Goal: Task Accomplishment & Management: Manage account settings

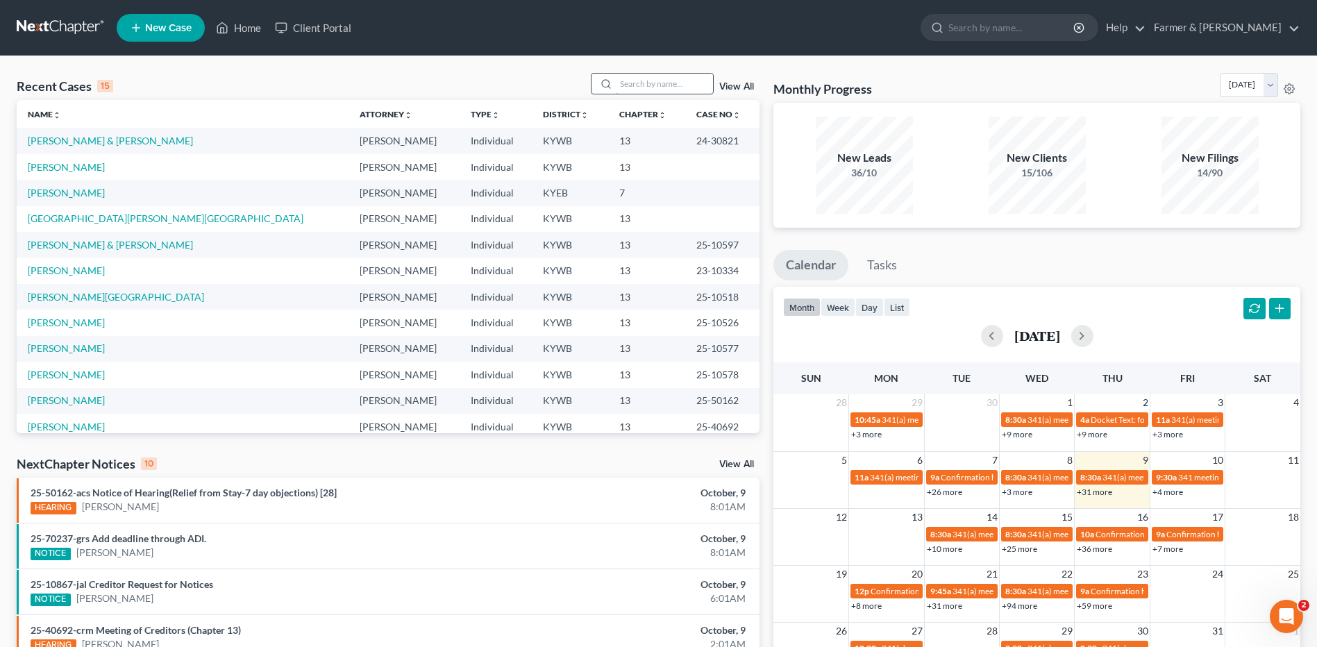
click at [643, 90] on input "search" at bounding box center [664, 84] width 97 height 20
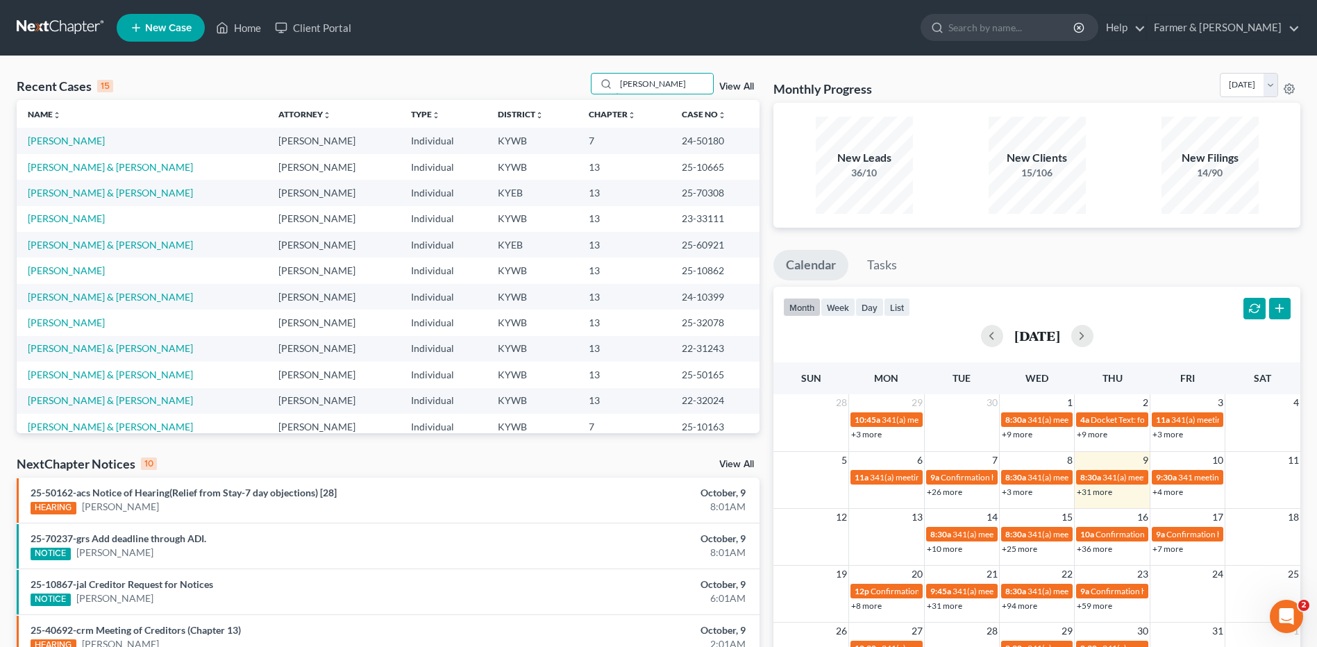
type input "edwards"
click at [76, 140] on link "[PERSON_NAME]" at bounding box center [66, 141] width 77 height 12
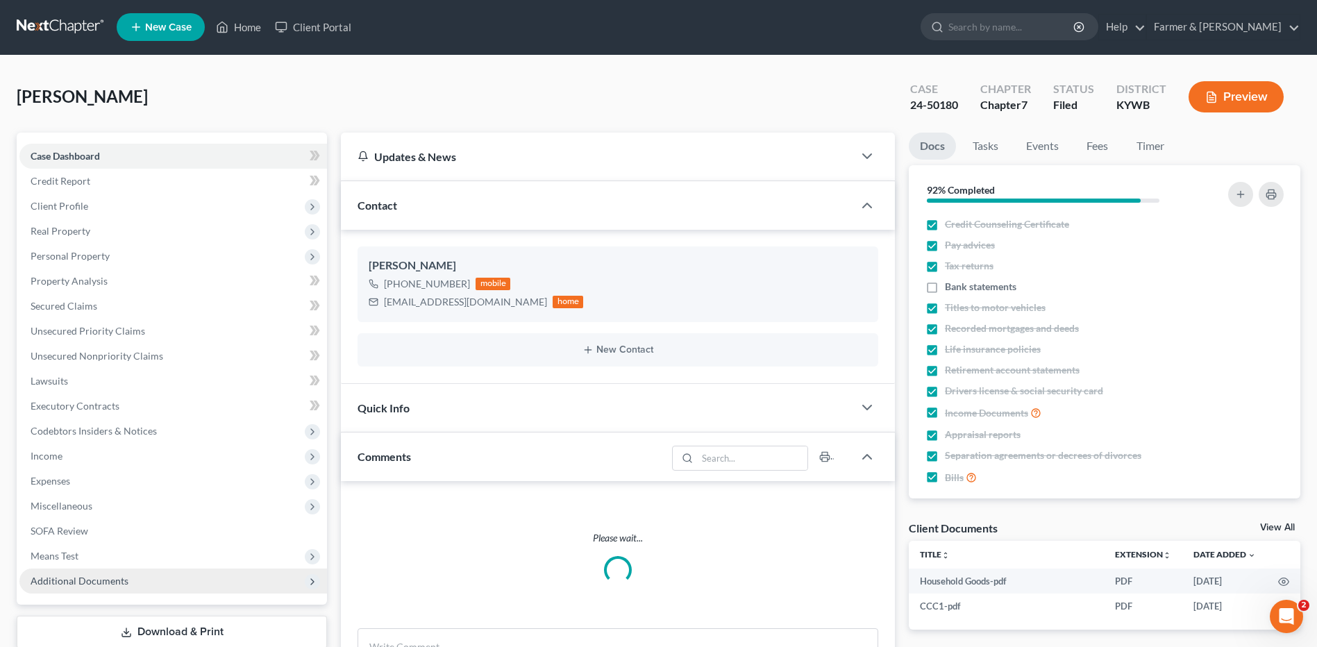
scroll to position [91, 0]
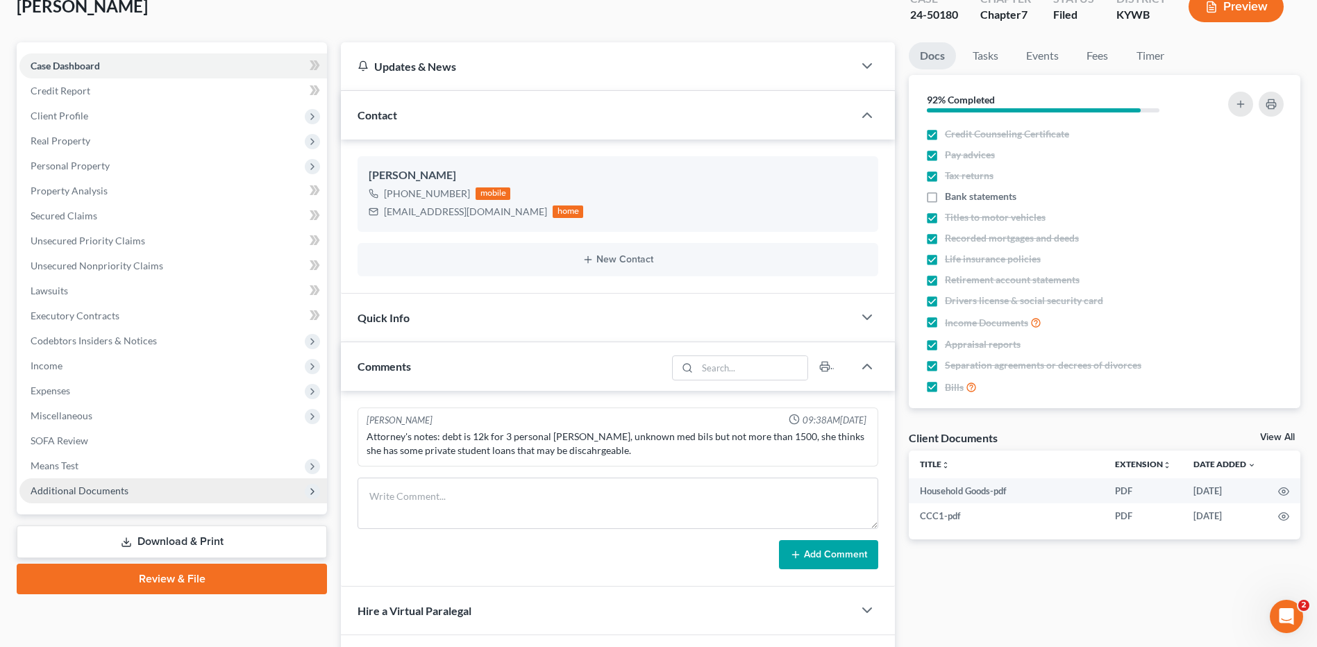
click at [154, 489] on span "Additional Documents" at bounding box center [172, 490] width 307 height 25
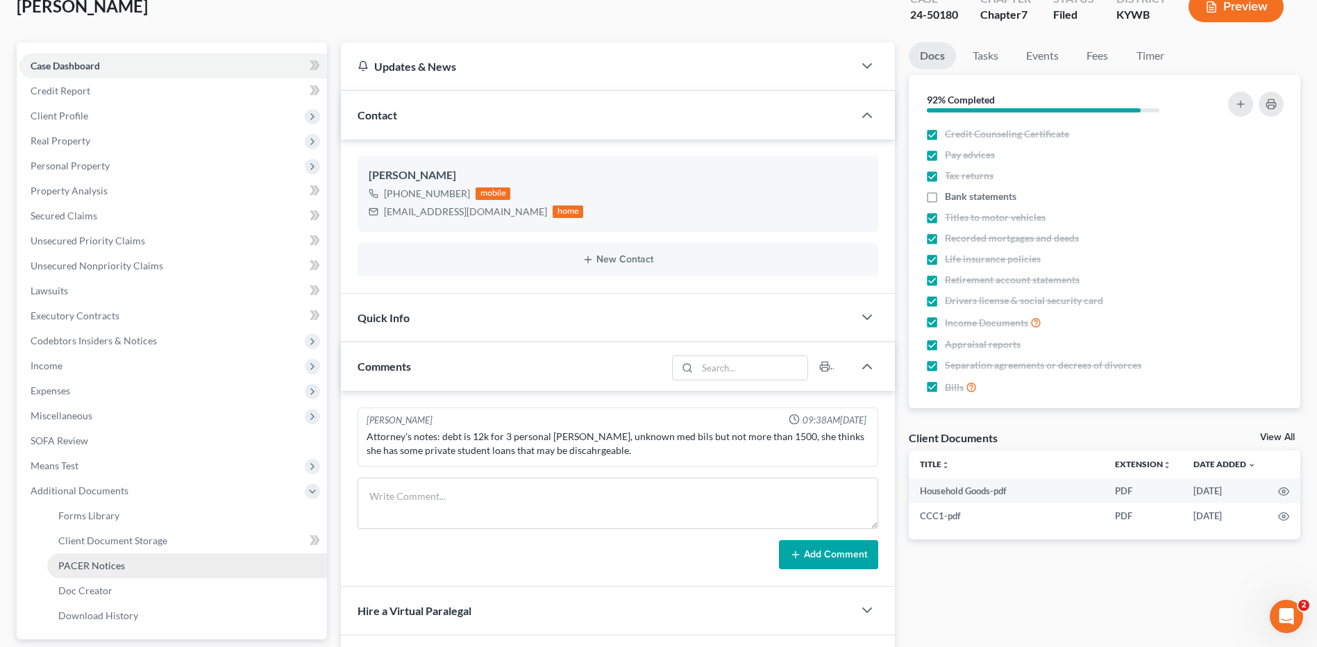
click at [140, 568] on link "PACER Notices" at bounding box center [187, 565] width 280 height 25
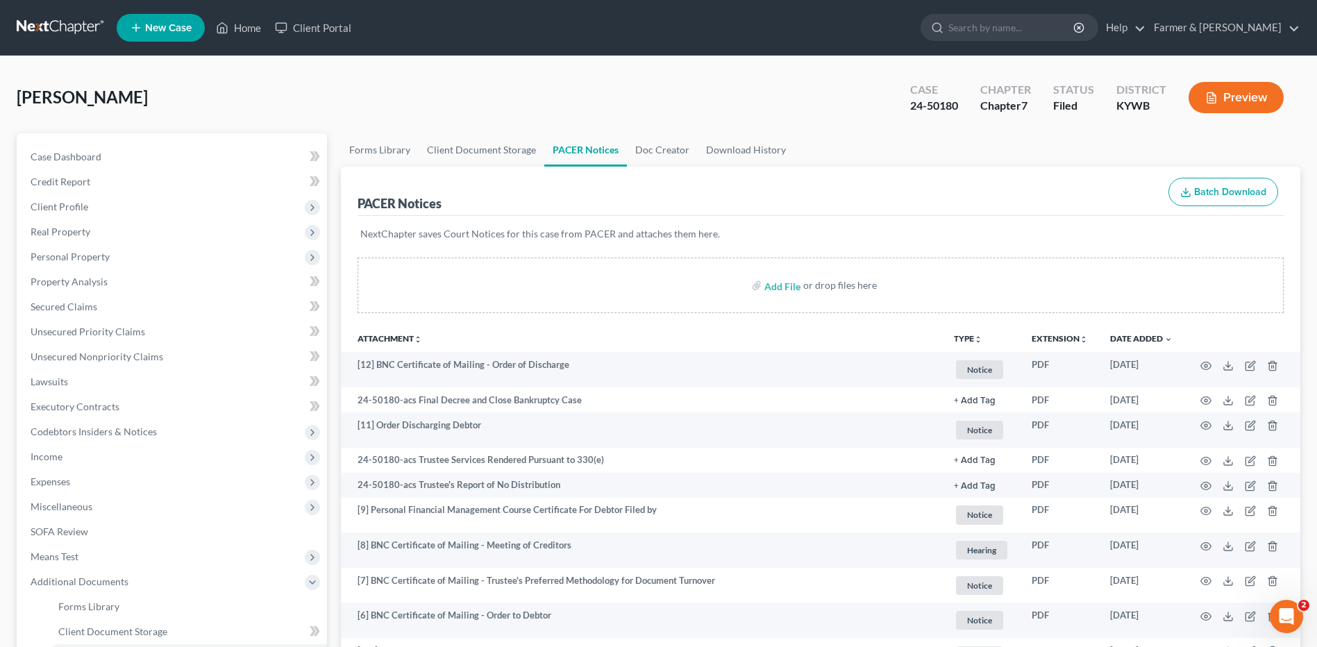
click at [56, 28] on link at bounding box center [61, 27] width 89 height 25
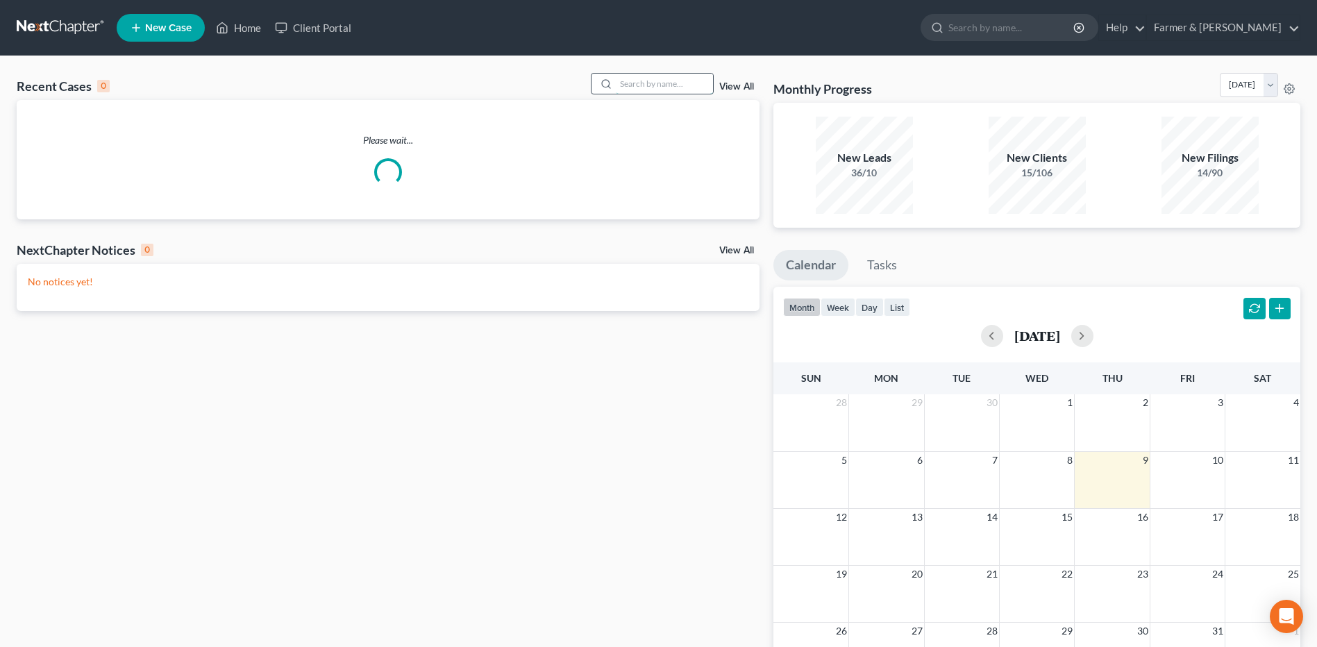
click at [659, 81] on input "search" at bounding box center [664, 84] width 97 height 20
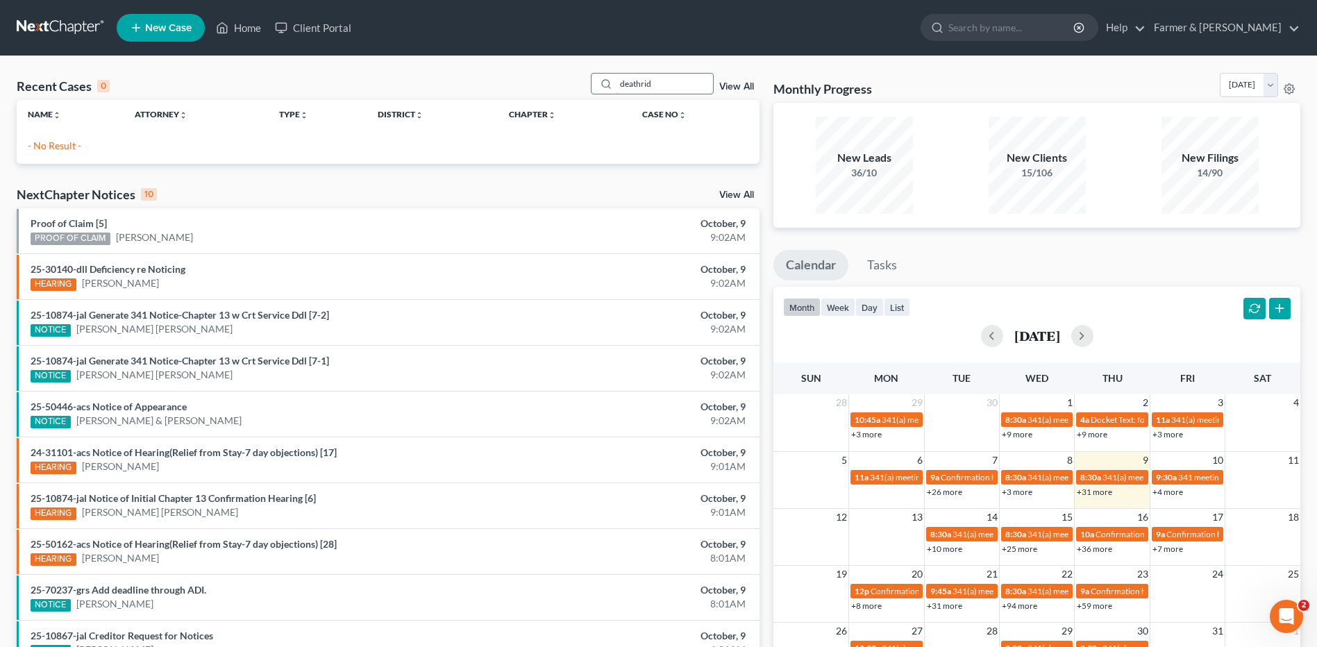
drag, startPoint x: 681, startPoint y: 79, endPoint x: 579, endPoint y: 74, distance: 102.1
click at [584, 74] on div "Recent Cases 0 deathrid View All" at bounding box center [388, 86] width 743 height 27
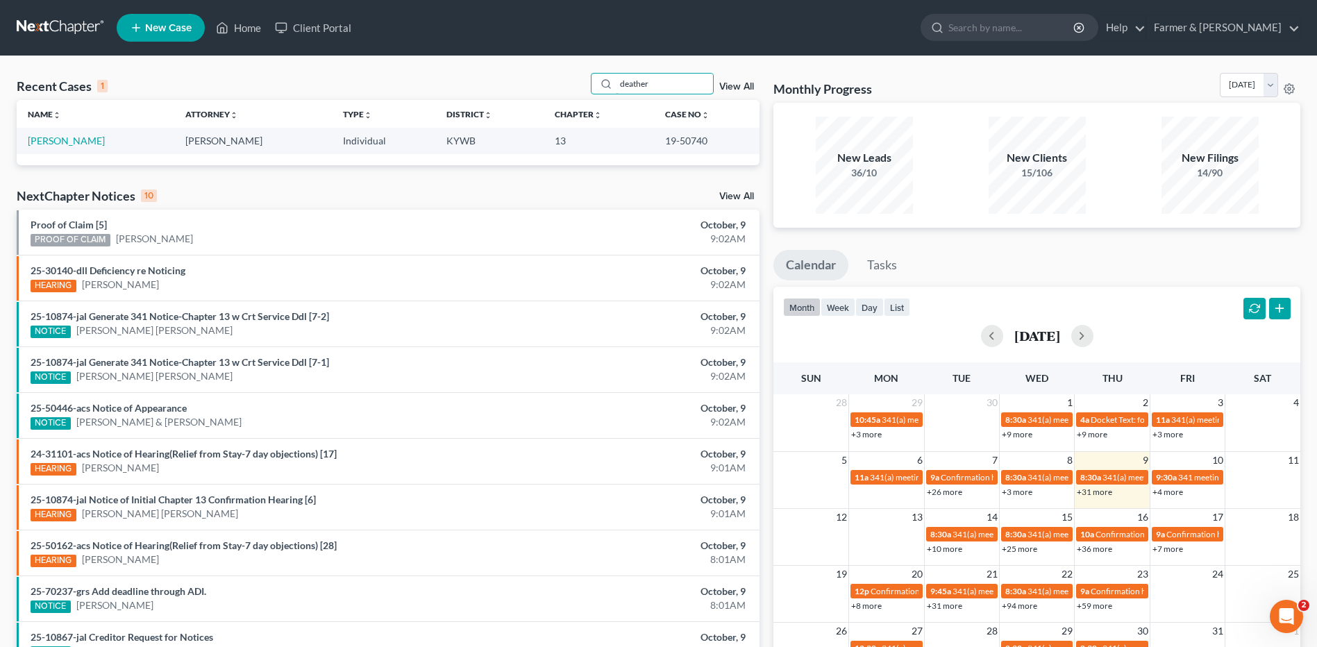
type input "deather"
click at [94, 134] on td "[PERSON_NAME]" at bounding box center [96, 141] width 158 height 26
click at [92, 136] on link "[PERSON_NAME]" at bounding box center [66, 141] width 77 height 12
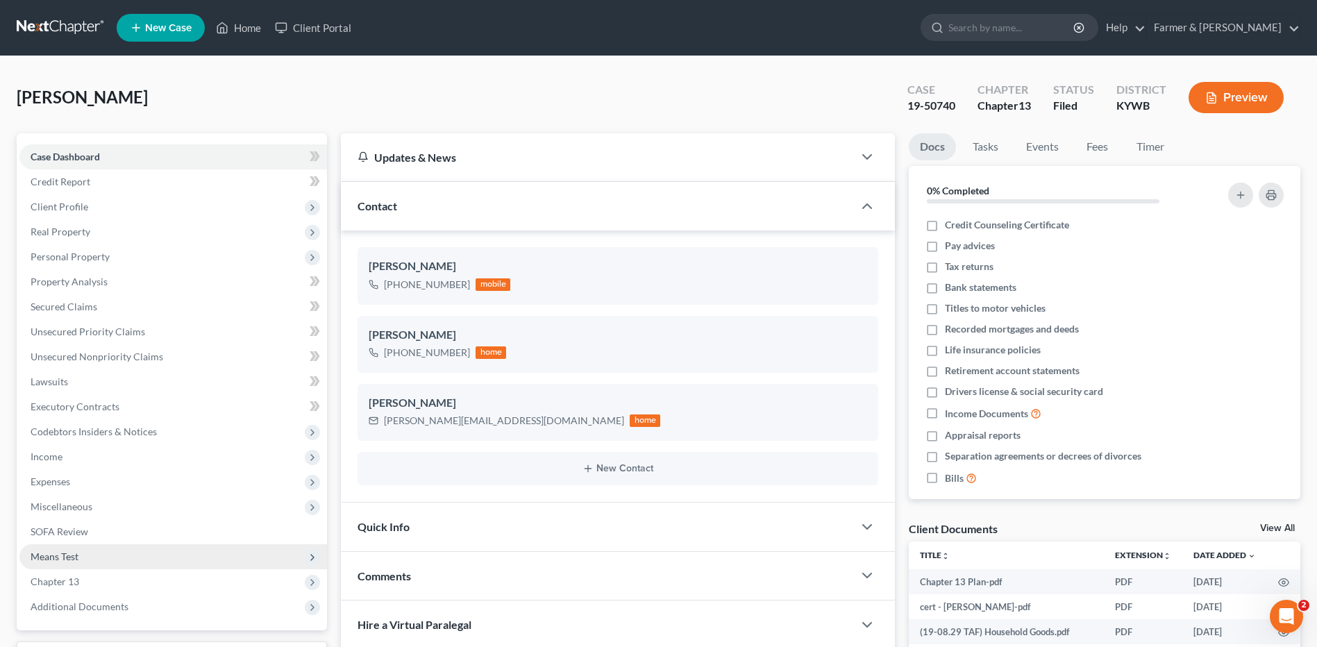
scroll to position [153, 0]
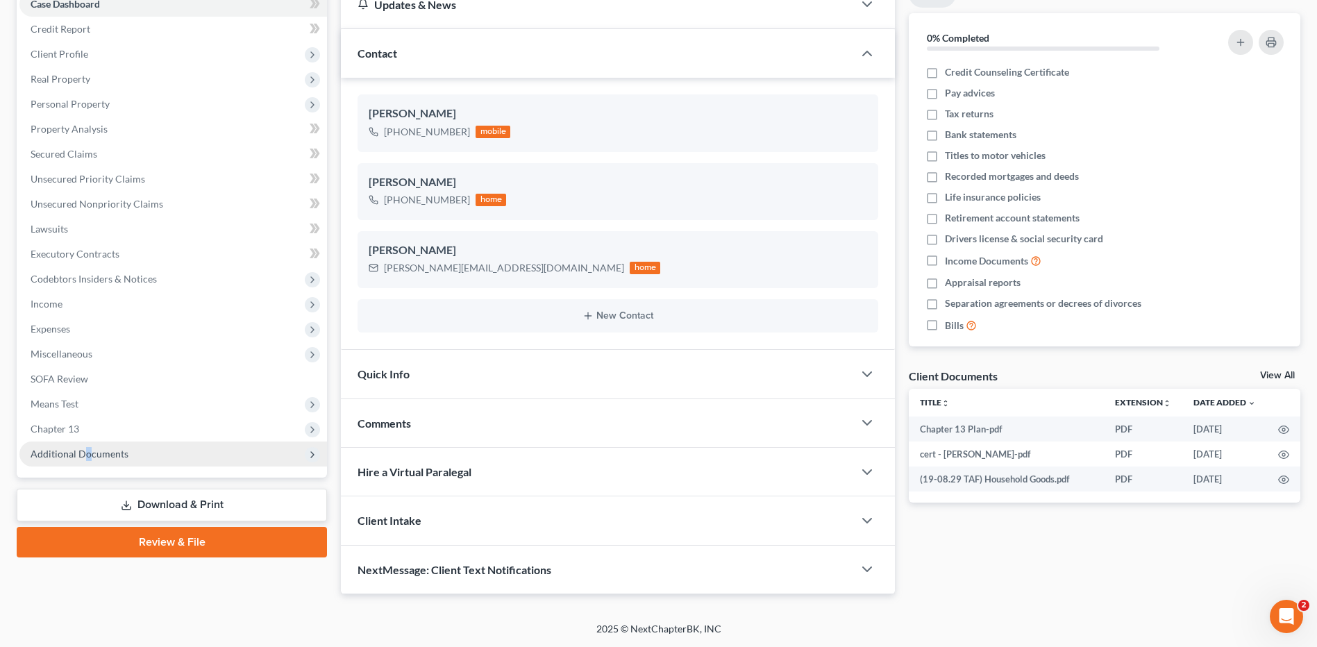
click at [87, 466] on span "Additional Documents" at bounding box center [172, 453] width 307 height 25
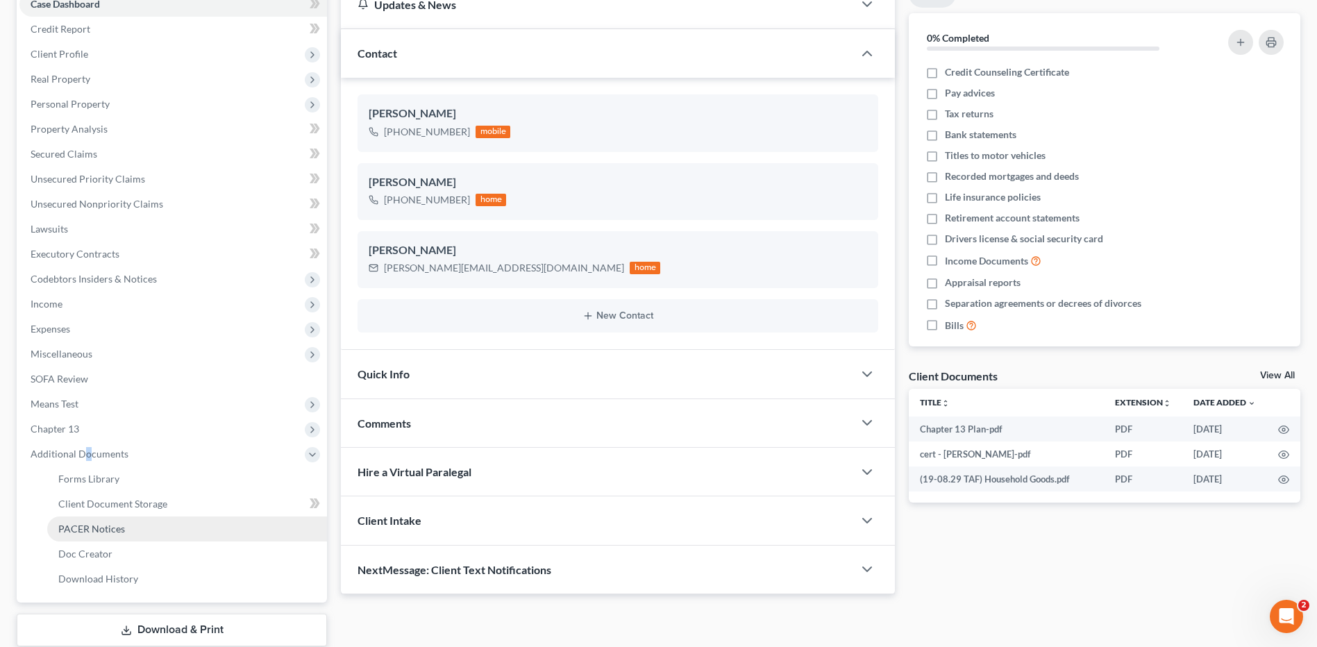
drag, startPoint x: 87, startPoint y: 466, endPoint x: 111, endPoint y: 527, distance: 65.7
click at [106, 526] on span "PACER Notices" at bounding box center [91, 529] width 67 height 12
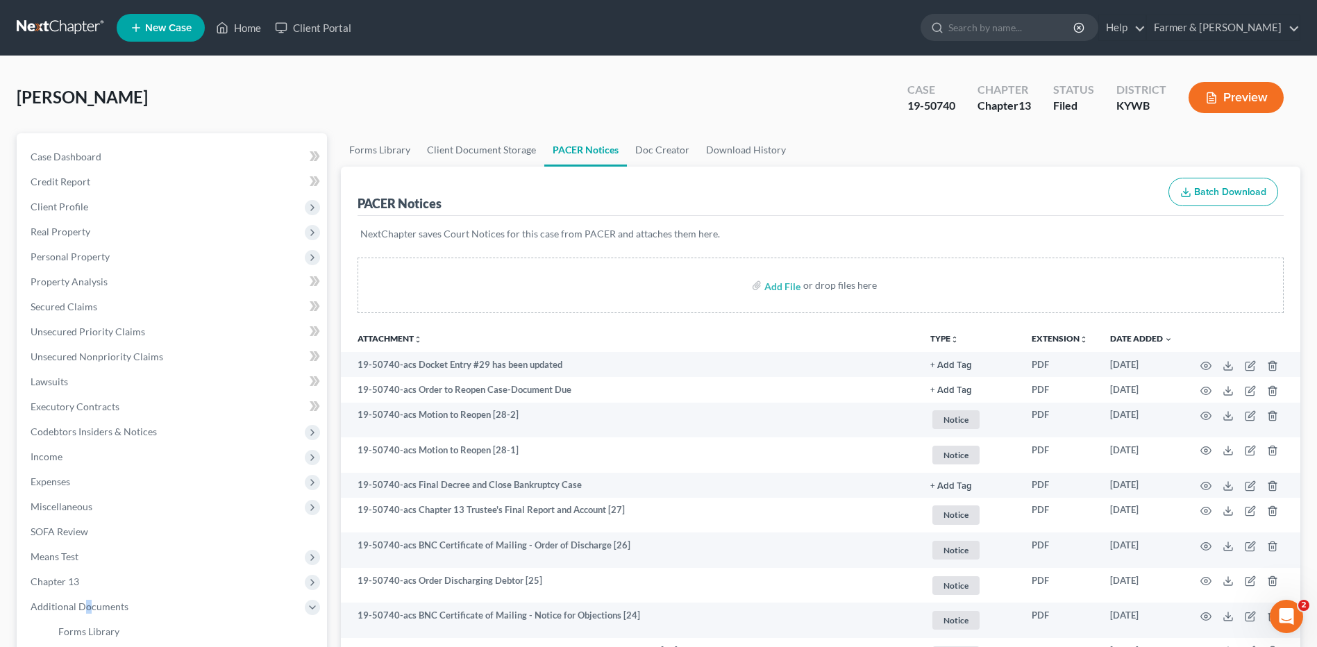
click at [56, 35] on link at bounding box center [61, 27] width 89 height 25
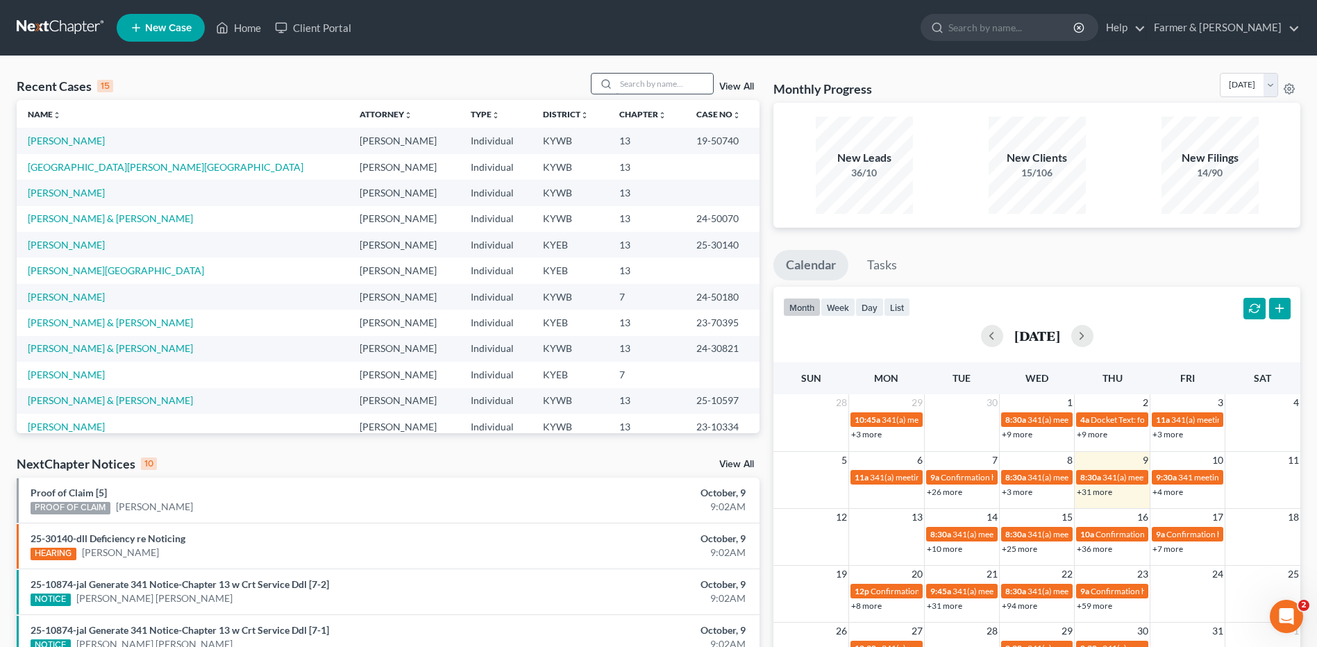
click at [652, 82] on input "search" at bounding box center [664, 84] width 97 height 20
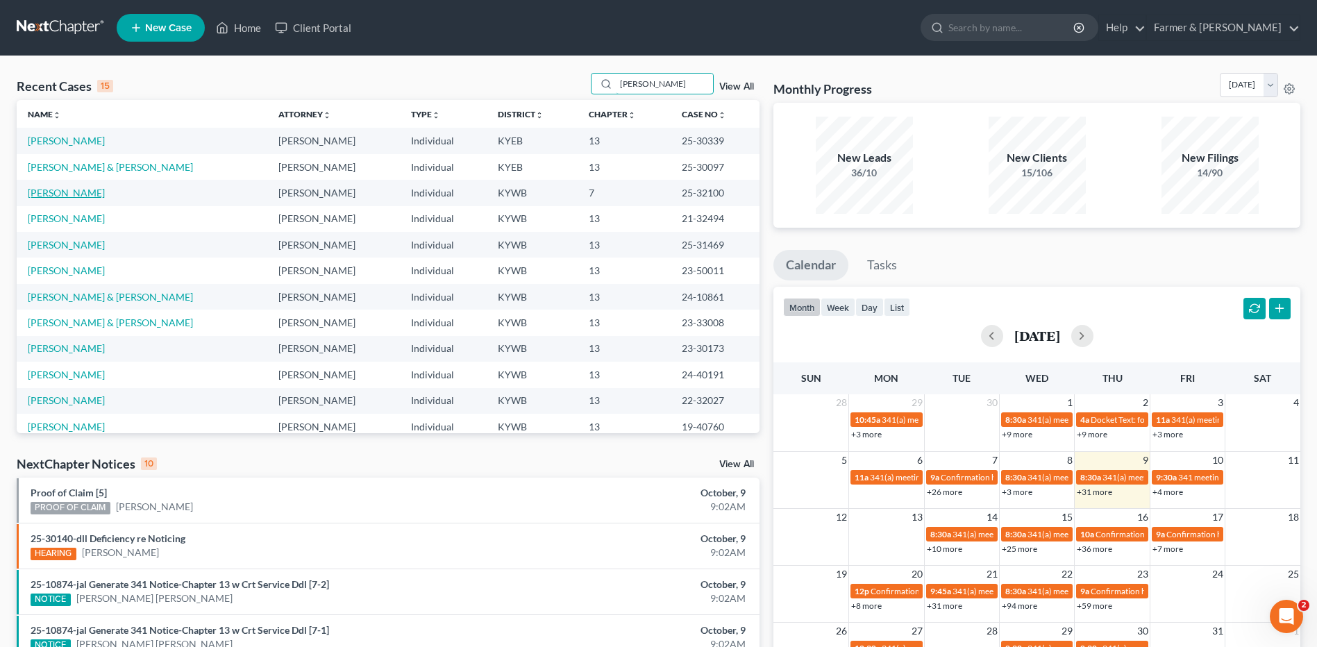
type input "[PERSON_NAME]"
click at [76, 188] on link "[PERSON_NAME]" at bounding box center [66, 193] width 77 height 12
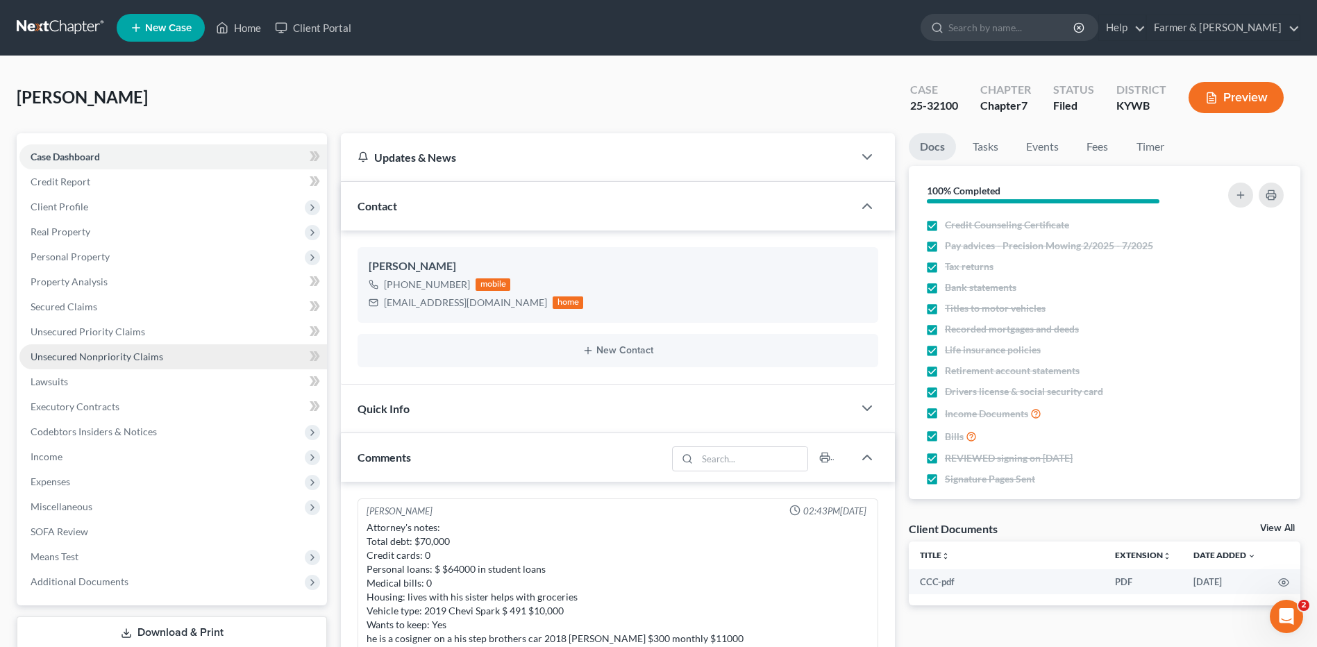
scroll to position [382, 0]
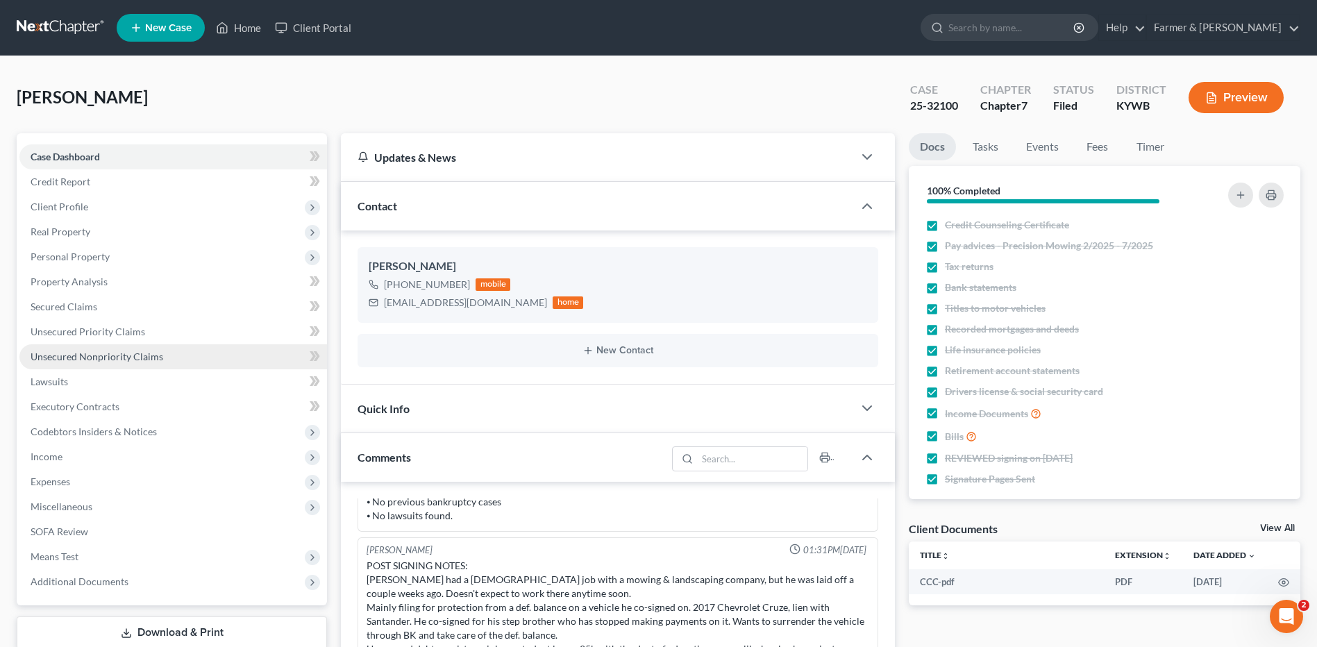
click at [82, 360] on span "Unsecured Nonpriority Claims" at bounding box center [97, 356] width 133 height 12
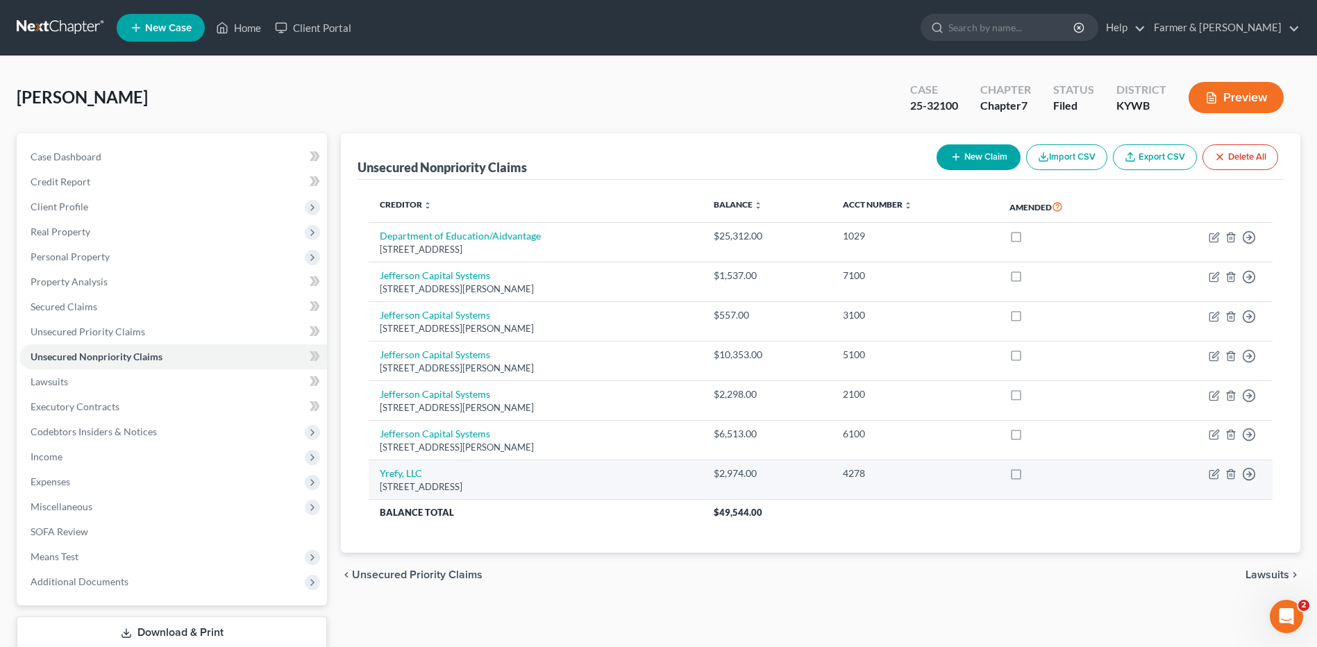
scroll to position [69, 0]
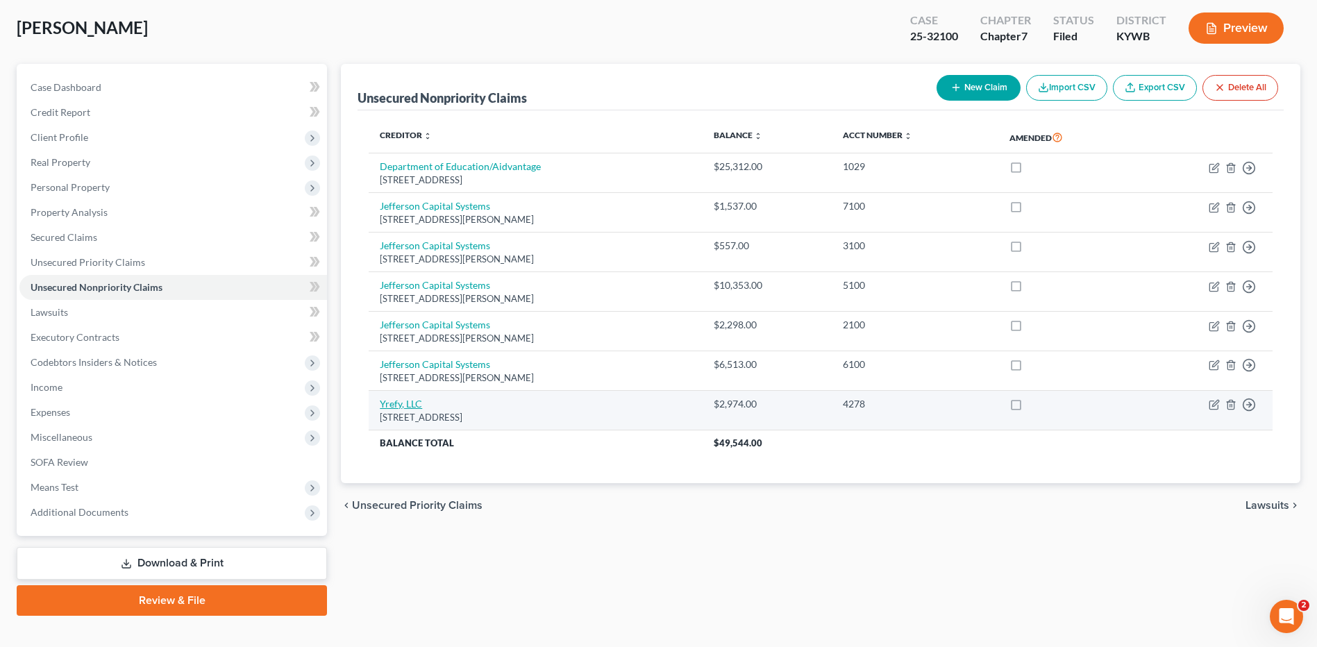
click at [407, 408] on link "Yrefy, LLC" at bounding box center [401, 404] width 42 height 12
select select "3"
select select "17"
select select "0"
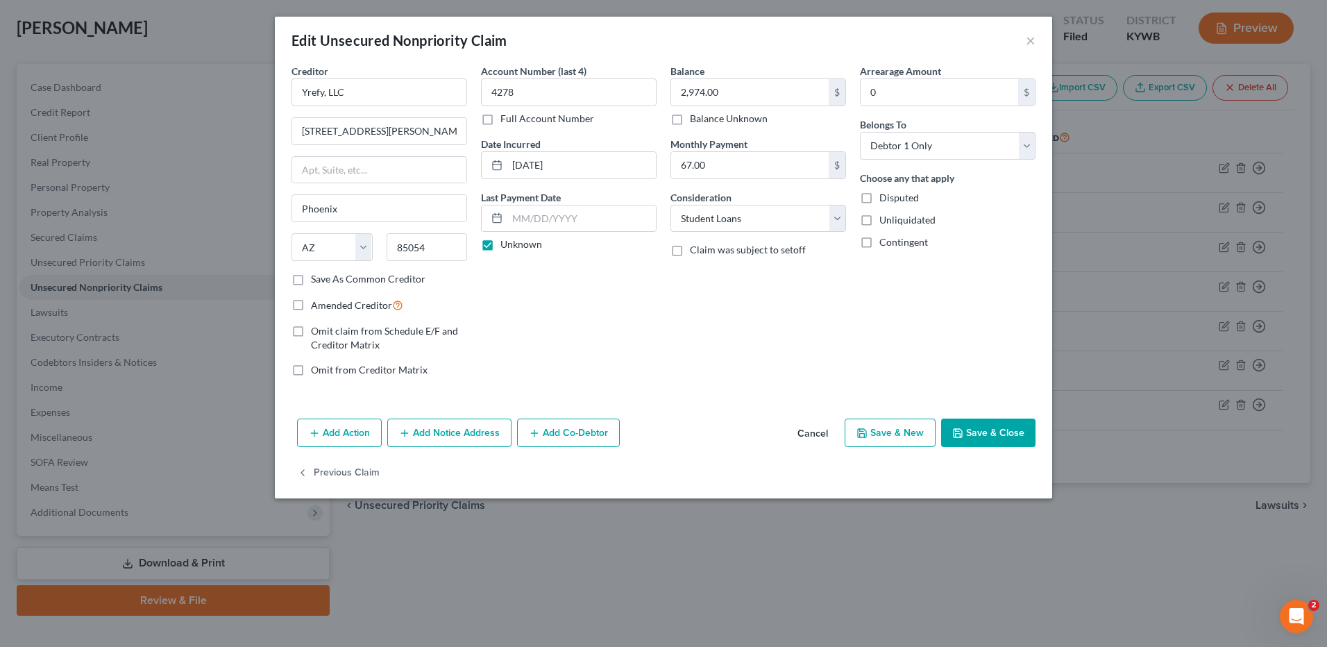
drag, startPoint x: 819, startPoint y: 428, endPoint x: 1326, endPoint y: 396, distance: 508.3
click at [825, 429] on button "Cancel" at bounding box center [812, 434] width 53 height 28
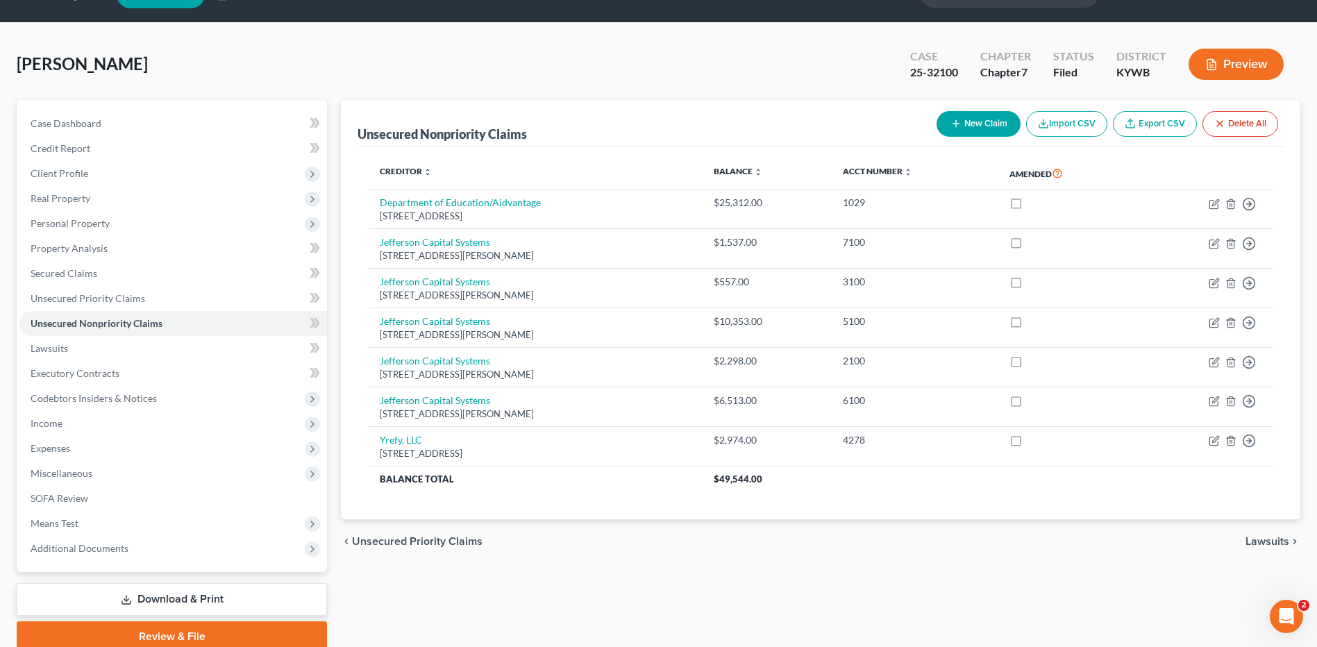
scroll to position [0, 0]
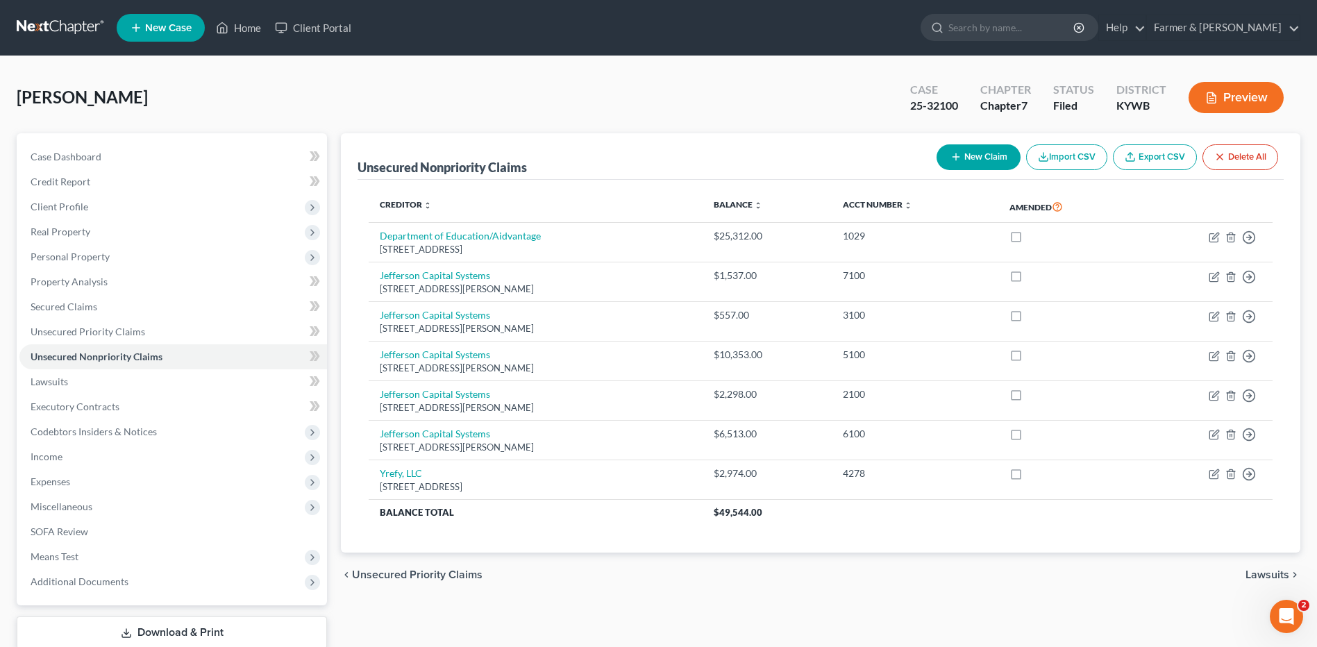
drag, startPoint x: 83, startPoint y: 22, endPoint x: 1035, endPoint y: 81, distance: 953.3
click at [83, 22] on link at bounding box center [61, 27] width 89 height 25
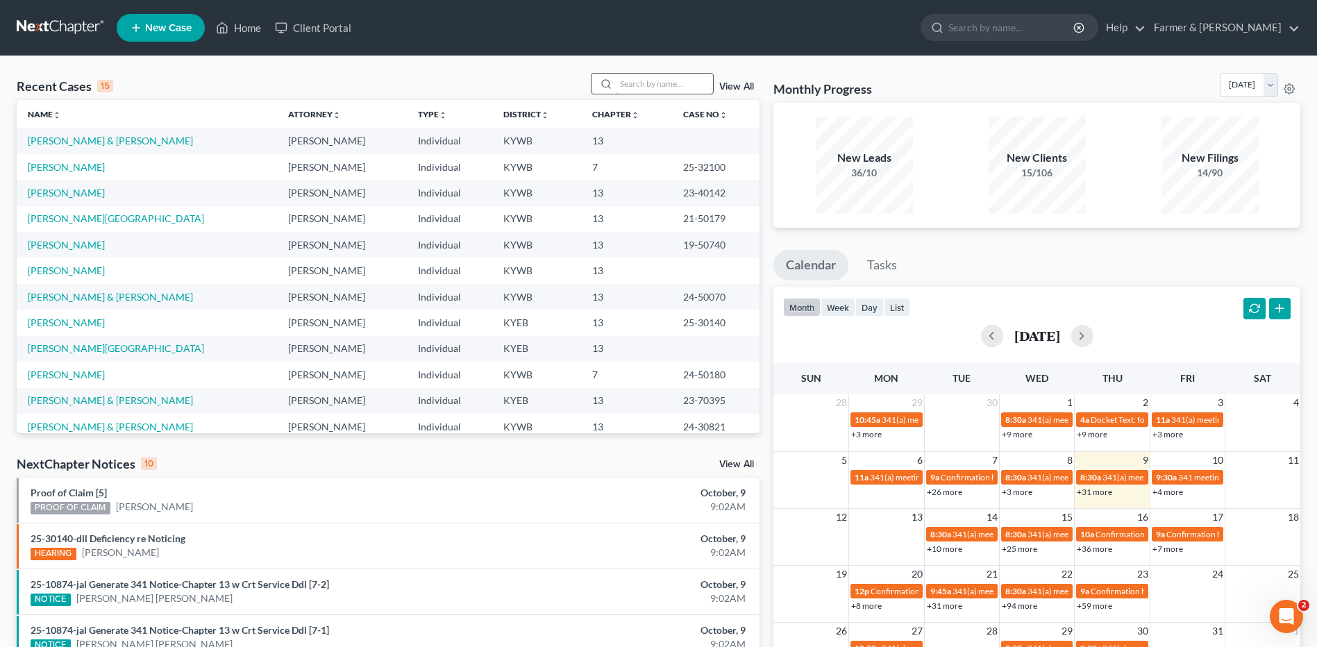
click at [676, 87] on input "search" at bounding box center [664, 84] width 97 height 20
type input "gilliland"
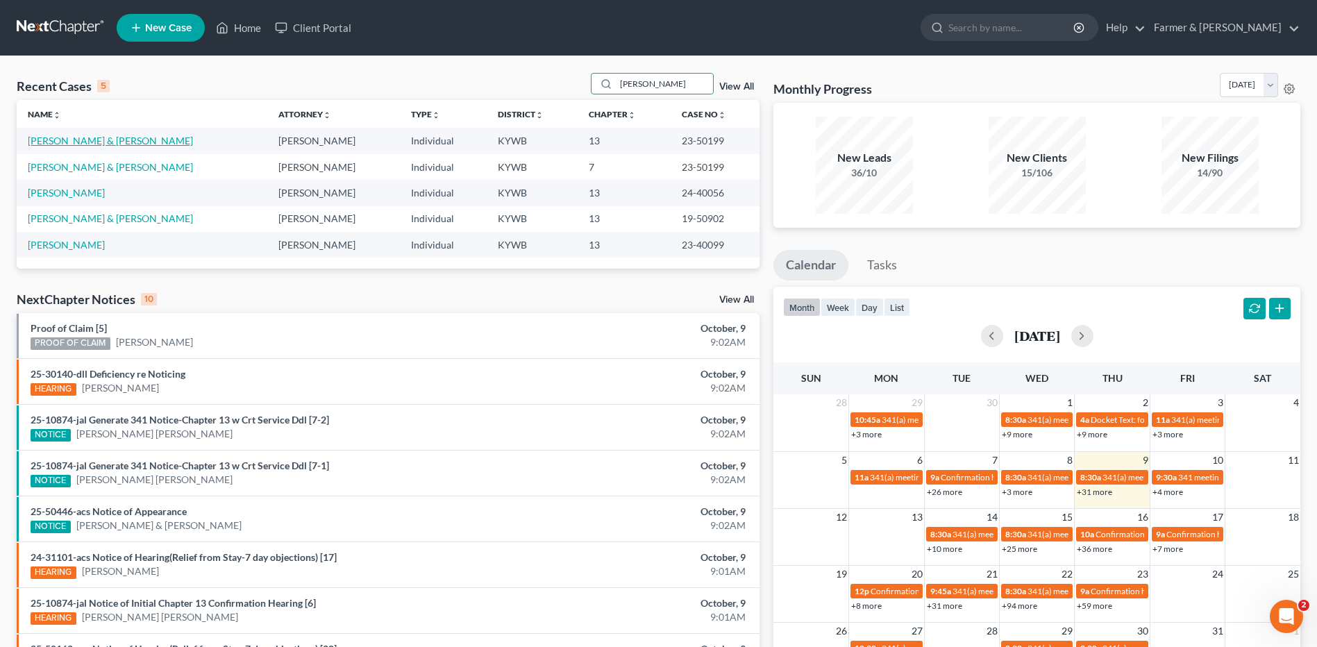
drag, startPoint x: 114, startPoint y: 135, endPoint x: 1120, endPoint y: 108, distance: 1006.7
click at [114, 135] on link "Gilliland, Elizabeth & Ty" at bounding box center [110, 141] width 165 height 12
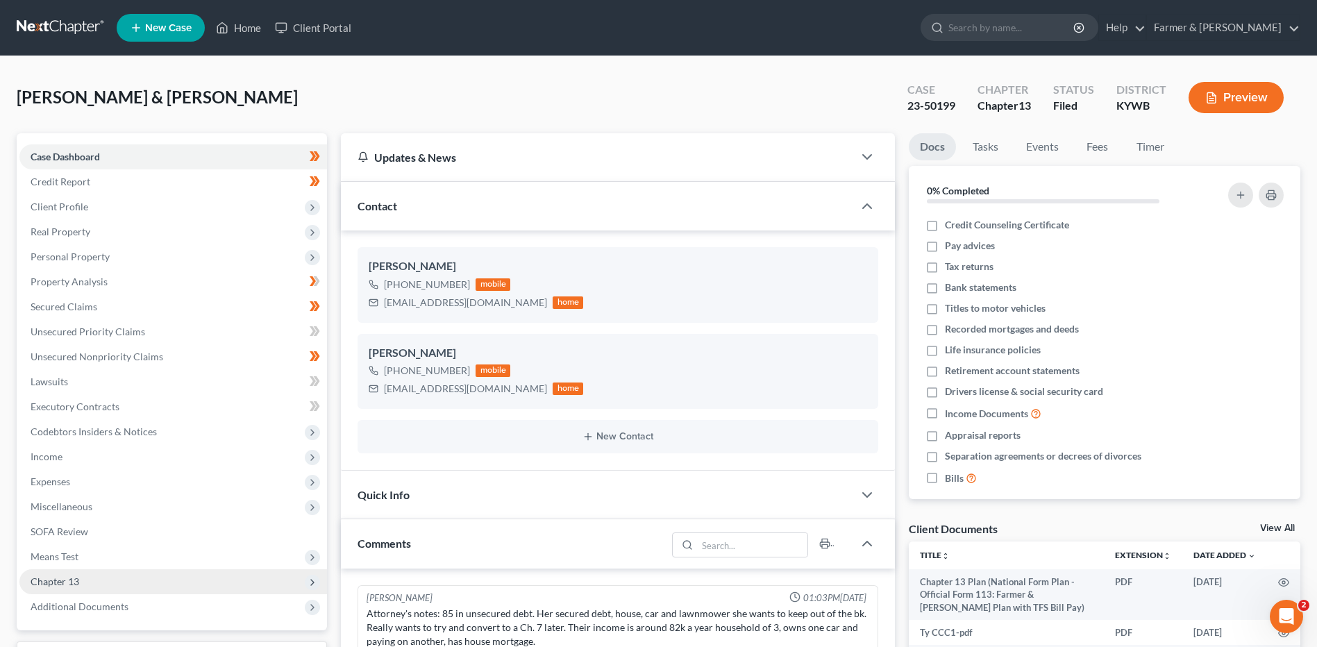
drag, startPoint x: 101, startPoint y: 611, endPoint x: 142, endPoint y: 570, distance: 58.4
click at [101, 611] on span "Additional Documents" at bounding box center [80, 606] width 98 height 12
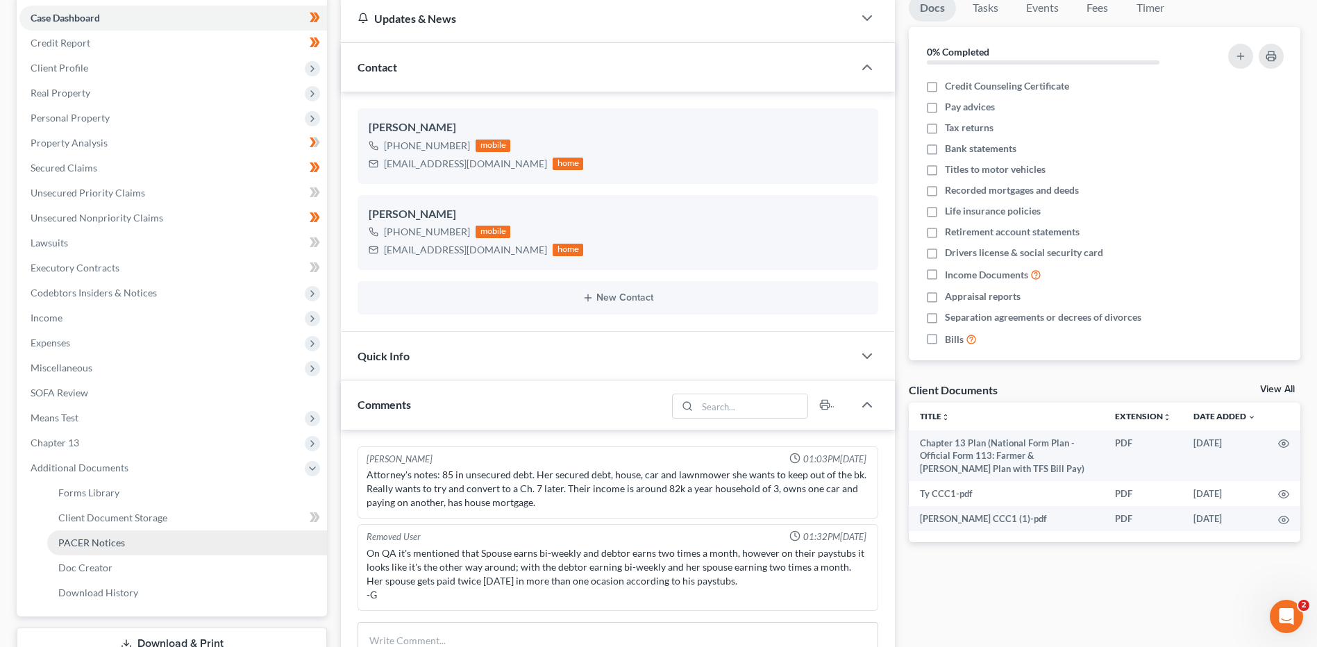
click at [120, 535] on link "PACER Notices" at bounding box center [187, 542] width 280 height 25
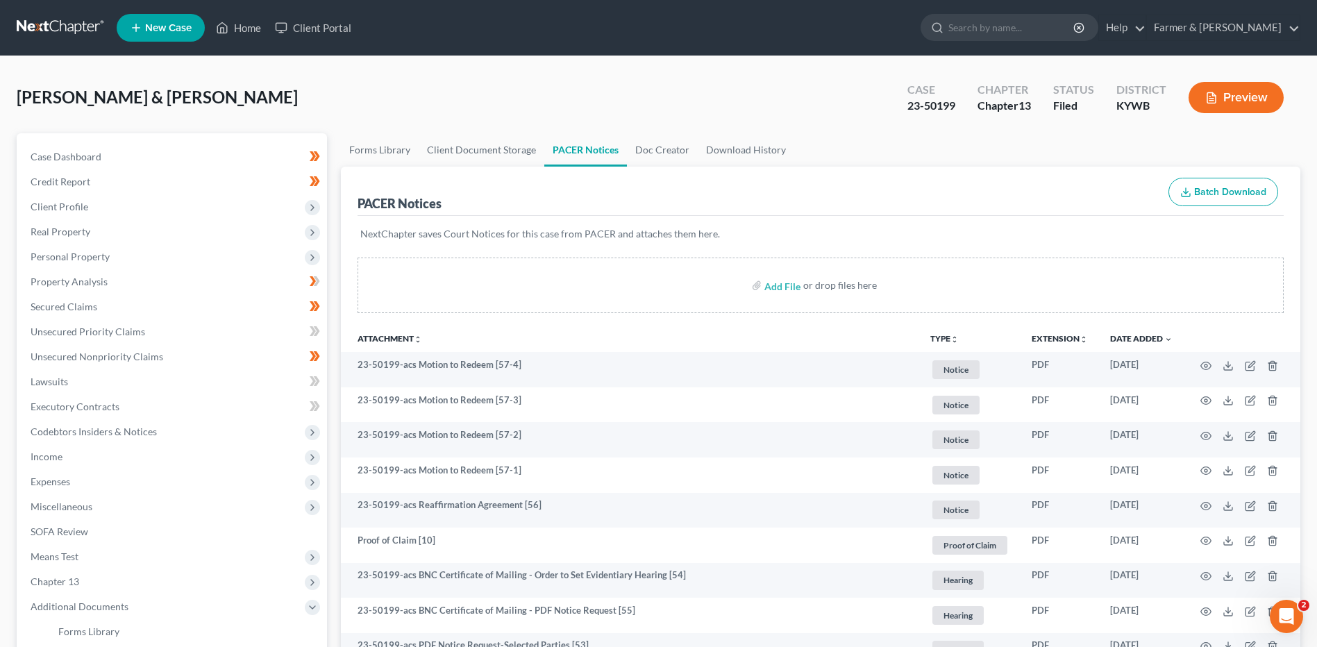
click at [66, 19] on link at bounding box center [61, 27] width 89 height 25
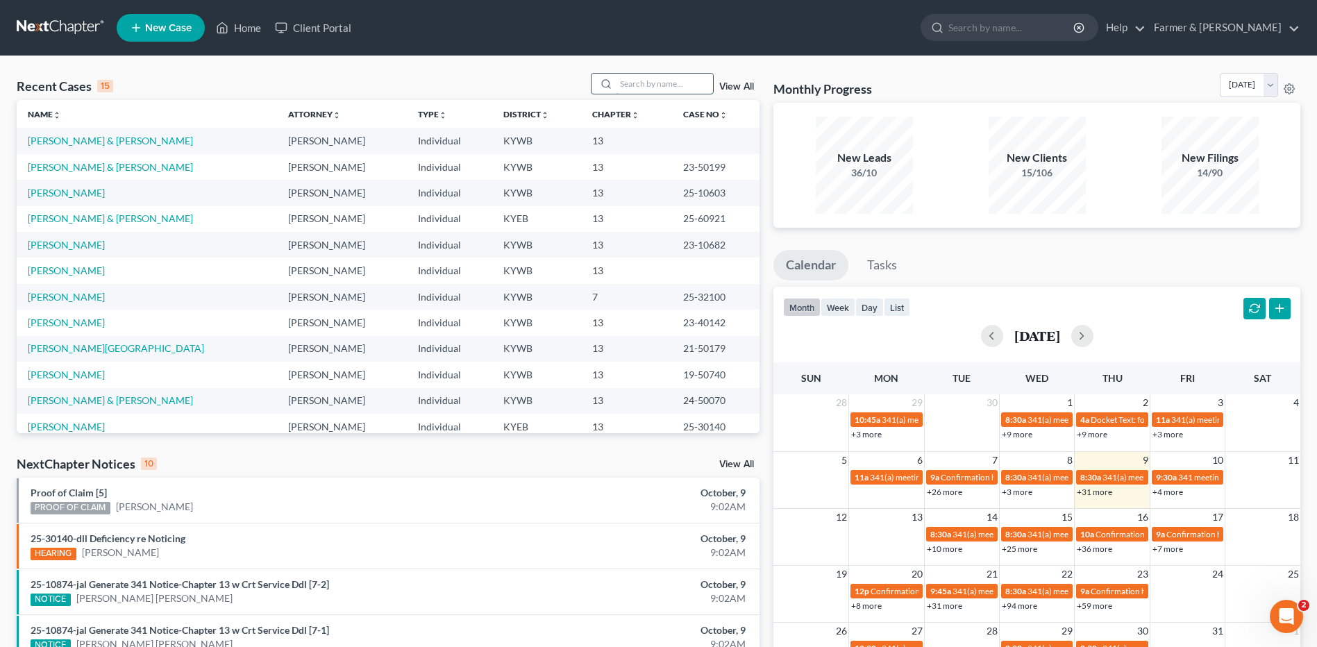
click at [645, 81] on input "search" at bounding box center [664, 84] width 97 height 20
type input "davis"
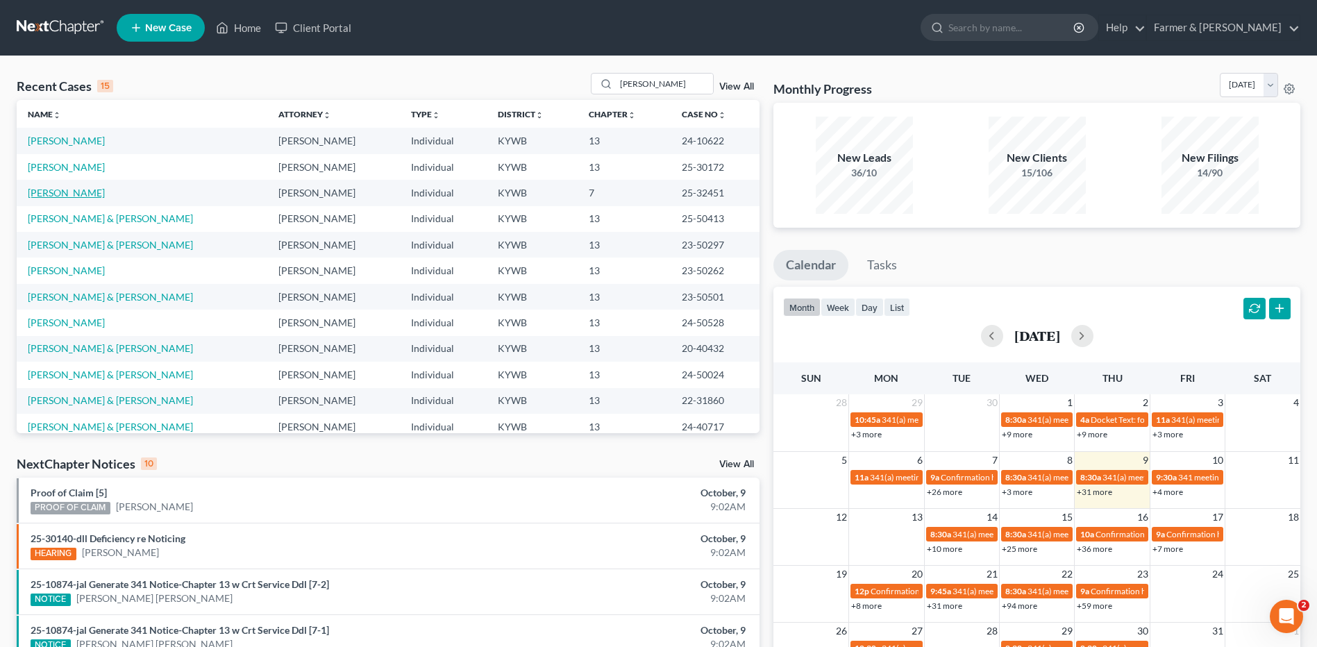
drag, startPoint x: 72, startPoint y: 198, endPoint x: 391, endPoint y: 177, distance: 319.9
click at [72, 198] on link "[PERSON_NAME]" at bounding box center [66, 193] width 77 height 12
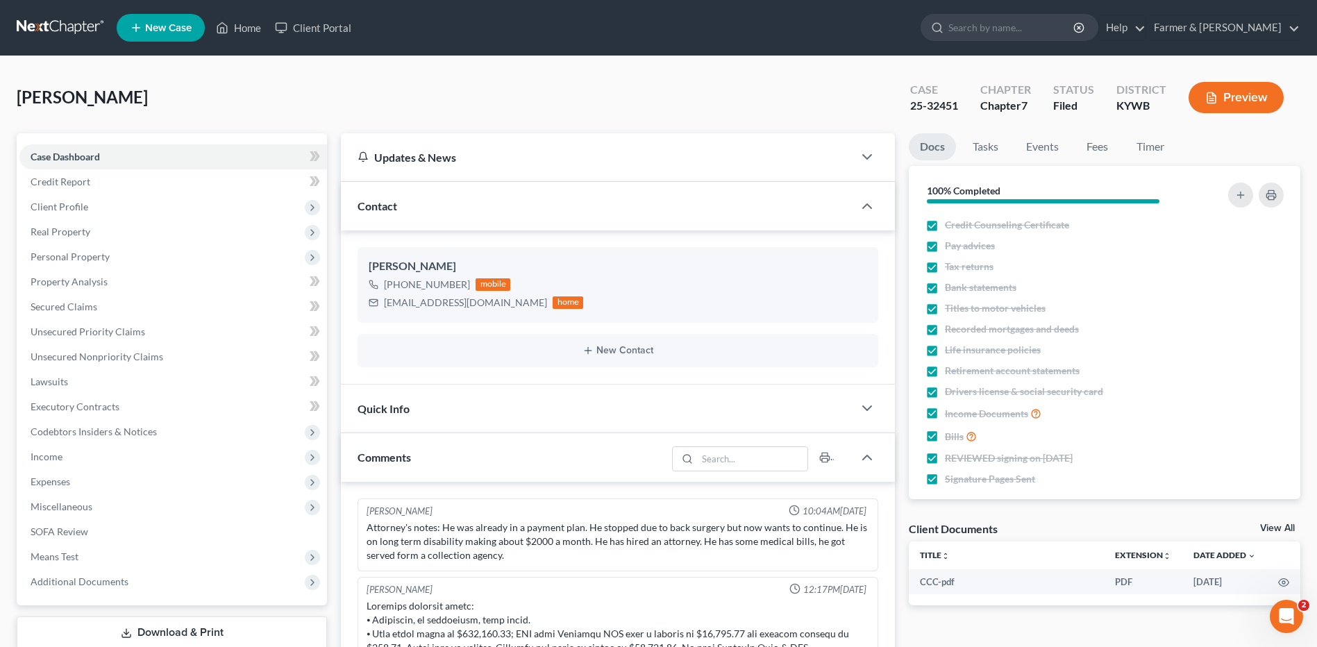
scroll to position [67, 0]
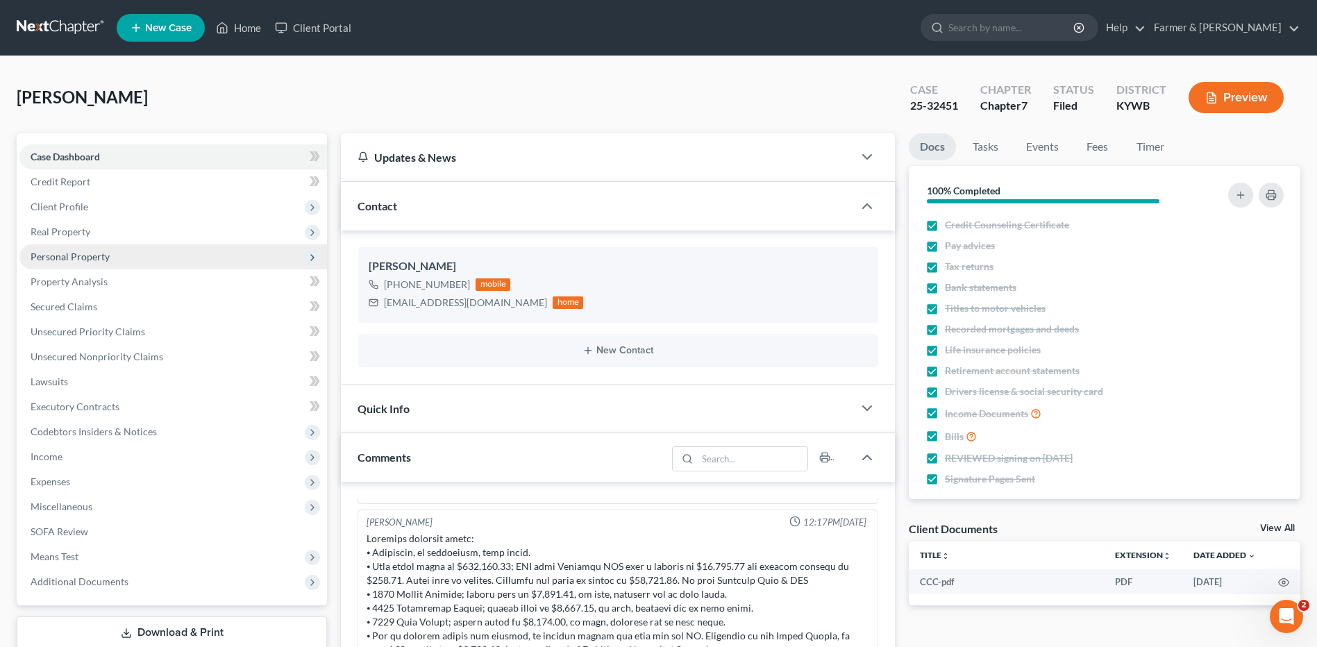
click at [103, 246] on span "Personal Property" at bounding box center [172, 256] width 307 height 25
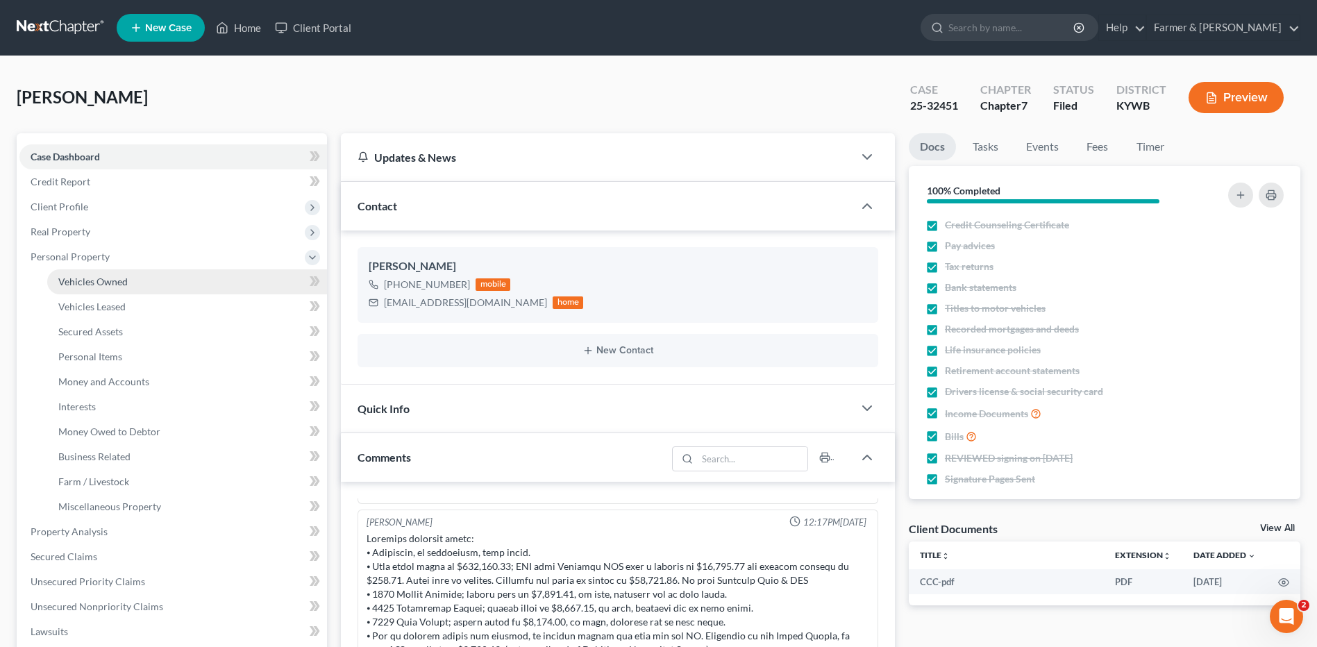
click at [109, 273] on link "Vehicles Owned" at bounding box center [187, 281] width 280 height 25
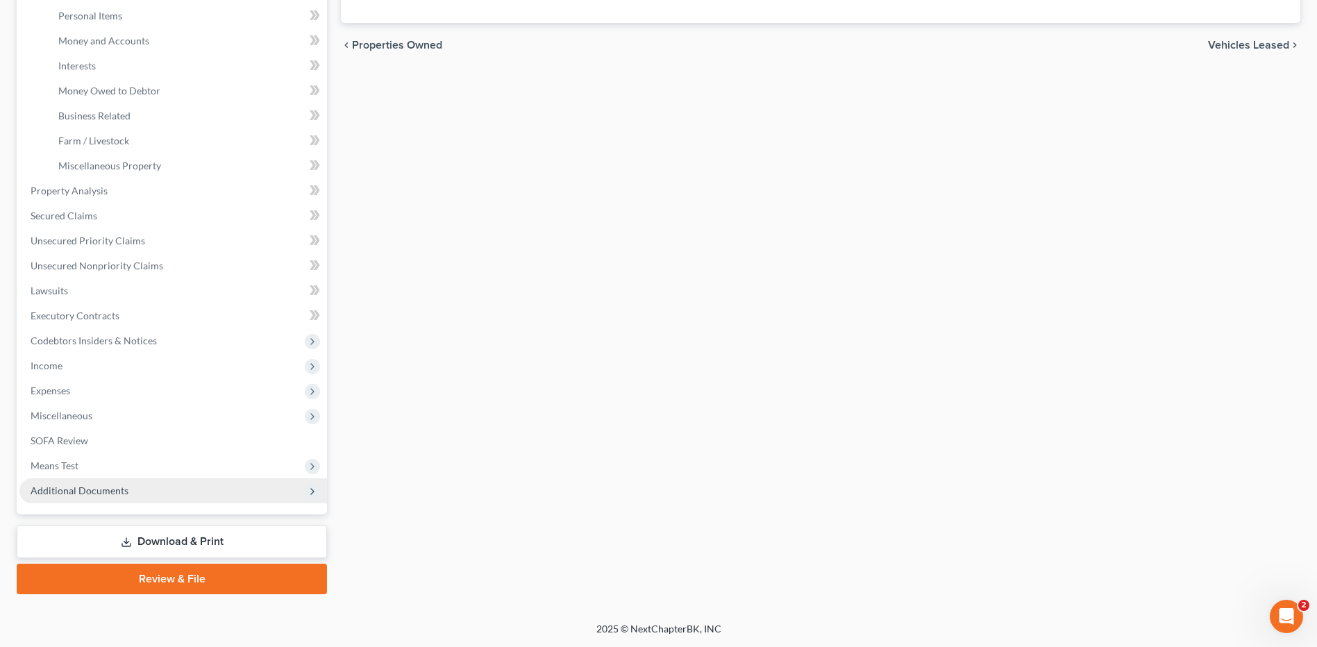
click at [141, 485] on span "Additional Documents" at bounding box center [172, 490] width 307 height 25
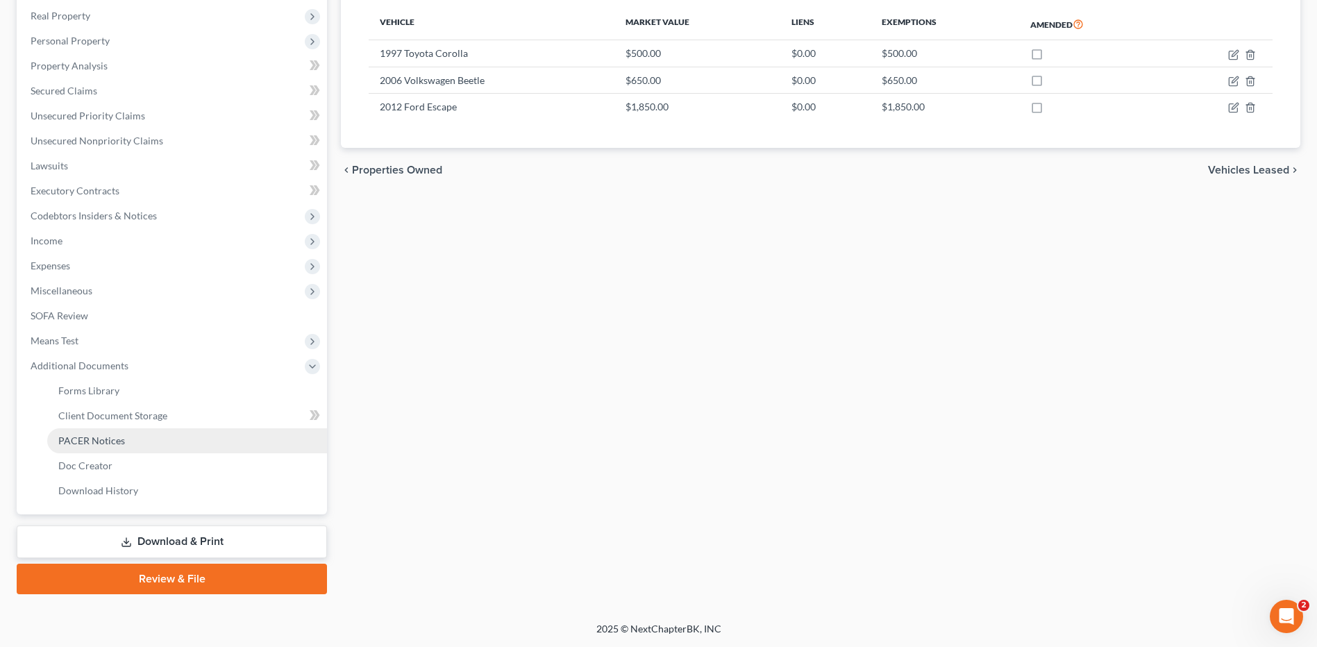
click at [137, 443] on link "PACER Notices" at bounding box center [187, 440] width 280 height 25
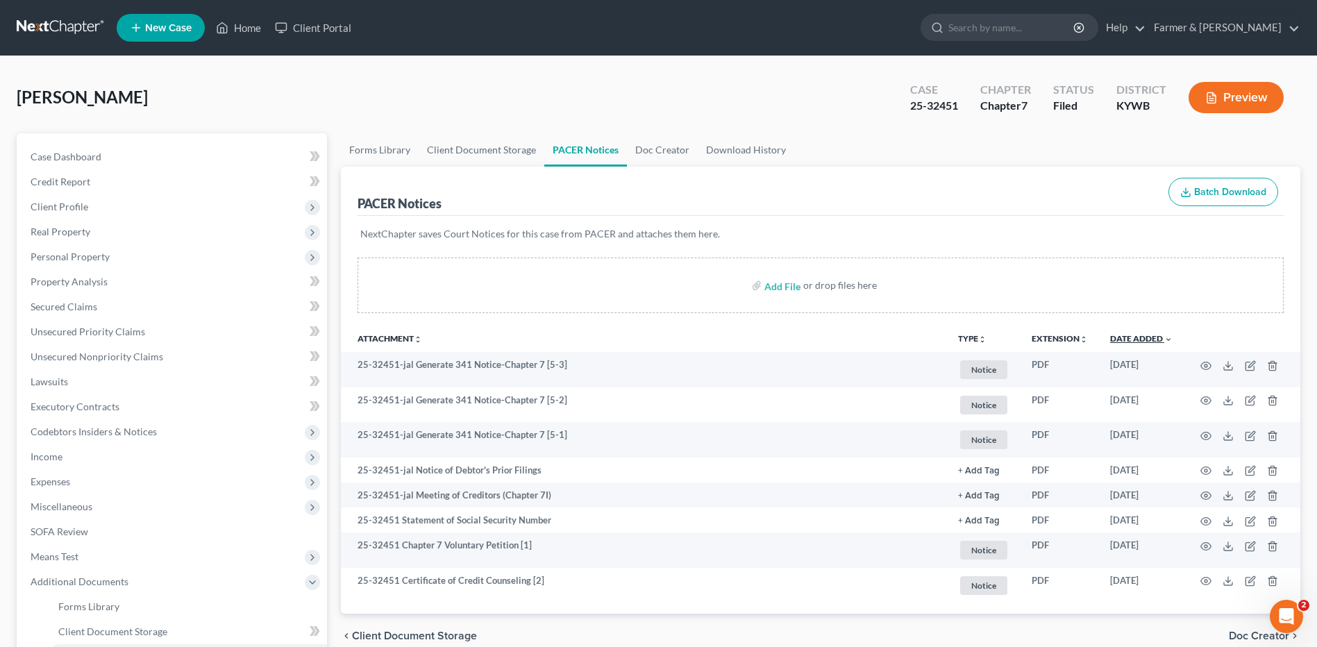
click at [1165, 337] on icon "expand_more" at bounding box center [1168, 339] width 8 height 8
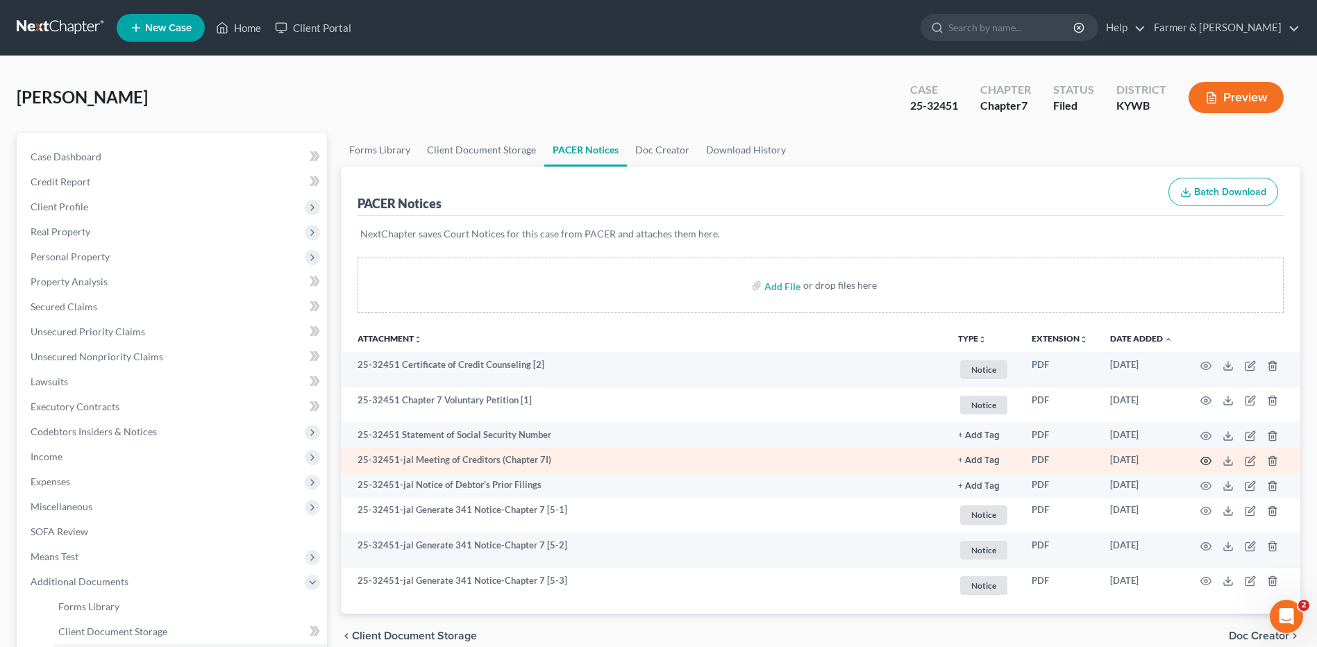
click at [1203, 458] on icon "button" at bounding box center [1205, 460] width 11 height 11
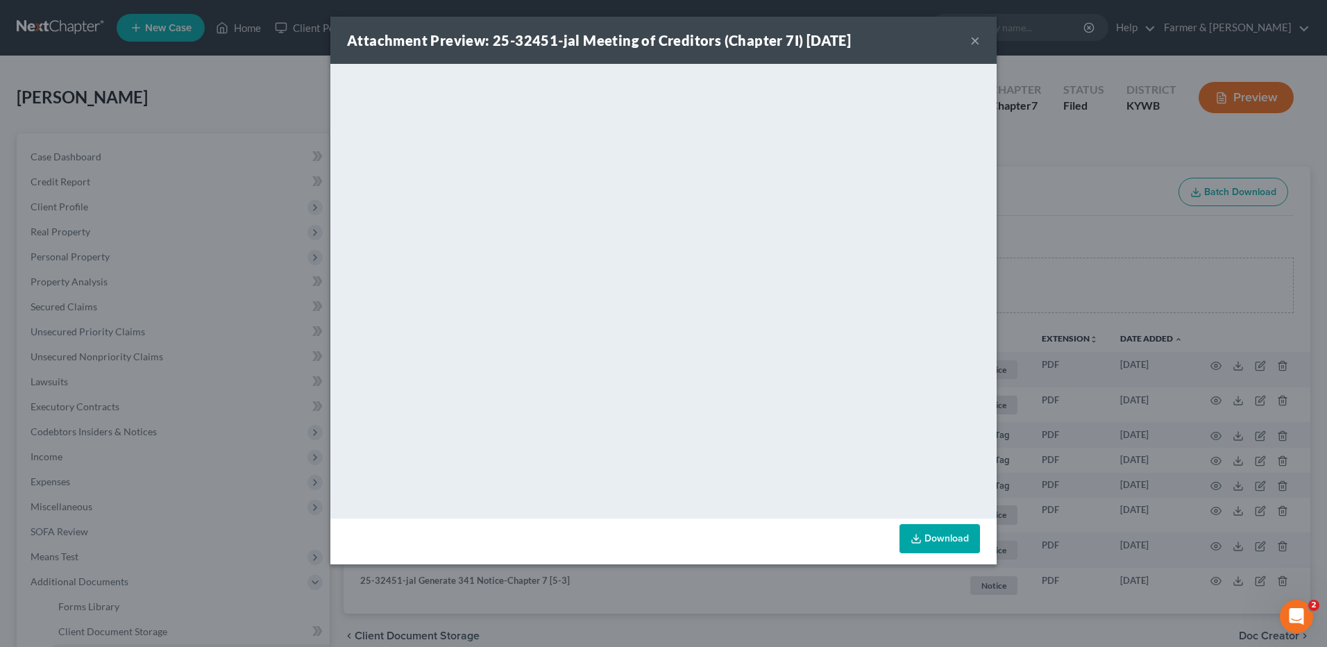
click at [975, 36] on button "×" at bounding box center [975, 40] width 10 height 17
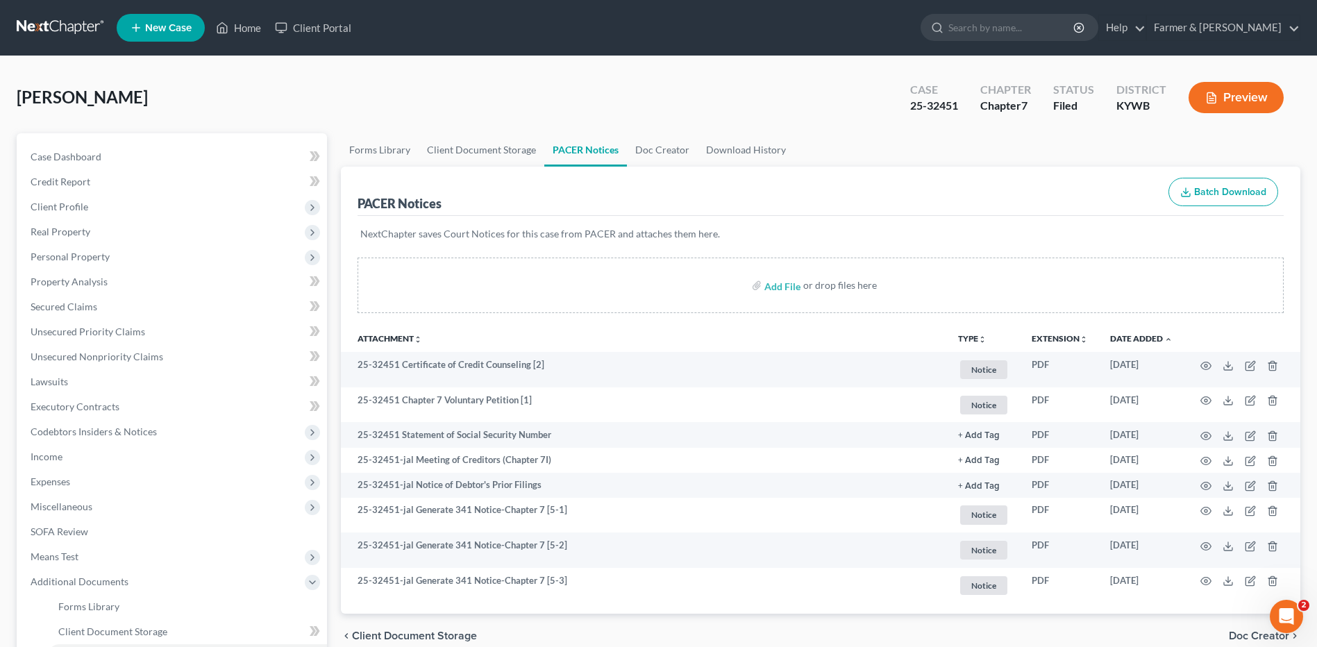
click at [81, 32] on link at bounding box center [61, 27] width 89 height 25
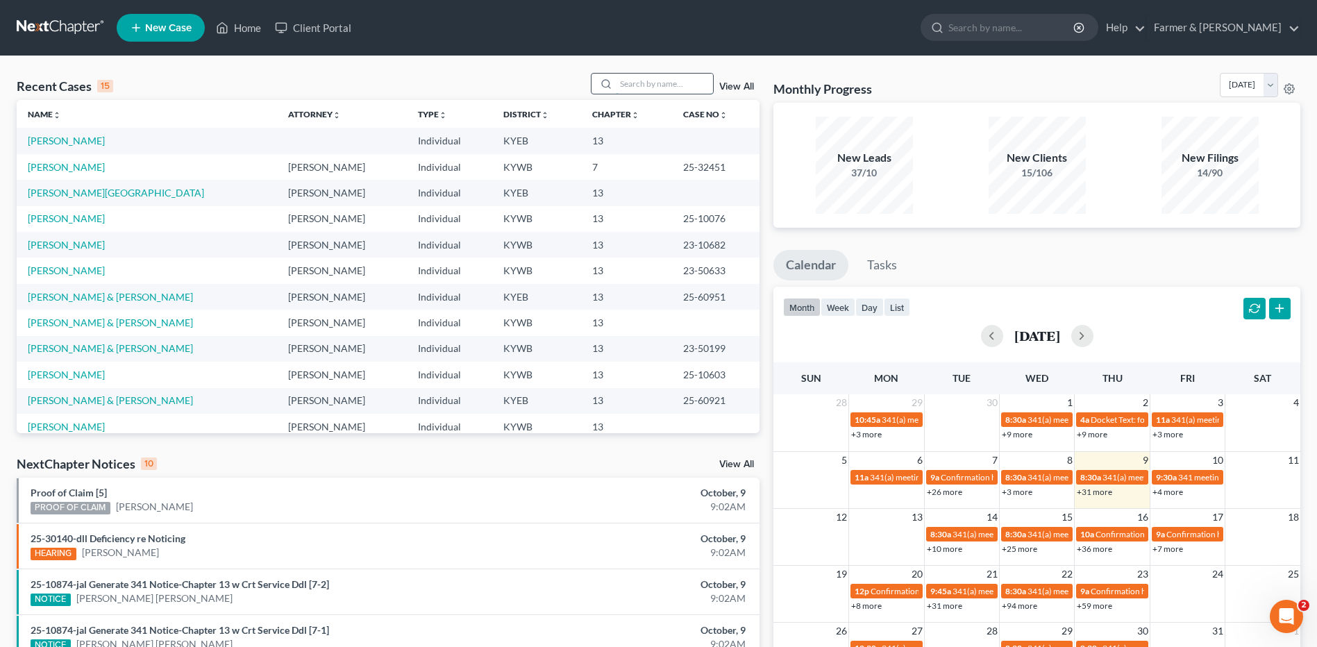
click at [661, 74] on input "search" at bounding box center [664, 84] width 97 height 20
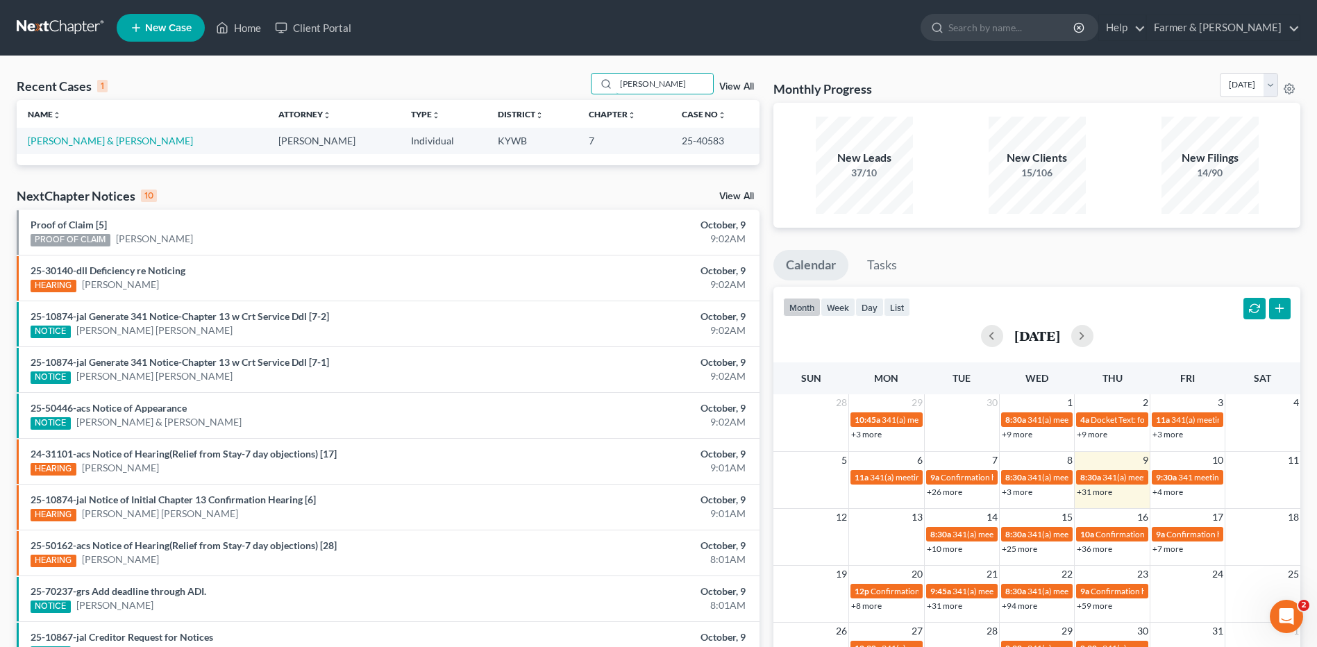
type input "[PERSON_NAME]"
click at [71, 139] on link "Higgs, Ashley & Trevor" at bounding box center [110, 141] width 165 height 12
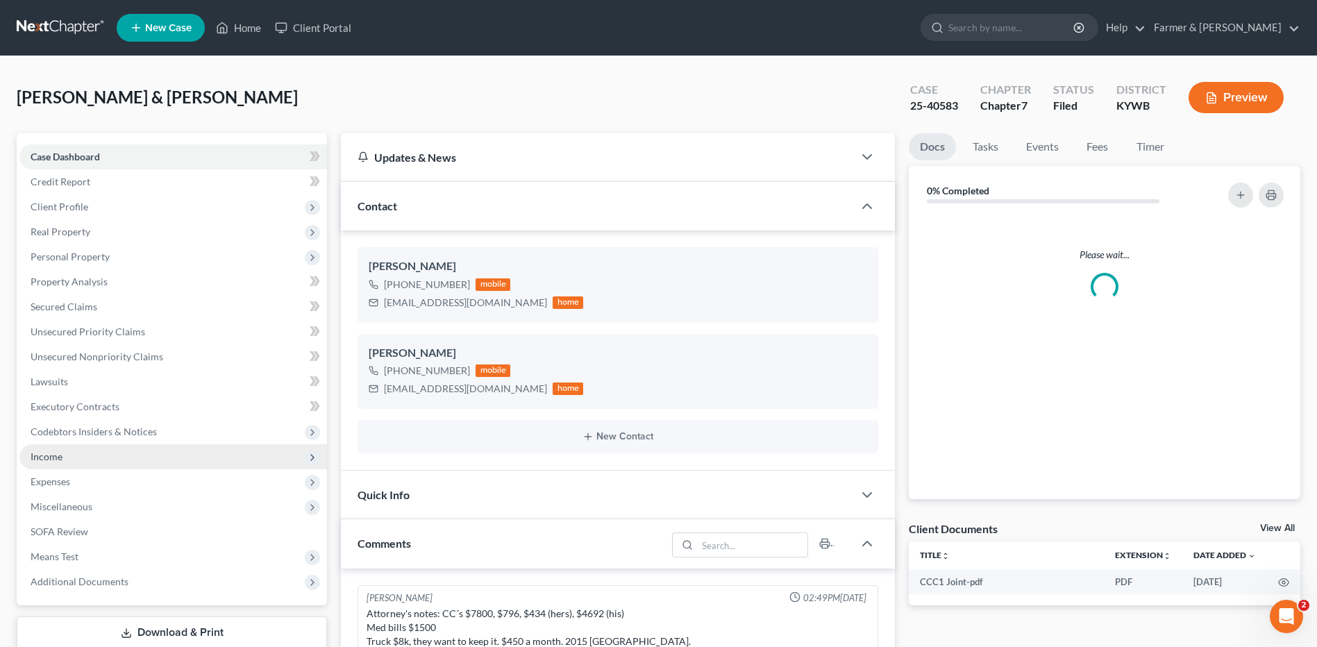
click at [76, 464] on span "Income" at bounding box center [172, 456] width 307 height 25
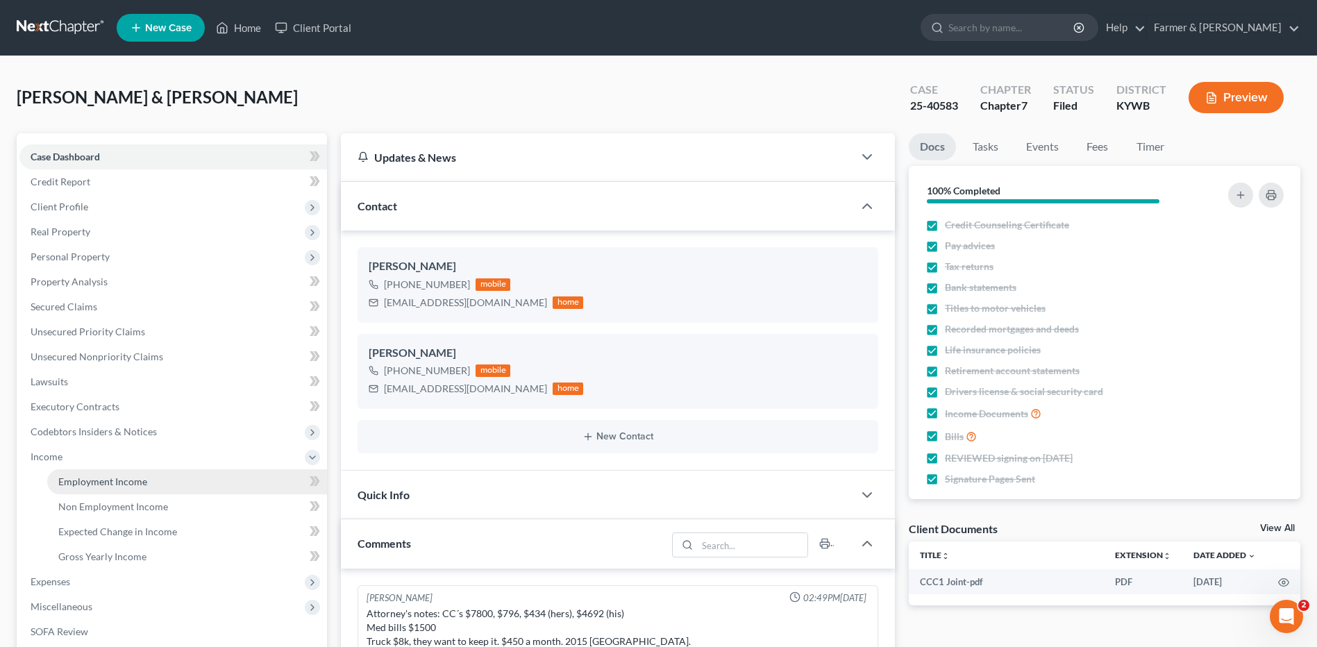
scroll to position [234, 0]
click at [80, 482] on span "Employment Income" at bounding box center [102, 481] width 89 height 12
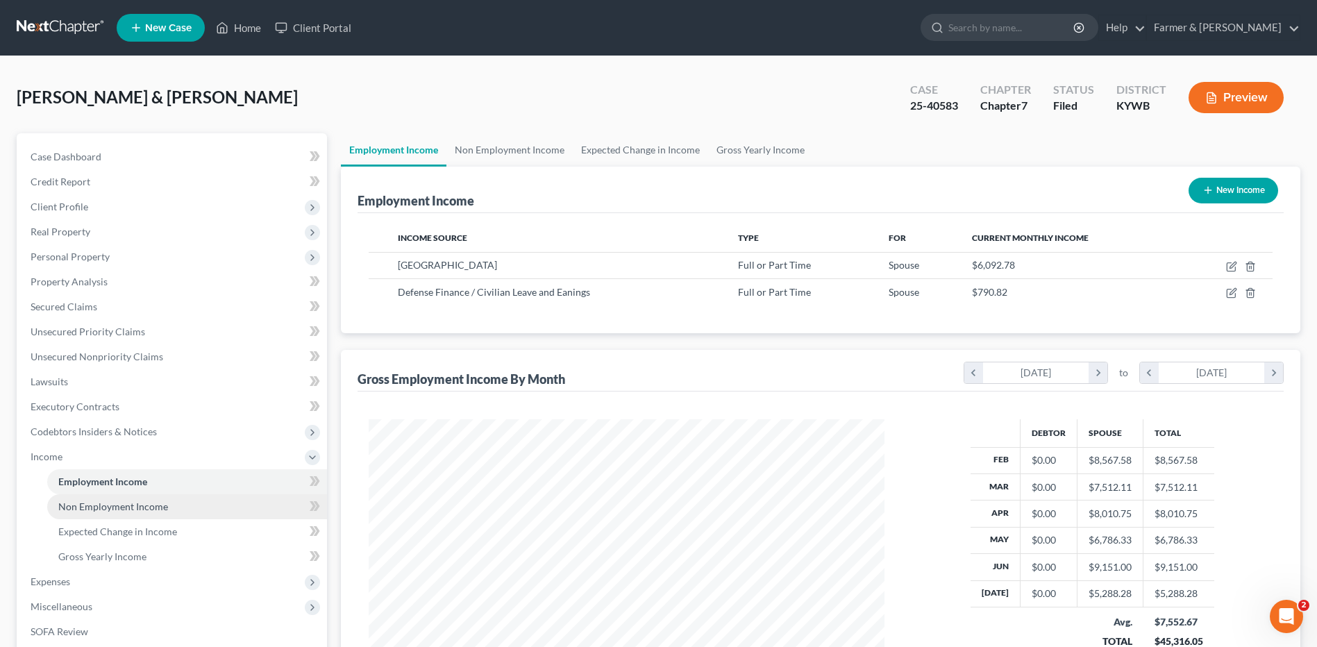
scroll to position [257, 543]
click at [115, 510] on span "Non Employment Income" at bounding box center [113, 506] width 110 height 12
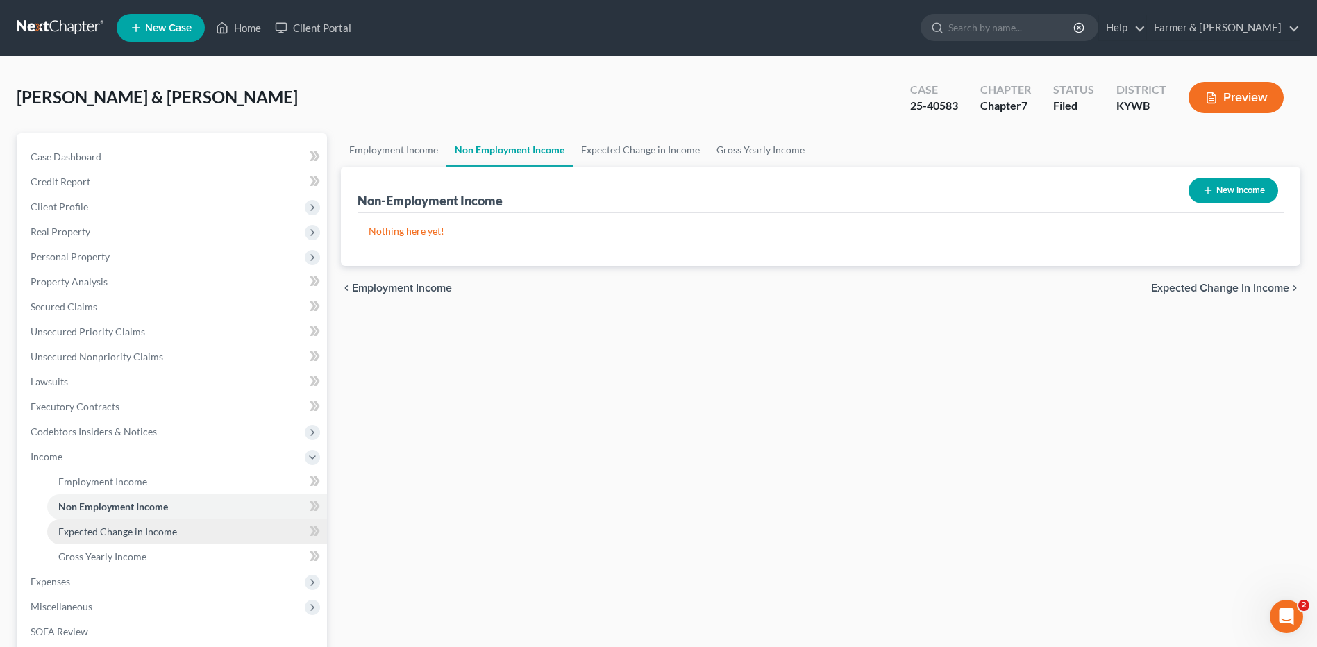
click at [117, 528] on span "Expected Change in Income" at bounding box center [117, 531] width 119 height 12
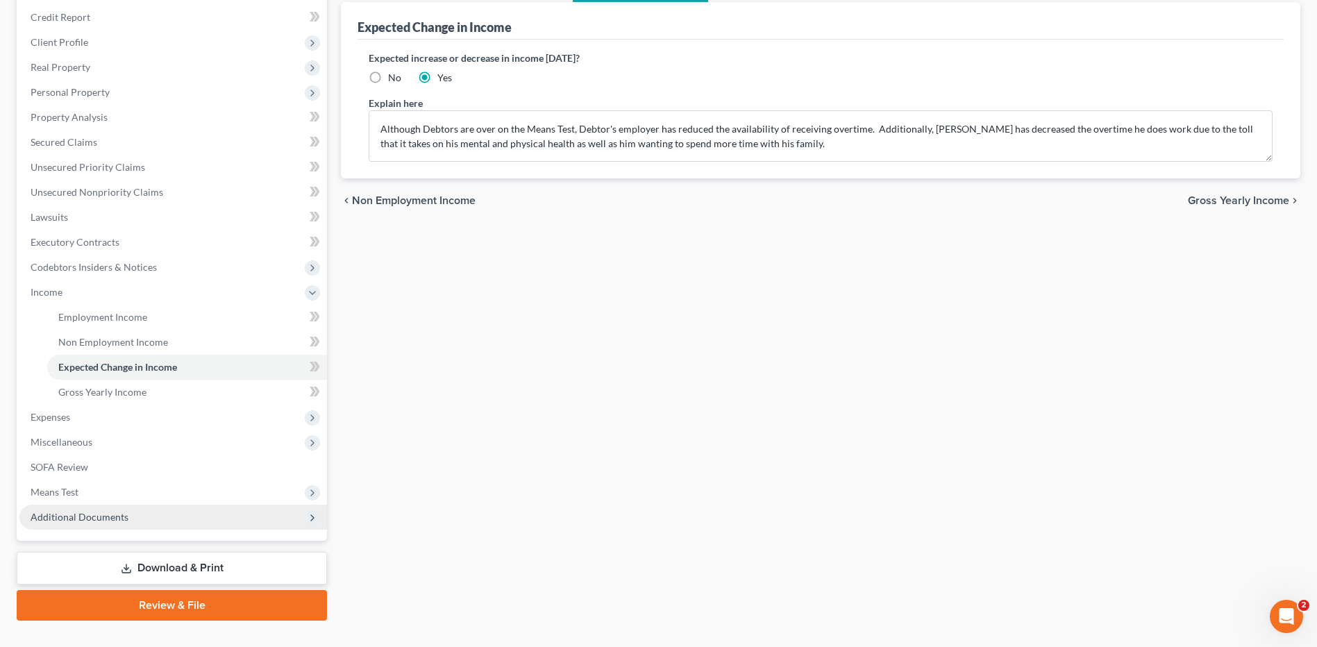
scroll to position [191, 0]
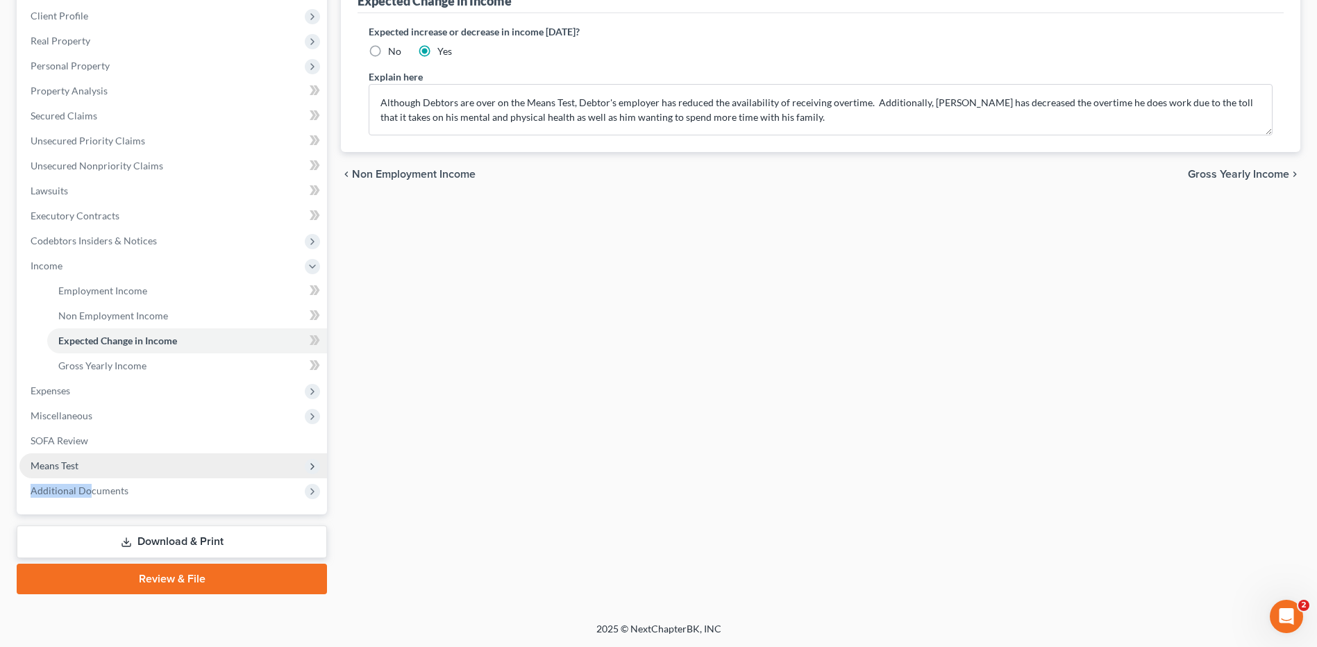
click at [88, 477] on ul "Case Dashboard Payments Invoices Payments Payments Credit Report Client Profile" at bounding box center [172, 228] width 307 height 550
drag, startPoint x: 88, startPoint y: 477, endPoint x: 94, endPoint y: 468, distance: 10.6
click at [94, 468] on span "Means Test" at bounding box center [172, 465] width 307 height 25
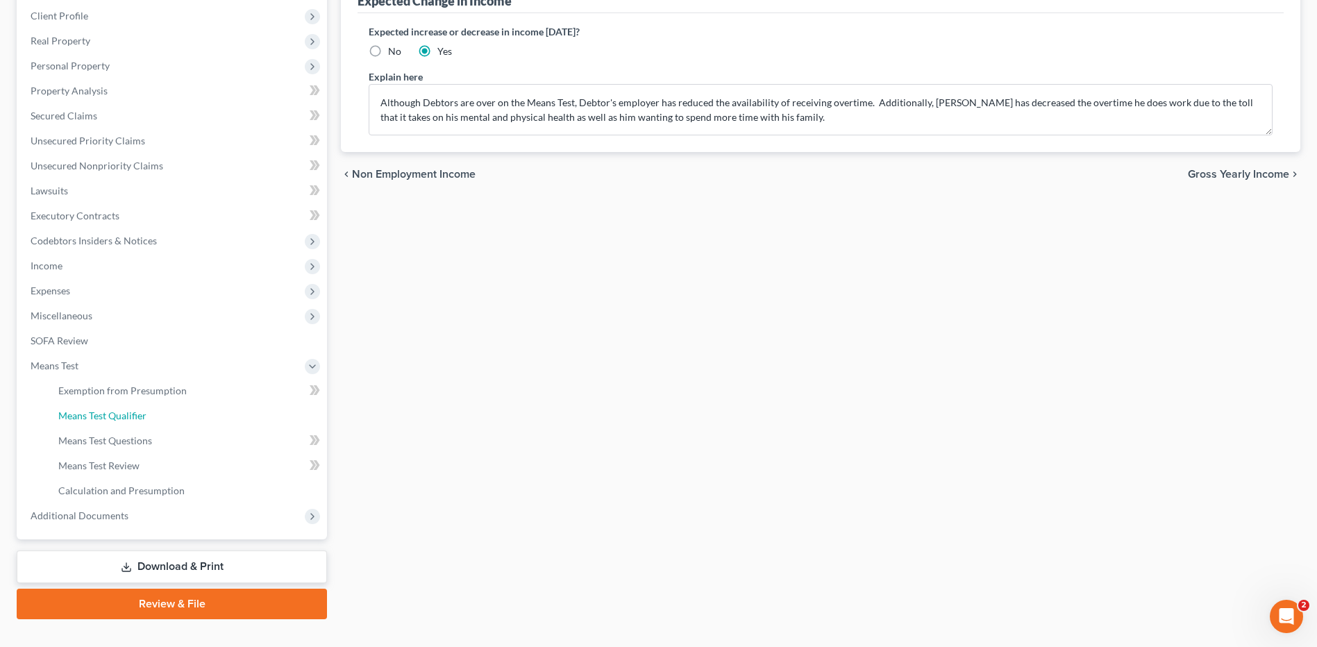
click at [130, 412] on span "Means Test Qualifier" at bounding box center [102, 415] width 88 height 12
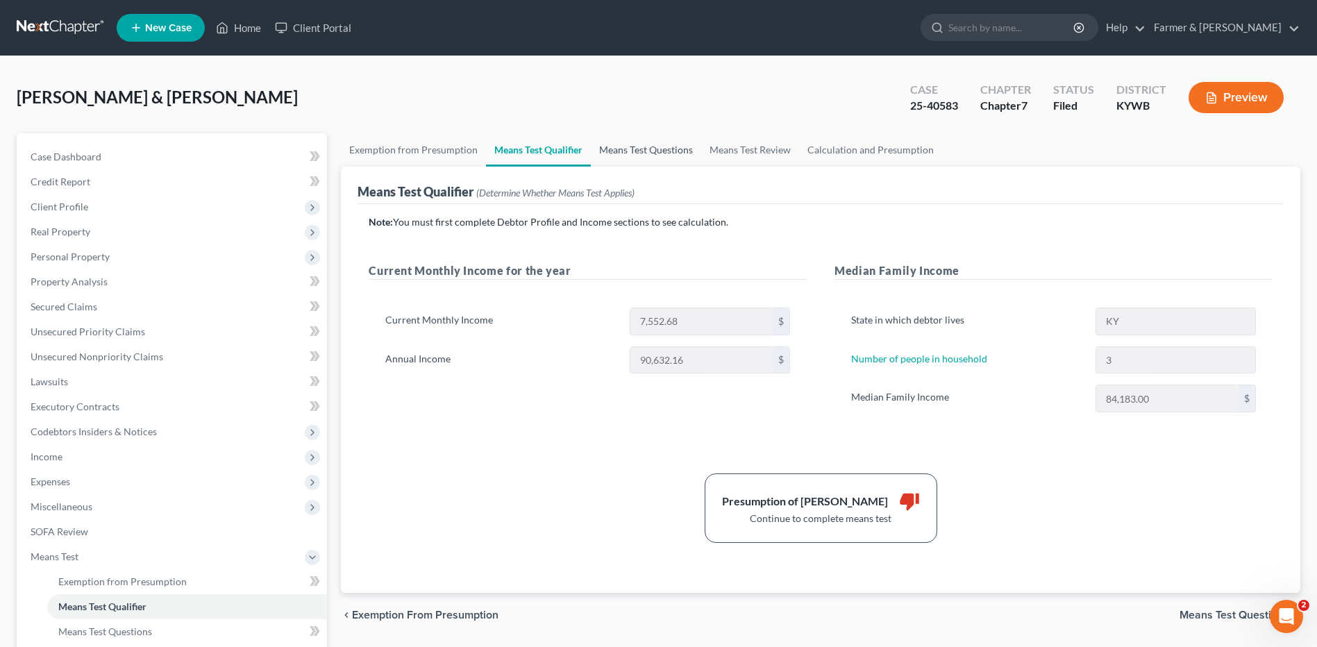
click at [650, 153] on link "Means Test Questions" at bounding box center [646, 149] width 110 height 33
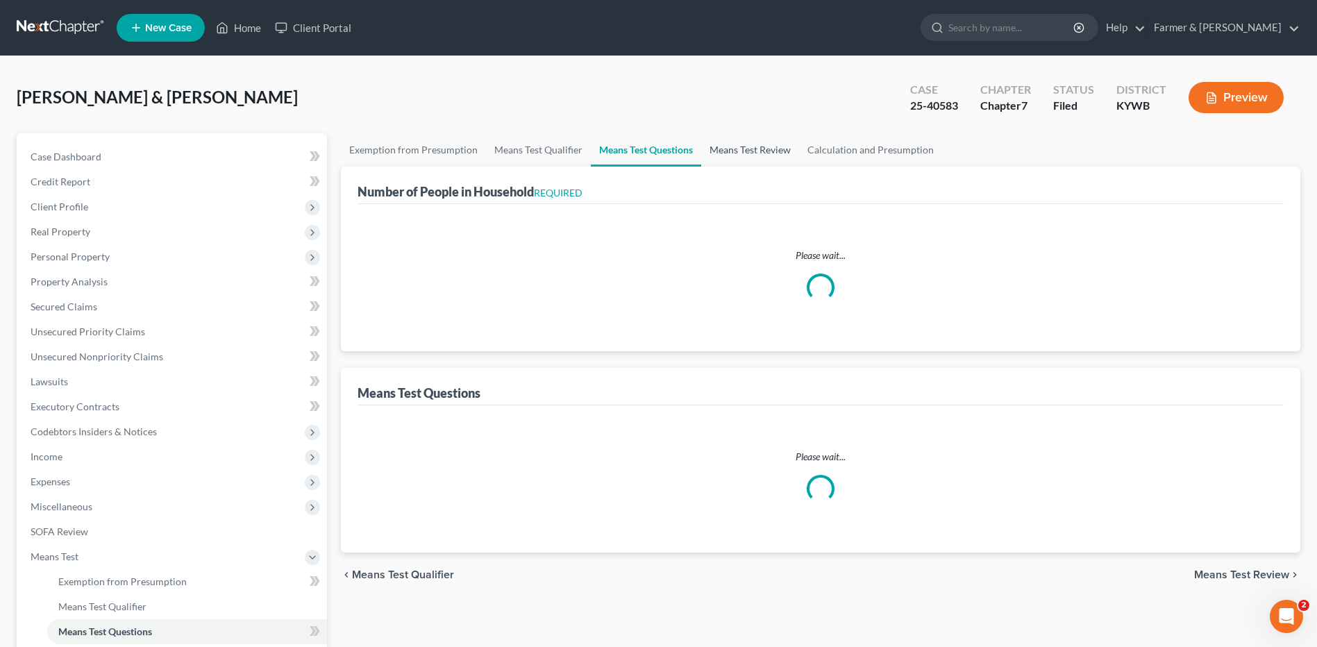
select select "0"
select select "60"
select select "1"
select select "60"
select select "3"
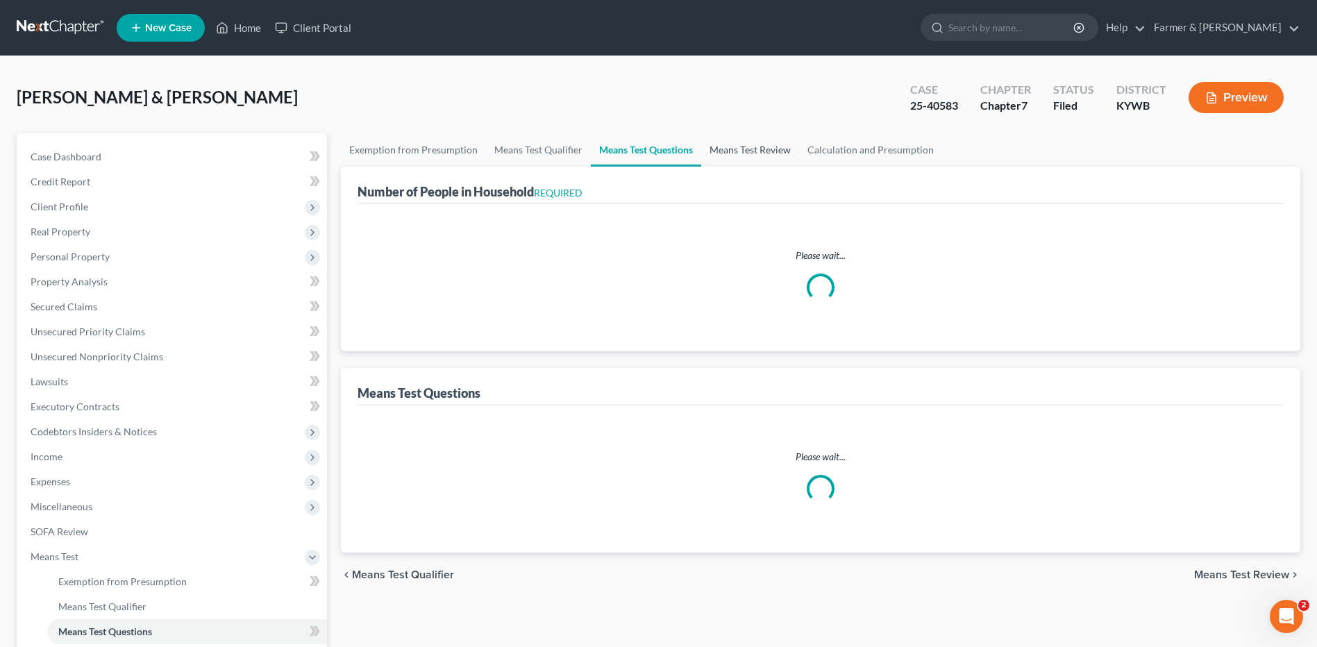
select select "2"
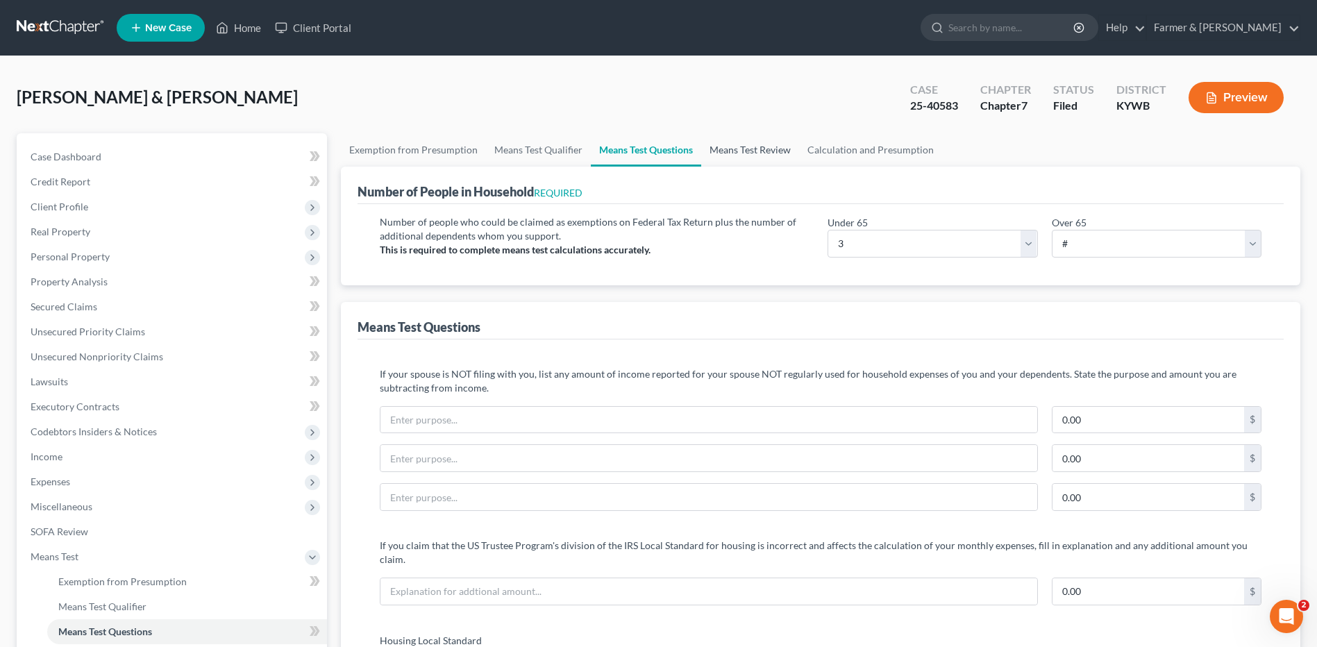
click at [767, 152] on link "Means Test Review" at bounding box center [750, 149] width 98 height 33
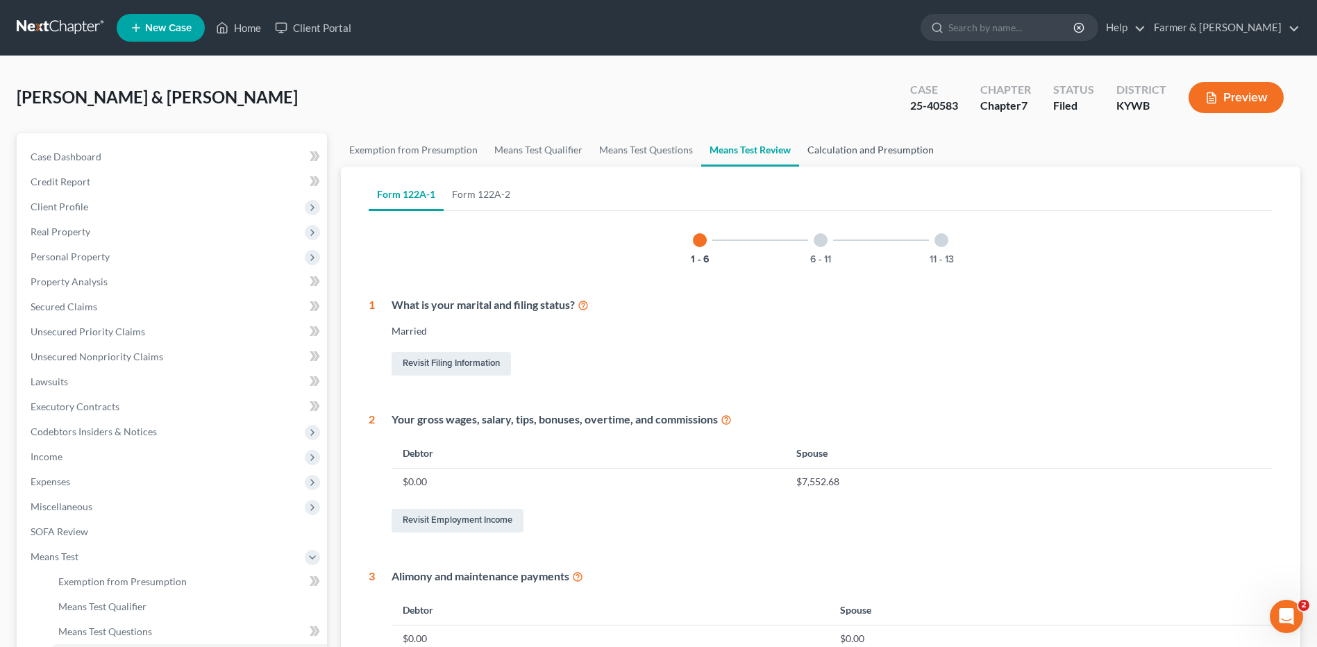
click at [873, 152] on link "Calculation and Presumption" at bounding box center [870, 149] width 143 height 33
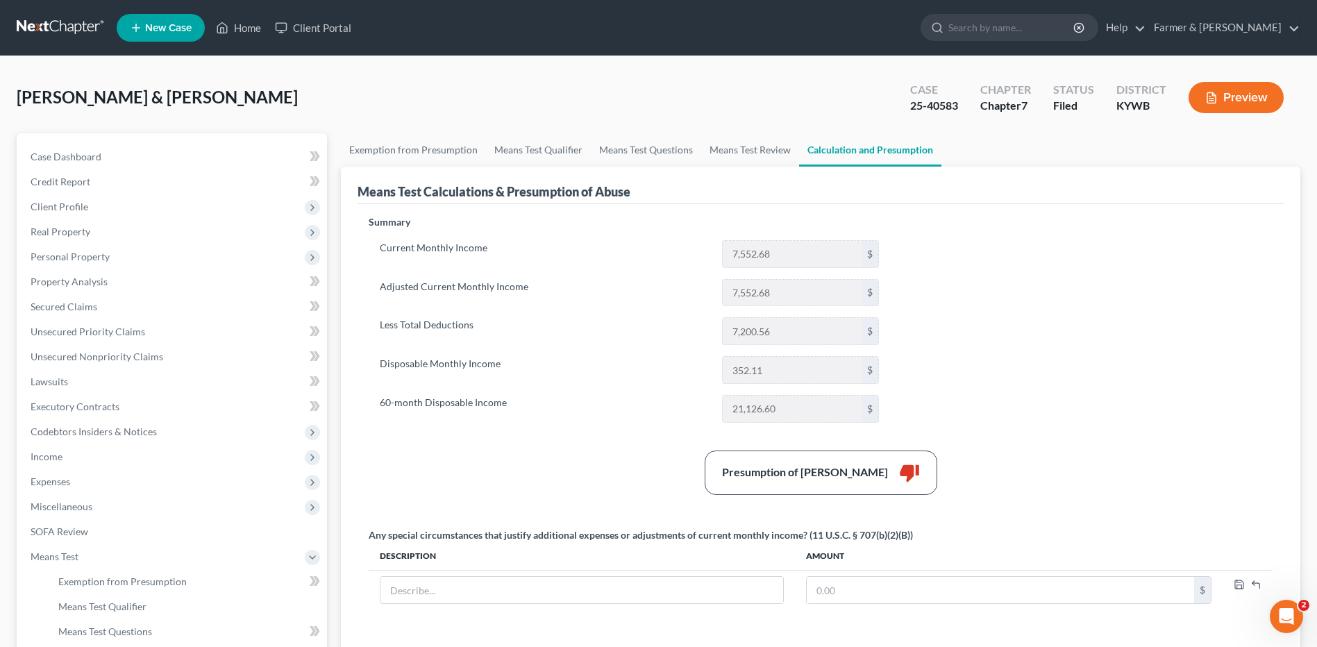
click at [74, 20] on link at bounding box center [61, 27] width 89 height 25
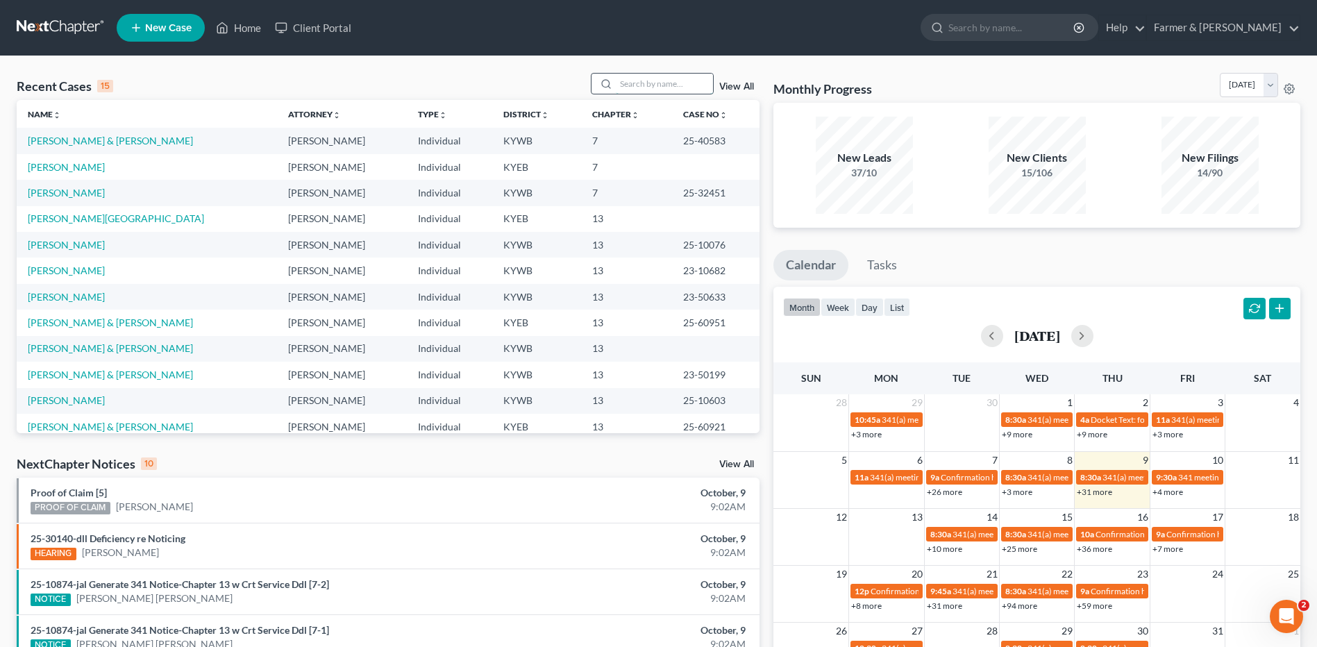
click at [671, 74] on input "search" at bounding box center [664, 84] width 97 height 20
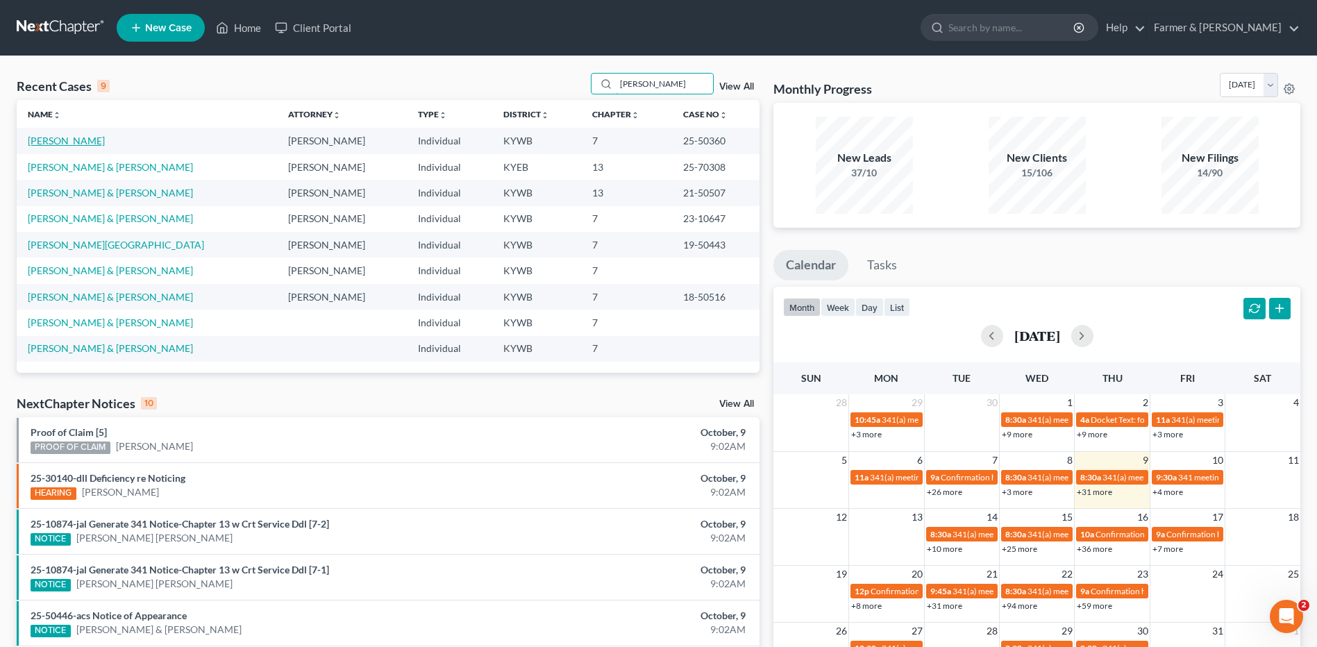
type input "lester"
click at [78, 140] on link "[PERSON_NAME]" at bounding box center [66, 141] width 77 height 12
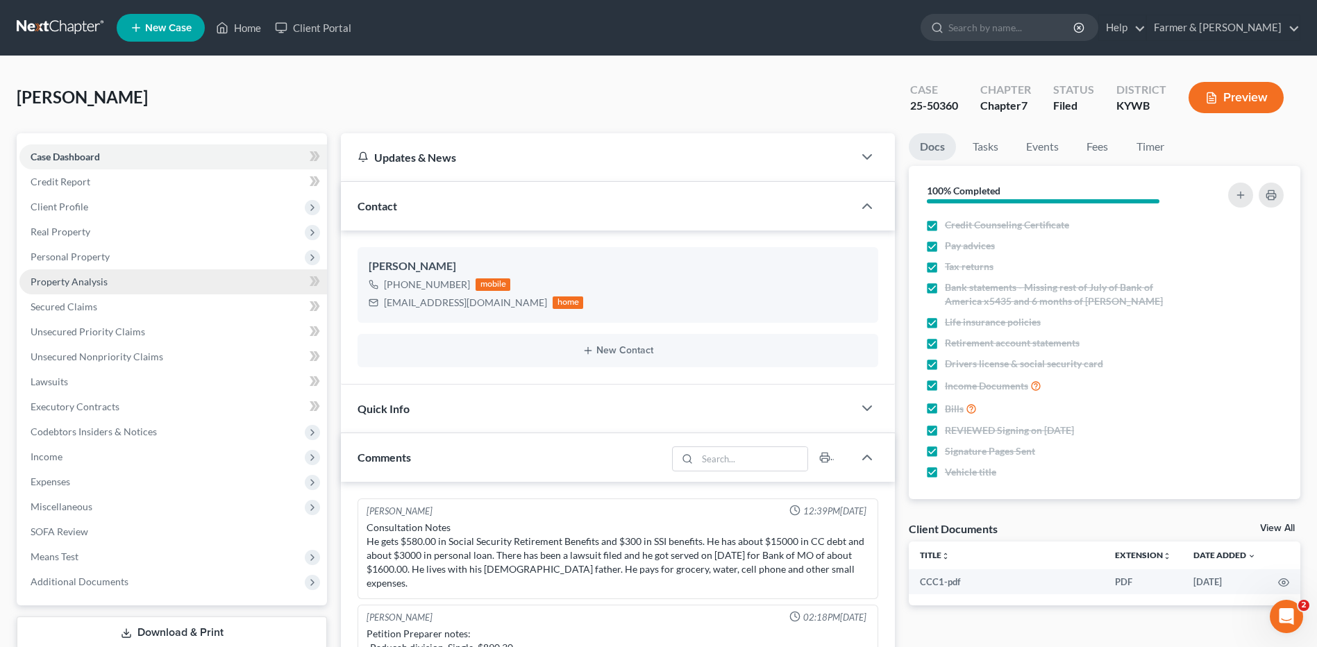
click at [98, 280] on span "Property Analysis" at bounding box center [69, 282] width 77 height 12
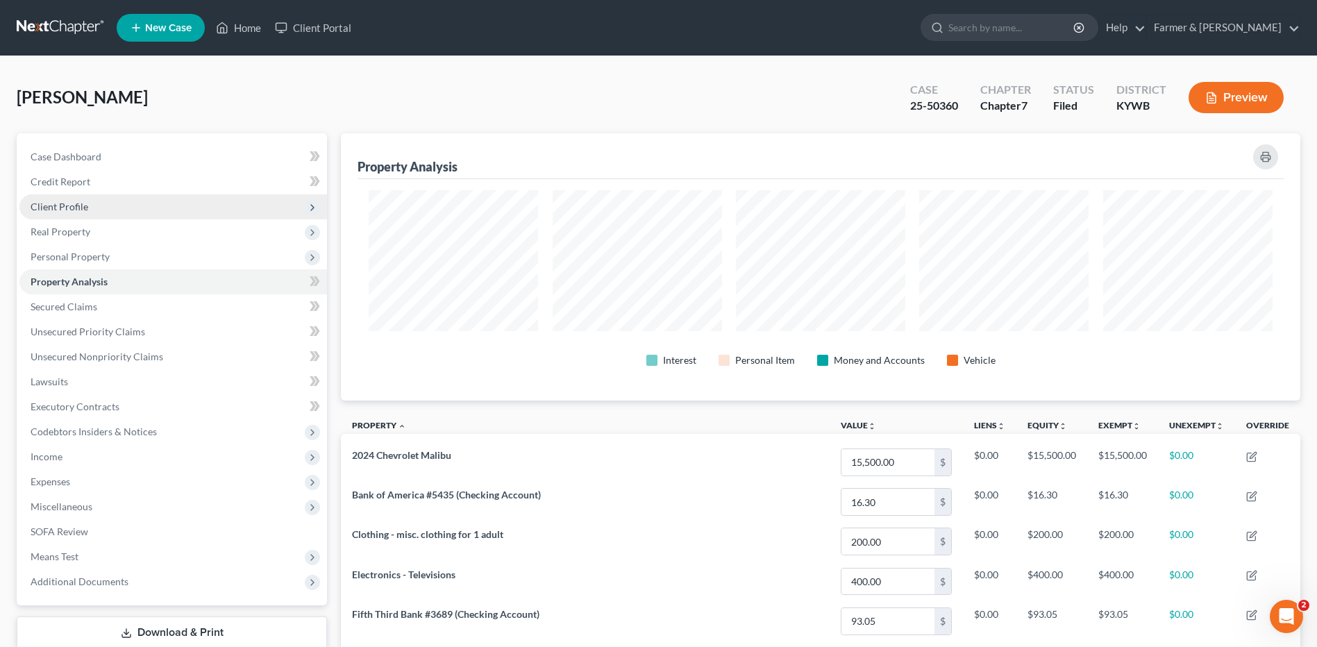
click at [97, 210] on span "Client Profile" at bounding box center [172, 206] width 307 height 25
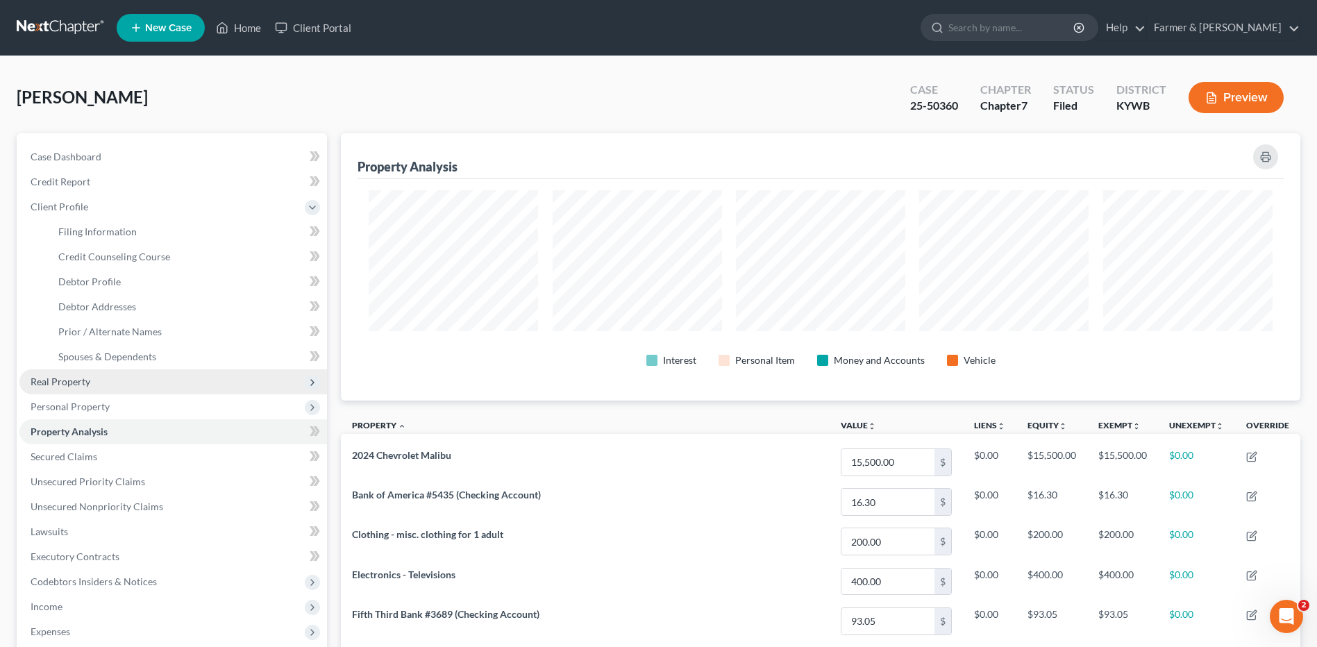
click at [87, 380] on span "Real Property" at bounding box center [61, 381] width 60 height 12
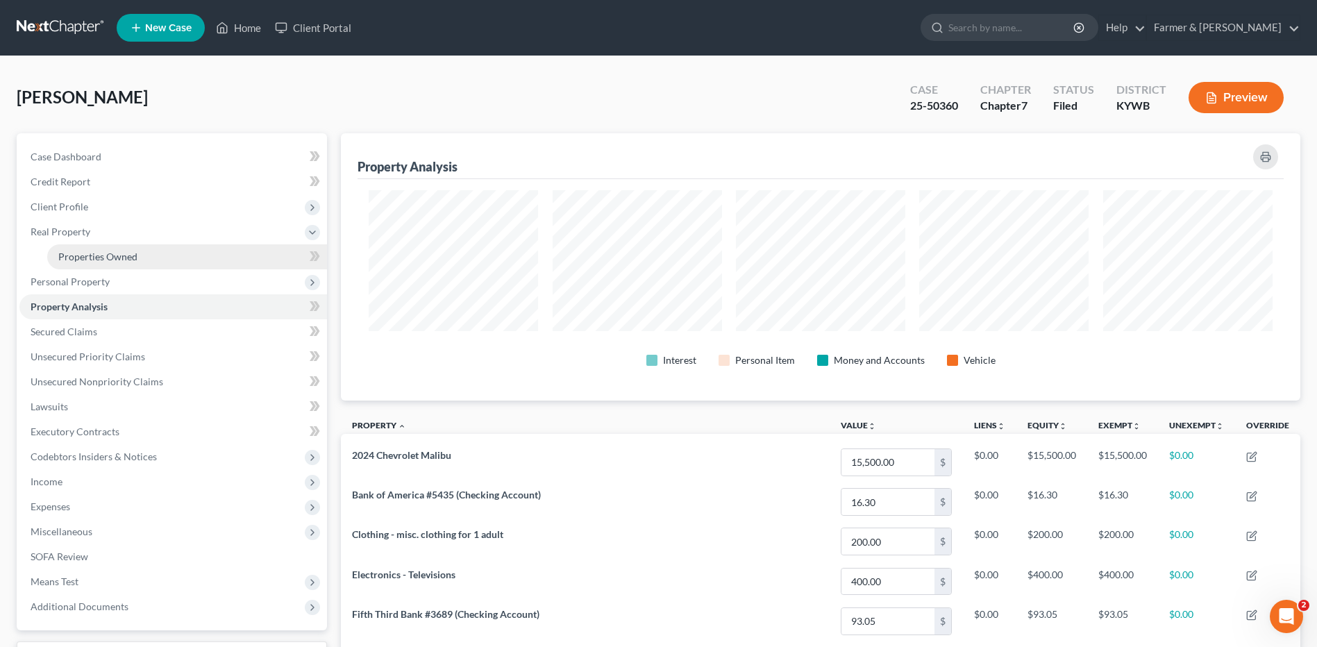
click at [110, 257] on span "Properties Owned" at bounding box center [97, 257] width 79 height 12
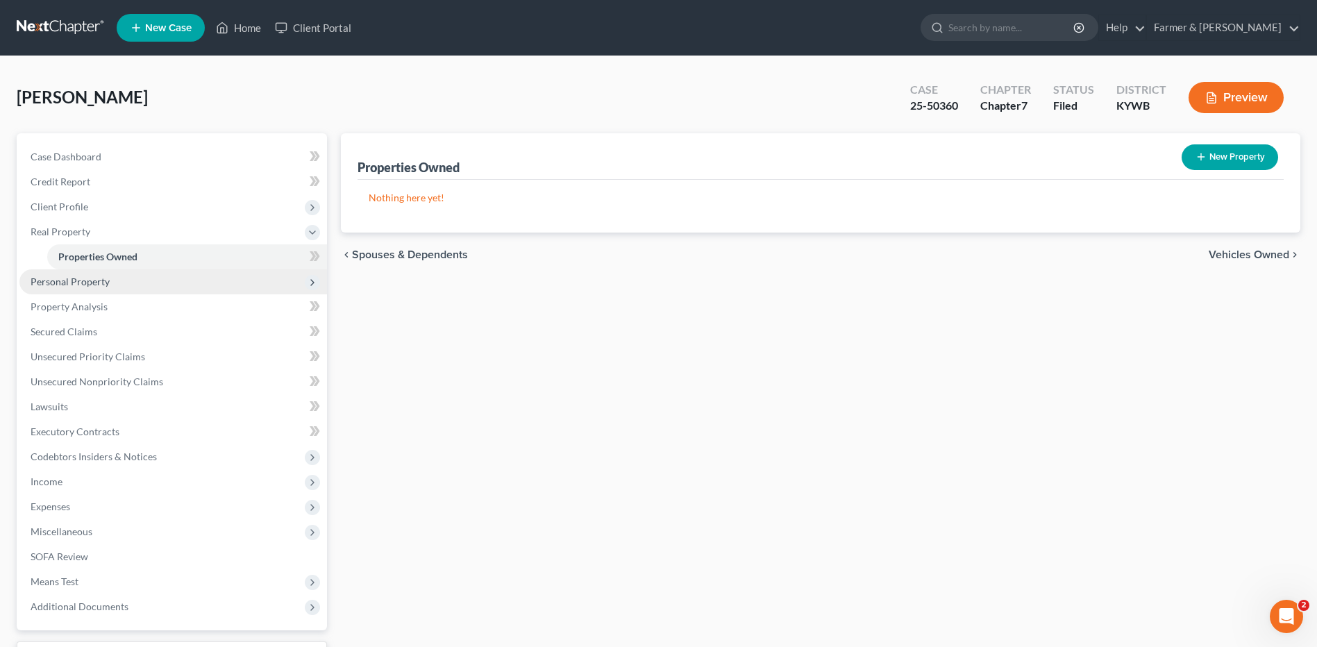
click at [108, 284] on span "Personal Property" at bounding box center [70, 282] width 79 height 12
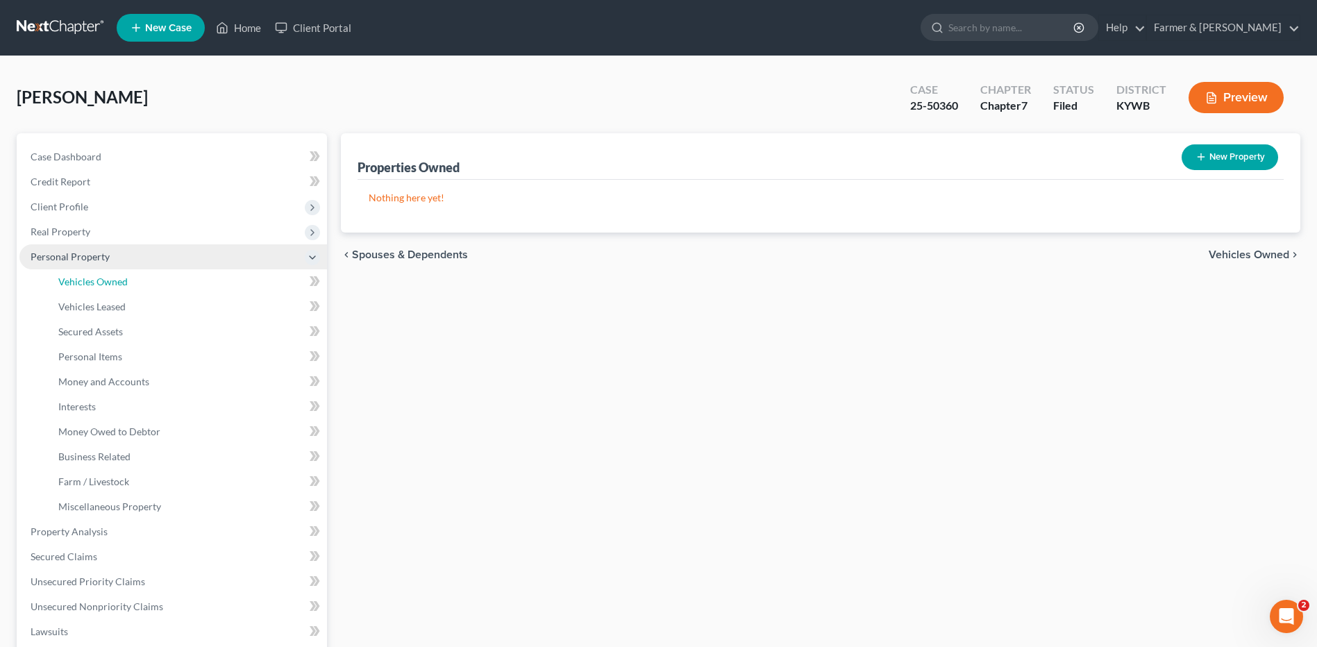
click at [108, 284] on span "Vehicles Owned" at bounding box center [92, 282] width 69 height 12
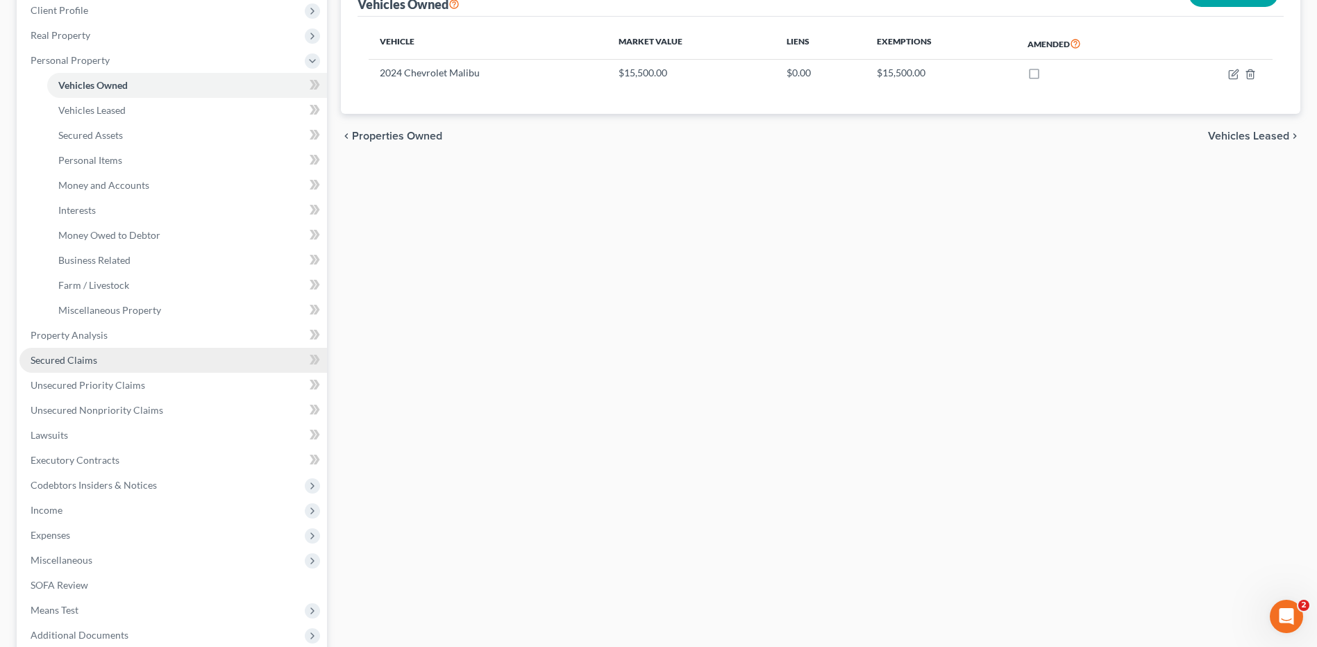
scroll to position [208, 0]
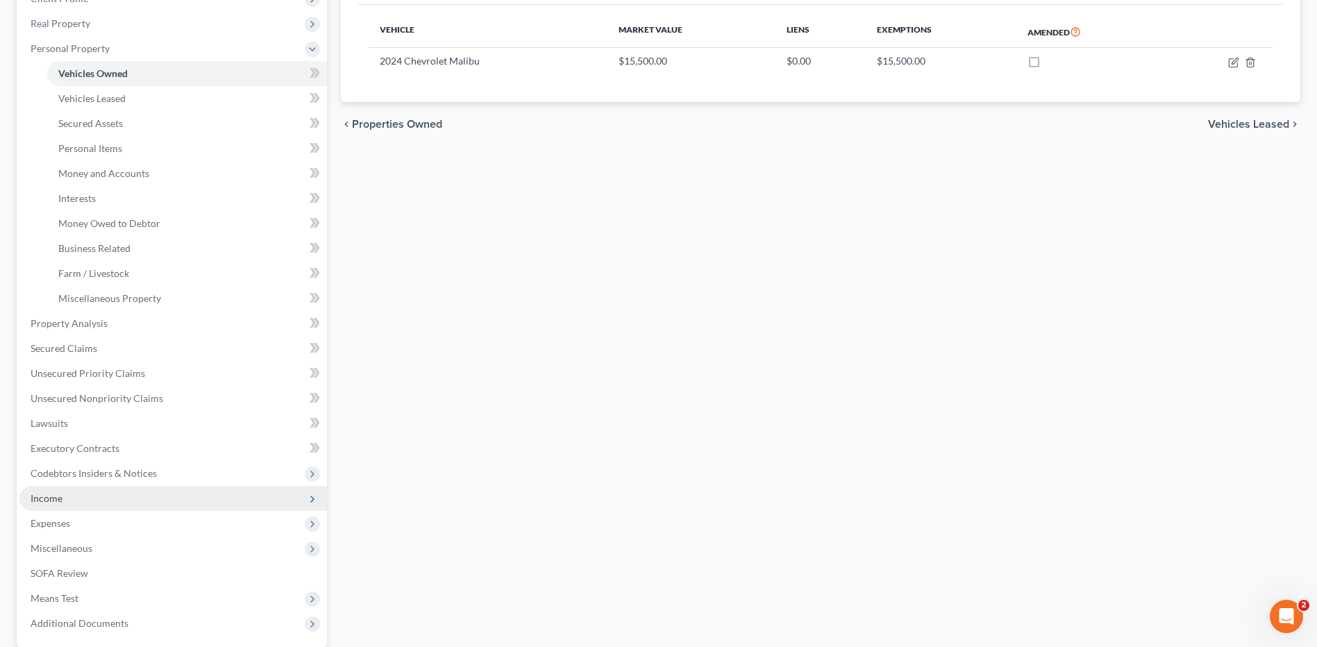
click at [87, 490] on span "Income" at bounding box center [172, 498] width 307 height 25
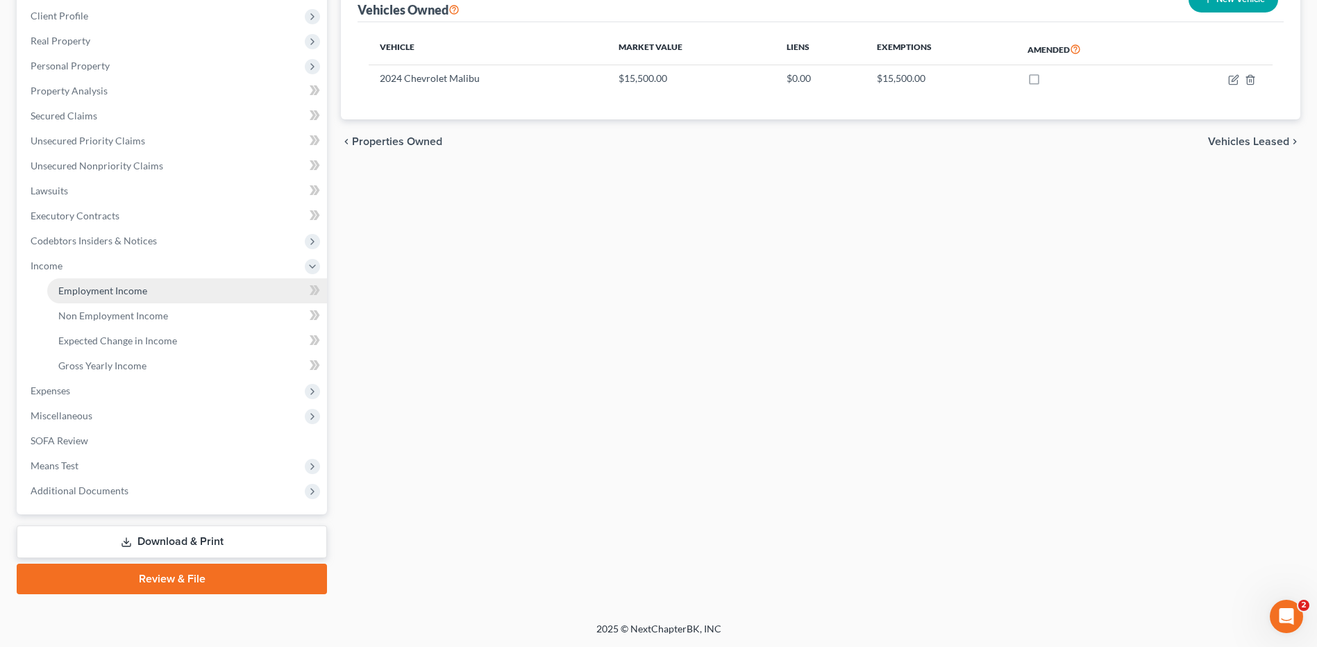
click at [119, 297] on link "Employment Income" at bounding box center [187, 290] width 280 height 25
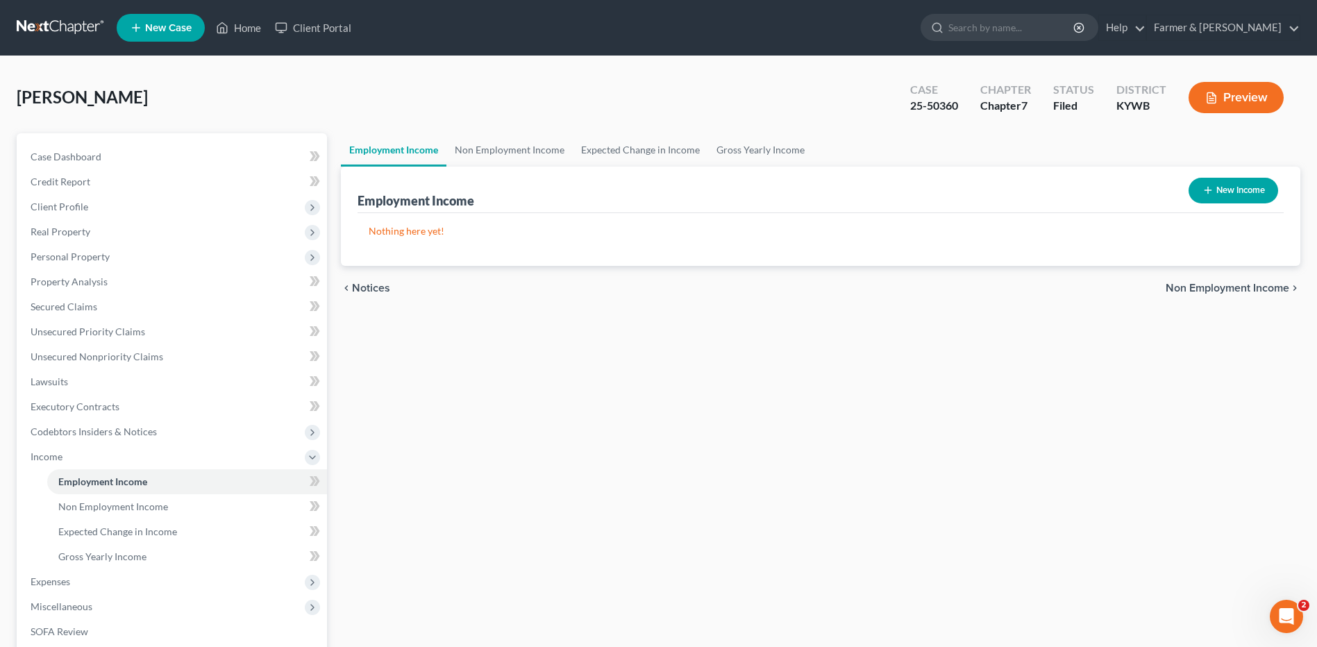
click at [72, 28] on link at bounding box center [61, 27] width 89 height 25
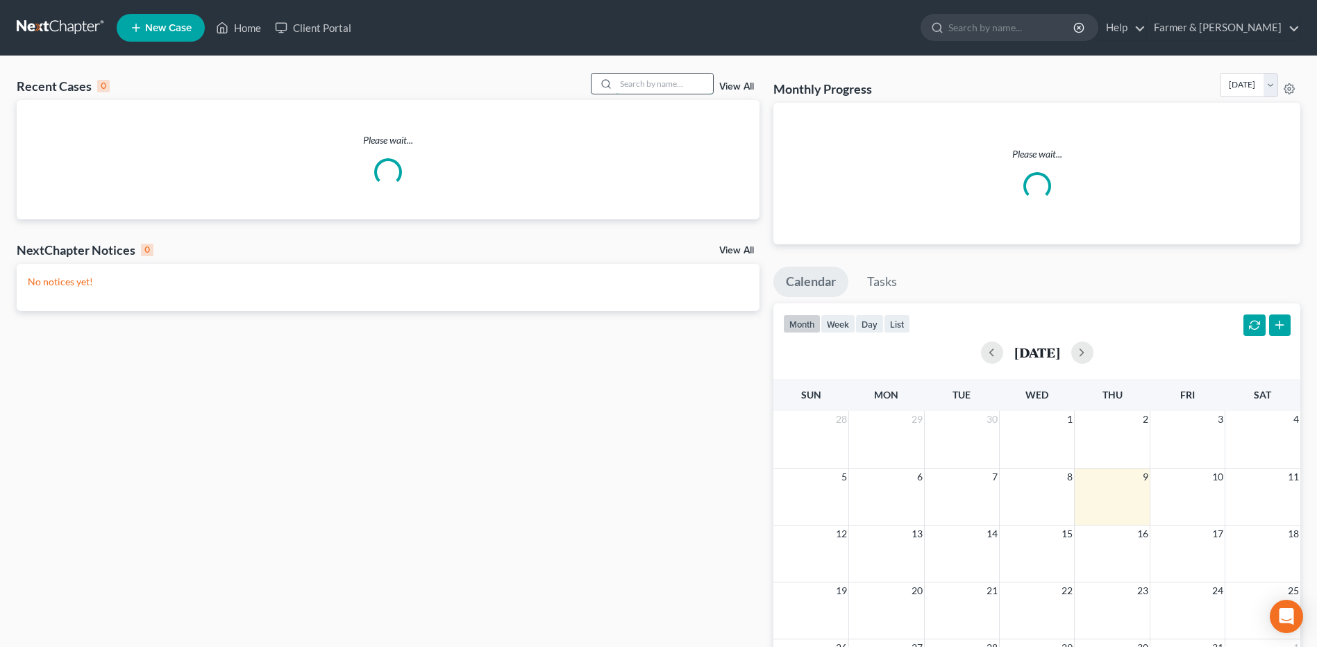
click at [642, 85] on input "search" at bounding box center [664, 84] width 97 height 20
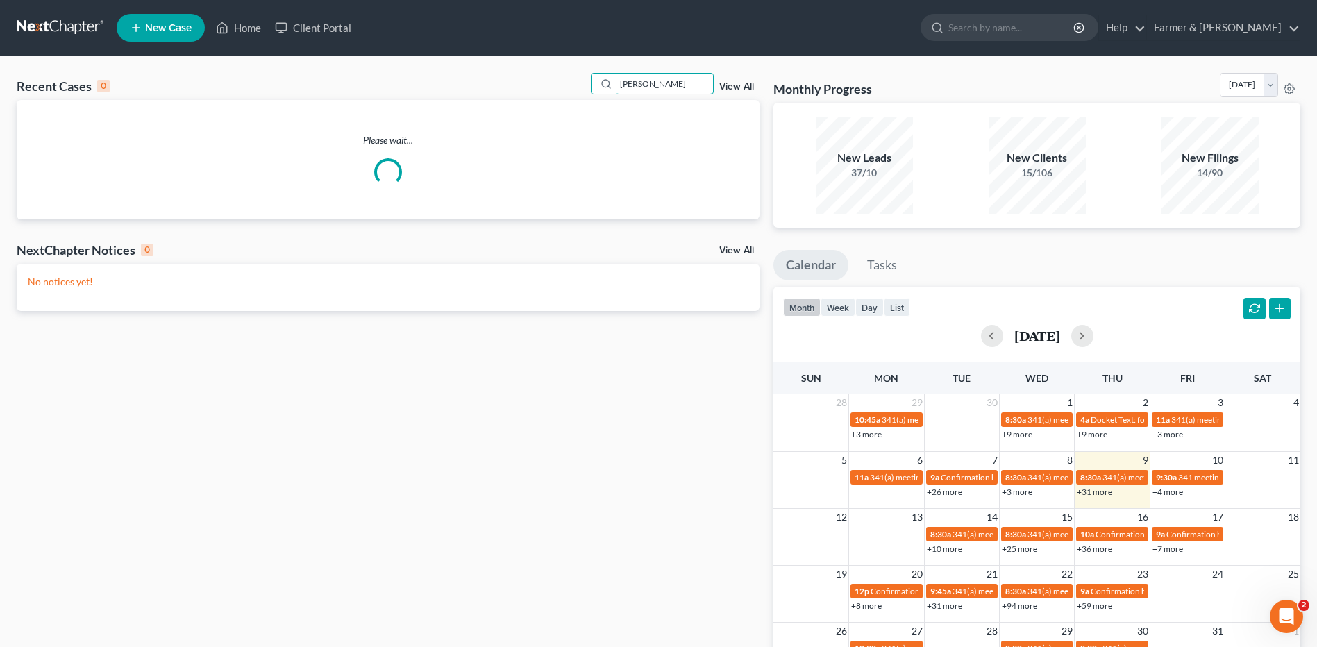
type input "[PERSON_NAME]"
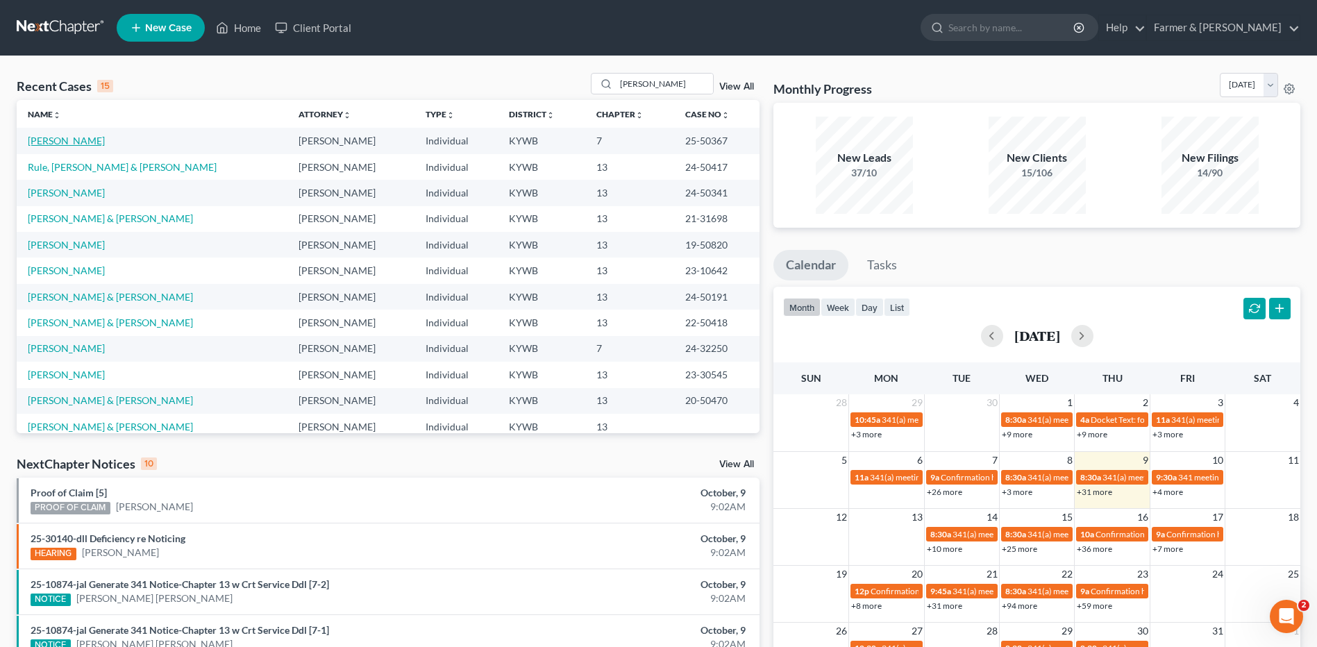
click at [69, 144] on link "[PERSON_NAME]" at bounding box center [66, 141] width 77 height 12
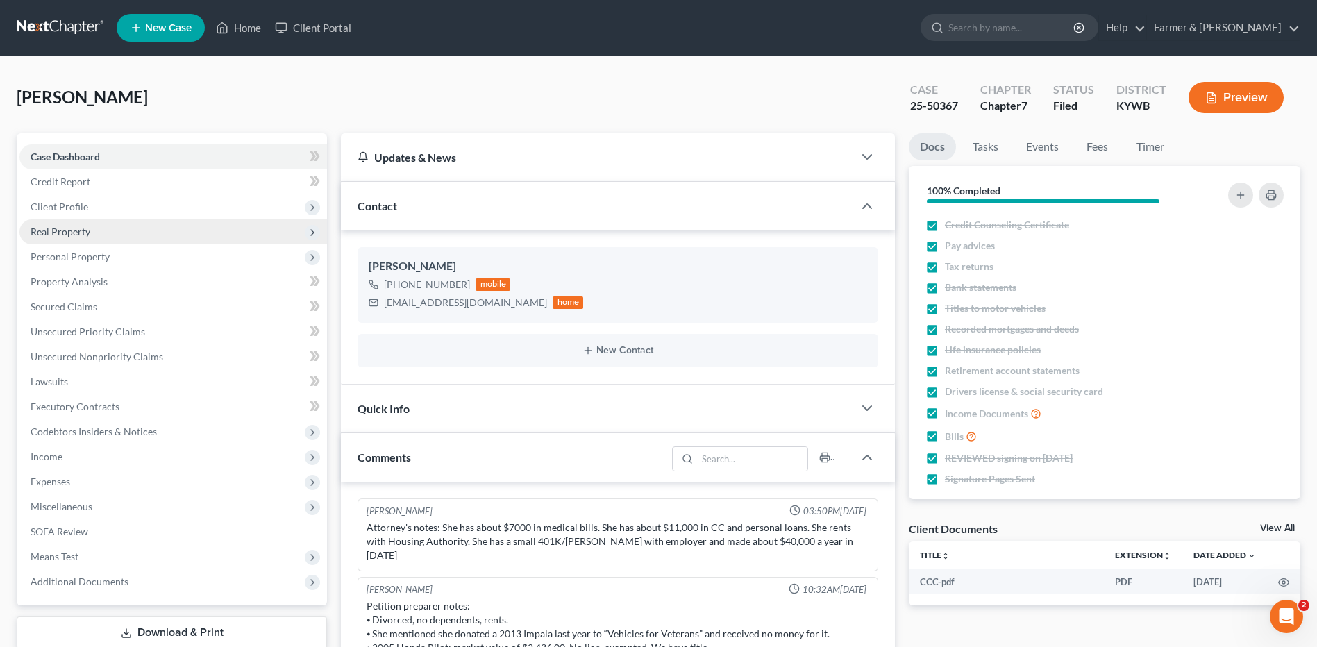
click at [86, 235] on span "Real Property" at bounding box center [61, 232] width 60 height 12
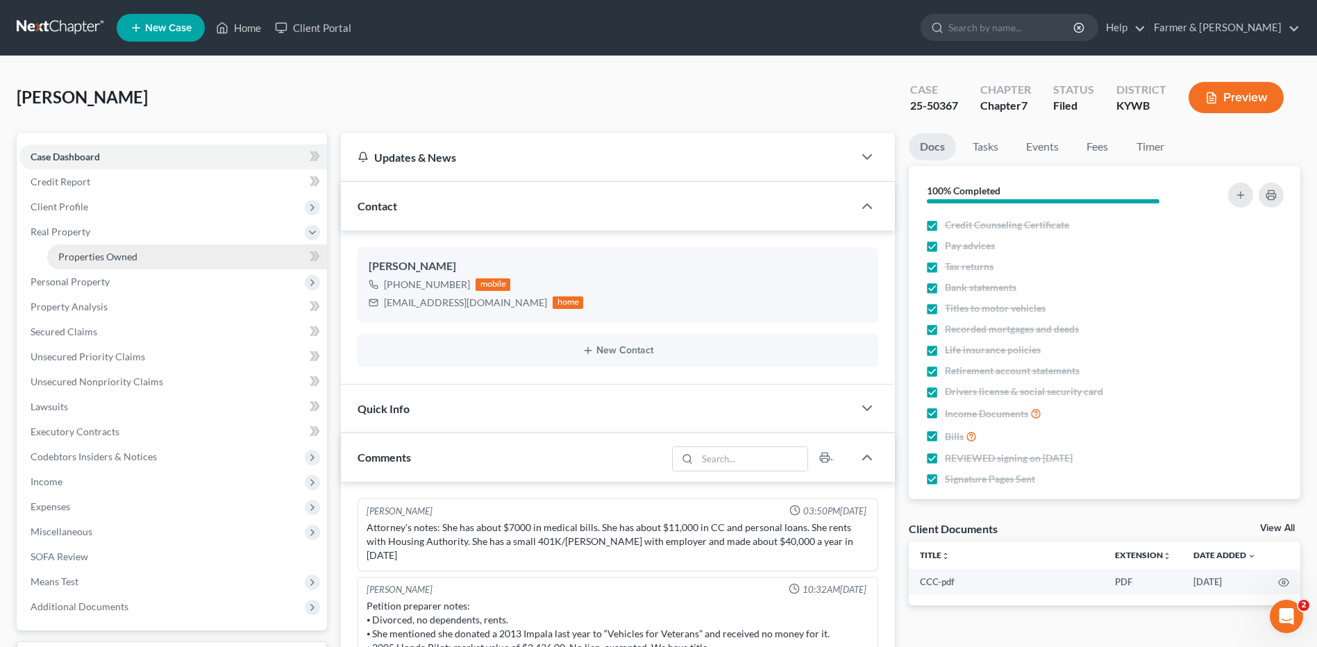
click at [95, 258] on span "Properties Owned" at bounding box center [97, 257] width 79 height 12
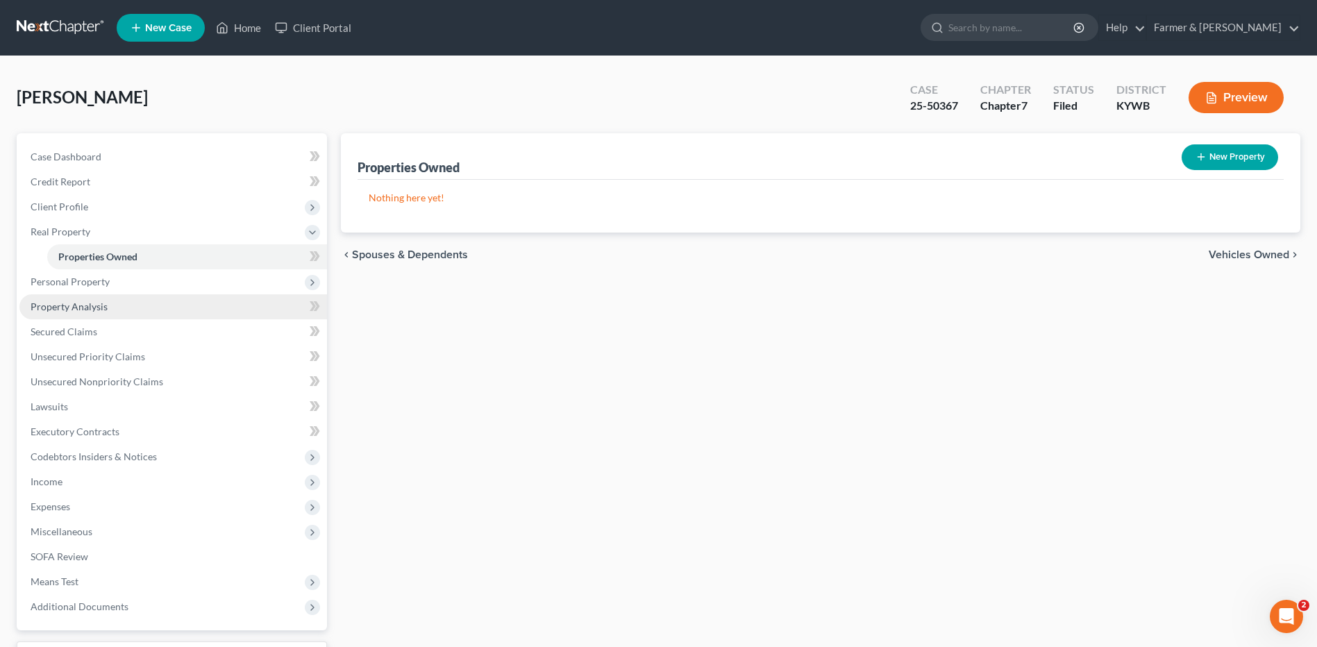
click at [105, 309] on span "Property Analysis" at bounding box center [69, 307] width 77 height 12
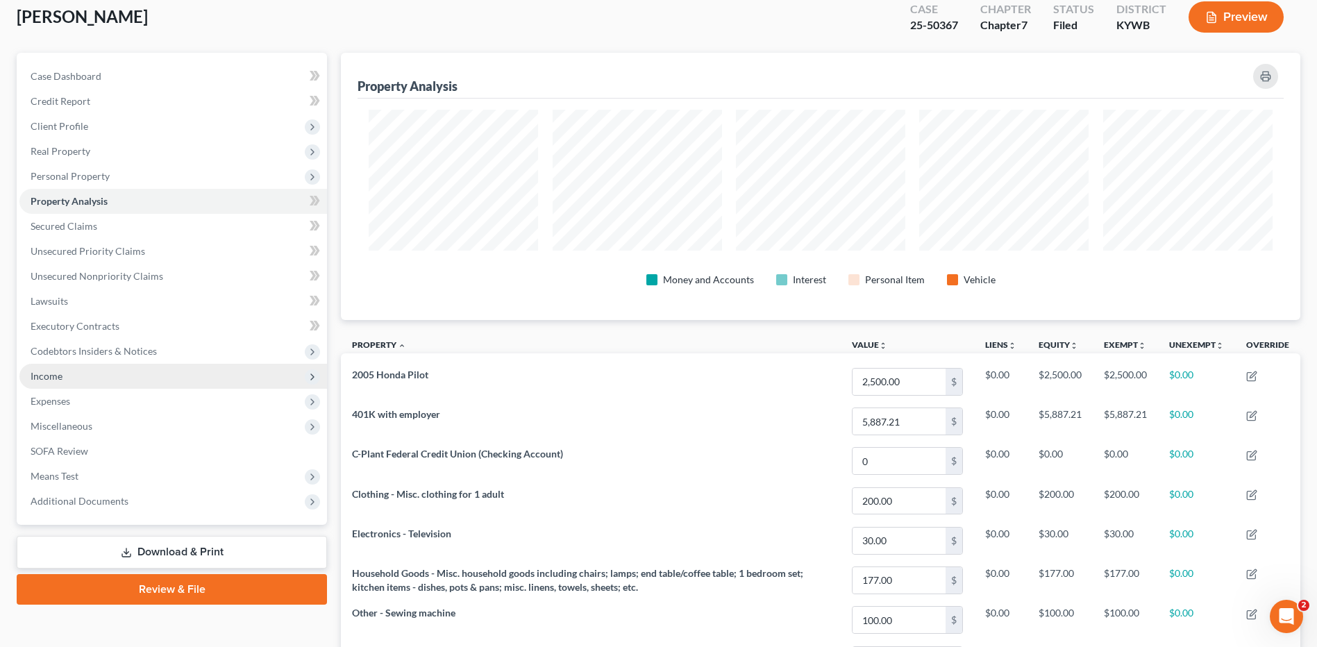
click at [128, 375] on span "Income" at bounding box center [172, 376] width 307 height 25
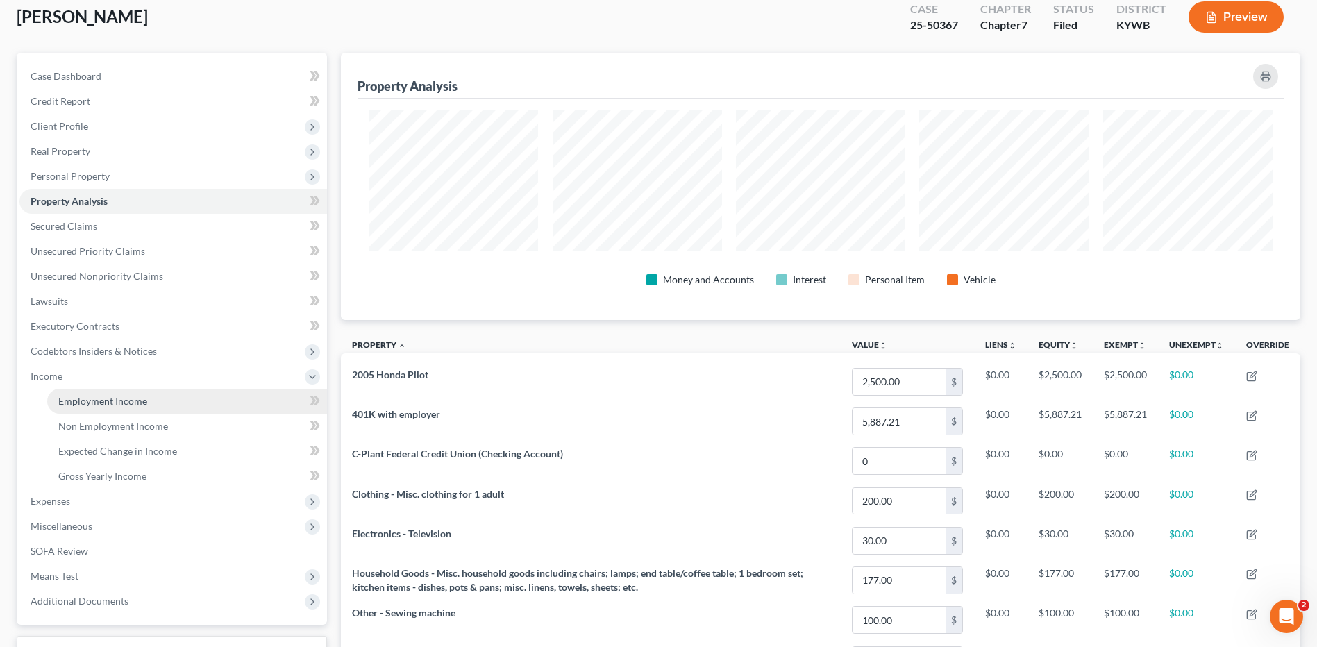
click at [132, 389] on link "Employment Income" at bounding box center [187, 401] width 280 height 25
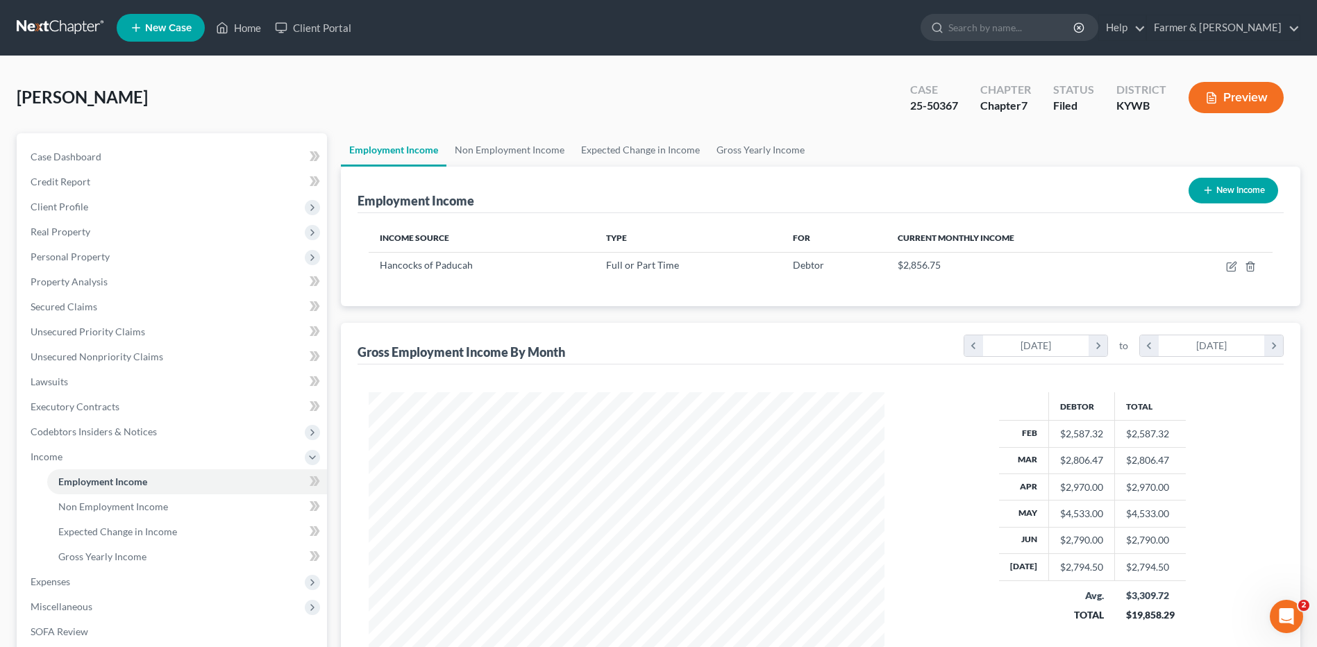
scroll to position [257, 543]
click at [25, 35] on link at bounding box center [61, 27] width 89 height 25
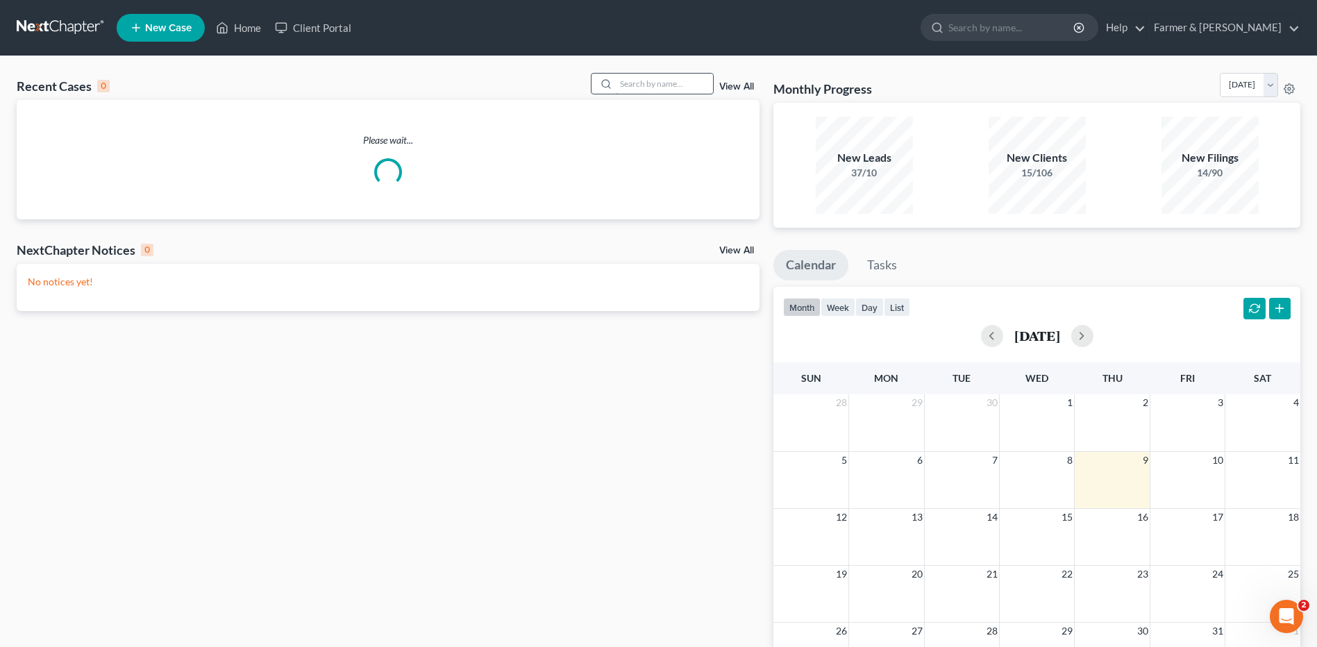
click at [679, 87] on input "search" at bounding box center [664, 84] width 97 height 20
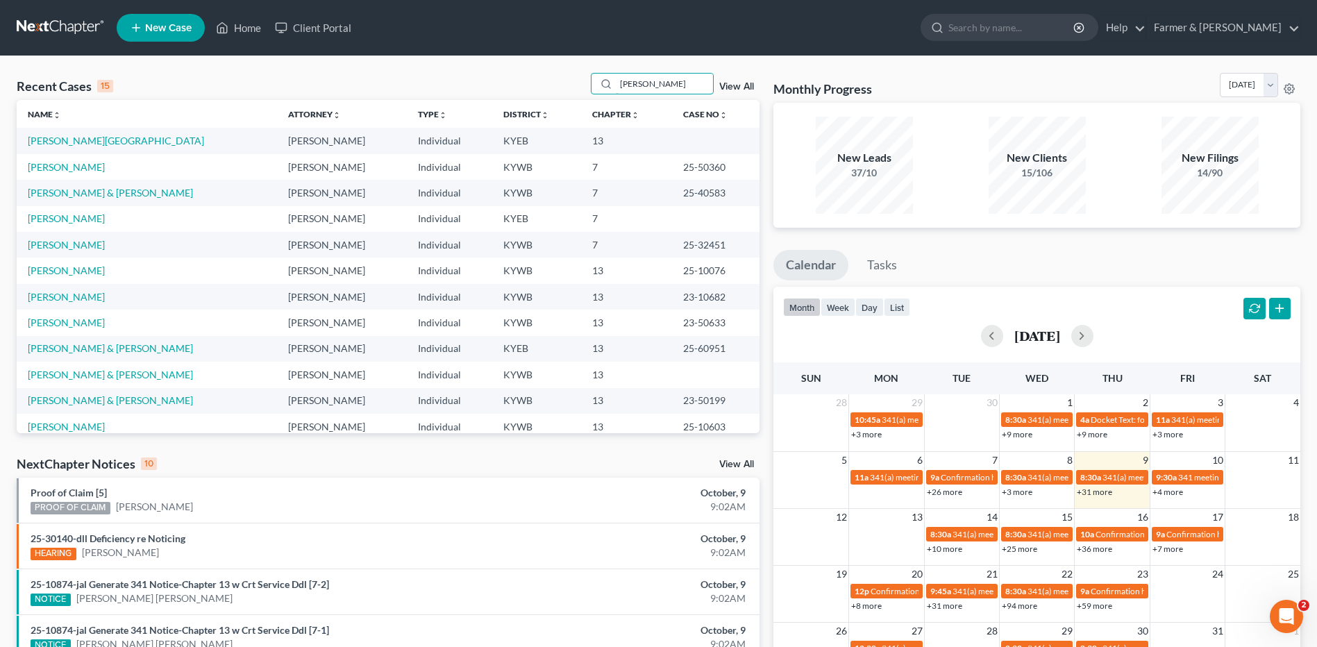
type input "[PERSON_NAME]"
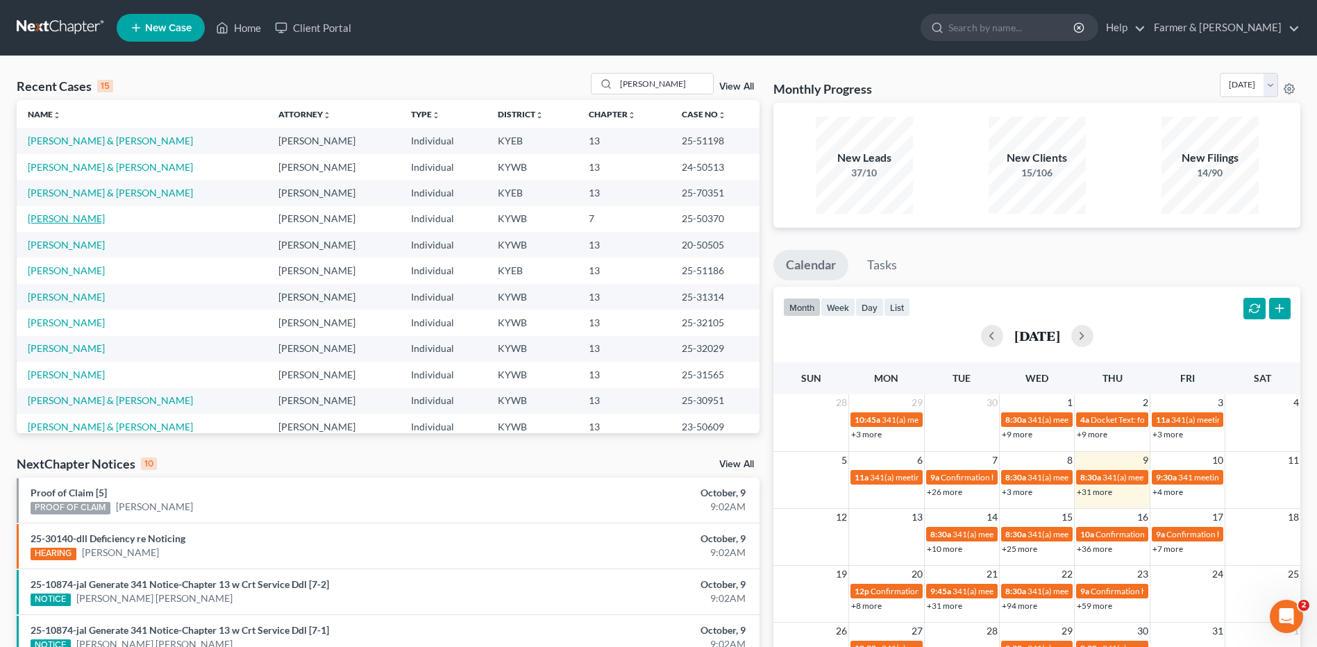
click at [72, 223] on link "[PERSON_NAME]" at bounding box center [66, 218] width 77 height 12
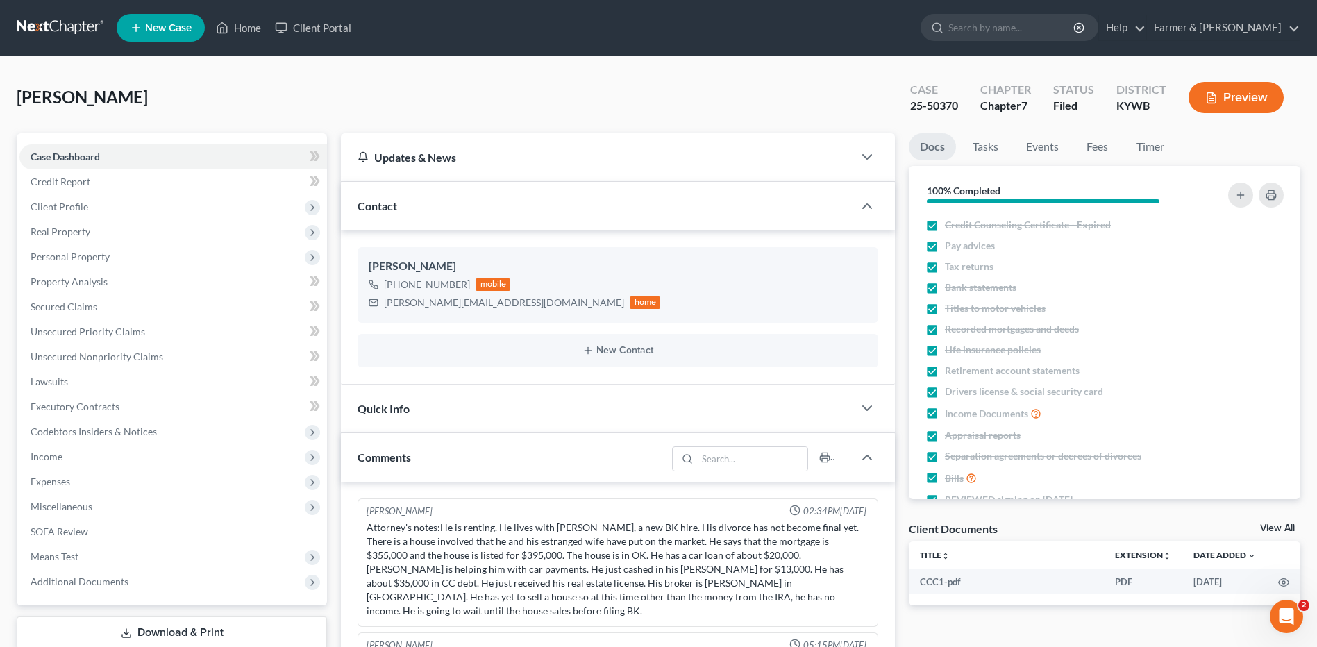
scroll to position [765, 0]
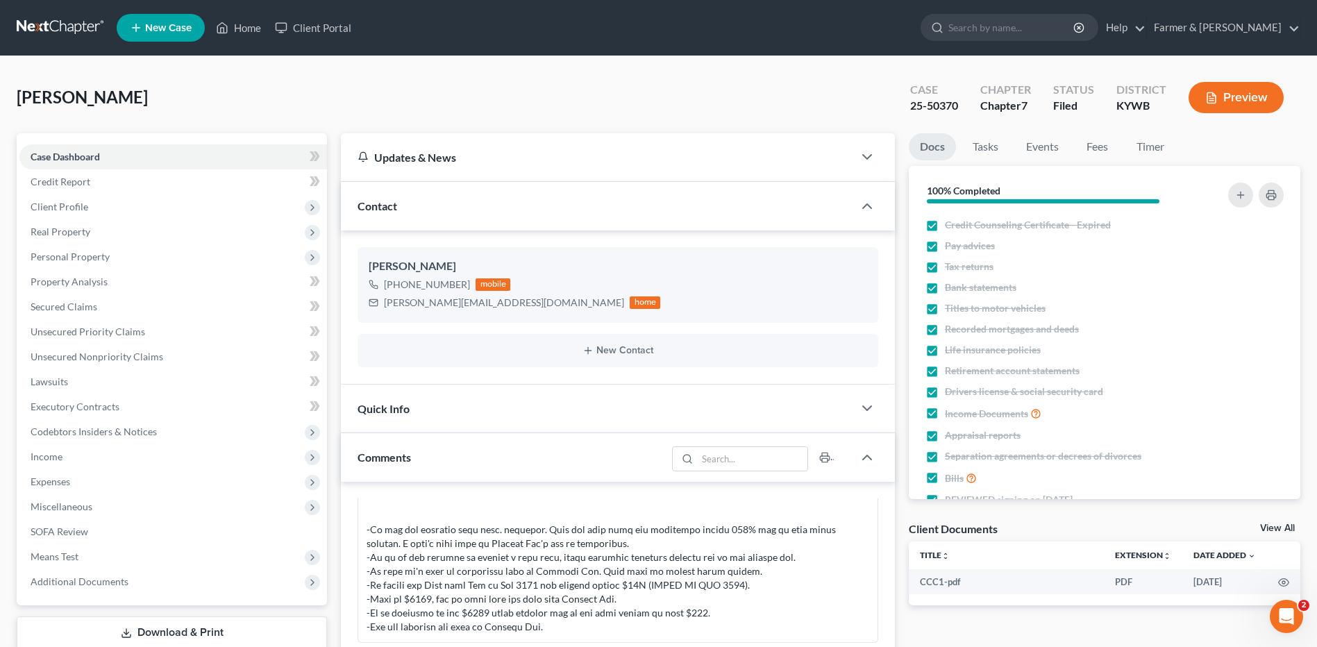
drag, startPoint x: 147, startPoint y: 231, endPoint x: 142, endPoint y: 244, distance: 14.1
click at [147, 231] on span "Real Property" at bounding box center [172, 231] width 307 height 25
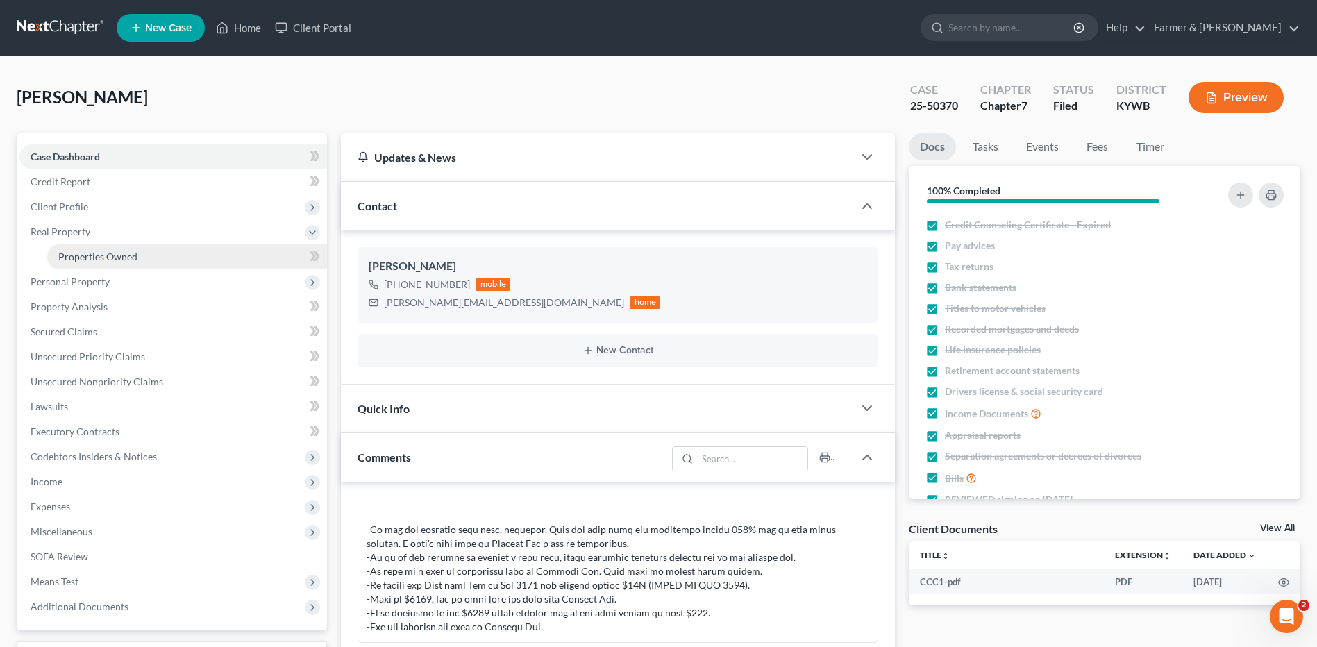
click at [142, 250] on link "Properties Owned" at bounding box center [187, 256] width 280 height 25
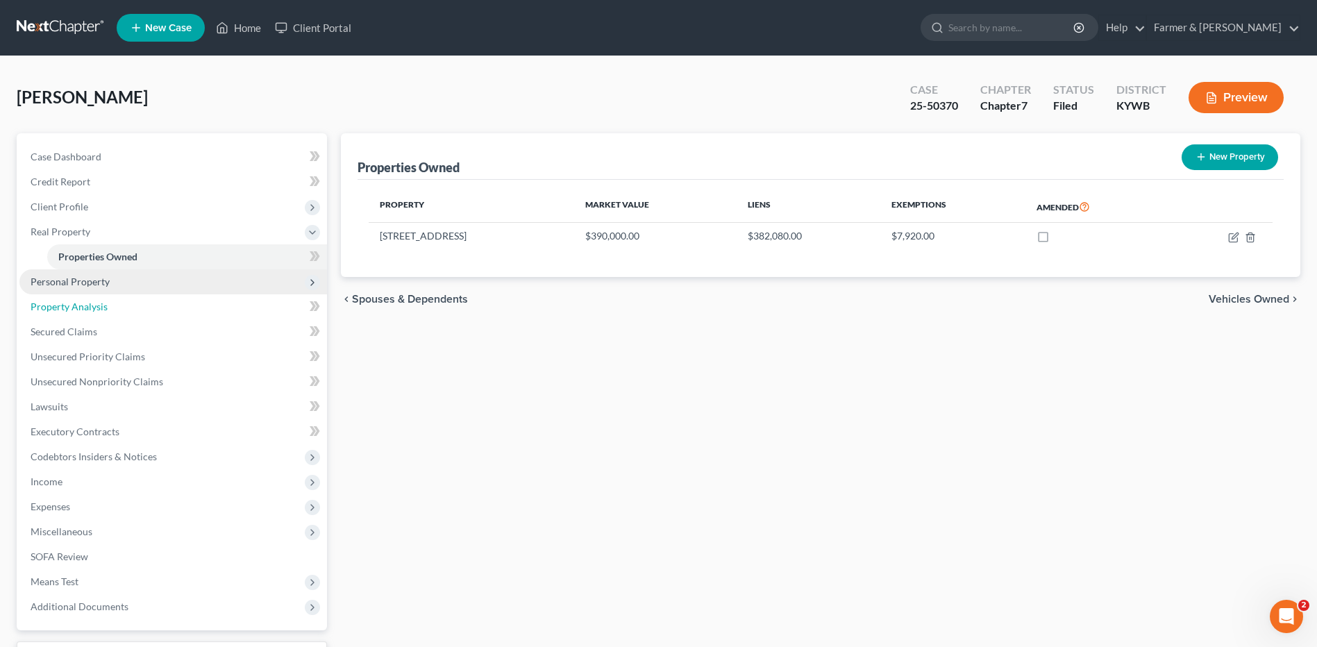
drag, startPoint x: 133, startPoint y: 306, endPoint x: 257, endPoint y: 276, distance: 127.1
click at [133, 306] on link "Property Analysis" at bounding box center [172, 306] width 307 height 25
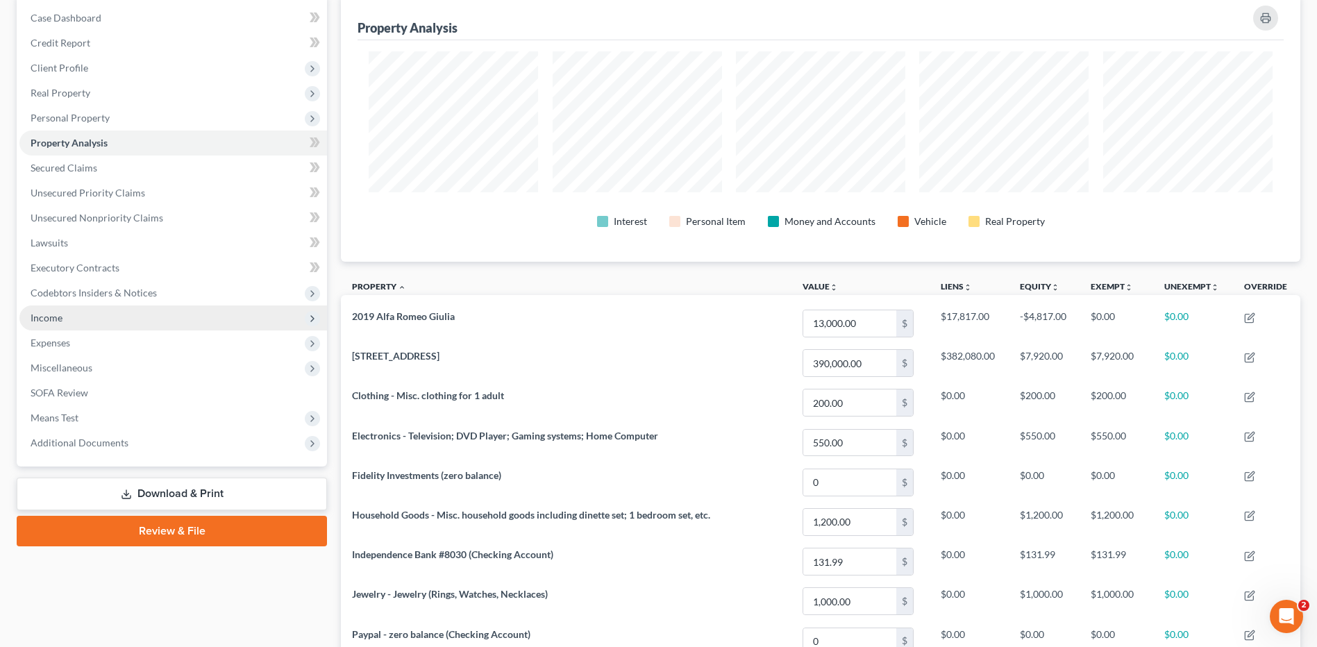
click at [131, 318] on span "Income" at bounding box center [172, 317] width 307 height 25
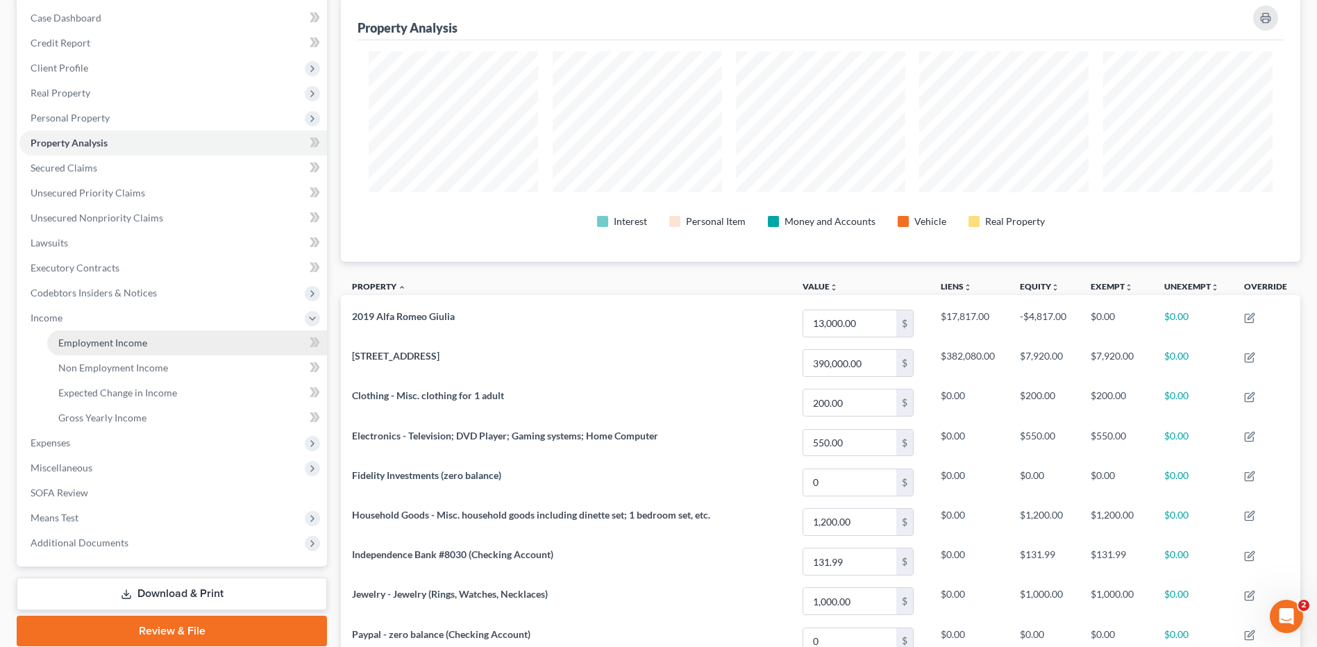
click at [139, 334] on link "Employment Income" at bounding box center [187, 342] width 280 height 25
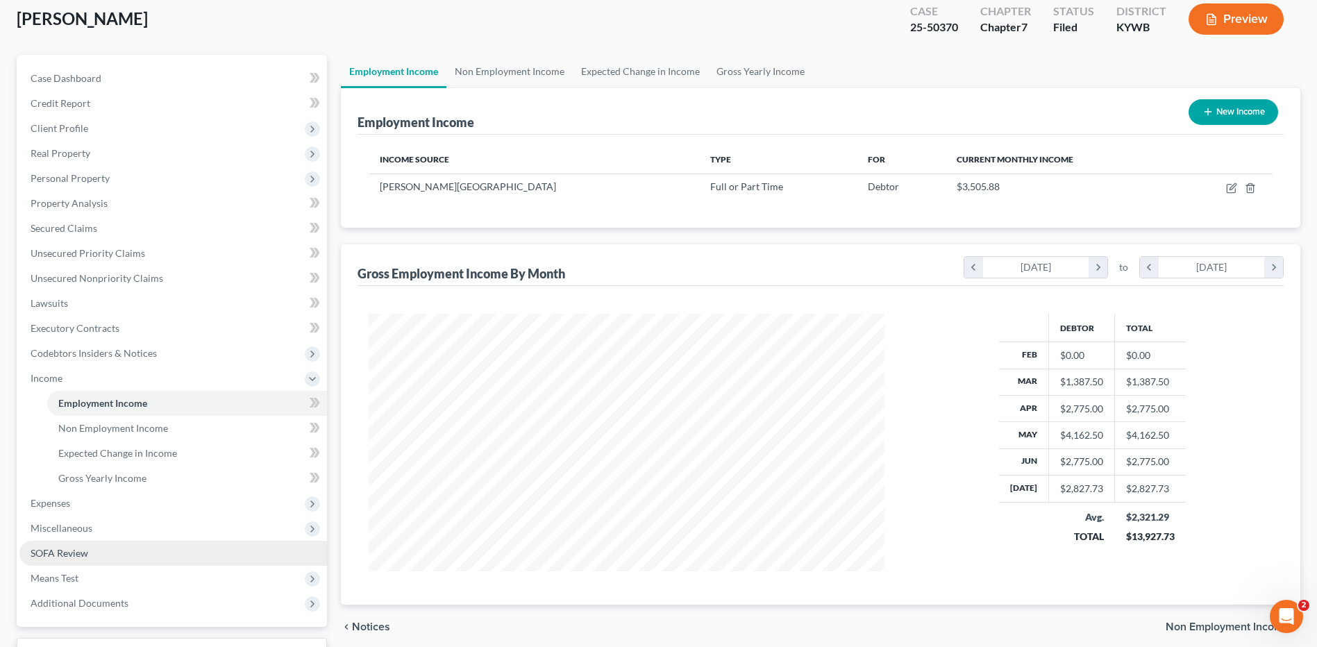
scroll to position [191, 0]
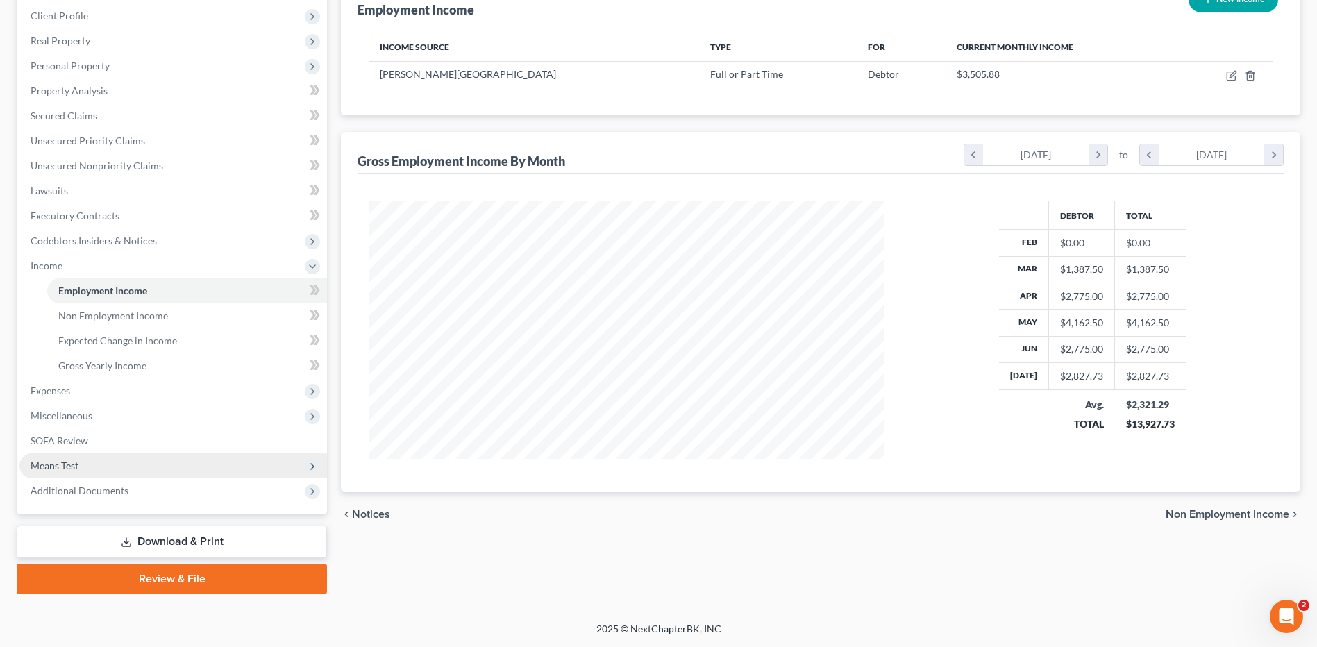
click at [96, 464] on span "Means Test" at bounding box center [172, 465] width 307 height 25
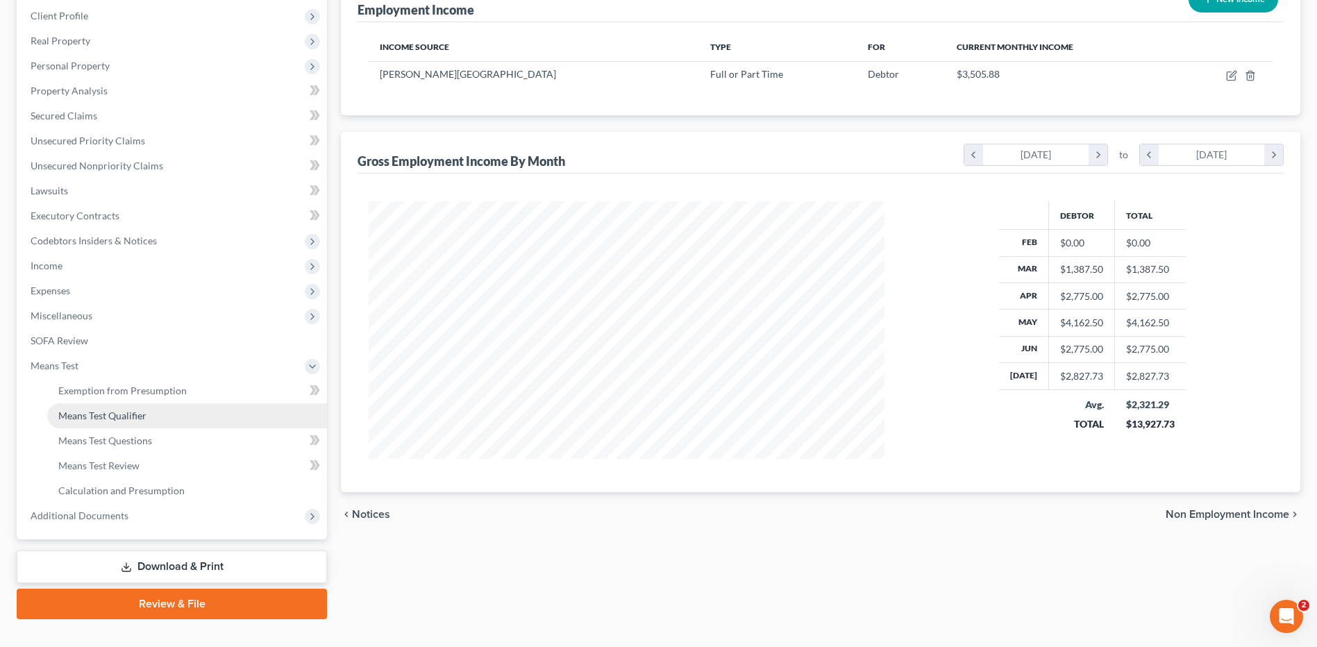
click at [110, 416] on span "Means Test Qualifier" at bounding box center [102, 415] width 88 height 12
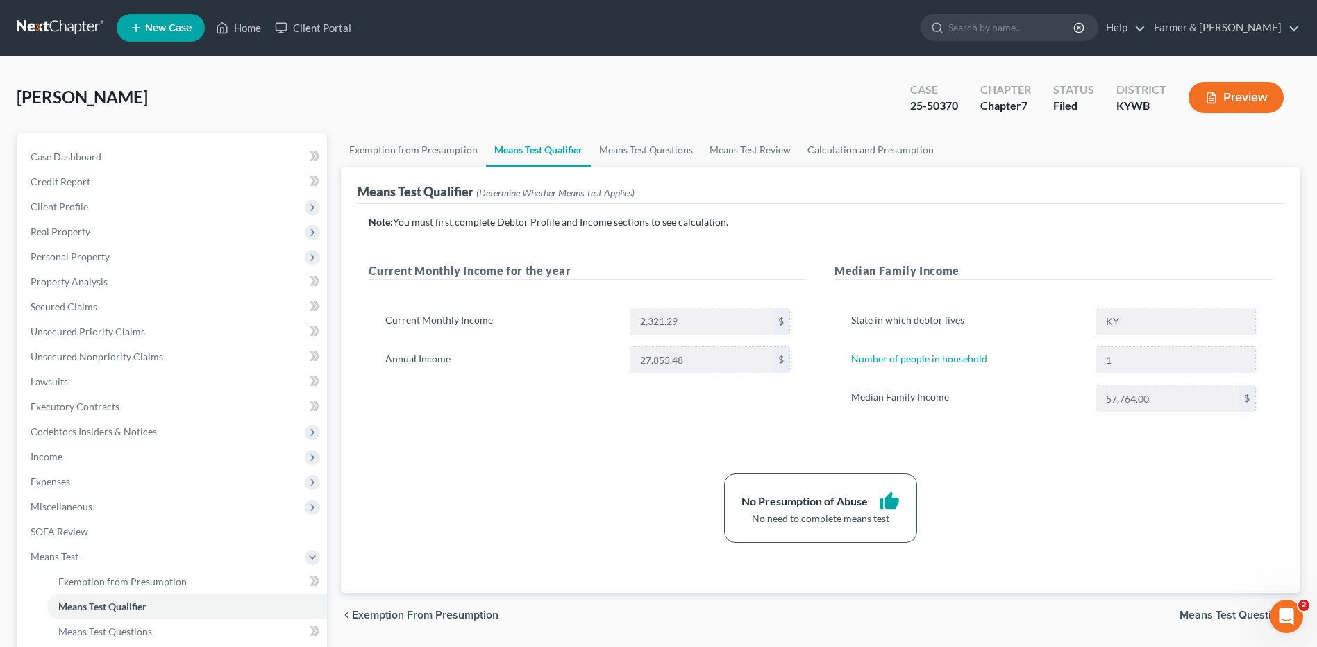
click at [65, 31] on link at bounding box center [61, 27] width 89 height 25
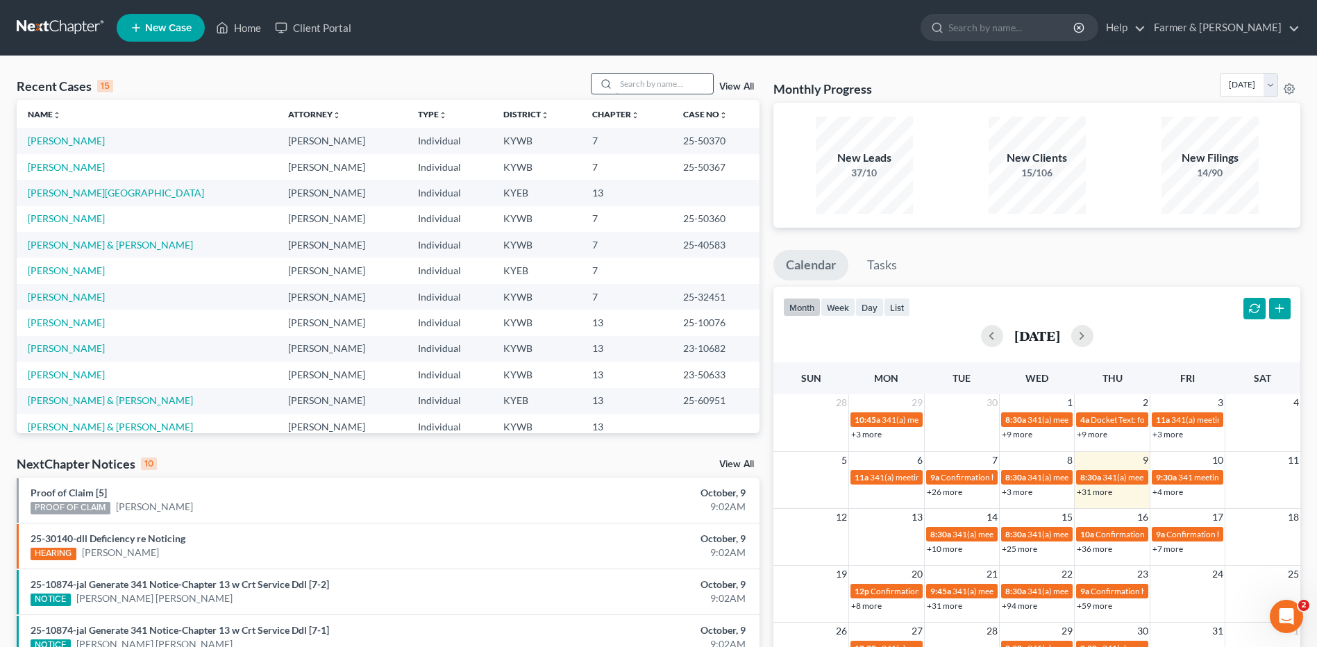
click at [653, 86] on input "search" at bounding box center [664, 84] width 97 height 20
type input "[PERSON_NAME]"
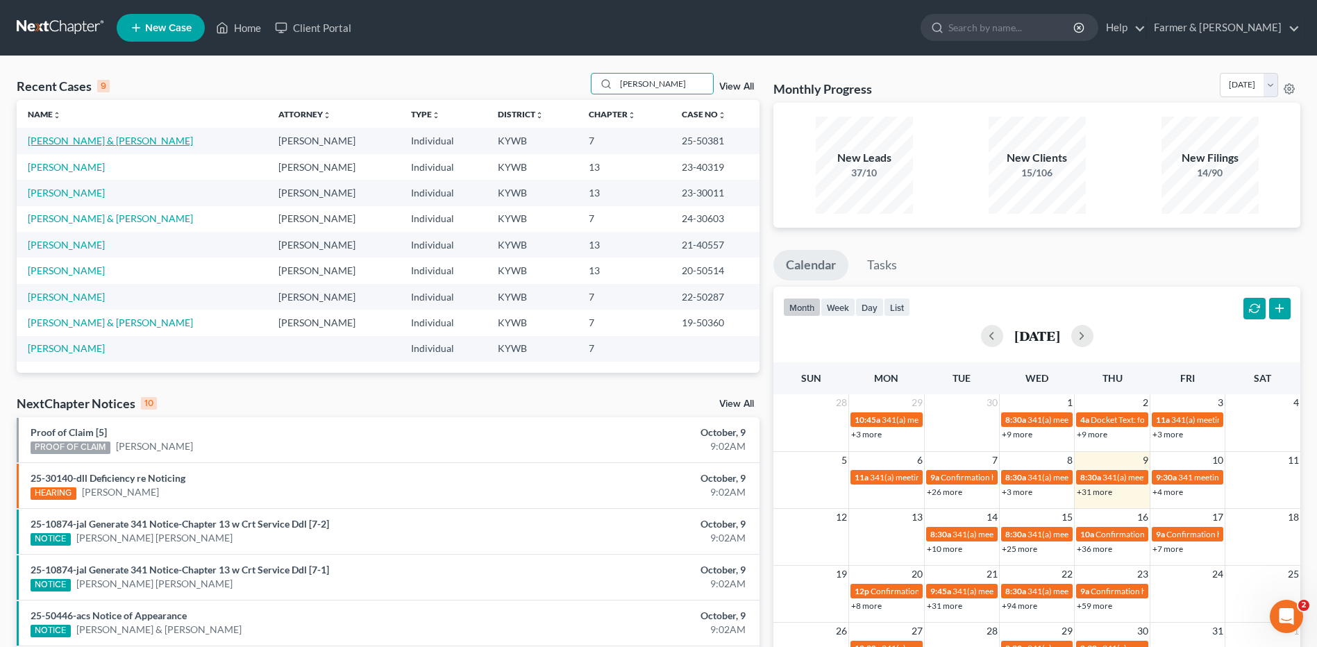
drag, startPoint x: 96, startPoint y: 141, endPoint x: 409, endPoint y: 85, distance: 317.9
click at [96, 141] on link "[PERSON_NAME] & [PERSON_NAME]" at bounding box center [110, 141] width 165 height 12
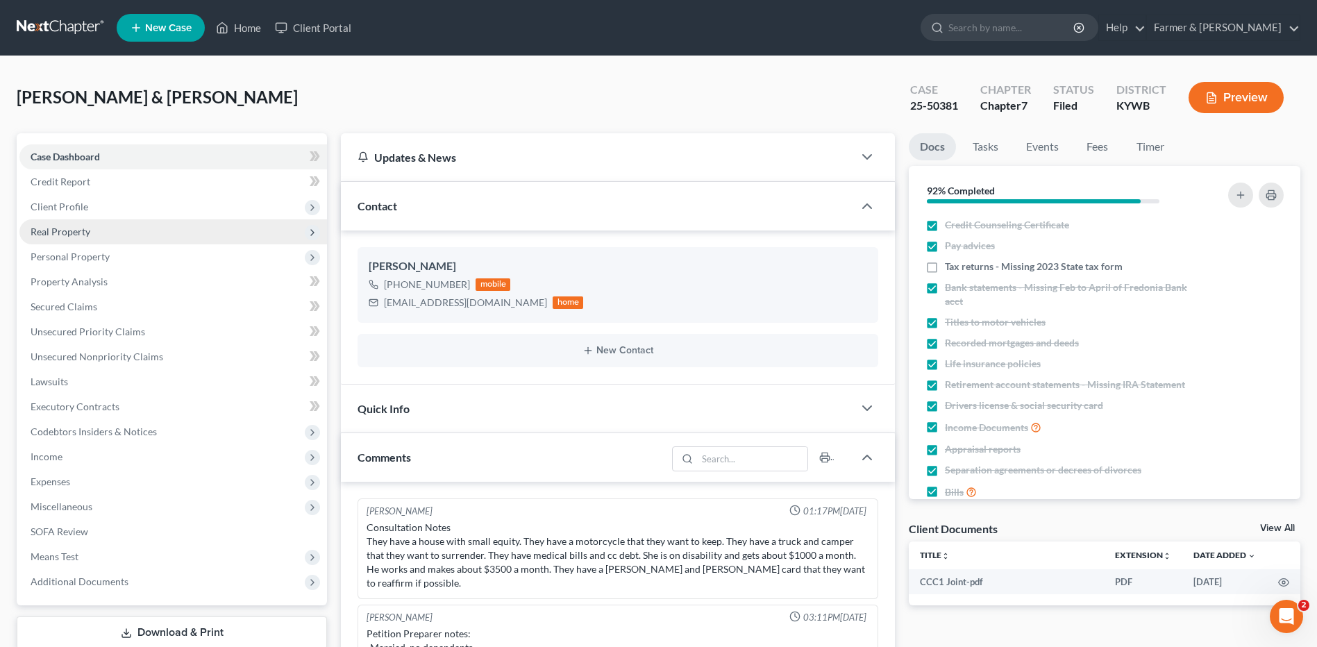
click at [92, 230] on span "Real Property" at bounding box center [172, 231] width 307 height 25
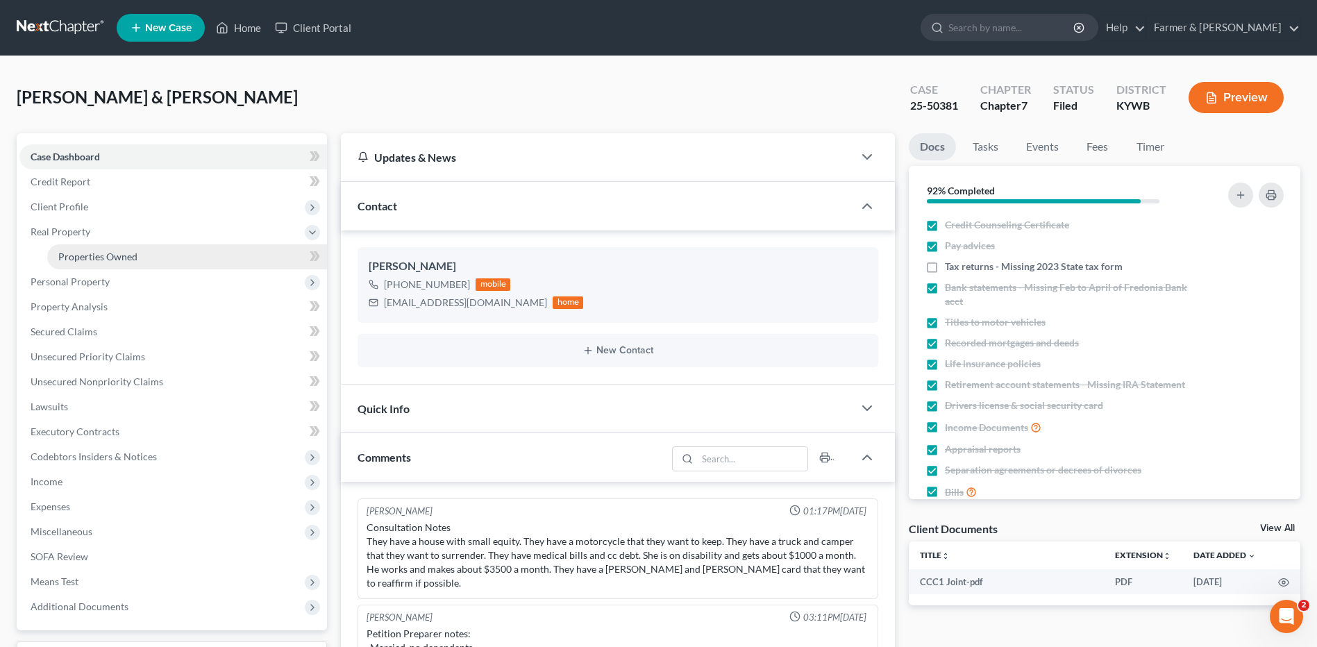
click at [96, 257] on span "Properties Owned" at bounding box center [97, 257] width 79 height 12
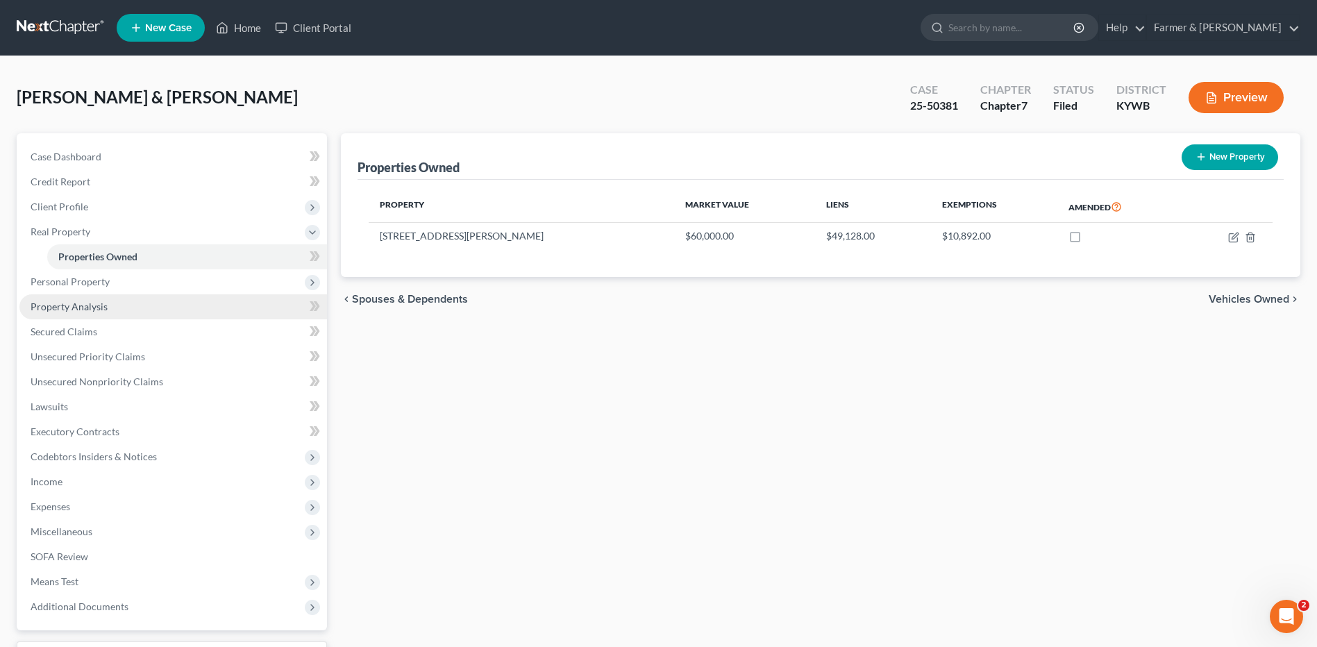
click at [94, 303] on span "Property Analysis" at bounding box center [69, 307] width 77 height 12
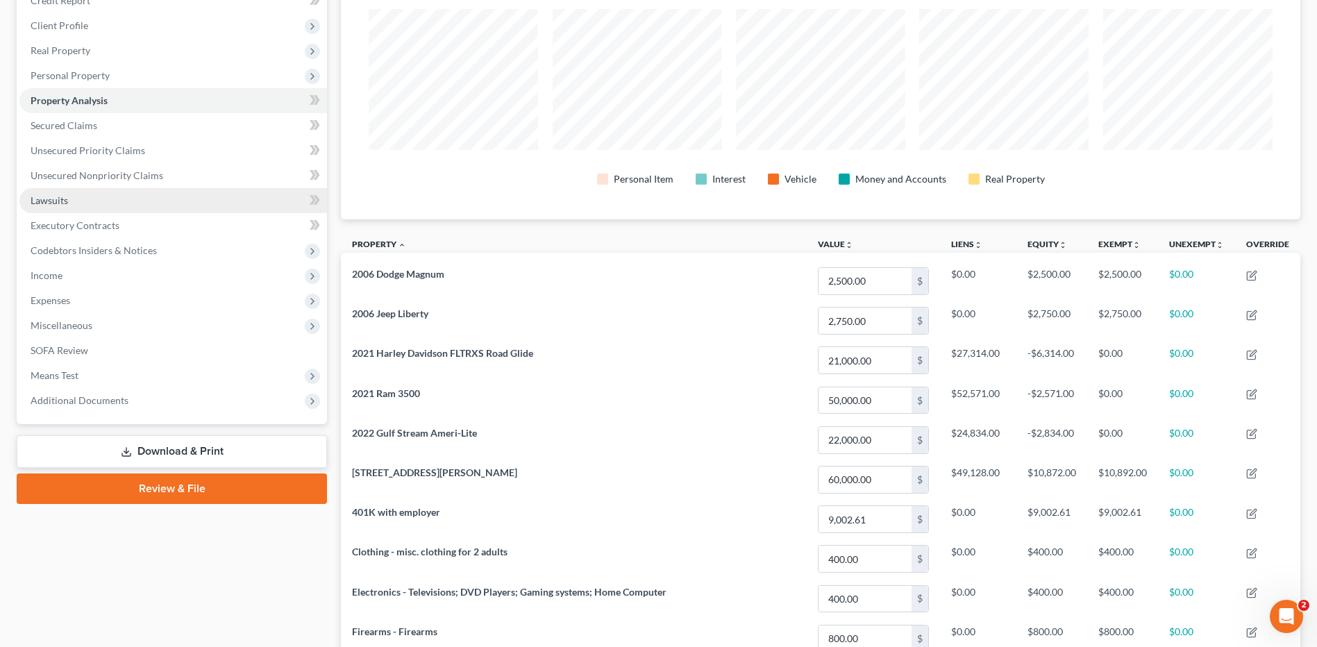
scroll to position [174, 0]
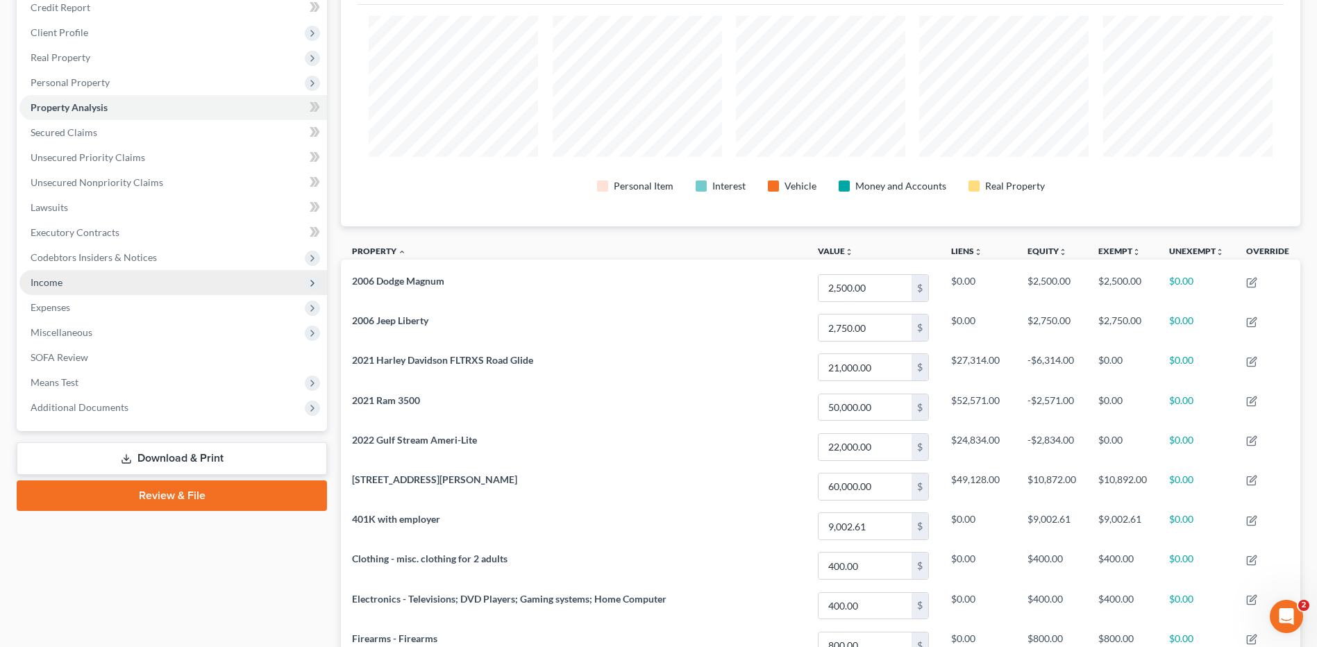
click at [113, 276] on span "Income" at bounding box center [172, 282] width 307 height 25
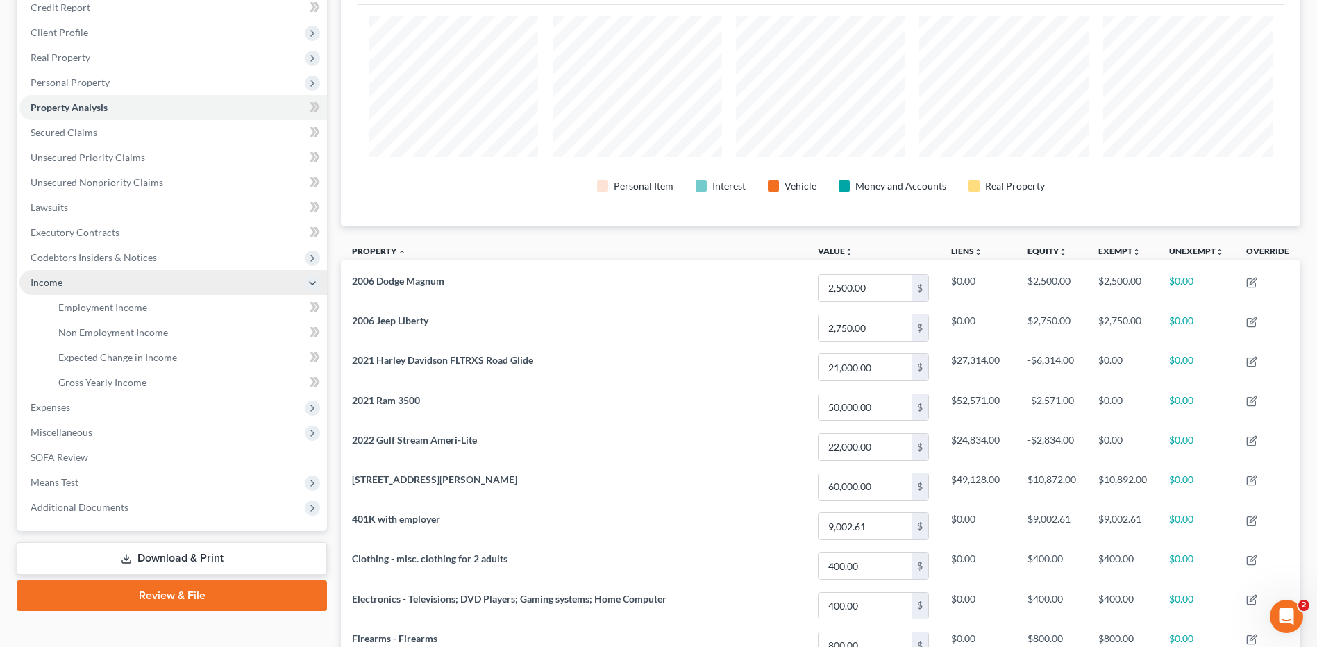
click at [111, 290] on span "Income" at bounding box center [172, 282] width 307 height 25
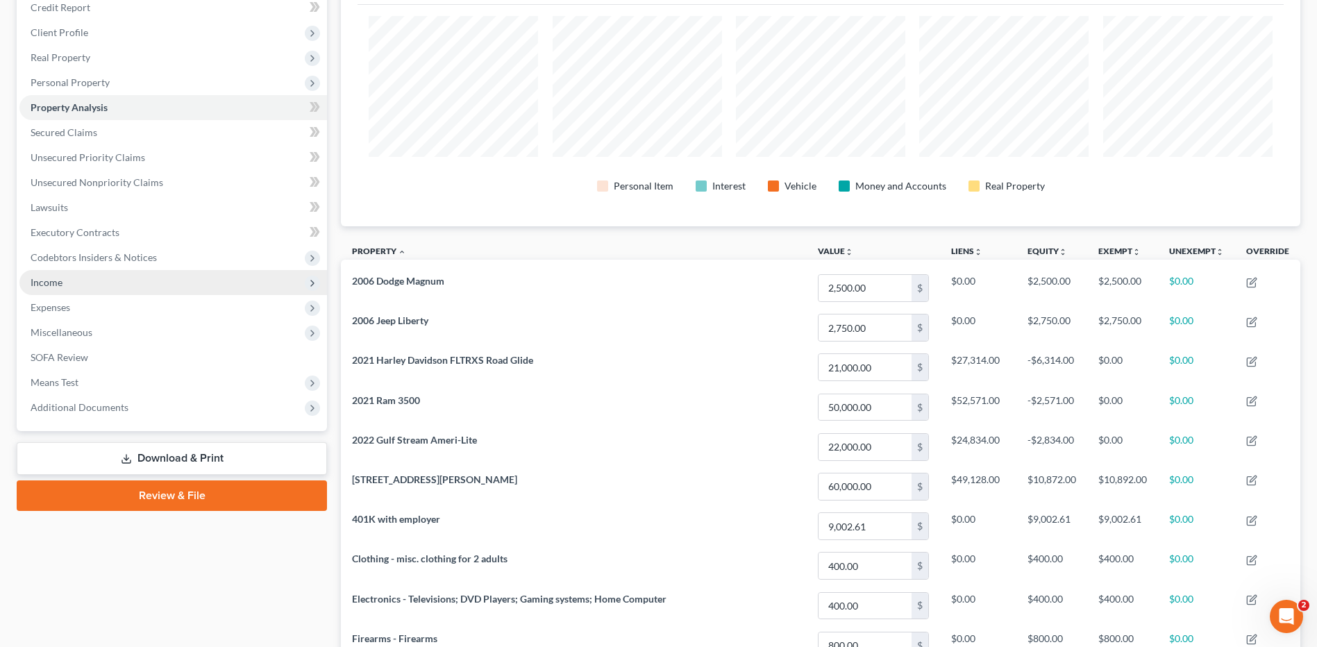
click at [110, 288] on span "Income" at bounding box center [172, 282] width 307 height 25
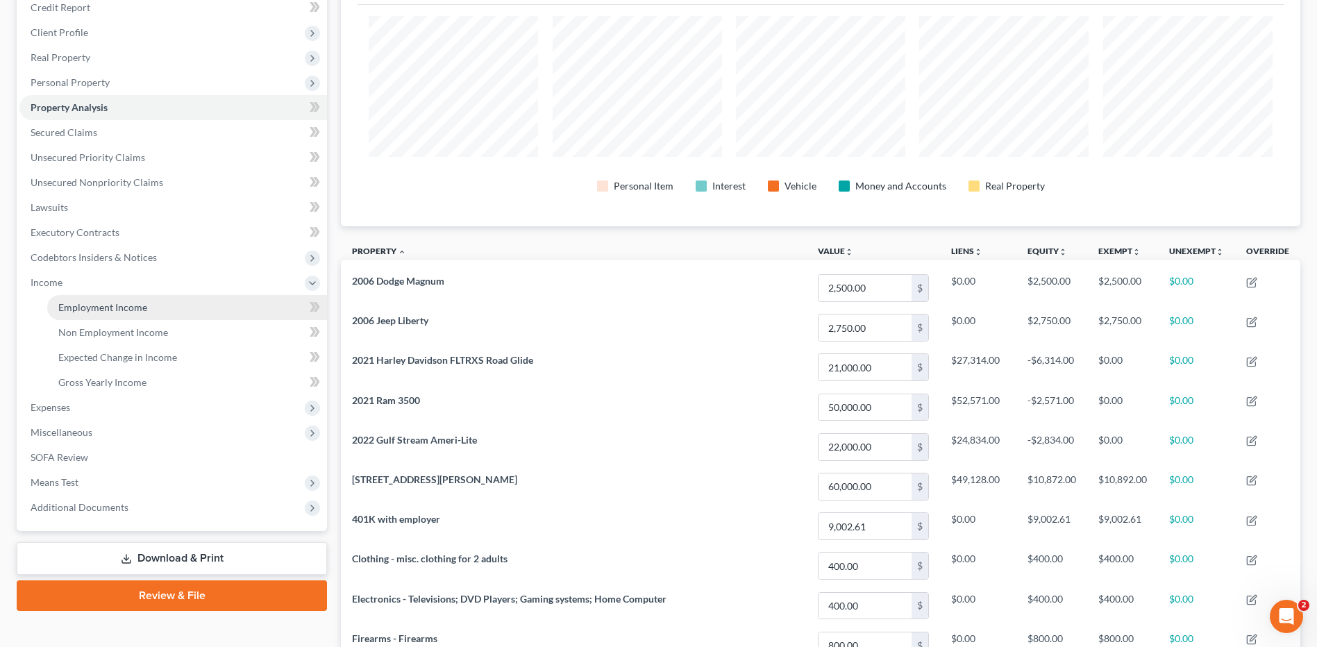
click at [107, 307] on span "Employment Income" at bounding box center [102, 307] width 89 height 12
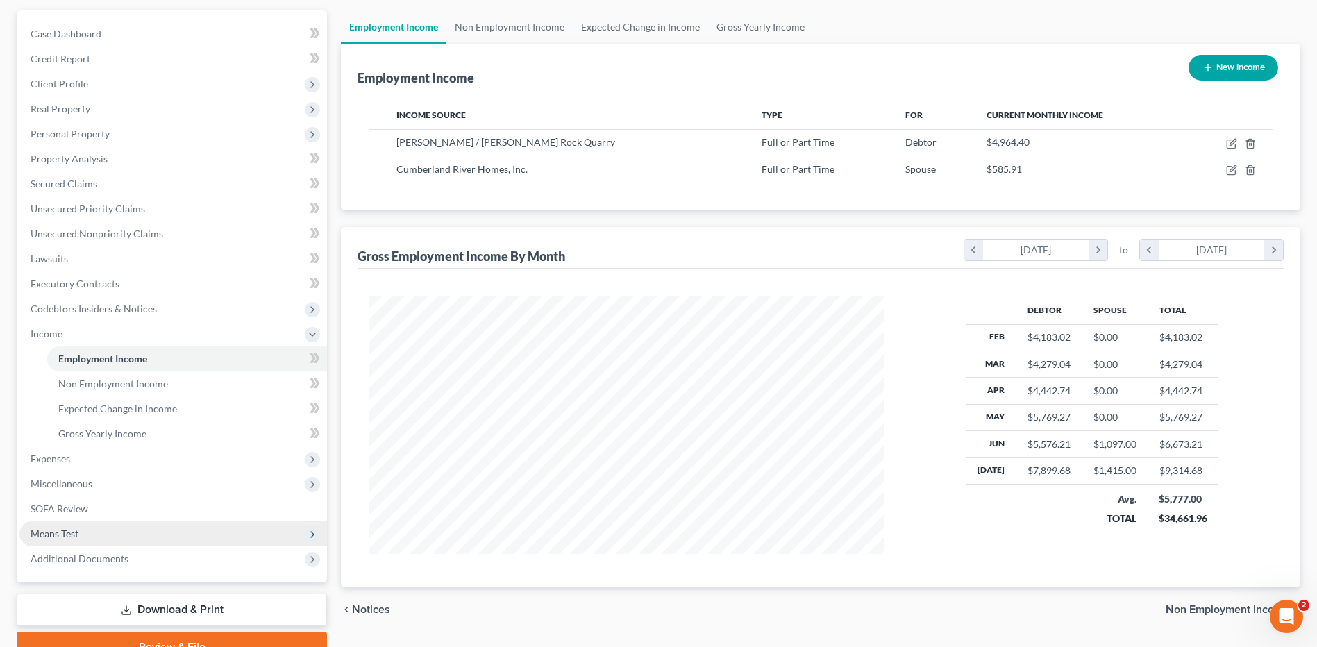
scroll to position [191, 0]
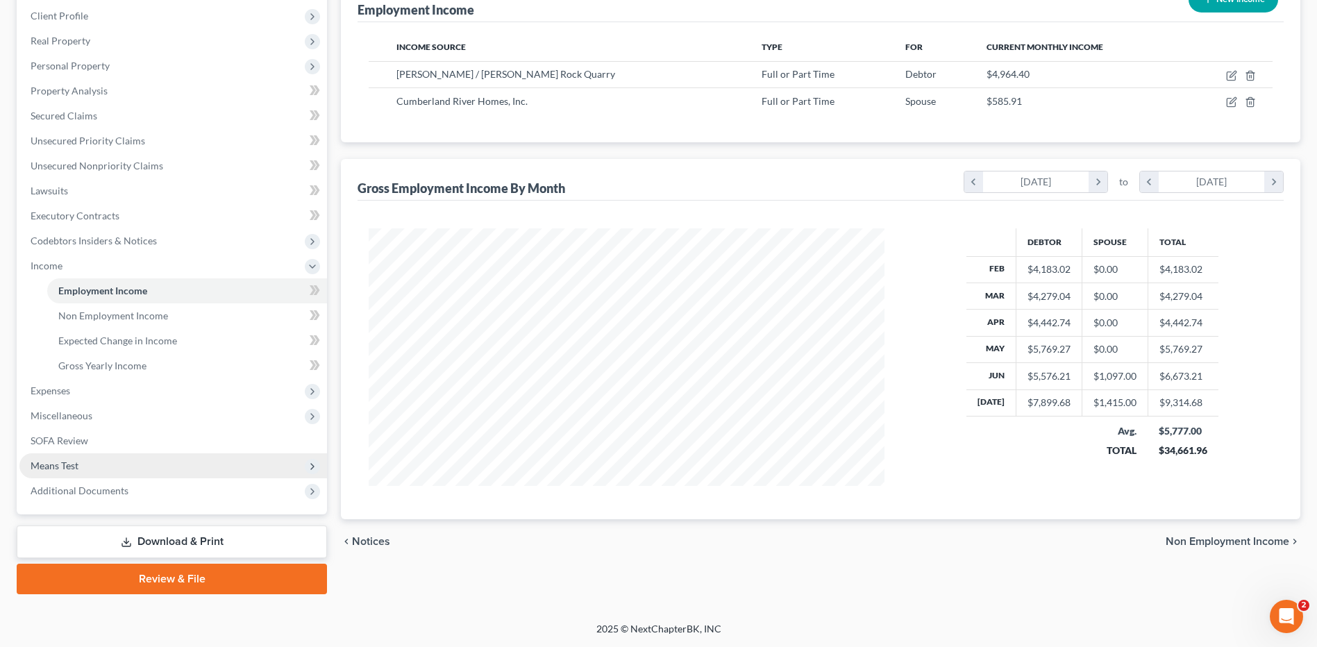
click at [109, 466] on span "Means Test" at bounding box center [172, 465] width 307 height 25
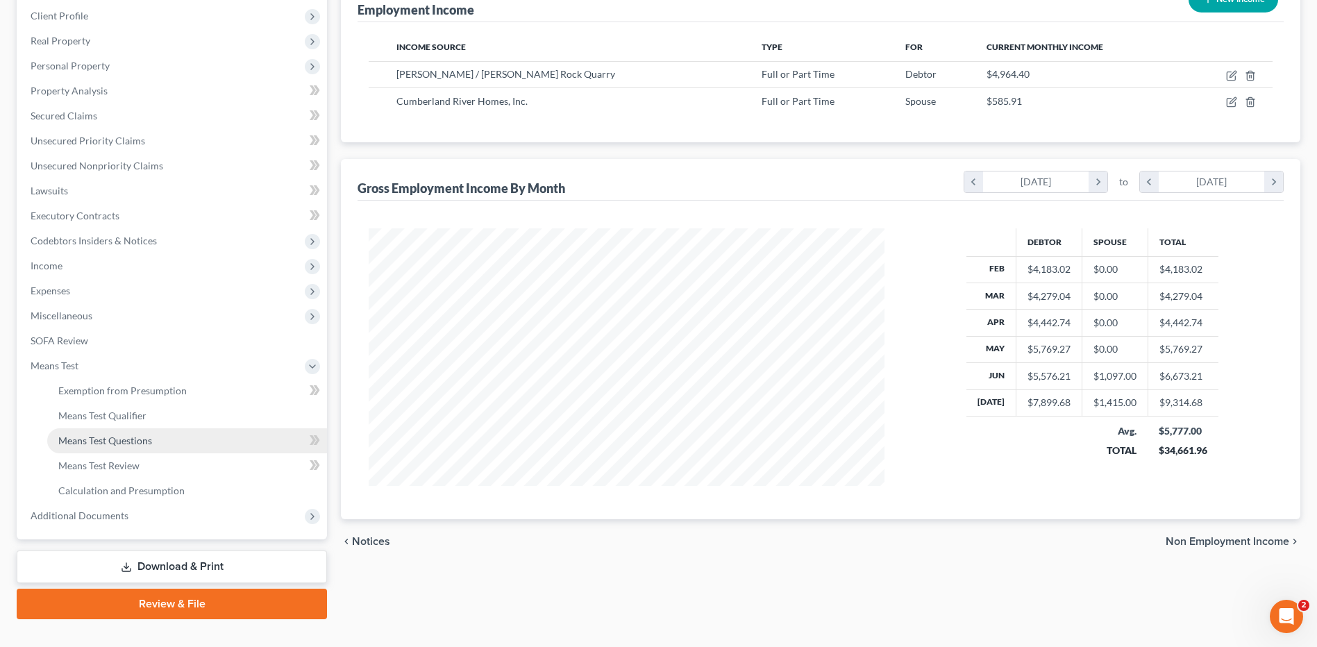
click at [143, 445] on span "Means Test Questions" at bounding box center [105, 440] width 94 height 12
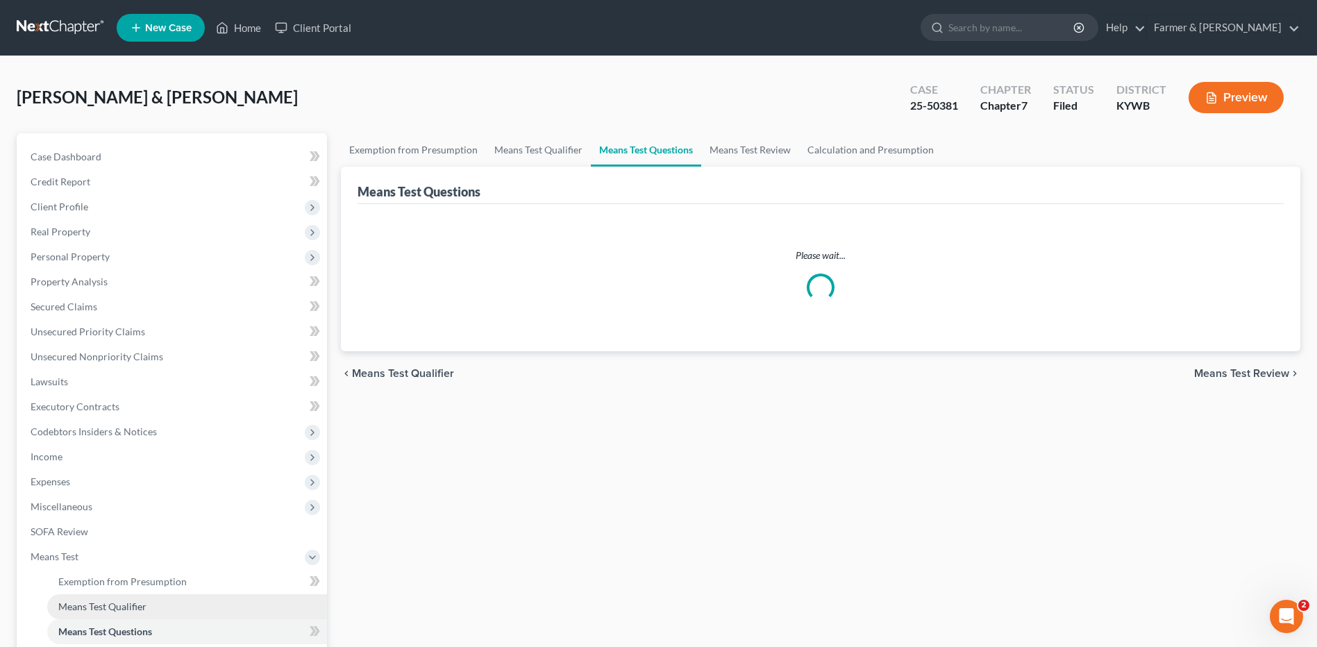
click at [152, 598] on link "Means Test Qualifier" at bounding box center [187, 606] width 280 height 25
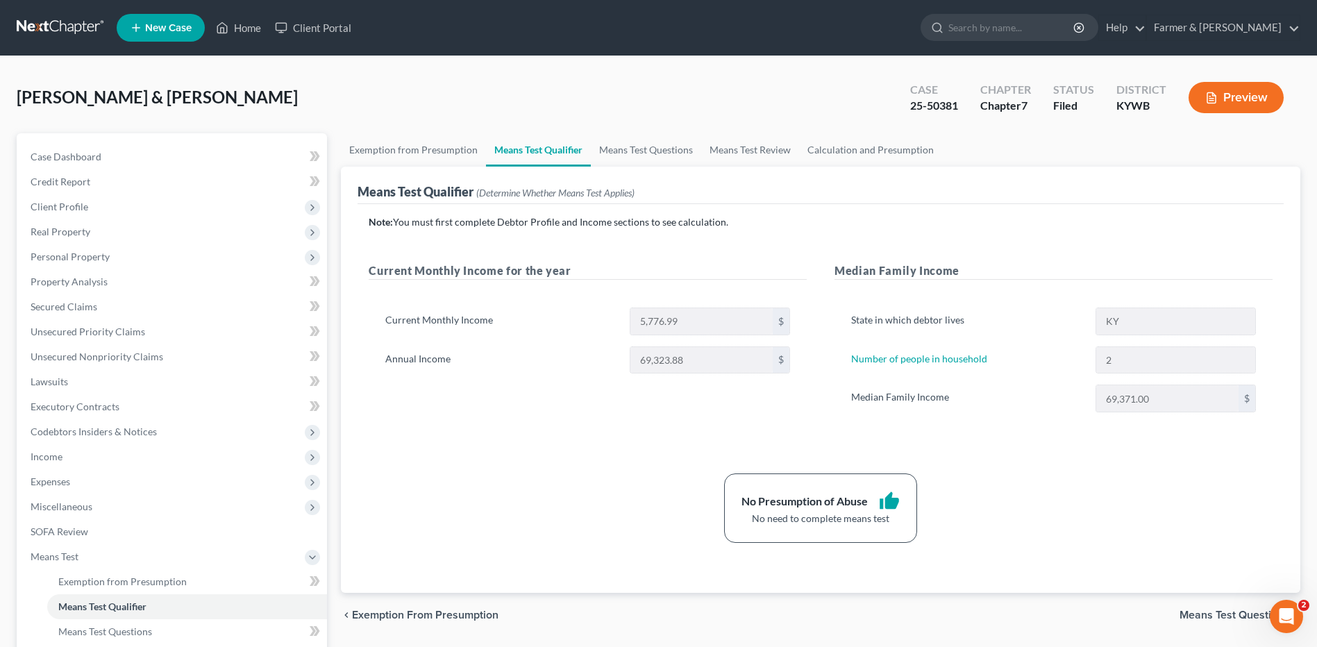
click at [65, 24] on link at bounding box center [61, 27] width 89 height 25
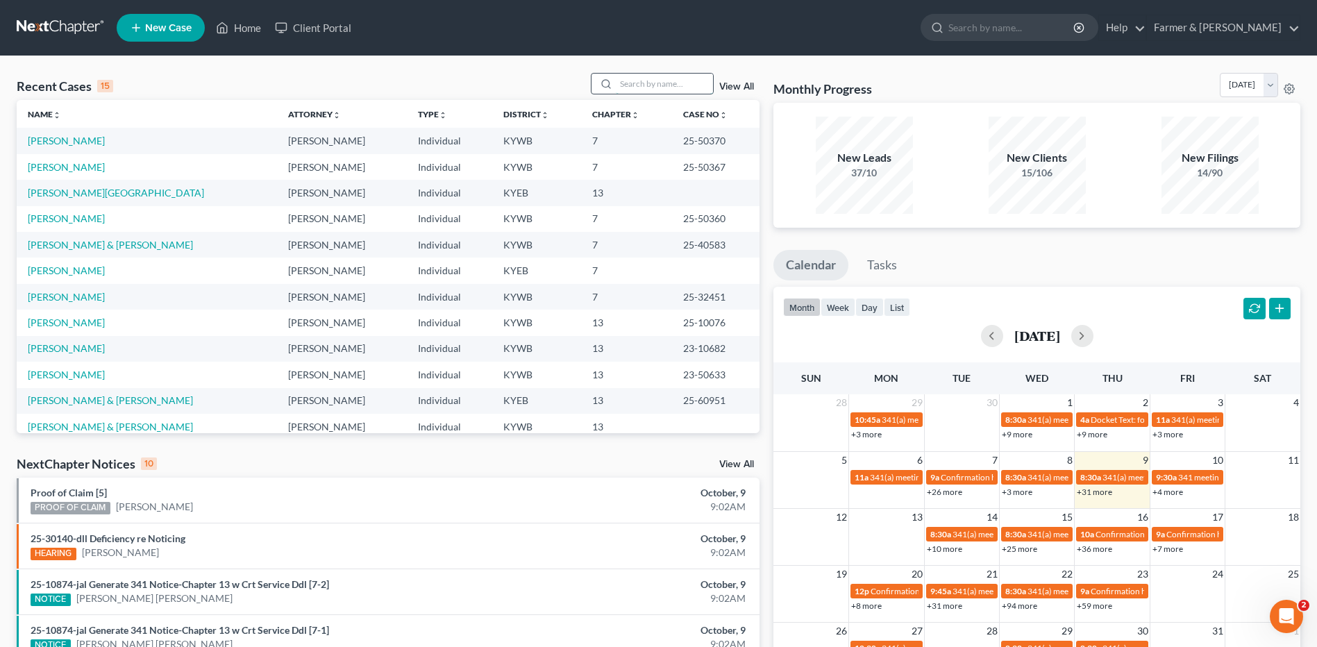
click at [679, 83] on input "search" at bounding box center [664, 84] width 97 height 20
type input "cornwell"
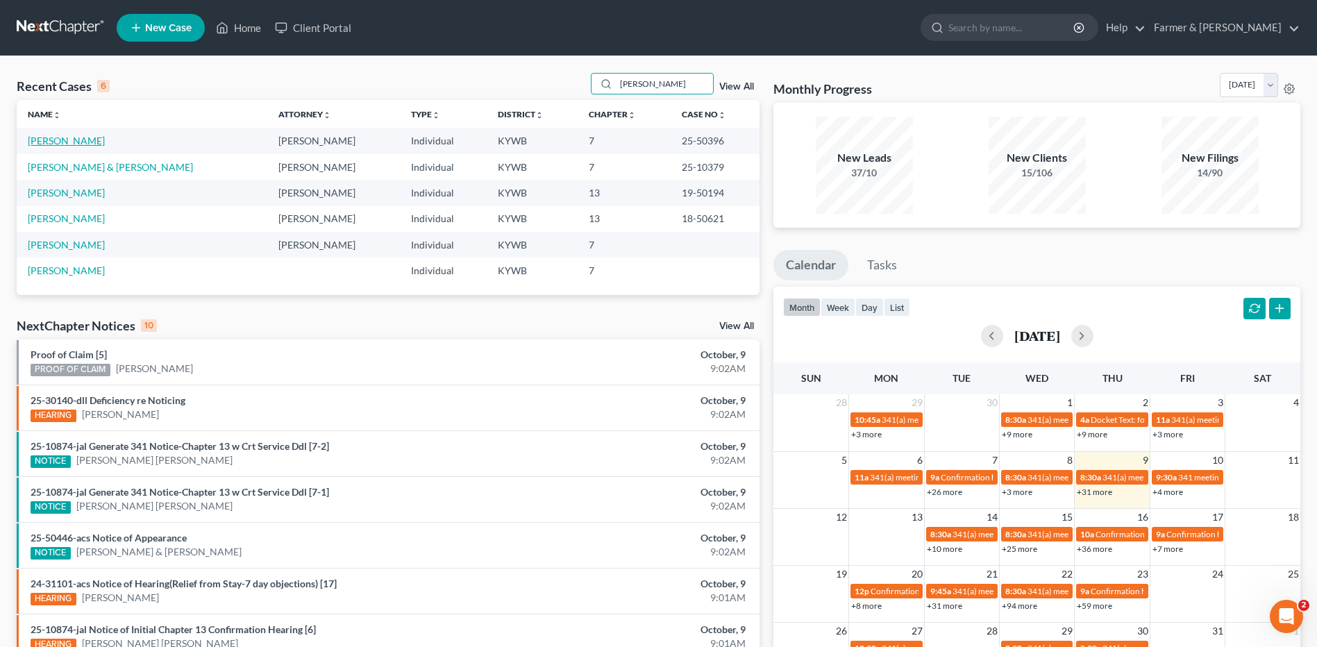
click at [80, 142] on link "[PERSON_NAME]" at bounding box center [66, 141] width 77 height 12
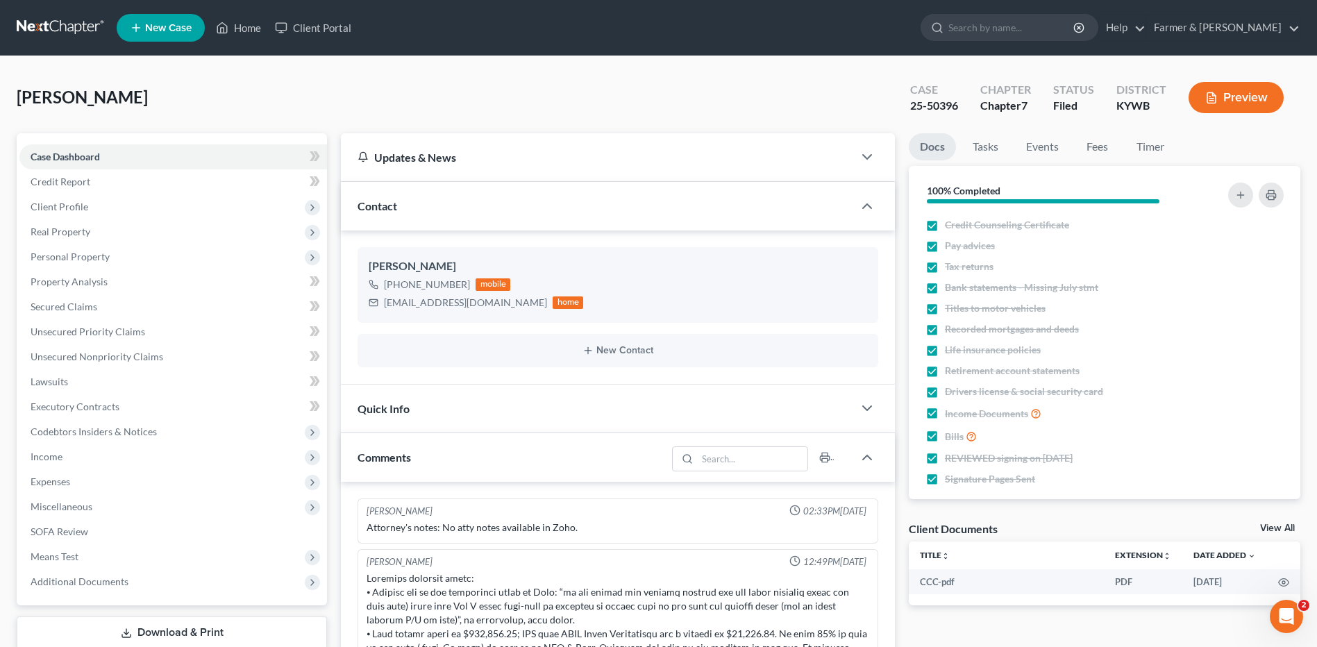
scroll to position [123, 0]
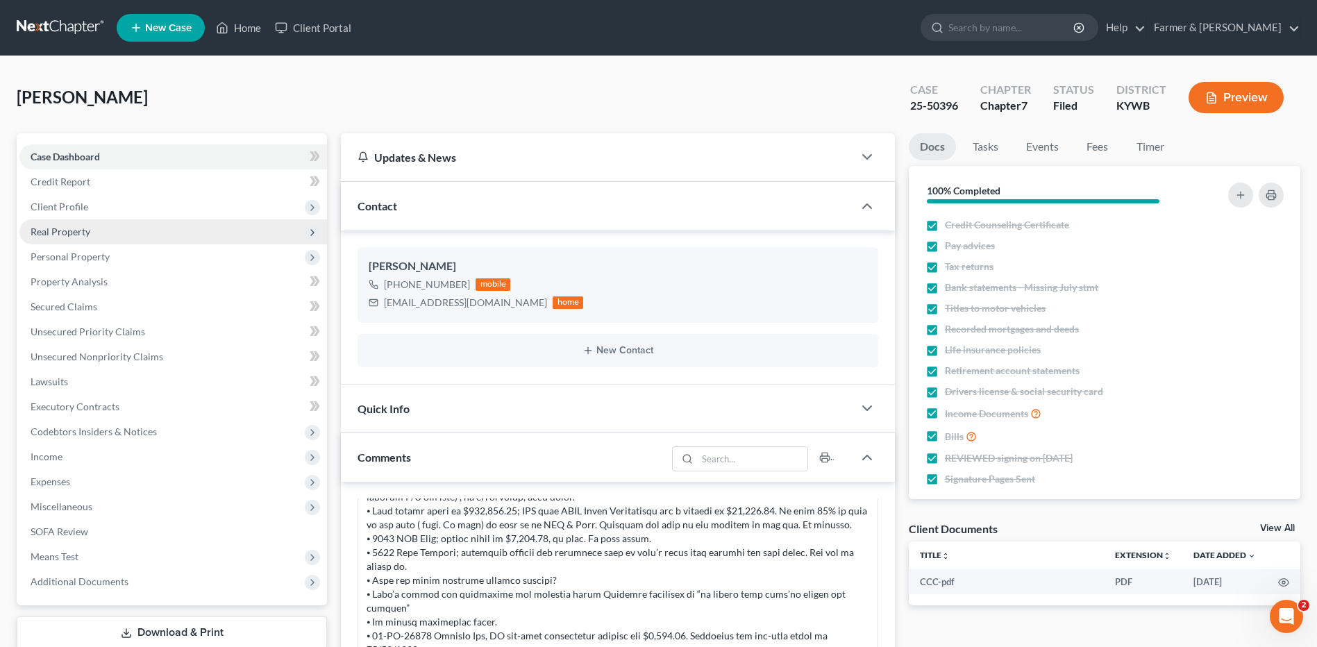
click at [115, 227] on span "Real Property" at bounding box center [172, 231] width 307 height 25
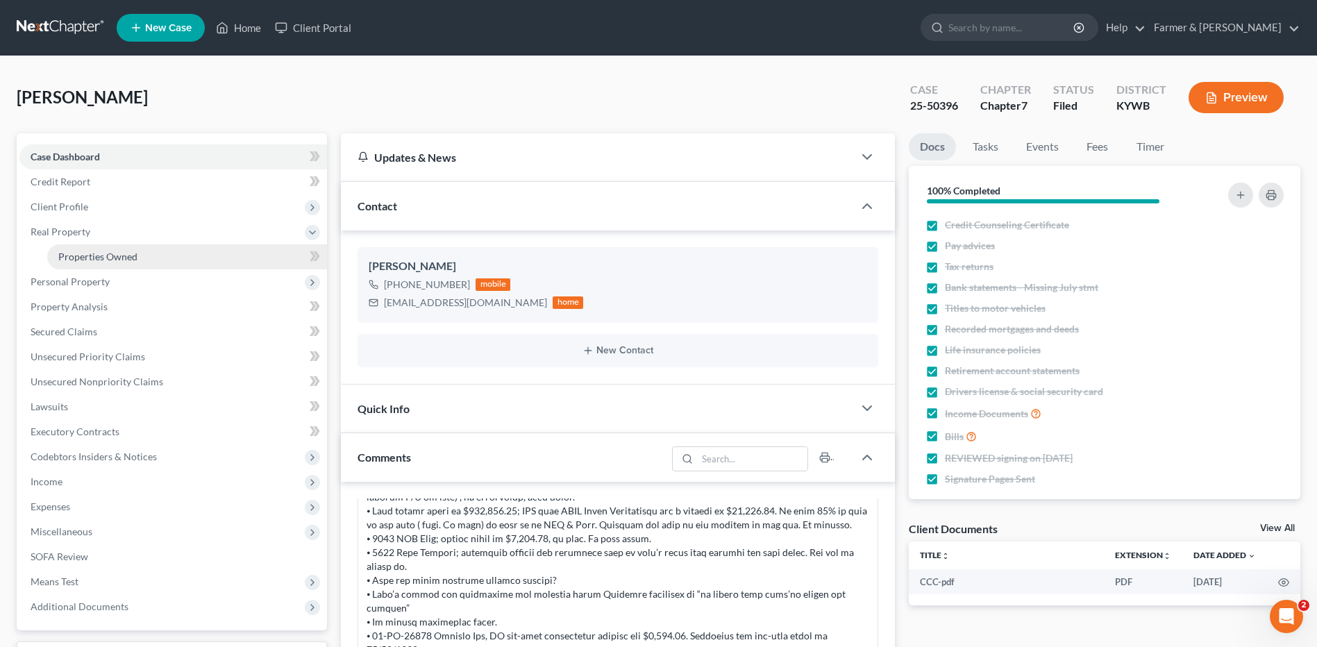
click at [121, 254] on span "Properties Owned" at bounding box center [97, 257] width 79 height 12
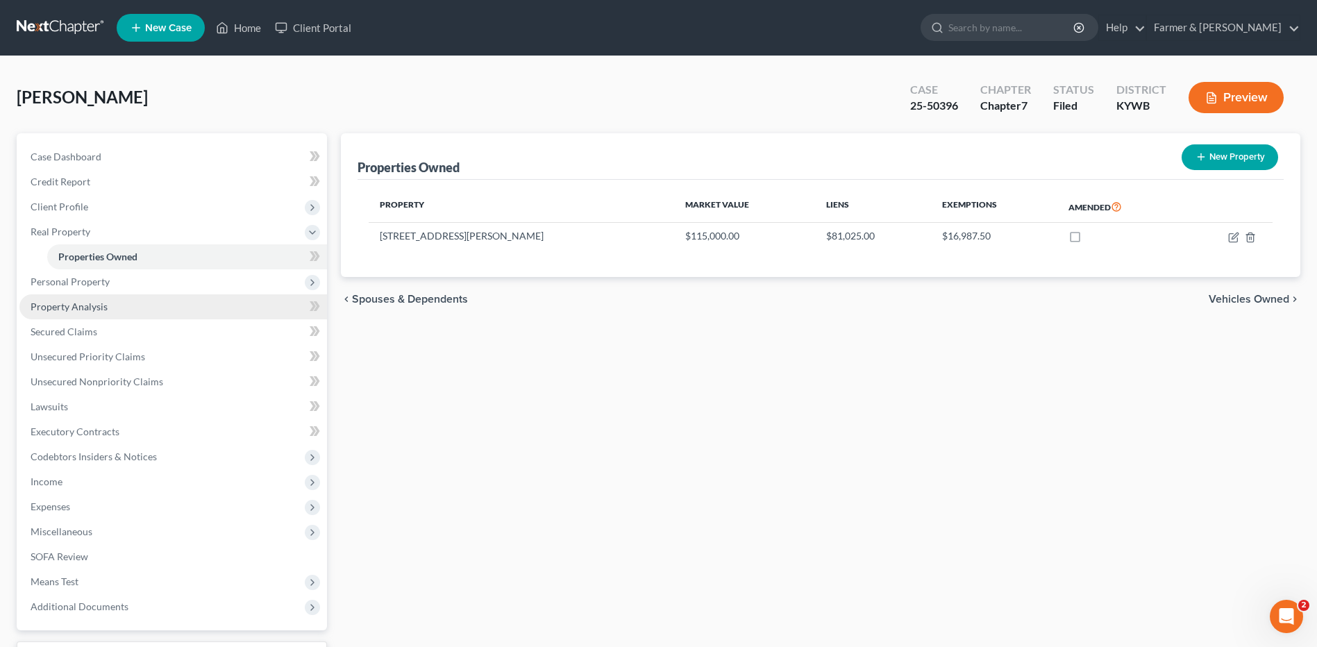
click at [121, 307] on link "Property Analysis" at bounding box center [172, 306] width 307 height 25
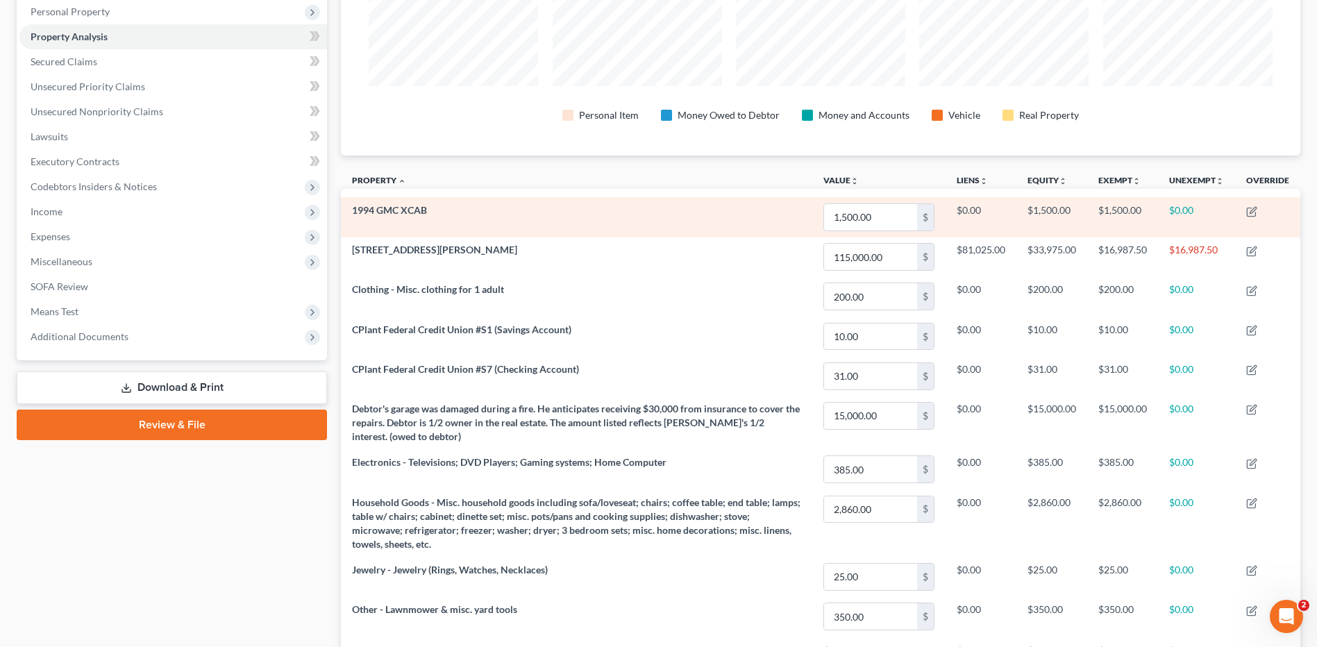
scroll to position [93, 0]
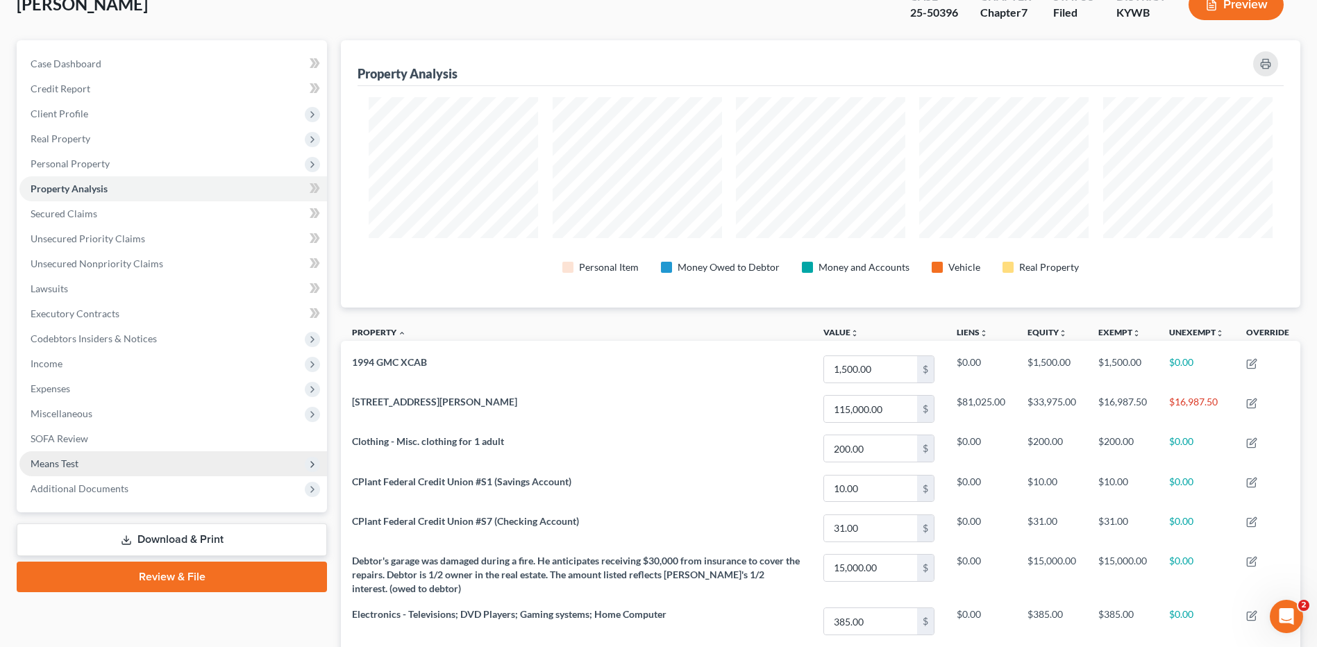
click at [58, 463] on span "Means Test" at bounding box center [55, 463] width 48 height 12
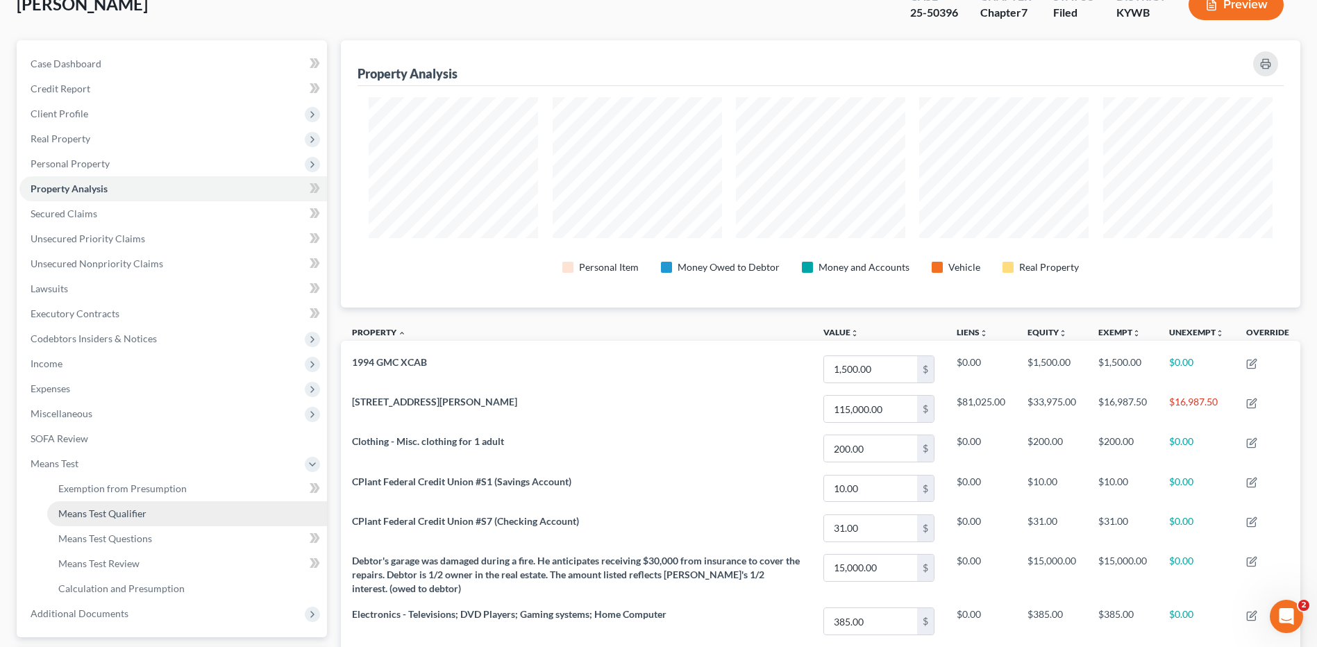
click at [122, 509] on span "Means Test Qualifier" at bounding box center [102, 513] width 88 height 12
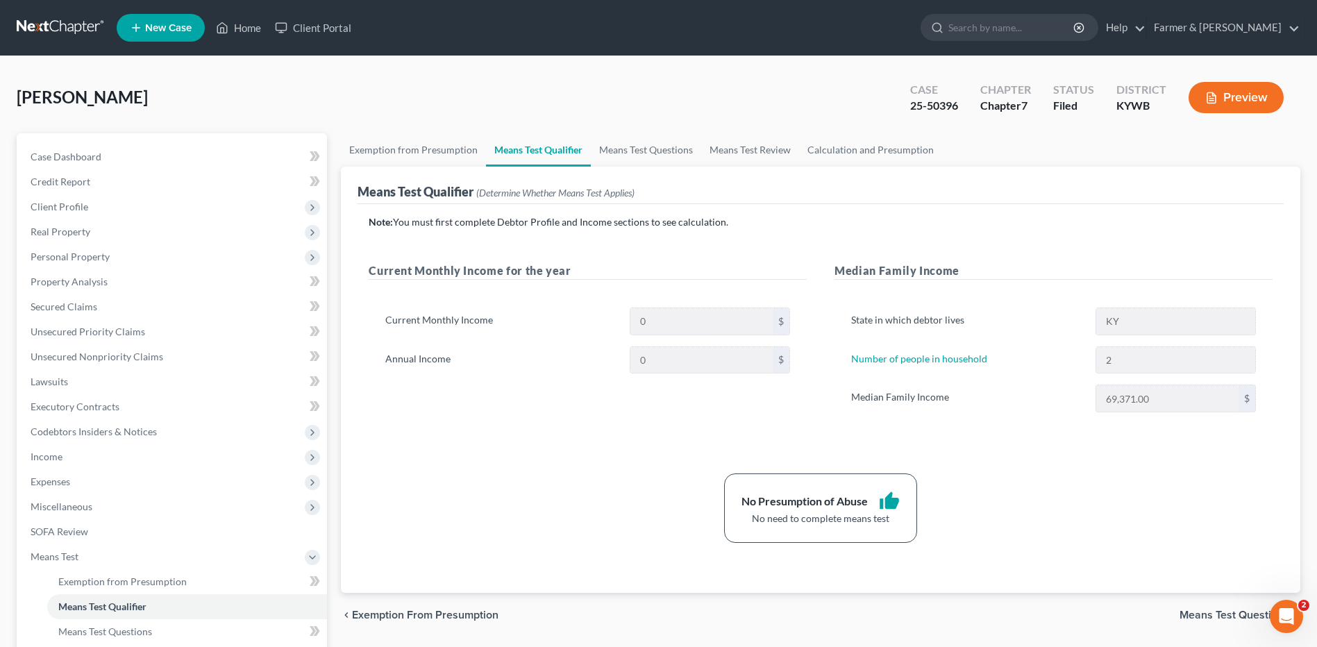
click at [61, 30] on link at bounding box center [61, 27] width 89 height 25
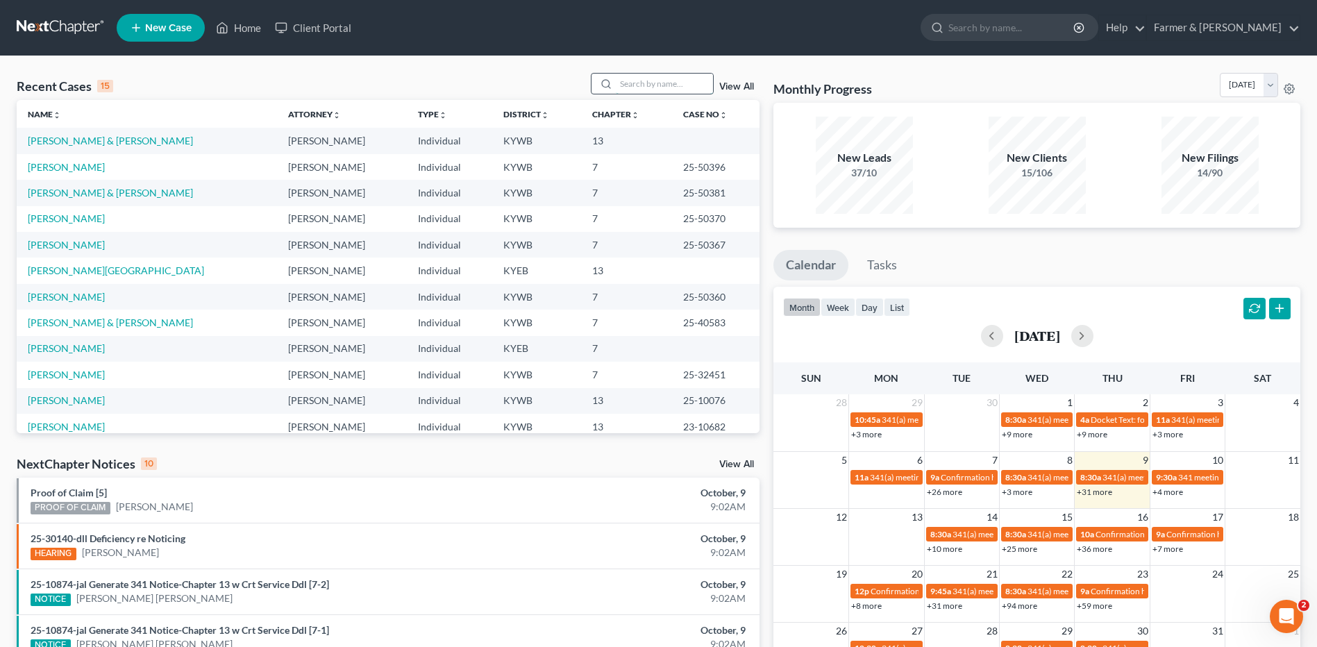
click at [678, 79] on input "search" at bounding box center [664, 84] width 97 height 20
type input "[PERSON_NAME]"
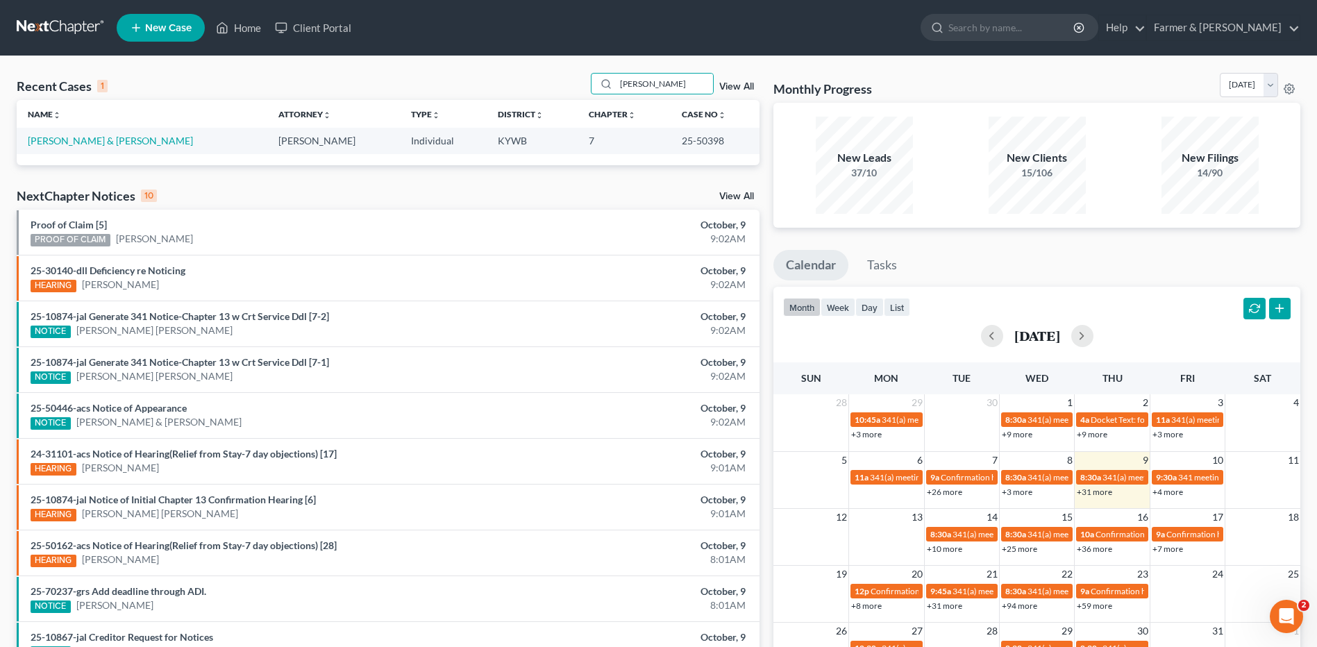
click at [110, 147] on td "Adreon, Jason & Tamara" at bounding box center [142, 141] width 251 height 26
click at [119, 143] on link "Adreon, Jason & Tamara" at bounding box center [110, 141] width 165 height 12
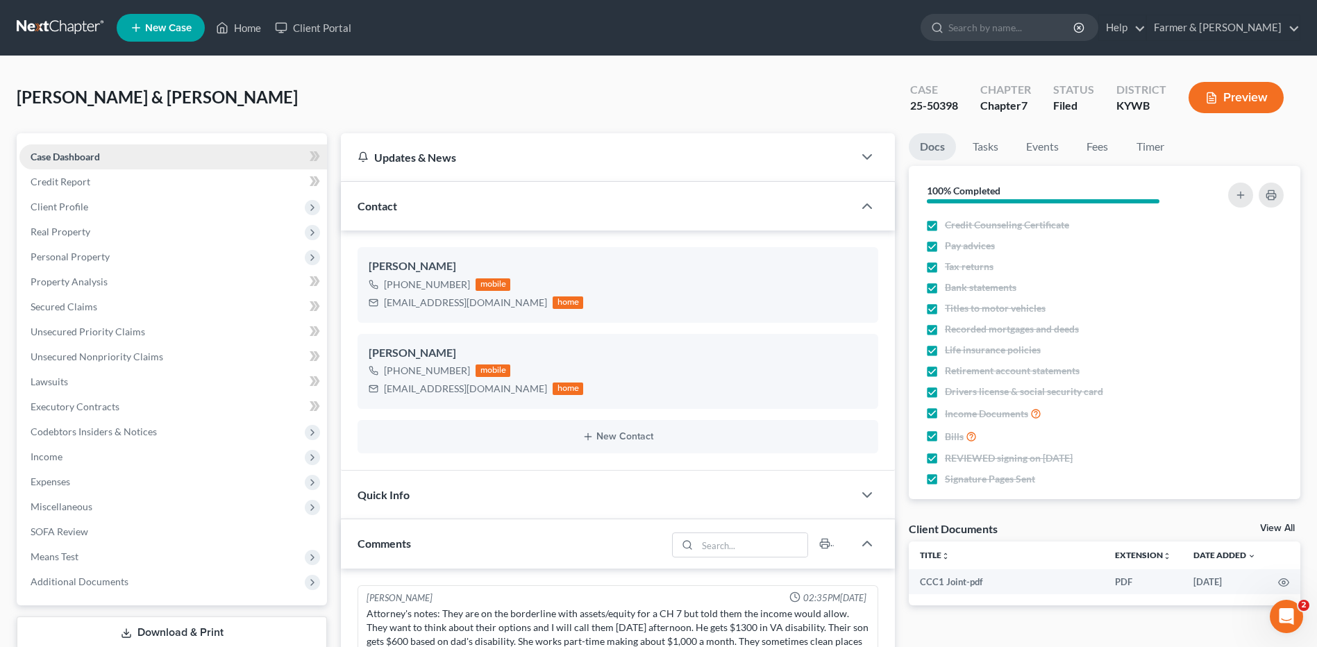
scroll to position [151, 0]
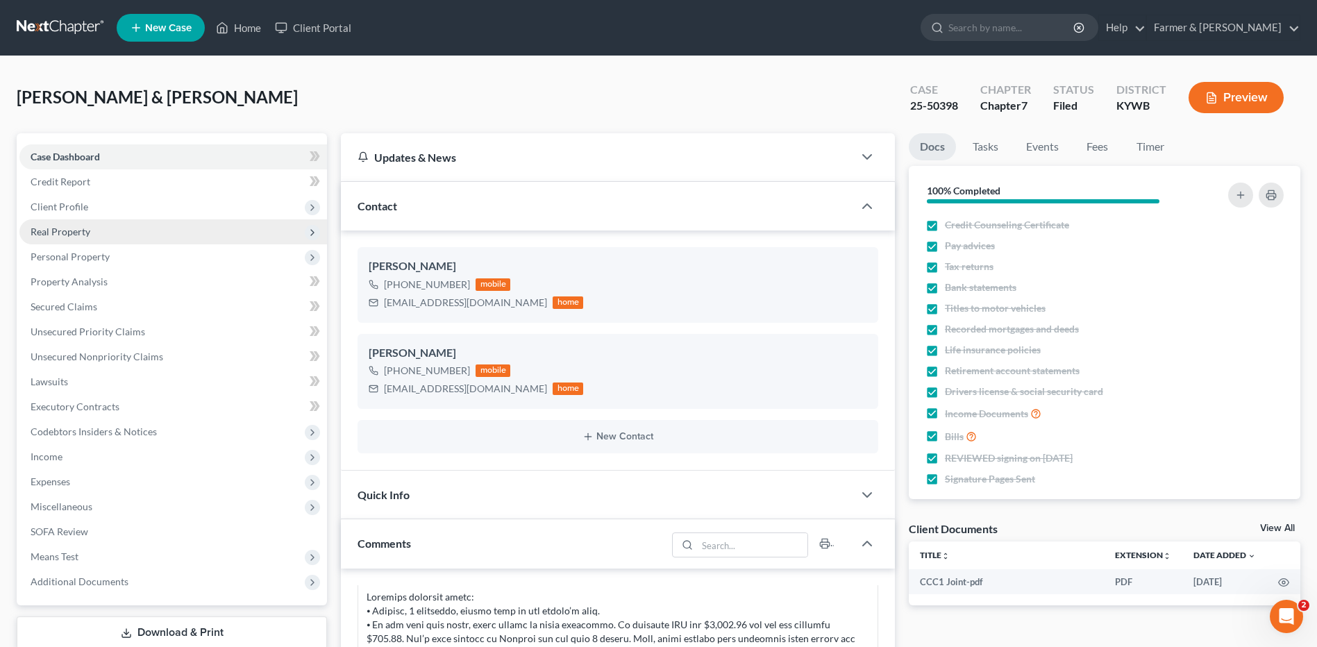
click at [75, 228] on span "Real Property" at bounding box center [61, 232] width 60 height 12
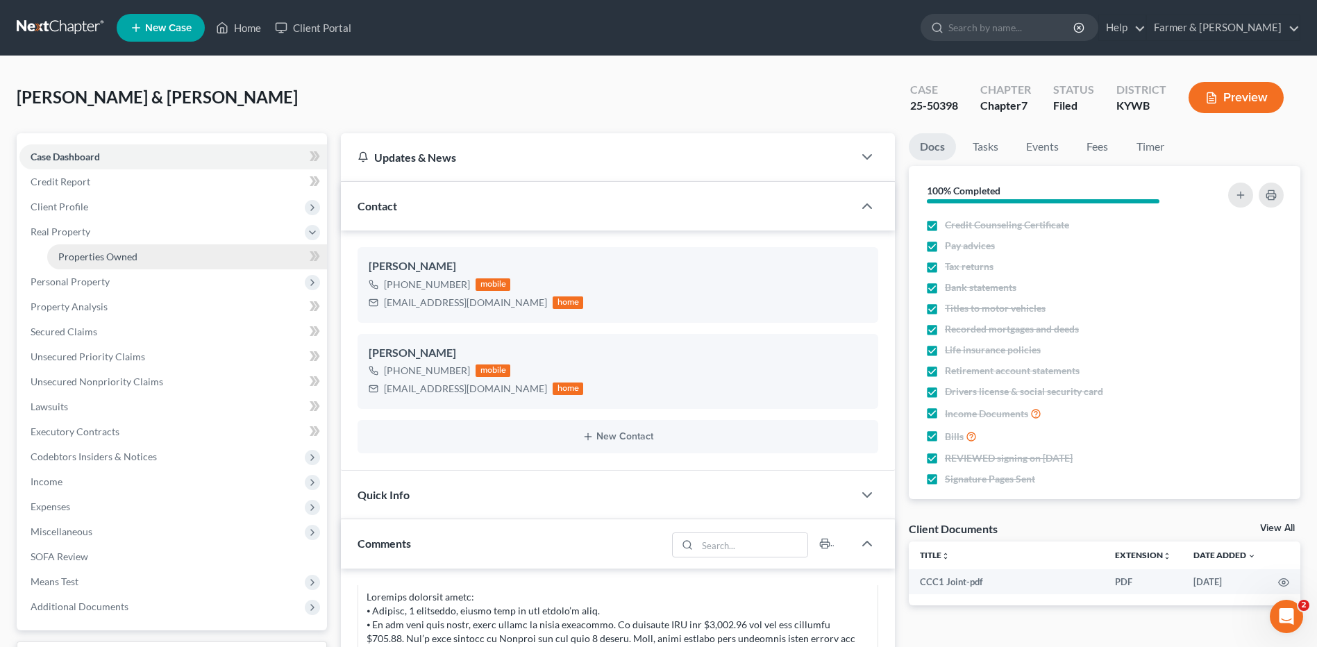
click at [85, 257] on span "Properties Owned" at bounding box center [97, 257] width 79 height 12
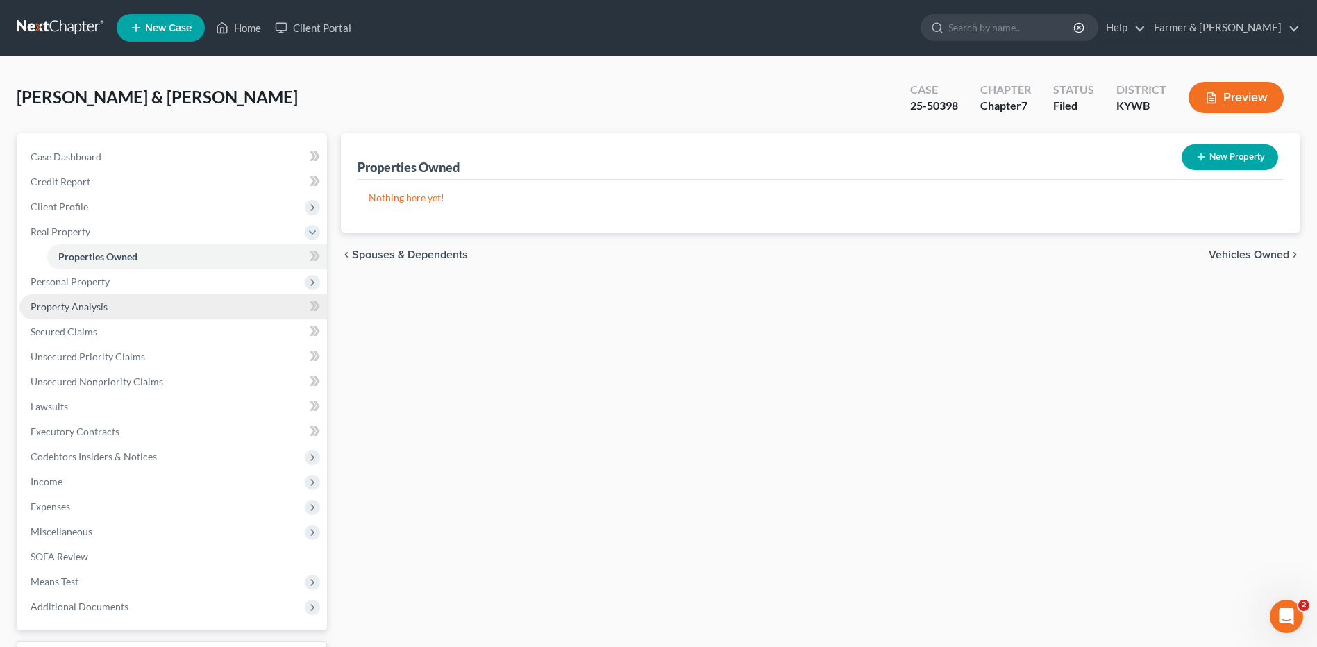
click at [92, 301] on span "Property Analysis" at bounding box center [69, 307] width 77 height 12
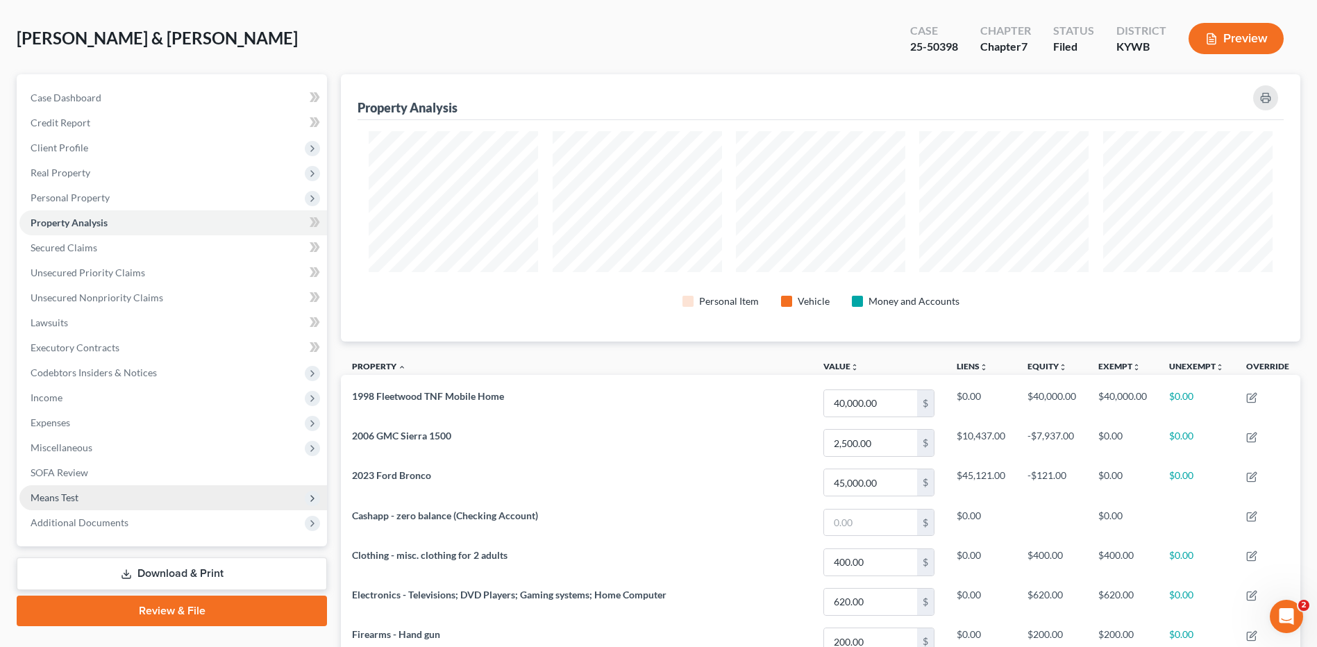
click at [62, 493] on span "Means Test" at bounding box center [55, 497] width 48 height 12
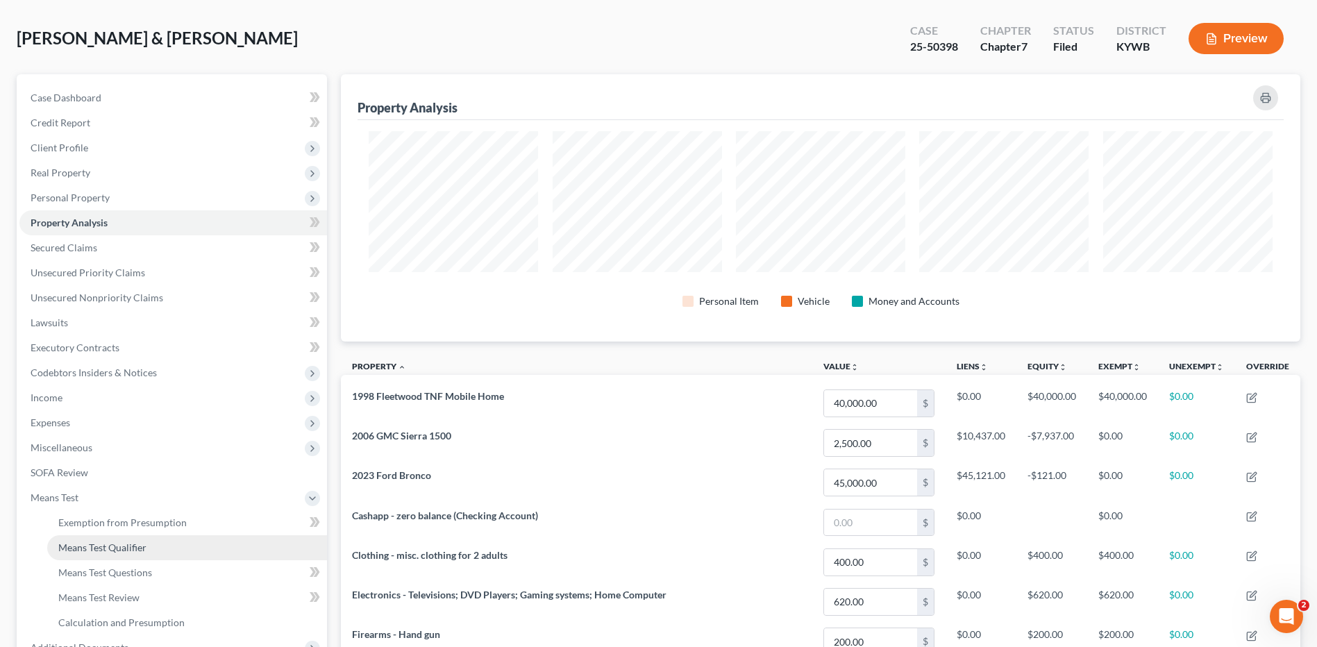
click at [103, 548] on span "Means Test Qualifier" at bounding box center [102, 547] width 88 height 12
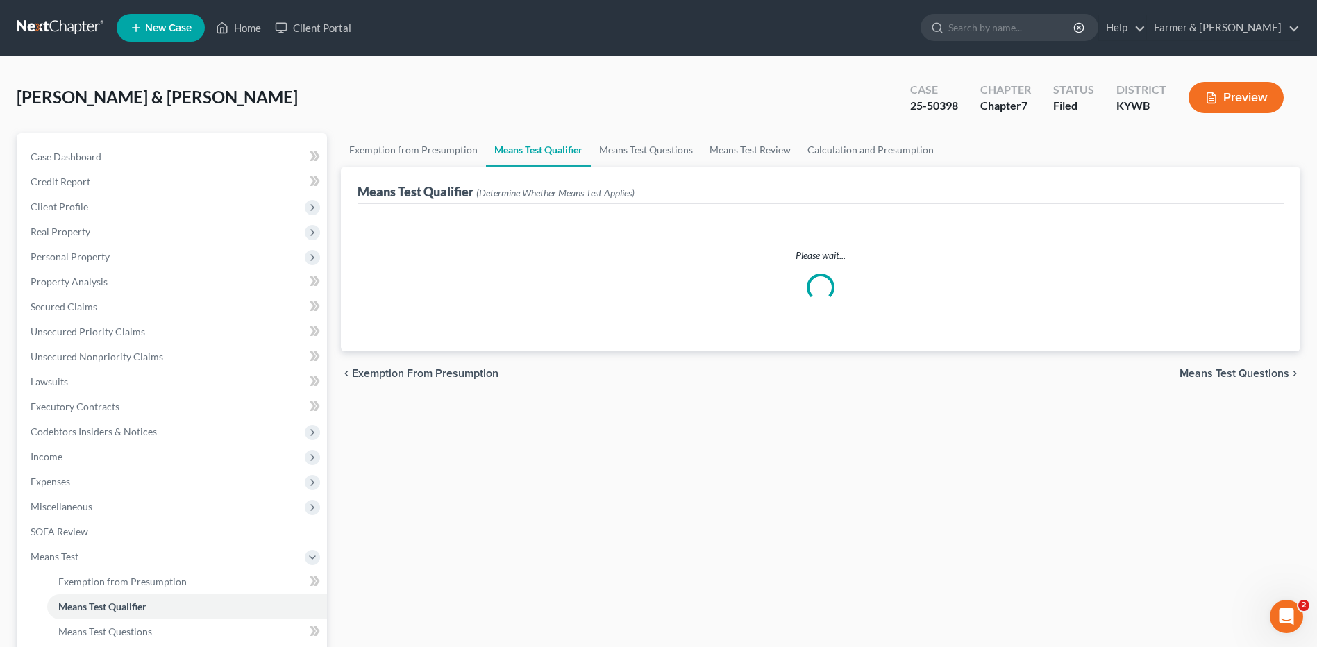
click at [56, 29] on link at bounding box center [61, 27] width 89 height 25
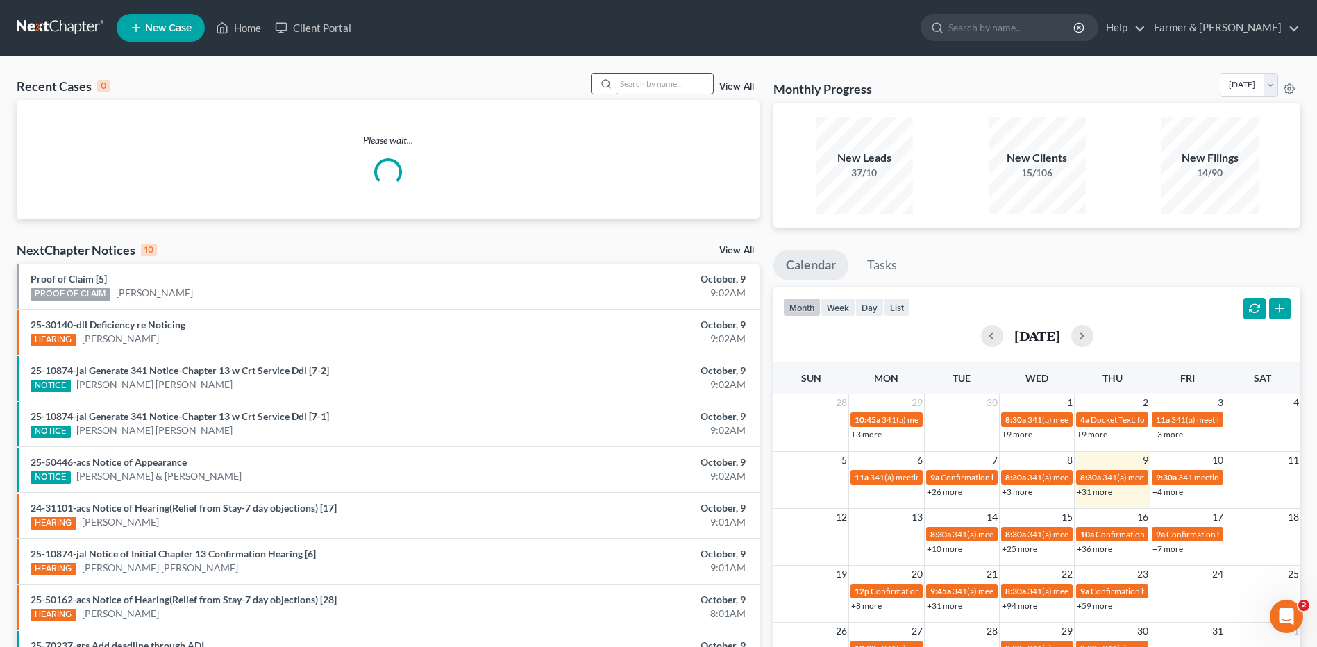
click at [649, 85] on input "search" at bounding box center [664, 84] width 97 height 20
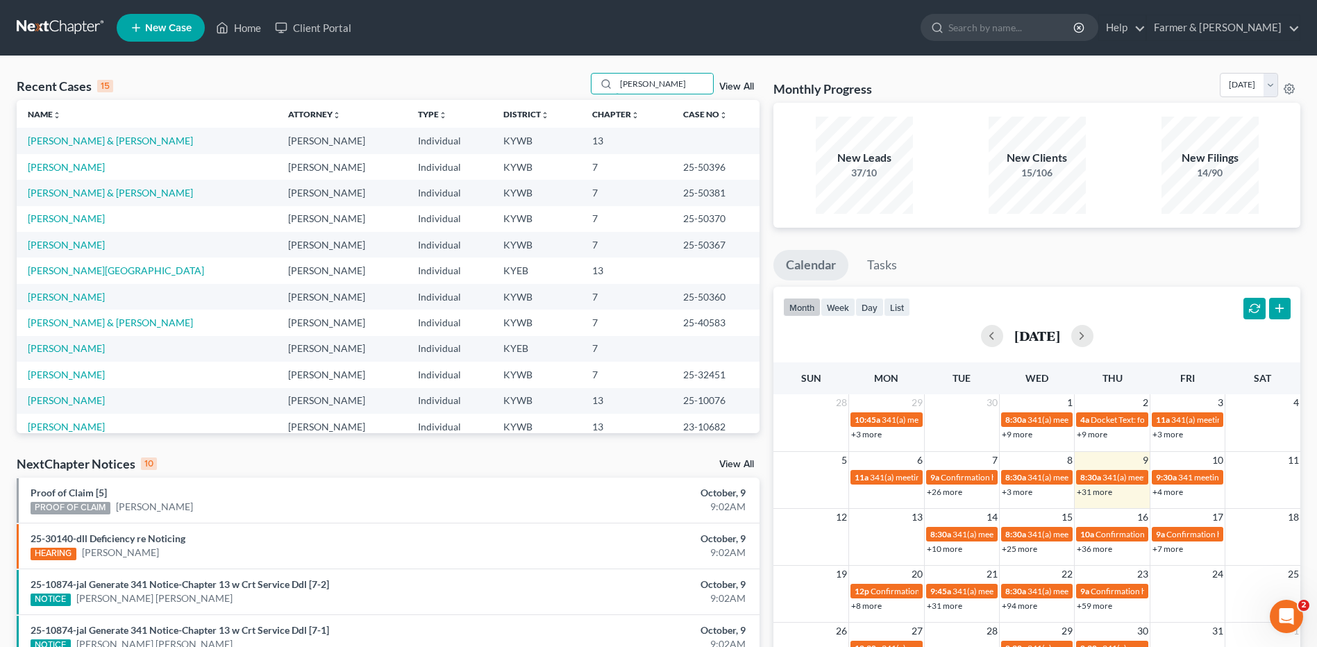
type input "[PERSON_NAME]"
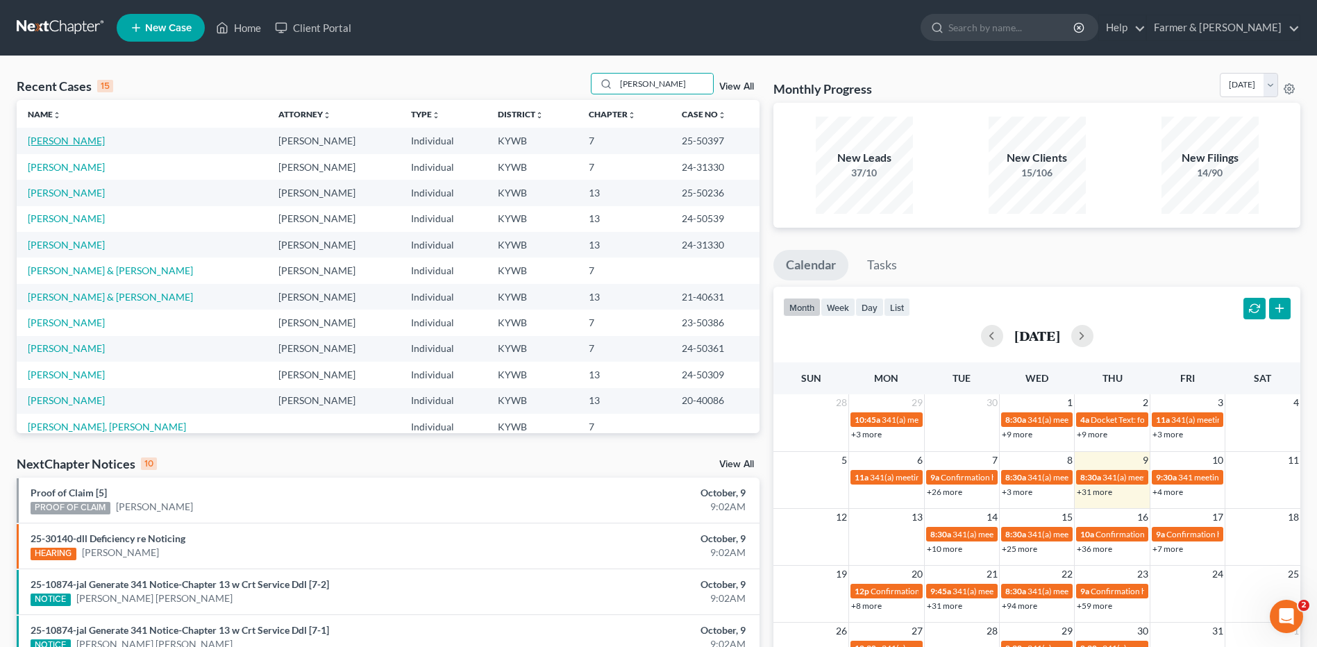
drag, startPoint x: 84, startPoint y: 146, endPoint x: 112, endPoint y: 128, distance: 33.7
click at [84, 146] on link "[PERSON_NAME]" at bounding box center [66, 141] width 77 height 12
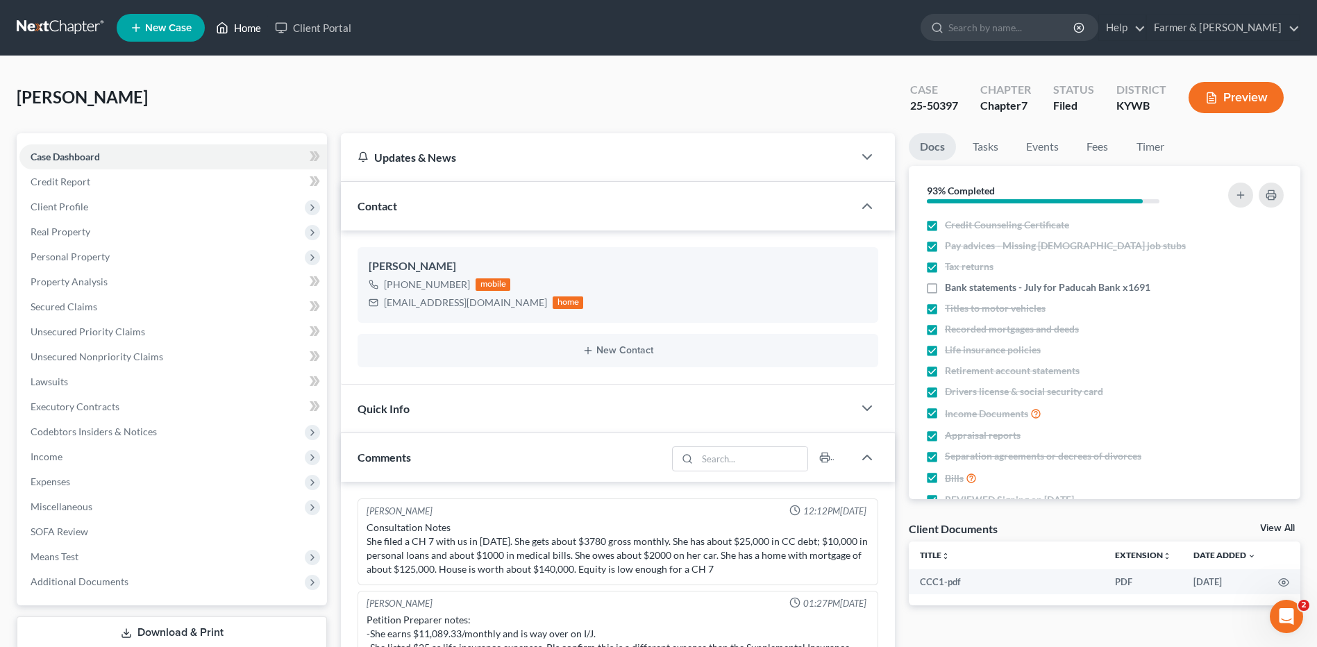
scroll to position [132, 0]
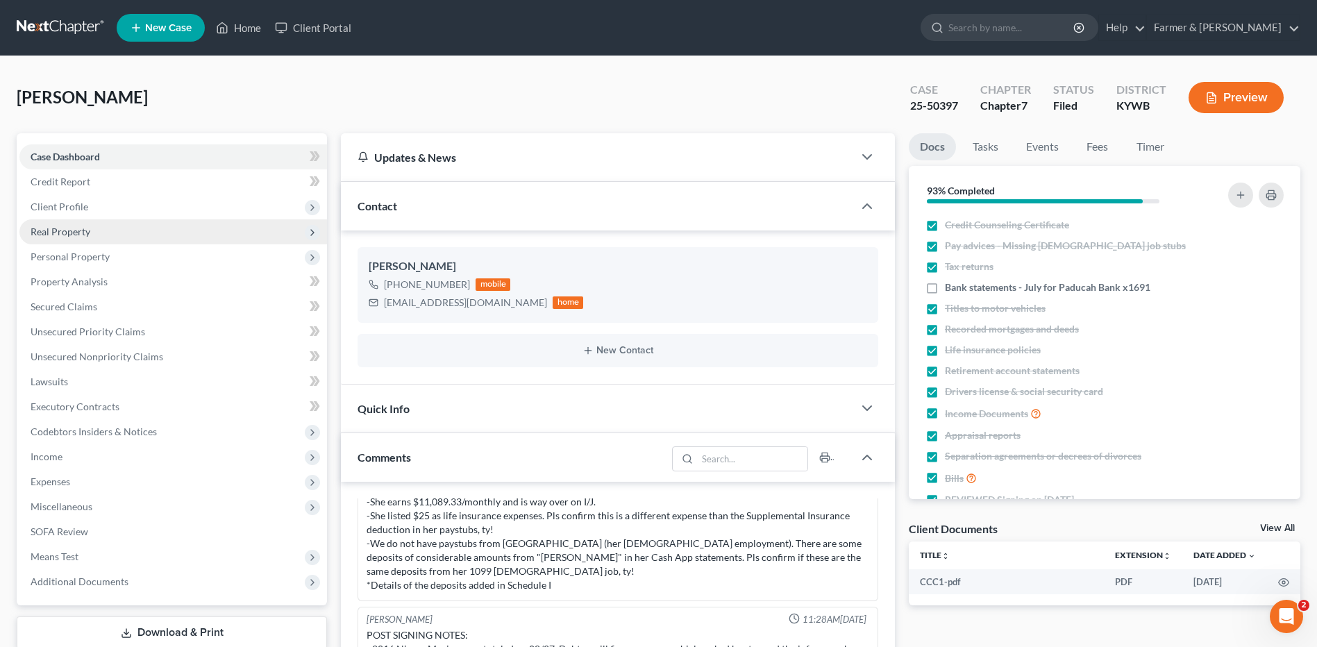
click at [137, 222] on span "Real Property" at bounding box center [172, 231] width 307 height 25
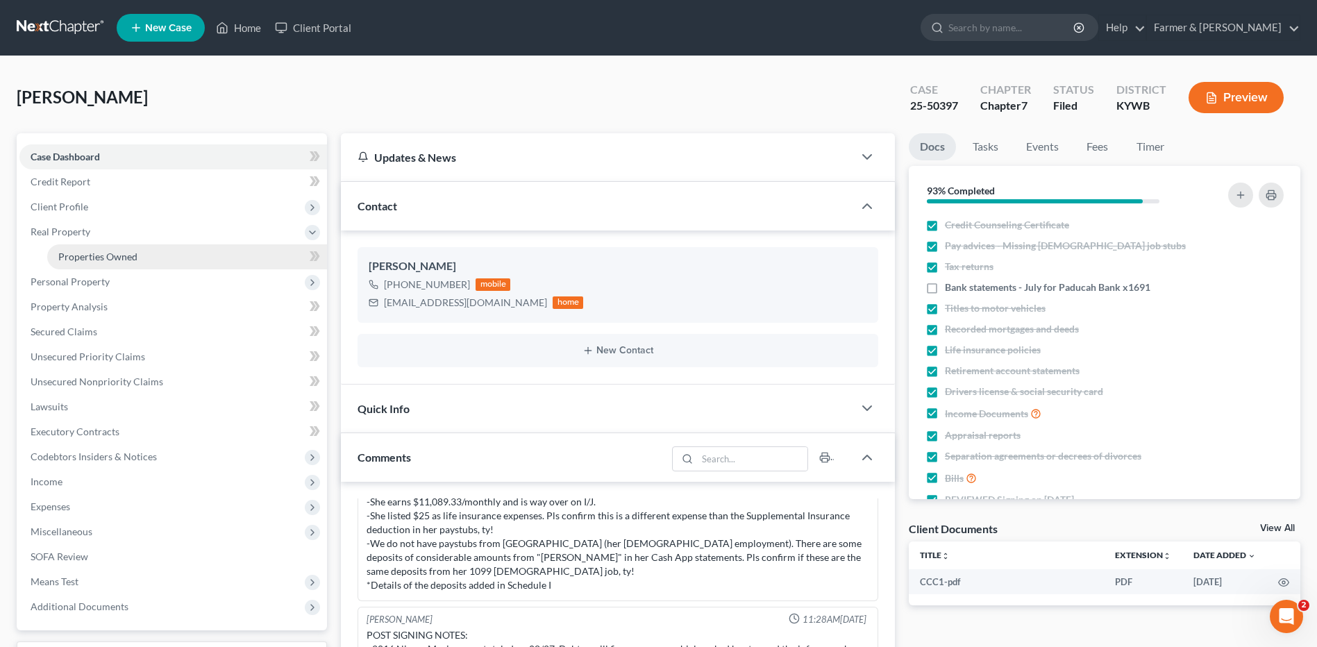
click at [133, 257] on span "Properties Owned" at bounding box center [97, 257] width 79 height 12
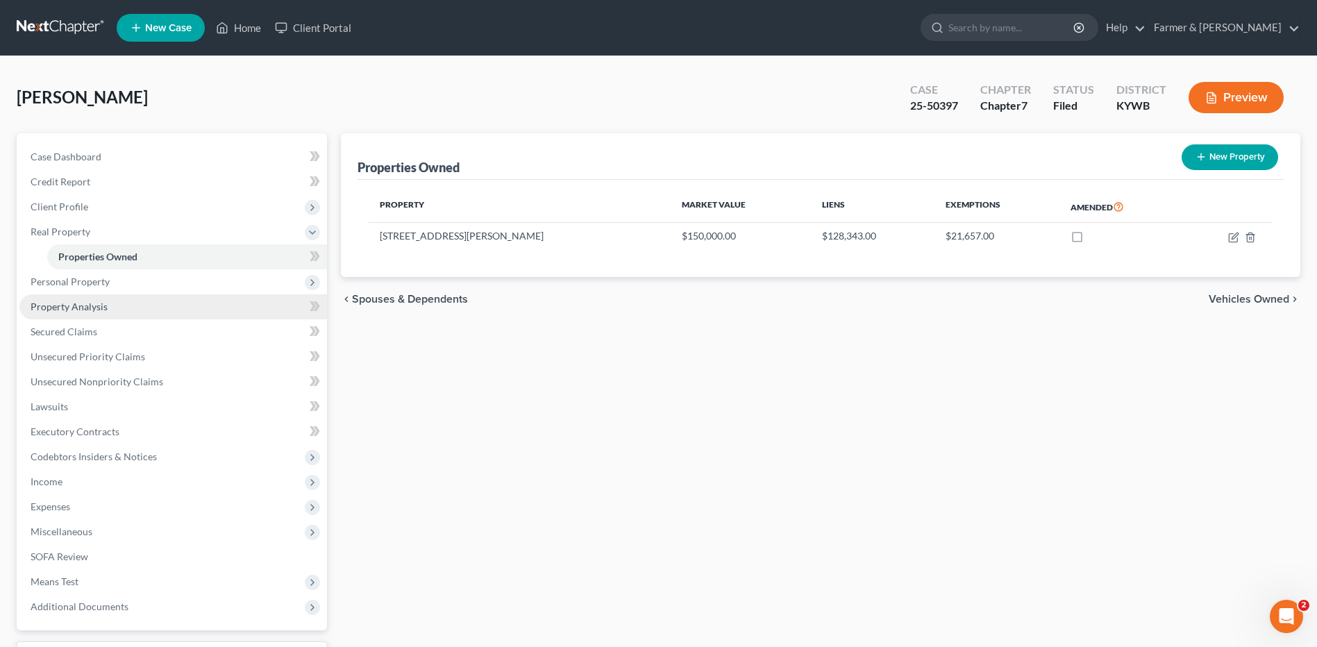
click at [126, 303] on link "Property Analysis" at bounding box center [172, 306] width 307 height 25
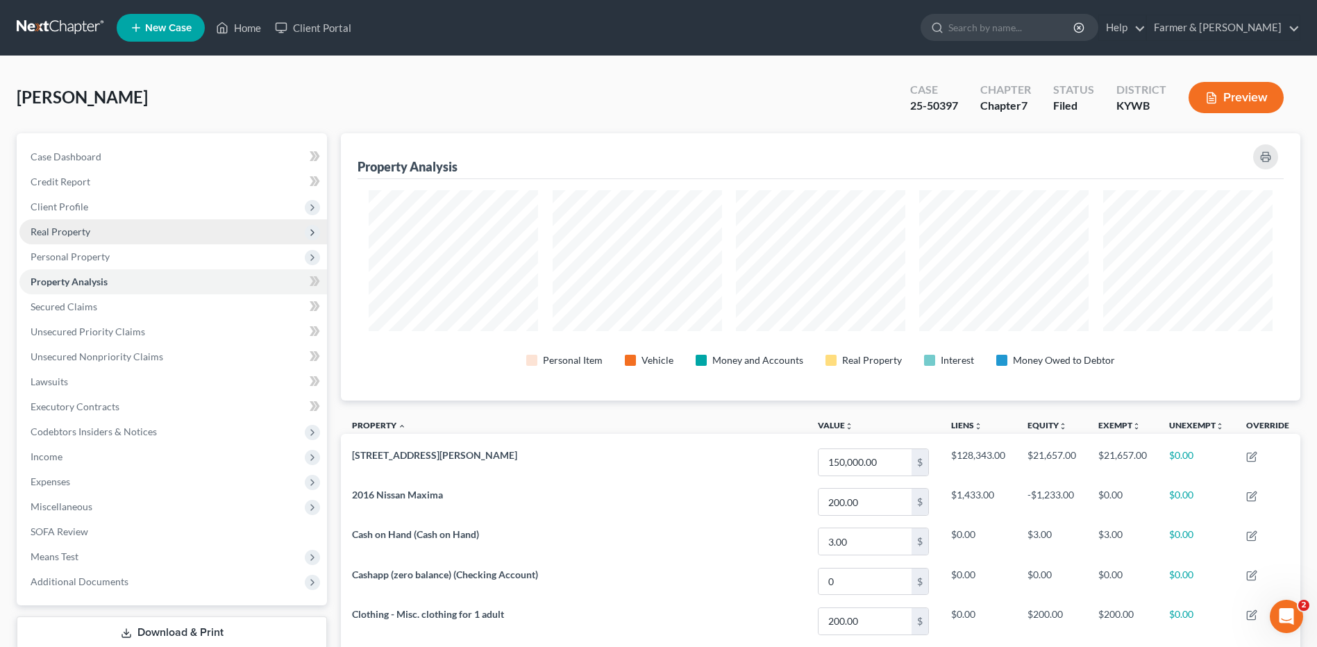
scroll to position [267, 959]
click at [125, 230] on span "Real Property" at bounding box center [172, 231] width 307 height 25
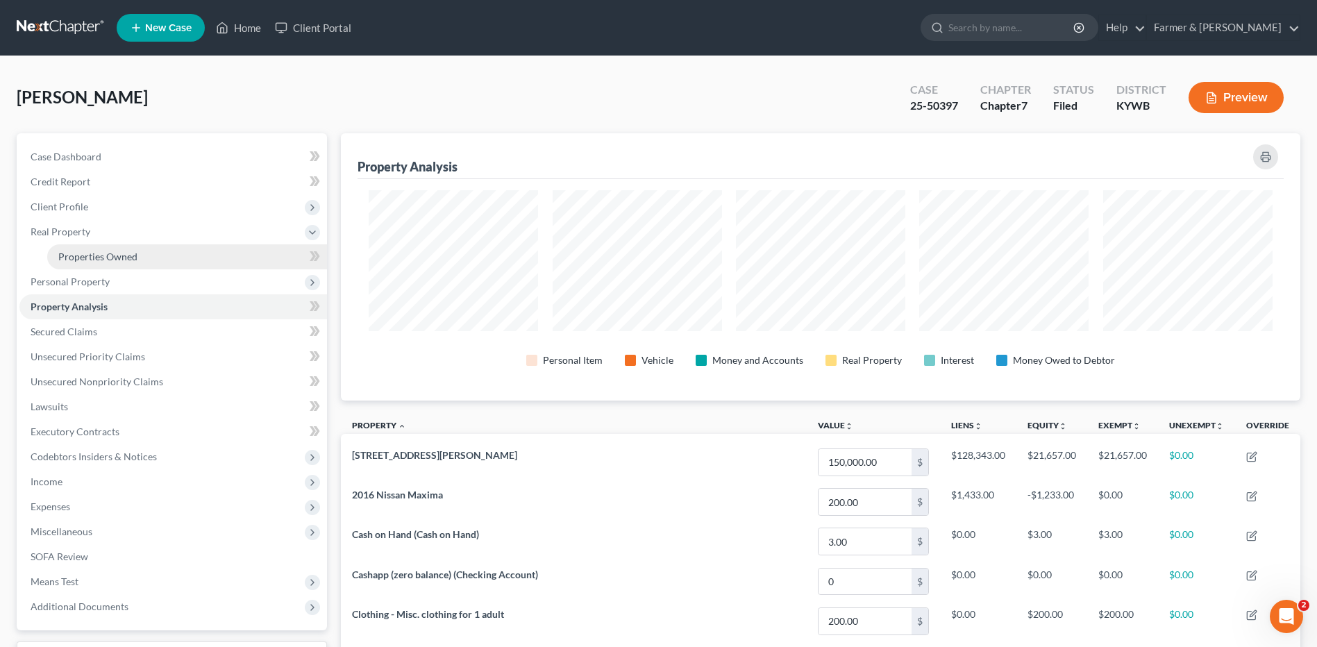
click at [132, 254] on span "Properties Owned" at bounding box center [97, 257] width 79 height 12
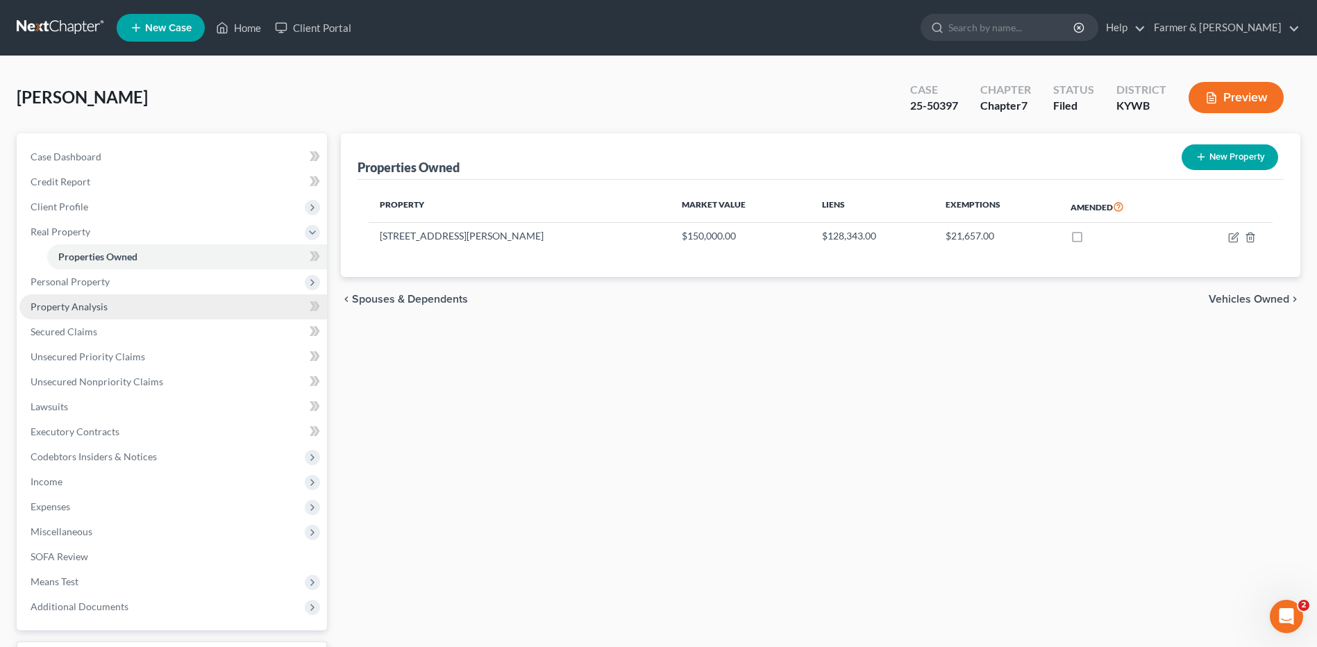
click at [118, 306] on link "Property Analysis" at bounding box center [172, 306] width 307 height 25
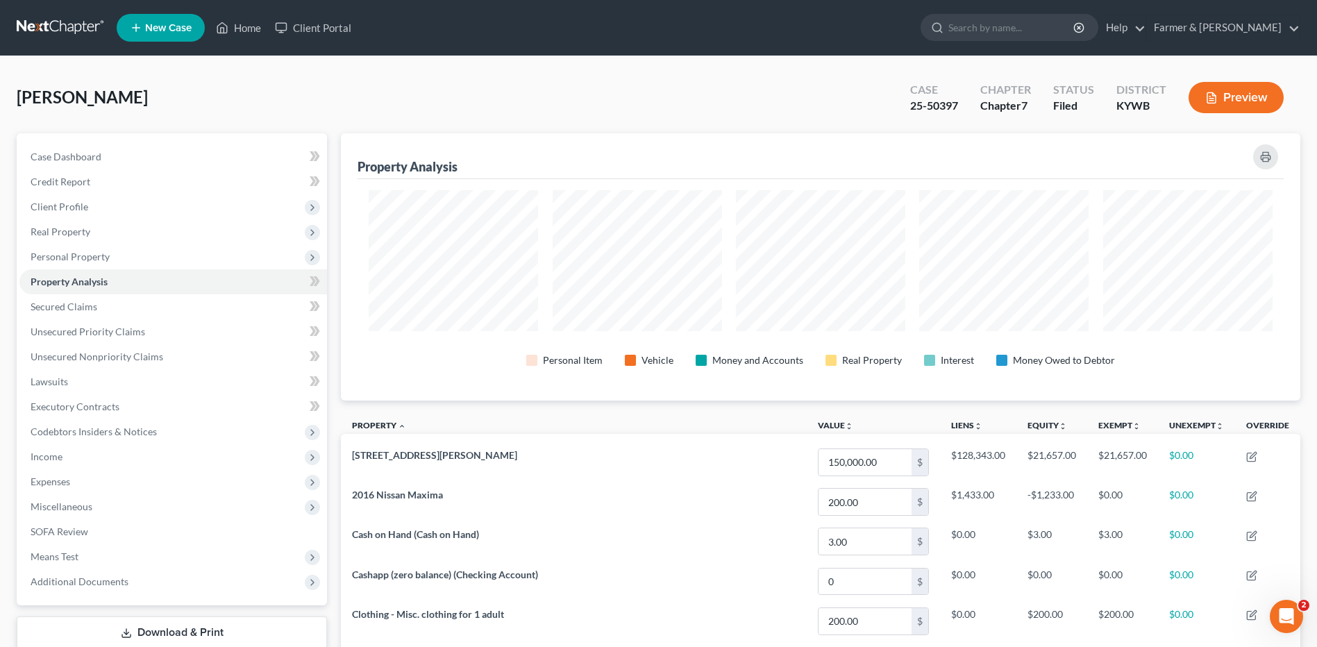
click at [69, 31] on link at bounding box center [61, 27] width 89 height 25
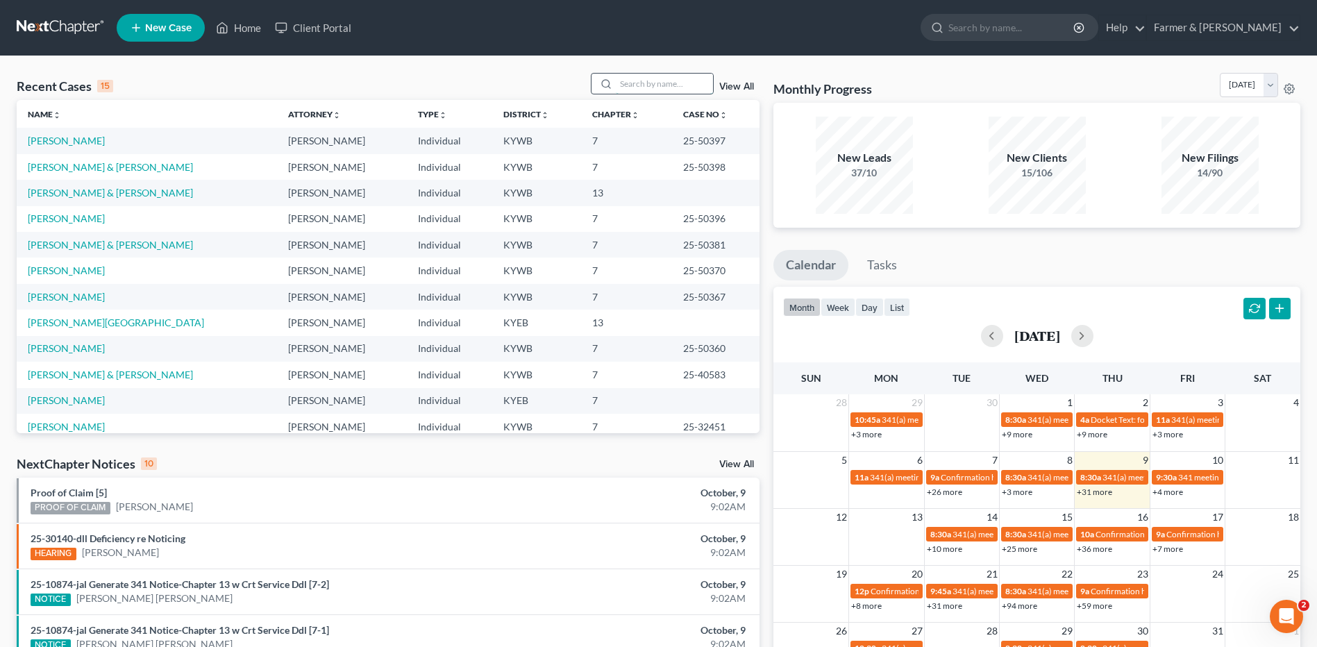
click at [663, 79] on input "search" at bounding box center [664, 84] width 97 height 20
type input "[PERSON_NAME]"
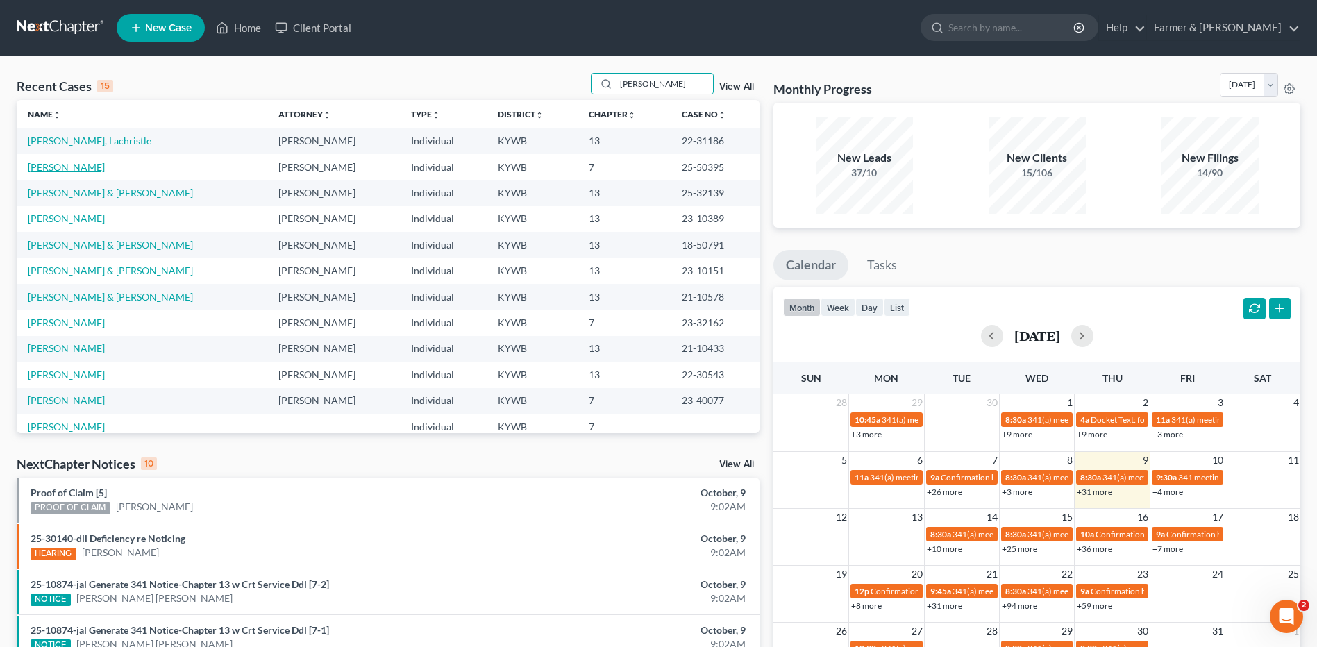
click at [81, 166] on link "[PERSON_NAME]" at bounding box center [66, 167] width 77 height 12
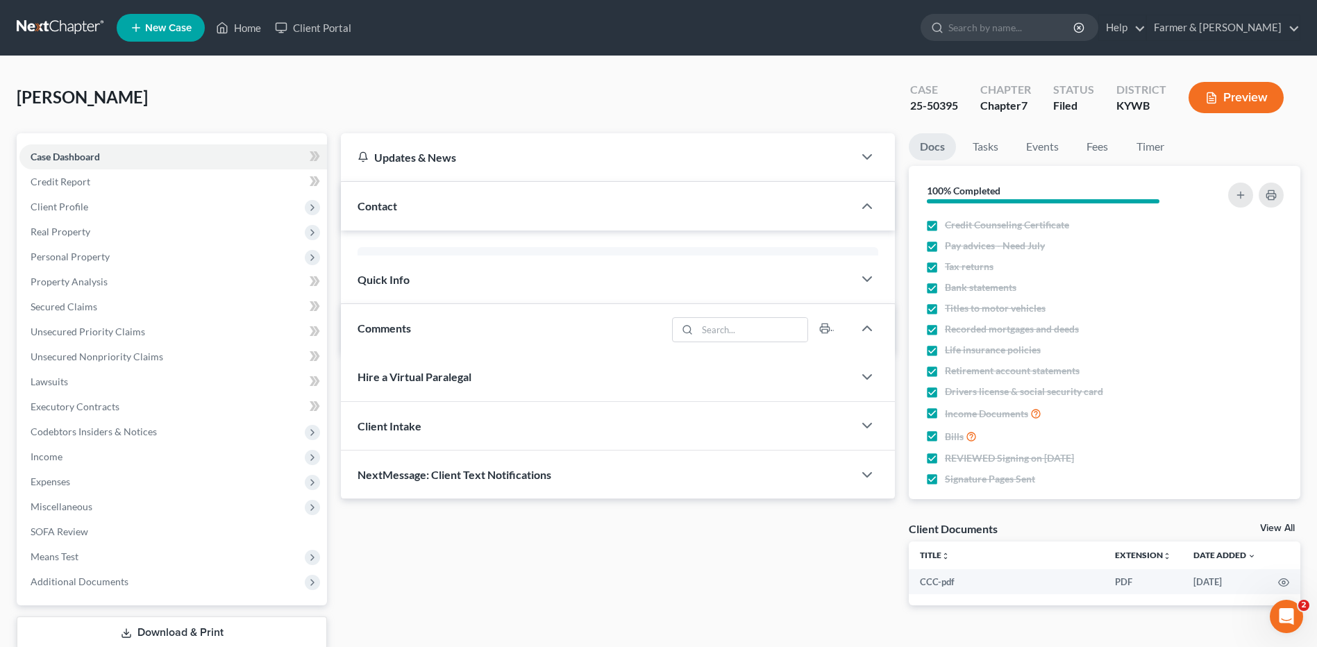
scroll to position [484, 0]
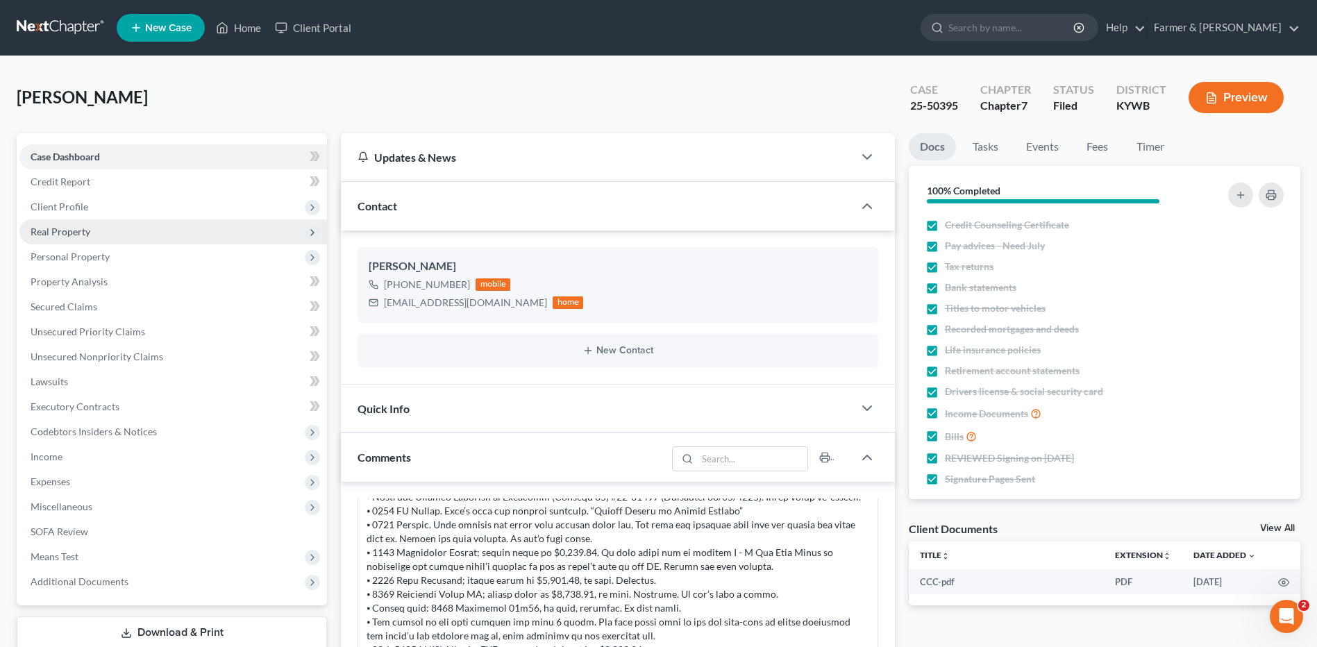
click at [111, 232] on span "Real Property" at bounding box center [172, 231] width 307 height 25
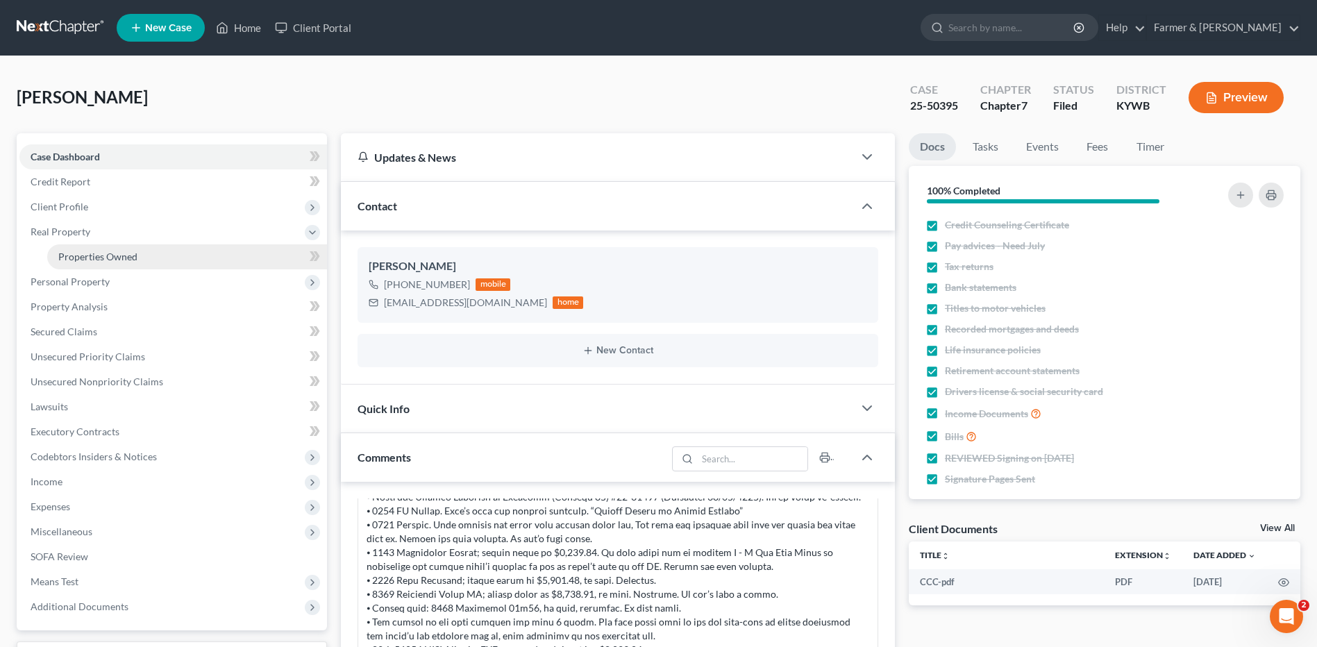
click at [112, 259] on span "Properties Owned" at bounding box center [97, 257] width 79 height 12
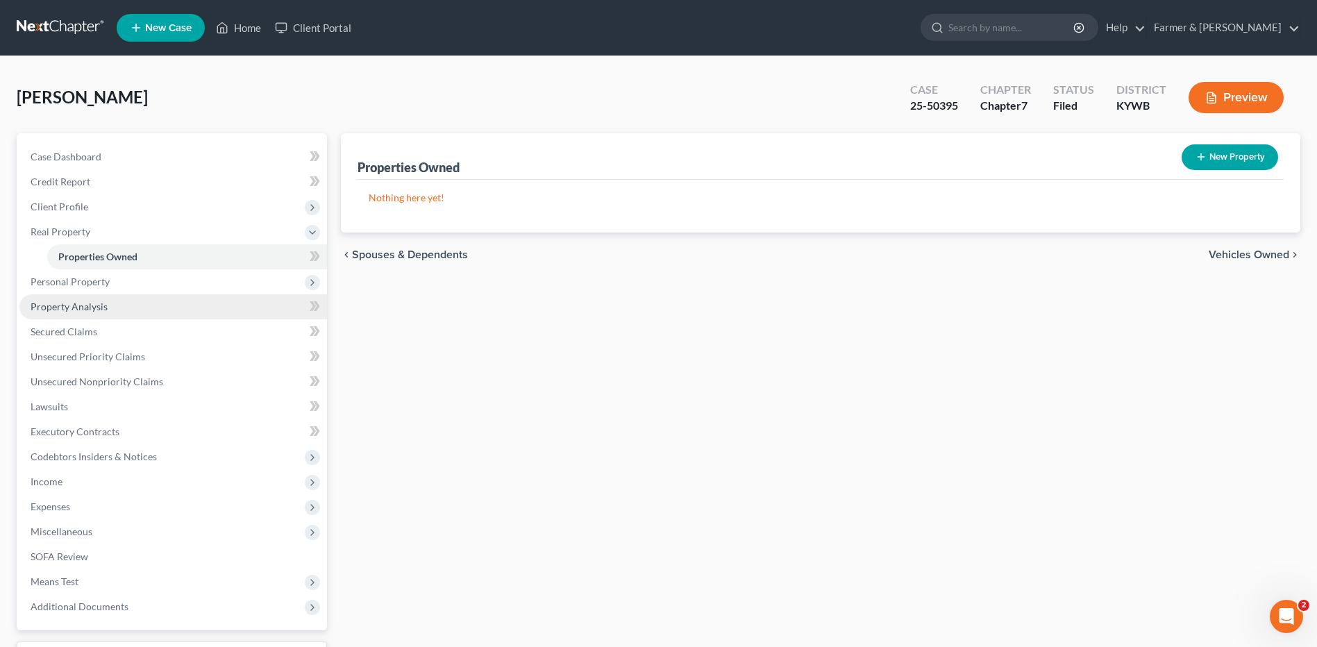
click at [105, 306] on span "Property Analysis" at bounding box center [69, 307] width 77 height 12
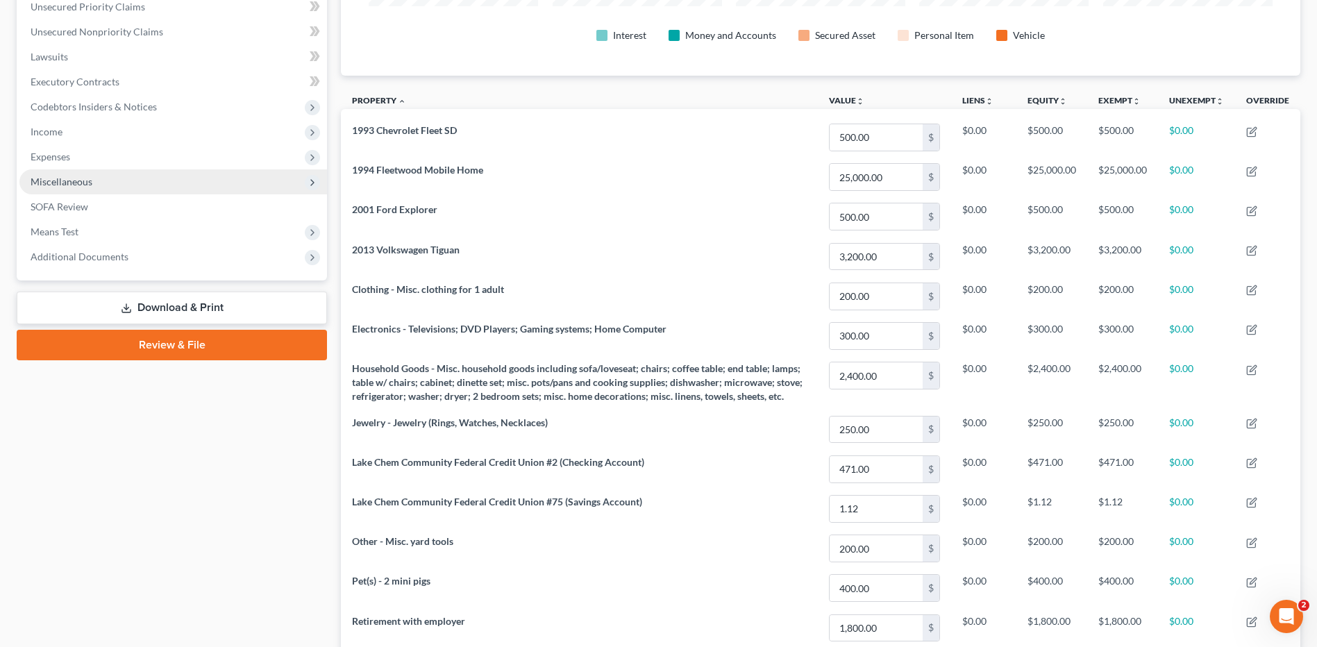
scroll to position [124, 0]
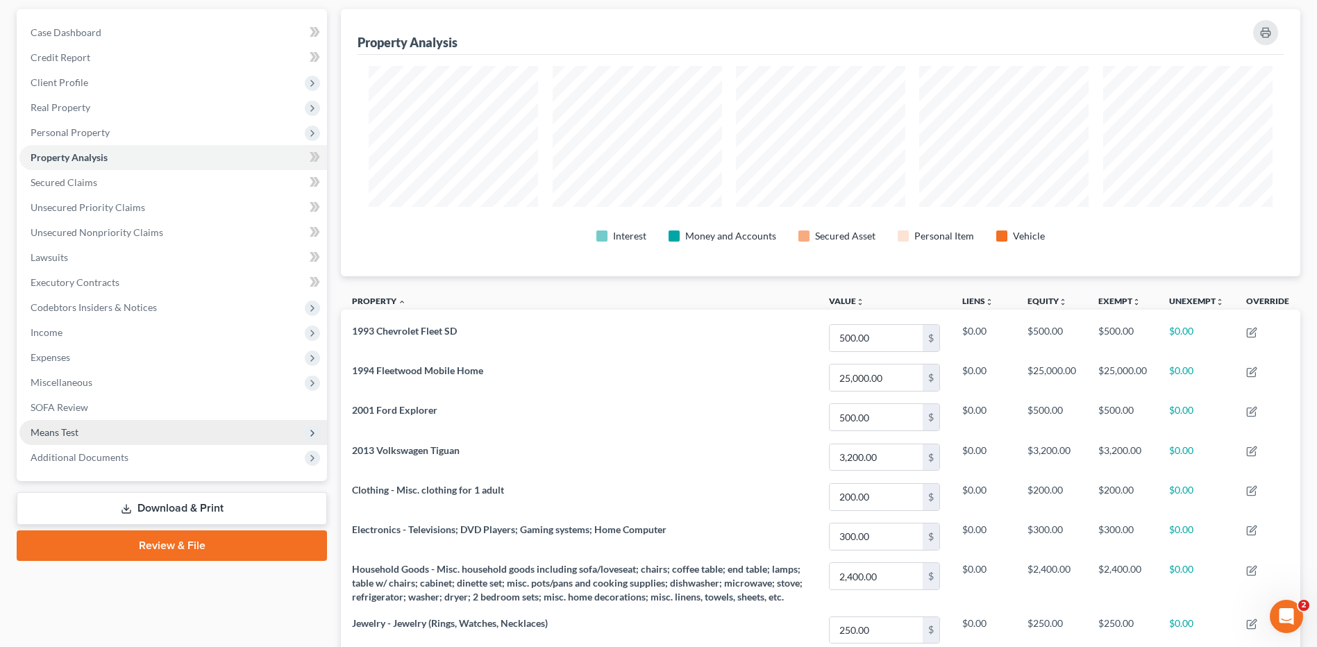
click at [67, 434] on span "Means Test" at bounding box center [55, 432] width 48 height 12
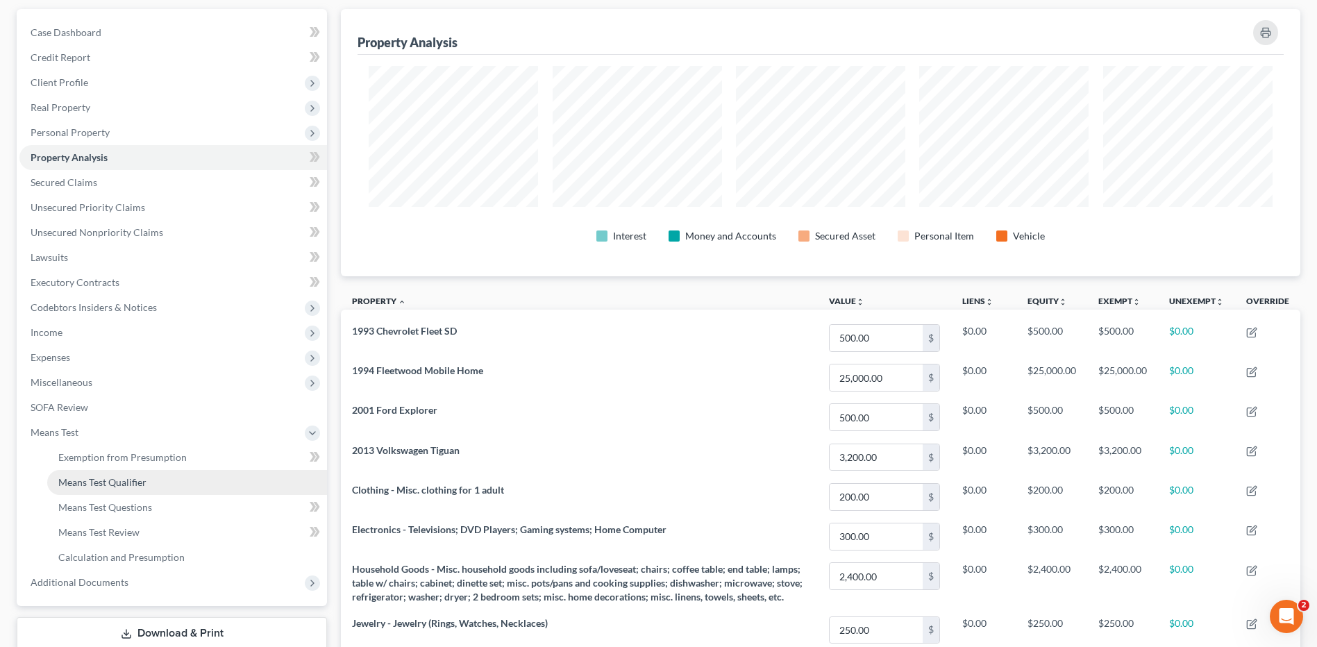
click at [87, 480] on span "Means Test Qualifier" at bounding box center [102, 482] width 88 height 12
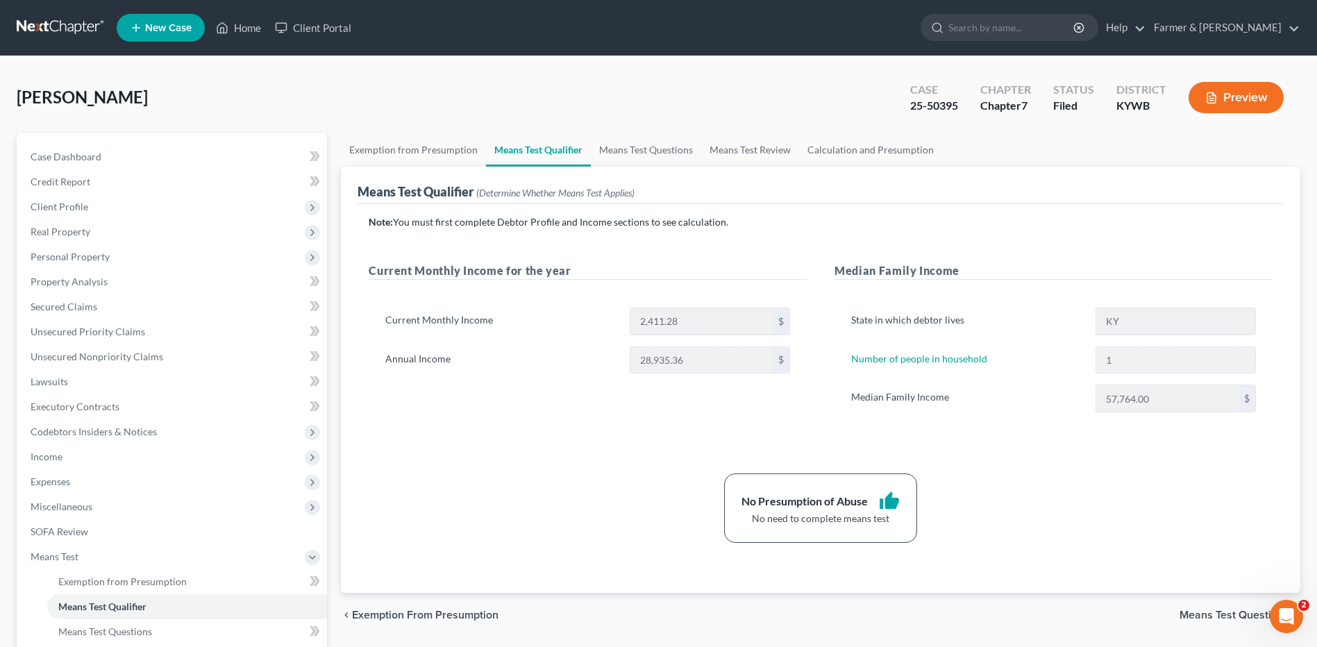
click at [64, 31] on link at bounding box center [61, 27] width 89 height 25
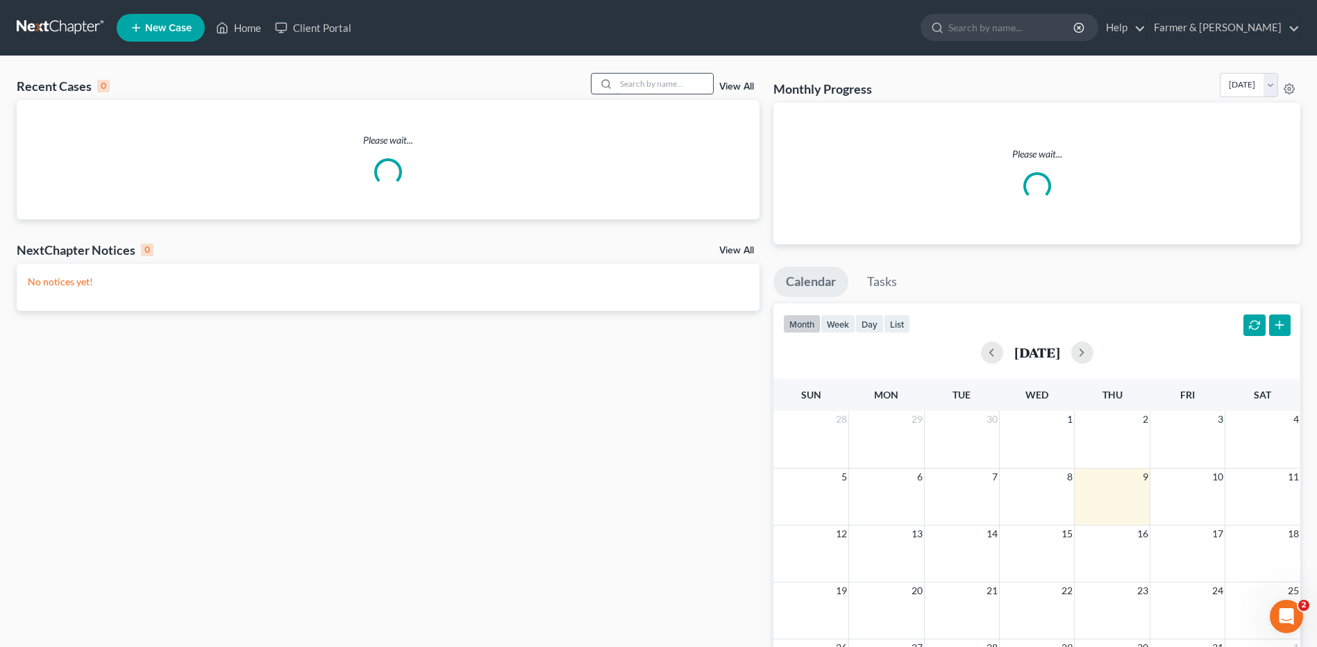
click at [695, 78] on input "search" at bounding box center [664, 84] width 97 height 20
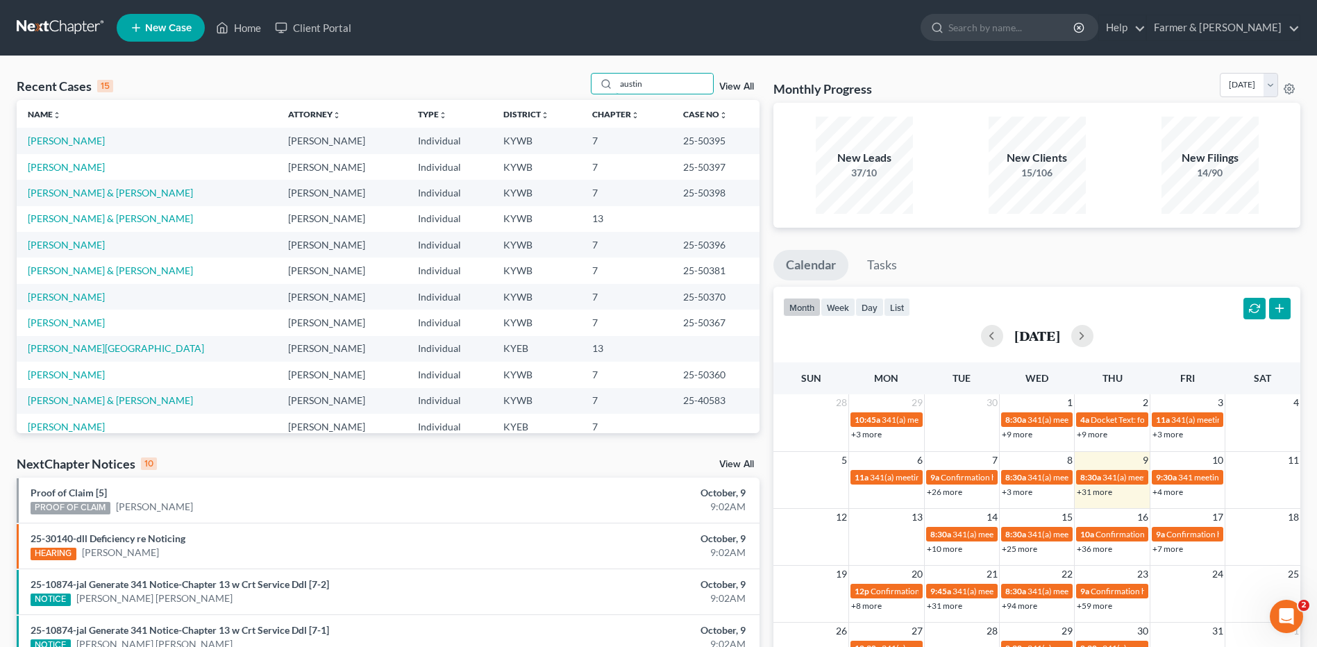
drag, startPoint x: 649, startPoint y: 92, endPoint x: 548, endPoint y: 95, distance: 100.7
click at [548, 95] on div "Recent Cases 15 austin View All" at bounding box center [388, 86] width 743 height 27
type input "austin"
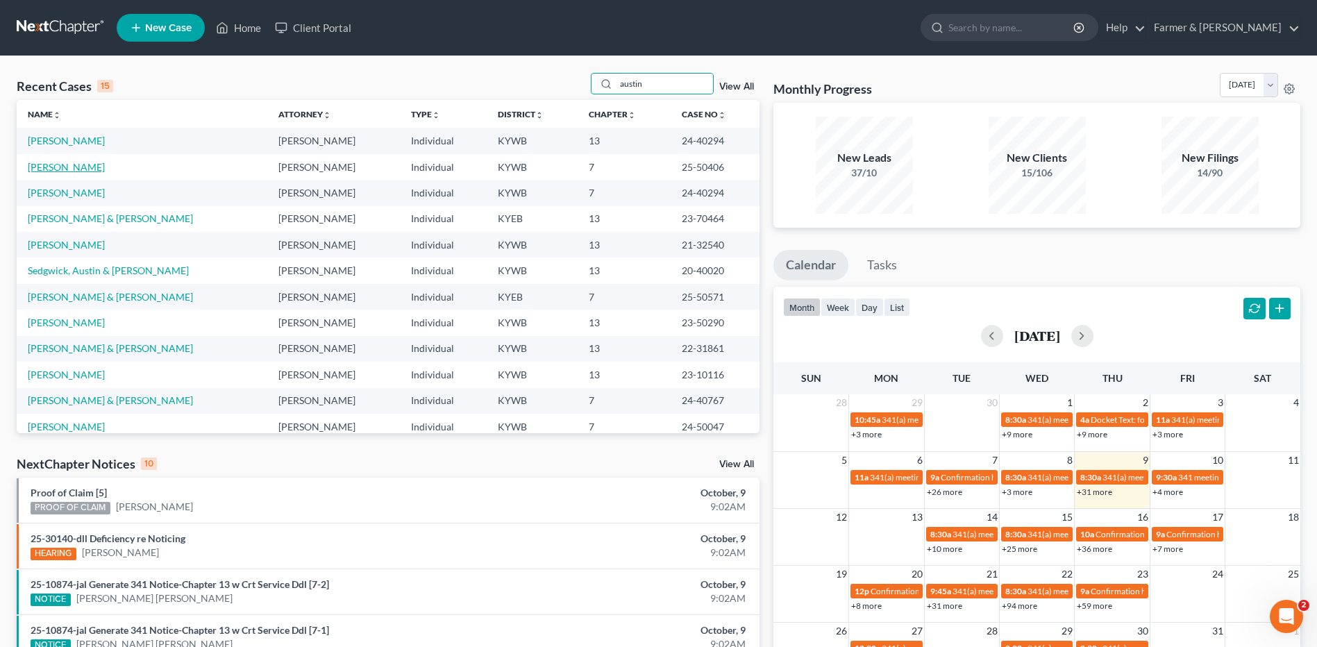
click at [77, 167] on link "[PERSON_NAME]" at bounding box center [66, 167] width 77 height 12
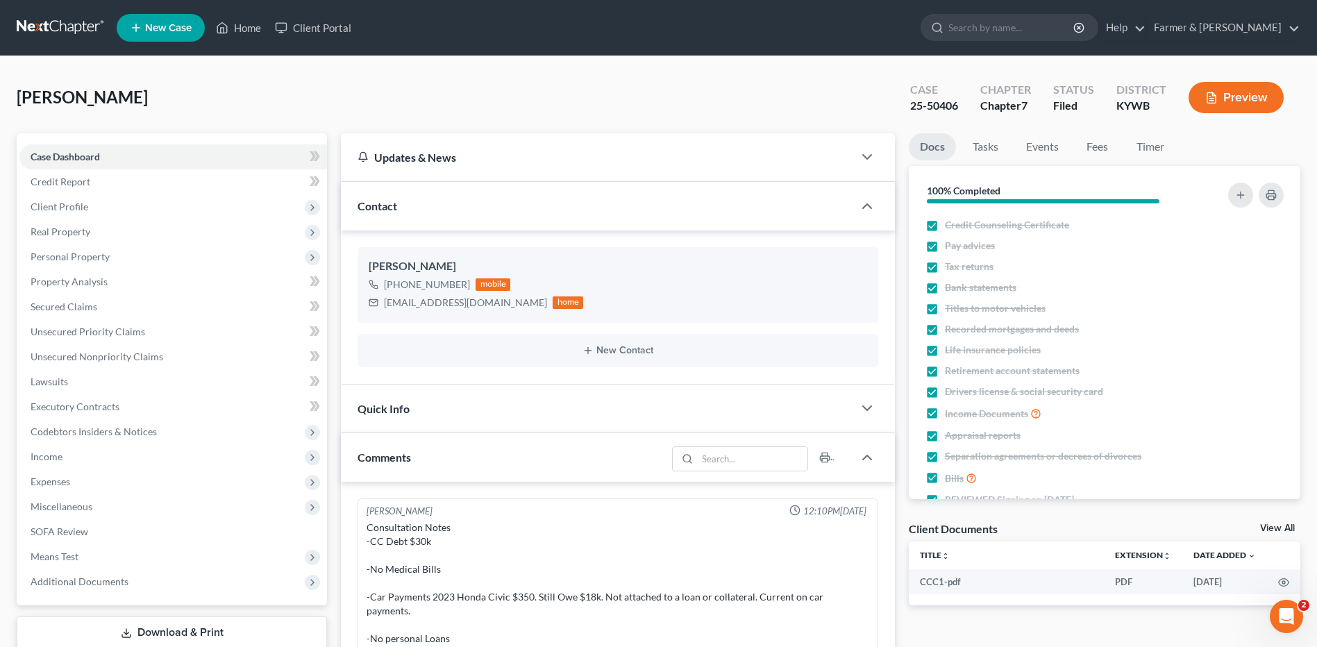
scroll to position [178, 0]
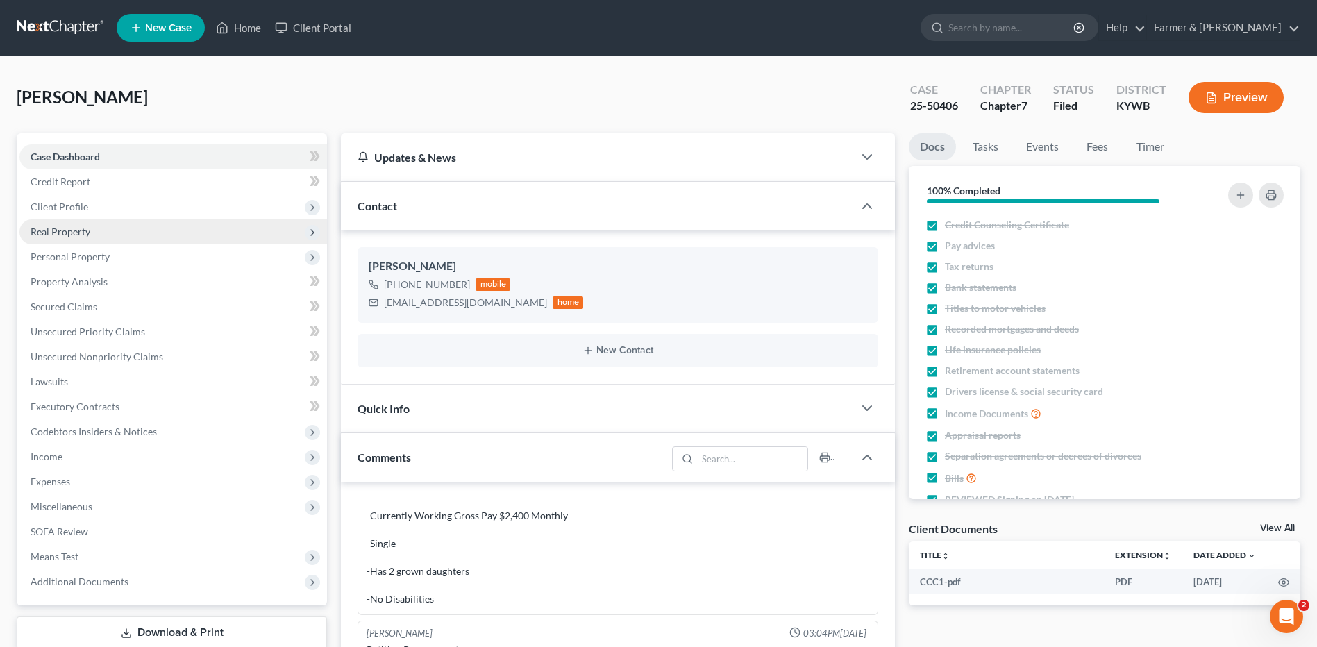
click at [109, 229] on span "Real Property" at bounding box center [172, 231] width 307 height 25
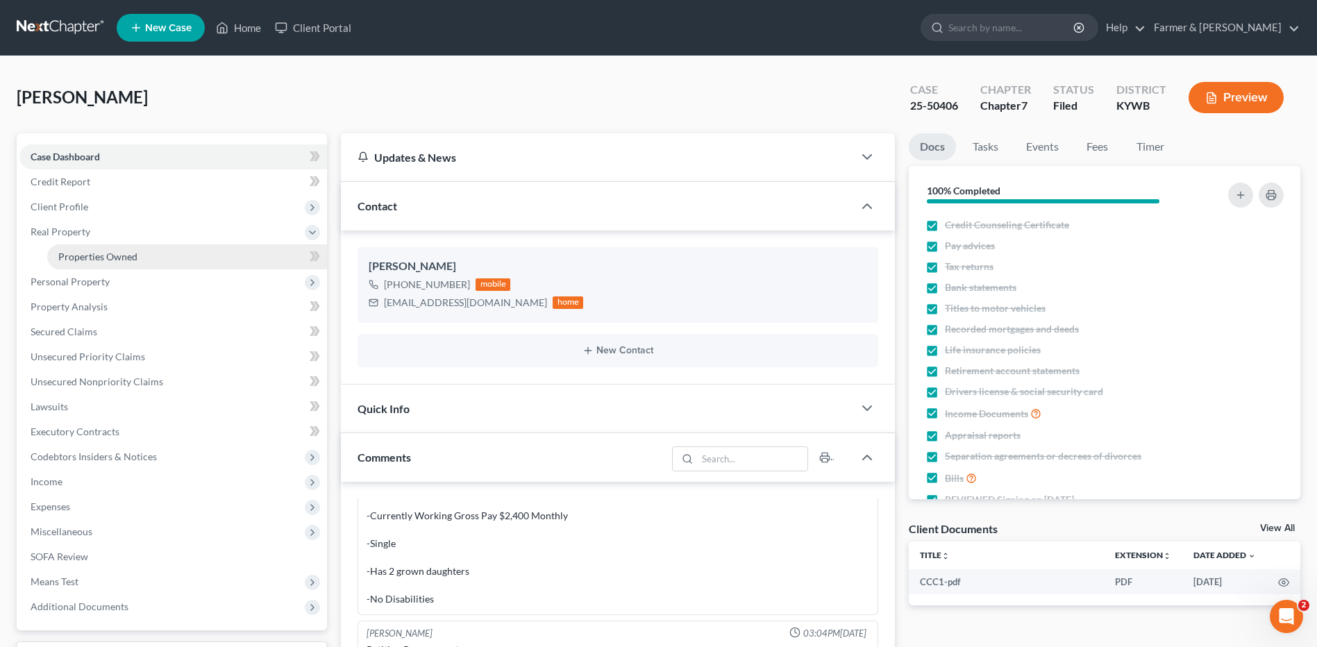
click at [113, 260] on span "Properties Owned" at bounding box center [97, 257] width 79 height 12
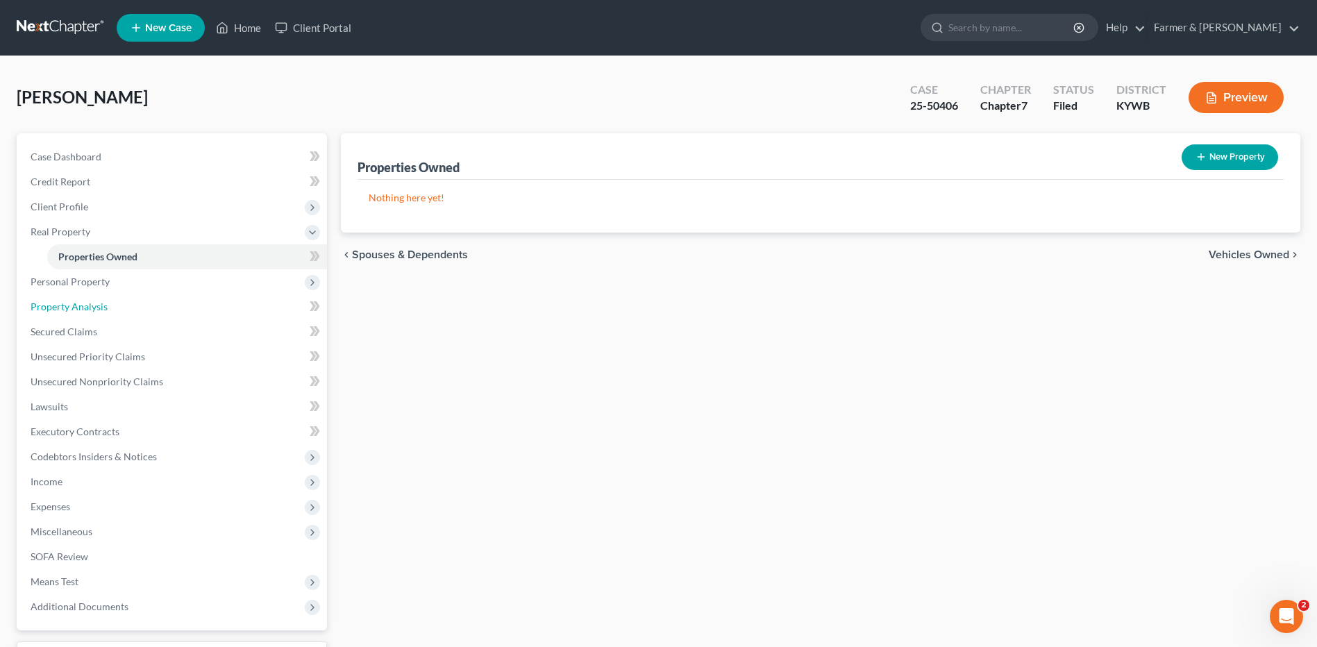
drag, startPoint x: 155, startPoint y: 310, endPoint x: 485, endPoint y: 344, distance: 331.4
click at [155, 309] on link "Property Analysis" at bounding box center [172, 306] width 307 height 25
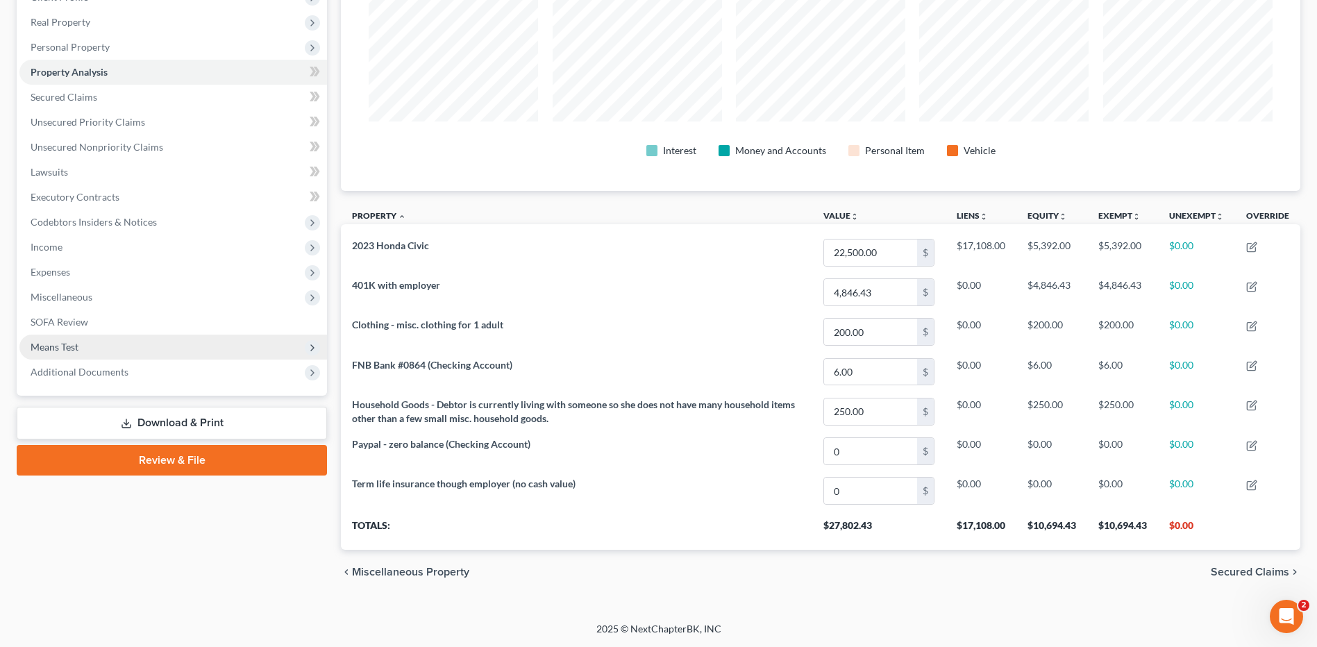
click at [143, 344] on span "Means Test" at bounding box center [172, 347] width 307 height 25
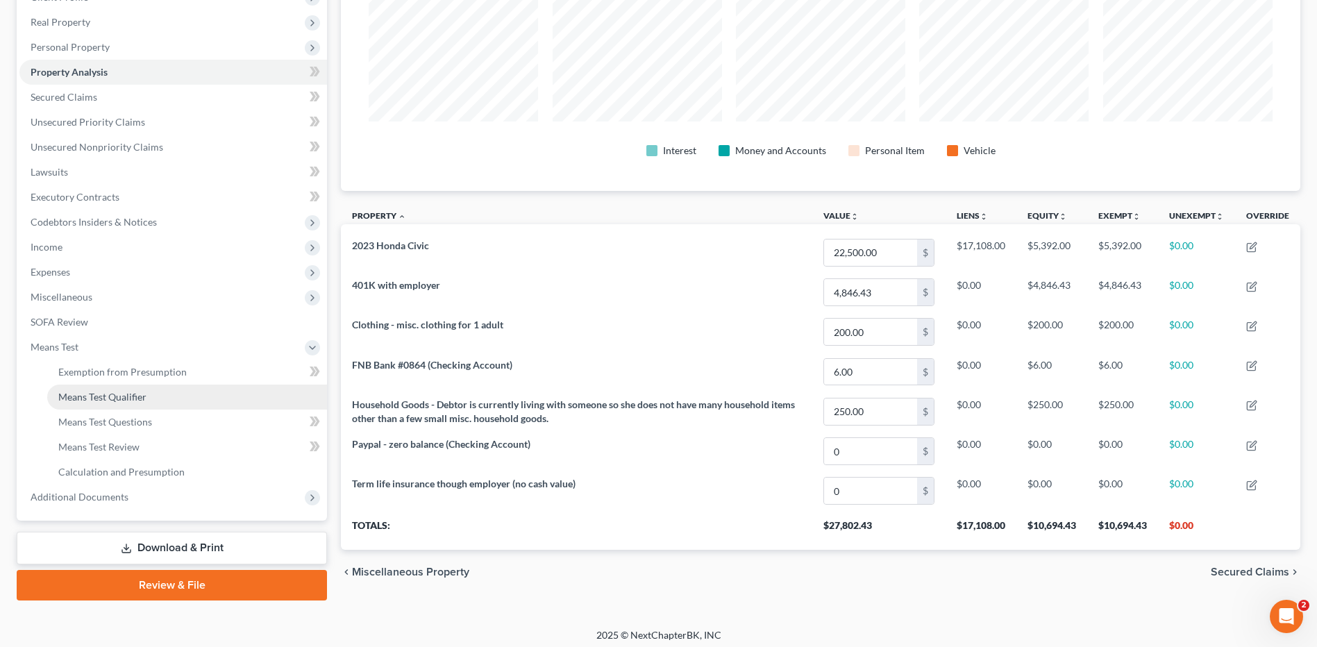
click at [122, 391] on span "Means Test Qualifier" at bounding box center [102, 397] width 88 height 12
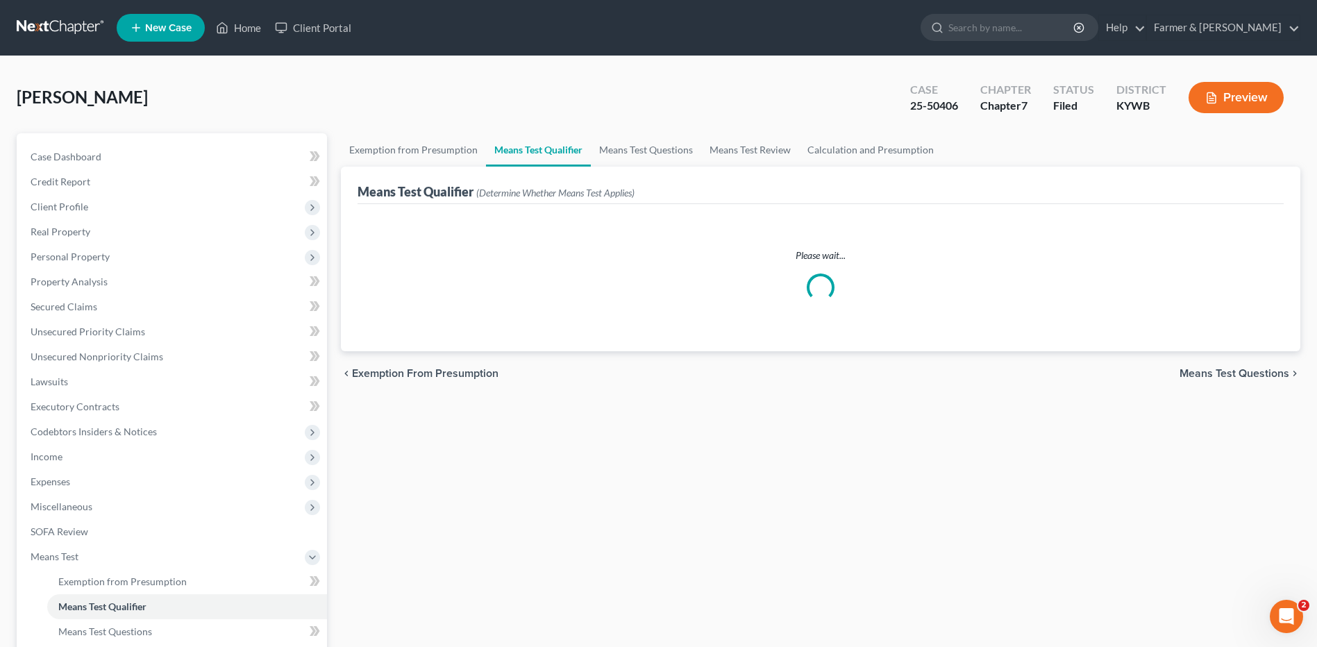
click at [65, 15] on link at bounding box center [61, 27] width 89 height 25
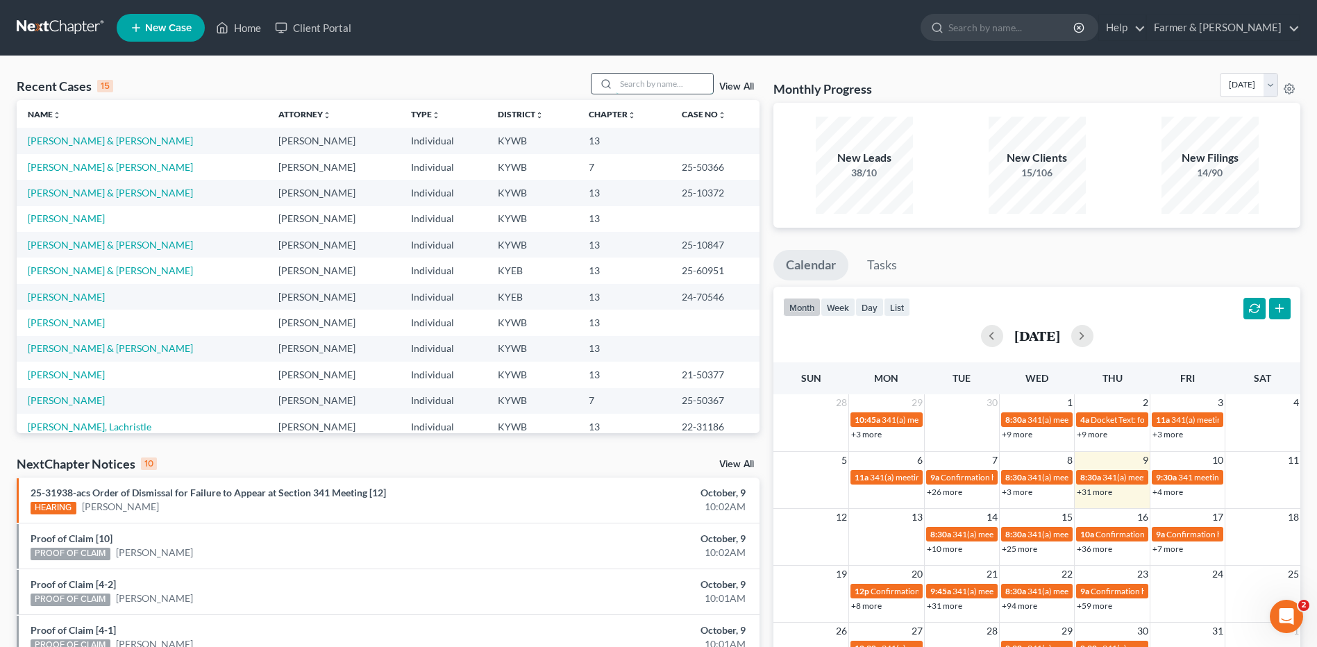
click at [643, 81] on input "search" at bounding box center [664, 84] width 97 height 20
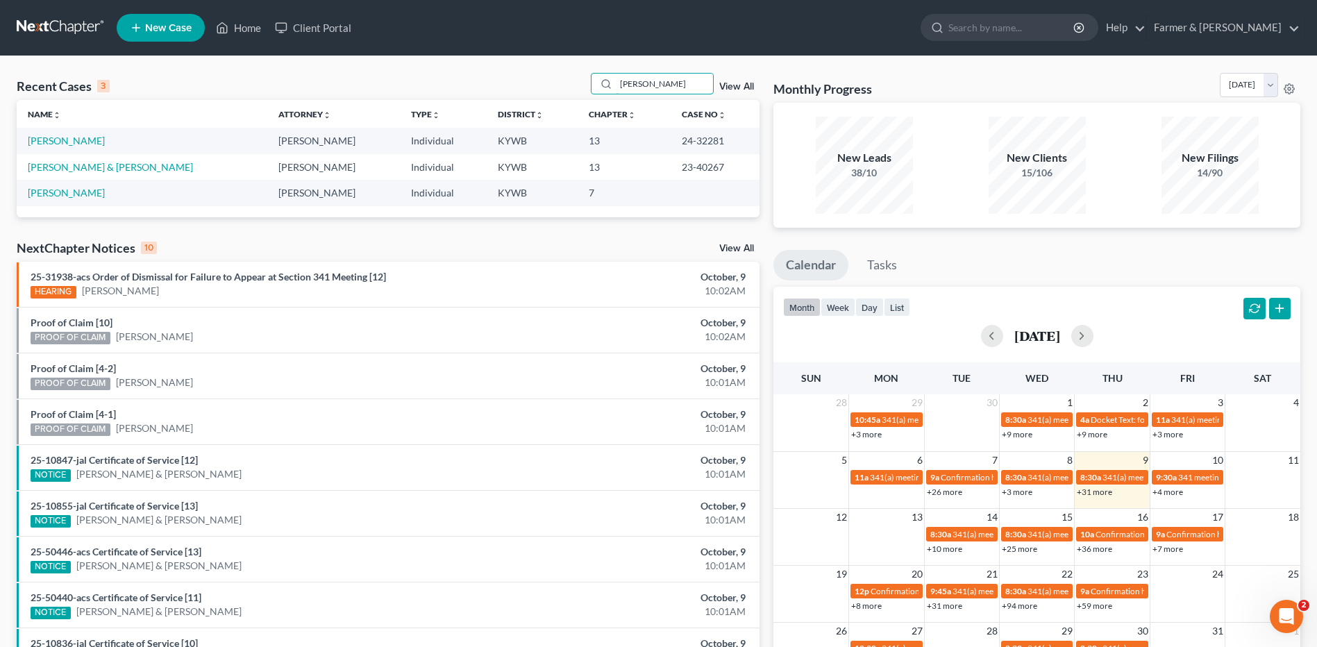
type input "[PERSON_NAME]"
click at [91, 188] on link "[PERSON_NAME]" at bounding box center [66, 193] width 77 height 12
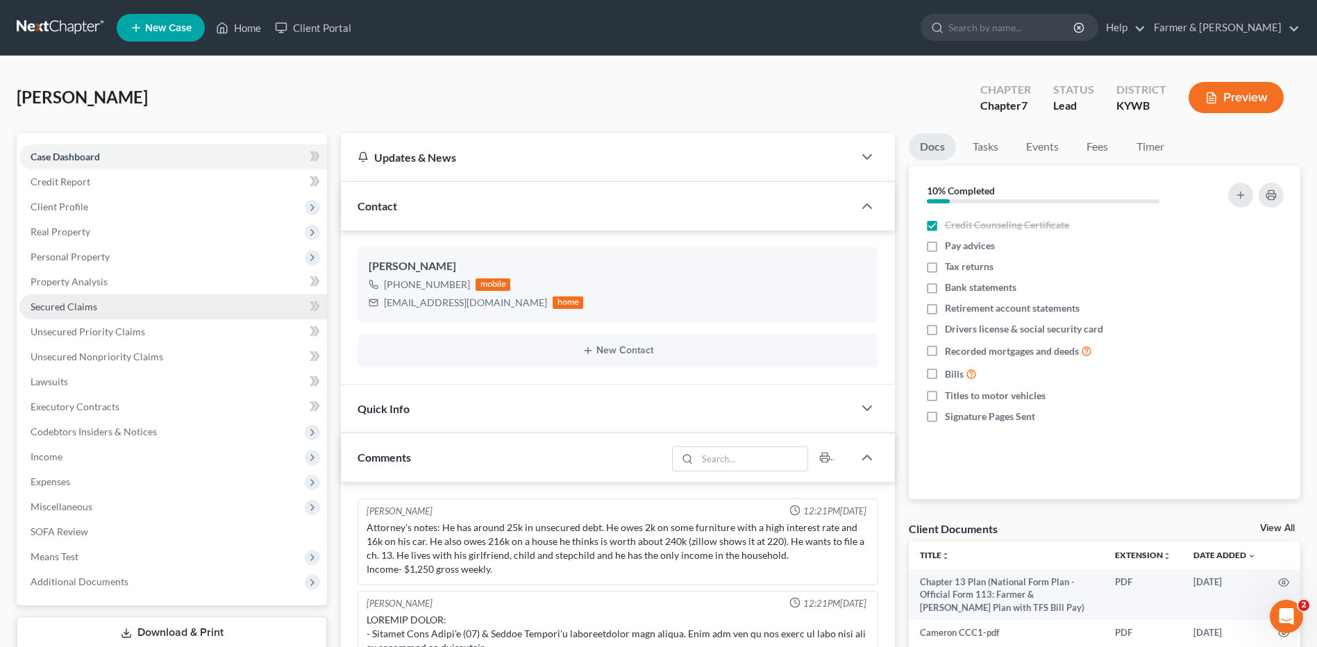
scroll to position [362, 0]
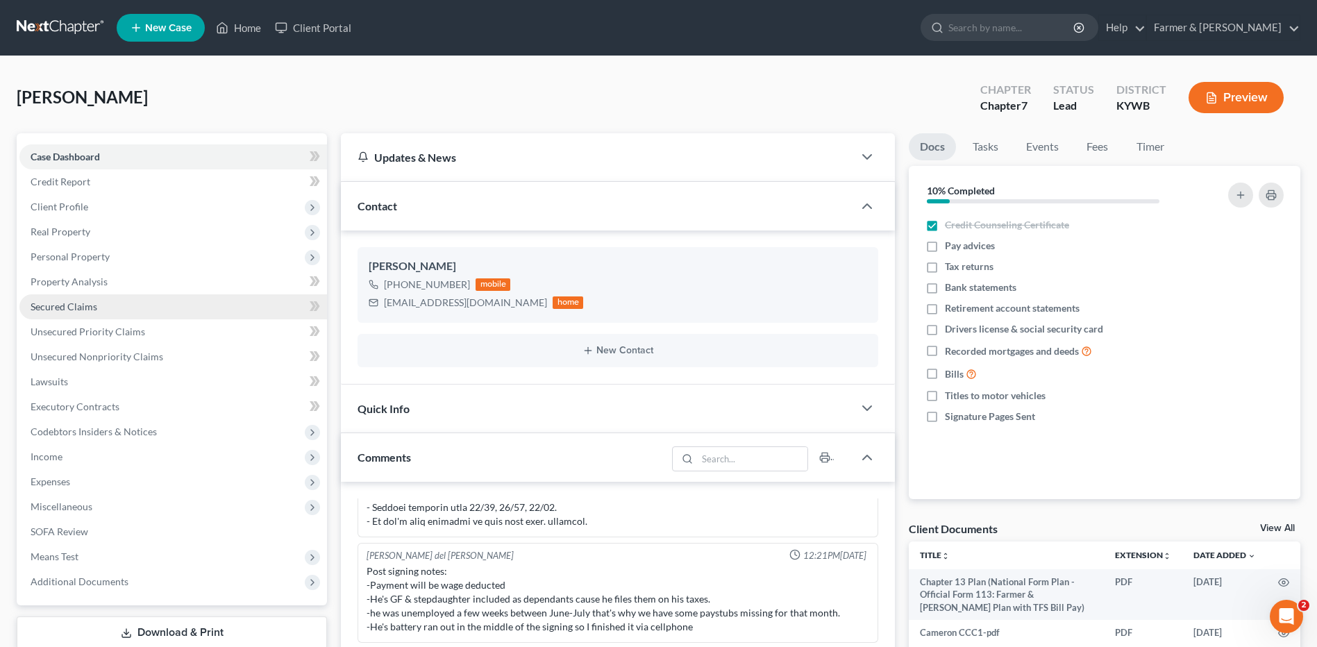
click at [100, 312] on link "Secured Claims" at bounding box center [172, 306] width 307 height 25
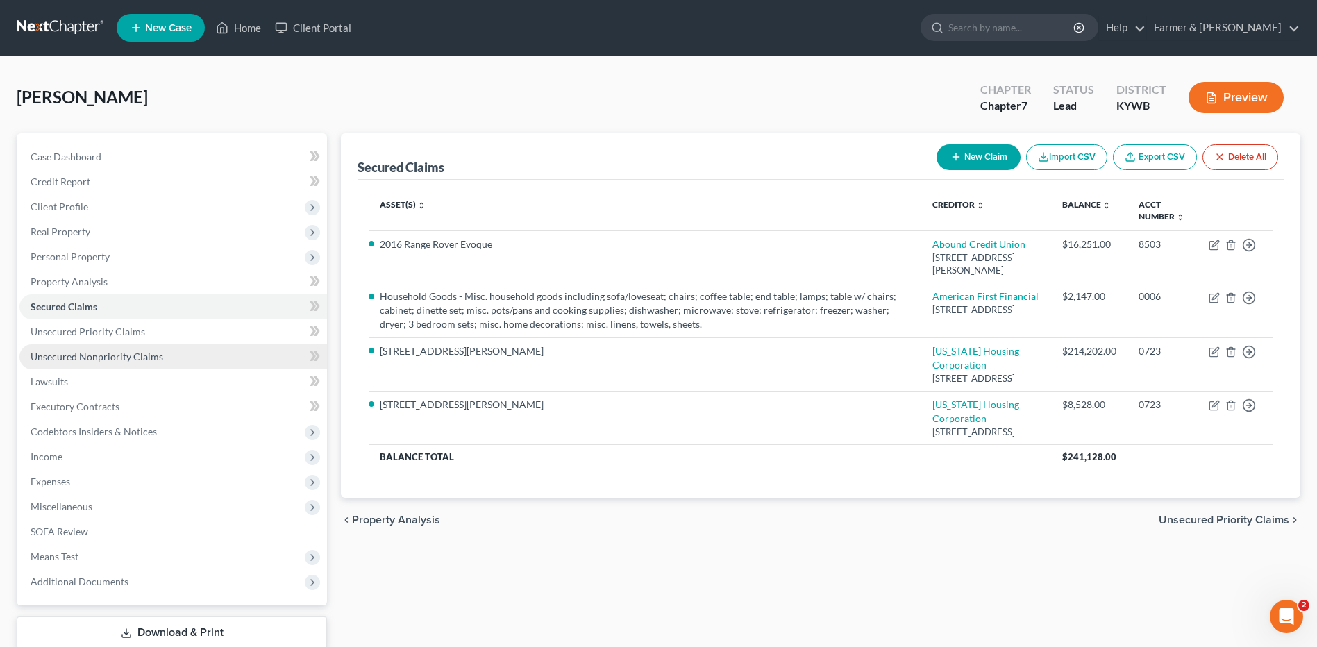
click at [105, 357] on span "Unsecured Nonpriority Claims" at bounding box center [97, 356] width 133 height 12
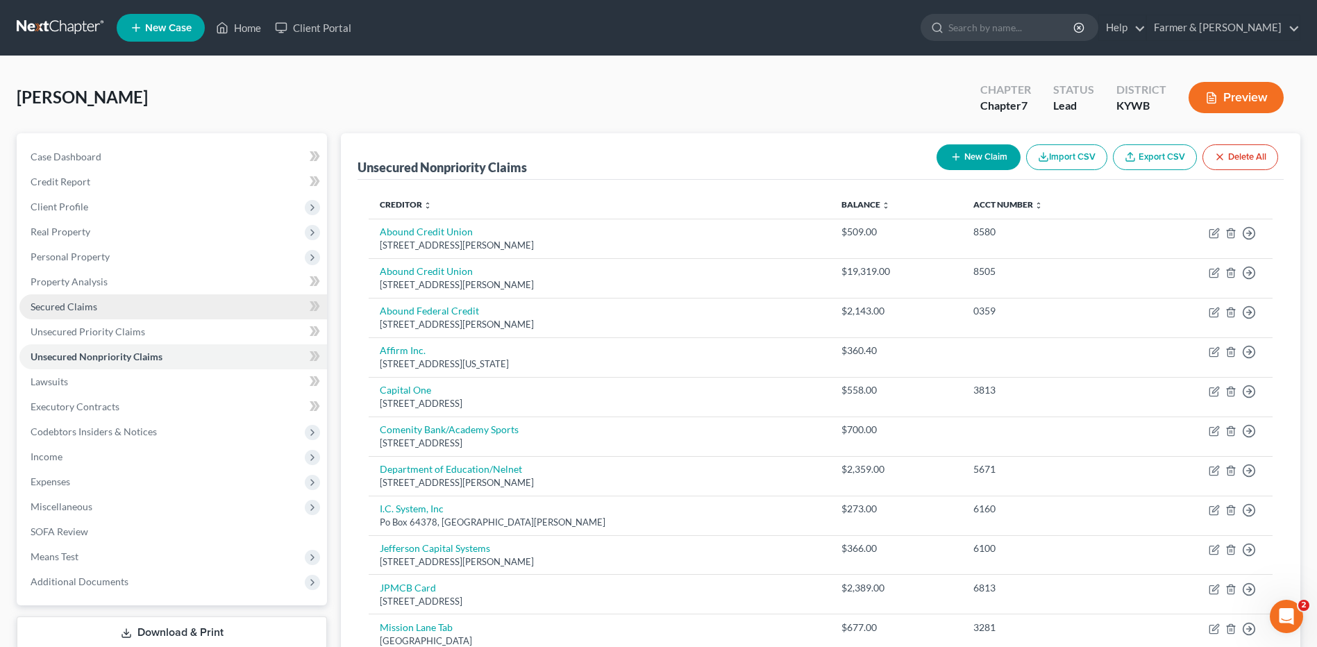
click at [60, 302] on span "Secured Claims" at bounding box center [64, 307] width 67 height 12
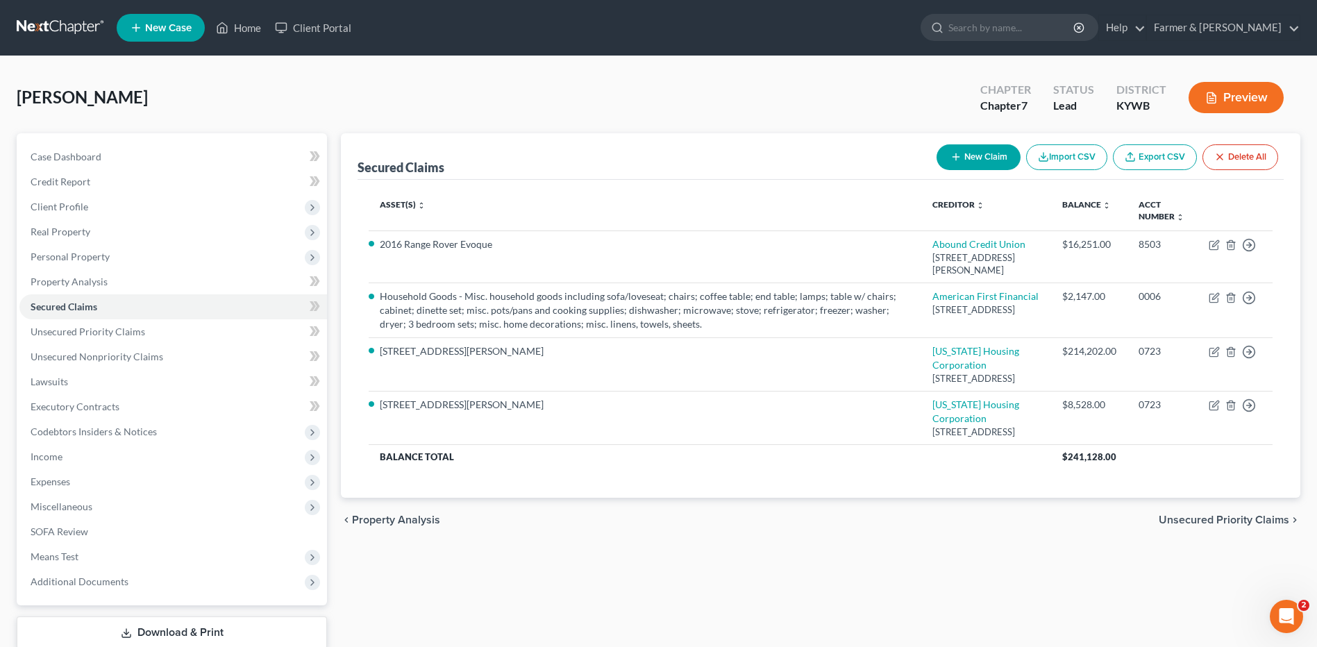
click at [65, 30] on link at bounding box center [61, 27] width 89 height 25
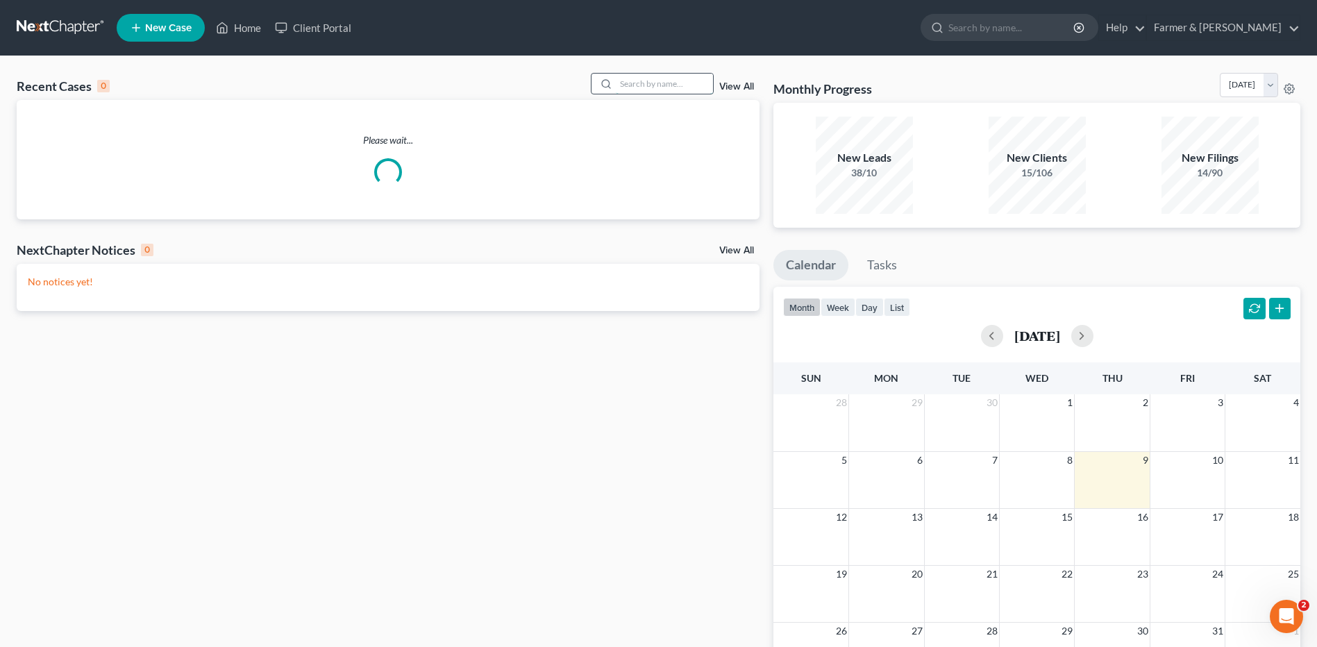
click at [669, 90] on input "search" at bounding box center [664, 84] width 97 height 20
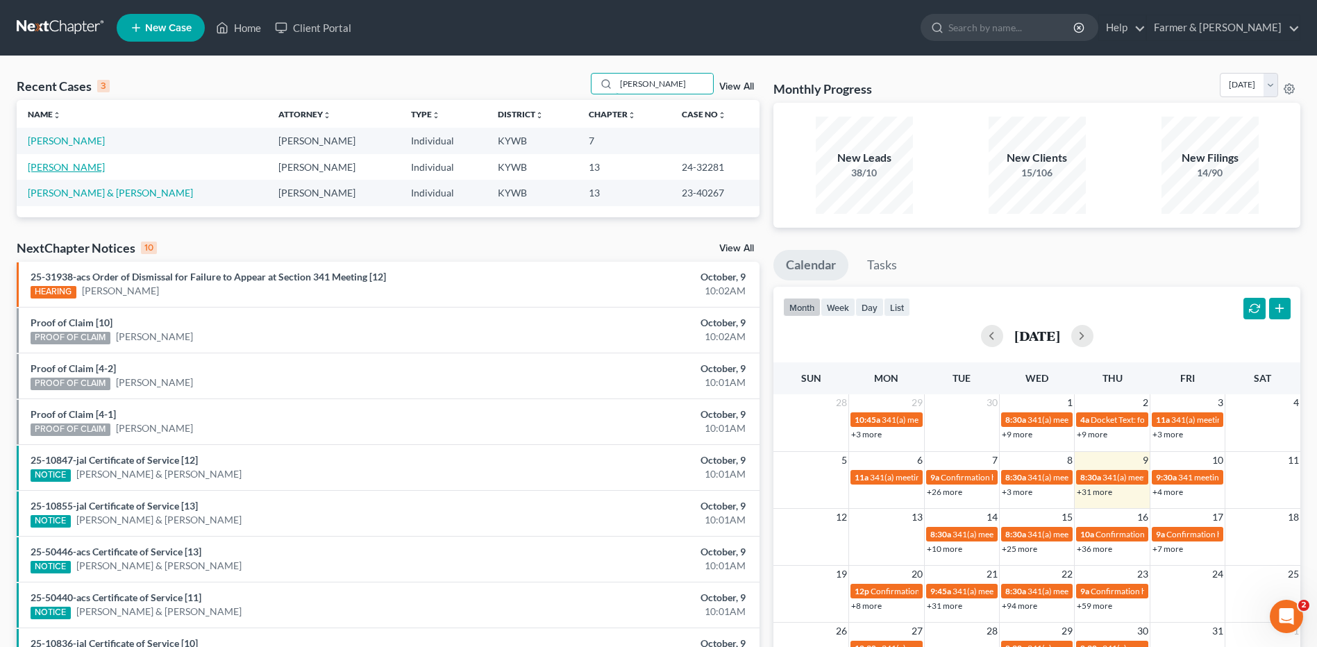
type input "haycraft"
click at [65, 167] on link "[PERSON_NAME]" at bounding box center [66, 167] width 77 height 12
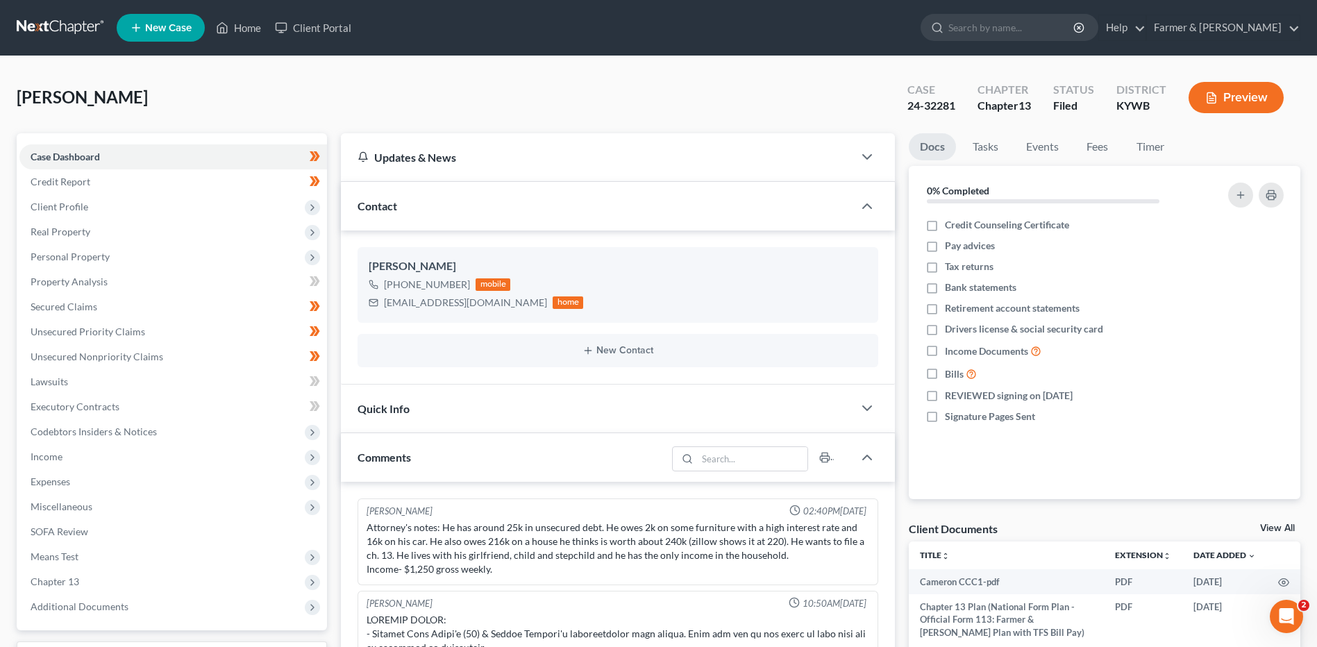
scroll to position [362, 0]
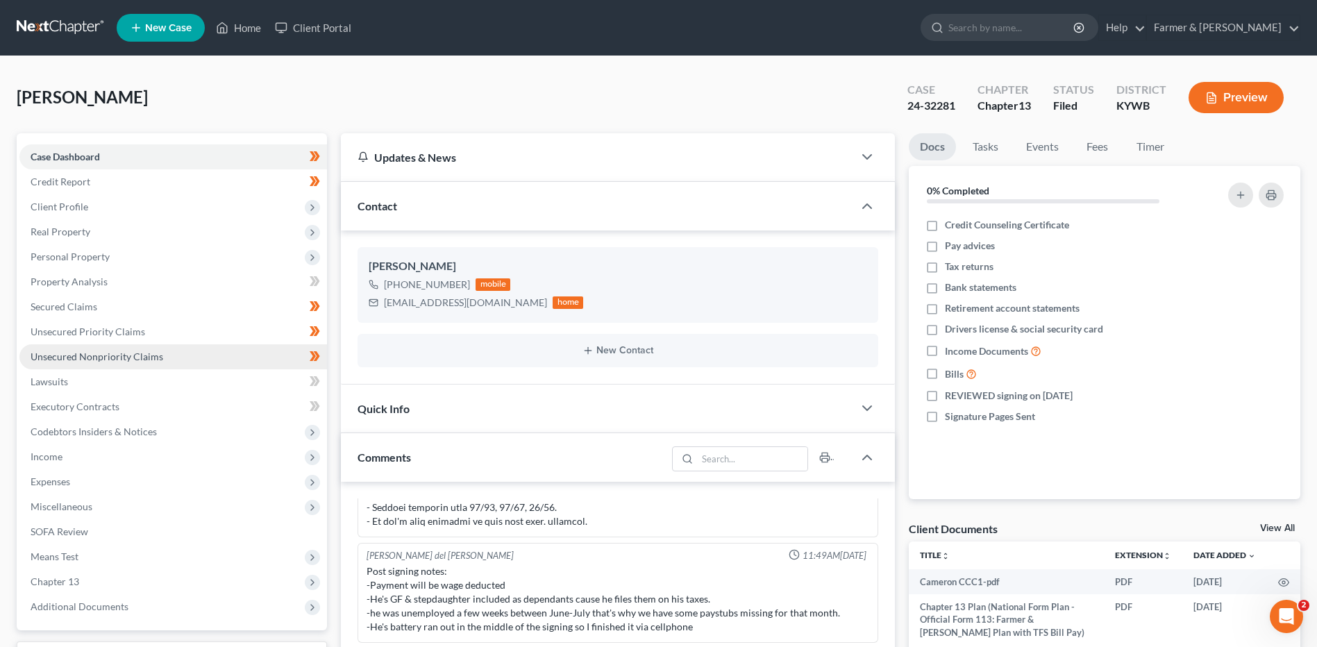
click at [108, 357] on span "Unsecured Nonpriority Claims" at bounding box center [97, 356] width 133 height 12
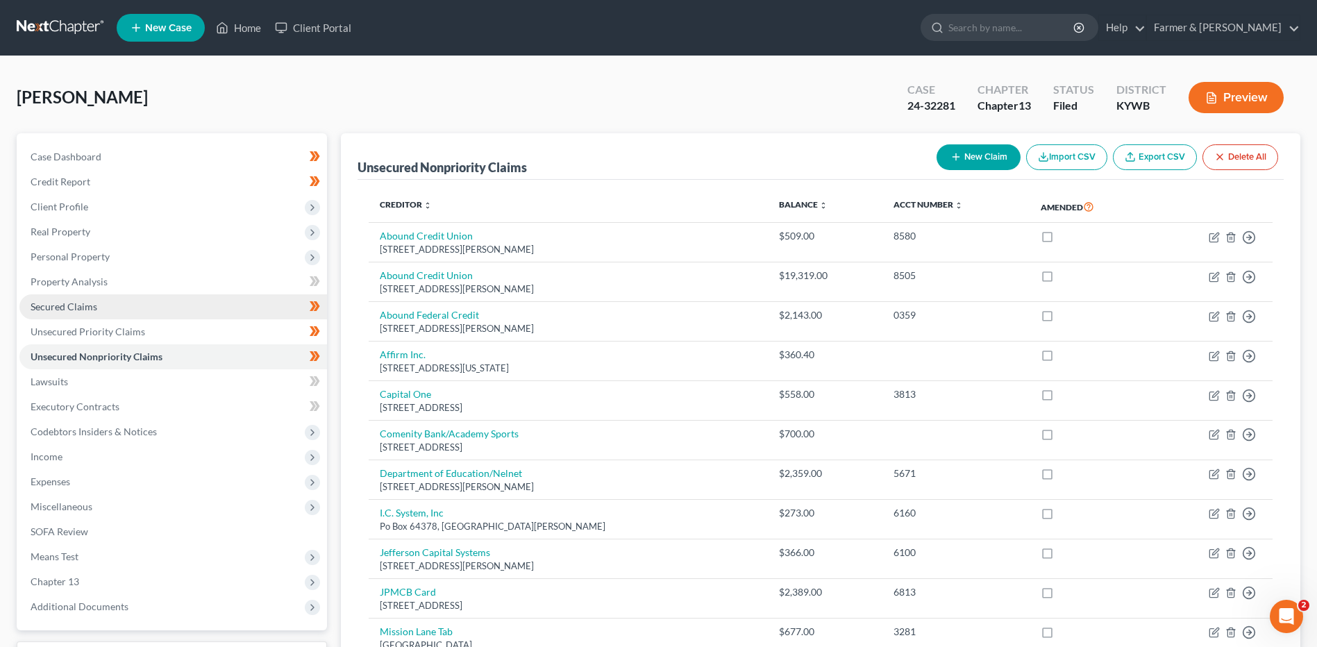
click at [130, 298] on link "Secured Claims" at bounding box center [172, 306] width 307 height 25
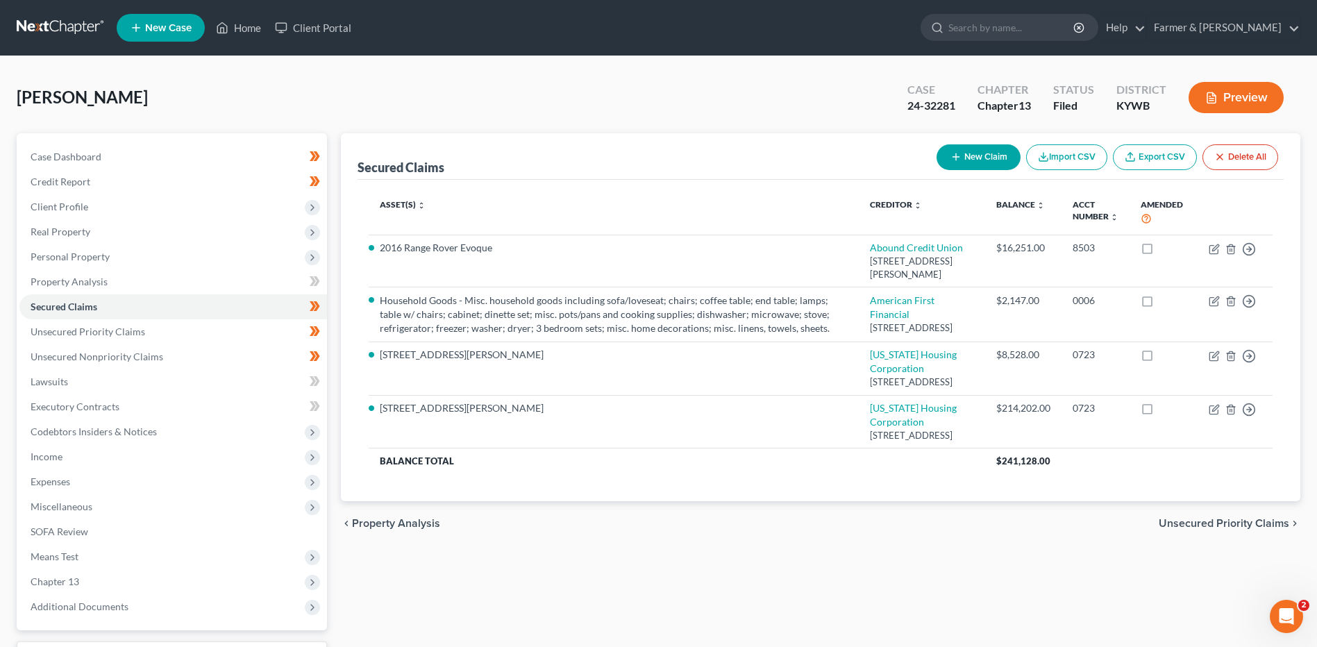
click at [24, 26] on link at bounding box center [61, 27] width 89 height 25
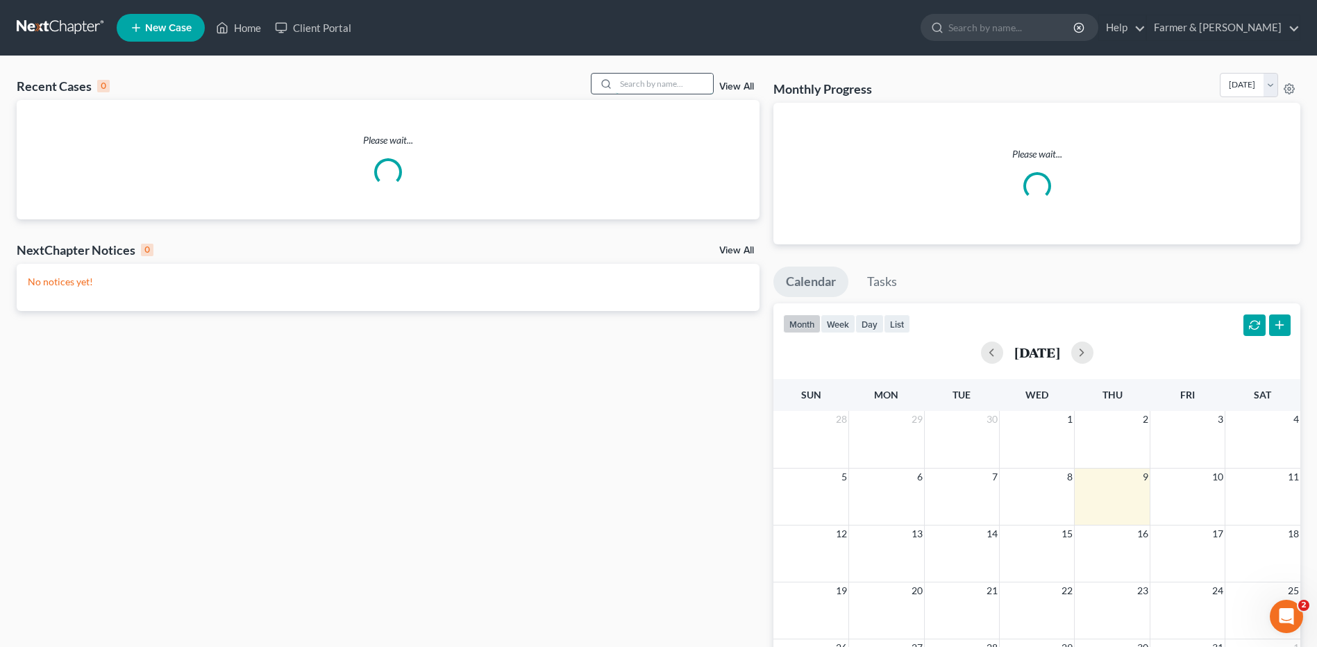
click at [675, 81] on input "search" at bounding box center [664, 84] width 97 height 20
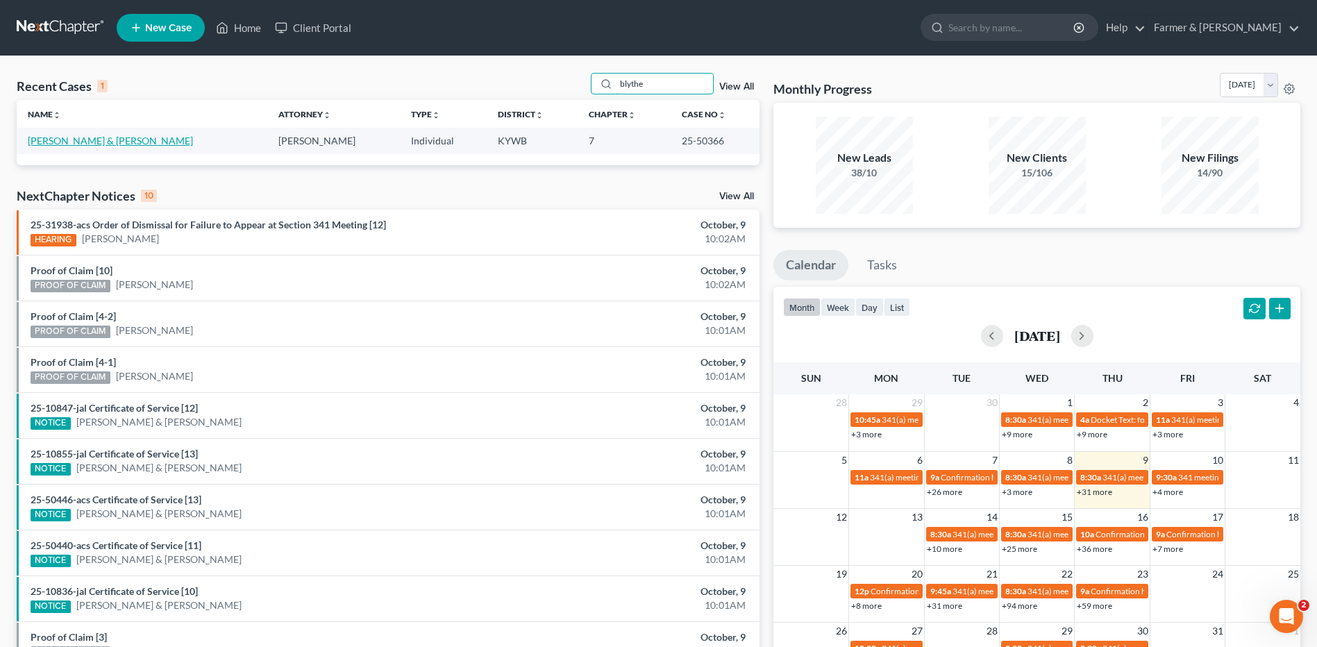
type input "blythe"
click at [96, 144] on link "[PERSON_NAME] & [PERSON_NAME]" at bounding box center [110, 141] width 165 height 12
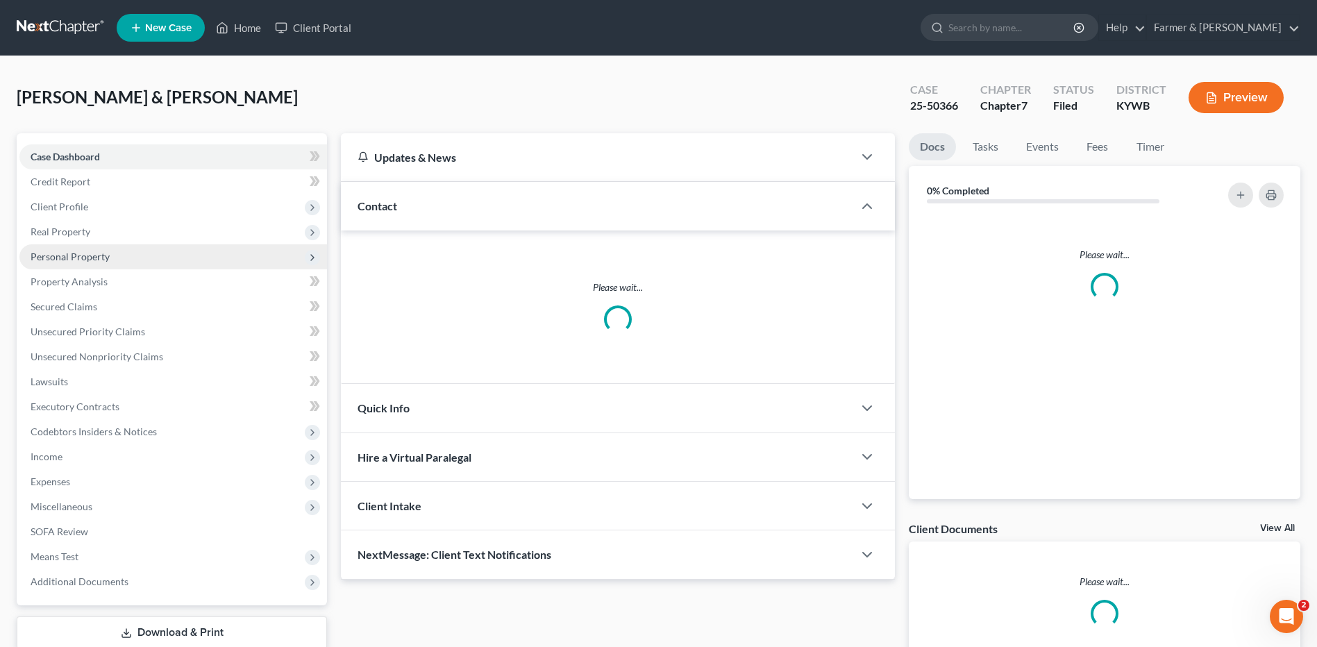
click at [106, 264] on span "Personal Property" at bounding box center [172, 256] width 307 height 25
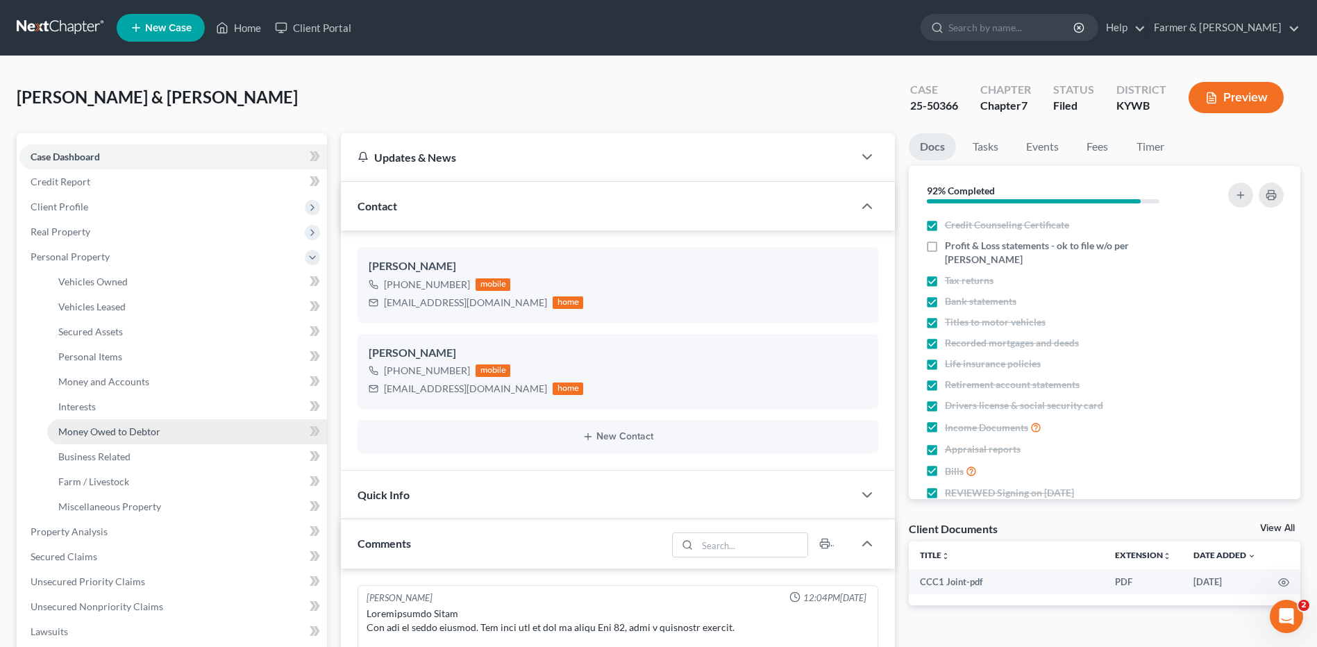
click at [140, 439] on link "Money Owed to Debtor" at bounding box center [187, 431] width 280 height 25
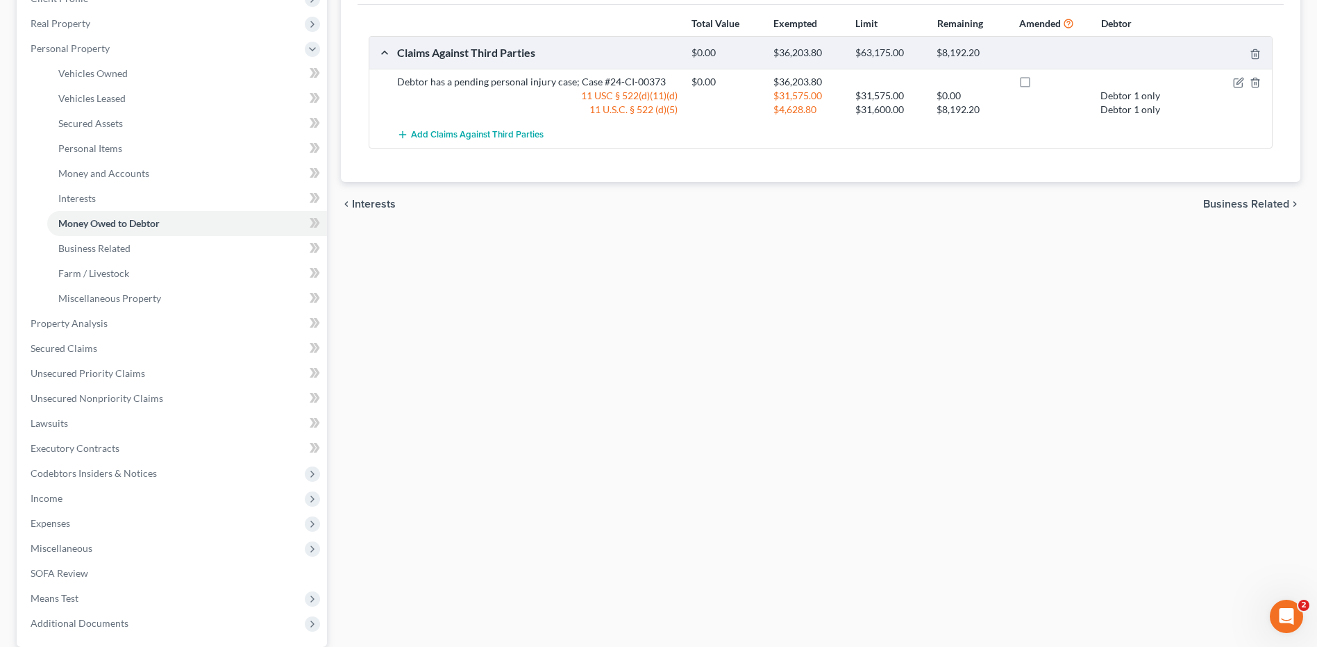
drag, startPoint x: 80, startPoint y: 502, endPoint x: 124, endPoint y: 457, distance: 63.3
click at [80, 502] on span "Income" at bounding box center [172, 498] width 307 height 25
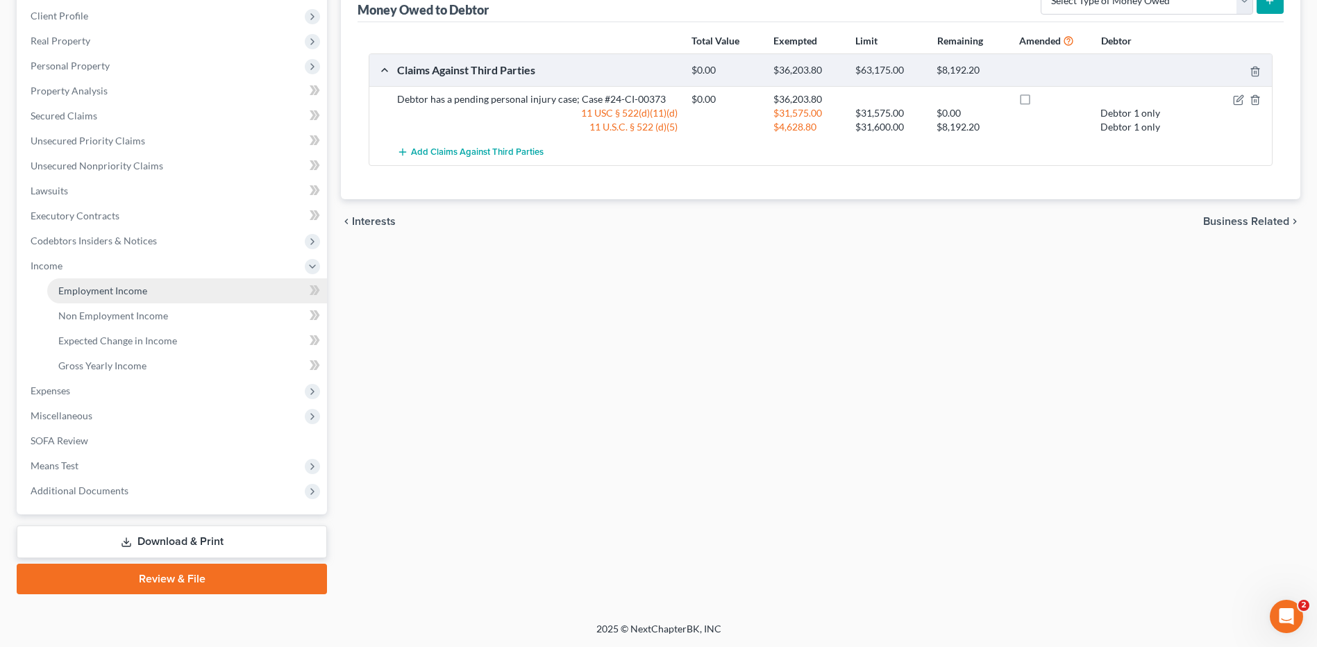
click at [152, 291] on link "Employment Income" at bounding box center [187, 290] width 280 height 25
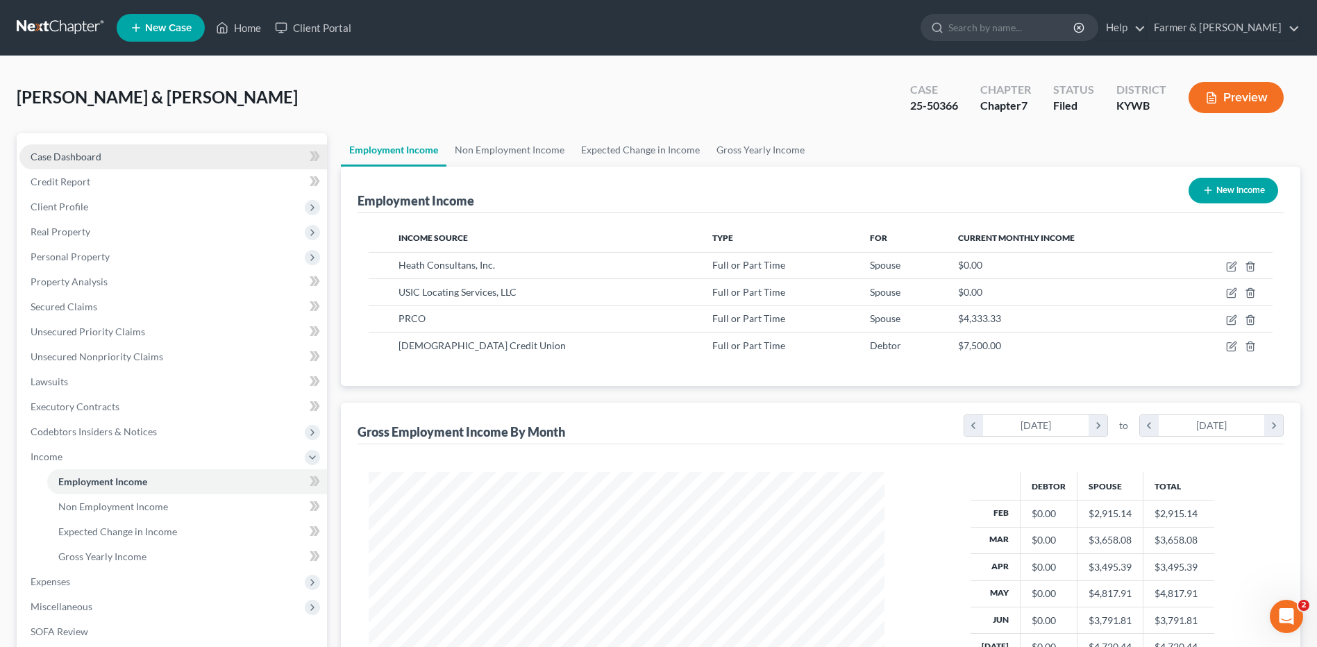
scroll to position [257, 543]
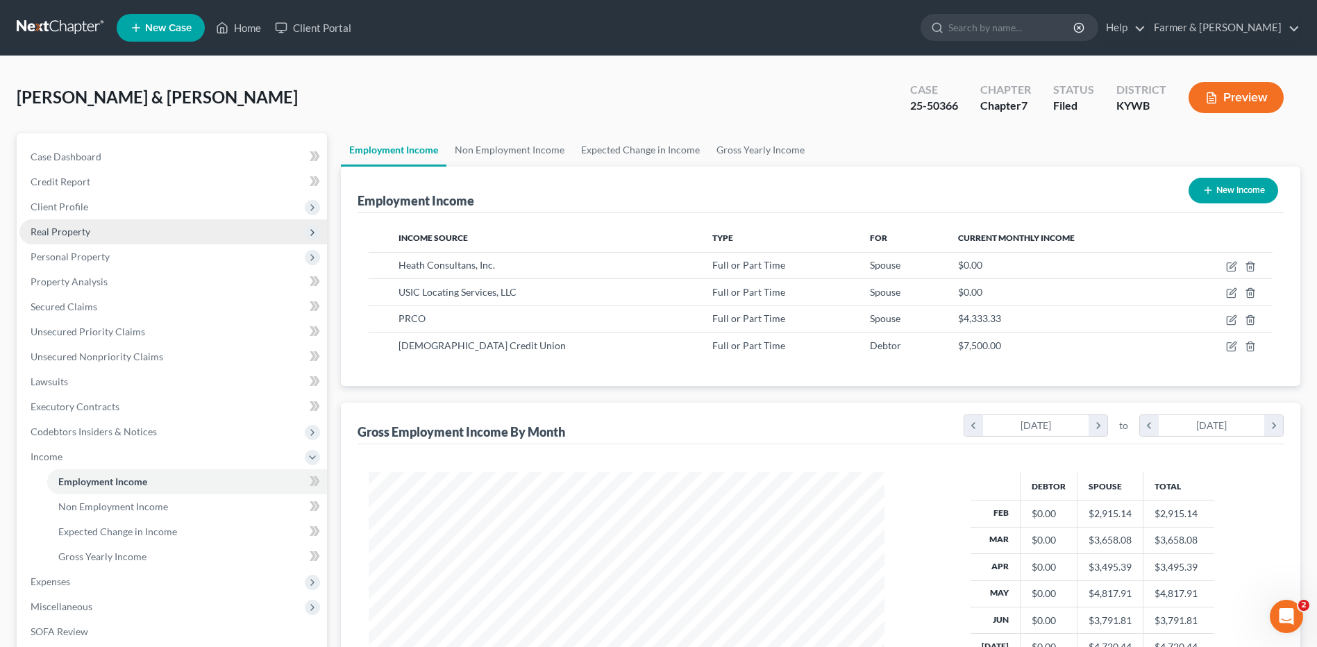
click at [109, 242] on span "Real Property" at bounding box center [172, 231] width 307 height 25
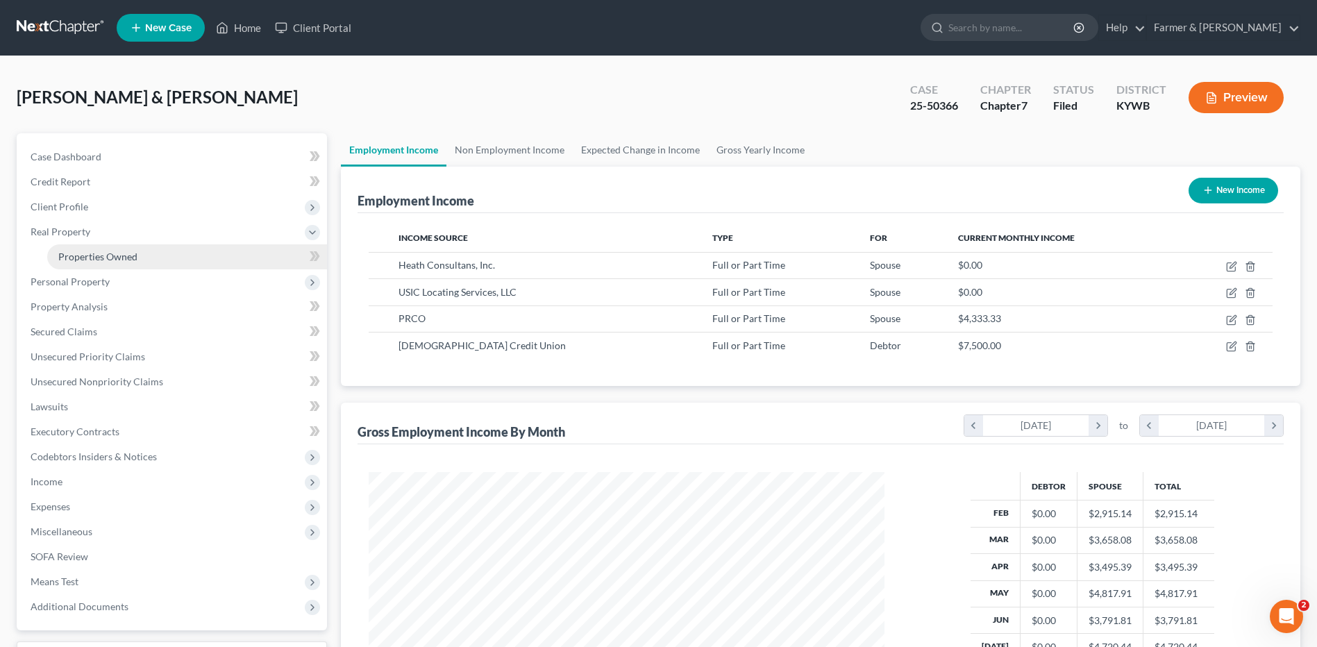
click at [115, 260] on span "Properties Owned" at bounding box center [97, 257] width 79 height 12
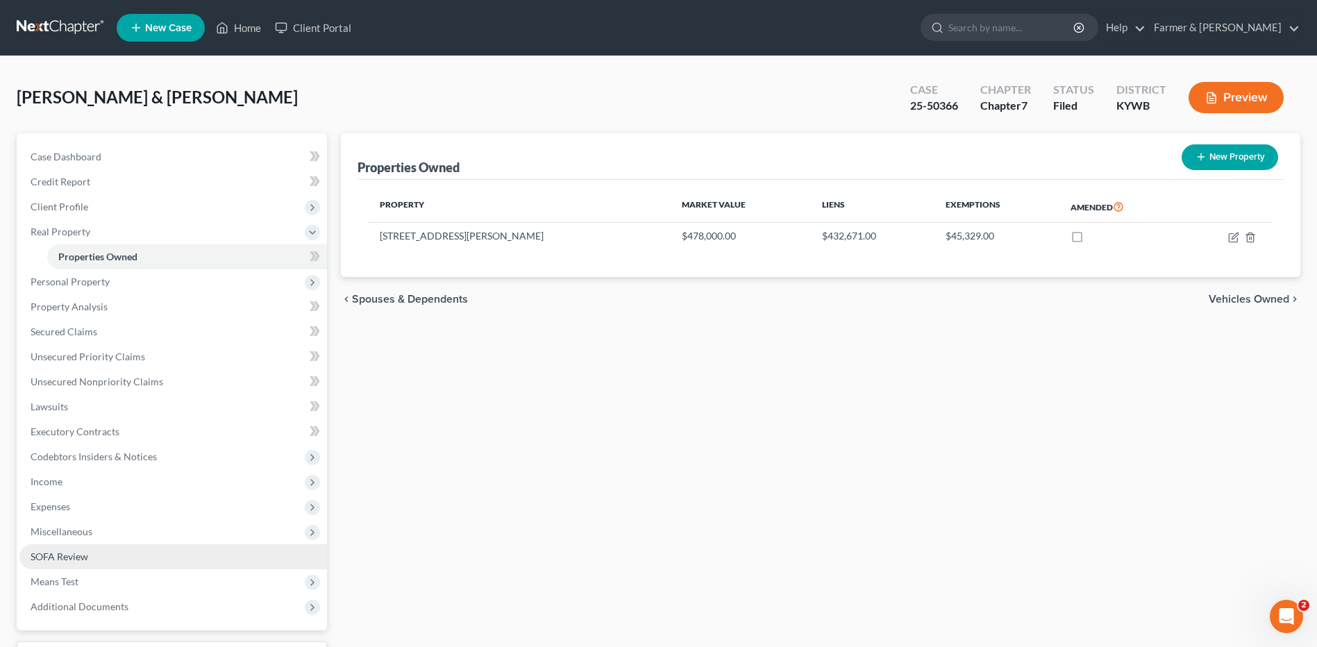
click at [94, 562] on link "SOFA Review" at bounding box center [172, 556] width 307 height 25
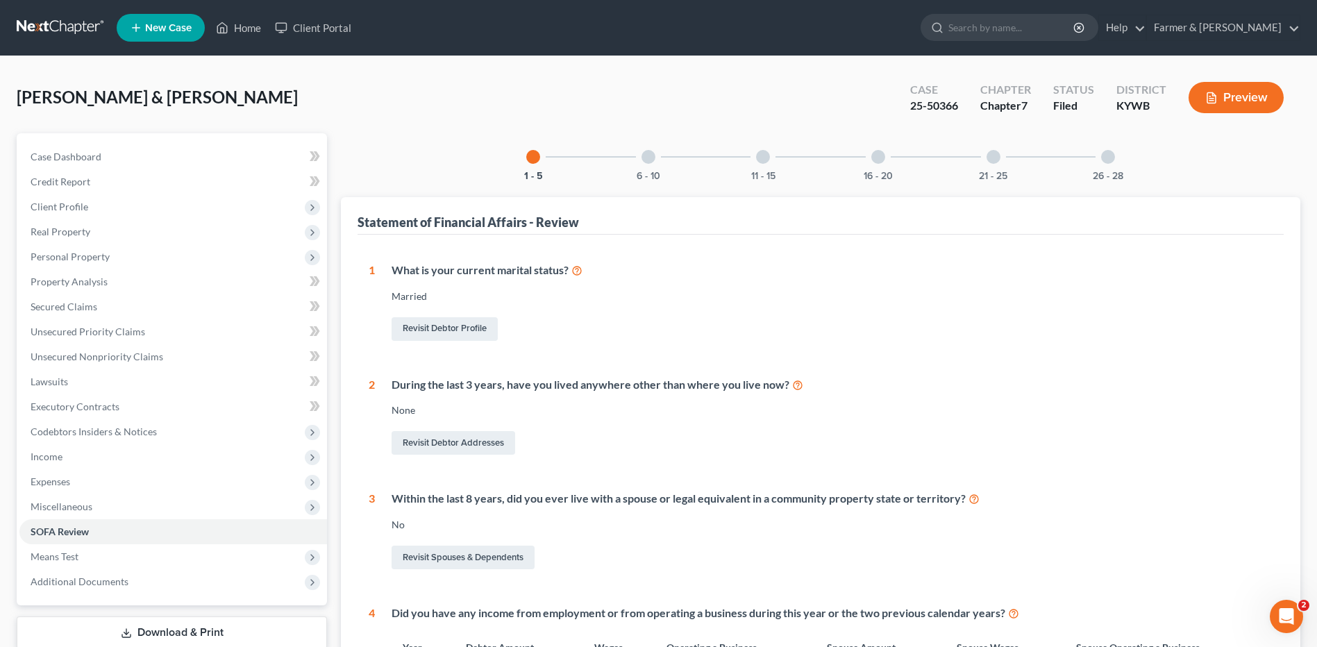
click at [1114, 163] on div "26 - 28" at bounding box center [1107, 156] width 47 height 47
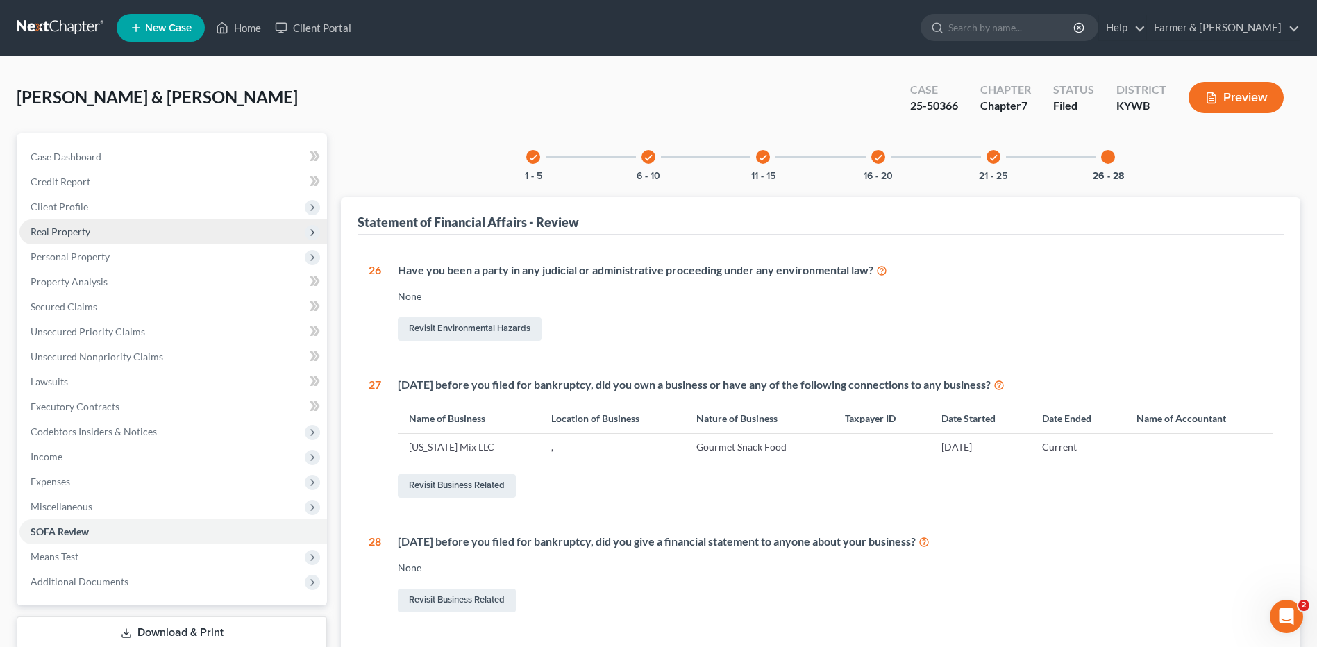
click at [105, 232] on span "Real Property" at bounding box center [172, 231] width 307 height 25
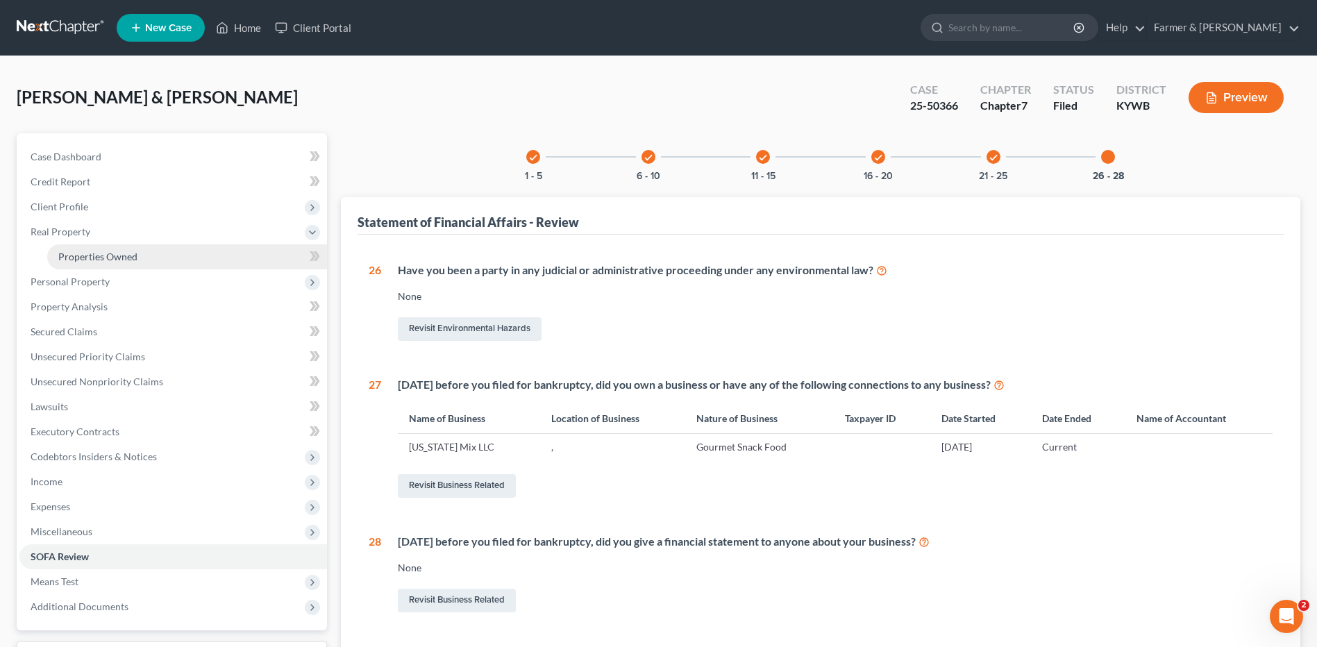
click at [113, 258] on span "Properties Owned" at bounding box center [97, 257] width 79 height 12
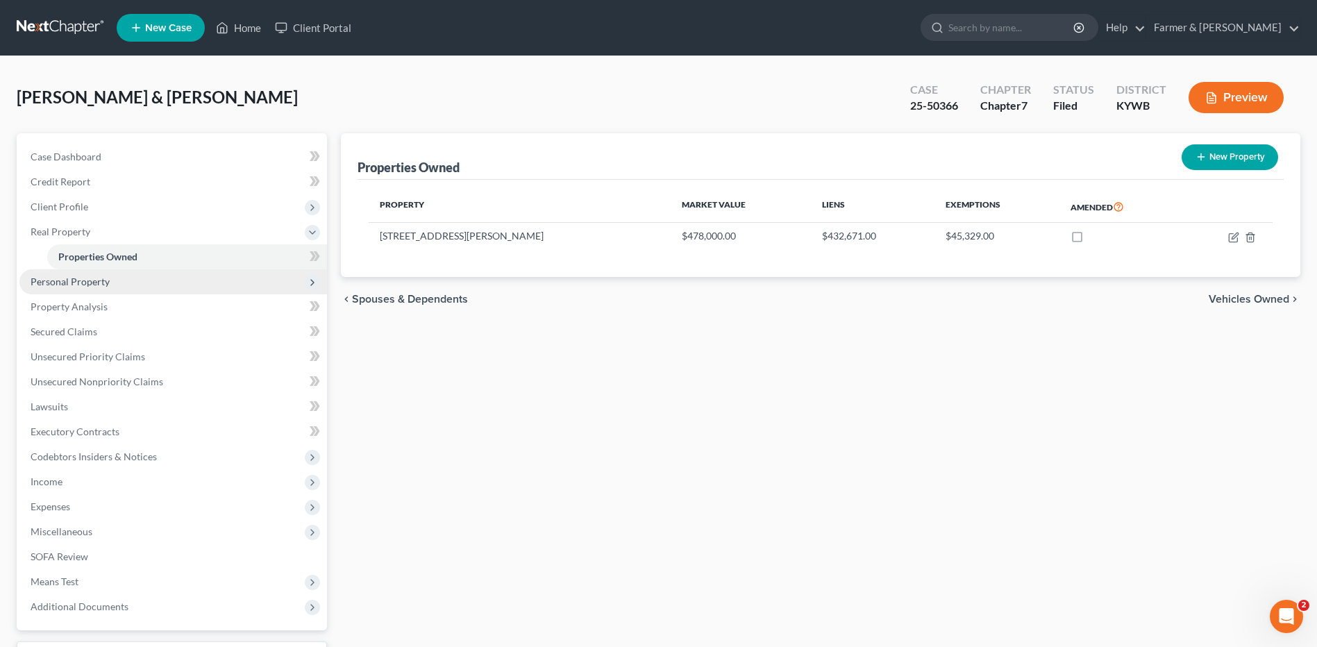
click at [69, 278] on span "Personal Property" at bounding box center [70, 282] width 79 height 12
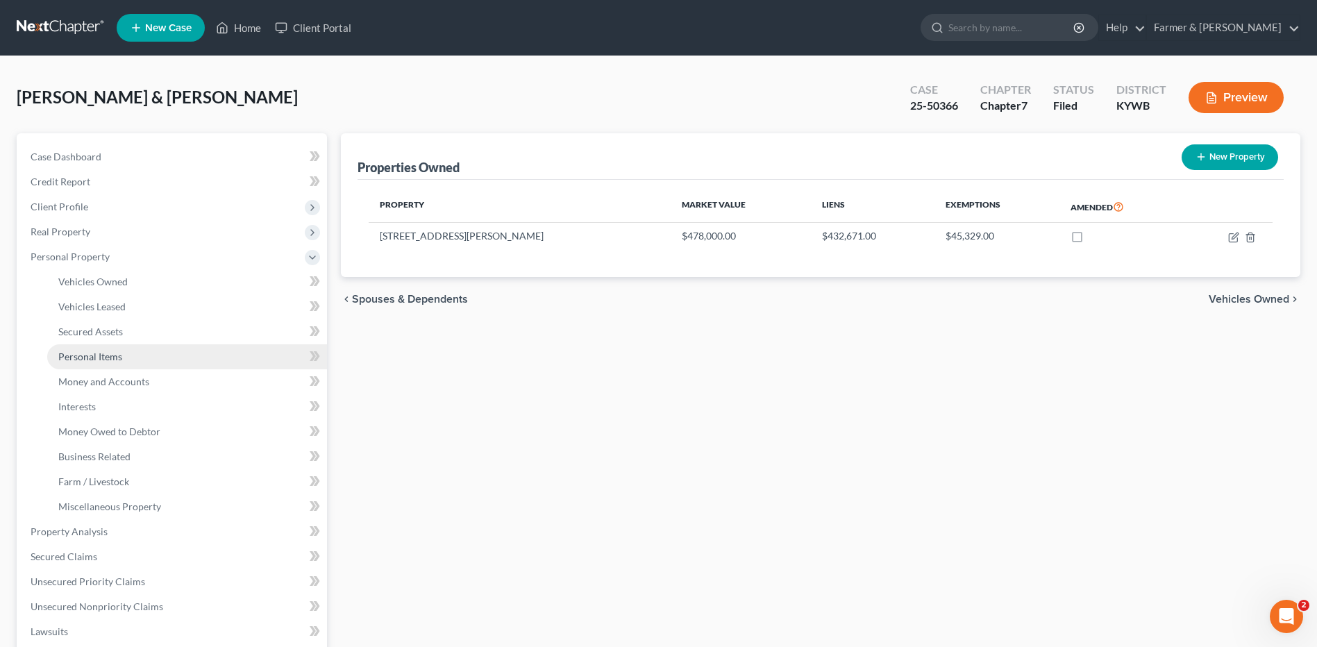
click at [109, 355] on span "Personal Items" at bounding box center [90, 356] width 64 height 12
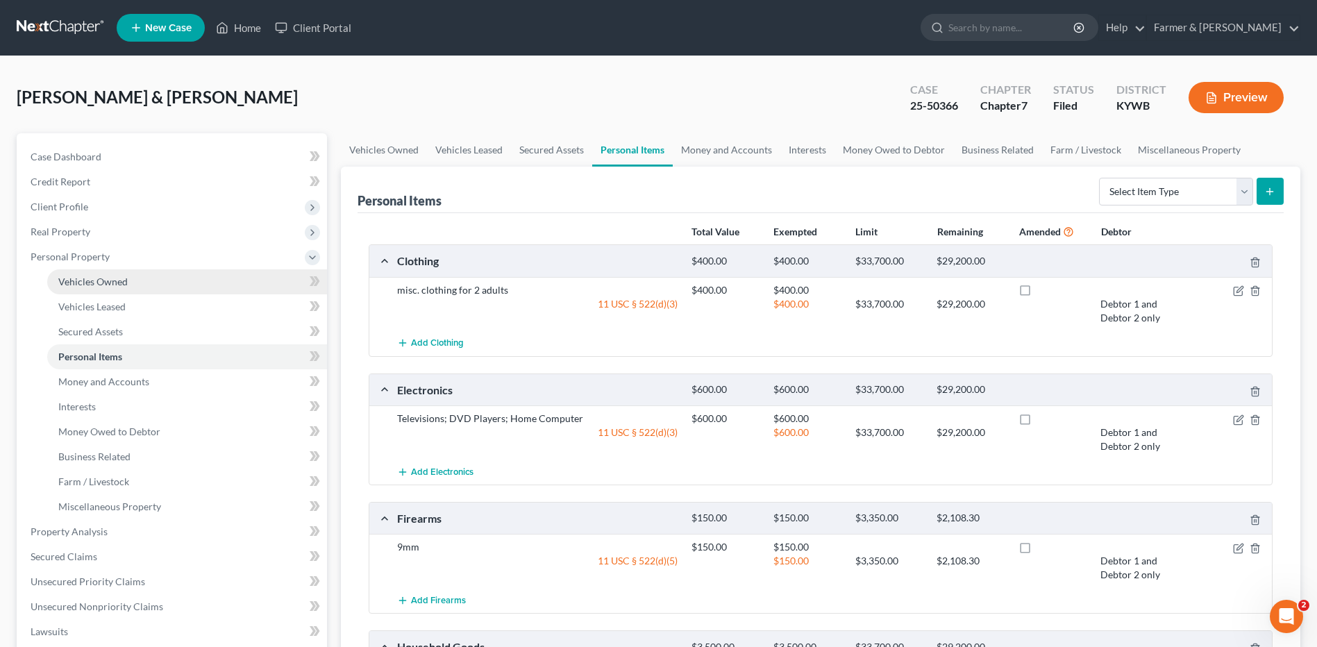
click at [85, 280] on span "Vehicles Owned" at bounding box center [92, 282] width 69 height 12
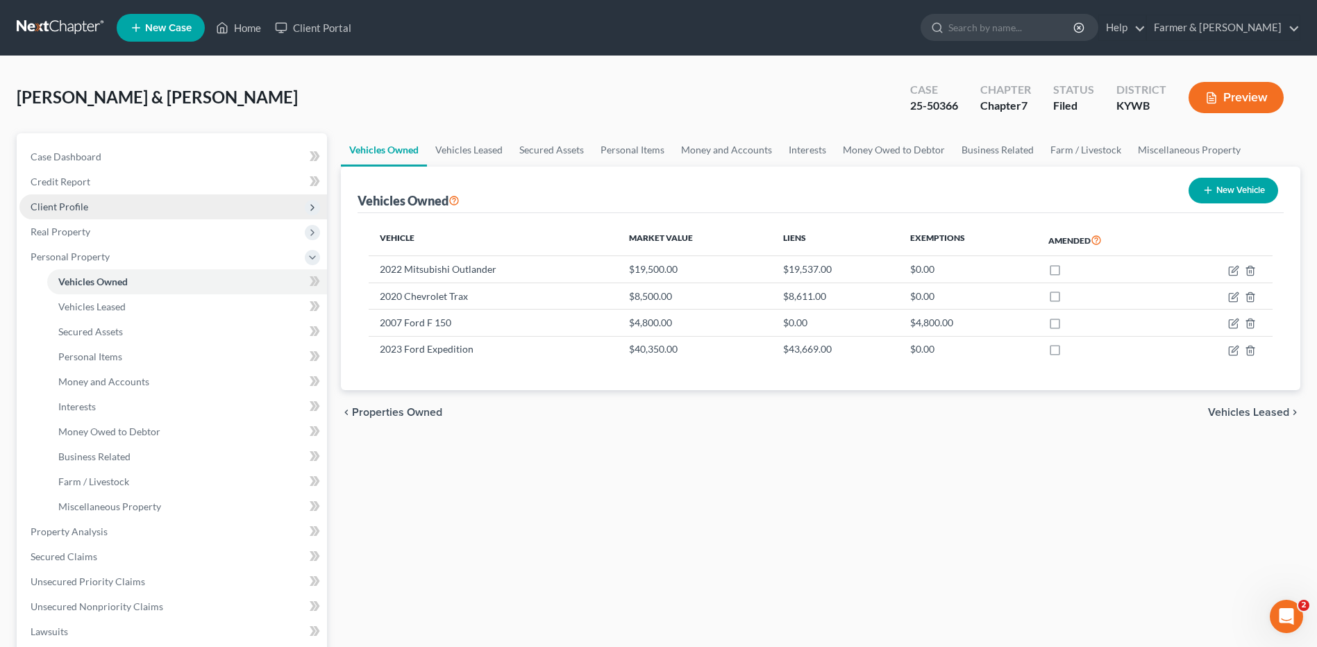
click at [101, 203] on span "Client Profile" at bounding box center [172, 206] width 307 height 25
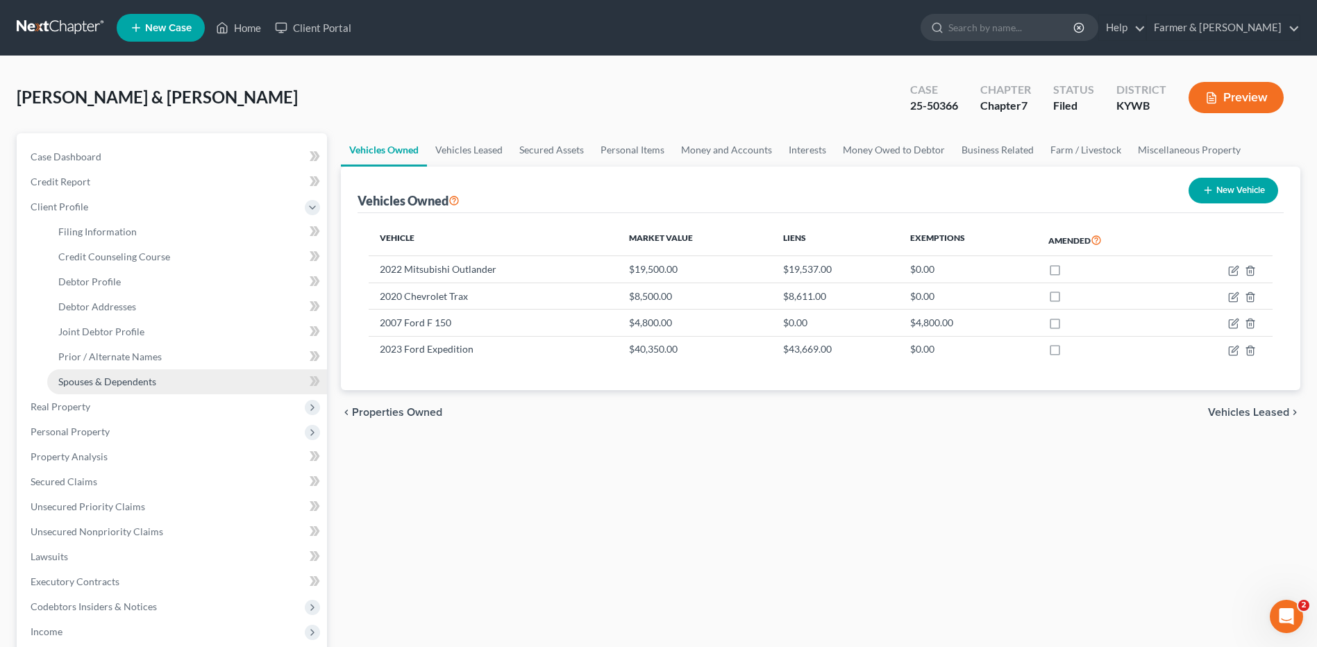
click at [90, 373] on link "Spouses & Dependents" at bounding box center [187, 381] width 280 height 25
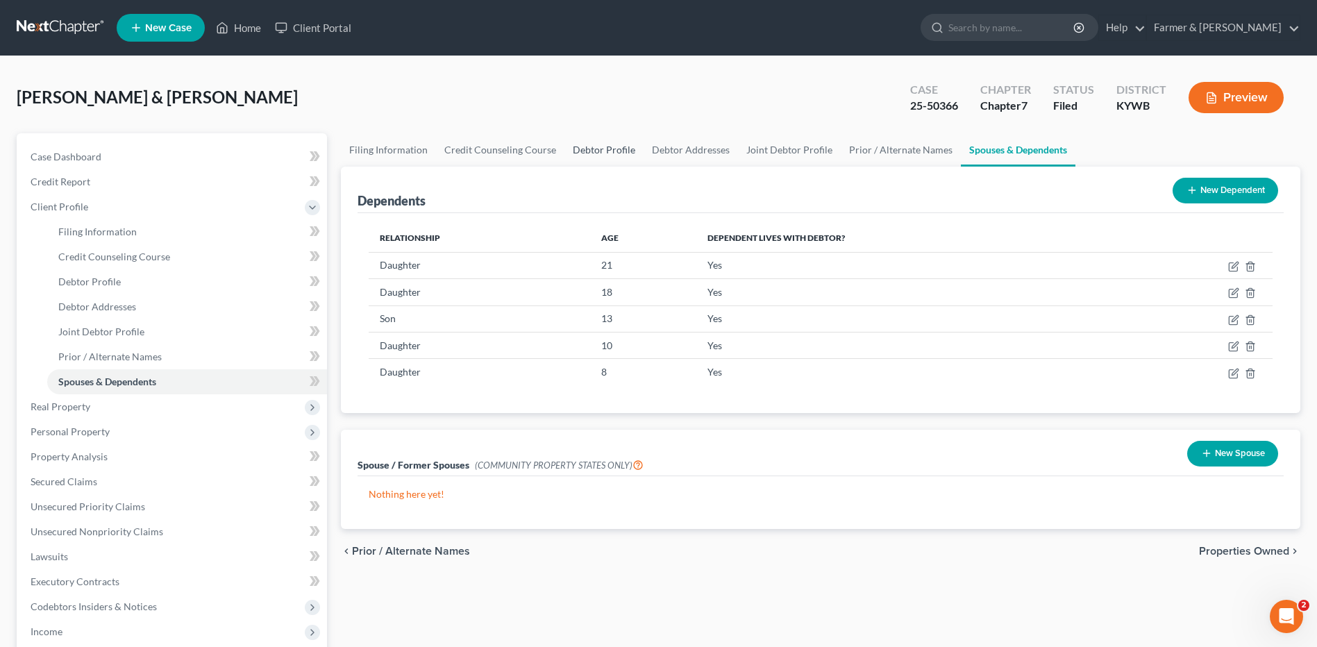
click at [614, 158] on link "Debtor Profile" at bounding box center [603, 149] width 79 height 33
select select "1"
select select "6"
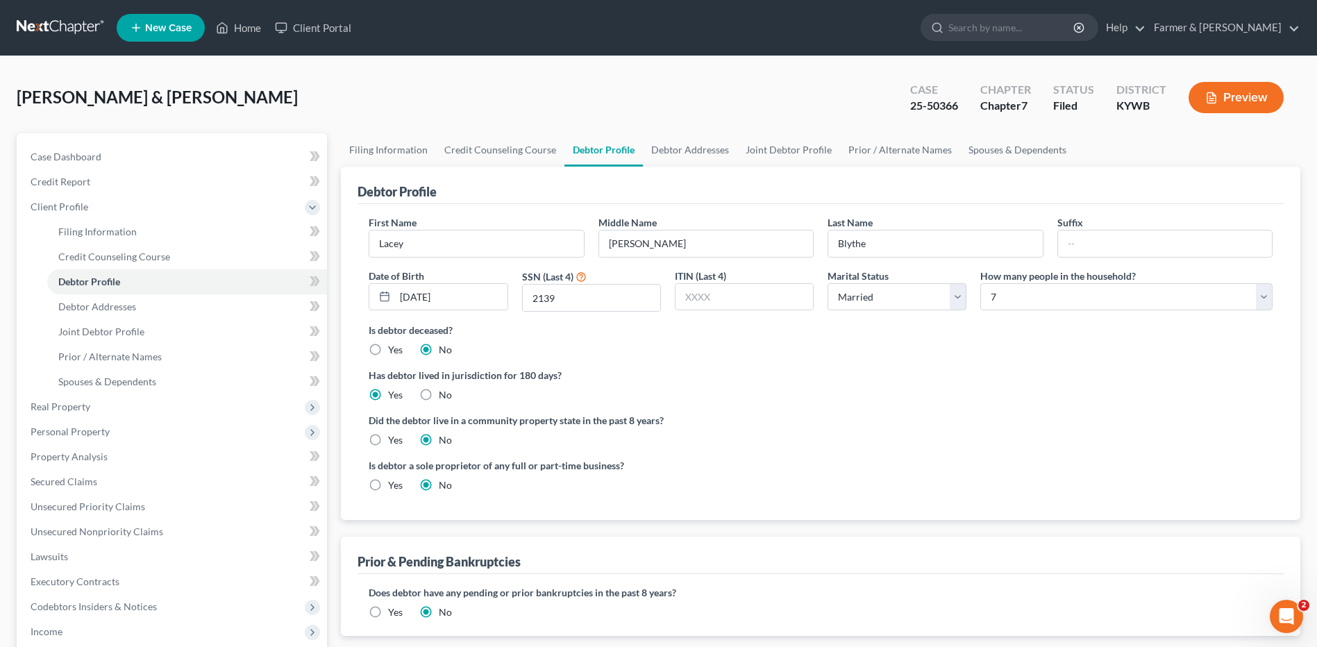
click at [68, 29] on link at bounding box center [61, 27] width 89 height 25
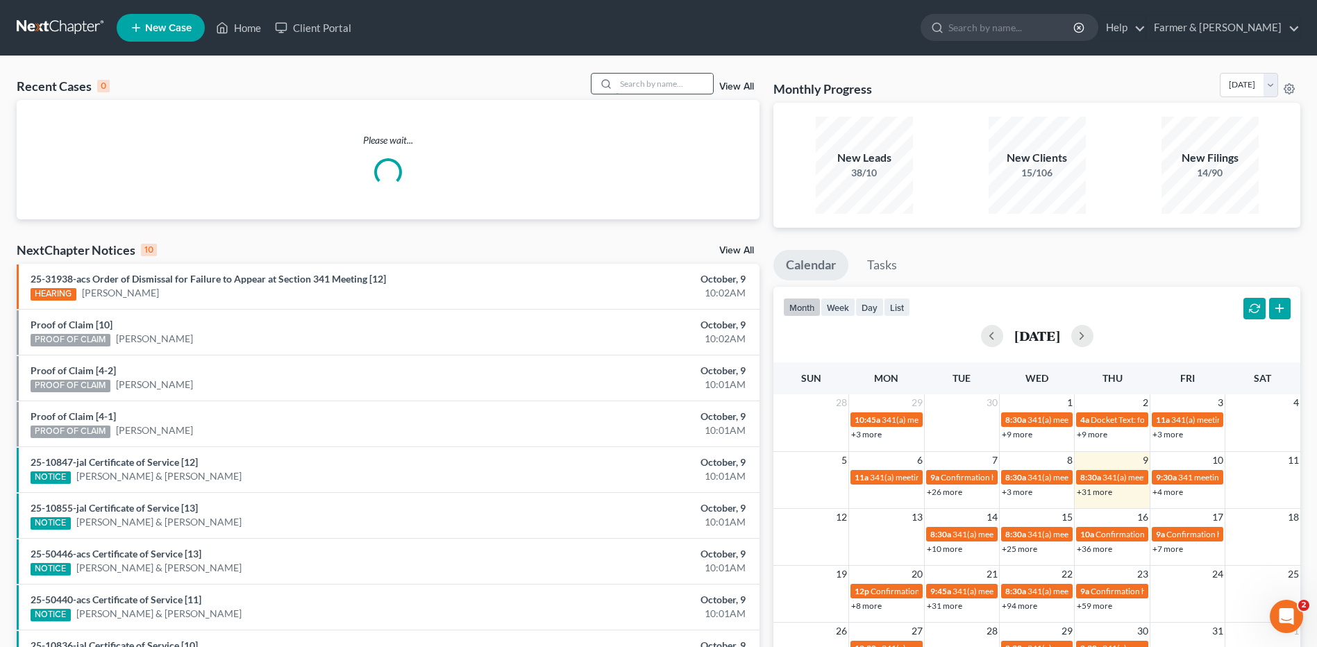
click at [700, 85] on input "search" at bounding box center [664, 84] width 97 height 20
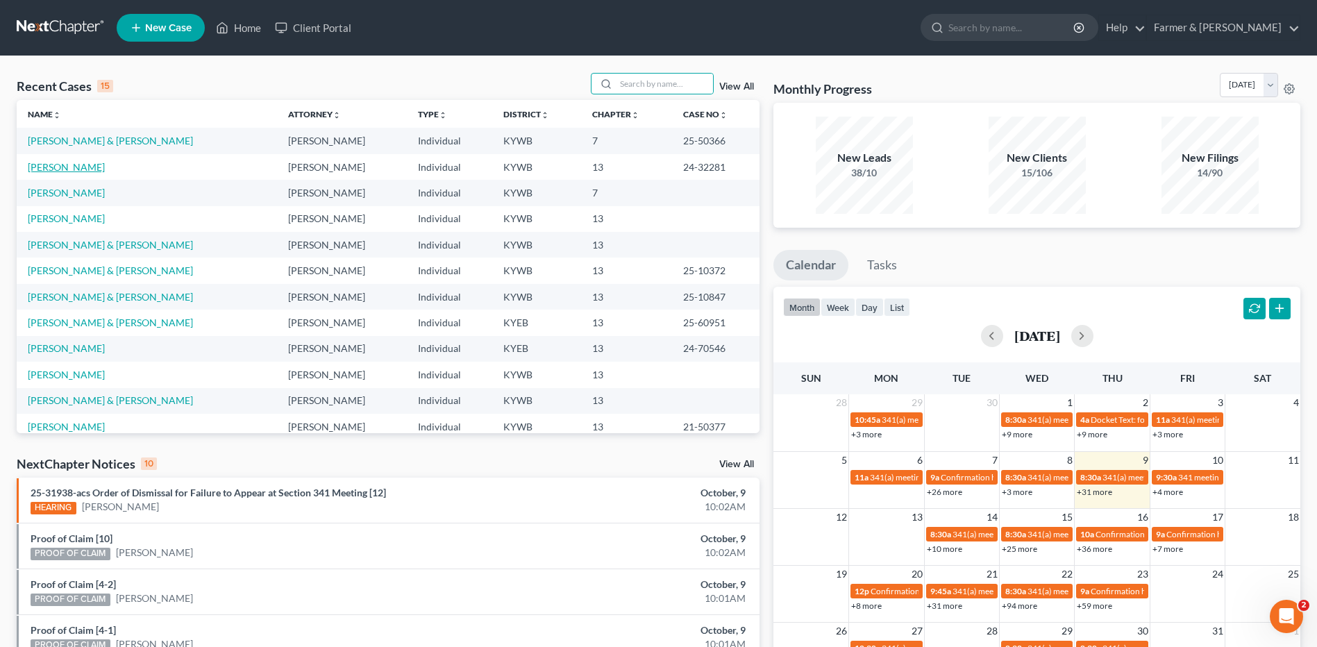
click at [69, 166] on link "[PERSON_NAME]" at bounding box center [66, 167] width 77 height 12
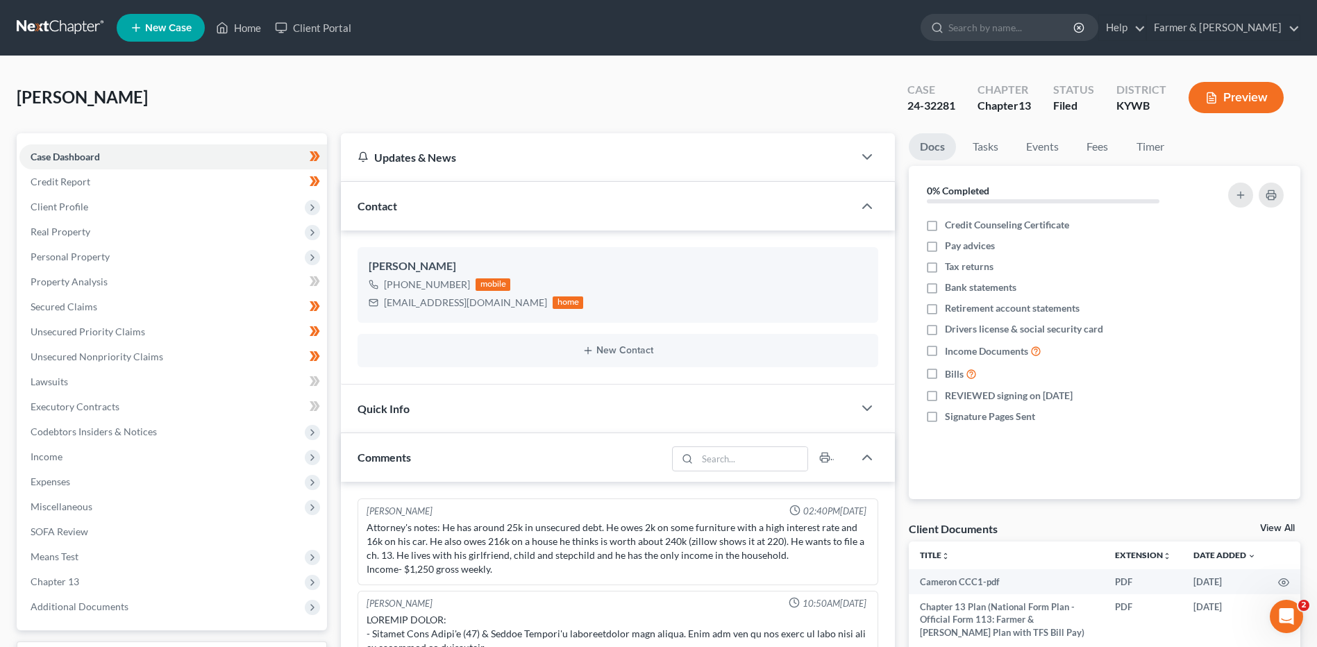
scroll to position [362, 0]
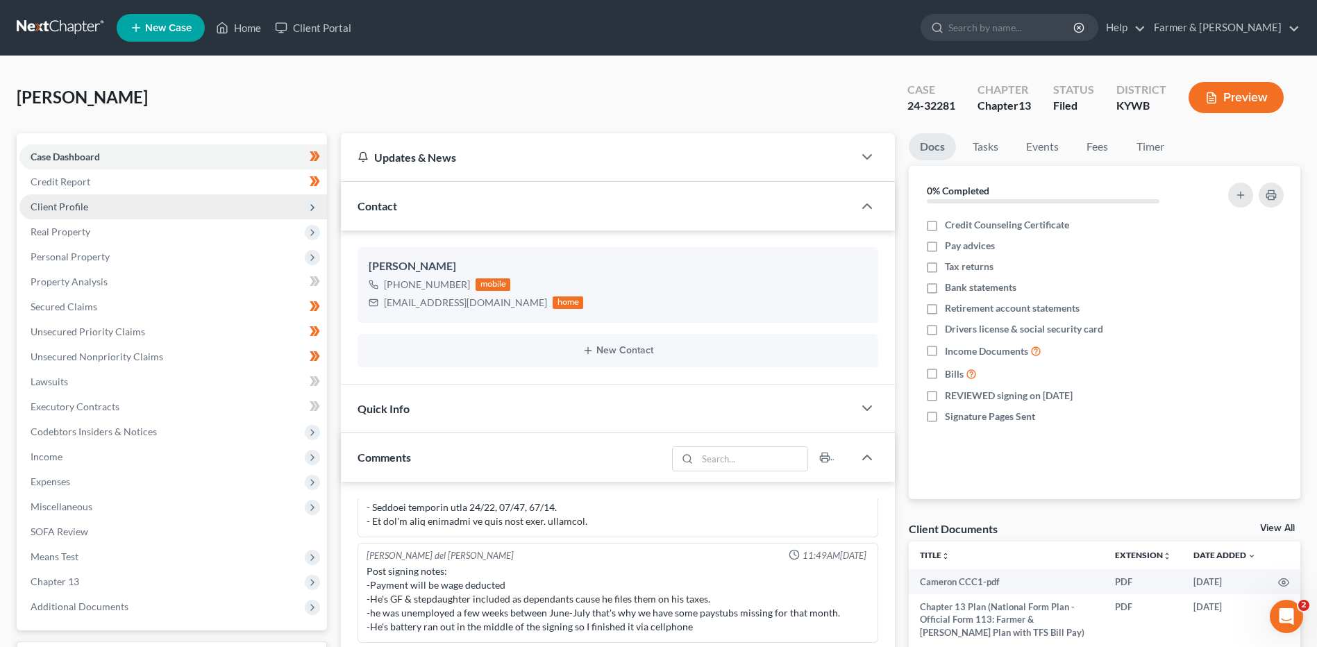
click at [75, 201] on span "Client Profile" at bounding box center [60, 207] width 58 height 12
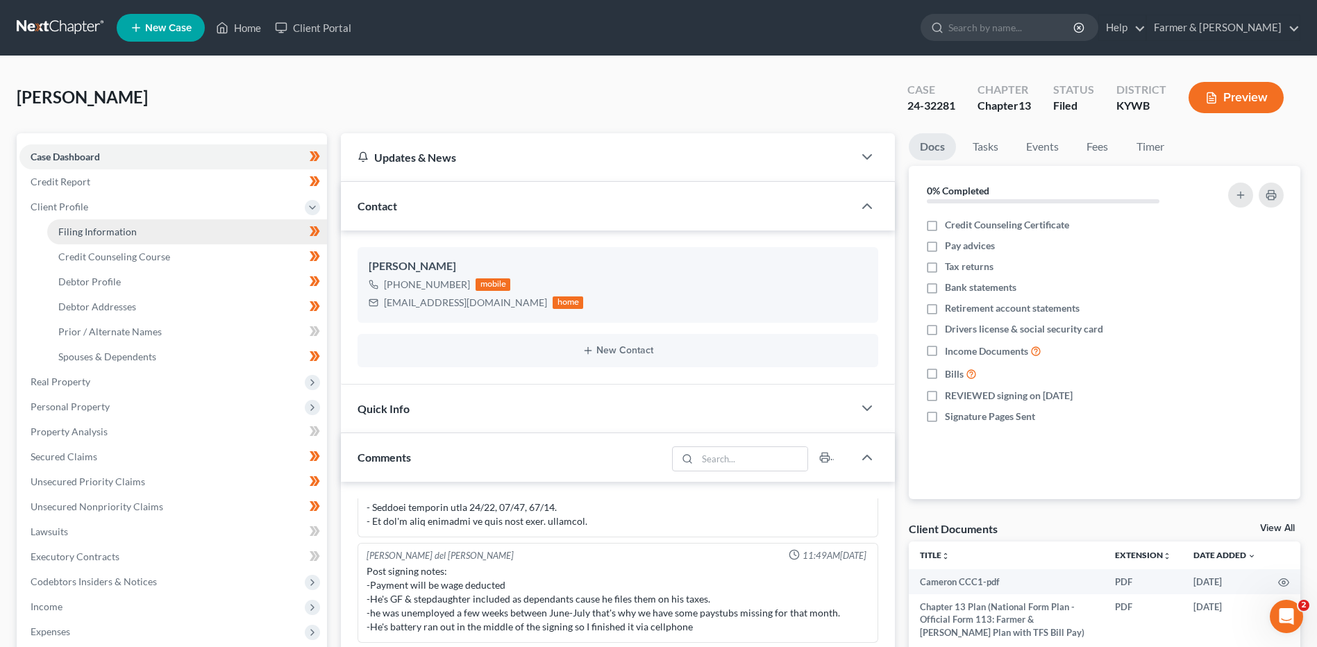
click at [89, 235] on span "Filing Information" at bounding box center [97, 232] width 78 height 12
select select "1"
select select "0"
select select "3"
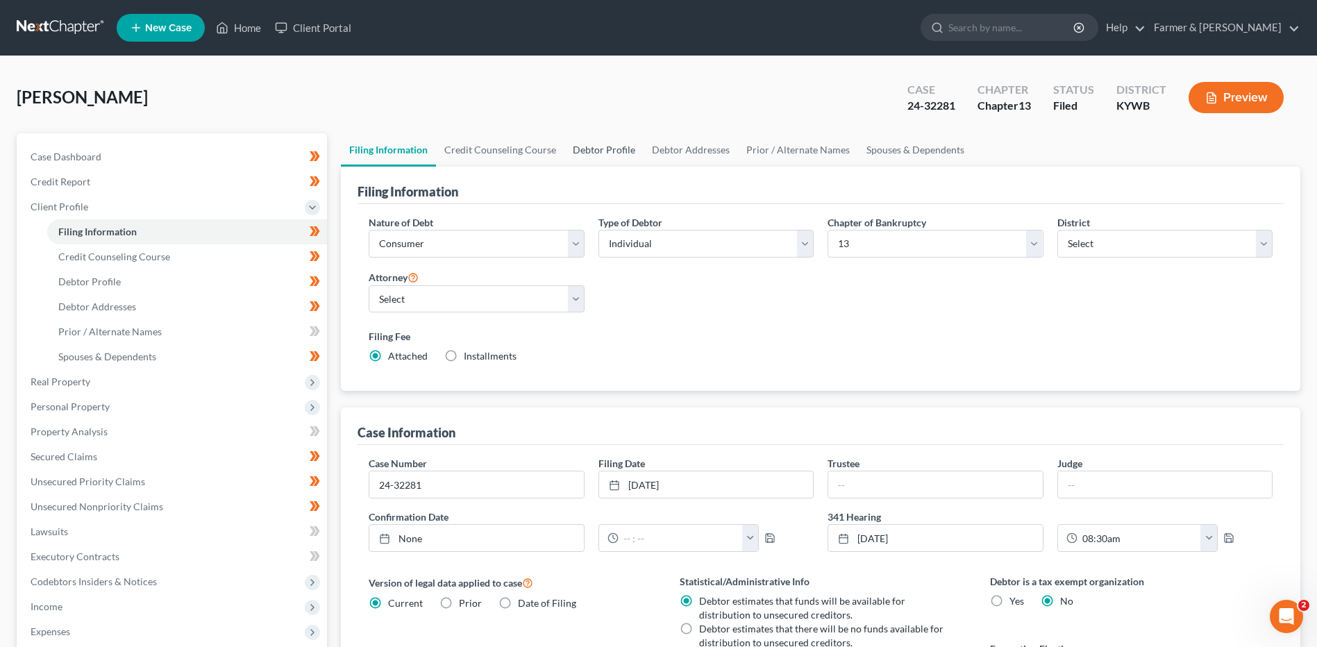
drag, startPoint x: 606, startPoint y: 152, endPoint x: 620, endPoint y: 155, distance: 14.3
click at [606, 152] on link "Debtor Profile" at bounding box center [603, 149] width 79 height 33
select select "0"
select select "3"
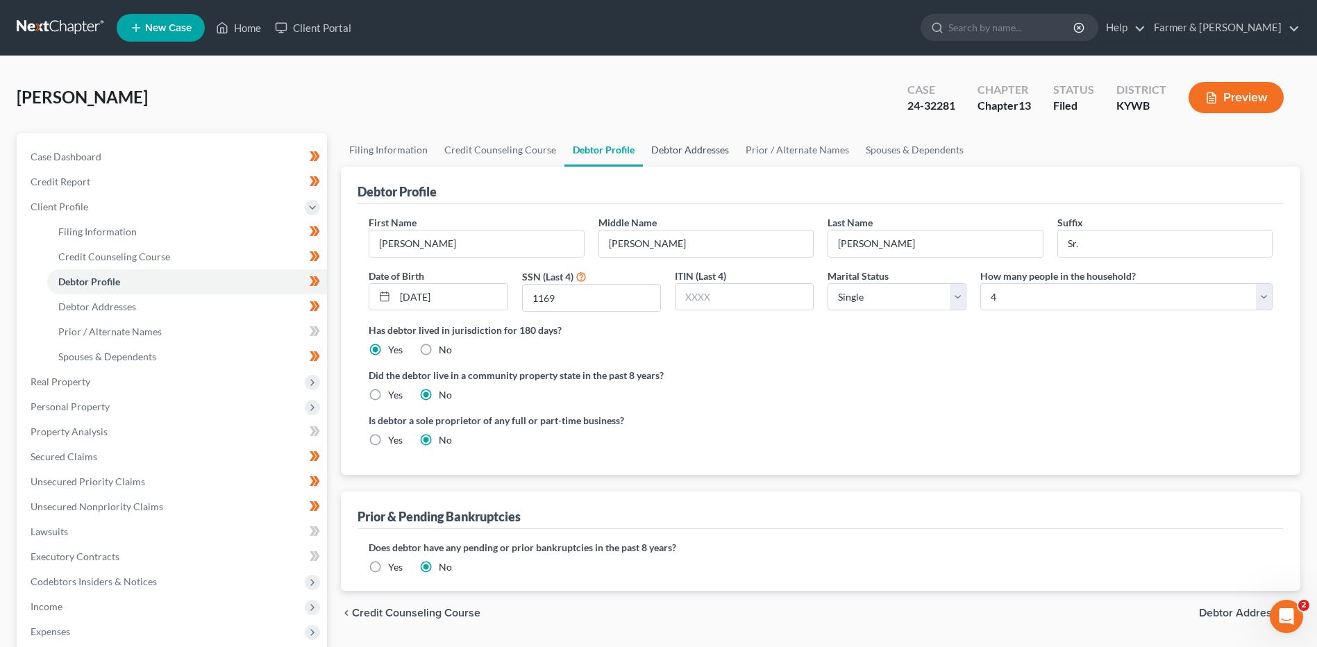
click at [690, 153] on link "Debtor Addresses" at bounding box center [690, 149] width 94 height 33
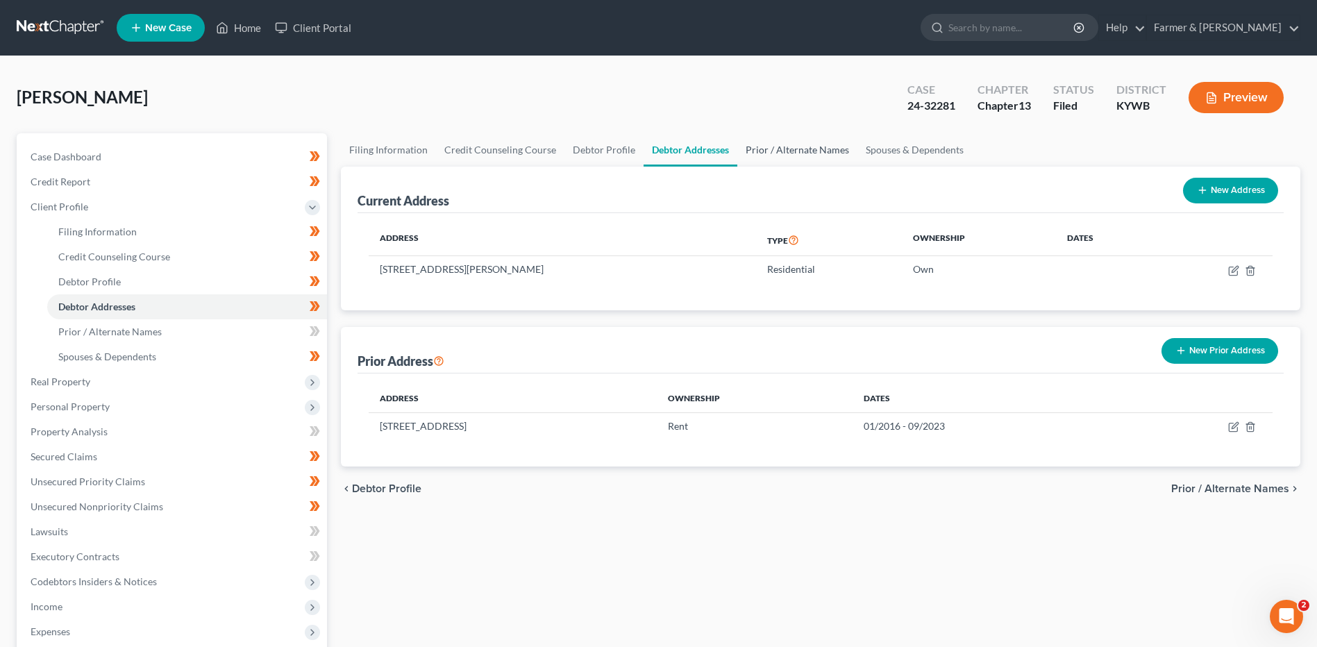
click at [804, 158] on link "Prior / Alternate Names" at bounding box center [797, 149] width 120 height 33
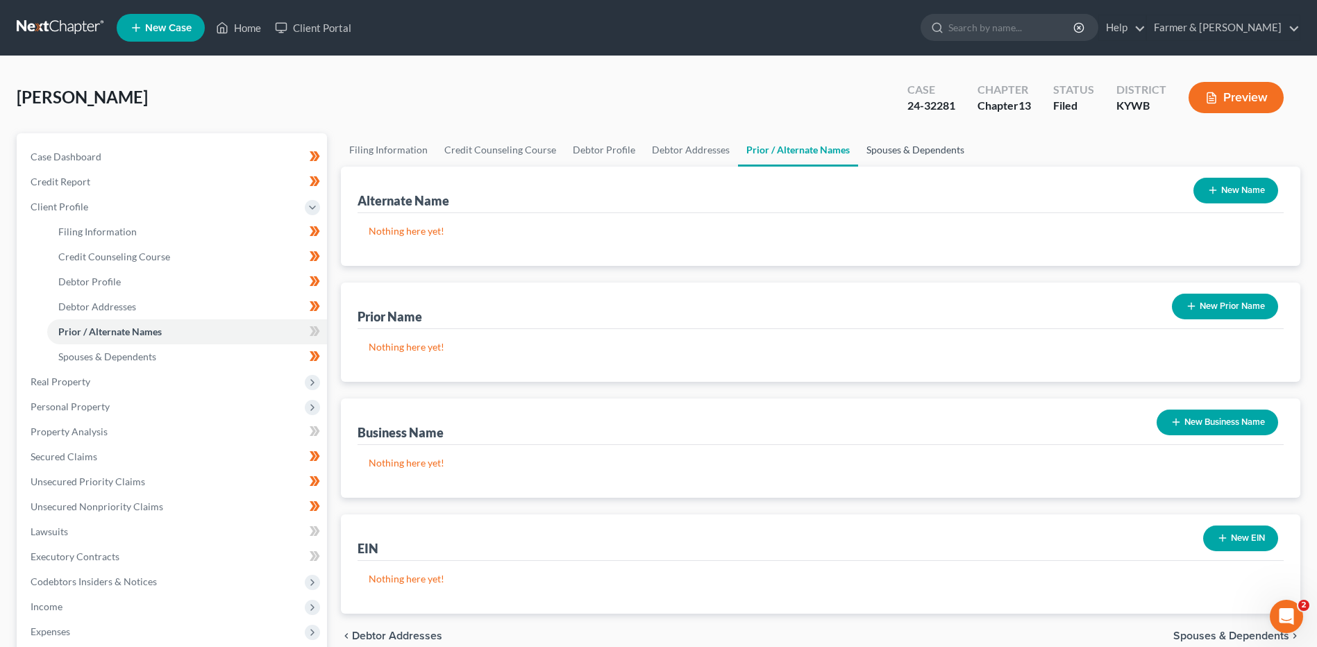
click at [912, 152] on link "Spouses & Dependents" at bounding box center [915, 149] width 115 height 33
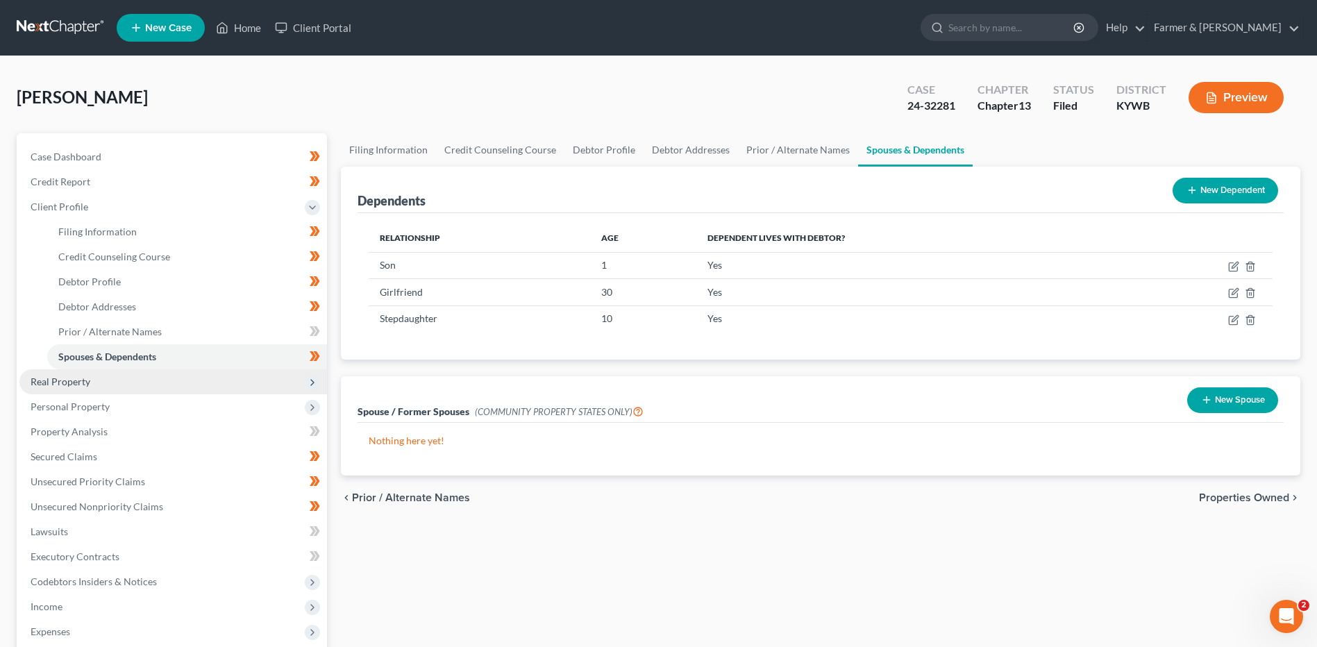
click at [69, 380] on span "Real Property" at bounding box center [61, 381] width 60 height 12
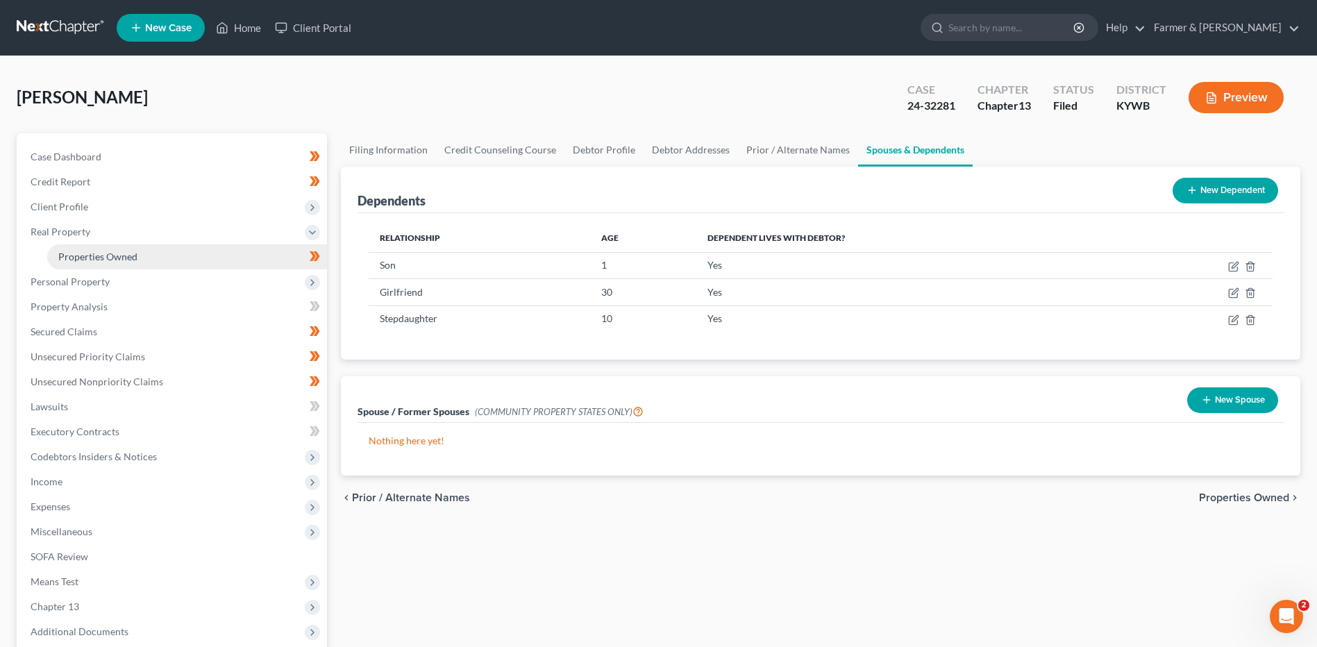
click at [137, 261] on link "Properties Owned" at bounding box center [187, 256] width 280 height 25
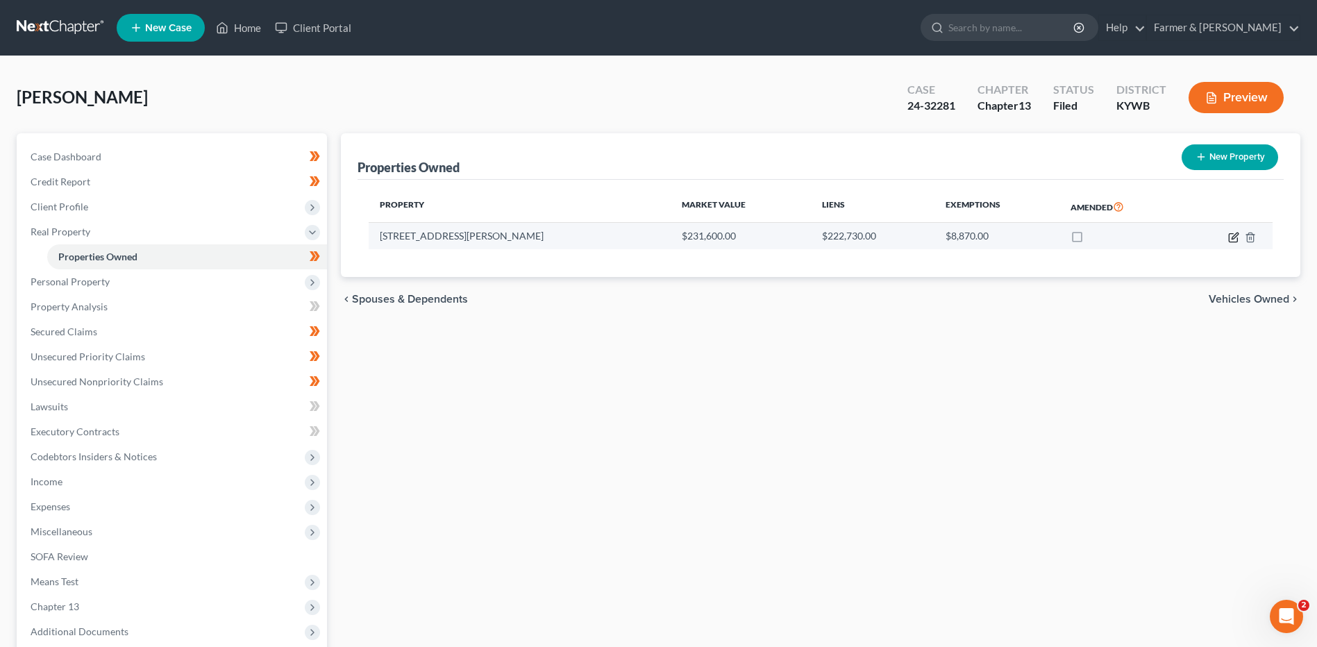
click at [1230, 239] on icon "button" at bounding box center [1233, 237] width 11 height 11
select select "18"
select select "0"
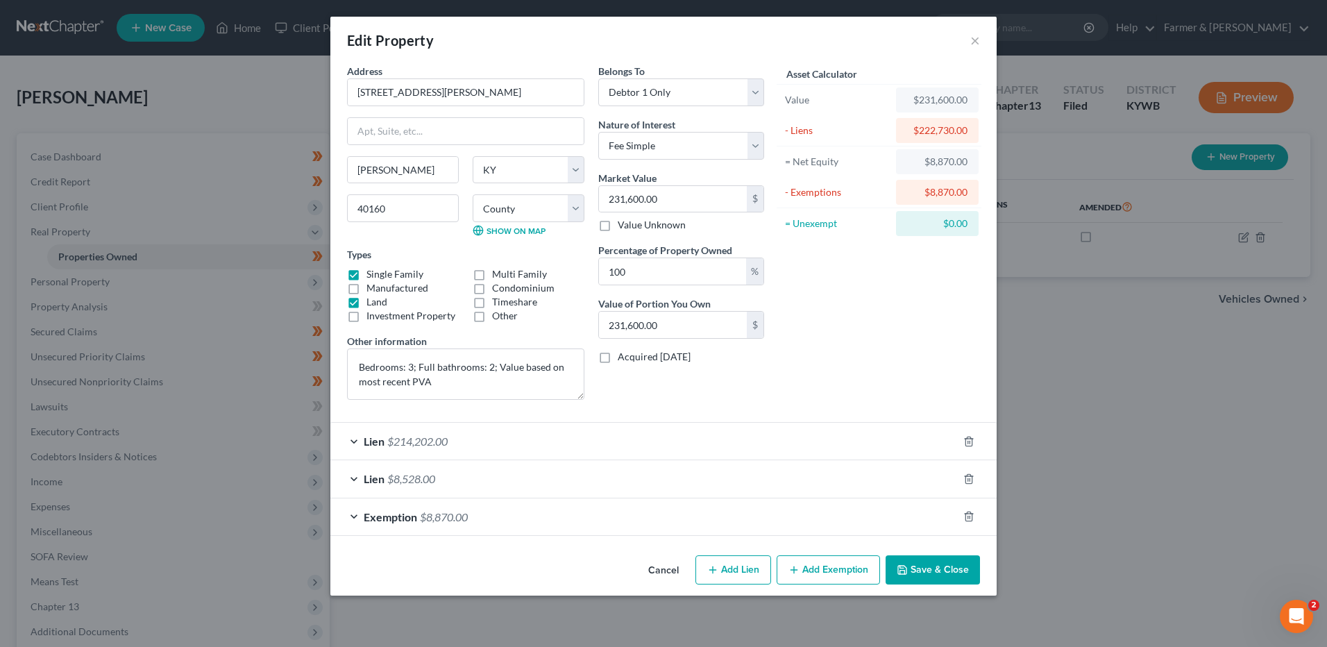
click at [652, 565] on button "Cancel" at bounding box center [663, 571] width 53 height 28
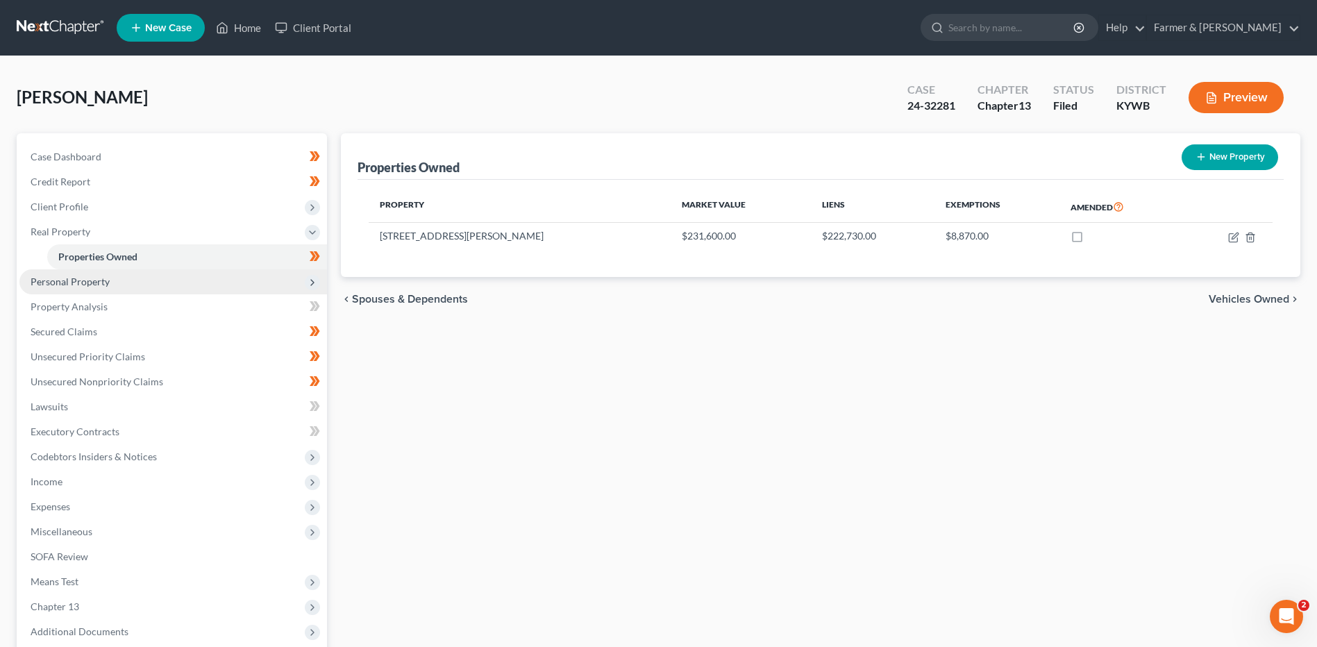
click at [94, 285] on span "Personal Property" at bounding box center [70, 282] width 79 height 12
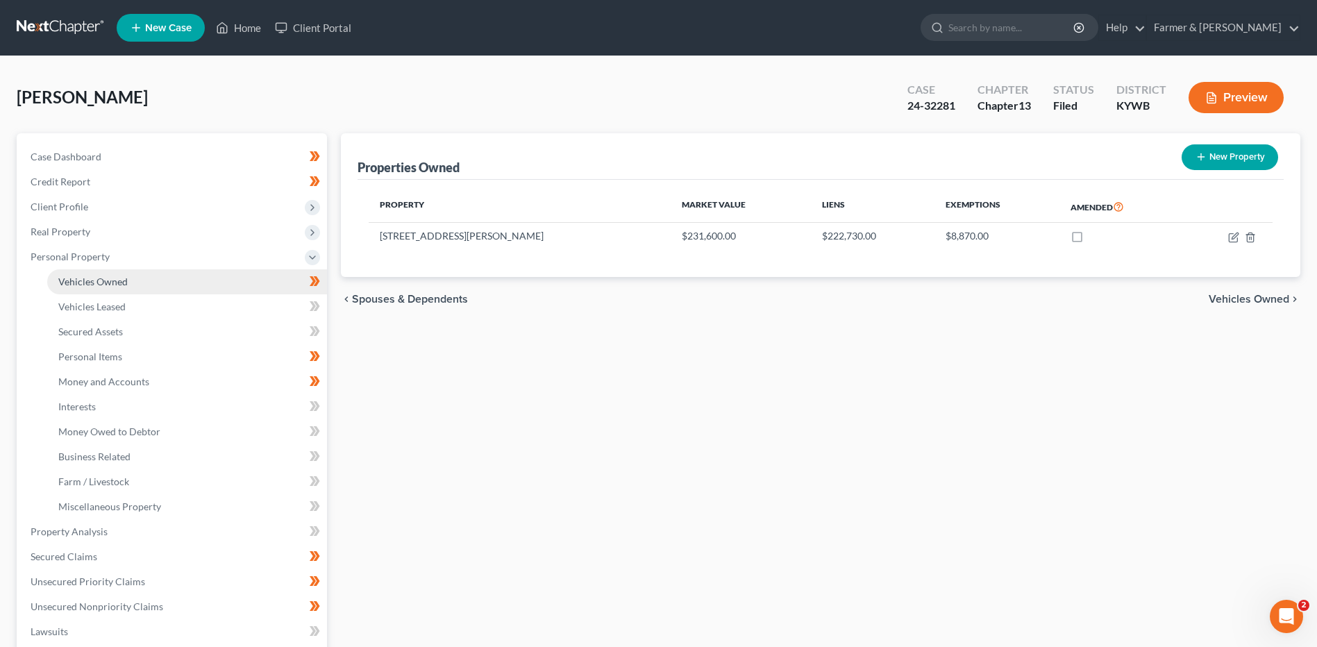
click at [94, 289] on link "Vehicles Owned" at bounding box center [187, 281] width 280 height 25
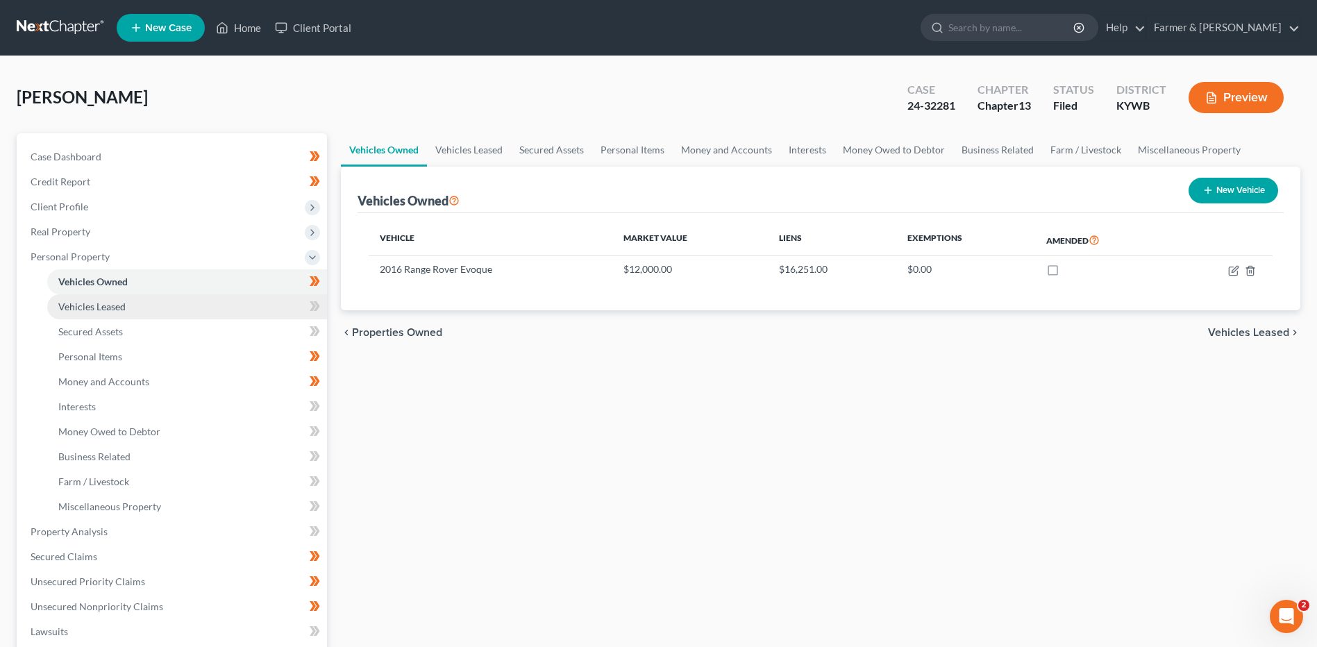
click at [144, 296] on link "Vehicles Leased" at bounding box center [187, 306] width 280 height 25
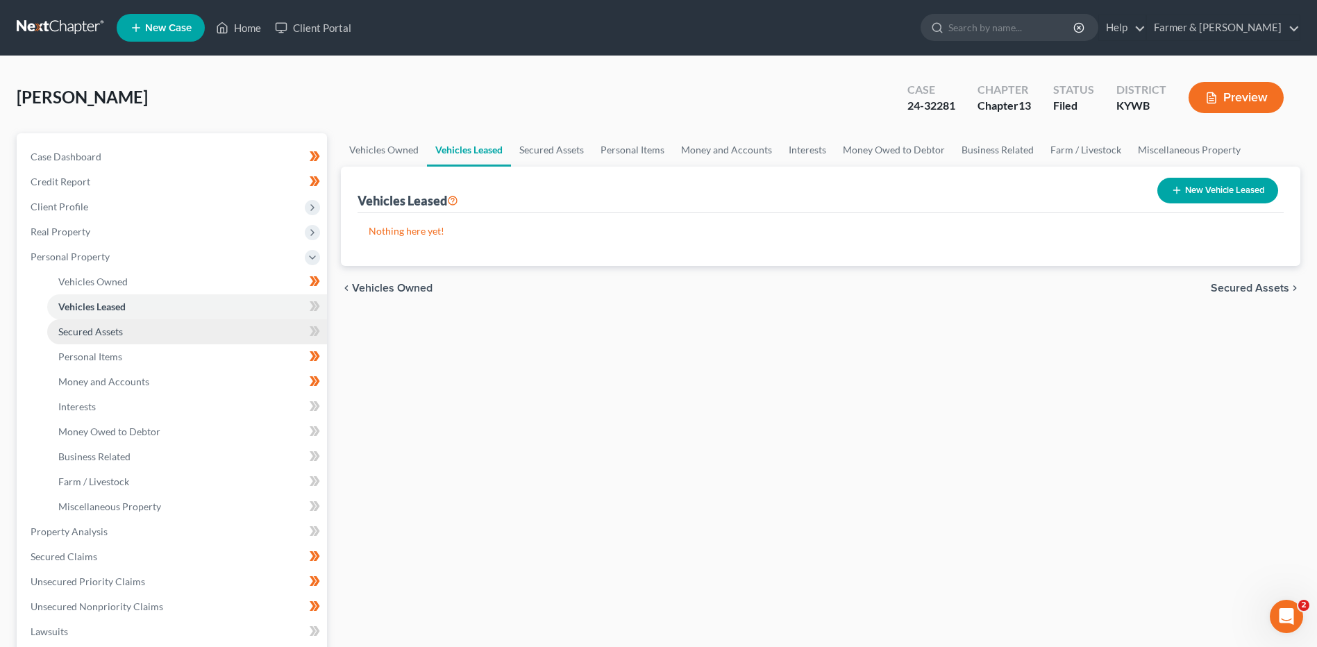
click at [137, 330] on link "Secured Assets" at bounding box center [187, 331] width 280 height 25
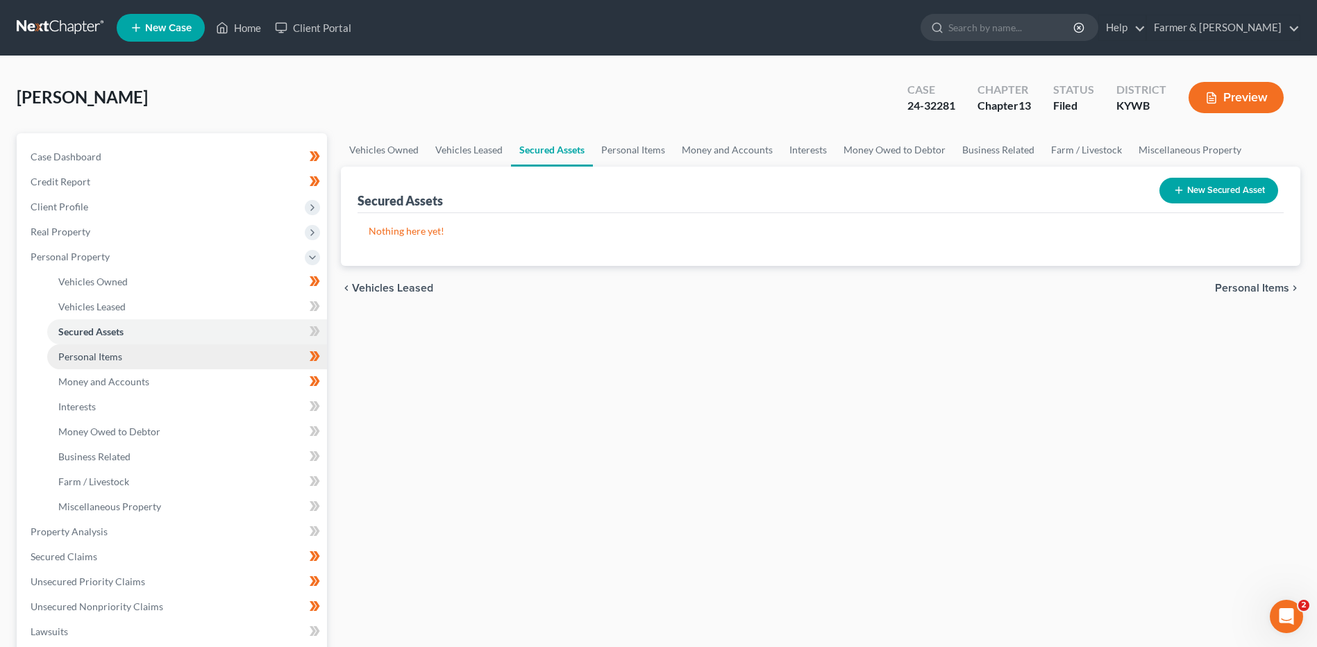
click at [136, 358] on link "Personal Items" at bounding box center [187, 356] width 280 height 25
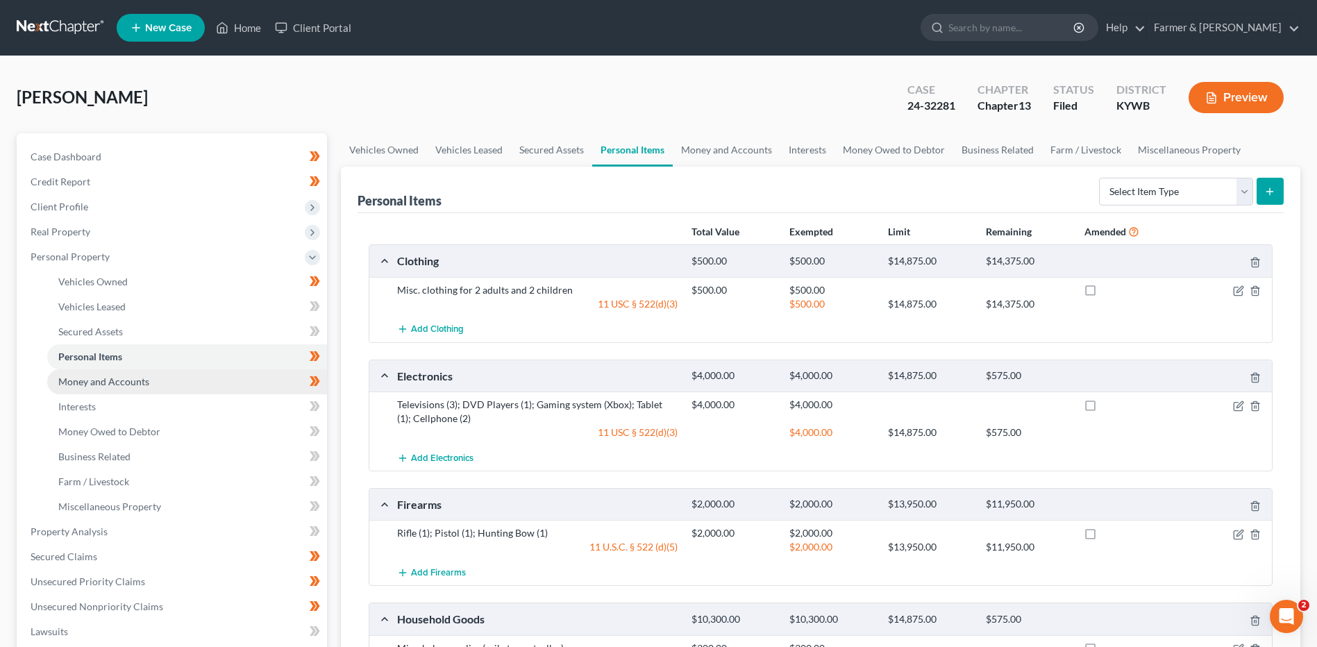
click at [120, 376] on span "Money and Accounts" at bounding box center [103, 381] width 91 height 12
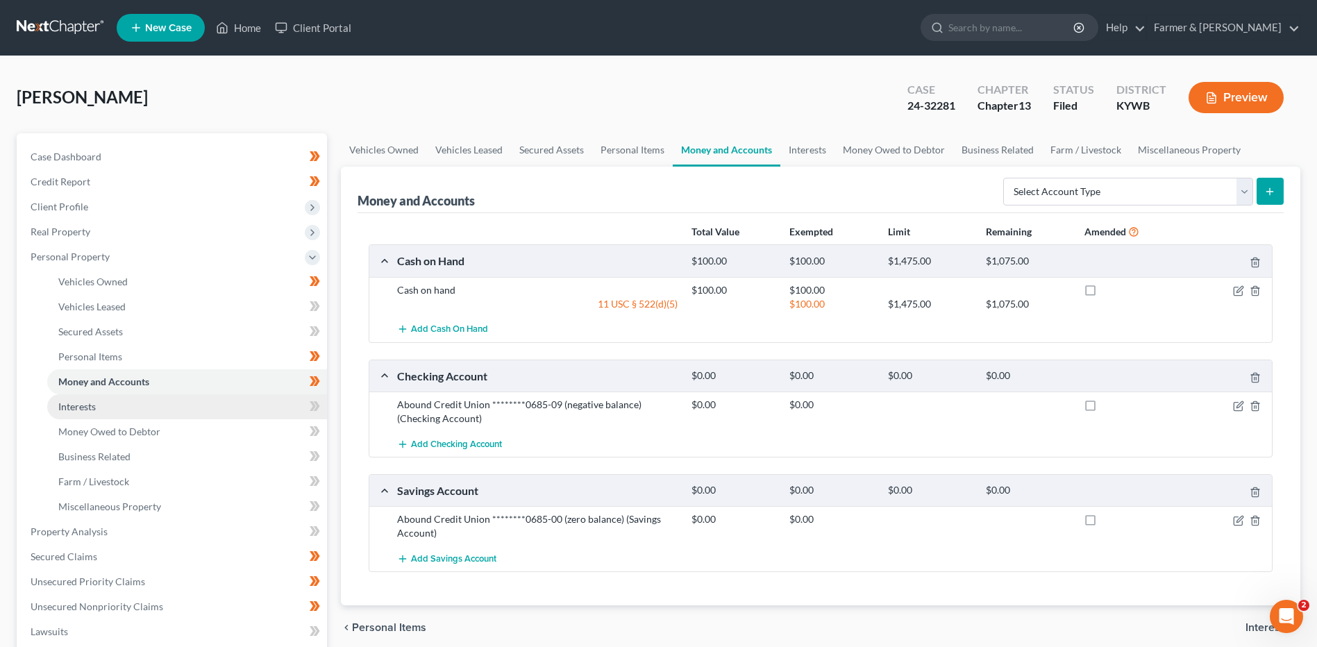
click at [117, 416] on link "Interests" at bounding box center [187, 406] width 280 height 25
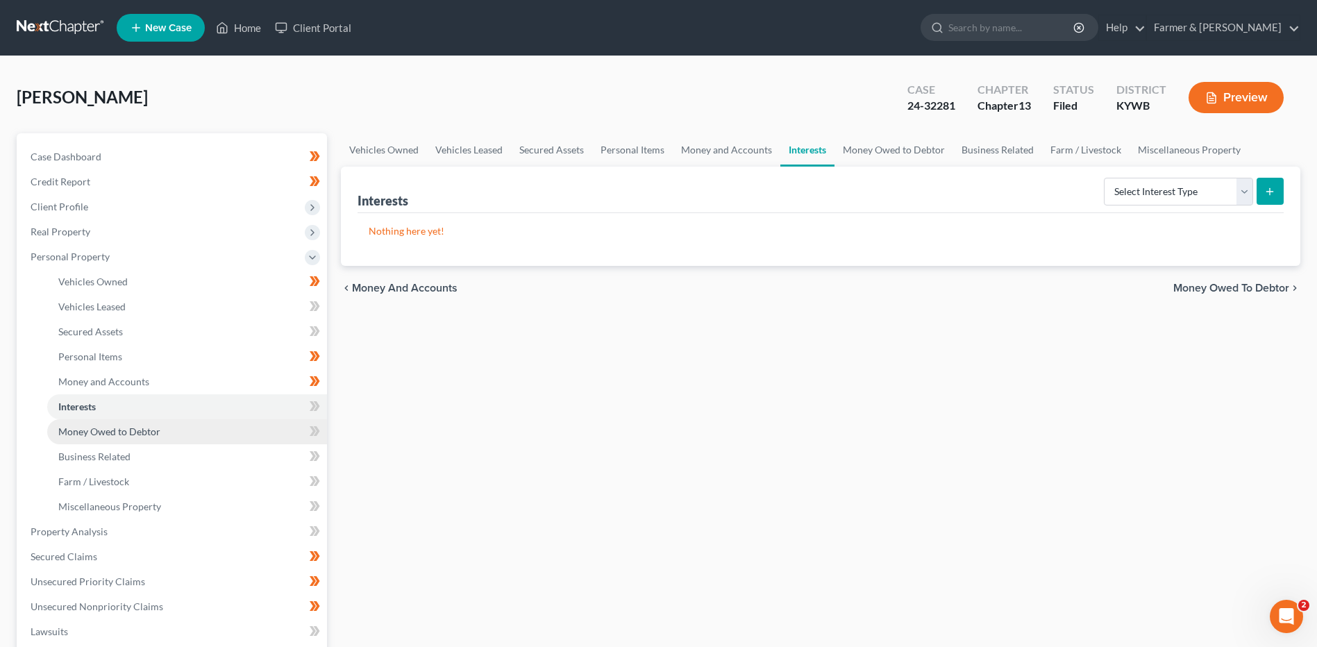
click at [119, 437] on span "Money Owed to Debtor" at bounding box center [109, 431] width 102 height 12
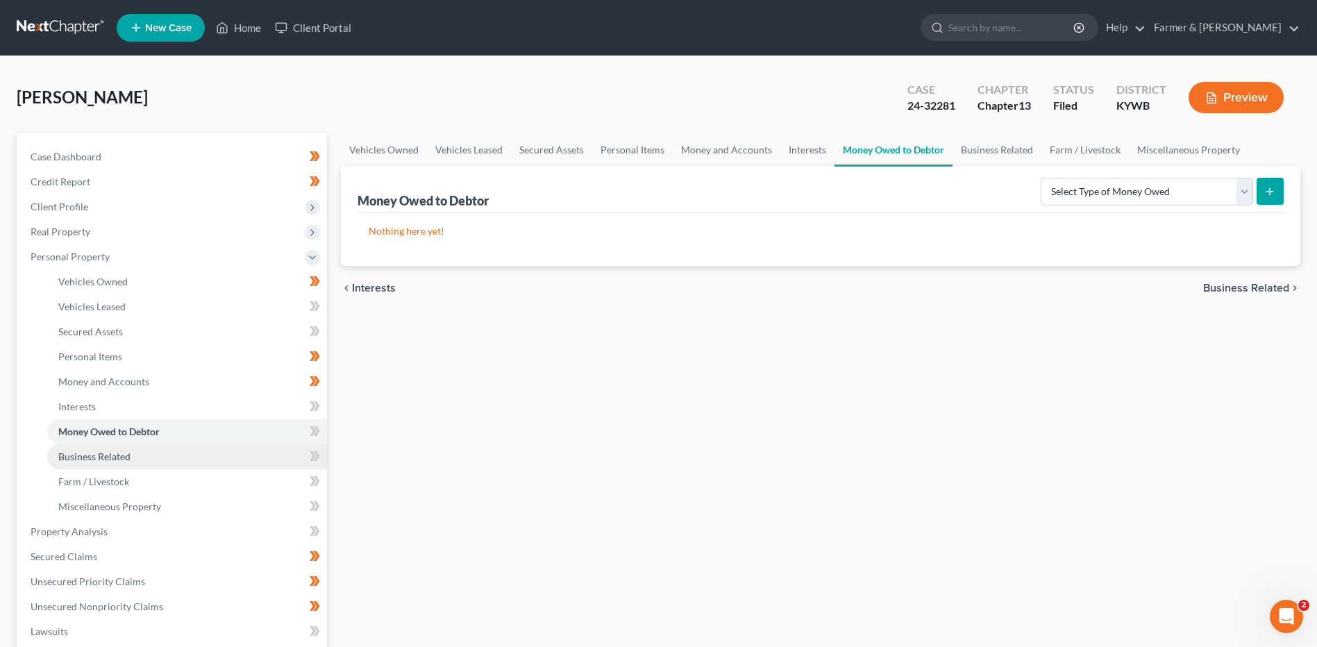
click at [119, 455] on span "Business Related" at bounding box center [94, 456] width 72 height 12
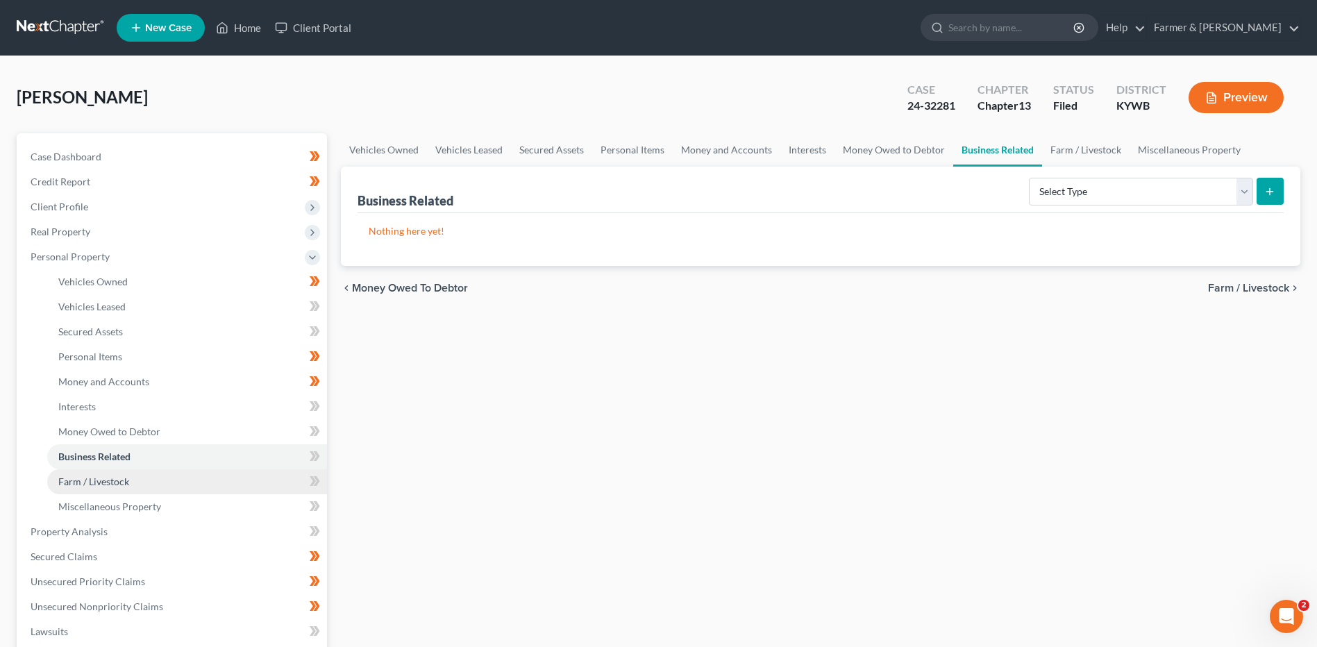
click at [146, 489] on link "Farm / Livestock" at bounding box center [187, 481] width 280 height 25
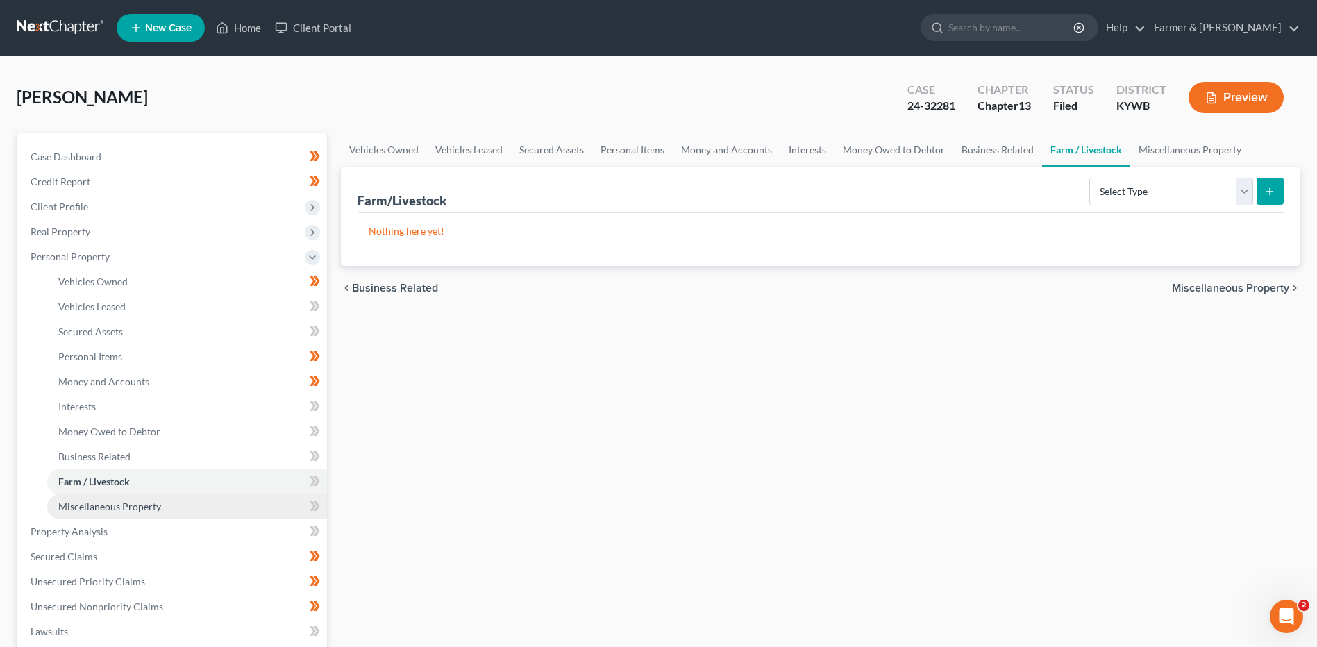
click at [141, 509] on span "Miscellaneous Property" at bounding box center [109, 506] width 103 height 12
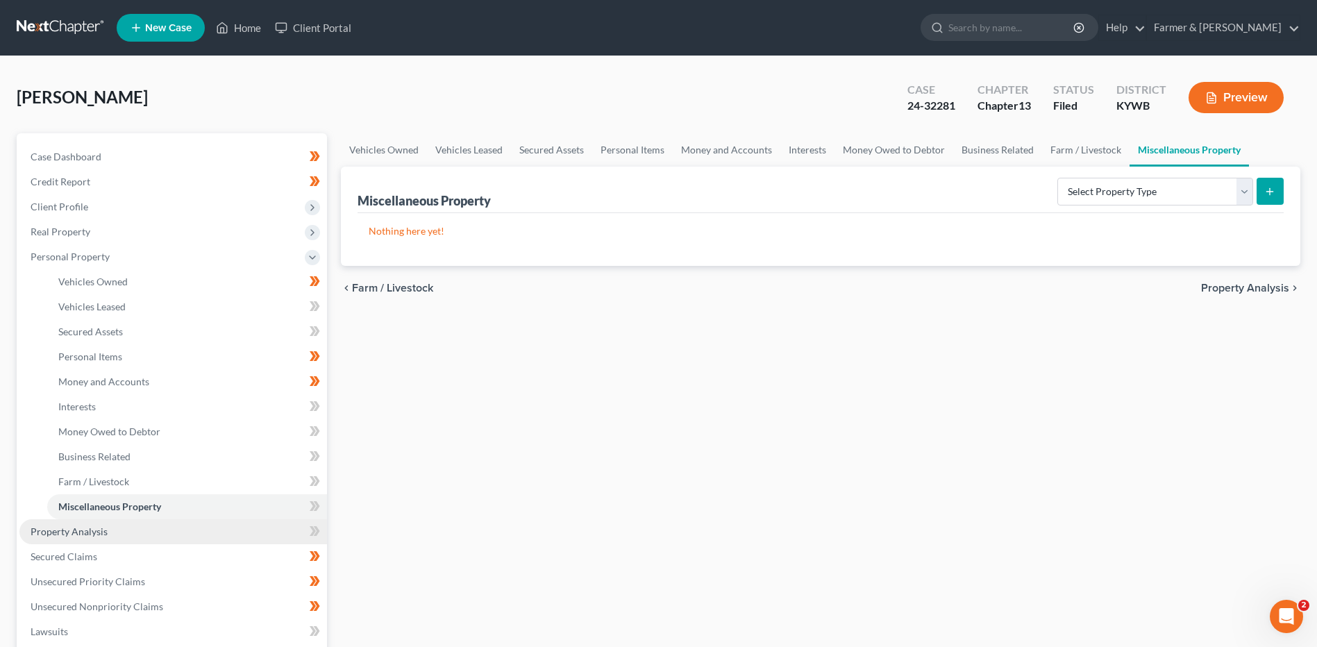
click at [126, 530] on link "Property Analysis" at bounding box center [172, 531] width 307 height 25
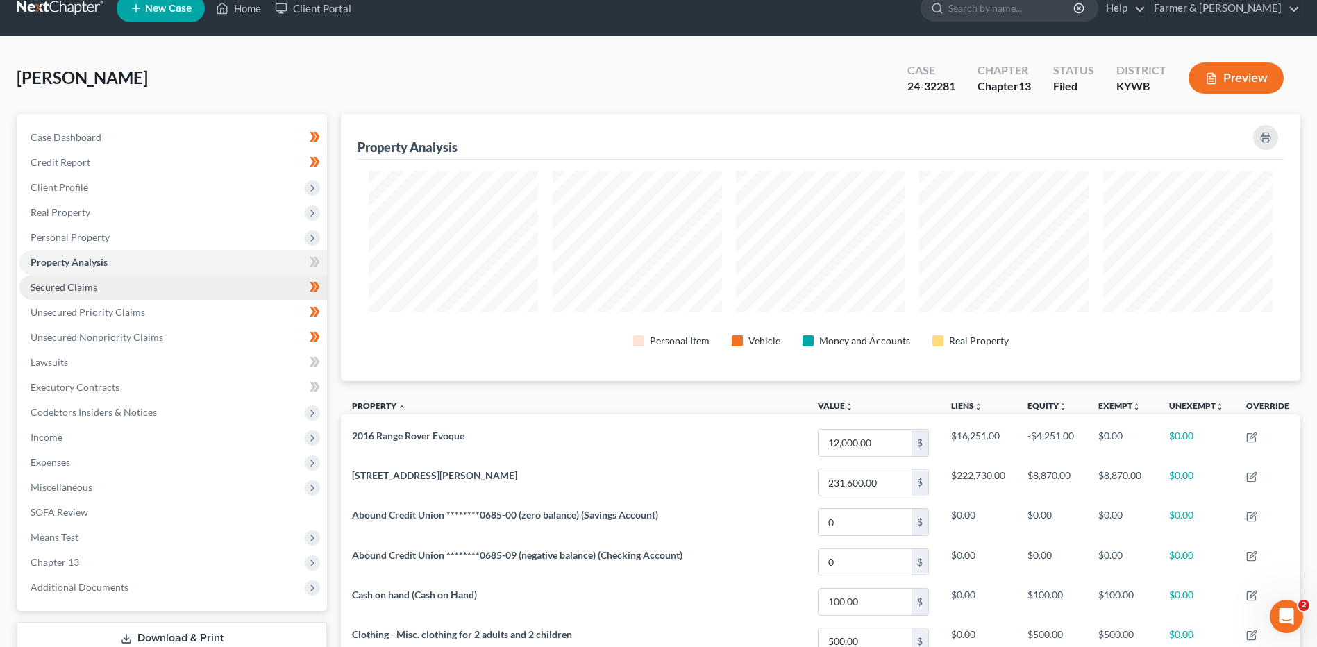
click at [168, 281] on link "Secured Claims" at bounding box center [172, 287] width 307 height 25
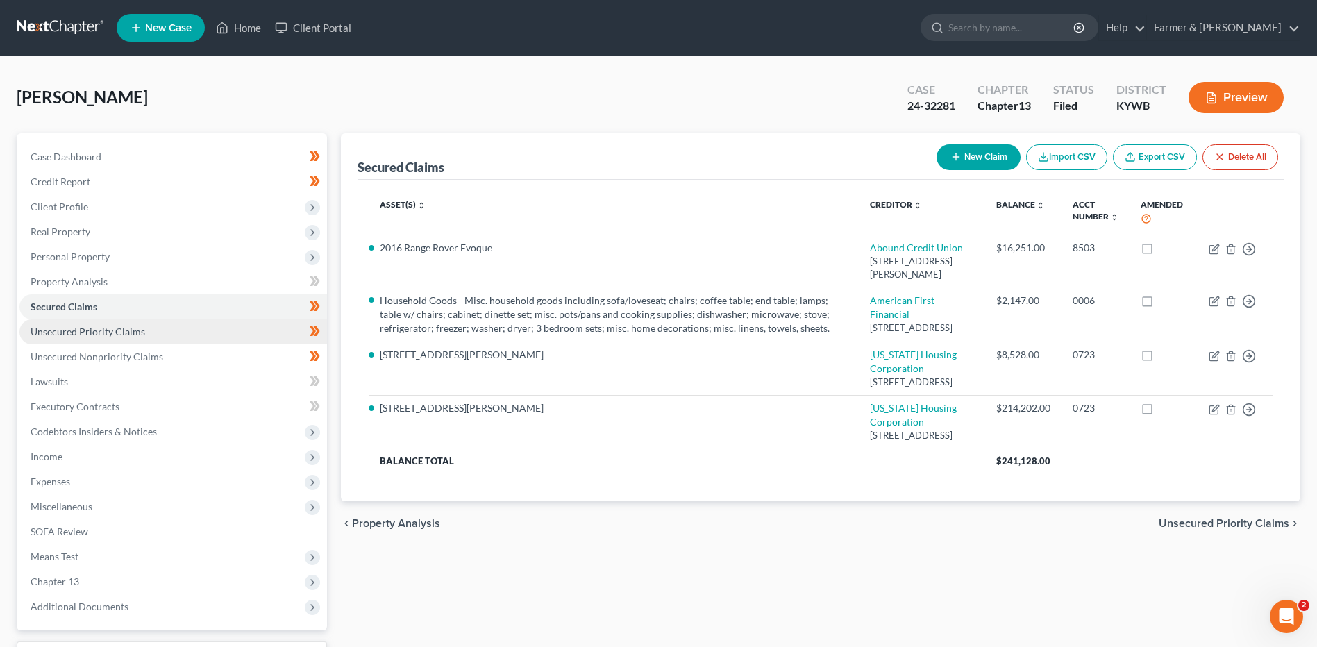
click at [180, 339] on link "Unsecured Priority Claims" at bounding box center [172, 331] width 307 height 25
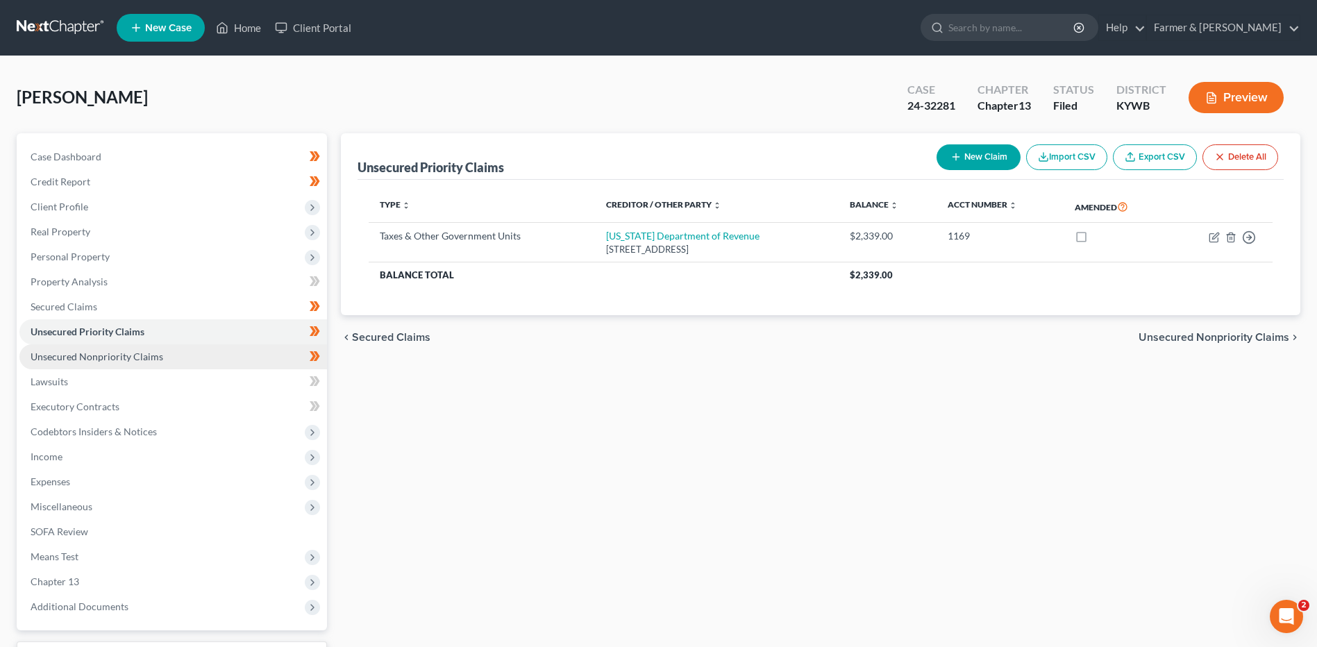
click at [140, 360] on span "Unsecured Nonpriority Claims" at bounding box center [97, 356] width 133 height 12
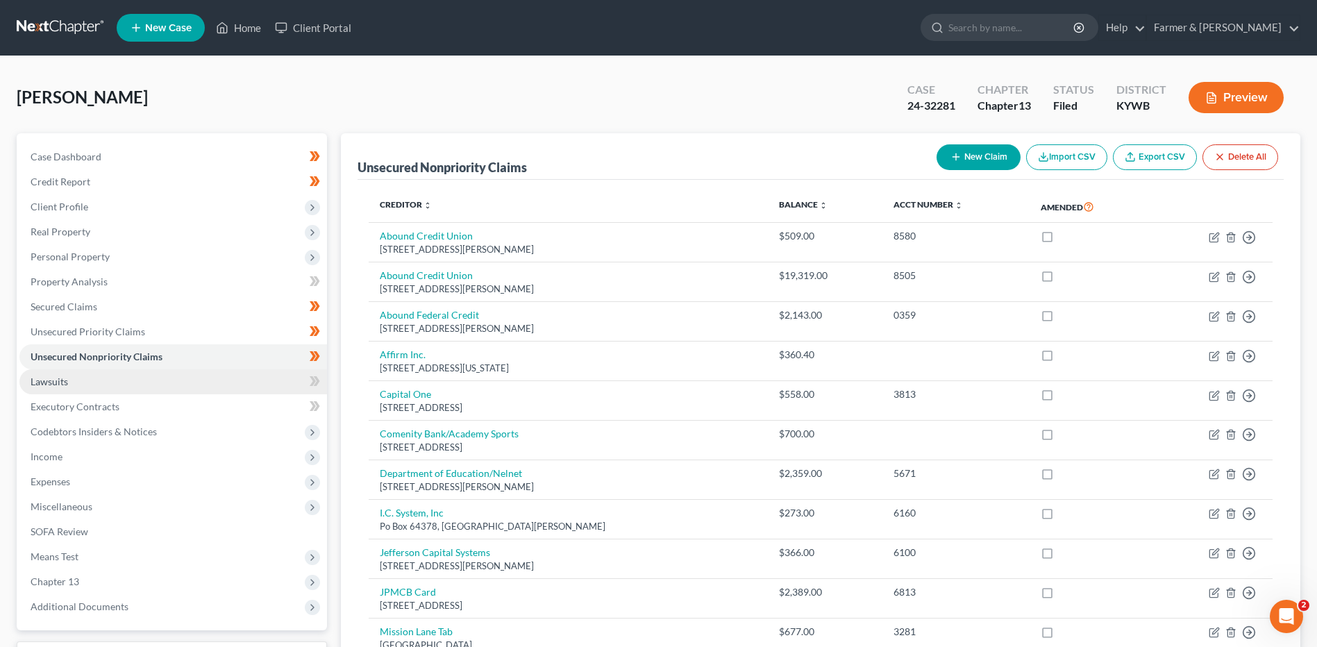
click at [85, 382] on link "Lawsuits" at bounding box center [172, 381] width 307 height 25
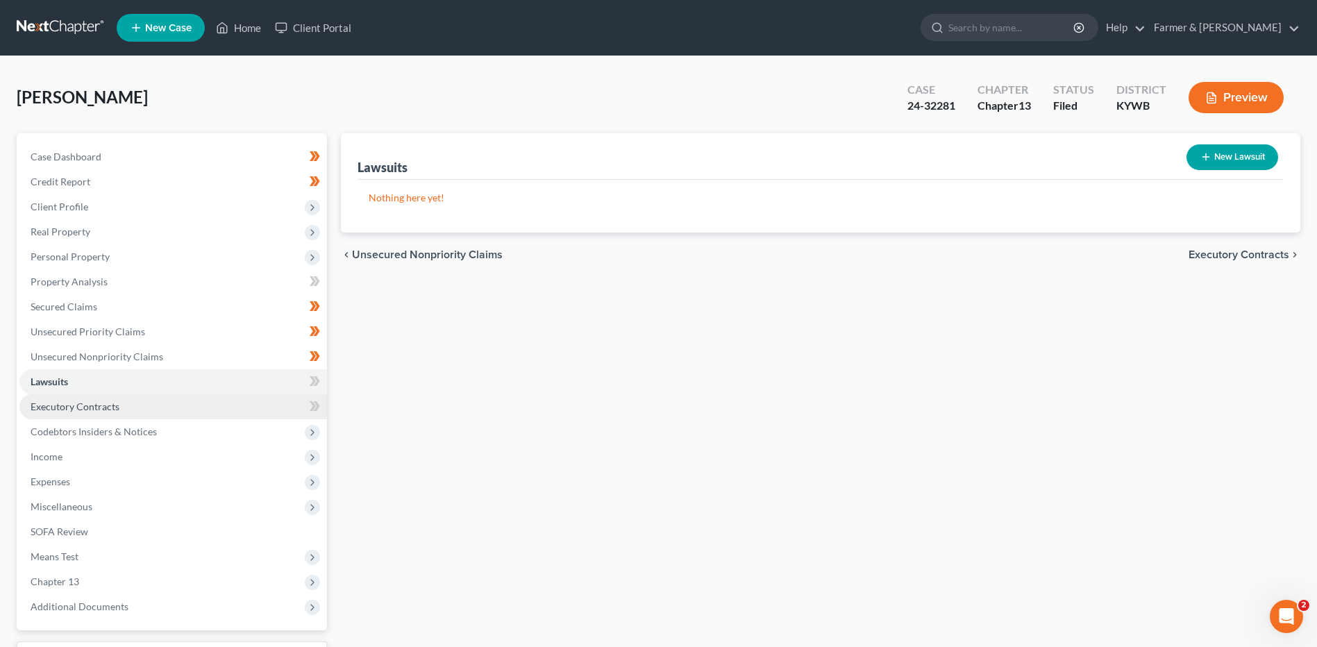
click at [96, 403] on span "Executory Contracts" at bounding box center [75, 406] width 89 height 12
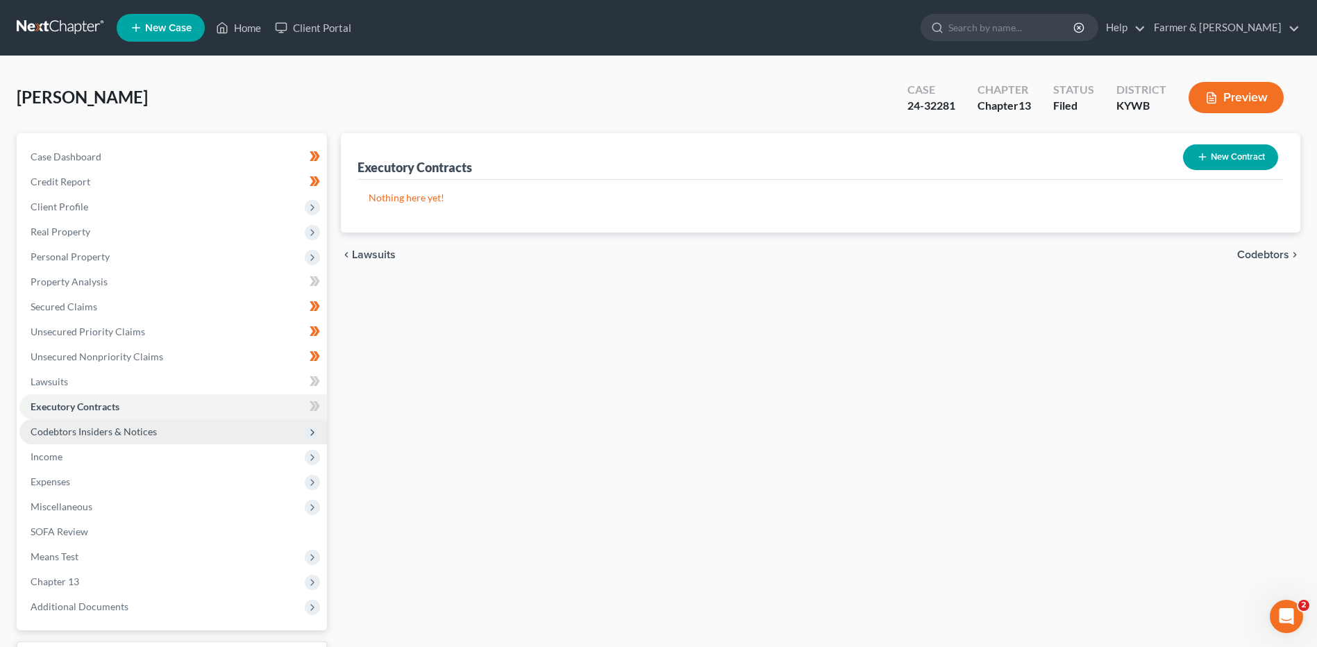
click at [109, 432] on span "Codebtors Insiders & Notices" at bounding box center [94, 431] width 126 height 12
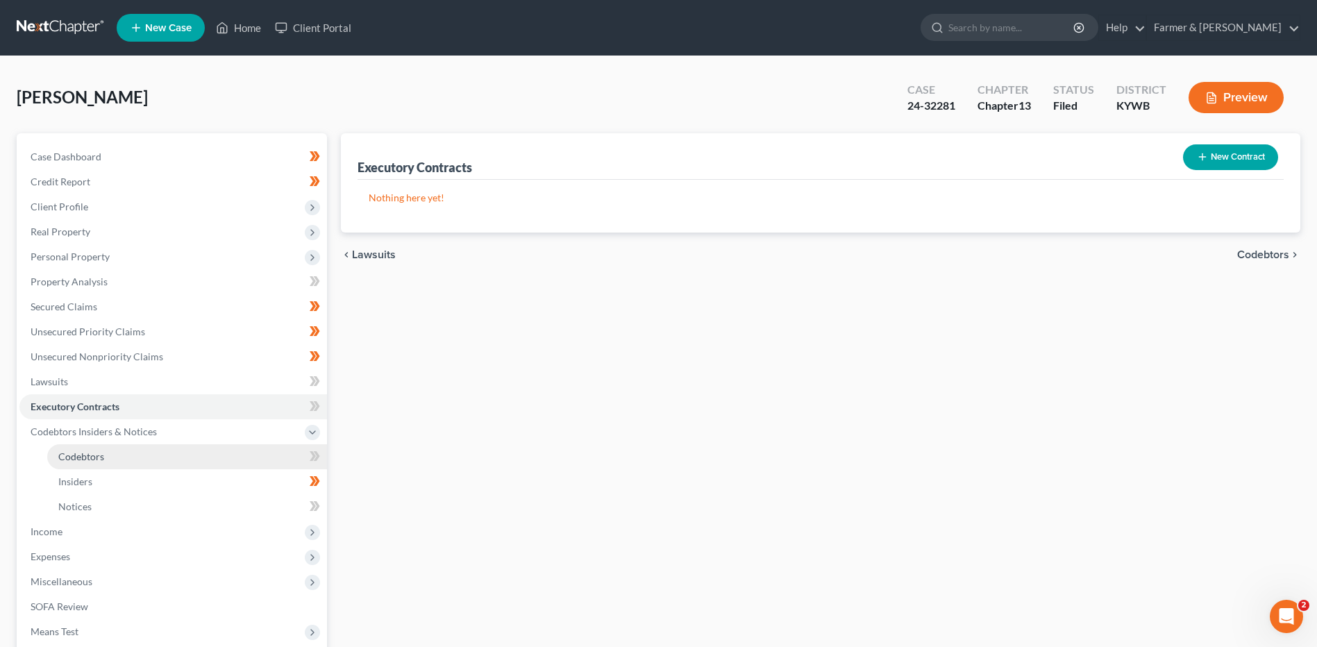
click at [85, 456] on span "Codebtors" at bounding box center [81, 456] width 46 height 12
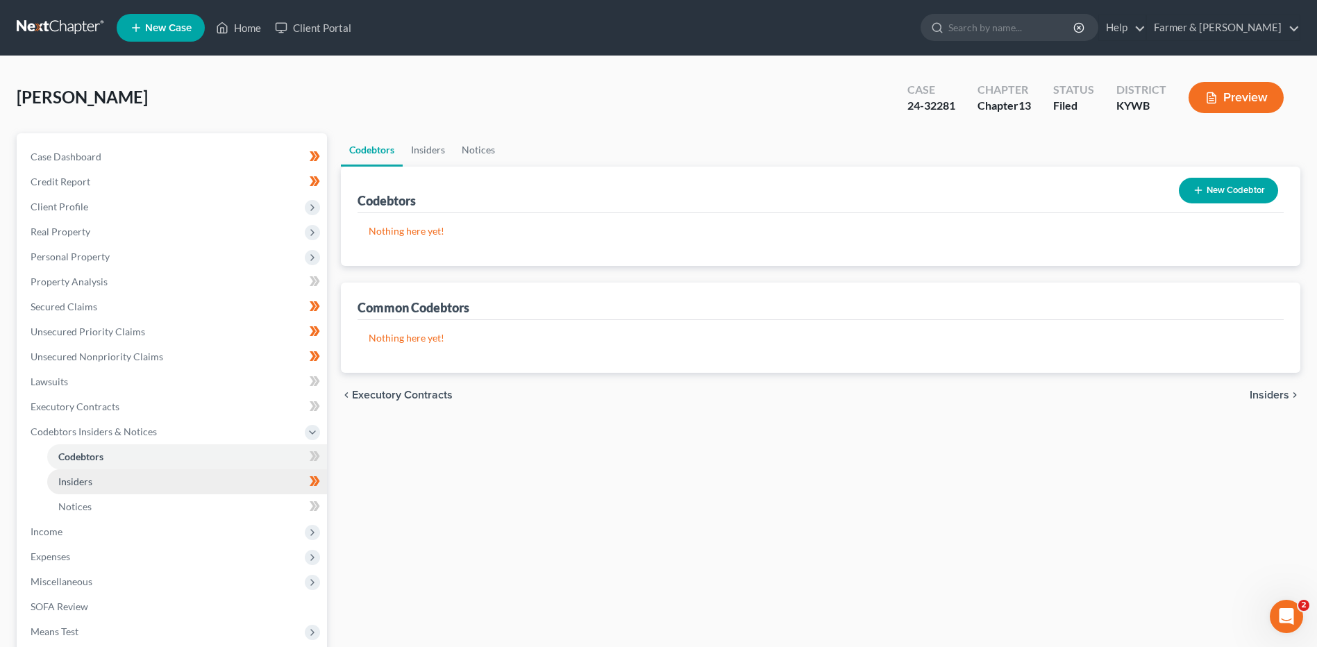
click at [85, 475] on span "Insiders" at bounding box center [75, 481] width 34 height 12
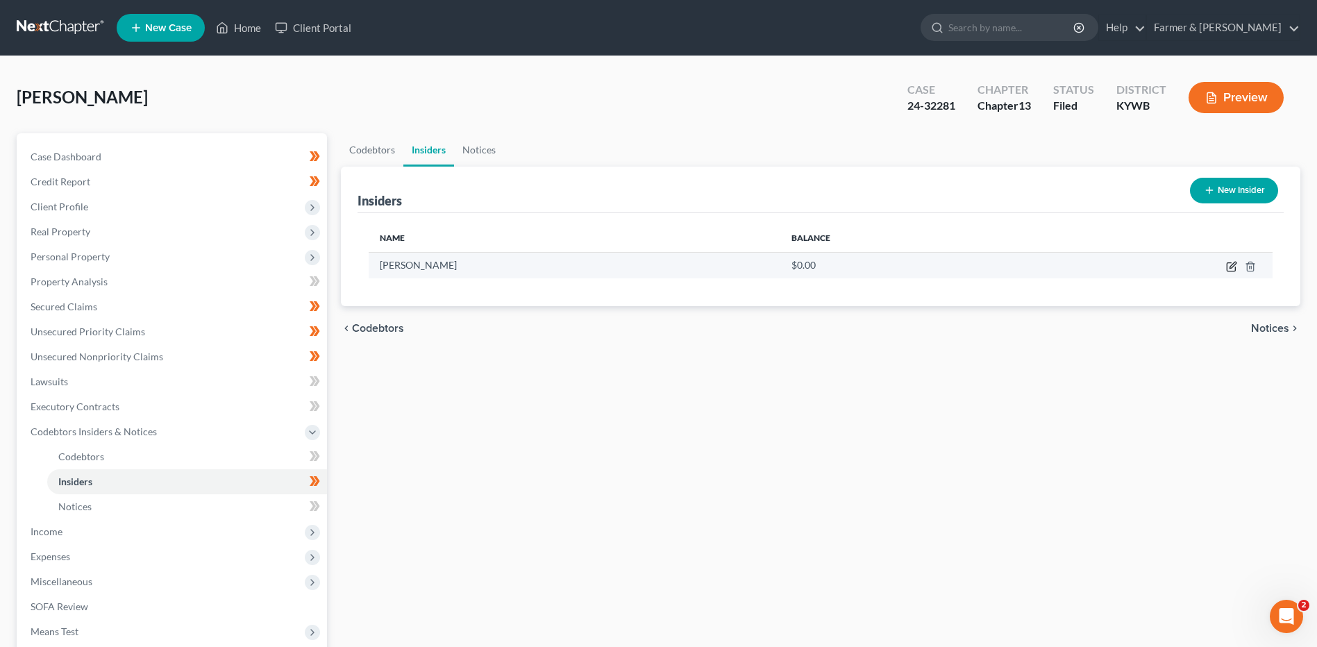
click at [1227, 267] on icon "button" at bounding box center [1230, 267] width 8 height 8
select select "18"
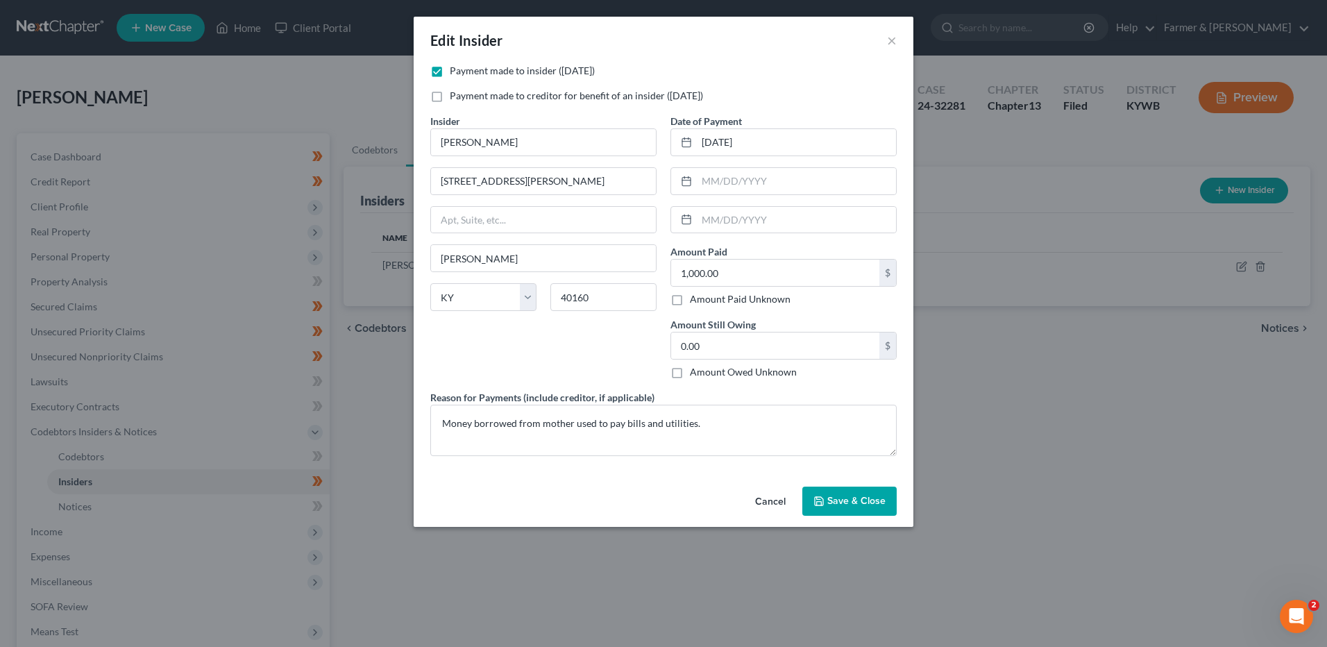
click at [770, 509] on button "Cancel" at bounding box center [770, 502] width 53 height 28
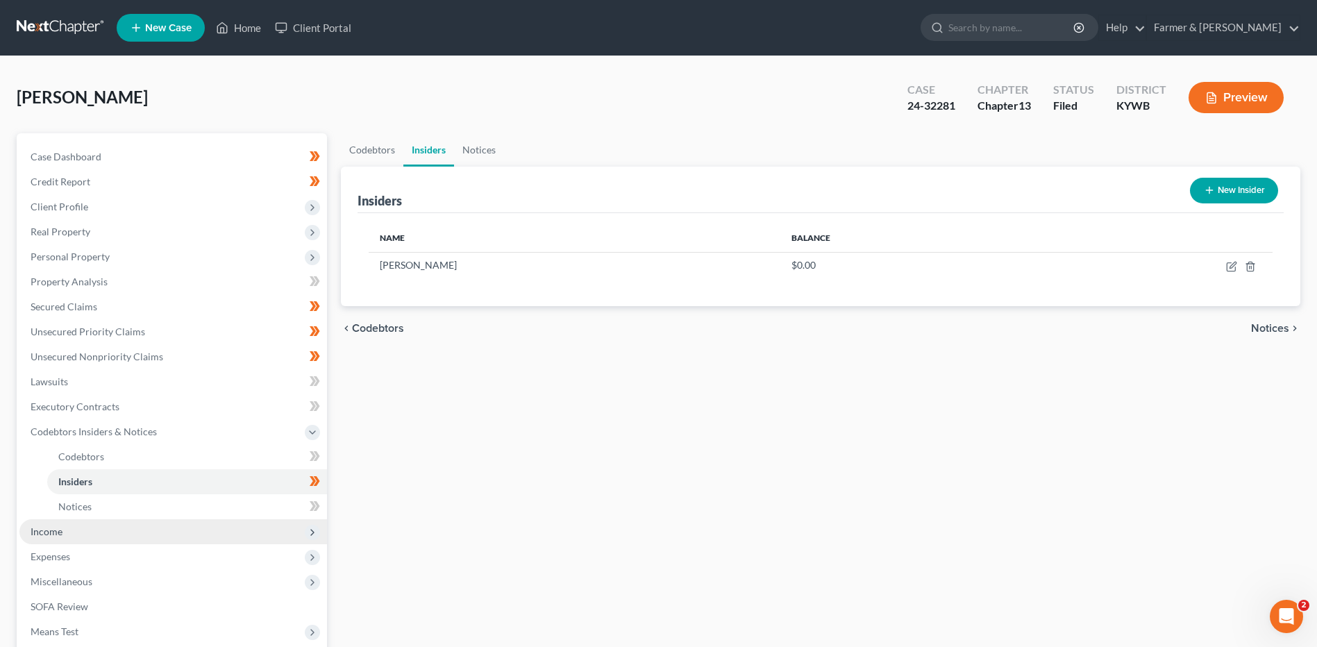
click at [130, 525] on span "Income" at bounding box center [172, 531] width 307 height 25
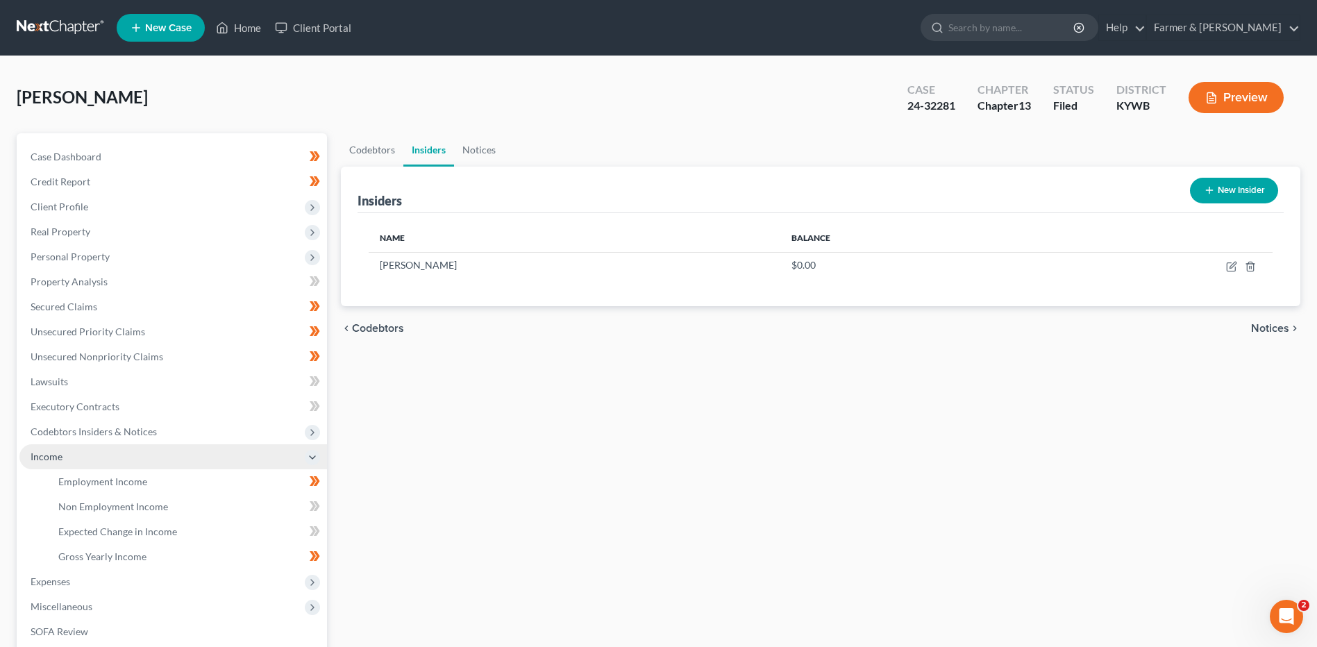
click at [135, 468] on span "Income" at bounding box center [172, 456] width 307 height 25
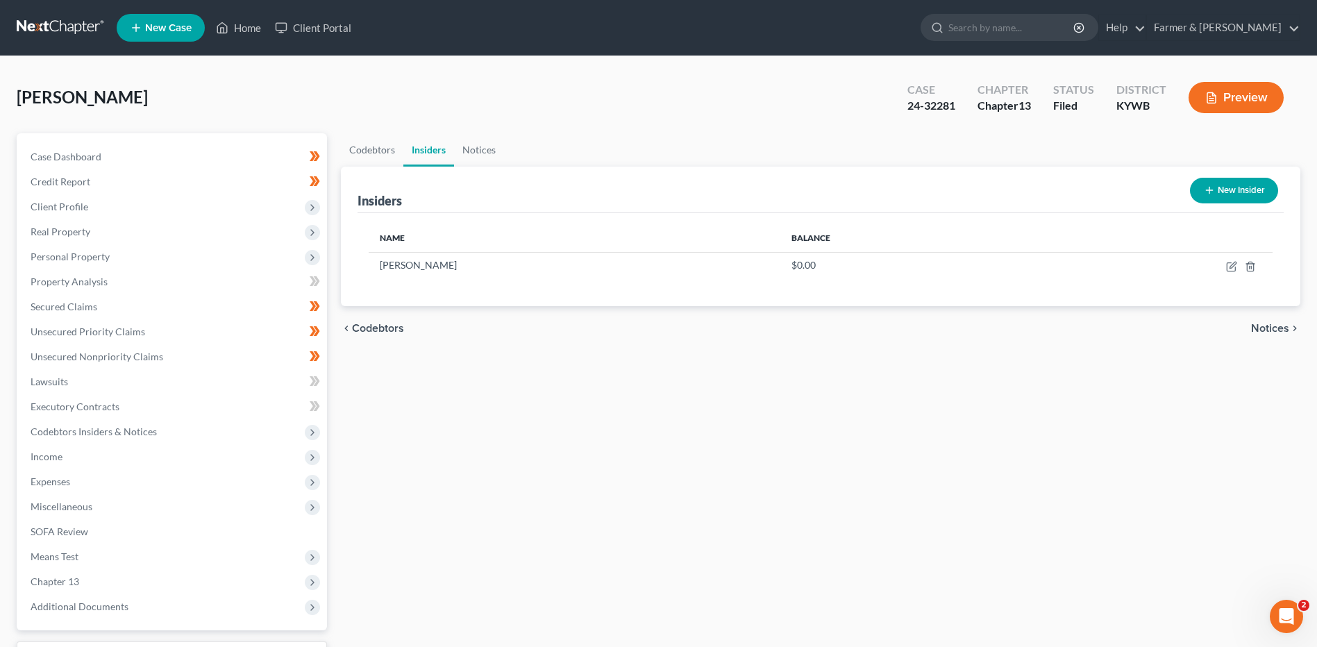
click at [130, 487] on span "Expenses" at bounding box center [172, 481] width 307 height 25
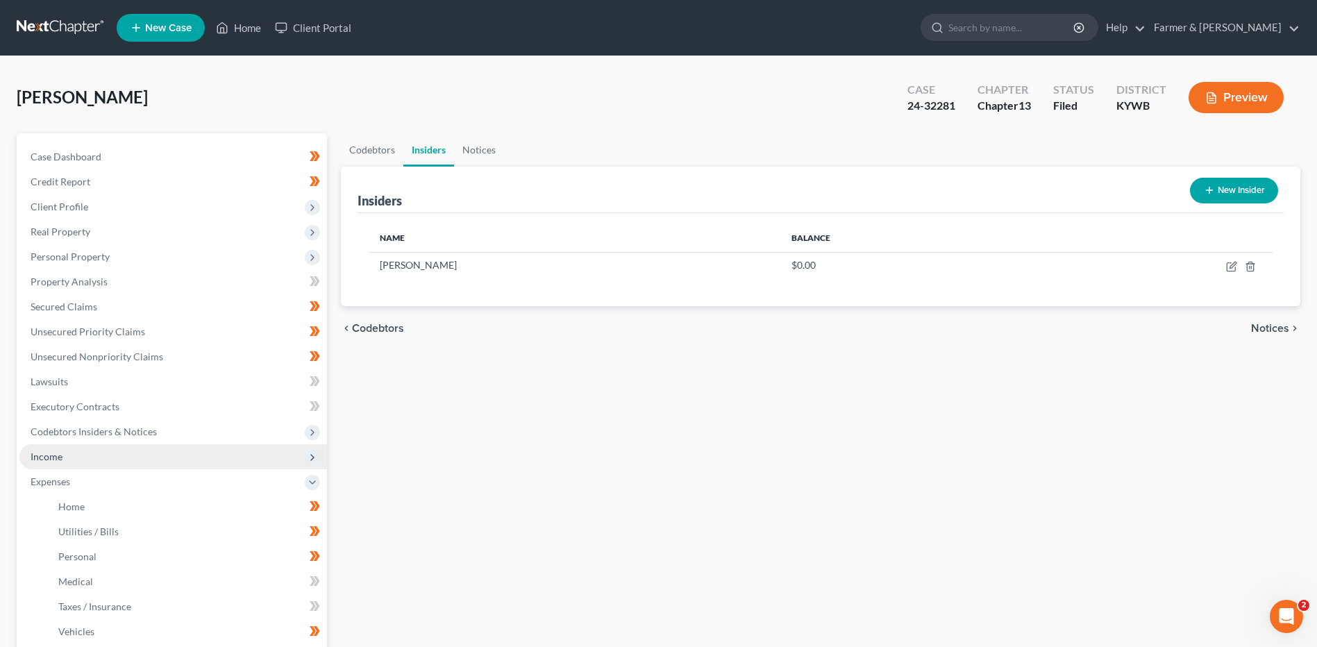
click at [129, 464] on span "Income" at bounding box center [172, 456] width 307 height 25
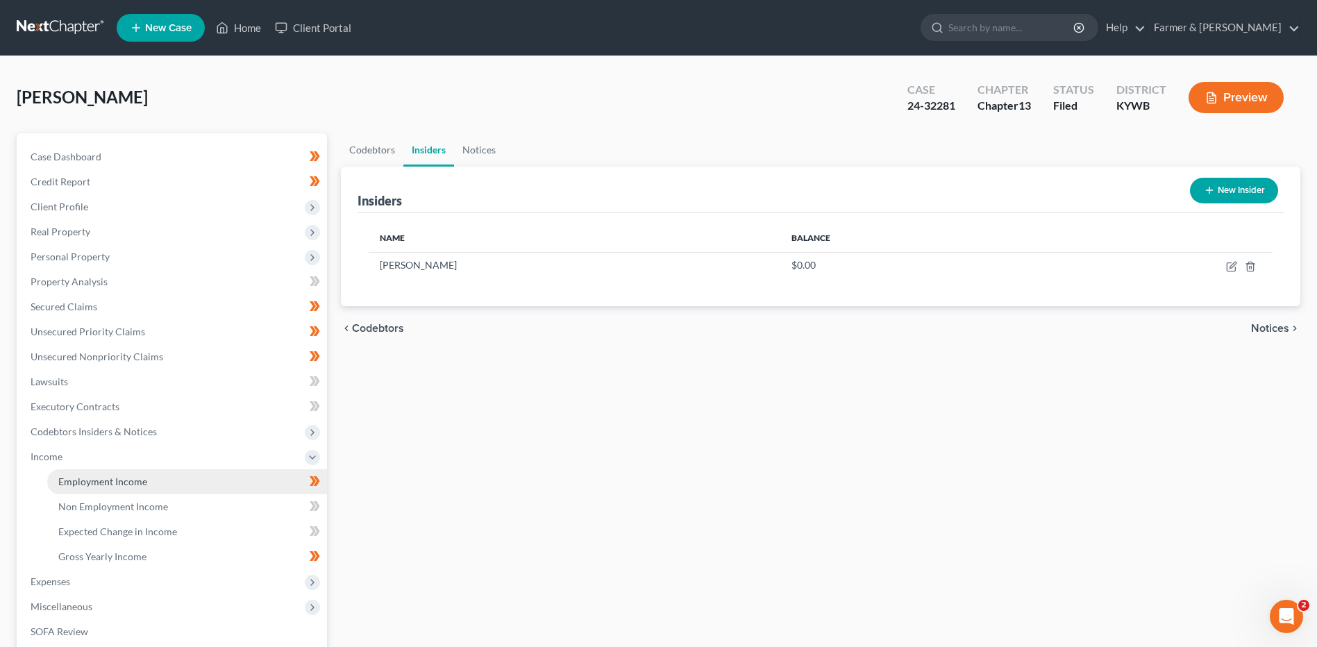
click at [132, 482] on span "Employment Income" at bounding box center [102, 481] width 89 height 12
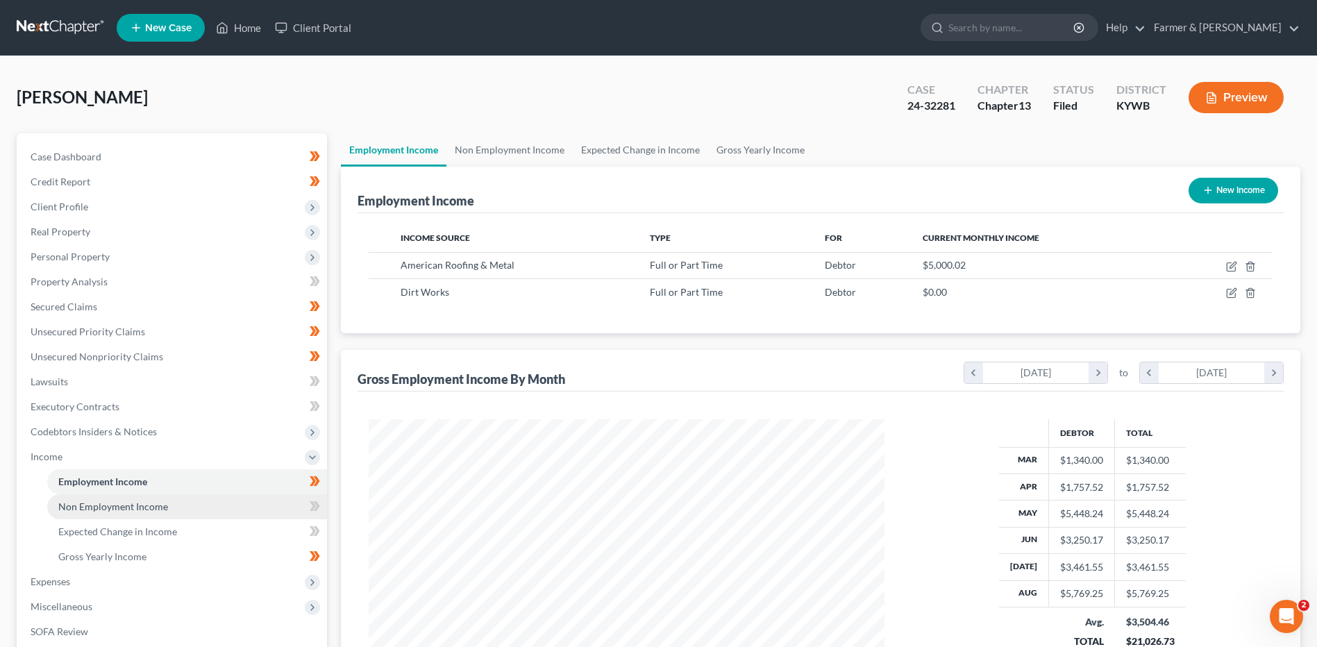
scroll to position [257, 543]
click at [138, 503] on span "Non Employment Income" at bounding box center [113, 506] width 110 height 12
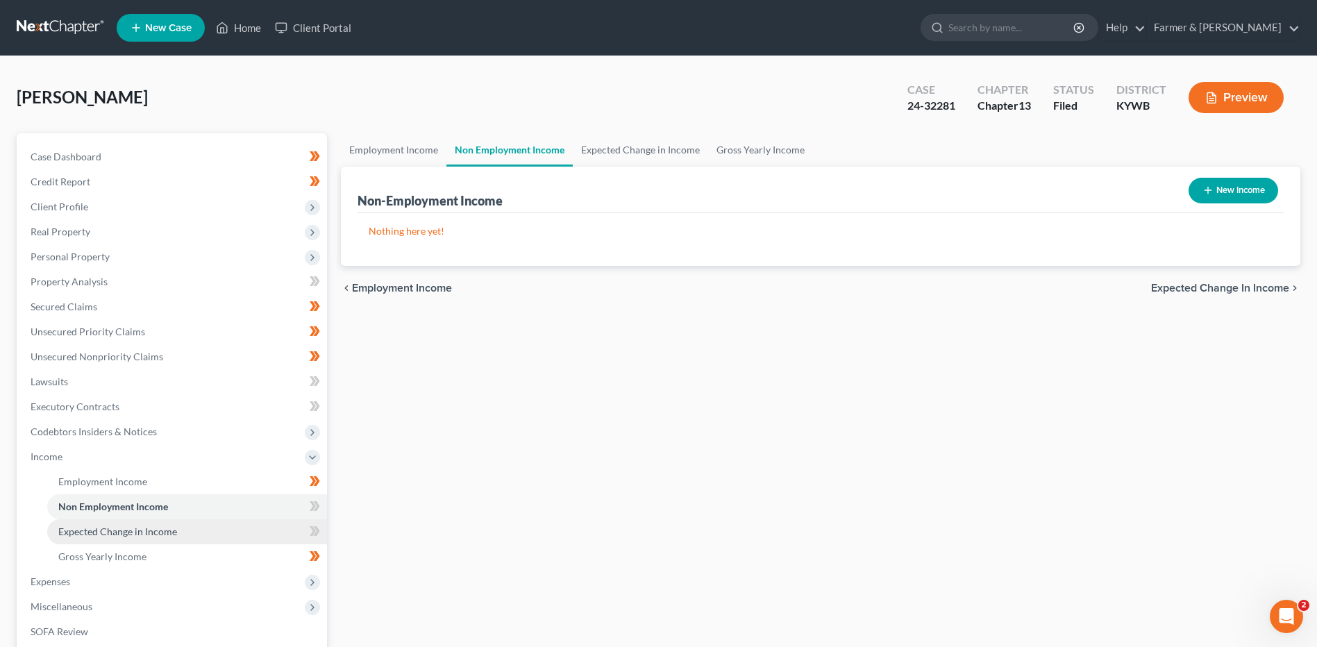
click at [131, 527] on span "Expected Change in Income" at bounding box center [117, 531] width 119 height 12
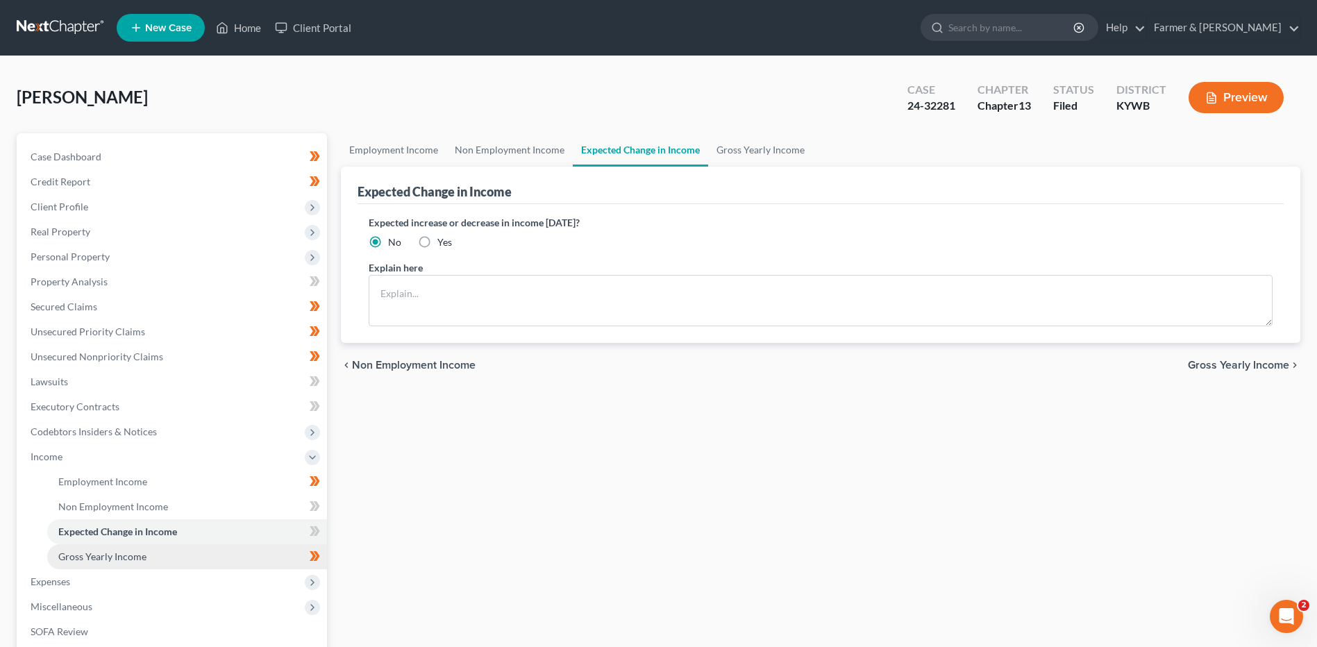
click at [121, 555] on span "Gross Yearly Income" at bounding box center [102, 556] width 88 height 12
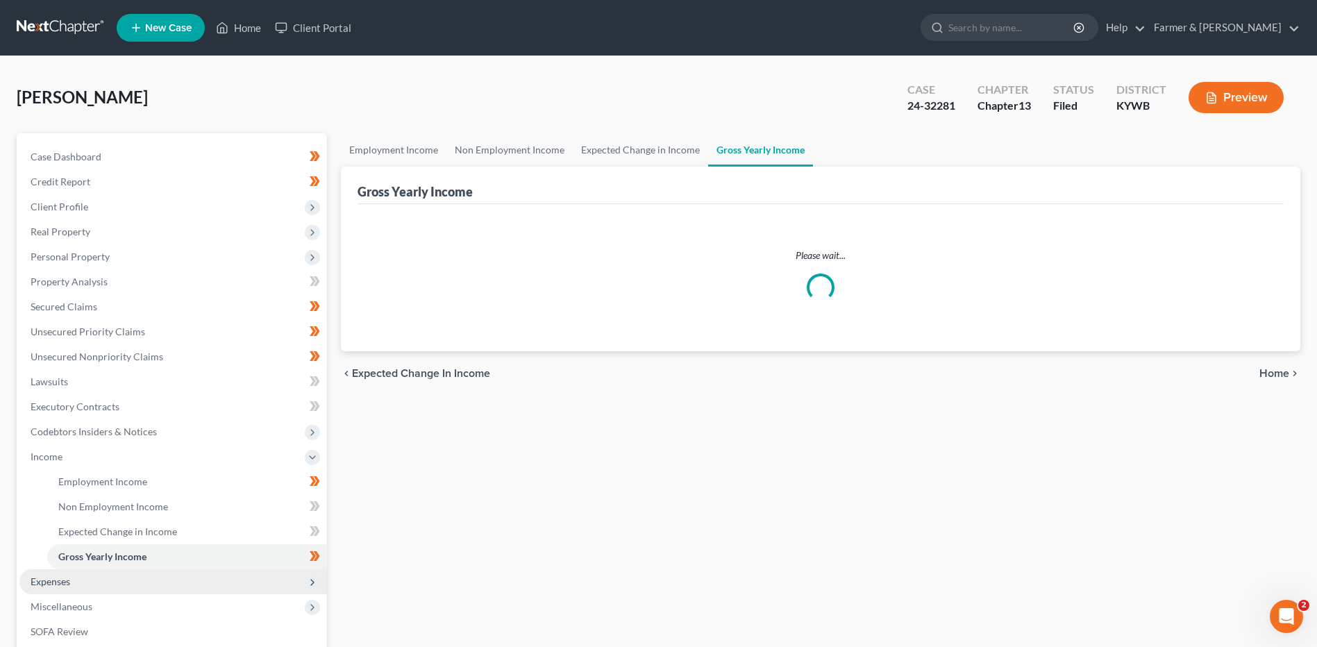
click at [108, 575] on span "Expenses" at bounding box center [172, 581] width 307 height 25
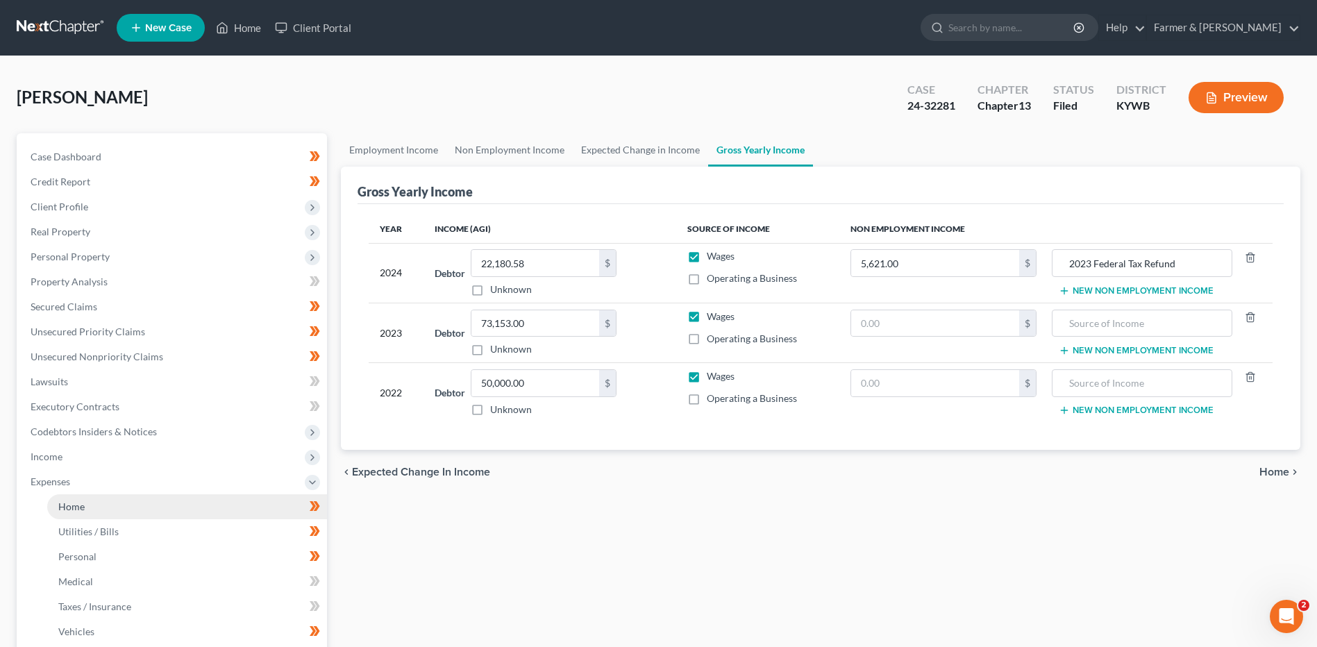
click at [122, 500] on link "Home" at bounding box center [187, 506] width 280 height 25
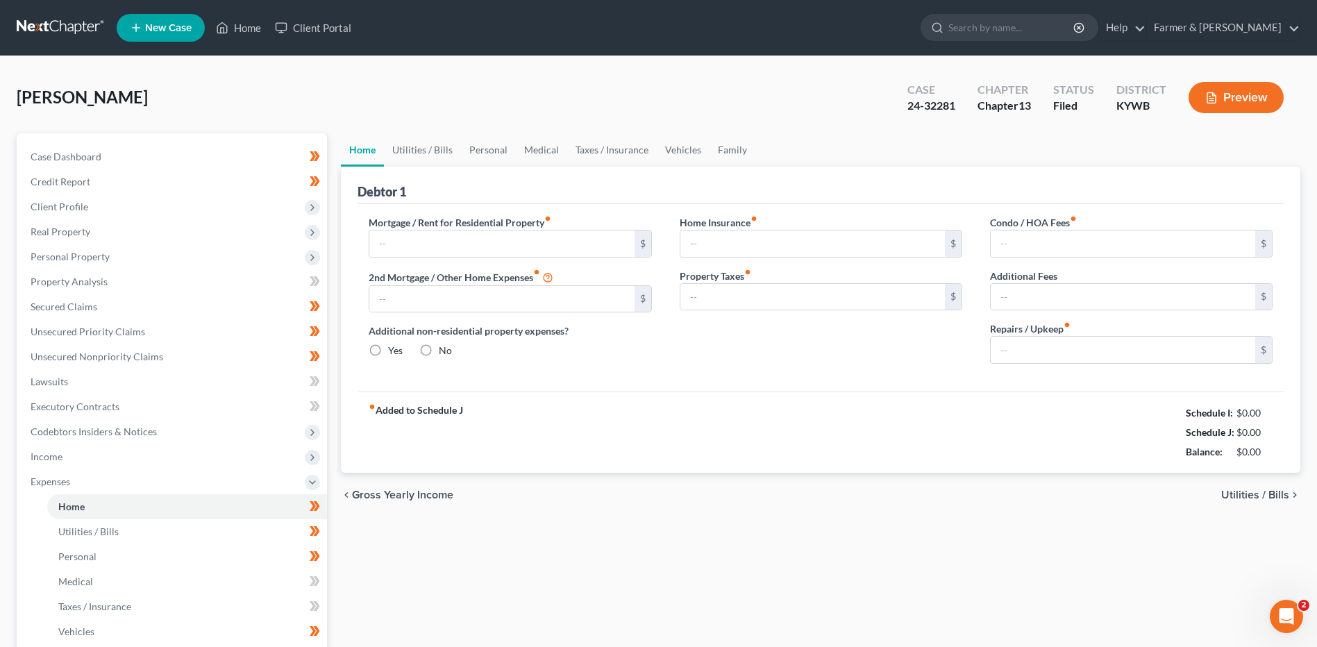
type input "1,850.00"
type input "0.00"
radio input "true"
type input "0.00"
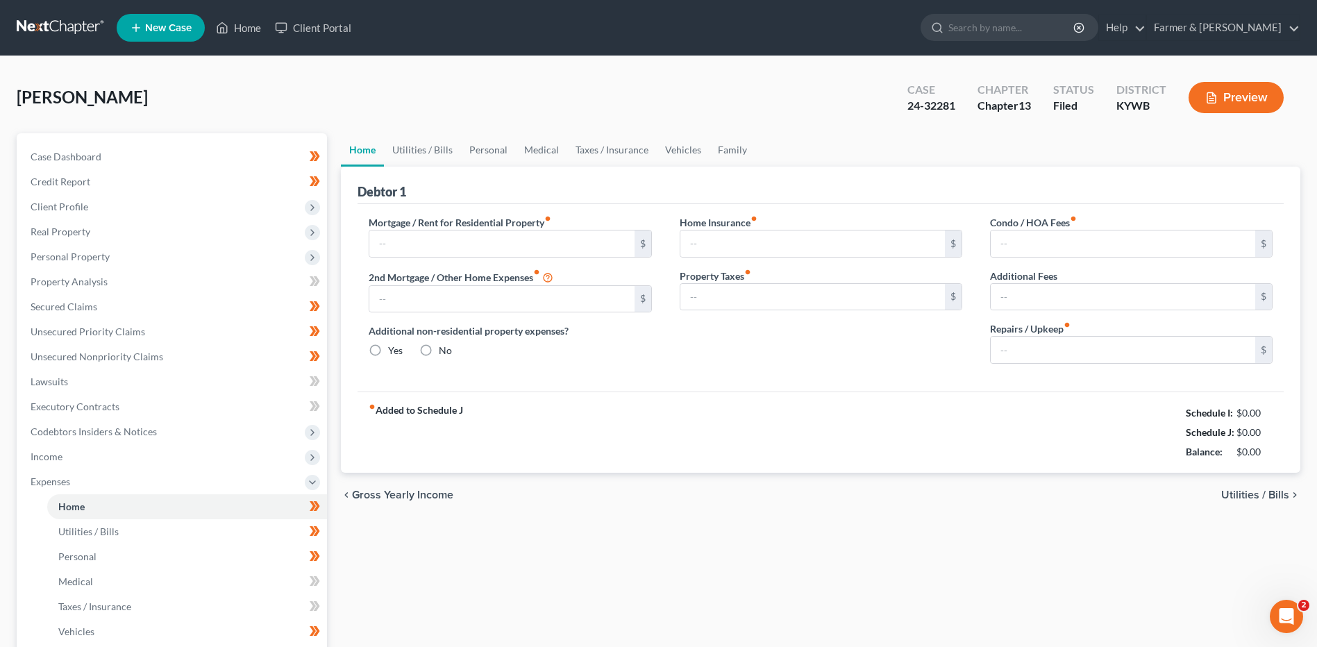
type input "0.00"
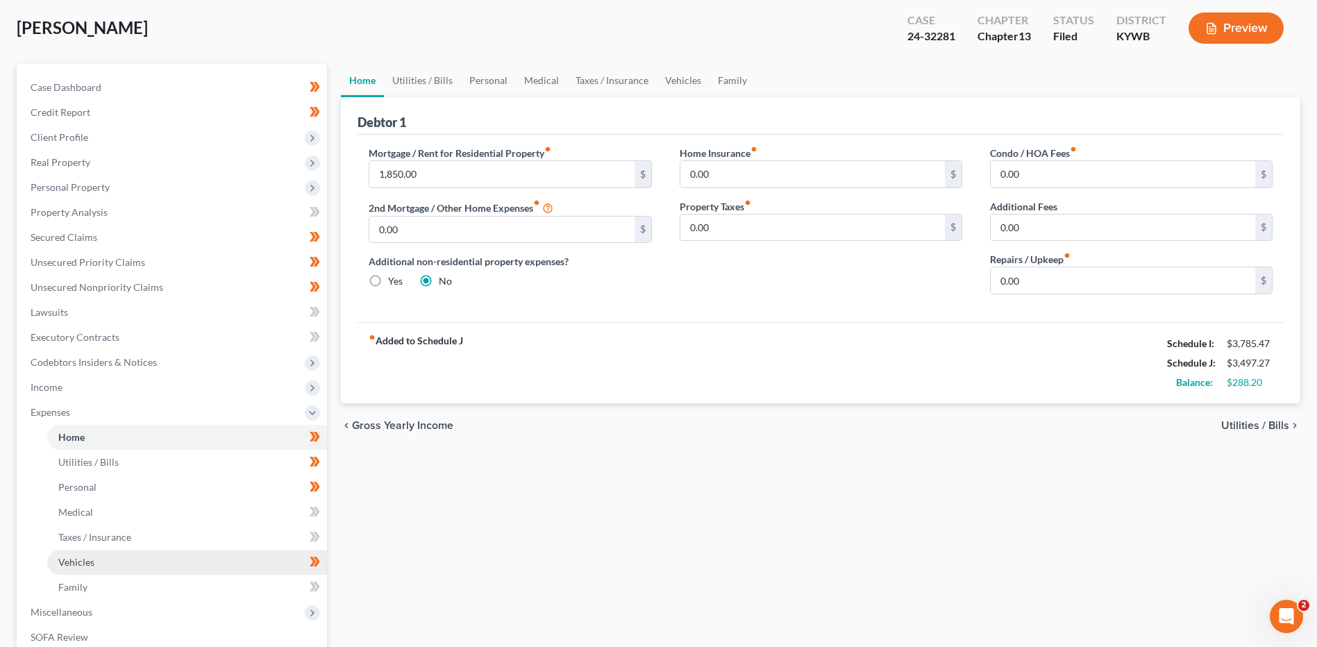
click at [114, 561] on link "Vehicles" at bounding box center [187, 562] width 280 height 25
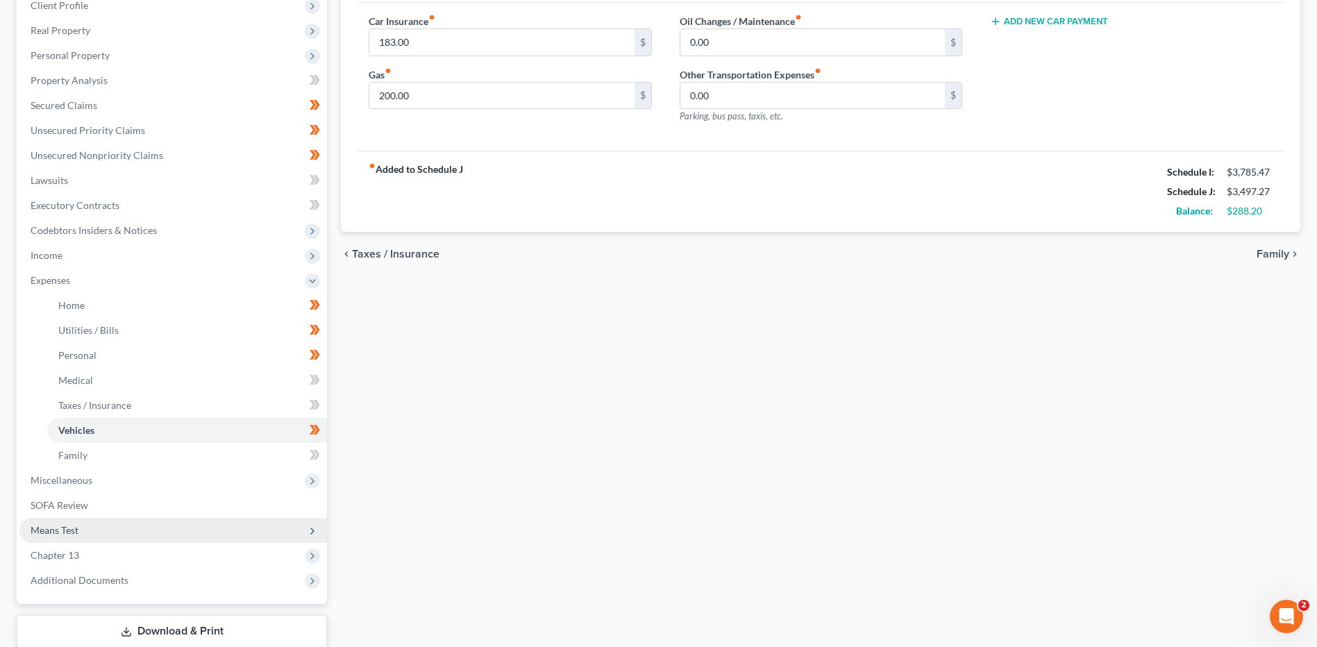
scroll to position [208, 0]
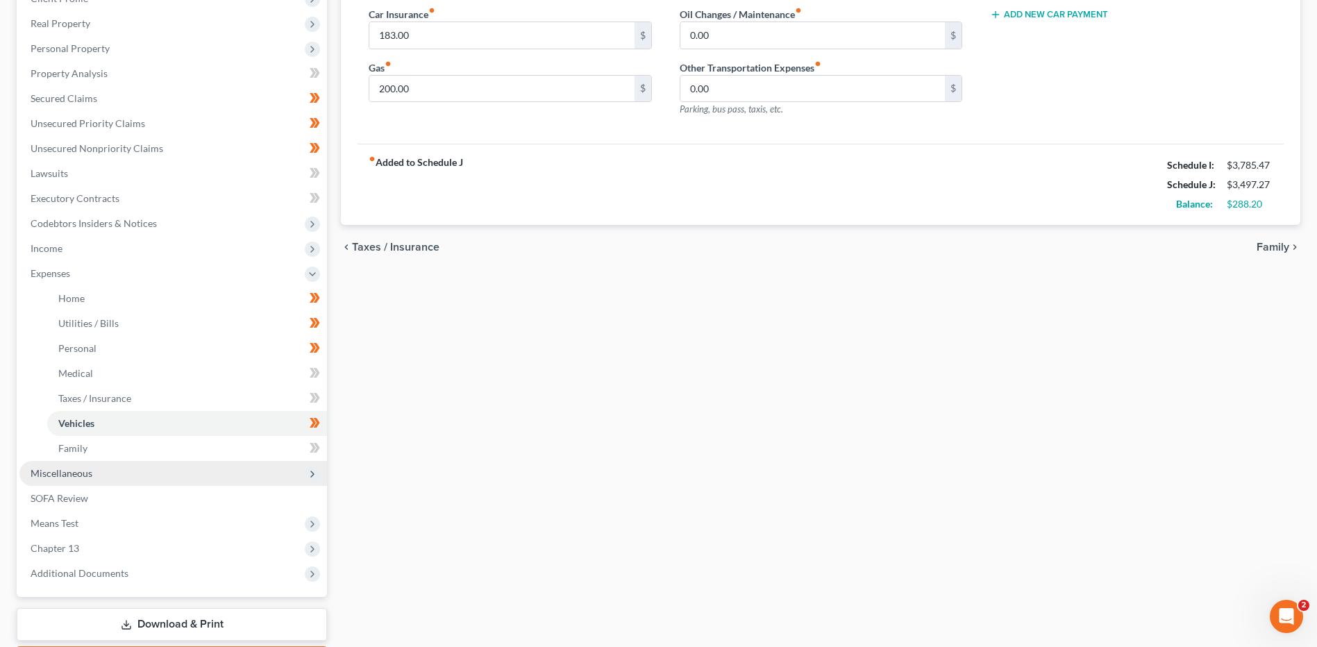
click at [151, 469] on span "Miscellaneous" at bounding box center [172, 473] width 307 height 25
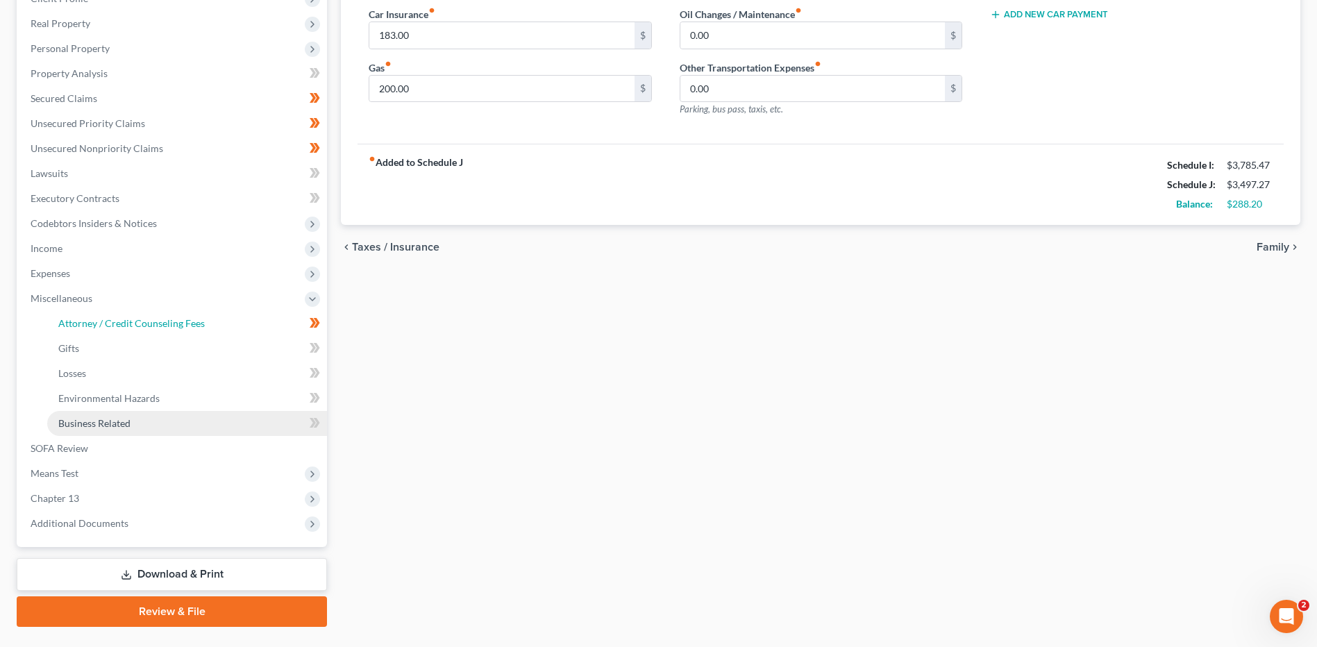
click at [147, 323] on span "Attorney / Credit Counseling Fees" at bounding box center [131, 323] width 146 height 12
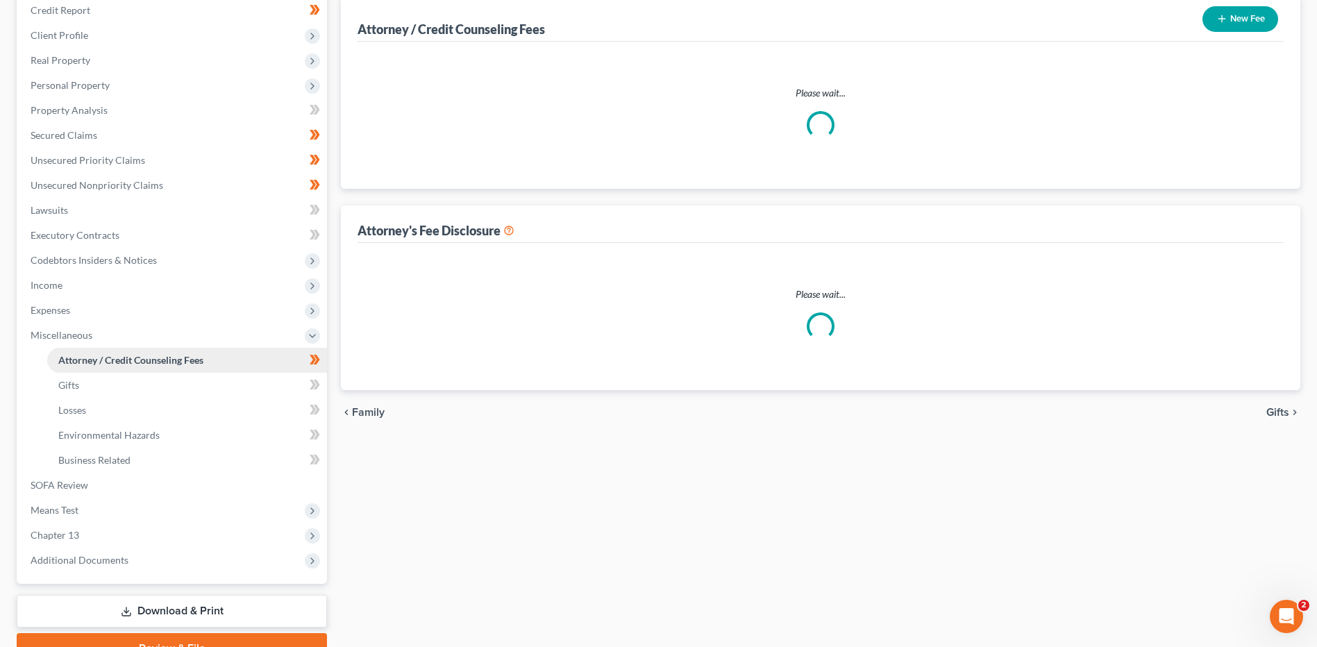
scroll to position [15, 0]
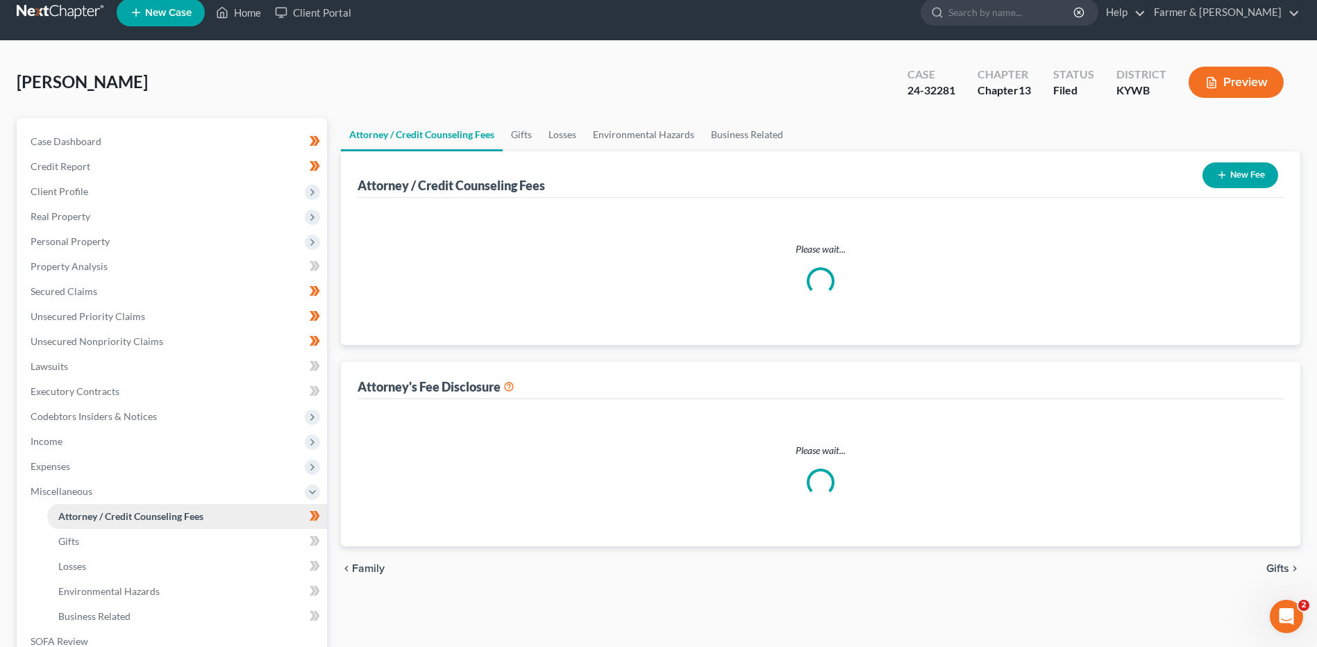
select select "0"
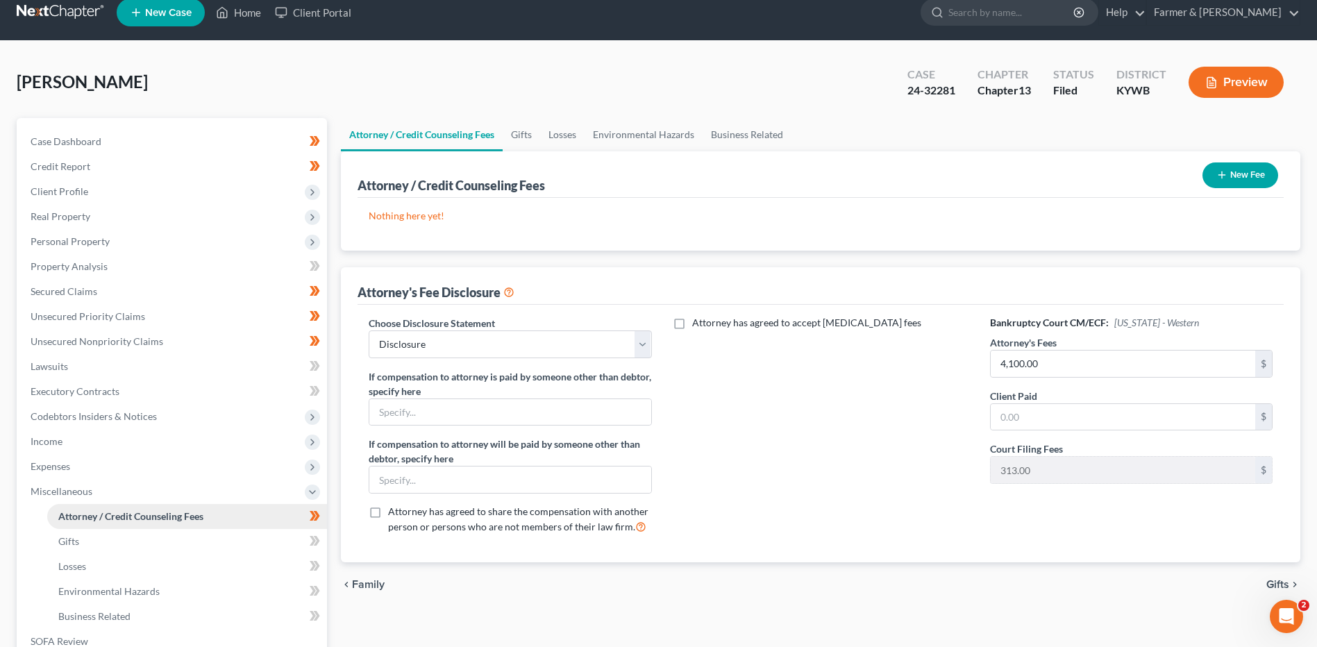
scroll to position [0, 0]
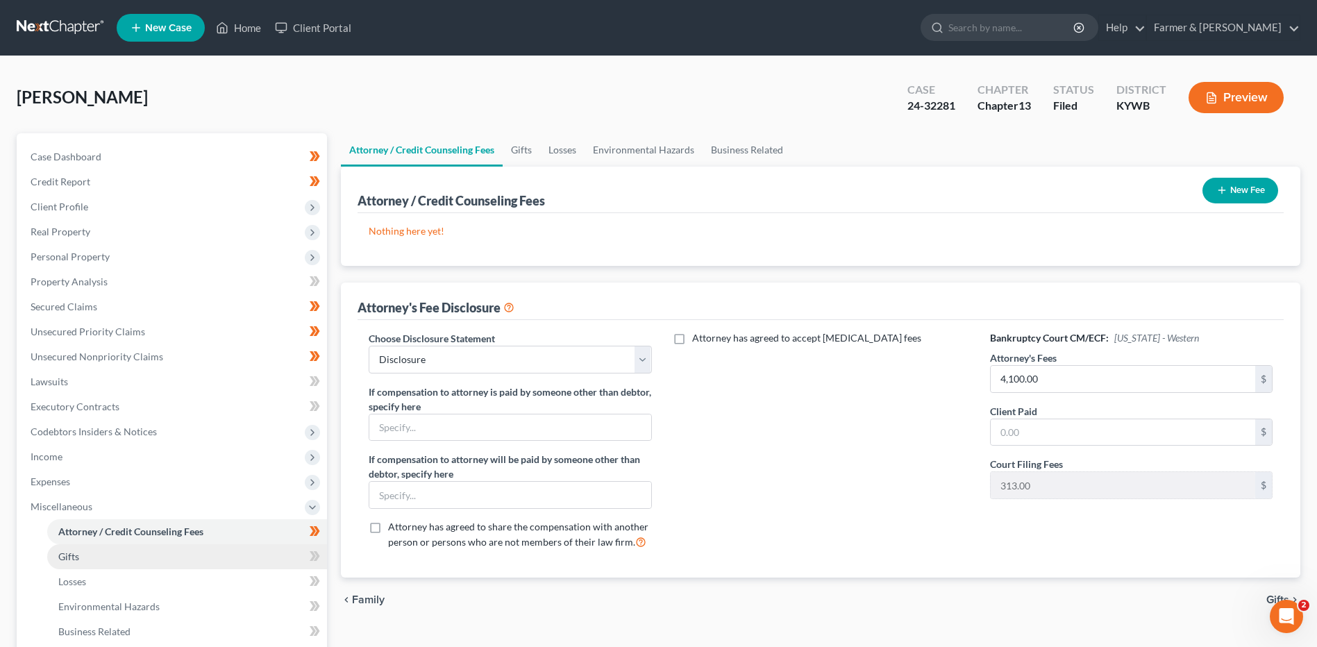
click at [108, 551] on link "Gifts" at bounding box center [187, 556] width 280 height 25
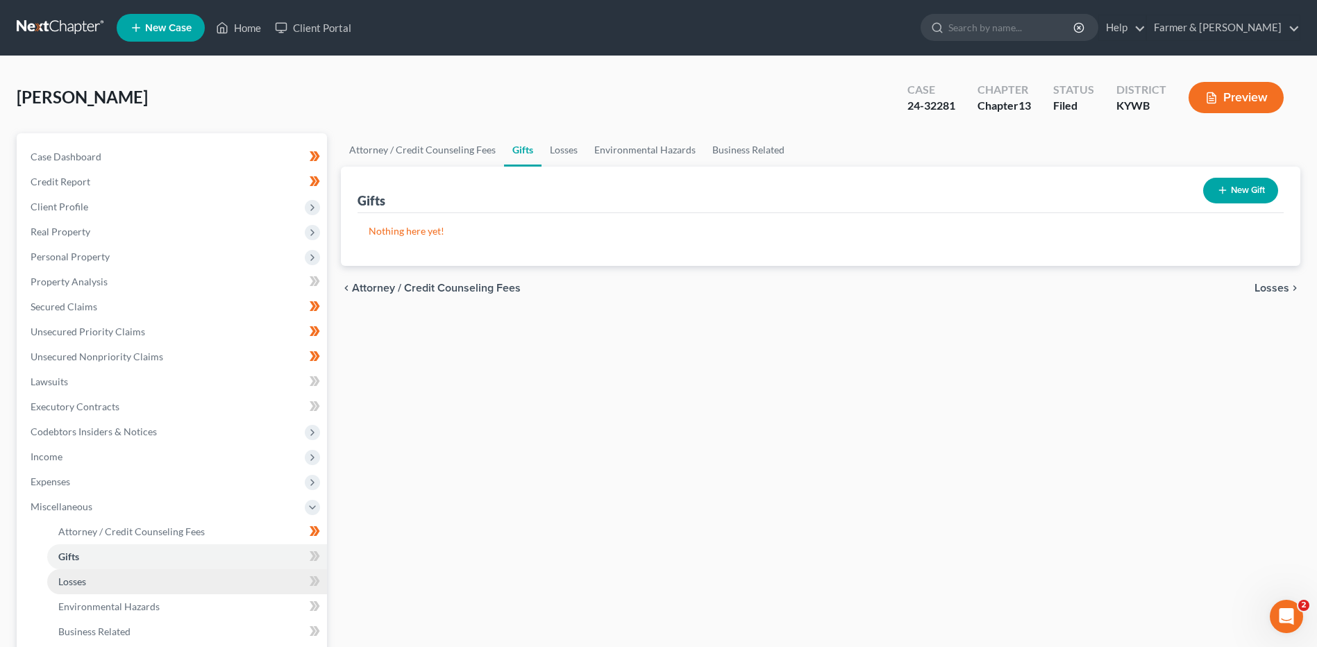
click at [101, 584] on link "Losses" at bounding box center [187, 581] width 280 height 25
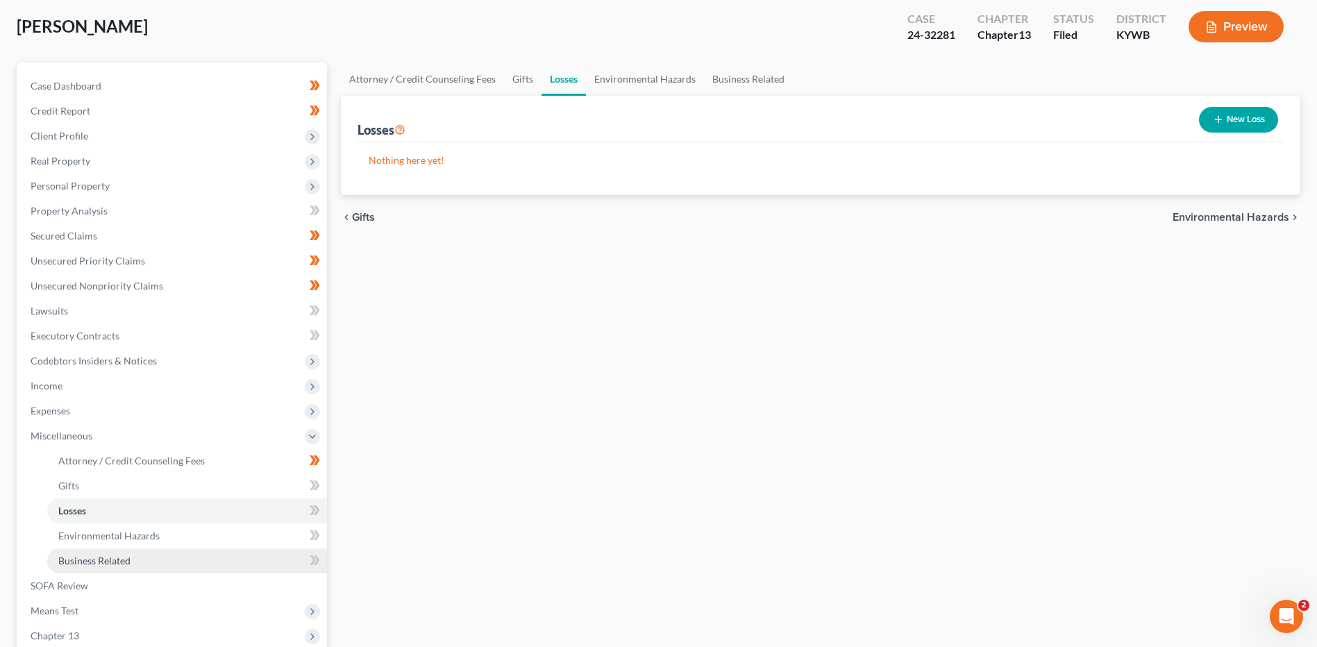
scroll to position [139, 0]
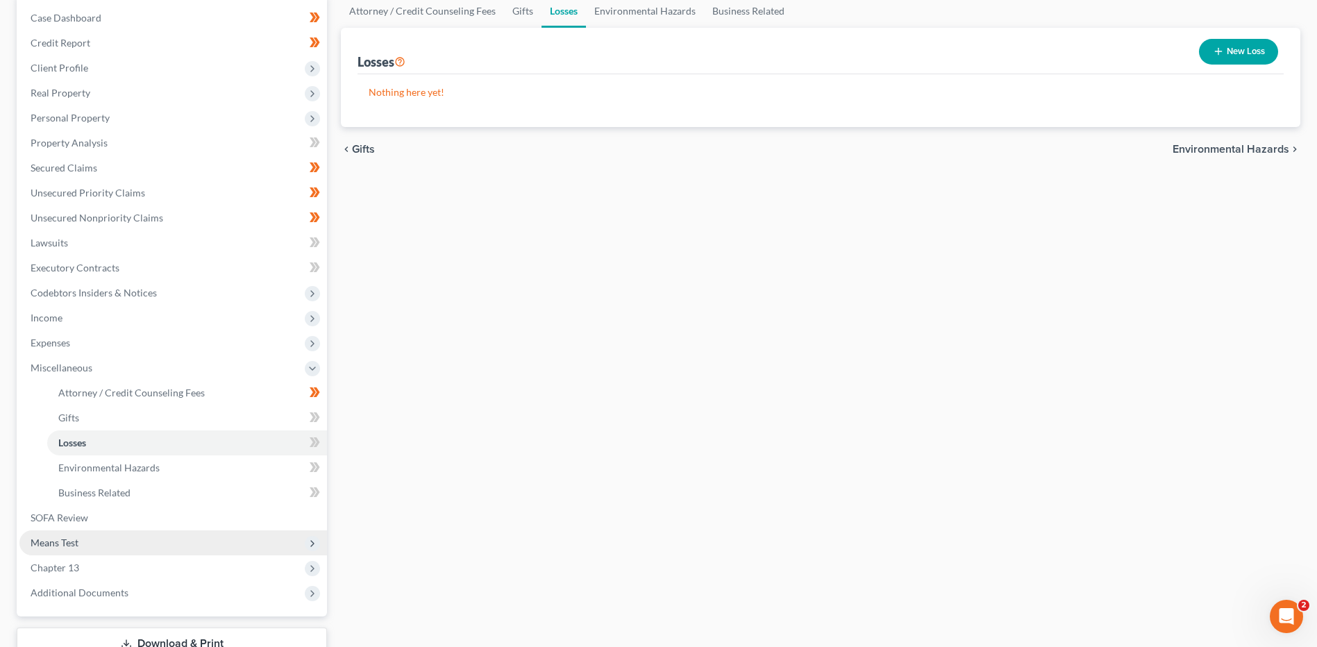
click at [76, 543] on span "Means Test" at bounding box center [55, 542] width 48 height 12
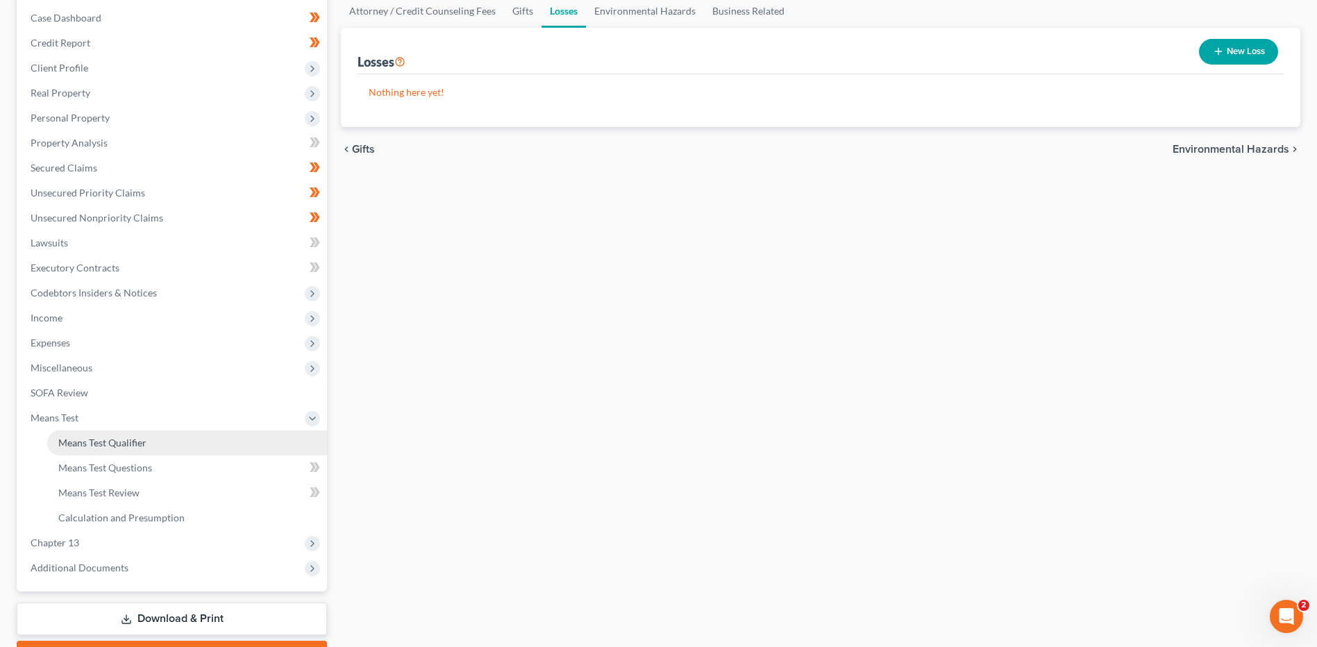
click at [120, 441] on span "Means Test Qualifier" at bounding box center [102, 443] width 88 height 12
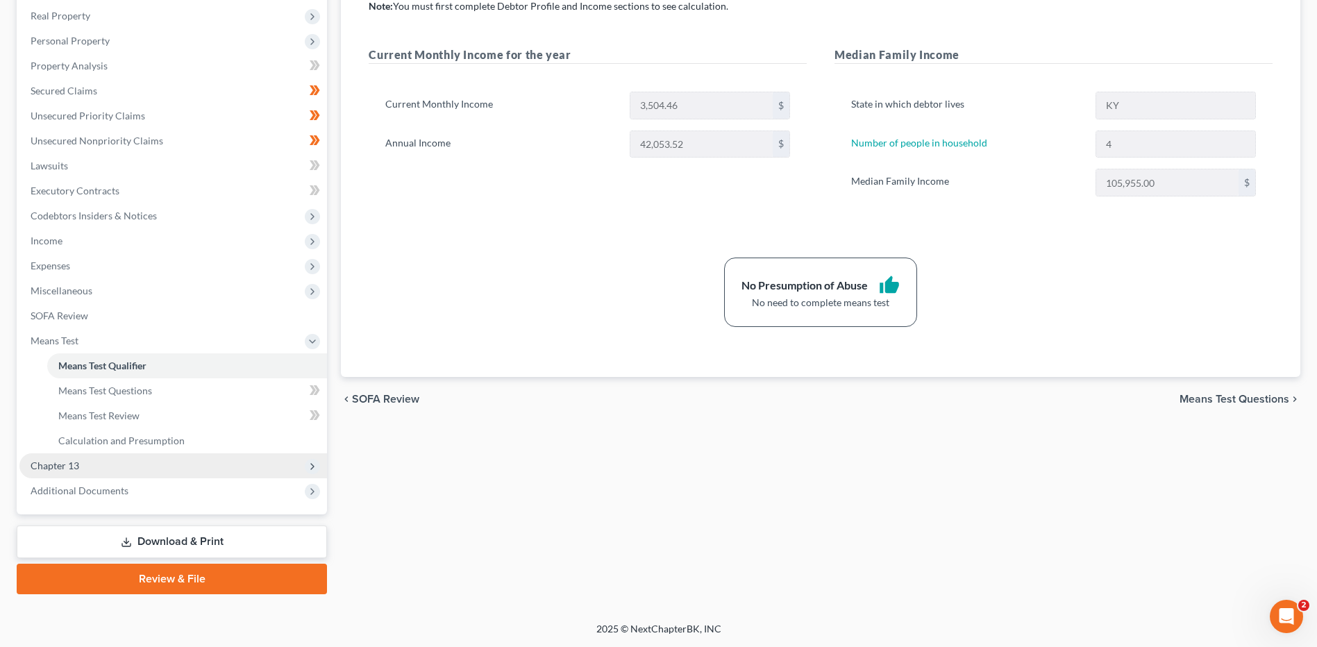
click at [83, 468] on span "Chapter 13" at bounding box center [172, 465] width 307 height 25
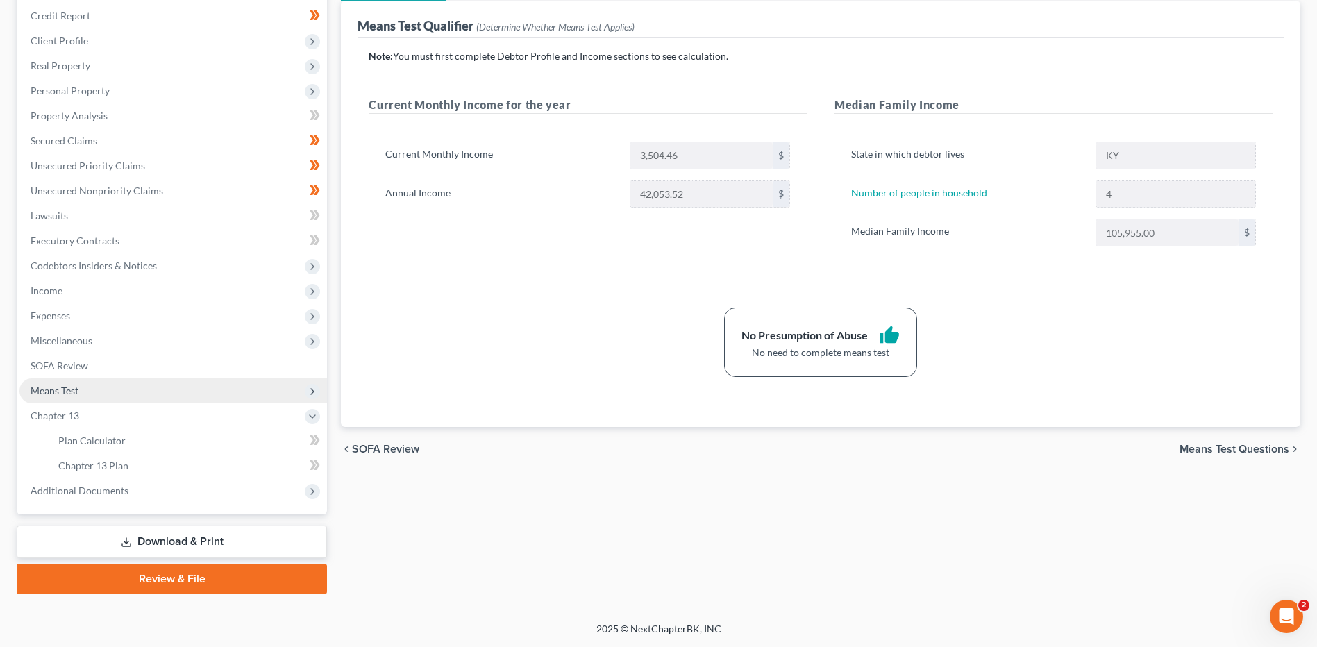
scroll to position [166, 0]
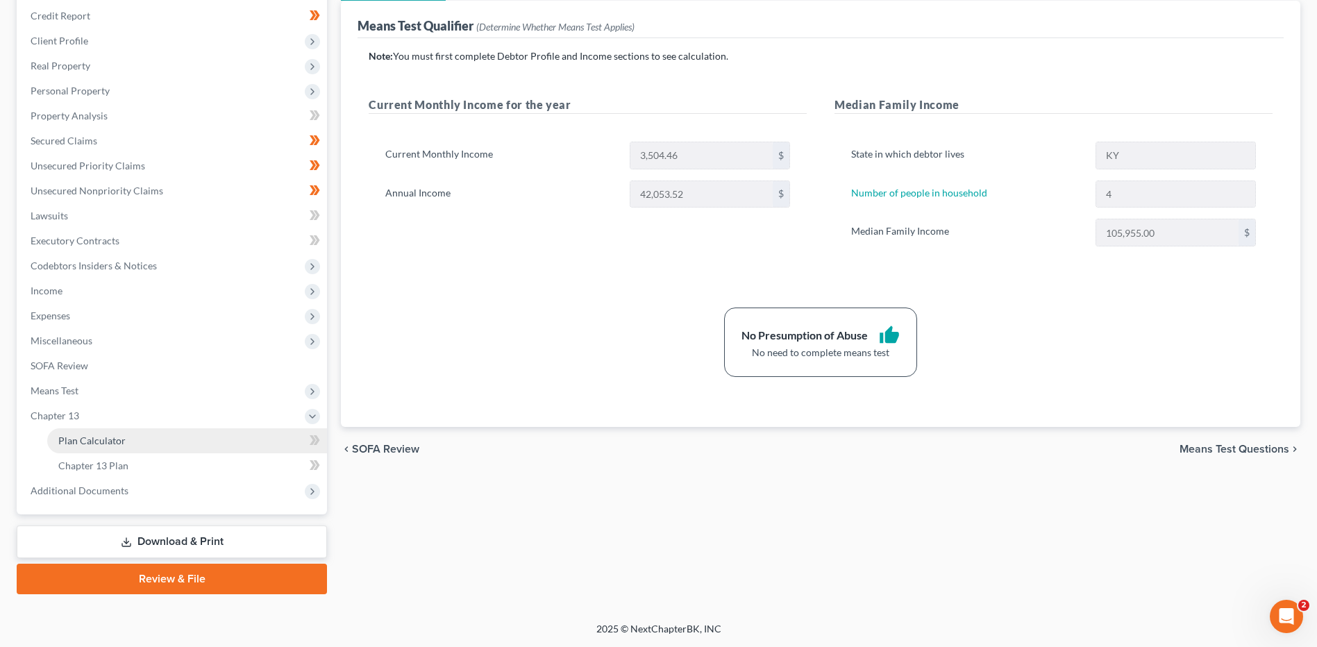
click at [112, 450] on link "Plan Calculator" at bounding box center [187, 440] width 280 height 25
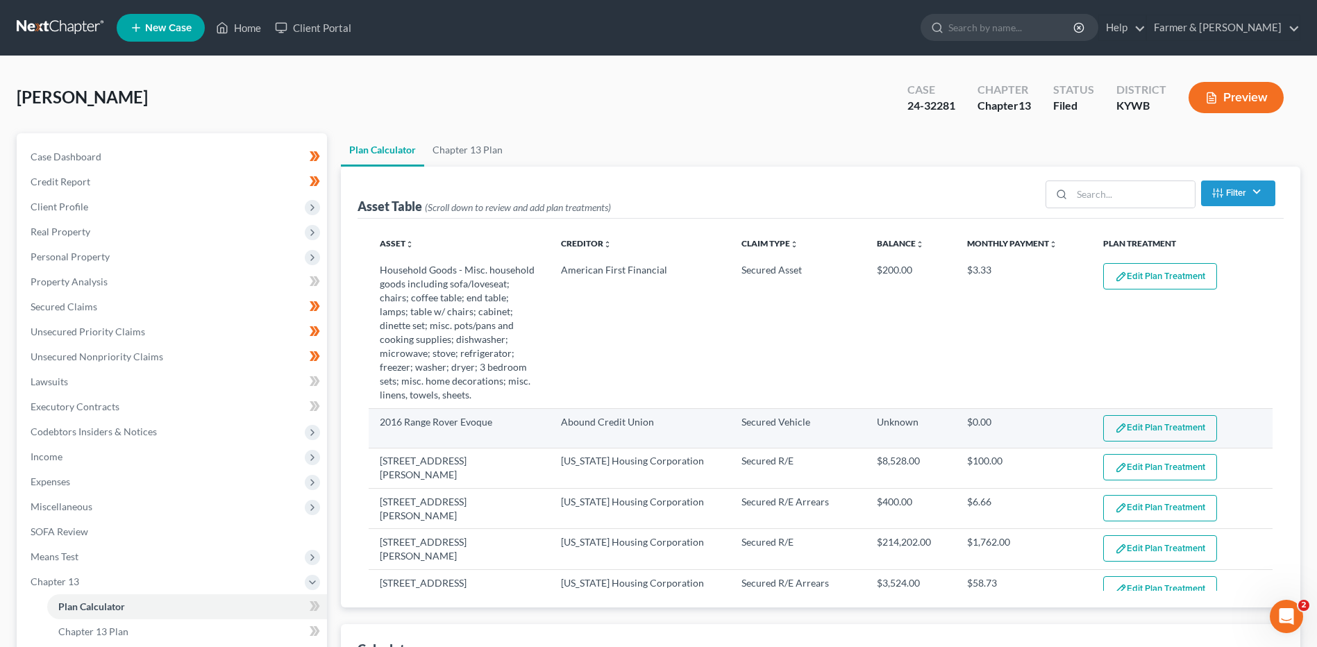
select select "59"
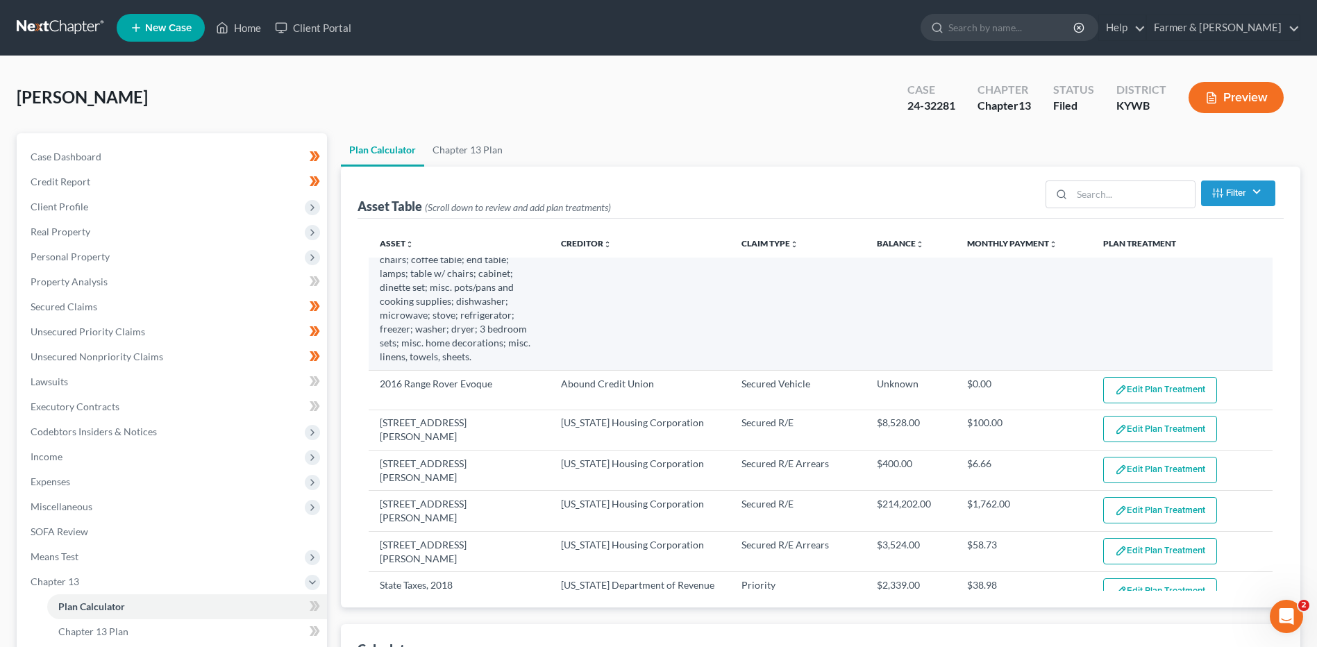
scroll to position [69, 0]
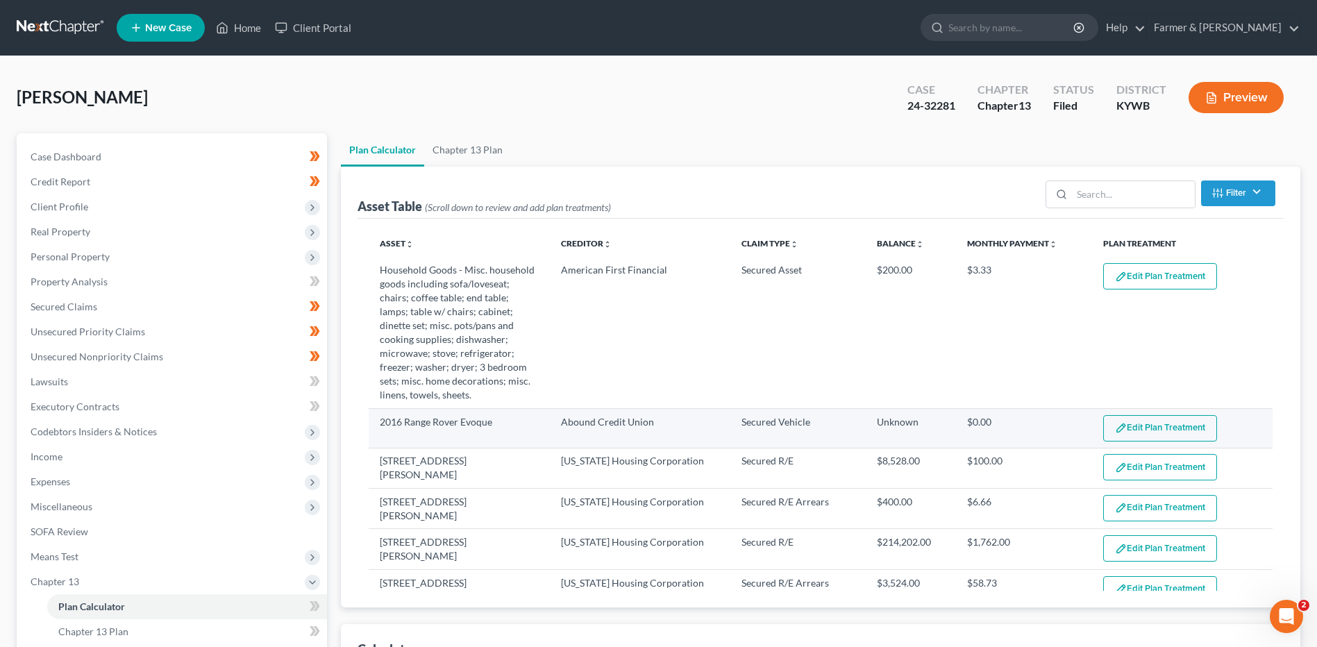
click at [1127, 425] on button "Edit Plan Treatment" at bounding box center [1160, 428] width 114 height 26
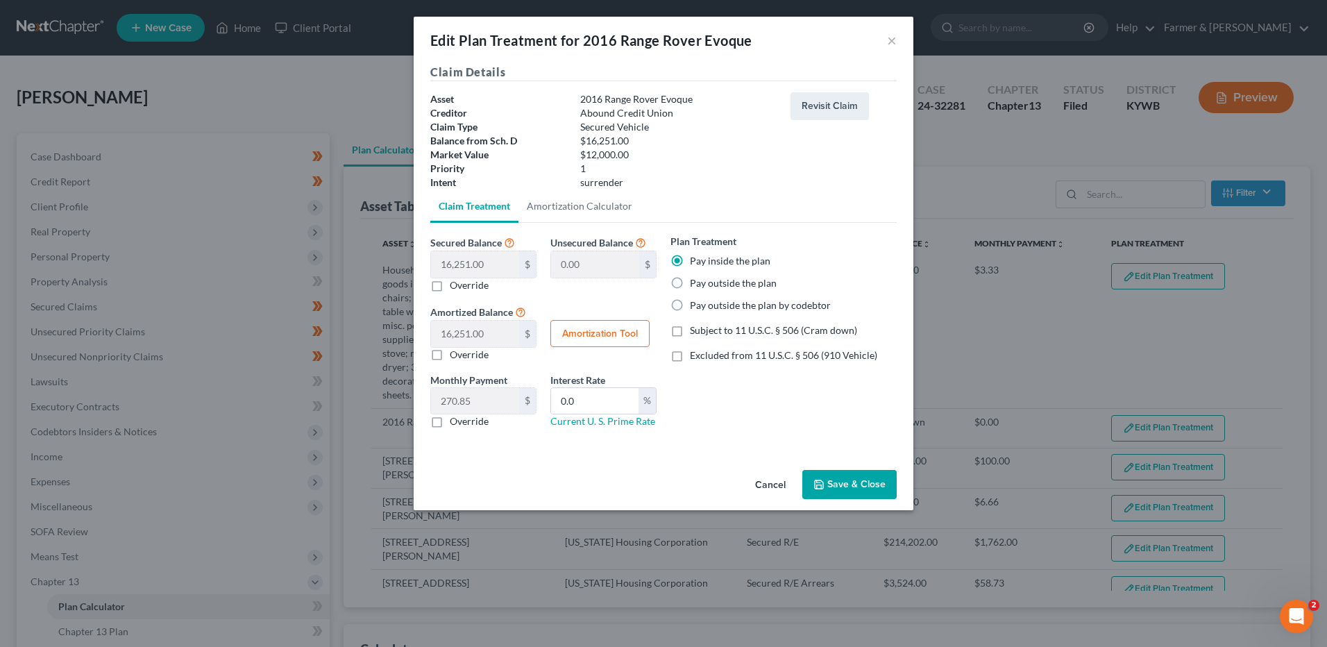
click at [779, 487] on button "Cancel" at bounding box center [770, 485] width 53 height 28
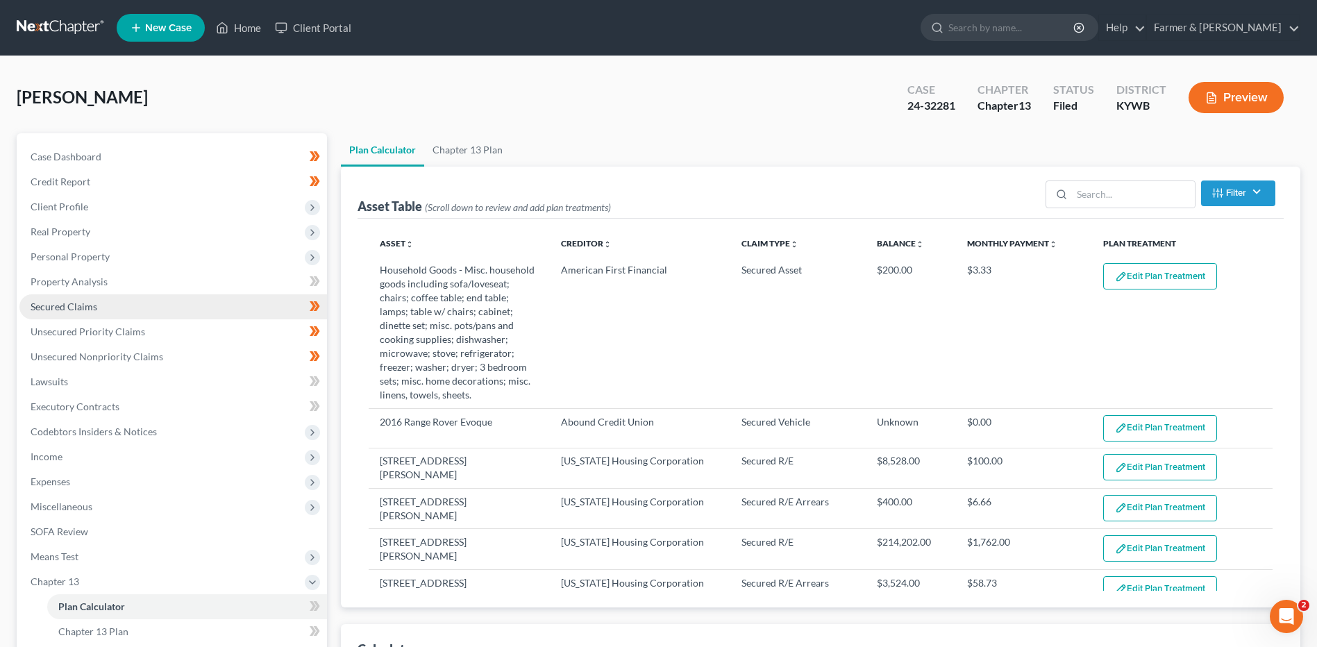
click at [154, 303] on link "Secured Claims" at bounding box center [172, 306] width 307 height 25
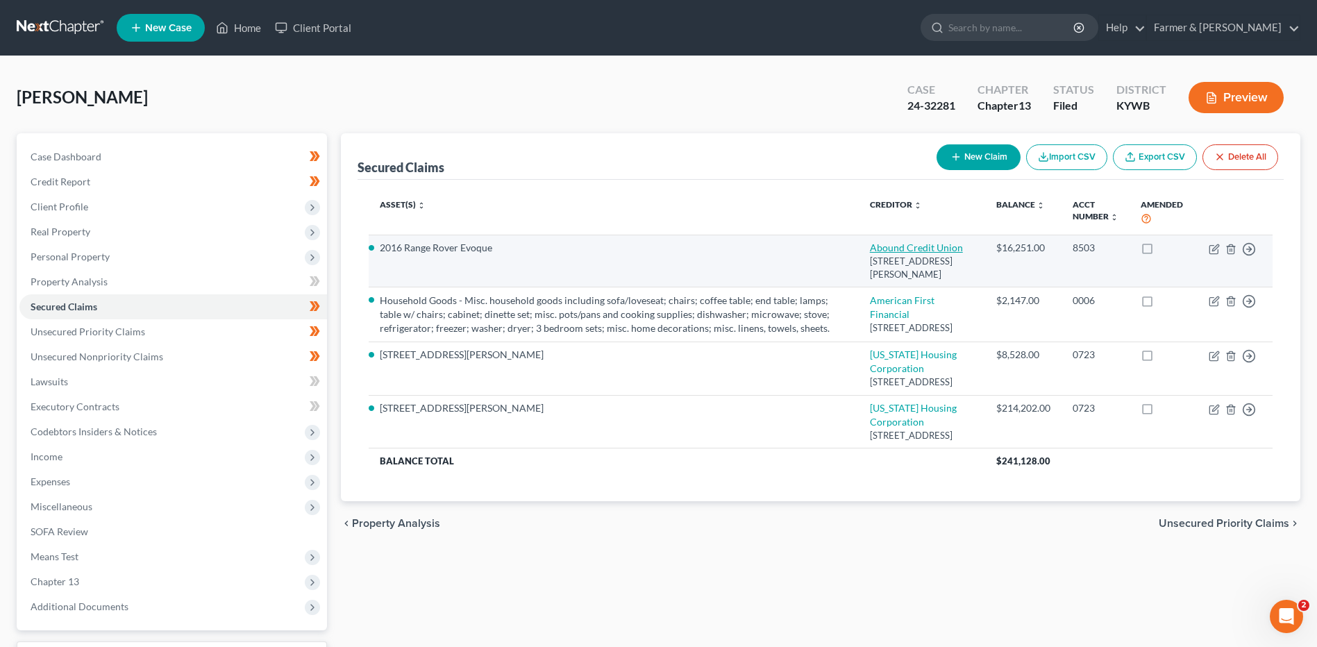
click at [938, 249] on link "Abound Credit Union" at bounding box center [916, 248] width 93 height 12
select select "18"
select select "0"
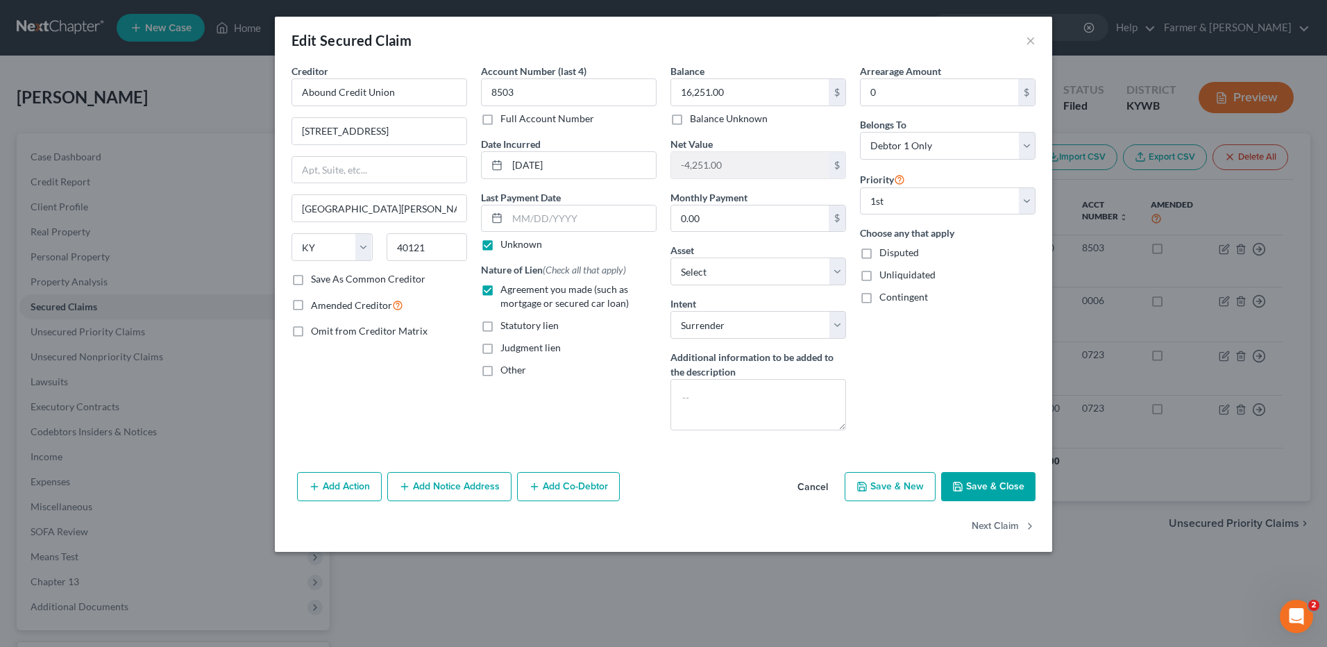
click at [814, 484] on button "Cancel" at bounding box center [812, 487] width 53 height 28
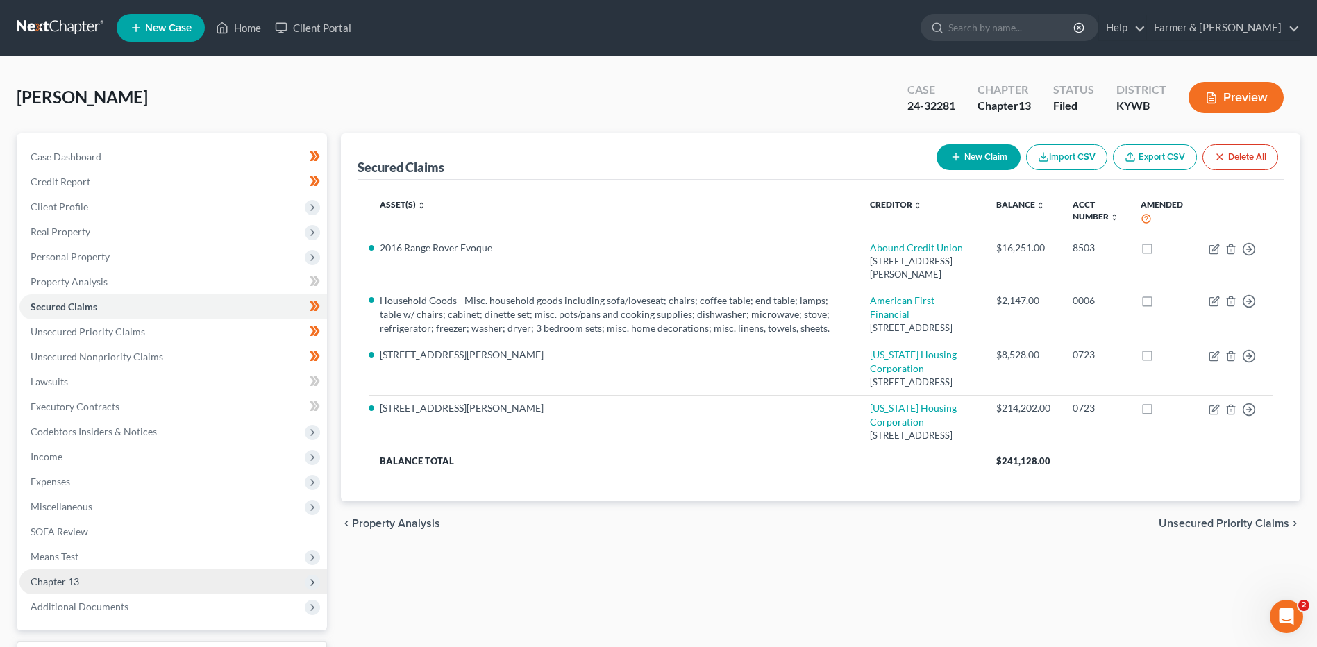
click at [76, 586] on span "Chapter 13" at bounding box center [55, 581] width 49 height 12
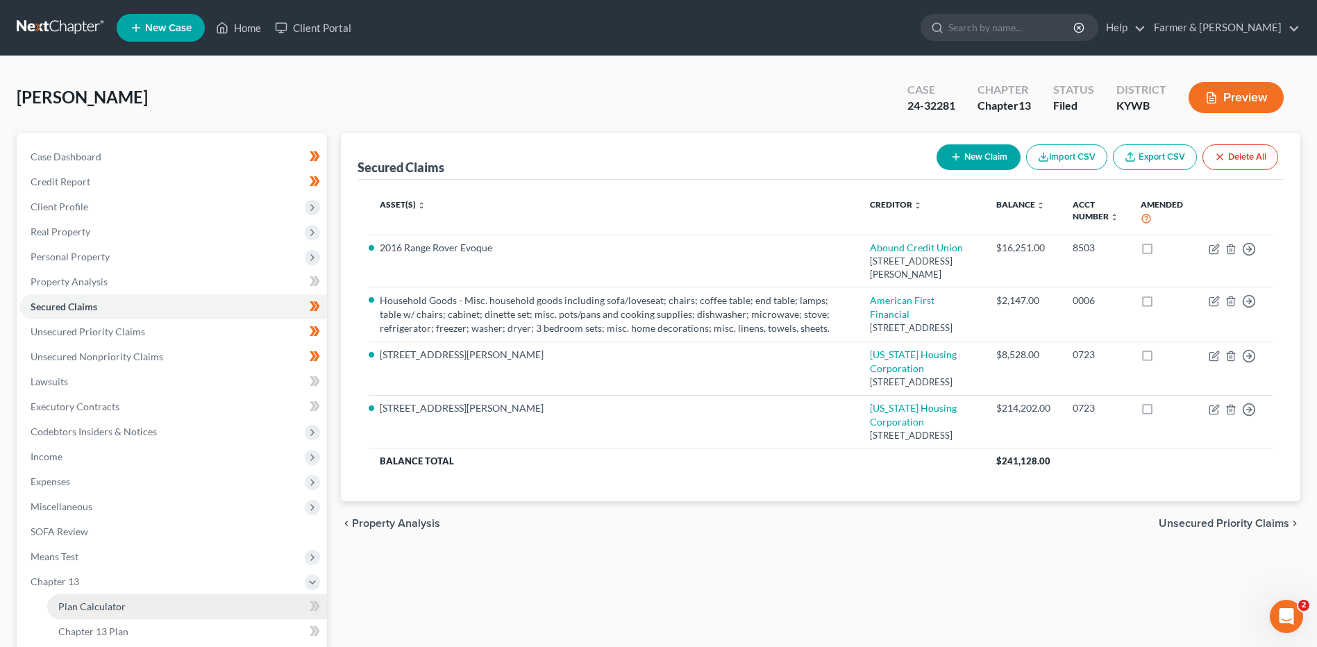
click at [121, 609] on span "Plan Calculator" at bounding box center [91, 606] width 67 height 12
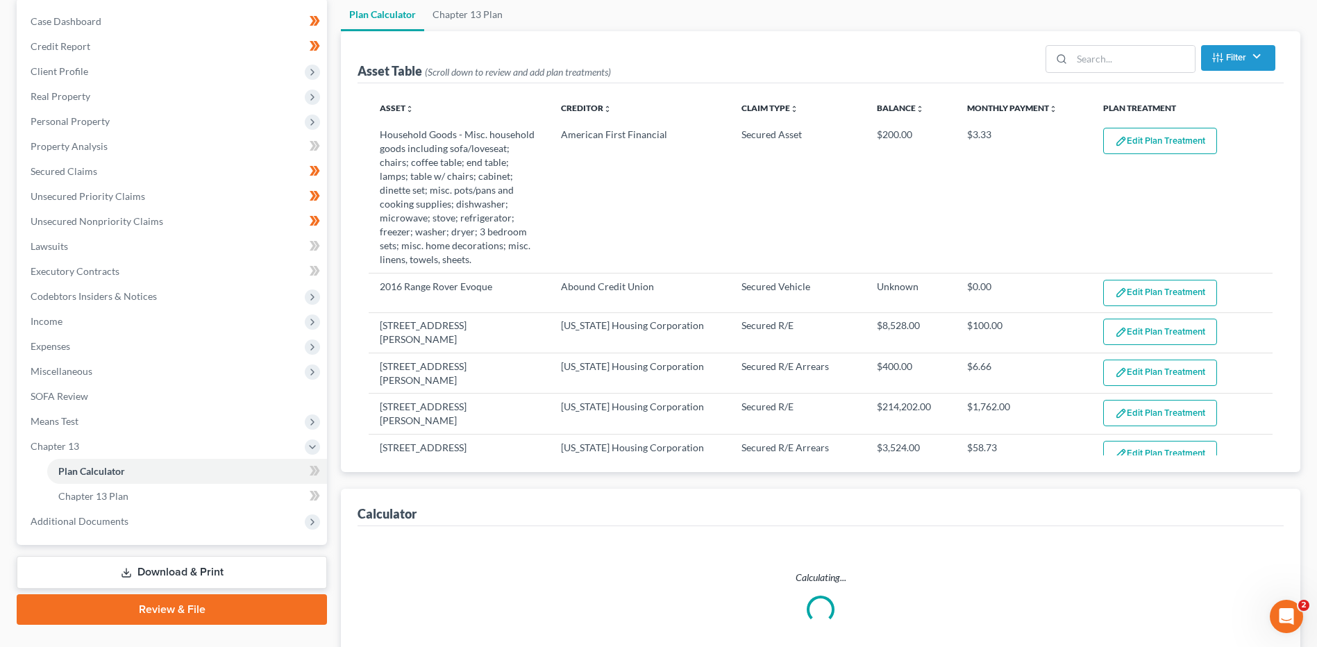
scroll to position [139, 0]
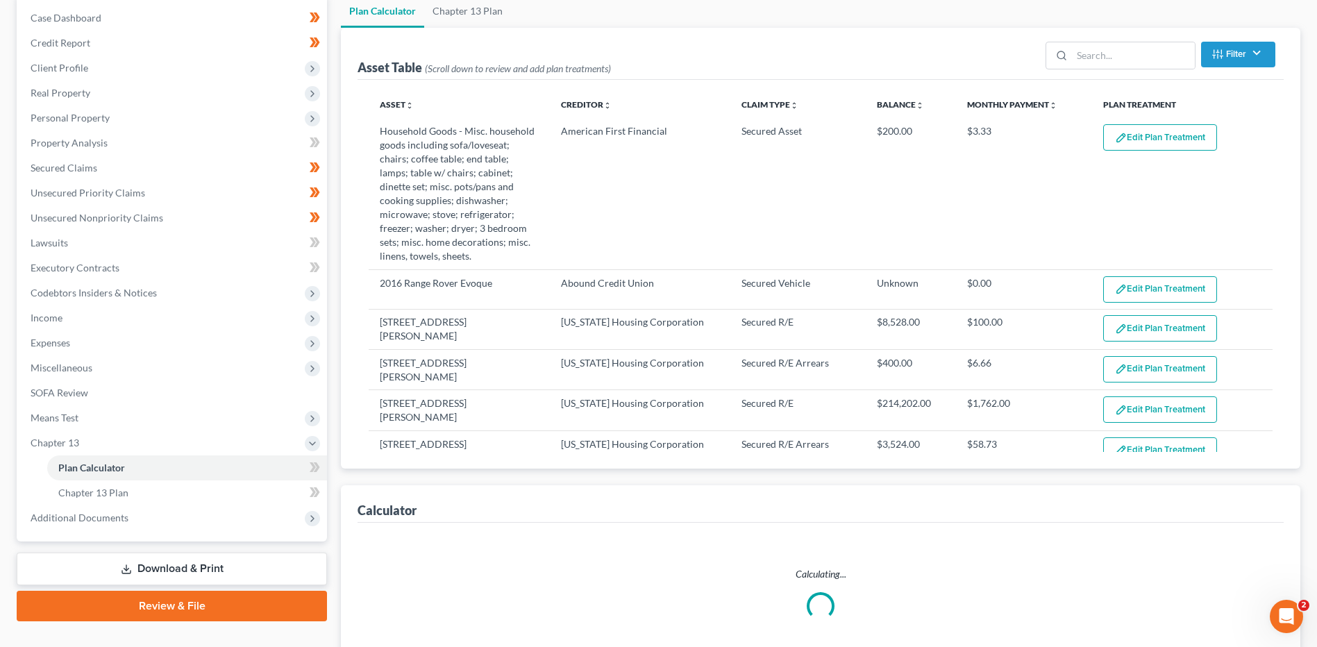
select select "59"
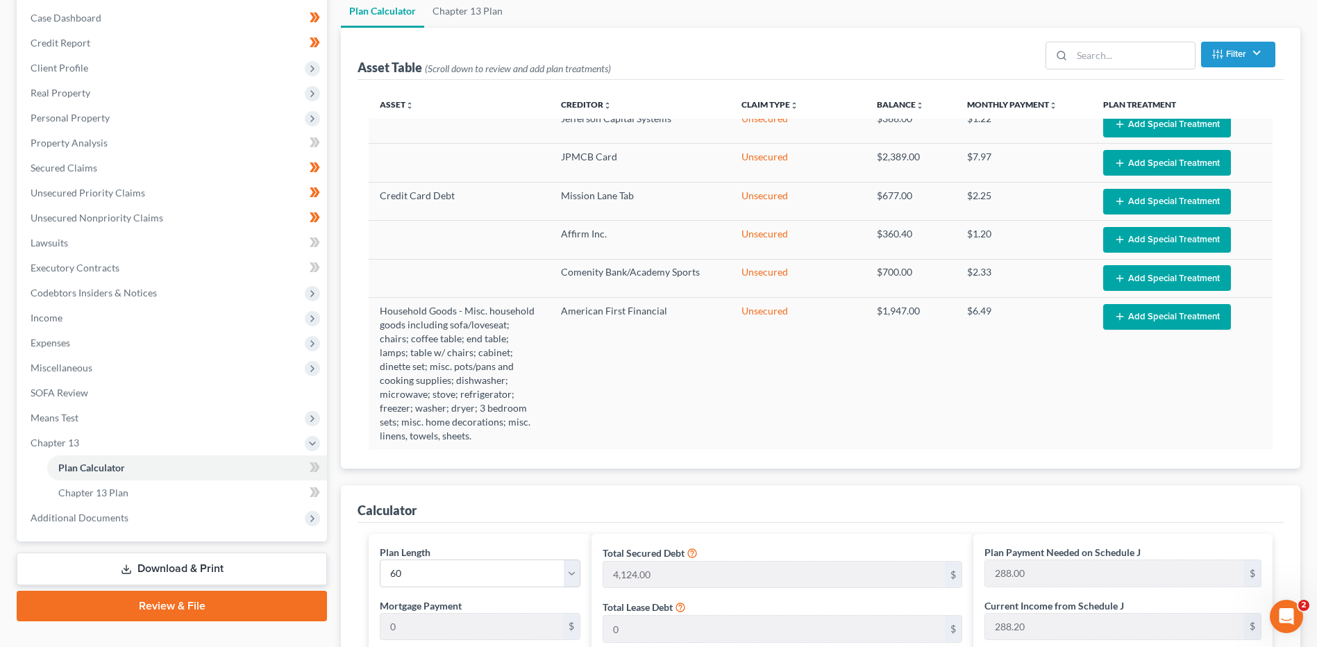
scroll to position [639, 0]
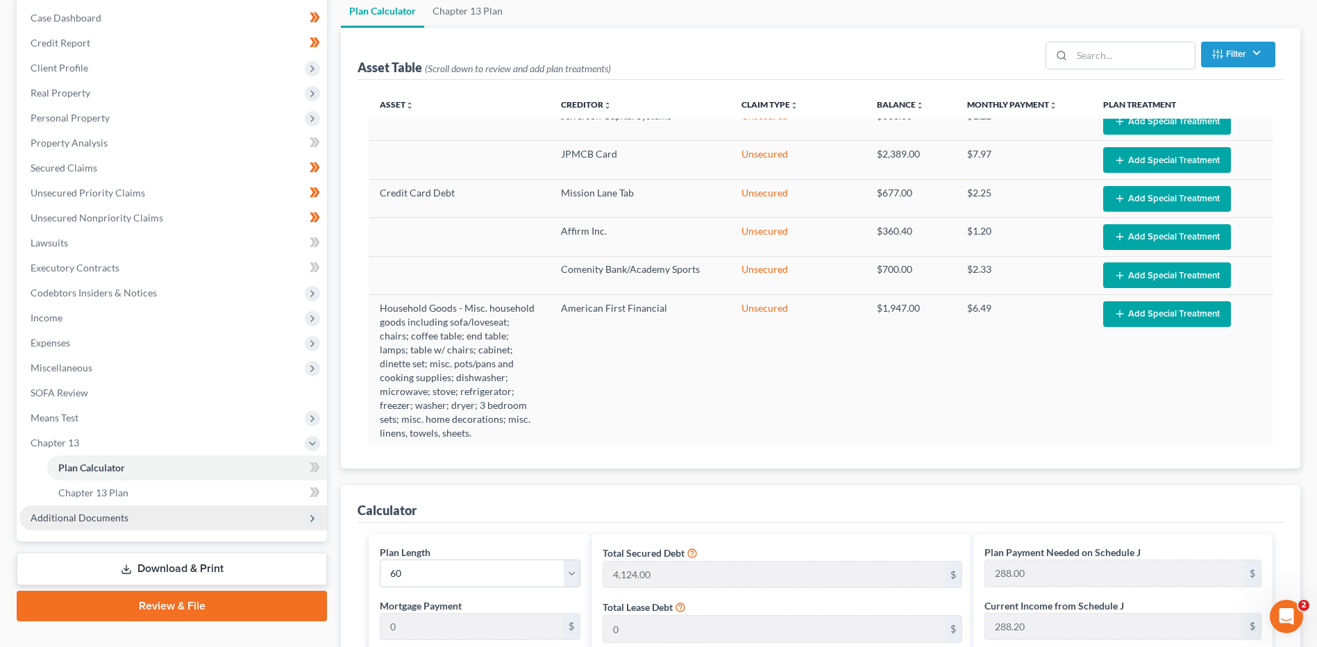
click at [91, 521] on span "Additional Documents" at bounding box center [80, 518] width 98 height 12
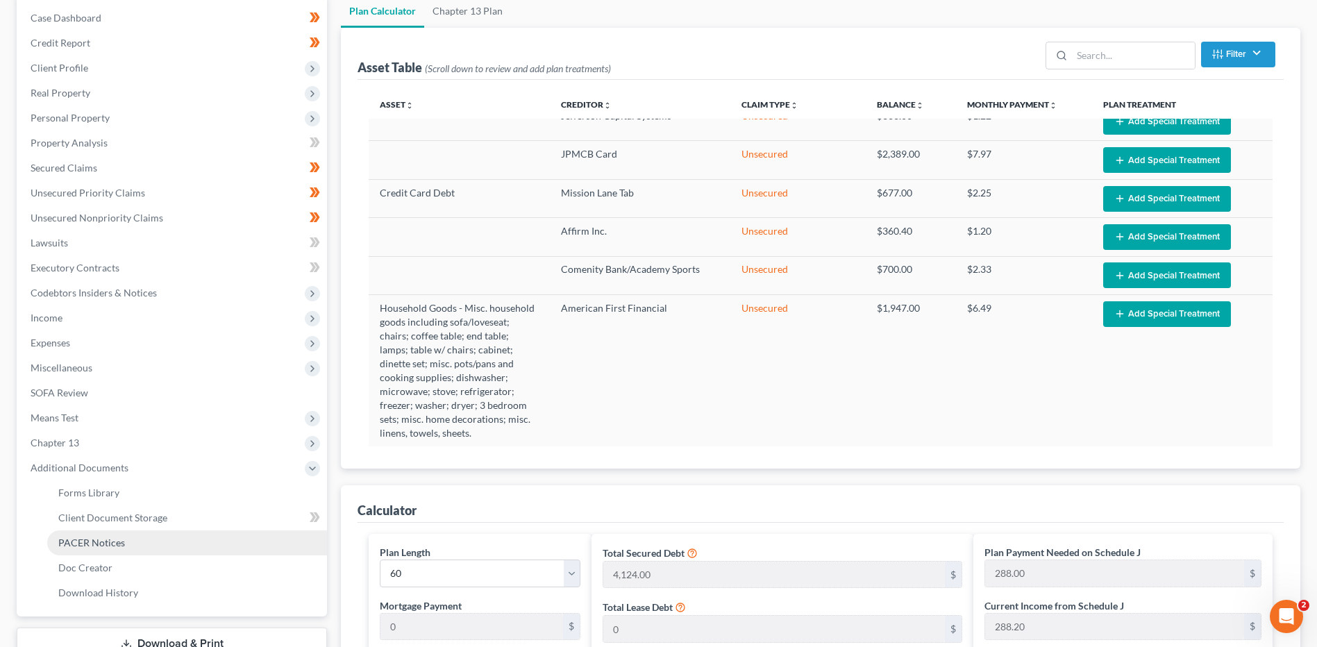
click at [91, 543] on span "PACER Notices" at bounding box center [91, 542] width 67 height 12
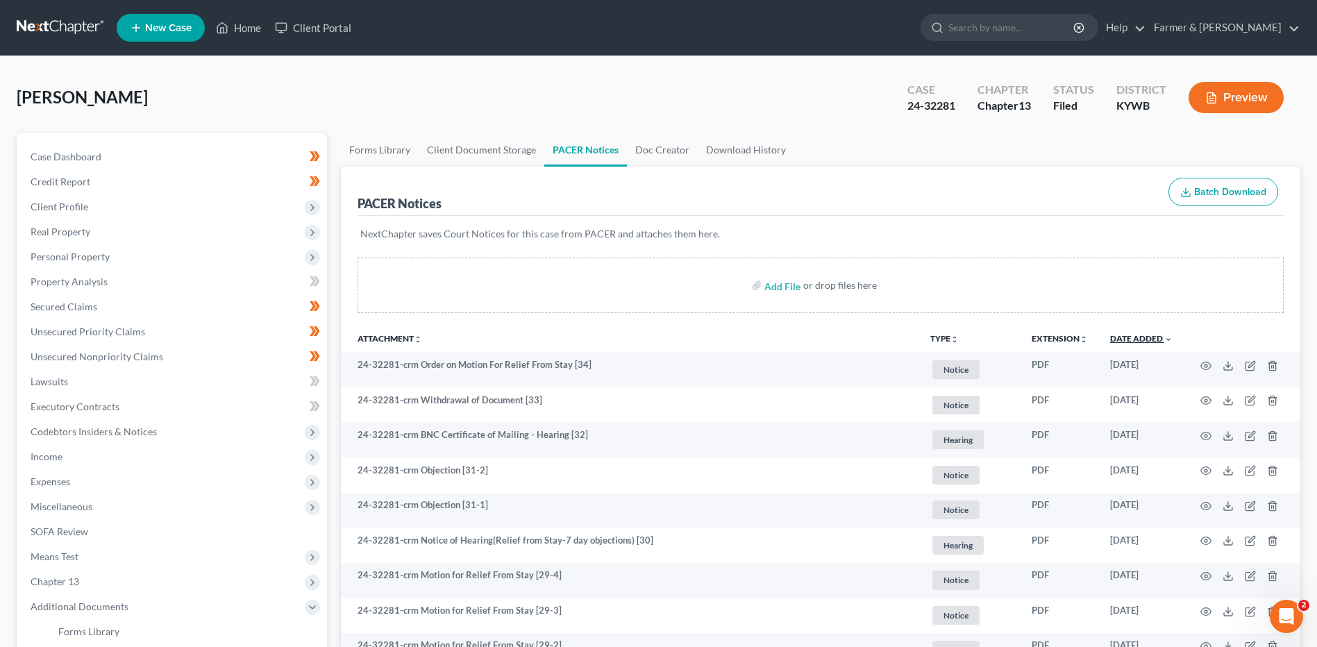
click at [1139, 338] on link "Date Added unfold_more expand_more expand_less" at bounding box center [1141, 338] width 62 height 10
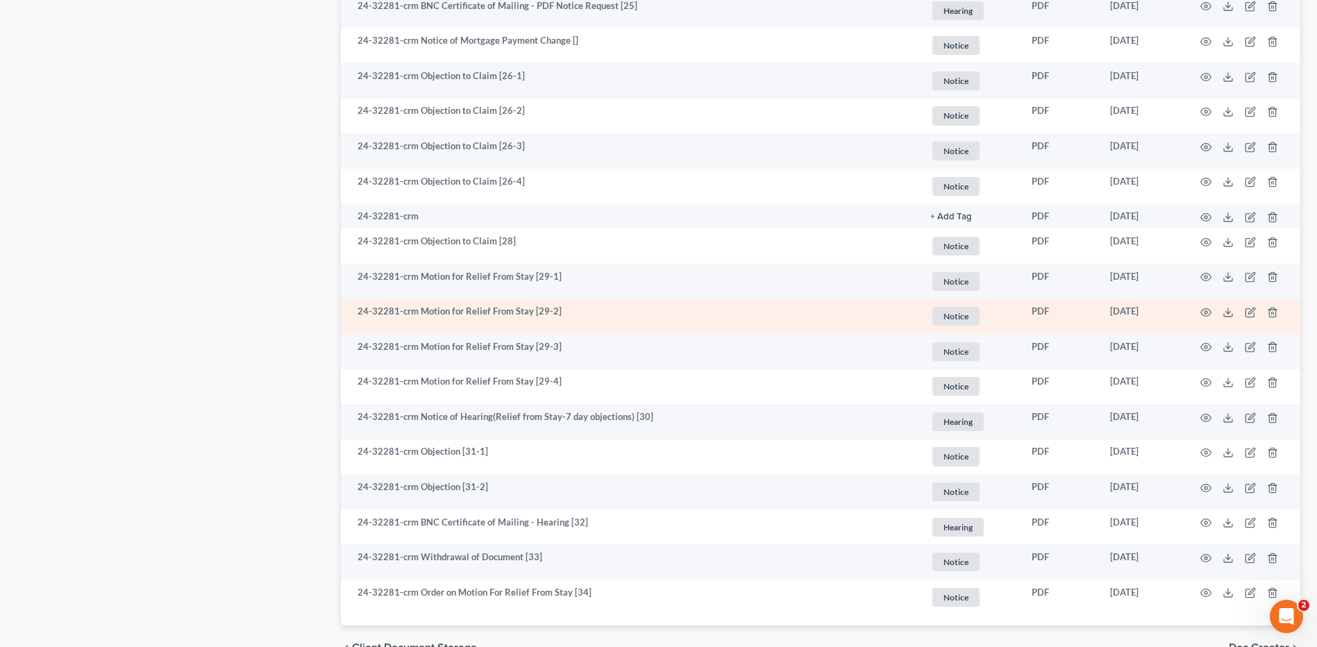
scroll to position [1934, 0]
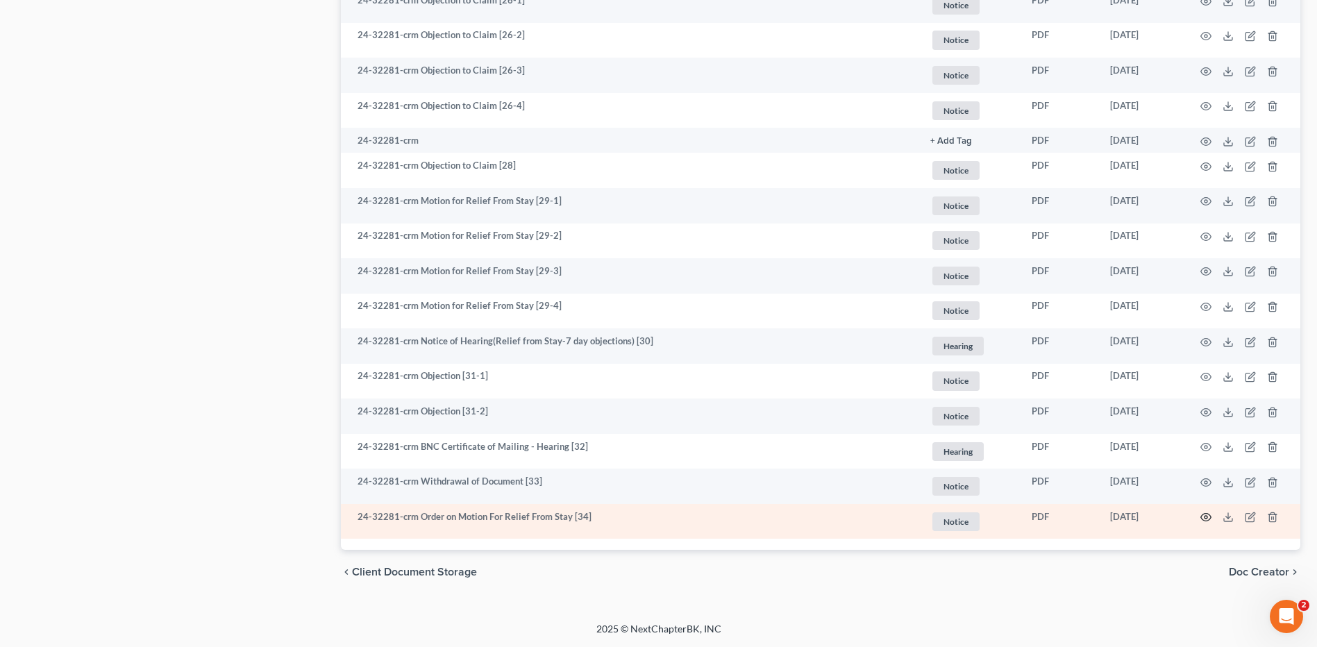
click at [1201, 518] on icon "button" at bounding box center [1205, 517] width 11 height 11
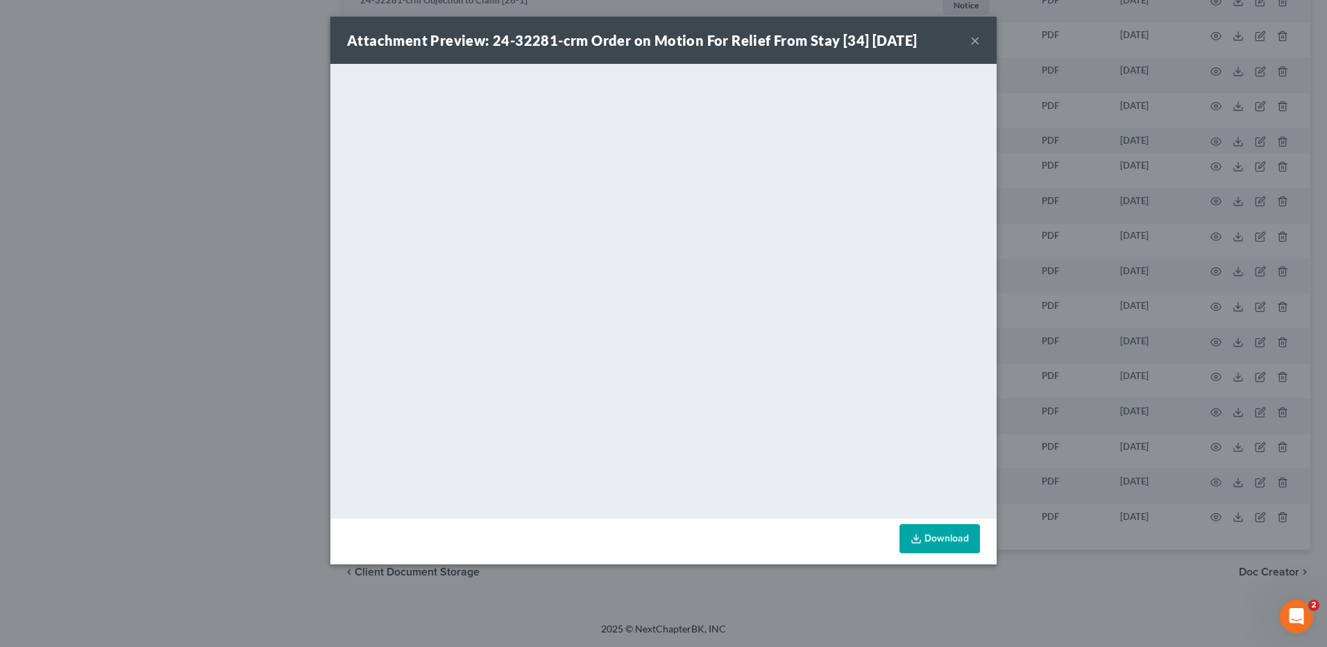
click at [977, 40] on button "×" at bounding box center [975, 40] width 10 height 17
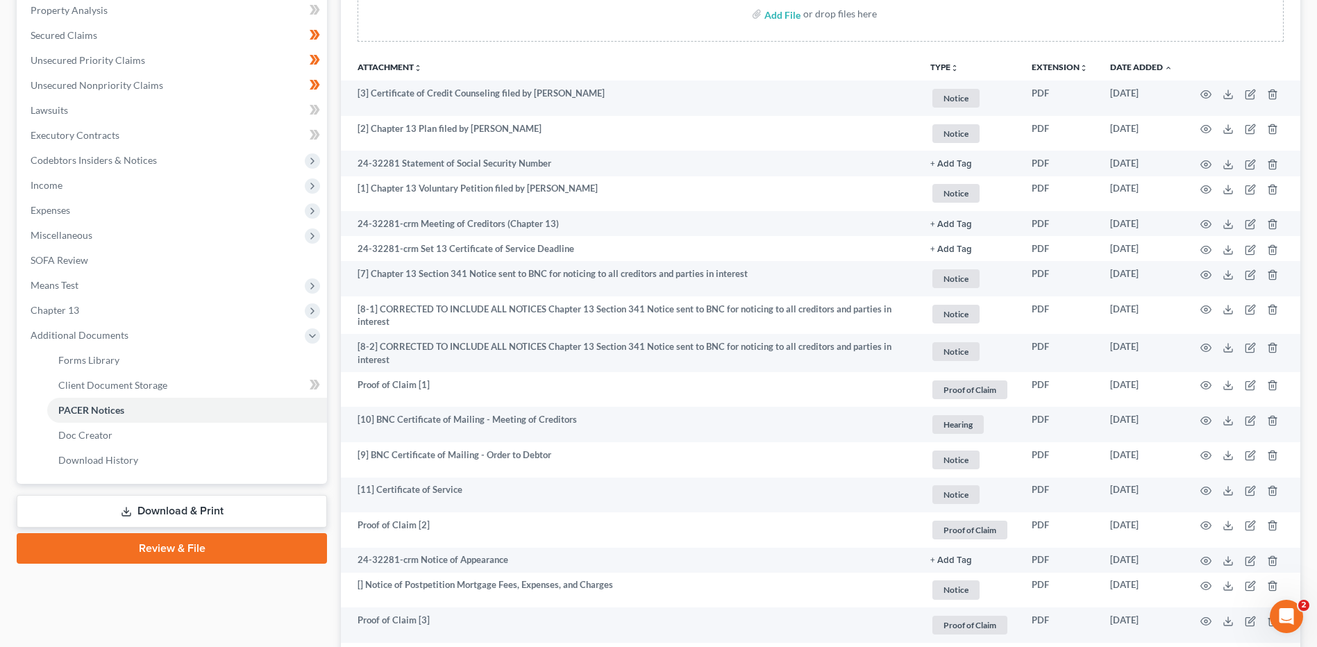
scroll to position [0, 0]
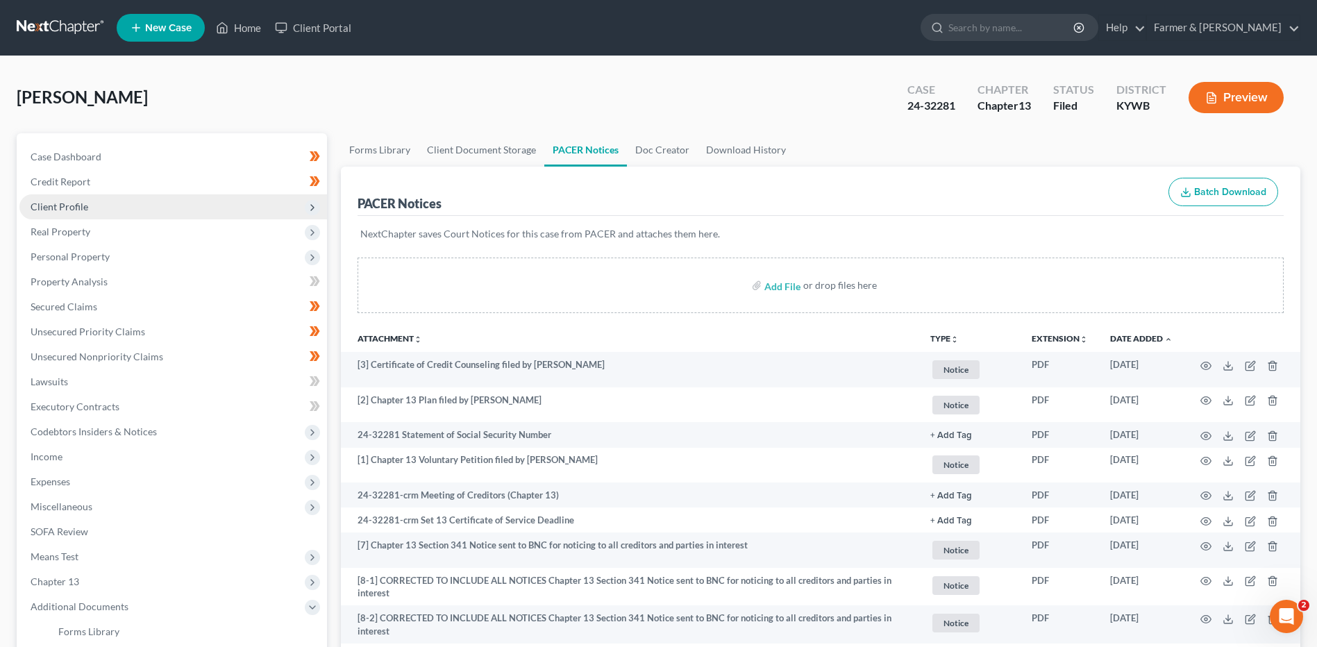
click at [126, 209] on span "Client Profile" at bounding box center [172, 206] width 307 height 25
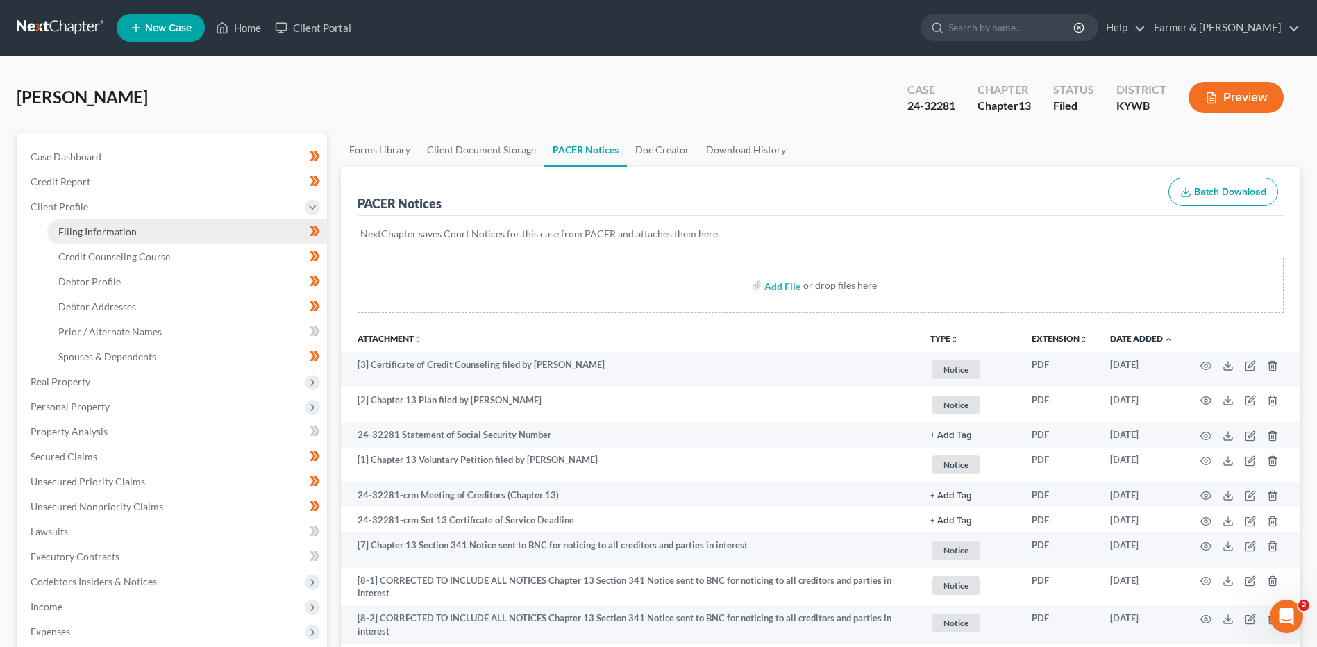
click at [143, 233] on link "Filing Information" at bounding box center [187, 231] width 280 height 25
select select "1"
select select "0"
select select "3"
select select "33"
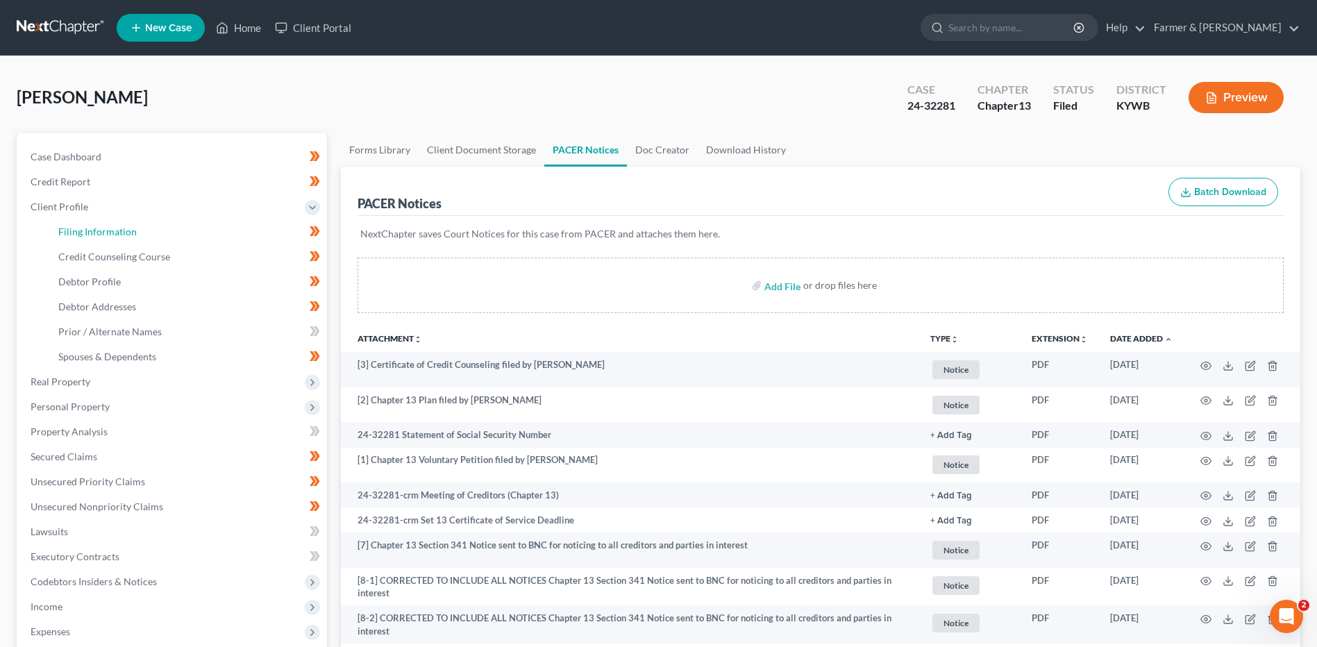
select select "0"
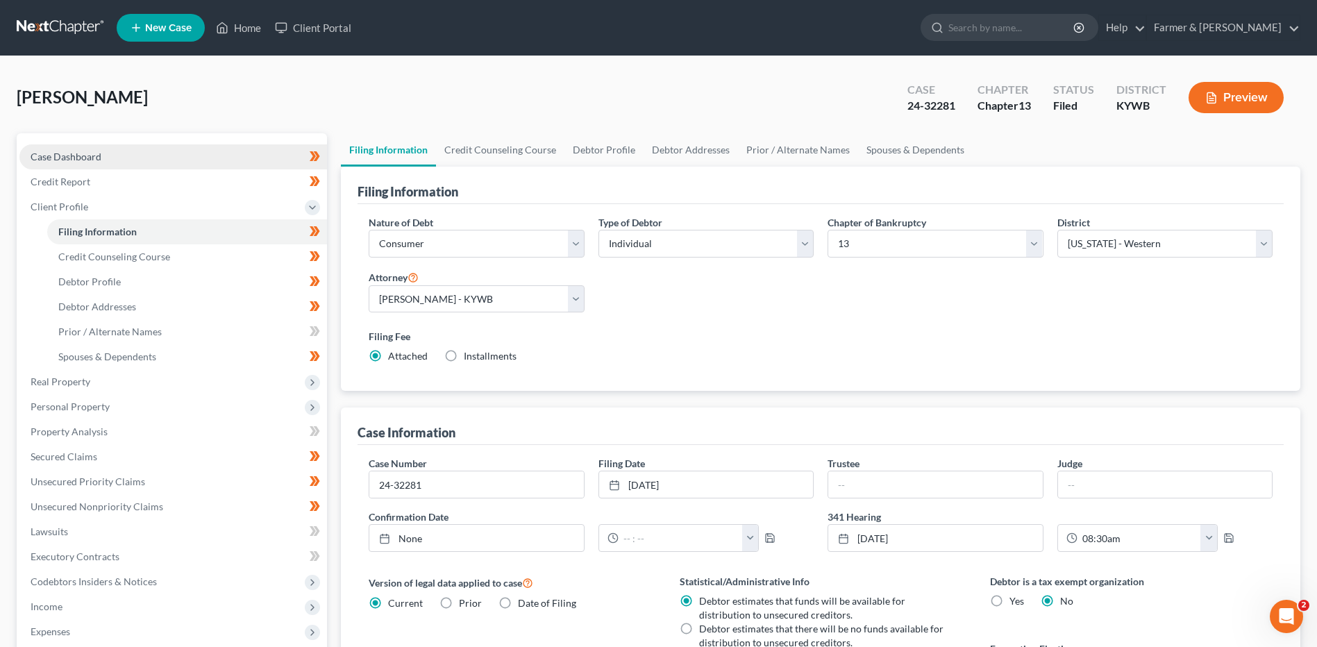
click at [175, 159] on link "Case Dashboard" at bounding box center [172, 156] width 307 height 25
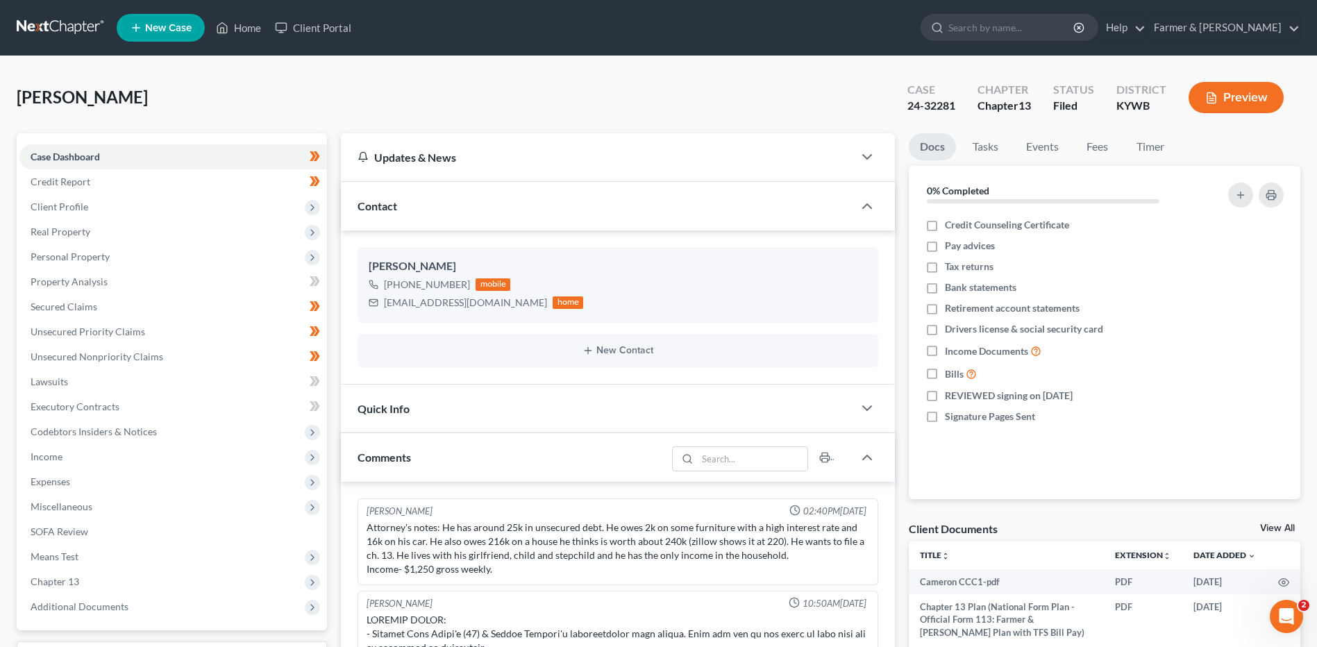
scroll to position [362, 0]
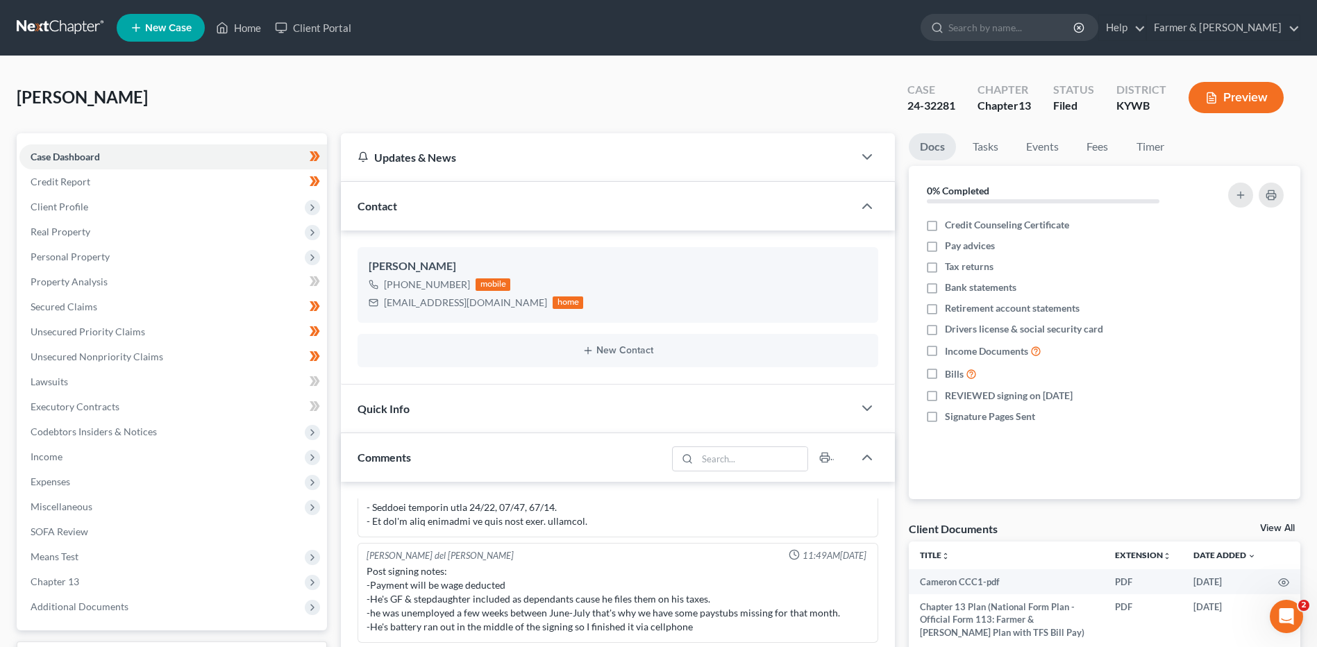
click at [90, 27] on link at bounding box center [61, 27] width 89 height 25
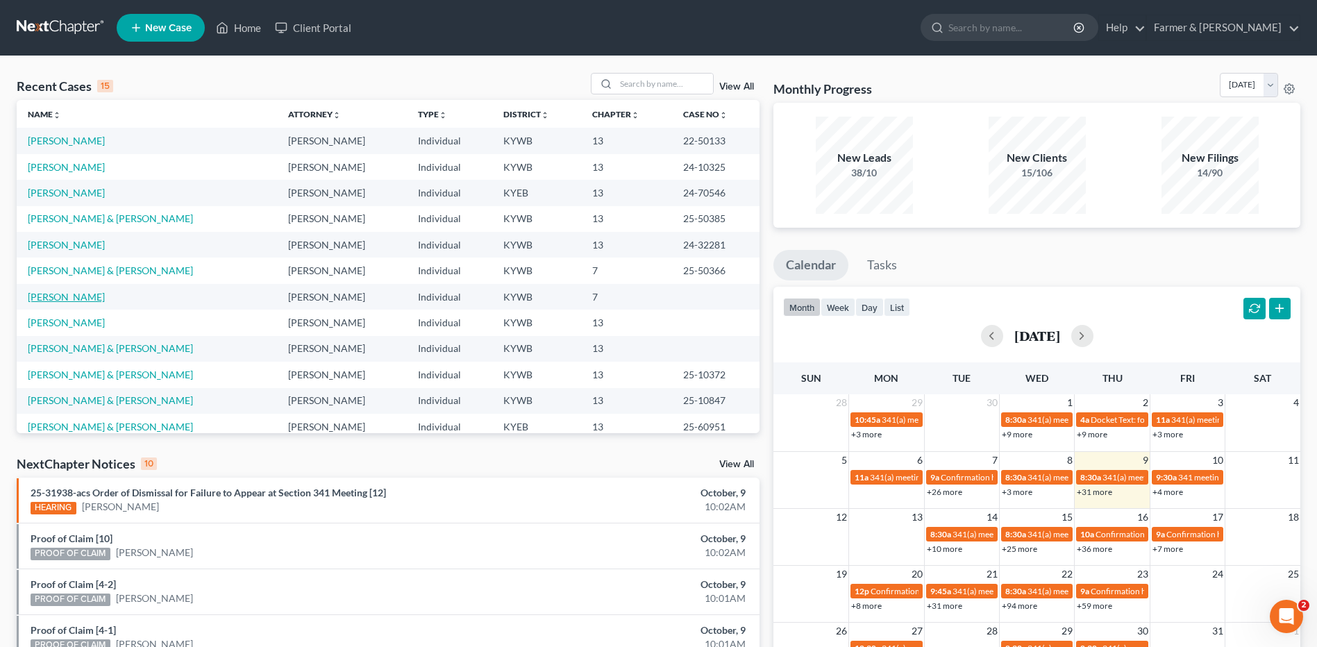
click at [86, 298] on link "[PERSON_NAME]" at bounding box center [66, 297] width 77 height 12
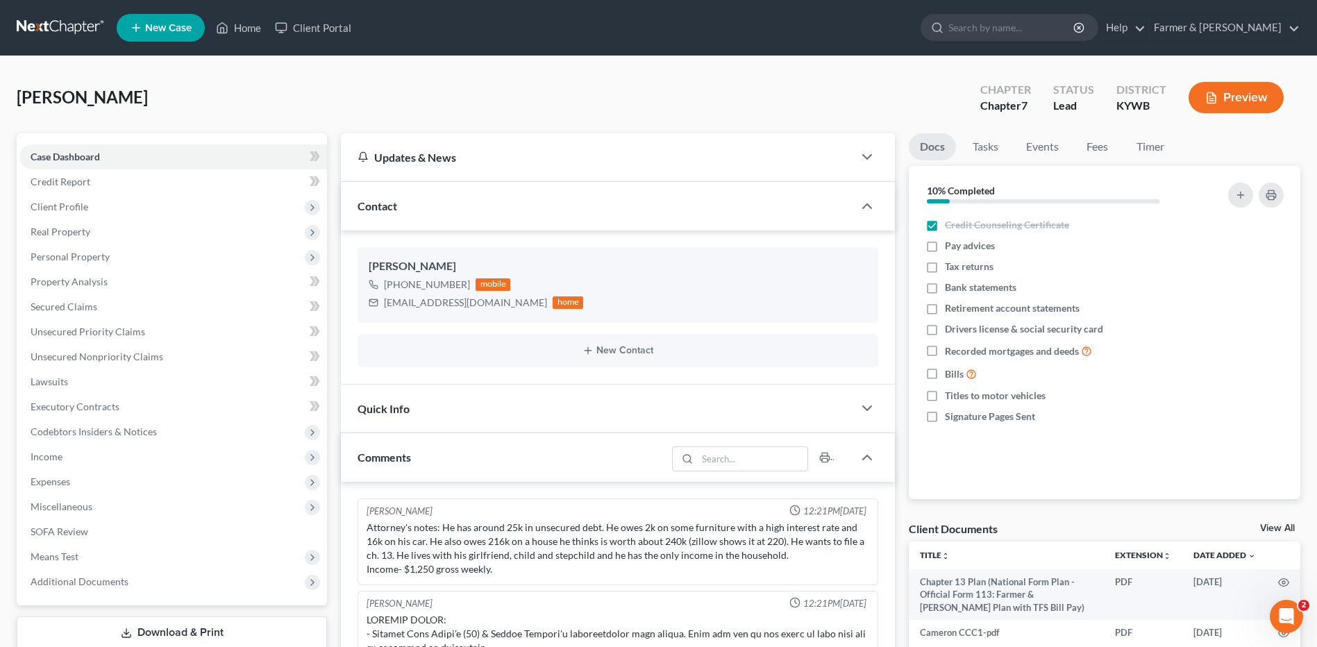
scroll to position [362, 0]
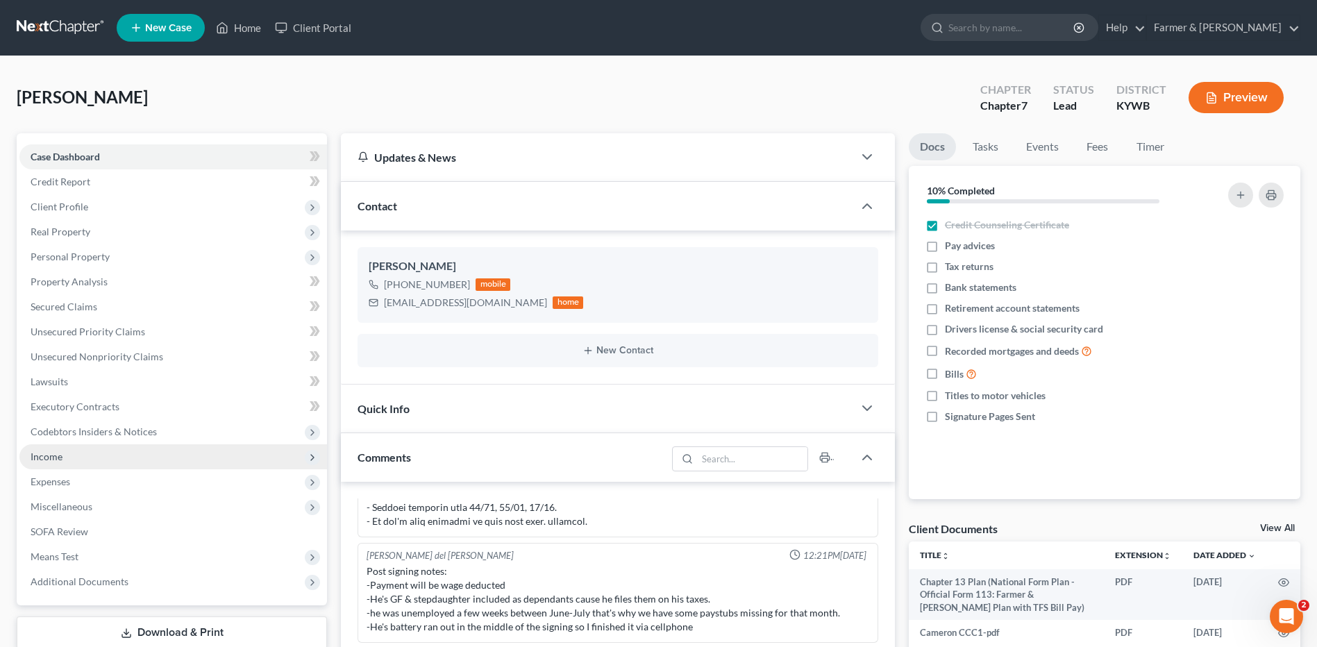
click at [94, 460] on span "Income" at bounding box center [172, 456] width 307 height 25
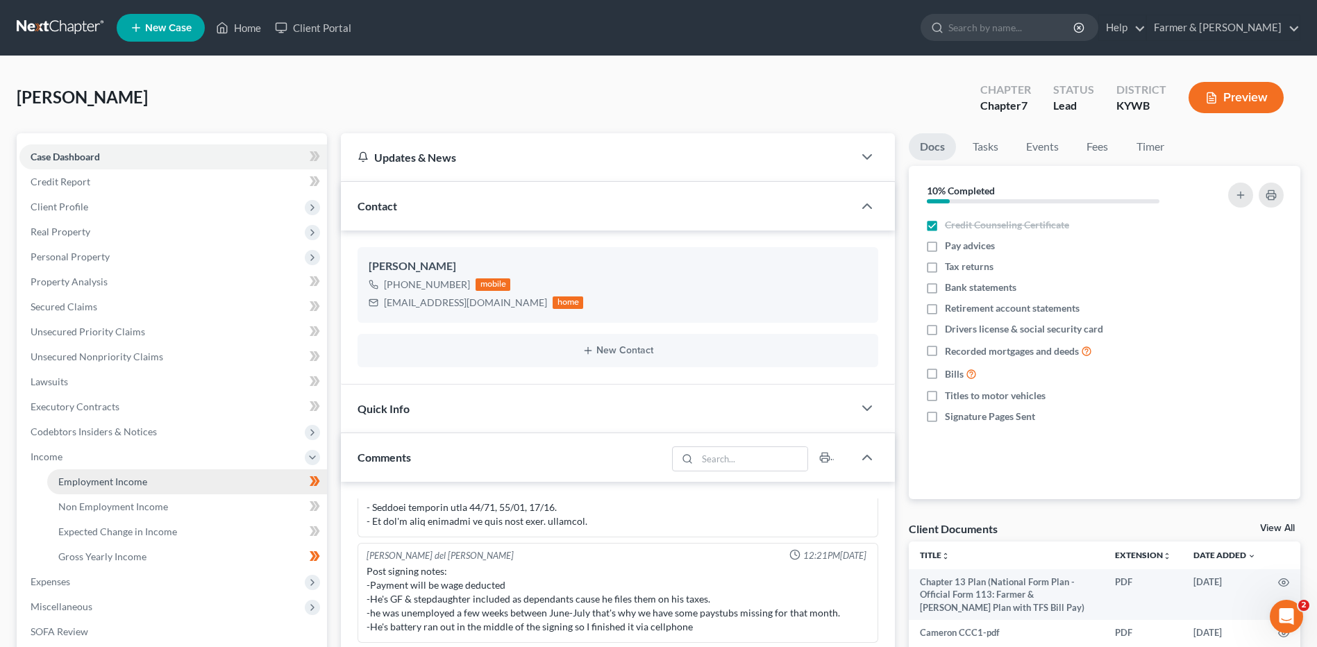
click at [93, 478] on span "Employment Income" at bounding box center [102, 481] width 89 height 12
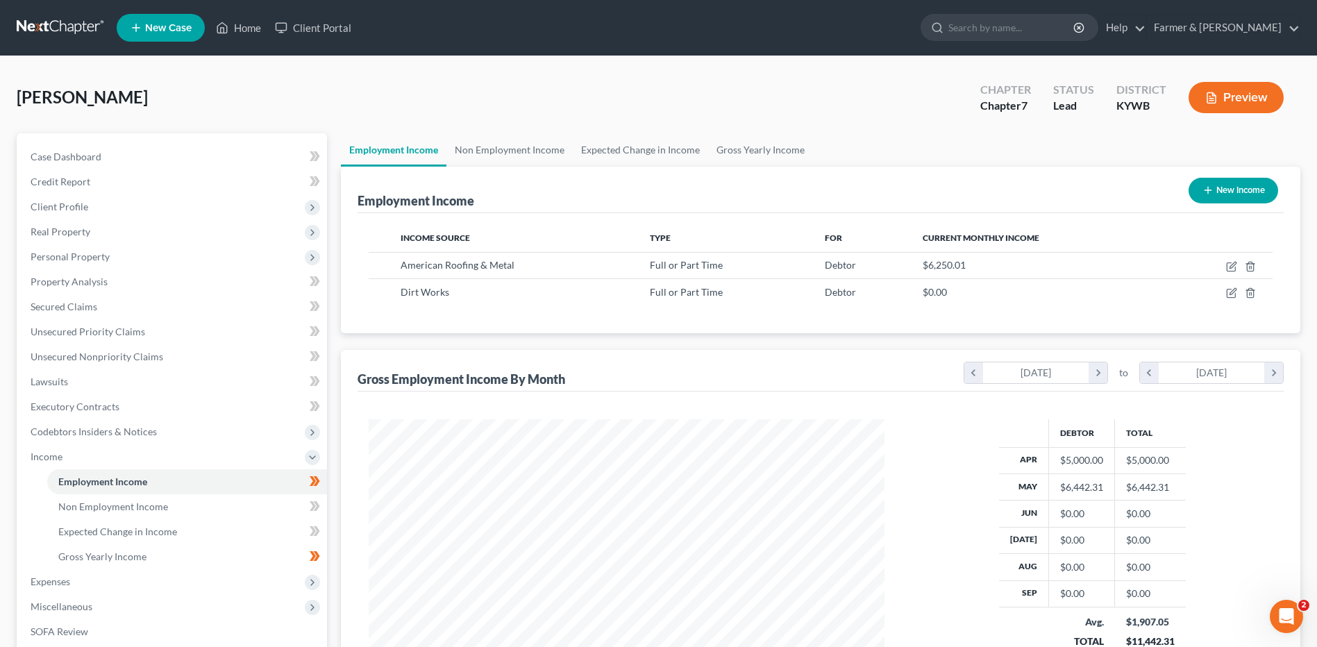
scroll to position [257, 543]
click at [71, 260] on span "Personal Property" at bounding box center [70, 257] width 79 height 12
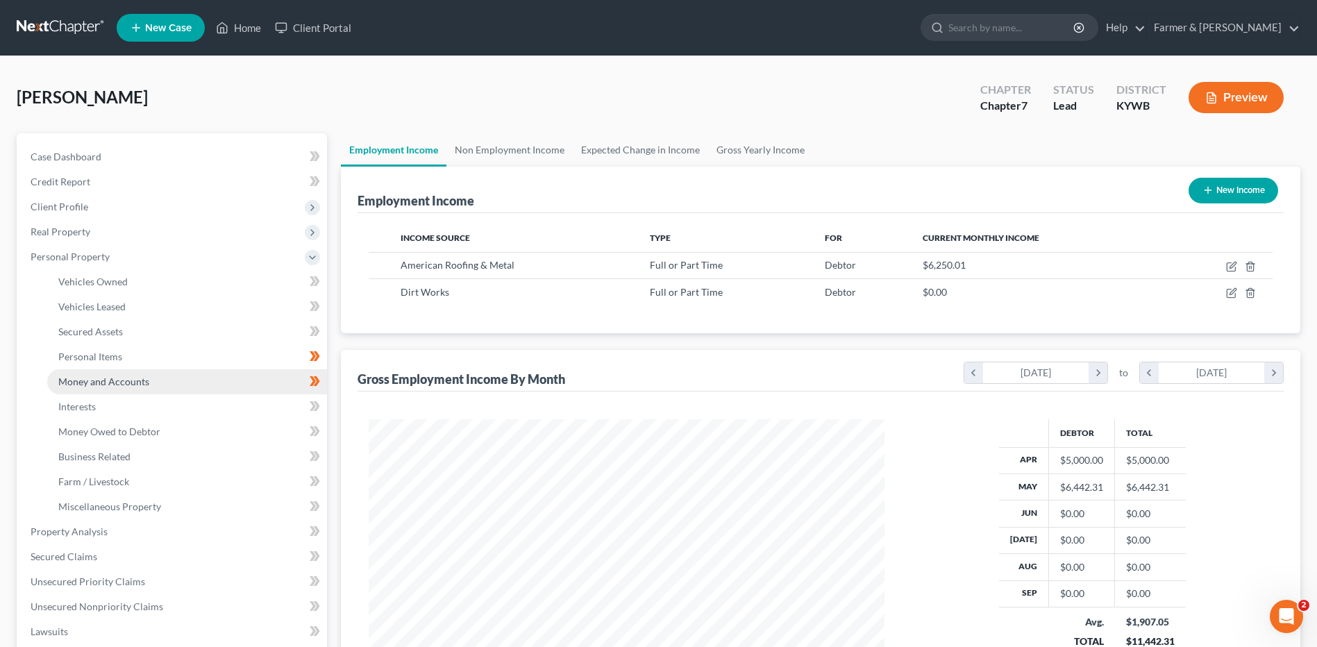
click at [126, 385] on span "Money and Accounts" at bounding box center [103, 381] width 91 height 12
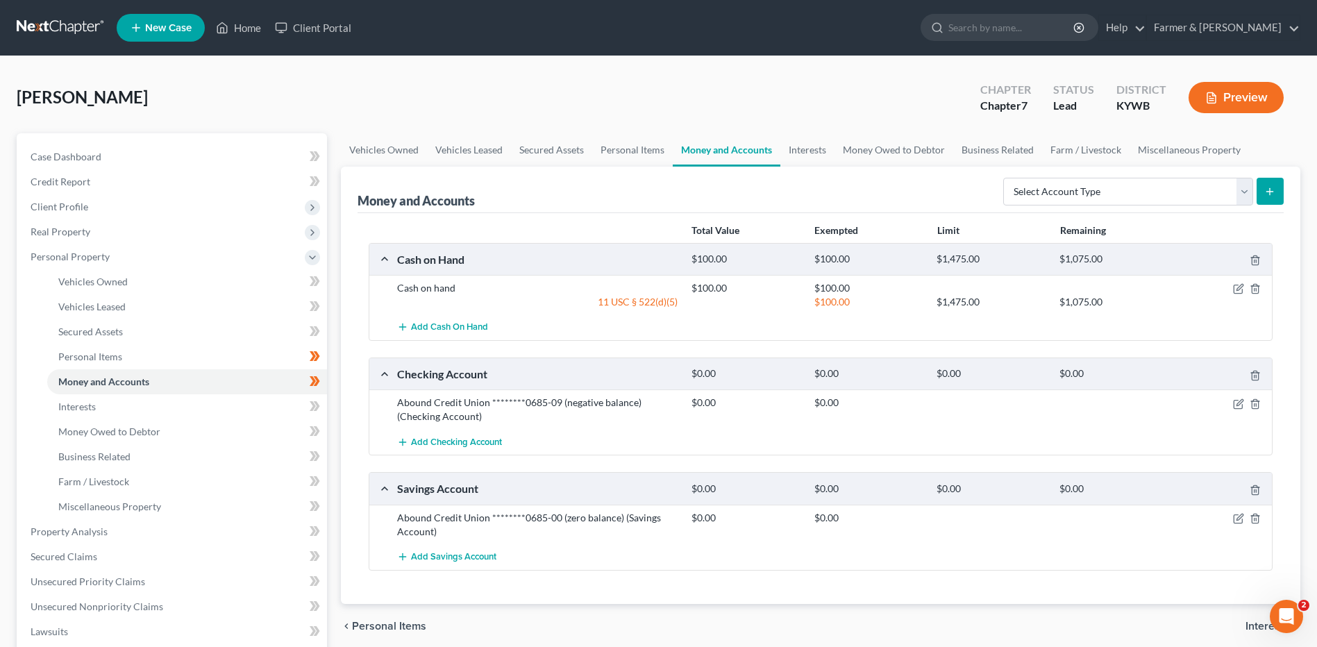
click at [69, 22] on link at bounding box center [61, 27] width 89 height 25
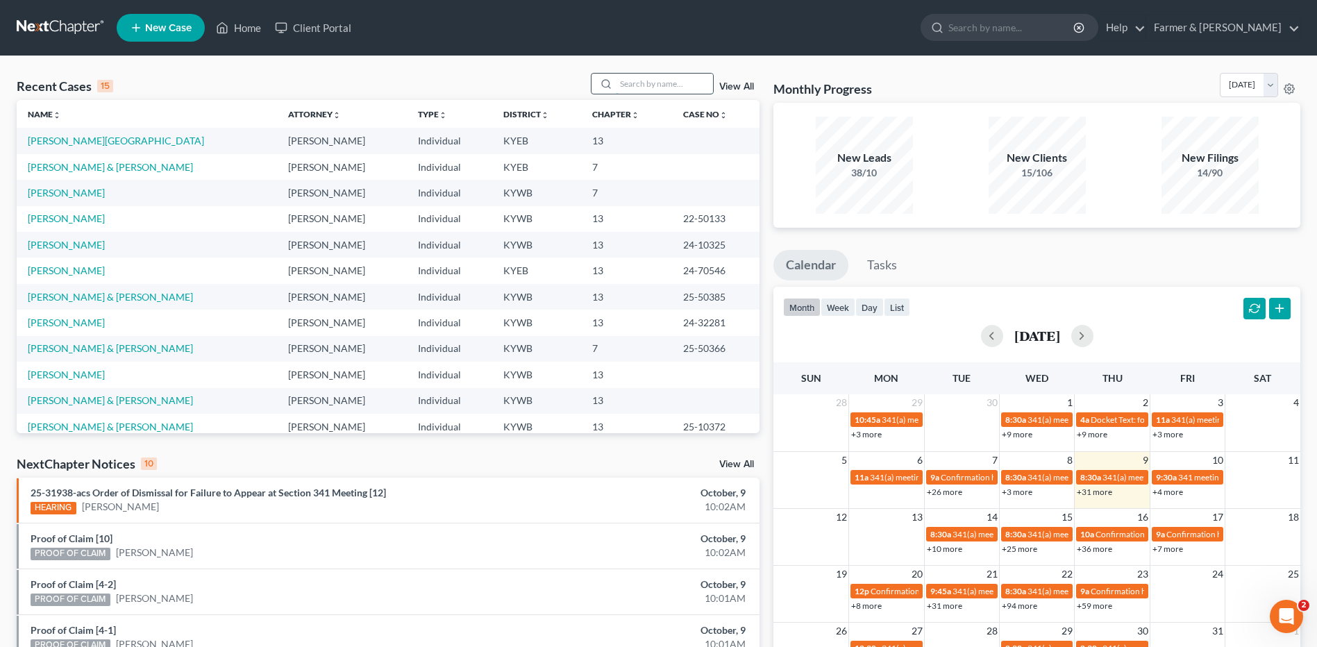
click at [652, 84] on input "search" at bounding box center [664, 84] width 97 height 20
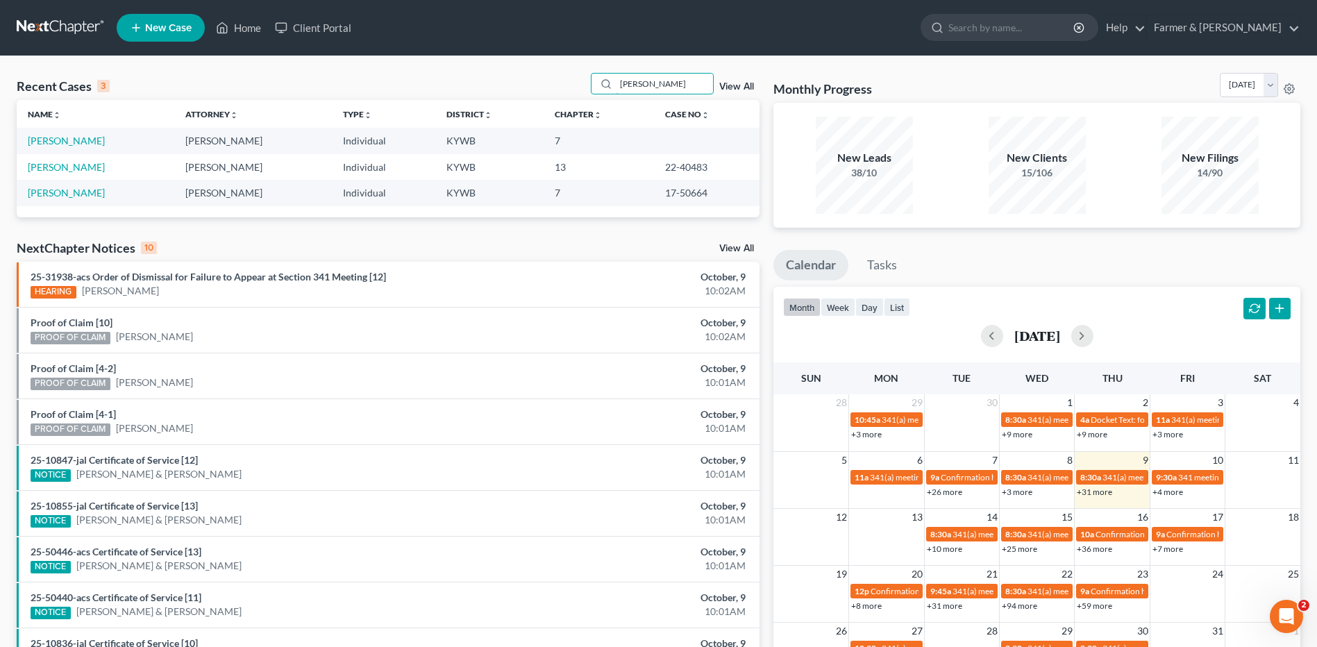
type input "[PERSON_NAME]"
drag, startPoint x: 64, startPoint y: 142, endPoint x: 303, endPoint y: 157, distance: 239.9
click at [64, 142] on link "[PERSON_NAME]" at bounding box center [66, 141] width 77 height 12
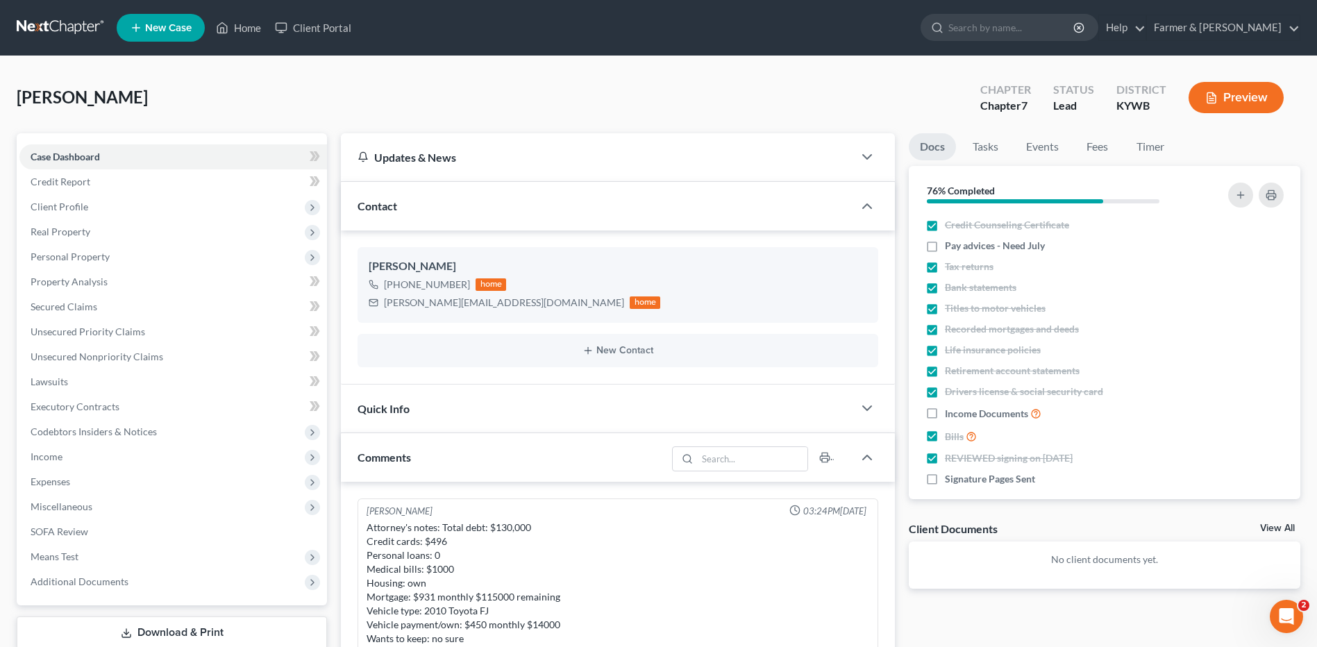
scroll to position [345, 0]
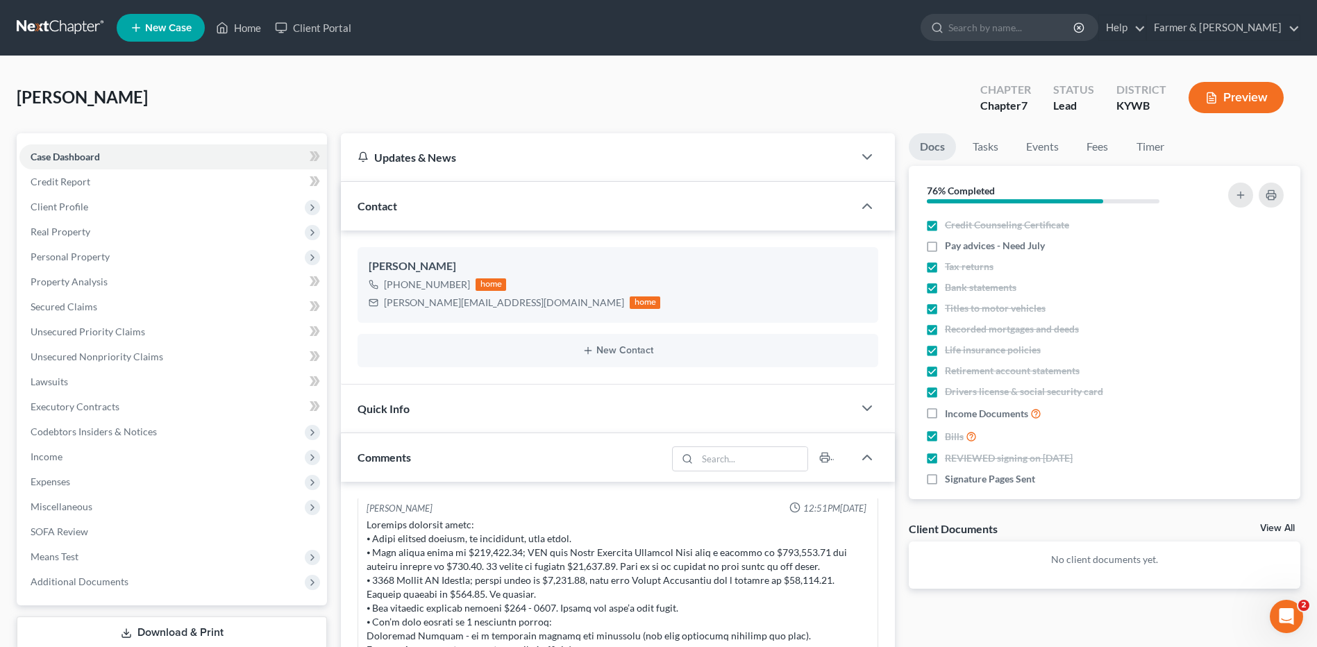
drag, startPoint x: 51, startPoint y: 29, endPoint x: 205, endPoint y: 8, distance: 156.3
click at [51, 29] on link at bounding box center [61, 27] width 89 height 25
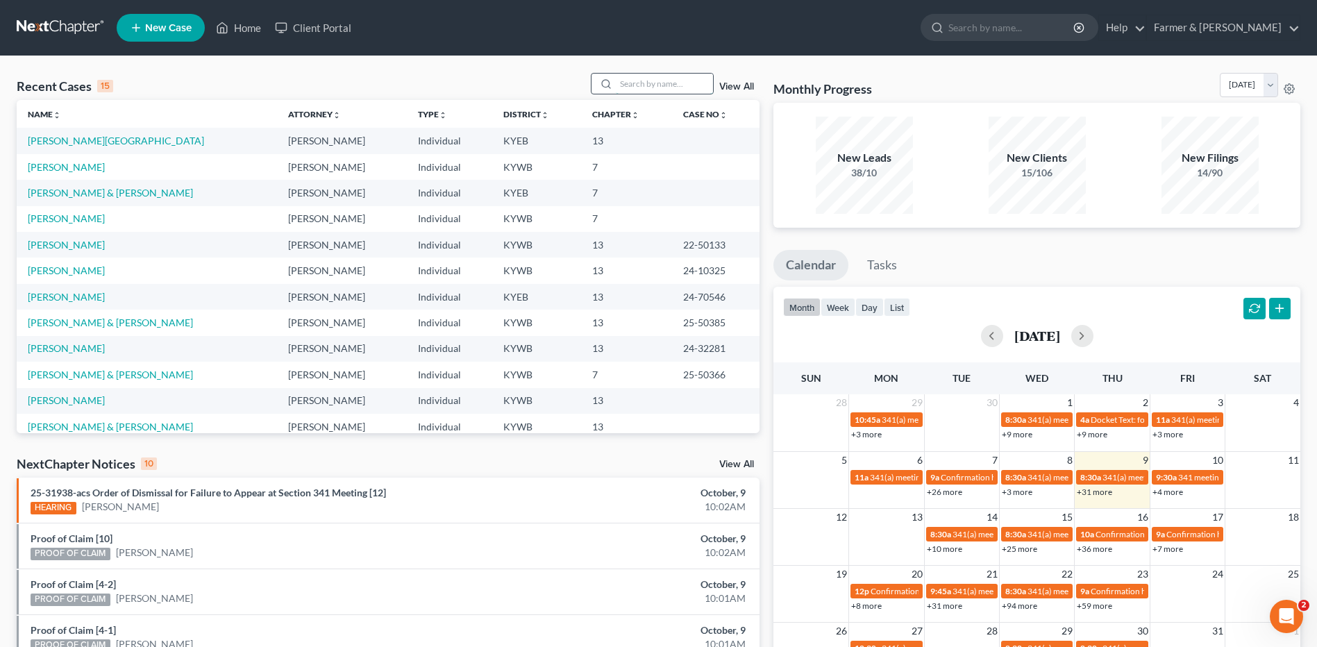
click at [656, 87] on input "search" at bounding box center [664, 84] width 97 height 20
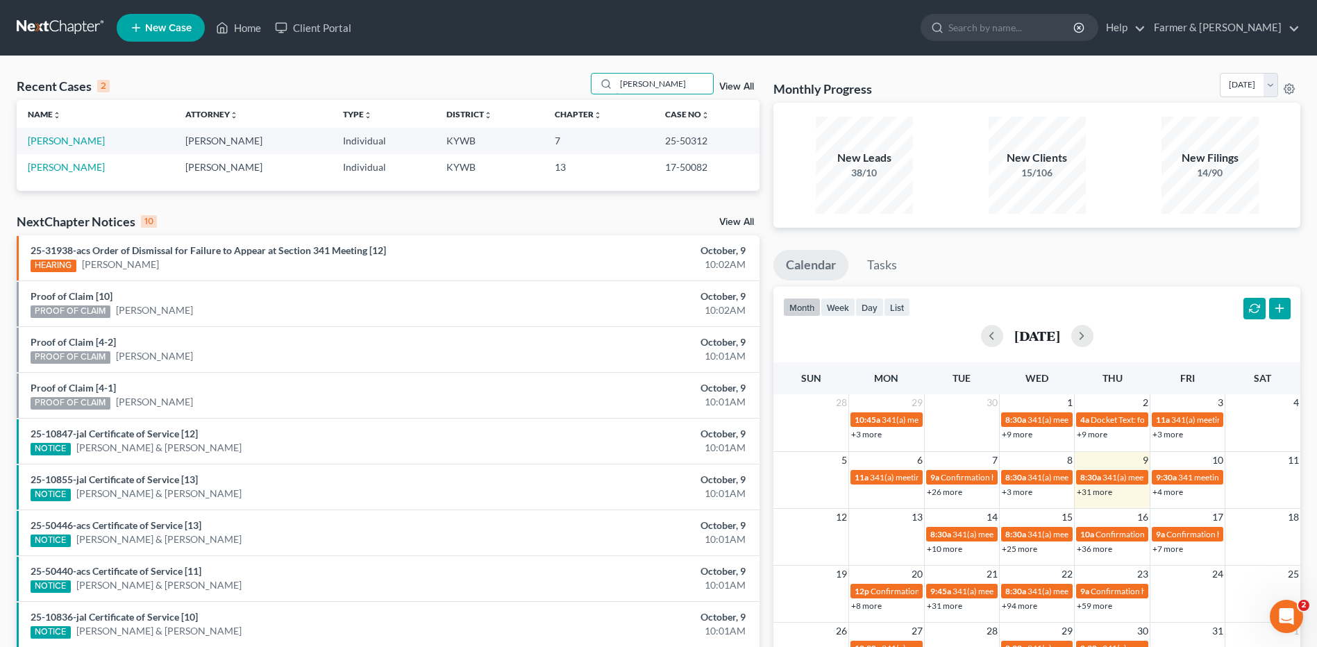
type input "[PERSON_NAME]"
drag, startPoint x: 61, startPoint y: 137, endPoint x: 1326, endPoint y: 299, distance: 1275.5
click at [61, 137] on link "[PERSON_NAME]" at bounding box center [66, 141] width 77 height 12
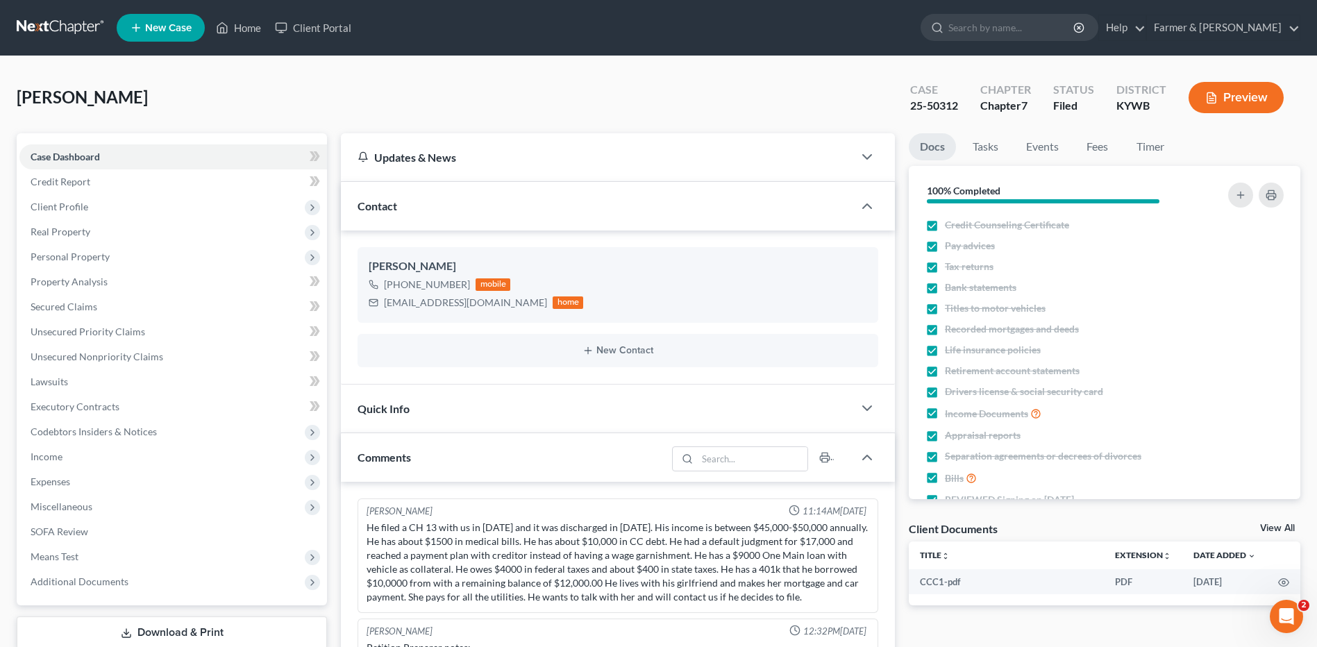
scroll to position [12, 0]
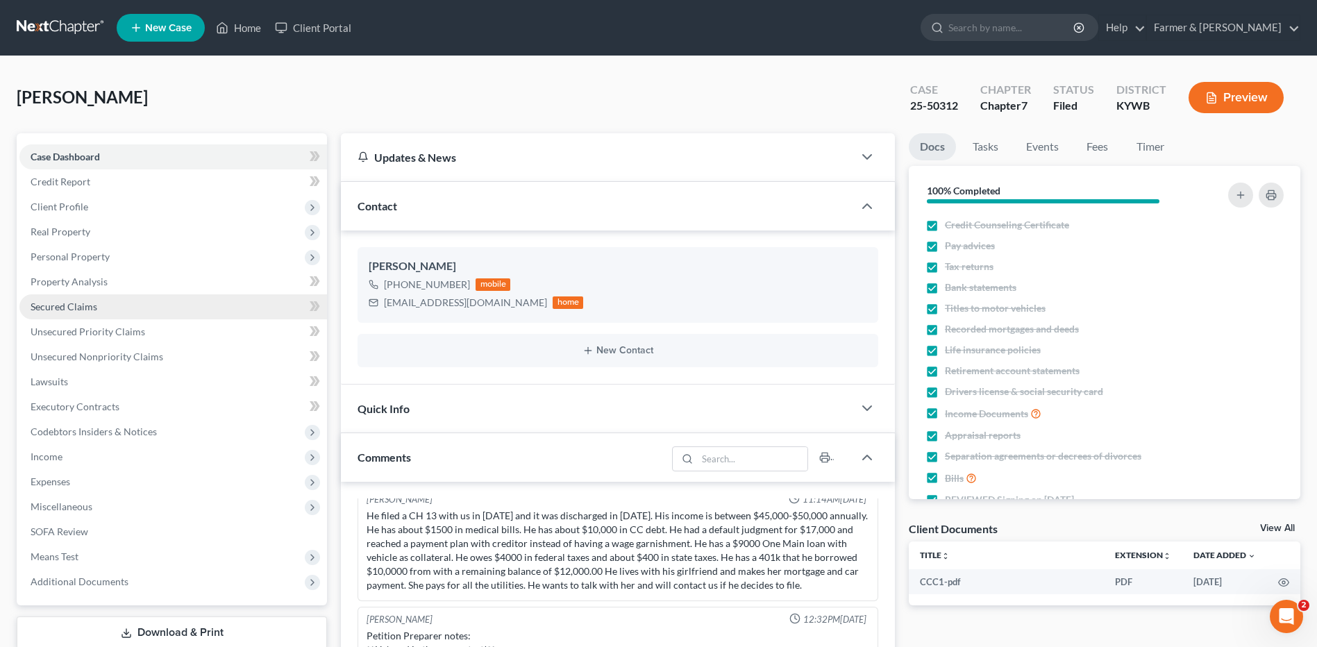
click at [124, 300] on link "Secured Claims" at bounding box center [172, 306] width 307 height 25
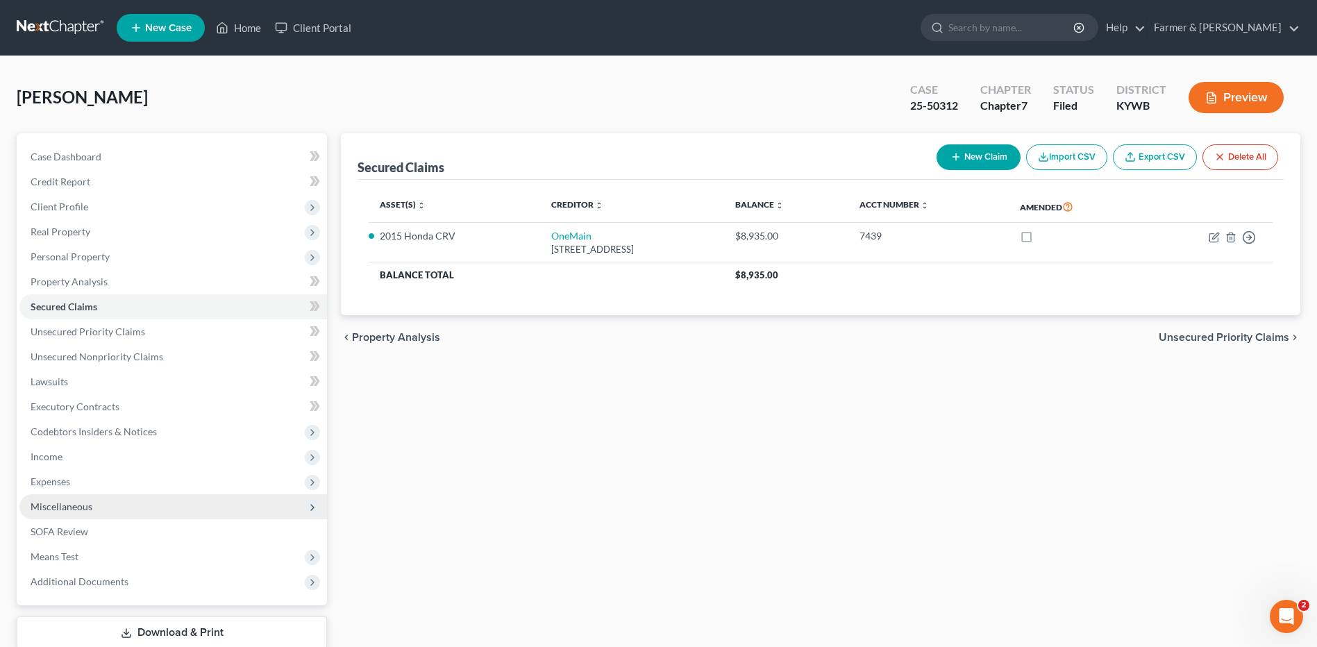
click at [100, 494] on span "Miscellaneous" at bounding box center [172, 506] width 307 height 25
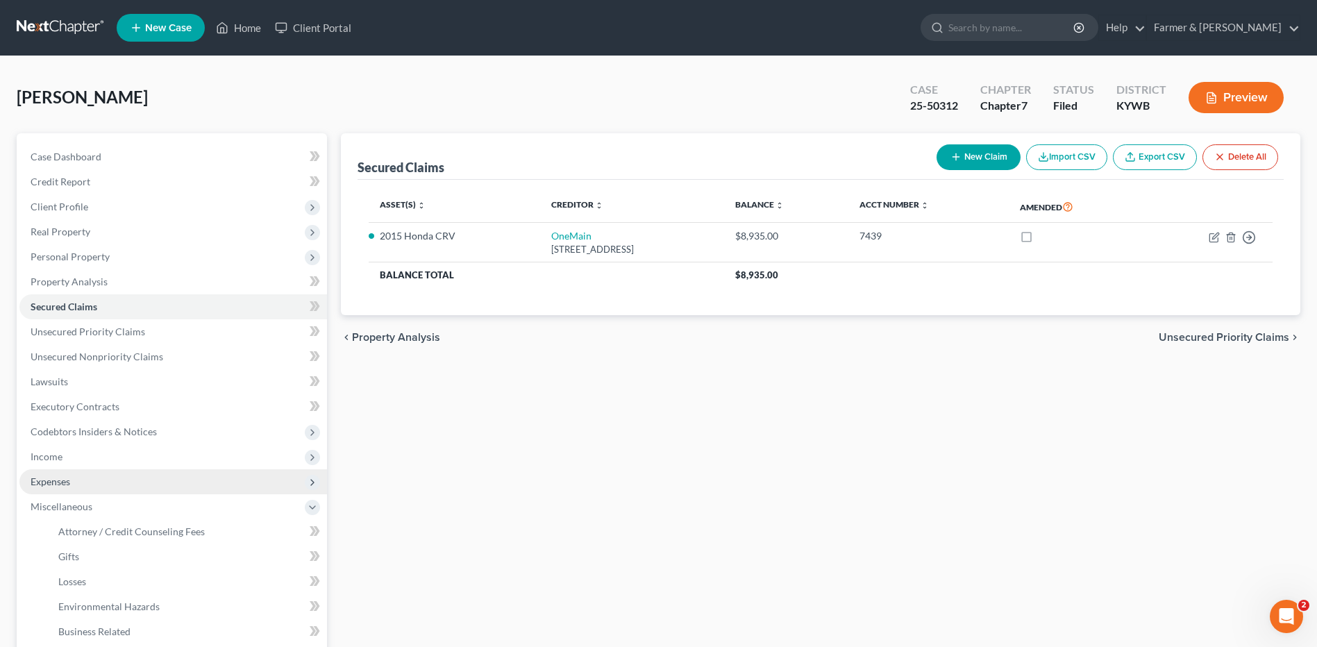
click at [115, 477] on span "Expenses" at bounding box center [172, 481] width 307 height 25
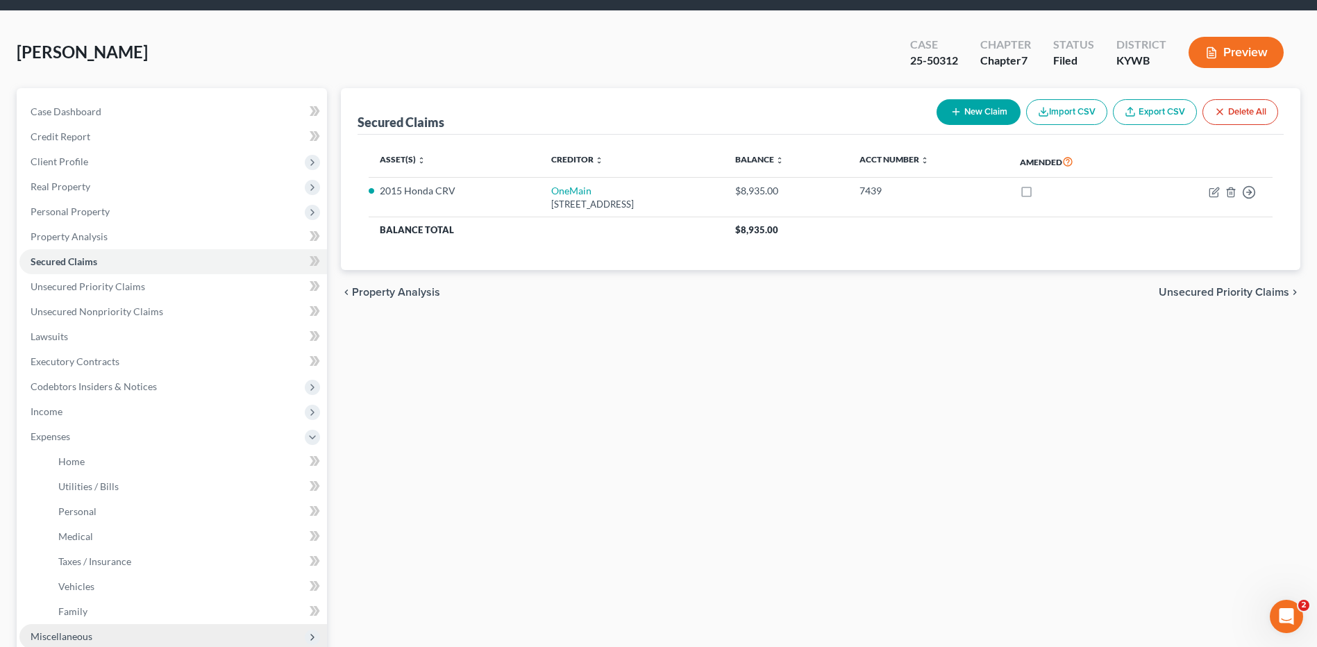
scroll to position [69, 0]
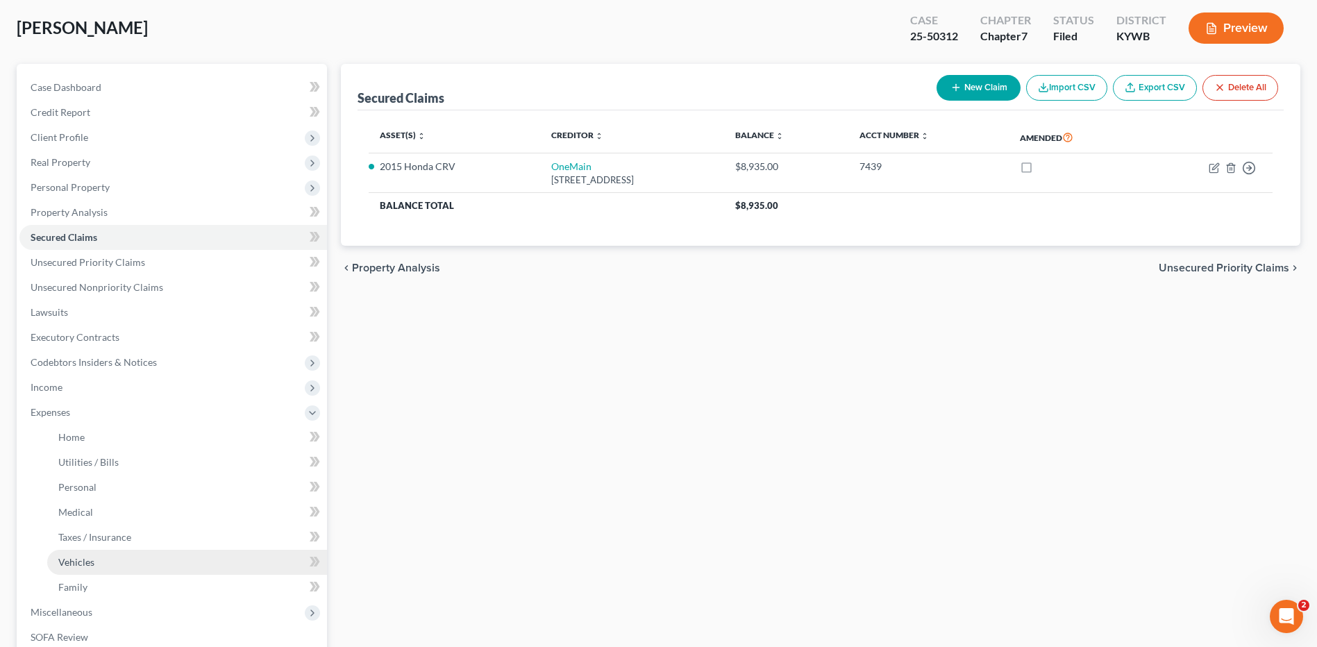
click at [125, 561] on link "Vehicles" at bounding box center [187, 562] width 280 height 25
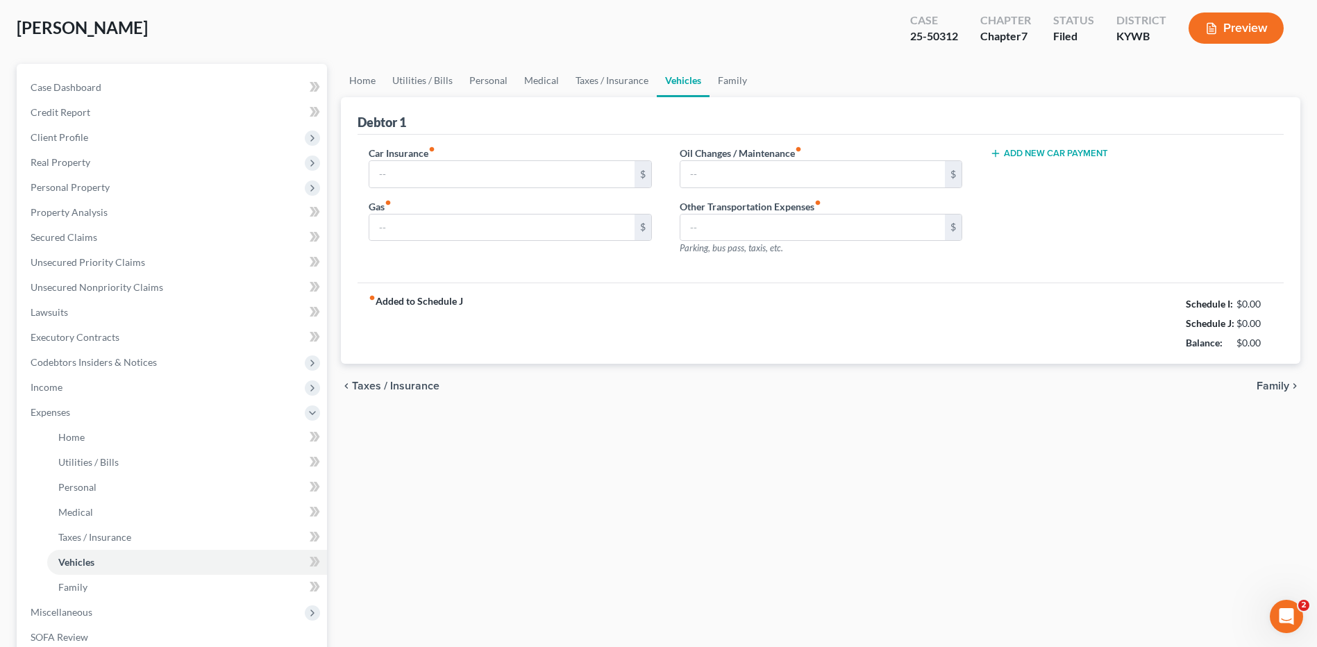
scroll to position [64, 0]
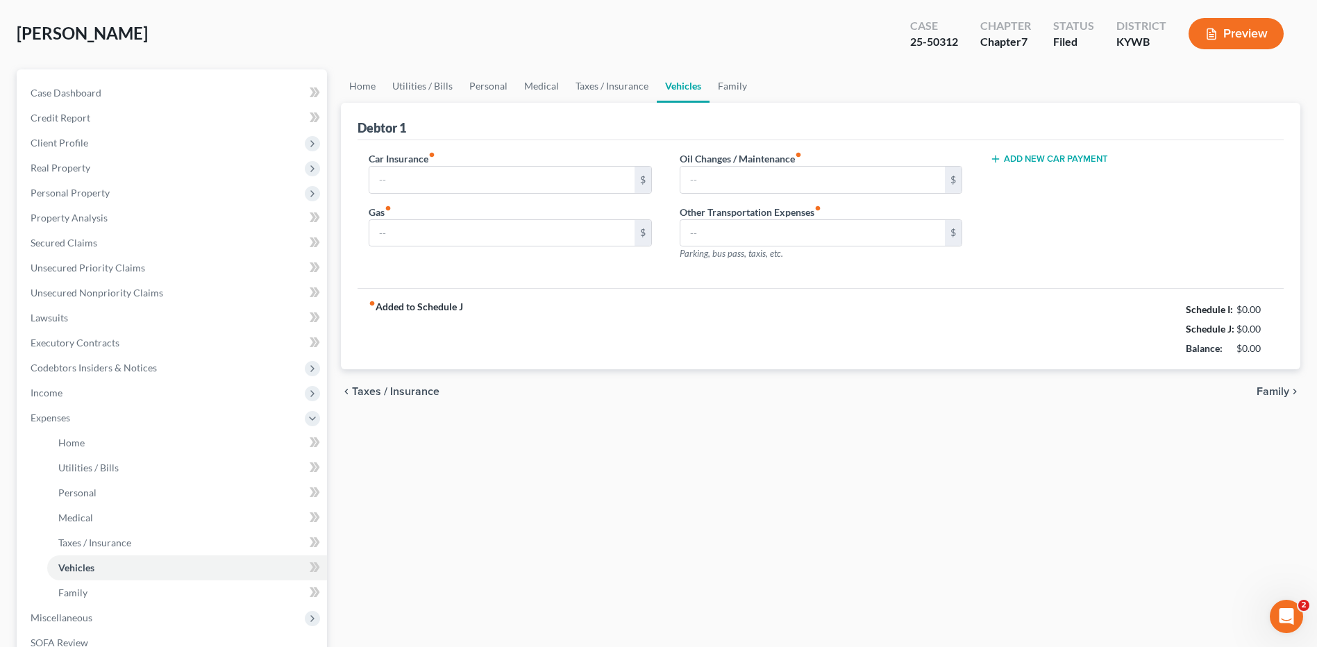
type input "91.00"
type input "250.00"
type input "50.00"
type input "0.00"
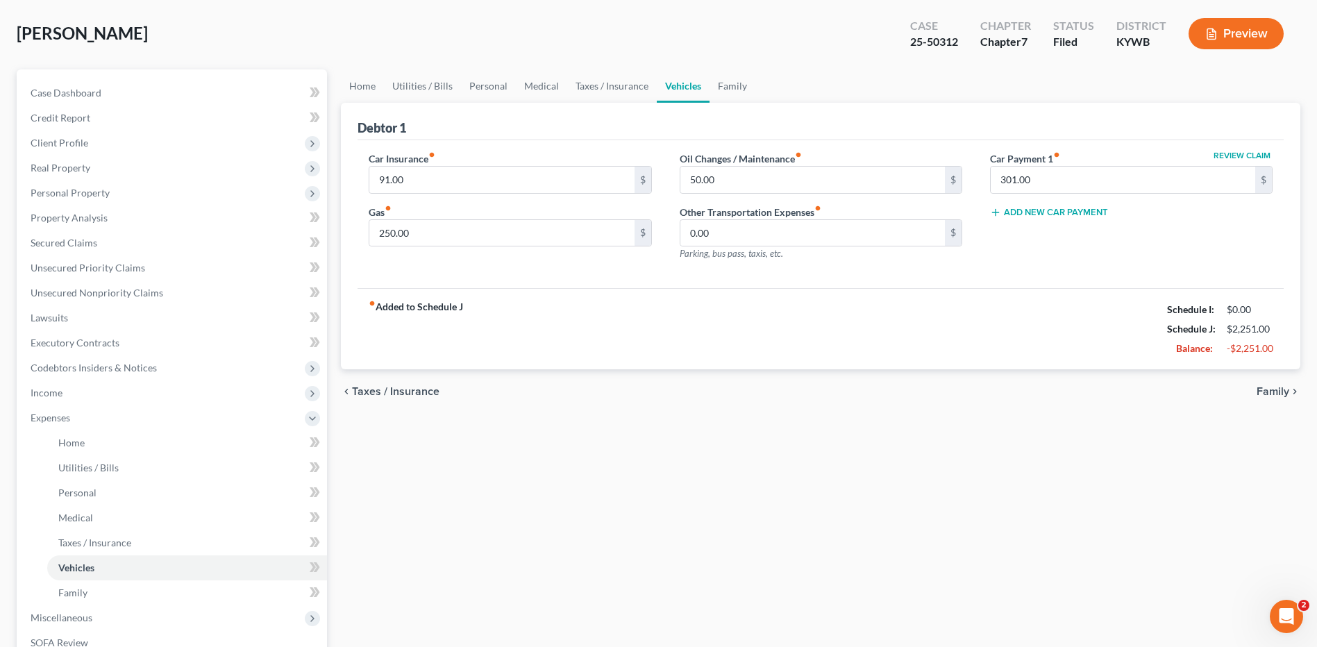
scroll to position [0, 0]
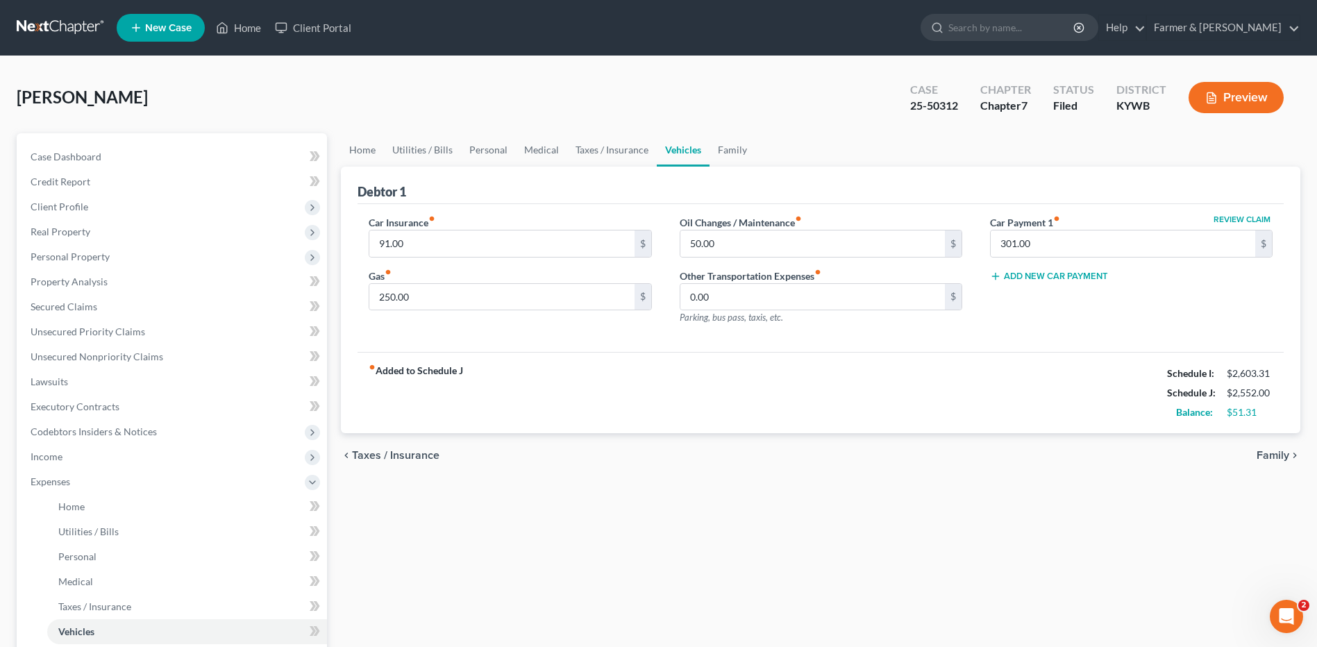
click at [76, 25] on link at bounding box center [61, 27] width 89 height 25
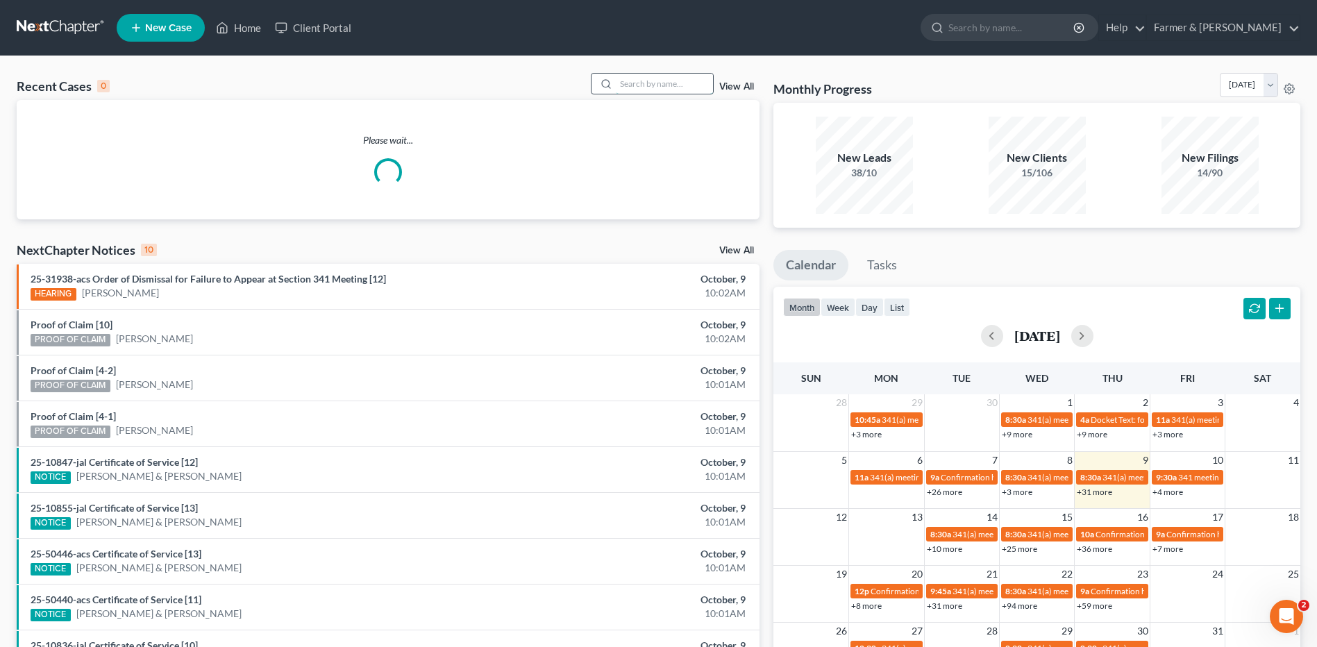
click at [679, 86] on input "search" at bounding box center [664, 84] width 97 height 20
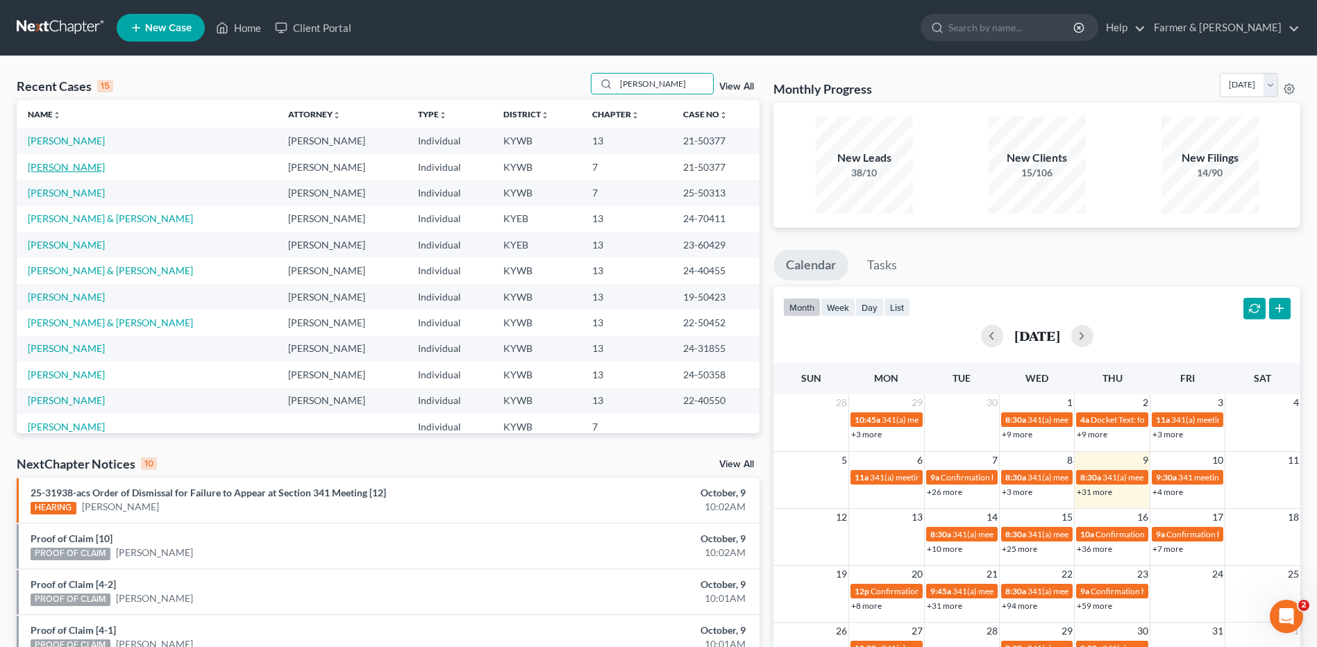
type input "[PERSON_NAME]"
click at [76, 169] on link "[PERSON_NAME]" at bounding box center [66, 167] width 77 height 12
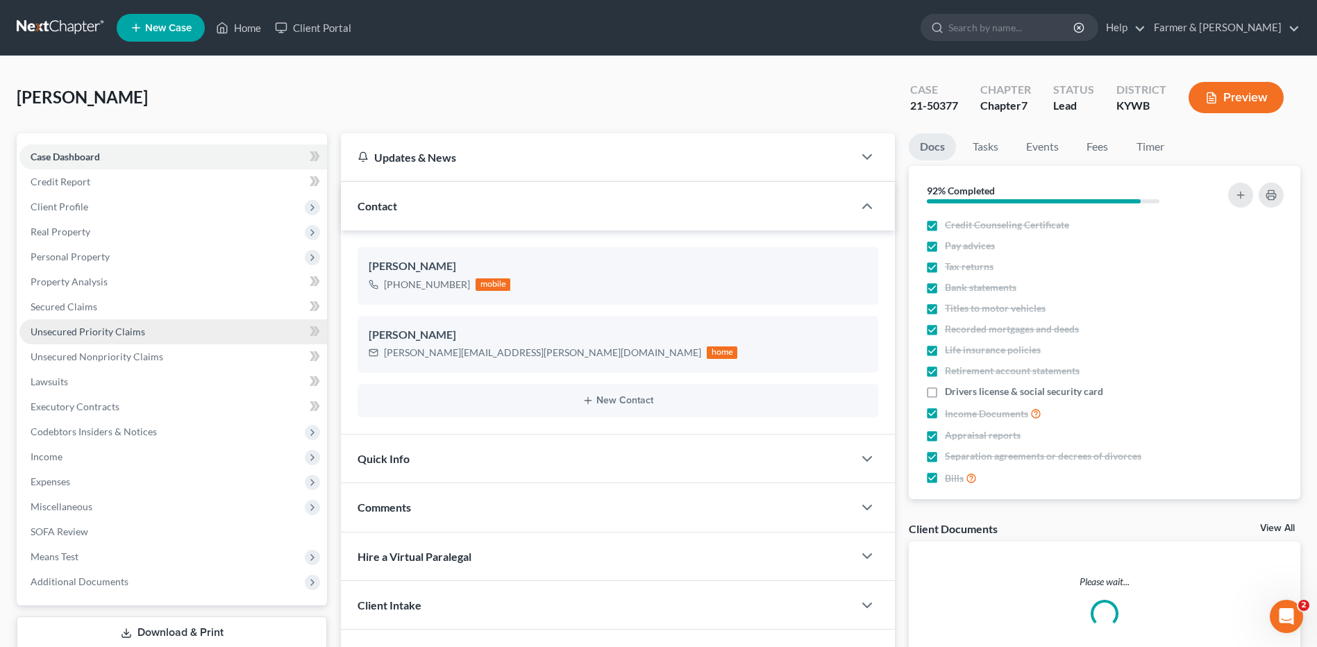
click at [112, 330] on span "Unsecured Priority Claims" at bounding box center [88, 332] width 115 height 12
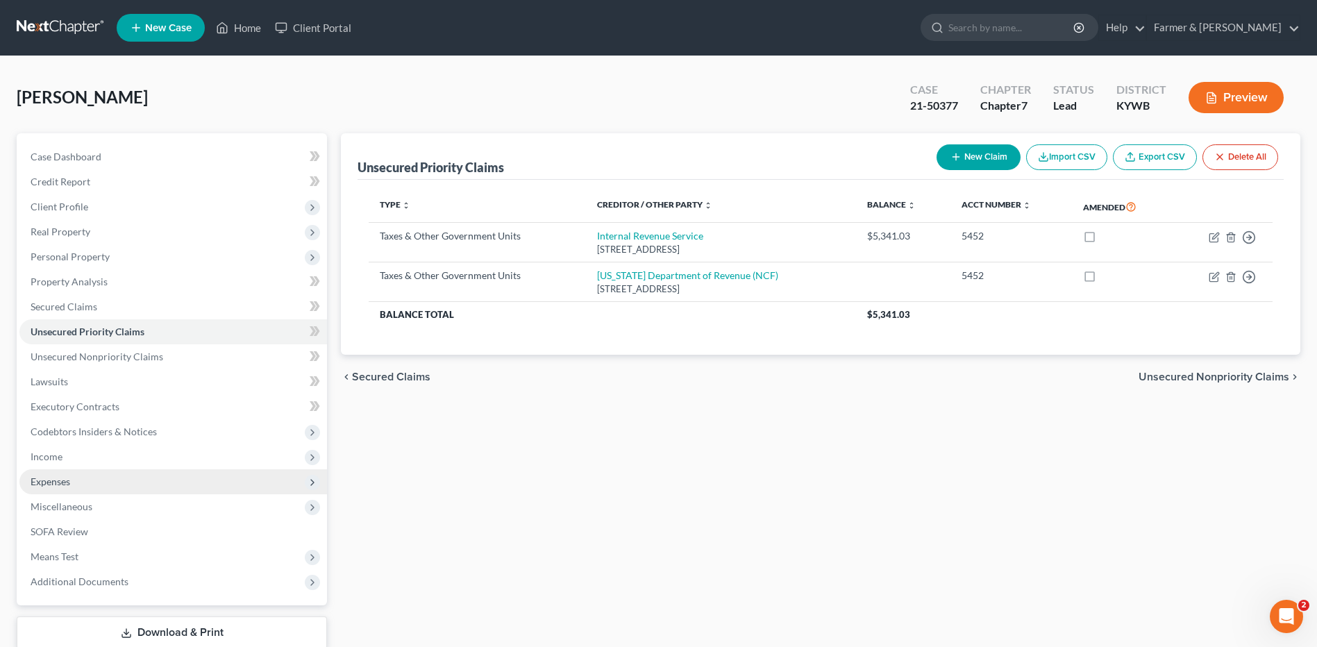
drag, startPoint x: 74, startPoint y: 478, endPoint x: 107, endPoint y: 471, distance: 33.5
click at [74, 477] on span "Expenses" at bounding box center [172, 481] width 307 height 25
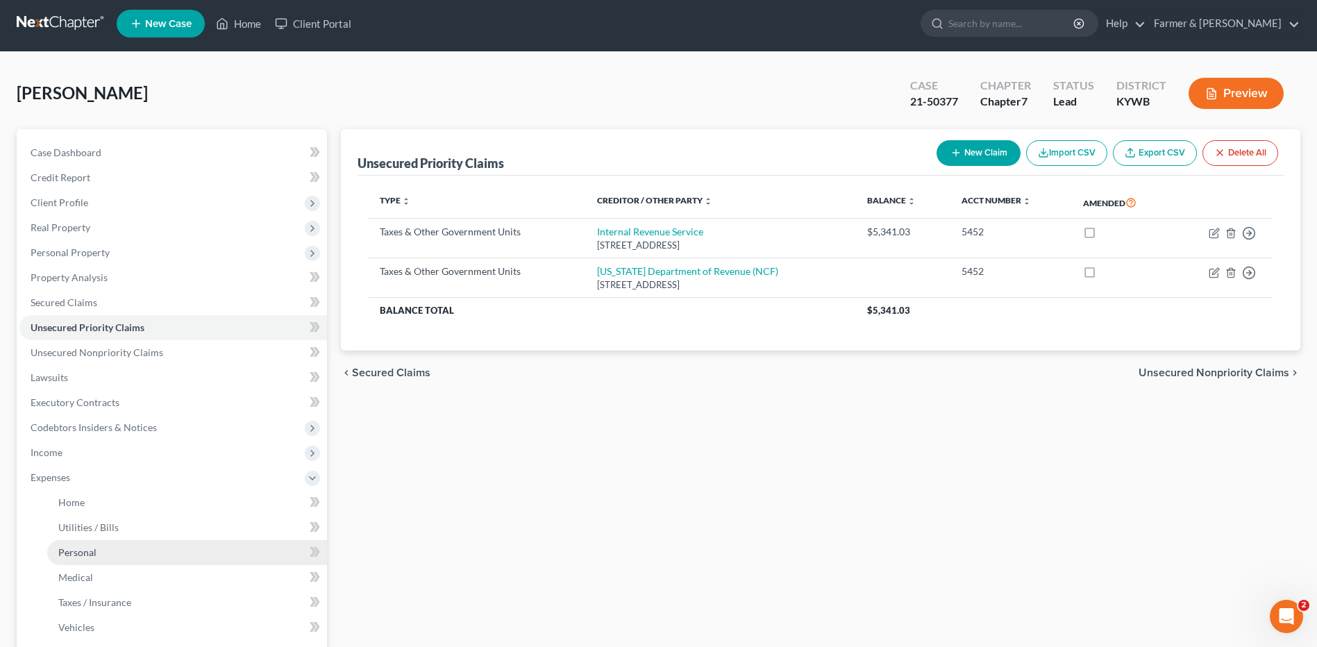
scroll to position [139, 0]
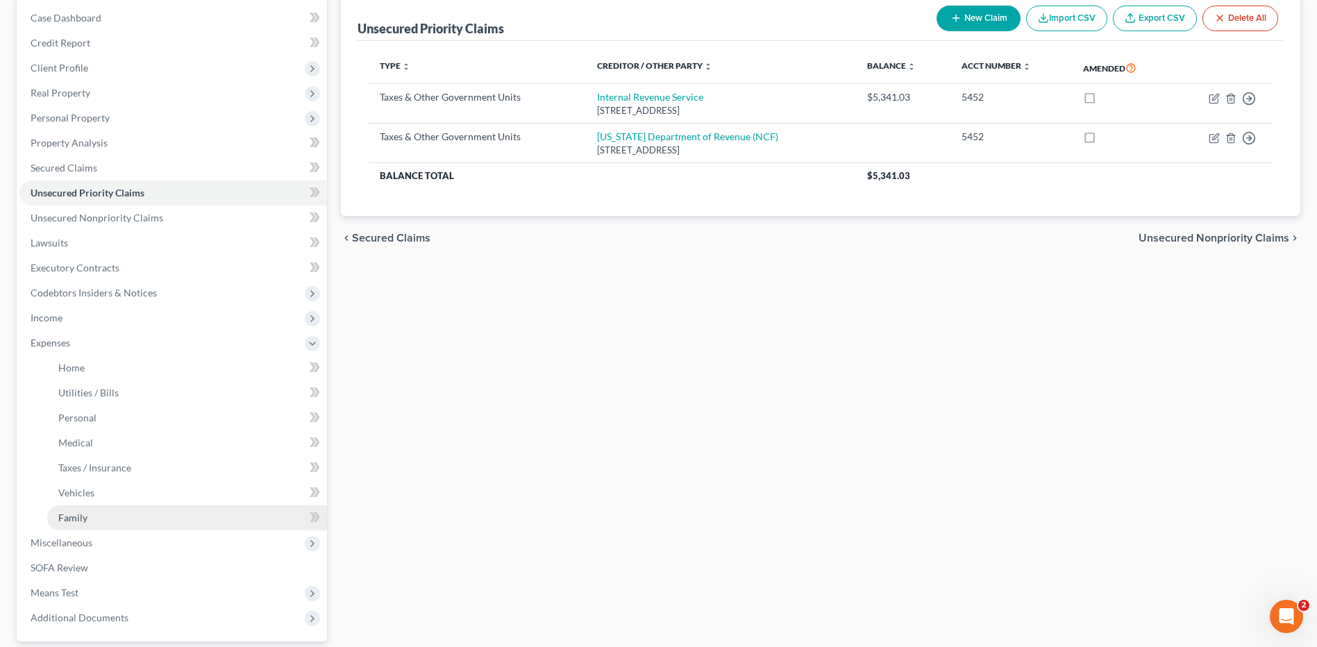
click at [80, 517] on span "Family" at bounding box center [72, 518] width 29 height 12
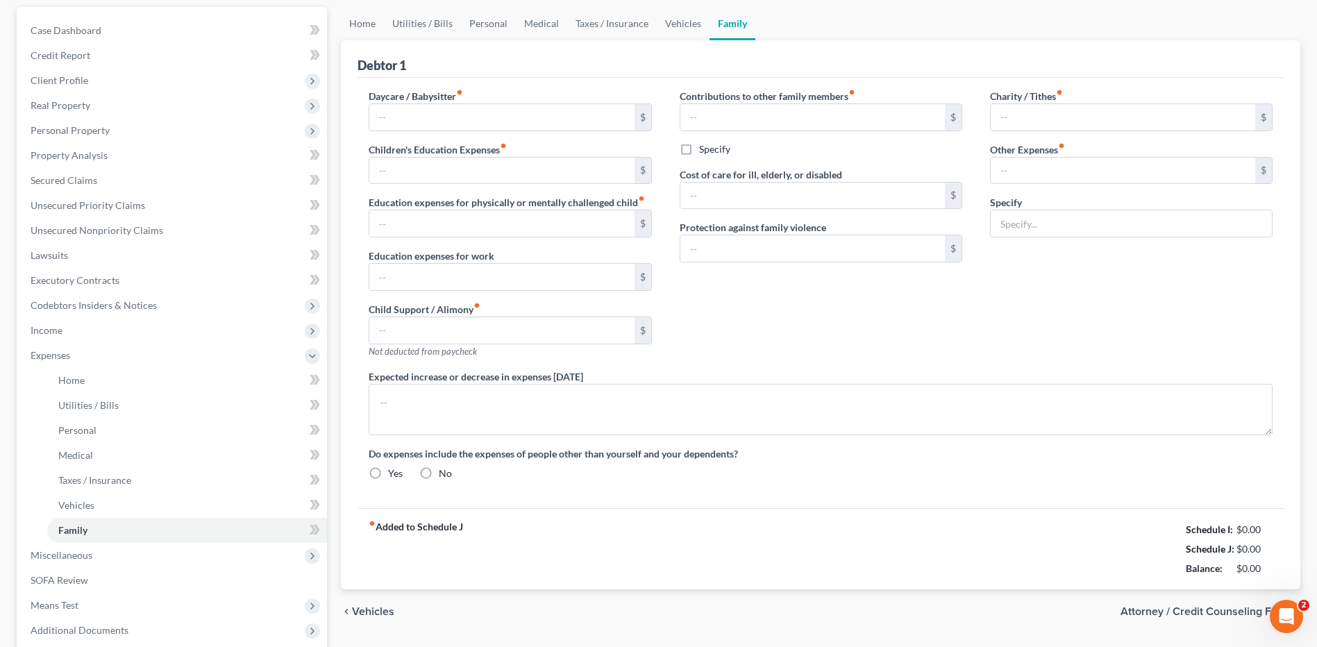
type input "160.00"
type input "55.00"
type input "0.00"
type input "425.00"
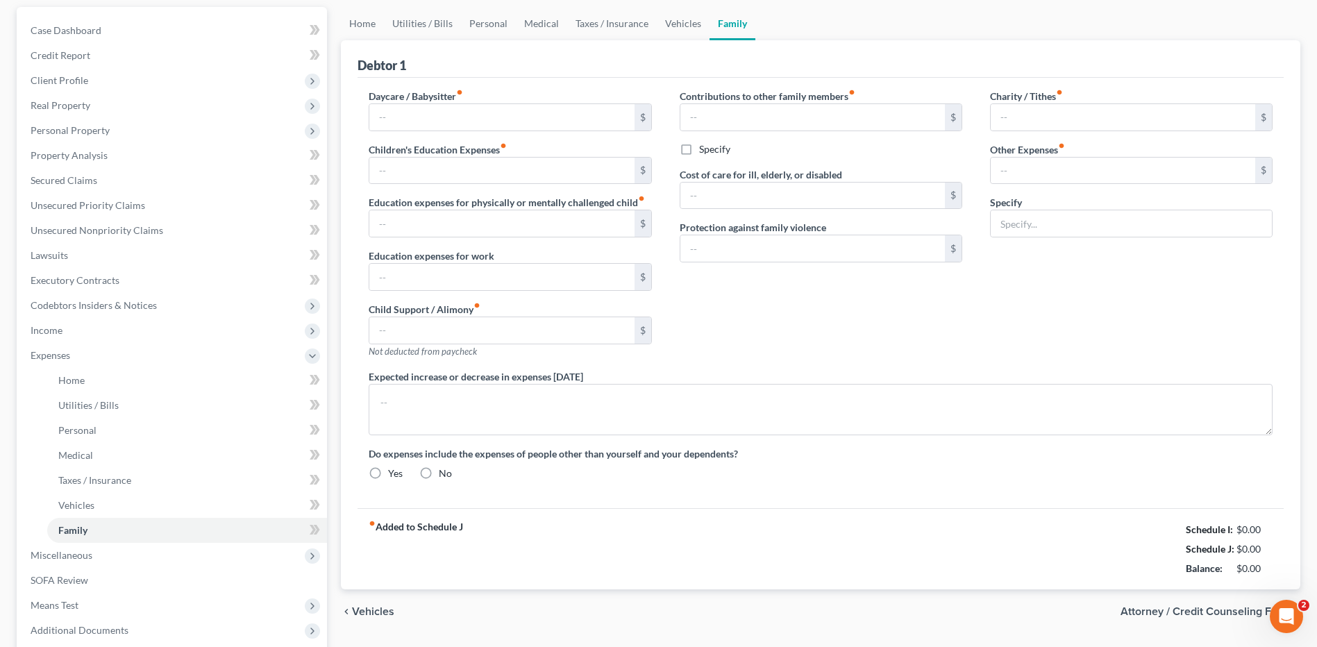
type input "0.00"
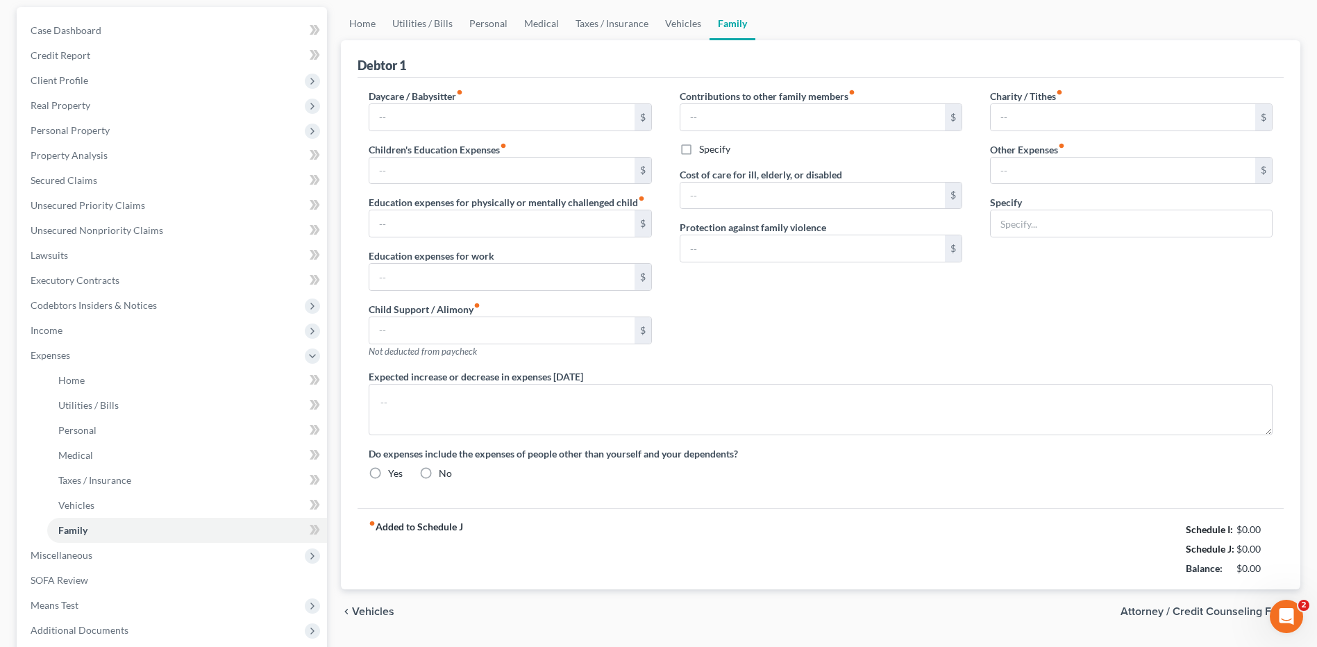
radio input "true"
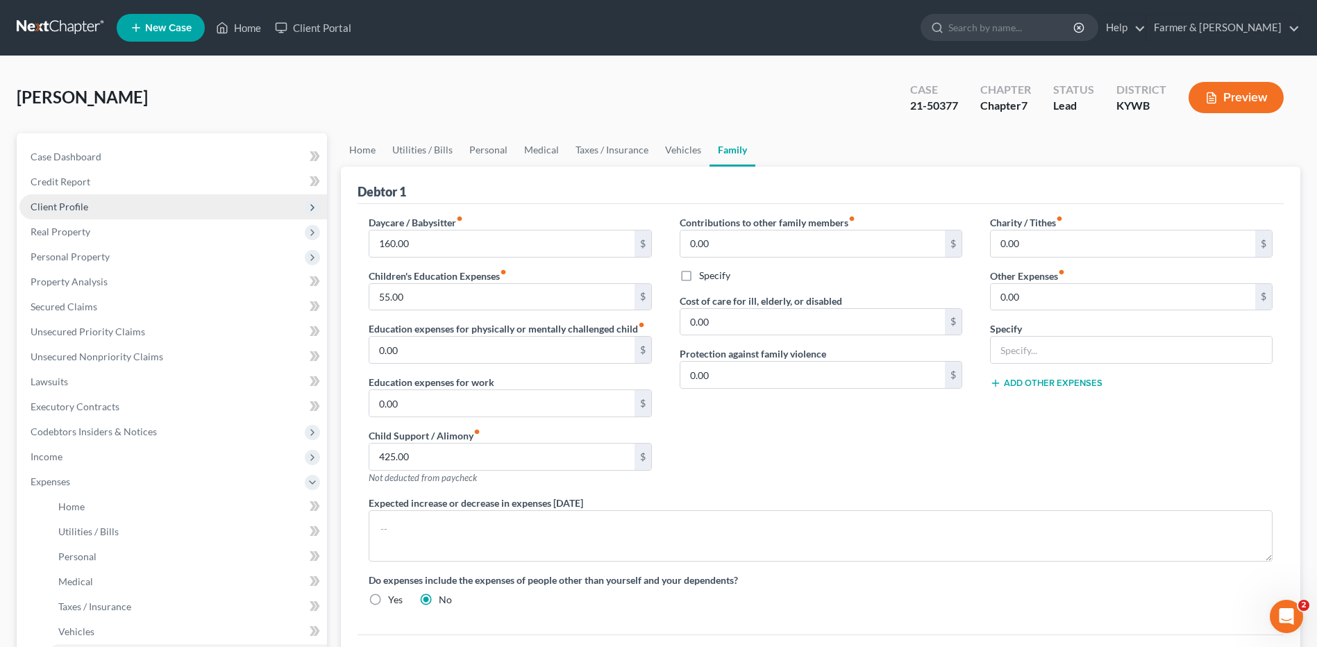
click at [146, 205] on span "Client Profile" at bounding box center [172, 206] width 307 height 25
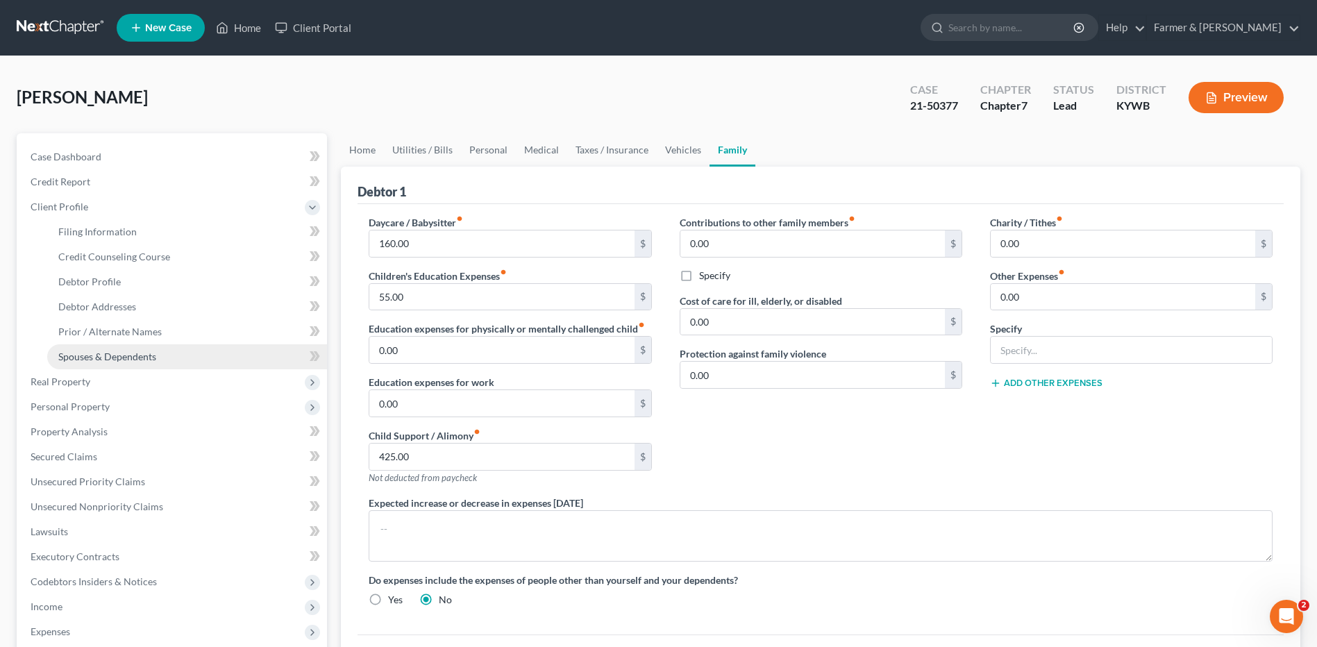
click at [146, 356] on span "Spouses & Dependents" at bounding box center [107, 356] width 98 height 12
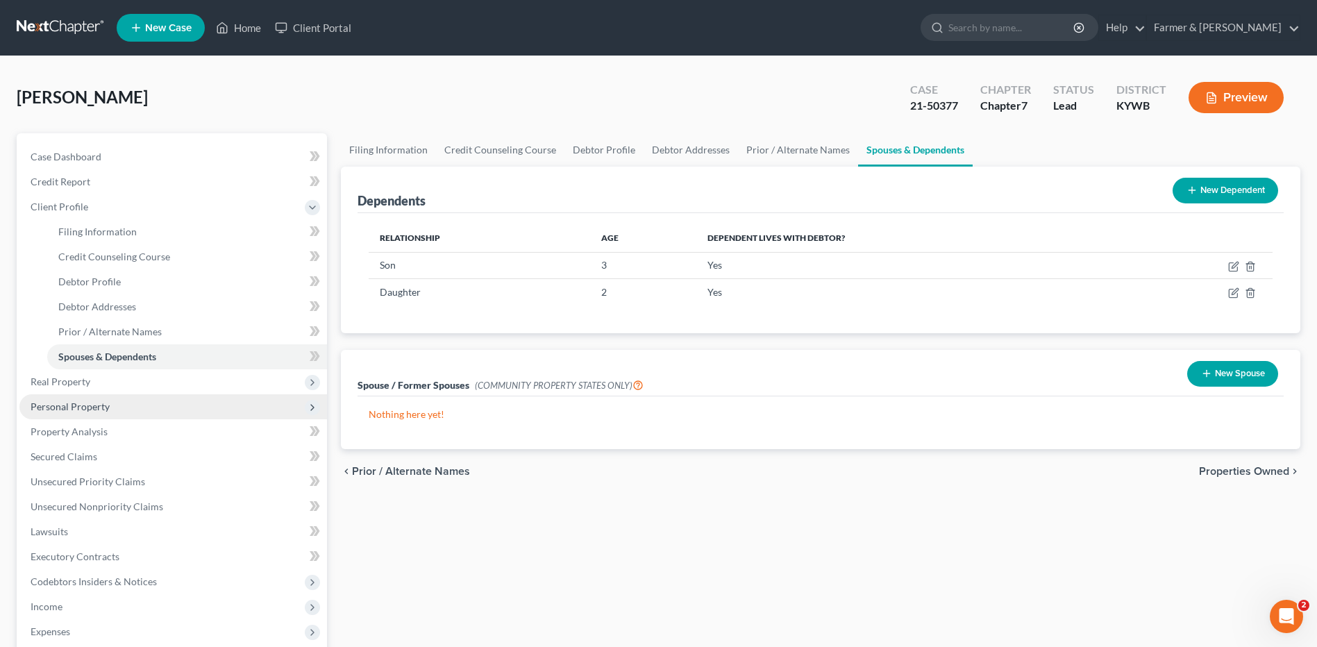
click at [107, 403] on span "Personal Property" at bounding box center [70, 406] width 79 height 12
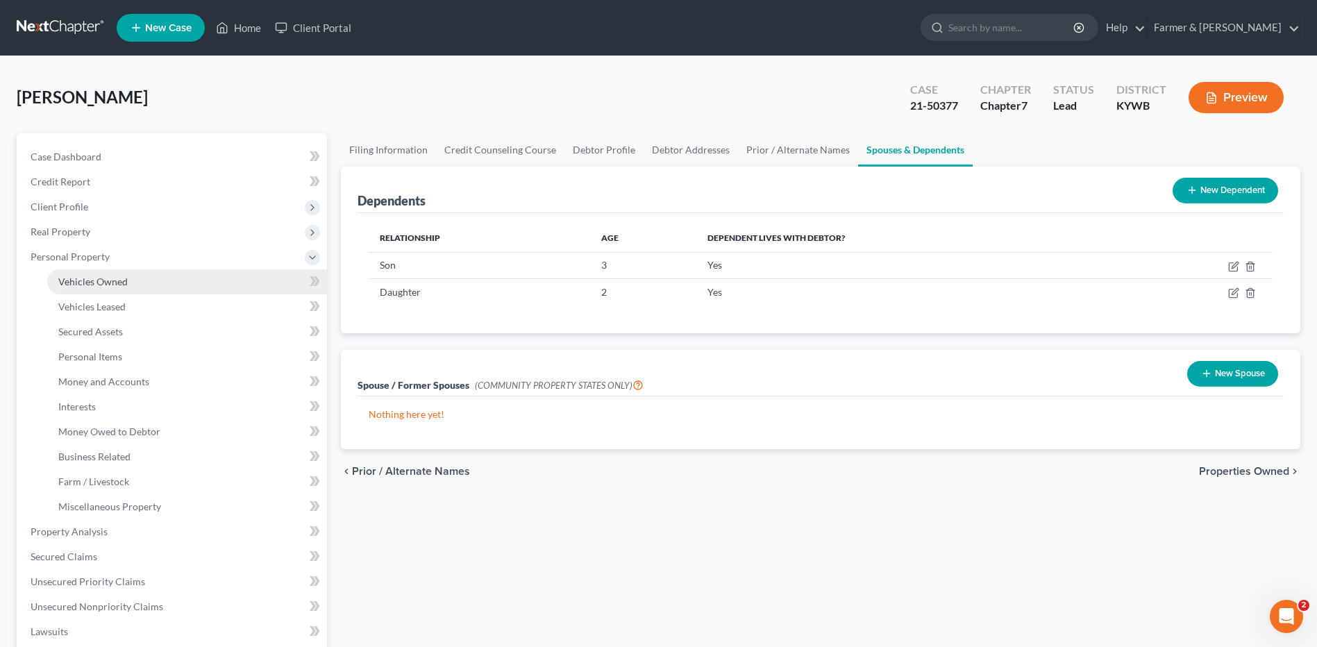
click at [128, 286] on link "Vehicles Owned" at bounding box center [187, 281] width 280 height 25
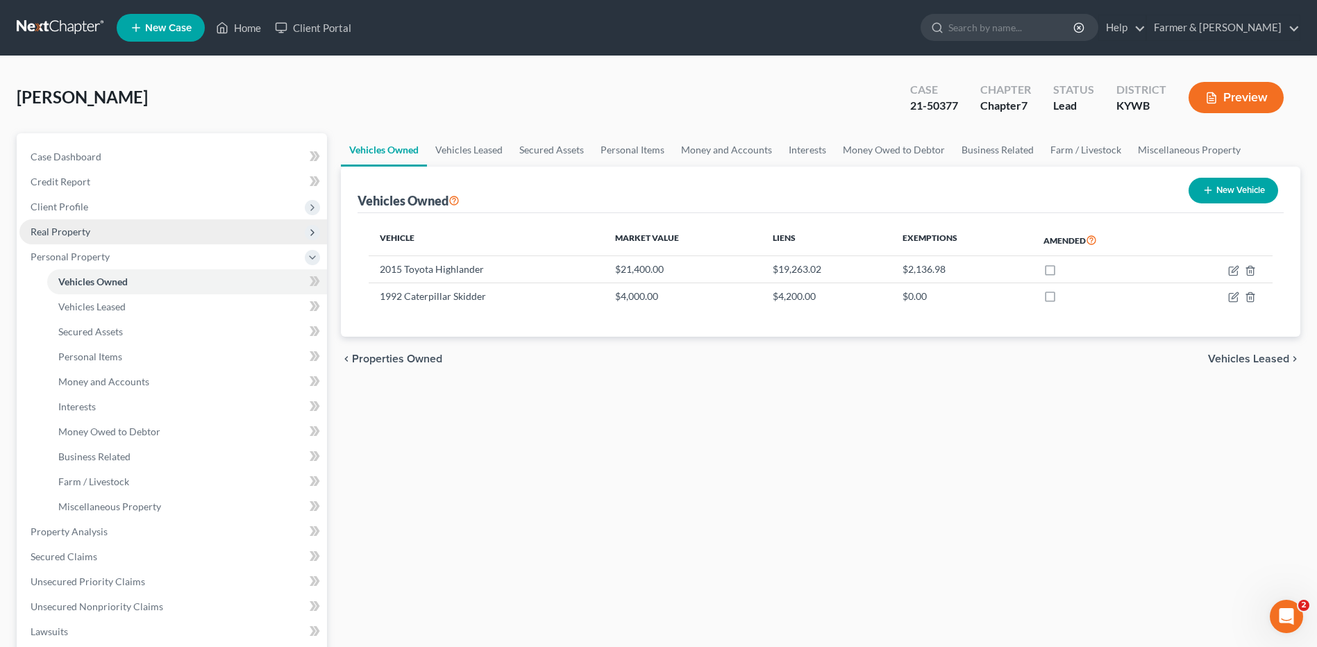
click at [101, 226] on span "Real Property" at bounding box center [172, 231] width 307 height 25
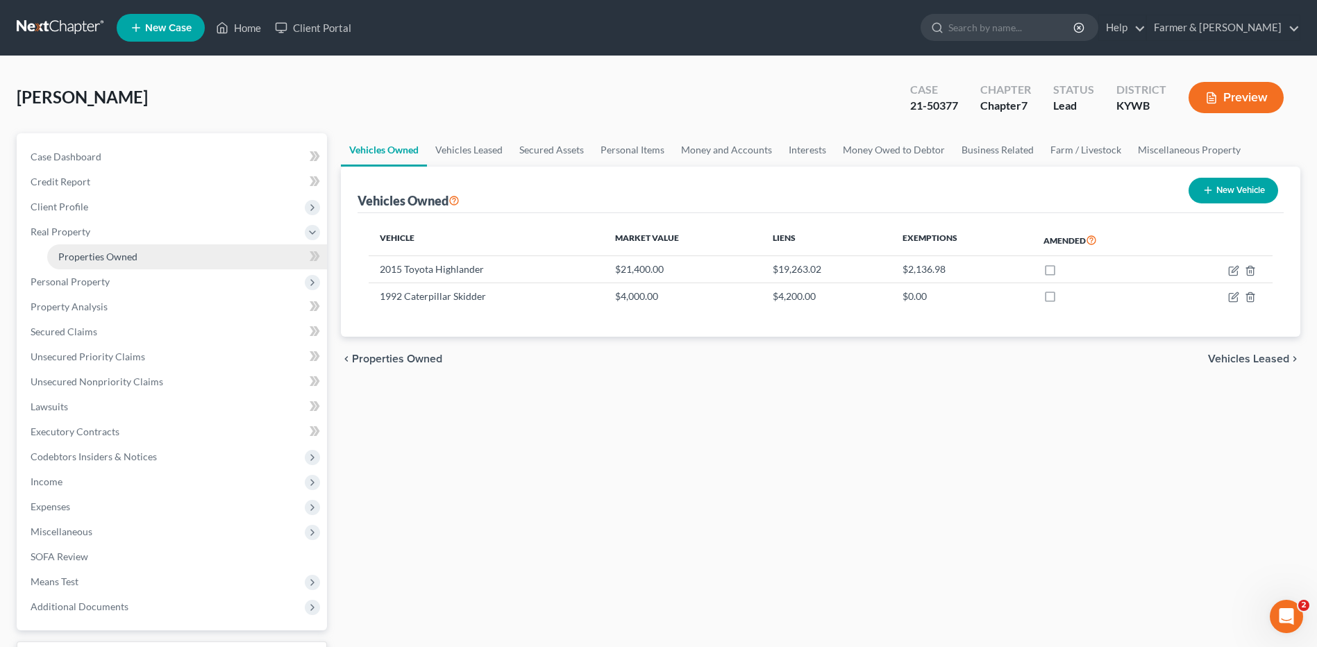
click at [108, 257] on span "Properties Owned" at bounding box center [97, 257] width 79 height 12
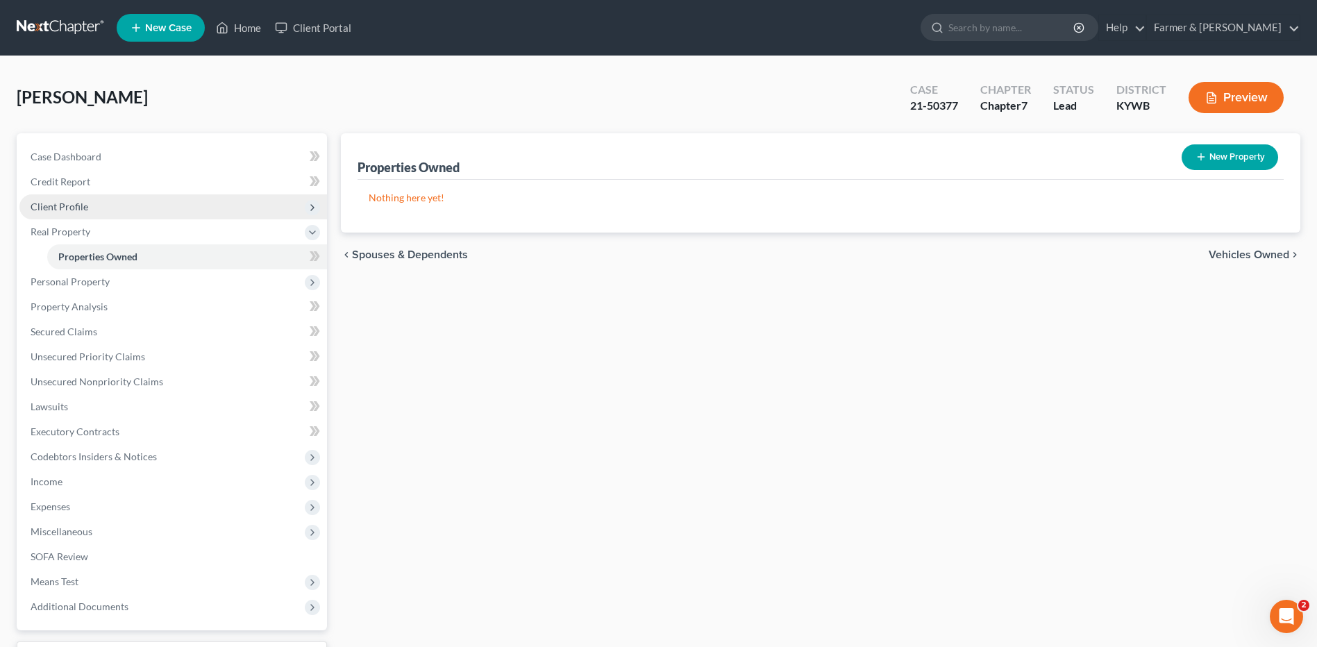
click at [108, 205] on span "Client Profile" at bounding box center [172, 206] width 307 height 25
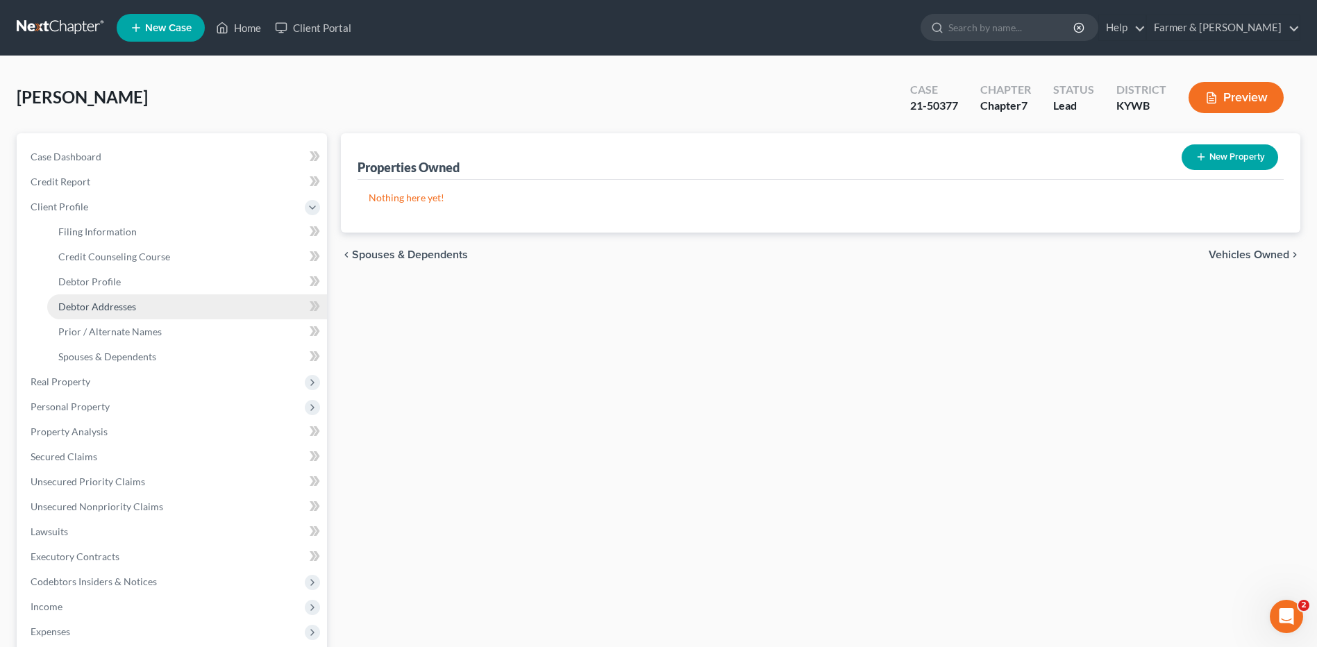
click at [118, 305] on span "Debtor Addresses" at bounding box center [97, 307] width 78 height 12
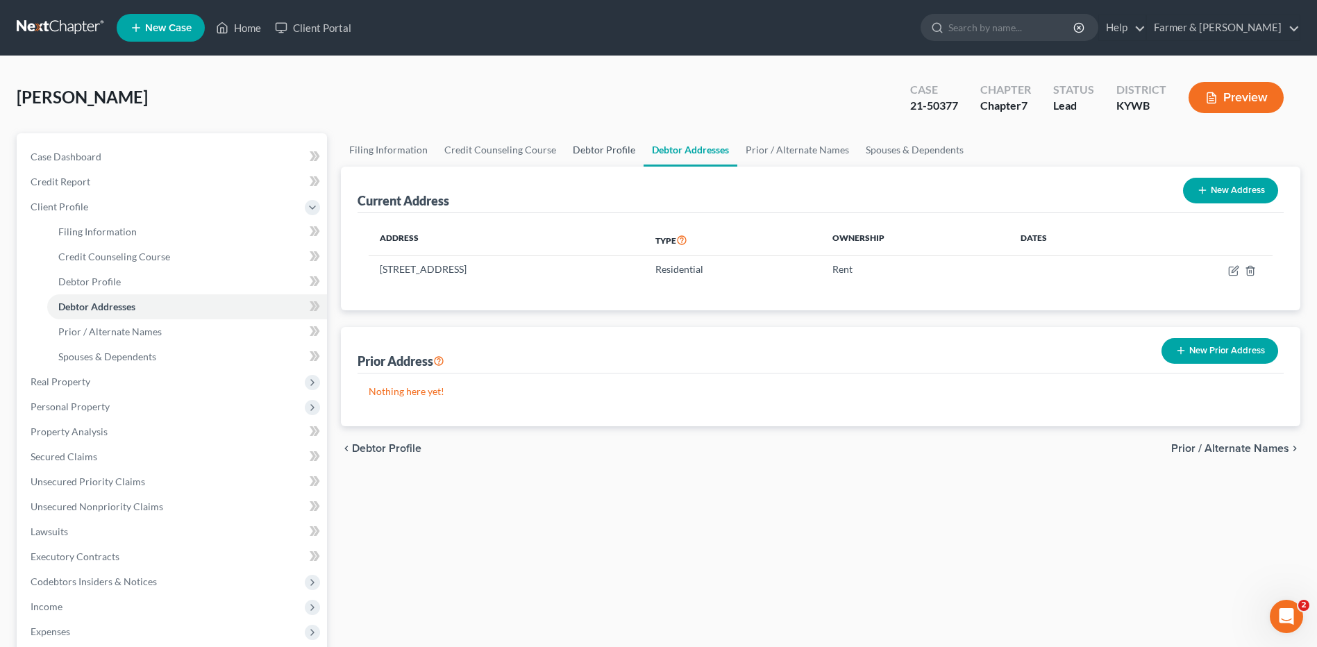
click at [609, 151] on link "Debtor Profile" at bounding box center [603, 149] width 79 height 33
select select "3"
select select "2"
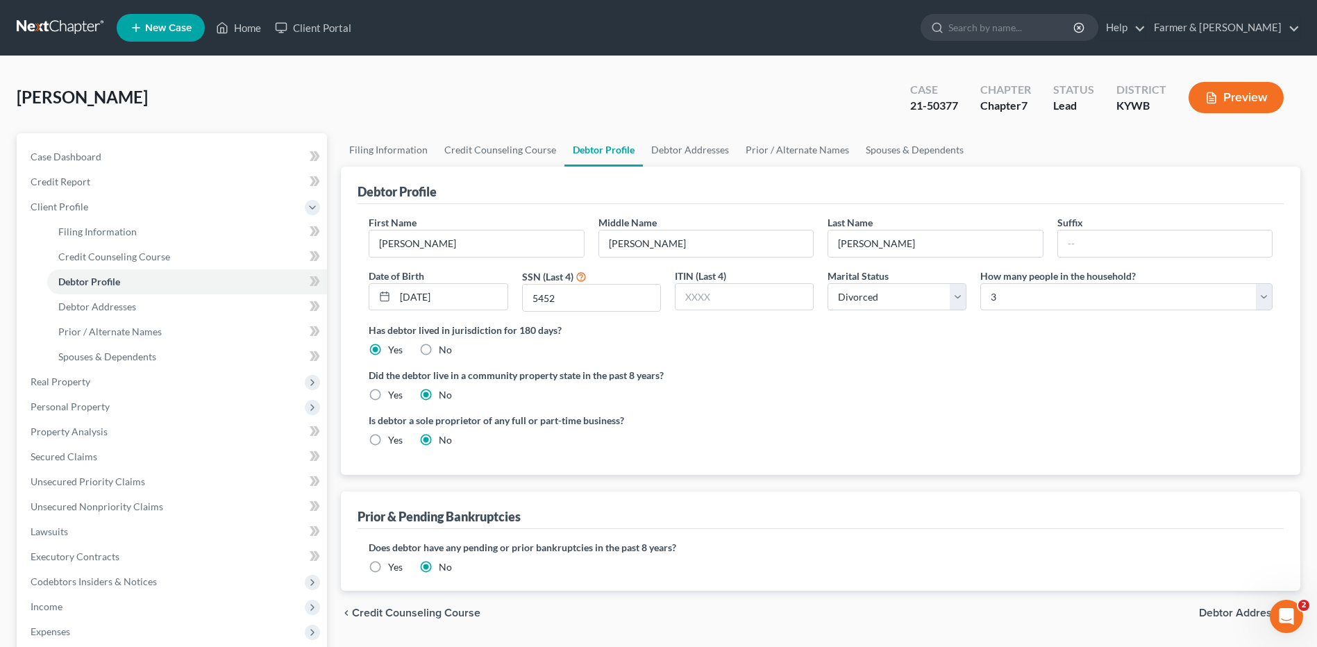
radio input "true"
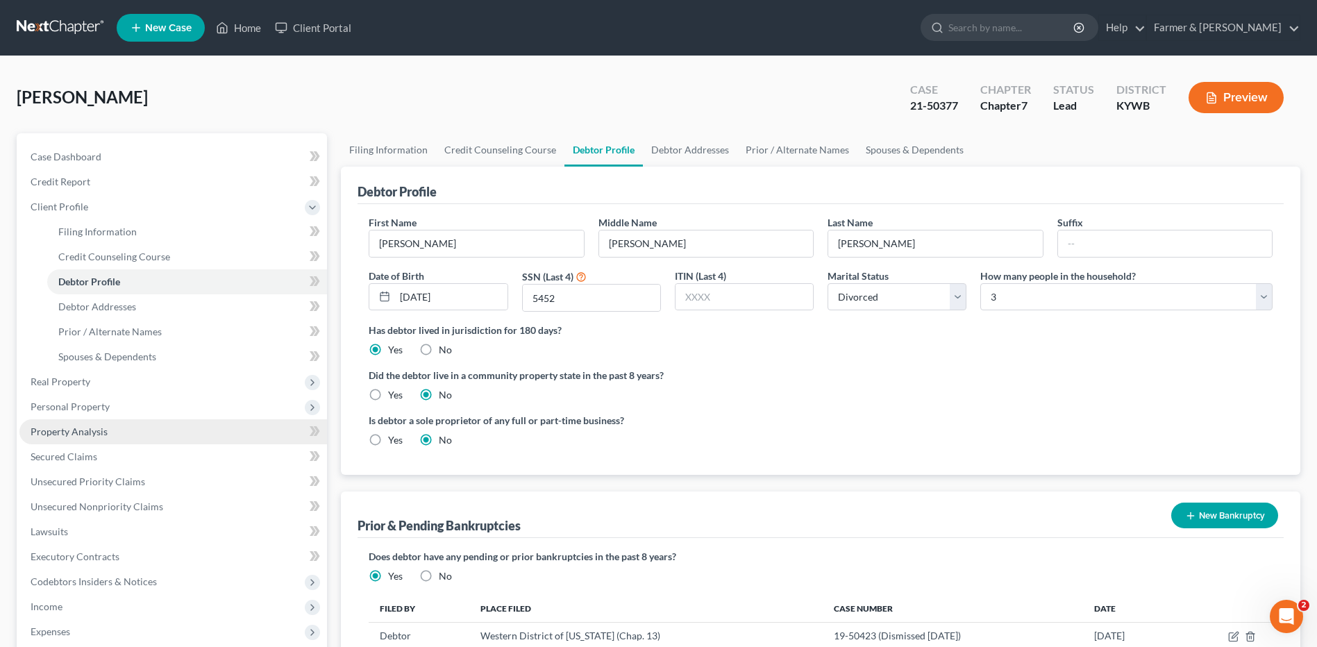
click at [115, 429] on link "Property Analysis" at bounding box center [172, 431] width 307 height 25
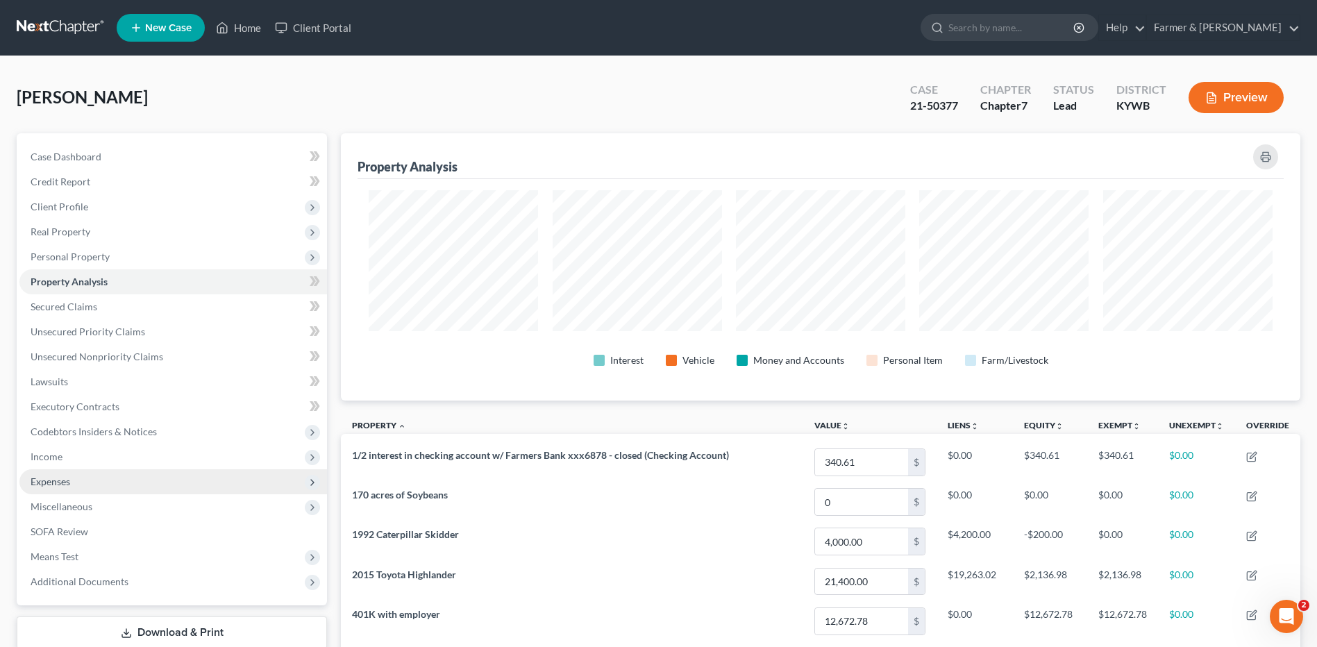
click at [155, 481] on span "Expenses" at bounding box center [172, 481] width 307 height 25
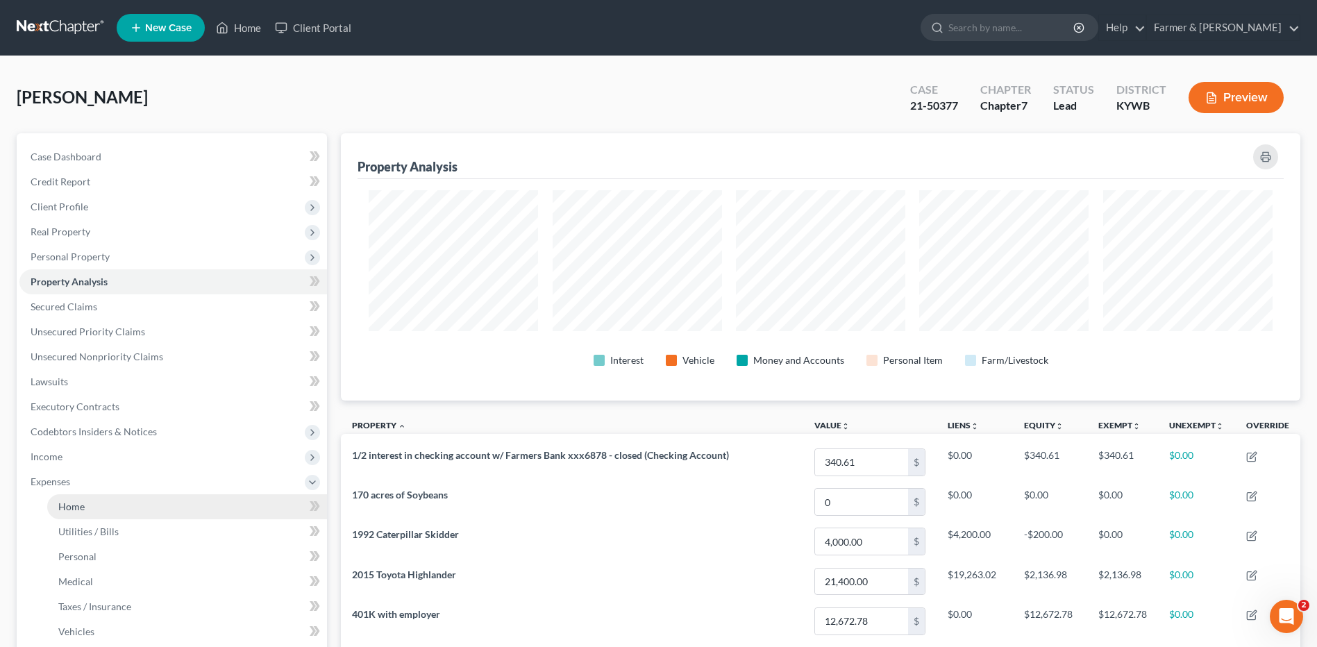
click at [149, 500] on link "Home" at bounding box center [187, 506] width 280 height 25
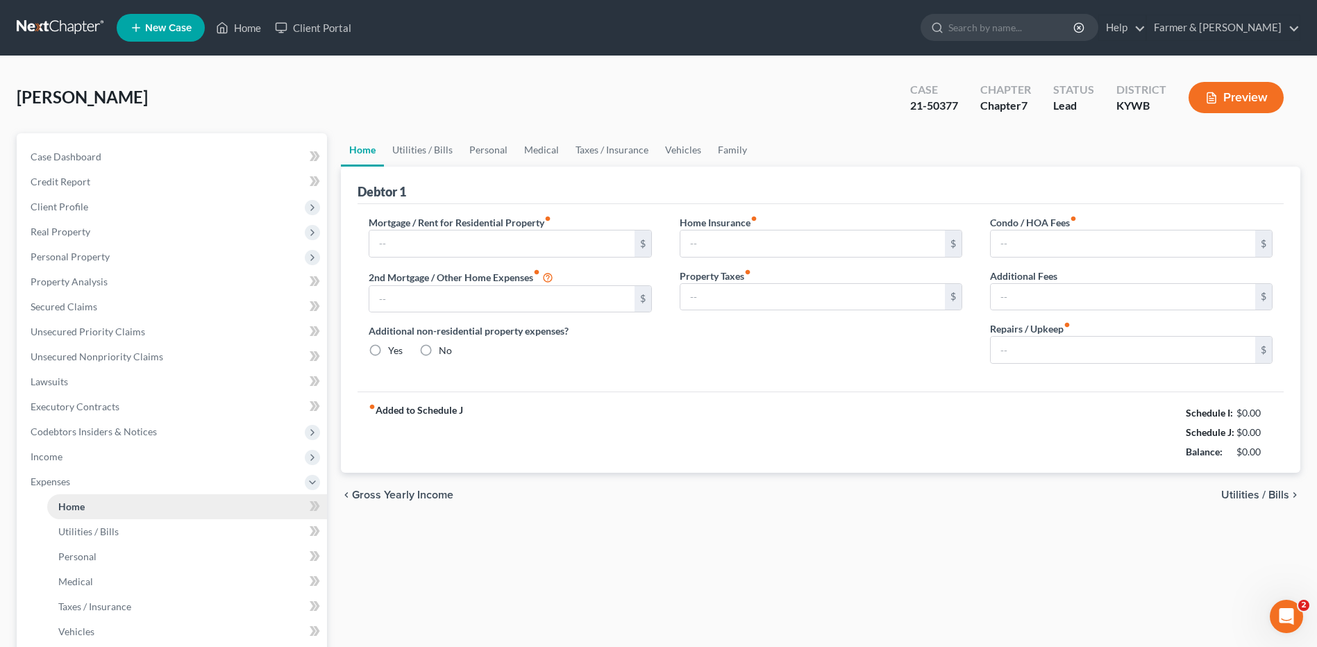
type input "900.00"
type input "0.00"
radio input "true"
type input "0.00"
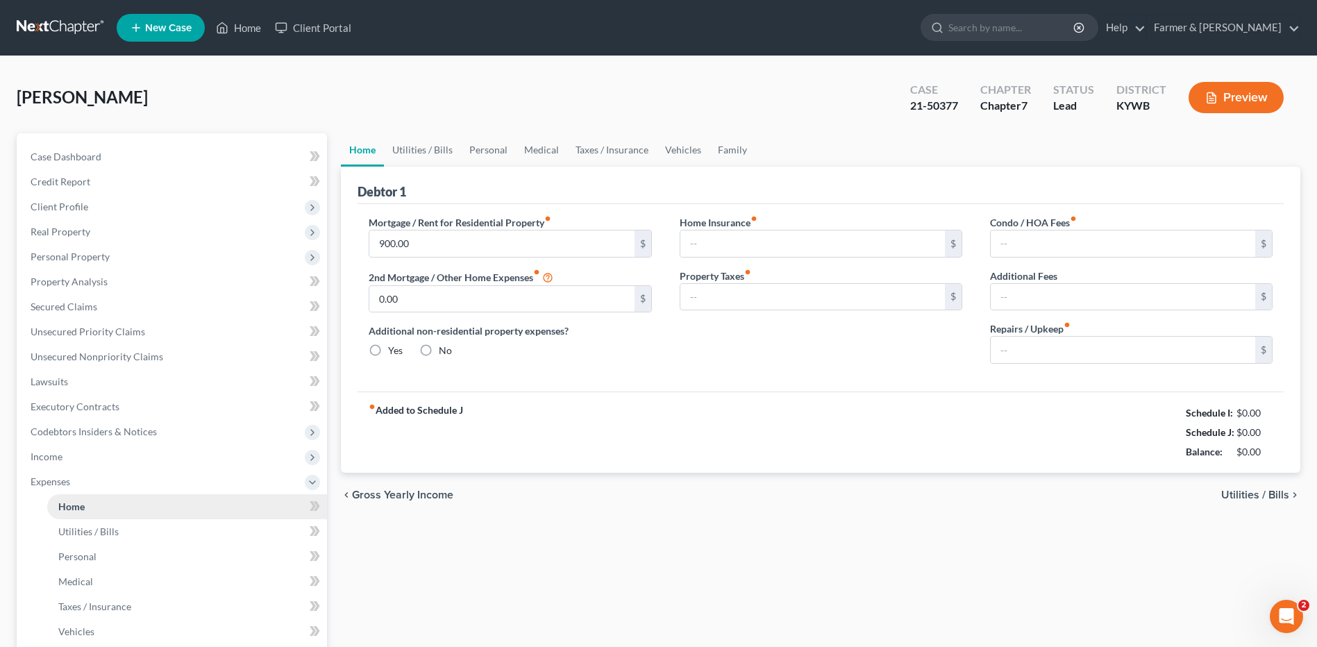
type input "0.00"
type input "100.00"
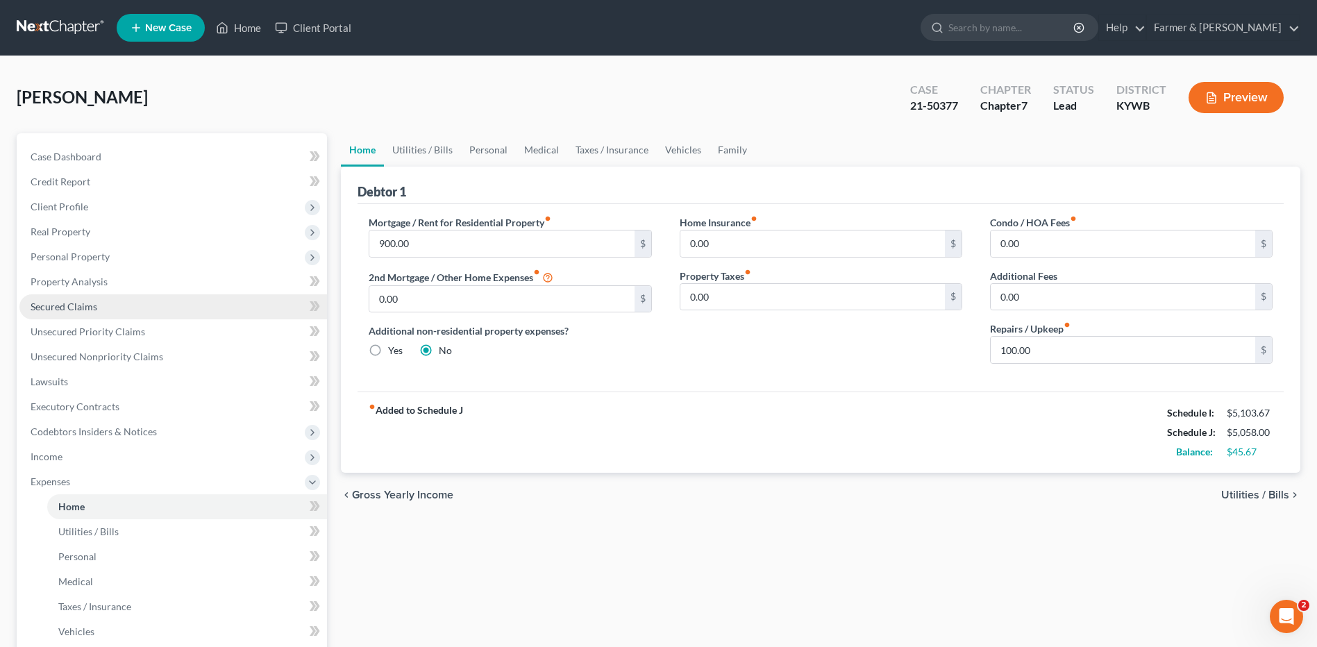
drag, startPoint x: 103, startPoint y: 307, endPoint x: 103, endPoint y: 316, distance: 8.4
click at [103, 307] on link "Secured Claims" at bounding box center [172, 306] width 307 height 25
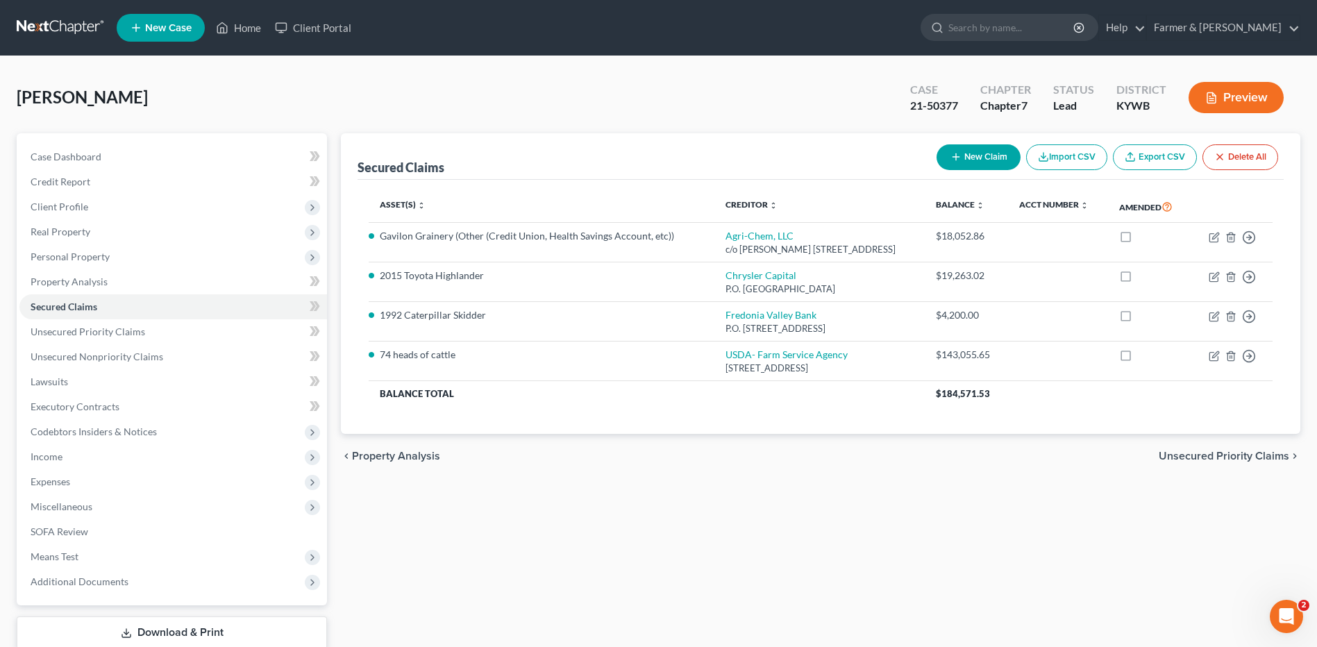
drag, startPoint x: 37, startPoint y: 21, endPoint x: 421, endPoint y: 112, distance: 395.3
click at [37, 21] on link at bounding box center [61, 27] width 89 height 25
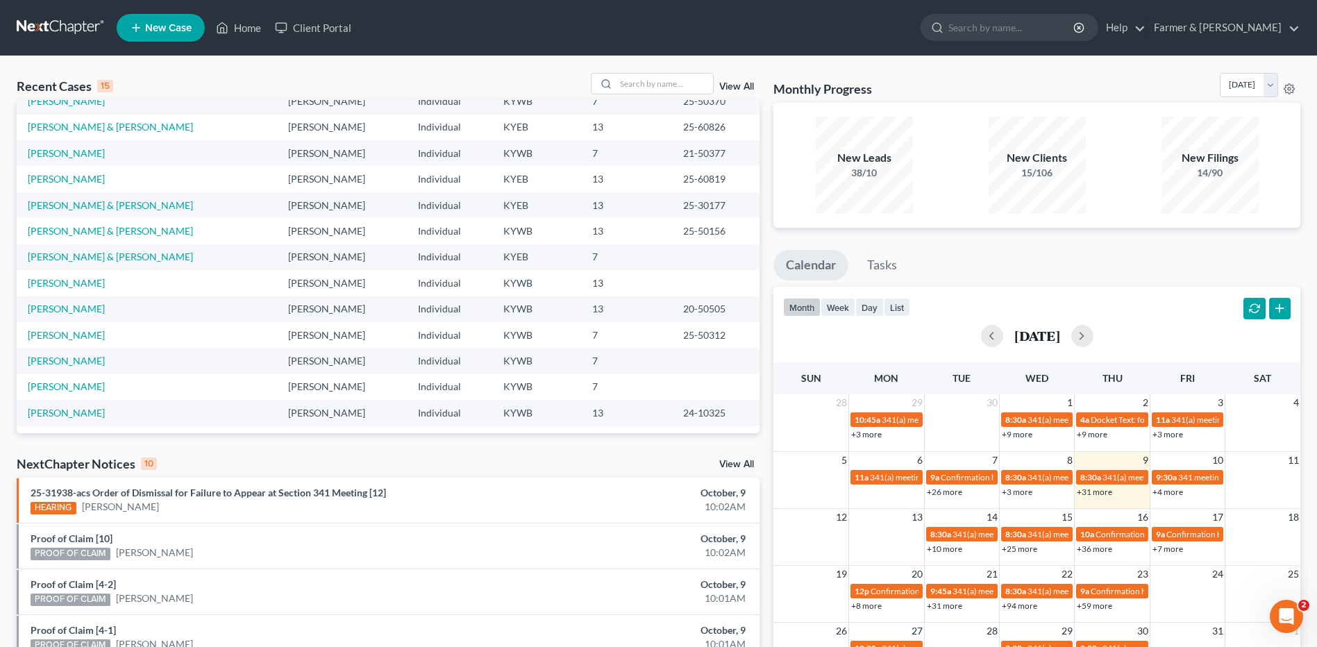
scroll to position [95, 0]
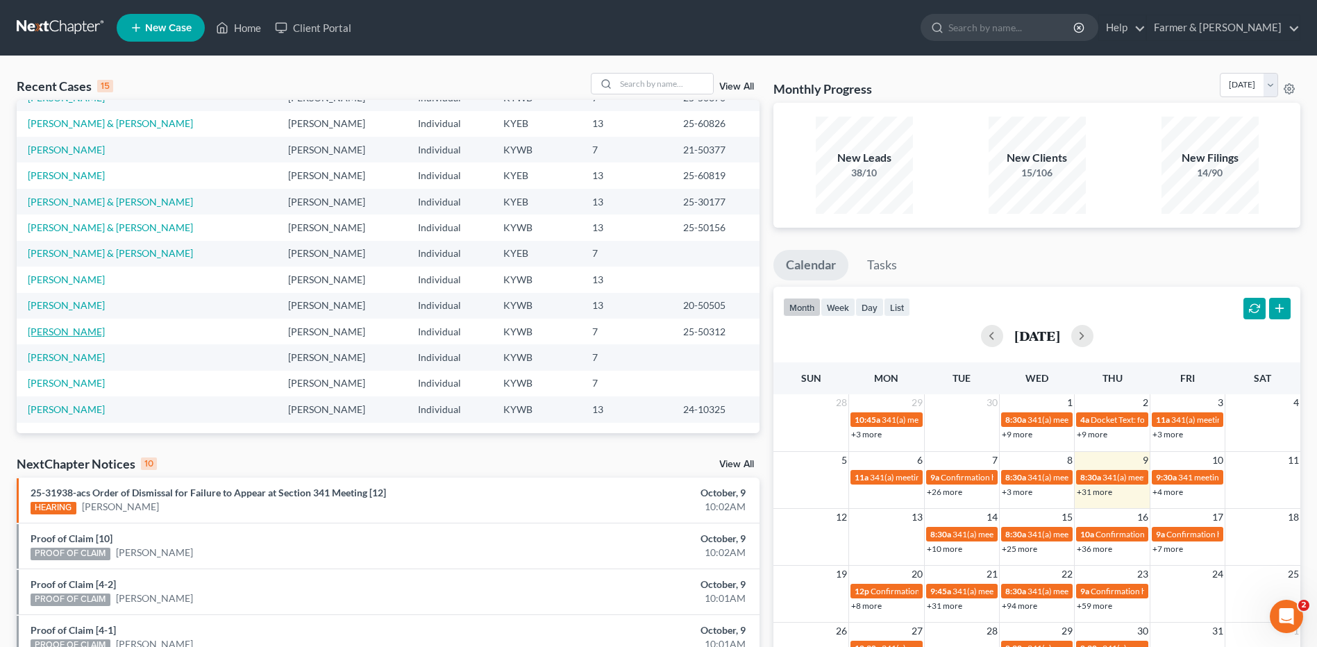
drag, startPoint x: 61, startPoint y: 328, endPoint x: 124, endPoint y: 328, distance: 62.5
click at [61, 328] on link "[PERSON_NAME]" at bounding box center [66, 332] width 77 height 12
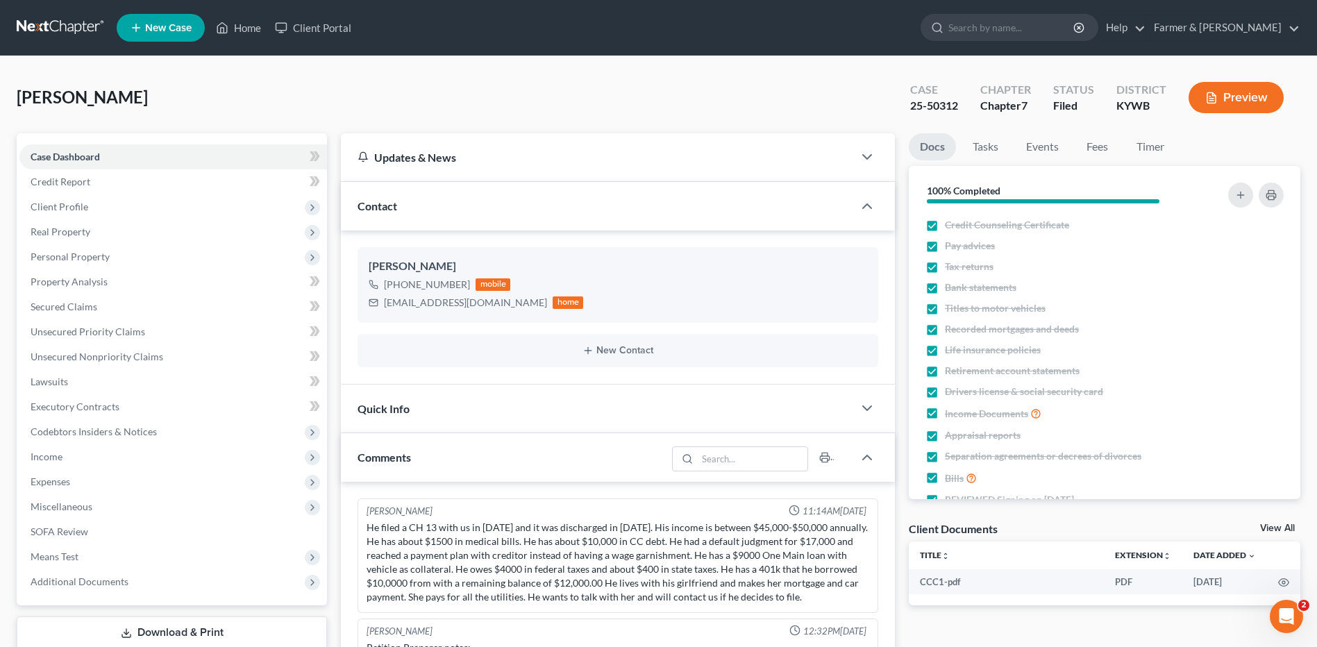
scroll to position [12, 0]
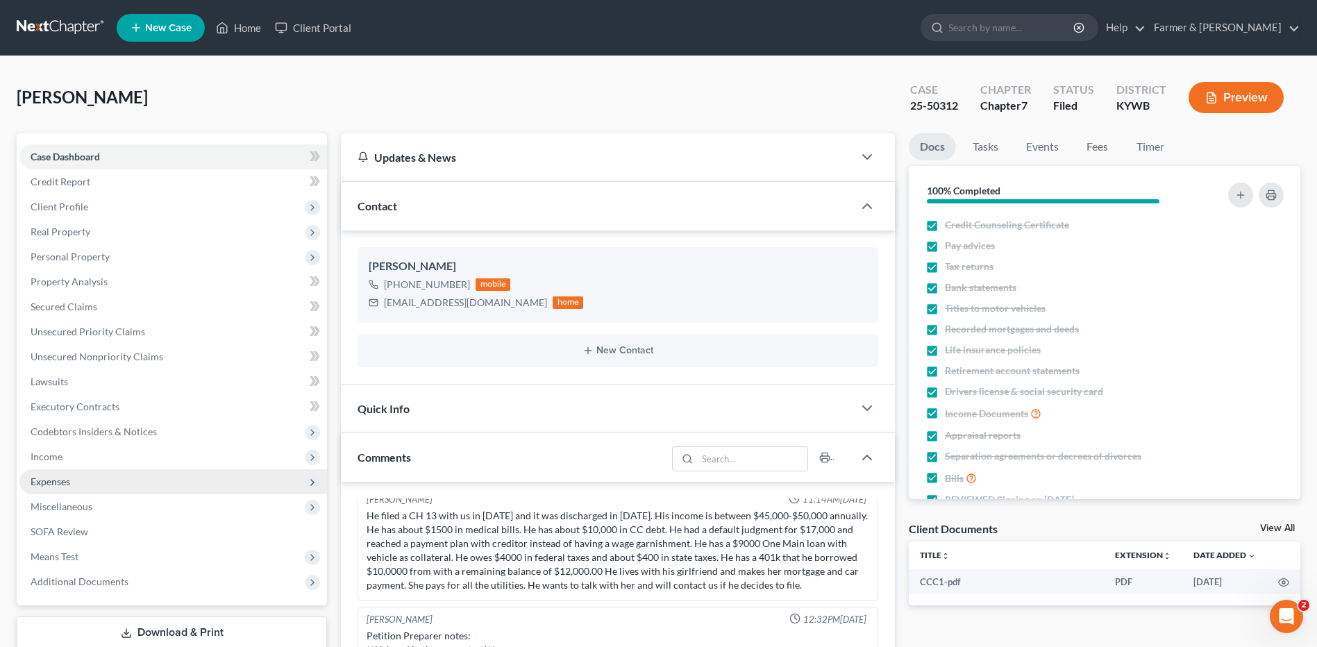
click at [96, 486] on span "Expenses" at bounding box center [172, 481] width 307 height 25
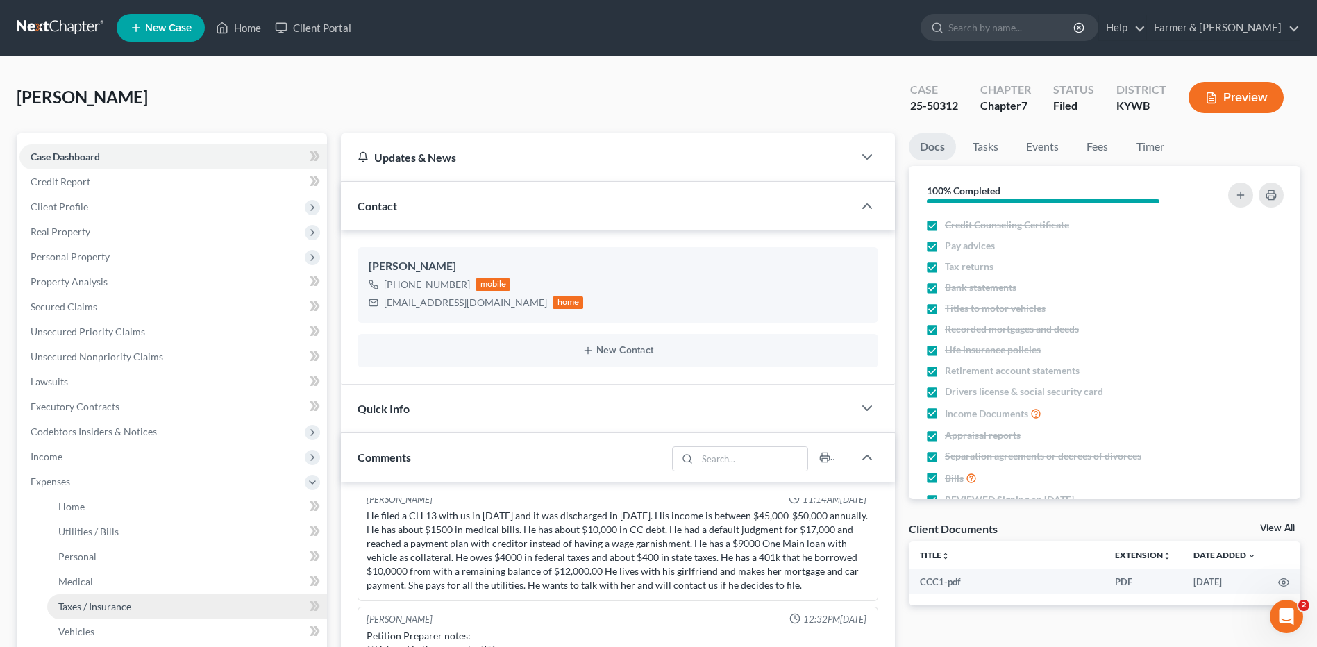
scroll to position [139, 0]
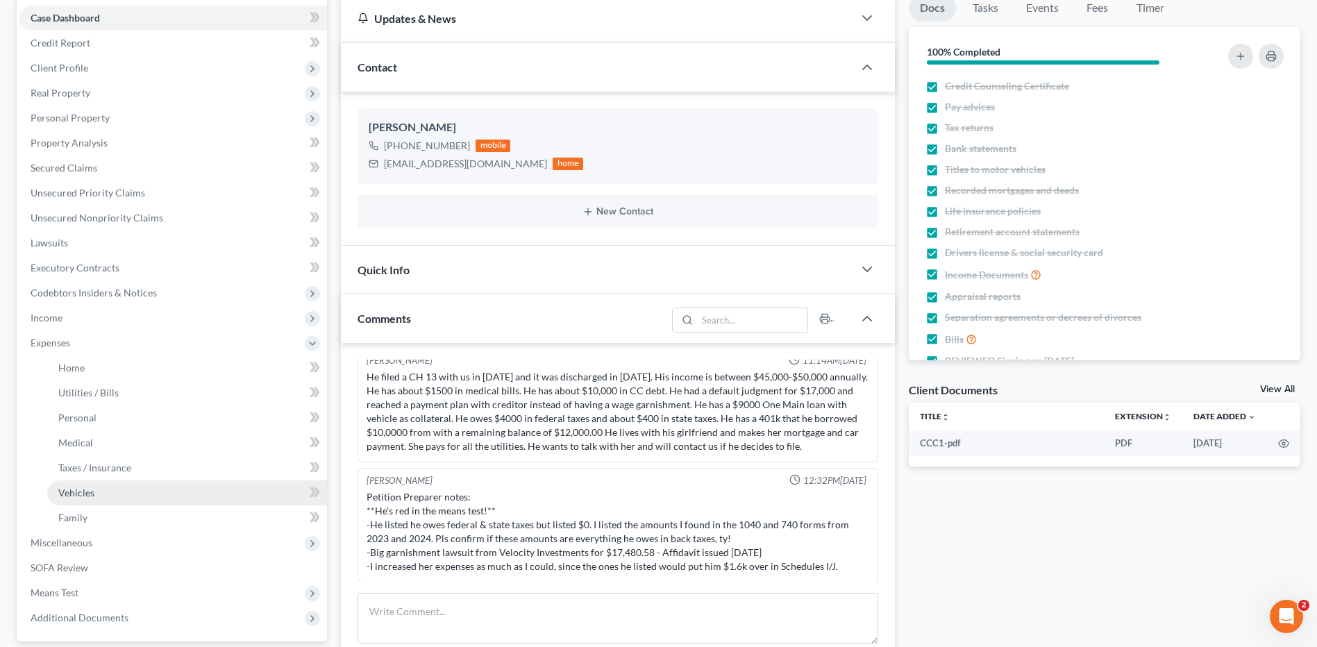
click at [106, 498] on link "Vehicles" at bounding box center [187, 492] width 280 height 25
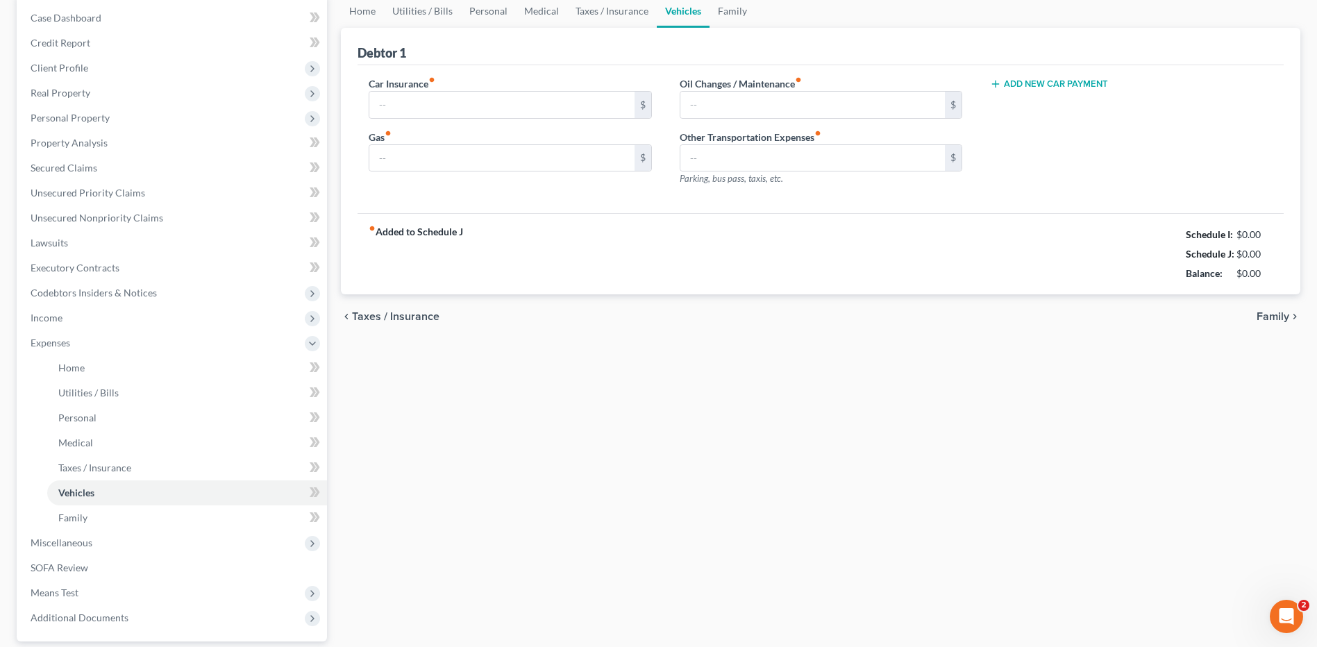
scroll to position [38, 0]
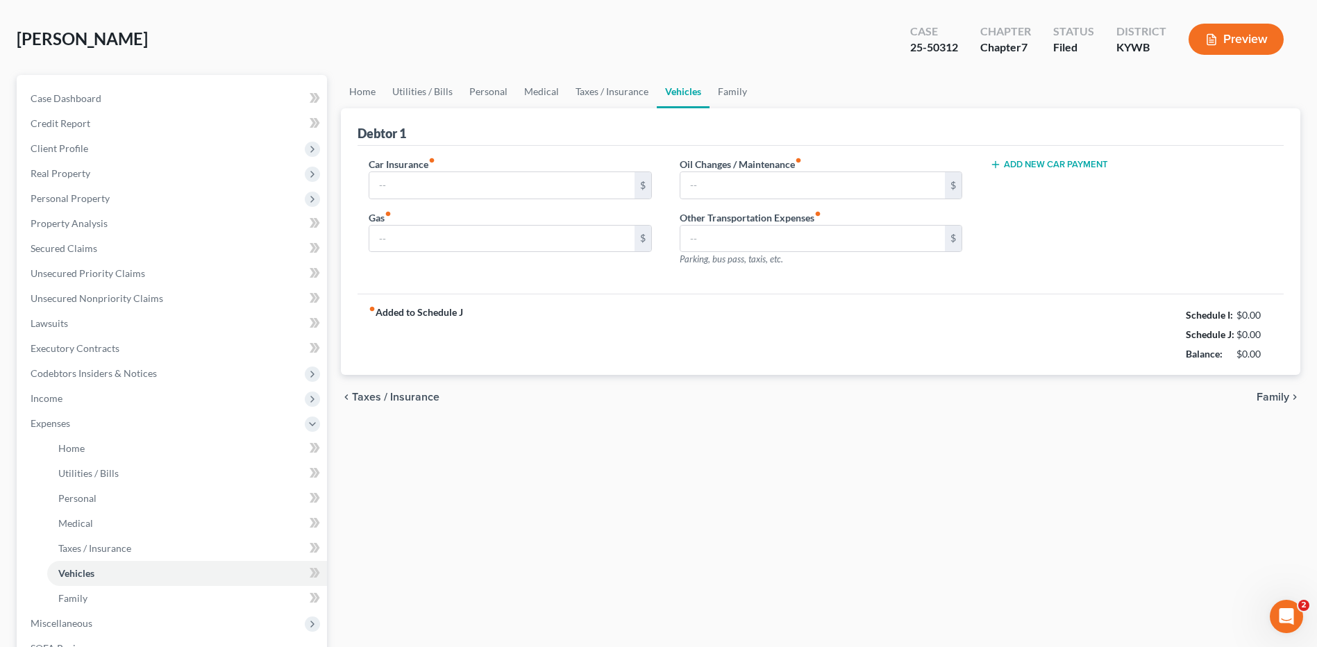
type input "91.00"
type input "250.00"
type input "50.00"
type input "0.00"
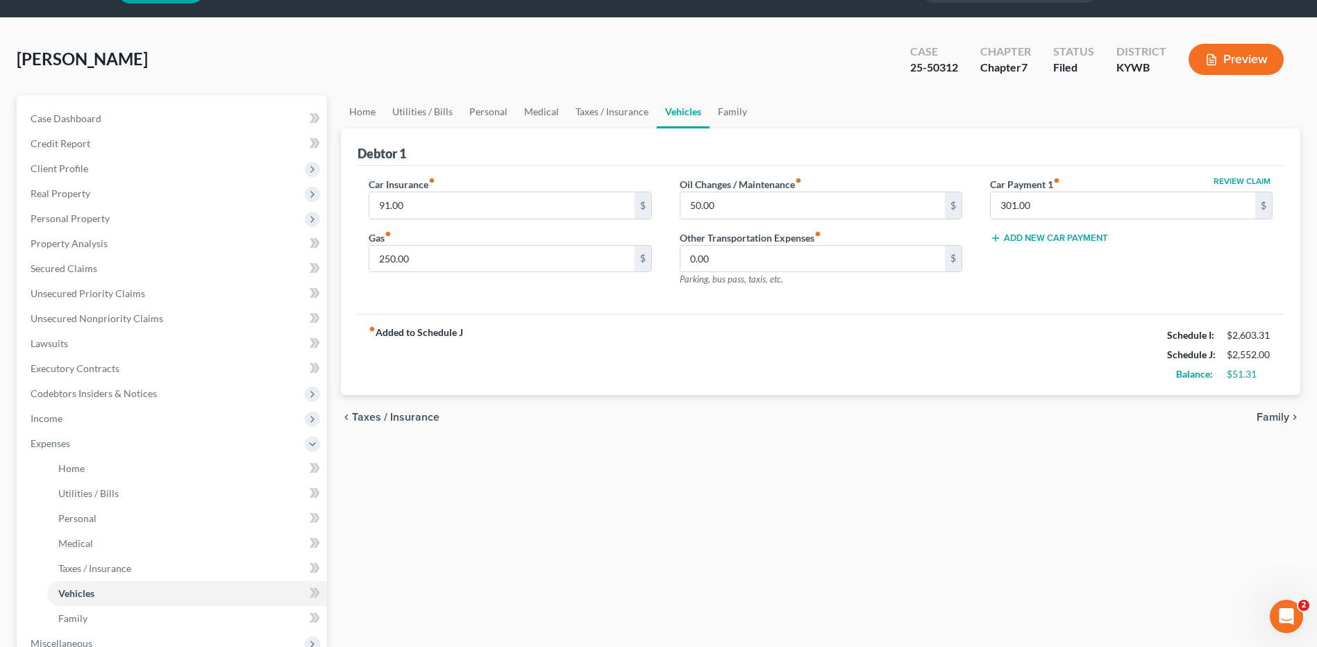
scroll to position [0, 0]
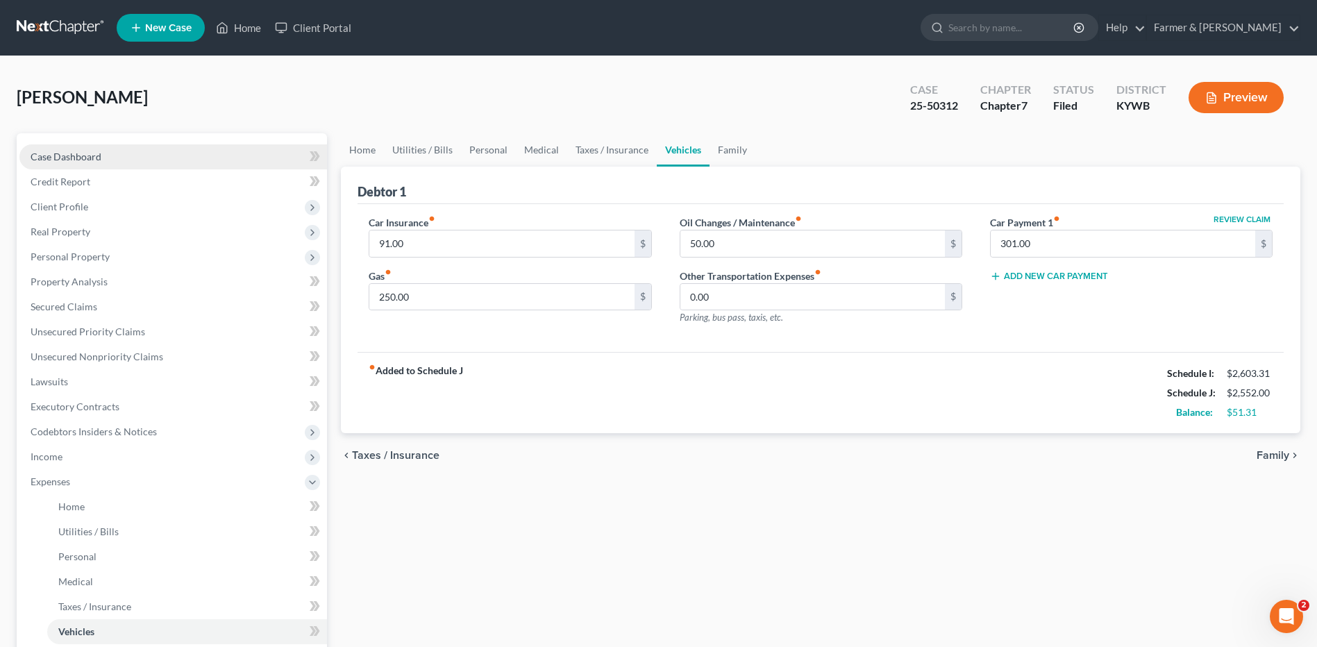
drag, startPoint x: 64, startPoint y: 153, endPoint x: 119, endPoint y: 152, distance: 55.5
click at [64, 153] on span "Case Dashboard" at bounding box center [66, 157] width 71 height 12
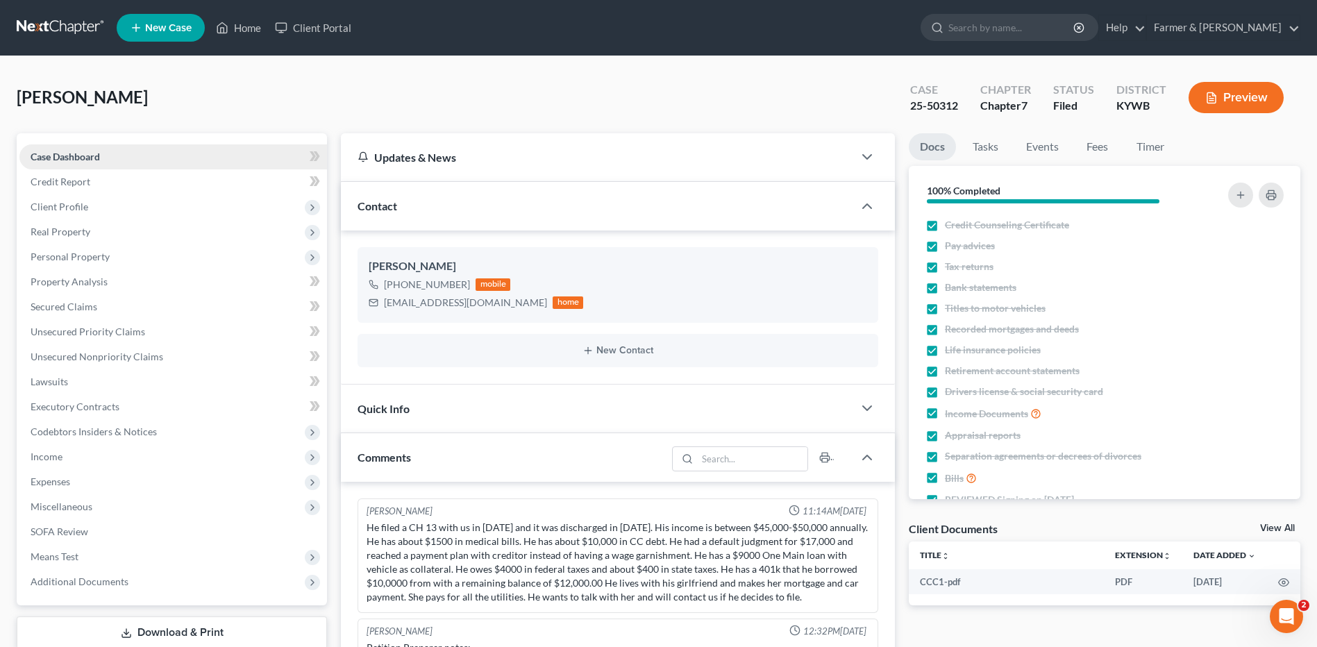
scroll to position [12, 0]
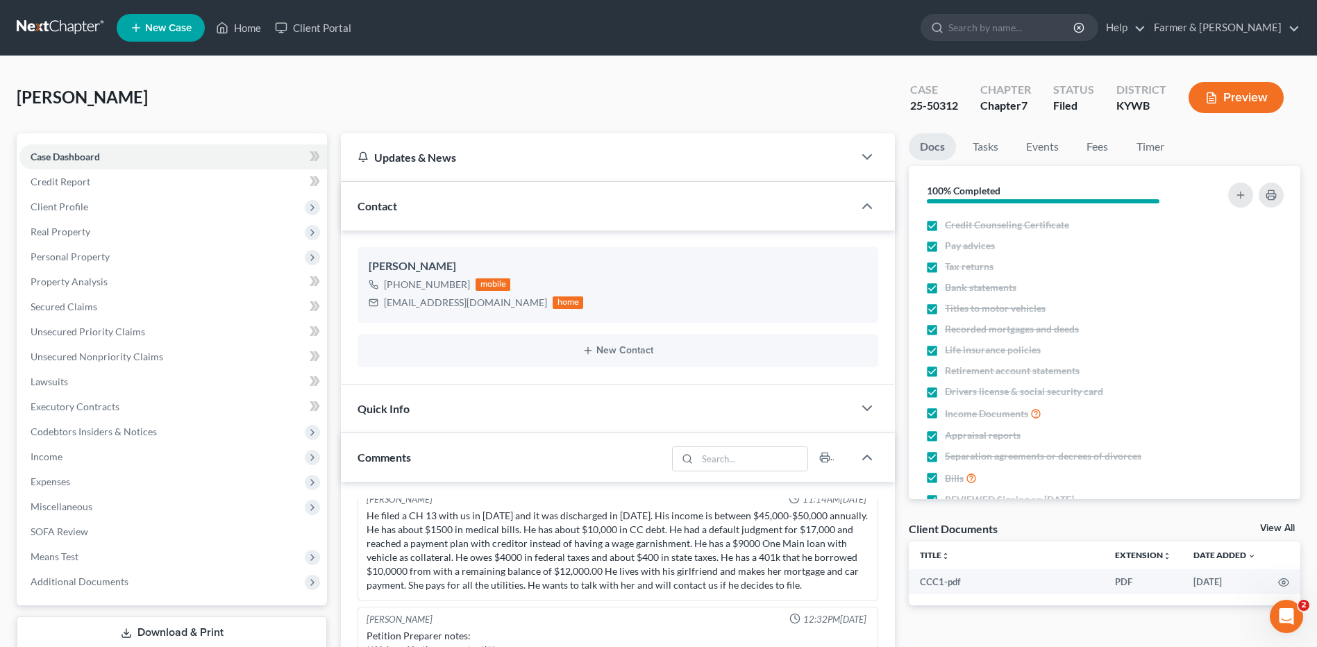
click at [66, 24] on link at bounding box center [61, 27] width 89 height 25
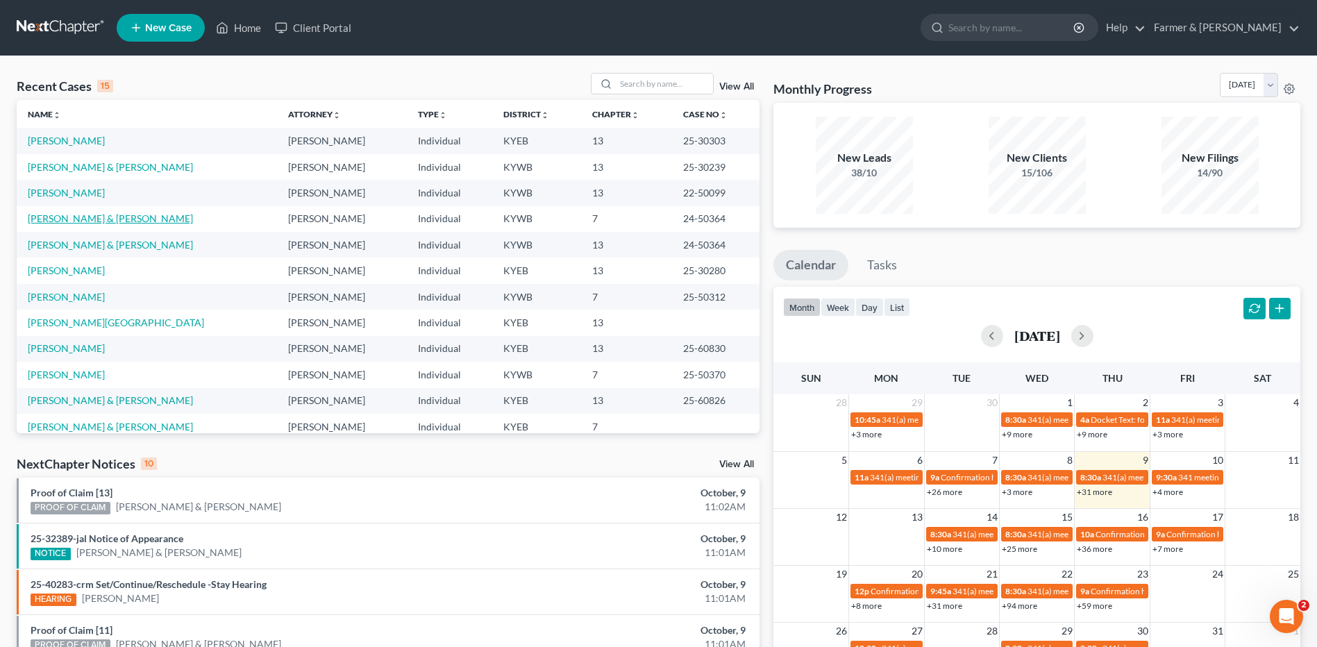
drag, startPoint x: 75, startPoint y: 219, endPoint x: 246, endPoint y: 221, distance: 170.8
click at [75, 219] on link "[PERSON_NAME] & [PERSON_NAME]" at bounding box center [110, 218] width 165 height 12
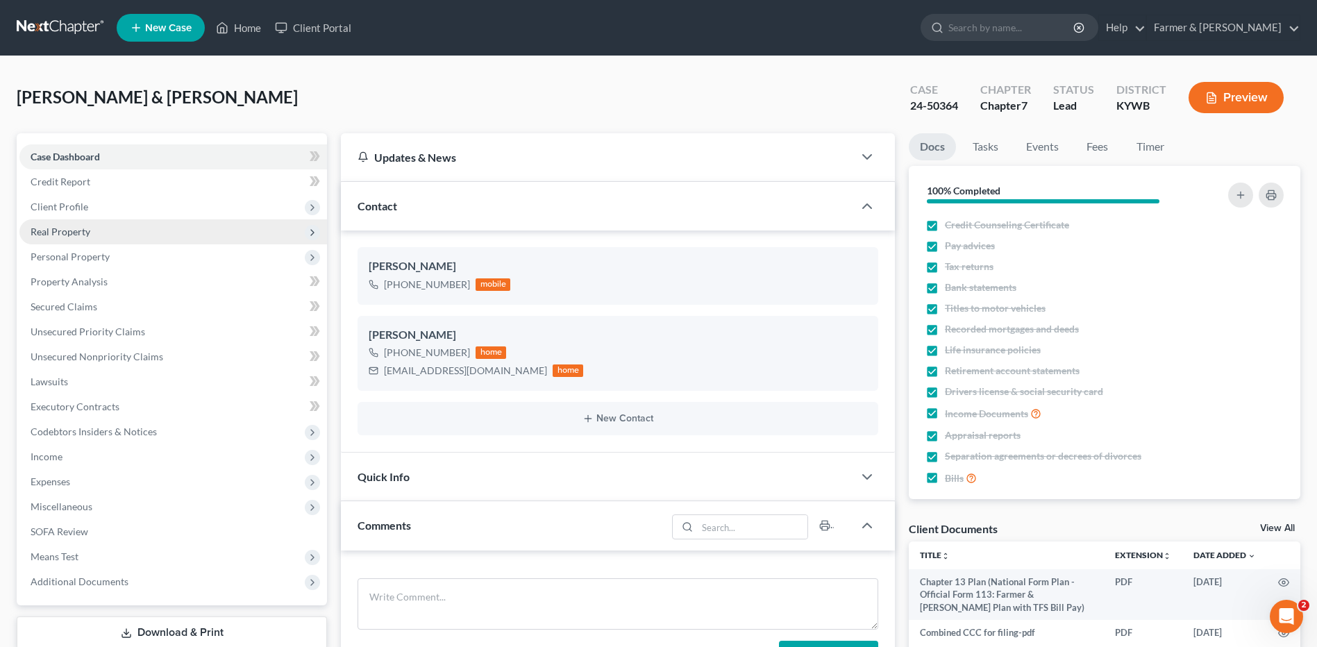
click at [87, 228] on span "Real Property" at bounding box center [61, 232] width 60 height 12
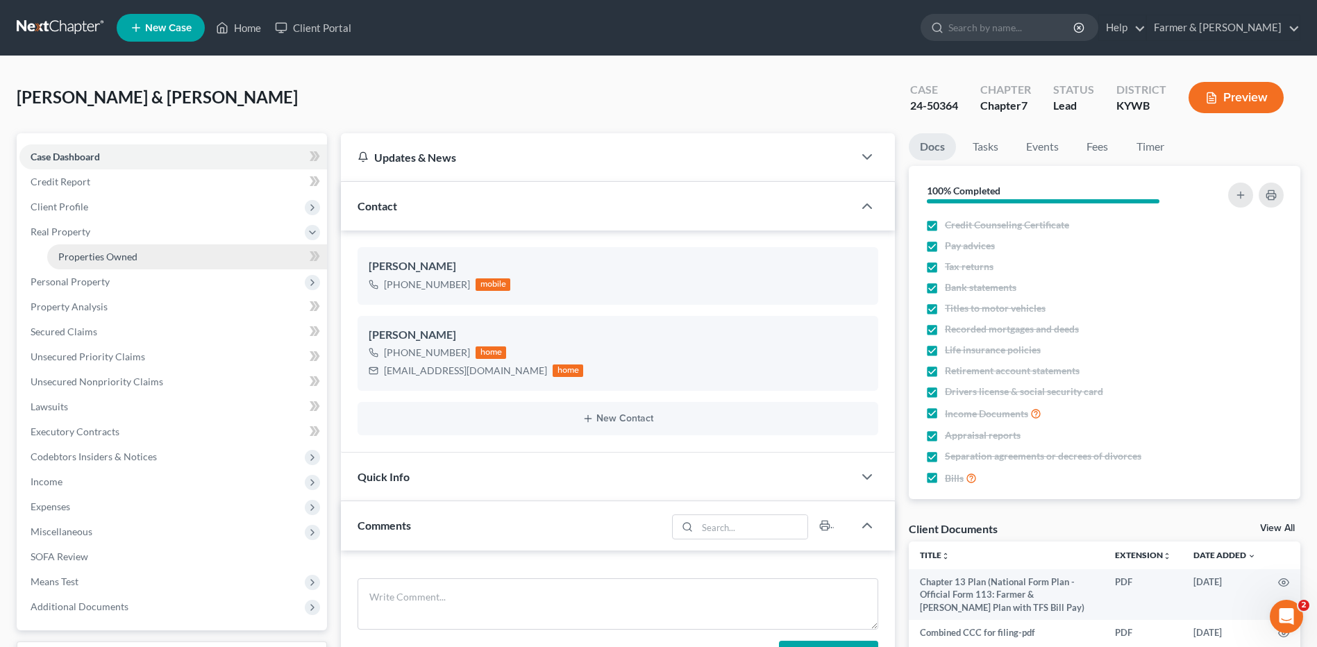
click at [98, 260] on span "Properties Owned" at bounding box center [97, 257] width 79 height 12
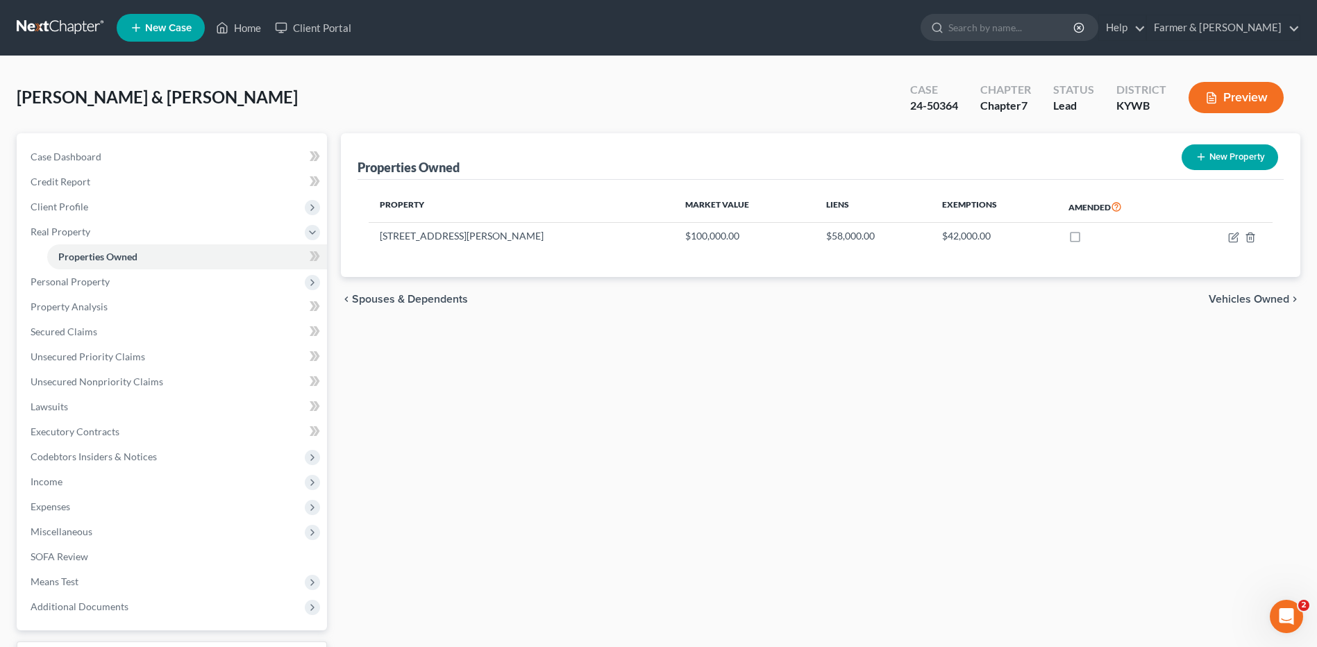
click at [76, 30] on link at bounding box center [61, 27] width 89 height 25
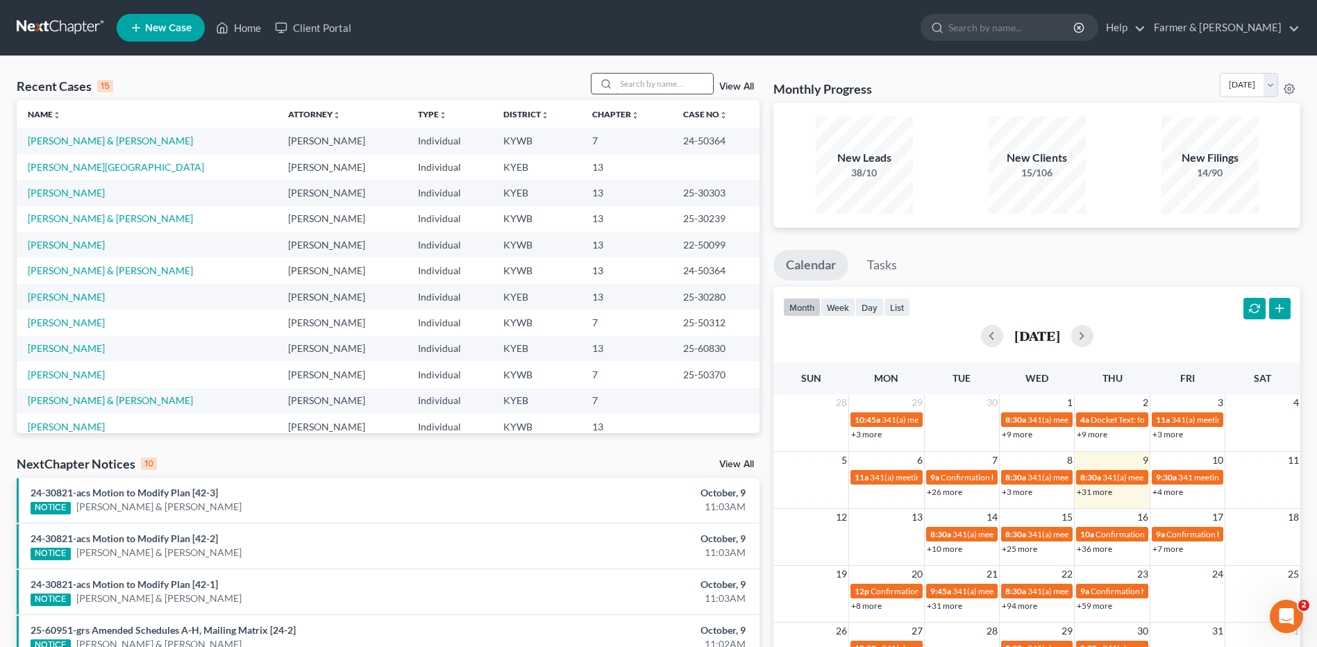
click at [662, 83] on input "search" at bounding box center [664, 84] width 97 height 20
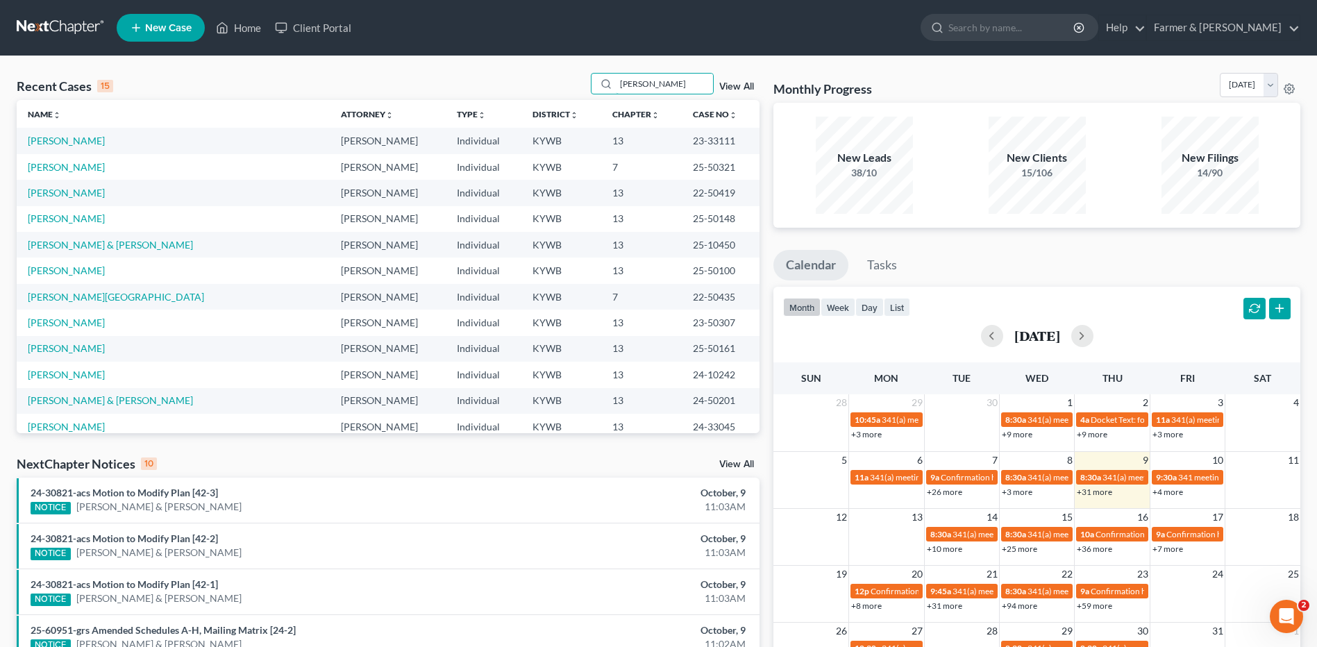
type input "wilson"
click at [61, 173] on td "[PERSON_NAME]" at bounding box center [173, 167] width 313 height 26
click at [75, 165] on link "Wilson, Shelley" at bounding box center [66, 167] width 77 height 12
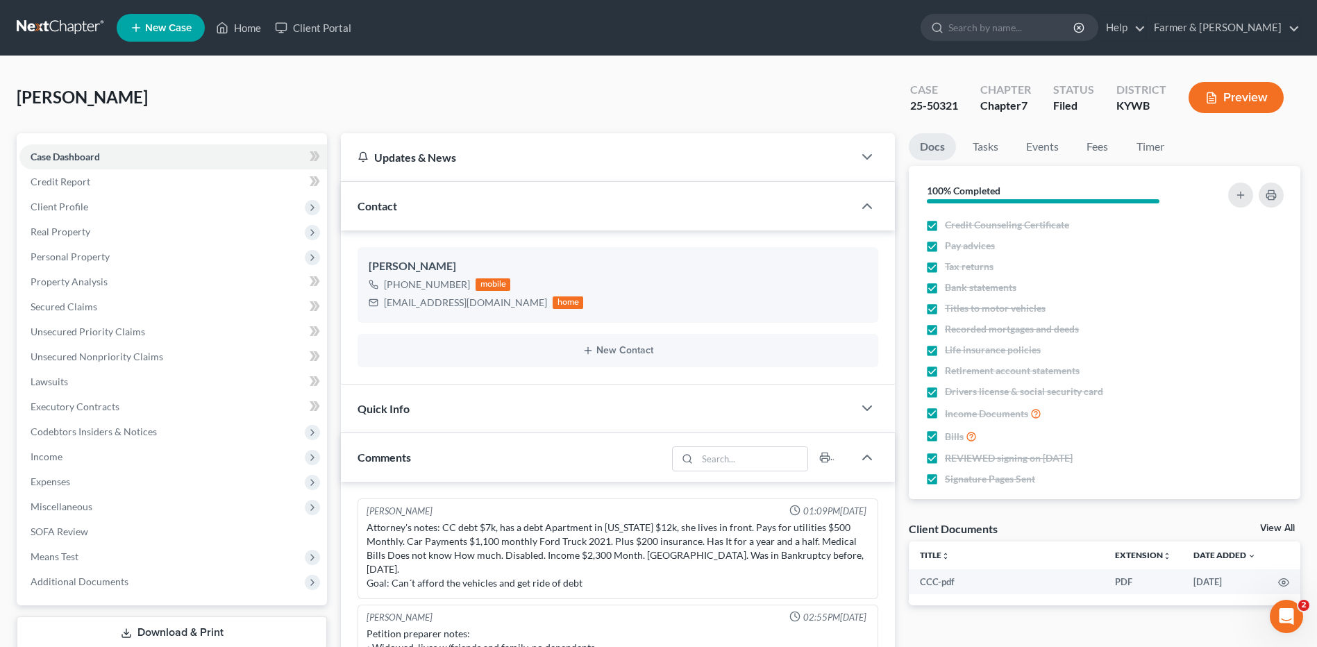
scroll to position [187, 0]
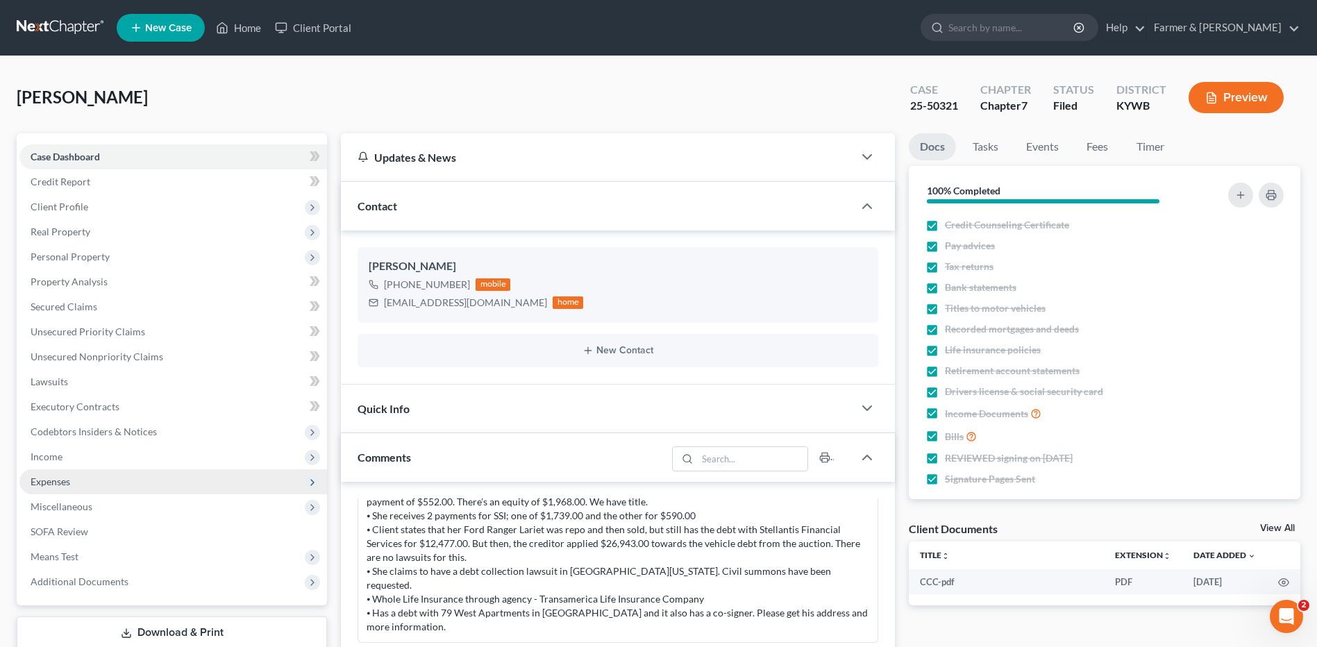
drag, startPoint x: 83, startPoint y: 482, endPoint x: 165, endPoint y: 474, distance: 82.9
click at [83, 482] on span "Expenses" at bounding box center [172, 481] width 307 height 25
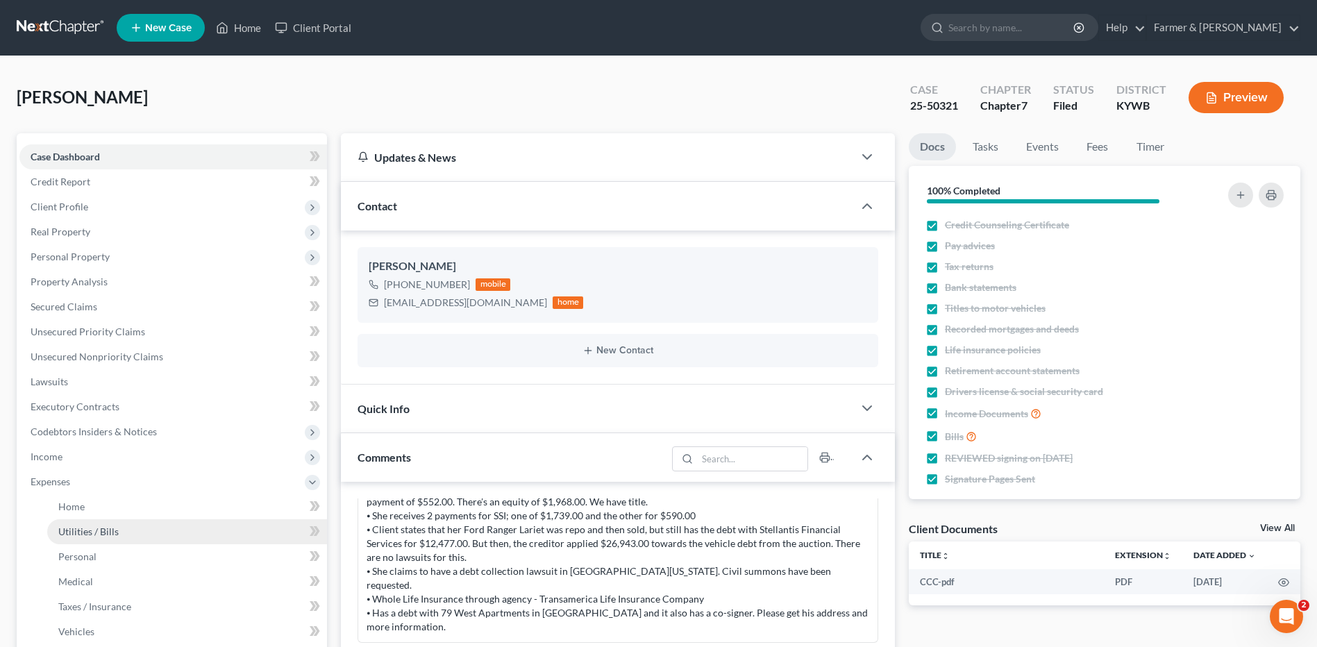
scroll to position [69, 0]
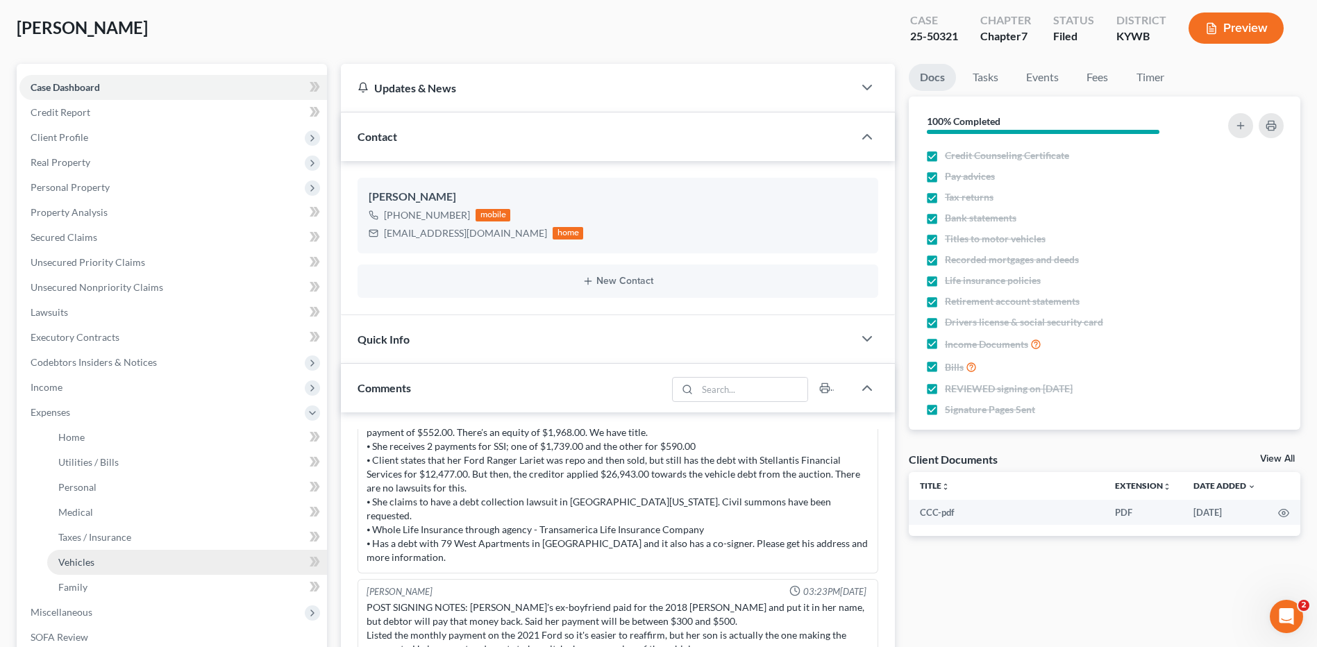
drag, startPoint x: 120, startPoint y: 570, endPoint x: 203, endPoint y: 561, distance: 83.7
click at [120, 570] on link "Vehicles" at bounding box center [187, 562] width 280 height 25
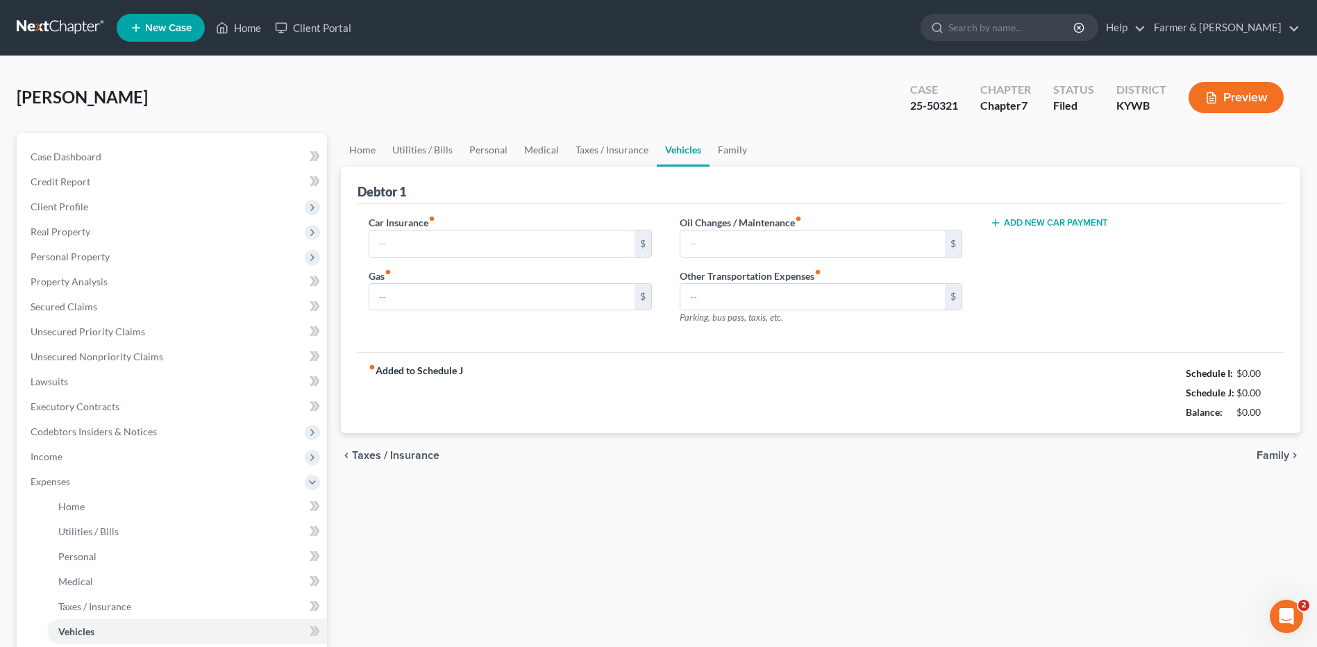
type input "219.00"
type input "100.00"
type input "50.00"
type input "0.00"
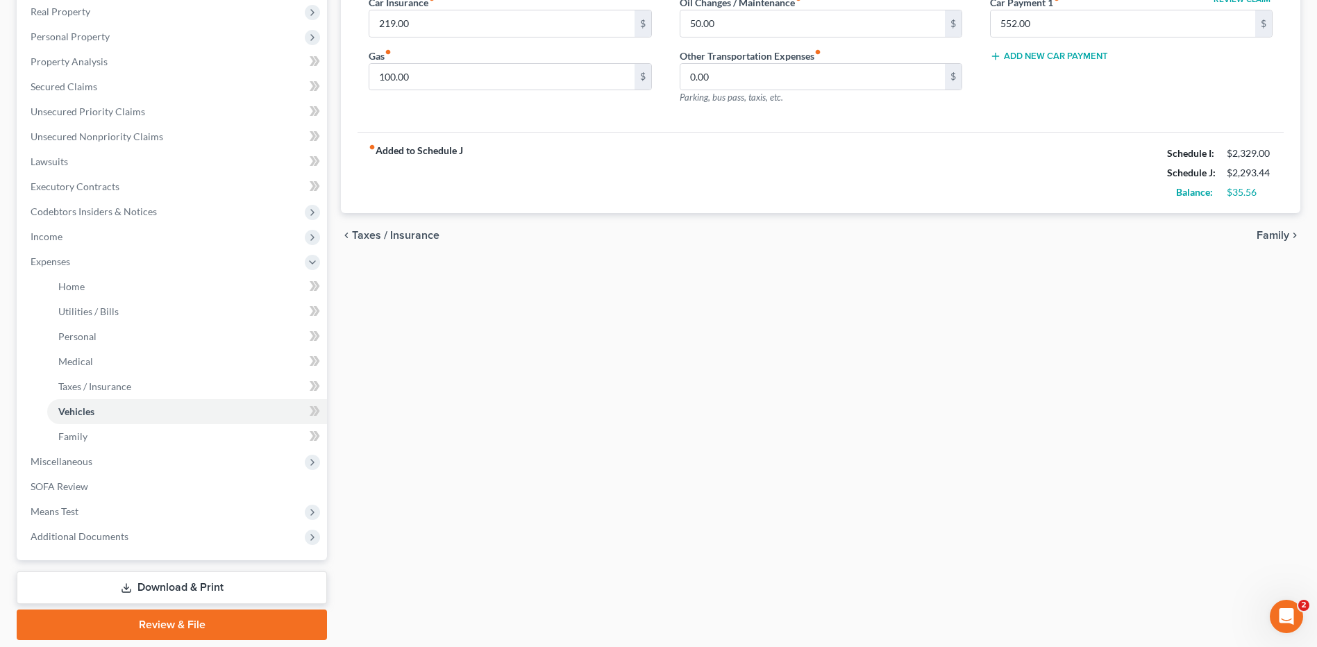
scroll to position [58, 0]
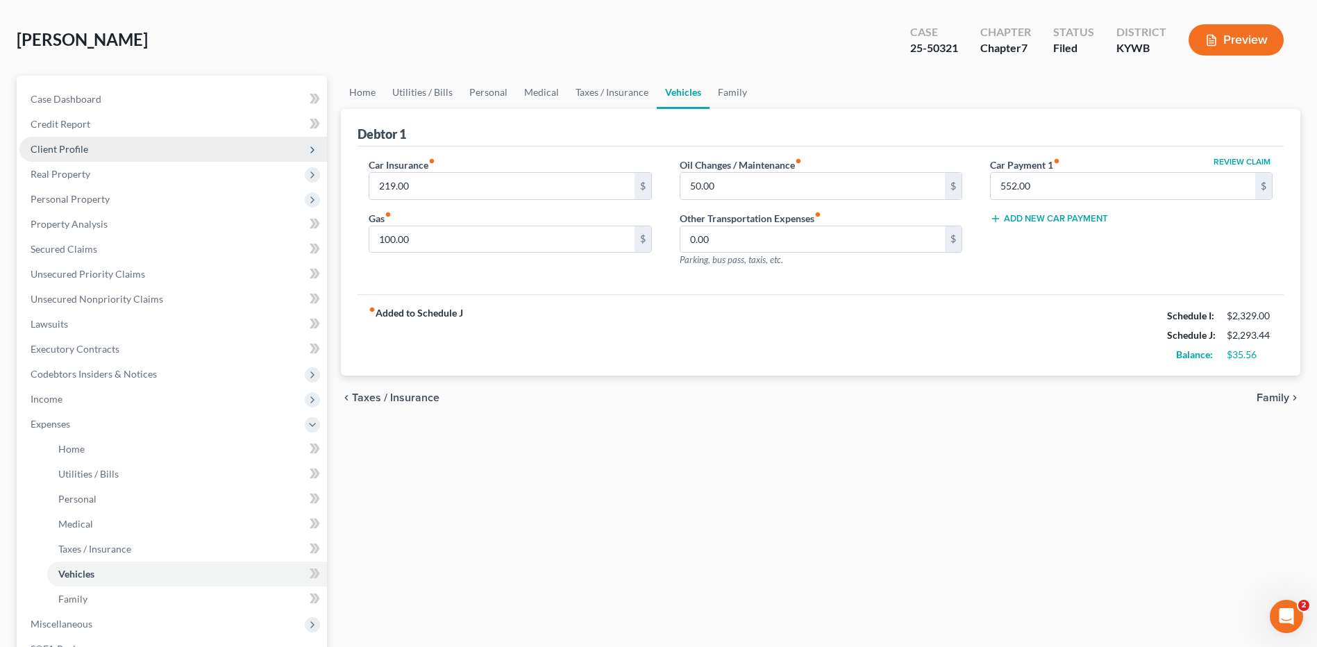
click at [118, 155] on span "Client Profile" at bounding box center [172, 149] width 307 height 25
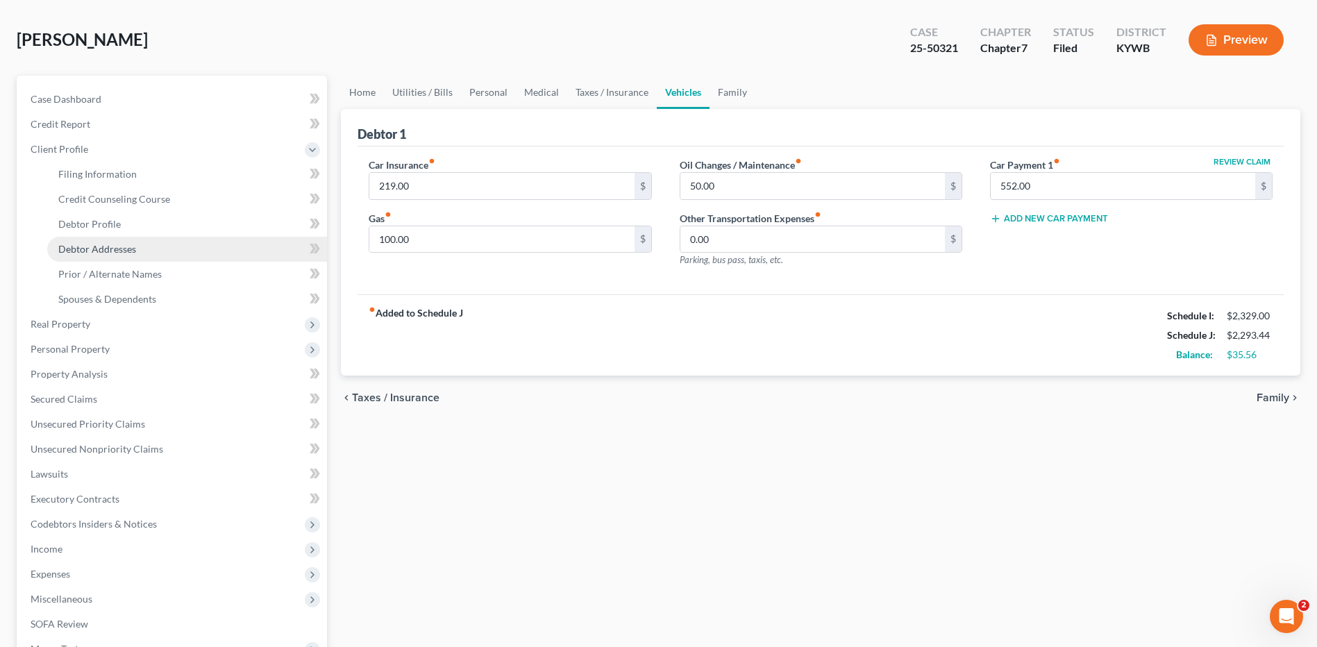
click at [121, 259] on link "Debtor Addresses" at bounding box center [187, 249] width 280 height 25
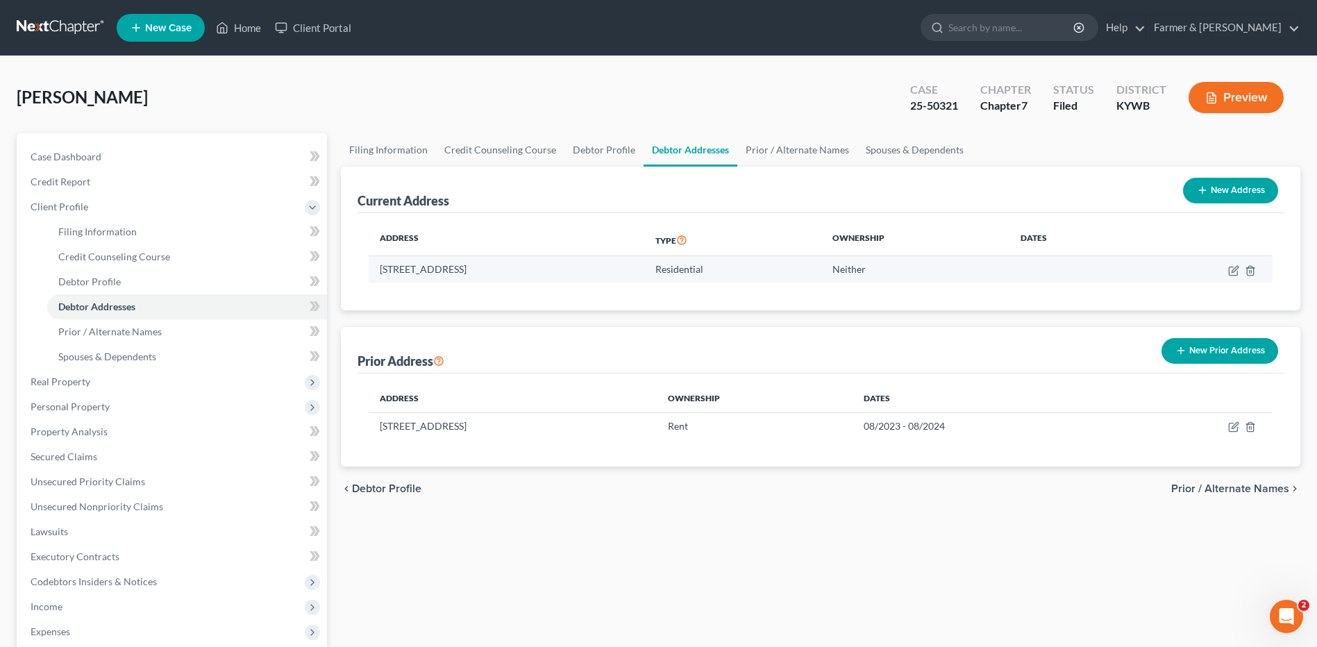
drag, startPoint x: 582, startPoint y: 270, endPoint x: 382, endPoint y: 269, distance: 199.9
click at [382, 269] on td "100 E Fairview Ave, Eddyville, KY 42038" at bounding box center [507, 269] width 276 height 26
copy td "100 E Fairview Ave, Eddyville, KY 42038"
click at [56, 28] on link at bounding box center [61, 27] width 89 height 25
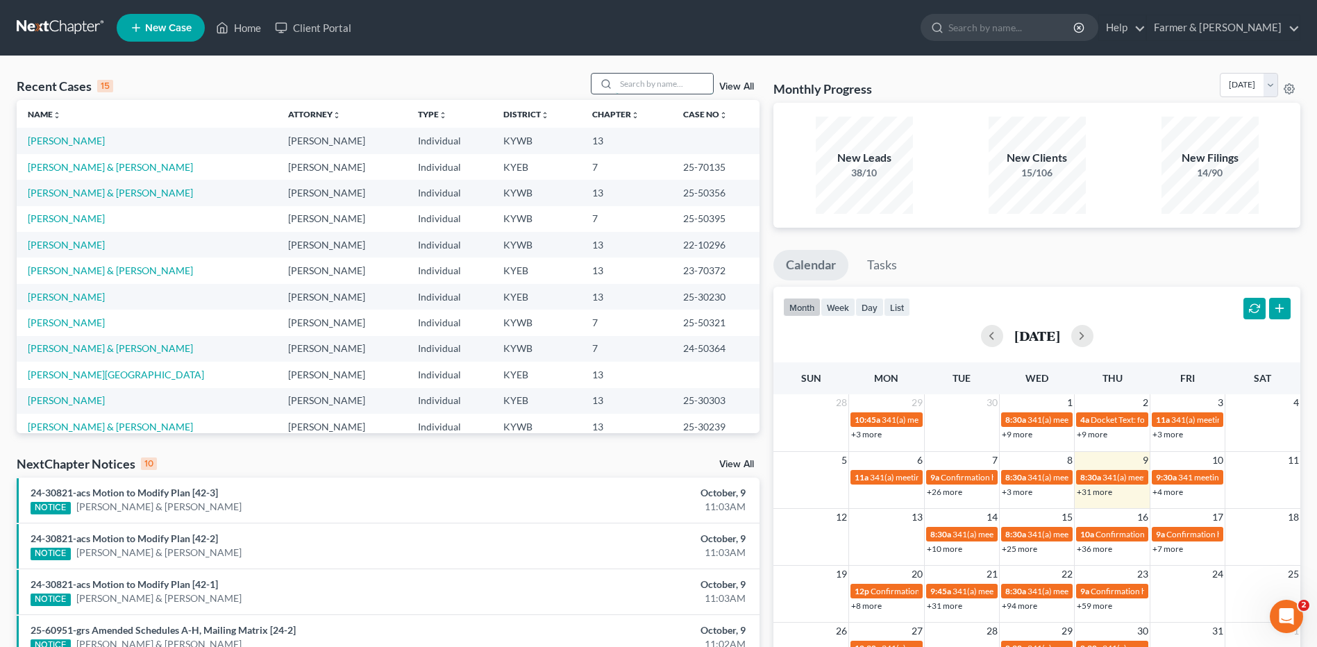
click at [670, 84] on input "search" at bounding box center [664, 84] width 97 height 20
type input "[PERSON_NAME]"
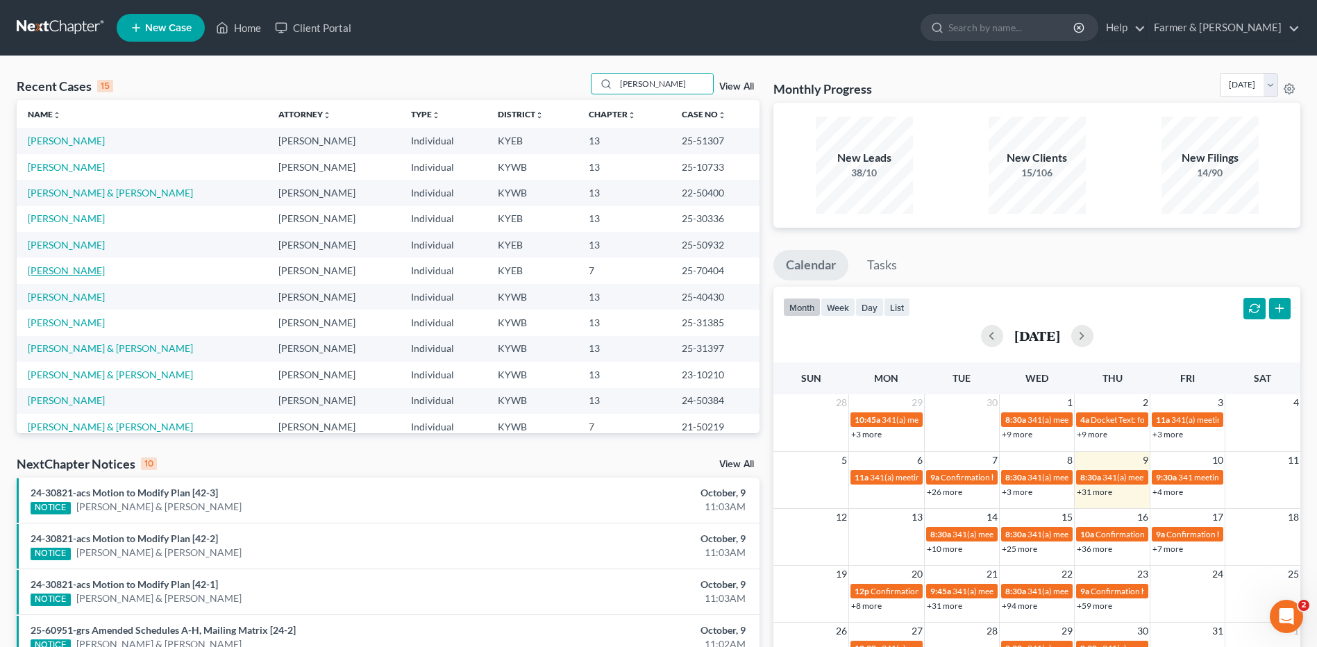
click at [69, 269] on link "[PERSON_NAME]" at bounding box center [66, 270] width 77 height 12
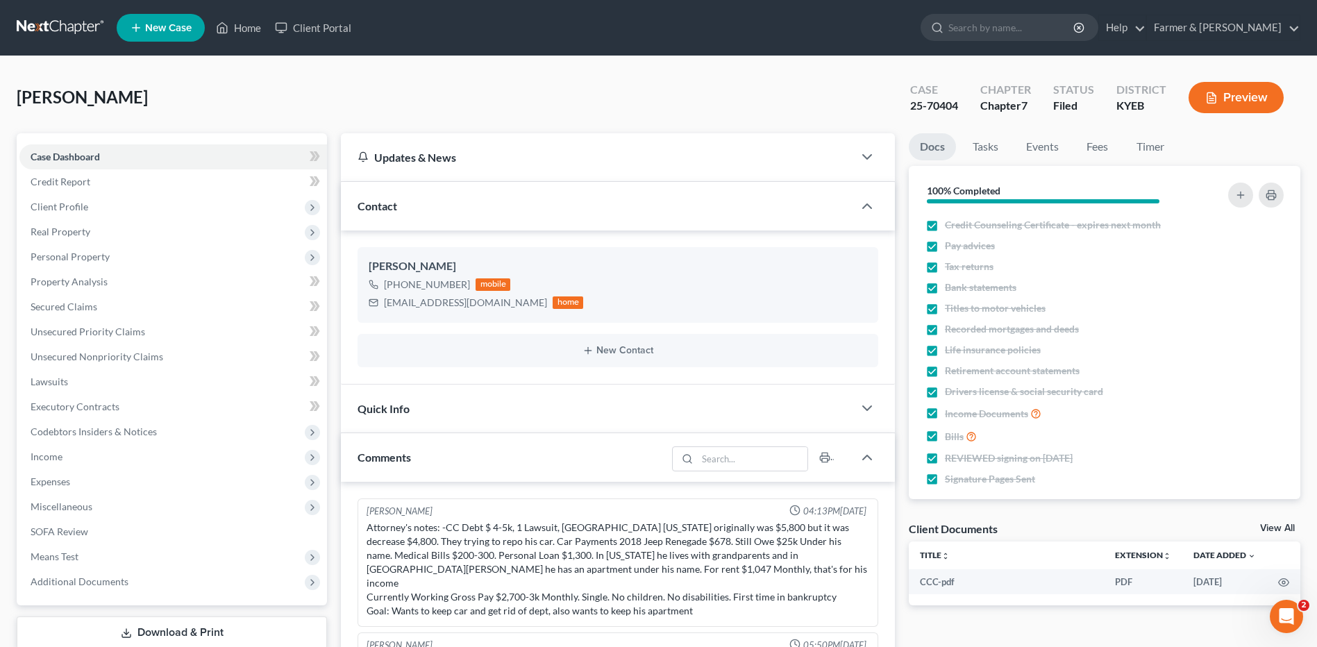
scroll to position [779, 0]
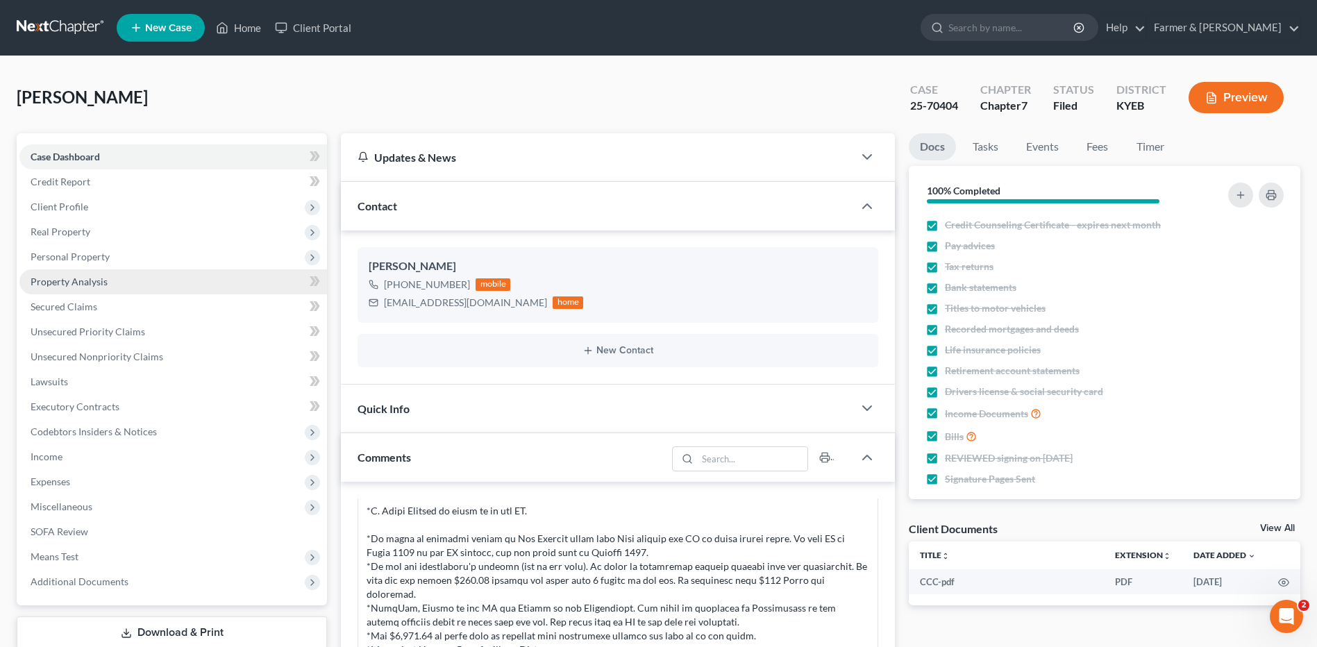
click at [88, 280] on span "Property Analysis" at bounding box center [69, 282] width 77 height 12
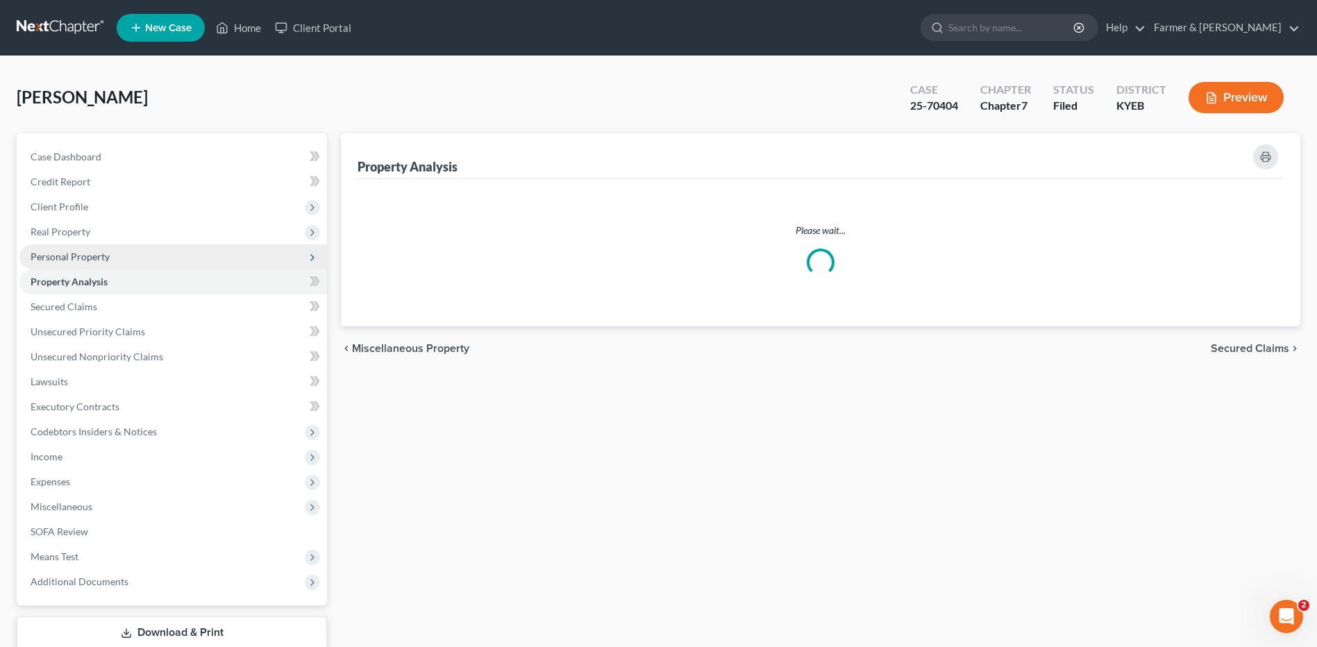
click at [97, 254] on span "Personal Property" at bounding box center [70, 257] width 79 height 12
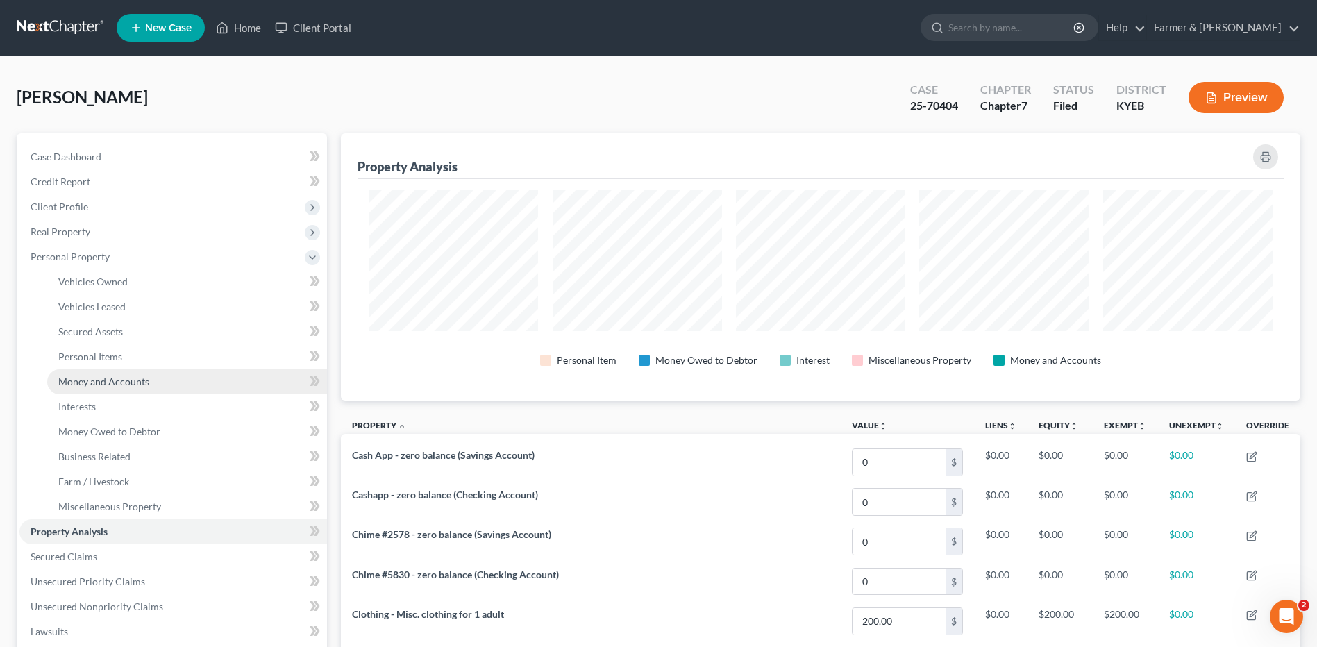
scroll to position [267, 959]
click at [121, 384] on span "Money and Accounts" at bounding box center [103, 381] width 91 height 12
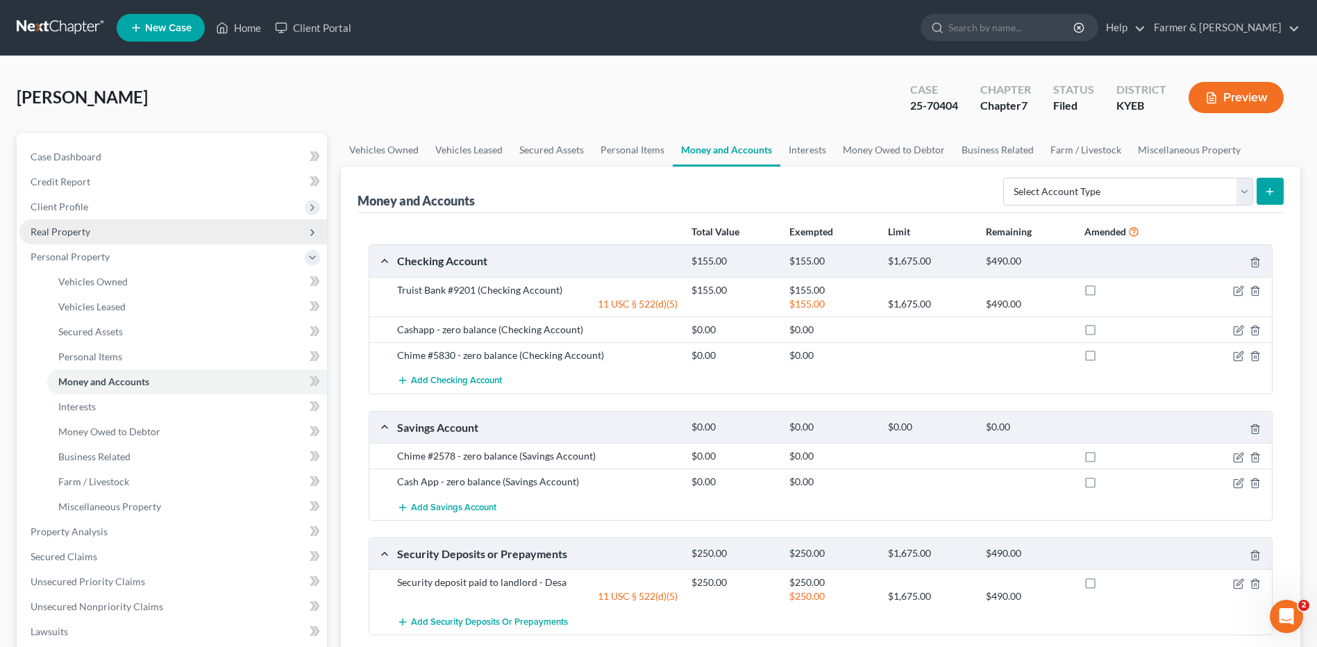
click at [90, 235] on span "Real Property" at bounding box center [172, 231] width 307 height 25
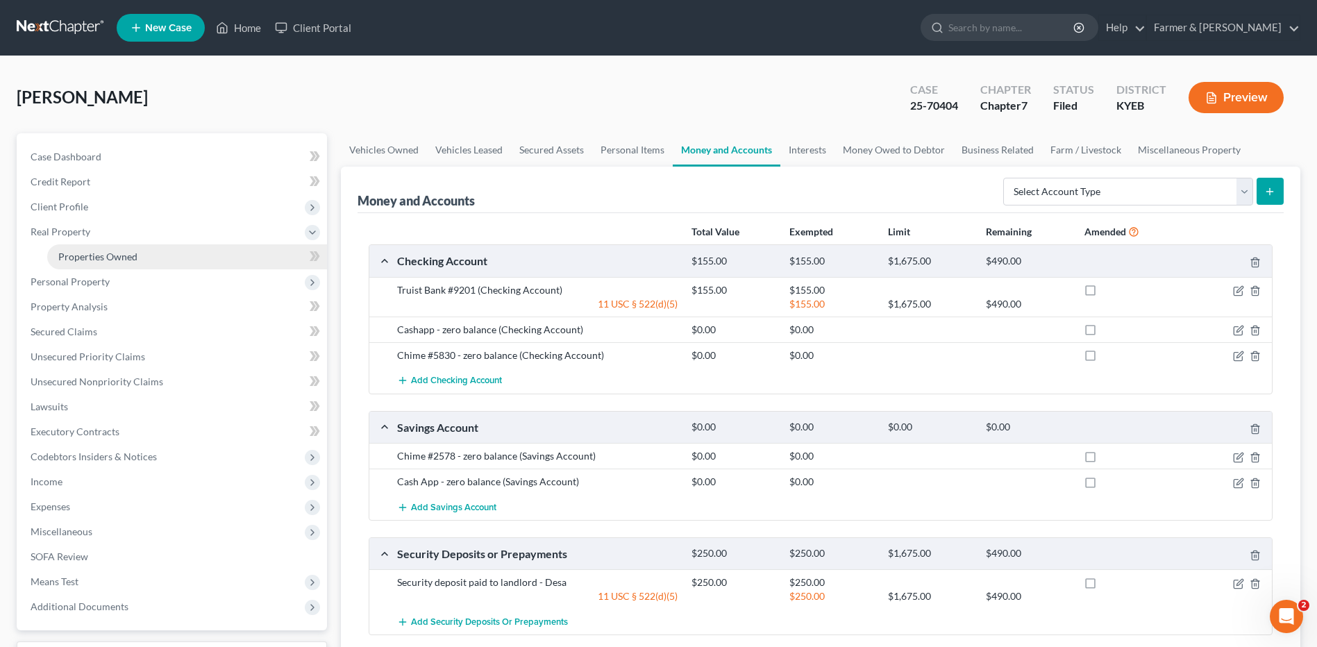
click at [97, 258] on span "Properties Owned" at bounding box center [97, 257] width 79 height 12
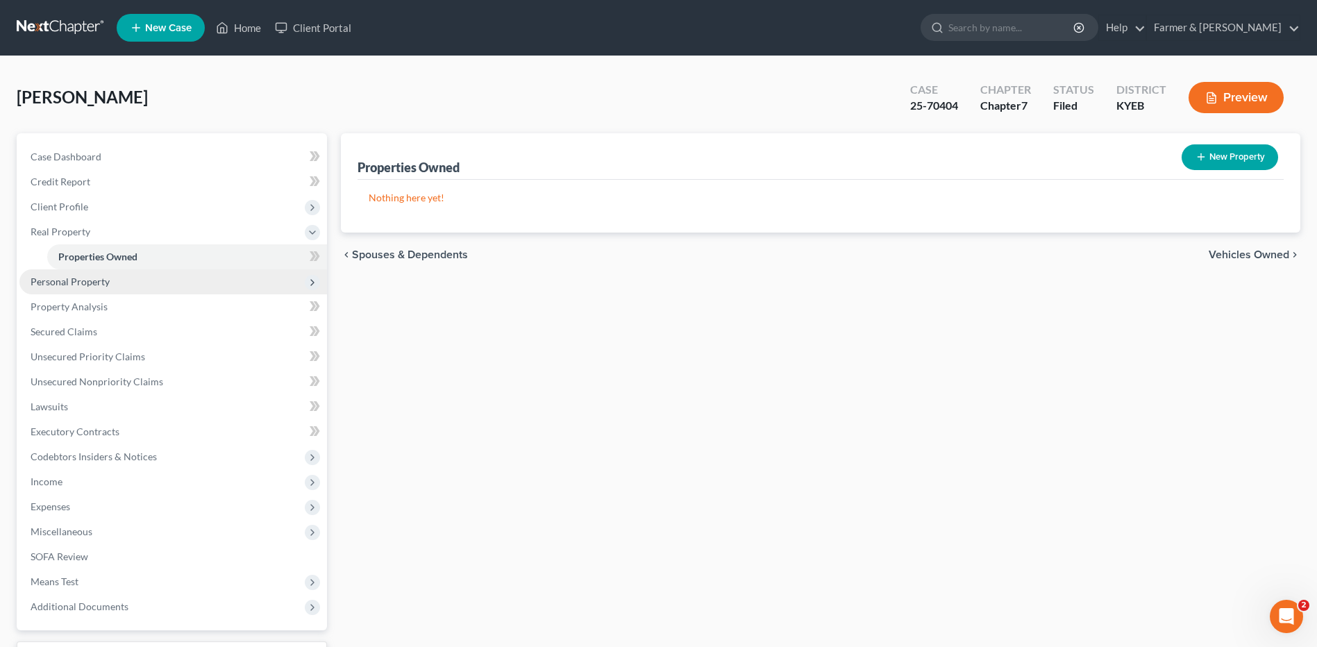
click at [107, 289] on span "Personal Property" at bounding box center [172, 281] width 307 height 25
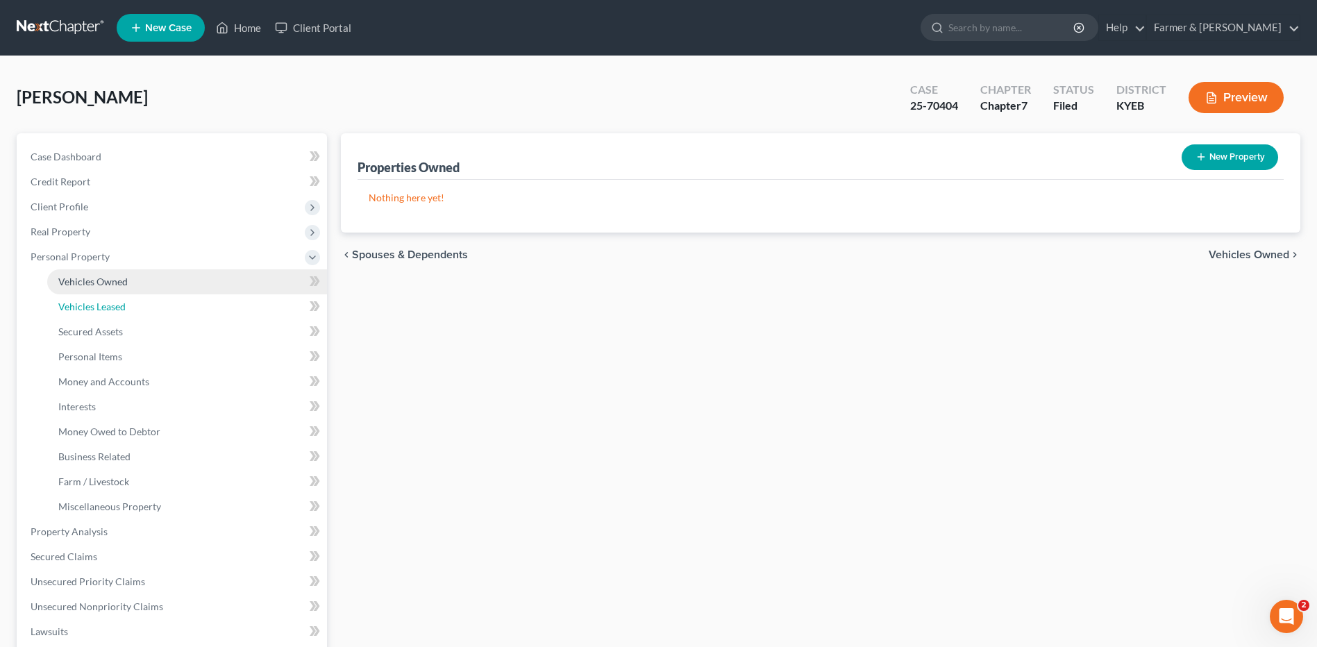
click at [111, 296] on link "Vehicles Leased" at bounding box center [187, 306] width 280 height 25
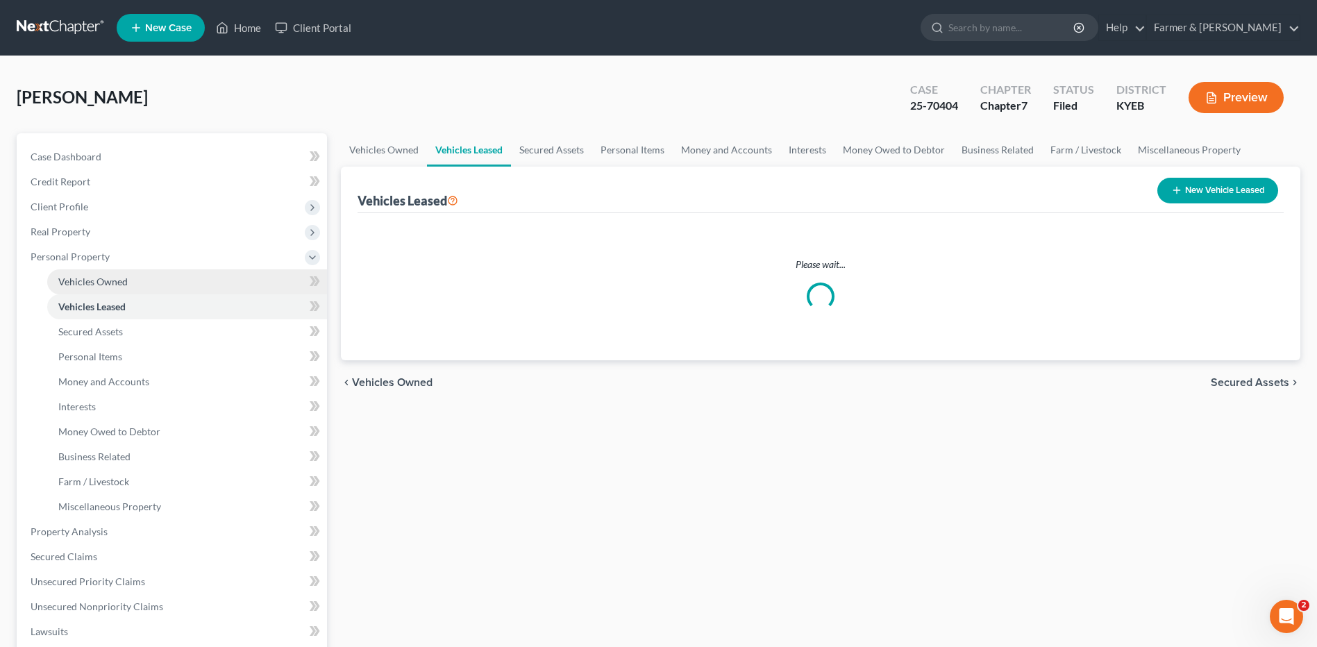
click at [117, 282] on span "Vehicles Owned" at bounding box center [92, 282] width 69 height 12
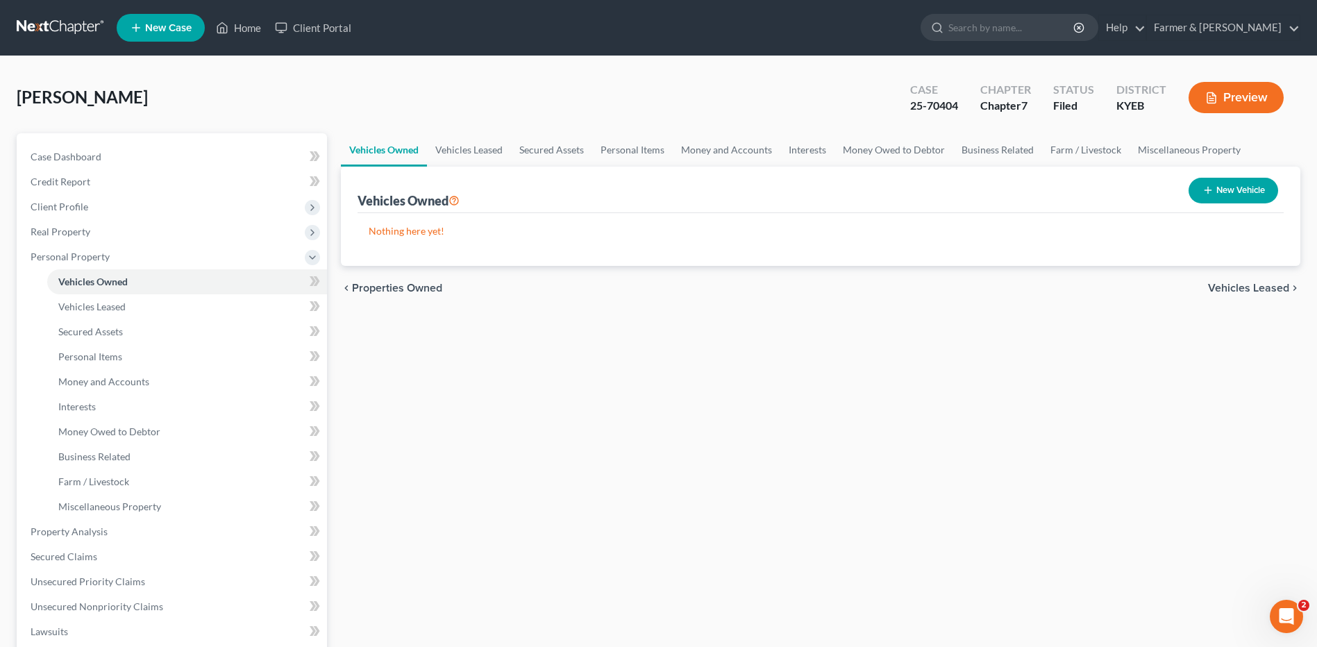
drag, startPoint x: 62, startPoint y: 15, endPoint x: 60, endPoint y: 25, distance: 10.5
click at [62, 15] on nav "Home New Case Client Portal Farmer & [PERSON_NAME] [EMAIL_ADDRESS][DOMAIN_NAME]…" at bounding box center [658, 28] width 1317 height 56
click at [60, 29] on link at bounding box center [61, 27] width 89 height 25
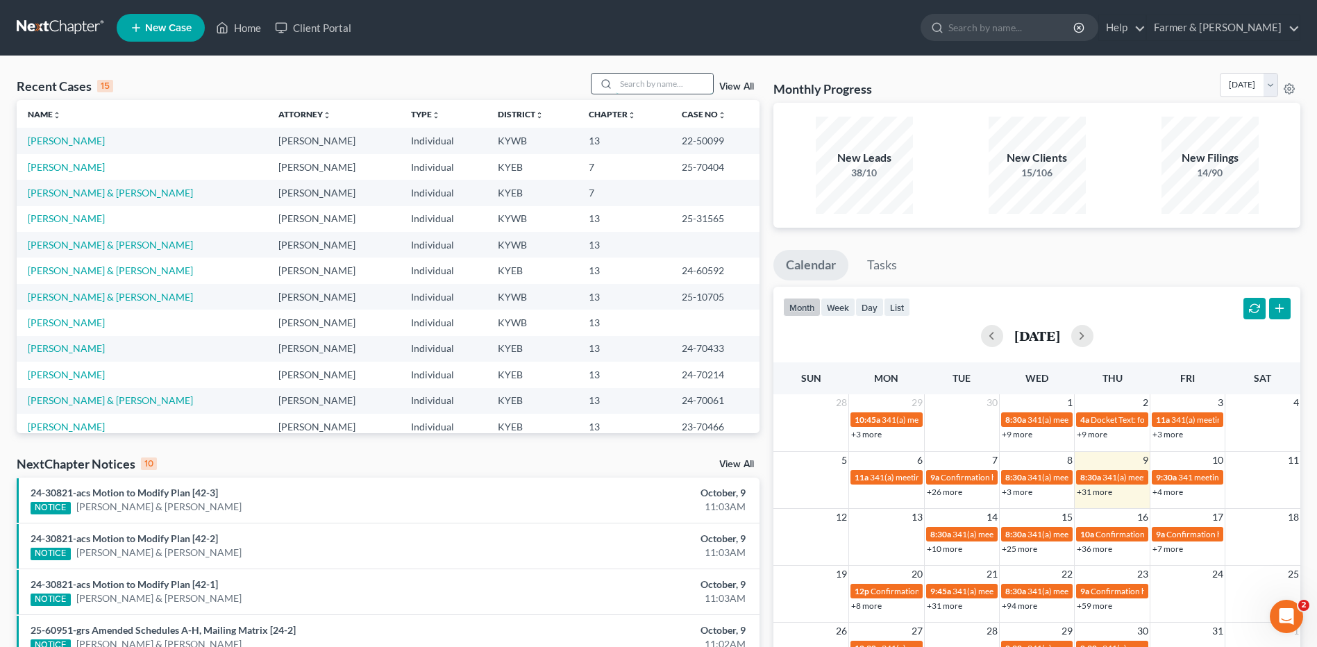
click at [690, 87] on input "search" at bounding box center [664, 84] width 97 height 20
type input "montgomer"
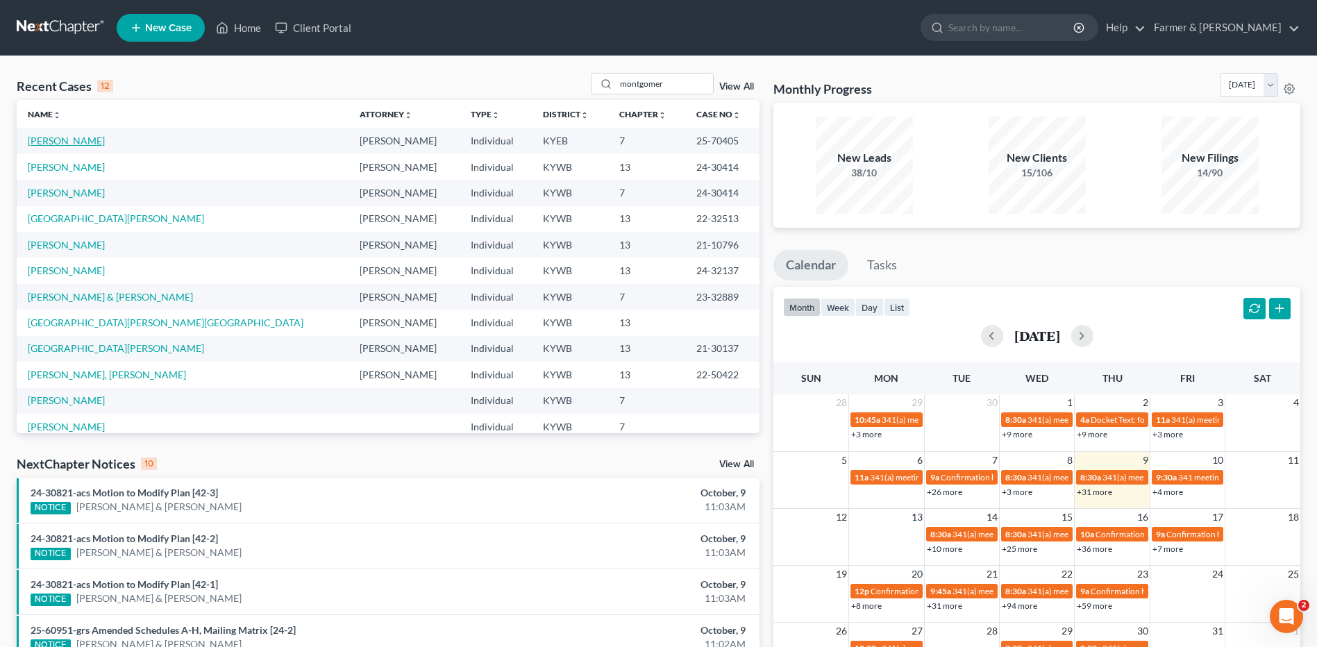
click at [94, 141] on link "[PERSON_NAME]" at bounding box center [66, 141] width 77 height 12
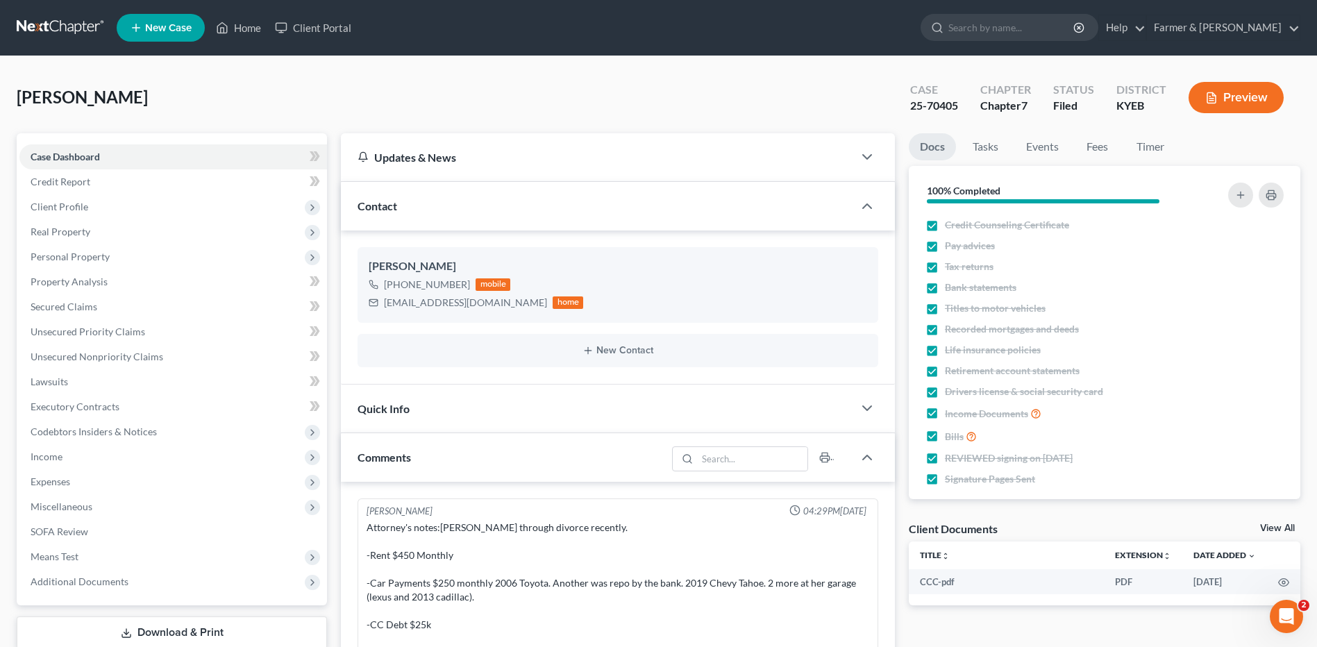
scroll to position [331, 0]
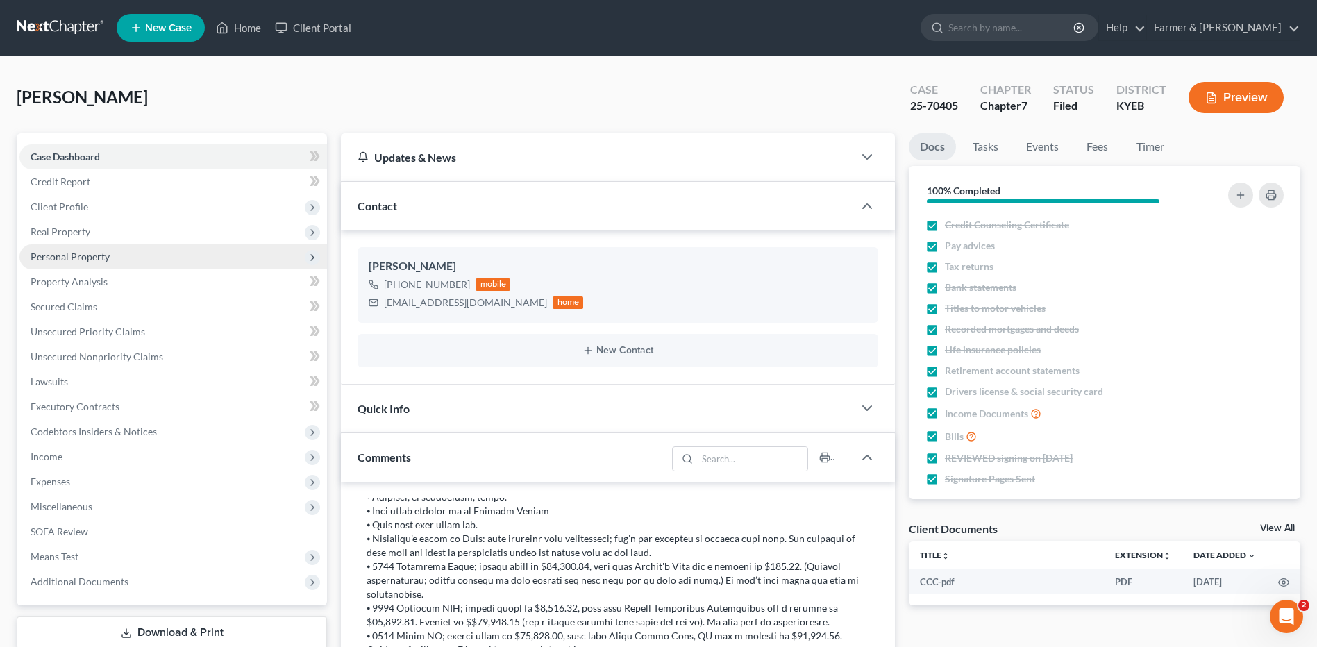
click at [81, 257] on span "Personal Property" at bounding box center [70, 257] width 79 height 12
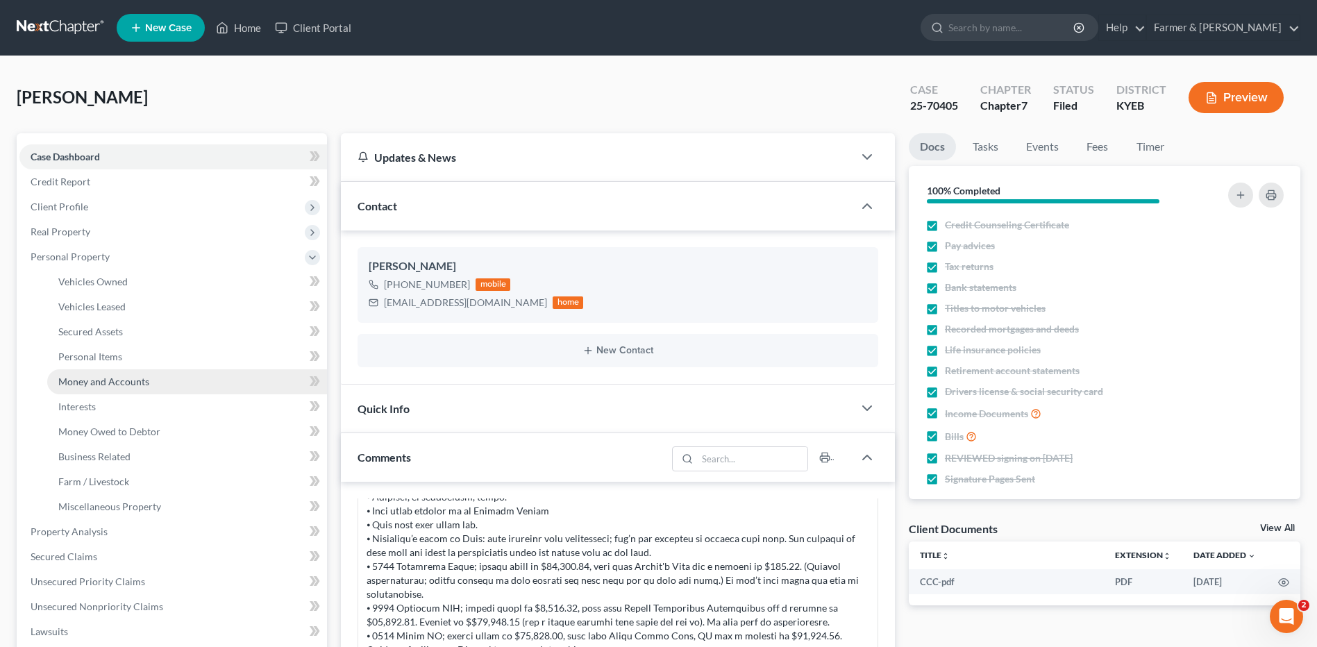
click at [94, 375] on span "Money and Accounts" at bounding box center [103, 381] width 91 height 12
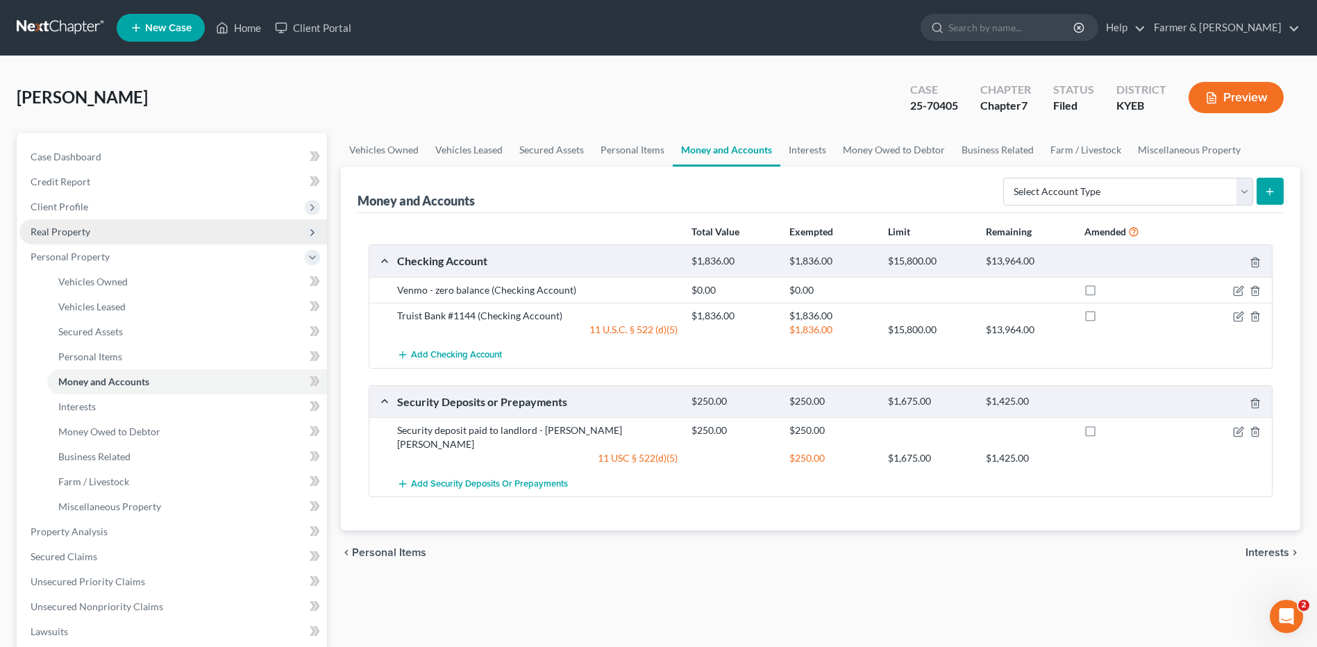
click at [76, 231] on span "Real Property" at bounding box center [61, 232] width 60 height 12
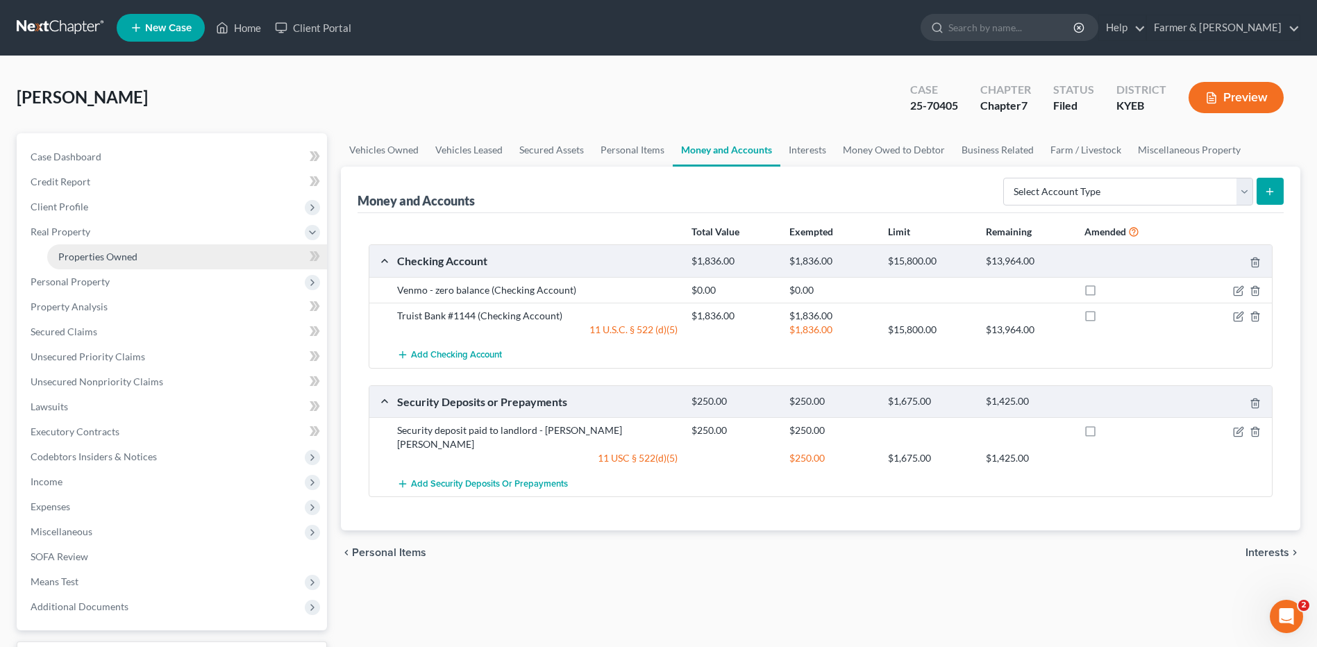
click at [98, 261] on span "Properties Owned" at bounding box center [97, 257] width 79 height 12
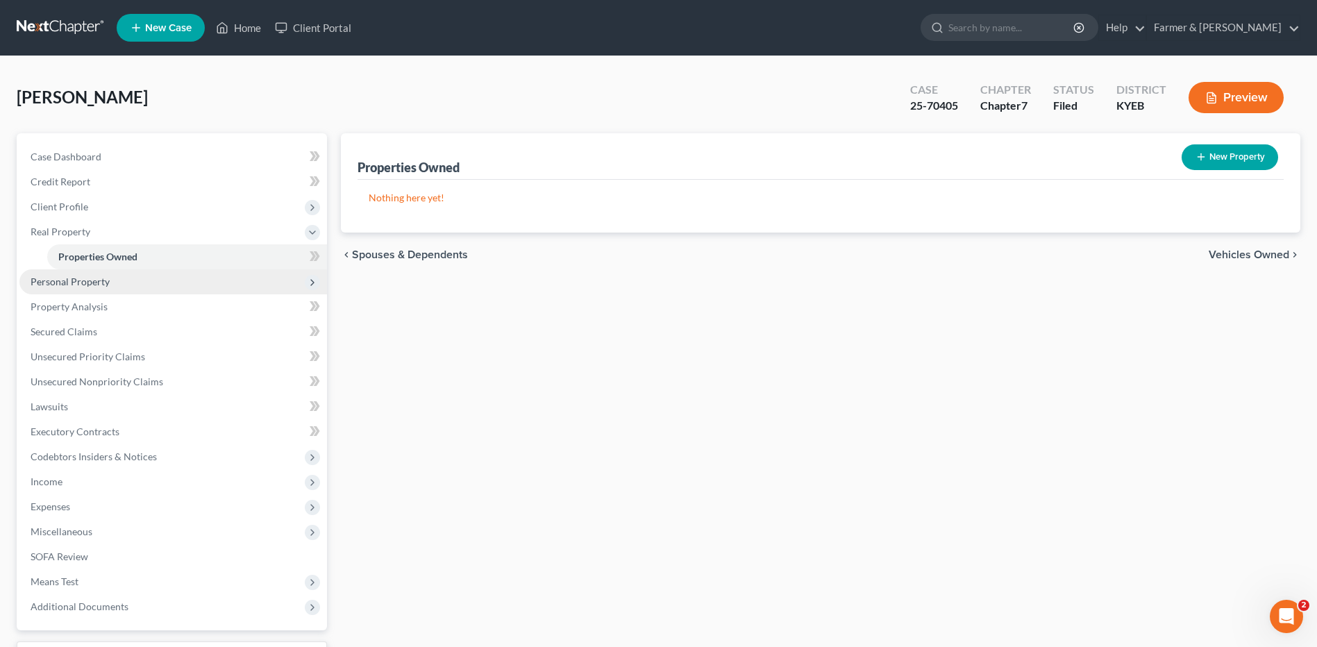
click at [108, 286] on span "Personal Property" at bounding box center [172, 281] width 307 height 25
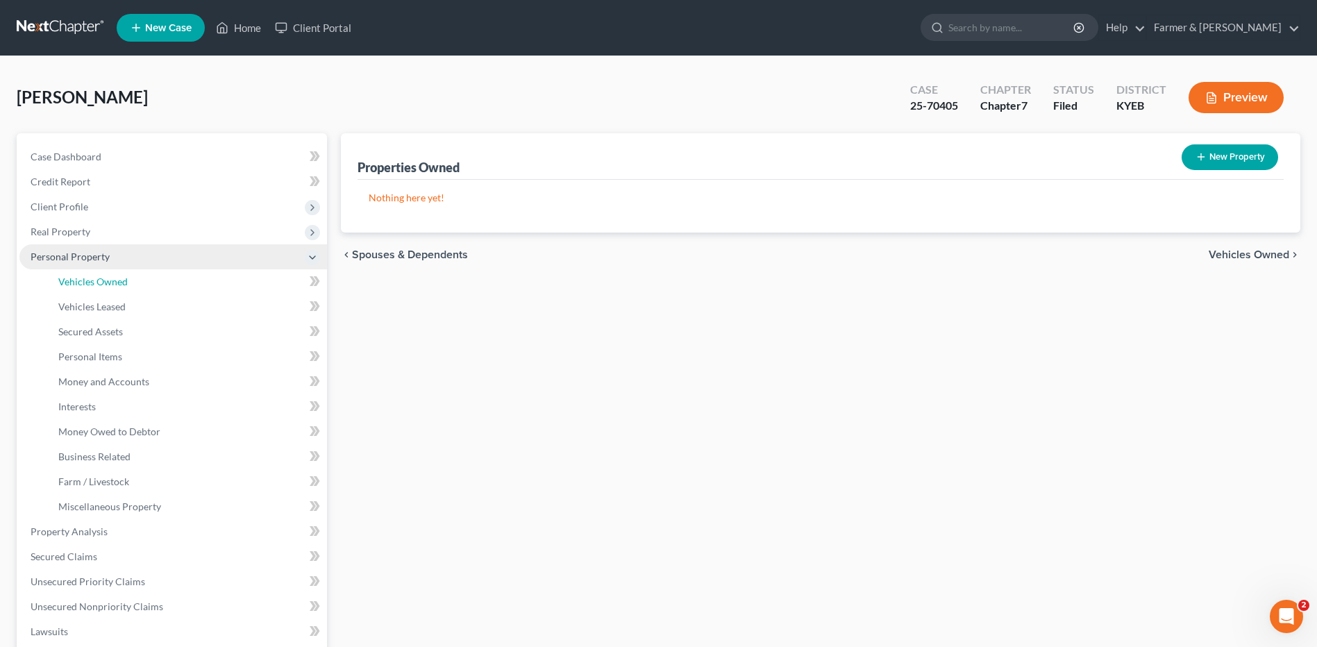
click at [114, 284] on span "Vehicles Owned" at bounding box center [92, 282] width 69 height 12
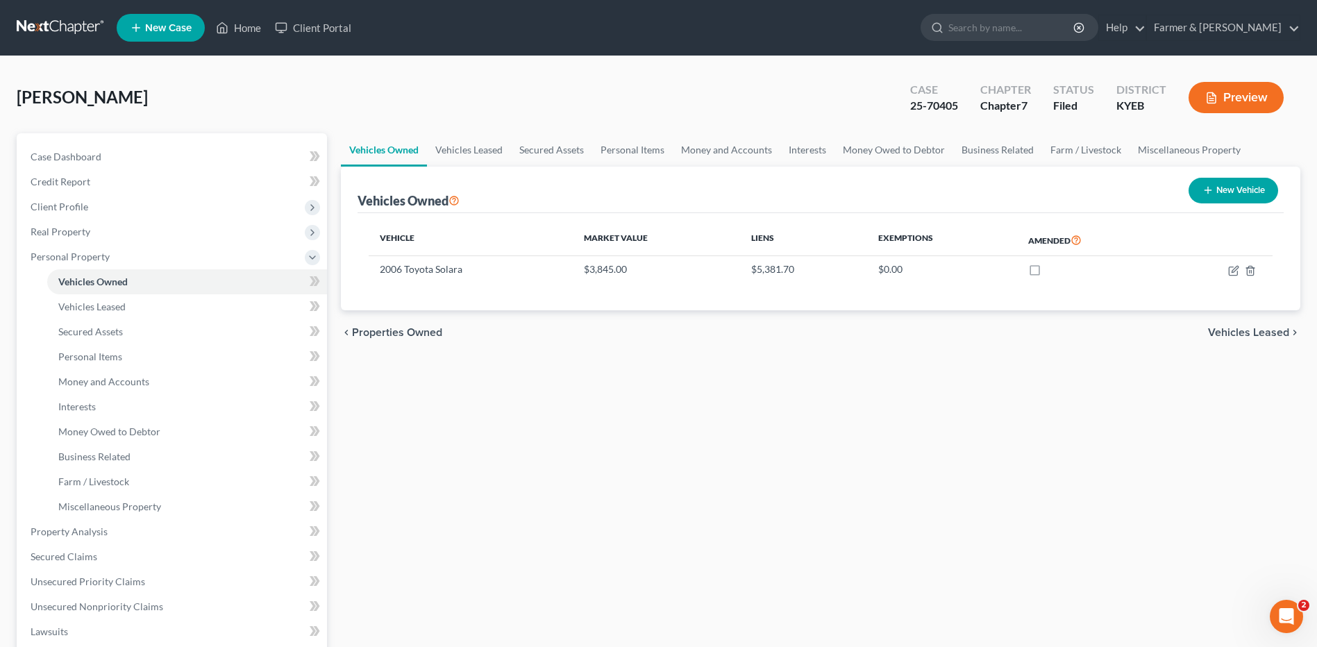
click at [80, 31] on link at bounding box center [61, 27] width 89 height 25
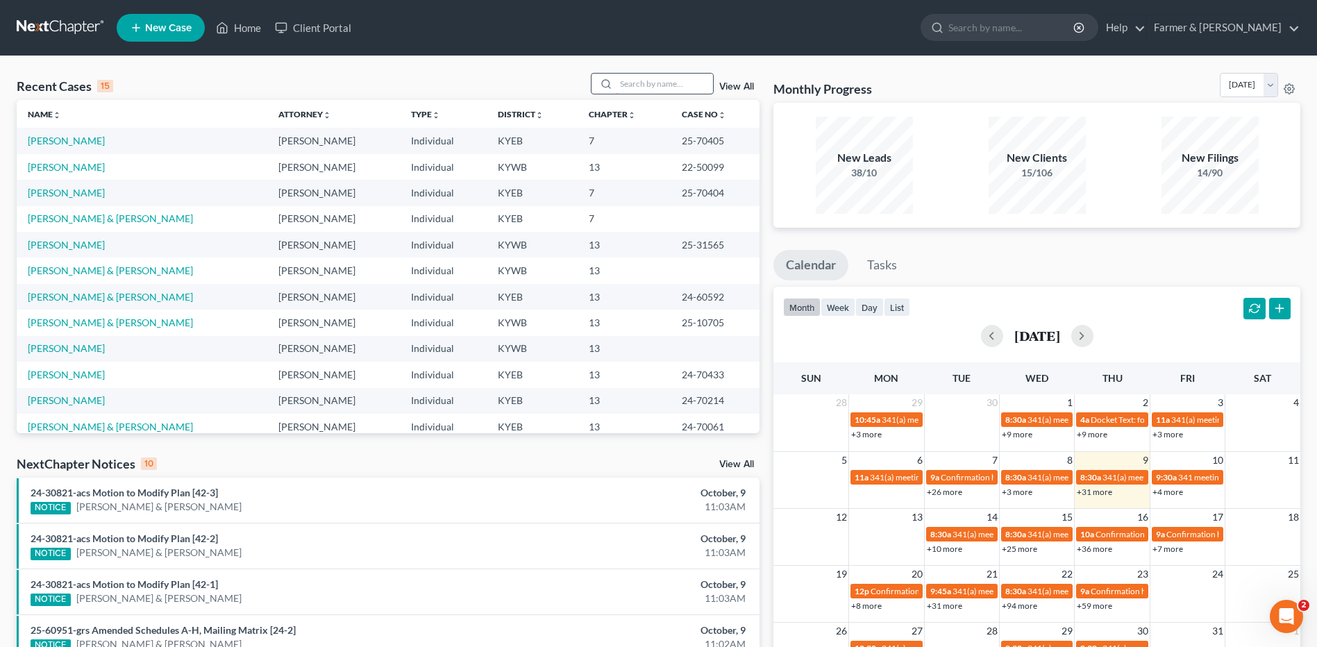
click at [687, 74] on div at bounding box center [653, 84] width 124 height 22
click at [642, 83] on input "search" at bounding box center [664, 84] width 97 height 20
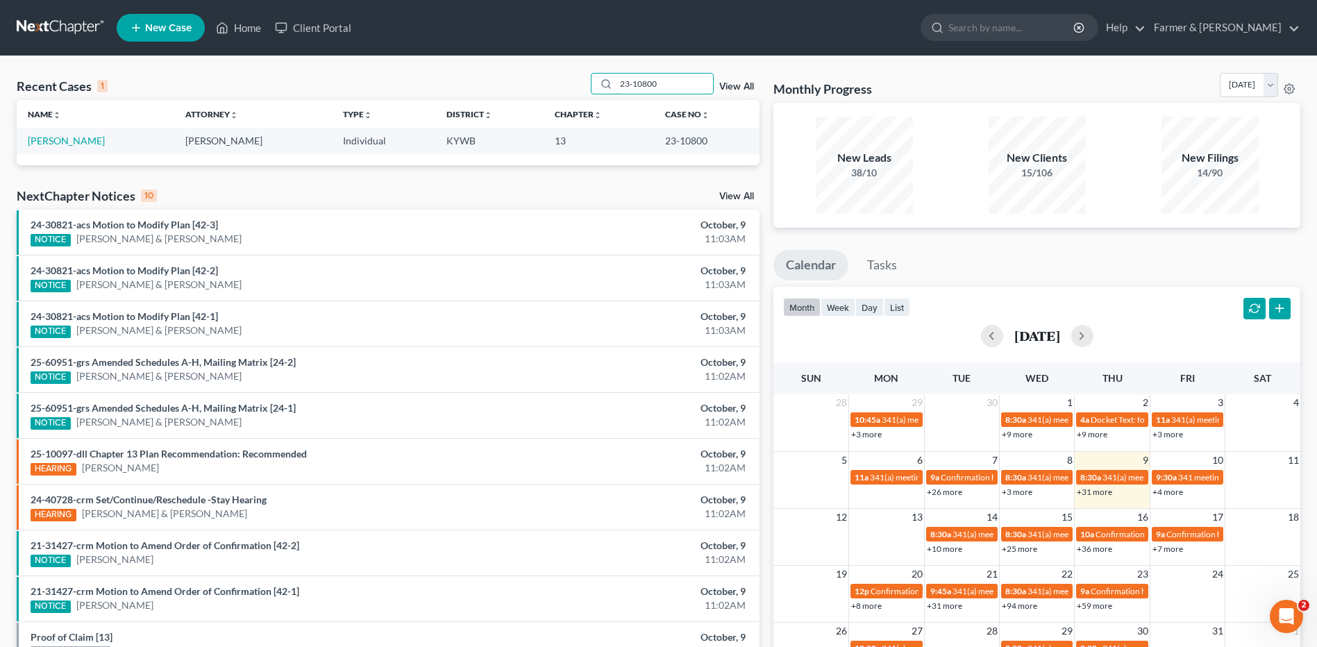
drag, startPoint x: 650, startPoint y: 83, endPoint x: 537, endPoint y: 91, distance: 112.7
click at [538, 91] on div "Recent Cases 1 23-10800 View All" at bounding box center [388, 86] width 743 height 27
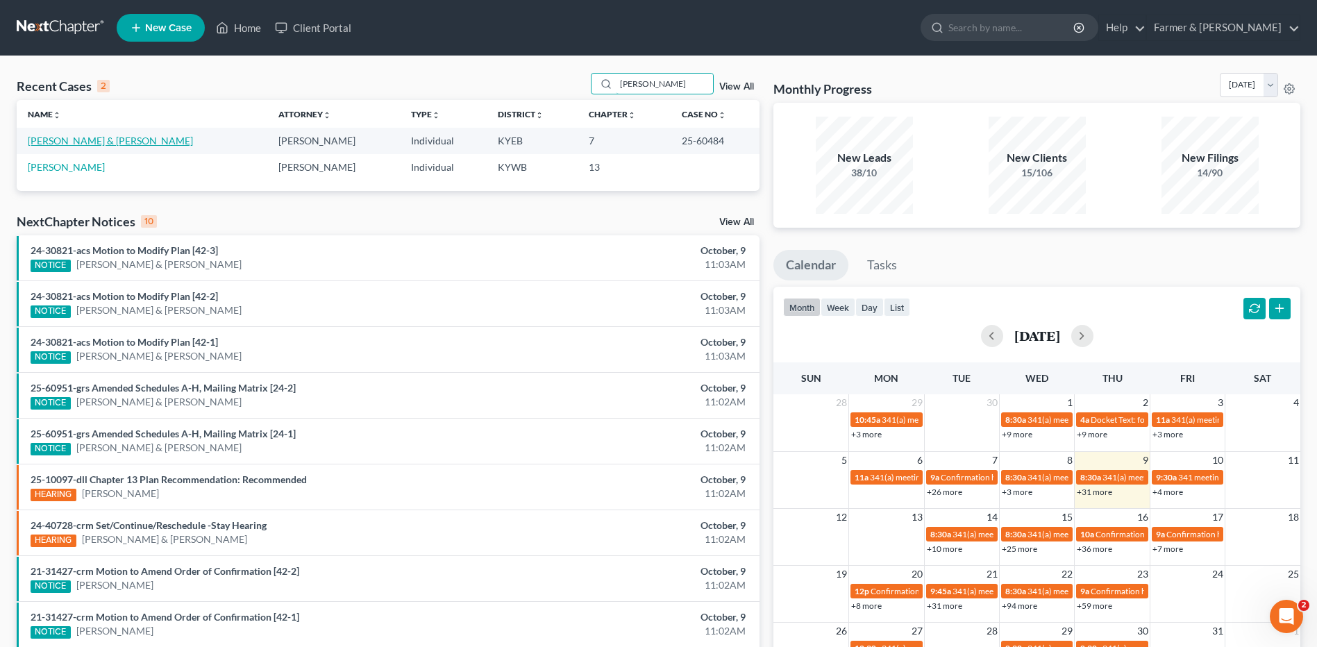
type input "[PERSON_NAME]"
click at [111, 139] on link "[PERSON_NAME] & [PERSON_NAME]" at bounding box center [110, 141] width 165 height 12
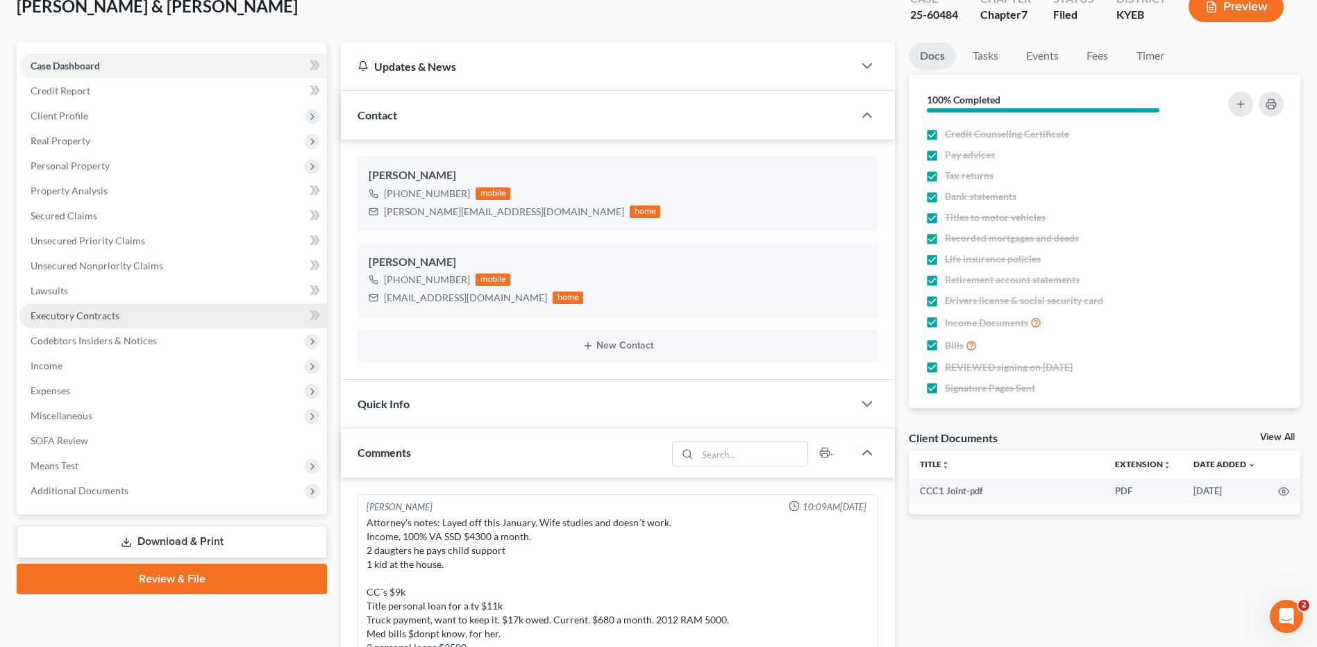
scroll to position [512, 0]
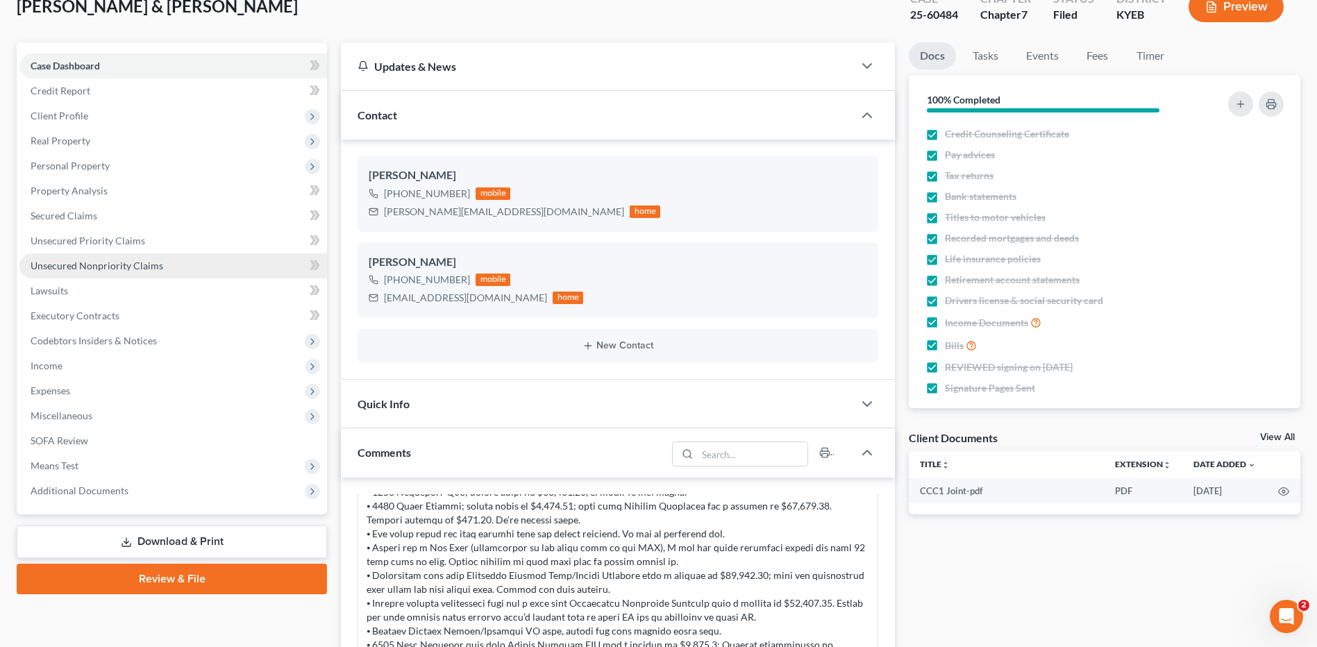
click at [121, 266] on span "Unsecured Nonpriority Claims" at bounding box center [97, 266] width 133 height 12
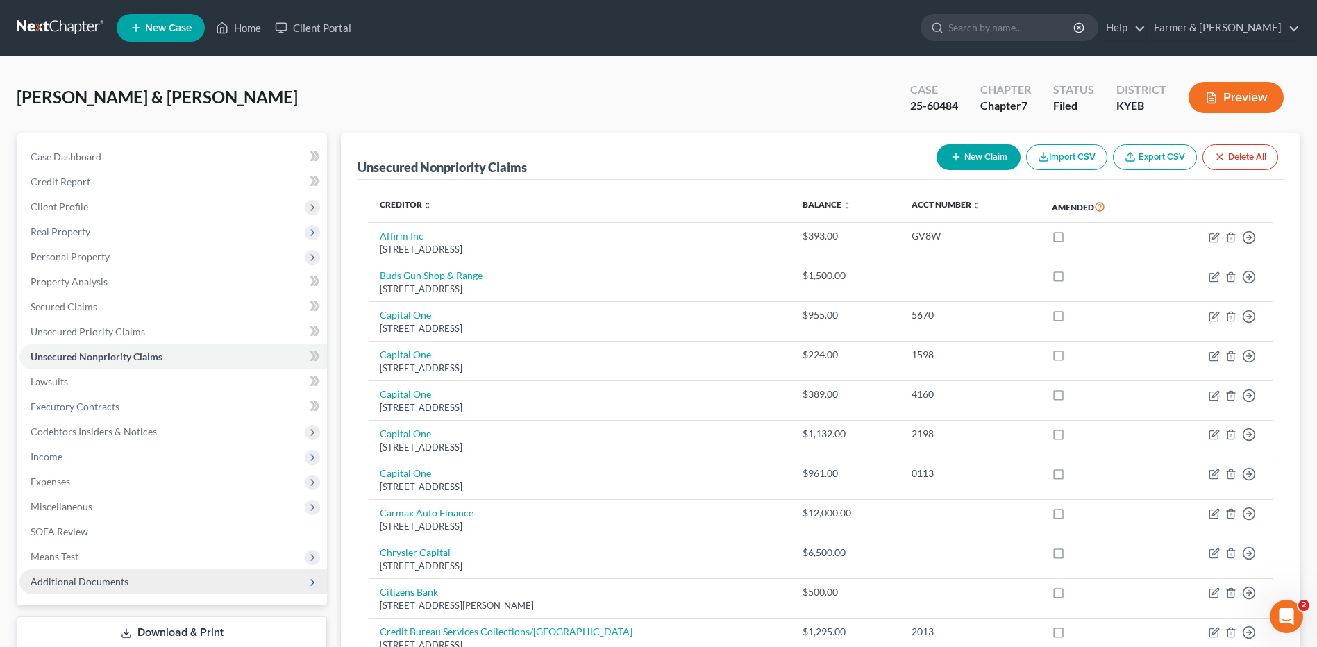
click at [120, 572] on span "Additional Documents" at bounding box center [172, 581] width 307 height 25
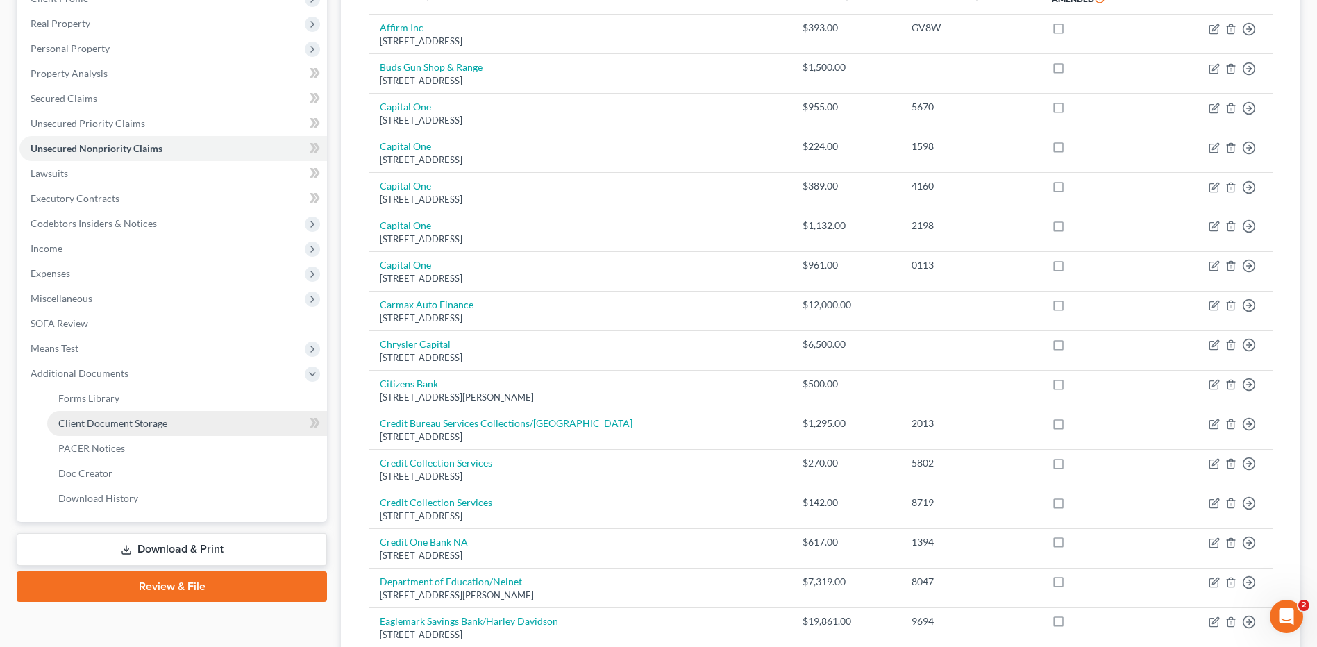
click at [133, 434] on link "Client Document Storage" at bounding box center [187, 423] width 280 height 25
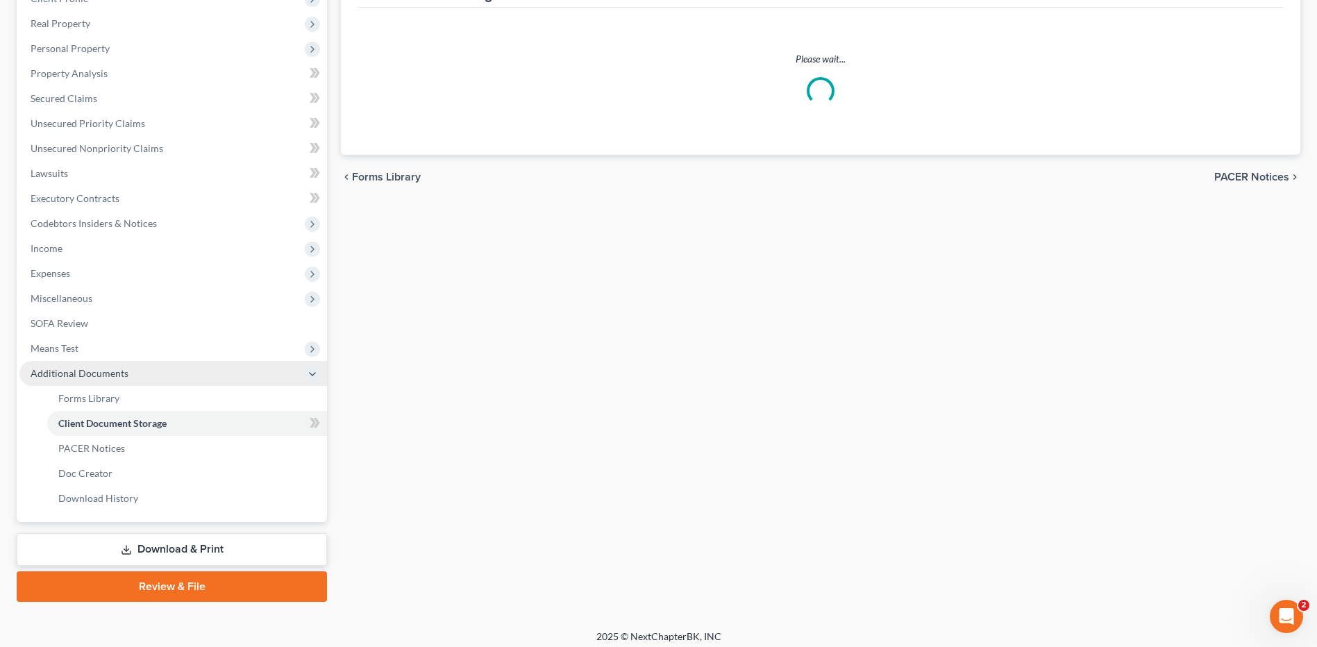
scroll to position [137, 0]
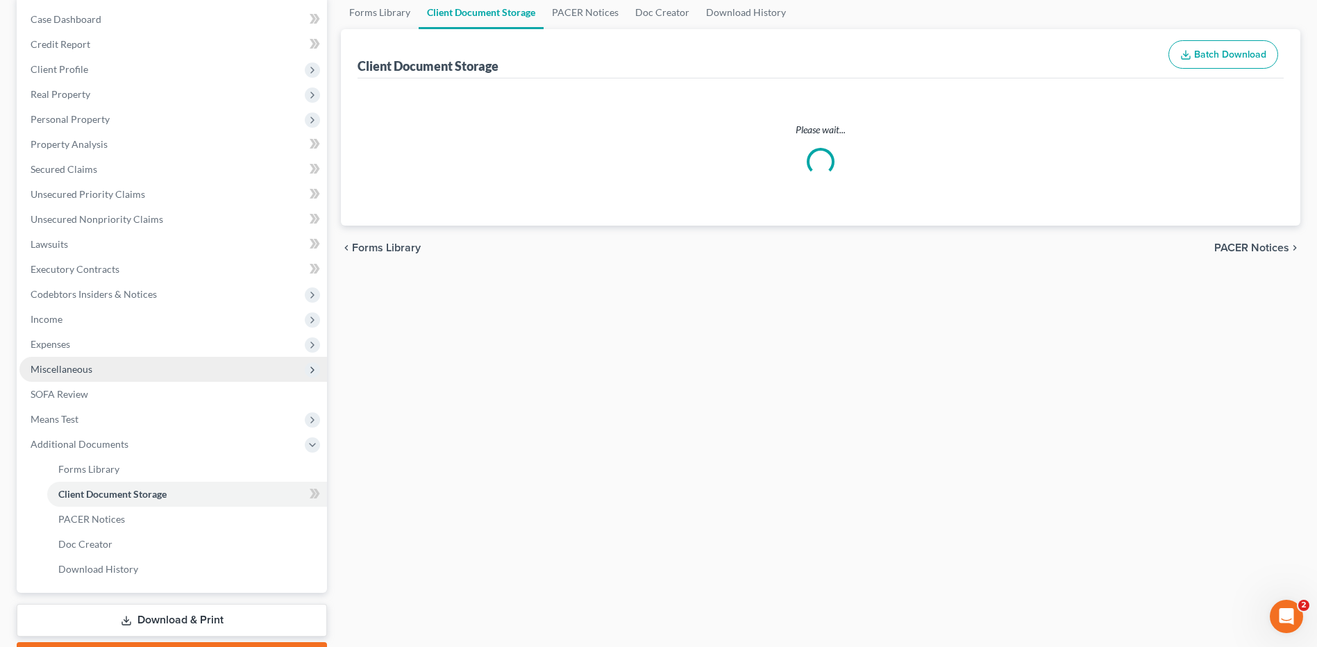
select select "7"
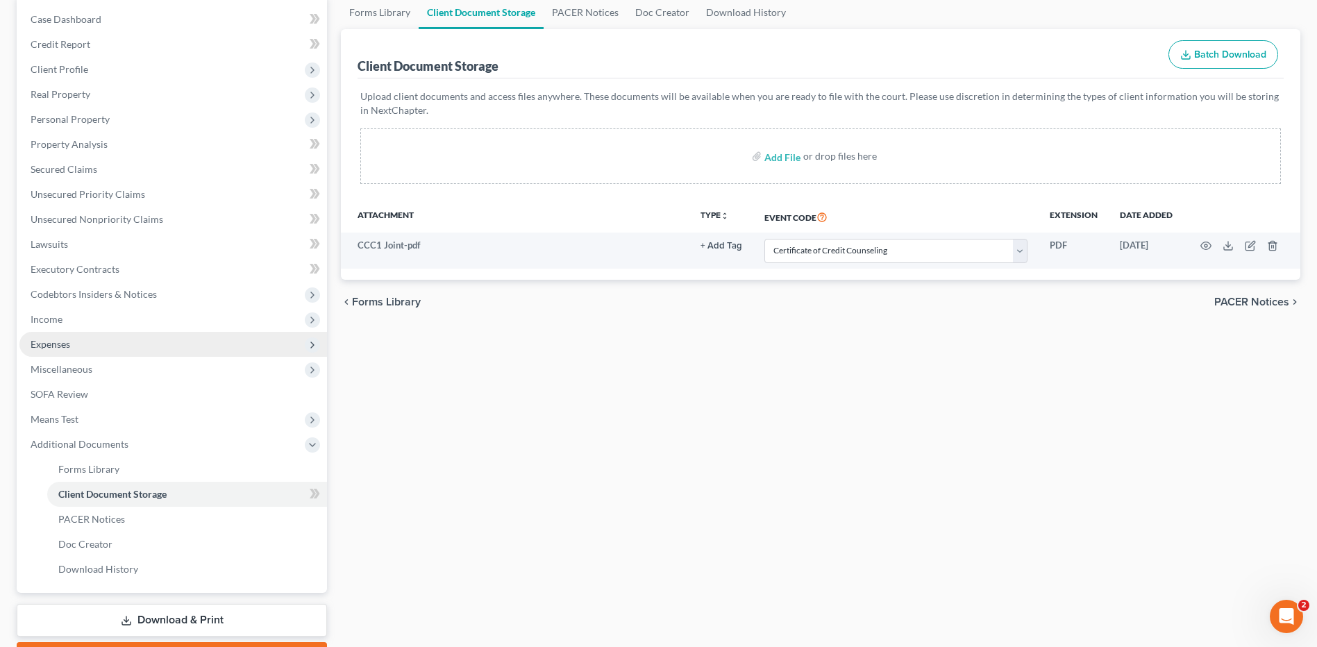
scroll to position [0, 0]
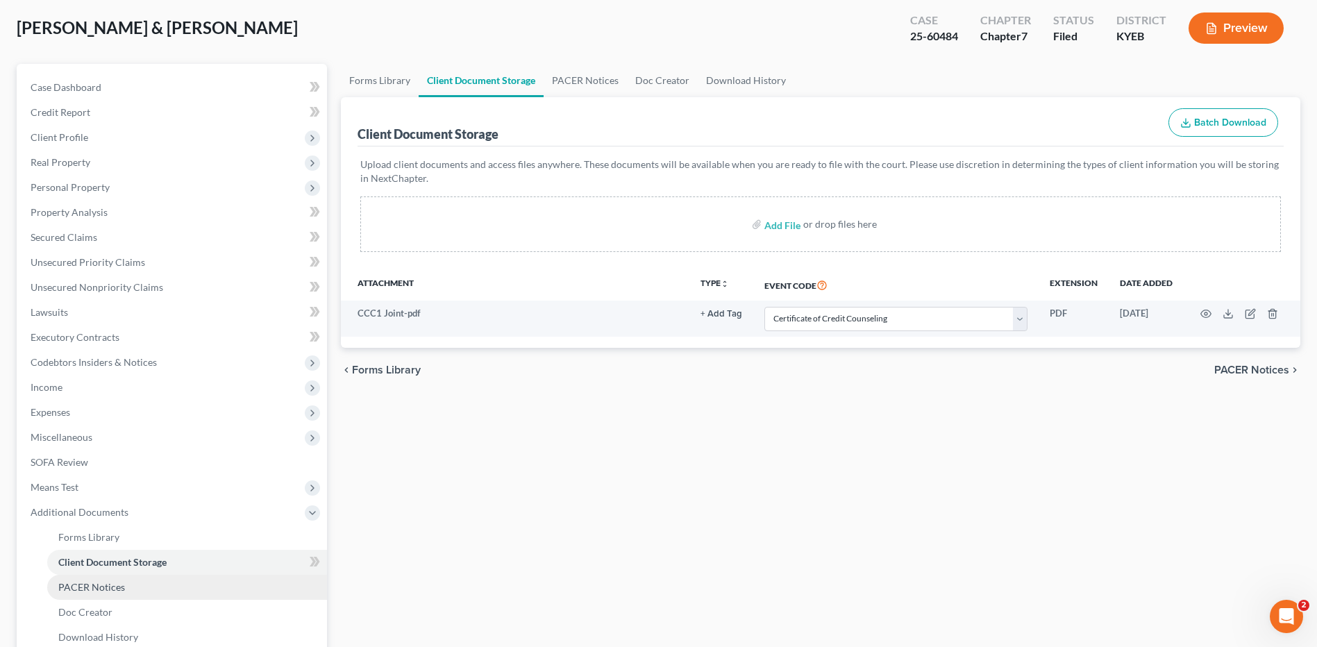
click at [127, 580] on link "PACER Notices" at bounding box center [187, 587] width 280 height 25
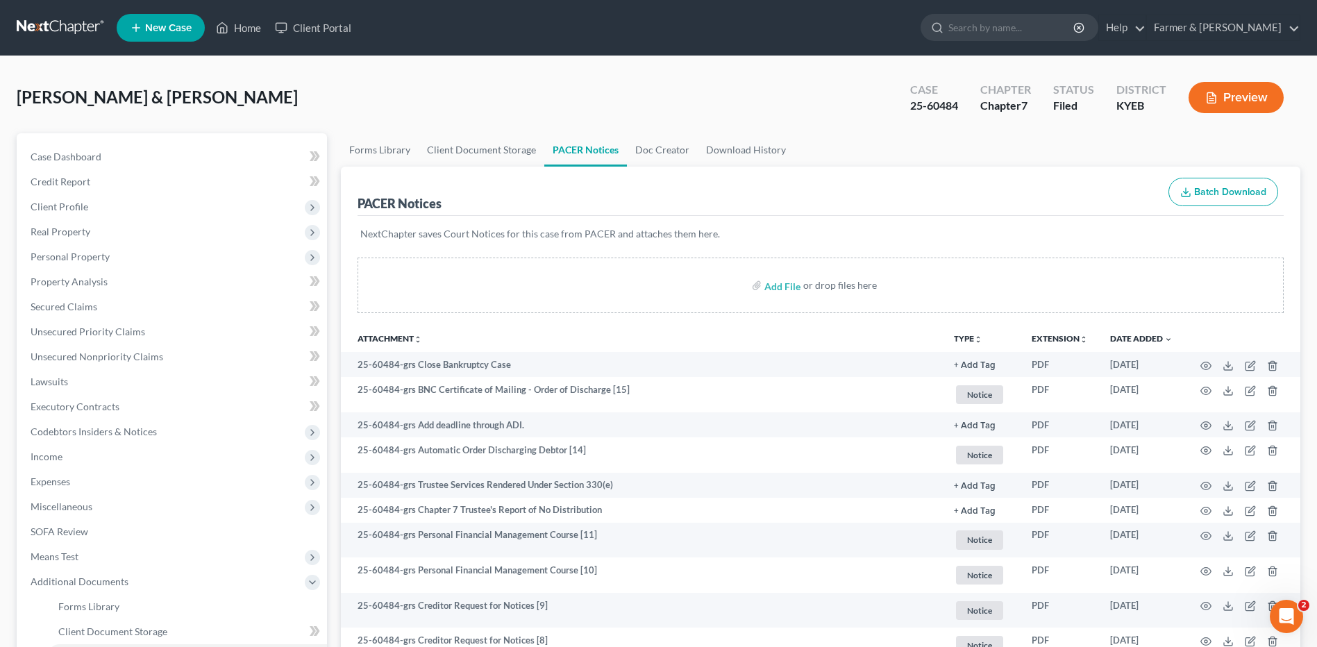
click at [72, 34] on link at bounding box center [61, 27] width 89 height 25
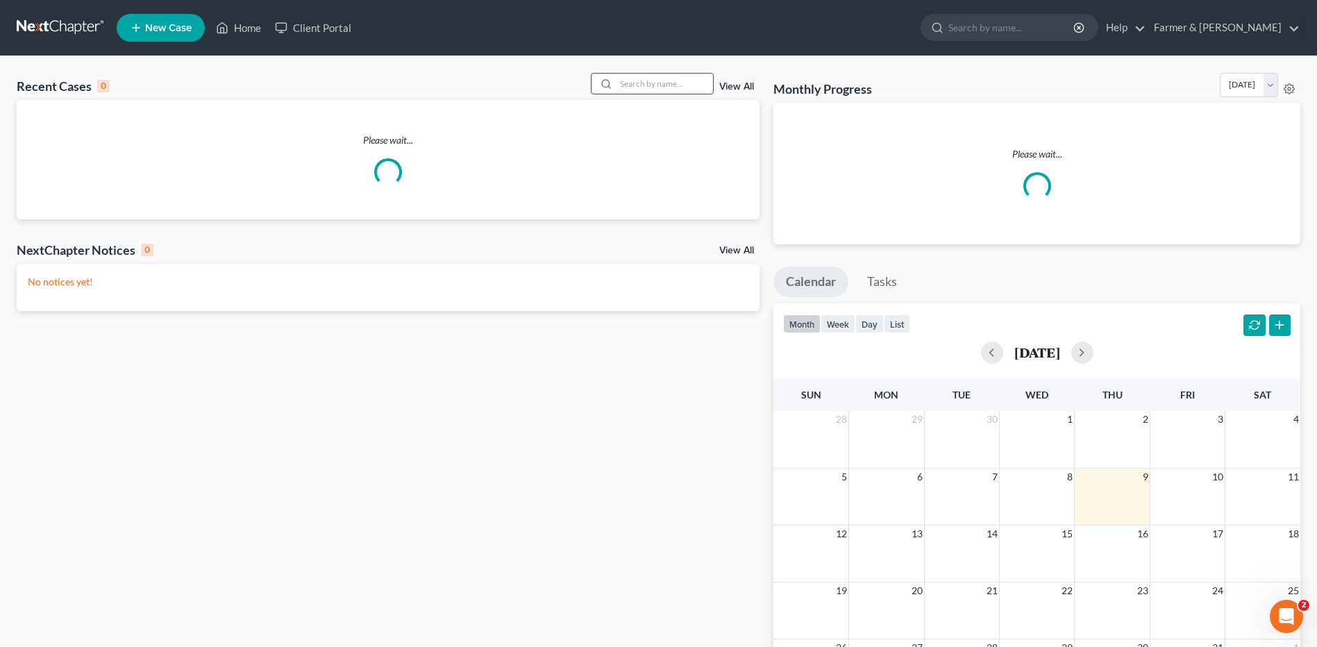
click at [663, 87] on input "search" at bounding box center [664, 84] width 97 height 20
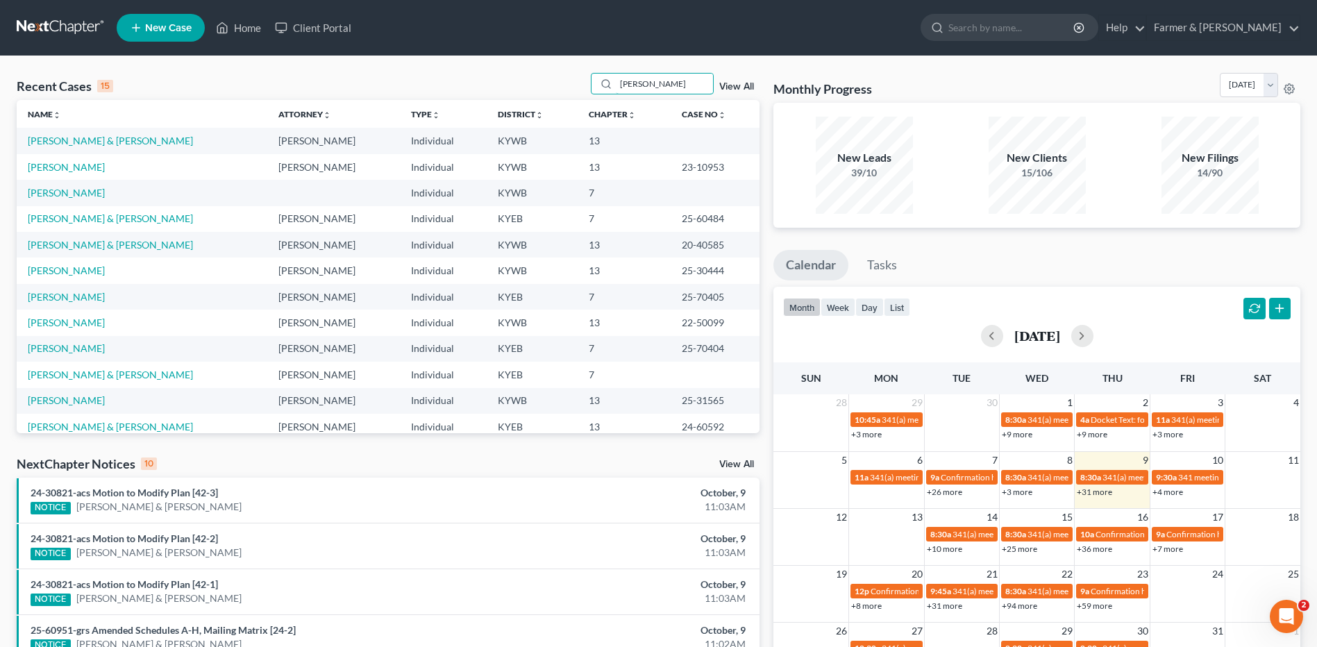
type input "[PERSON_NAME]"
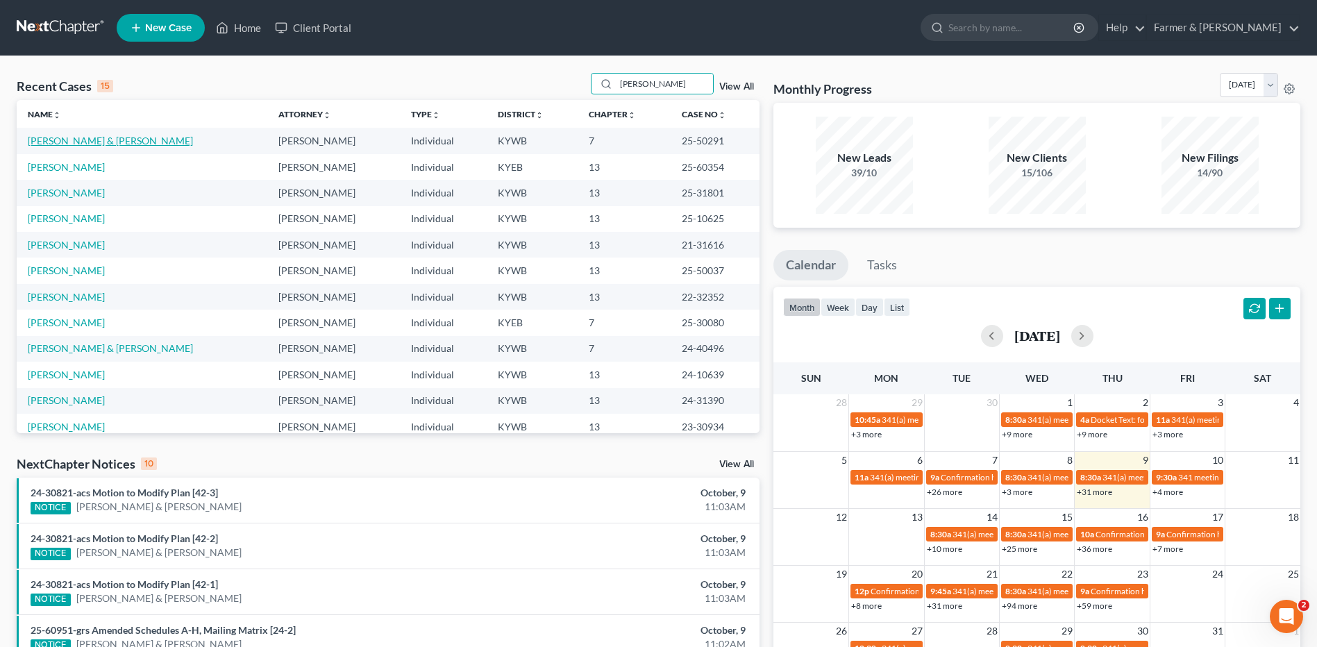
click at [124, 143] on link "[PERSON_NAME] & [PERSON_NAME]" at bounding box center [110, 141] width 165 height 12
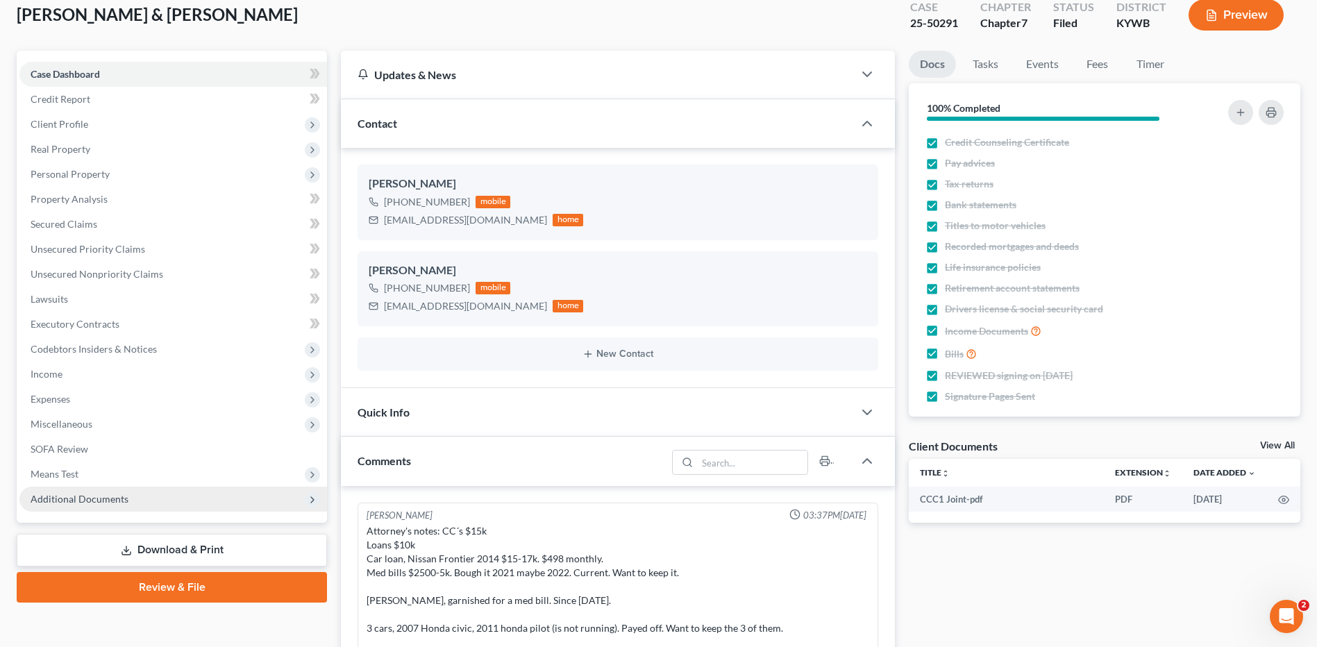
scroll to position [139, 0]
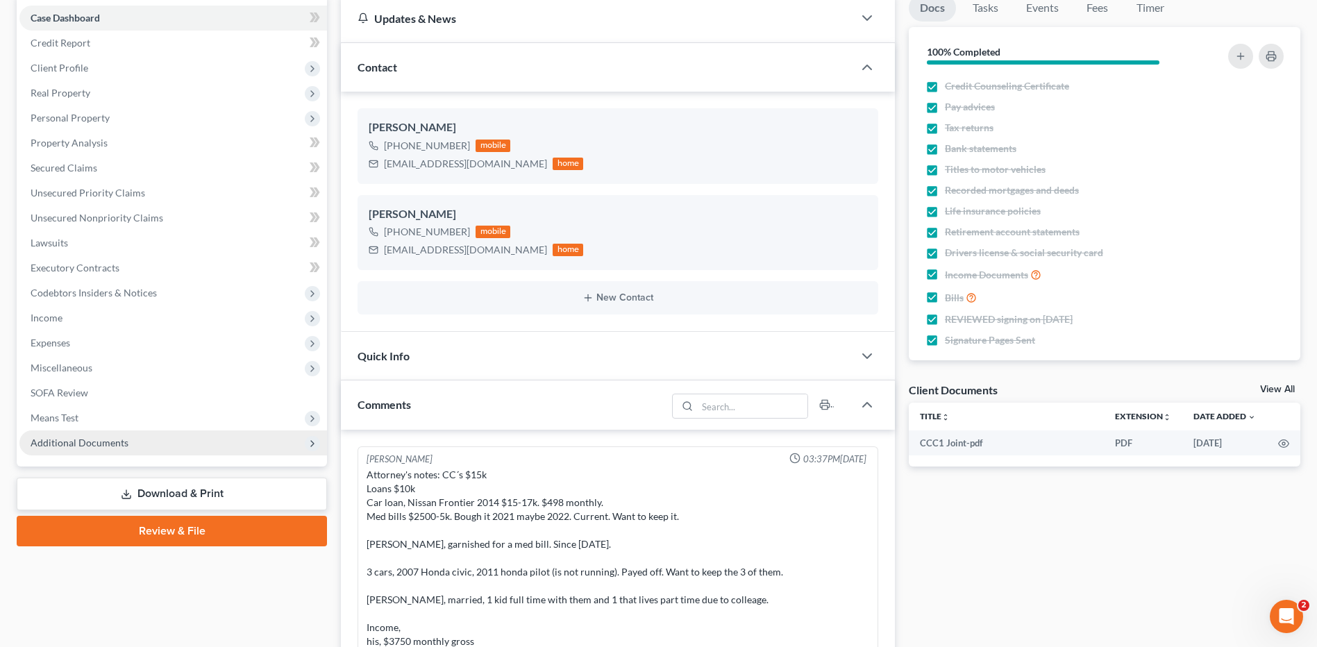
click at [101, 443] on span "Additional Documents" at bounding box center [80, 443] width 98 height 12
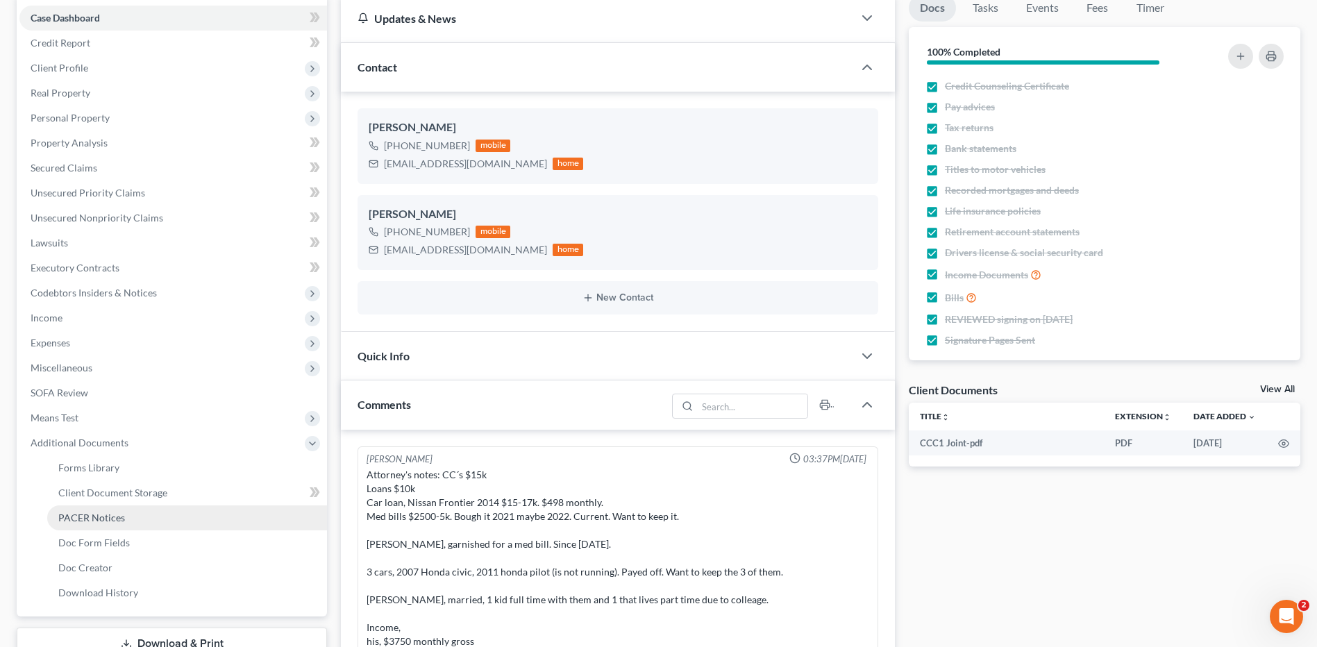
scroll to position [345, 0]
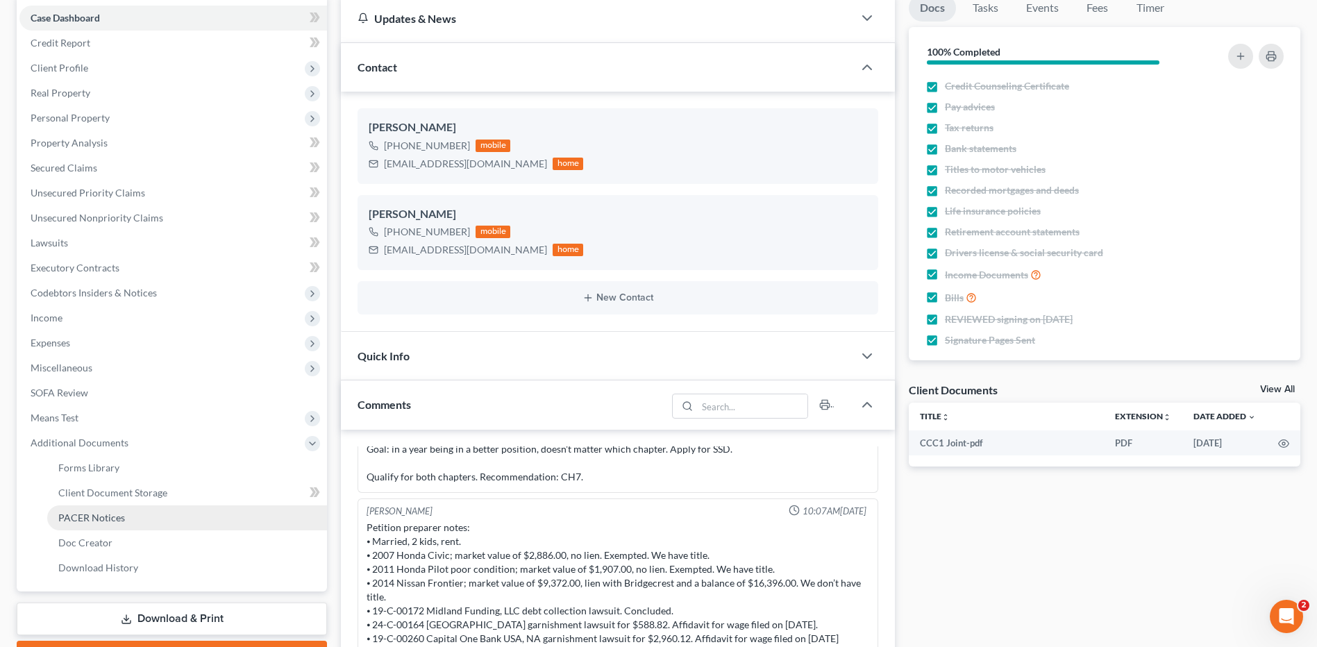
click at [111, 514] on span "PACER Notices" at bounding box center [91, 518] width 67 height 12
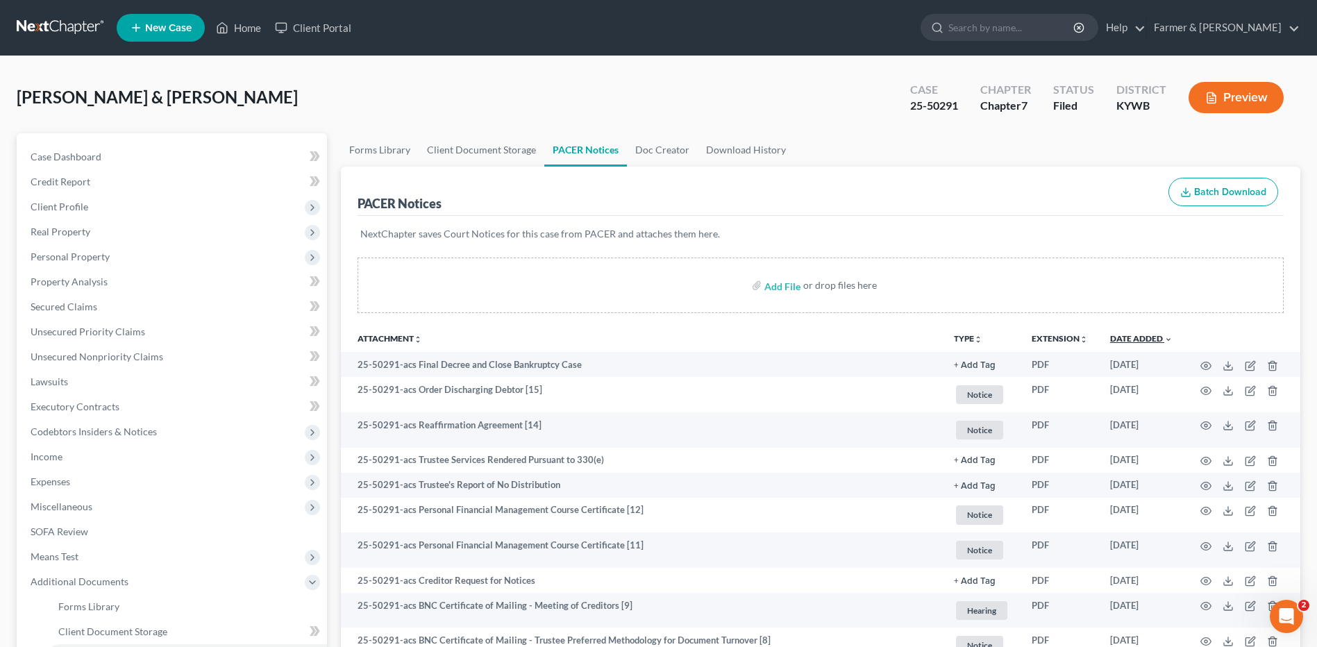
click at [1158, 341] on link "Date Added unfold_more expand_more expand_less" at bounding box center [1141, 338] width 62 height 10
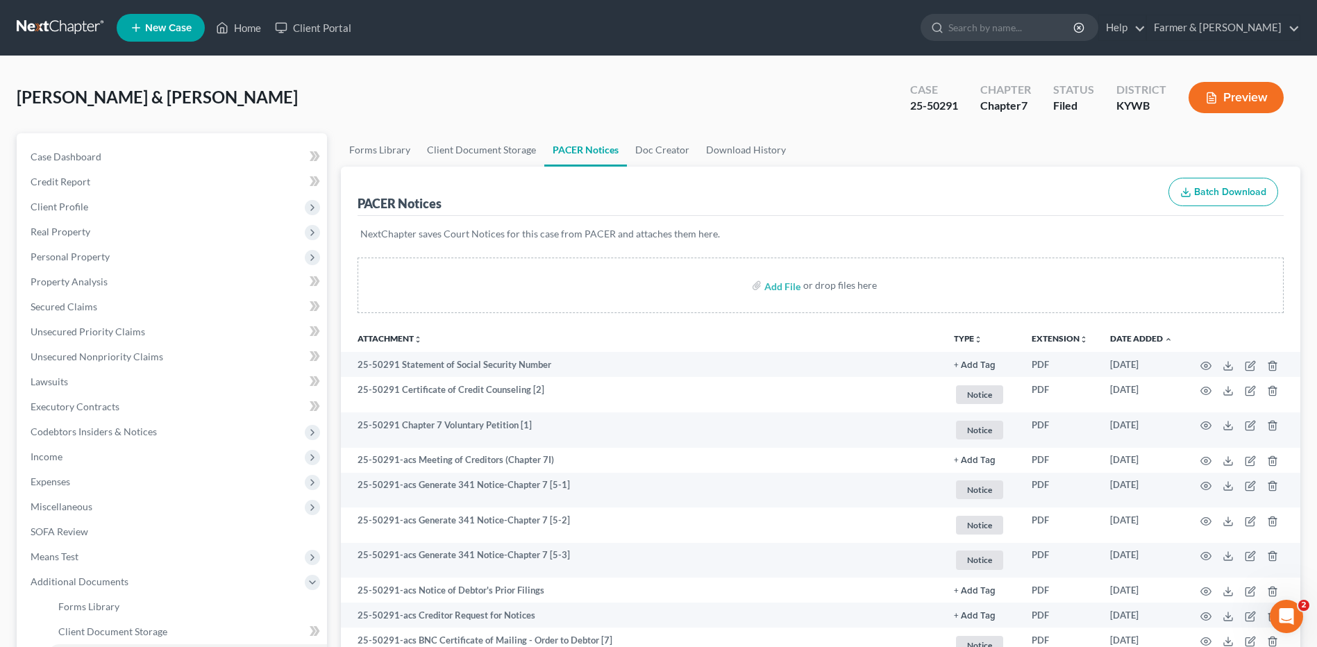
drag, startPoint x: 42, startPoint y: 30, endPoint x: 130, endPoint y: 2, distance: 92.4
click at [42, 30] on link at bounding box center [61, 27] width 89 height 25
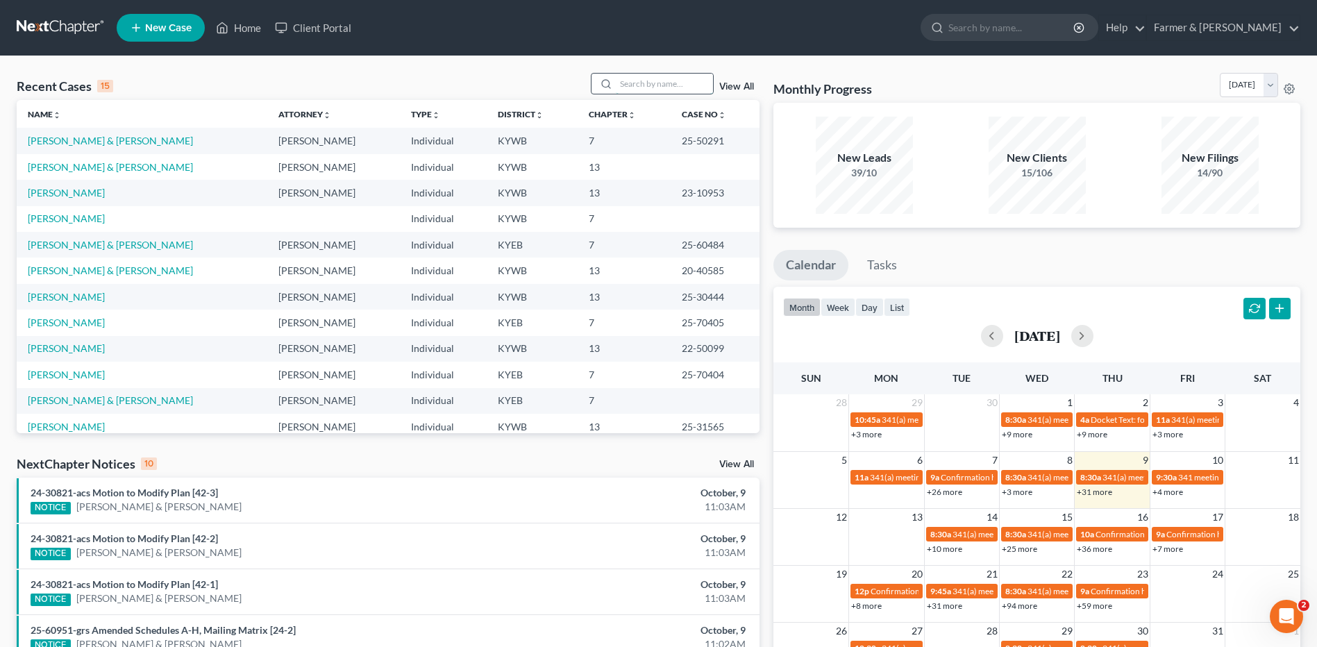
click at [644, 84] on input "search" at bounding box center [664, 84] width 97 height 20
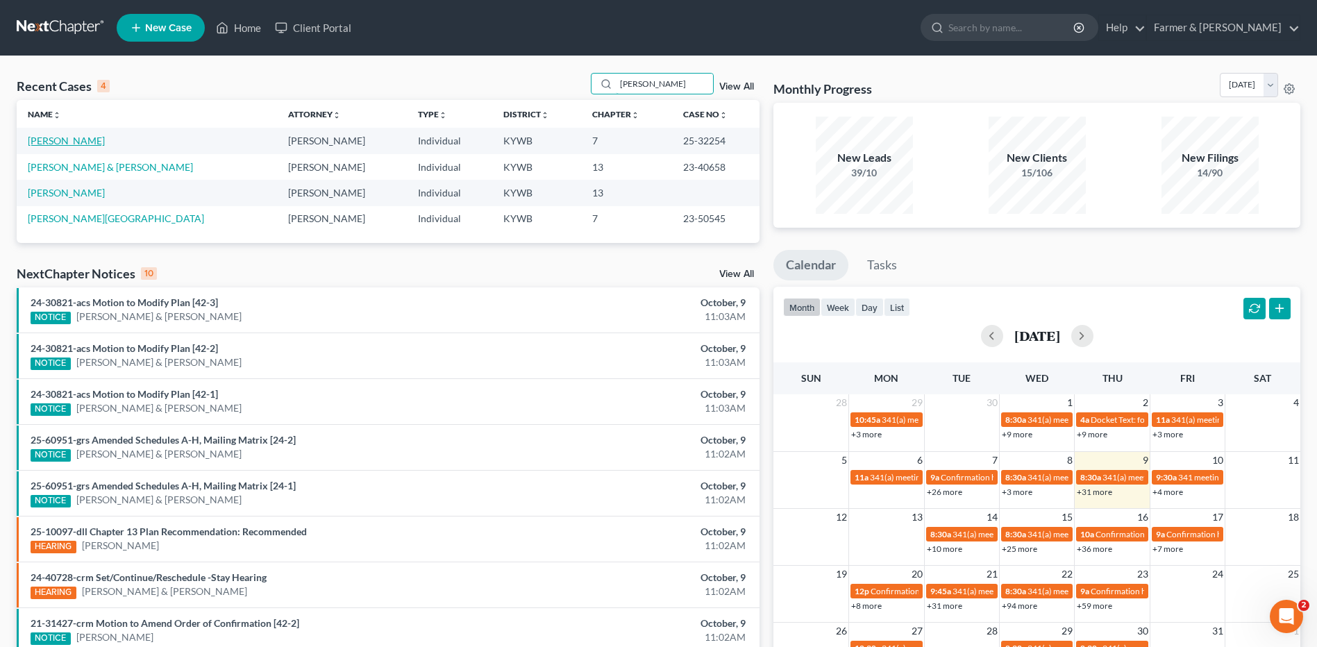
type input "[PERSON_NAME]"
click at [74, 144] on link "[PERSON_NAME]" at bounding box center [66, 141] width 77 height 12
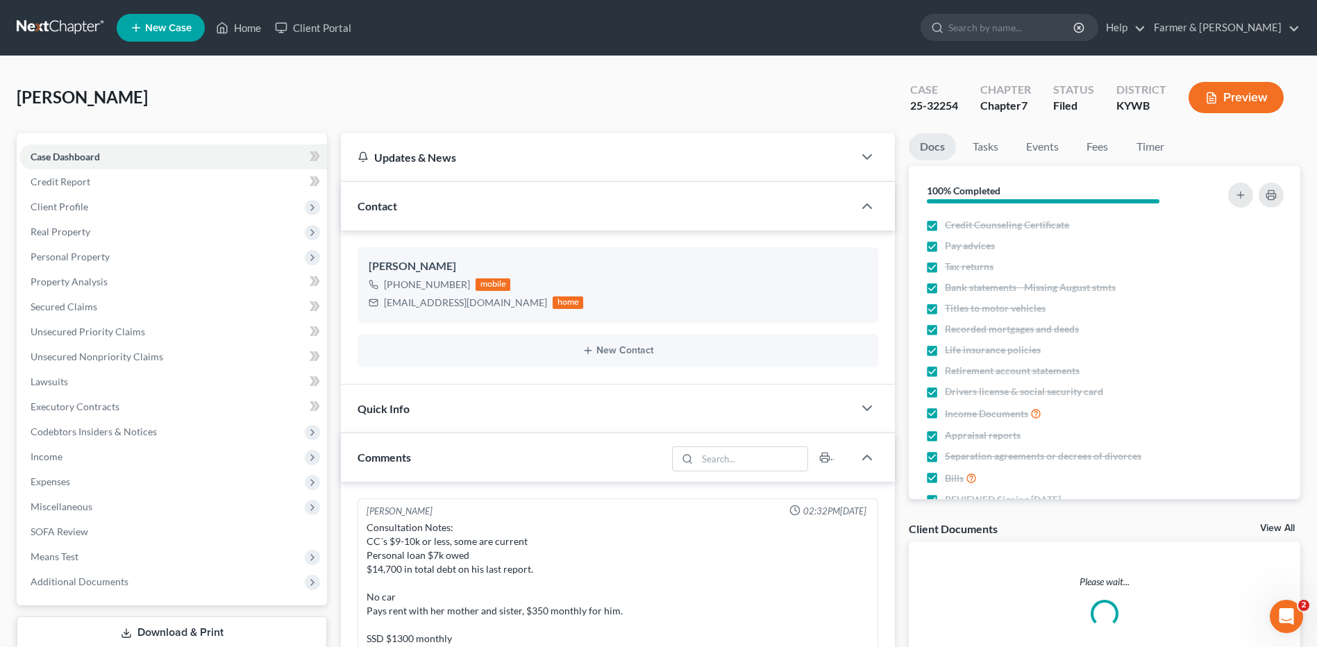
click at [86, 596] on div "Case Dashboard Payments Invoices Payments Payments Credit Report Client Profile…" at bounding box center [172, 369] width 310 height 472
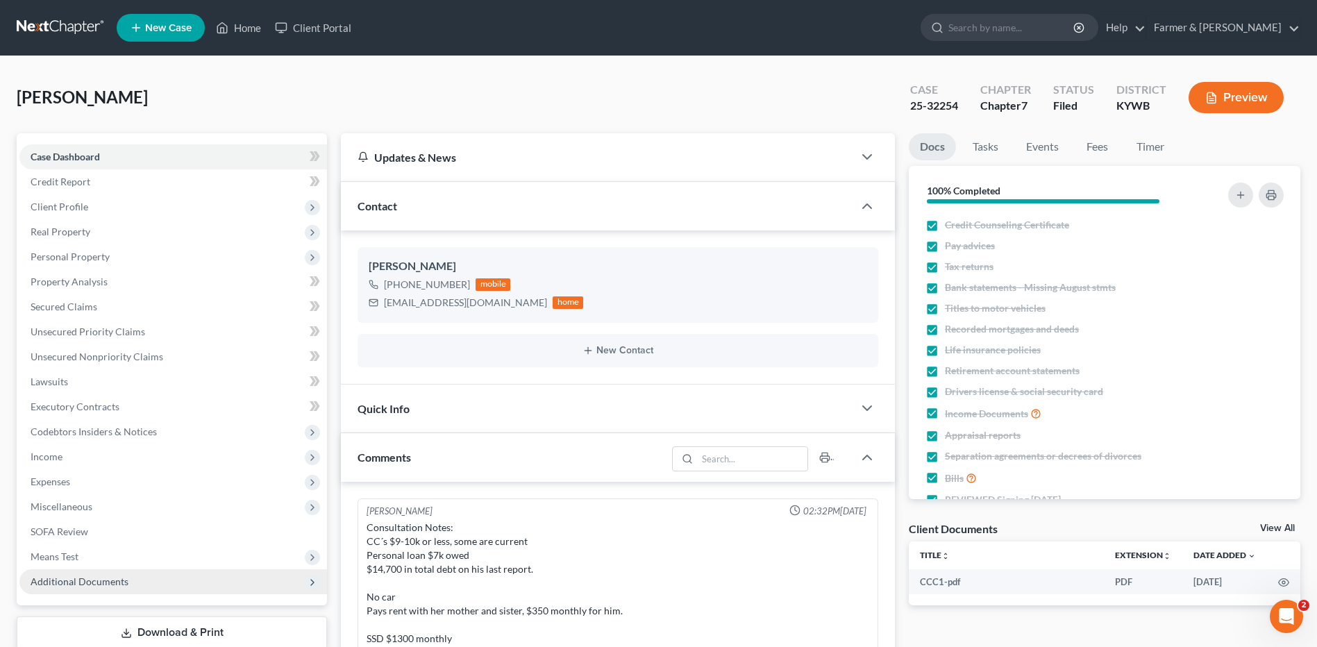
click at [90, 585] on span "Additional Documents" at bounding box center [80, 581] width 98 height 12
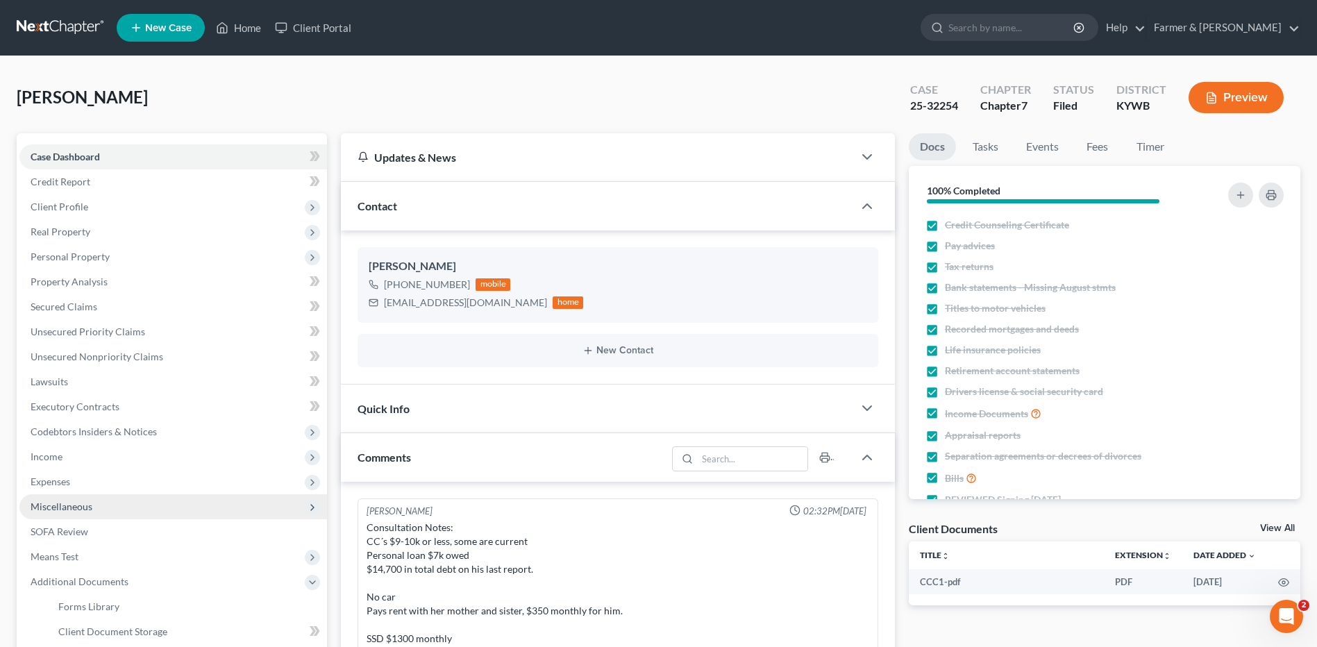
scroll to position [81, 0]
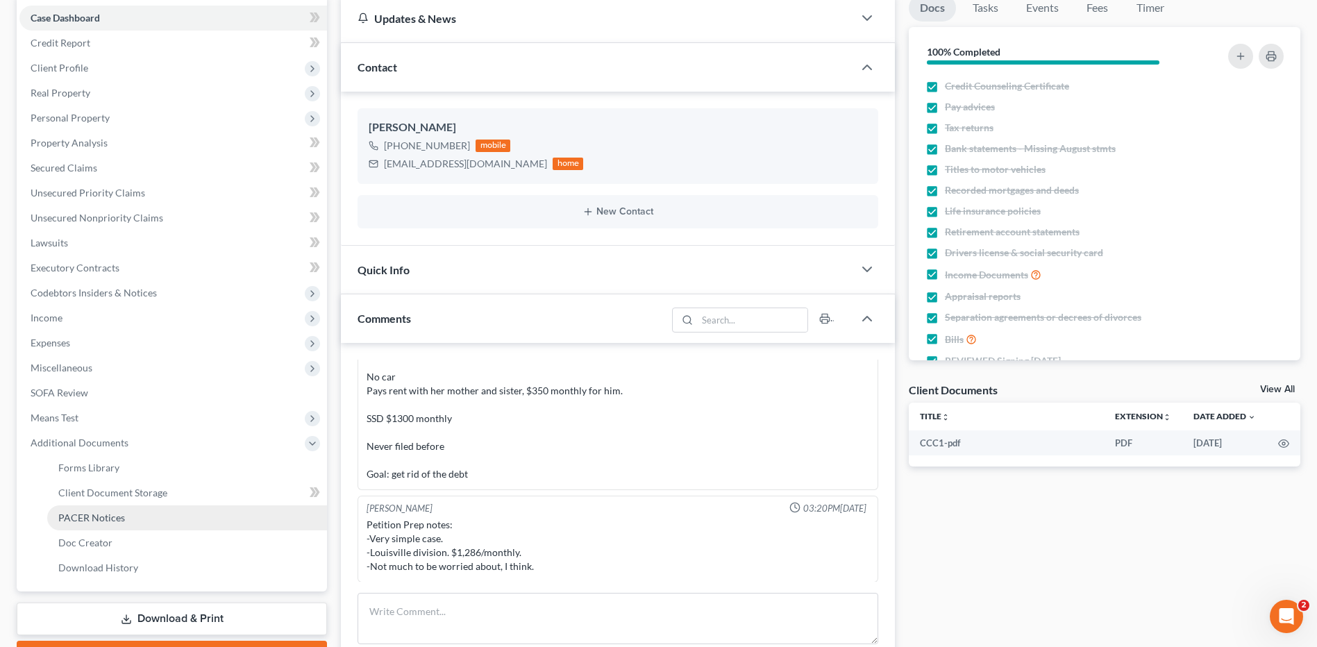
click at [135, 516] on link "PACER Notices" at bounding box center [187, 517] width 280 height 25
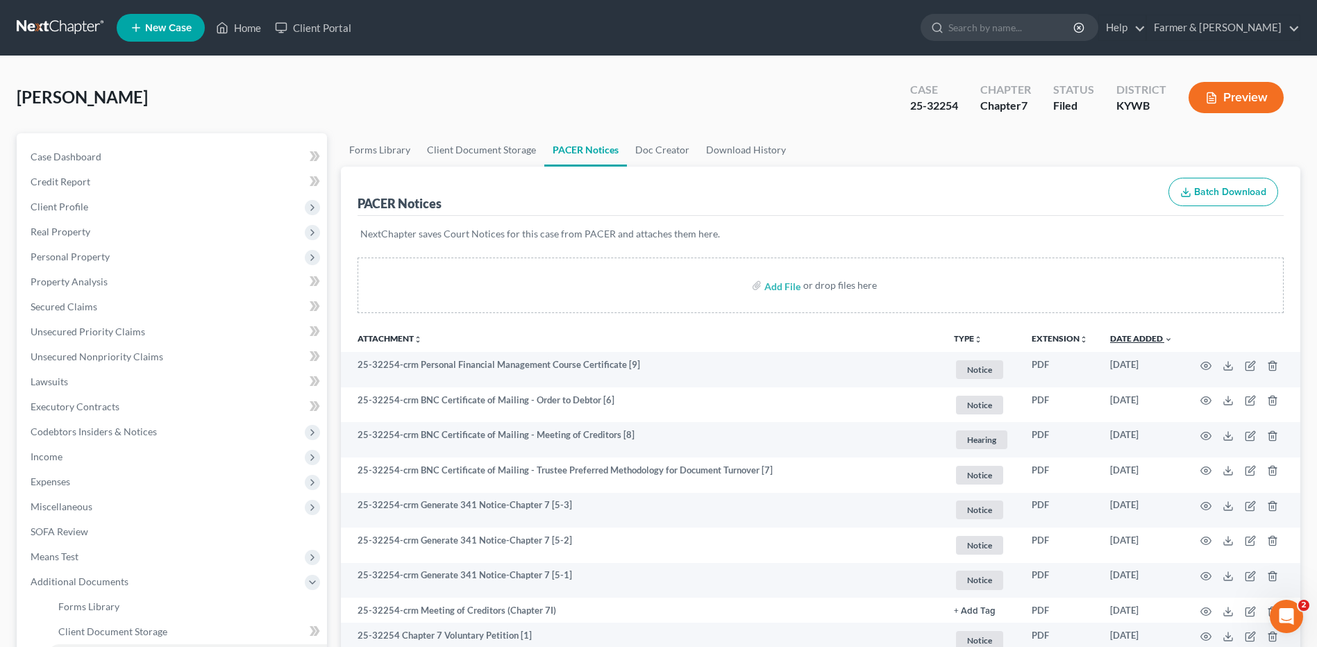
click at [1156, 335] on link "Date Added unfold_more expand_more expand_less" at bounding box center [1141, 338] width 62 height 10
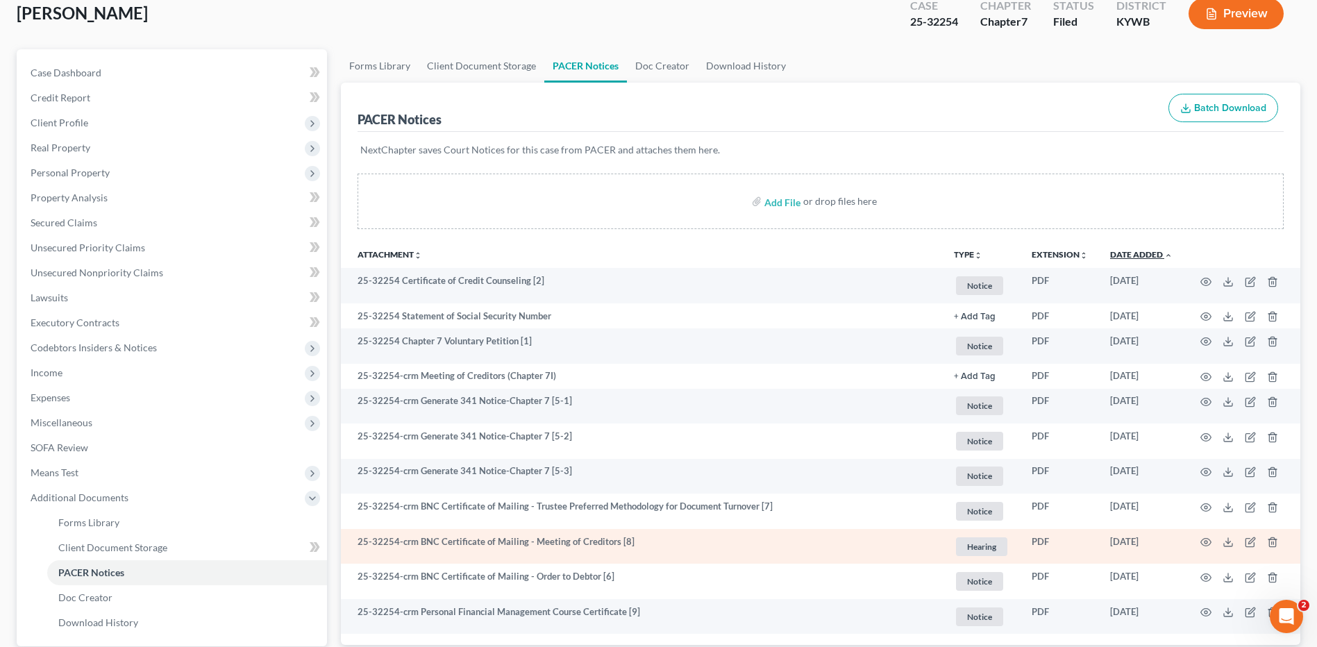
scroll to position [216, 0]
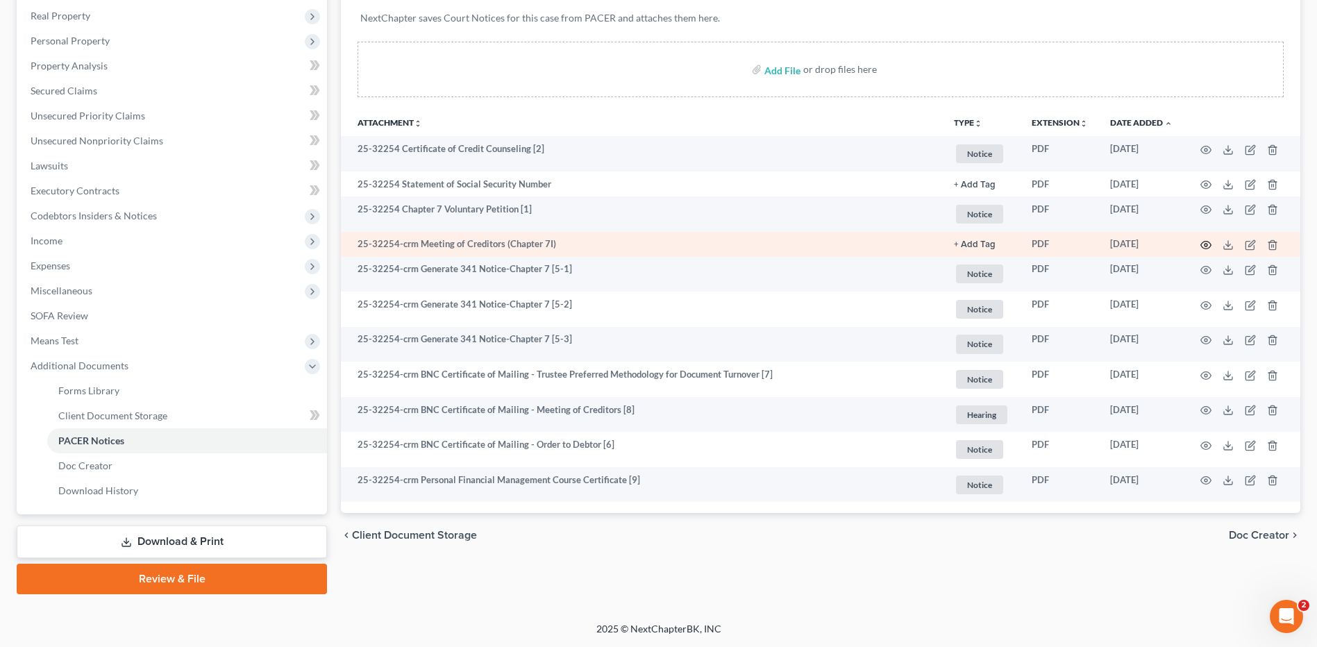
click at [1208, 244] on icon "button" at bounding box center [1205, 244] width 11 height 11
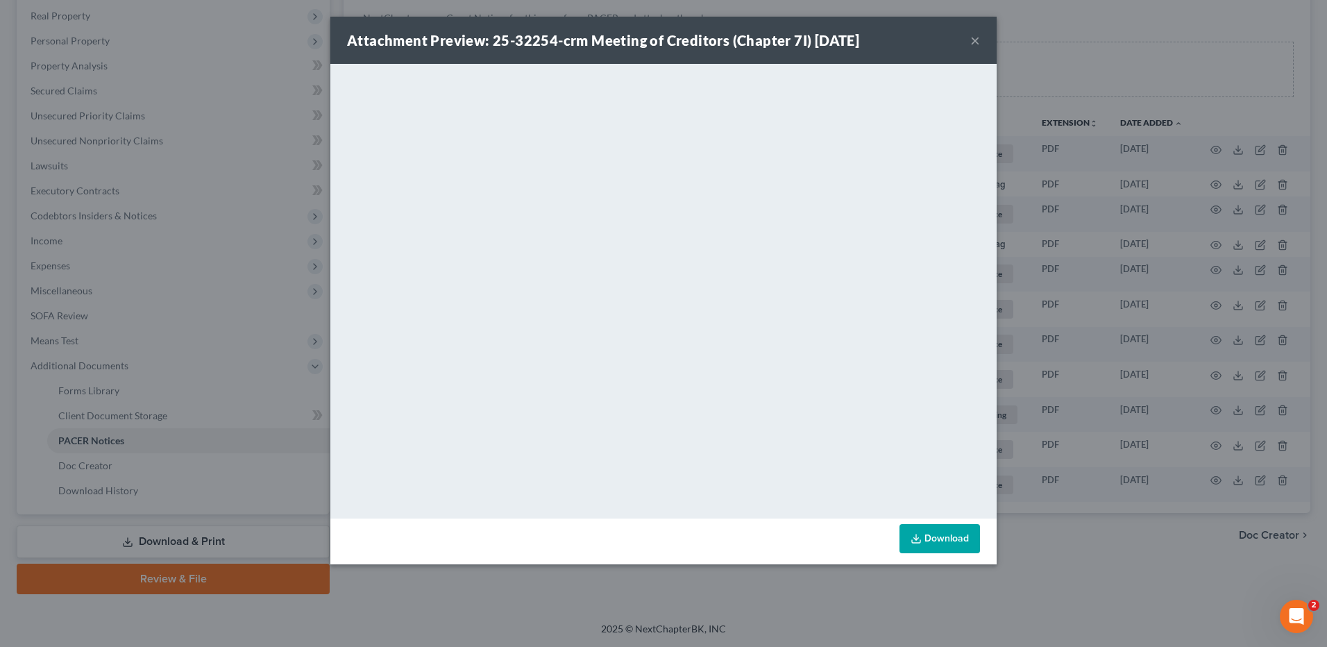
click at [976, 38] on button "×" at bounding box center [975, 40] width 10 height 17
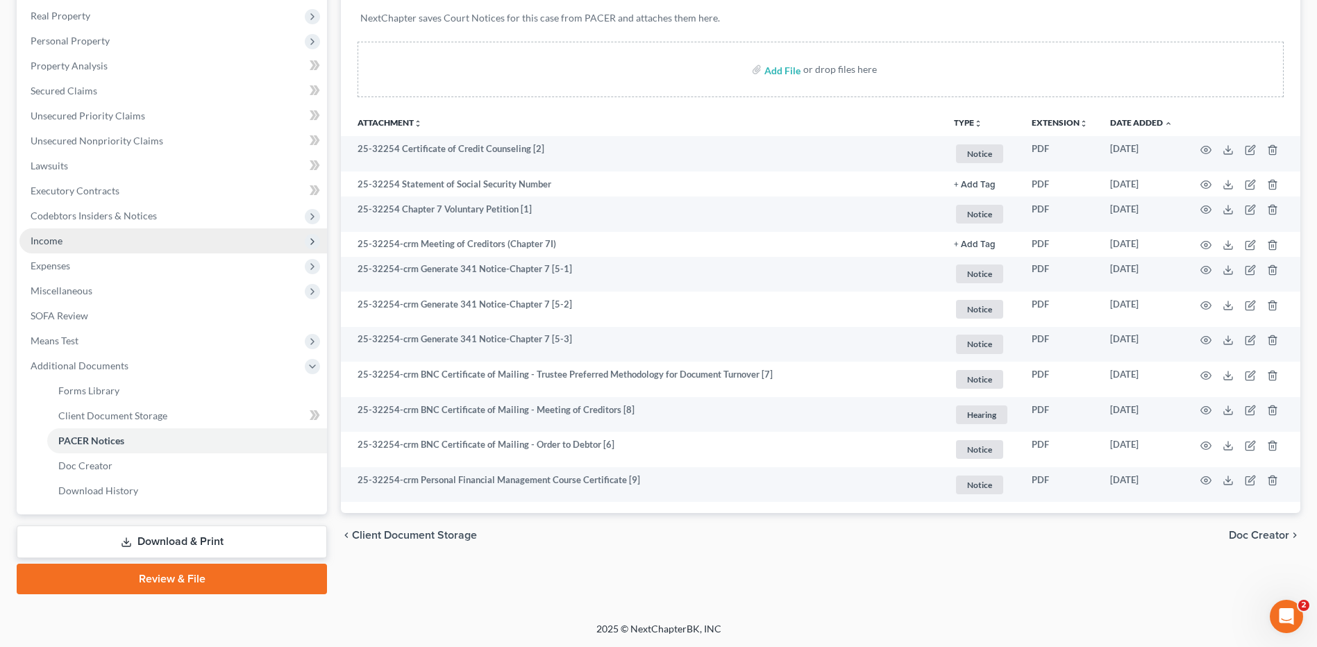
click at [105, 235] on span "Income" at bounding box center [172, 240] width 307 height 25
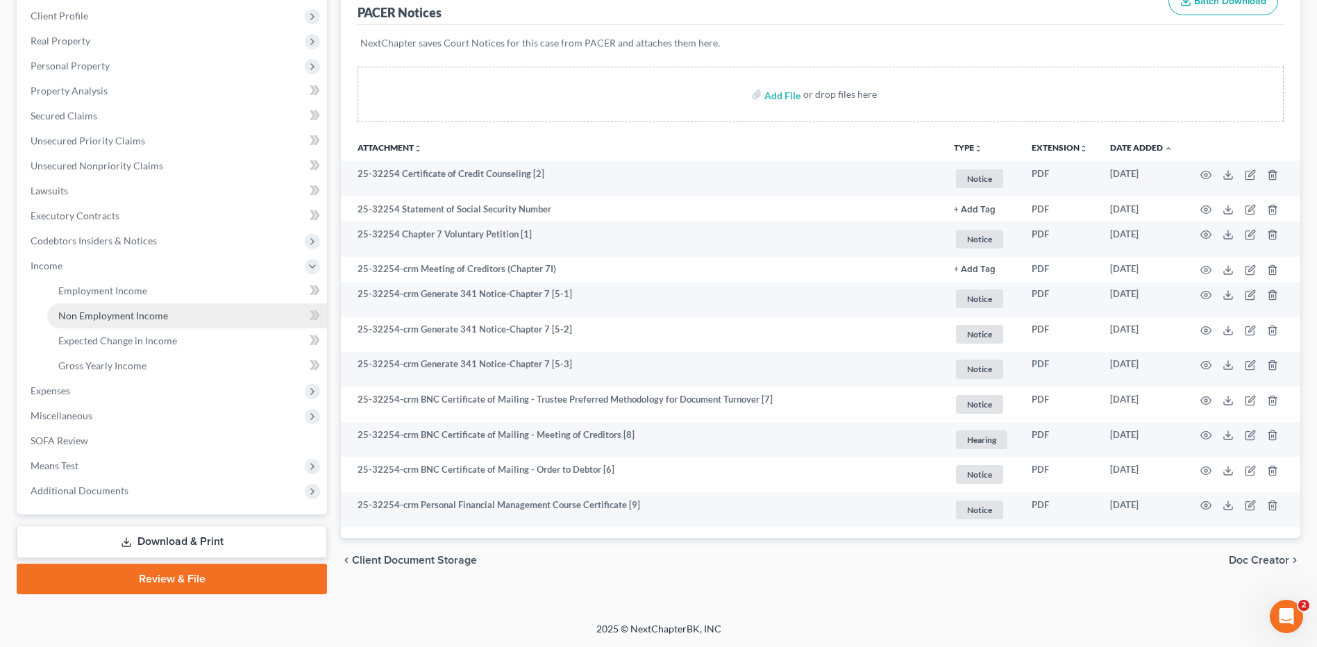
click at [112, 321] on span "Non Employment Income" at bounding box center [113, 316] width 110 height 12
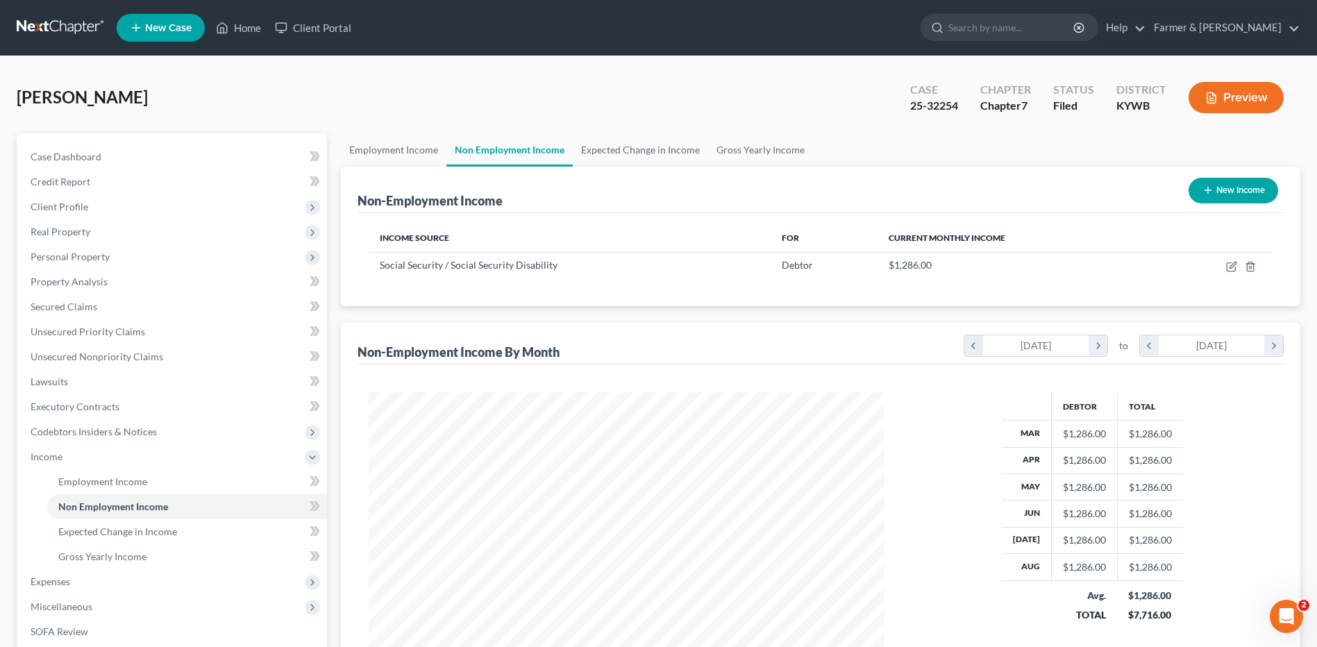
scroll to position [257, 543]
drag, startPoint x: 966, startPoint y: 110, endPoint x: 908, endPoint y: 110, distance: 58.3
click at [908, 110] on div "Case 25-32254 Chapter Chapter 7 Status Filed District KYWB Preview" at bounding box center [1099, 98] width 401 height 41
drag, startPoint x: 907, startPoint y: 111, endPoint x: 885, endPoint y: 98, distance: 25.8
click at [843, 90] on div "Preston, James Upgraded Case 25-32254 Chapter Chapter 7 Status Filed District K…" at bounding box center [658, 103] width 1283 height 60
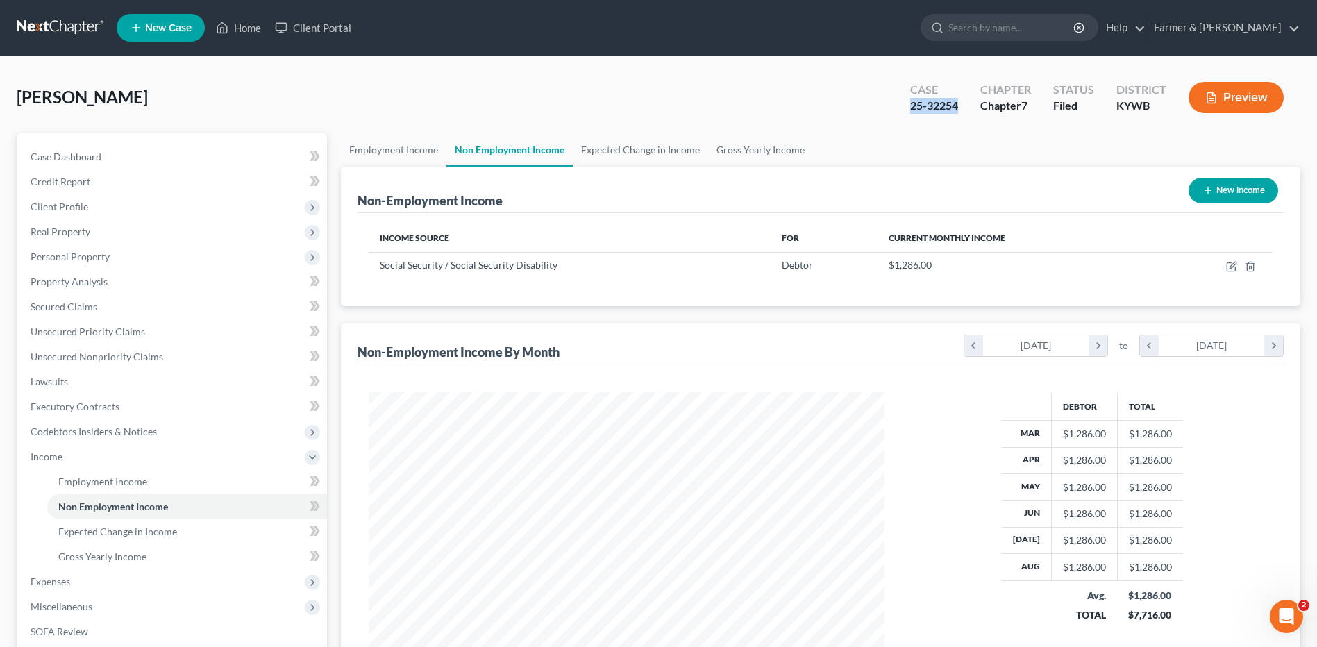
drag, startPoint x: 969, startPoint y: 111, endPoint x: 911, endPoint y: 110, distance: 57.6
click at [911, 110] on div "Case 25-32254" at bounding box center [934, 98] width 70 height 41
copy div "25-32254"
click at [78, 28] on link at bounding box center [61, 27] width 89 height 25
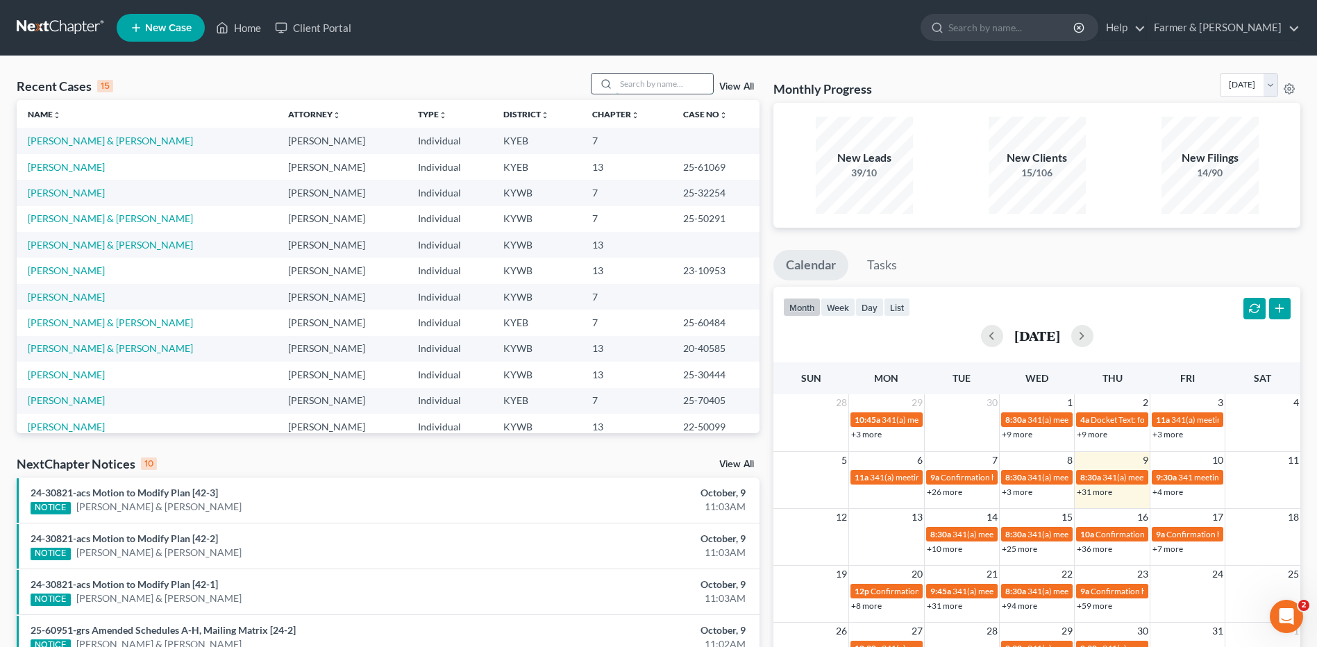
click at [671, 86] on input "search" at bounding box center [664, 84] width 97 height 20
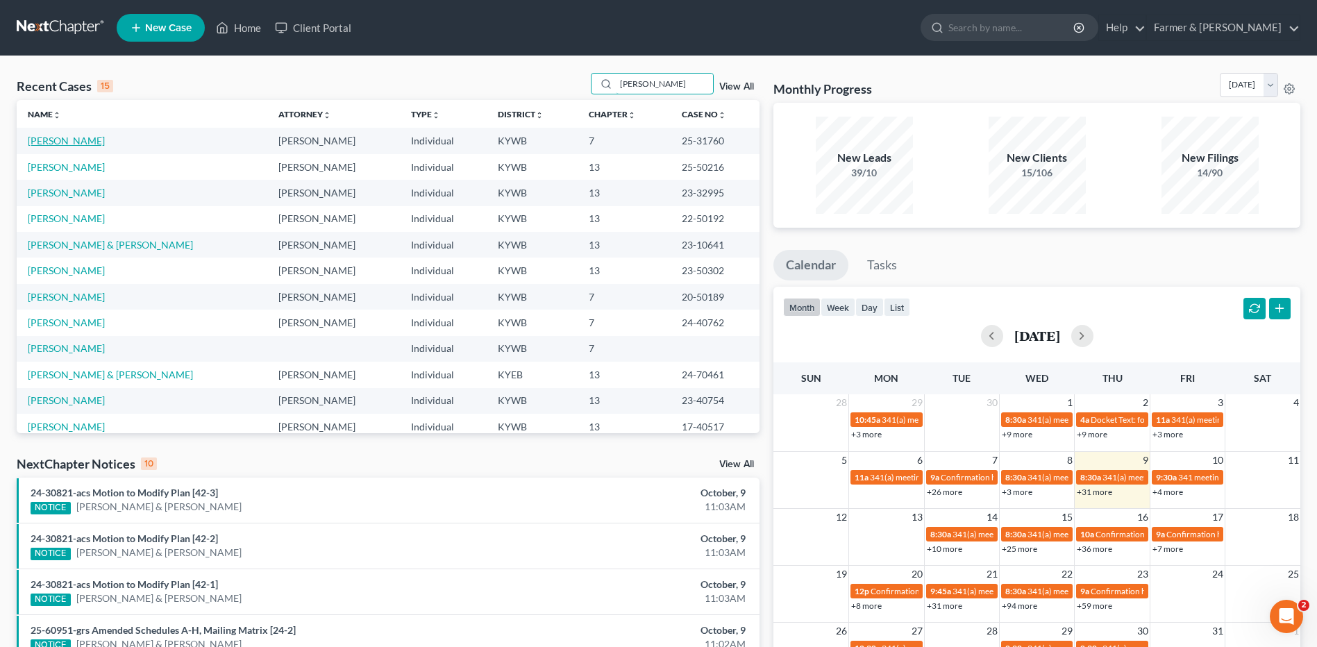
type input "[PERSON_NAME]"
click at [73, 140] on link "[PERSON_NAME]" at bounding box center [66, 141] width 77 height 12
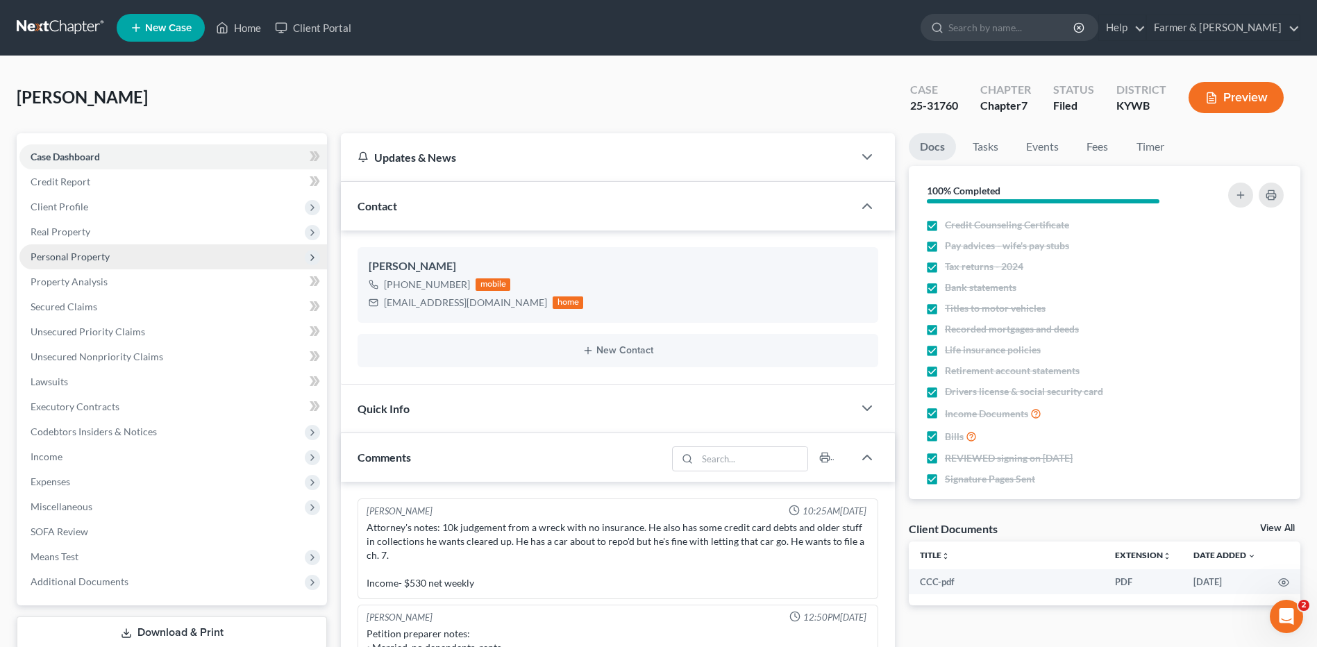
click at [82, 253] on span "Personal Property" at bounding box center [70, 257] width 79 height 12
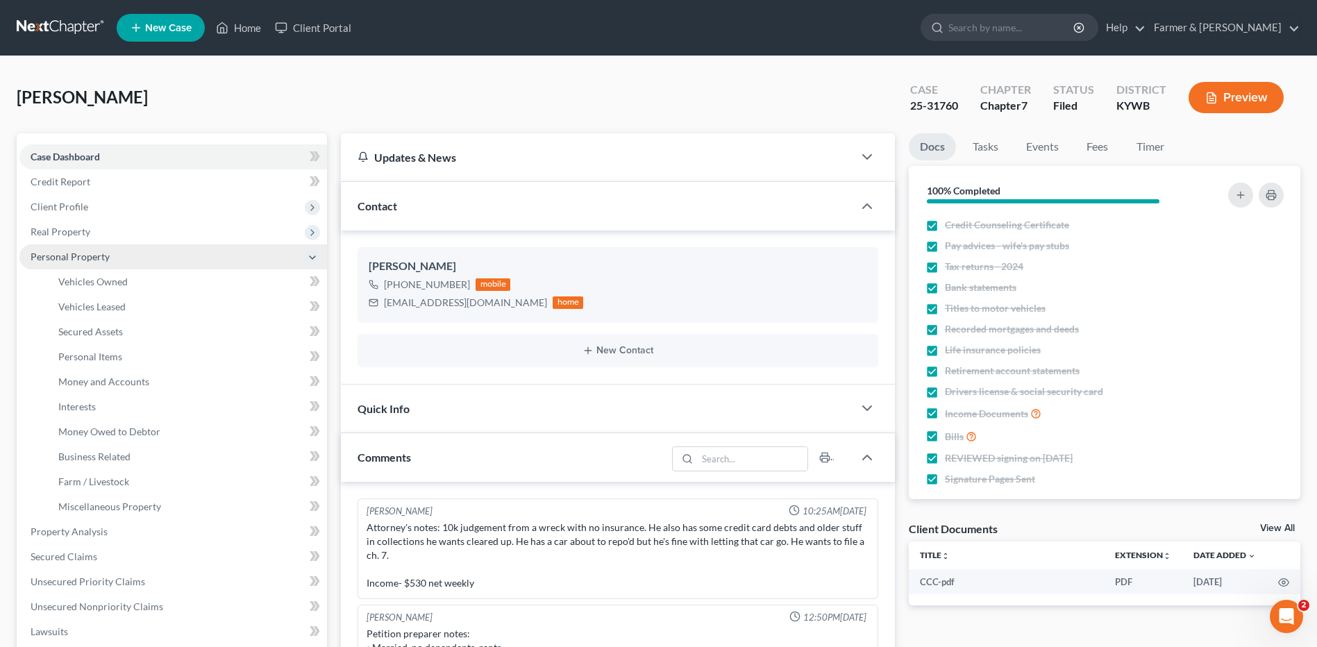
scroll to position [26, 0]
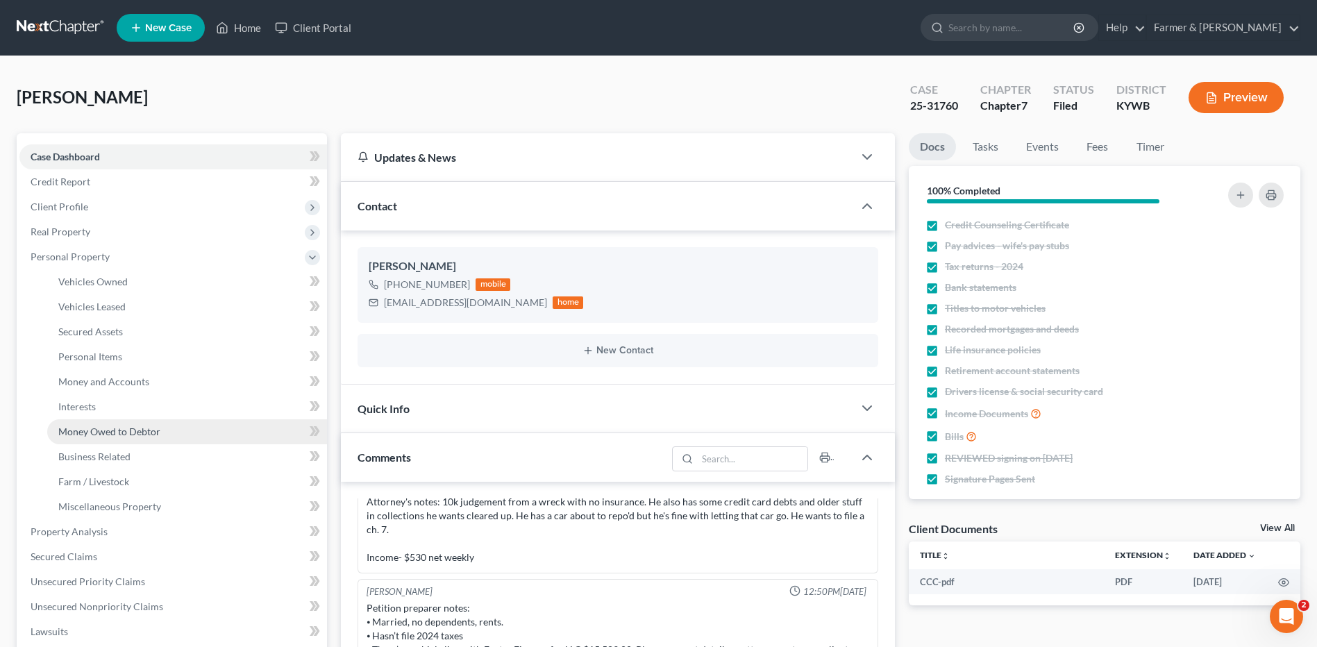
click at [98, 433] on span "Money Owed to Debtor" at bounding box center [109, 431] width 102 height 12
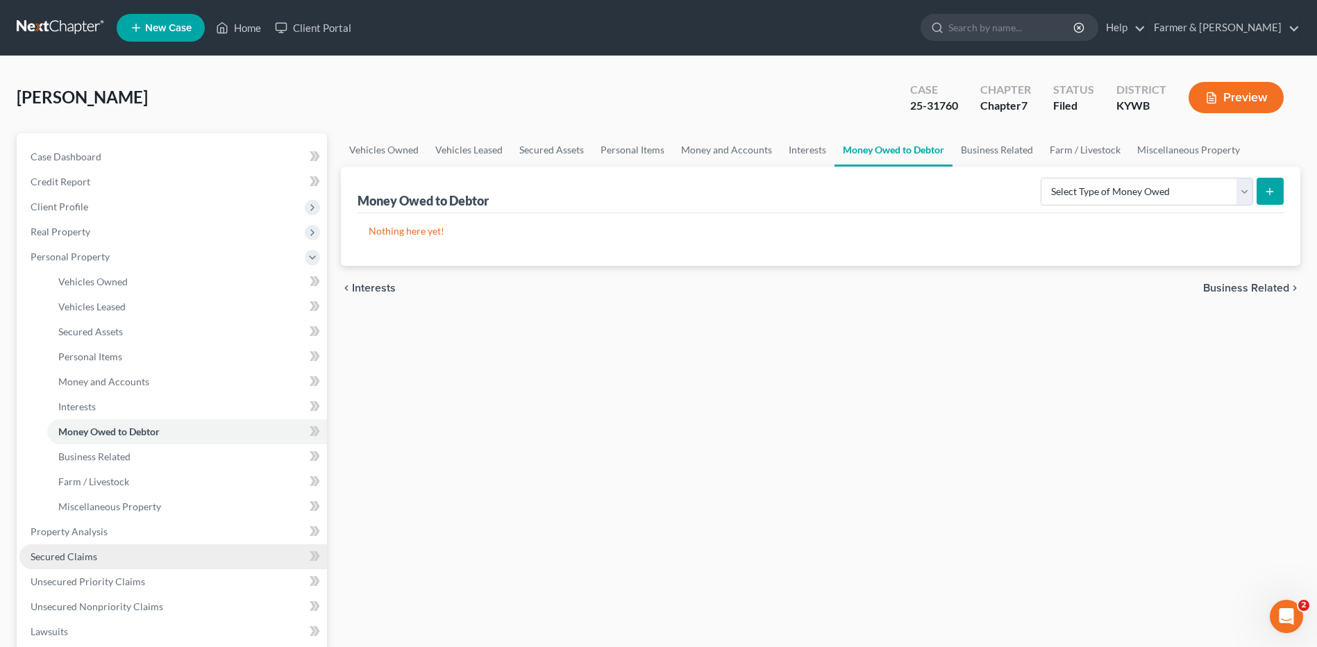
click at [105, 548] on link "Secured Claims" at bounding box center [172, 556] width 307 height 25
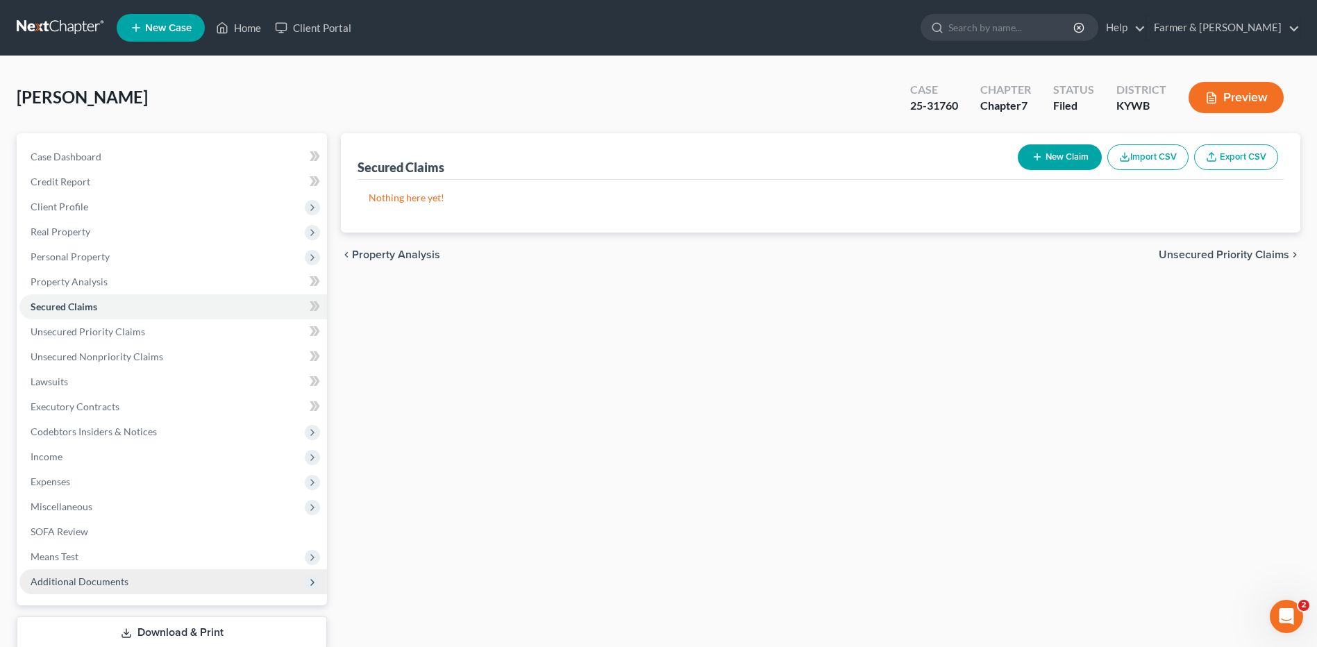
click at [110, 578] on span "Additional Documents" at bounding box center [80, 581] width 98 height 12
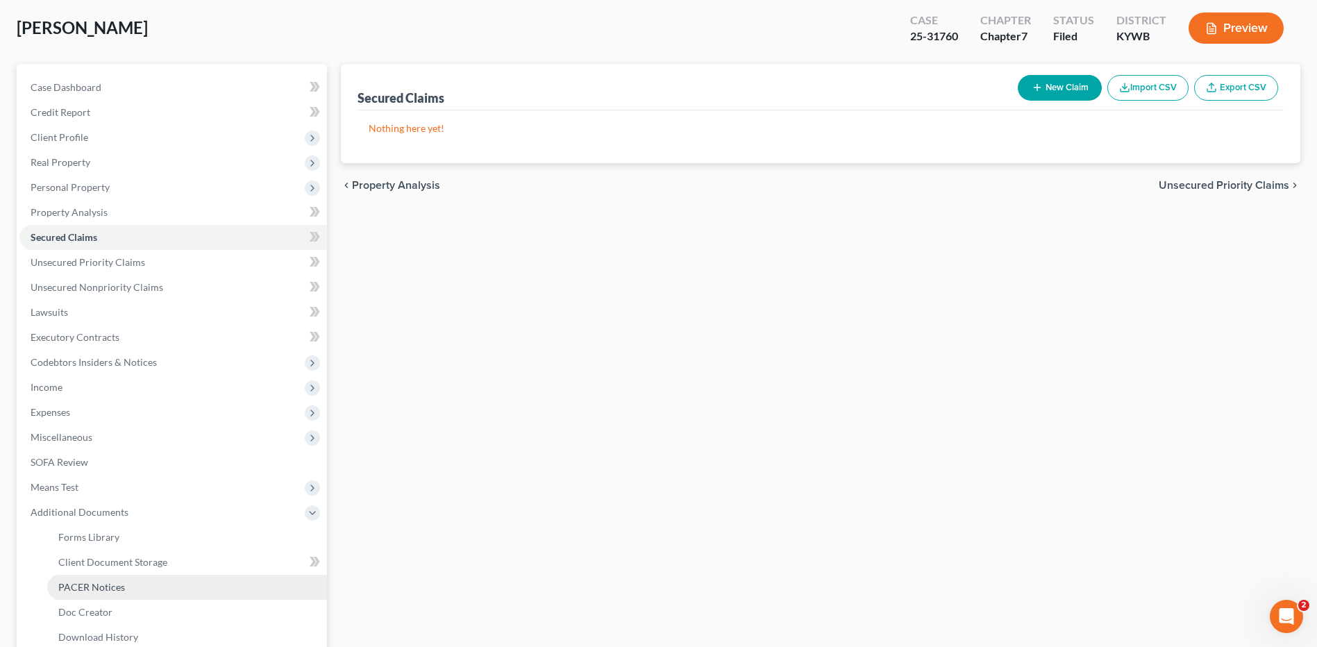
drag, startPoint x: 114, startPoint y: 587, endPoint x: 470, endPoint y: 576, distance: 356.2
click at [115, 587] on span "PACER Notices" at bounding box center [91, 587] width 67 height 12
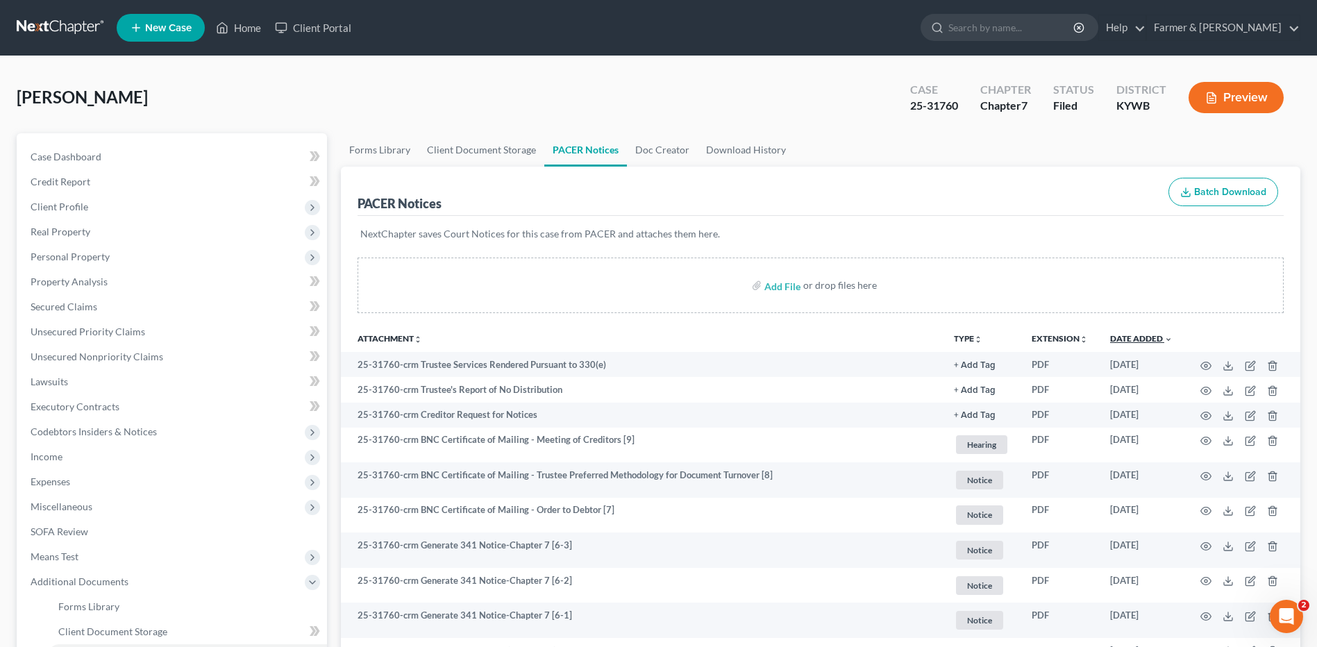
click at [1140, 338] on link "Date Added unfold_more expand_more expand_less" at bounding box center [1141, 338] width 62 height 10
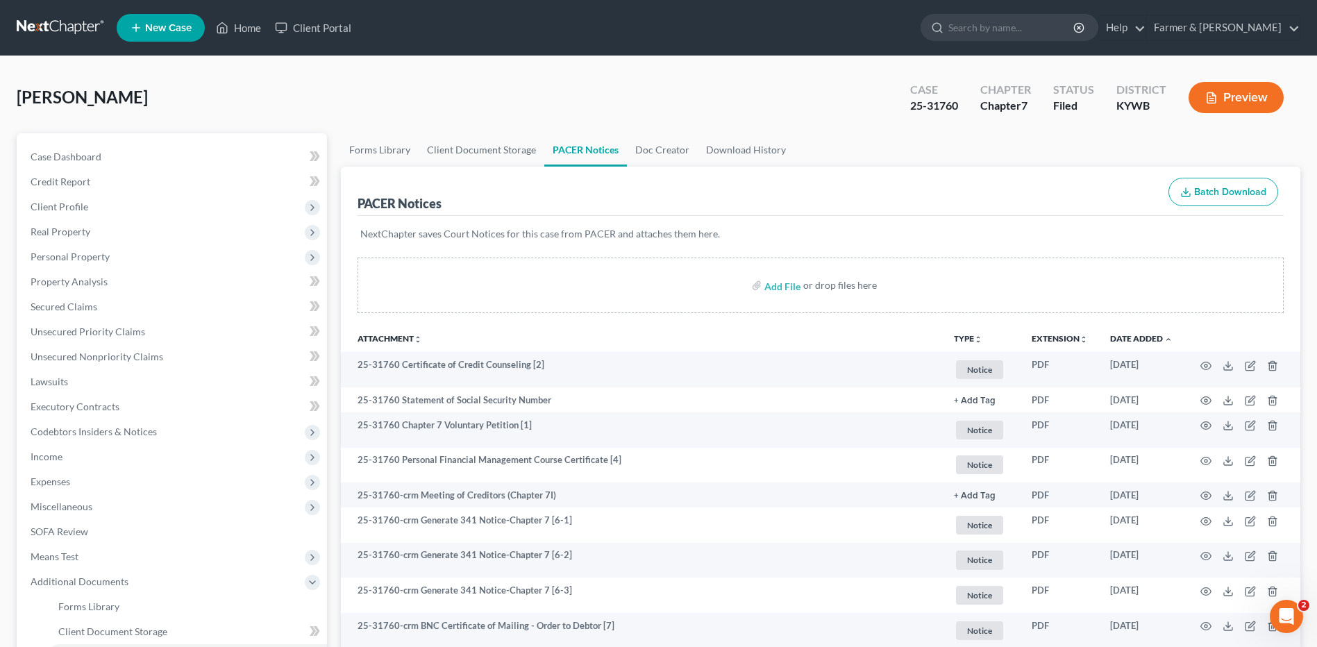
click at [37, 27] on link at bounding box center [61, 27] width 89 height 25
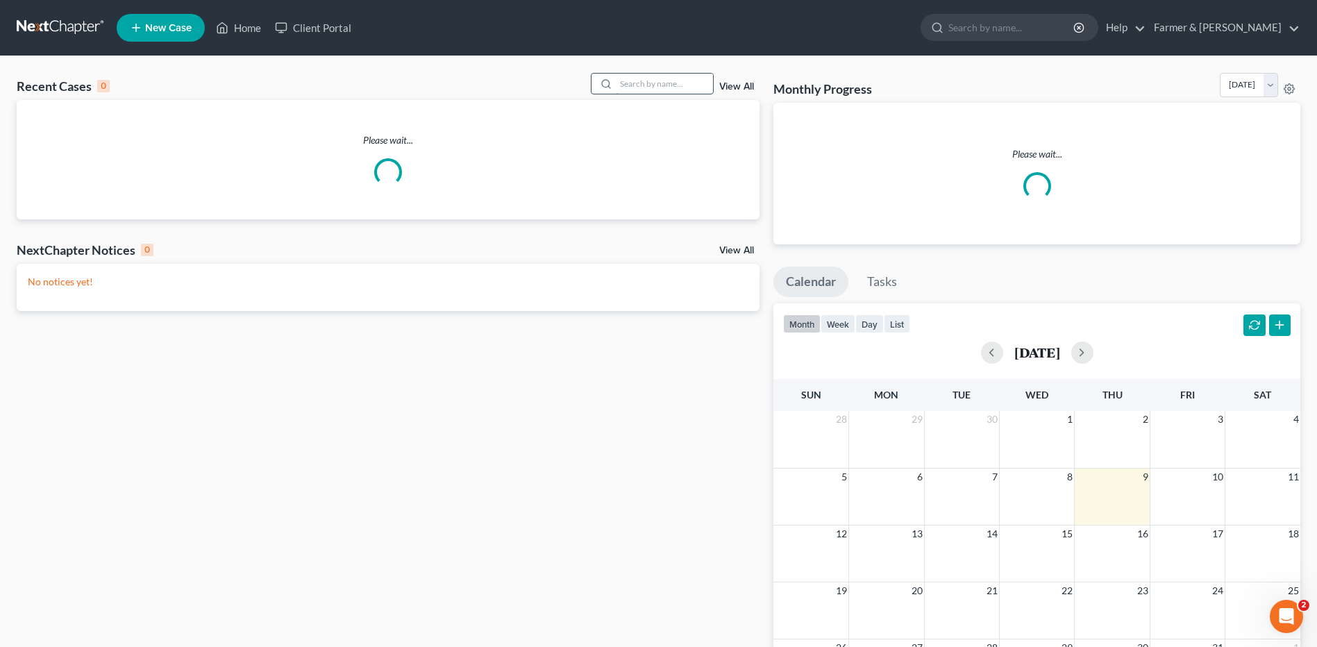
click at [630, 90] on input "search" at bounding box center [664, 84] width 97 height 20
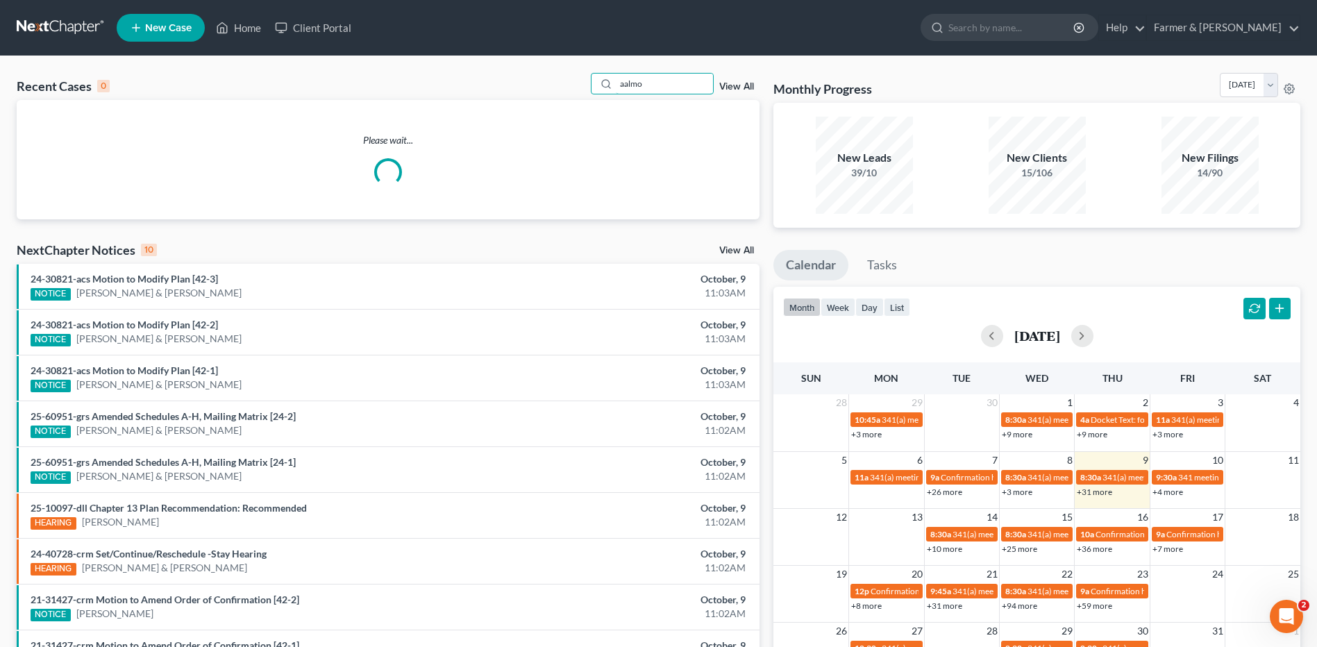
type input "aalmo"
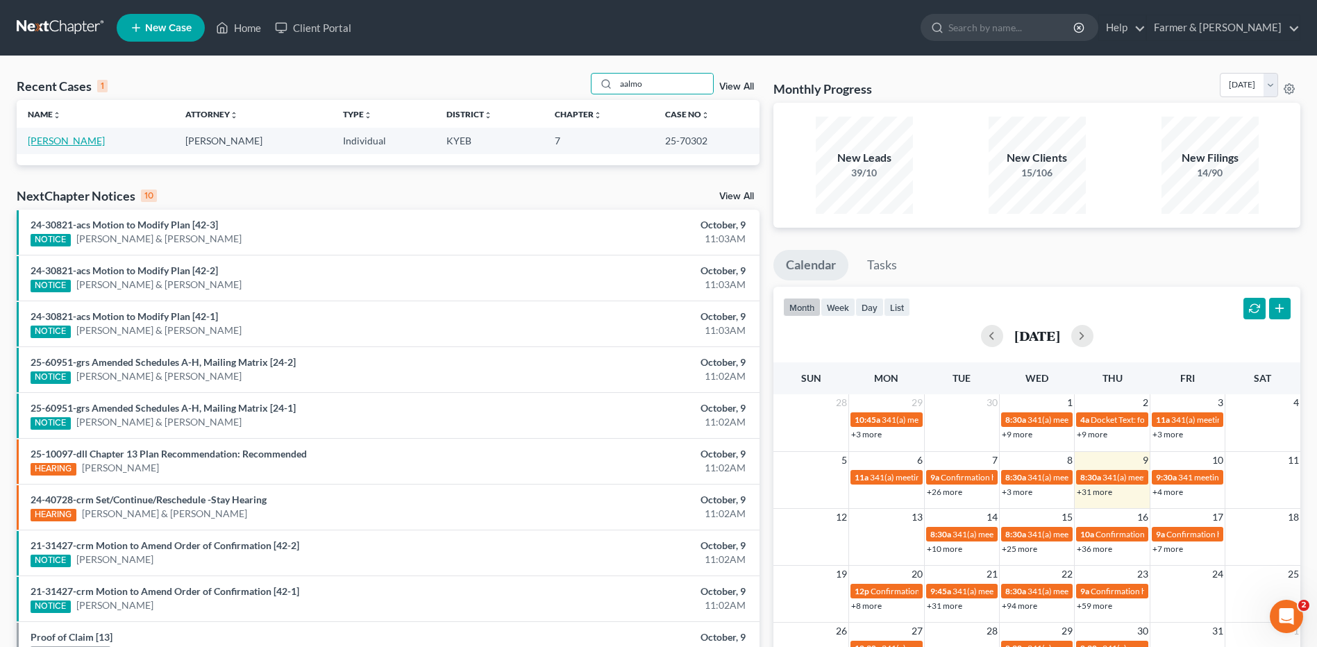
click at [51, 144] on link "Aalmo, Leanne" at bounding box center [66, 141] width 77 height 12
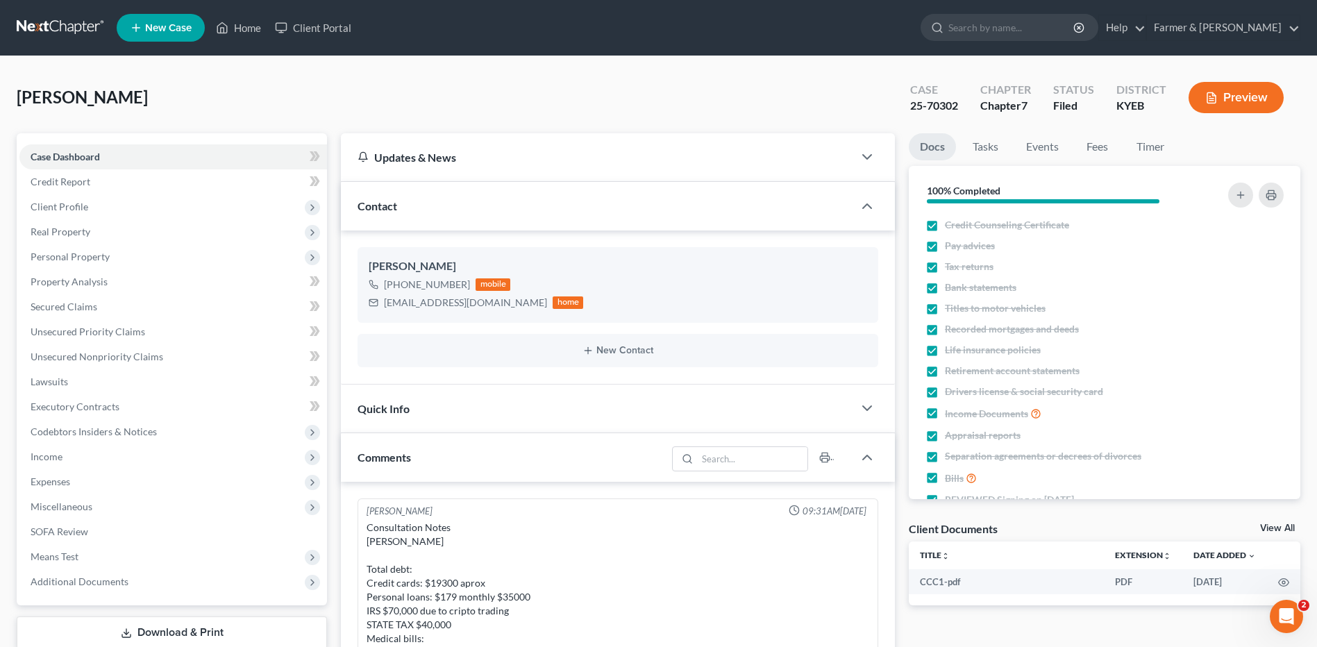
scroll to position [534, 0]
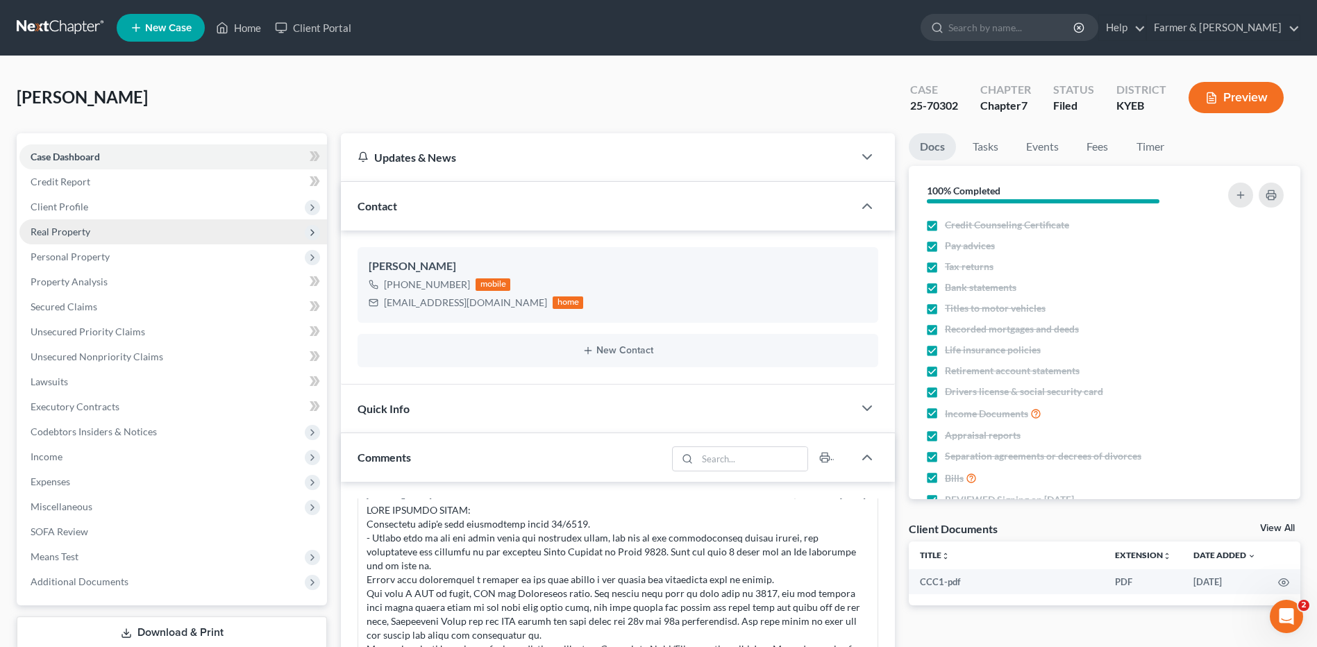
click at [107, 230] on span "Real Property" at bounding box center [172, 231] width 307 height 25
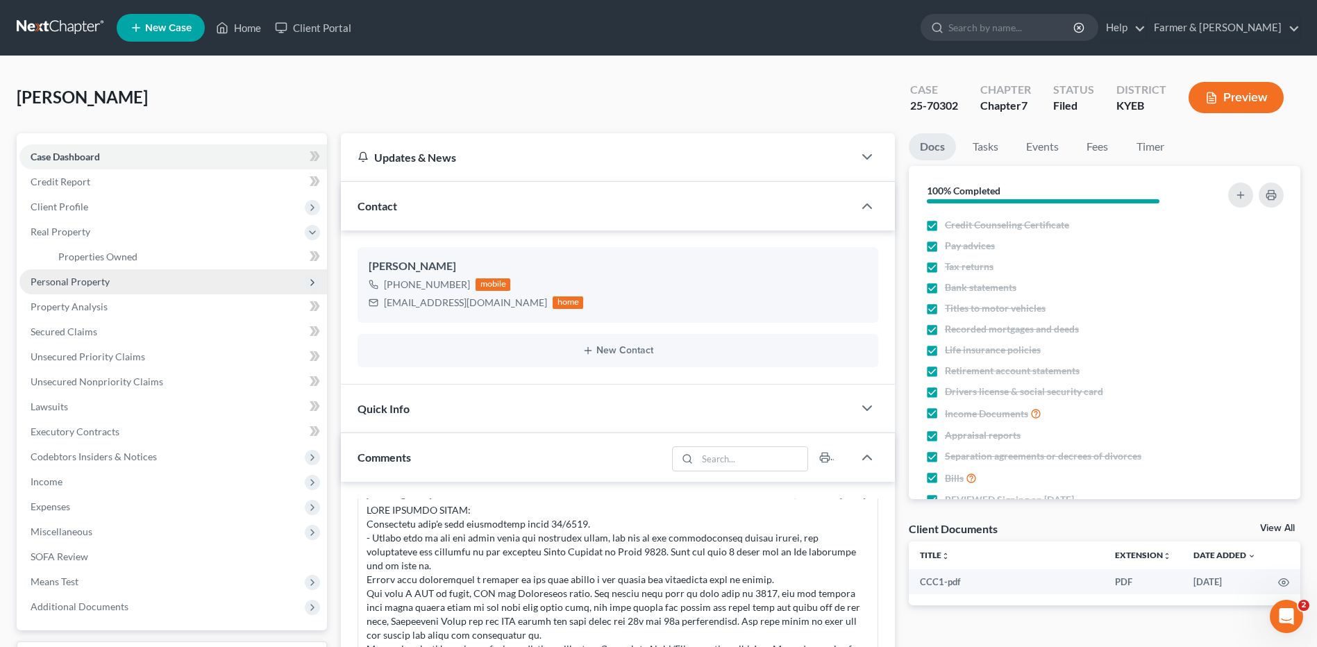
click at [100, 280] on span "Personal Property" at bounding box center [70, 282] width 79 height 12
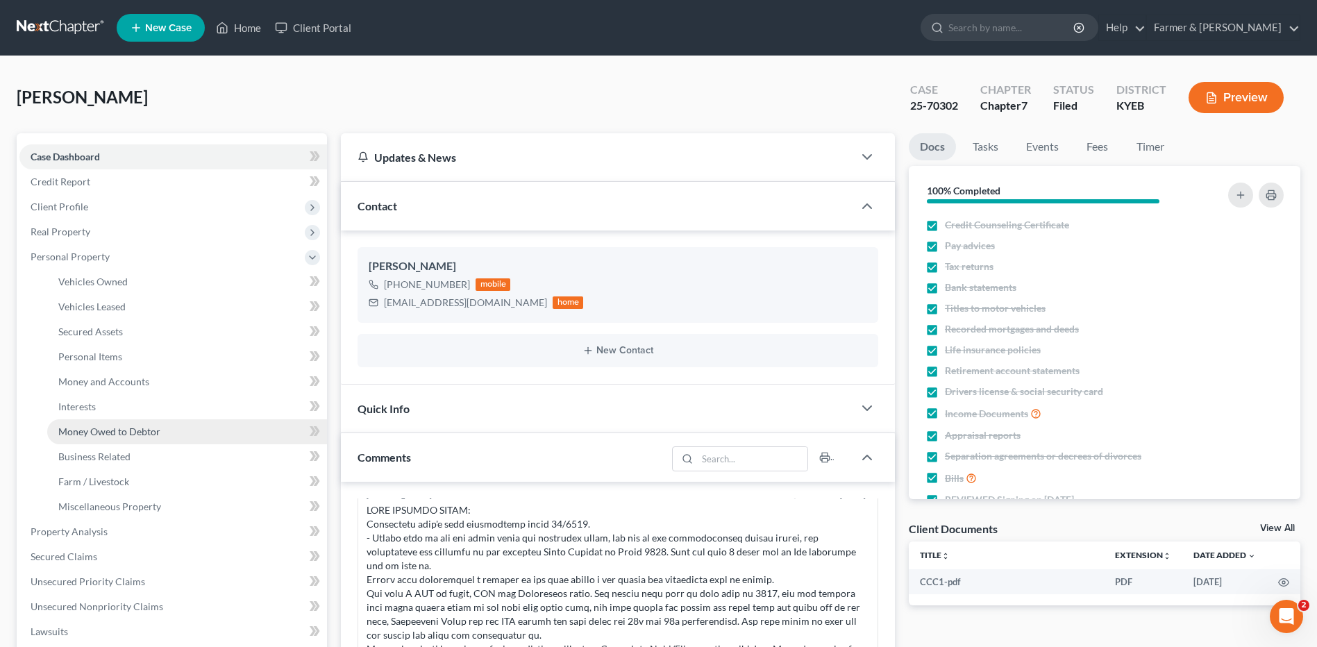
click at [100, 429] on span "Money Owed to Debtor" at bounding box center [109, 431] width 102 height 12
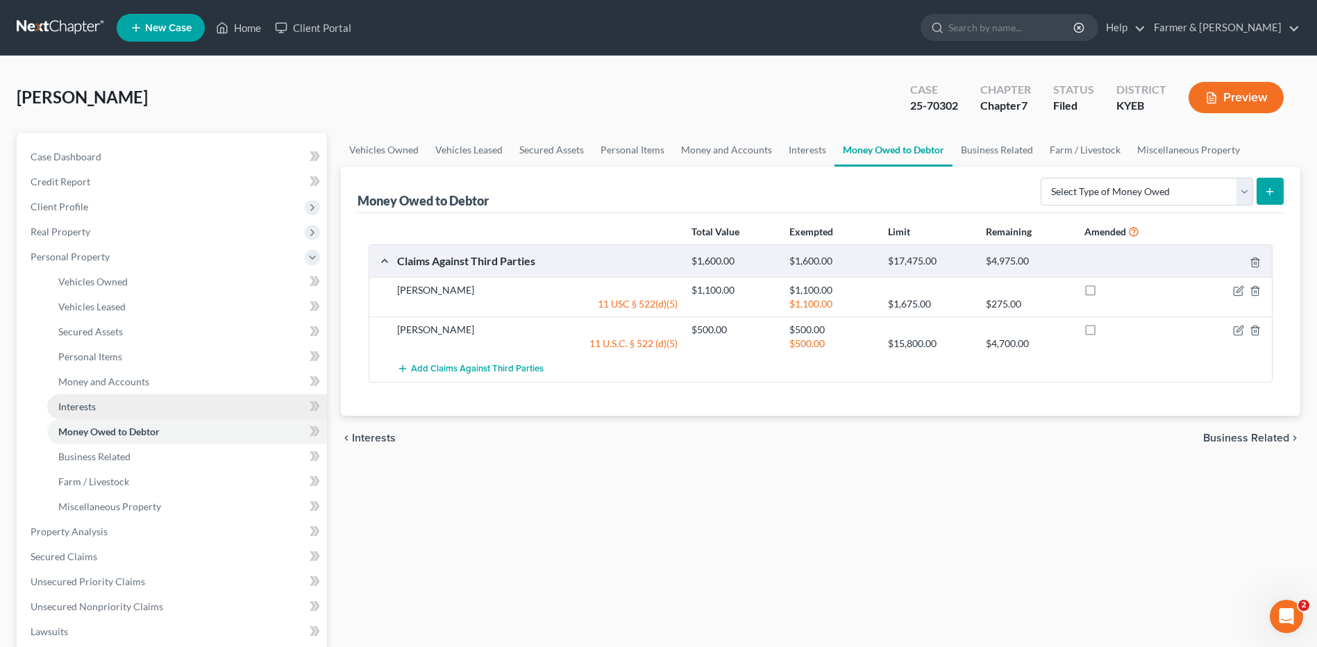
scroll to position [69, 0]
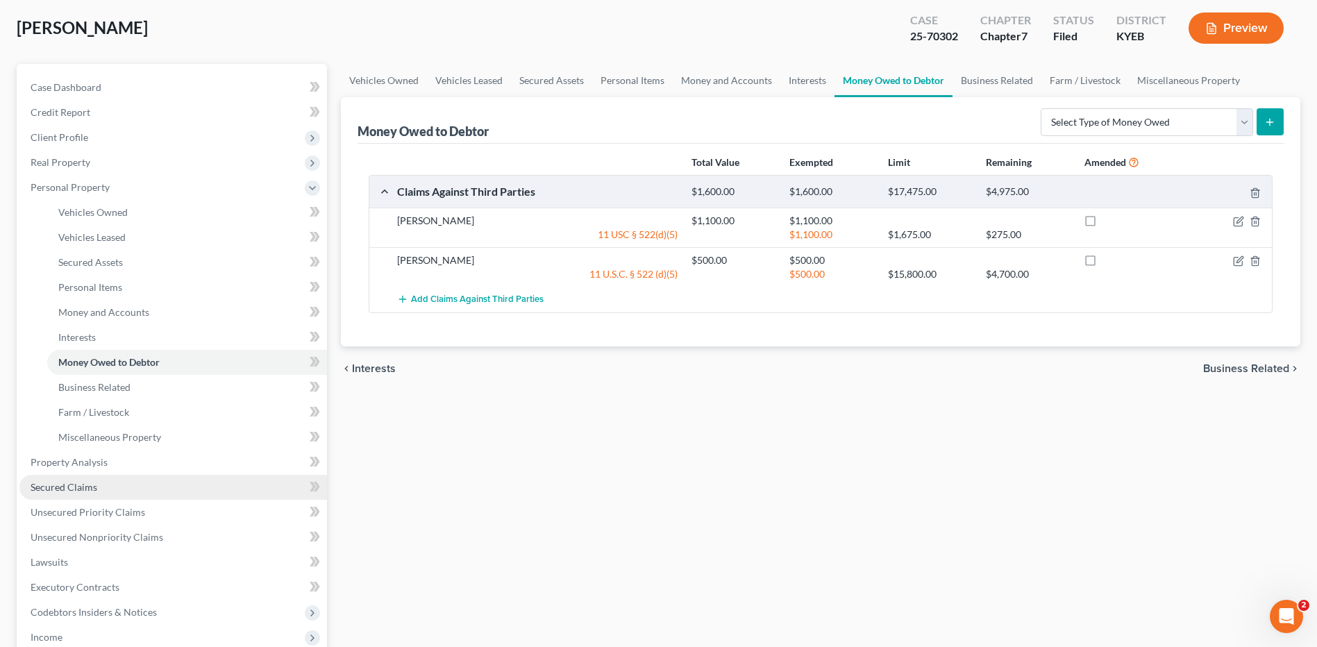
click at [98, 482] on link "Secured Claims" at bounding box center [172, 487] width 307 height 25
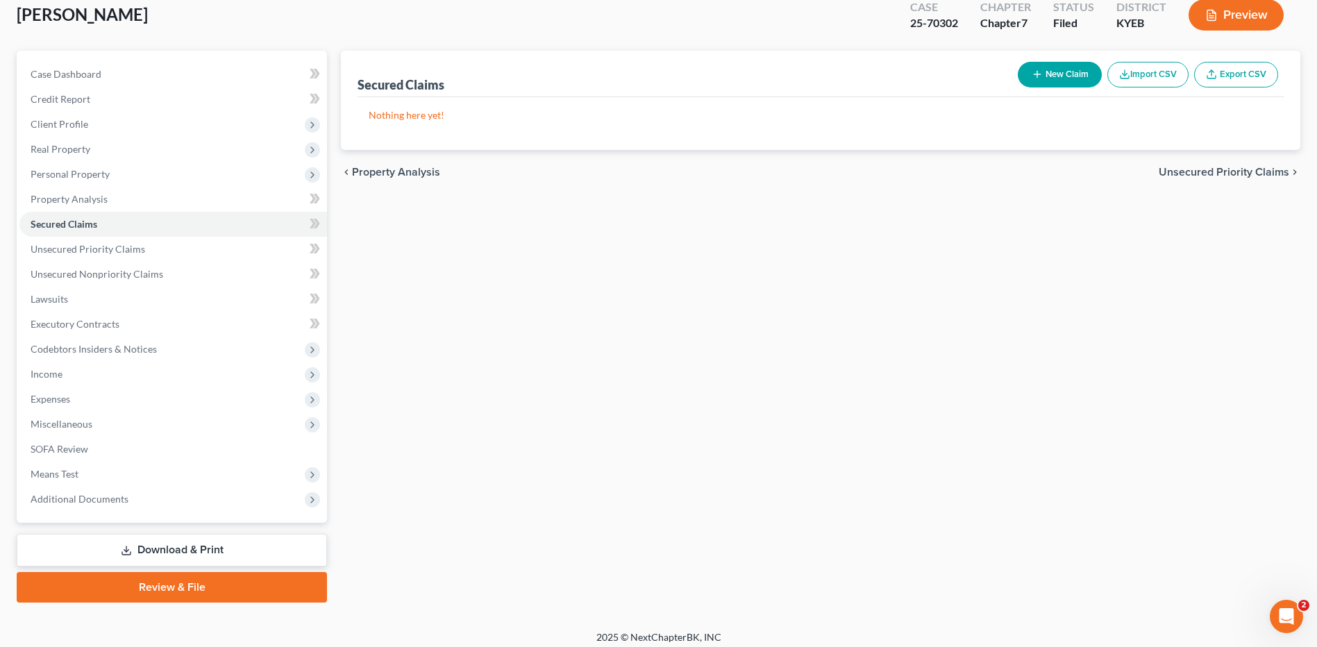
scroll to position [91, 0]
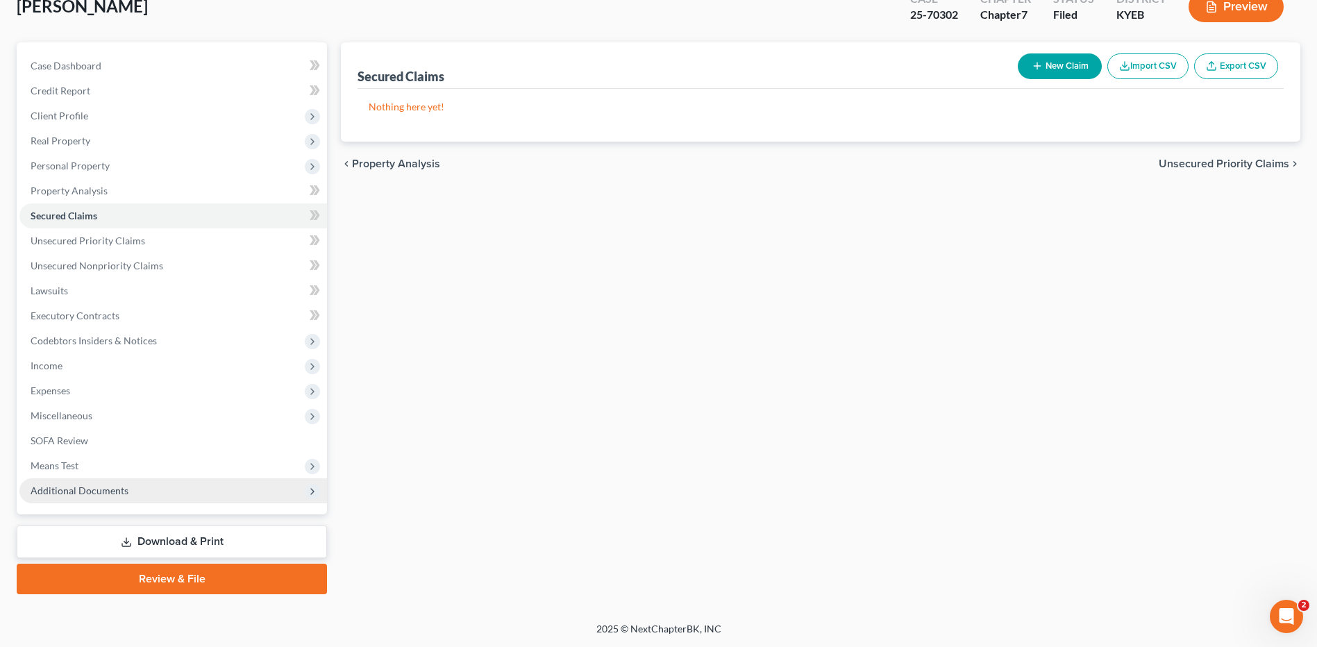
click at [115, 498] on span "Additional Documents" at bounding box center [172, 490] width 307 height 25
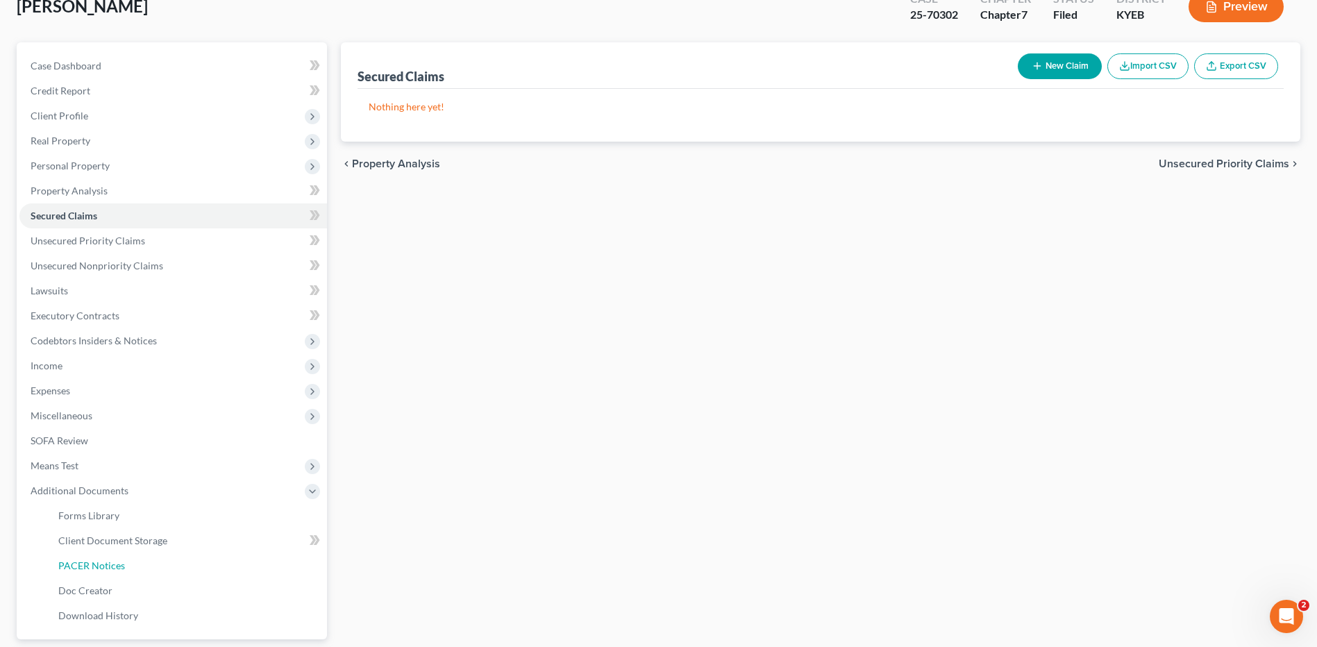
click at [98, 568] on span "PACER Notices" at bounding box center [91, 565] width 67 height 12
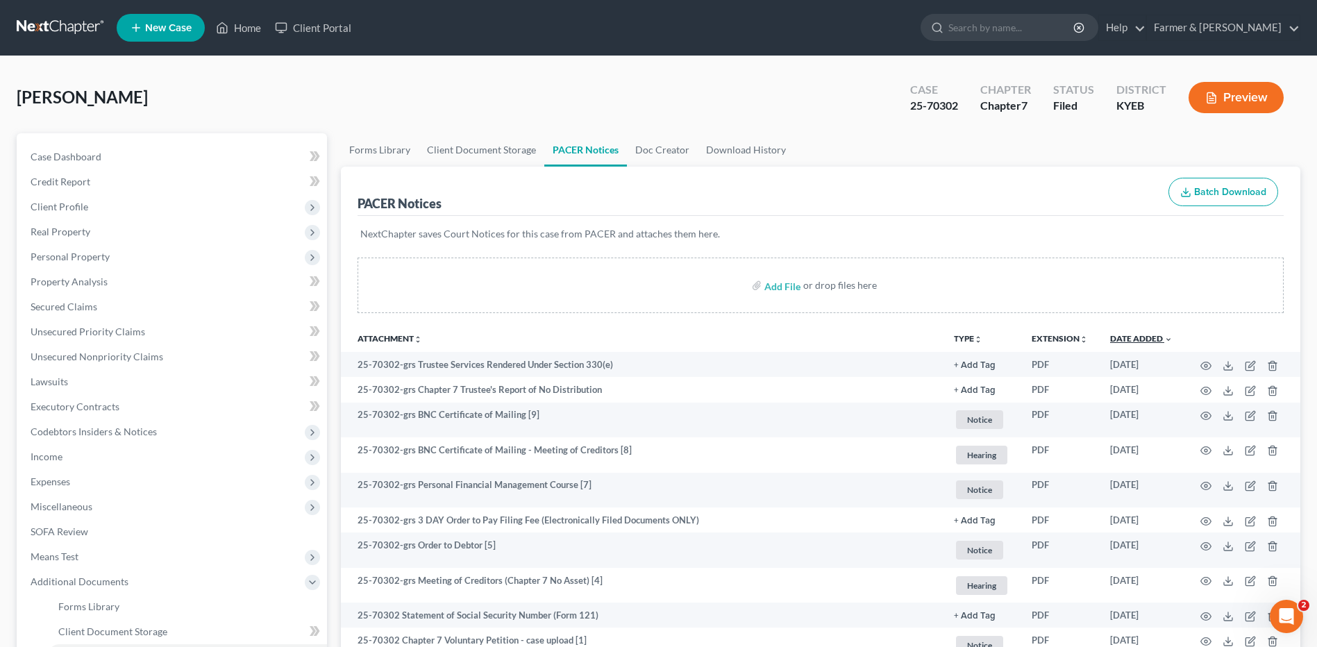
click at [1144, 336] on link "Date Added unfold_more expand_more expand_less" at bounding box center [1141, 338] width 62 height 10
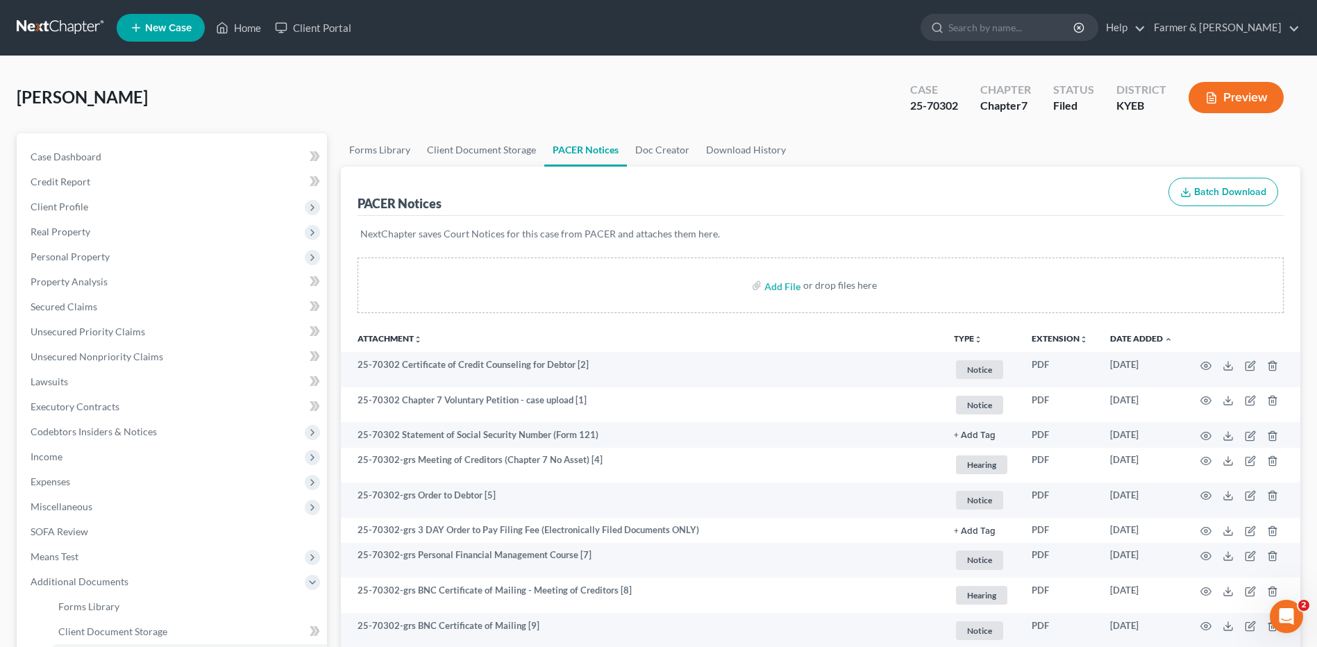
click at [74, 31] on link at bounding box center [61, 27] width 89 height 25
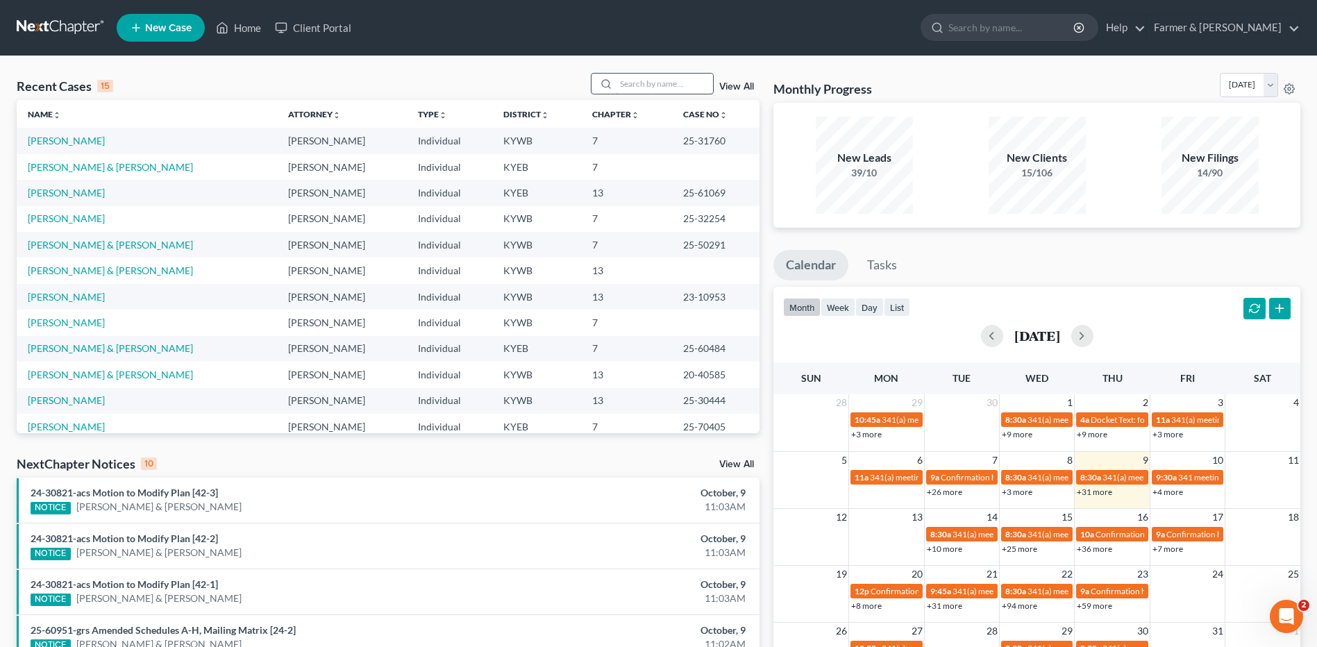
click at [636, 87] on input "search" at bounding box center [664, 84] width 97 height 20
type input "golden"
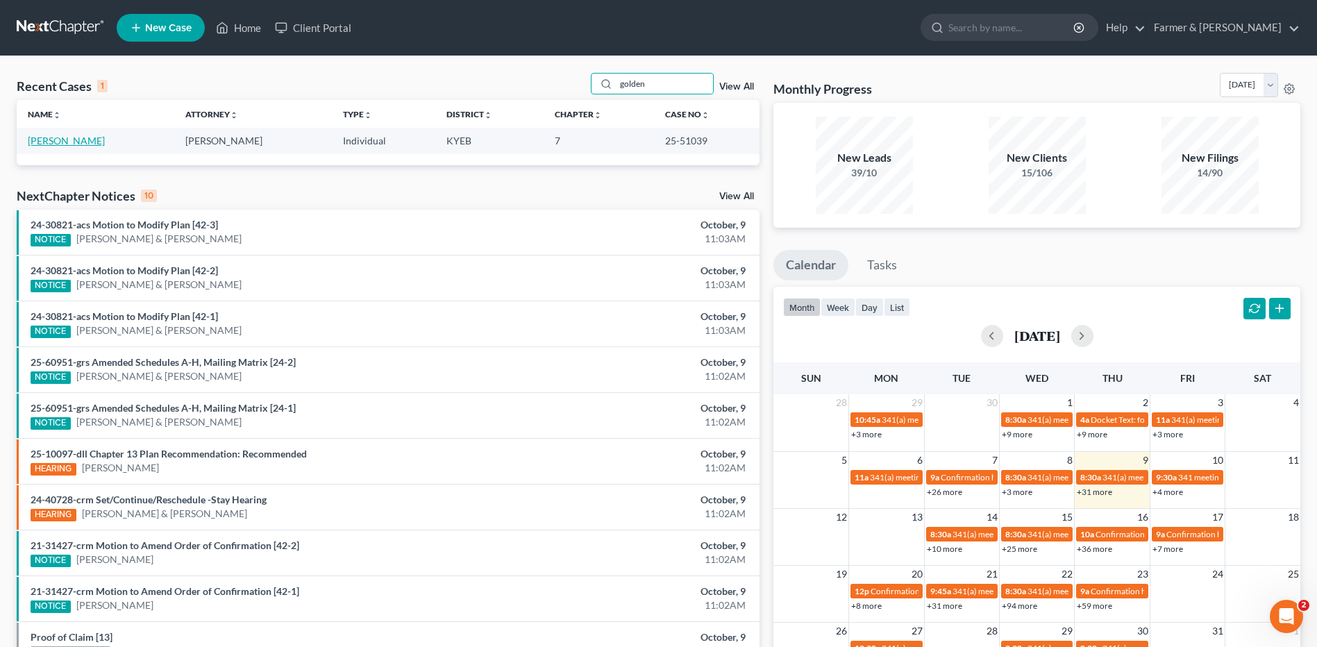
click at [82, 144] on link "[PERSON_NAME]" at bounding box center [66, 141] width 77 height 12
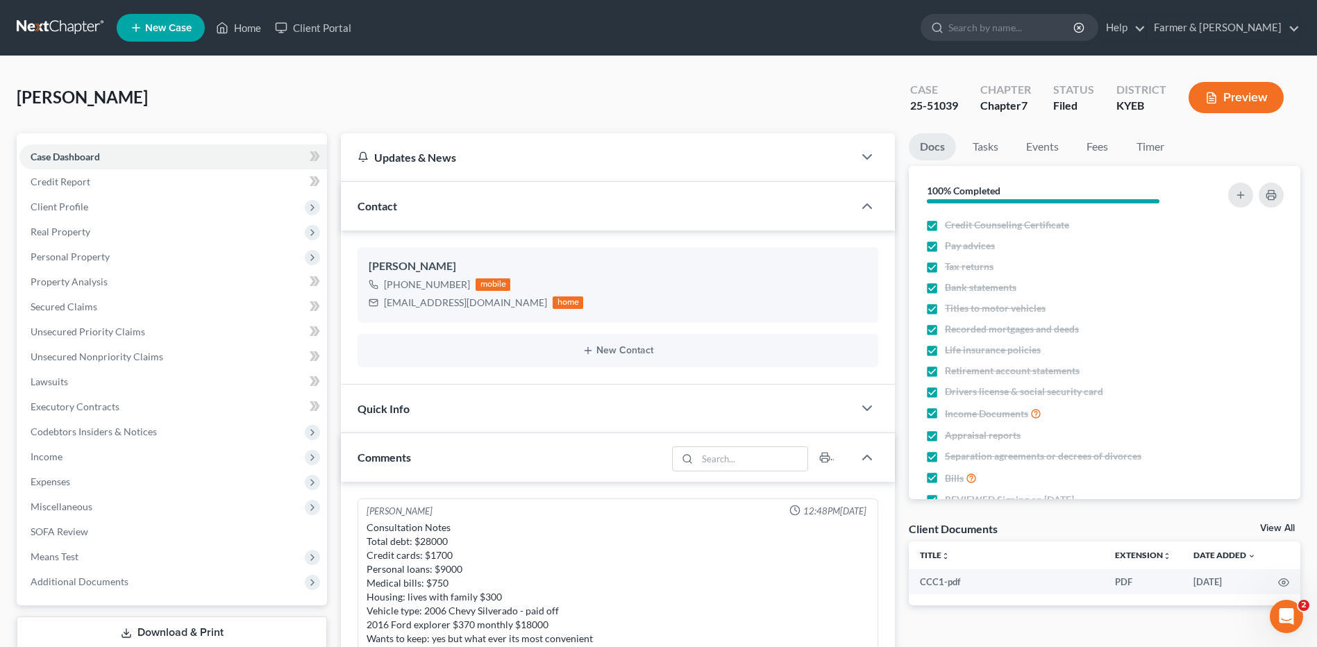
scroll to position [17, 0]
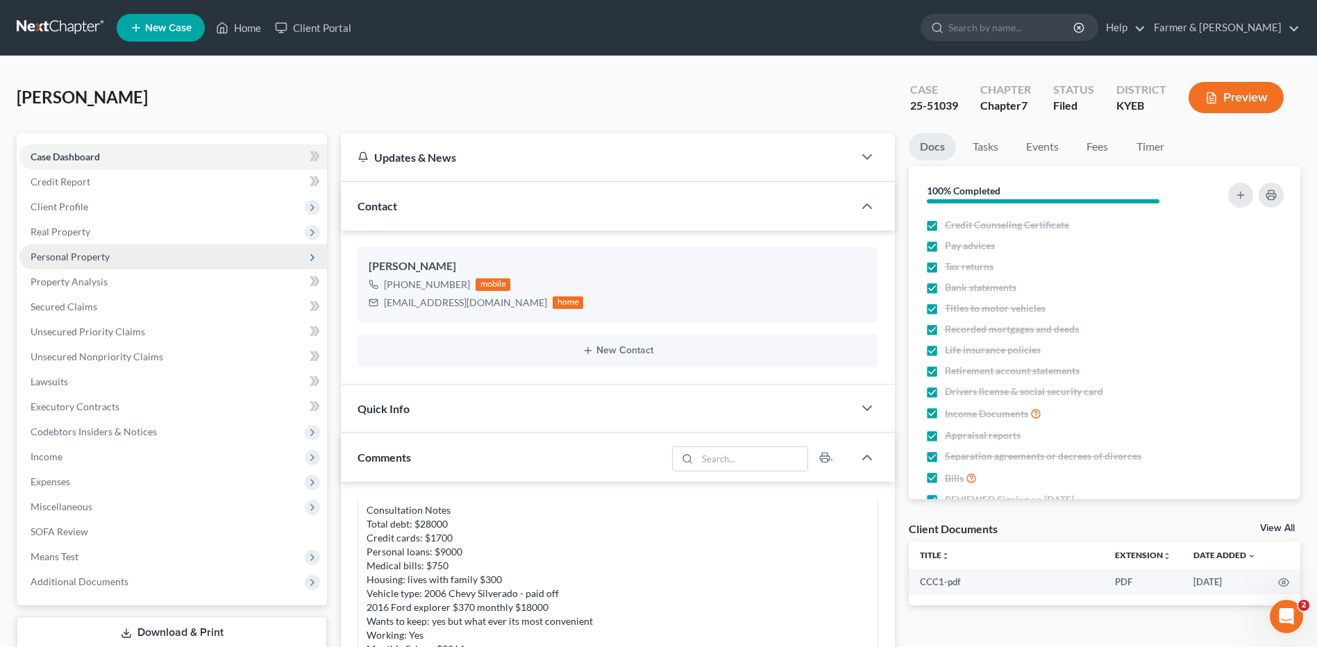
click at [110, 251] on span "Personal Property" at bounding box center [172, 256] width 307 height 25
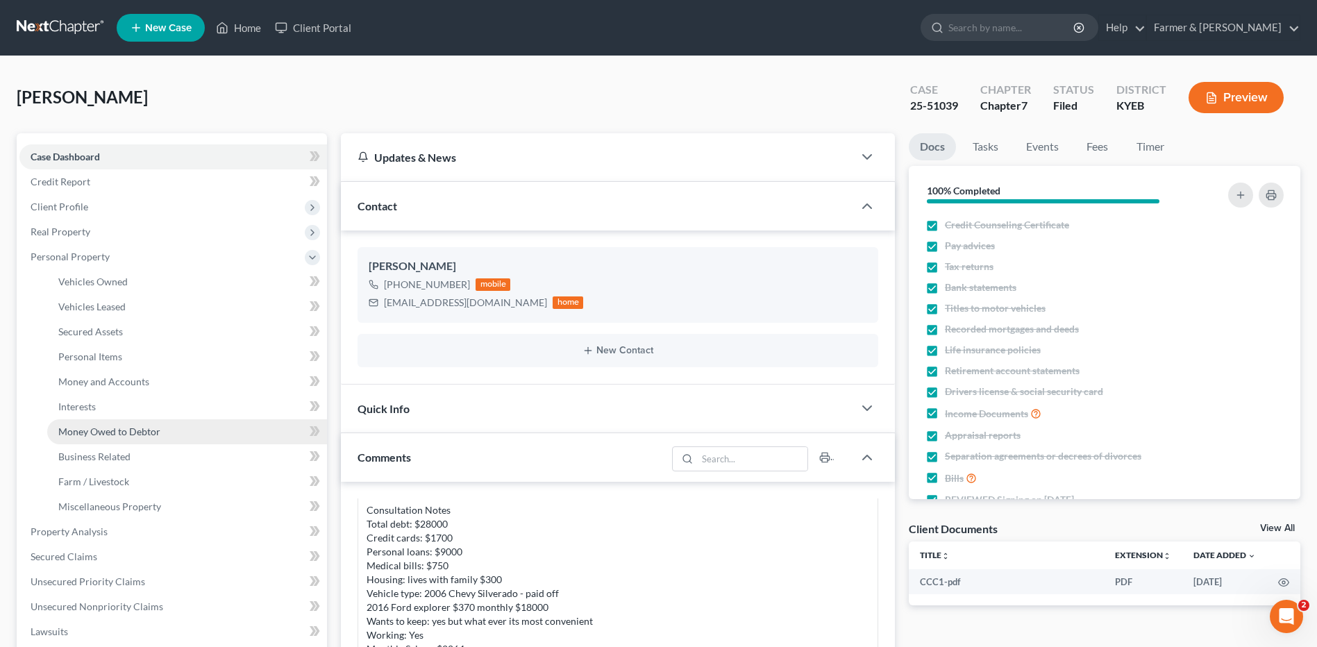
click at [93, 429] on span "Money Owed to Debtor" at bounding box center [109, 431] width 102 height 12
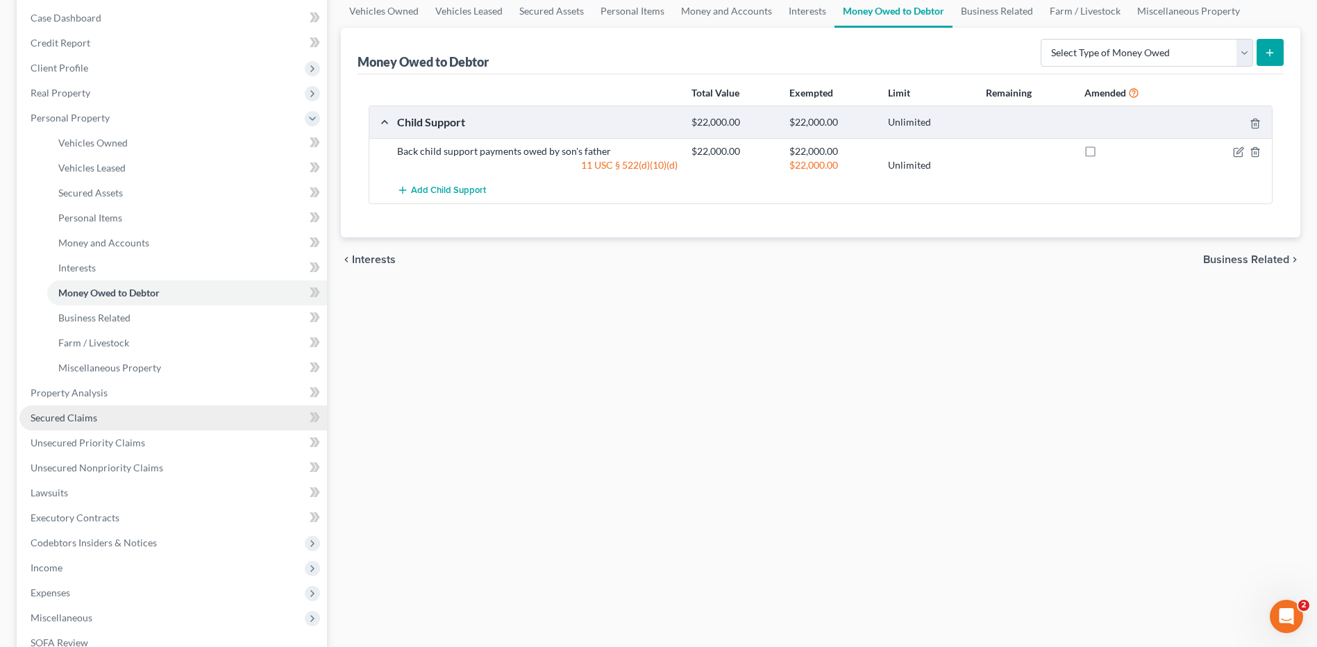
click at [97, 422] on link "Secured Claims" at bounding box center [172, 417] width 307 height 25
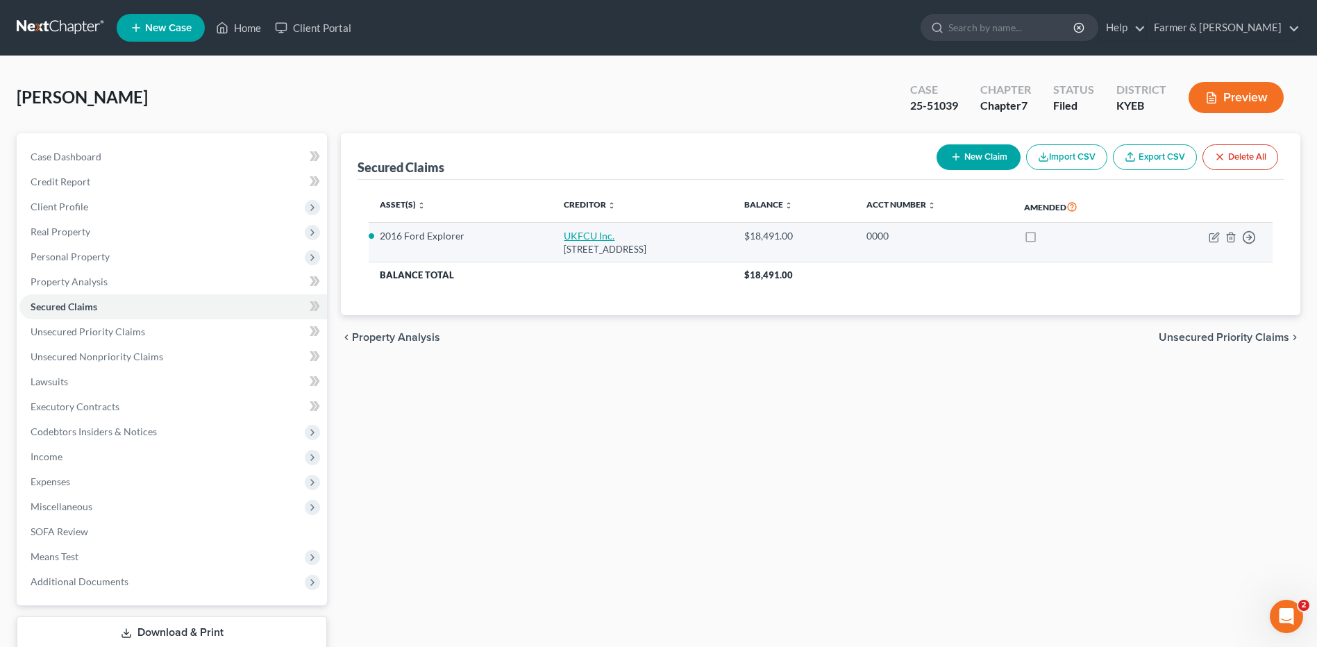
click at [564, 234] on link "UKFCU Inc." at bounding box center [589, 236] width 51 height 12
select select "18"
select select "0"
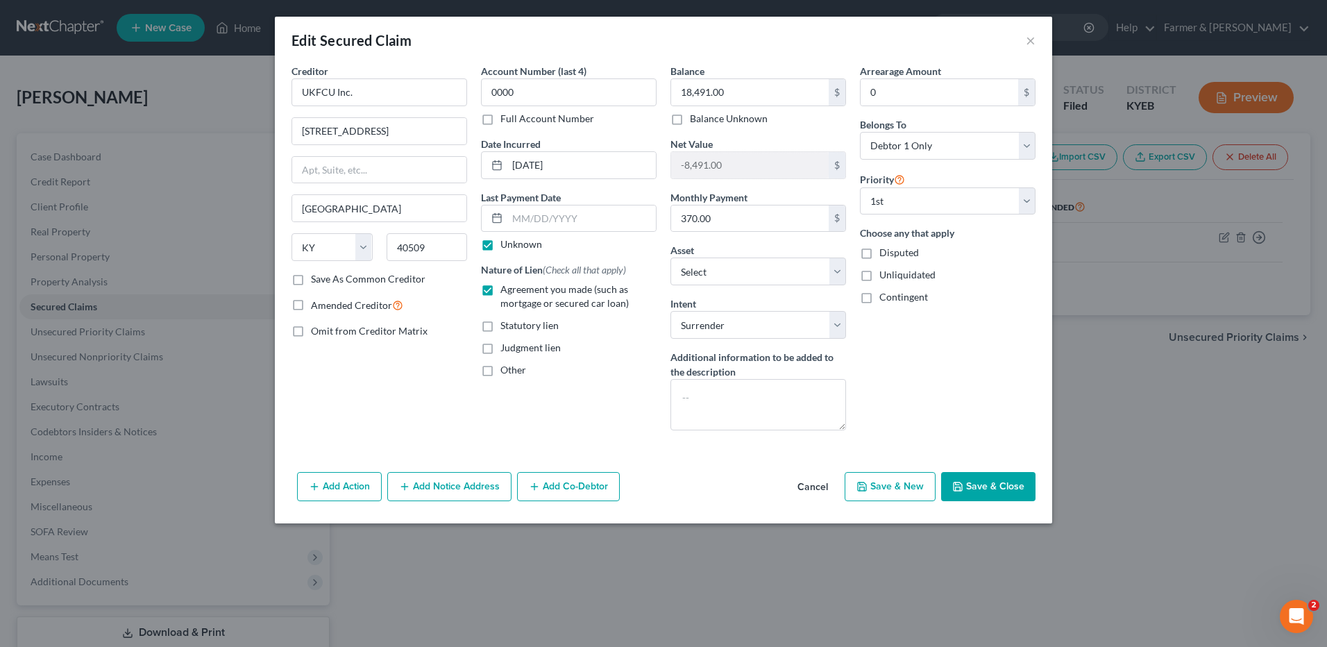
click at [813, 486] on button "Cancel" at bounding box center [812, 487] width 53 height 28
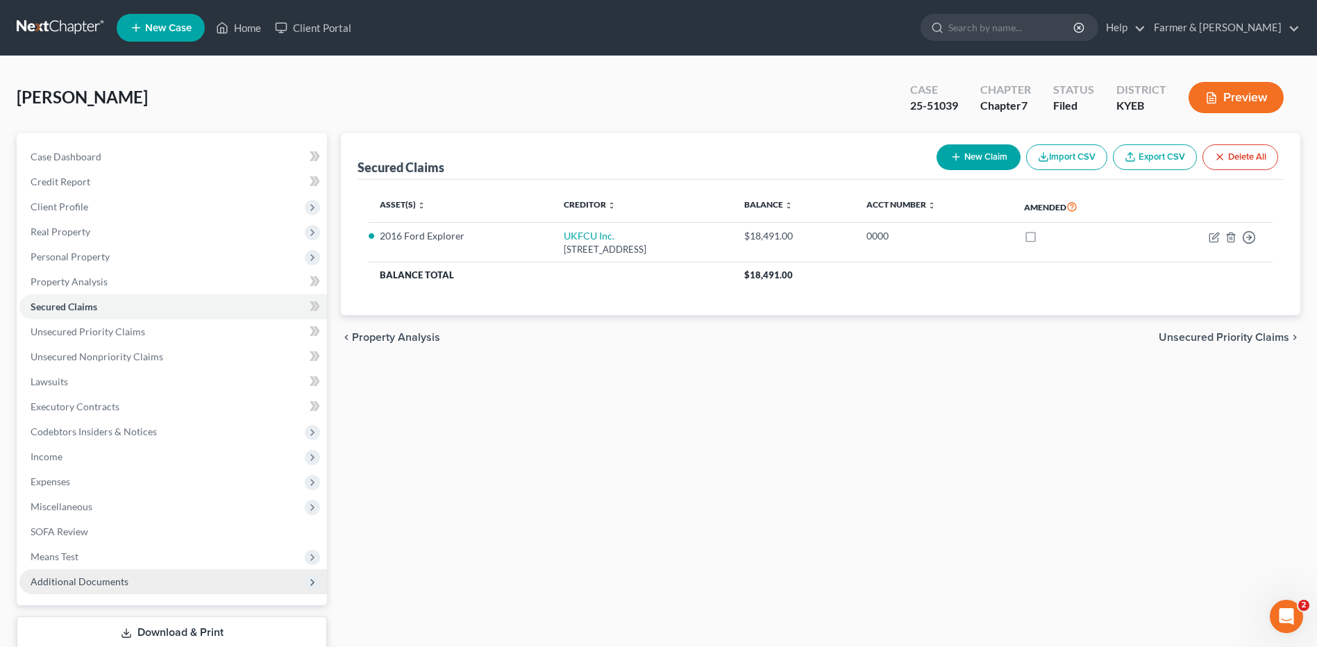
click at [128, 584] on span "Additional Documents" at bounding box center [172, 581] width 307 height 25
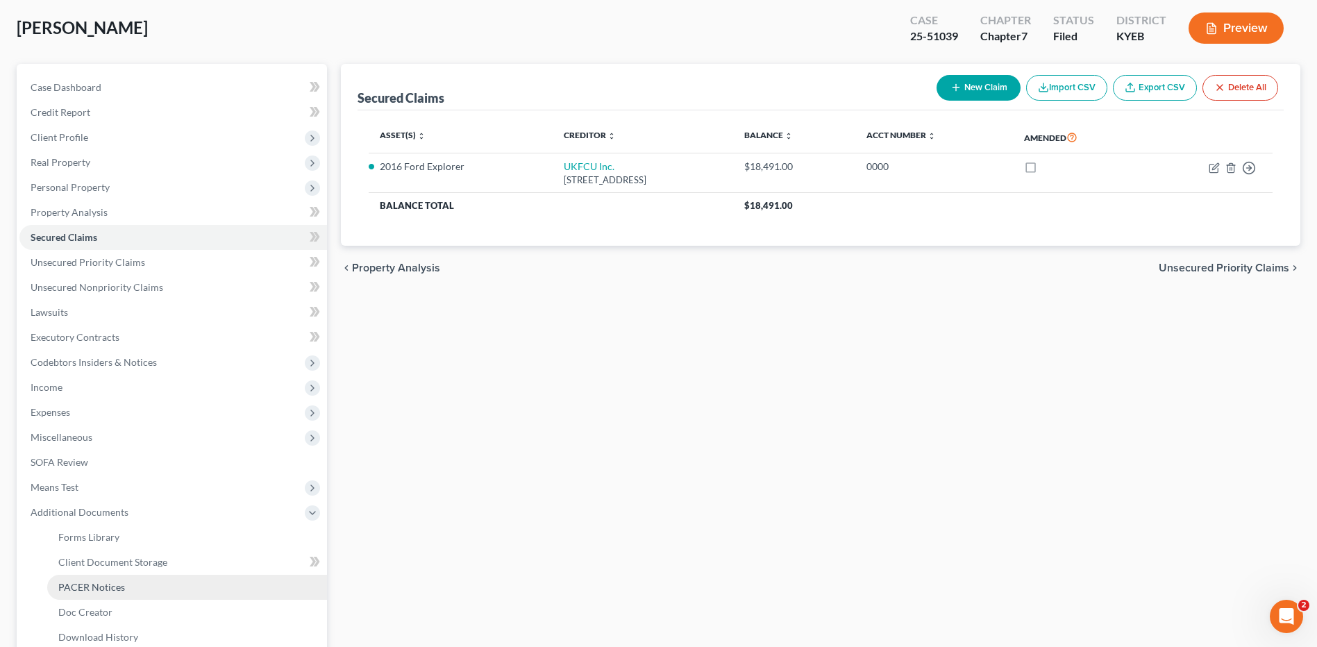
click at [122, 590] on span "PACER Notices" at bounding box center [91, 587] width 67 height 12
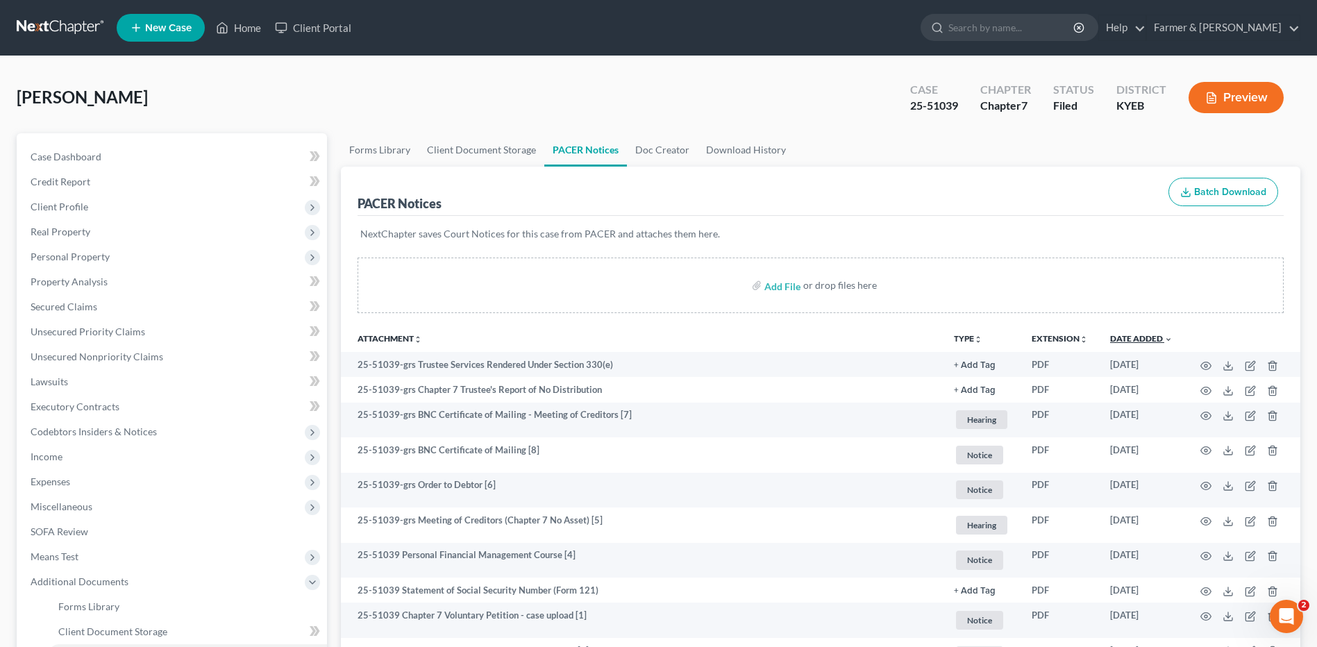
drag, startPoint x: 1153, startPoint y: 340, endPoint x: 1138, endPoint y: 344, distance: 15.8
click at [1153, 339] on link "Date Added unfold_more expand_more expand_less" at bounding box center [1141, 338] width 62 height 10
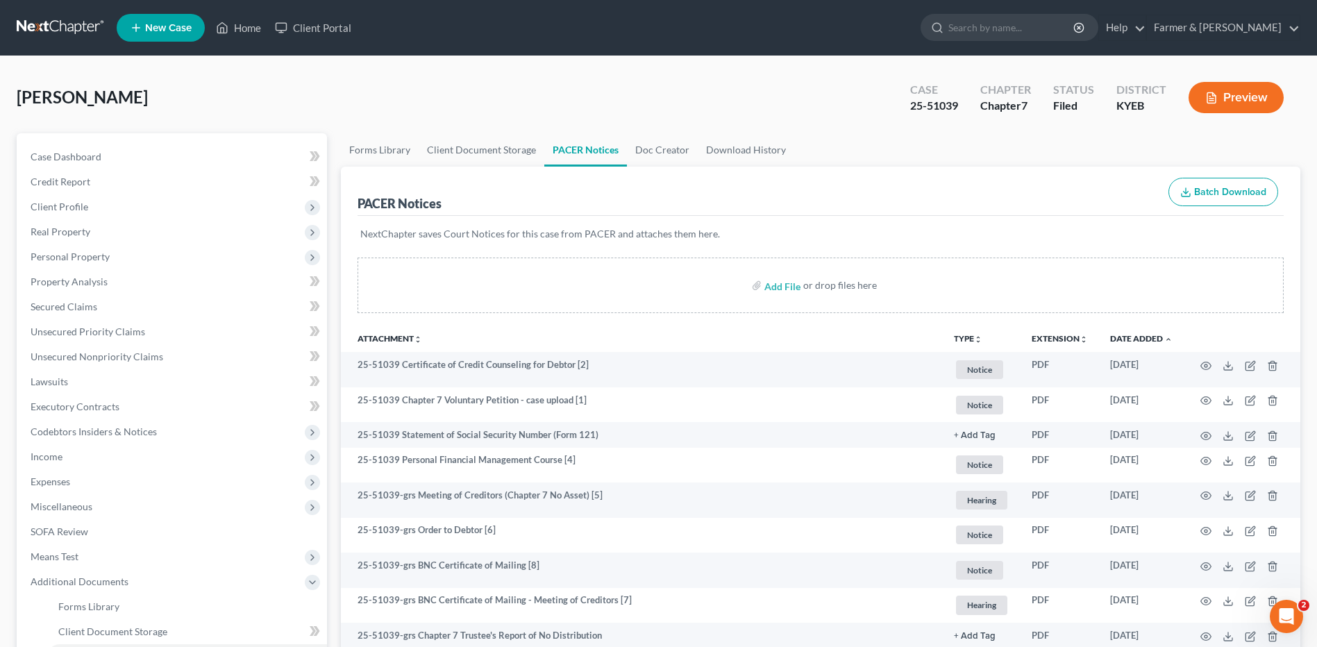
click at [67, 35] on link at bounding box center [61, 27] width 89 height 25
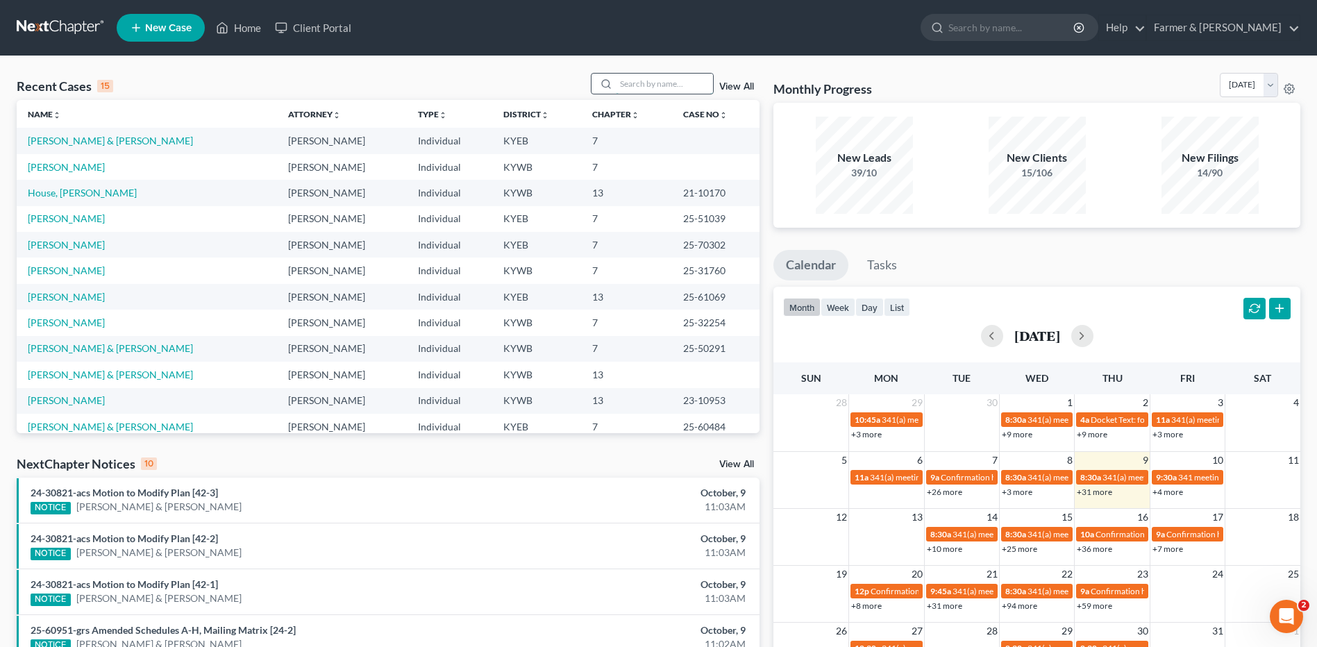
click at [645, 78] on input "search" at bounding box center [664, 84] width 97 height 20
type input "stines"
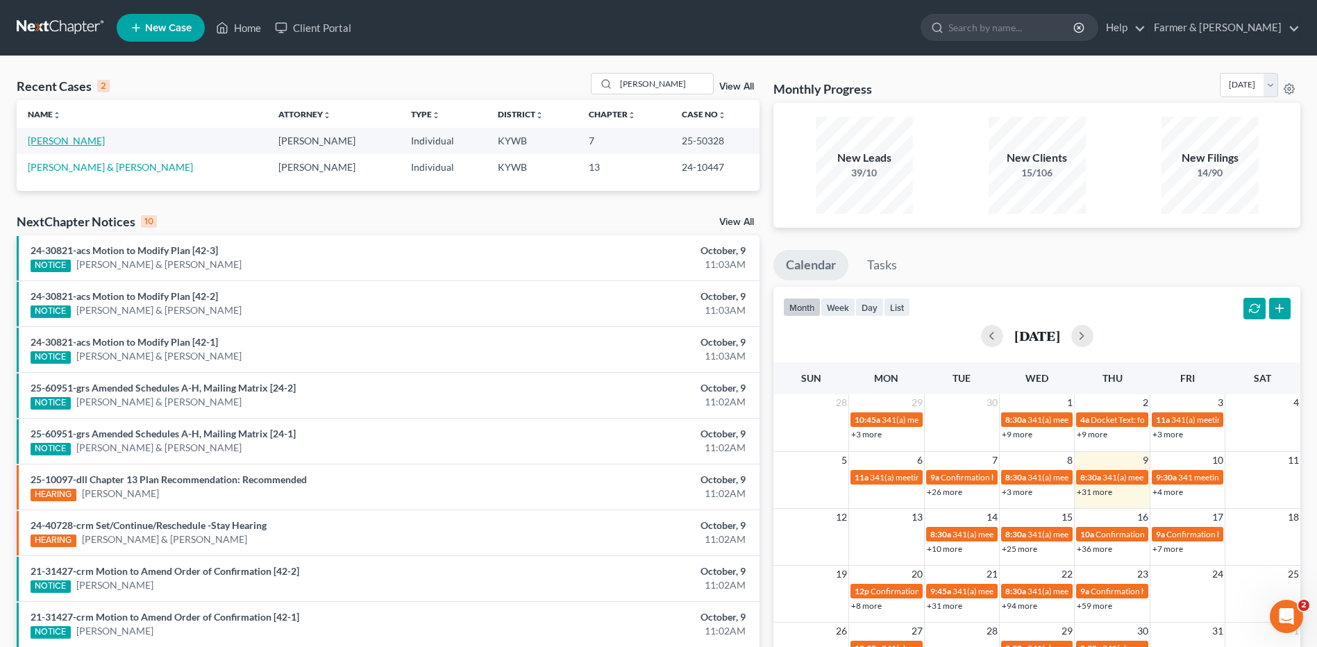
click at [61, 145] on link "[PERSON_NAME]" at bounding box center [66, 141] width 77 height 12
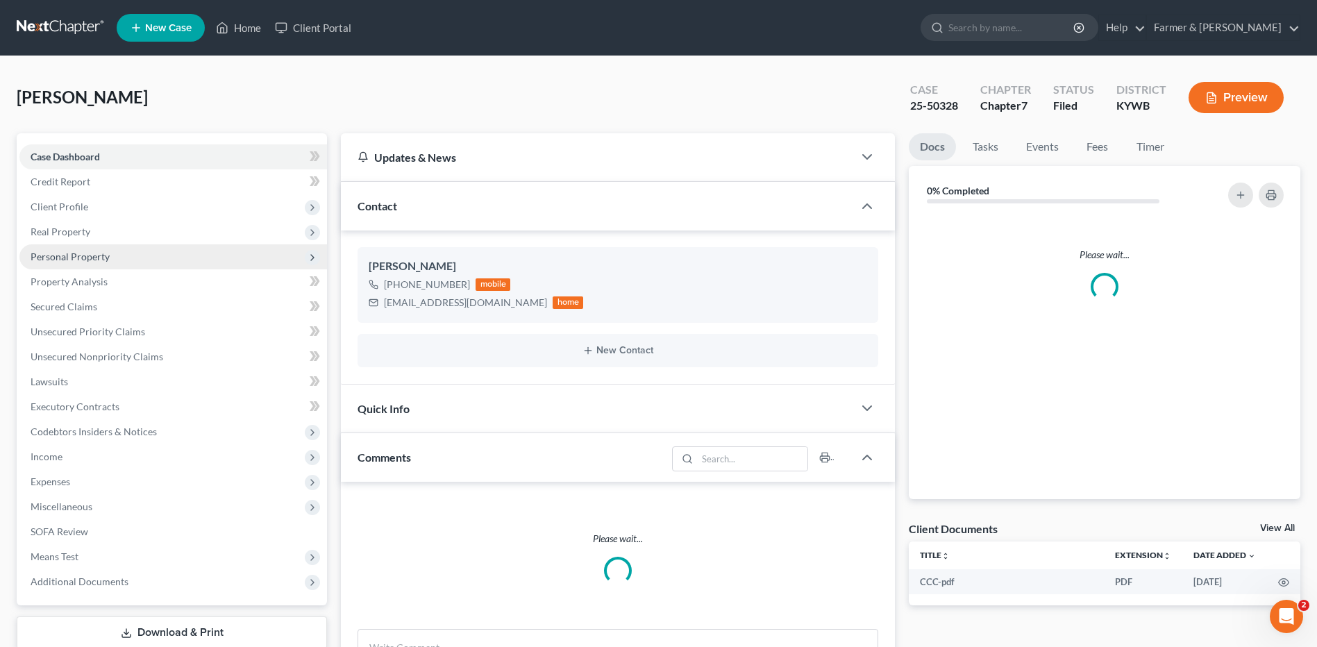
click at [78, 253] on span "Personal Property" at bounding box center [70, 257] width 79 height 12
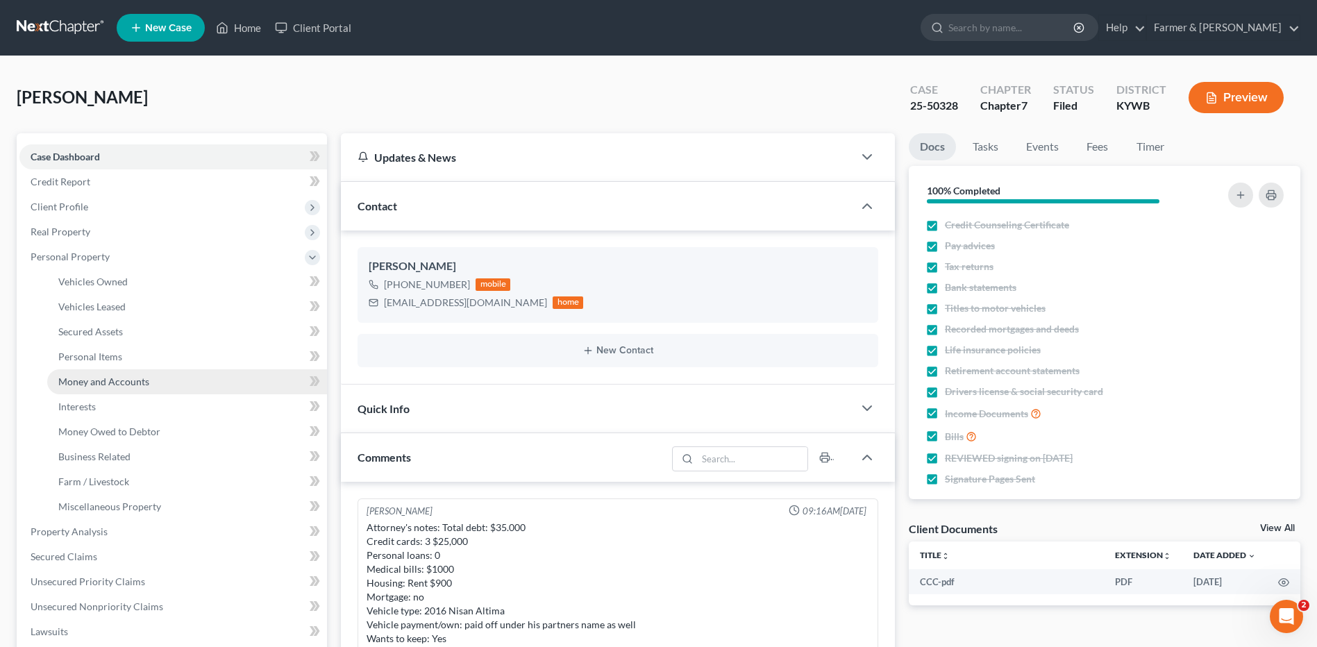
scroll to position [151, 0]
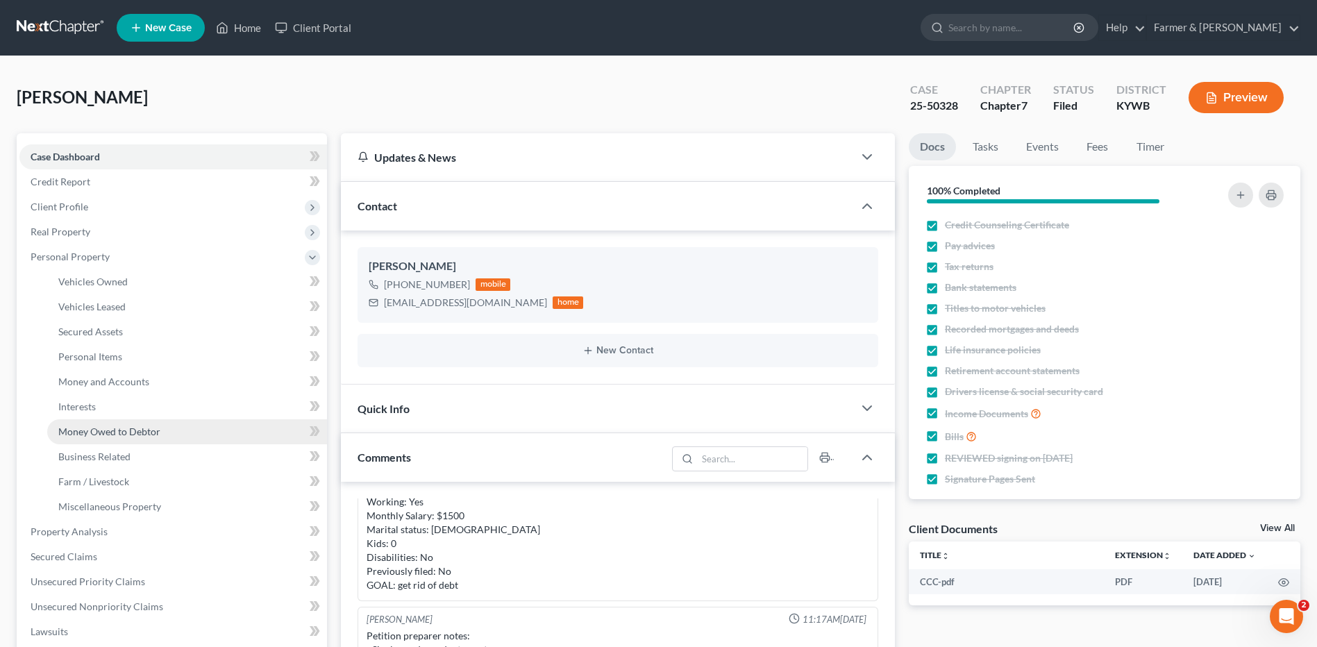
click at [115, 437] on span "Money Owed to Debtor" at bounding box center [109, 431] width 102 height 12
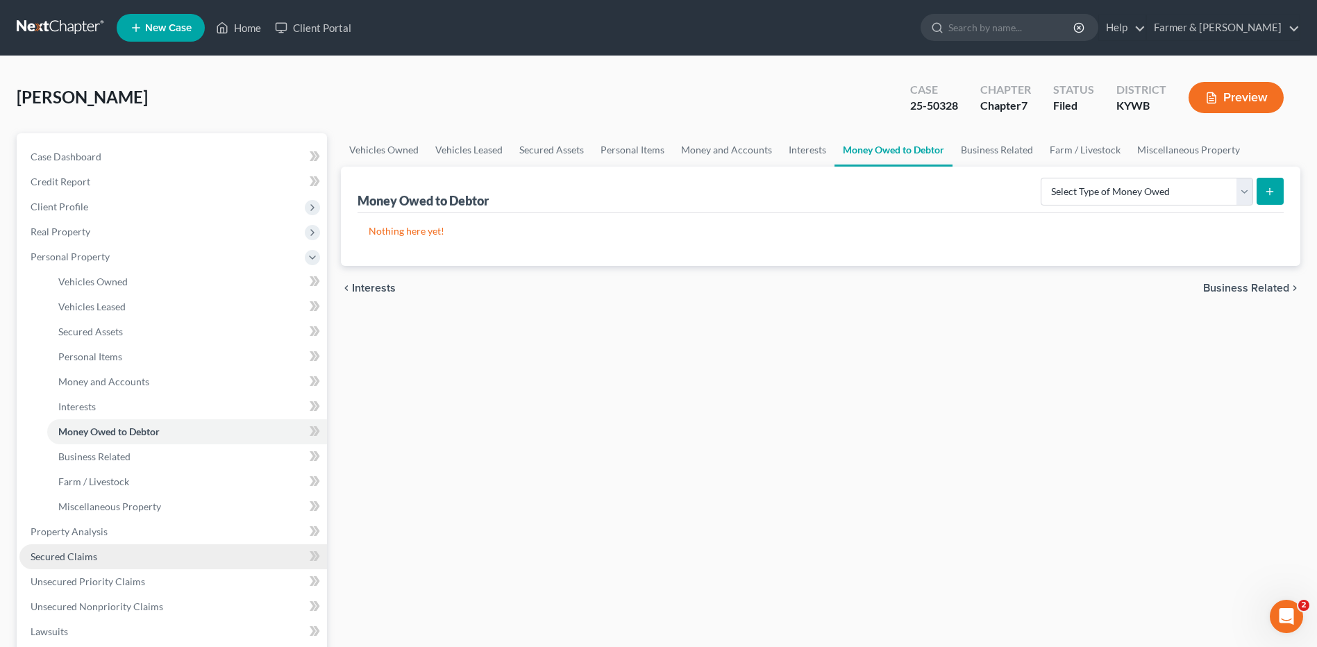
click at [119, 560] on link "Secured Claims" at bounding box center [172, 556] width 307 height 25
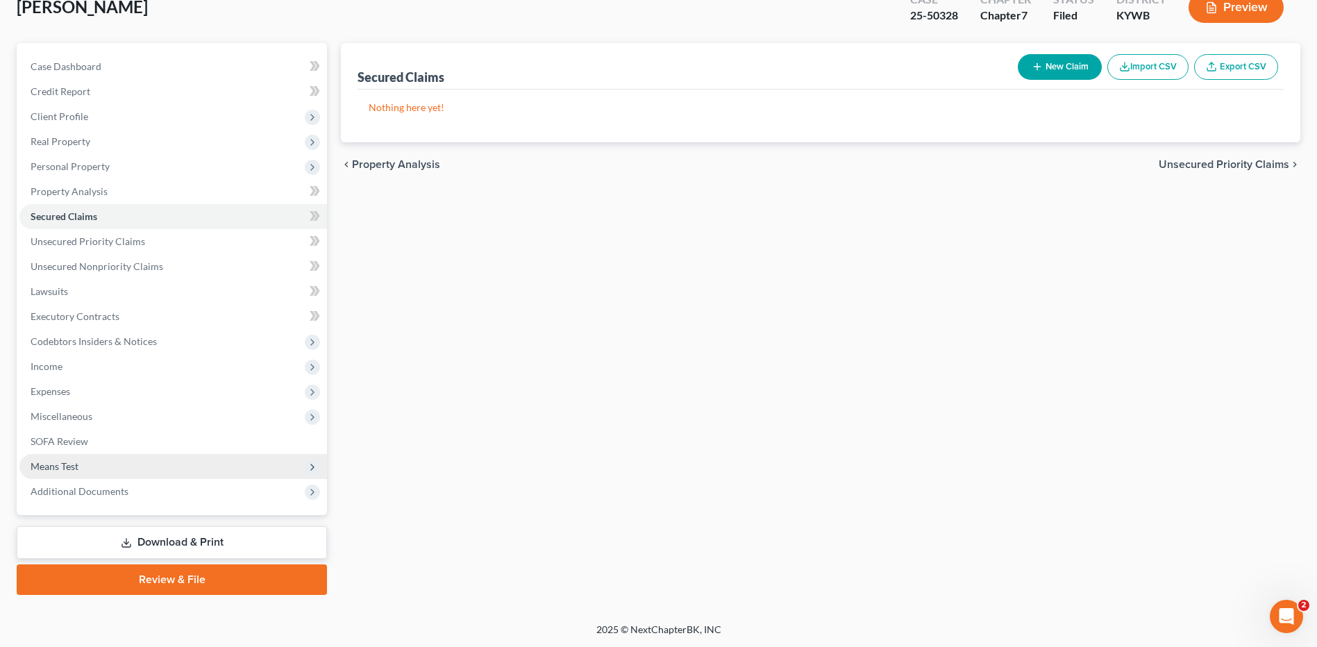
scroll to position [91, 0]
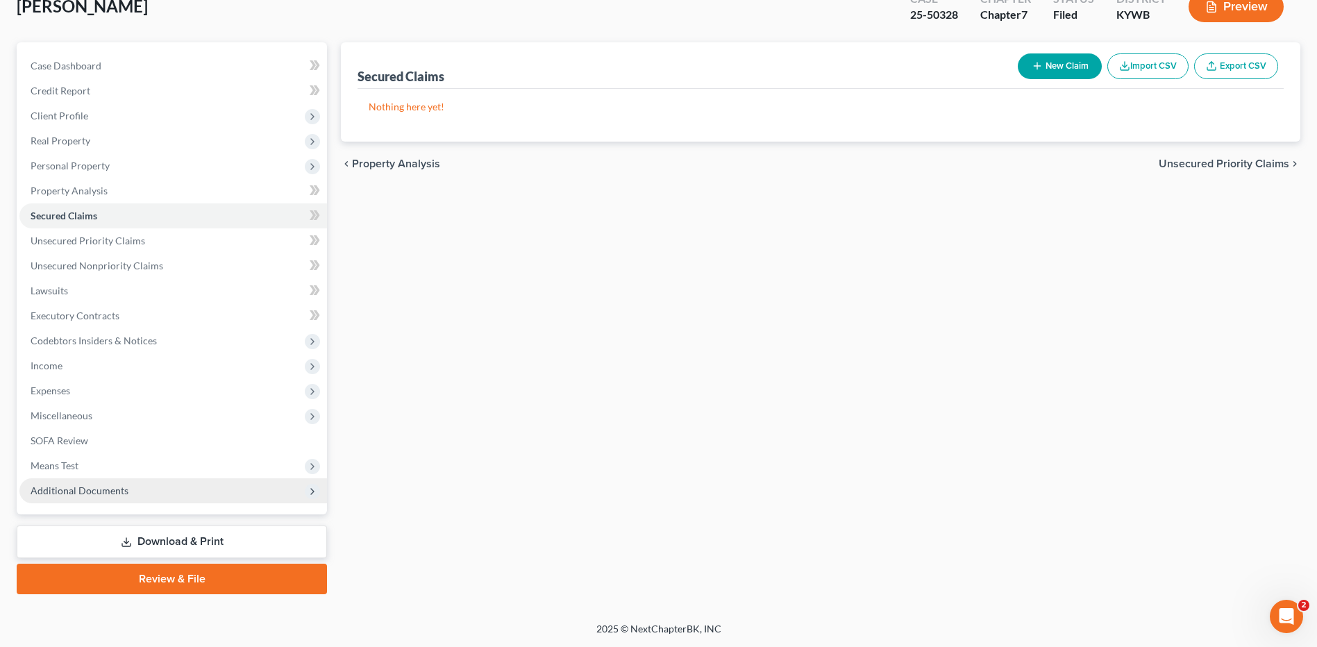
click at [107, 485] on span "Additional Documents" at bounding box center [80, 490] width 98 height 12
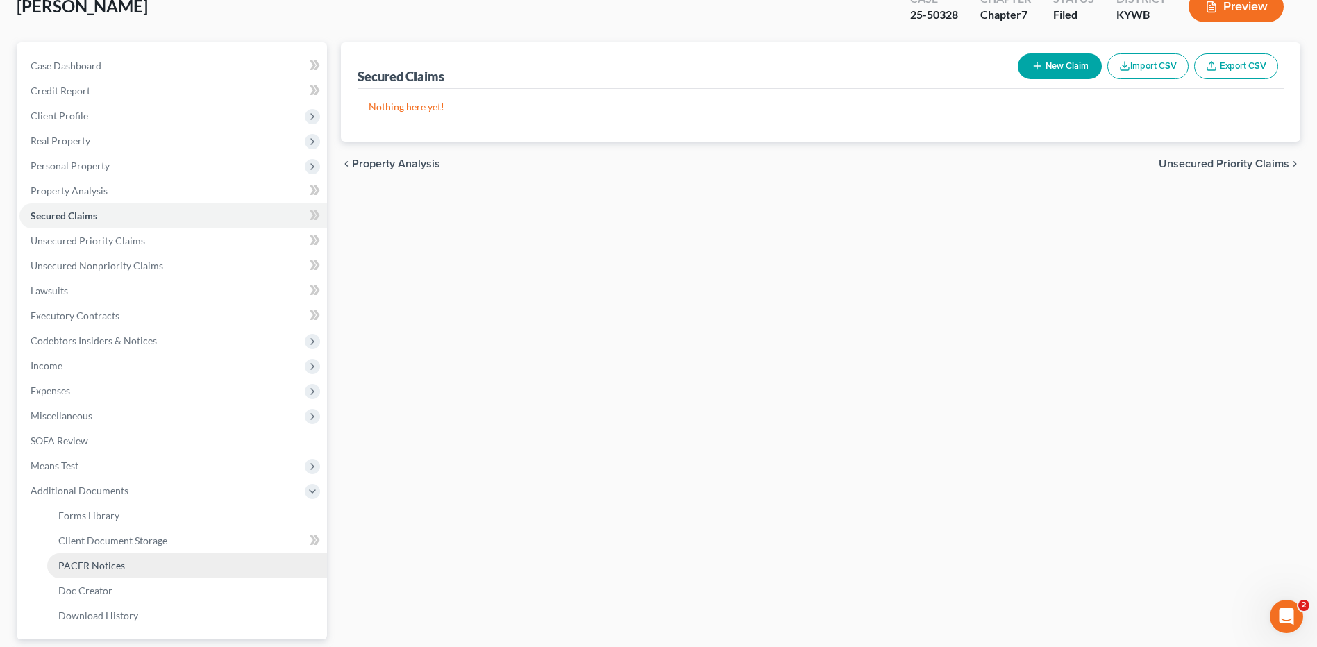
click at [117, 560] on span "PACER Notices" at bounding box center [91, 565] width 67 height 12
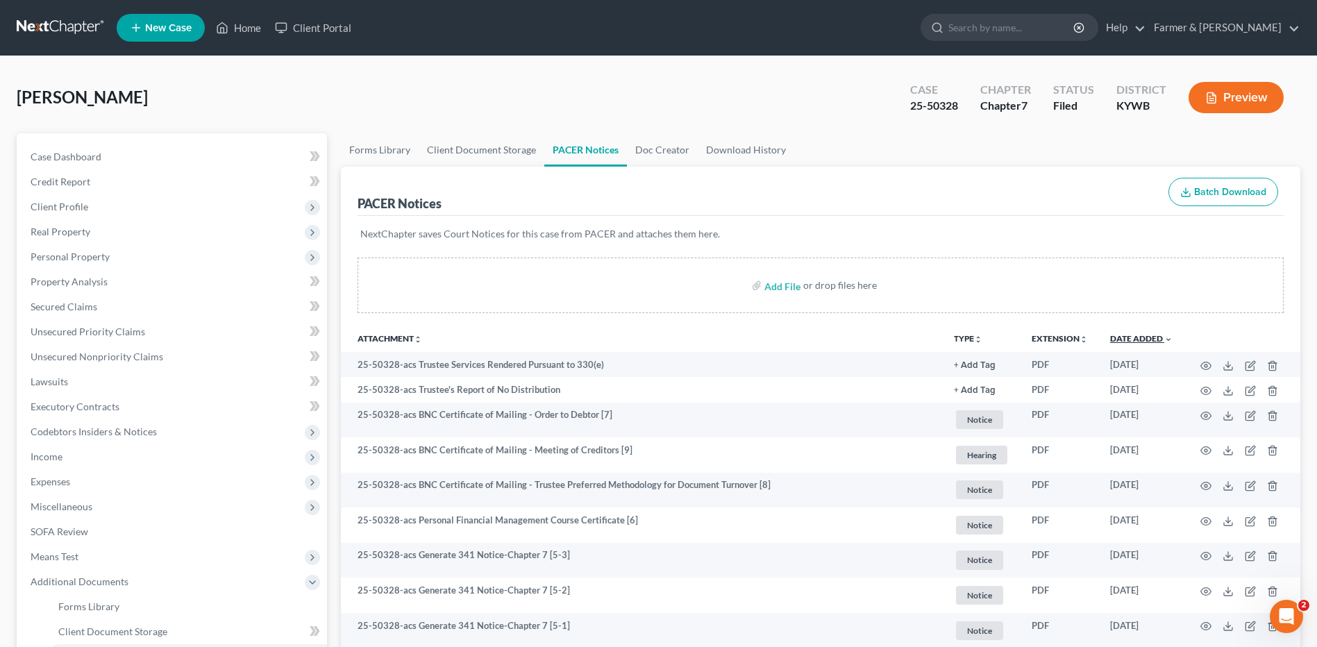
click at [1131, 341] on link "Date Added unfold_more expand_more expand_less" at bounding box center [1141, 338] width 62 height 10
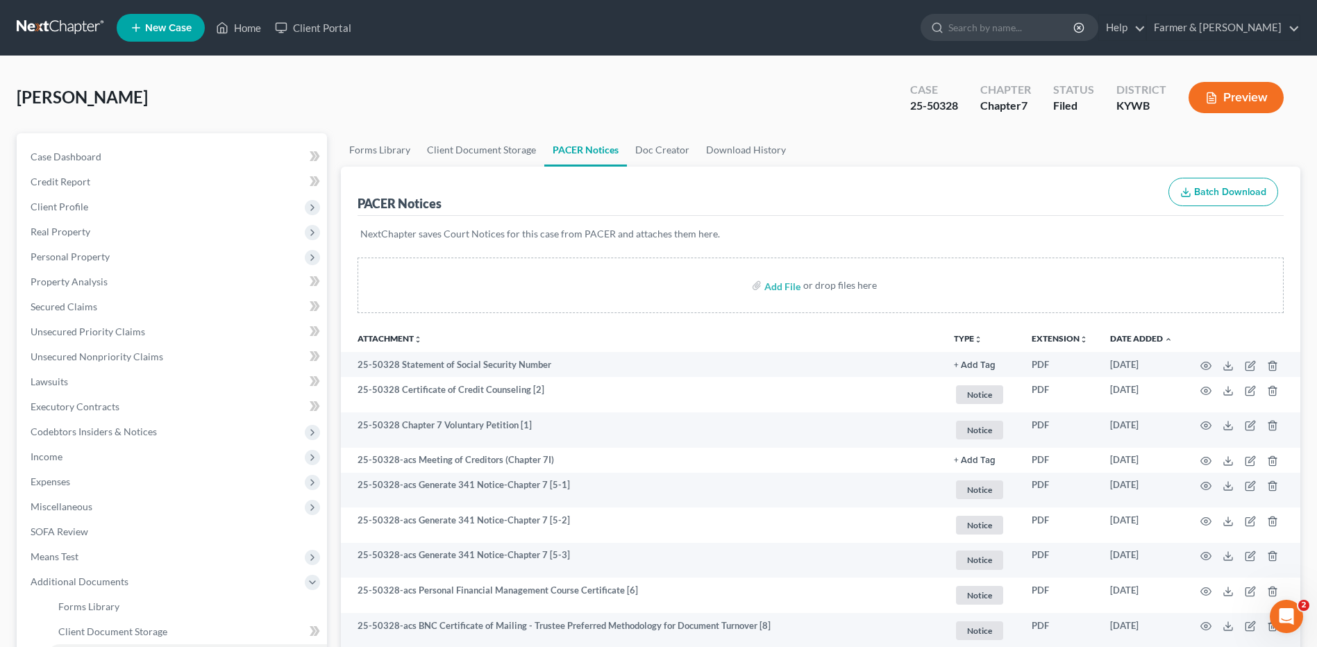
click at [65, 28] on link at bounding box center [61, 27] width 89 height 25
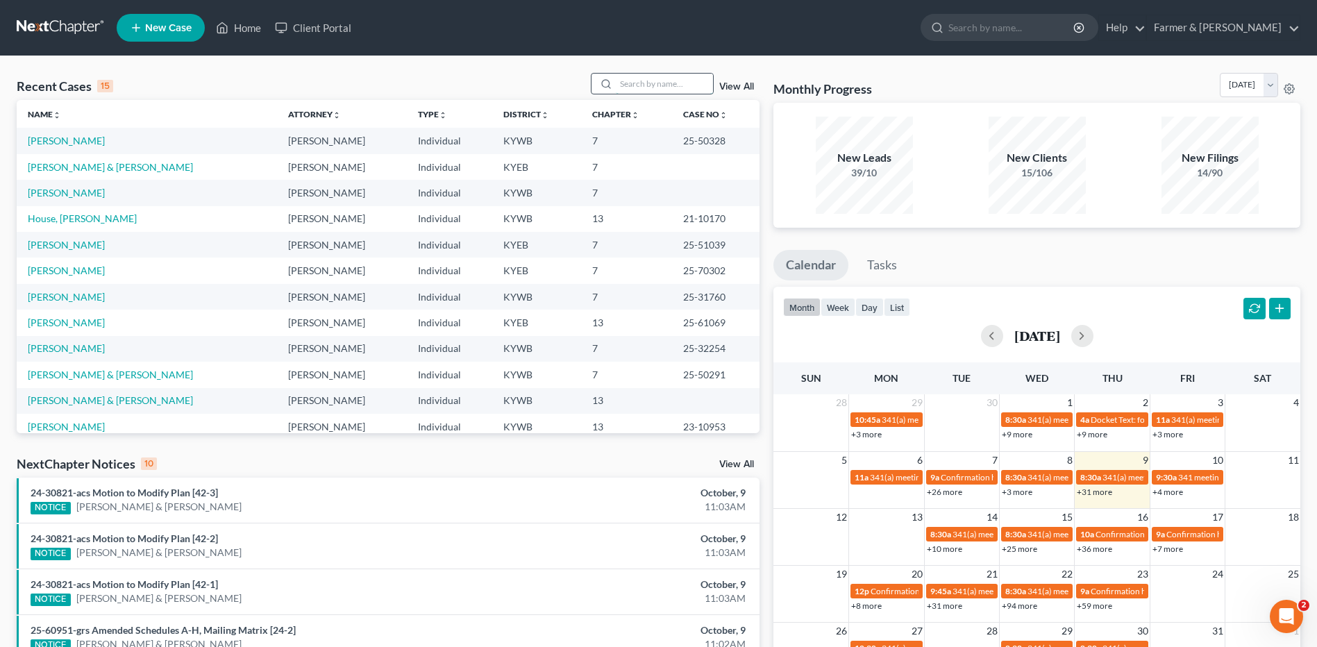
click at [675, 87] on input "search" at bounding box center [664, 84] width 97 height 20
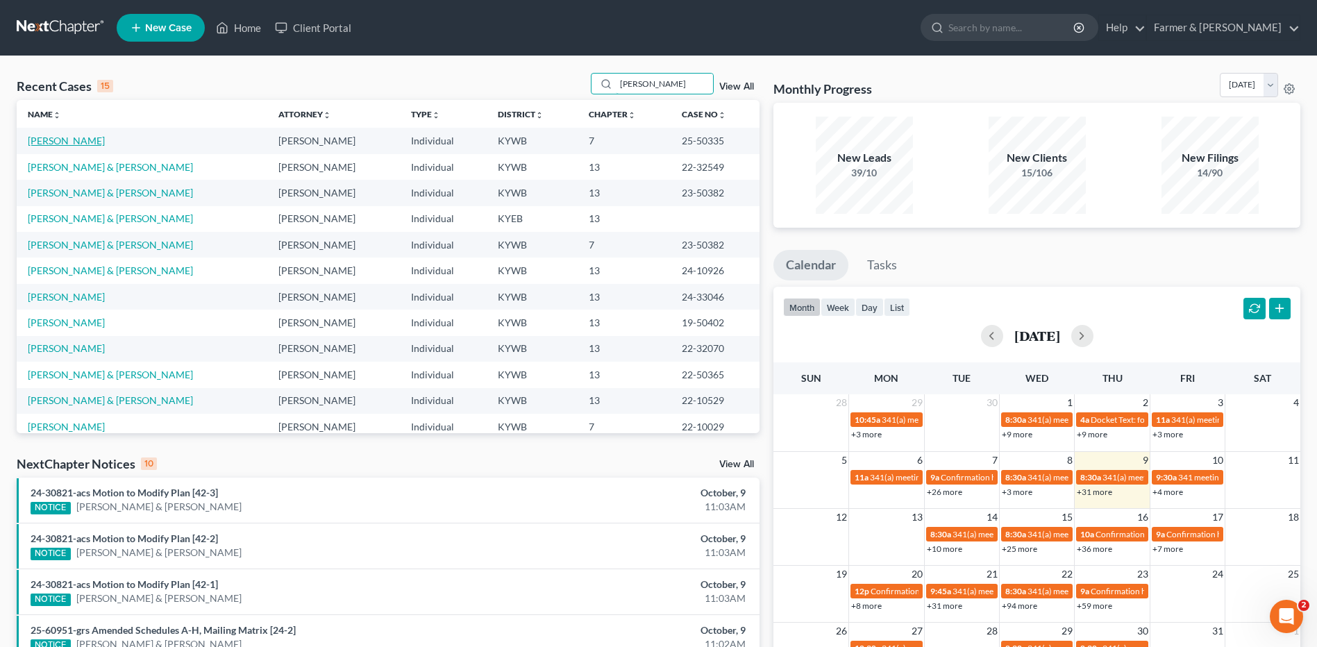
type input "[PERSON_NAME]"
click at [66, 139] on link "[PERSON_NAME]" at bounding box center [66, 141] width 77 height 12
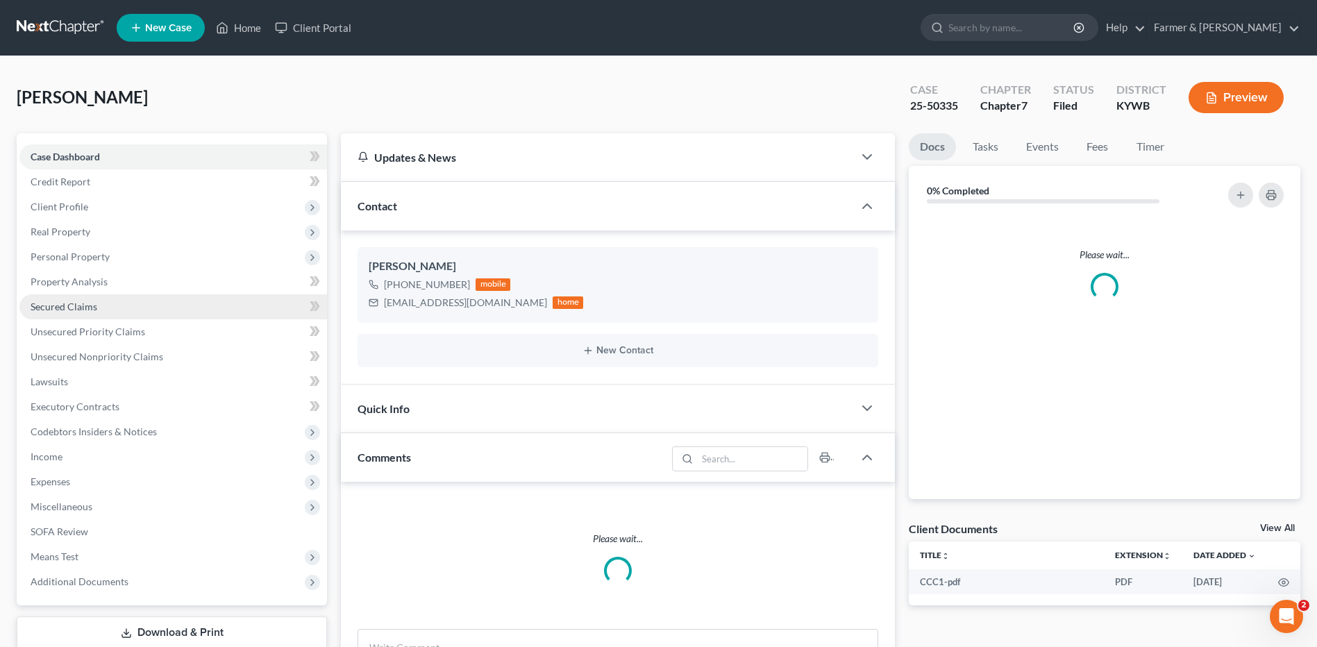
click at [74, 305] on span "Secured Claims" at bounding box center [64, 307] width 67 height 12
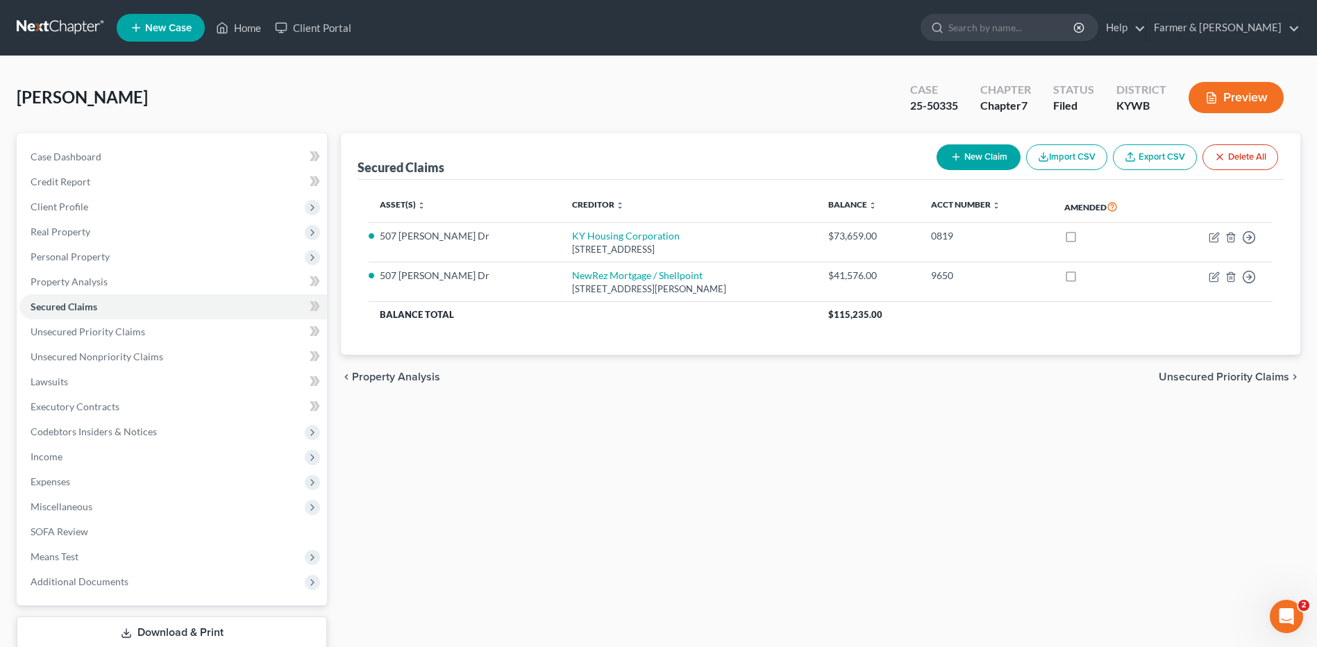
drag, startPoint x: 69, startPoint y: 31, endPoint x: 185, endPoint y: 4, distance: 119.0
click at [69, 31] on link at bounding box center [61, 27] width 89 height 25
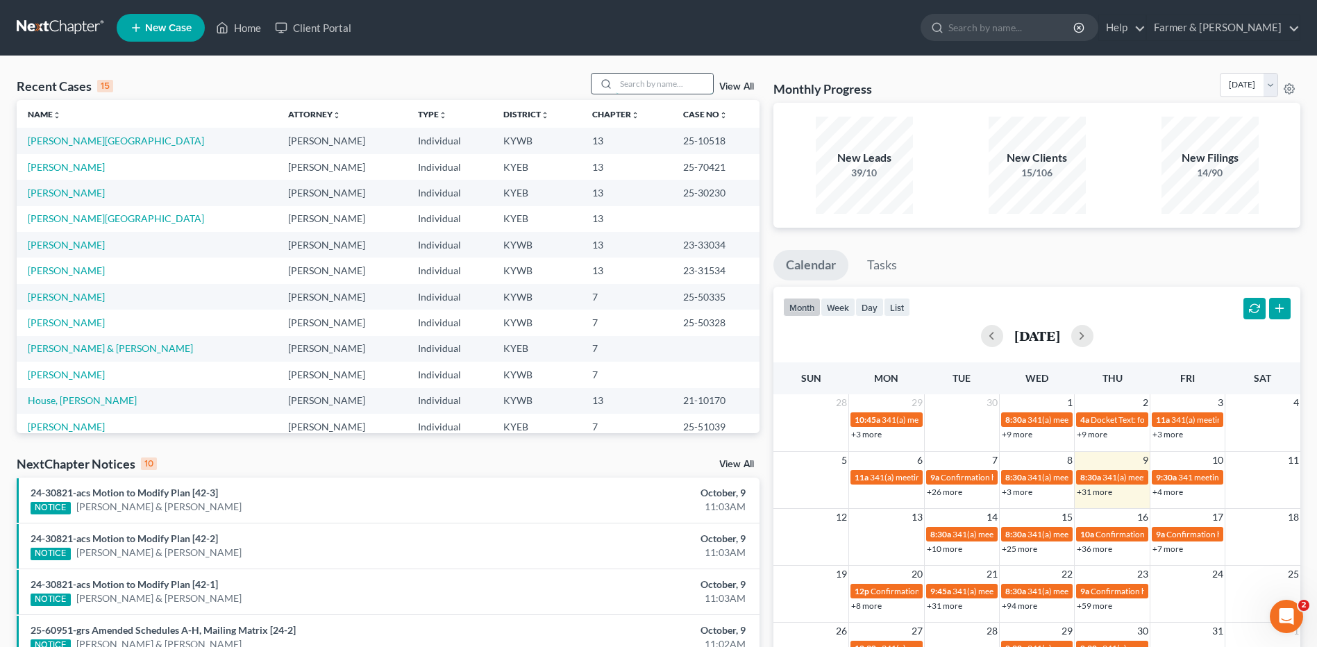
click at [685, 89] on input "search" at bounding box center [664, 84] width 97 height 20
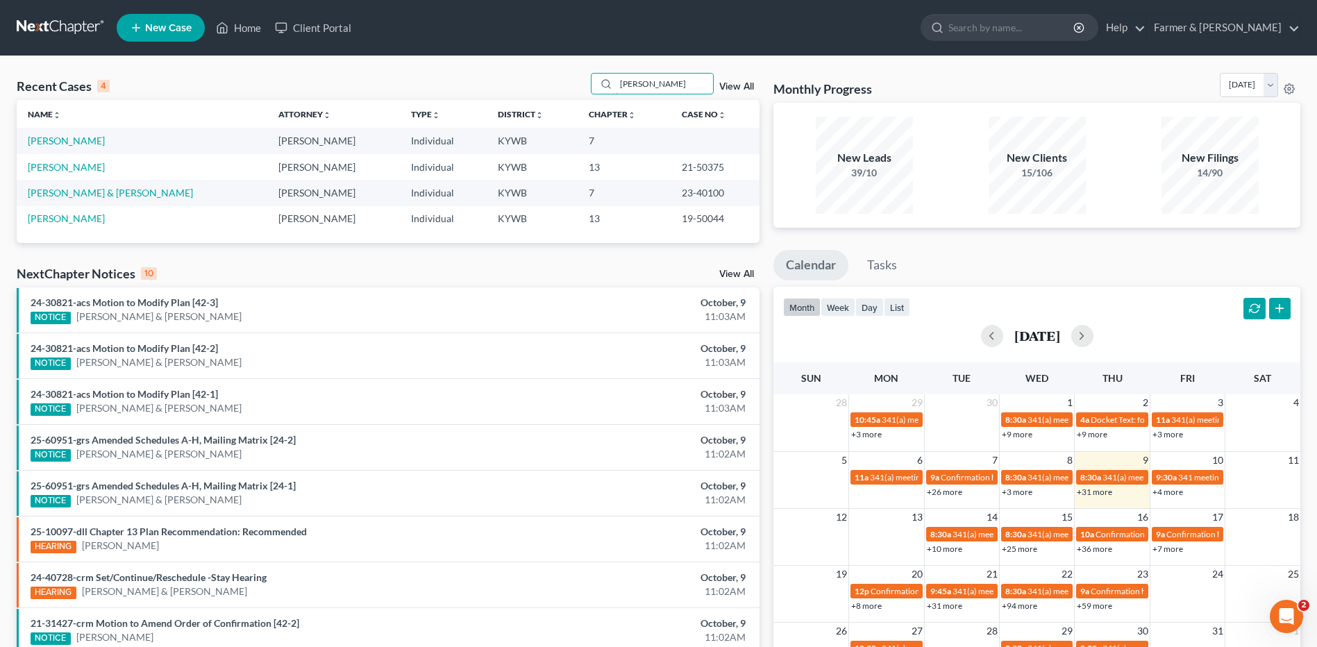
type input "[PERSON_NAME]"
click at [45, 143] on link "[PERSON_NAME]" at bounding box center [66, 141] width 77 height 12
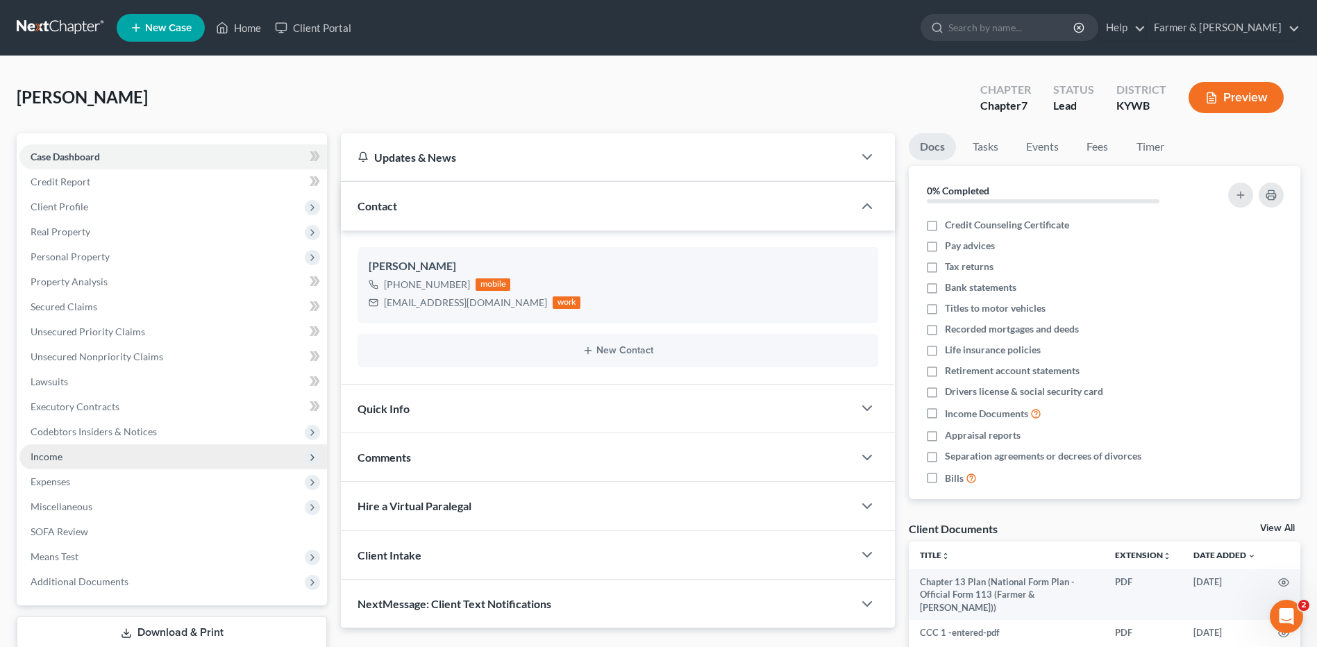
click at [76, 462] on span "Income" at bounding box center [172, 456] width 307 height 25
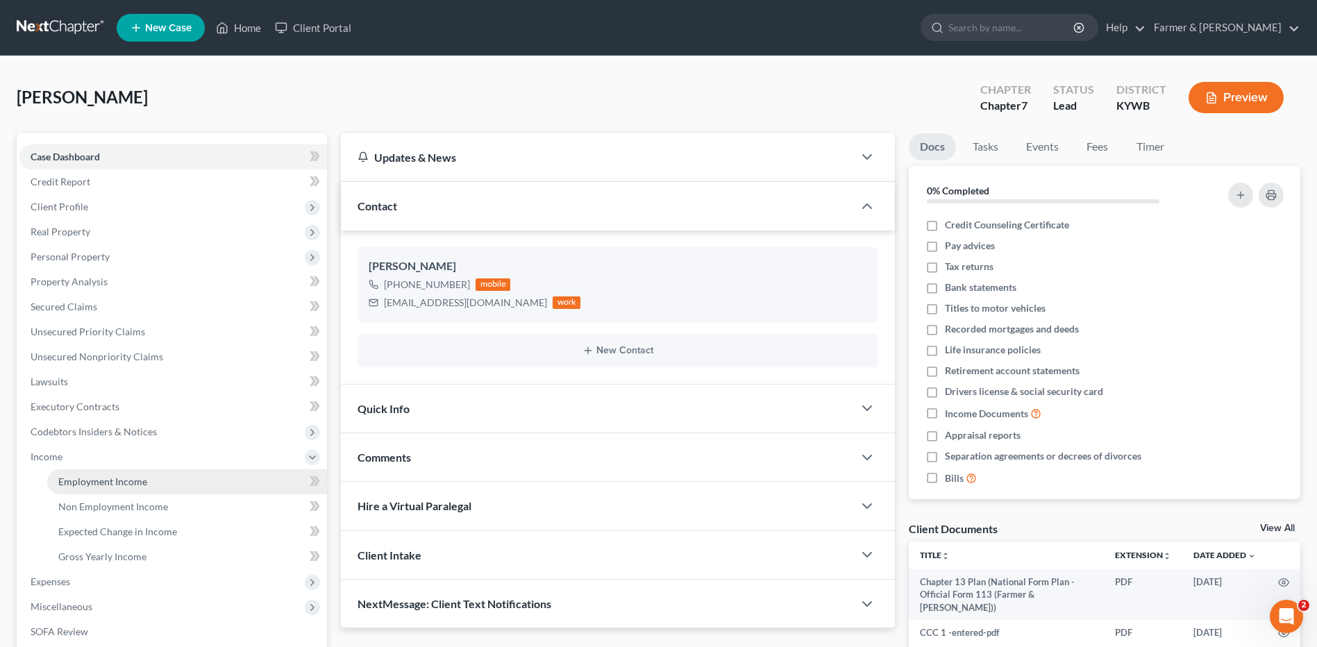
click at [83, 481] on span "Employment Income" at bounding box center [102, 481] width 89 height 12
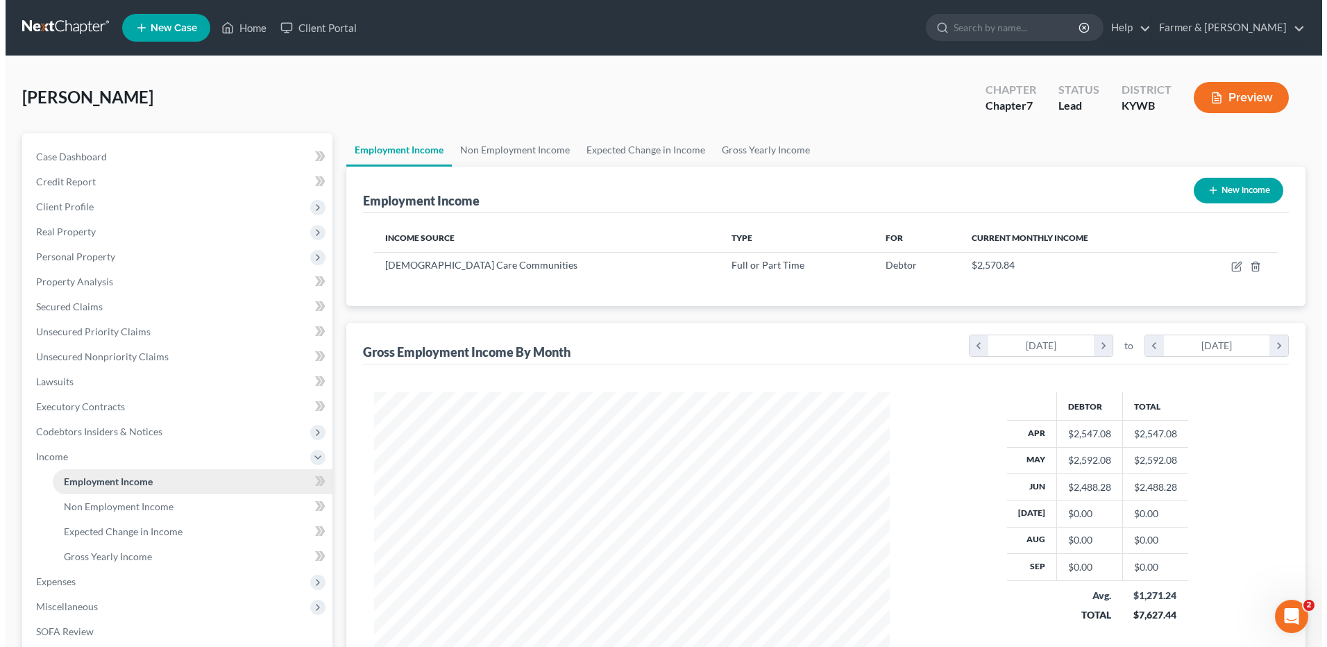
scroll to position [257, 543]
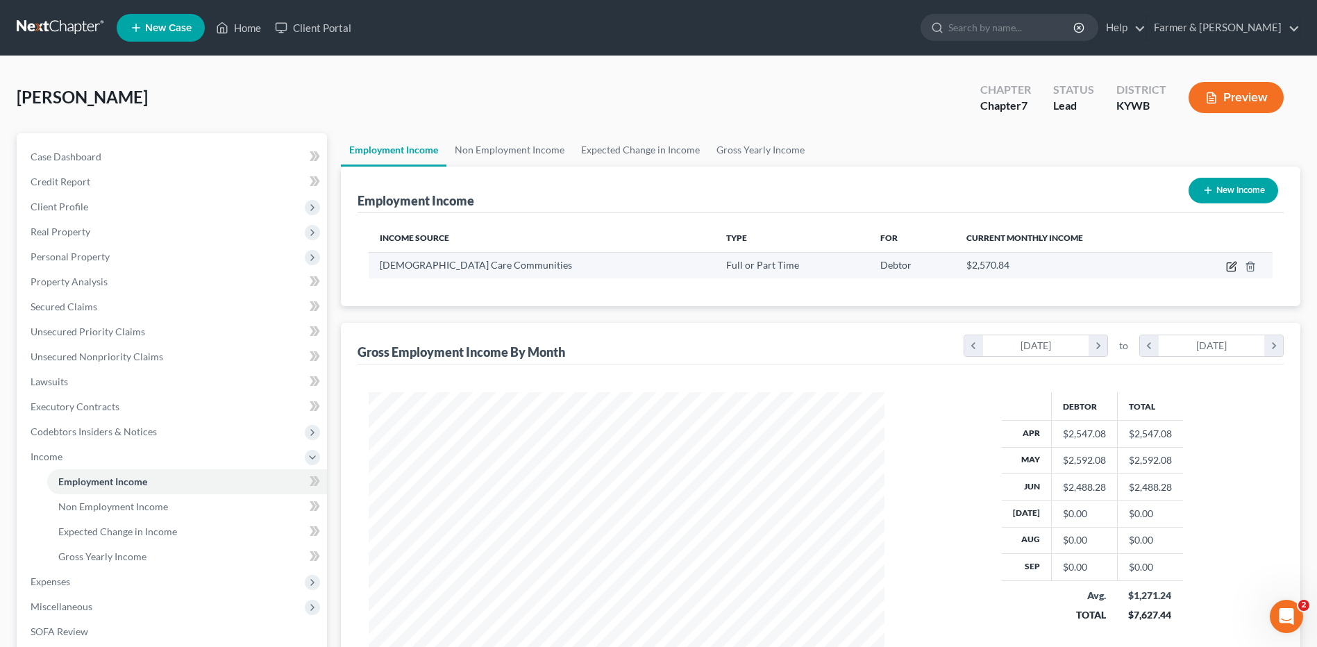
click at [1232, 268] on icon "button" at bounding box center [1232, 265] width 6 height 6
select select "0"
select select "18"
select select "2"
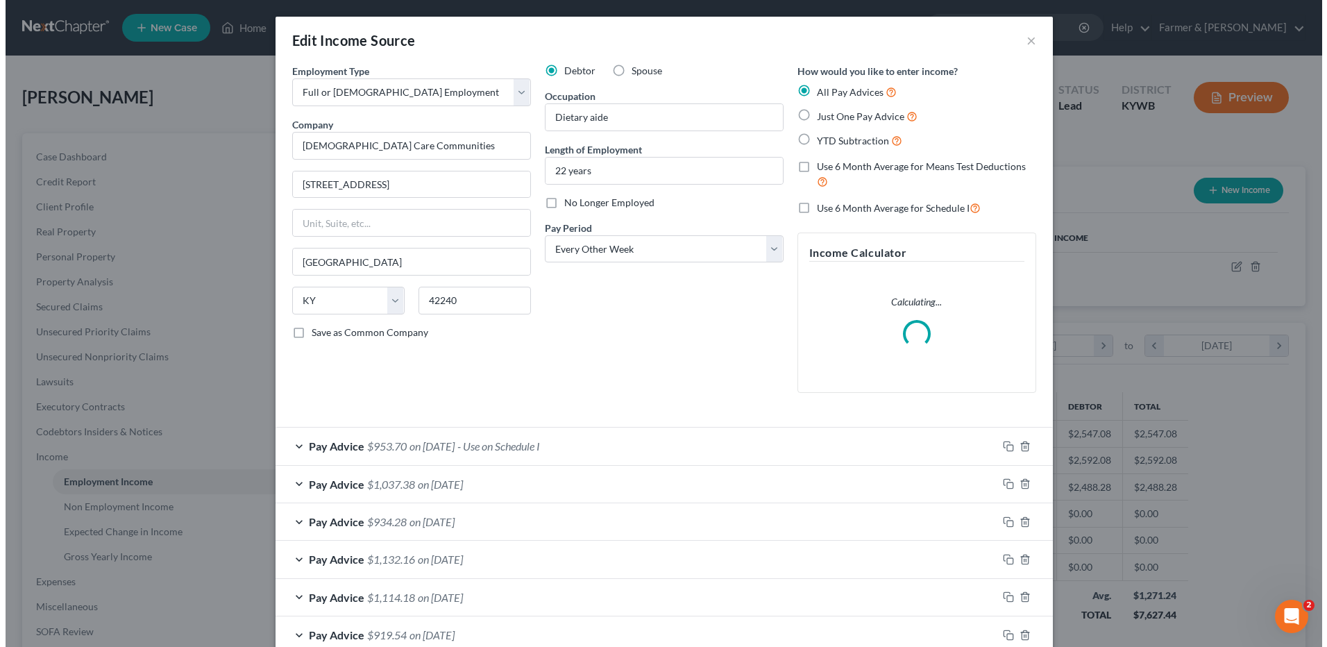
scroll to position [260, 548]
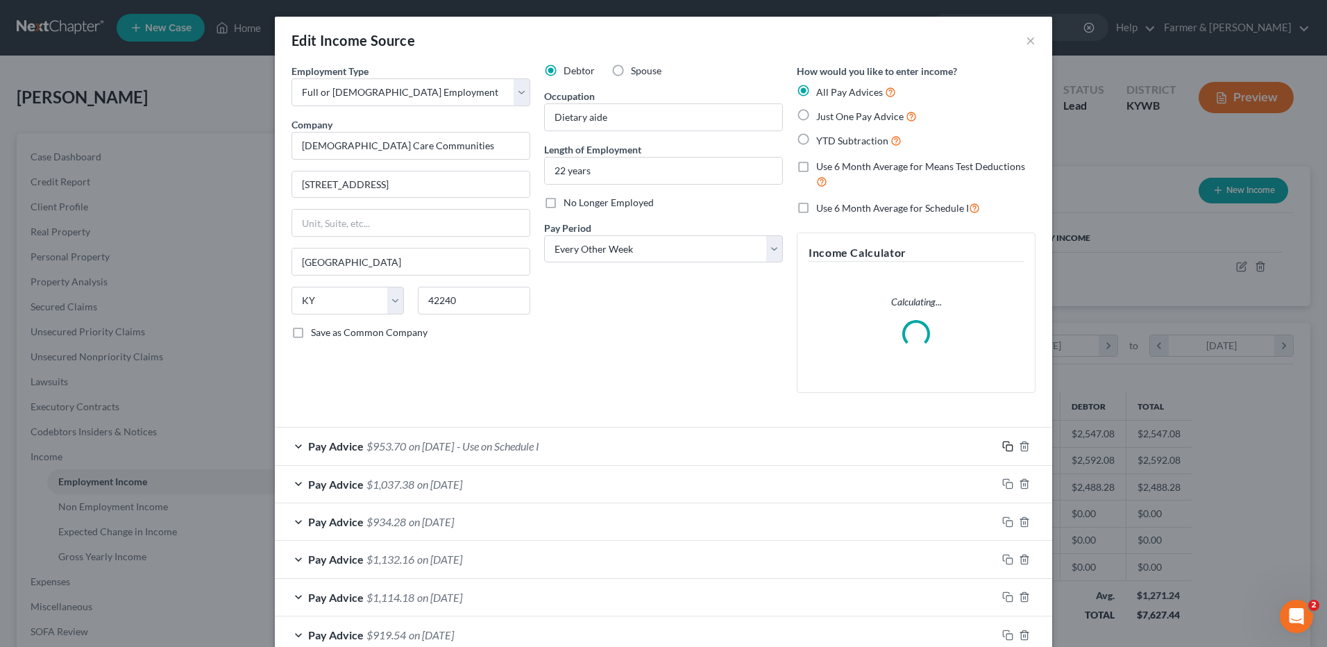
click at [1002, 444] on icon "button" at bounding box center [1007, 446] width 11 height 11
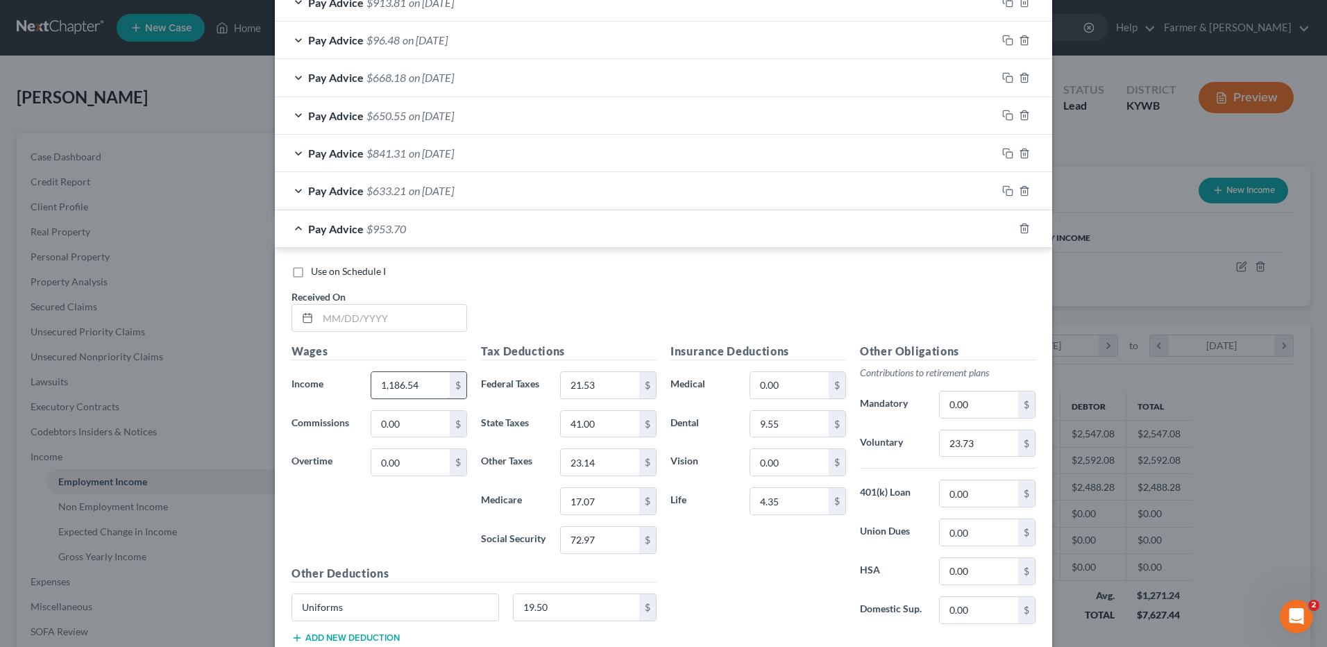
scroll to position [1066, 0]
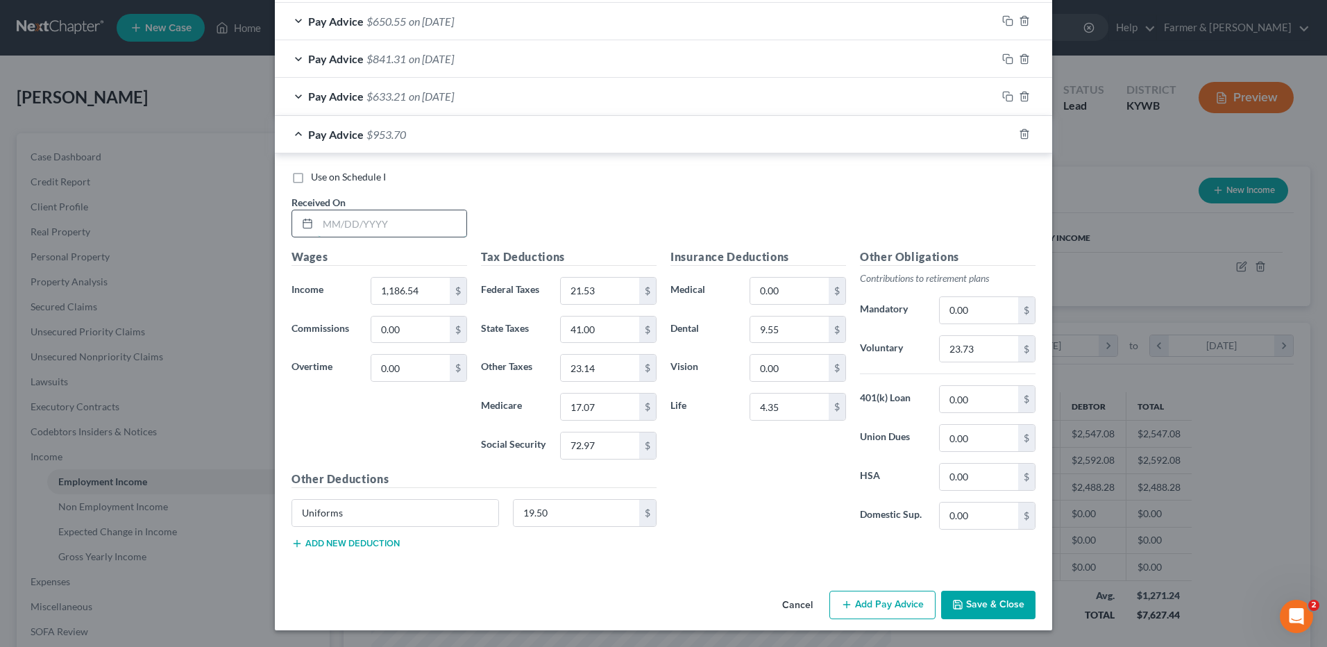
click at [417, 218] on input "text" at bounding box center [392, 223] width 149 height 26
type input "[DATE]"
type input "1,183.71"
type input "21.20"
type input "41.00"
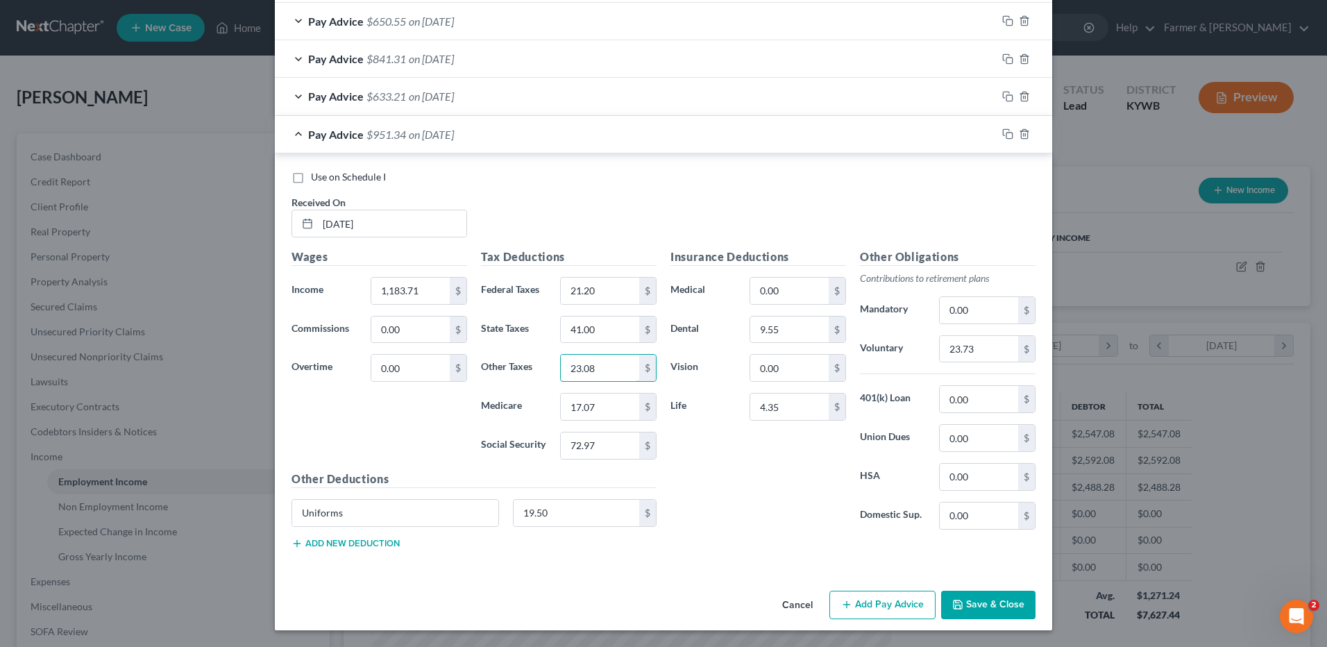
type input "23.08"
type input "17.02"
type input "72.80"
click at [995, 353] on input "23.73" at bounding box center [979, 349] width 78 height 26
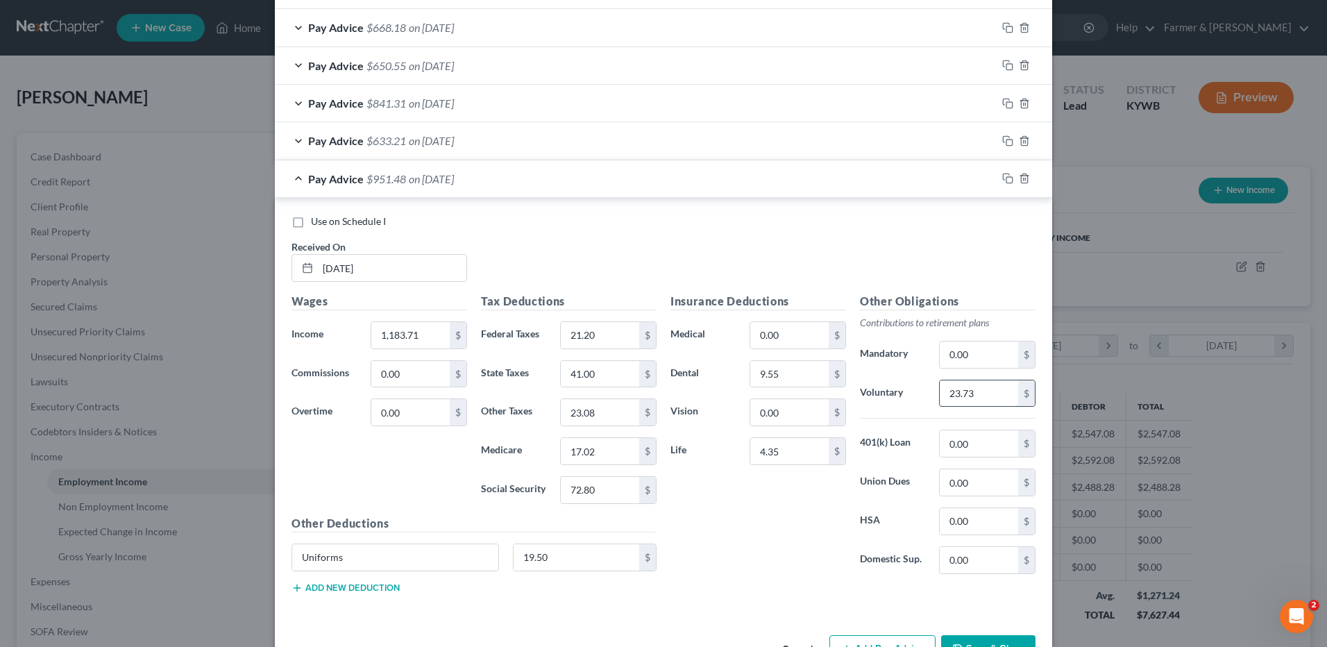
scroll to position [1110, 0]
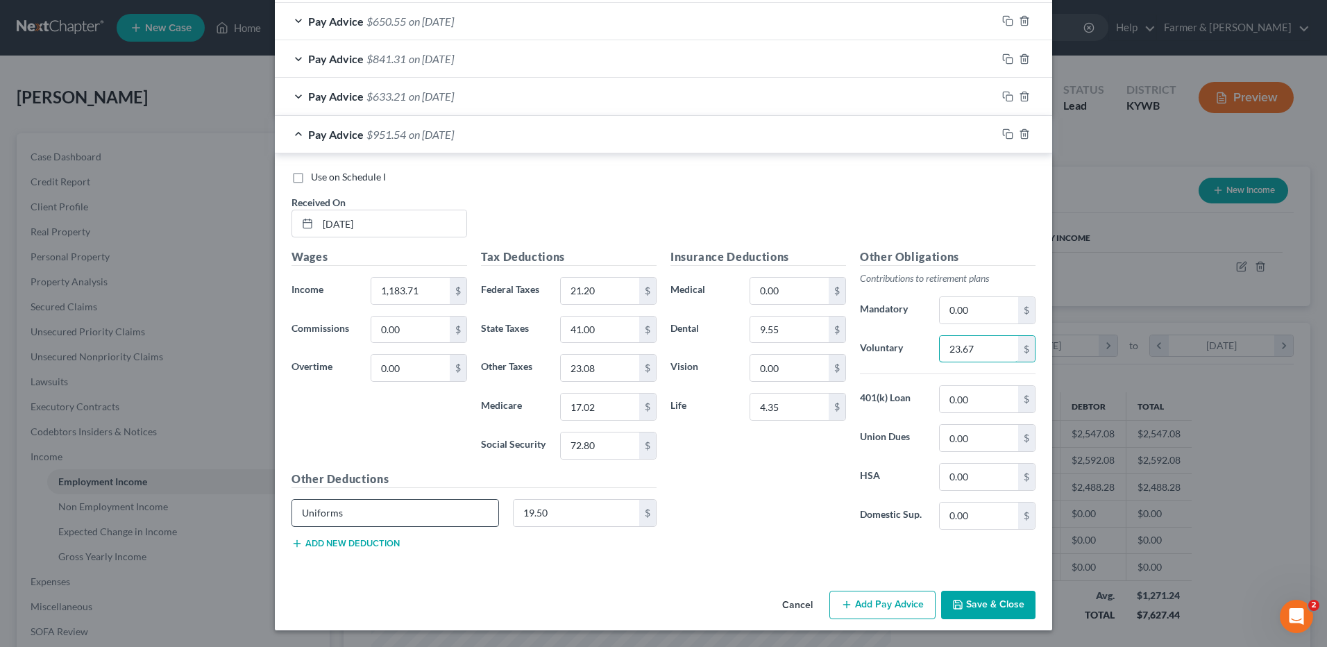
type input "23.67"
click at [352, 507] on input "Uniforms" at bounding box center [395, 513] width 206 height 26
type input "U"
click at [1008, 129] on div at bounding box center [1025, 134] width 56 height 22
click at [1004, 132] on icon "button" at bounding box center [1007, 133] width 11 height 11
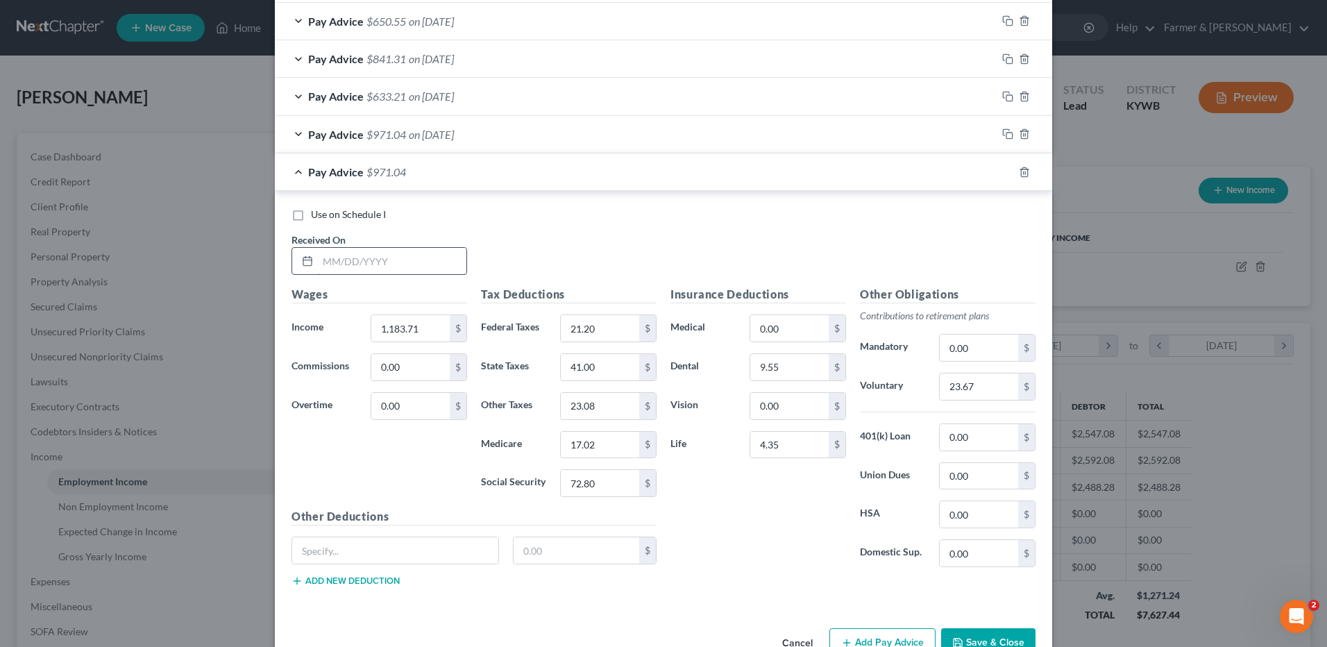
click at [433, 271] on input "text" at bounding box center [392, 261] width 149 height 26
type input "[DATE]"
type input "1,362.30"
type input "42.20"
type input "48.00"
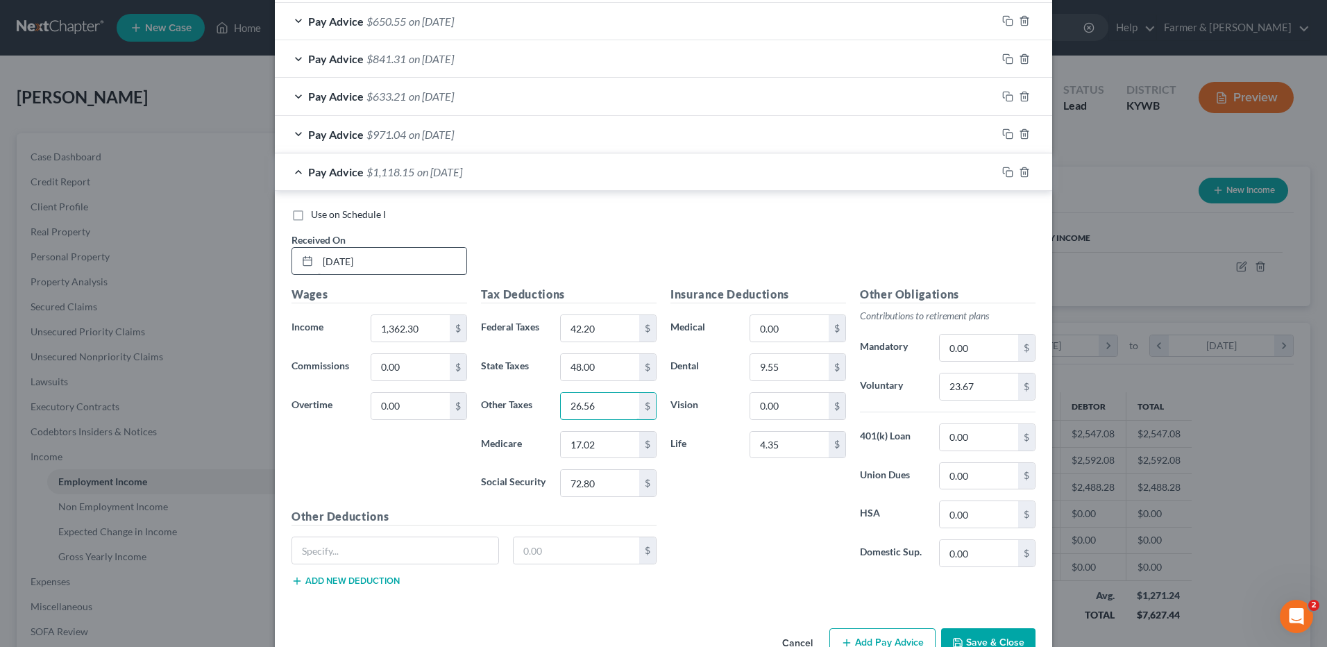
type input "26.56"
type input "19.62"
type input "83.87"
click at [987, 383] on input "23.67" at bounding box center [979, 386] width 78 height 26
type input "27.25"
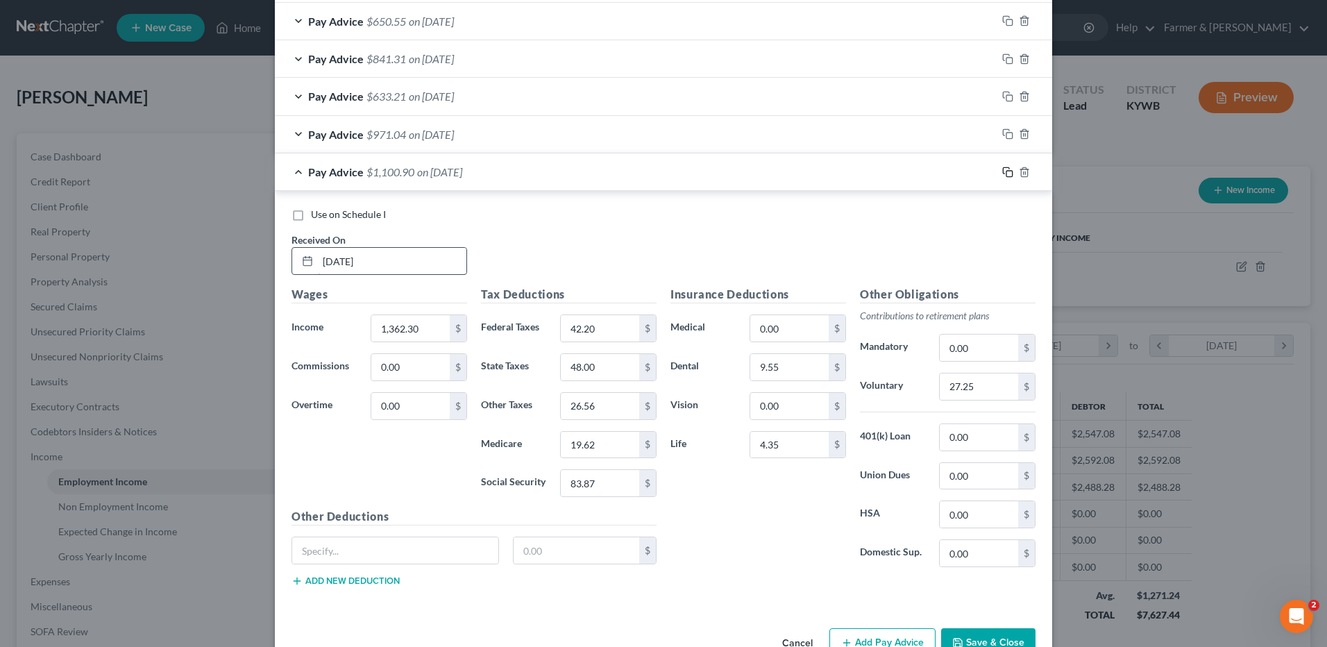
drag, startPoint x: 1004, startPoint y: 172, endPoint x: 355, endPoint y: 269, distance: 656.7
click at [1004, 172] on icon "button" at bounding box center [1007, 172] width 11 height 11
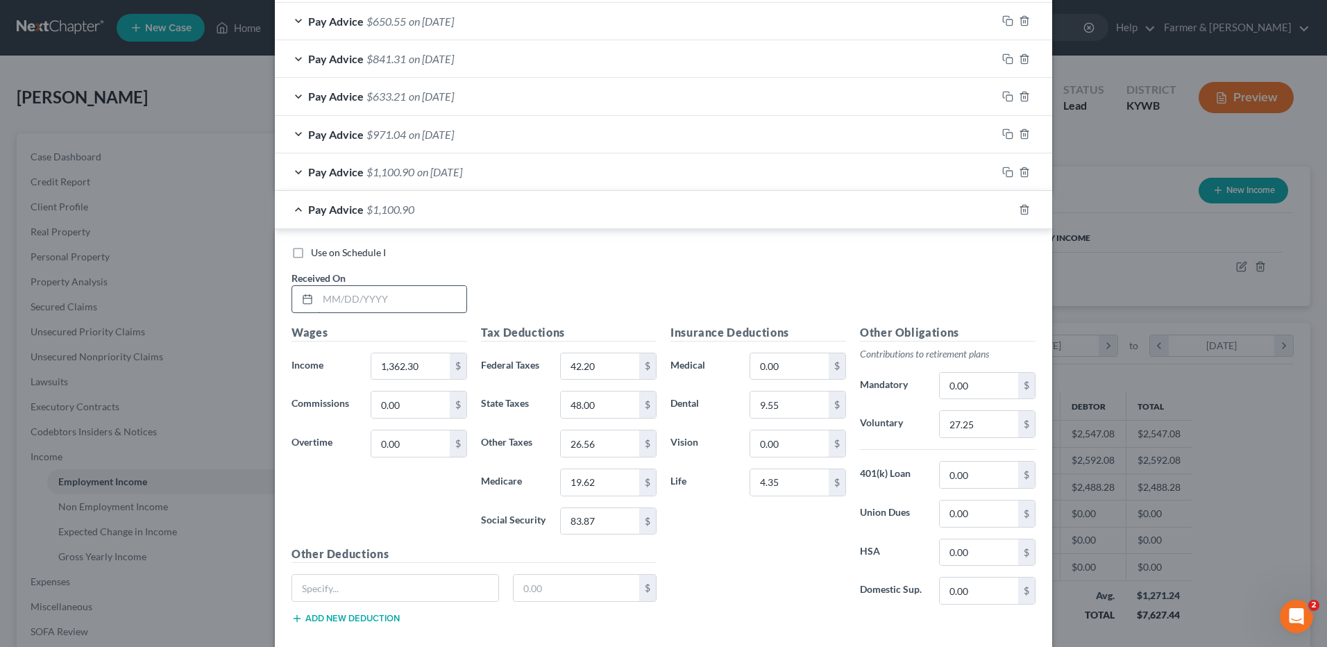
click at [399, 303] on input "text" at bounding box center [392, 299] width 149 height 26
type input "08/29/2025"
type input "1,210.01"
type input "24.29"
type input "42.04"
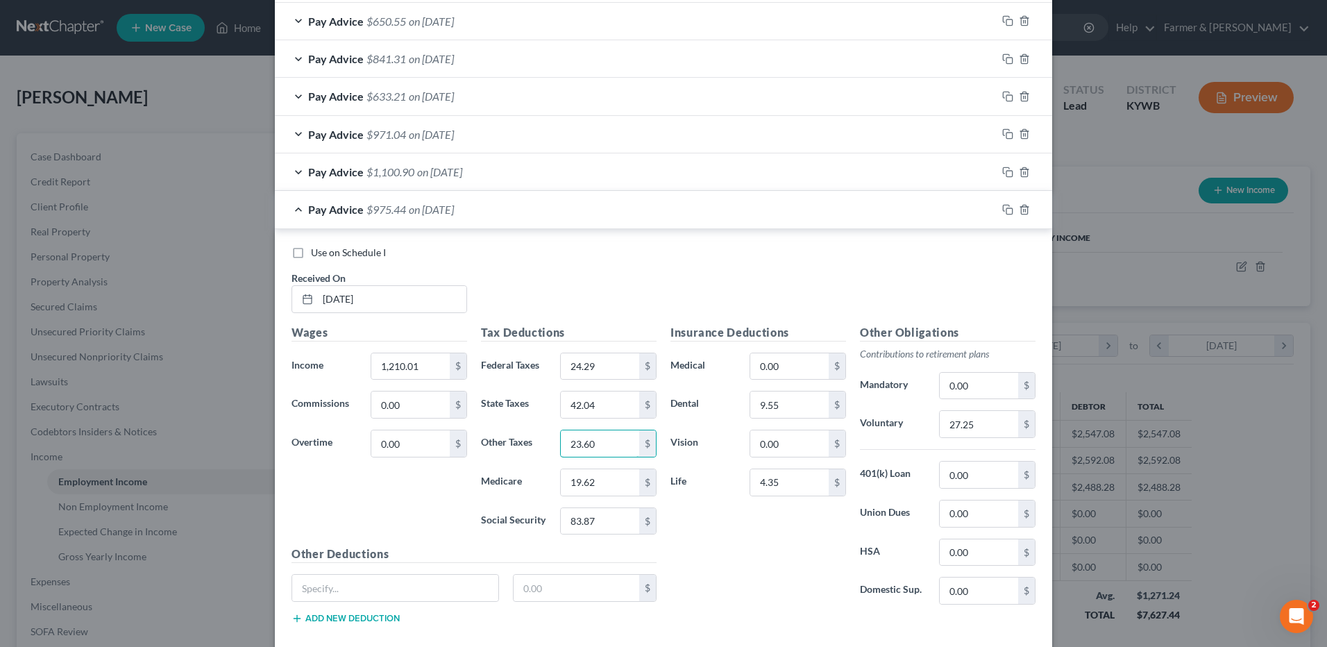
type input "23.60"
type input "17.40"
type input "74.43"
click at [1001, 425] on input "27.25" at bounding box center [979, 424] width 78 height 26
type input "4"
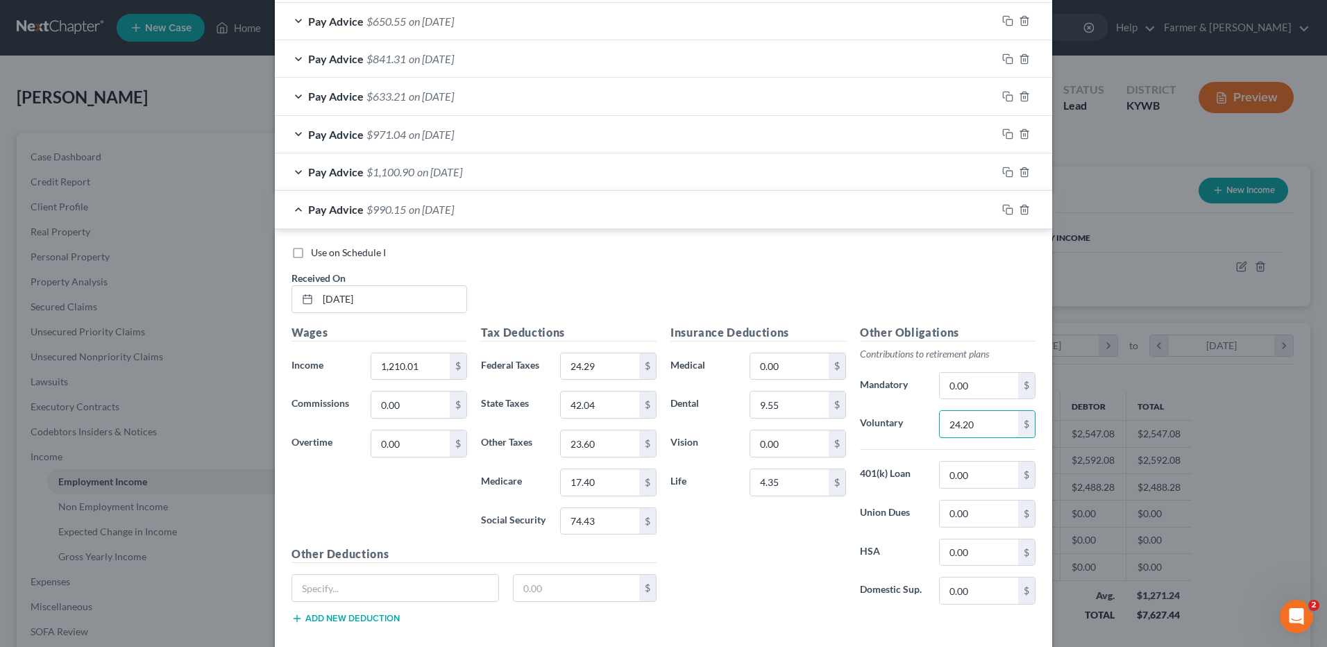
type input "24.20"
drag, startPoint x: 999, startPoint y: 207, endPoint x: 706, endPoint y: 345, distance: 324.4
click at [1002, 207] on icon "button" at bounding box center [1007, 209] width 11 height 11
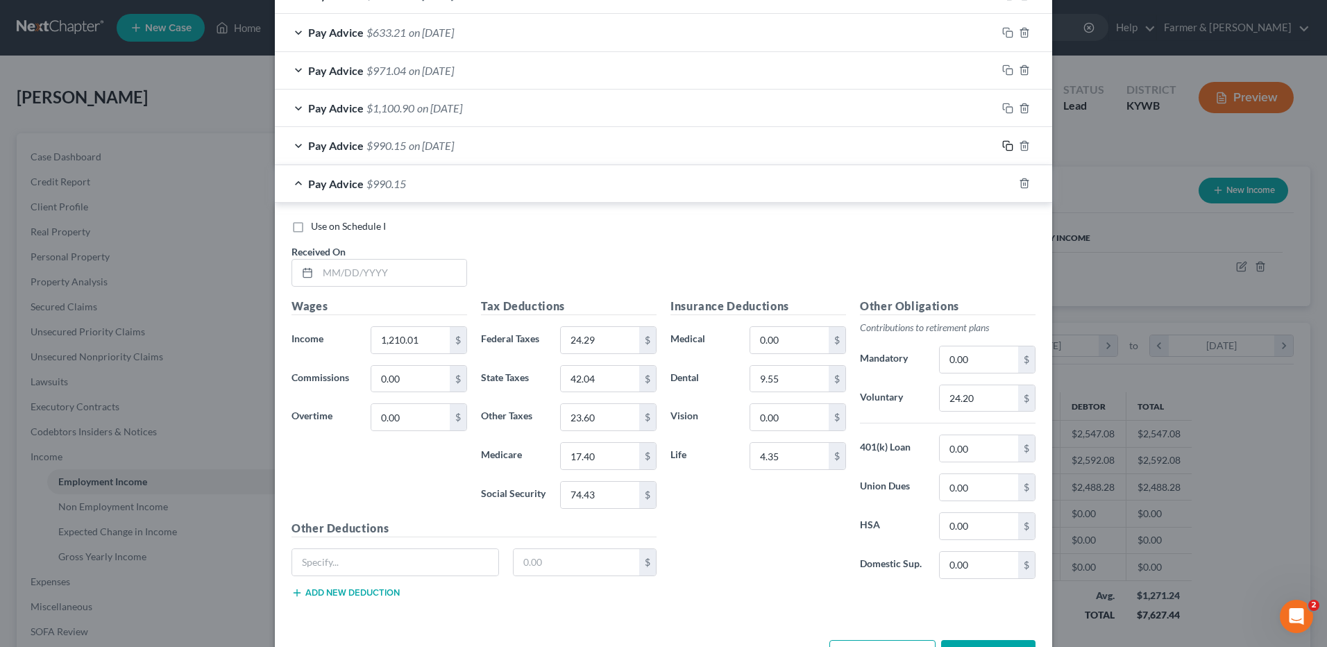
scroll to position [1224, 0]
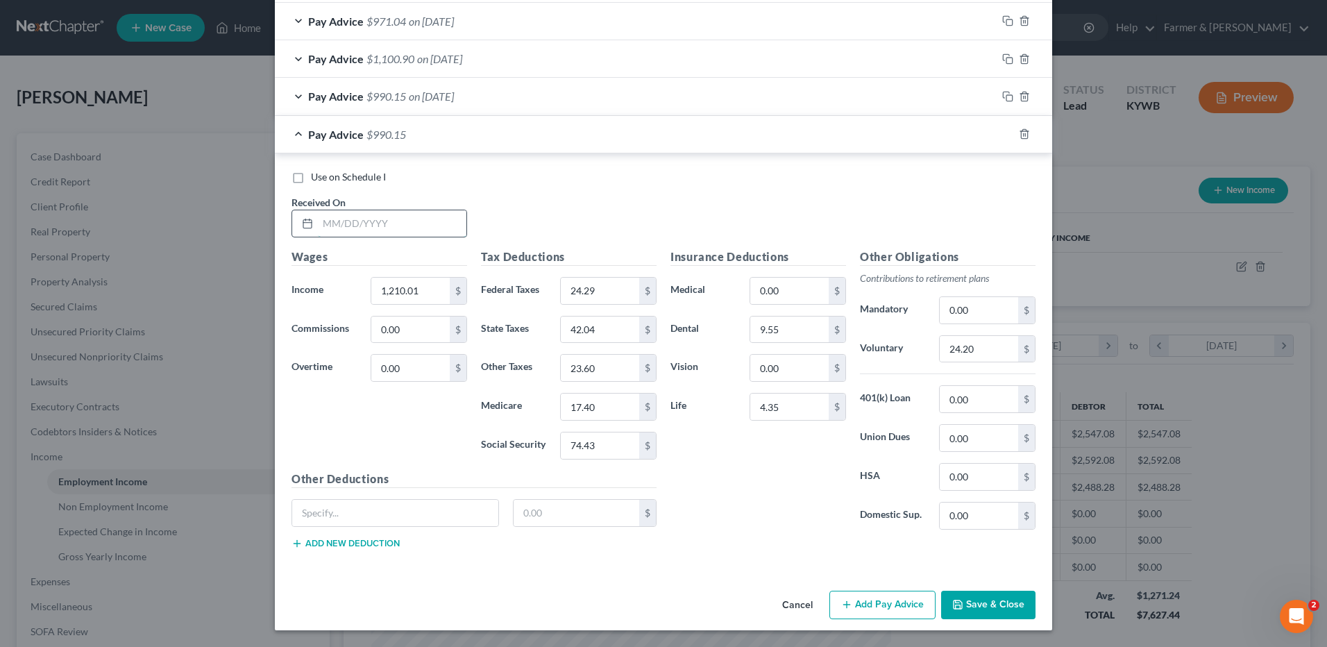
click at [422, 213] on input "text" at bounding box center [392, 223] width 149 height 26
type input "08/15/2025"
type input "1,165.44"
type input "19.05"
type input "40.27"
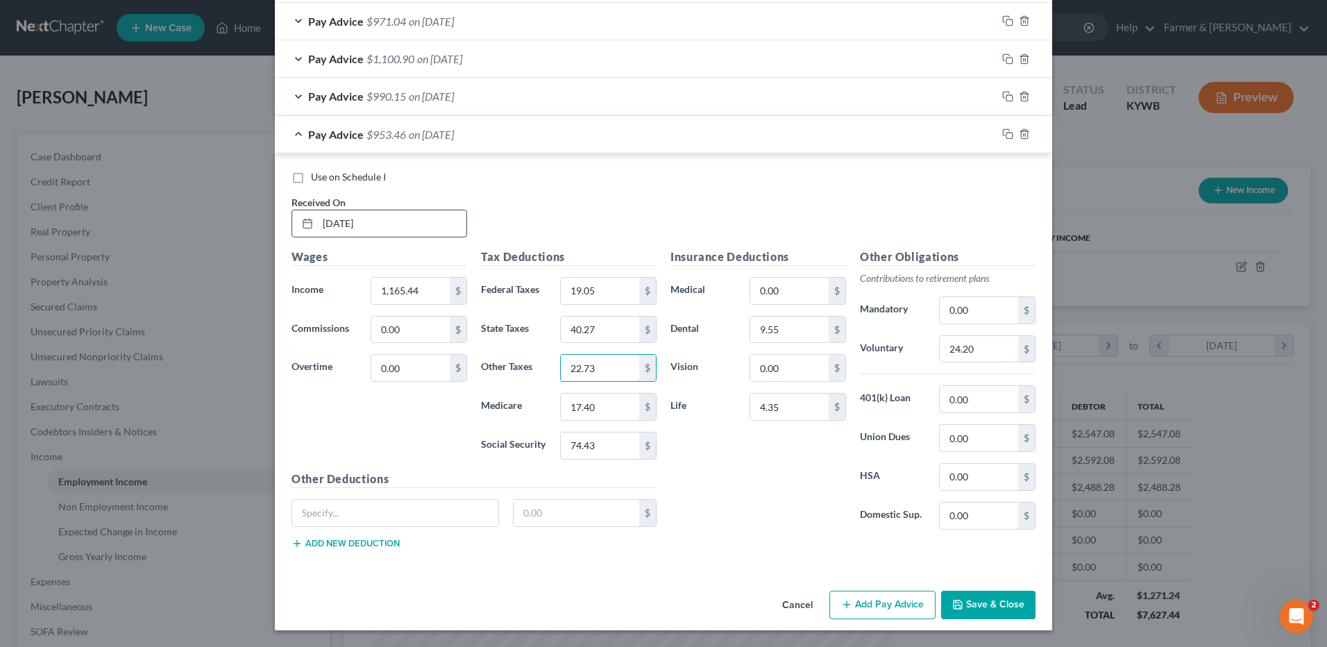
type input "22.73"
type input "16.77"
type input "71.66"
click at [983, 352] on input "24.20" at bounding box center [979, 349] width 78 height 26
type input "23.31"
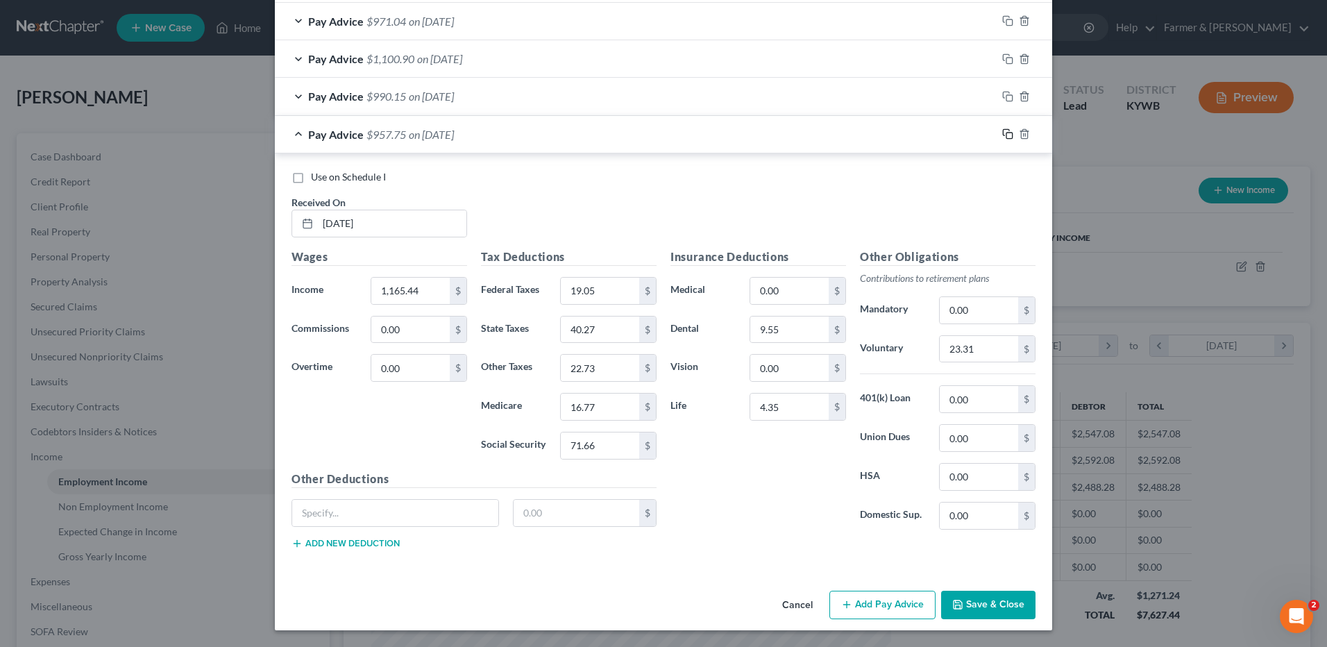
click at [1002, 130] on icon "button" at bounding box center [1007, 133] width 11 height 11
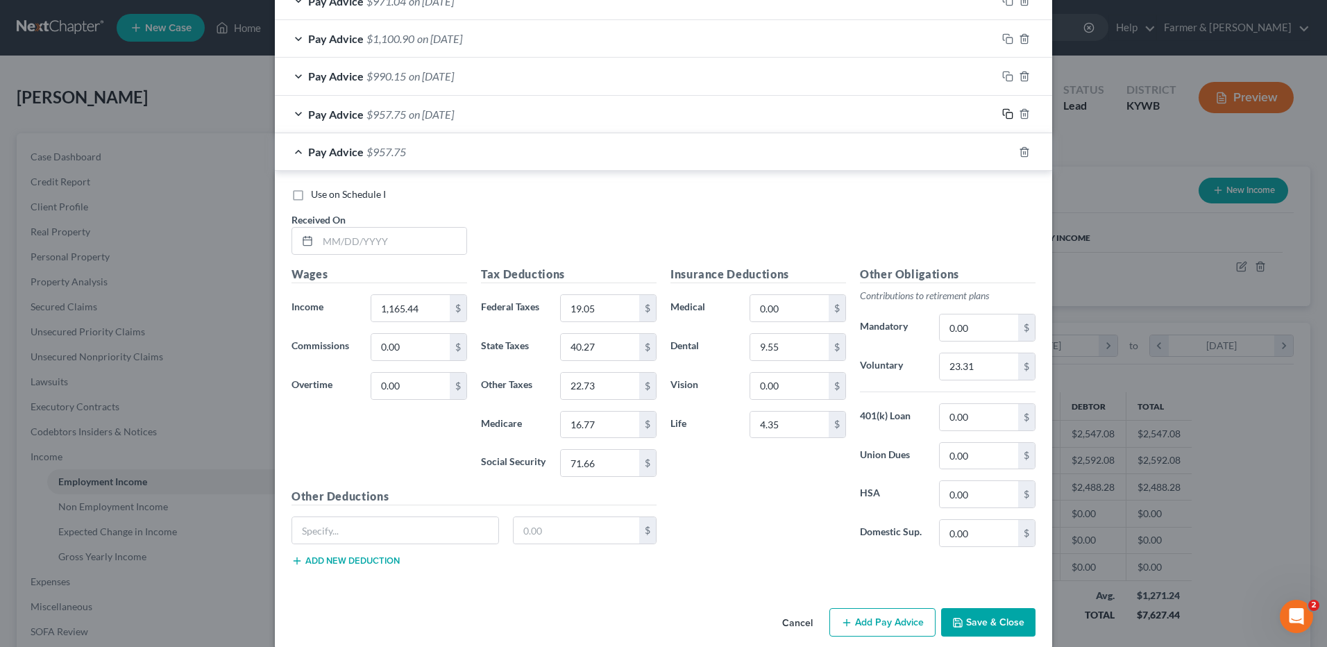
scroll to position [1261, 0]
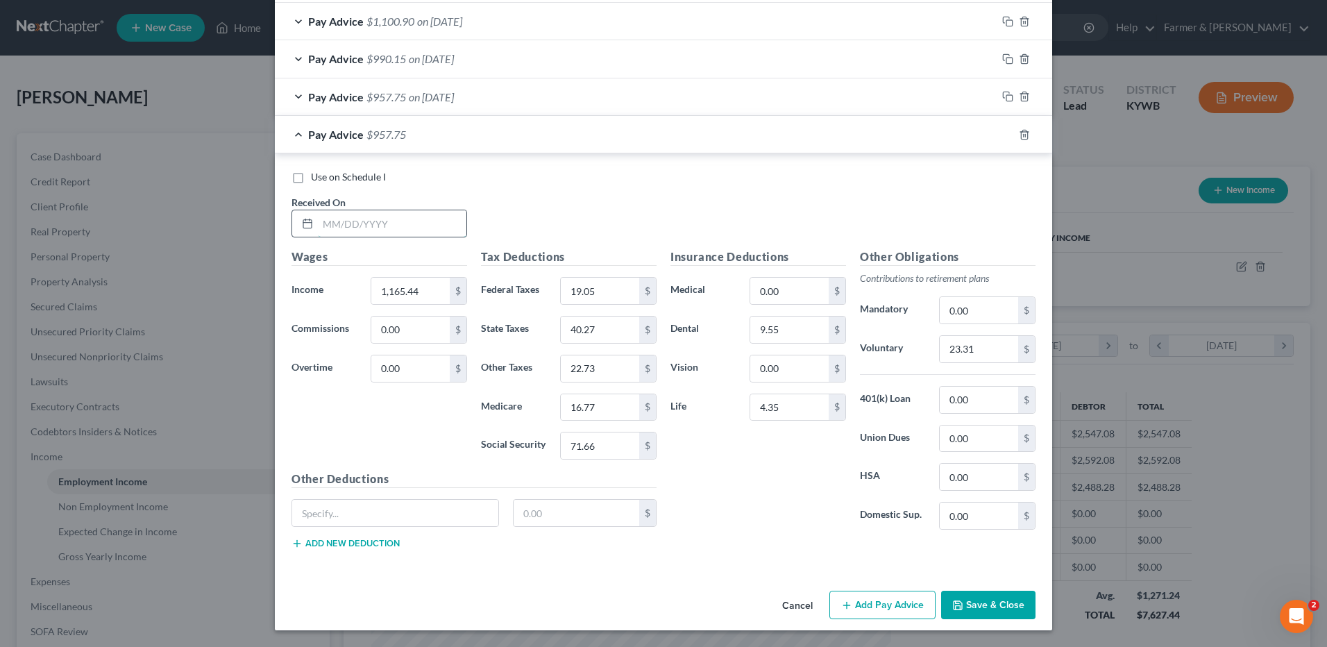
click at [360, 215] on input "text" at bounding box center [392, 223] width 149 height 26
type input "08/01/2025"
type input "1,179.58"
type input "20.71"
type input "40.81"
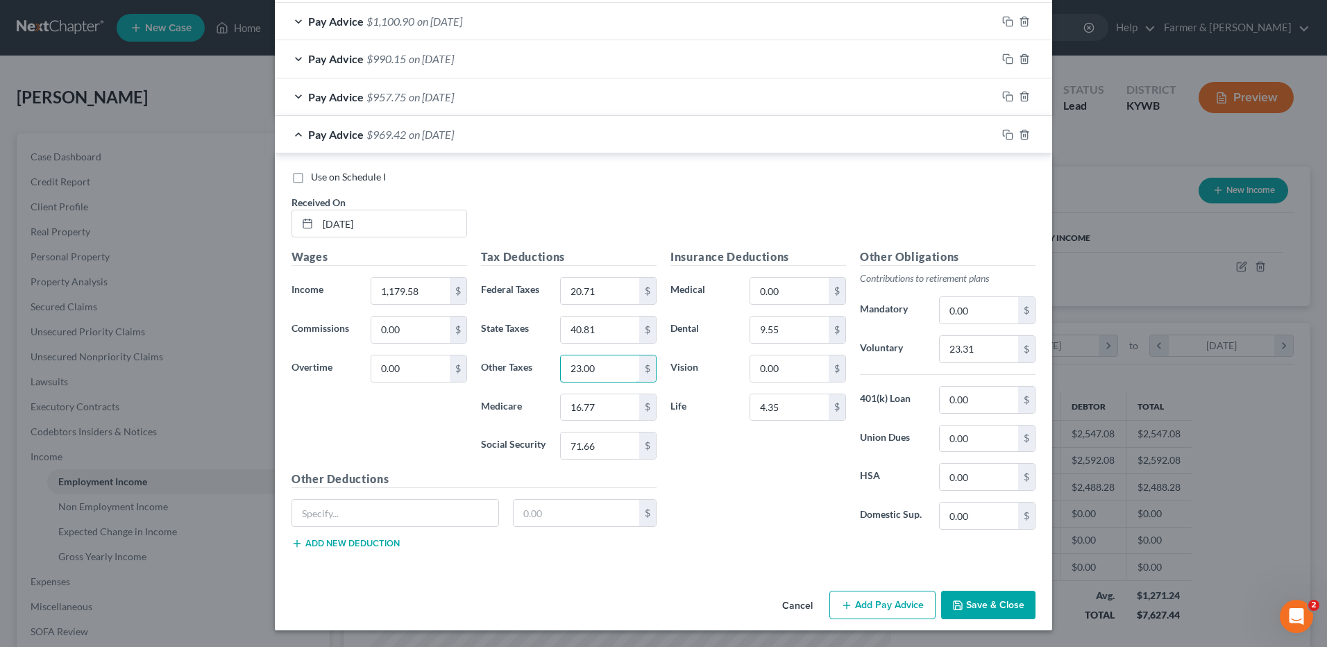
type input "23.00"
type input "16.96"
type input "72.54"
click at [975, 351] on input "23.31" at bounding box center [979, 349] width 78 height 26
type input "23.59"
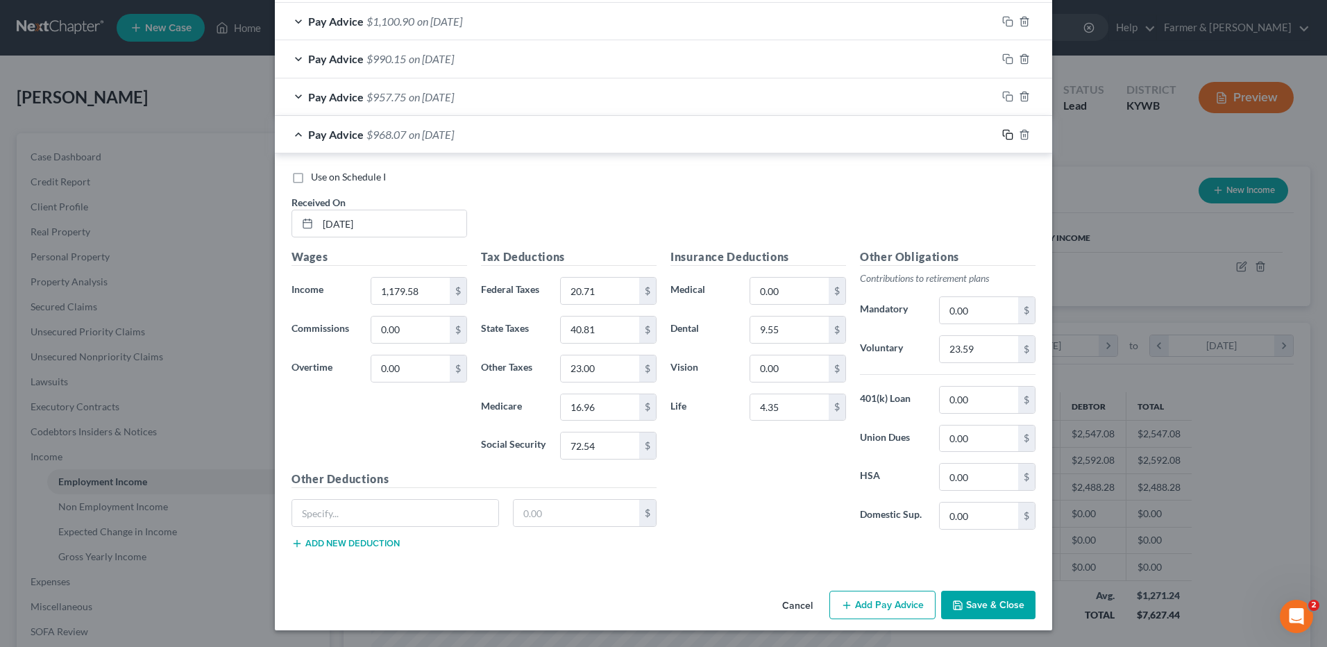
drag, startPoint x: 1005, startPoint y: 133, endPoint x: 453, endPoint y: 275, distance: 569.6
click at [1006, 133] on rect "button" at bounding box center [1009, 136] width 6 height 6
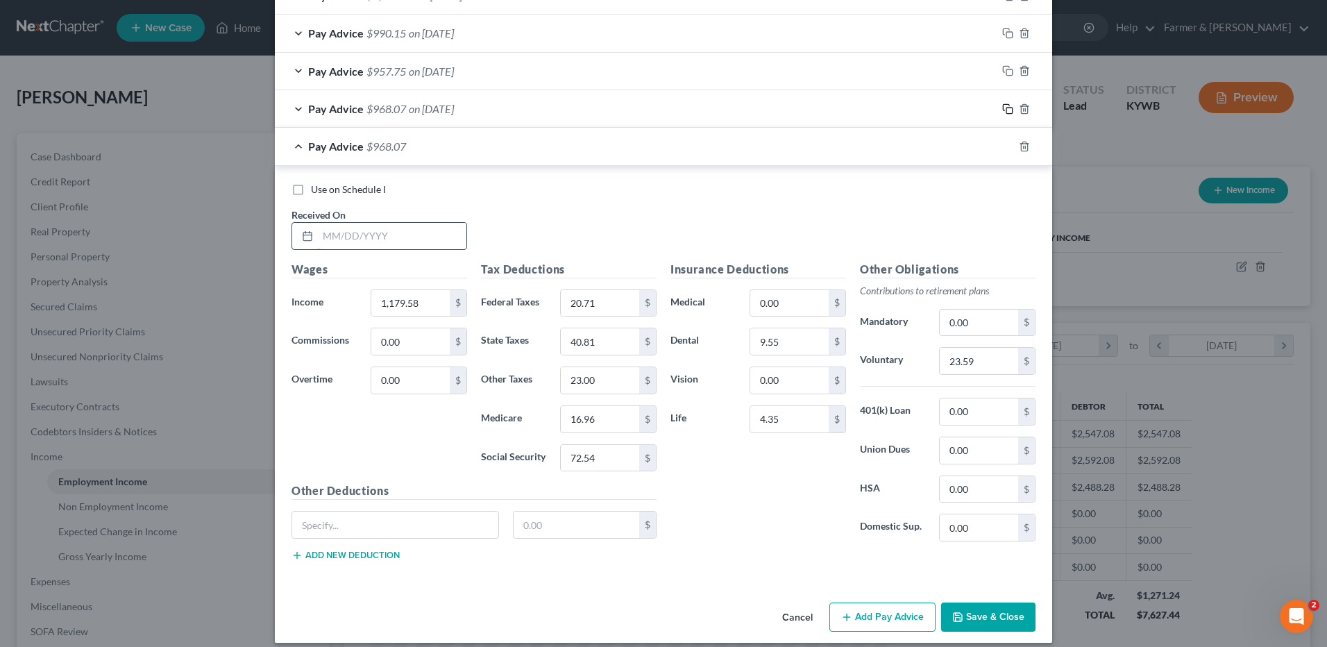
scroll to position [1299, 0]
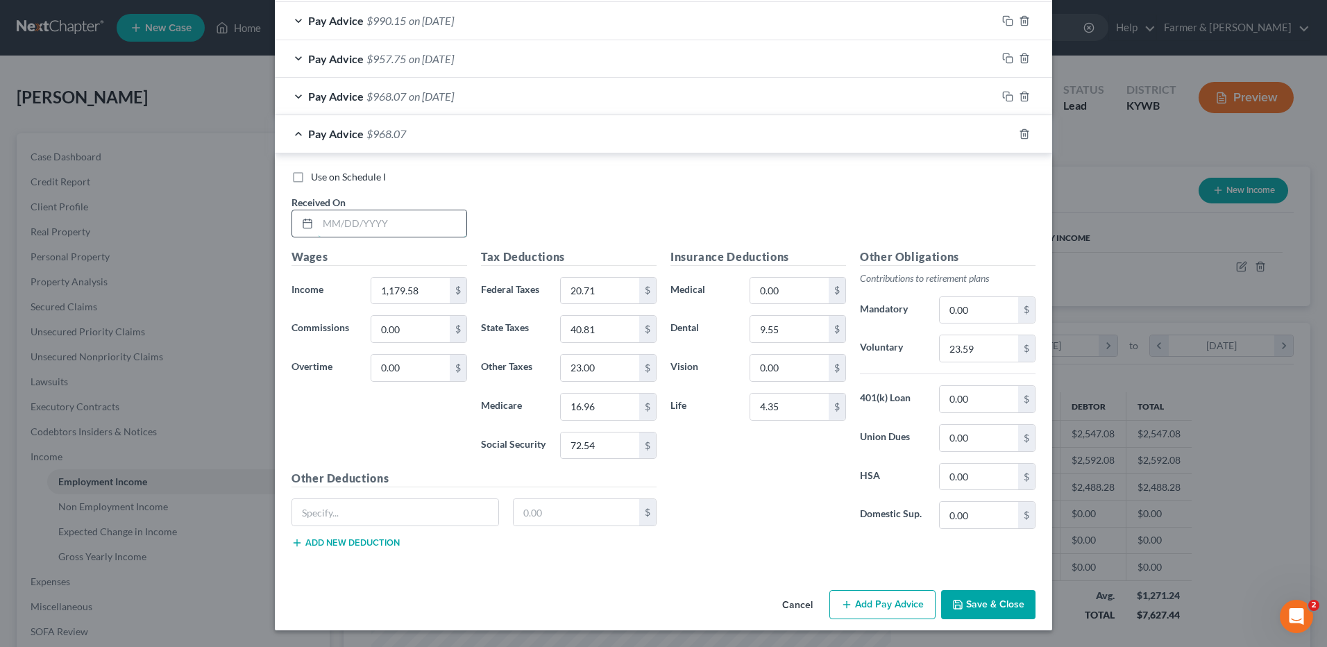
click at [430, 215] on input "text" at bounding box center [392, 223] width 149 height 26
type input "07/18/2025"
type input "1,310.37"
type input "36.09"
type input "45.96"
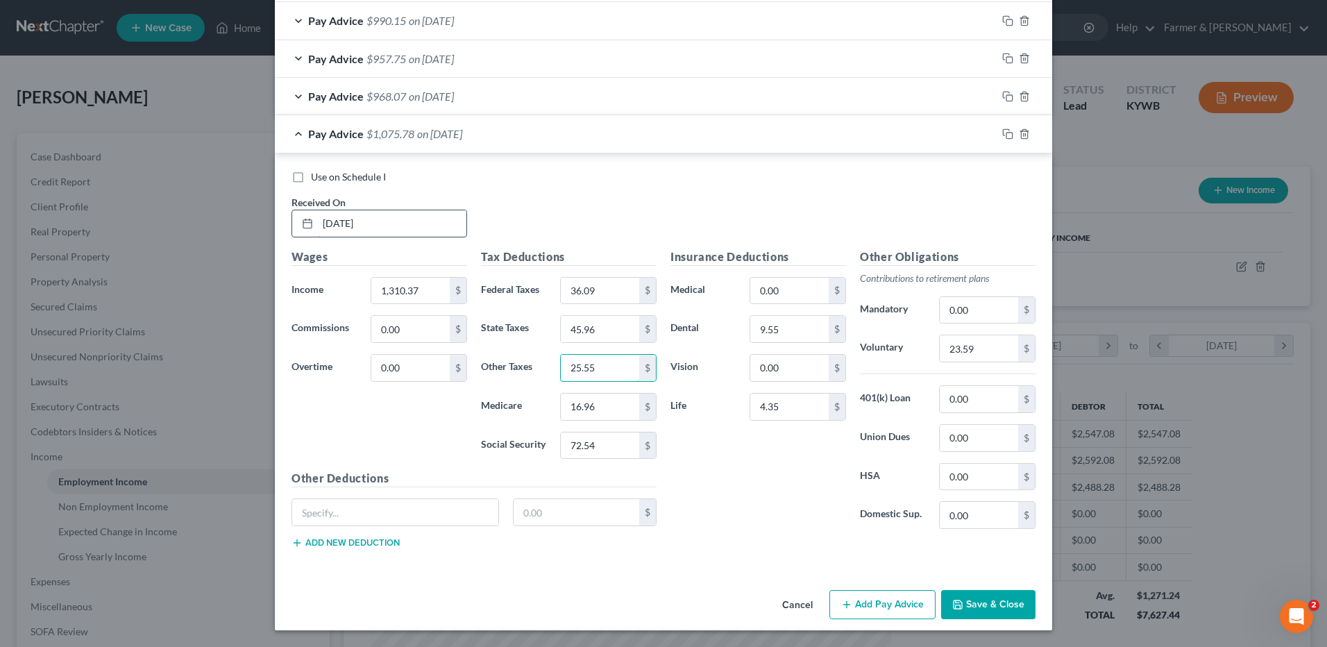
type input "25.55"
type input "18.86"
type input "80.65"
click at [990, 348] on input "23.59" at bounding box center [979, 348] width 78 height 26
type input "26.21"
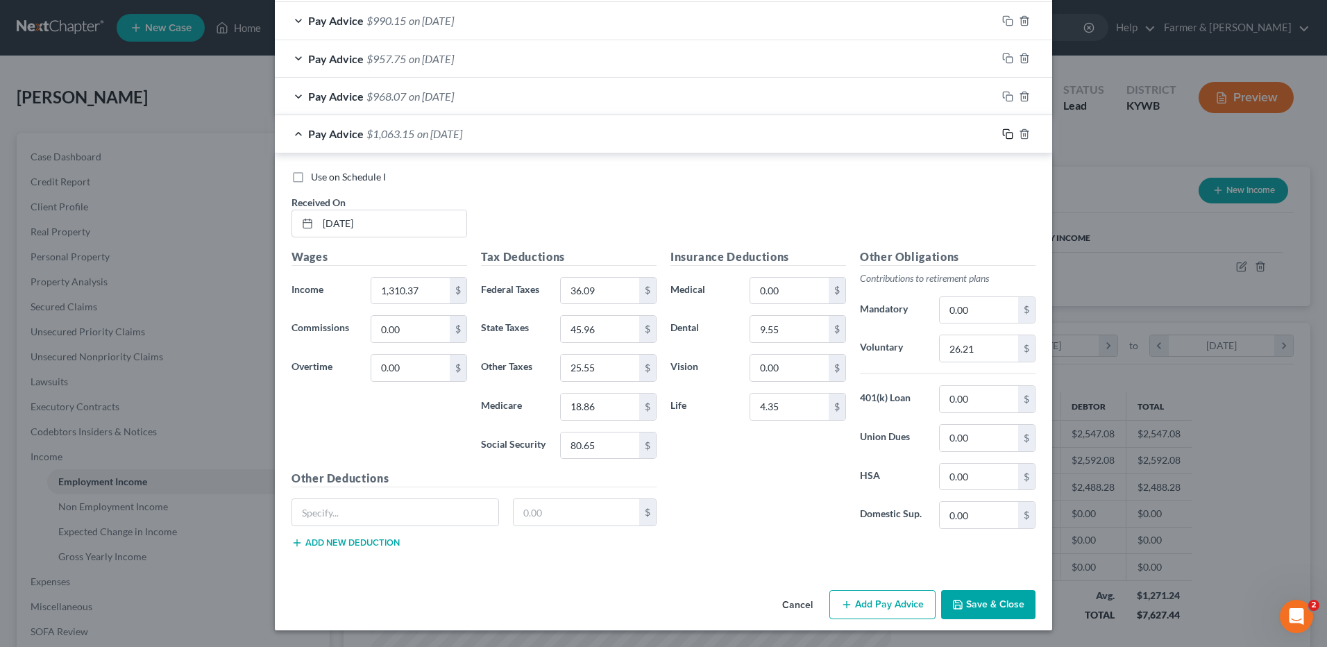
click at [1003, 137] on icon "button" at bounding box center [1007, 133] width 11 height 11
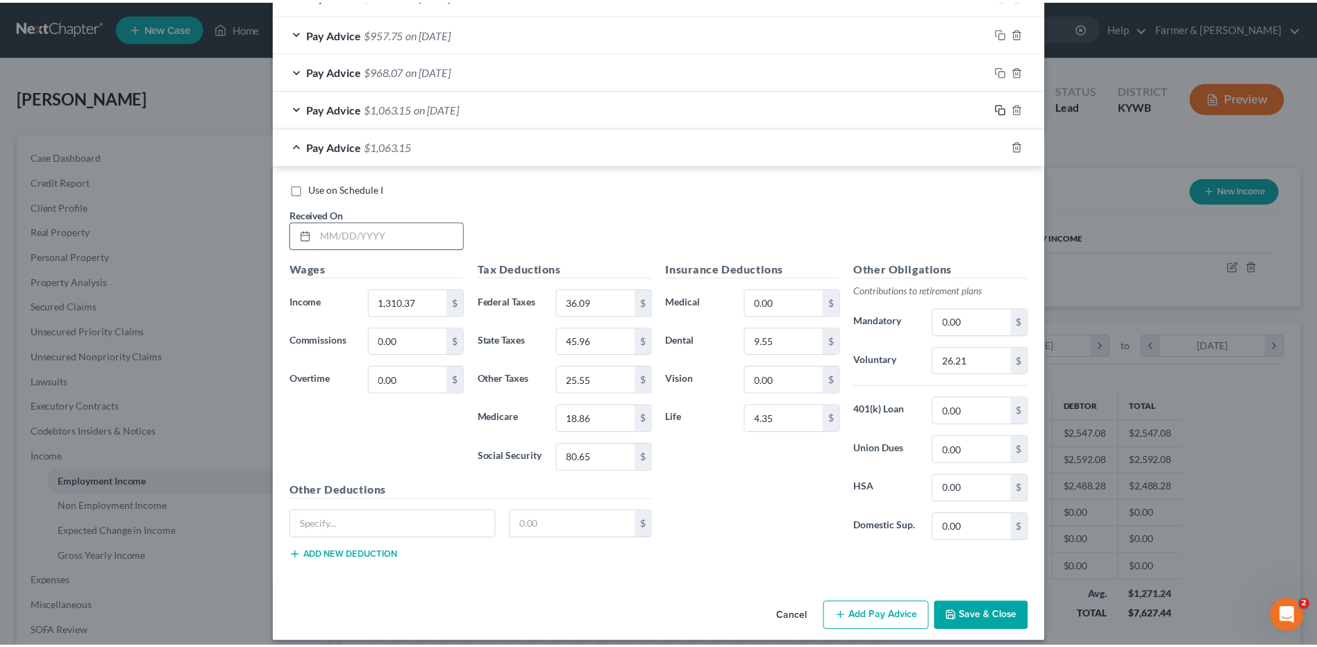
scroll to position [1337, 0]
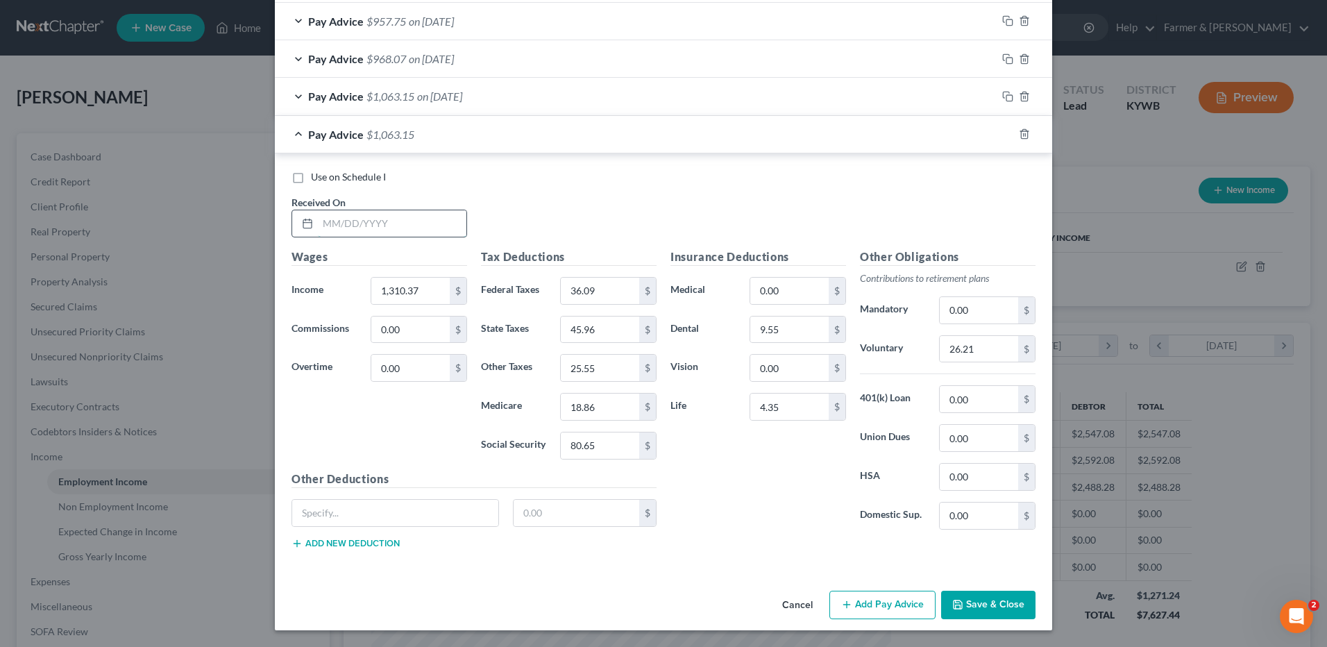
click at [431, 221] on input "text" at bounding box center [392, 223] width 149 height 26
type input "07/03/2025"
type input "1,161.74"
type input "18.61"
type input "40.12"
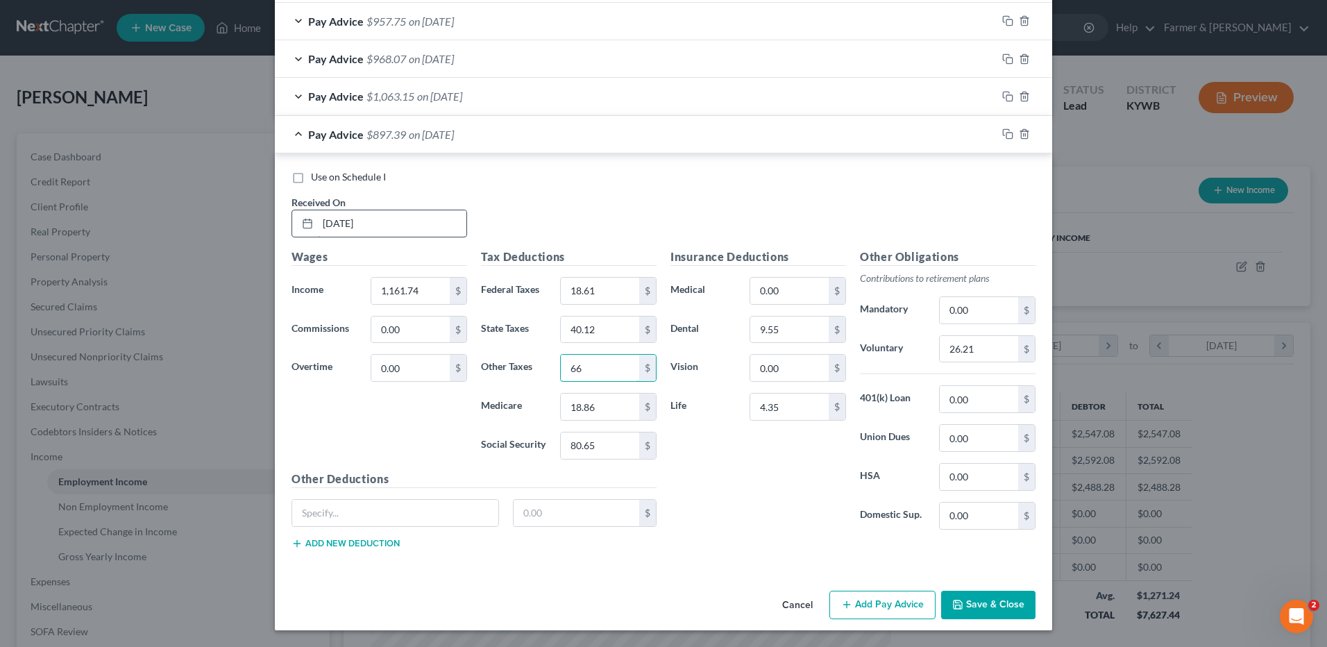
type input "6"
type input "22.65"
type input "16.71"
type input "71.44"
click at [975, 349] on input "26.21" at bounding box center [979, 349] width 78 height 26
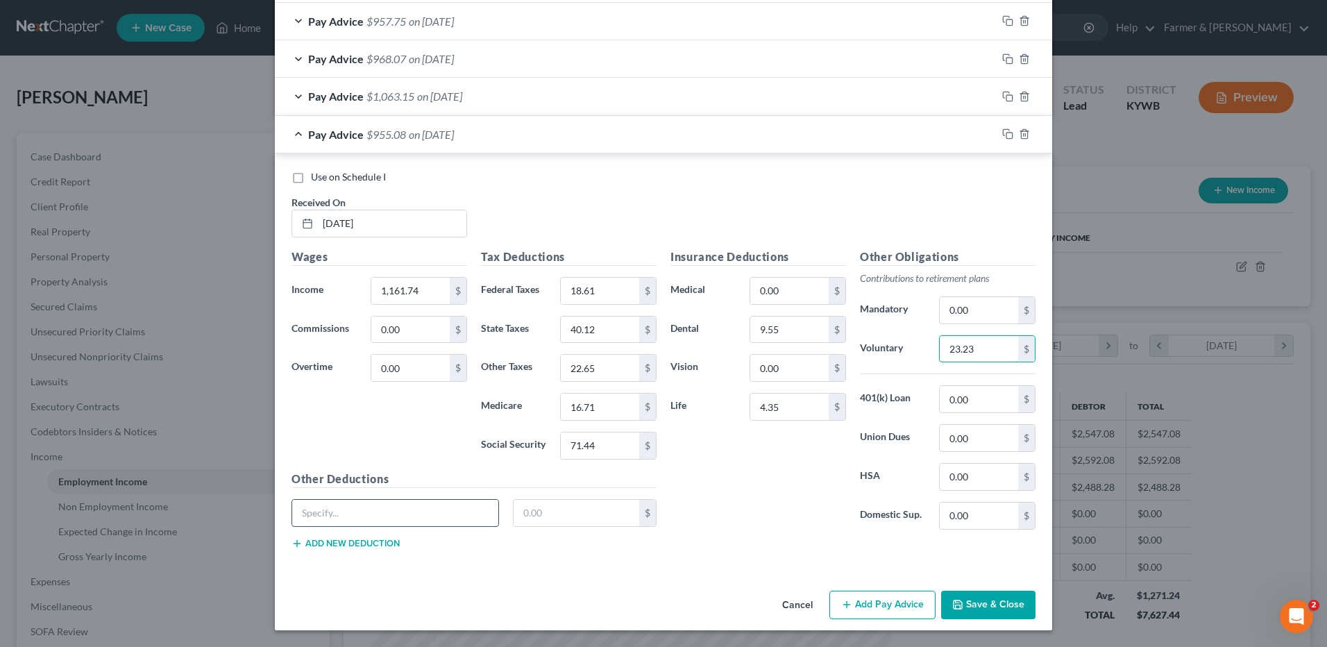
type input "23.23"
click at [369, 514] on input "text" at bounding box center [395, 513] width 206 height 26
type input "Uniforms"
type input "29.38"
click at [1011, 607] on button "Save & Close" at bounding box center [988, 605] width 94 height 29
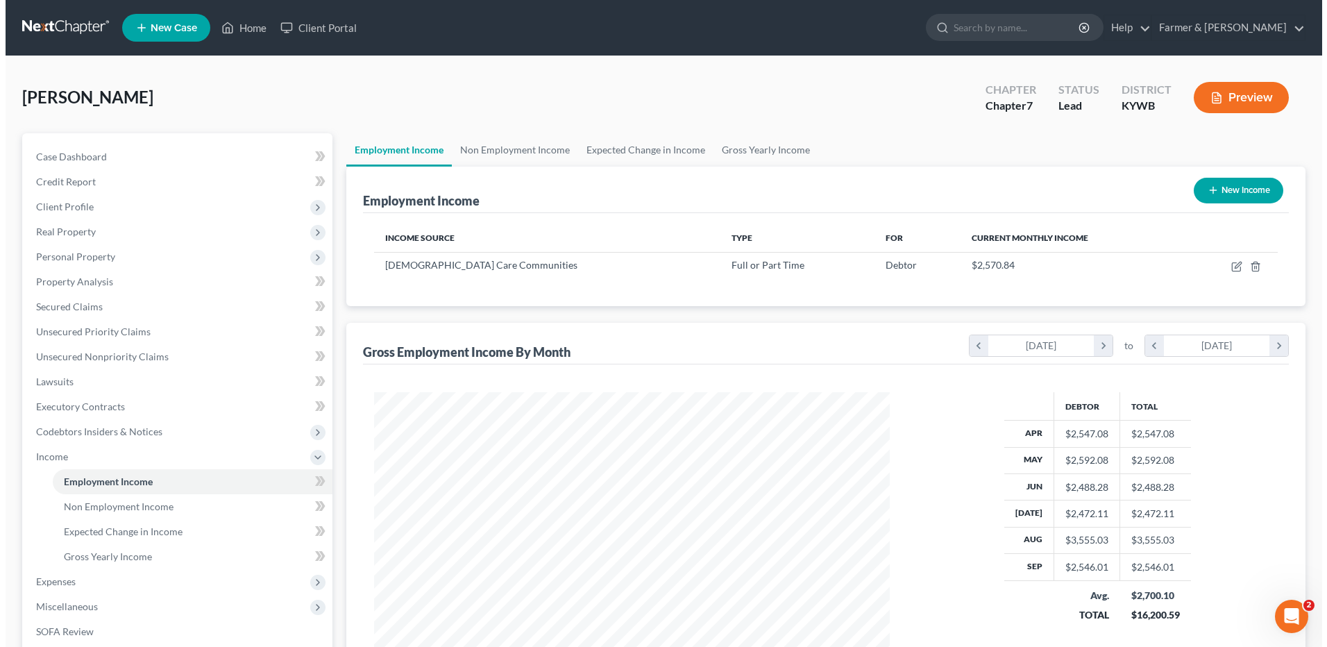
scroll to position [693778, 693492]
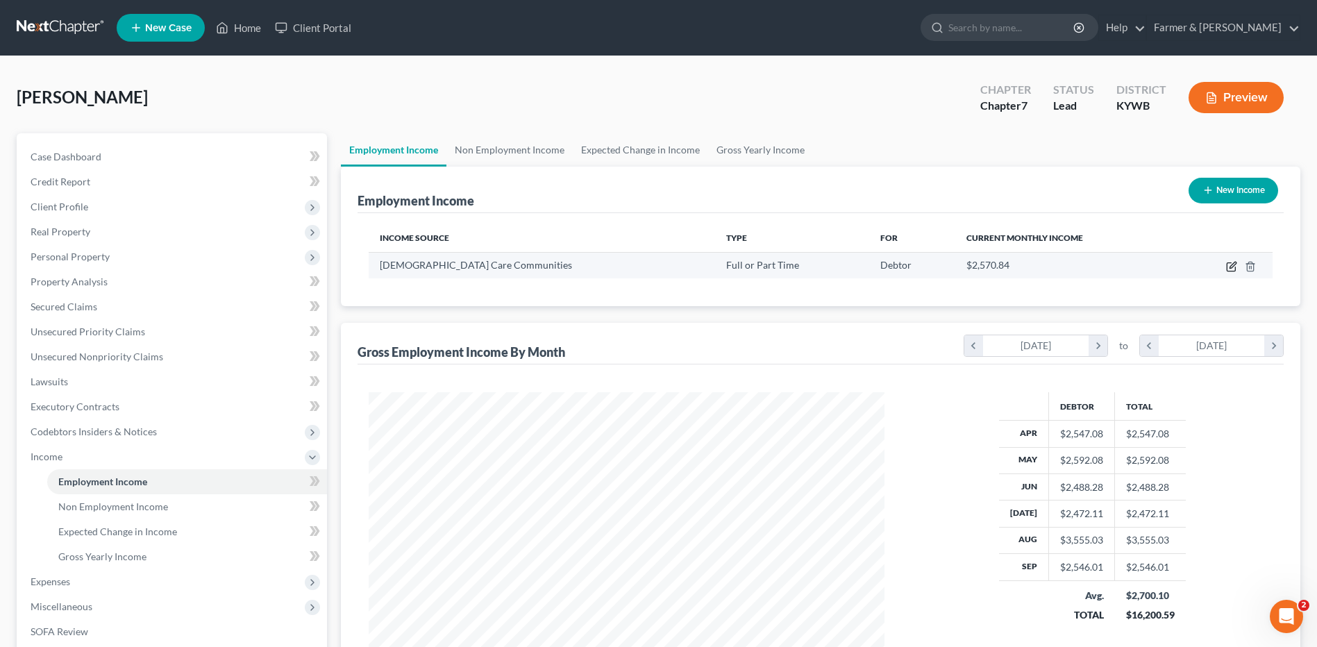
click at [1233, 267] on icon "button" at bounding box center [1232, 265] width 6 height 6
select select "0"
select select "18"
select select "2"
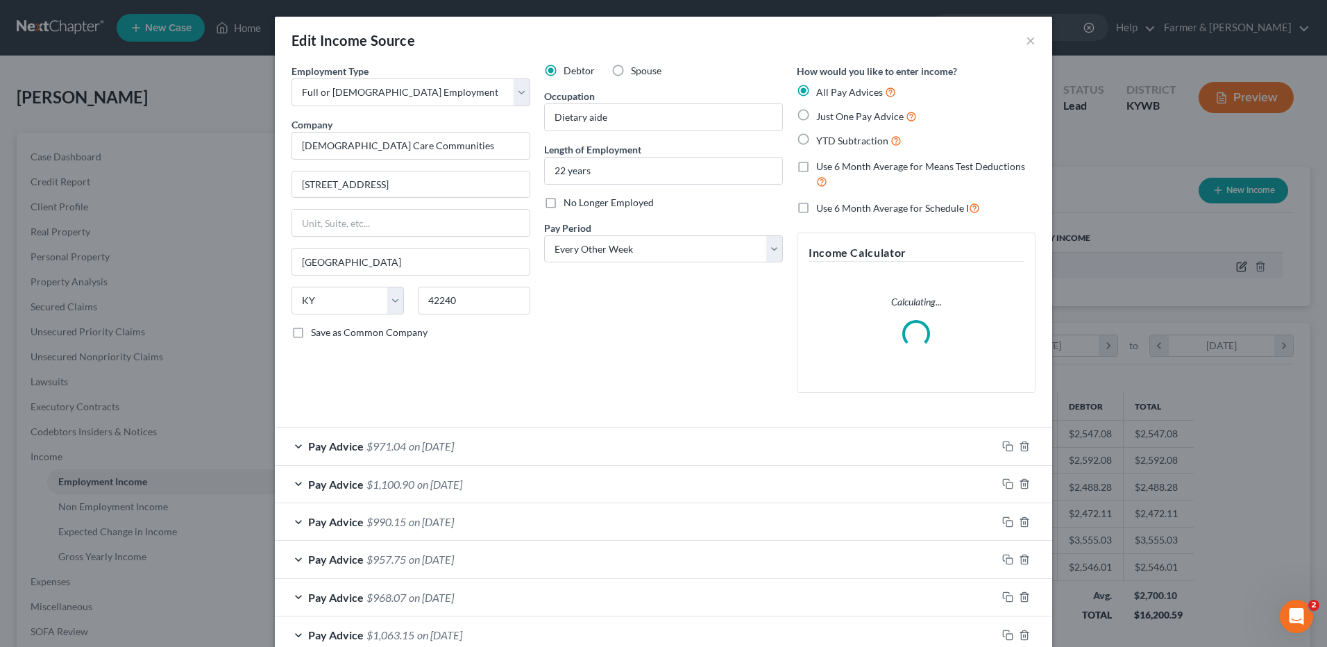
scroll to position [260, 548]
click at [816, 208] on label "Use 6 Month Average for Schedule I" at bounding box center [898, 208] width 164 height 16
click at [822, 208] on input "Use 6 Month Average for Schedule I" at bounding box center [826, 204] width 9 height 9
checkbox input "true"
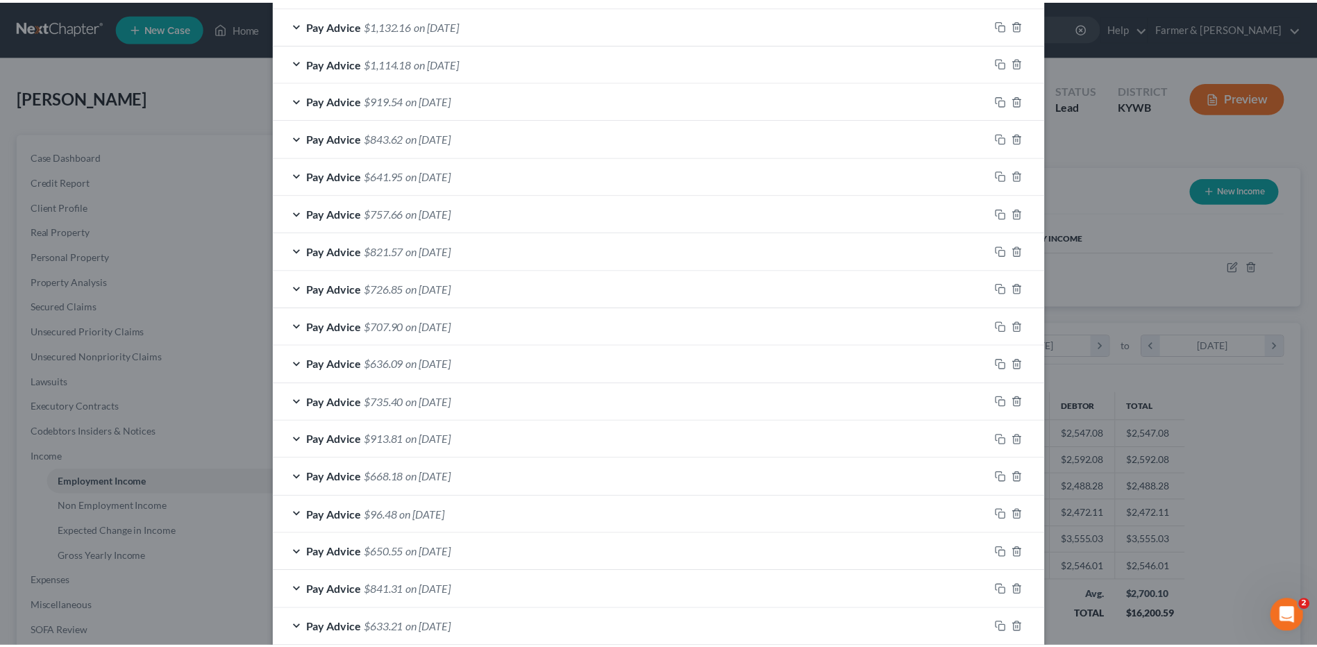
scroll to position [917, 0]
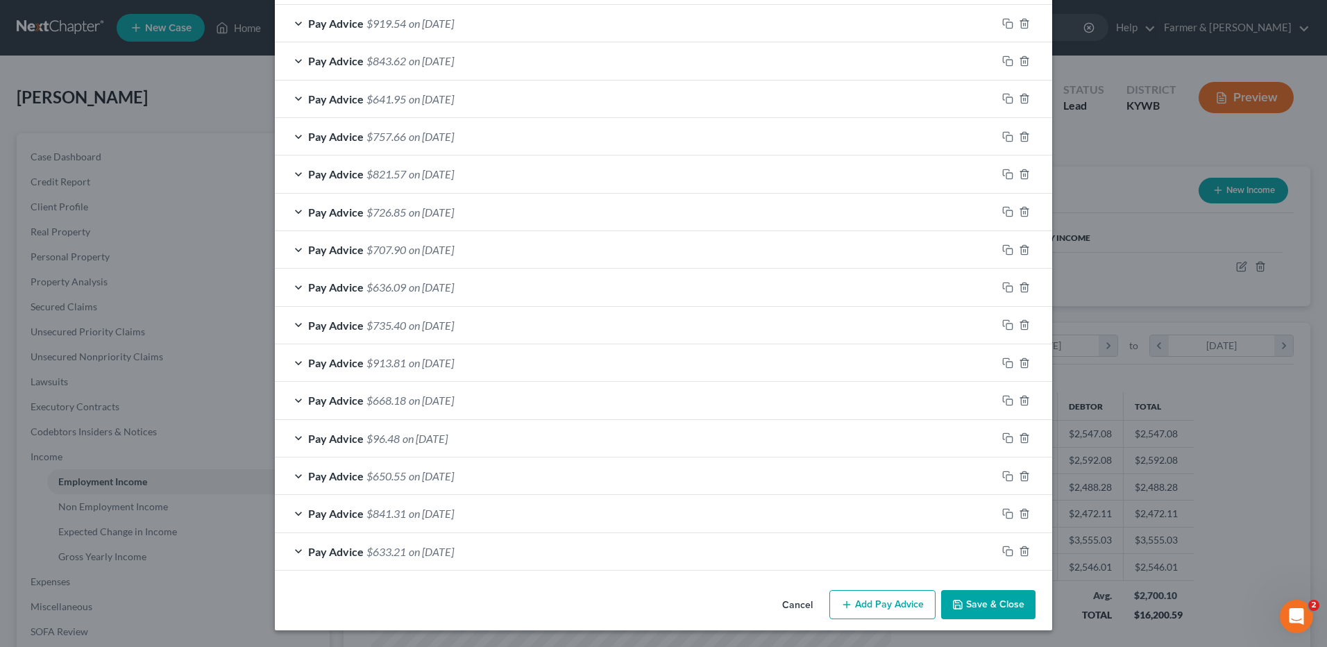
drag, startPoint x: 972, startPoint y: 600, endPoint x: 1001, endPoint y: 591, distance: 29.9
click at [973, 600] on button "Save & Close" at bounding box center [988, 604] width 94 height 29
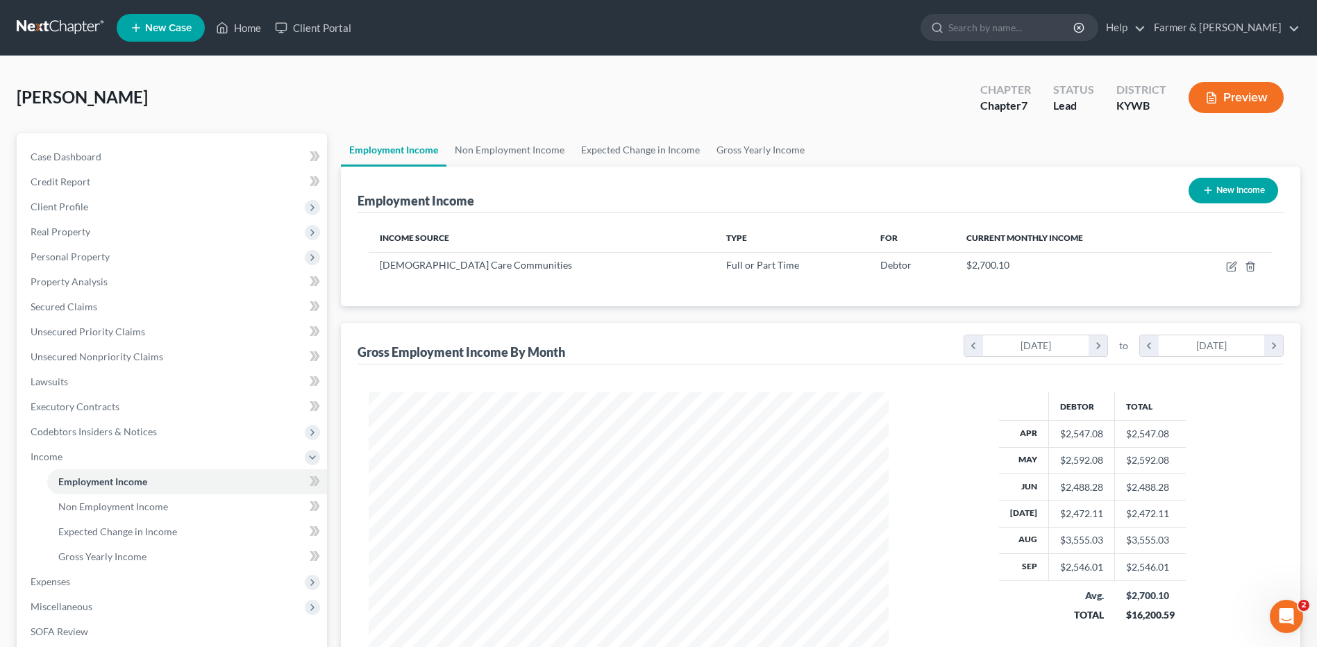
scroll to position [693778, 693492]
click at [101, 548] on link "Gross Yearly Income" at bounding box center [187, 556] width 280 height 25
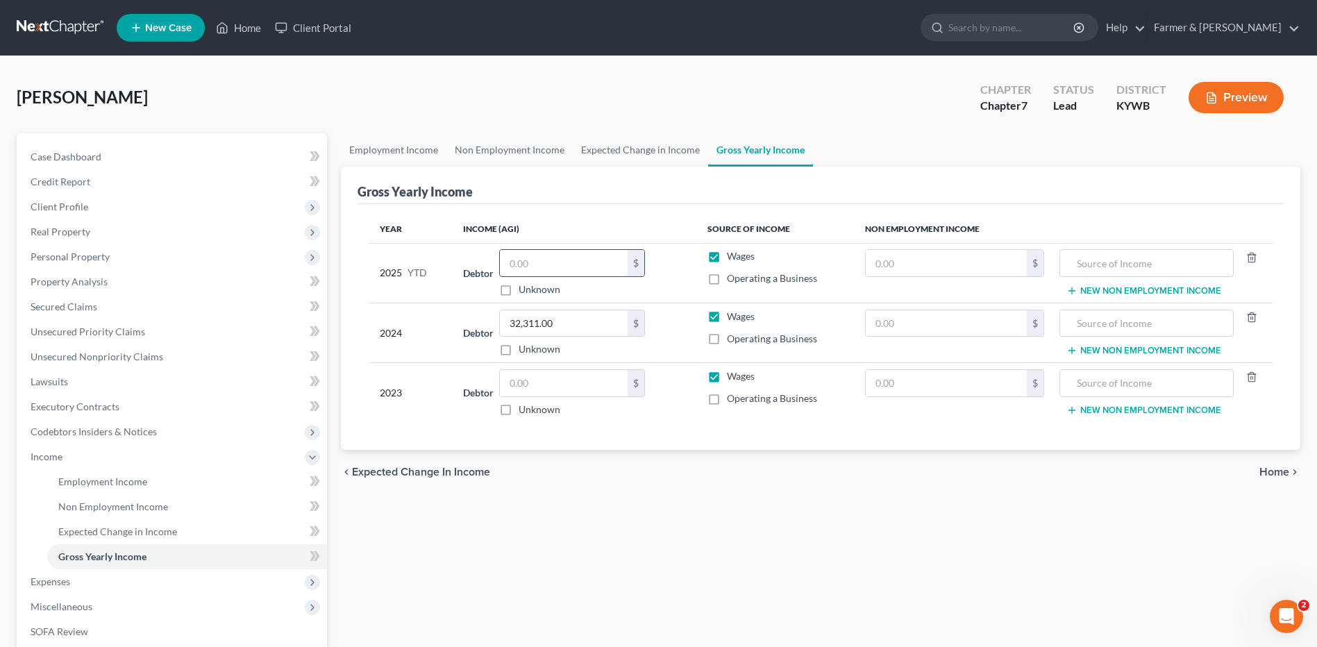
click at [596, 264] on input "text" at bounding box center [564, 263] width 128 height 26
type input "25,439.41"
click at [128, 587] on span "Expenses" at bounding box center [172, 581] width 307 height 25
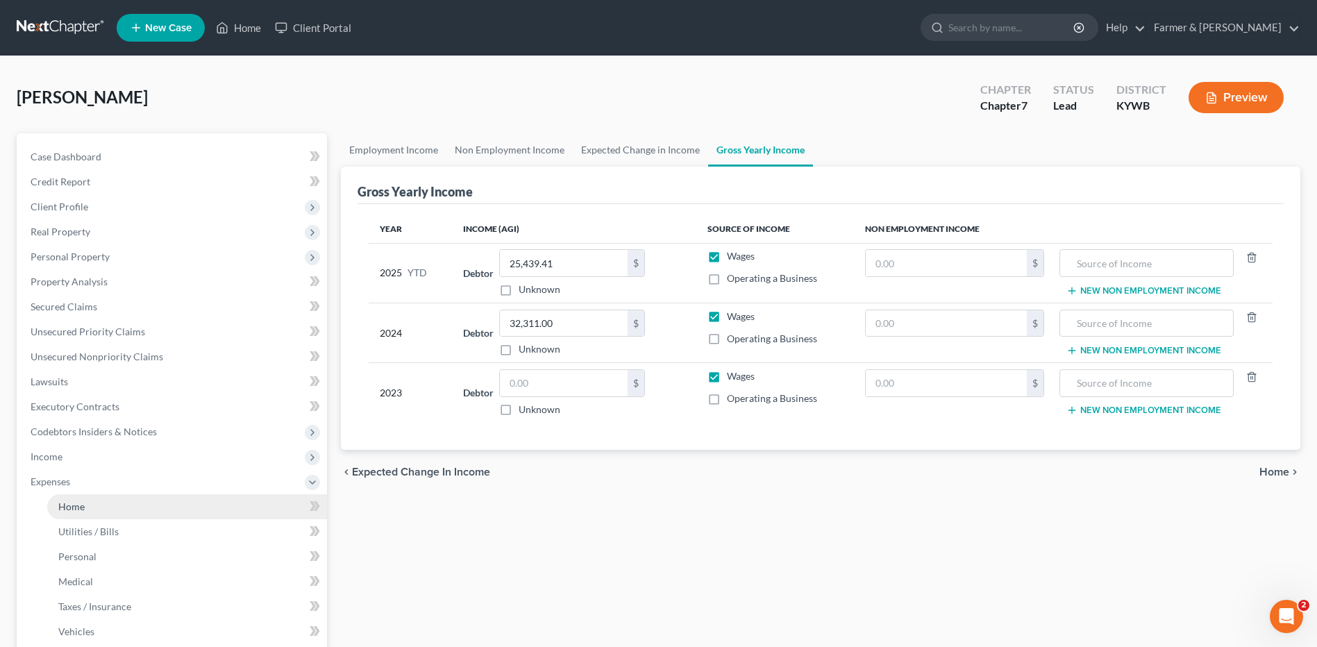
click at [119, 513] on link "Home" at bounding box center [187, 506] width 280 height 25
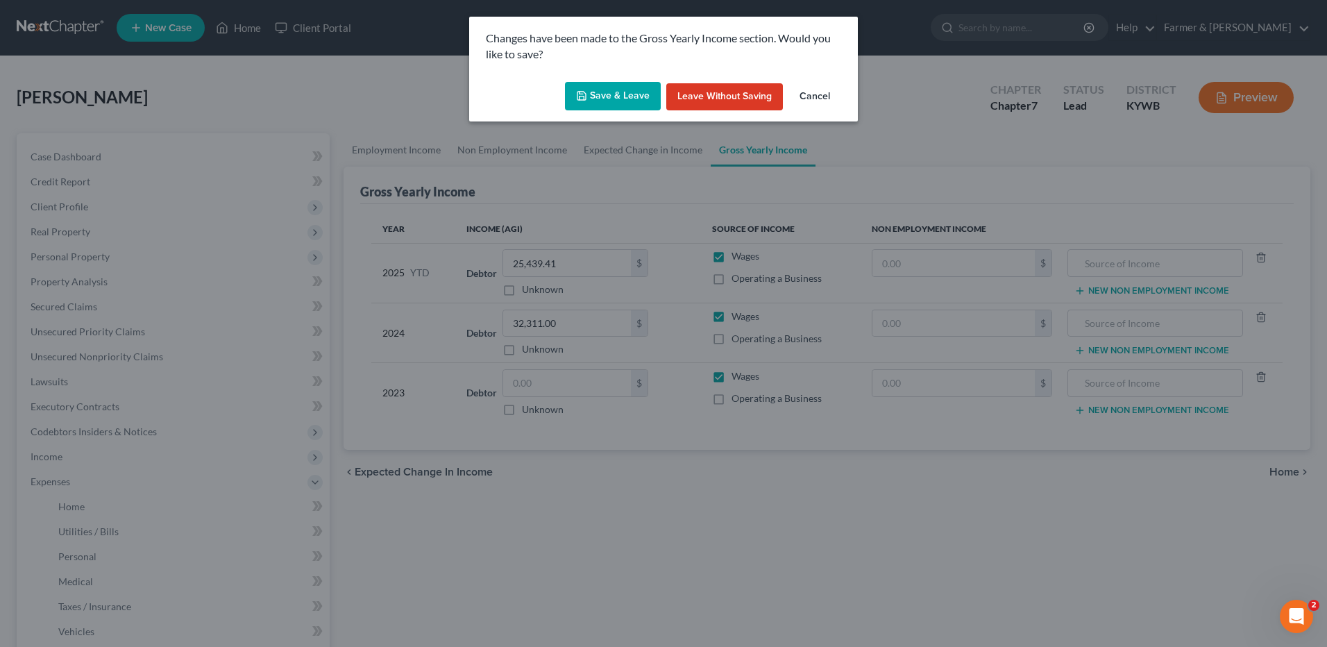
click at [622, 96] on button "Save & Leave" at bounding box center [613, 96] width 96 height 29
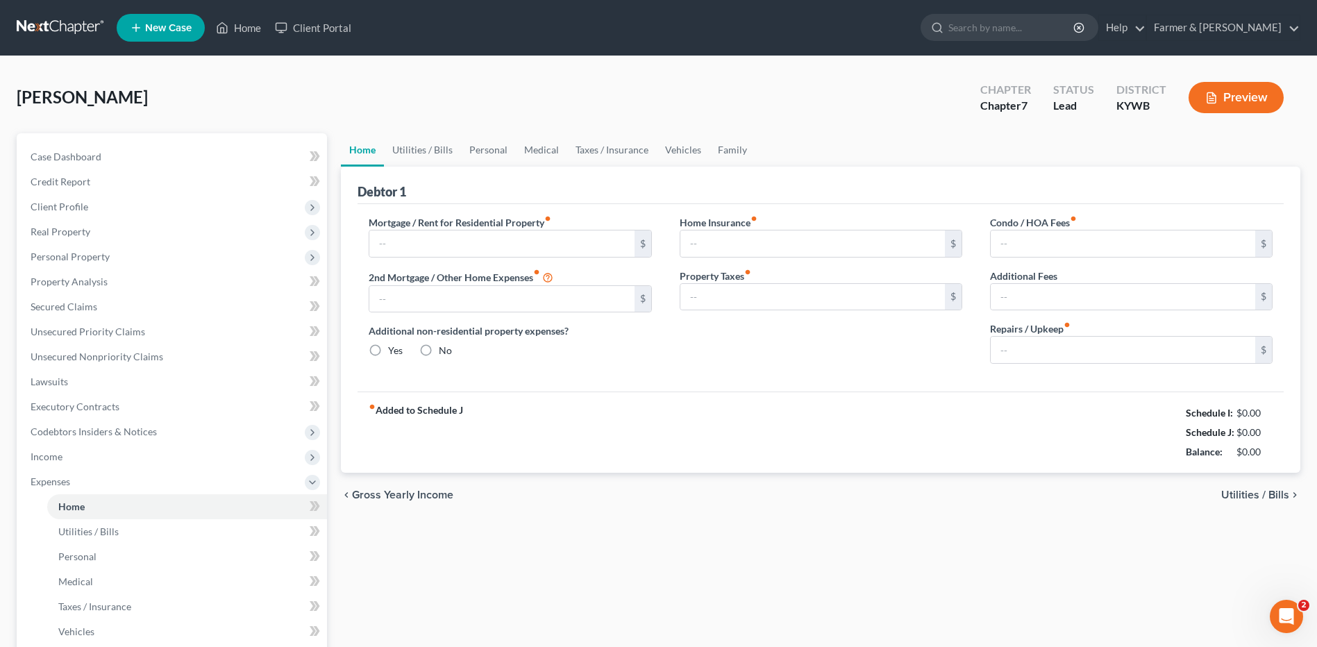
type input "825.00"
type input "0.00"
radio input "true"
type input "0.00"
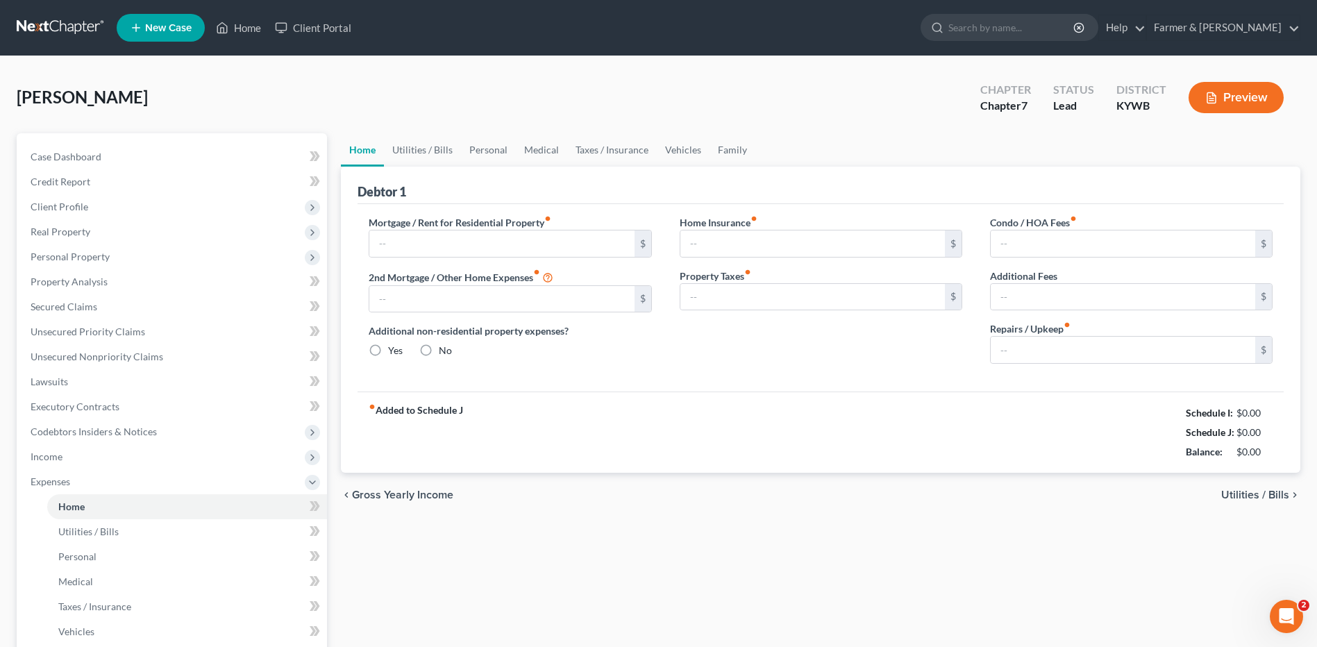
type input "0.00"
click at [1049, 353] on input "25.00" at bounding box center [1122, 350] width 264 height 26
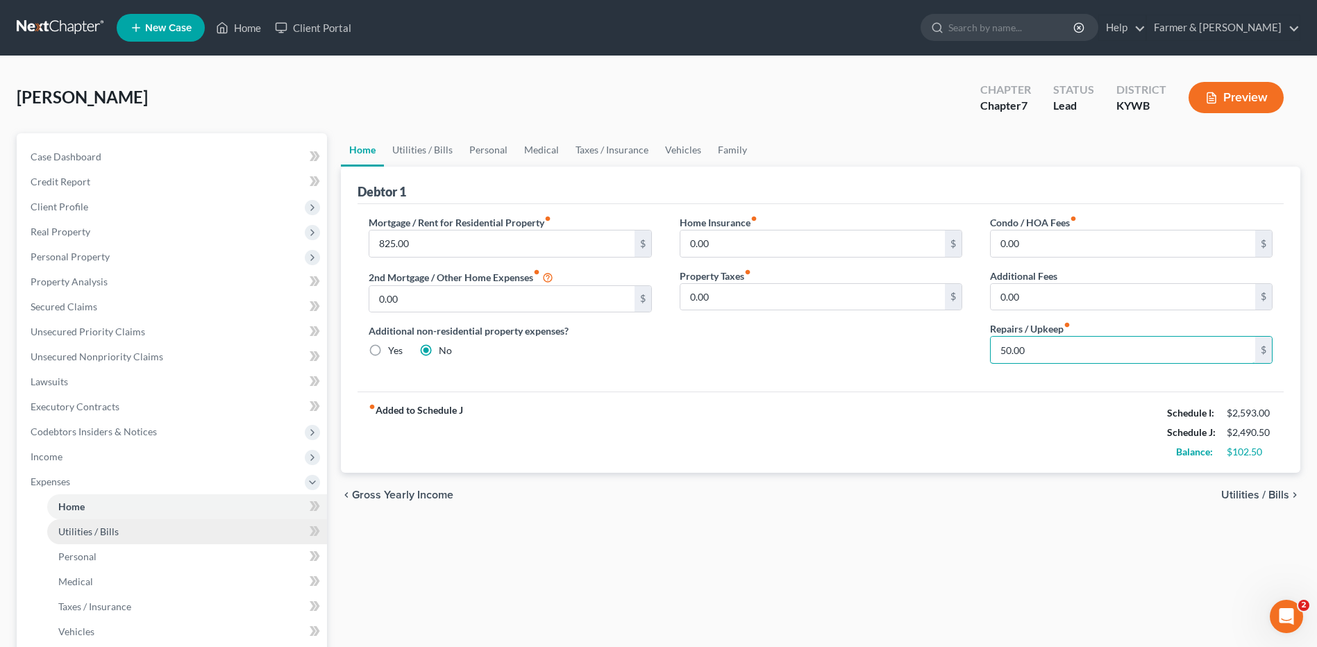
type input "50.00"
click at [120, 540] on link "Utilities / Bills" at bounding box center [187, 531] width 280 height 25
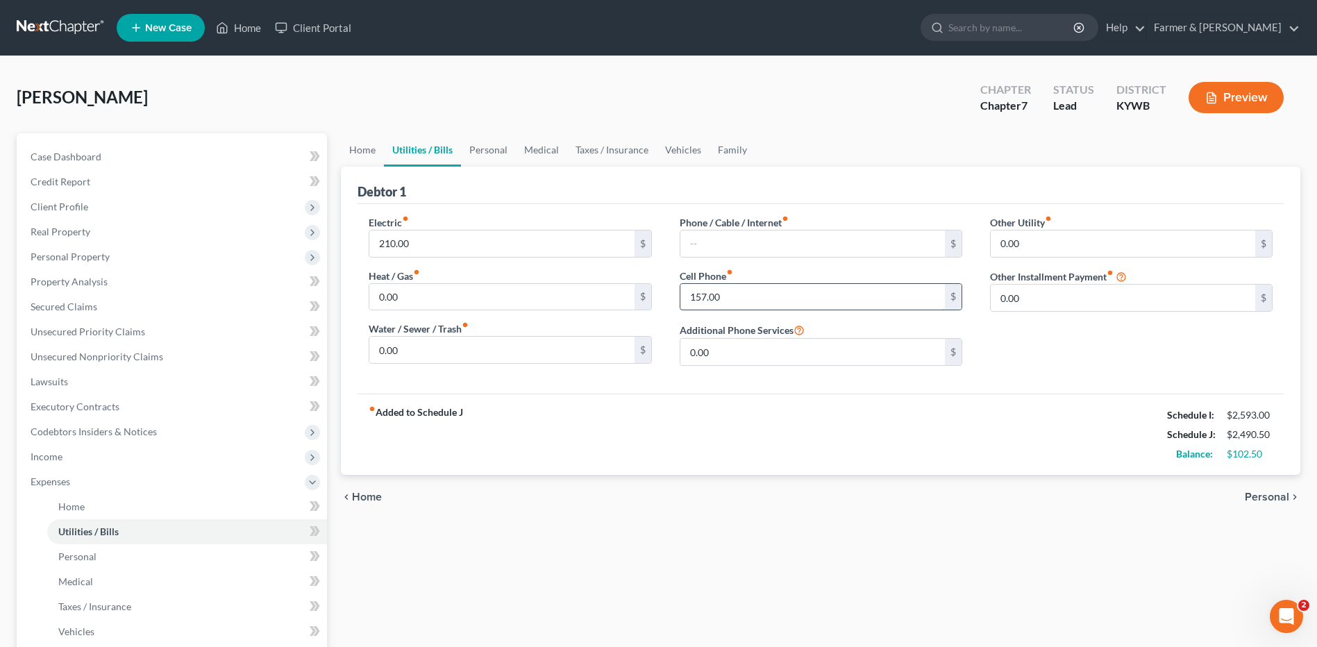
click at [756, 289] on input "157.00" at bounding box center [812, 297] width 264 height 26
type input "160.00"
click at [157, 555] on link "Personal" at bounding box center [187, 556] width 280 height 25
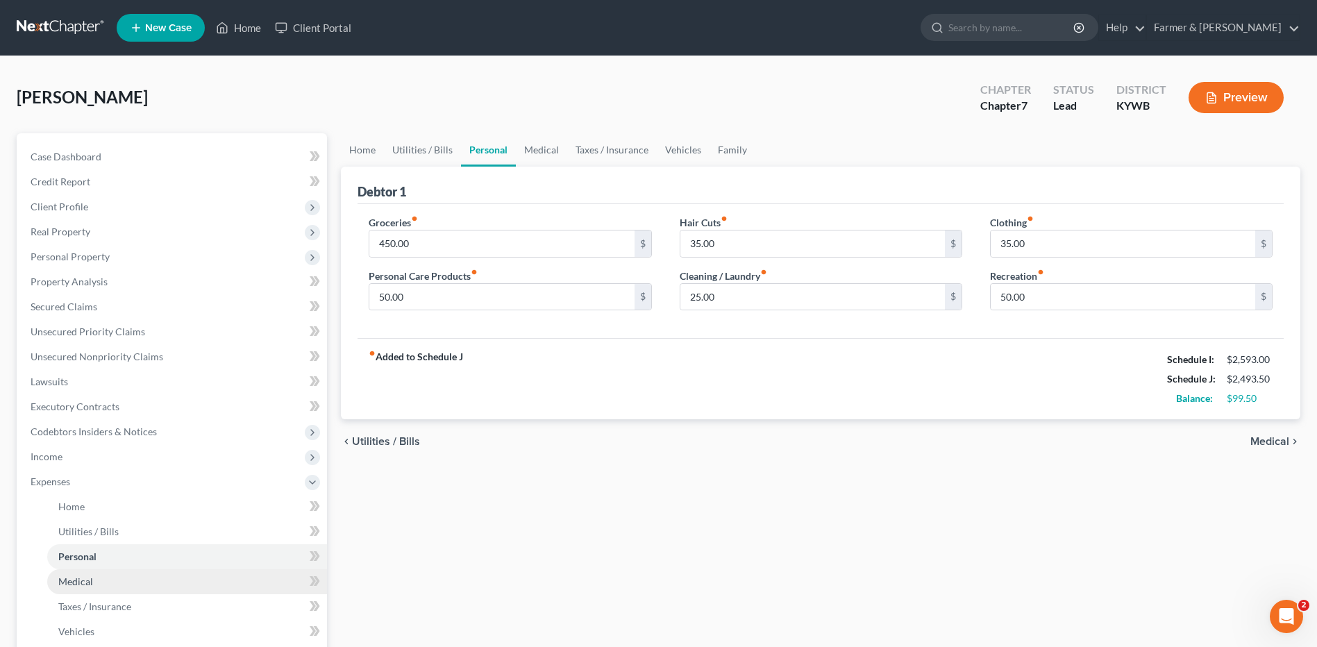
click at [108, 569] on link "Medical" at bounding box center [187, 581] width 280 height 25
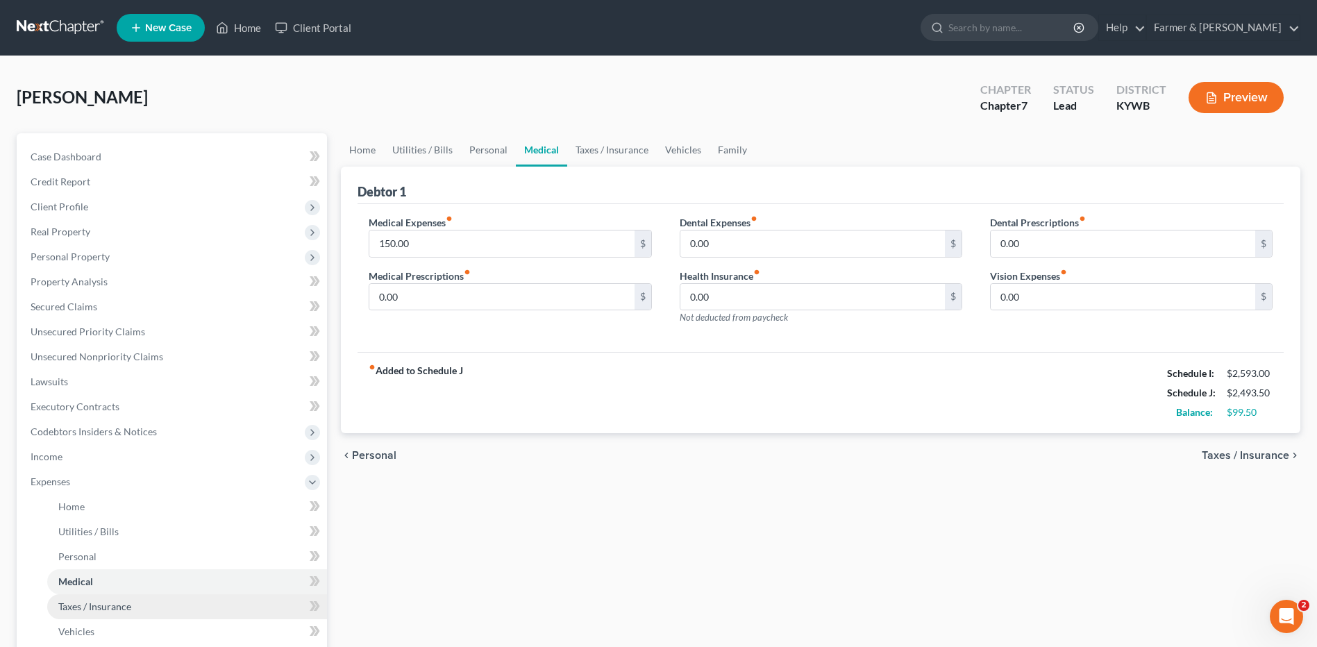
click at [108, 602] on span "Taxes / Insurance" at bounding box center [94, 606] width 73 height 12
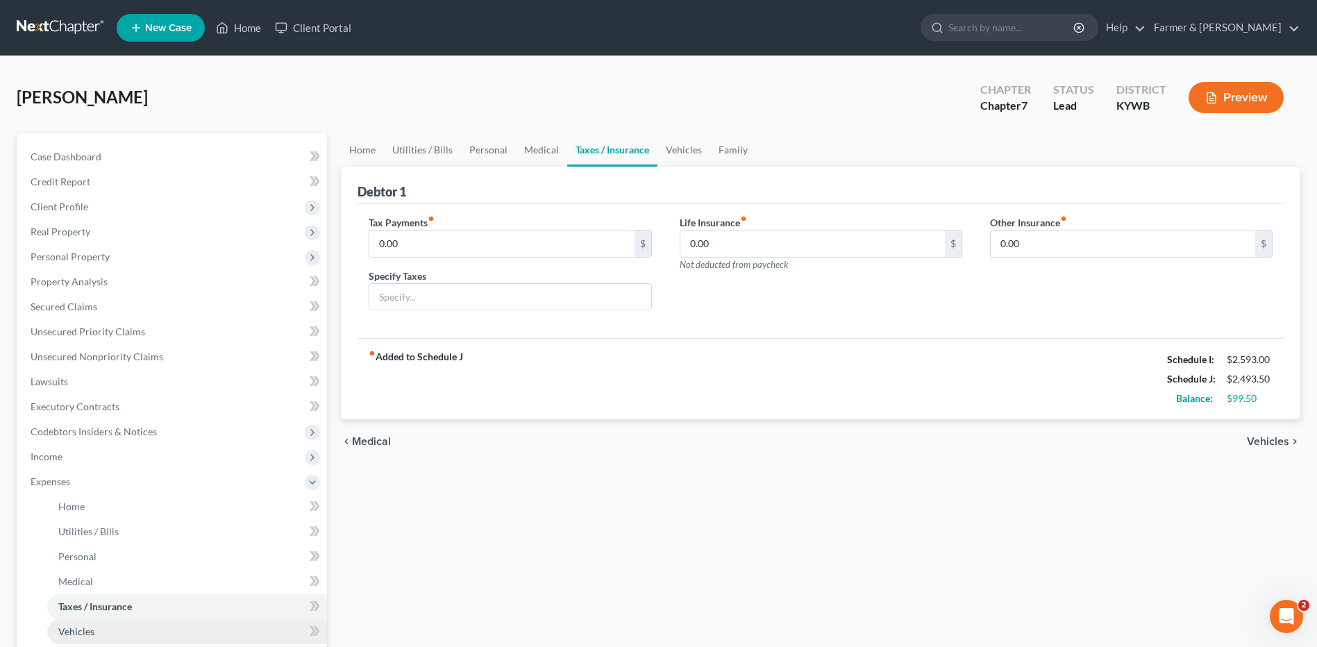
click at [105, 631] on link "Vehicles" at bounding box center [187, 631] width 280 height 25
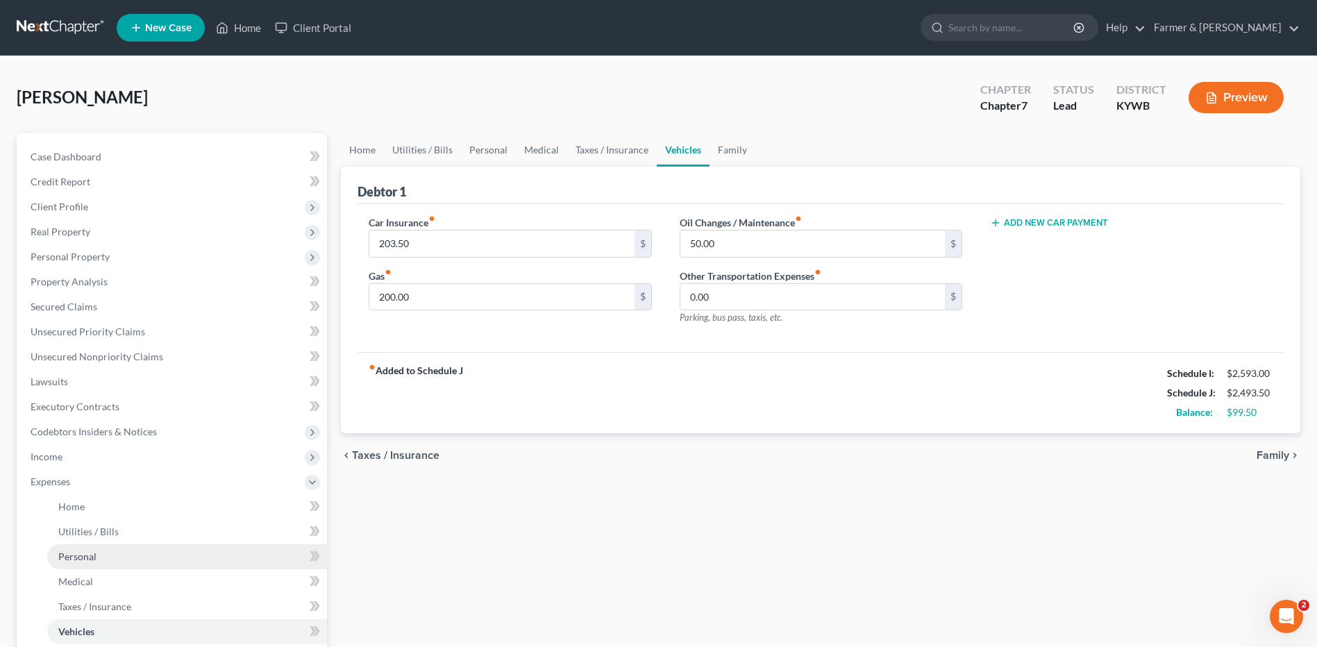
scroll to position [69, 0]
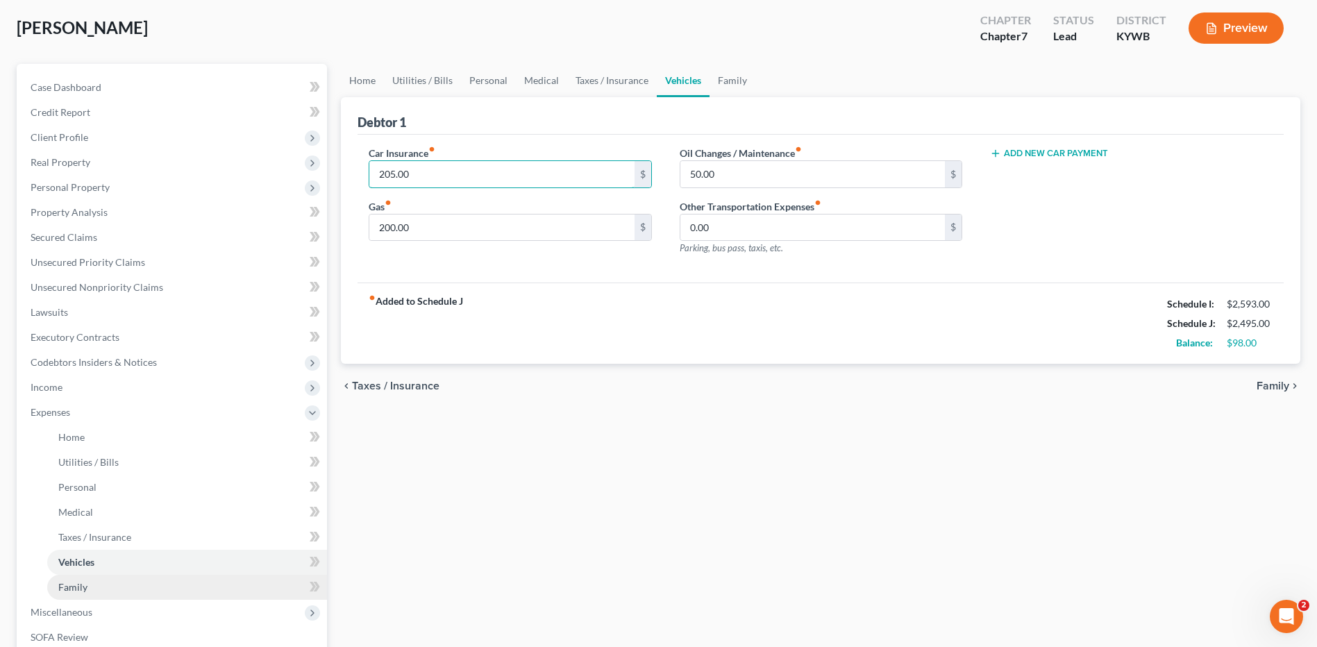
type input "205.00"
click at [153, 579] on link "Family" at bounding box center [187, 587] width 280 height 25
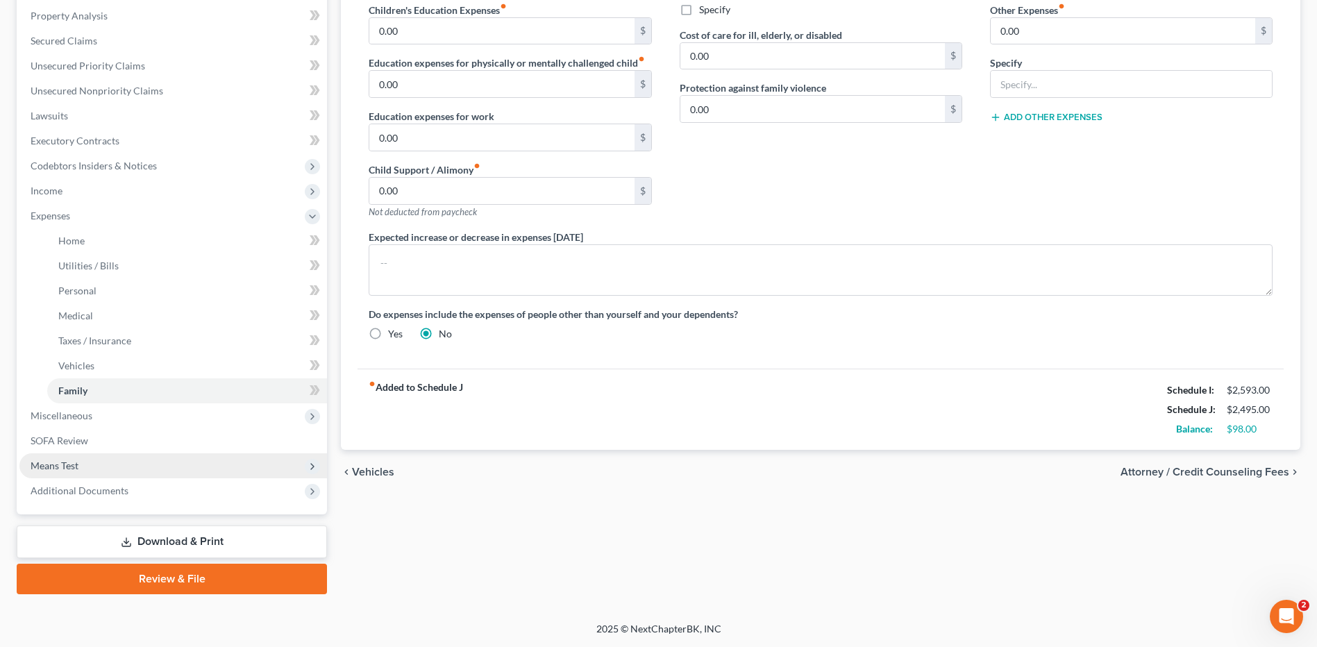
click at [107, 457] on span "Means Test" at bounding box center [172, 465] width 307 height 25
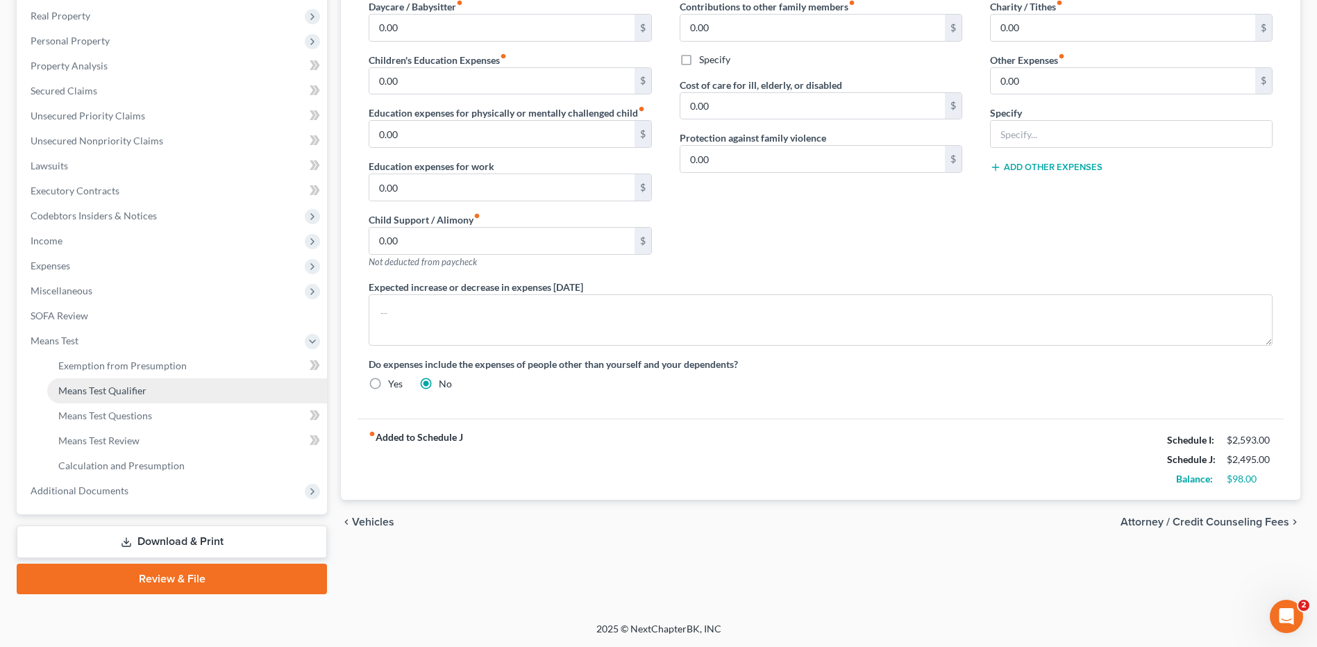
scroll to position [216, 0]
click at [117, 388] on span "Means Test Qualifier" at bounding box center [102, 390] width 88 height 12
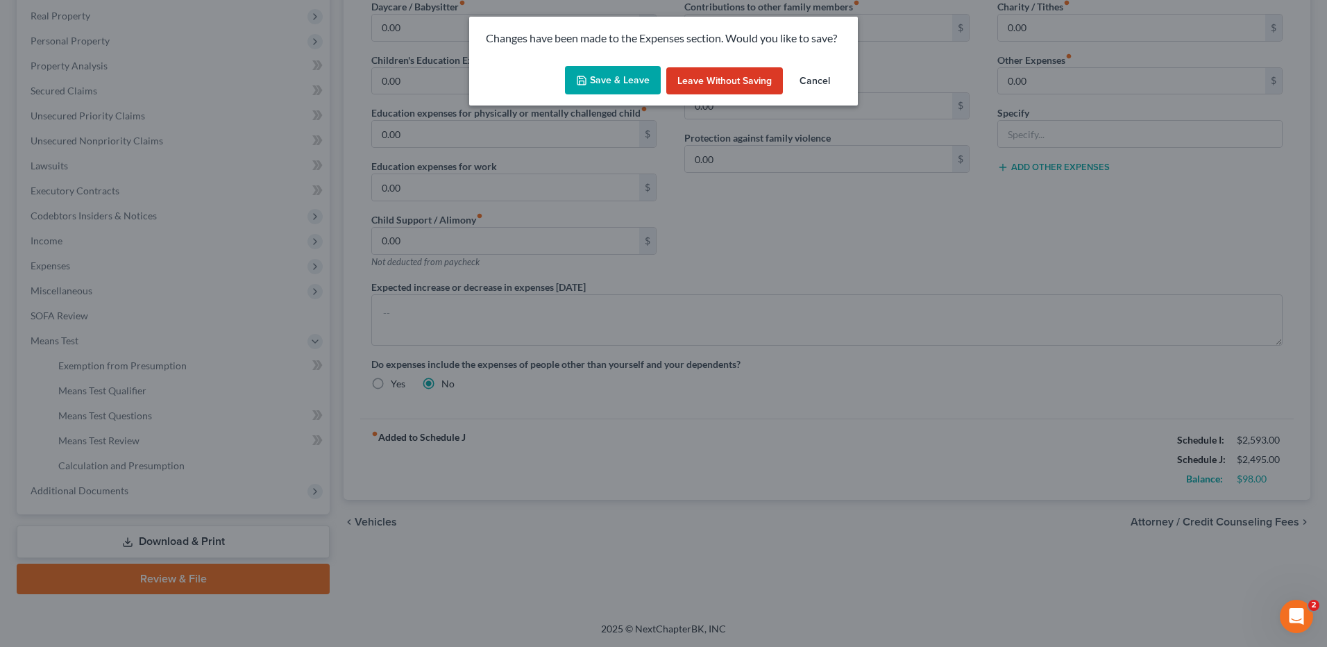
click at [625, 67] on button "Save & Leave" at bounding box center [613, 80] width 96 height 29
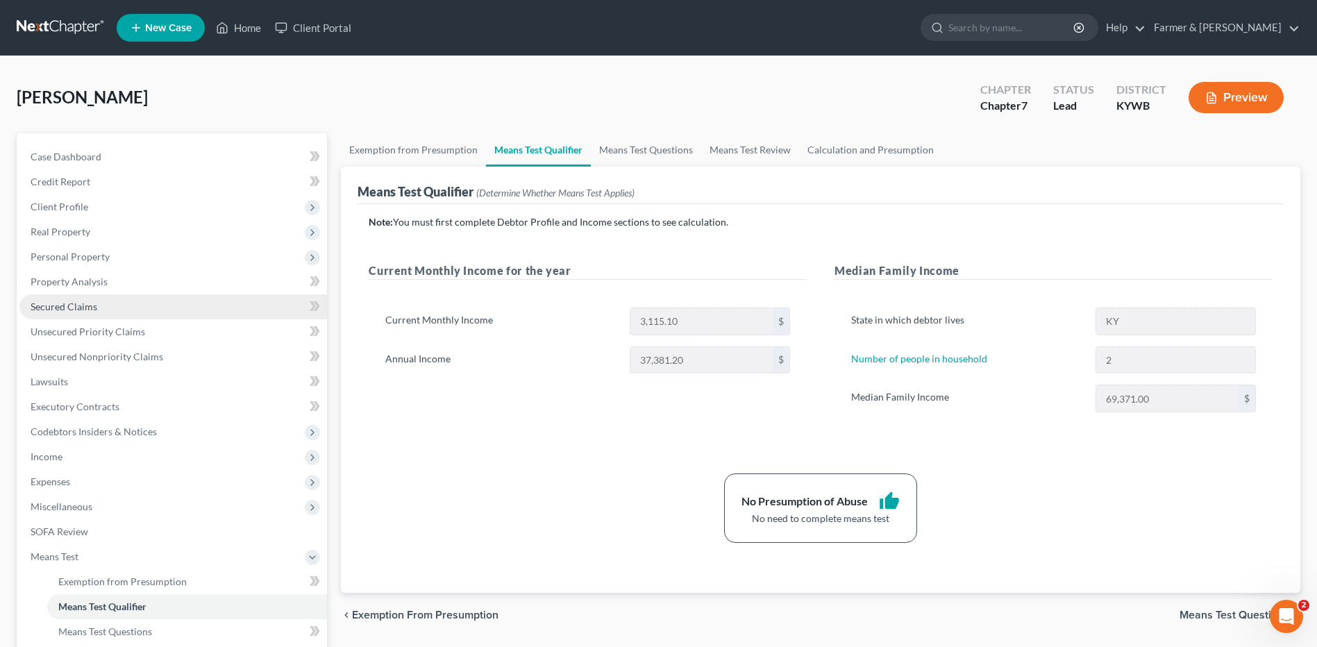
click at [109, 303] on link "Secured Claims" at bounding box center [172, 306] width 307 height 25
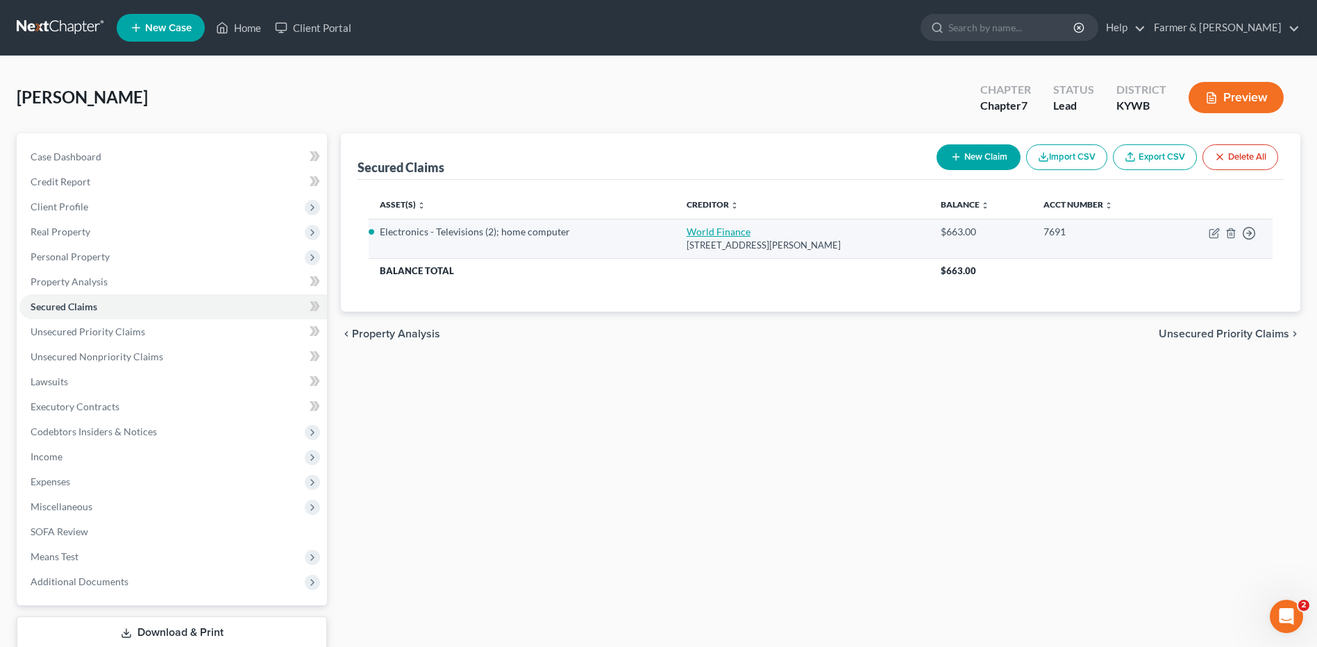
click at [703, 228] on link "World Finance" at bounding box center [718, 232] width 64 height 12
select select "18"
select select "0"
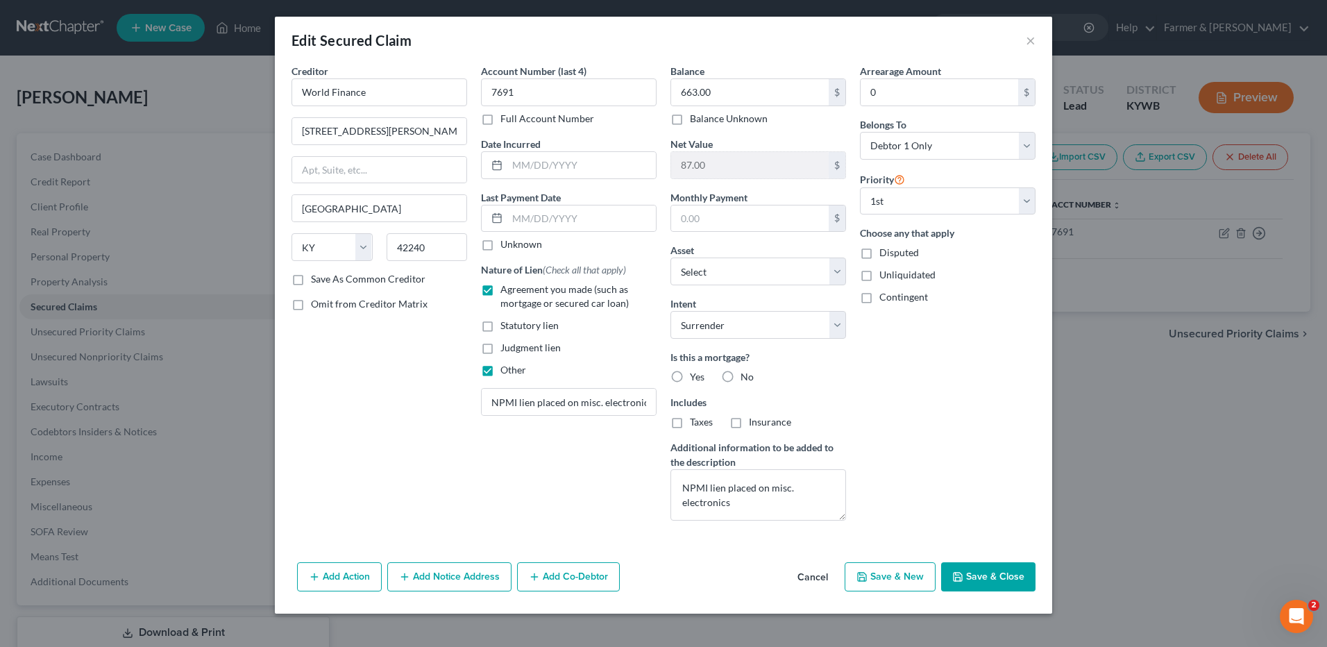
click at [966, 568] on button "Save & Close" at bounding box center [988, 576] width 94 height 29
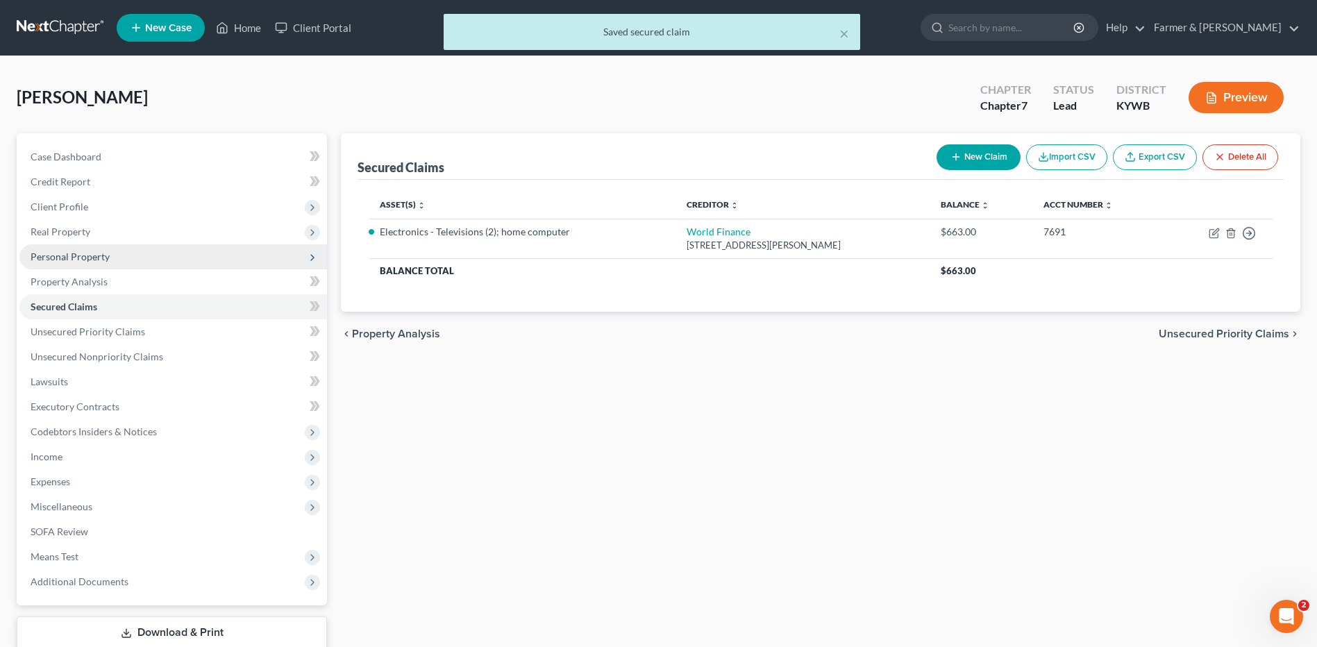
click at [187, 259] on span "Personal Property" at bounding box center [172, 256] width 307 height 25
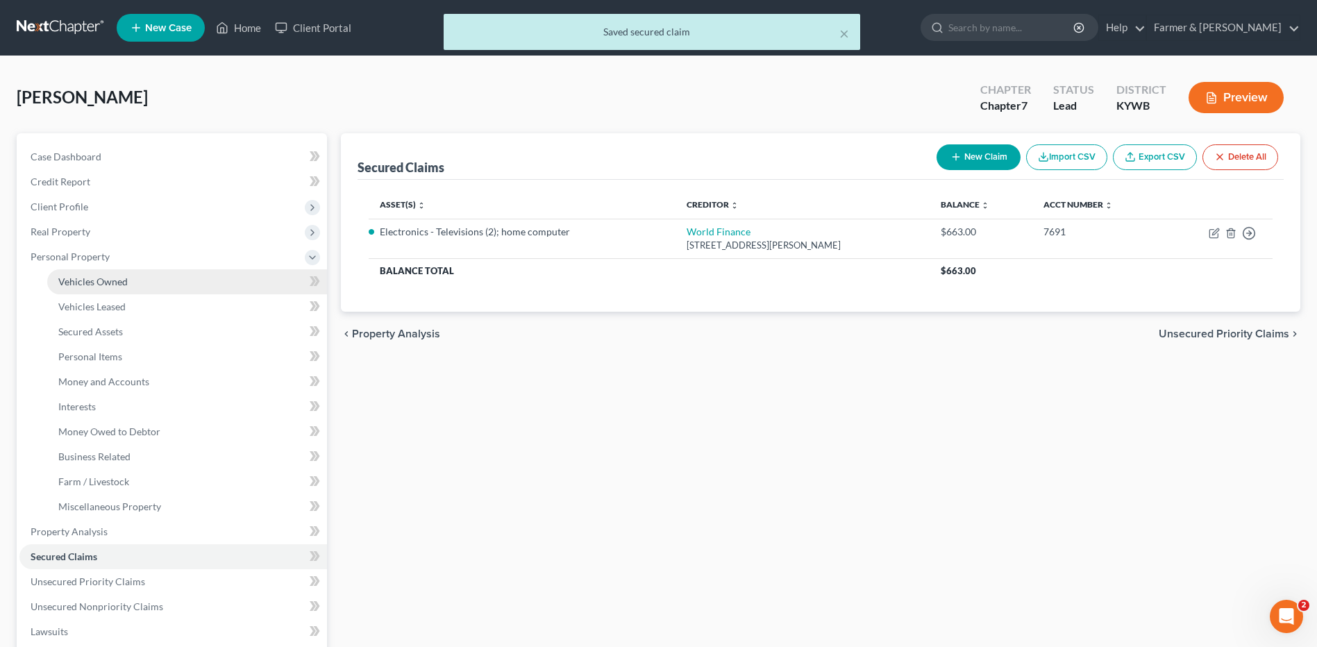
click at [177, 280] on link "Vehicles Owned" at bounding box center [187, 281] width 280 height 25
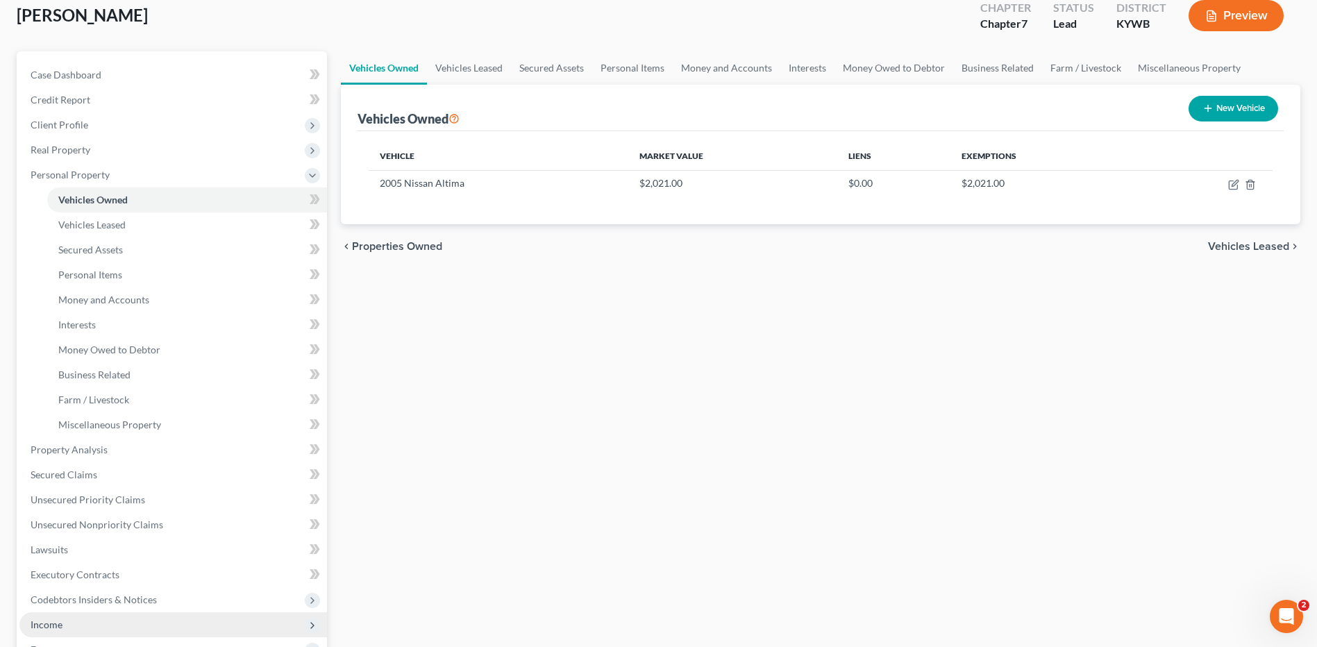
scroll to position [208, 0]
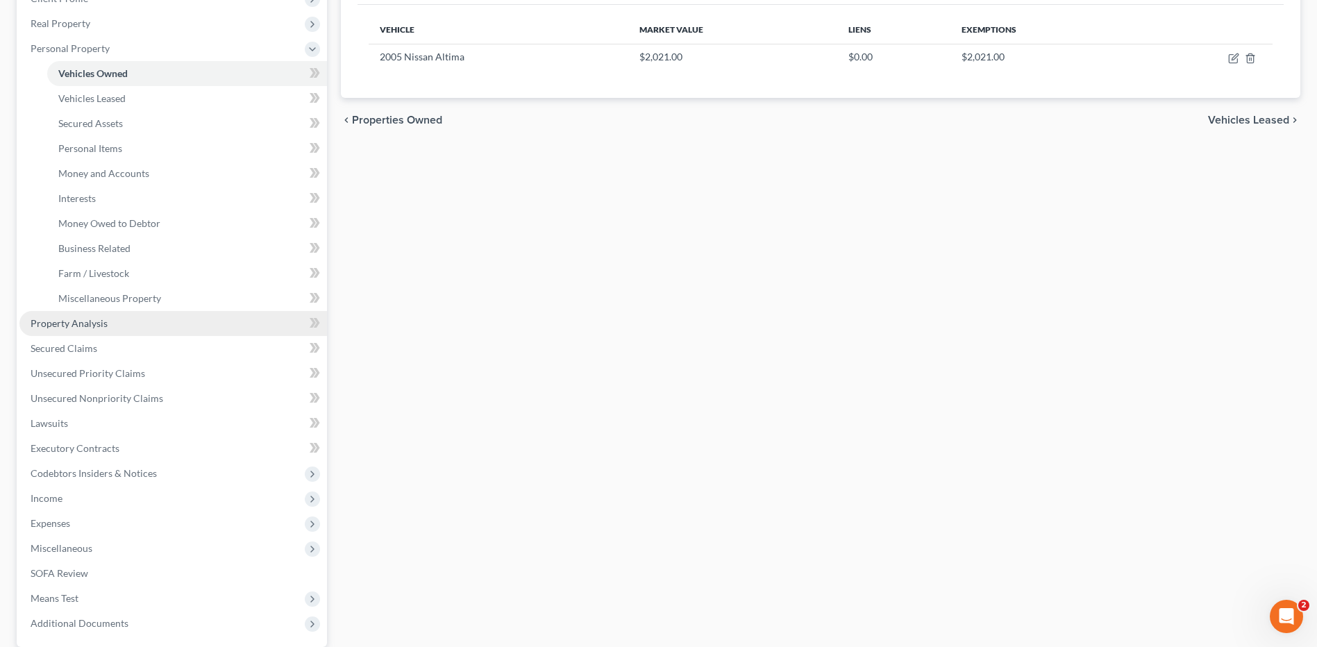
drag, startPoint x: 124, startPoint y: 331, endPoint x: 135, endPoint y: 328, distance: 12.3
click at [124, 330] on link "Property Analysis" at bounding box center [172, 323] width 307 height 25
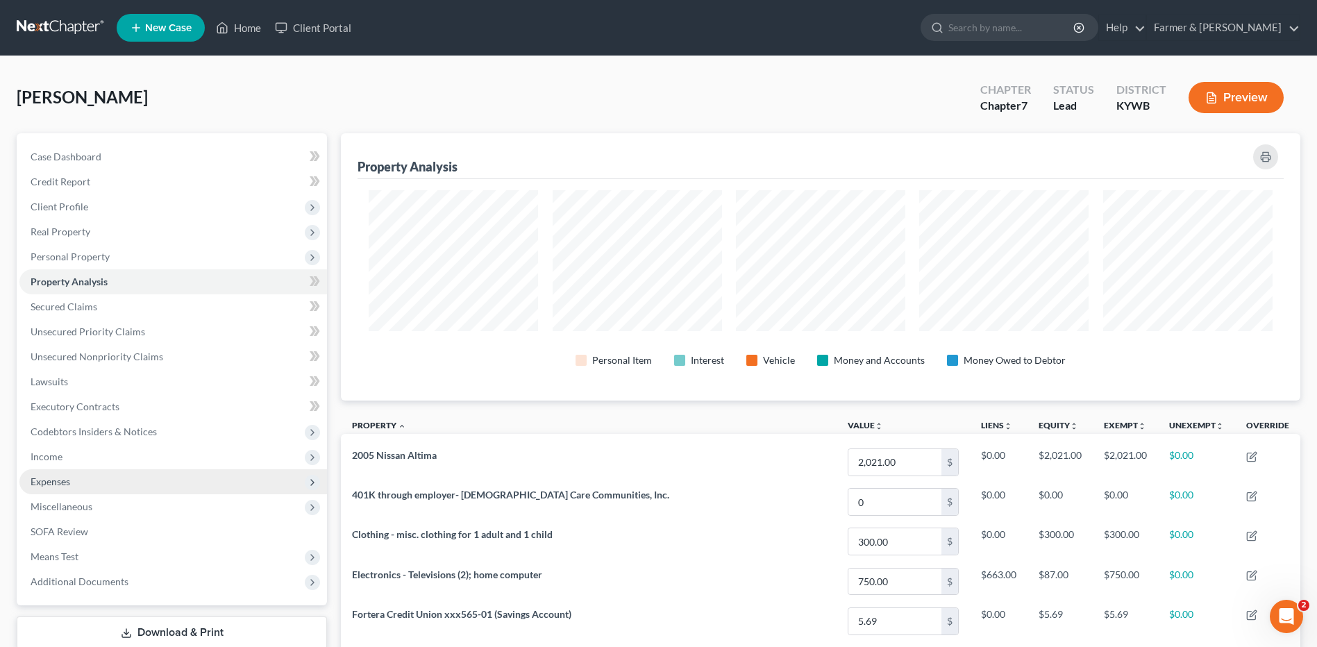
click at [71, 473] on span "Expenses" at bounding box center [172, 481] width 307 height 25
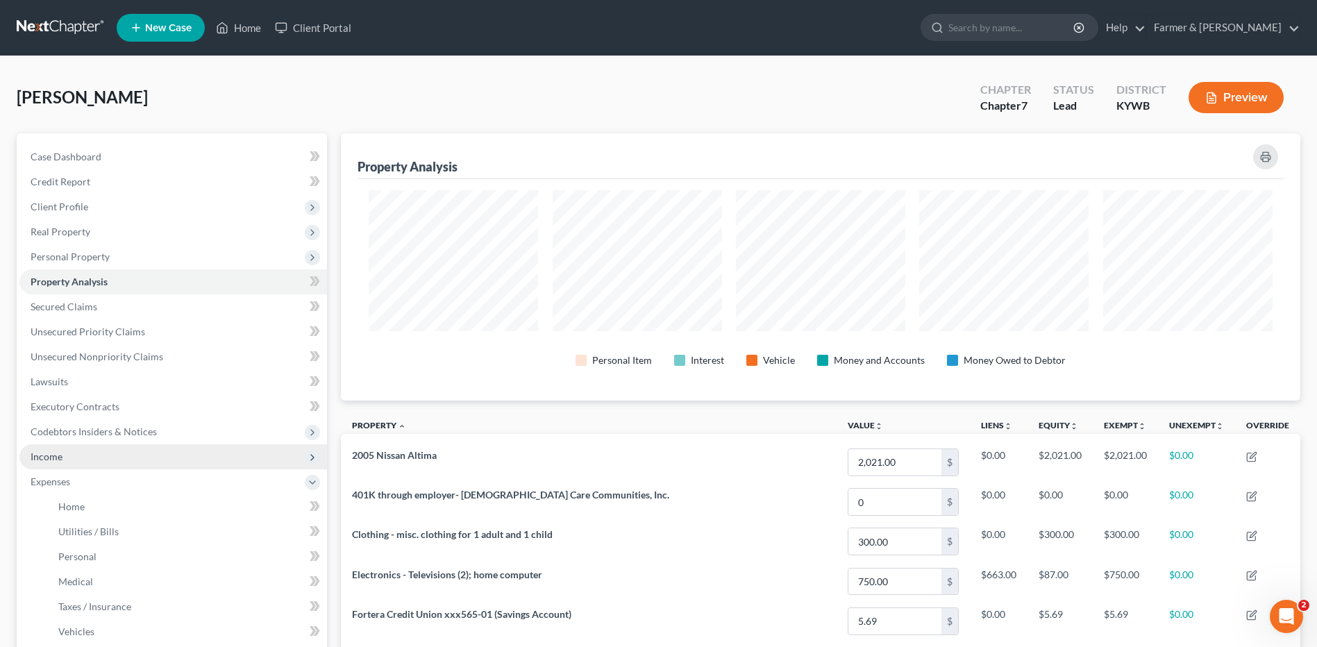
click at [89, 455] on span "Income" at bounding box center [172, 456] width 307 height 25
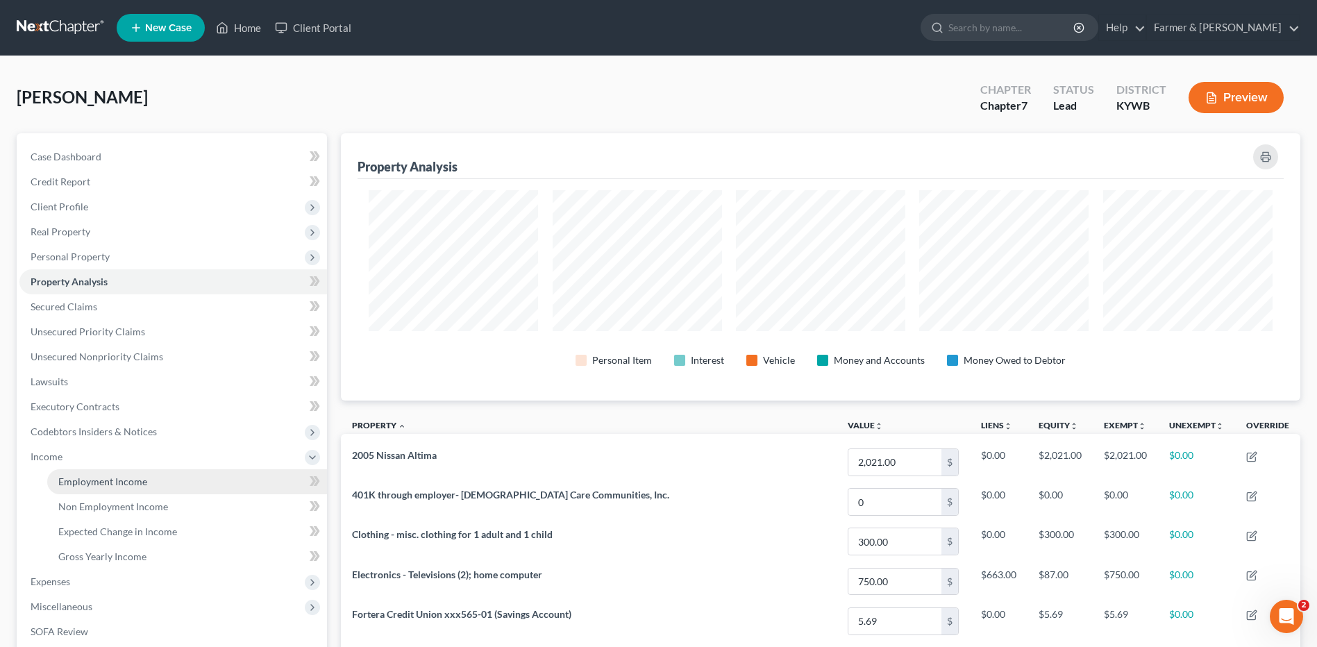
click at [96, 491] on link "Employment Income" at bounding box center [187, 481] width 280 height 25
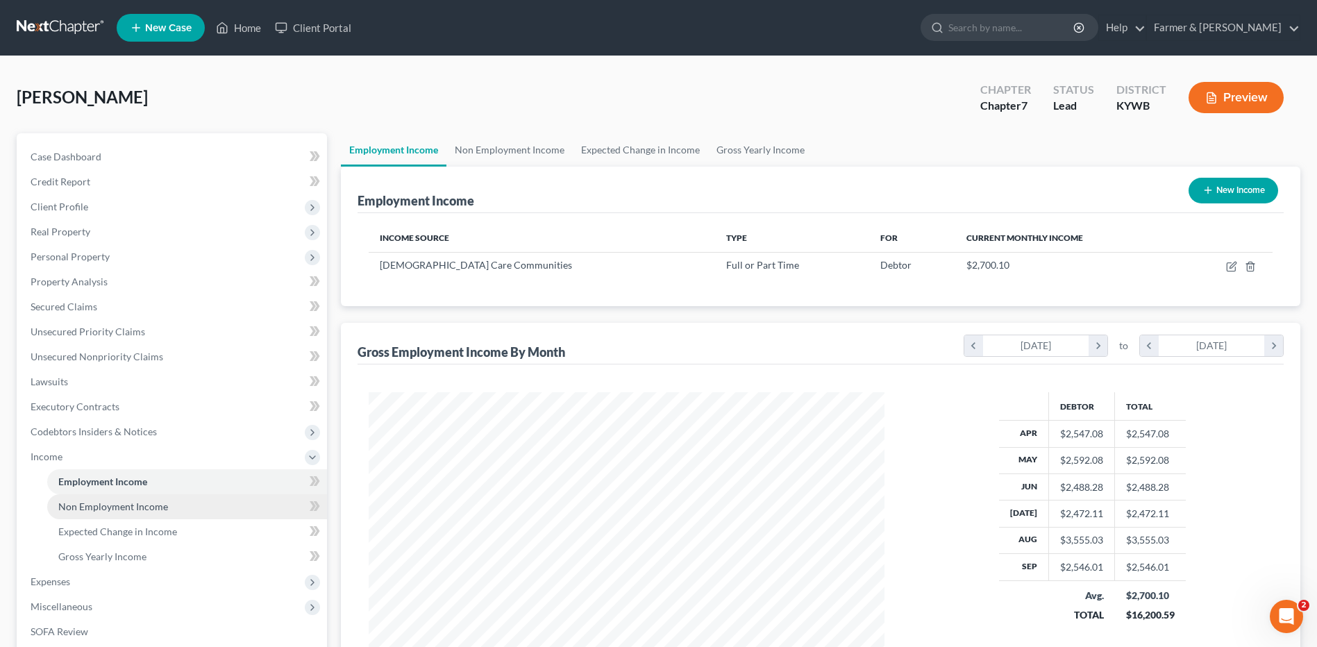
scroll to position [257, 543]
click at [101, 504] on span "Non Employment Income" at bounding box center [113, 506] width 110 height 12
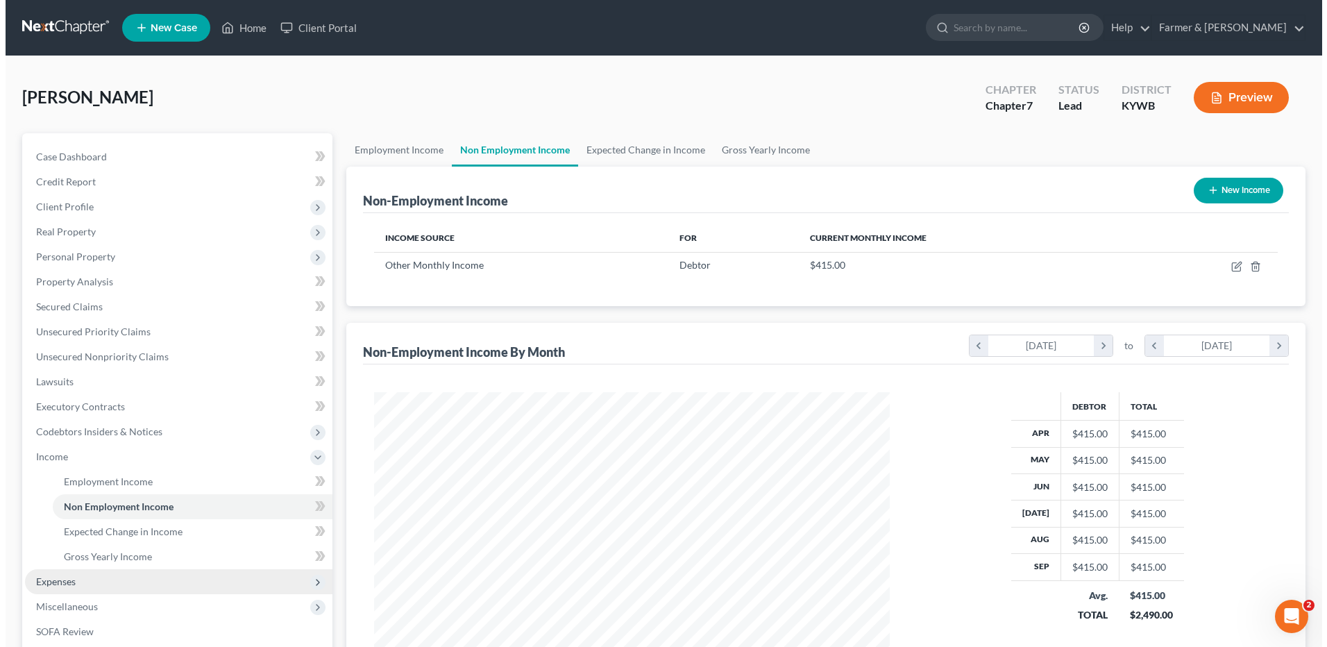
scroll to position [257, 543]
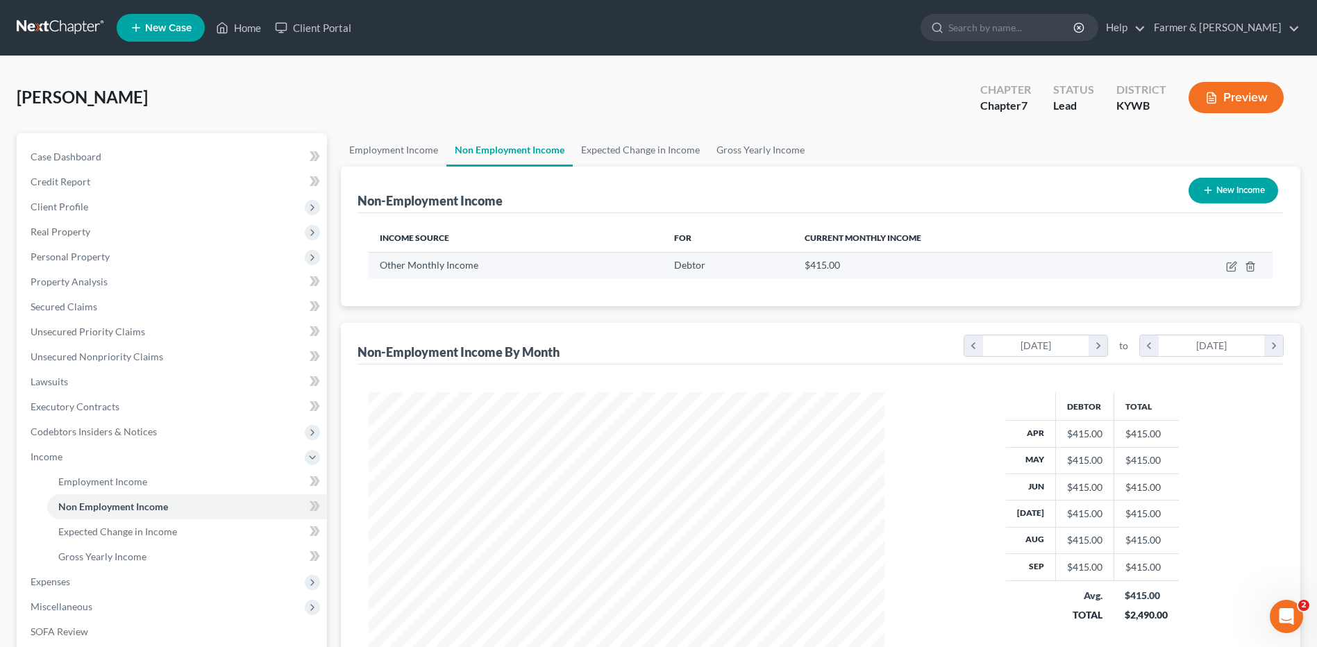
click at [1224, 265] on td at bounding box center [1202, 265] width 140 height 26
click at [1228, 267] on icon "button" at bounding box center [1231, 266] width 11 height 11
select select "13"
select select "0"
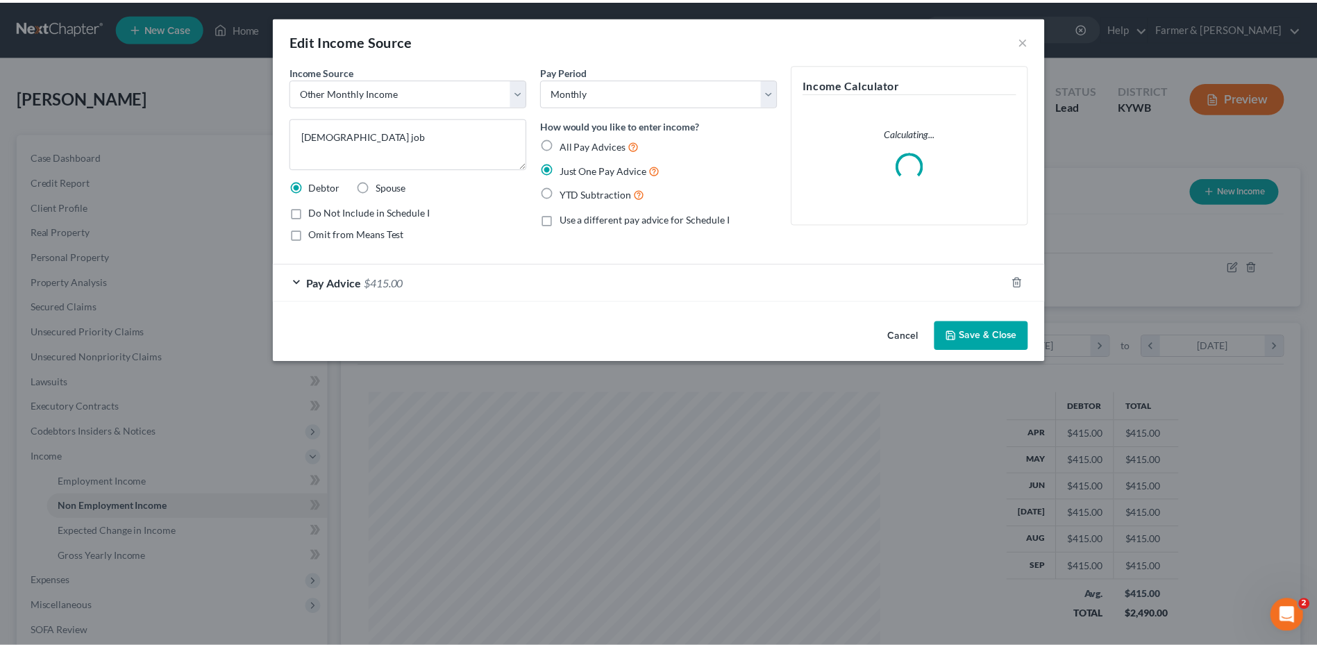
scroll to position [260, 548]
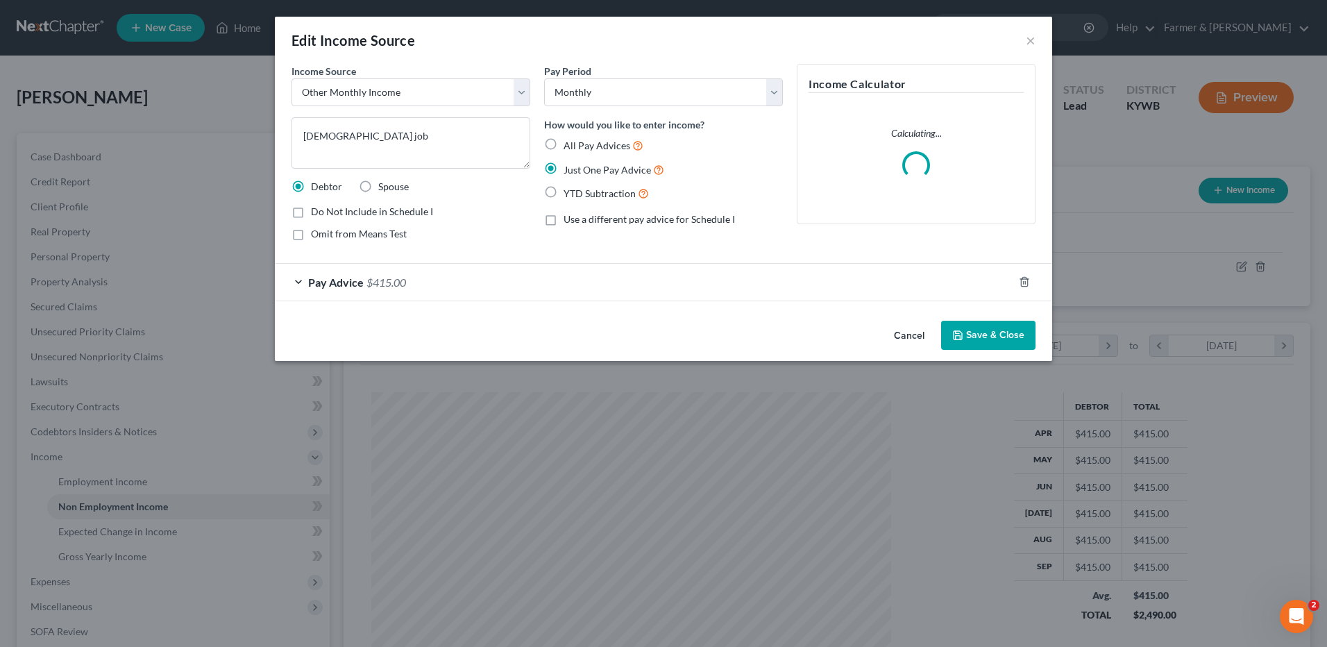
click at [910, 335] on button "Cancel" at bounding box center [909, 336] width 53 height 28
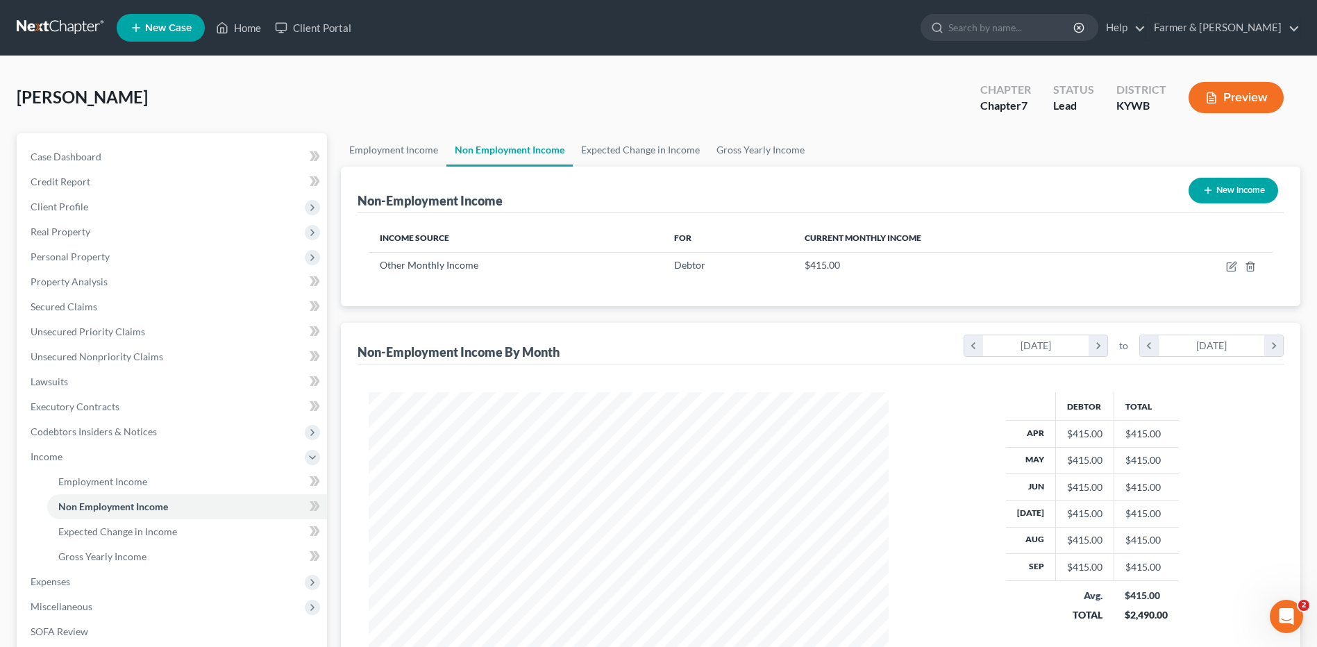
scroll to position [693778, 693492]
click at [45, 577] on span "Expenses" at bounding box center [51, 581] width 40 height 12
click at [91, 511] on link "Home" at bounding box center [187, 506] width 280 height 25
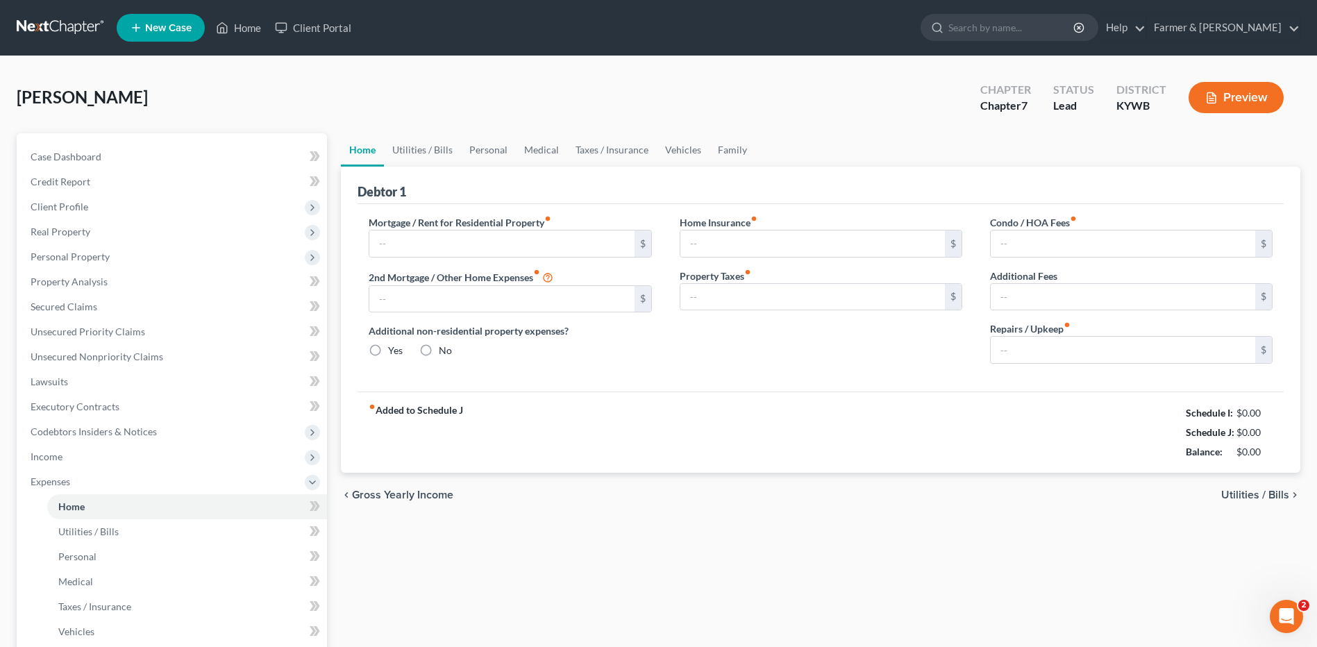
type input "825.00"
type input "0.00"
radio input "true"
type input "0.00"
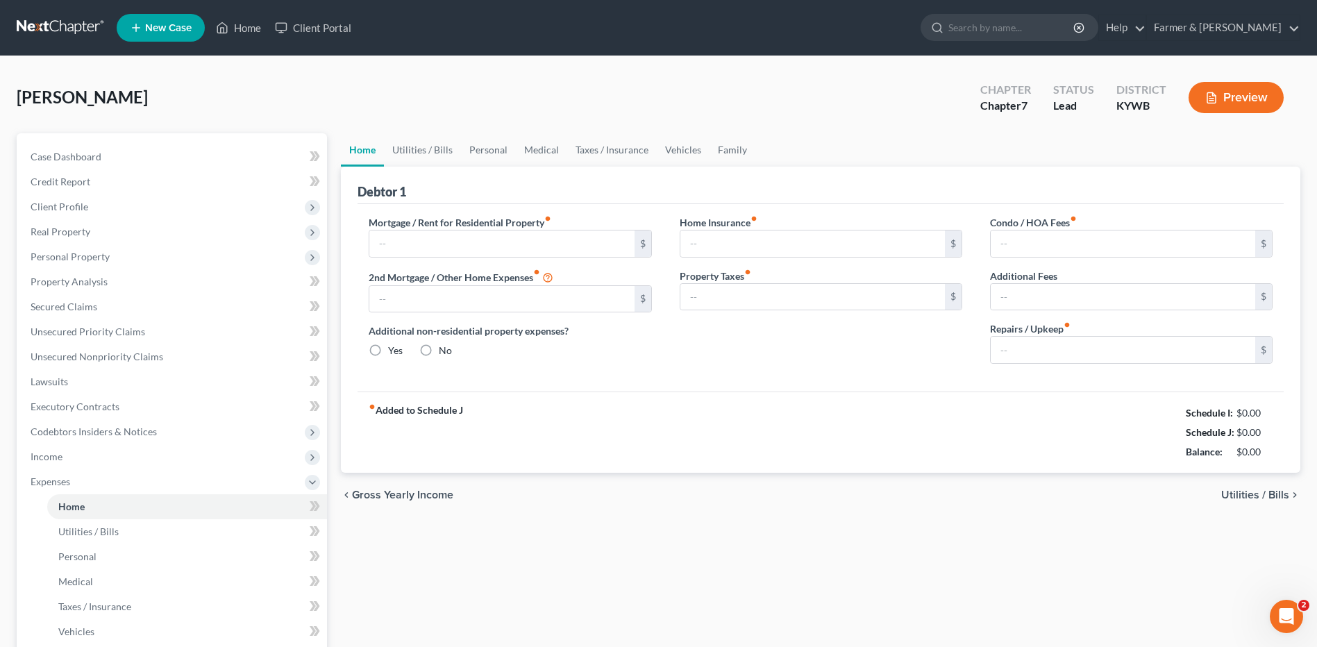
type input "0.00"
type input "50.00"
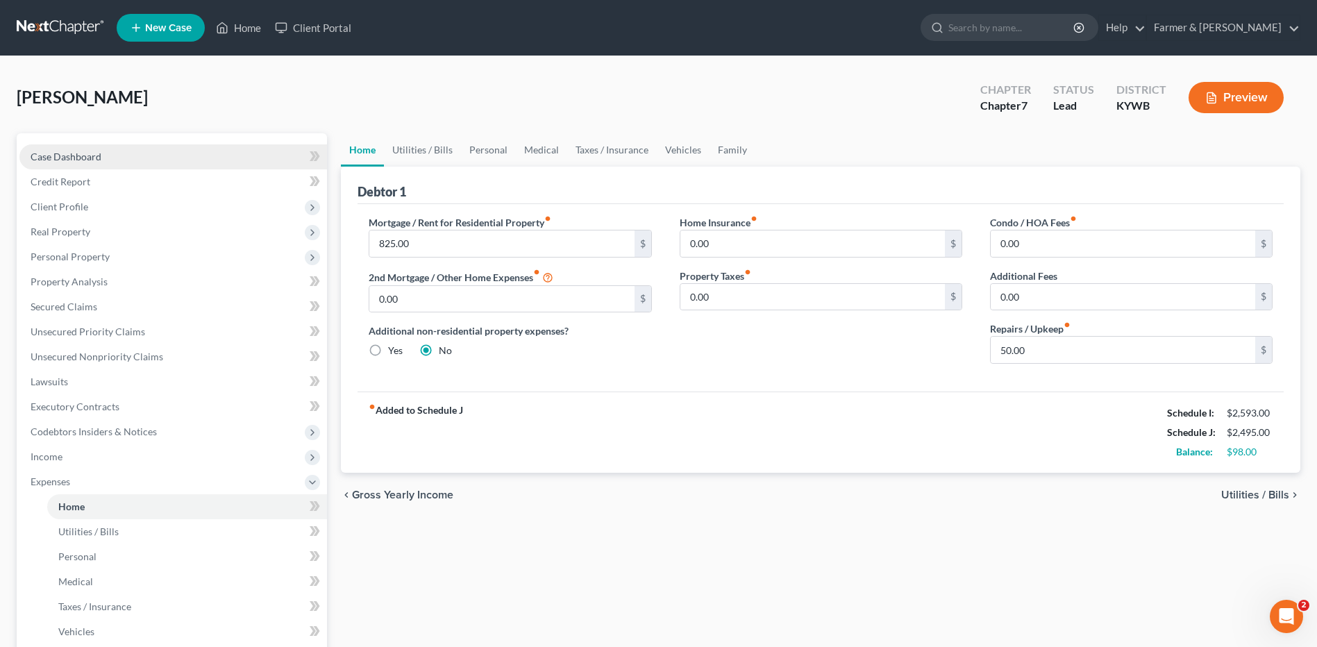
click at [105, 153] on link "Case Dashboard" at bounding box center [172, 156] width 307 height 25
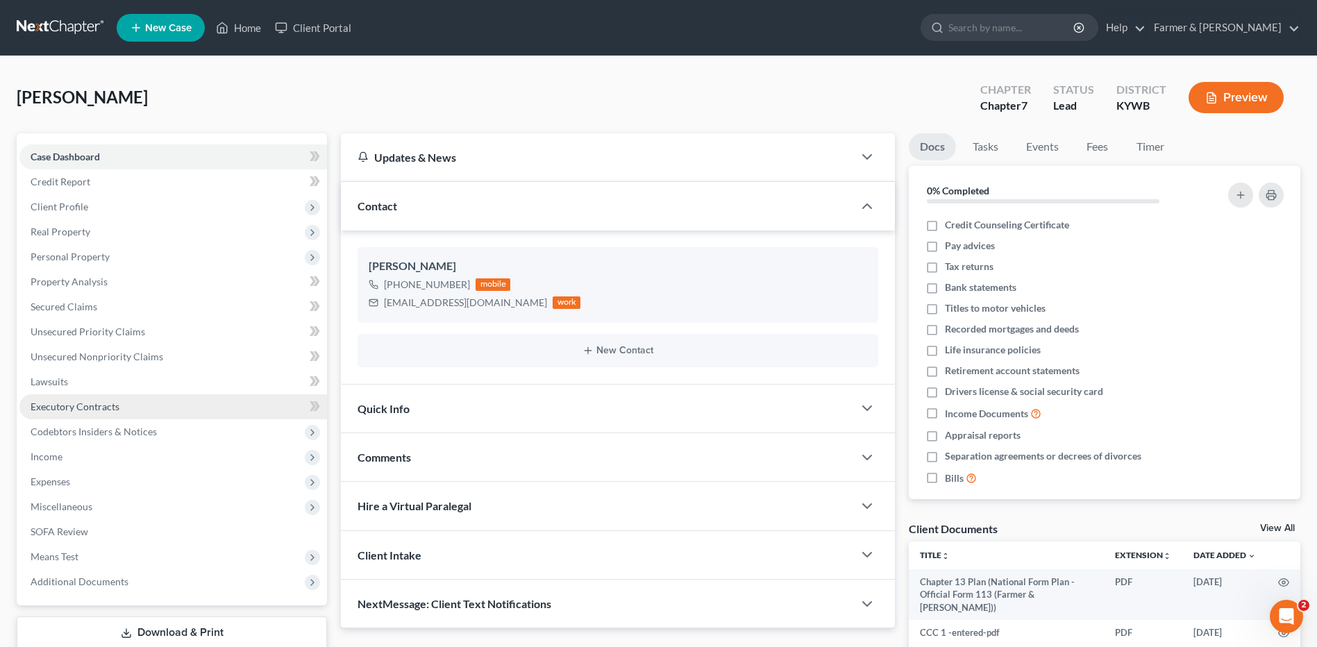
scroll to position [69, 0]
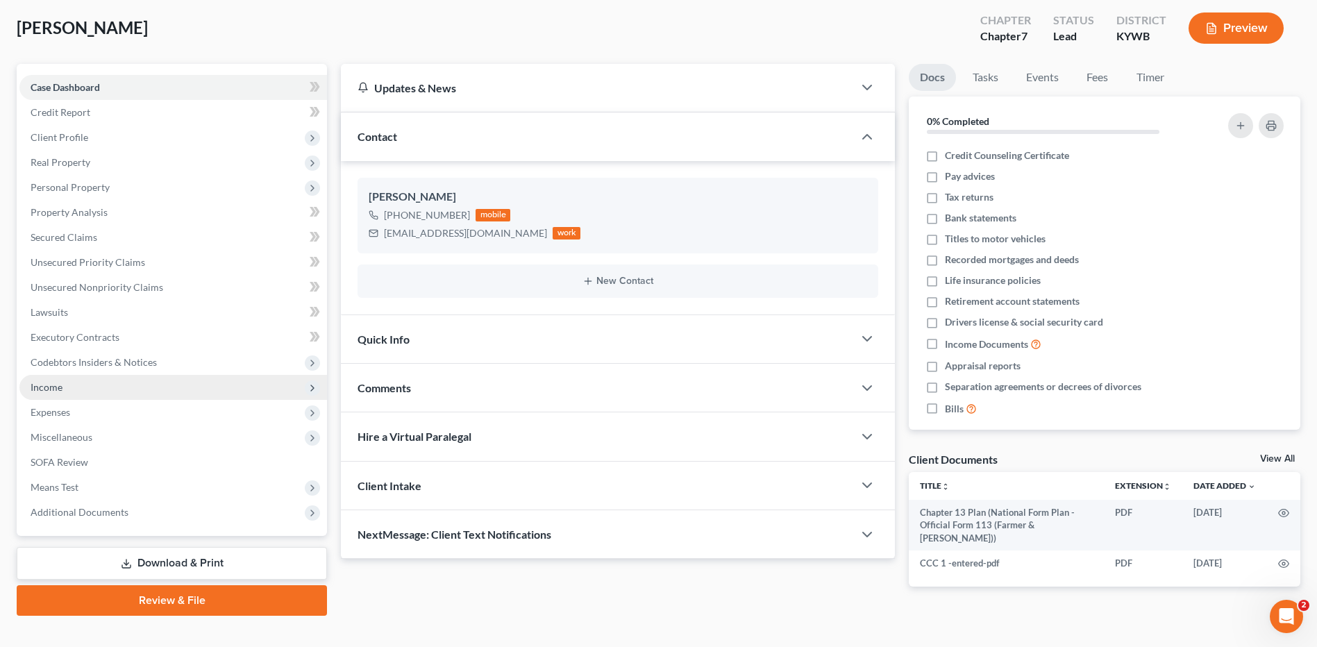
click at [92, 391] on span "Income" at bounding box center [172, 387] width 307 height 25
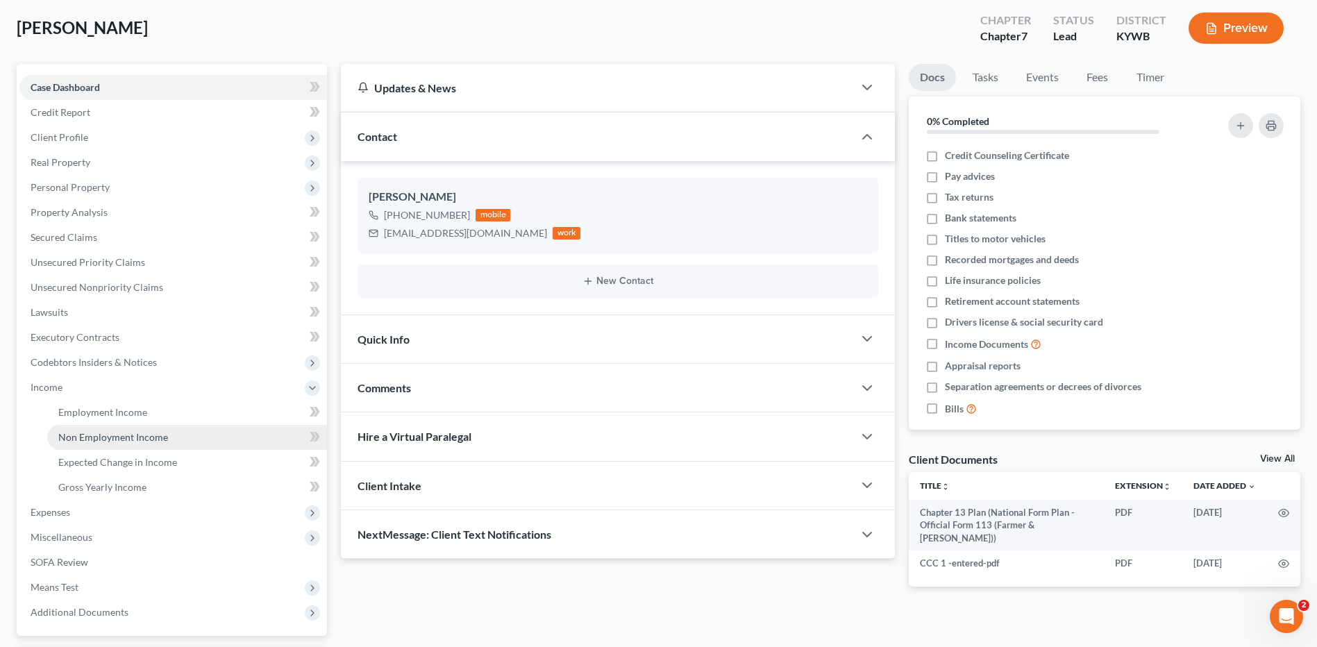
drag, startPoint x: 94, startPoint y: 448, endPoint x: 166, endPoint y: 444, distance: 71.6
click at [95, 446] on link "Non Employment Income" at bounding box center [187, 437] width 280 height 25
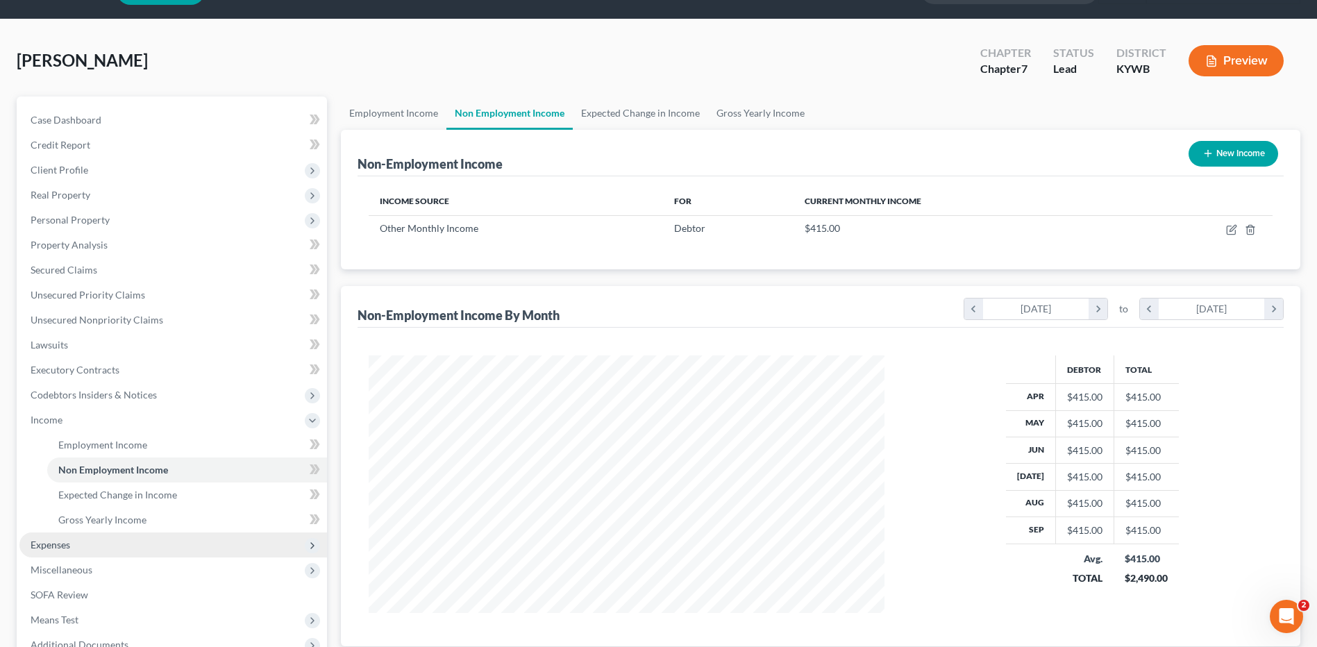
scroll to position [69, 0]
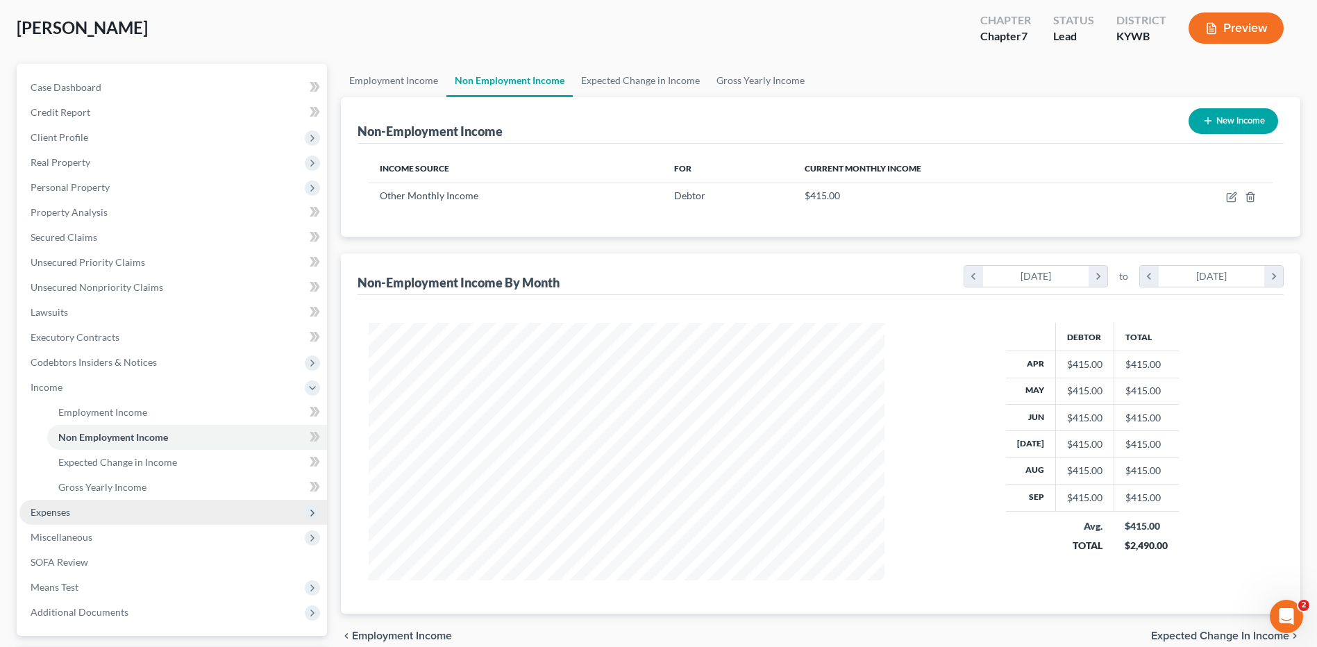
click at [107, 508] on span "Expenses" at bounding box center [172, 512] width 307 height 25
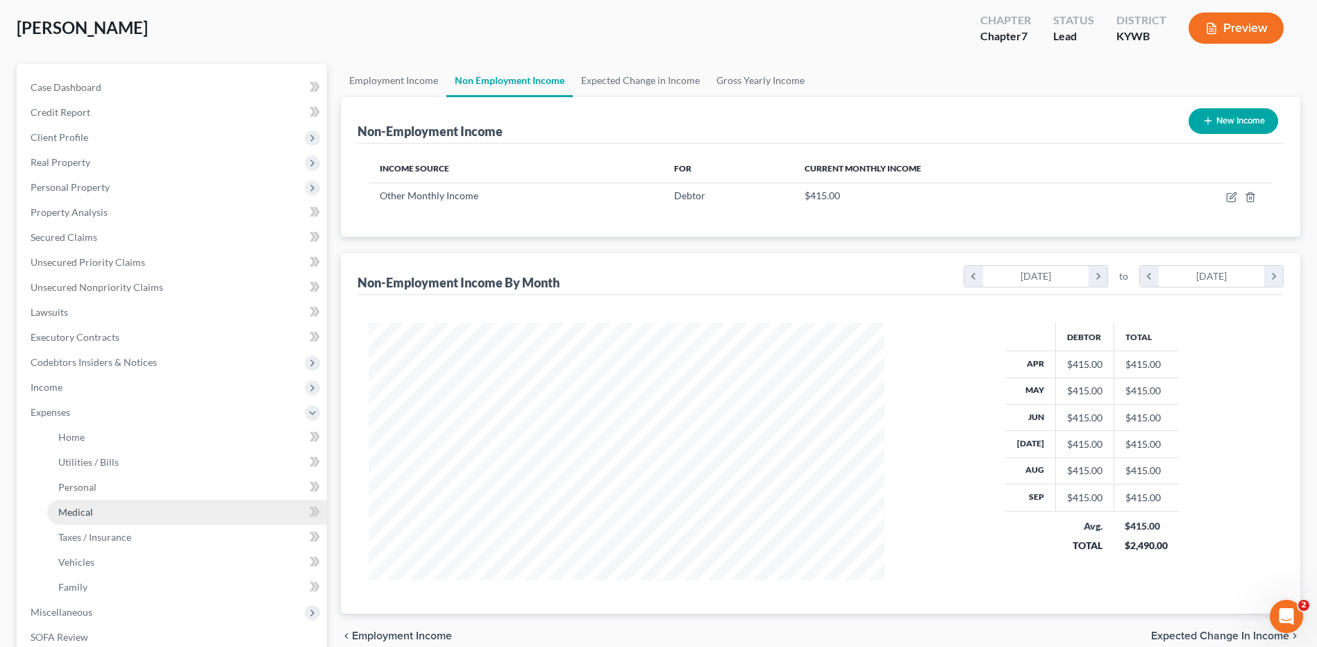
click at [116, 503] on link "Medical" at bounding box center [187, 512] width 280 height 25
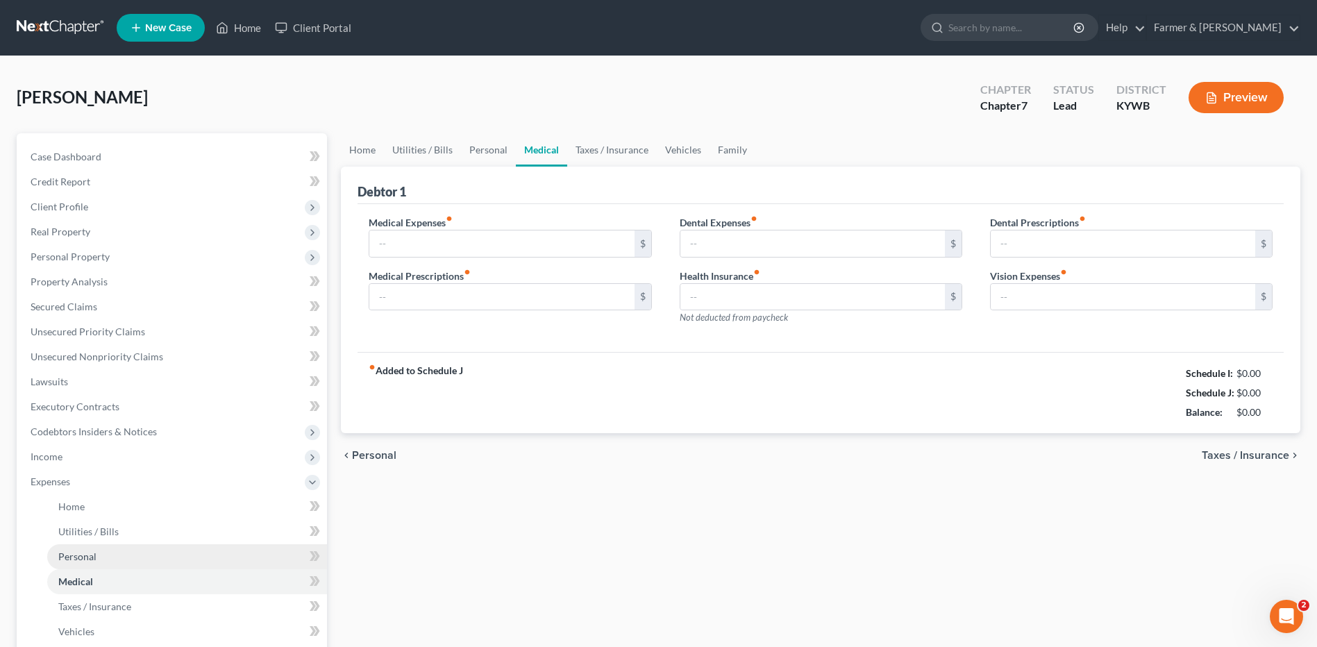
type input "150.00"
type input "0.00"
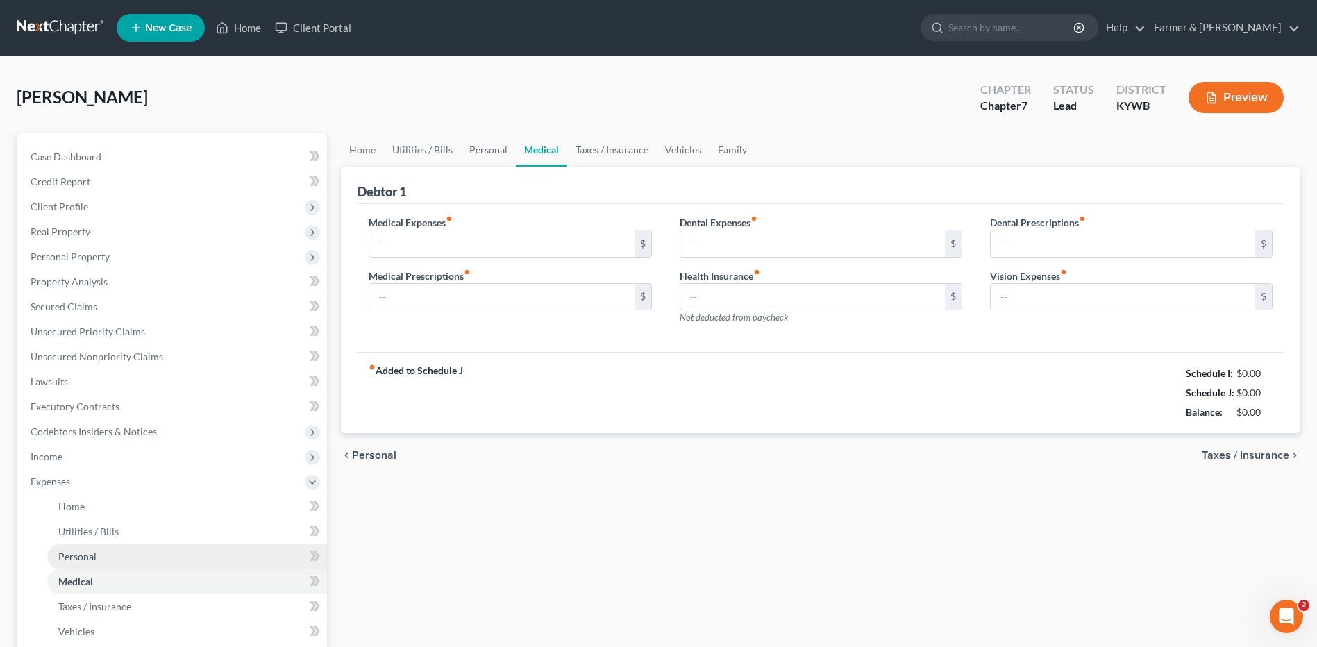
type input "0.00"
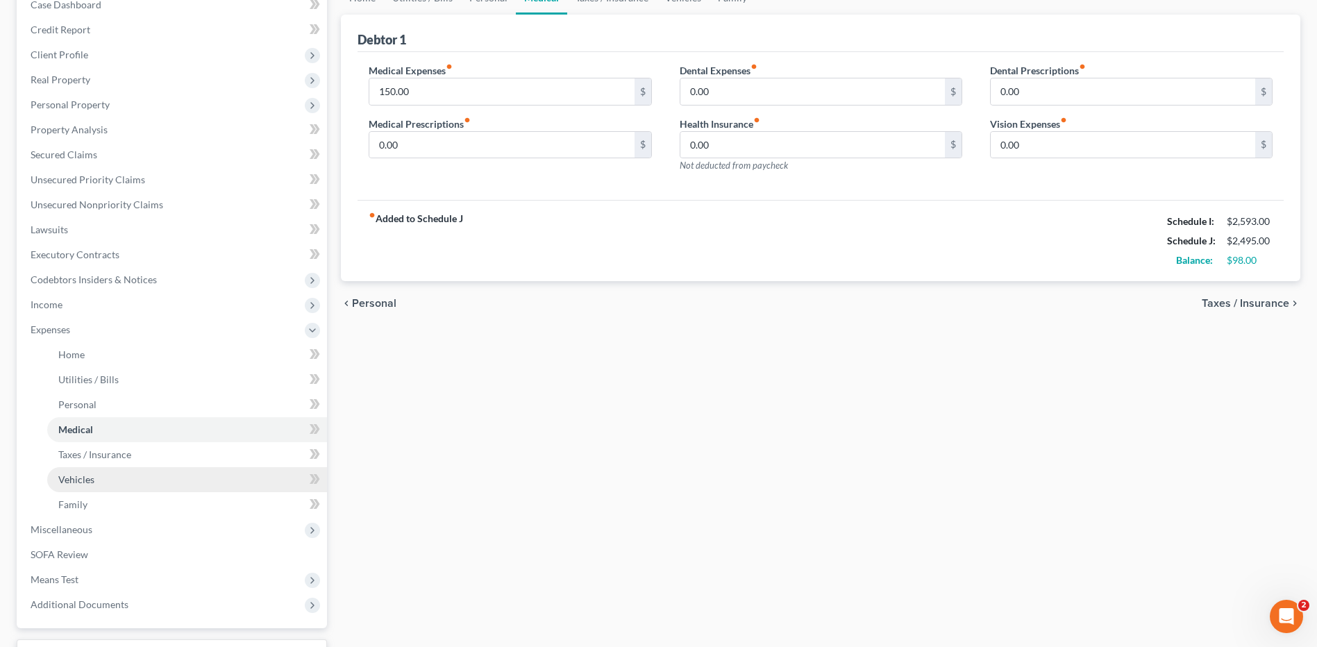
scroll to position [208, 0]
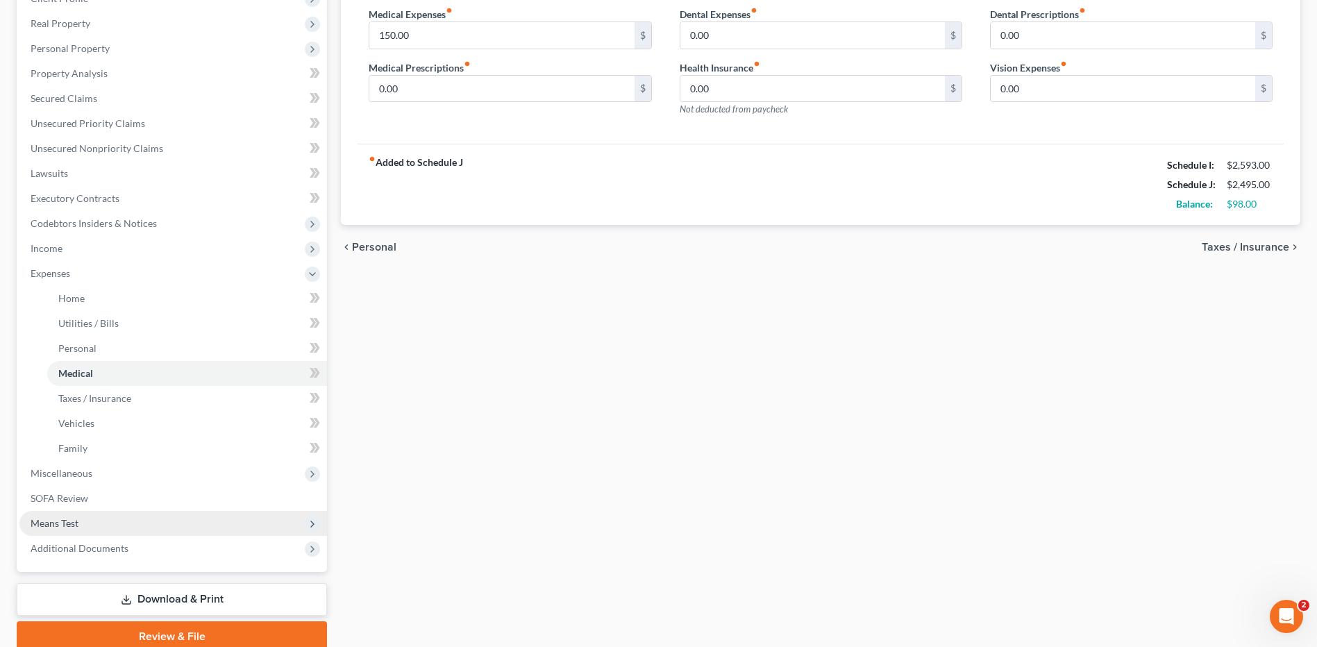
click at [76, 521] on span "Means Test" at bounding box center [55, 523] width 48 height 12
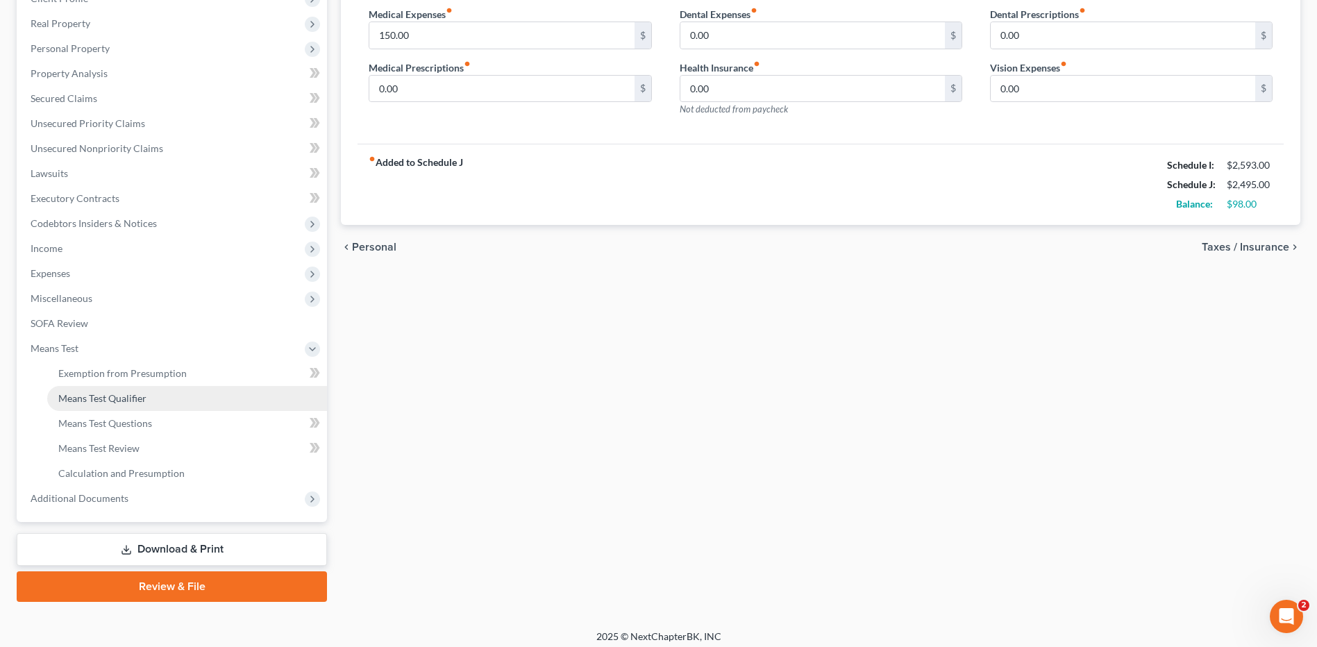
click at [128, 399] on span "Means Test Qualifier" at bounding box center [102, 398] width 88 height 12
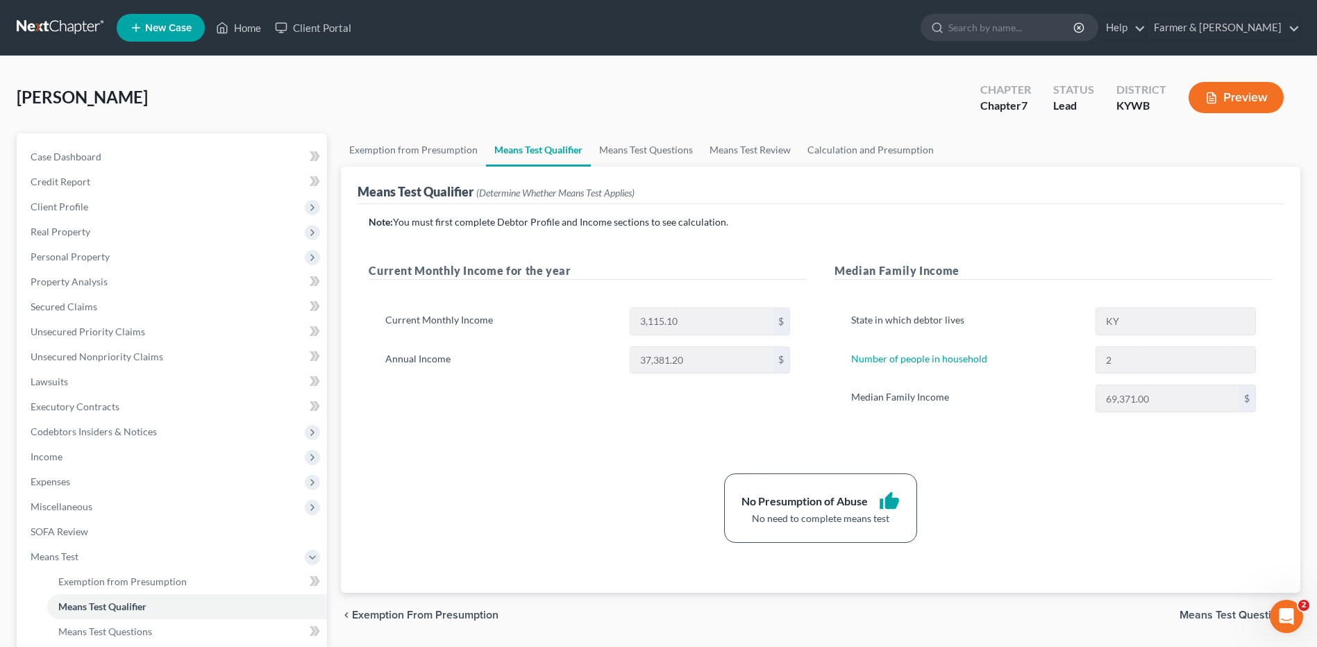
click at [73, 25] on link at bounding box center [61, 27] width 89 height 25
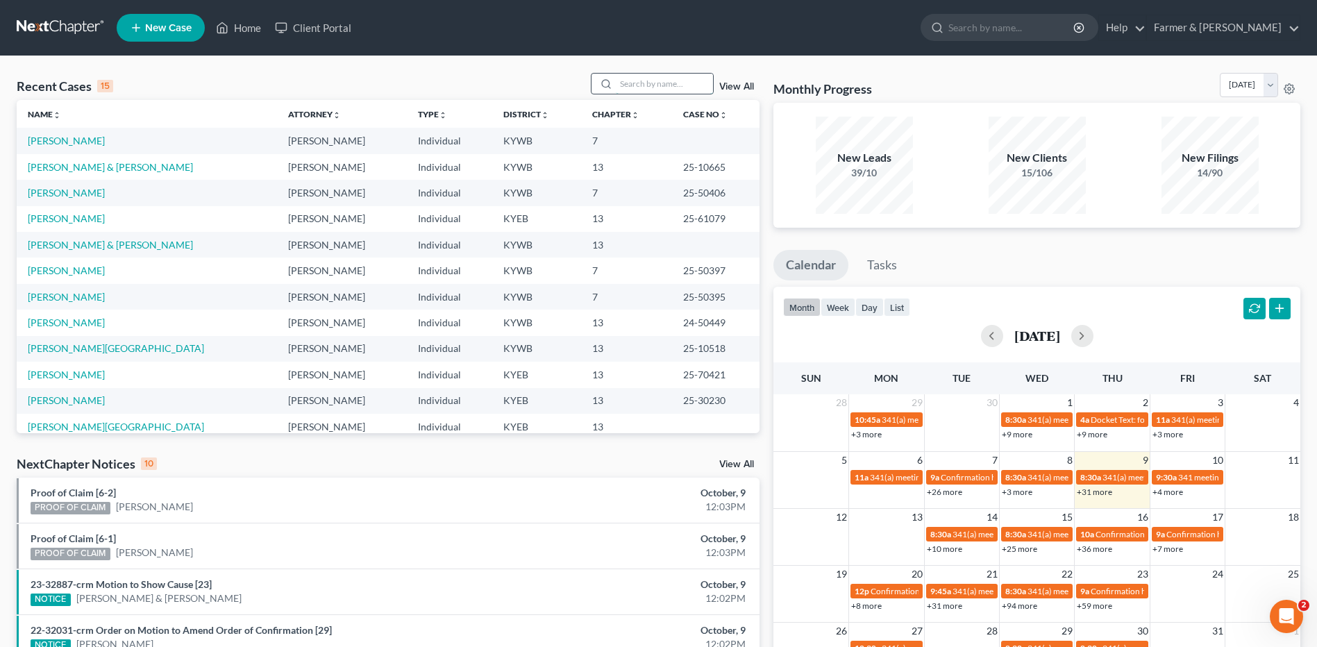
click at [639, 78] on input "search" at bounding box center [664, 84] width 97 height 20
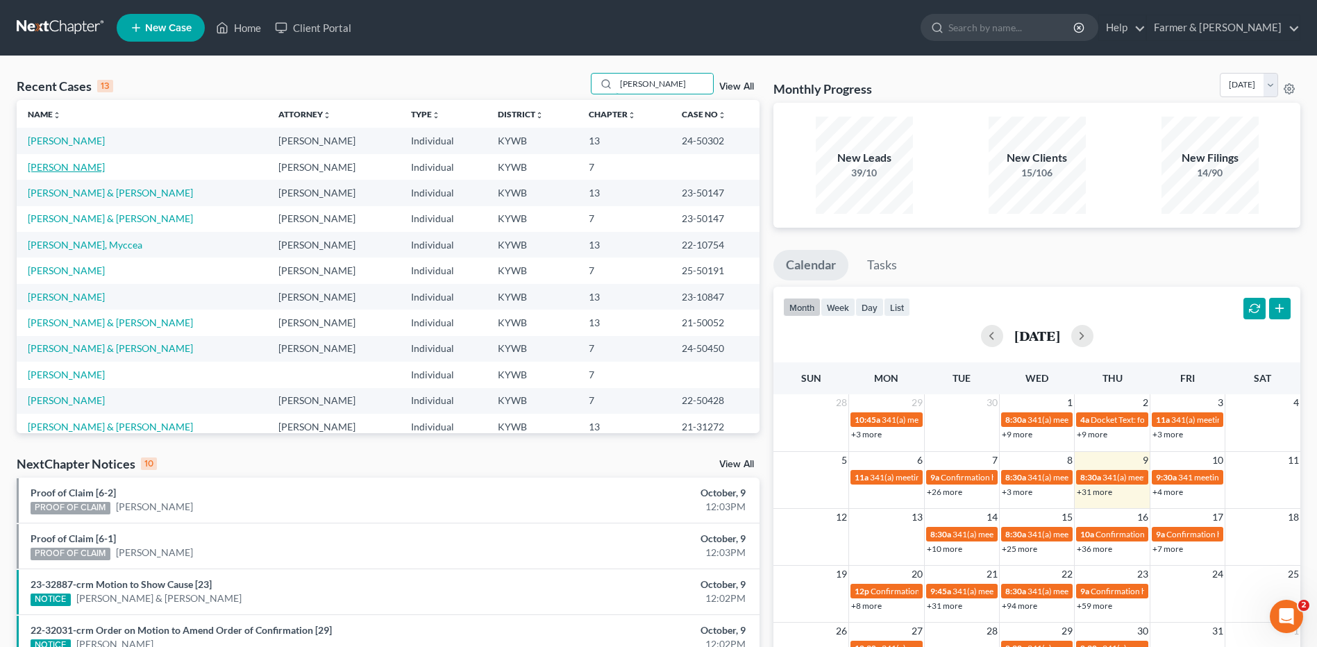
type input "[PERSON_NAME]"
click at [83, 164] on link "[PERSON_NAME]" at bounding box center [66, 167] width 77 height 12
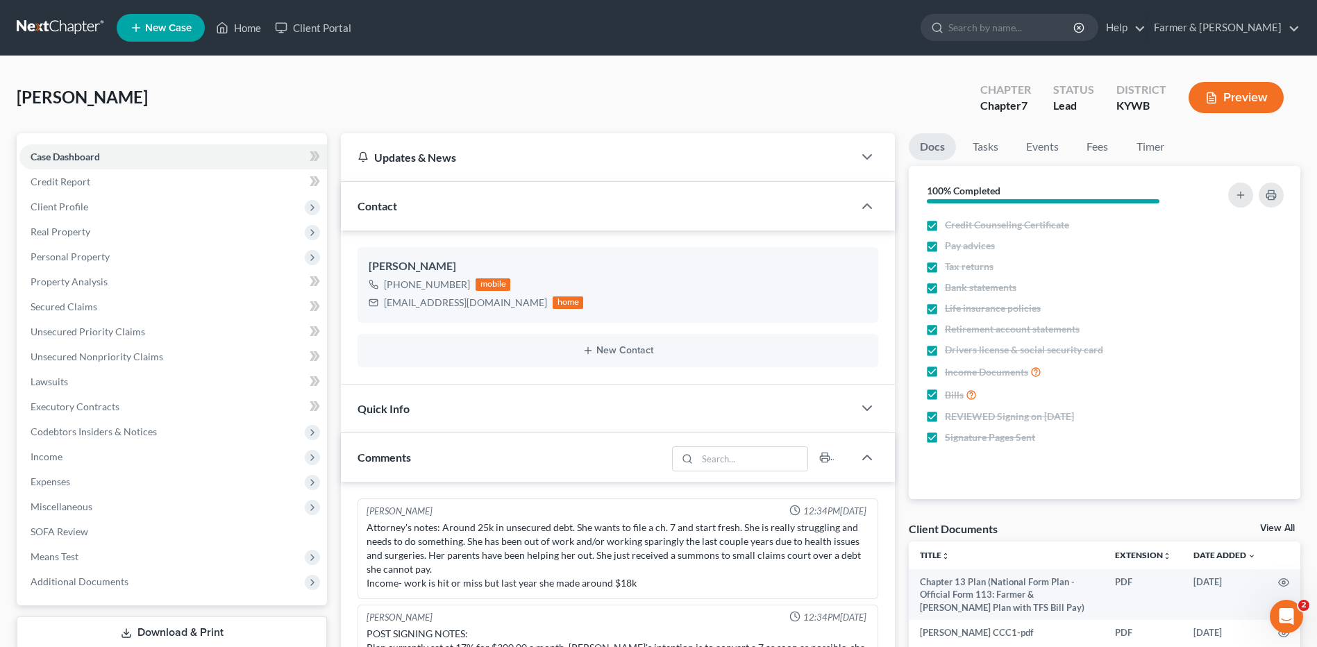
scroll to position [49, 0]
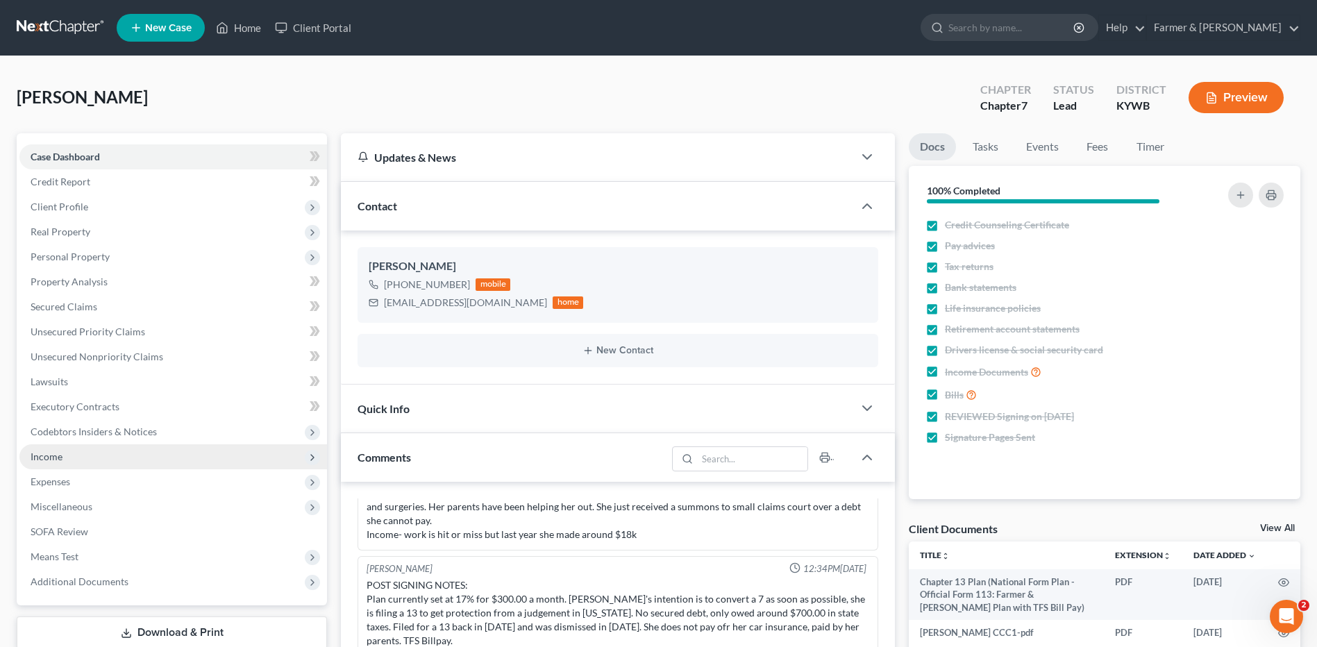
click at [136, 451] on span "Income" at bounding box center [172, 456] width 307 height 25
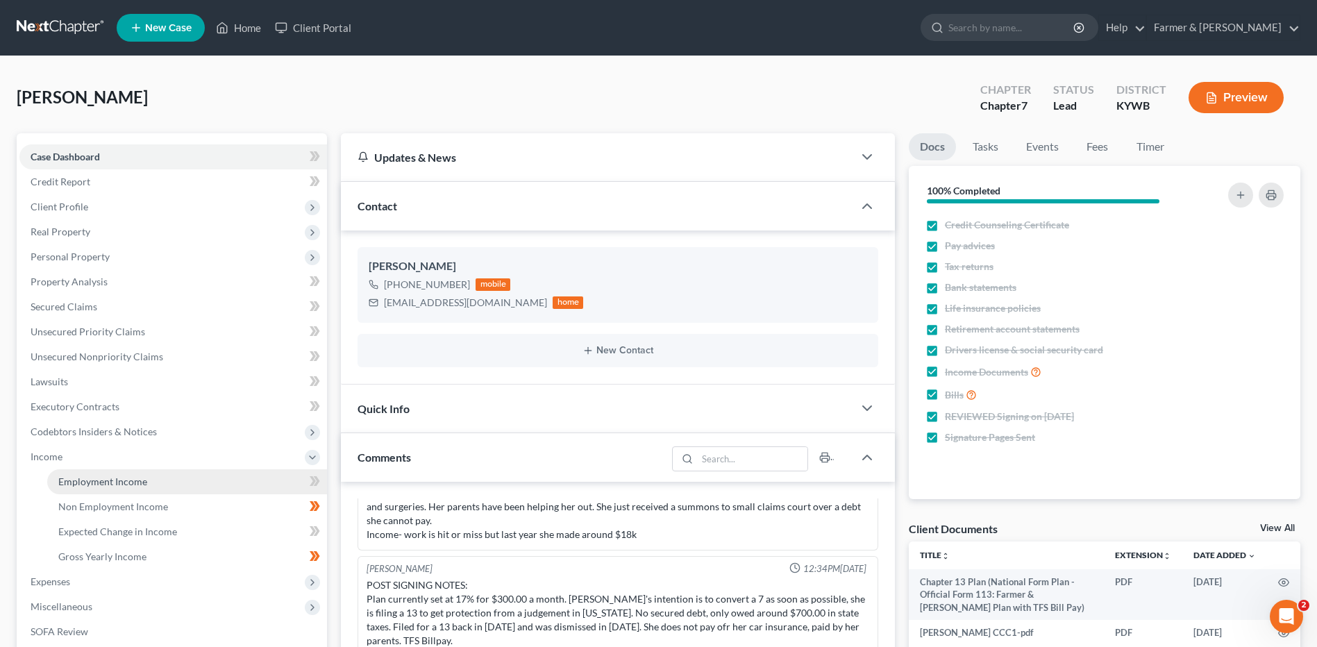
click at [130, 482] on span "Employment Income" at bounding box center [102, 481] width 89 height 12
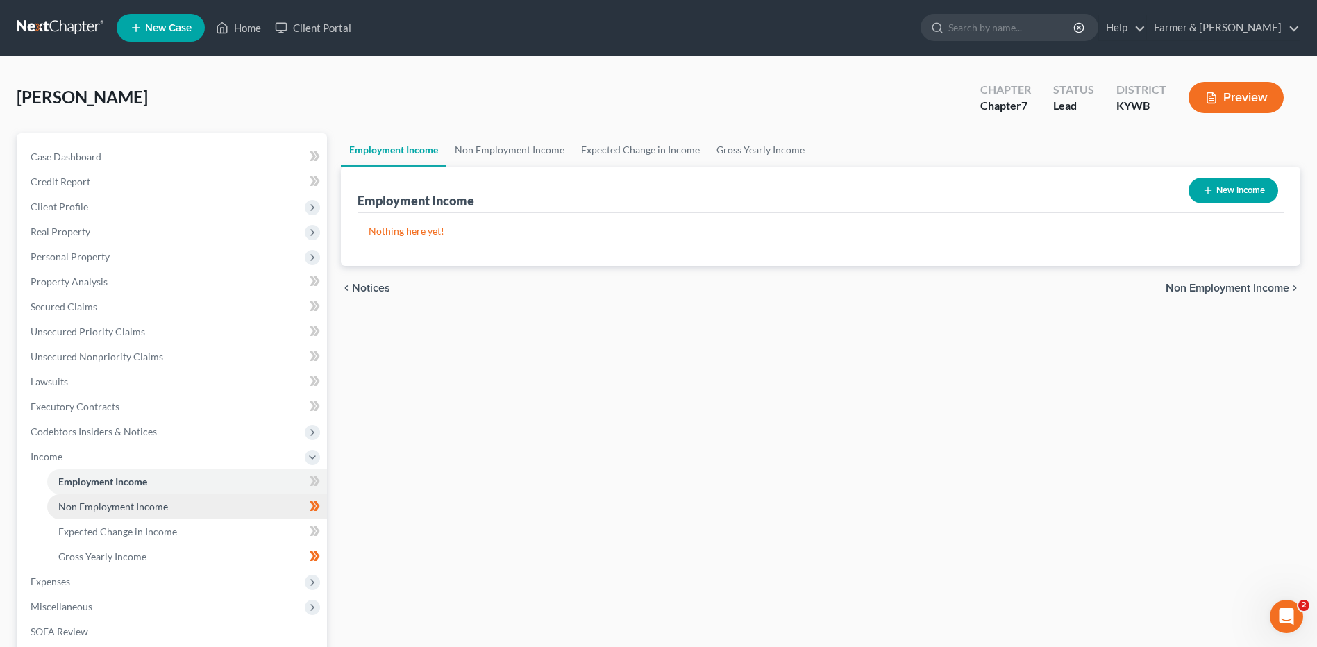
drag, startPoint x: 153, startPoint y: 506, endPoint x: 172, endPoint y: 505, distance: 19.5
click at [153, 506] on span "Non Employment Income" at bounding box center [113, 506] width 110 height 12
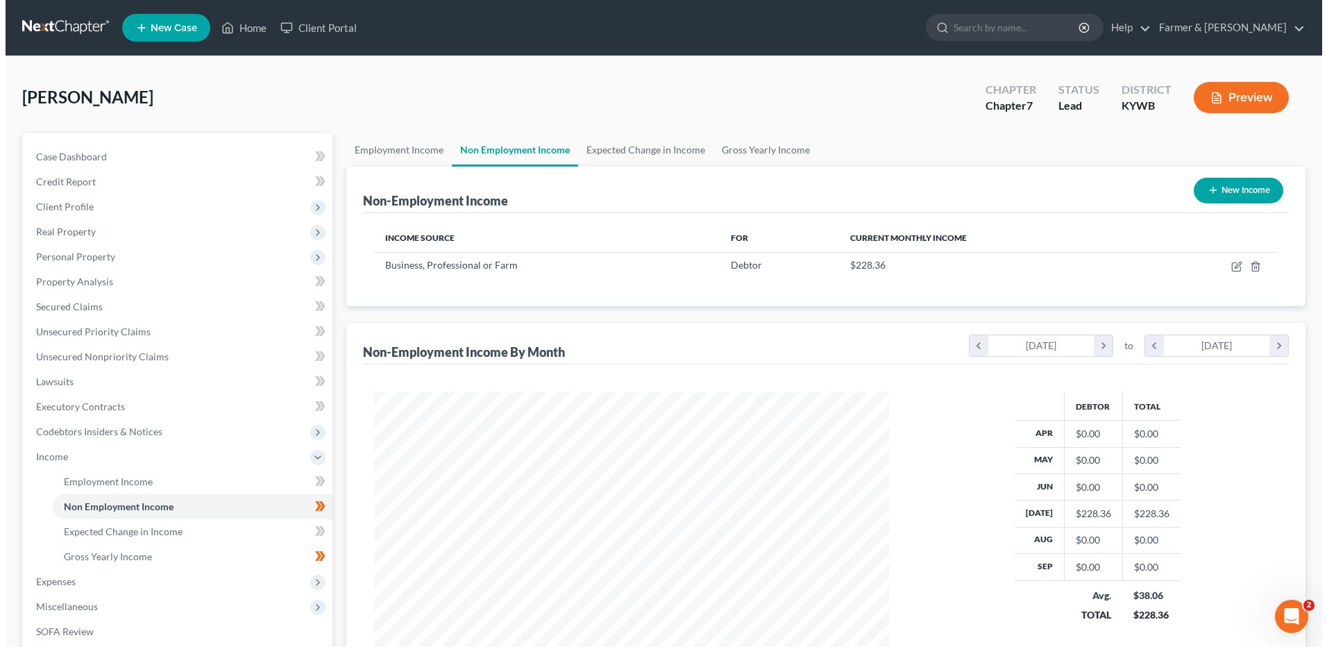
scroll to position [257, 543]
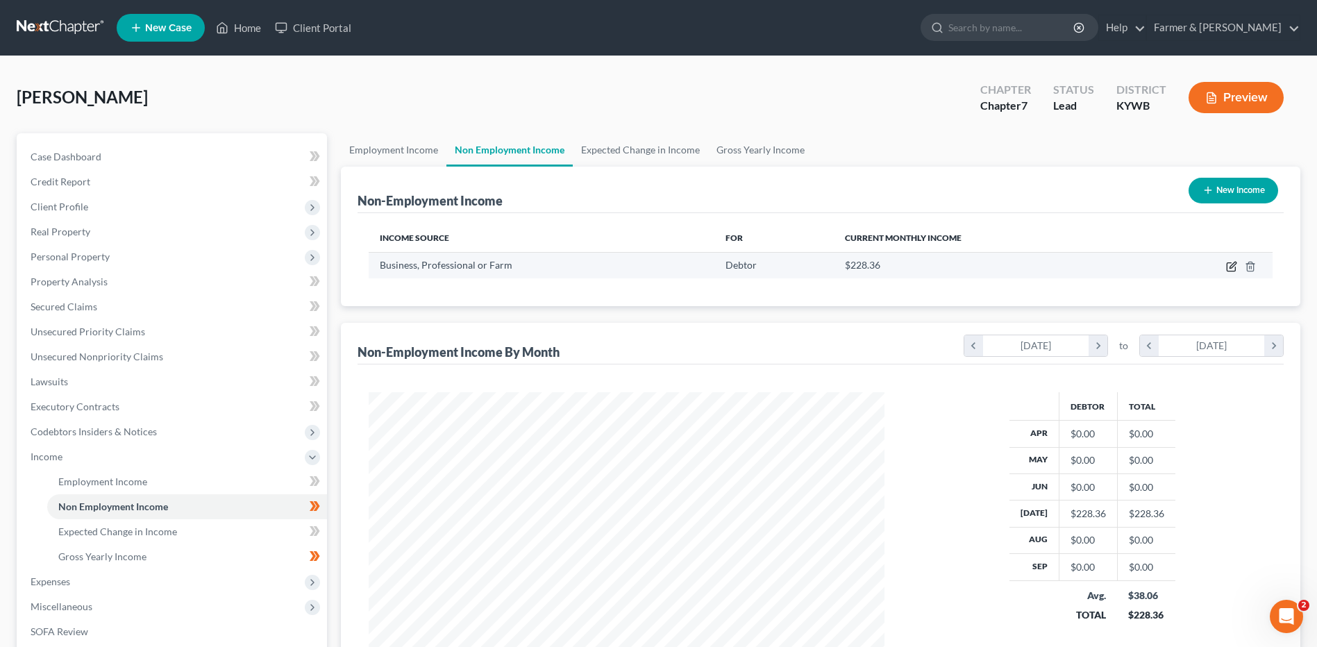
click at [1229, 269] on icon "button" at bounding box center [1231, 266] width 11 height 11
select select "10"
select select "0"
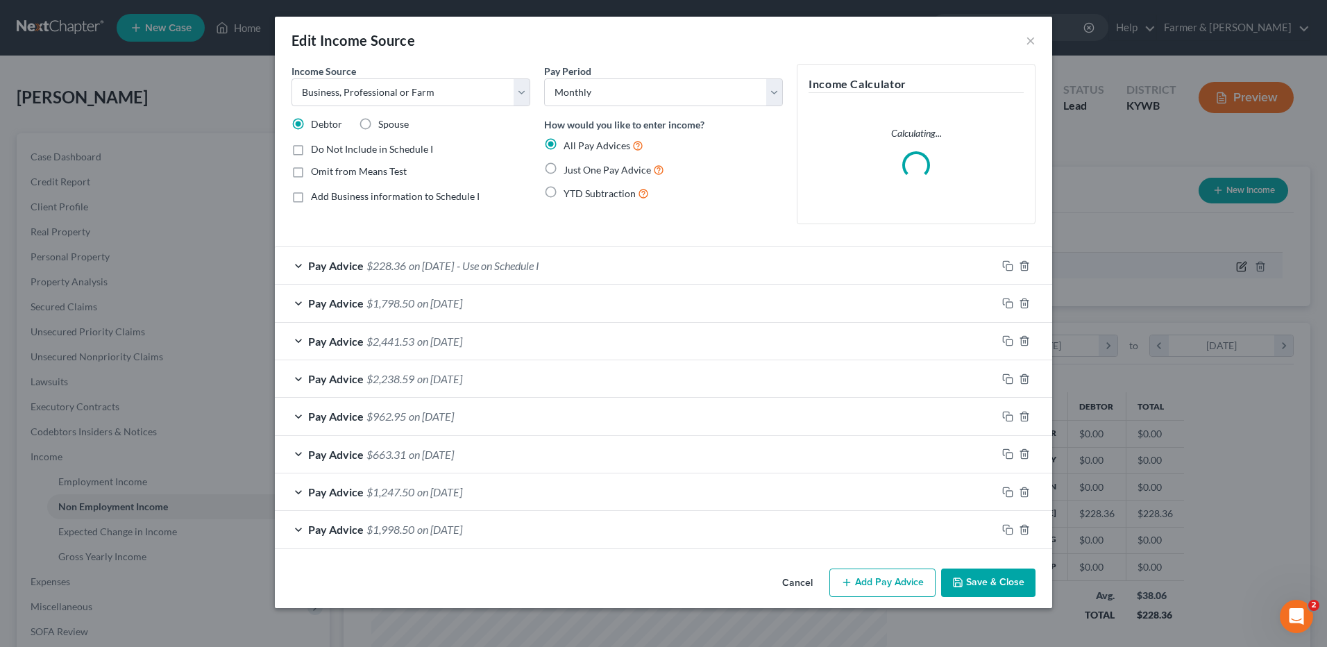
scroll to position [260, 548]
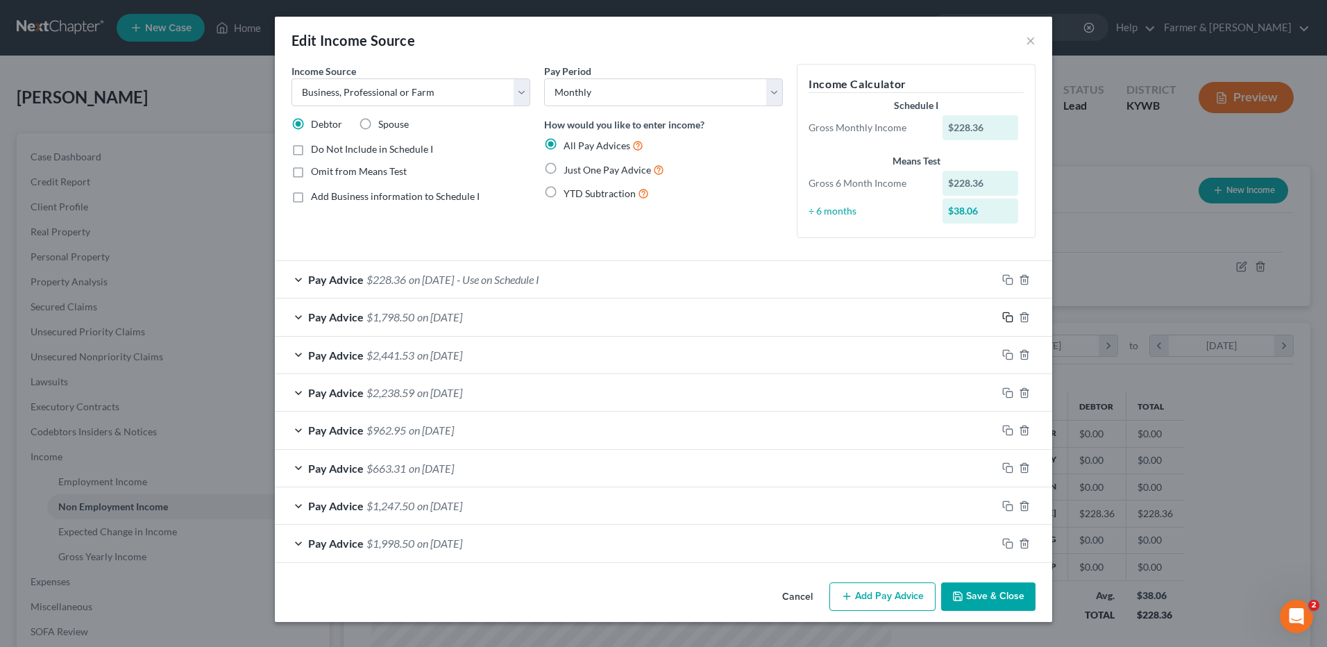
drag, startPoint x: 1006, startPoint y: 317, endPoint x: 968, endPoint y: 311, distance: 38.7
click at [1006, 317] on rect "button" at bounding box center [1009, 319] width 6 height 6
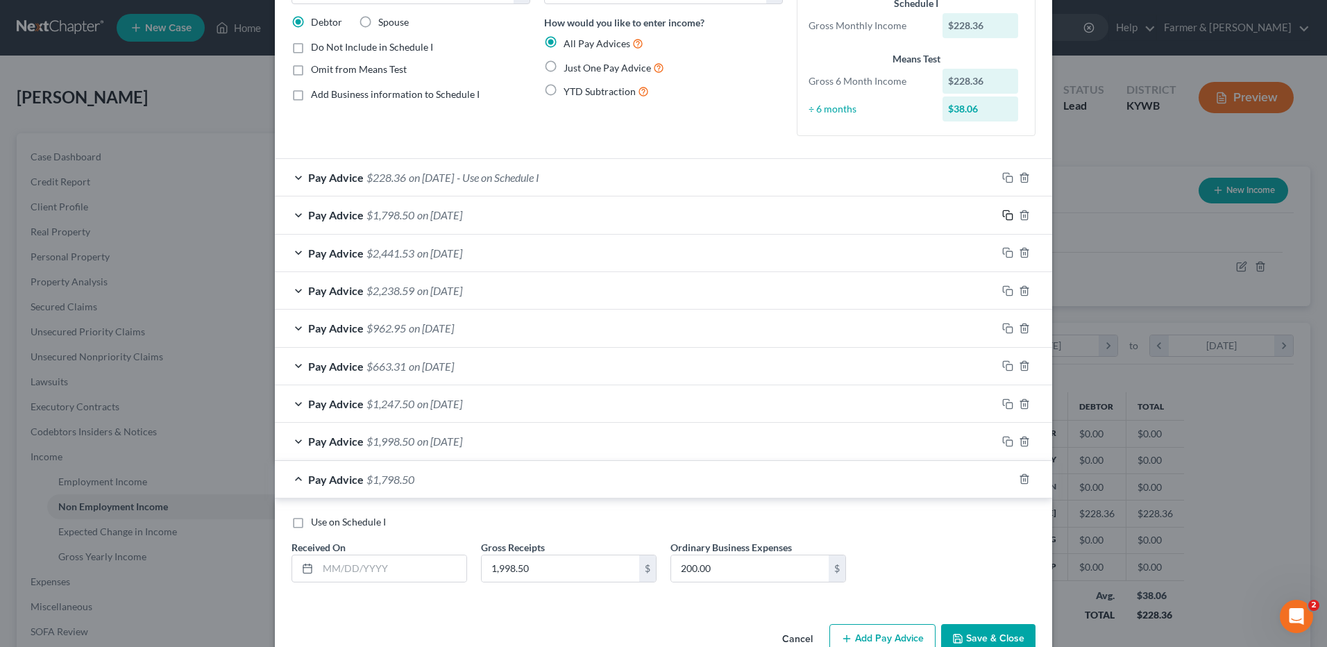
scroll to position [135, 0]
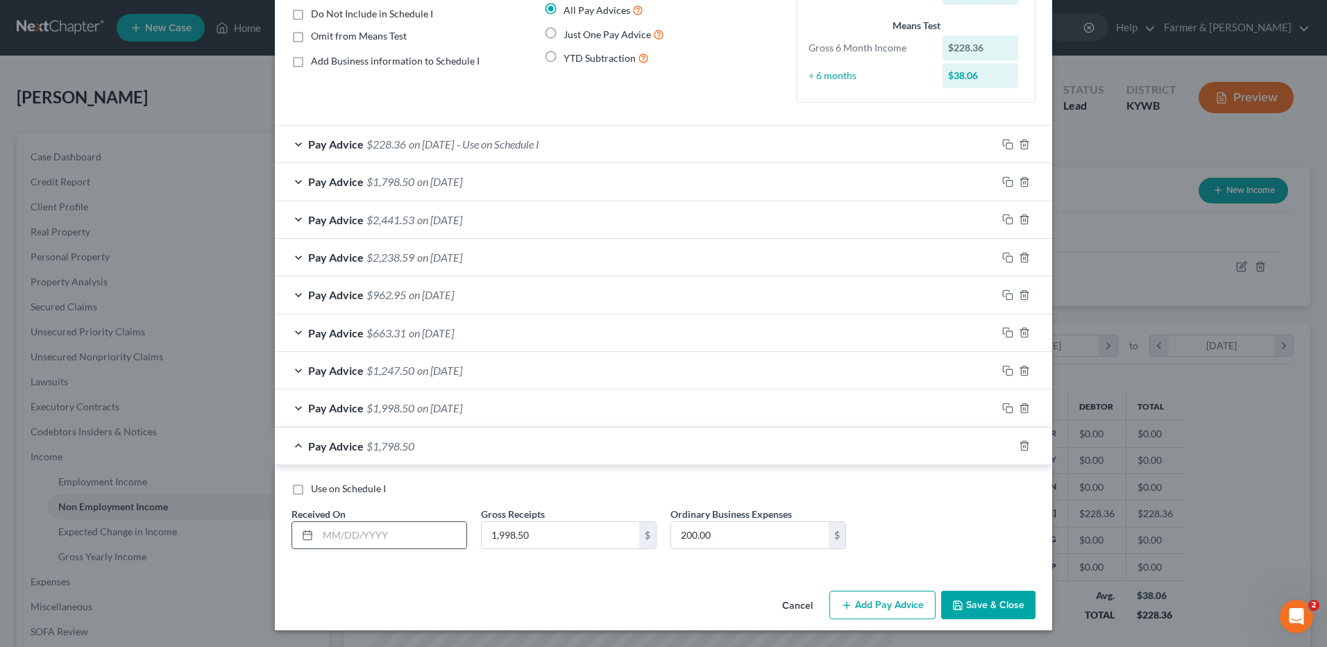
click at [360, 544] on input "text" at bounding box center [392, 535] width 149 height 26
type input "04/30/2025"
type input "1,070.03"
click at [1004, 449] on icon "button" at bounding box center [1007, 445] width 11 height 11
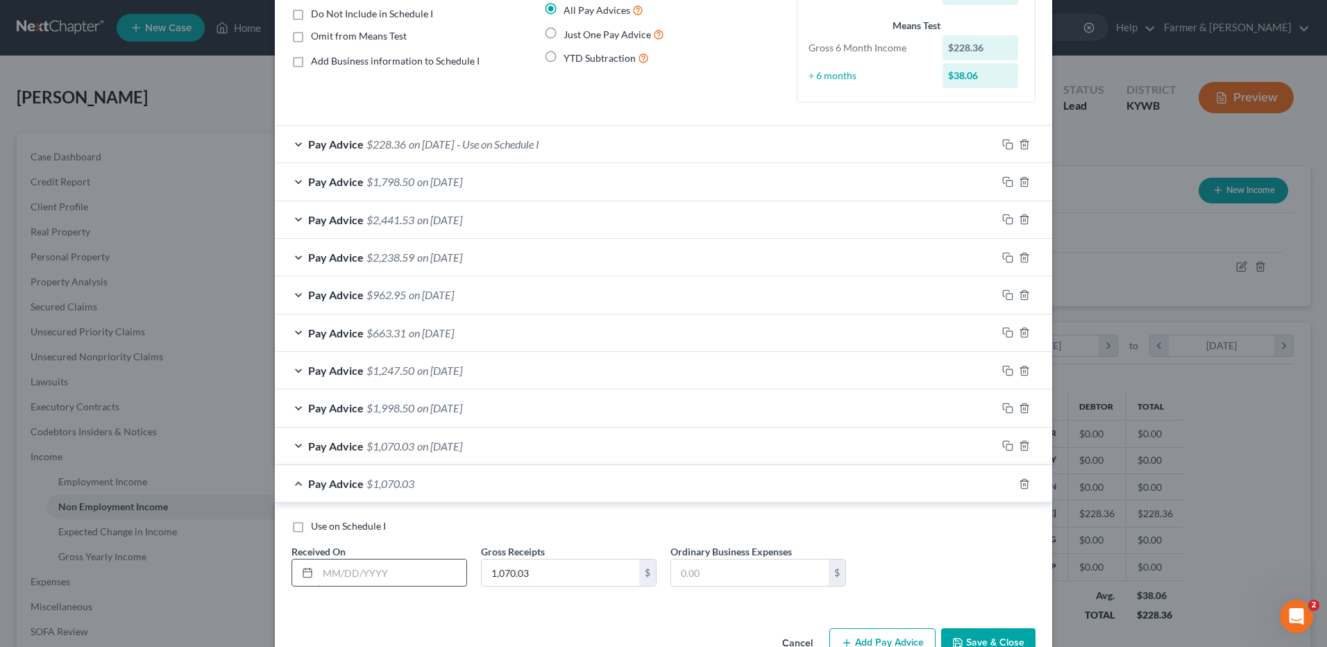
click at [453, 569] on input "text" at bounding box center [392, 572] width 149 height 26
type input "05/31/2025"
type input "972.11"
click at [1006, 478] on icon "button" at bounding box center [1007, 483] width 11 height 11
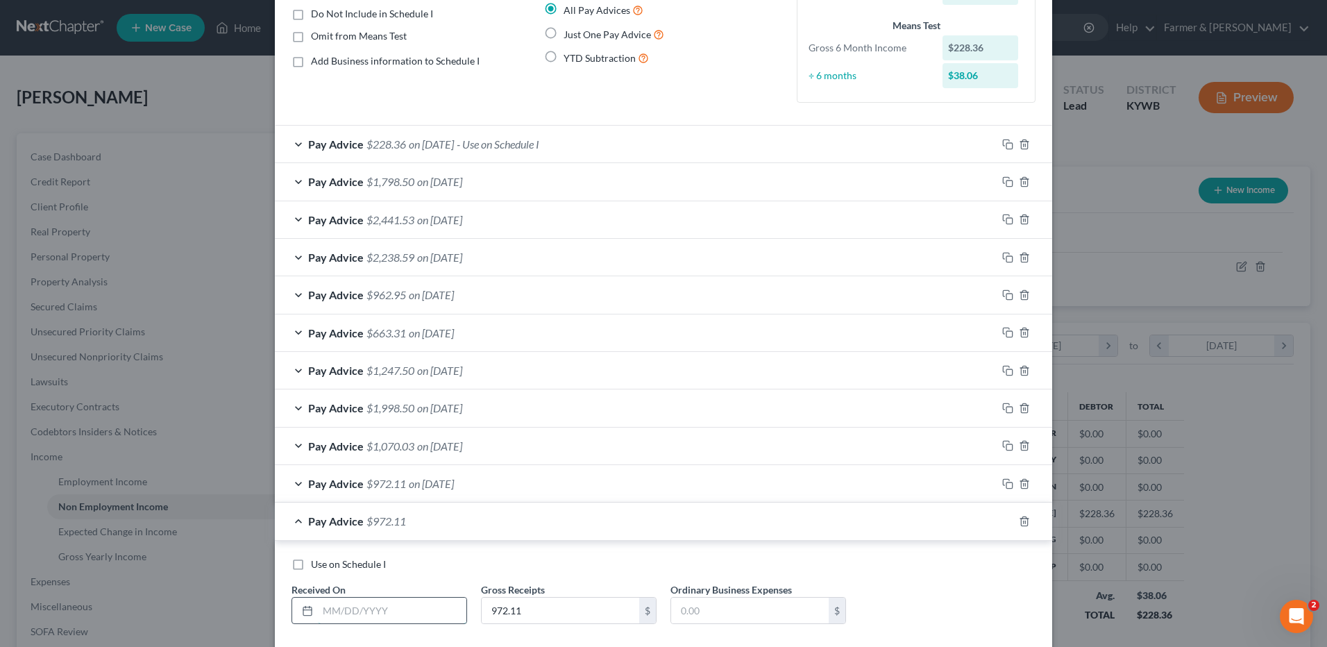
click at [428, 611] on input "text" at bounding box center [392, 611] width 149 height 26
type input "06/30/2025"
type input "1,209.84"
click at [537, 142] on span "- Use on Schedule I" at bounding box center [498, 143] width 83 height 13
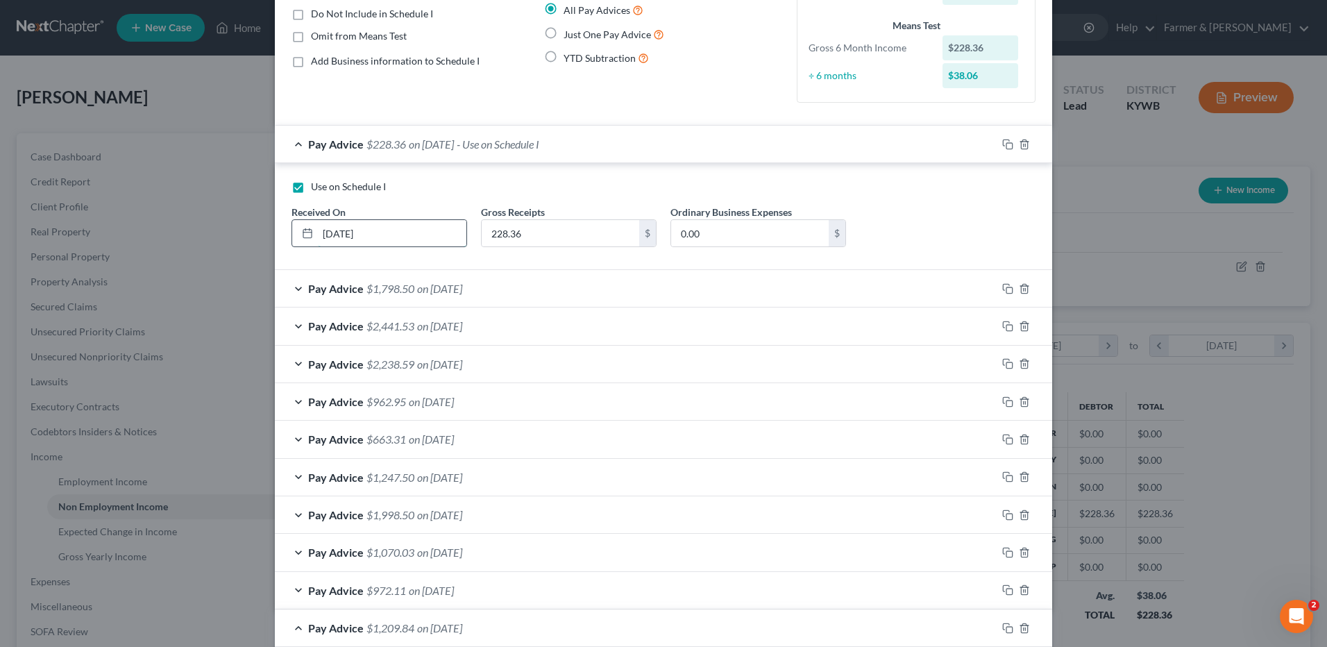
drag, startPoint x: 400, startPoint y: 233, endPoint x: 291, endPoint y: 229, distance: 109.0
click at [291, 229] on div "07/03/2025" at bounding box center [379, 233] width 176 height 28
type input "07/30/2025"
type input "2,264.65"
click at [1002, 143] on icon "button" at bounding box center [1007, 144] width 11 height 11
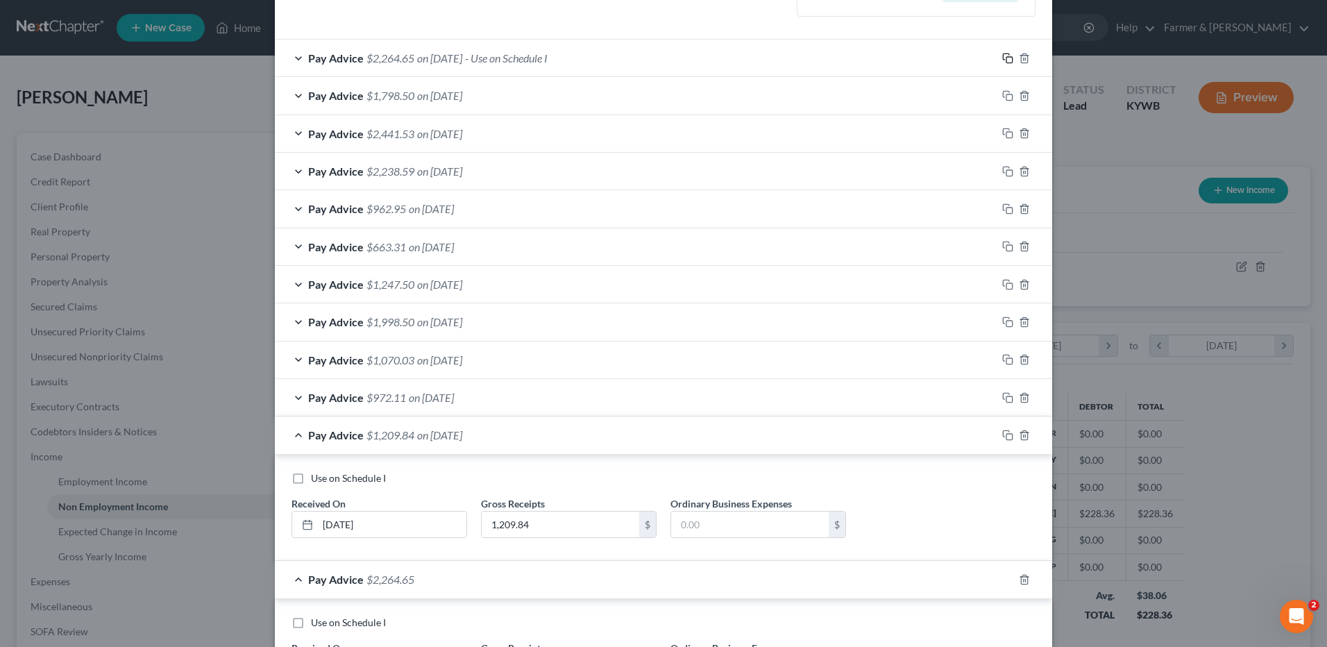
scroll to position [355, 0]
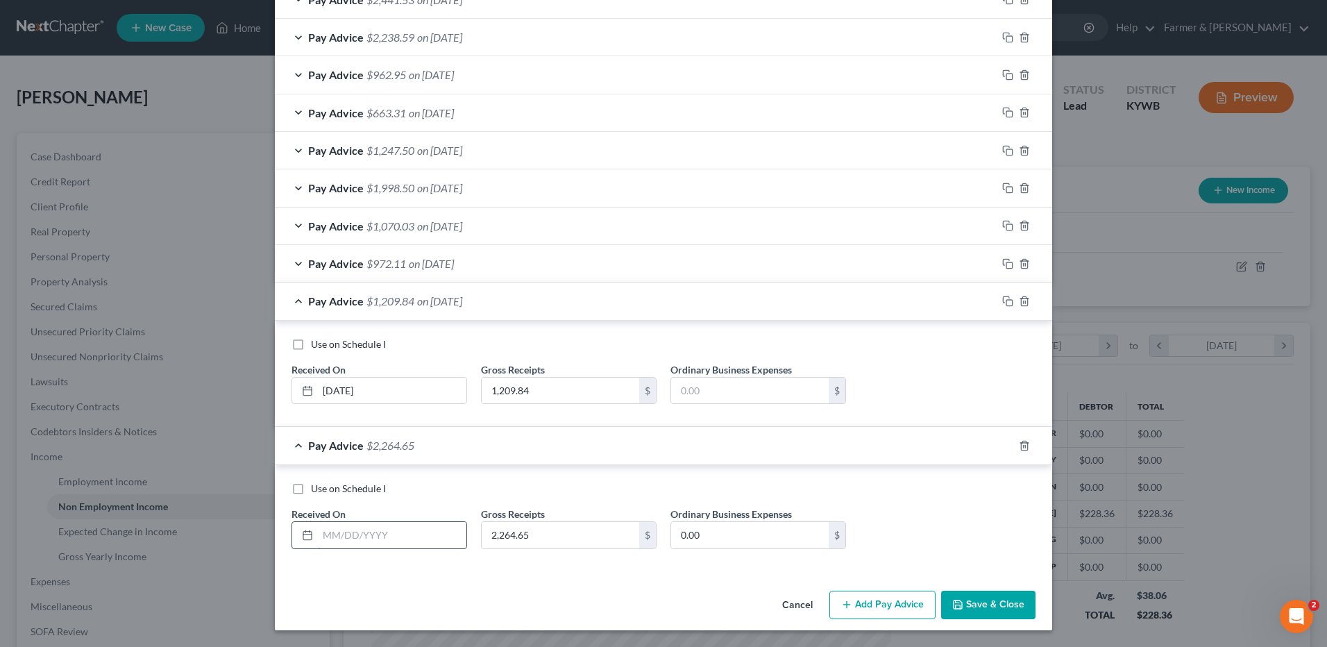
click at [400, 534] on input "text" at bounding box center [392, 535] width 149 height 26
type input "08/30/2025"
type input "2,608.59"
click at [997, 296] on div at bounding box center [1025, 301] width 56 height 22
click at [1004, 447] on icon "button" at bounding box center [1007, 445] width 11 height 11
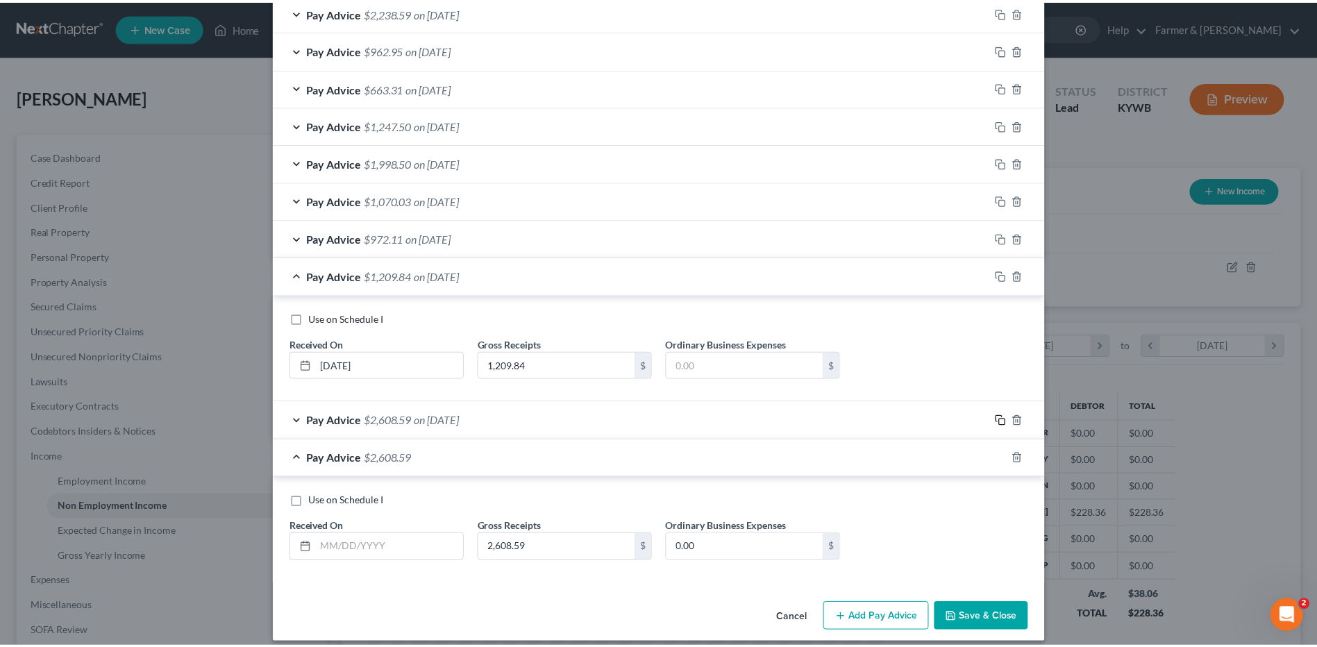
scroll to position [393, 0]
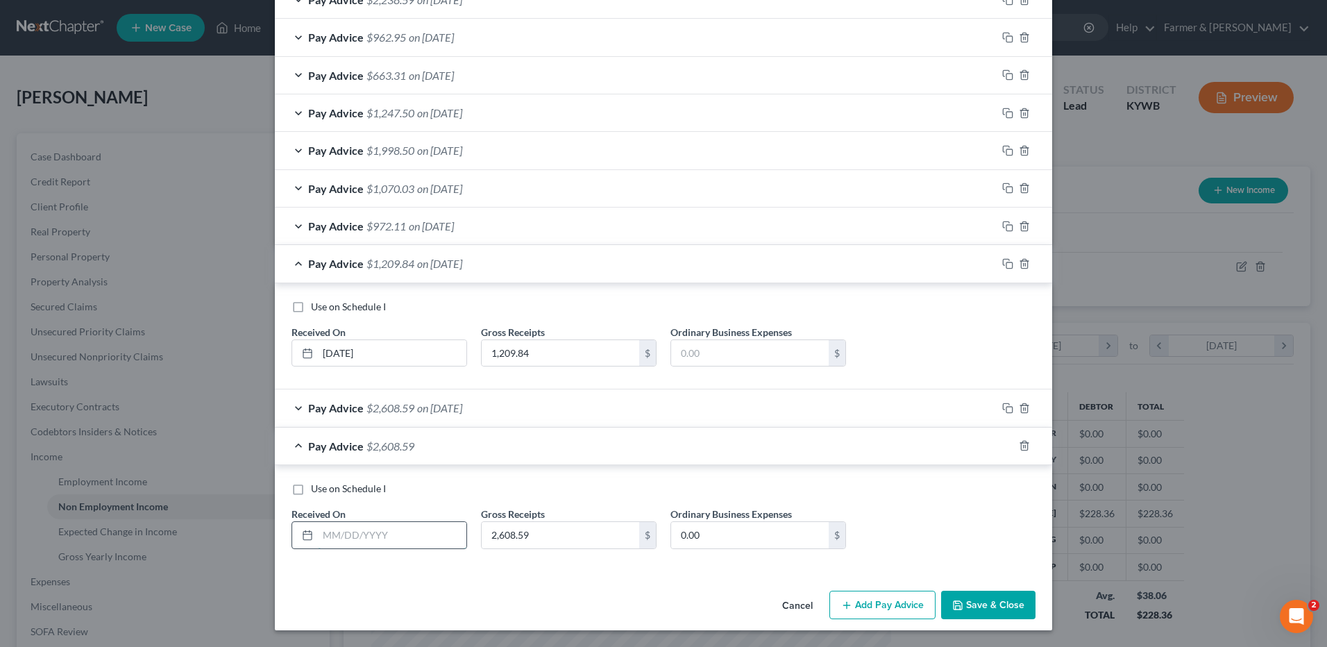
click at [437, 534] on input "text" at bounding box center [392, 535] width 149 height 26
type input "09/30/2025"
type input "9,371.44"
click at [965, 605] on button "Save & Close" at bounding box center [988, 605] width 94 height 29
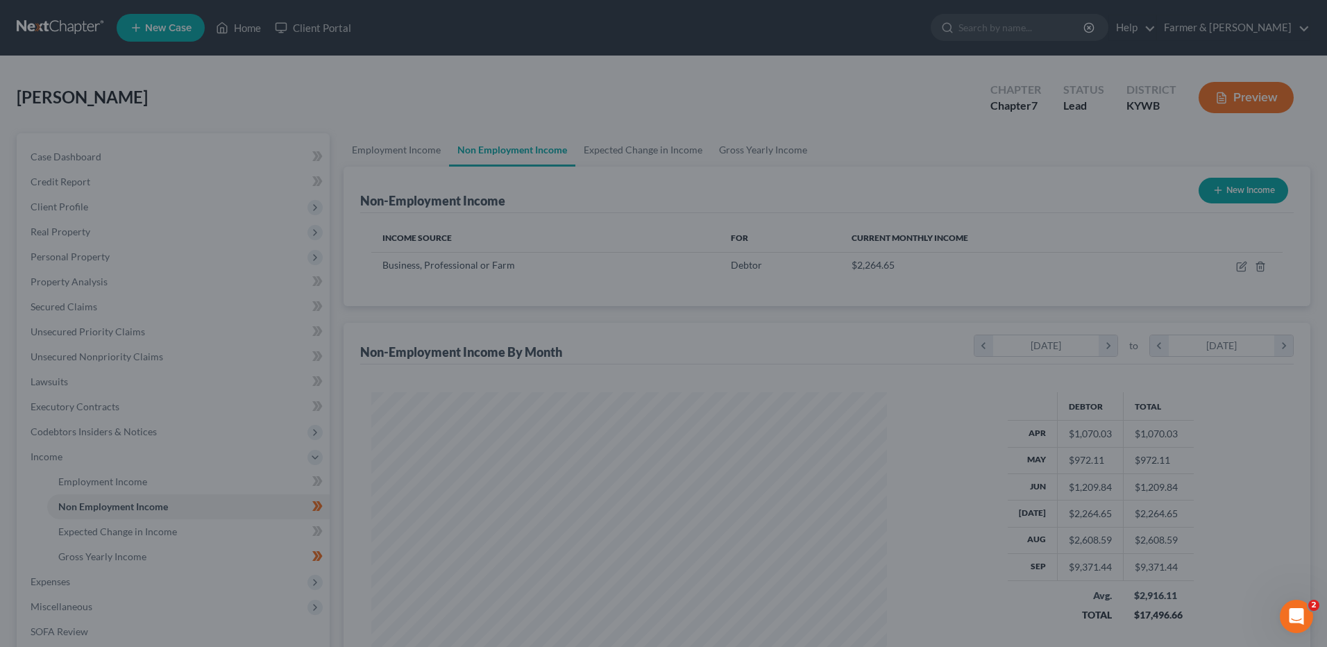
scroll to position [693778, 693492]
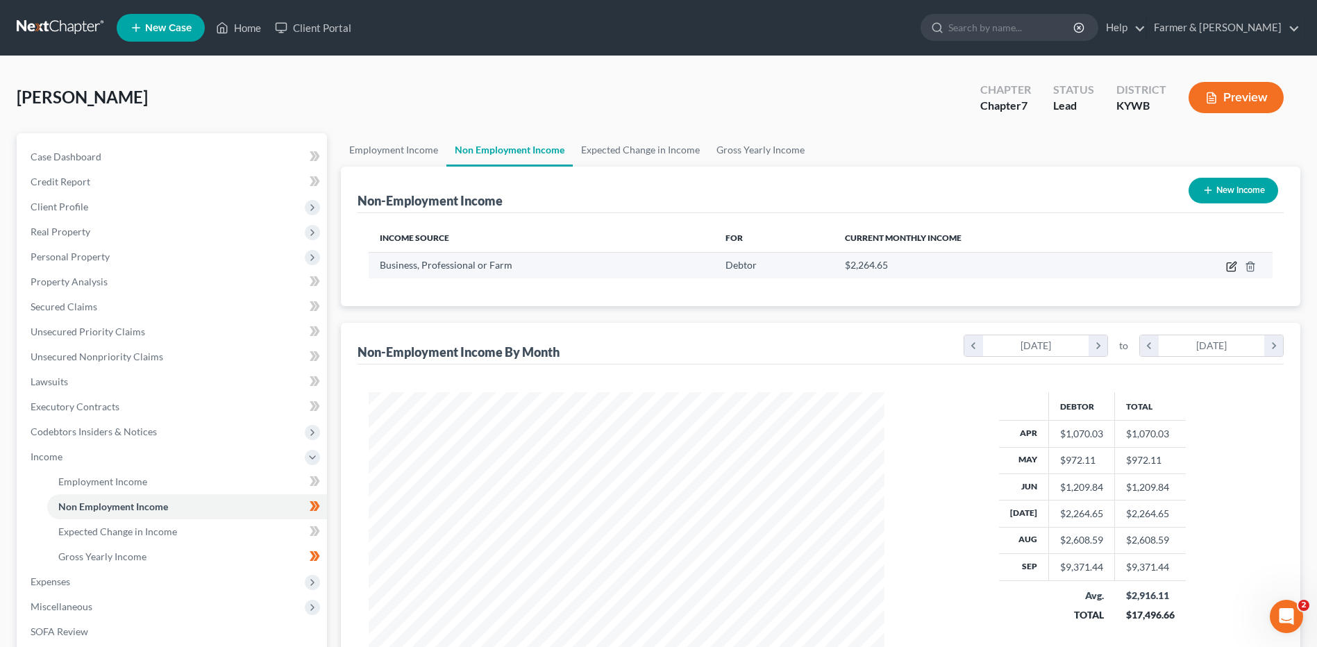
click at [1229, 269] on icon "button" at bounding box center [1231, 266] width 11 height 11
select select "10"
select select "0"
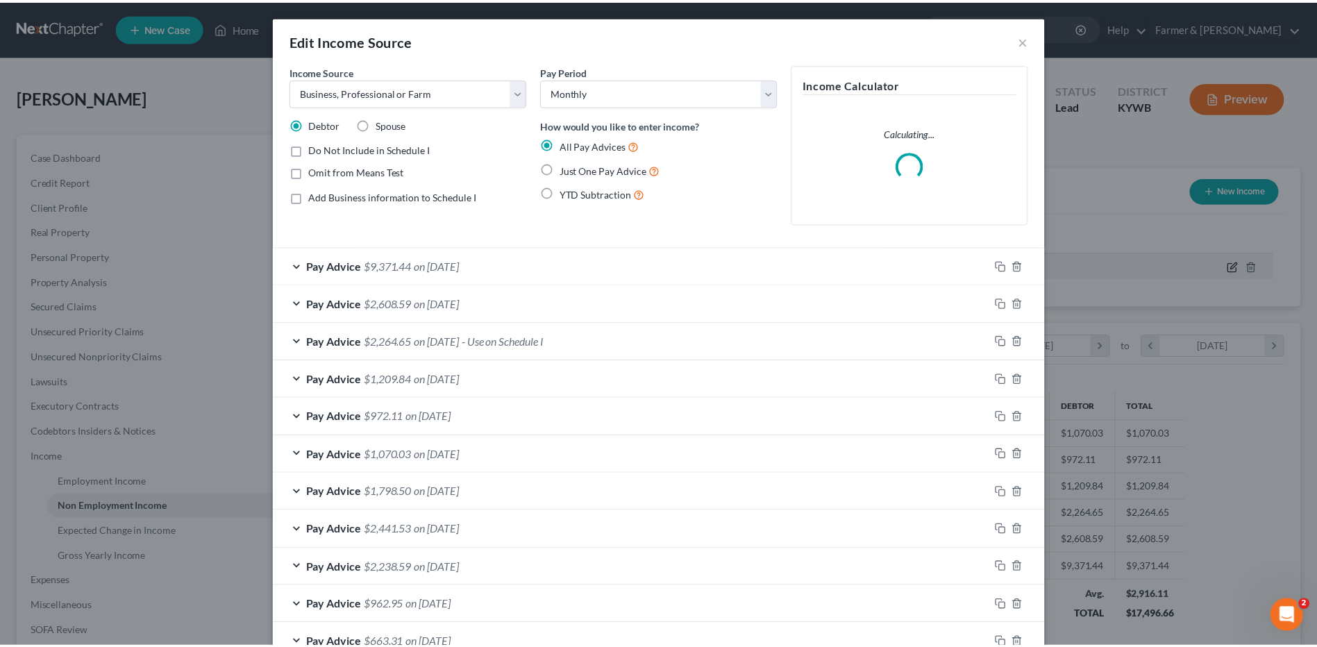
scroll to position [260, 548]
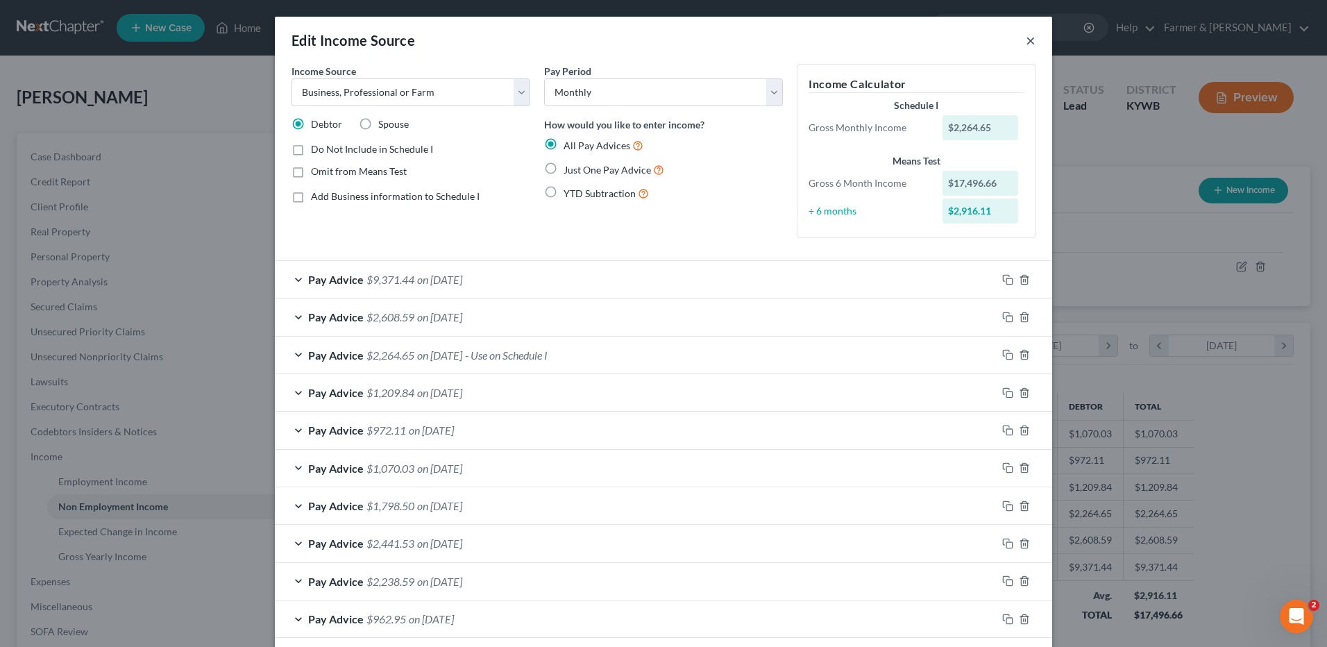
click at [1026, 40] on button "×" at bounding box center [1031, 40] width 10 height 17
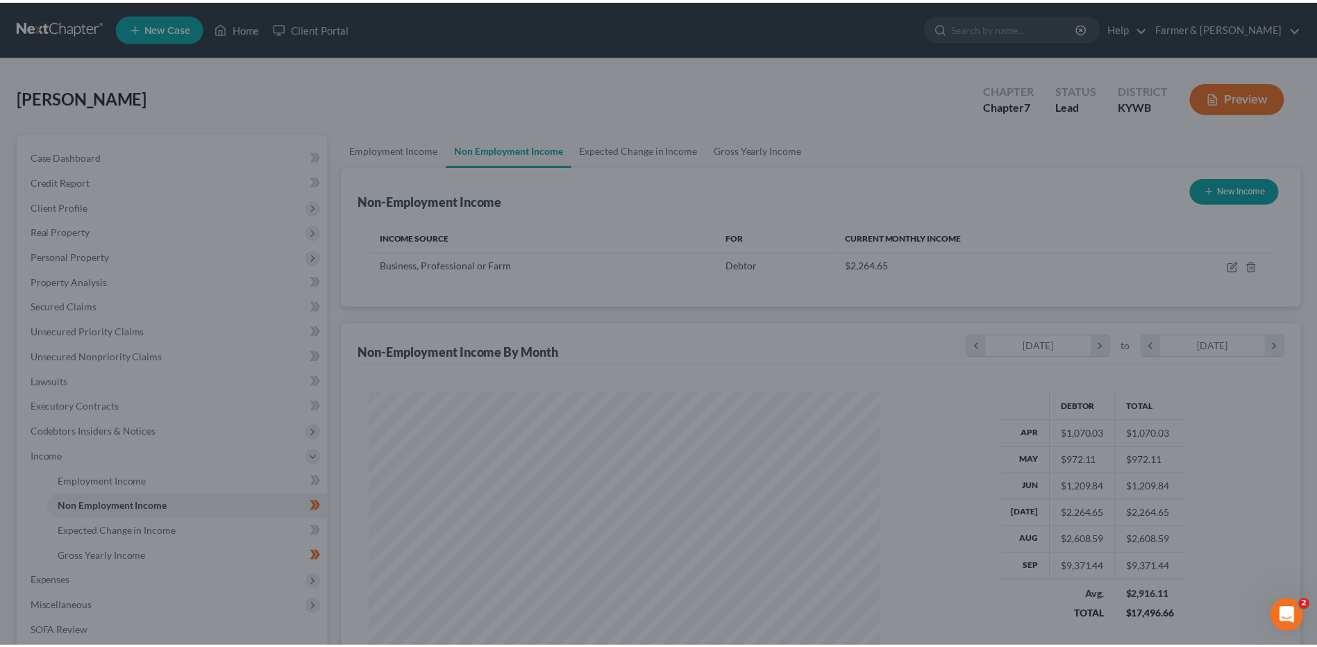
scroll to position [693778, 693492]
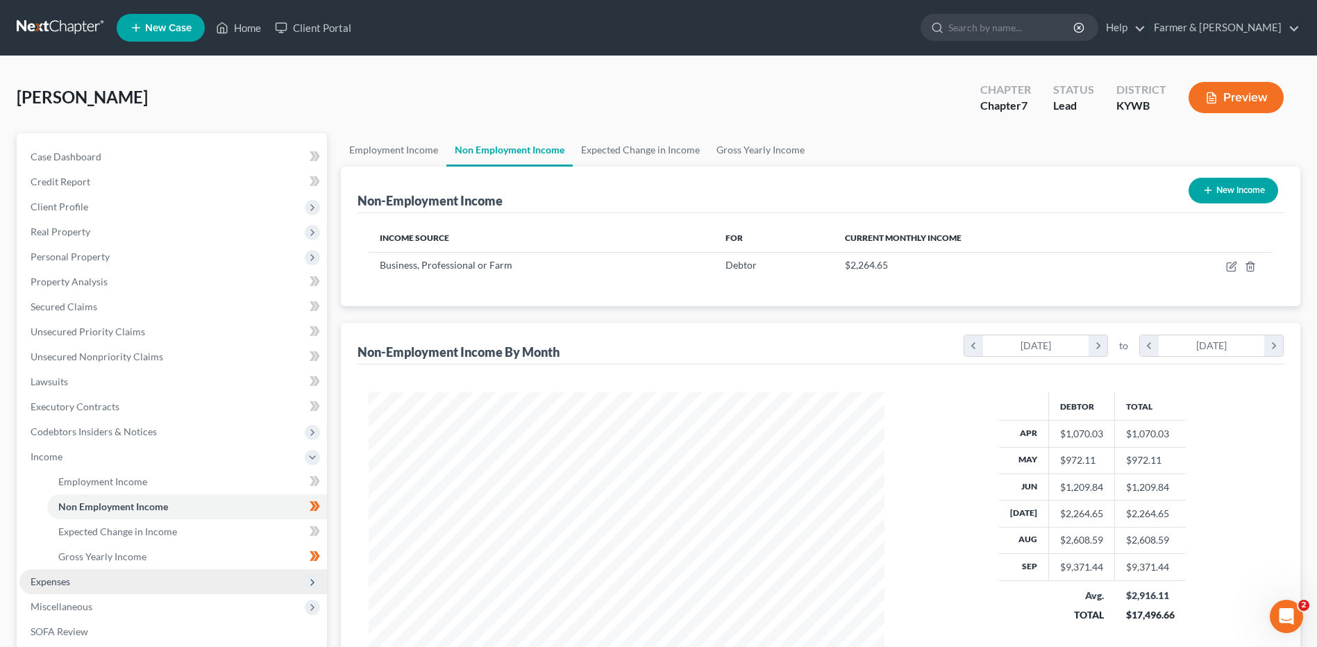
click at [58, 583] on span "Expenses" at bounding box center [51, 581] width 40 height 12
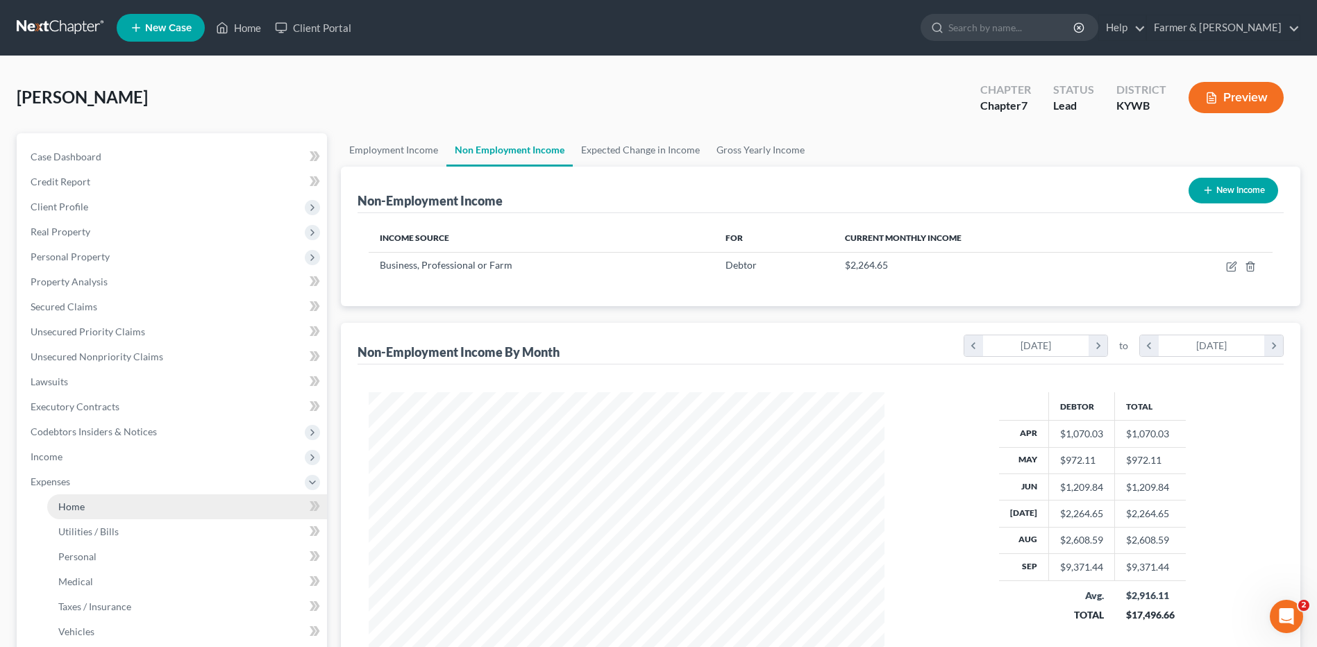
click at [105, 498] on link "Home" at bounding box center [187, 506] width 280 height 25
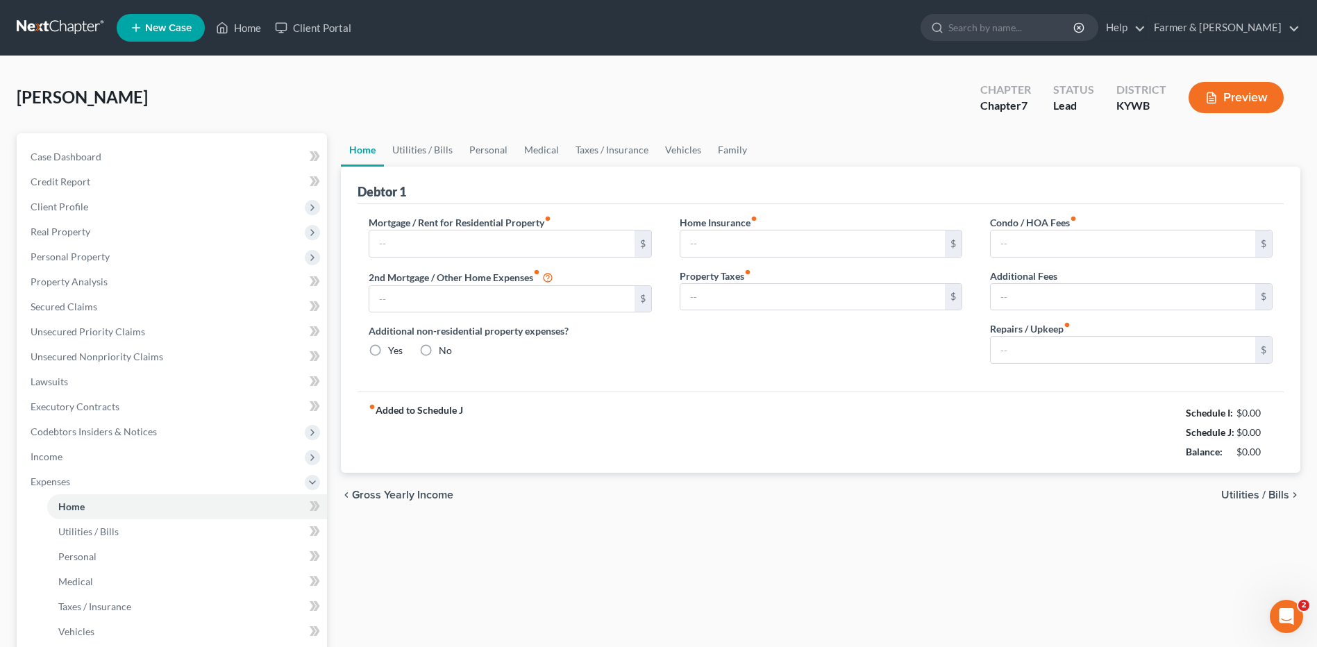
type input "300.00"
type input "0.00"
radio input "true"
type input "12.50"
type input "0.00"
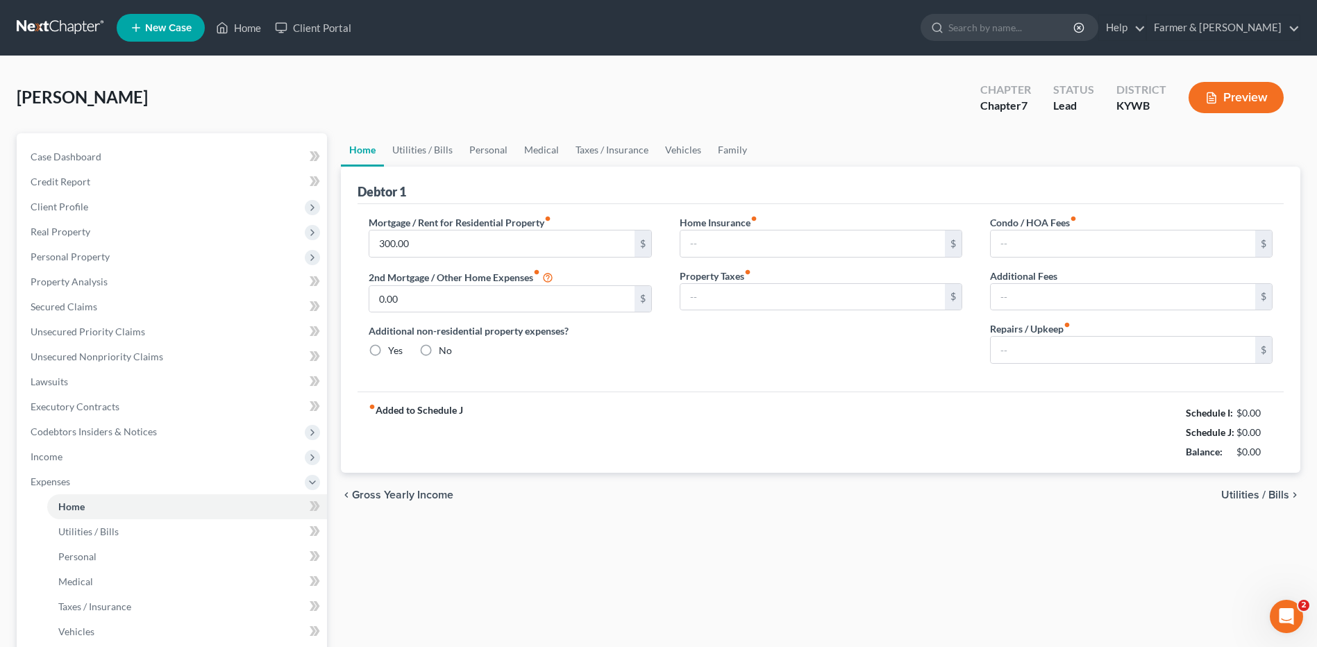
type input "0.00"
click at [1135, 354] on input "text" at bounding box center [1122, 350] width 264 height 26
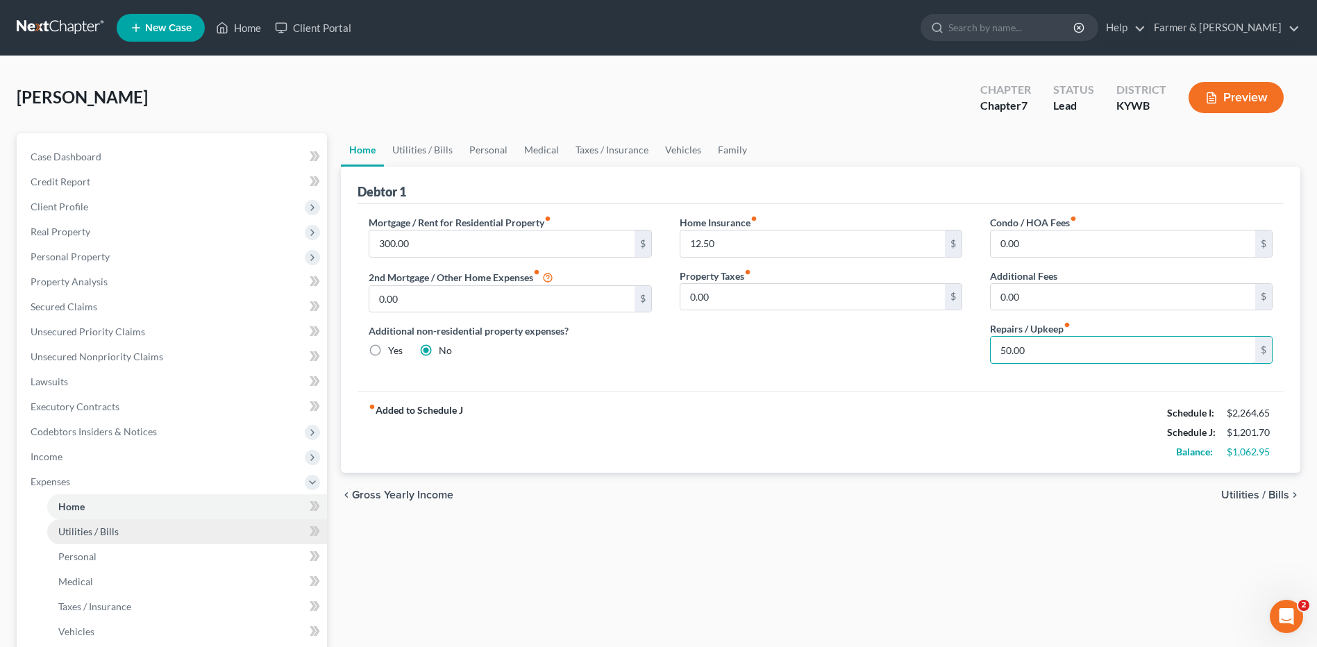
type input "50.00"
click at [171, 525] on link "Utilities / Bills" at bounding box center [187, 531] width 280 height 25
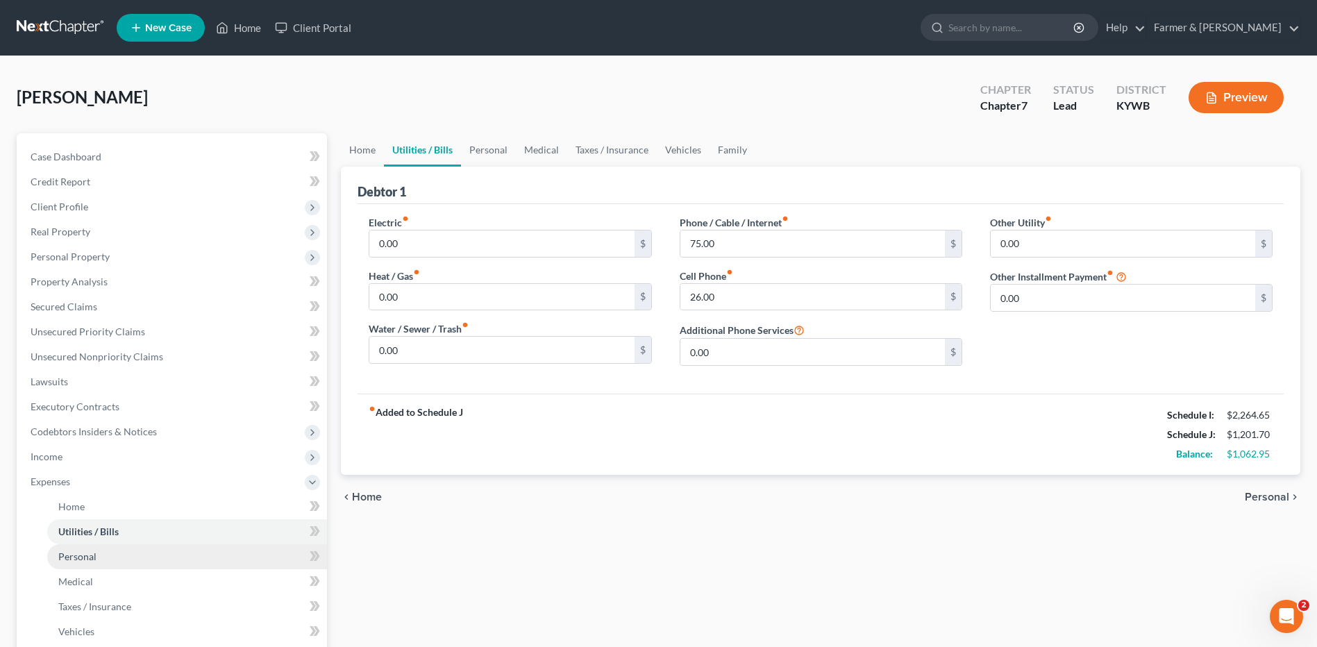
click at [97, 559] on link "Personal" at bounding box center [187, 556] width 280 height 25
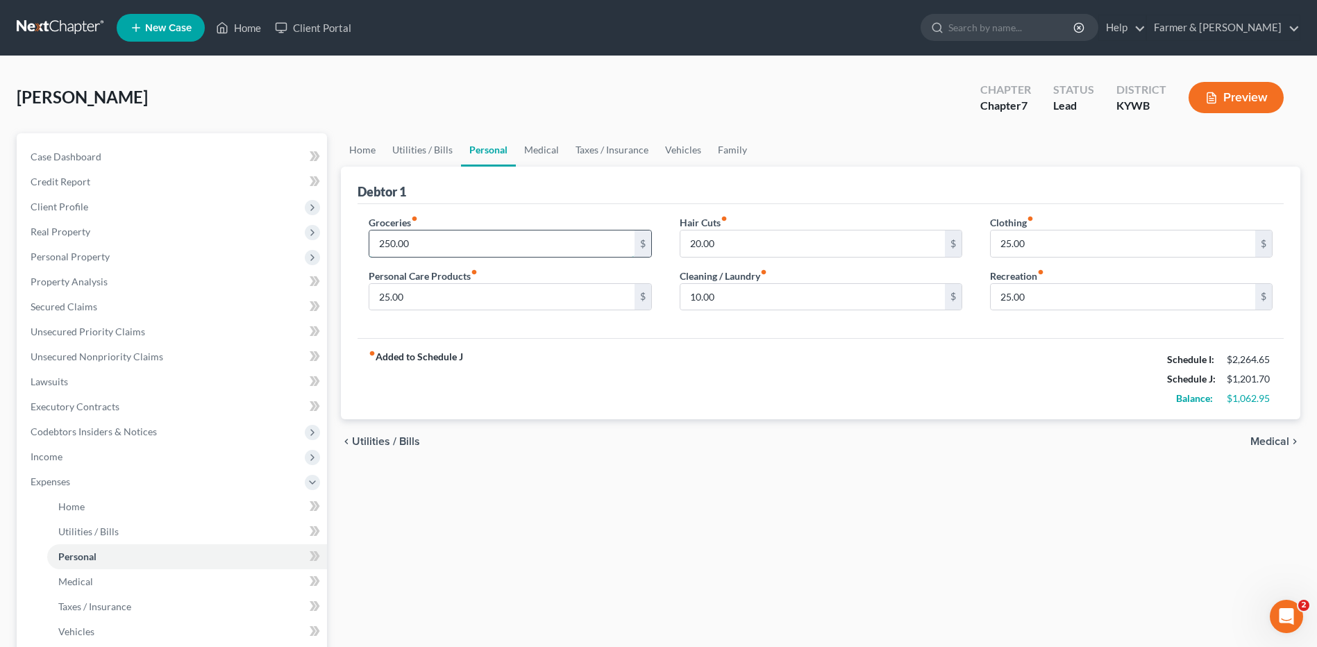
click at [451, 249] on input "250.00" at bounding box center [501, 243] width 264 height 26
type input "450.00"
type input "5"
type input "65.00"
type input "45.00"
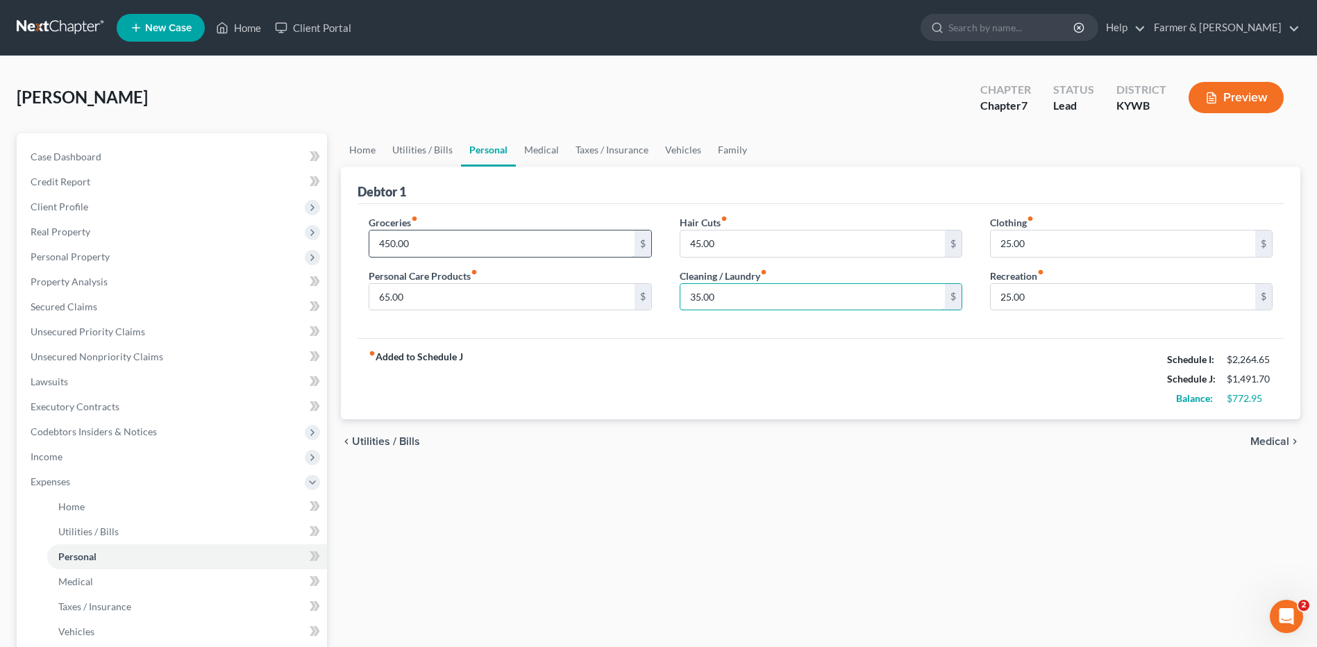
type input "35.00"
type input "50.00"
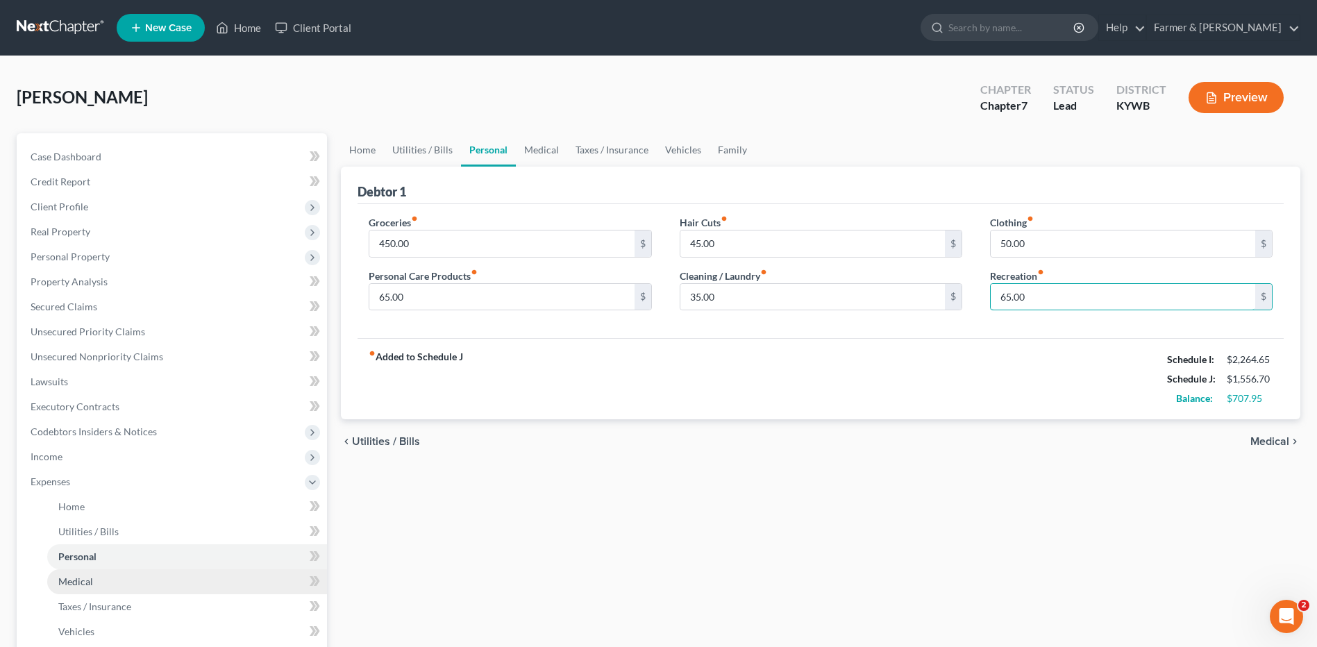
type input "65.00"
click at [85, 579] on span "Medical" at bounding box center [75, 581] width 35 height 12
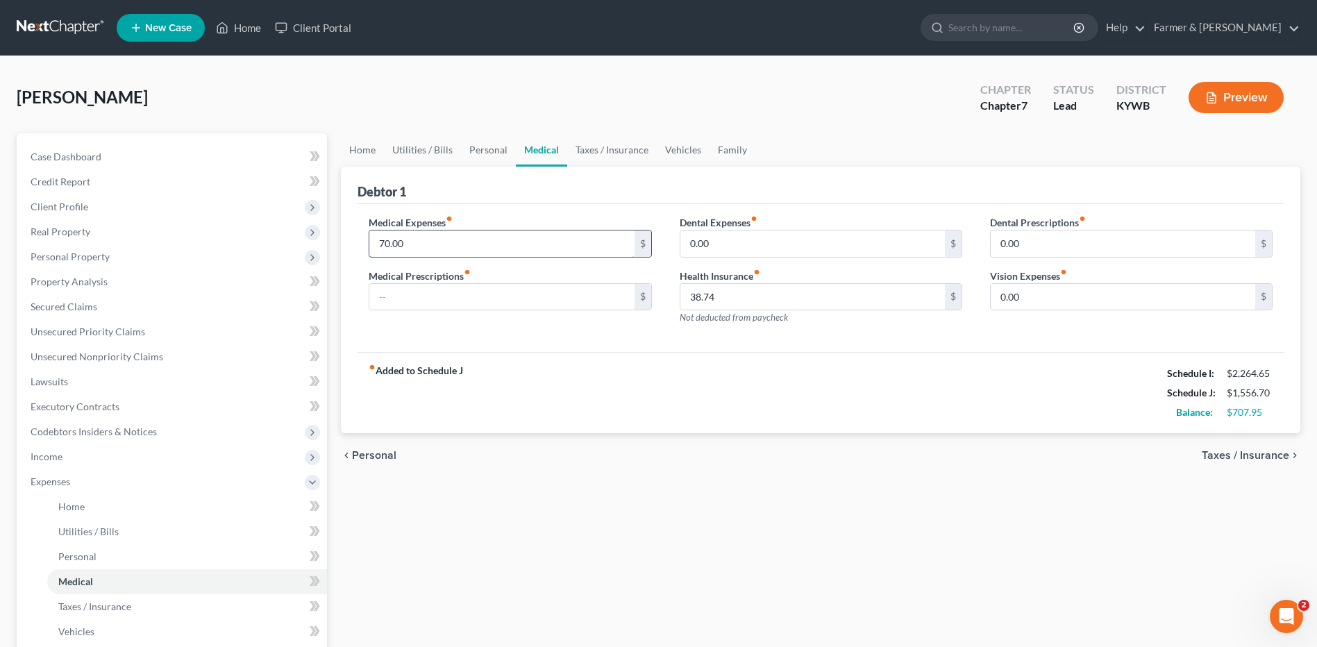
click at [472, 243] on input "70.00" at bounding box center [501, 243] width 264 height 26
type input "100.00"
click at [95, 602] on span "Taxes / Insurance" at bounding box center [94, 606] width 73 height 12
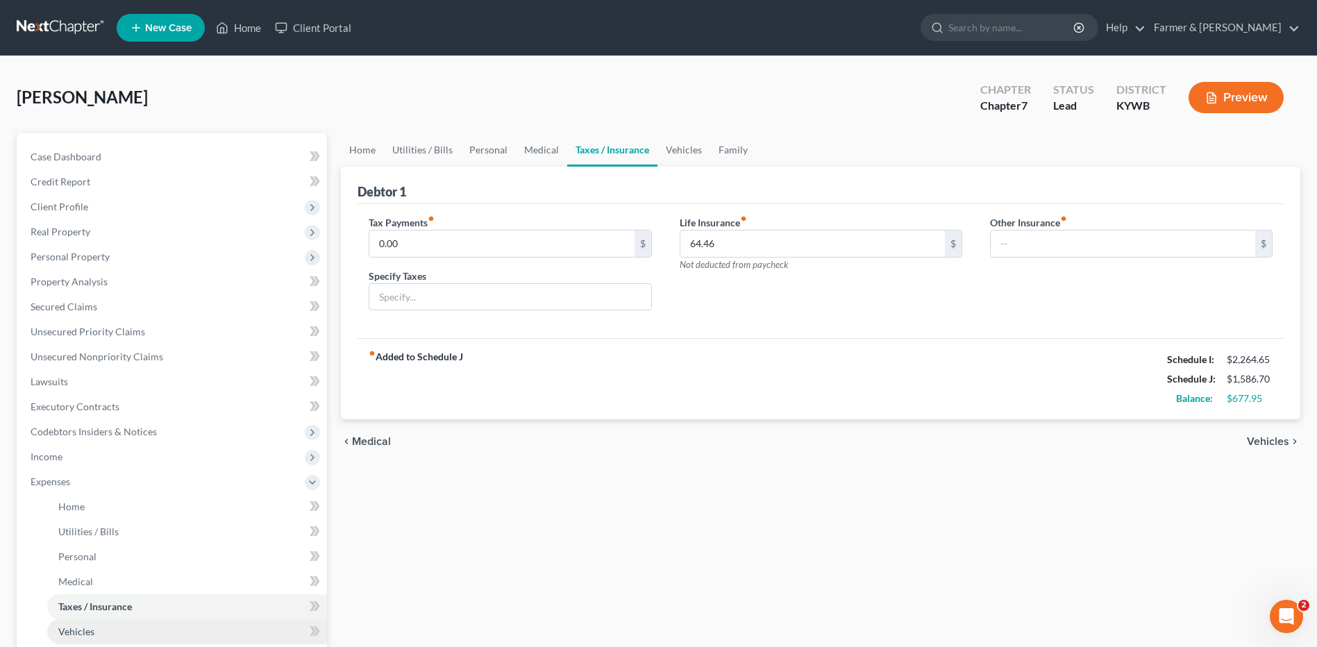
click at [94, 632] on link "Vehicles" at bounding box center [187, 631] width 280 height 25
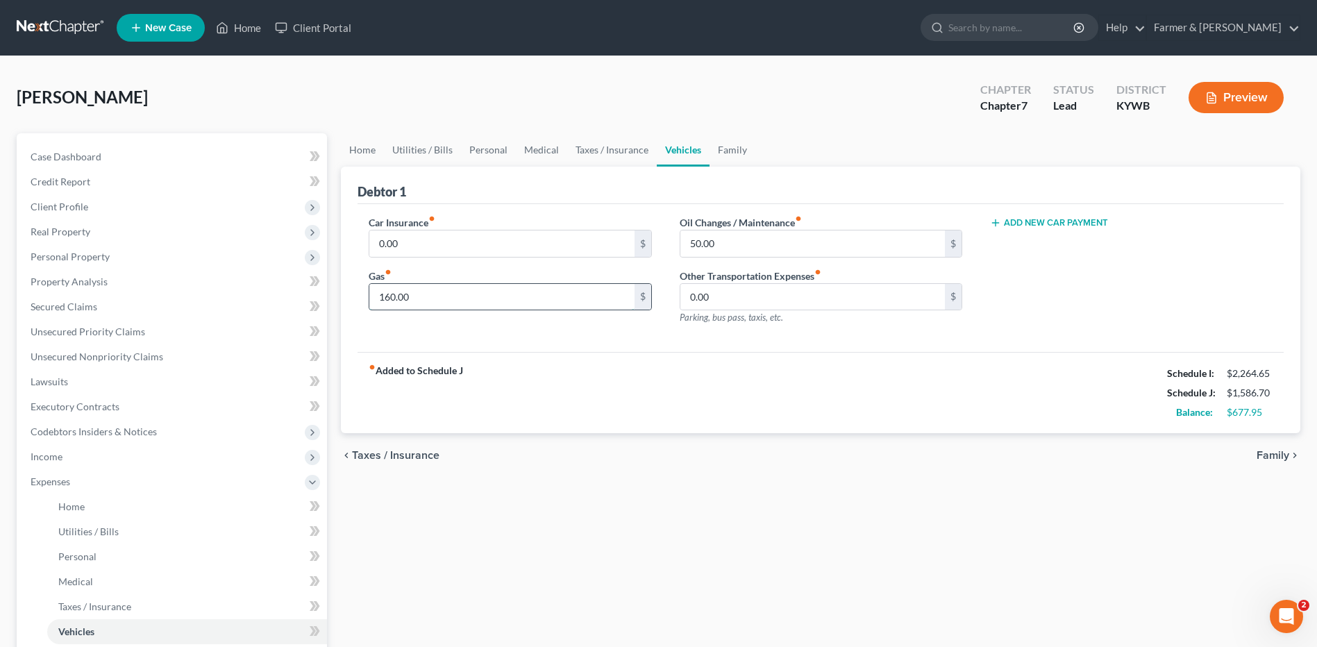
click at [443, 303] on input "160.00" at bounding box center [501, 297] width 264 height 26
type input "200.00"
click at [106, 552] on link "Personal" at bounding box center [187, 556] width 280 height 25
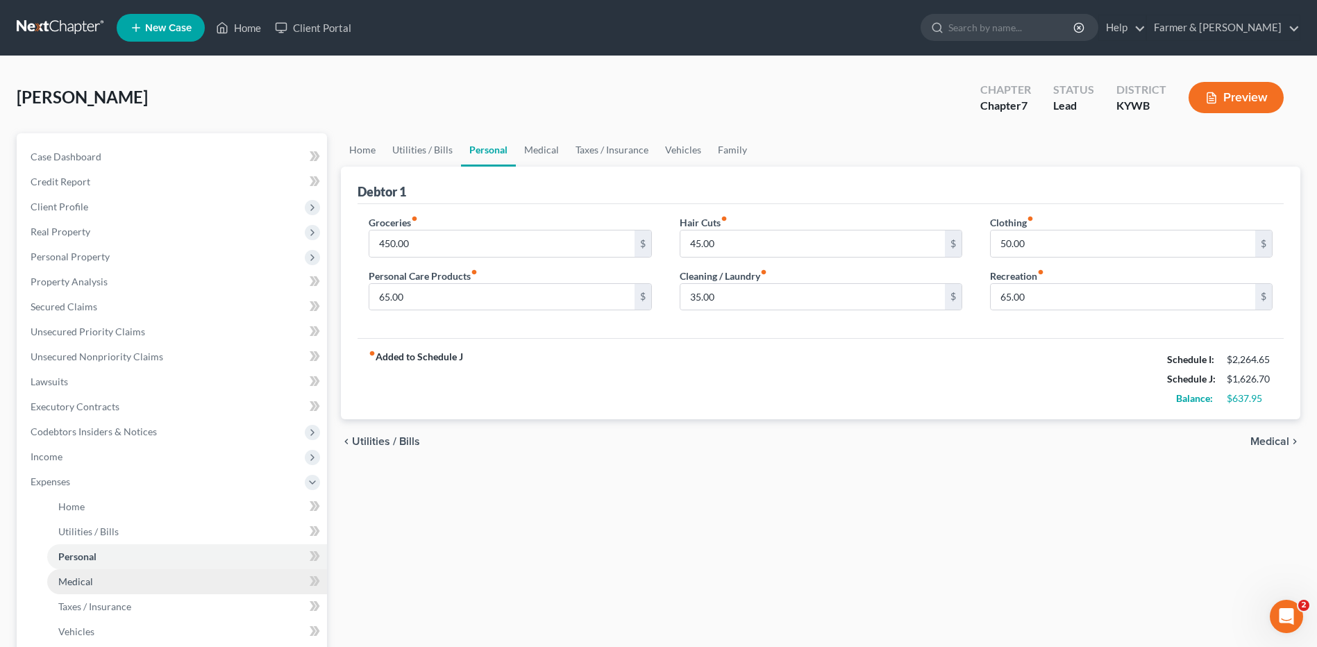
click at [99, 589] on link "Medical" at bounding box center [187, 581] width 280 height 25
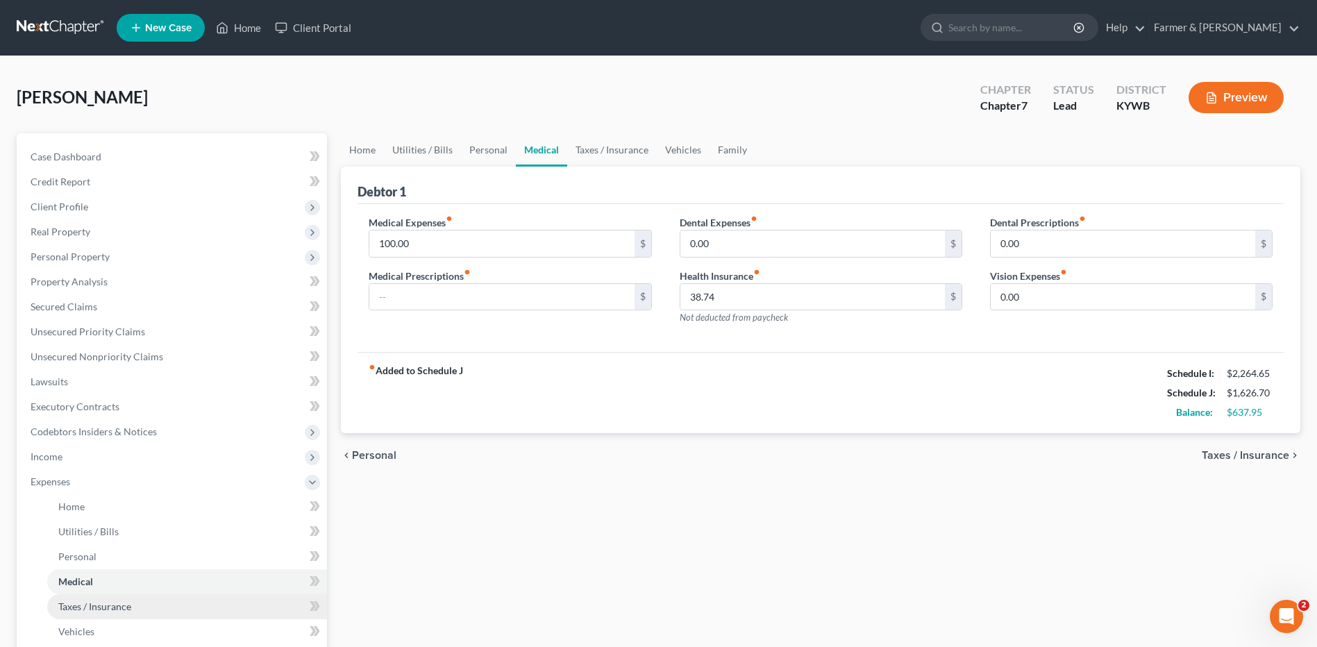
click at [101, 610] on span "Taxes / Insurance" at bounding box center [94, 606] width 73 height 12
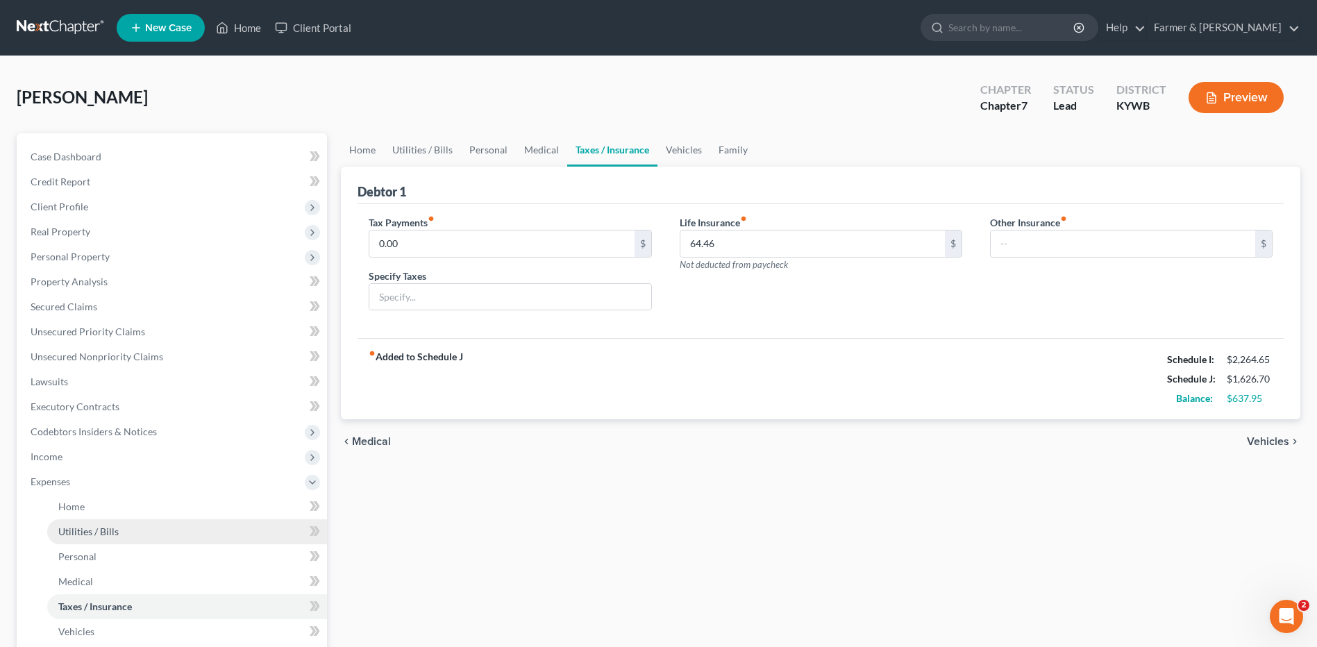
click at [110, 533] on span "Utilities / Bills" at bounding box center [88, 531] width 60 height 12
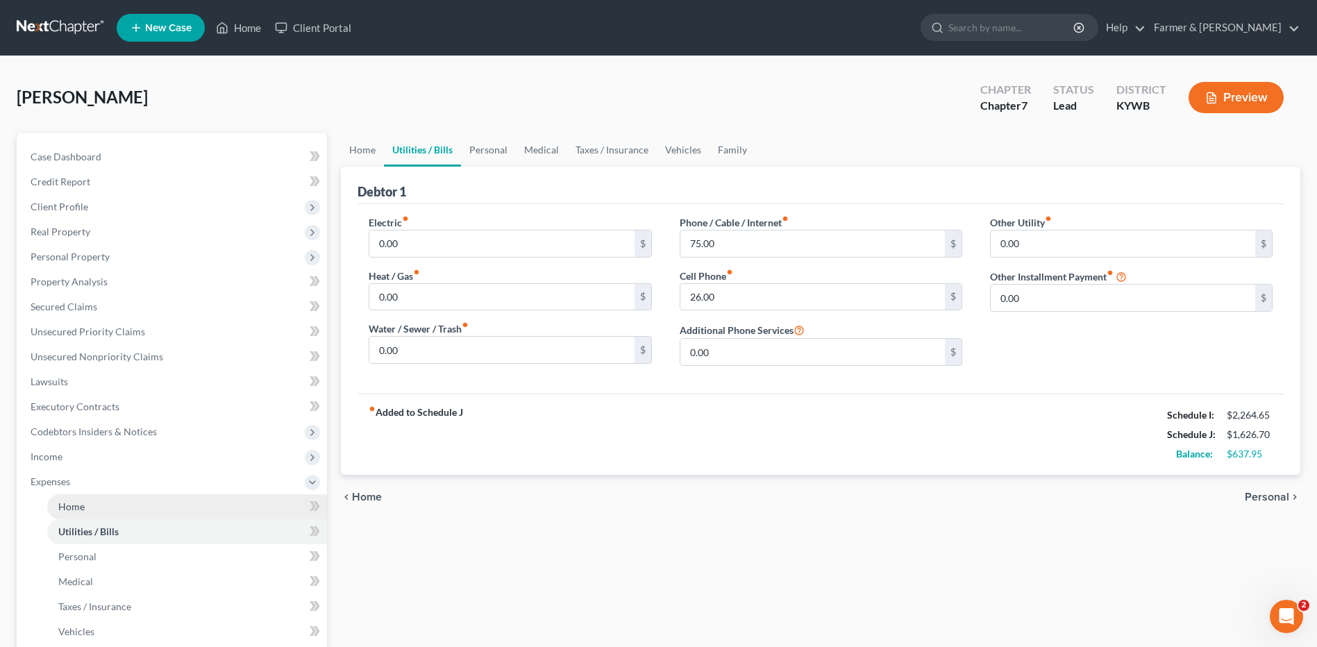
click at [115, 505] on link "Home" at bounding box center [187, 506] width 280 height 25
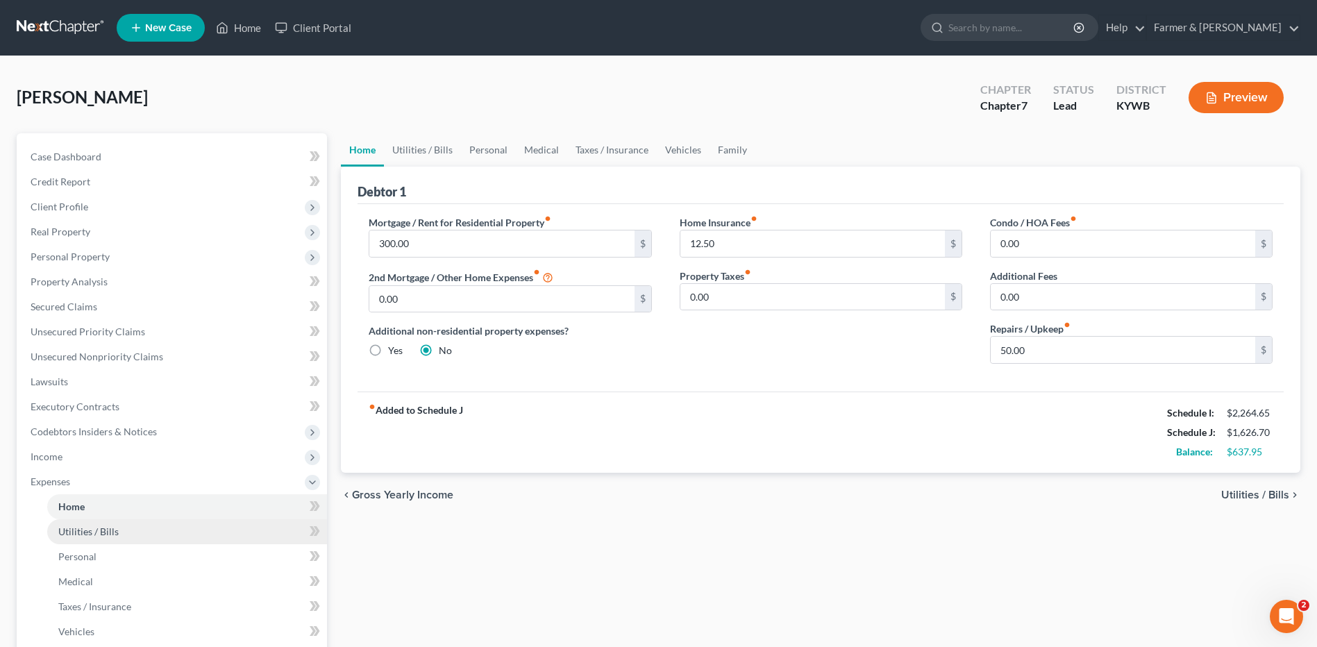
click at [115, 529] on span "Utilities / Bills" at bounding box center [88, 531] width 60 height 12
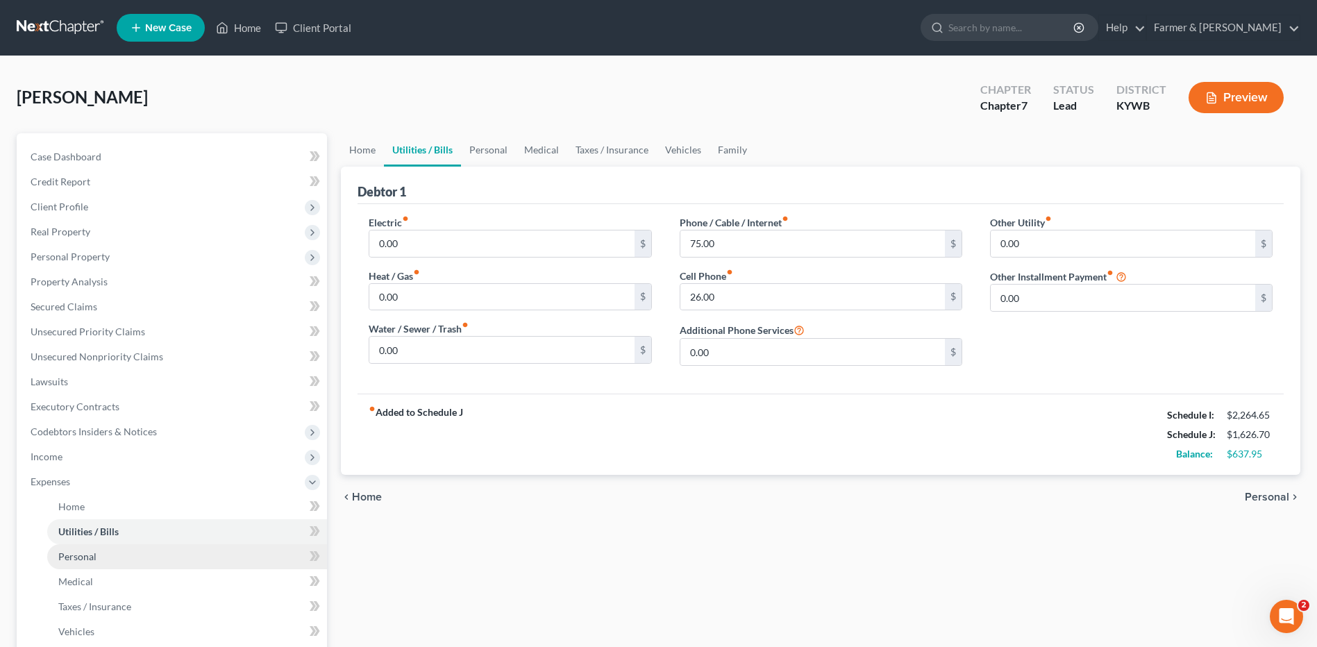
click at [110, 555] on link "Personal" at bounding box center [187, 556] width 280 height 25
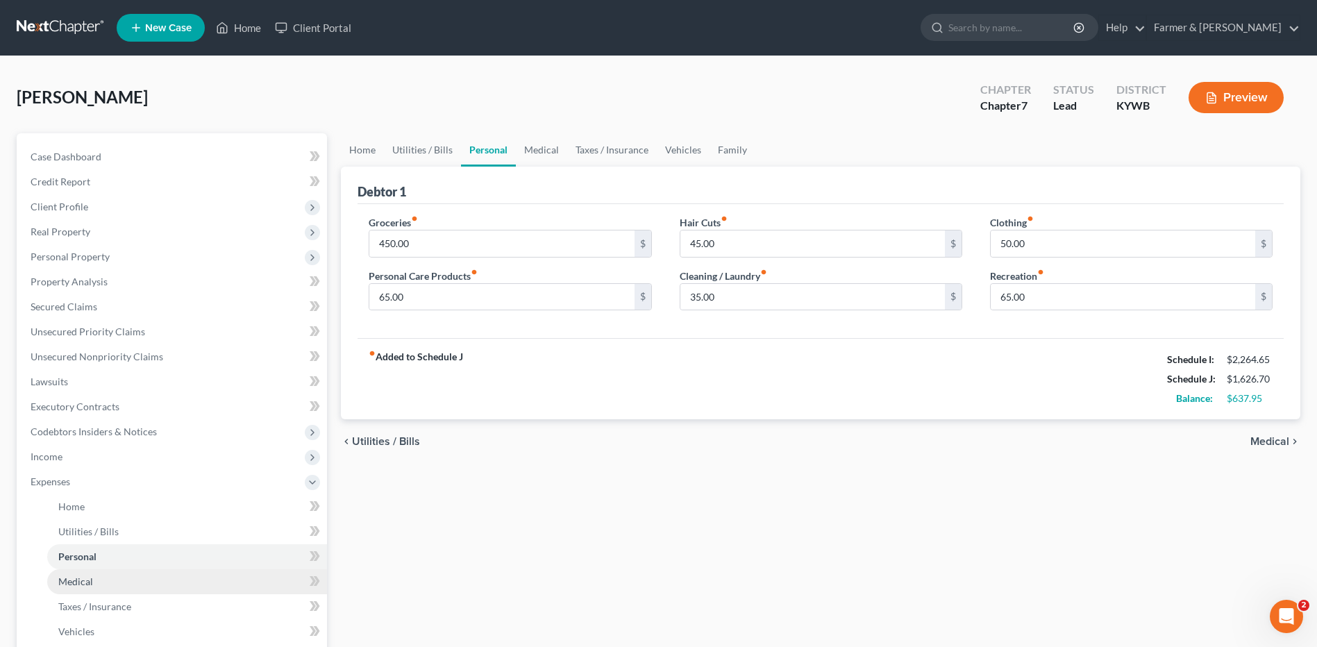
click at [101, 576] on link "Medical" at bounding box center [187, 581] width 280 height 25
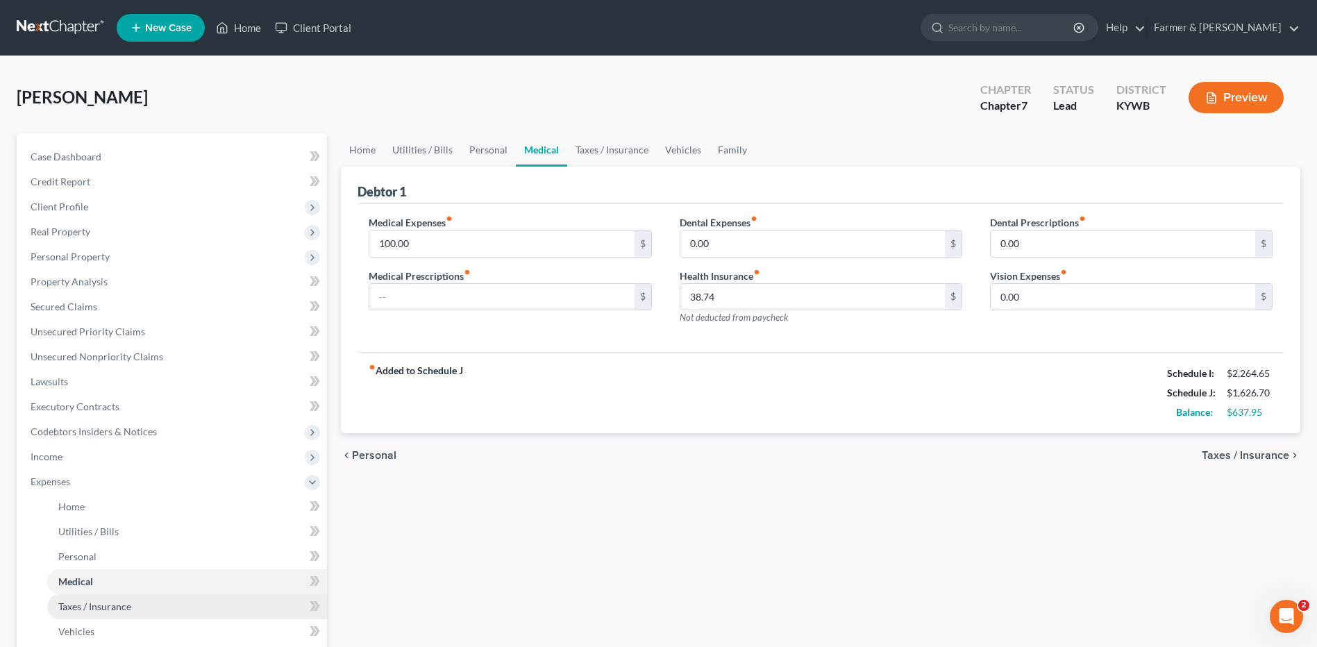
click at [101, 595] on link "Taxes / Insurance" at bounding box center [187, 606] width 280 height 25
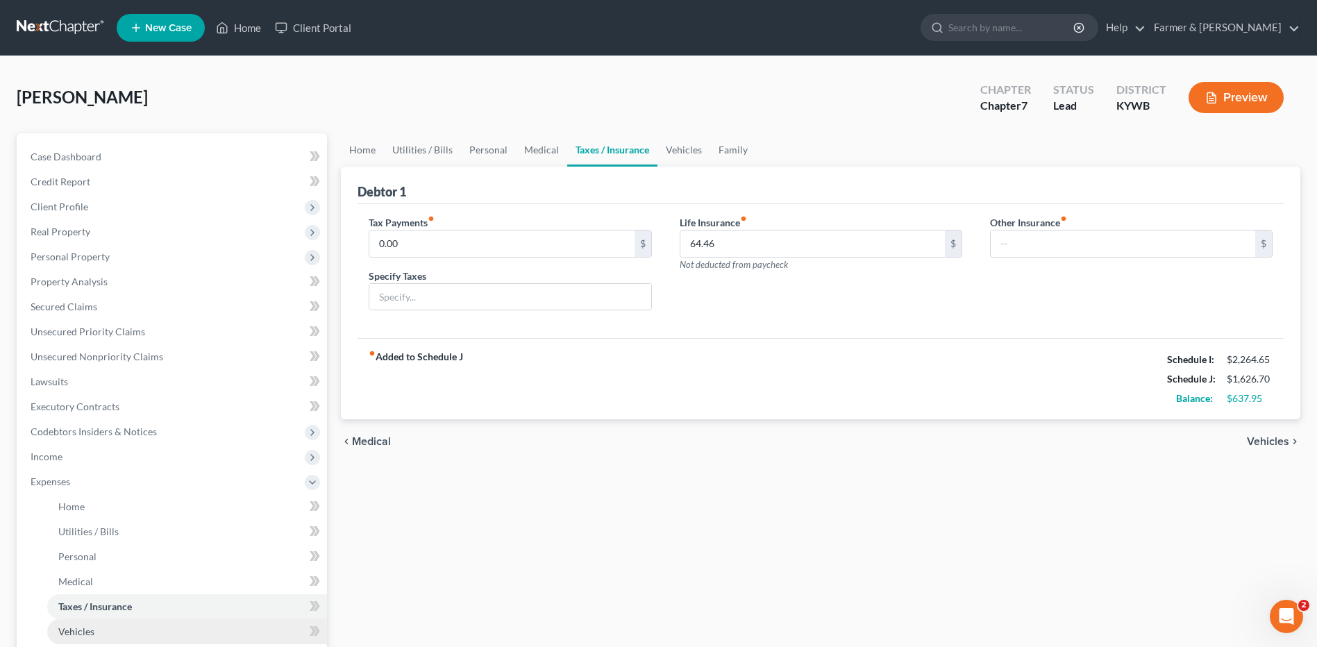
click at [103, 625] on link "Vehicles" at bounding box center [187, 631] width 280 height 25
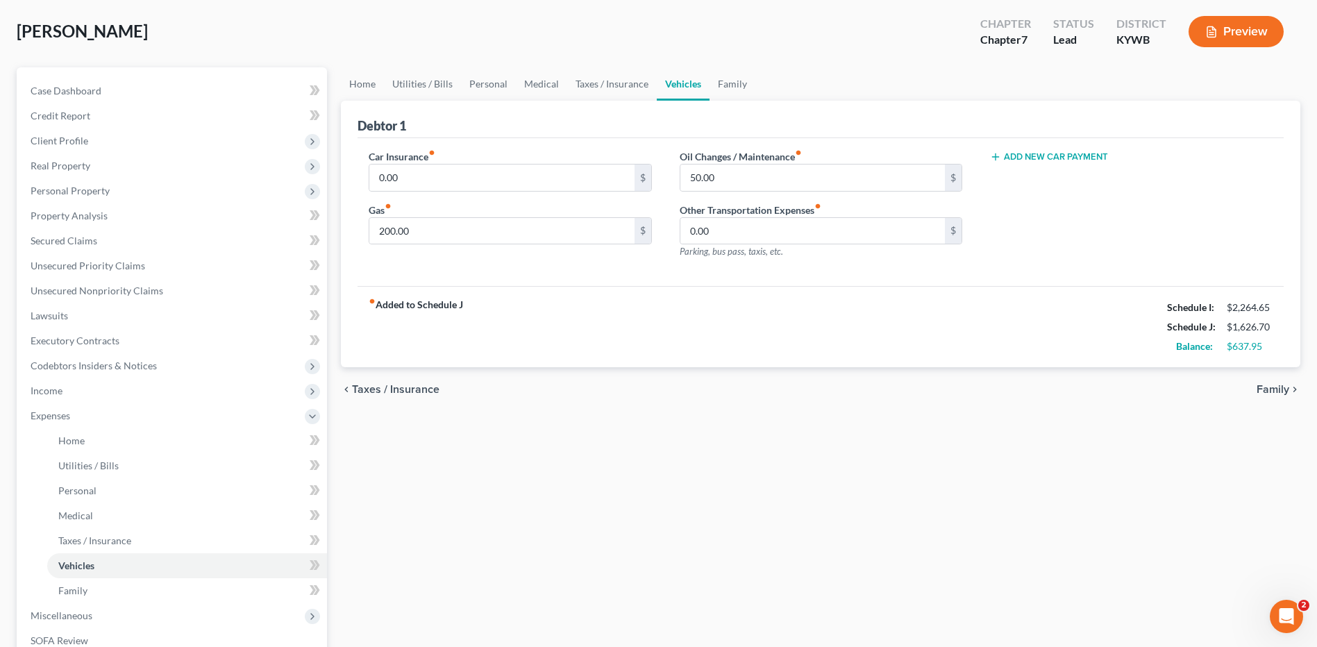
scroll to position [69, 0]
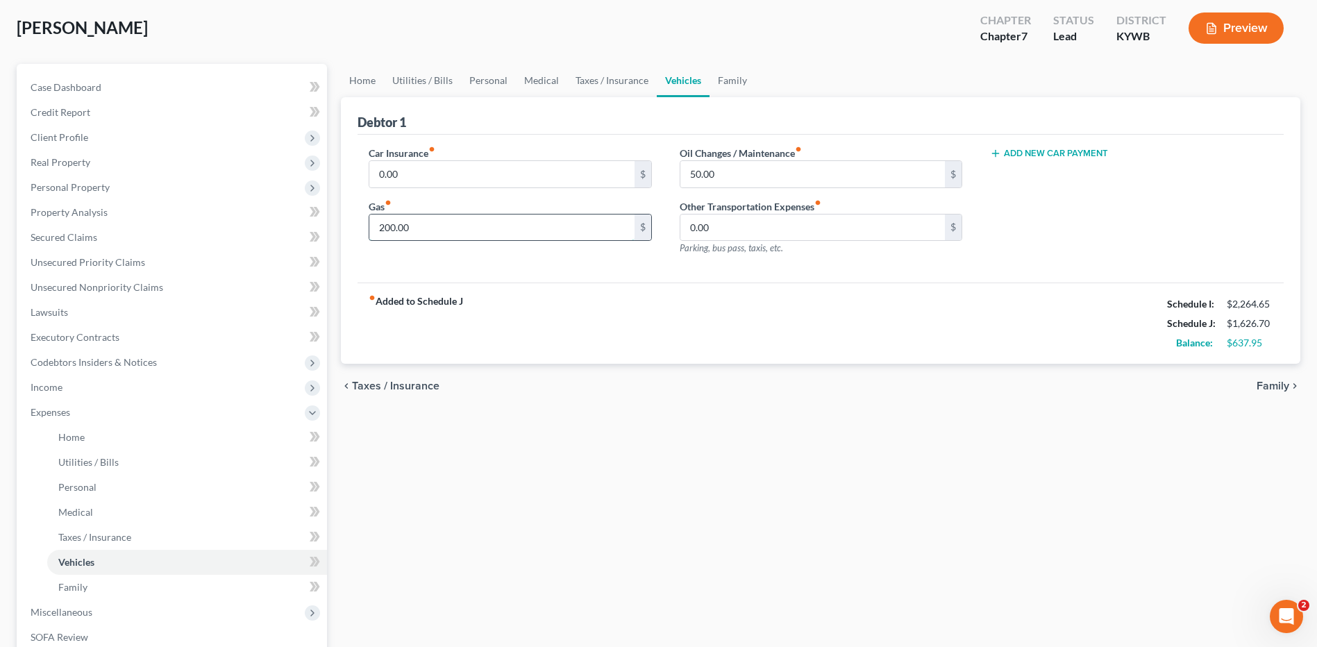
click at [432, 223] on input "200.00" at bounding box center [501, 227] width 264 height 26
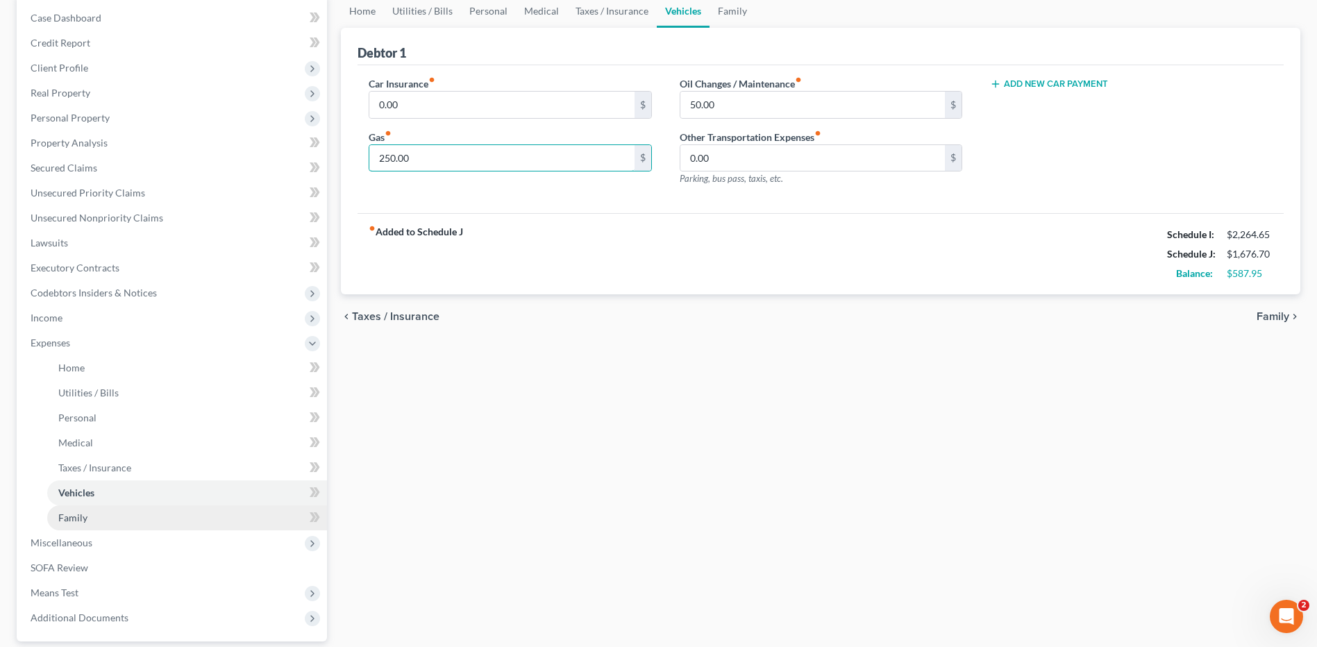
type input "250.00"
click at [74, 517] on span "Family" at bounding box center [72, 518] width 29 height 12
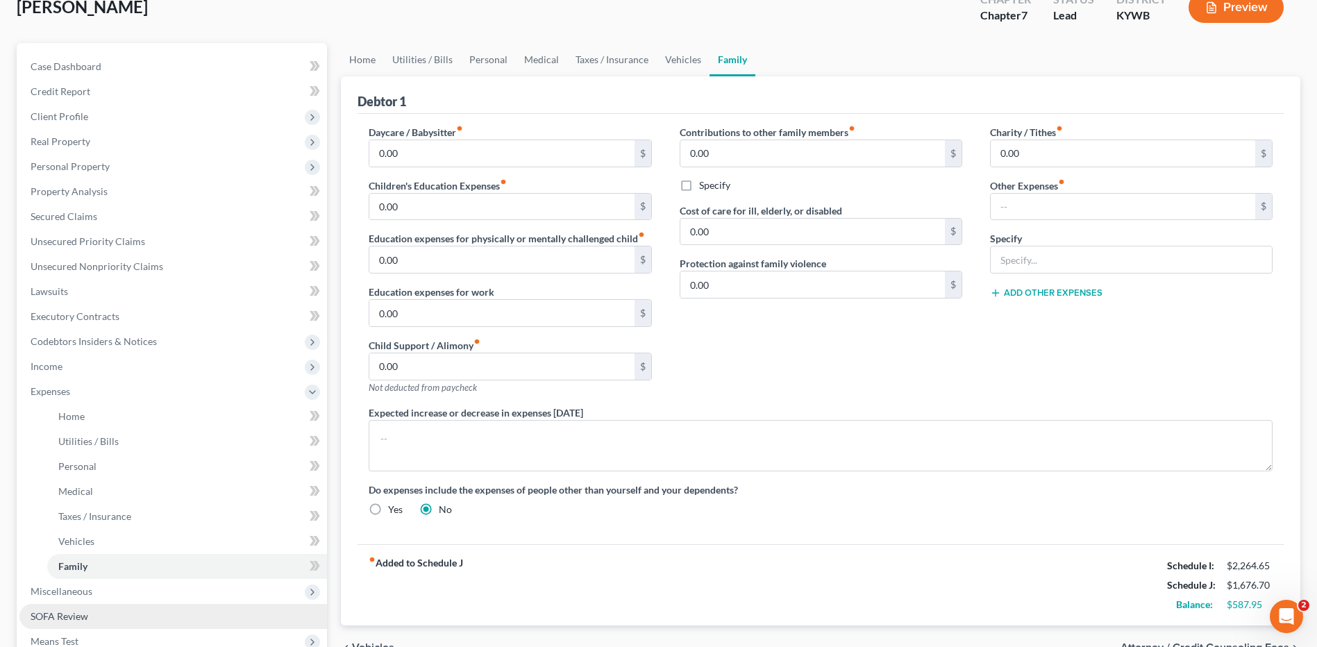
scroll to position [208, 0]
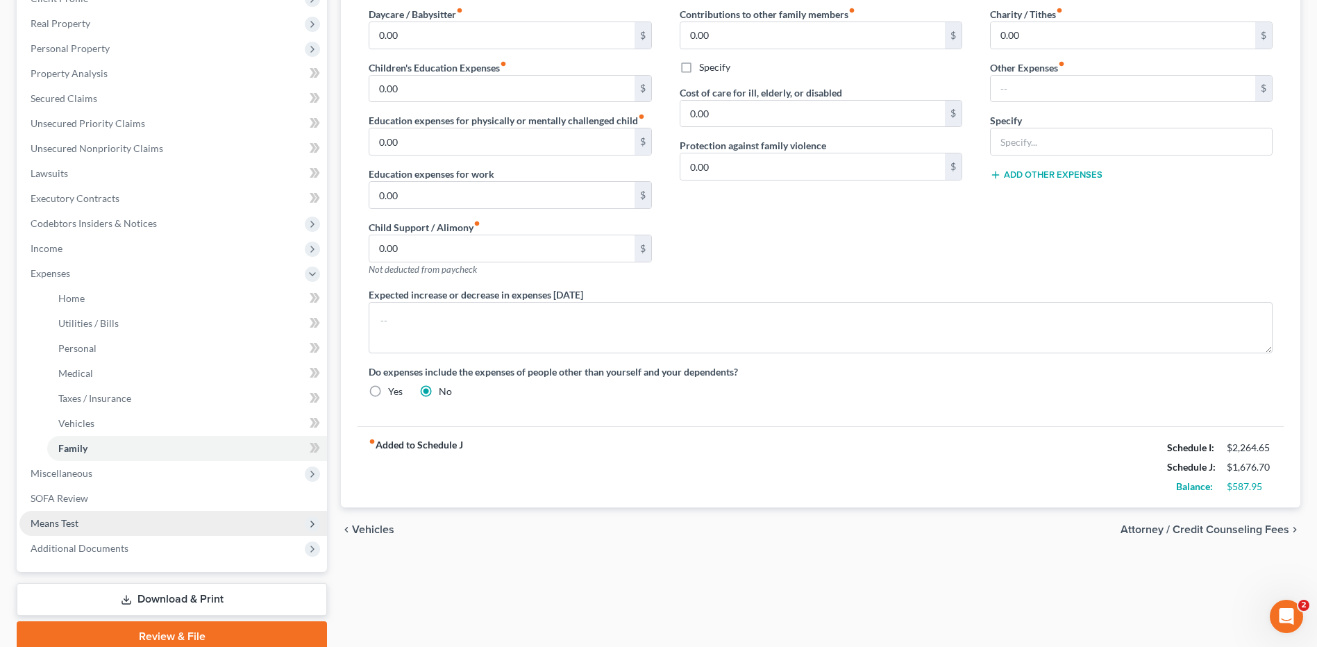
click at [88, 523] on span "Means Test" at bounding box center [172, 523] width 307 height 25
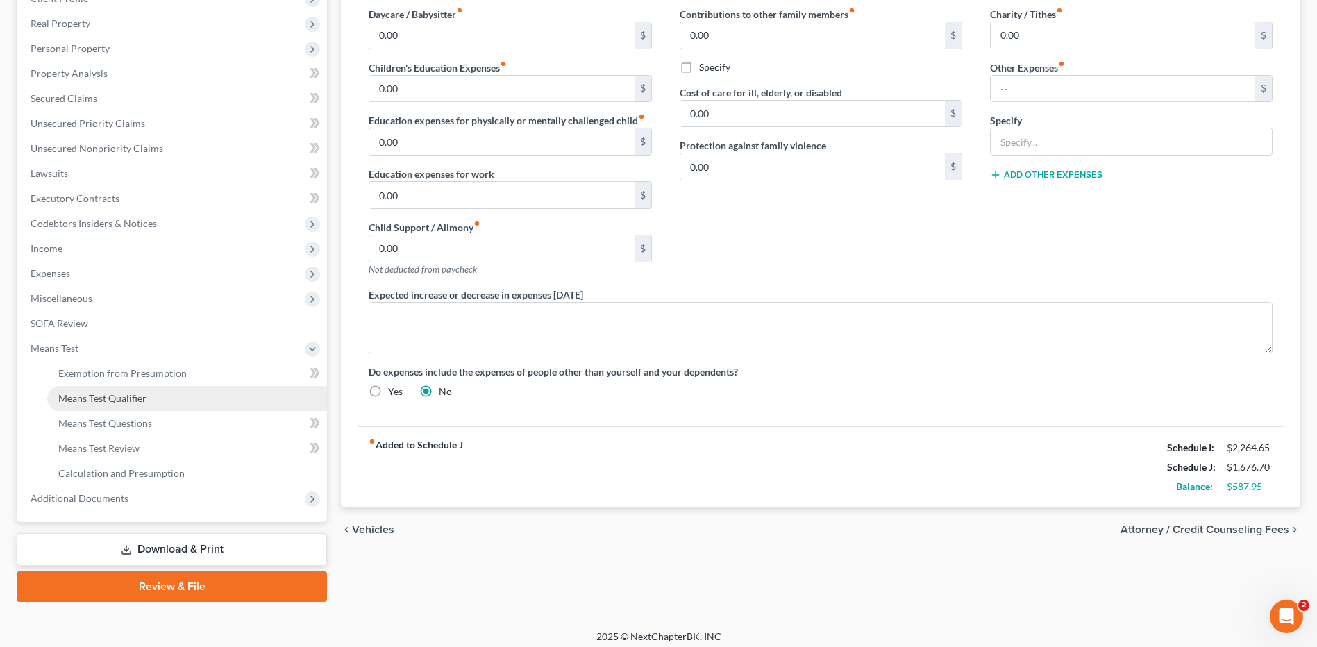
click at [153, 400] on link "Means Test Qualifier" at bounding box center [187, 398] width 280 height 25
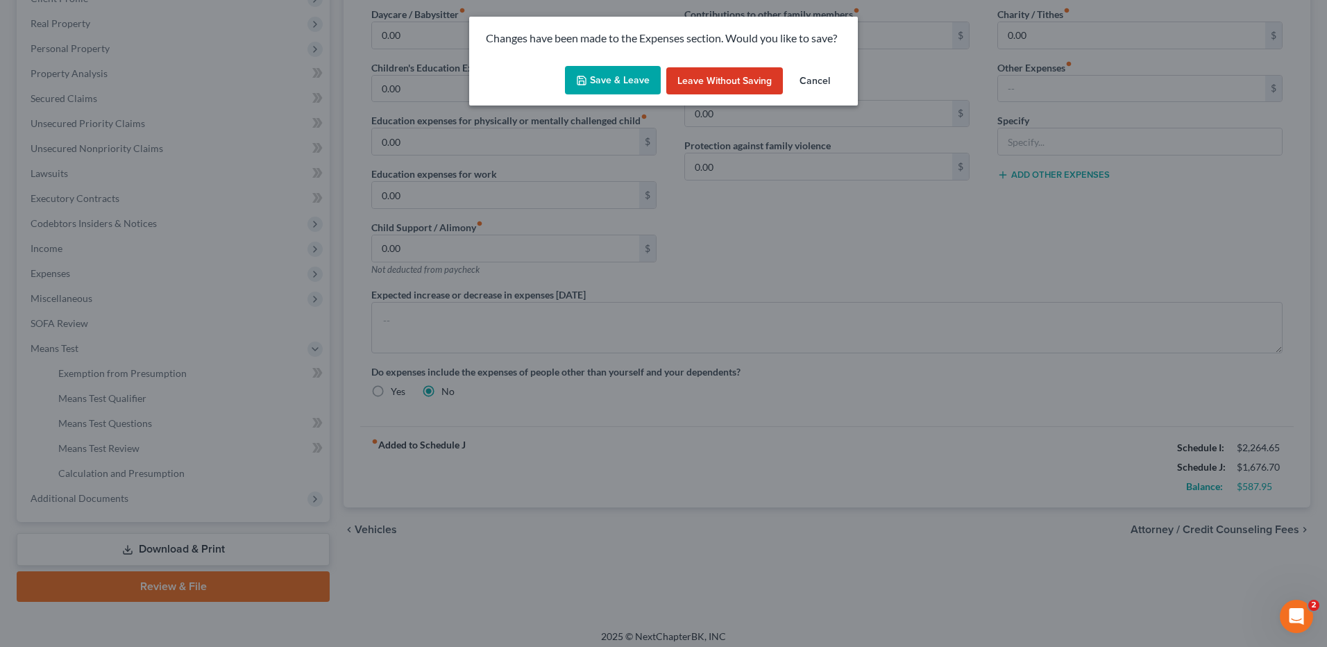
click at [659, 86] on button "Save & Leave" at bounding box center [613, 80] width 96 height 29
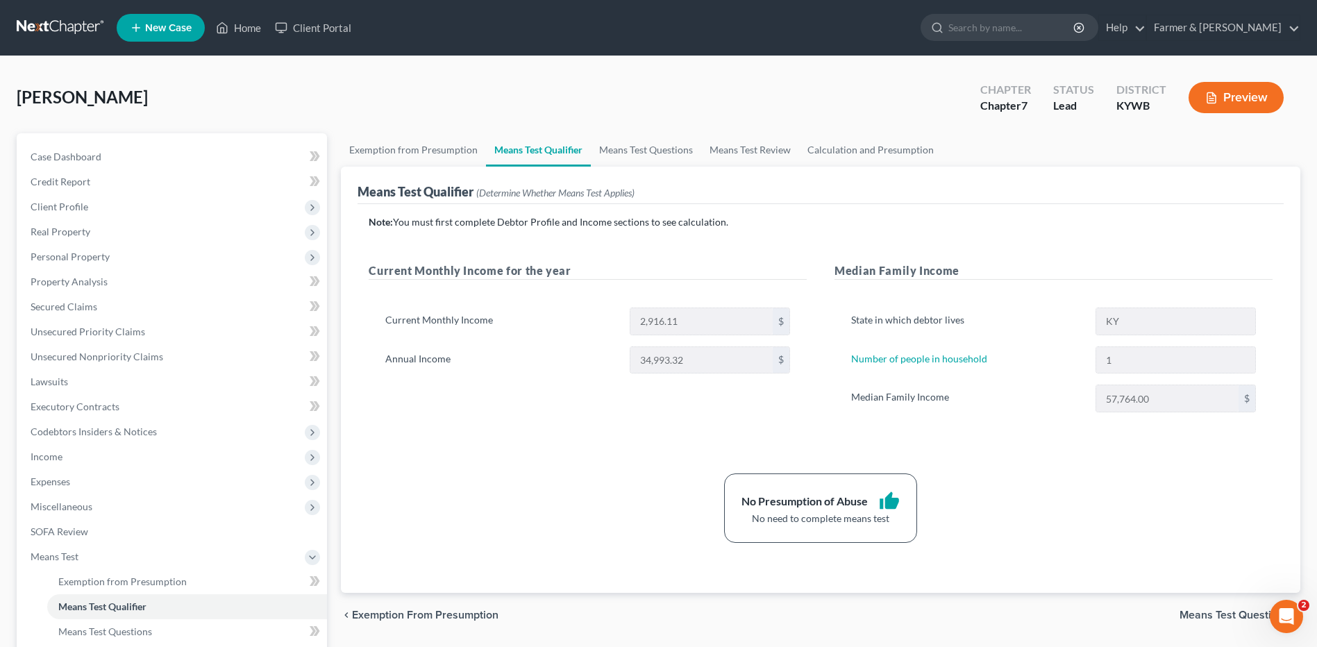
click at [66, 22] on link at bounding box center [61, 27] width 89 height 25
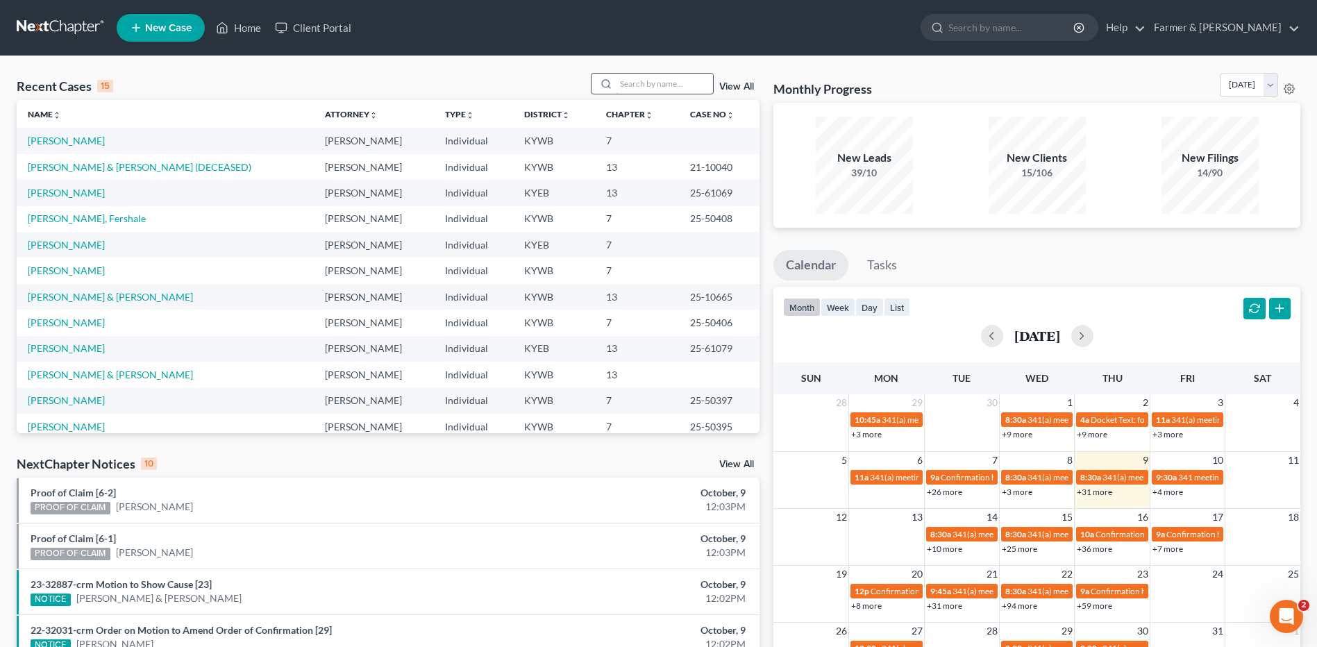
click at [682, 85] on input "search" at bounding box center [664, 84] width 97 height 20
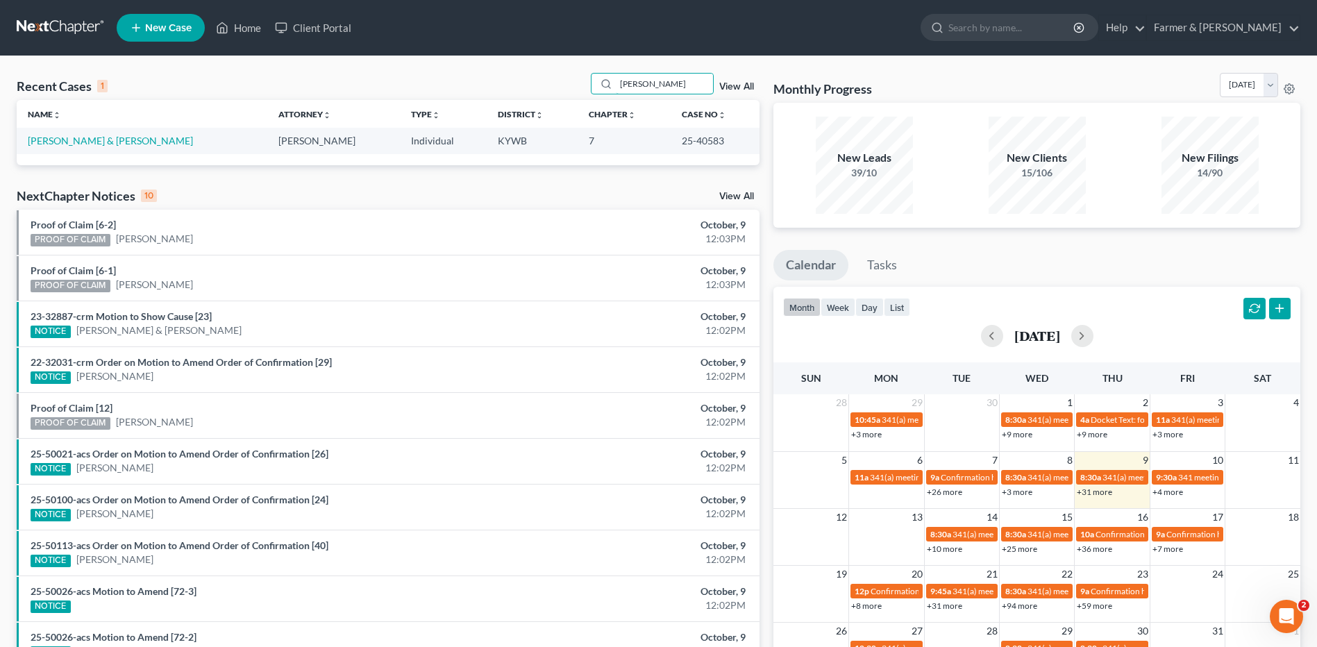
type input "[PERSON_NAME]"
click at [96, 138] on link "[PERSON_NAME] & [PERSON_NAME]" at bounding box center [110, 141] width 165 height 12
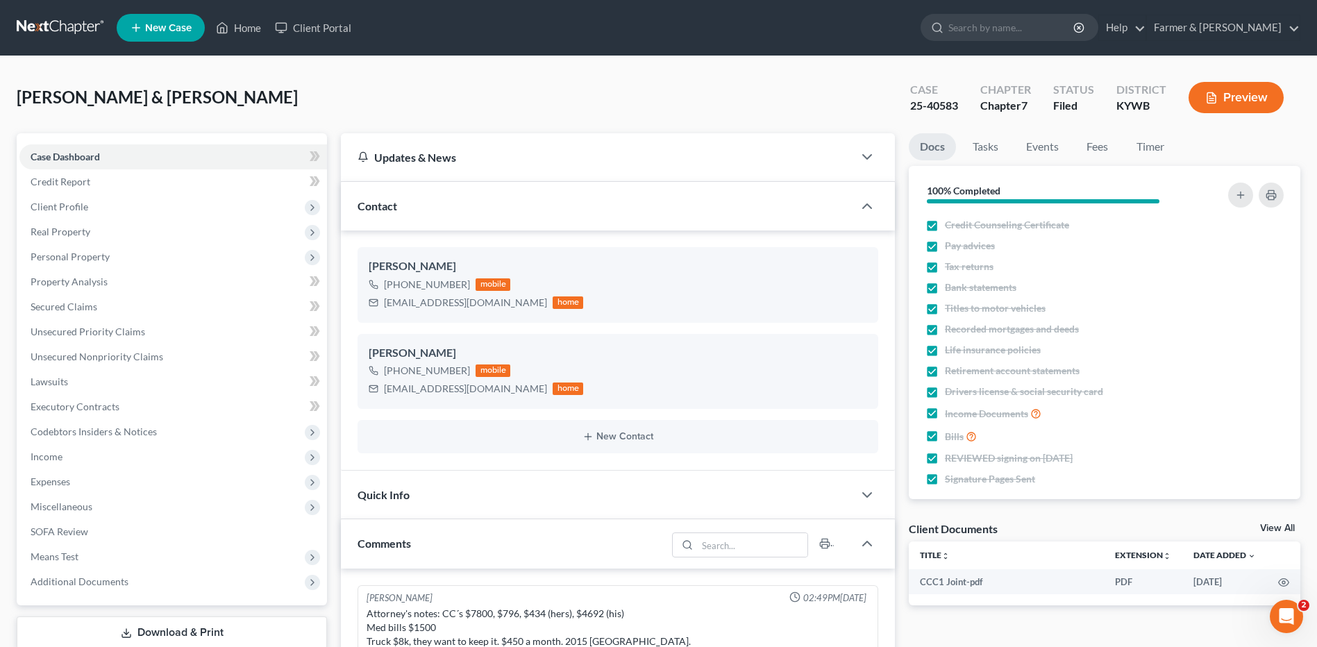
scroll to position [234, 0]
click at [72, 29] on link at bounding box center [61, 27] width 89 height 25
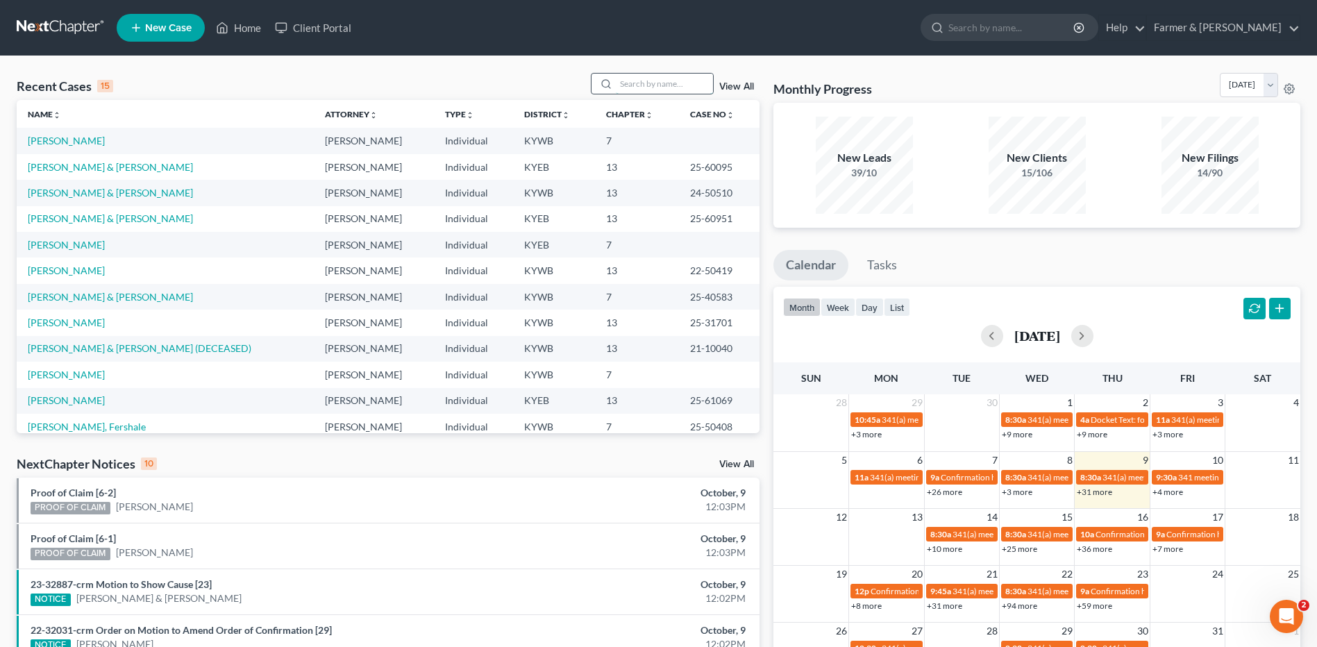
click at [650, 90] on input "search" at bounding box center [664, 84] width 97 height 20
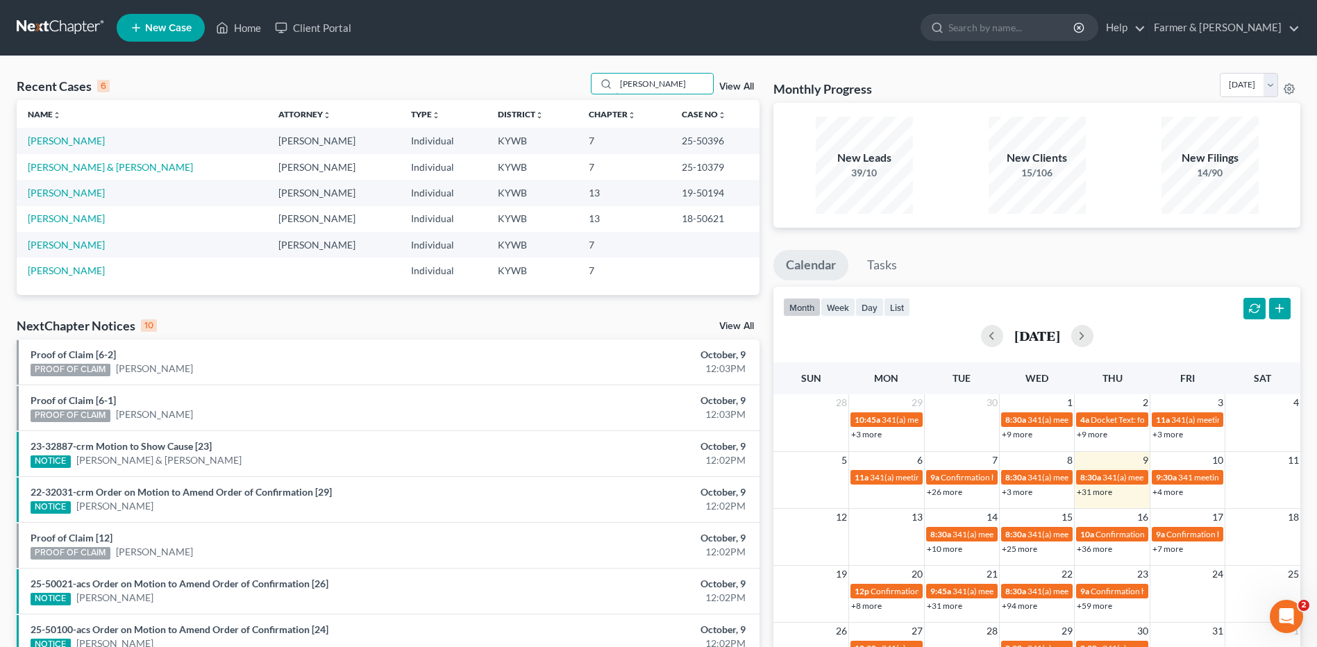
type input "[PERSON_NAME]"
click at [73, 147] on td "[PERSON_NAME]" at bounding box center [142, 141] width 251 height 26
click at [74, 144] on link "[PERSON_NAME]" at bounding box center [66, 141] width 77 height 12
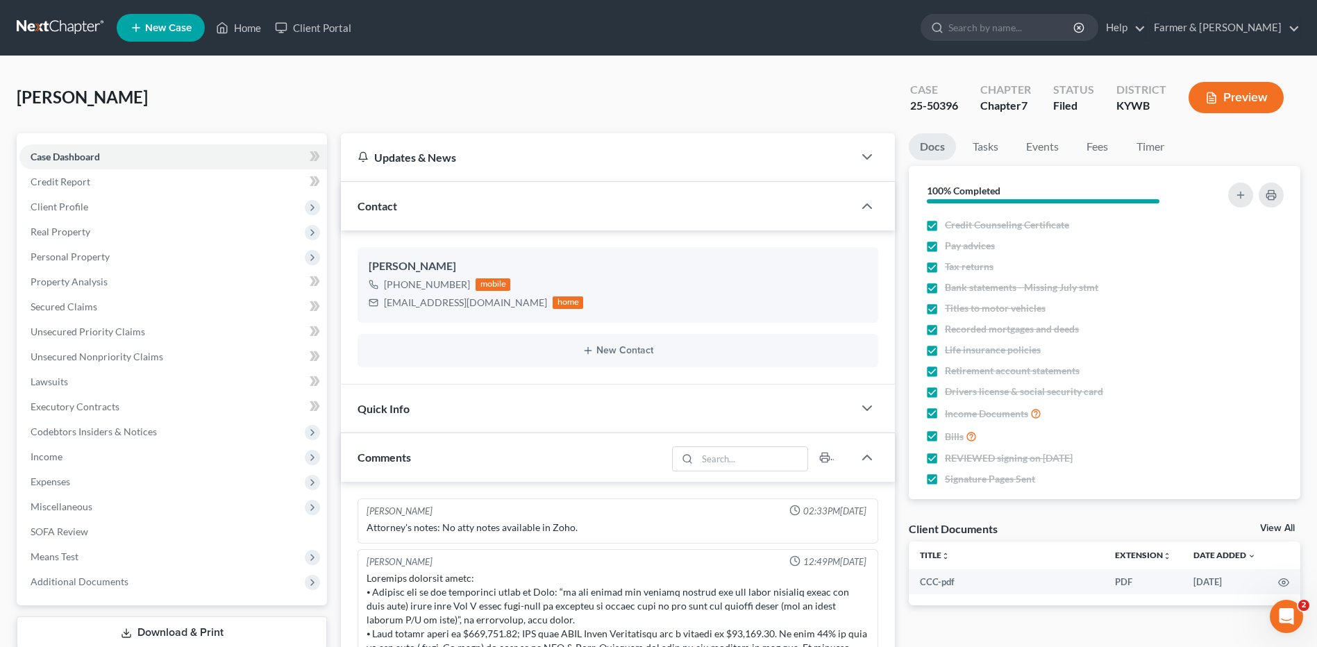
scroll to position [123, 0]
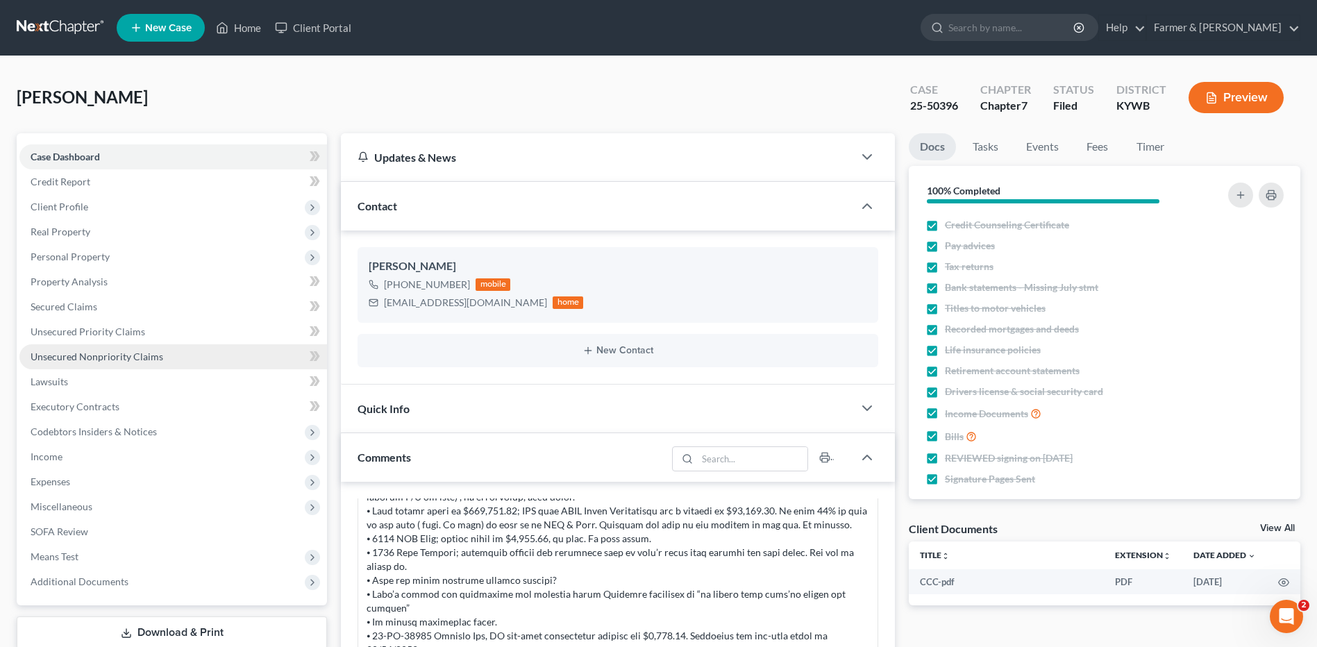
click at [136, 357] on span "Unsecured Nonpriority Claims" at bounding box center [97, 356] width 133 height 12
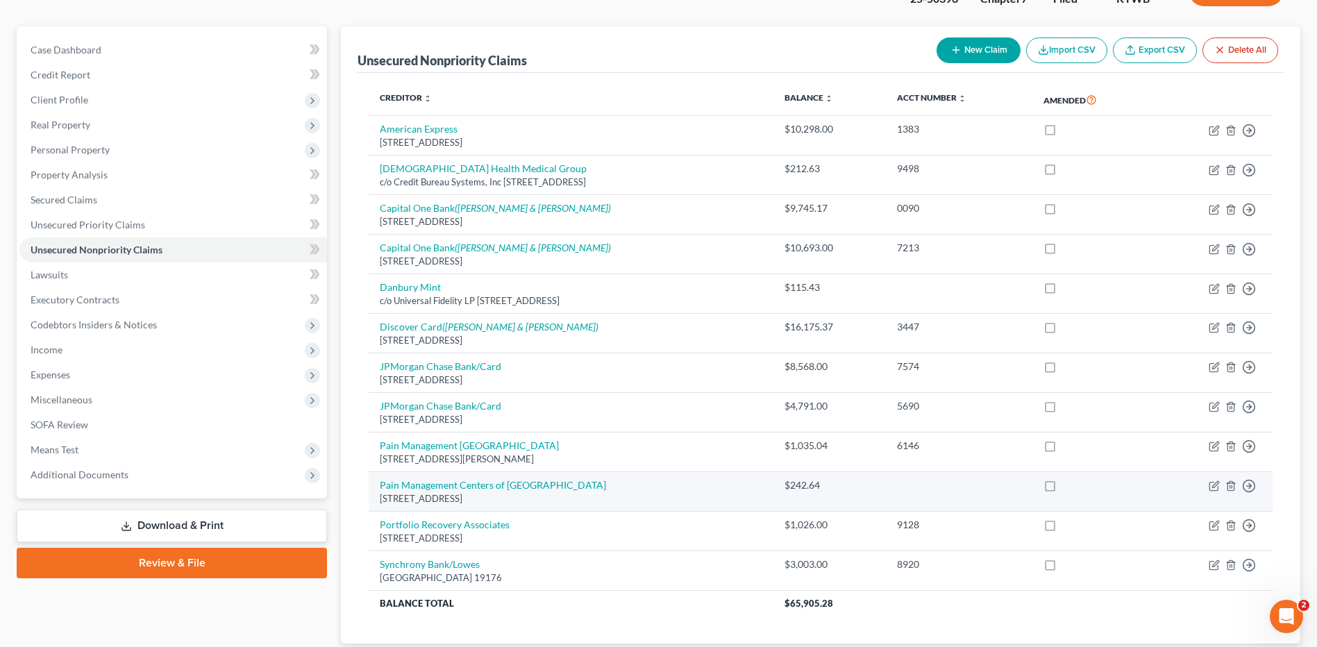
scroll to position [131, 0]
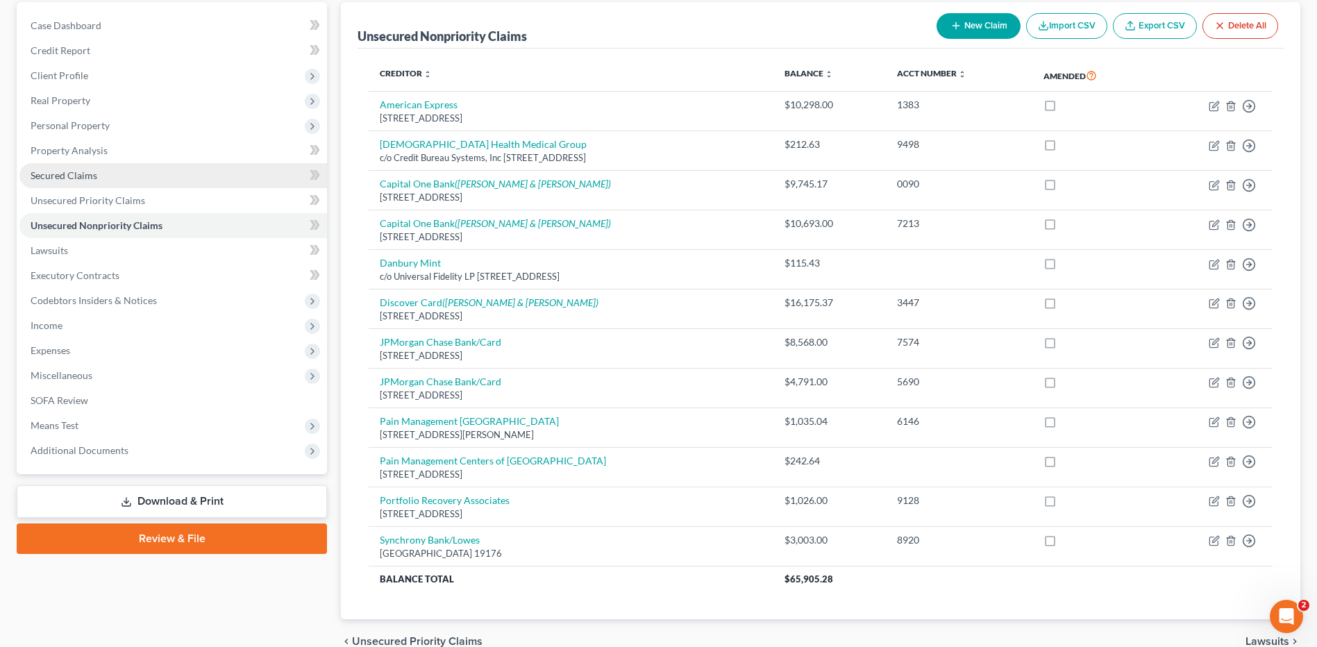
click at [79, 180] on span "Secured Claims" at bounding box center [64, 175] width 67 height 12
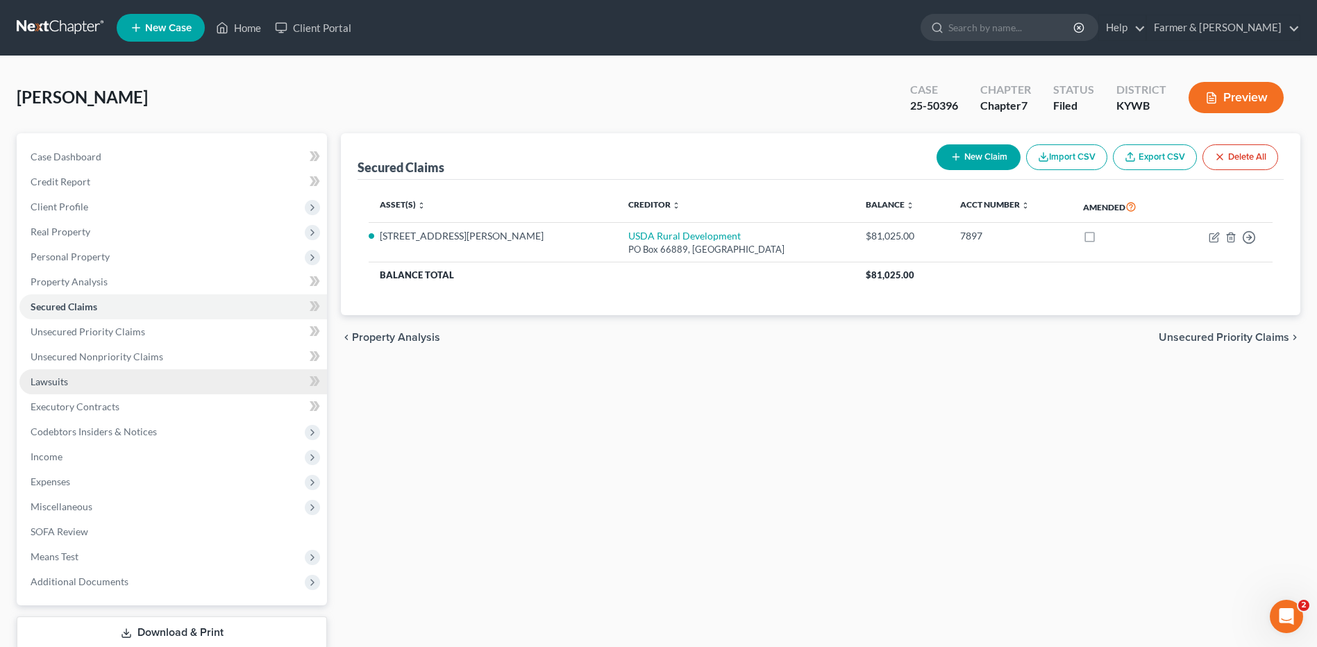
click at [94, 371] on link "Lawsuits" at bounding box center [172, 381] width 307 height 25
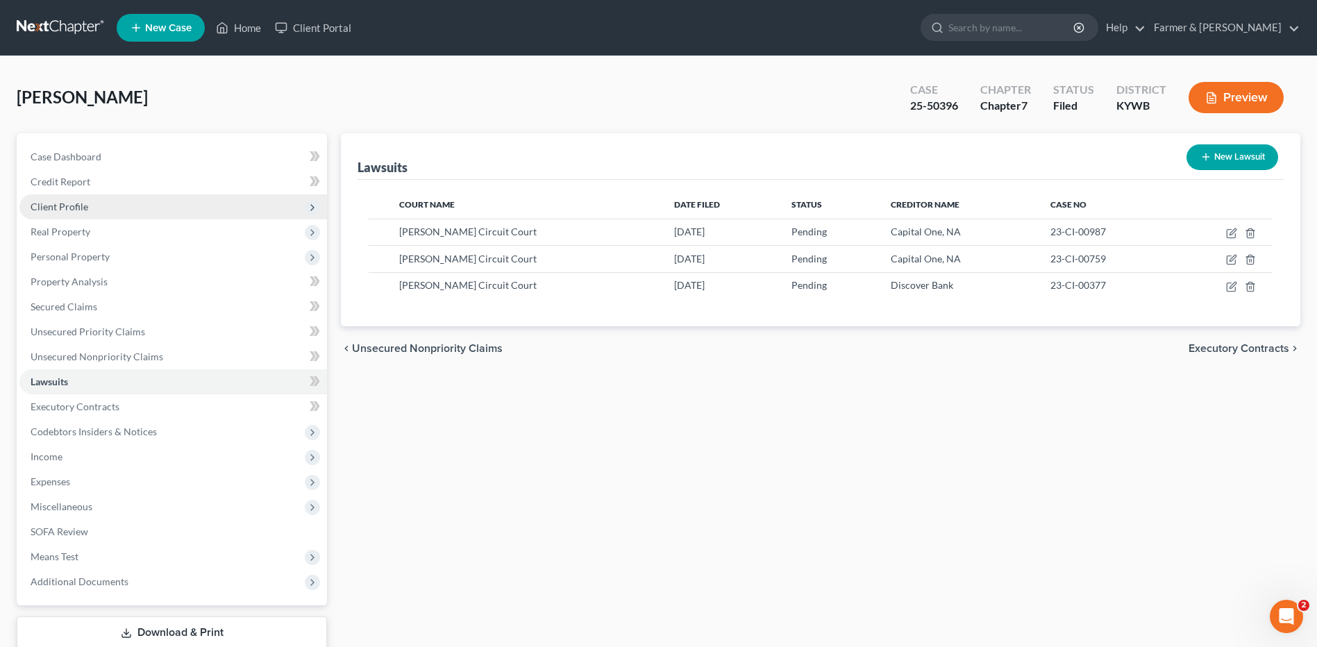
click at [101, 208] on span "Client Profile" at bounding box center [172, 206] width 307 height 25
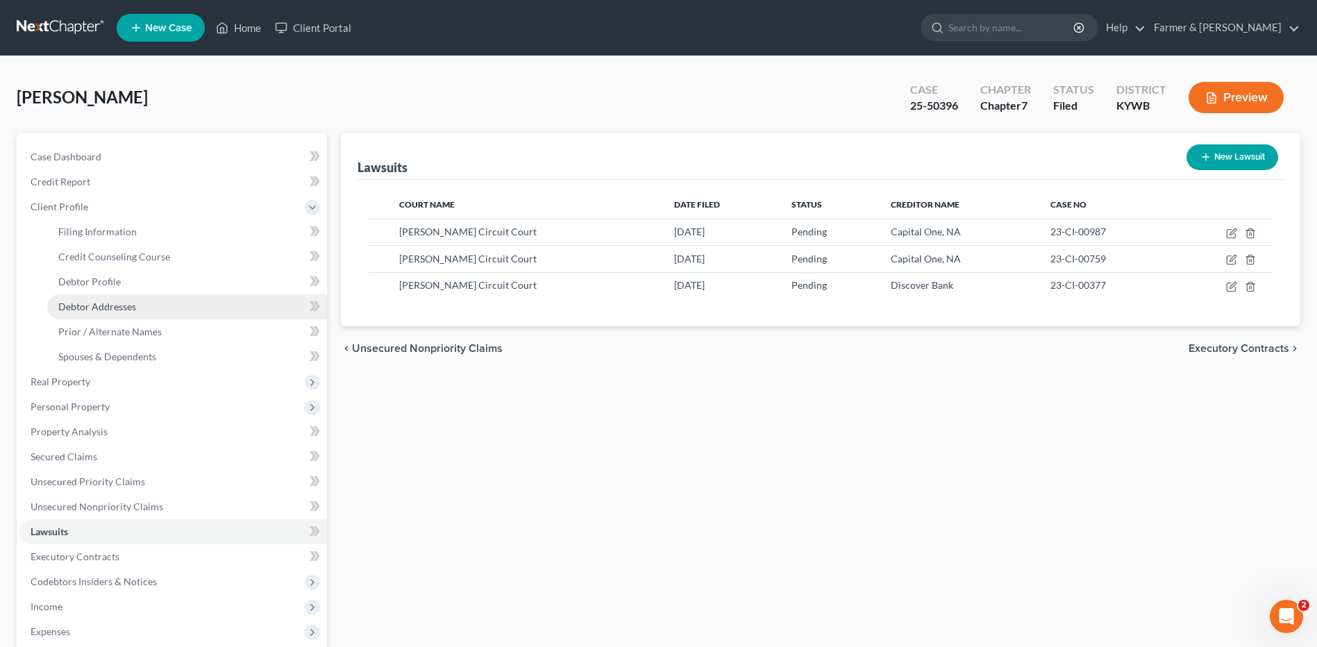
click at [123, 307] on span "Debtor Addresses" at bounding box center [97, 307] width 78 height 12
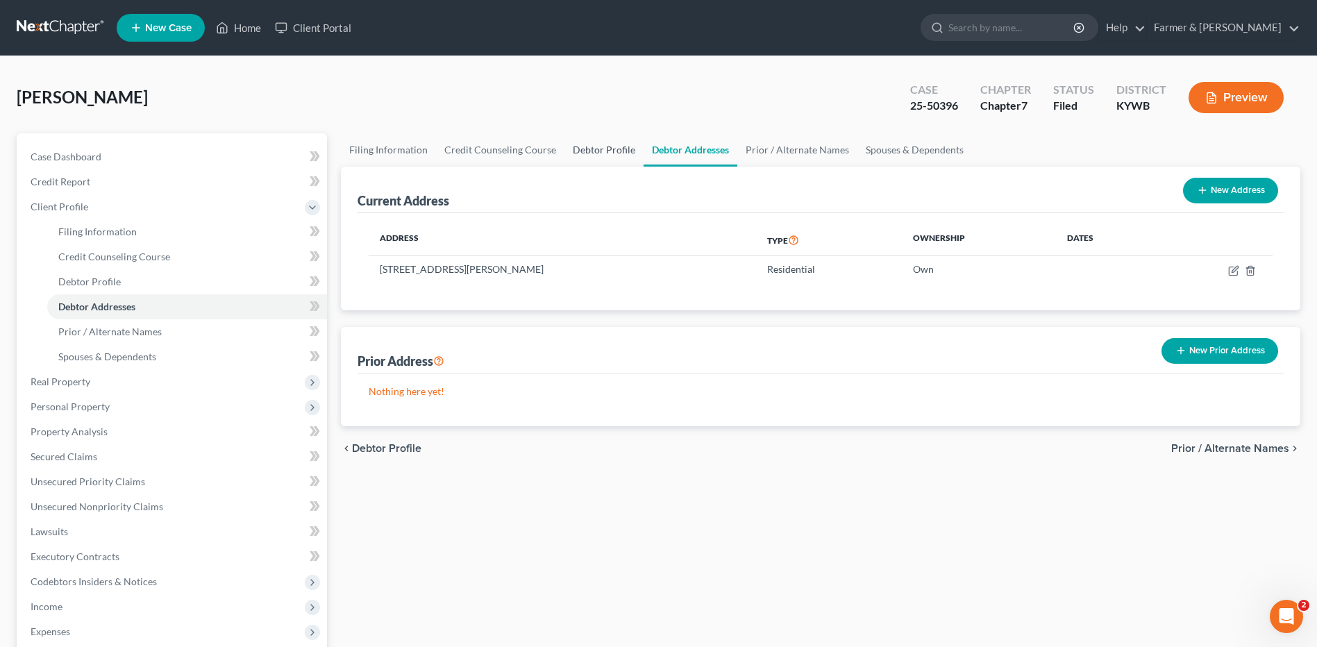
click at [610, 146] on link "Debtor Profile" at bounding box center [603, 149] width 79 height 33
select select "1"
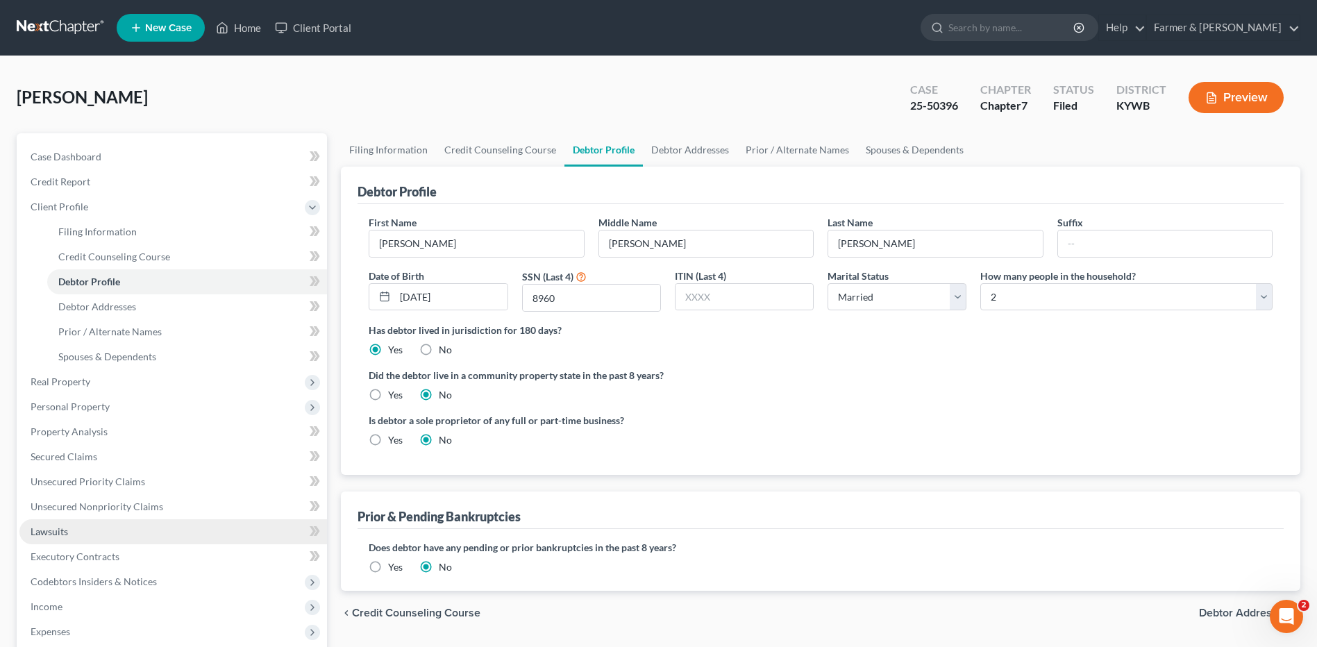
click at [66, 537] on link "Lawsuits" at bounding box center [172, 531] width 307 height 25
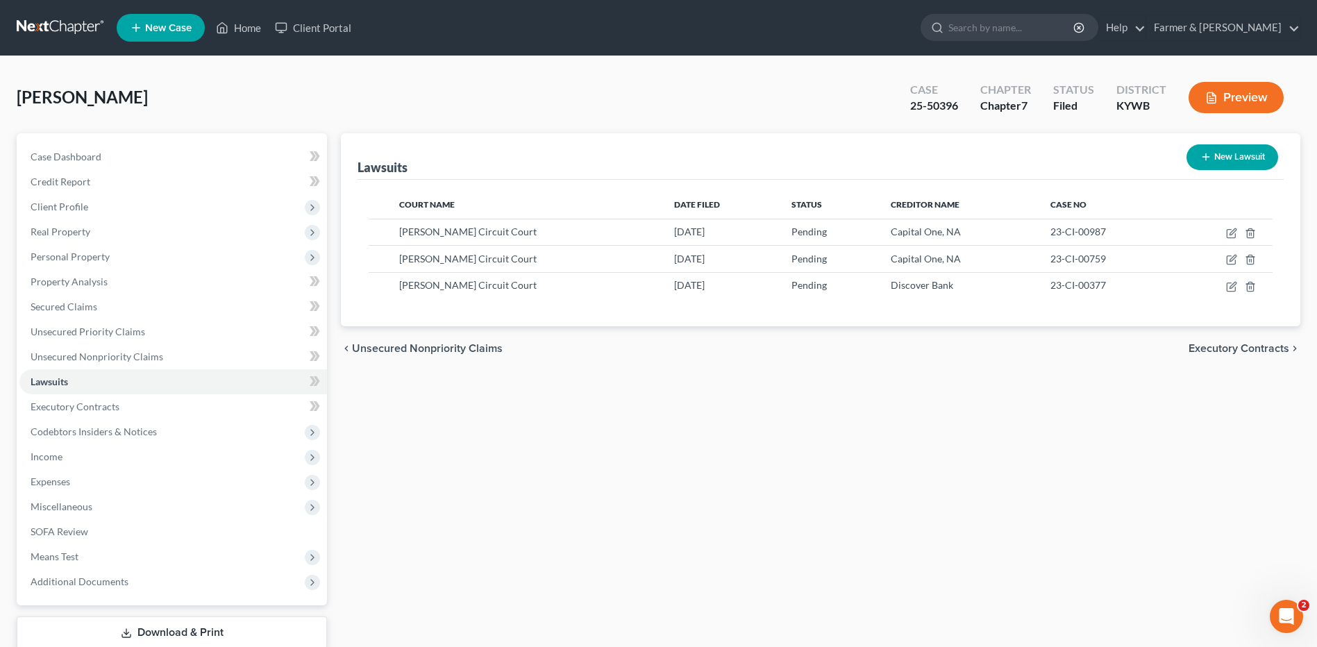
drag, startPoint x: 58, startPoint y: 31, endPoint x: 147, endPoint y: 4, distance: 93.5
click at [58, 31] on link at bounding box center [61, 27] width 89 height 25
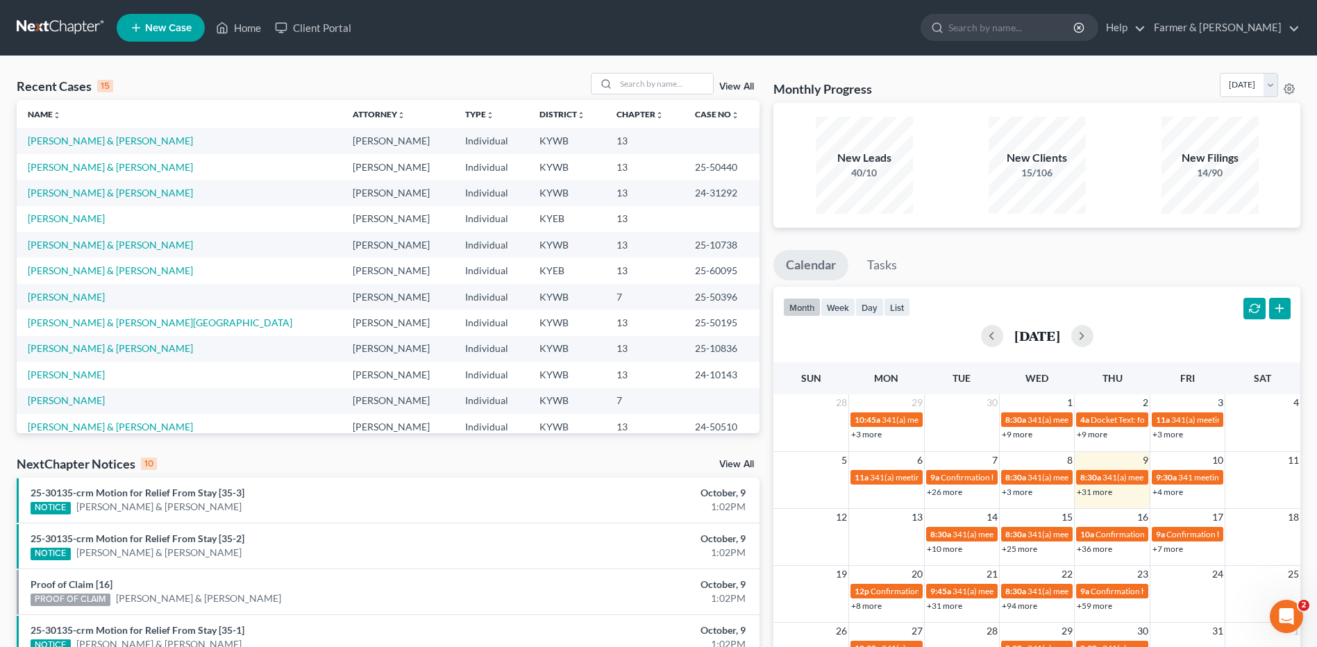
click at [676, 66] on div "Recent Cases 15 View All Name unfold_more expand_more expand_less Attorney unfo…" at bounding box center [658, 515] width 1317 height 918
click at [684, 99] on div "Recent Cases 15 View All" at bounding box center [388, 86] width 743 height 27
click at [683, 85] on input "search" at bounding box center [664, 84] width 97 height 20
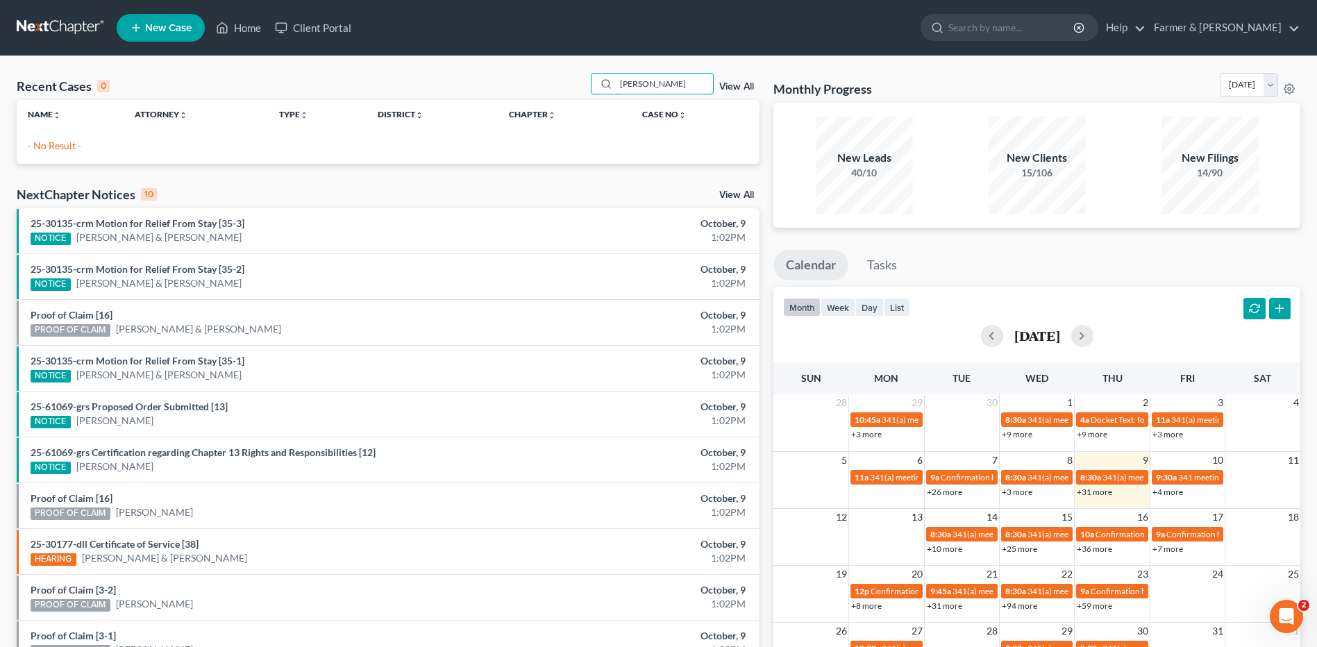
drag, startPoint x: 671, startPoint y: 90, endPoint x: 523, endPoint y: 81, distance: 148.1
click at [524, 82] on div "Recent Cases 0 [PERSON_NAME] View All" at bounding box center [388, 86] width 743 height 27
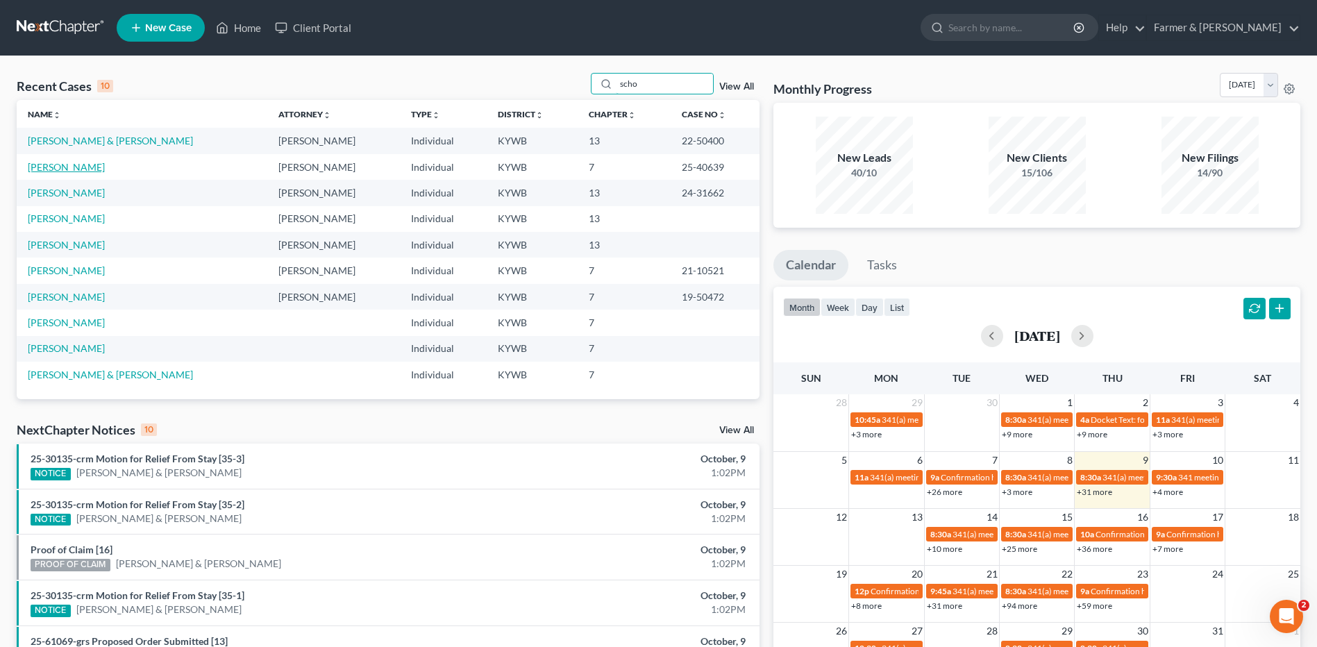
type input "scho"
click at [91, 167] on link "[PERSON_NAME]" at bounding box center [66, 167] width 77 height 12
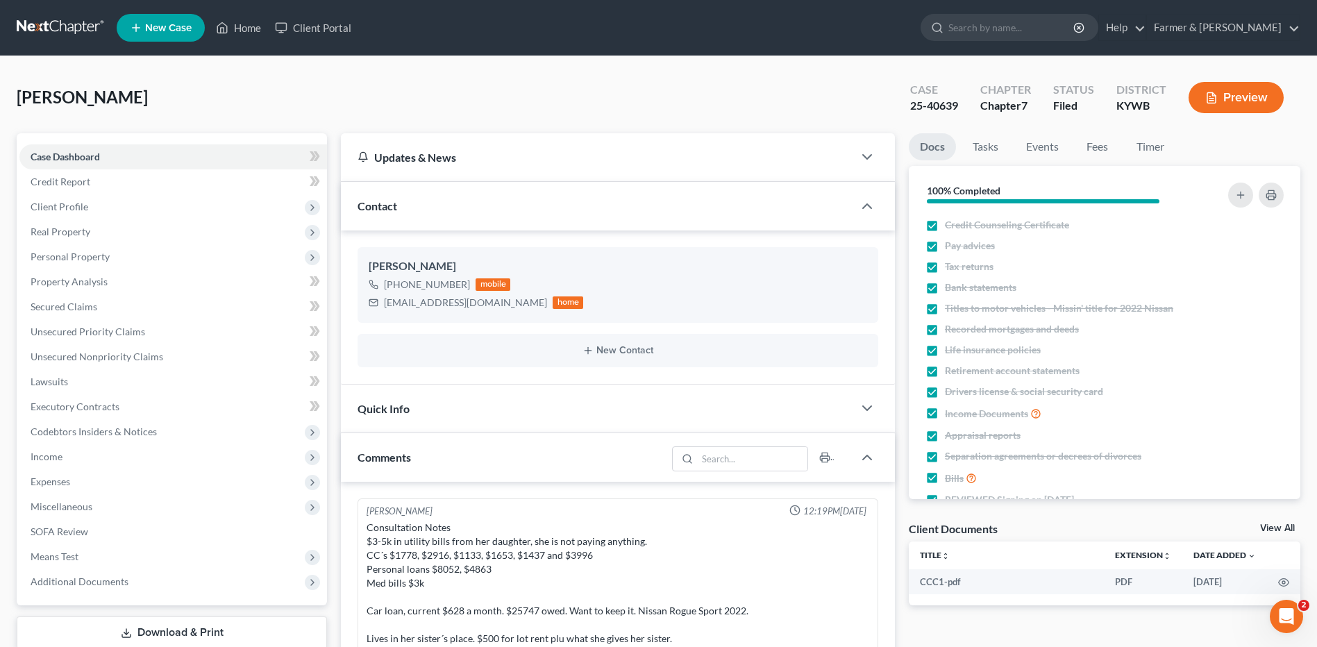
scroll to position [262, 0]
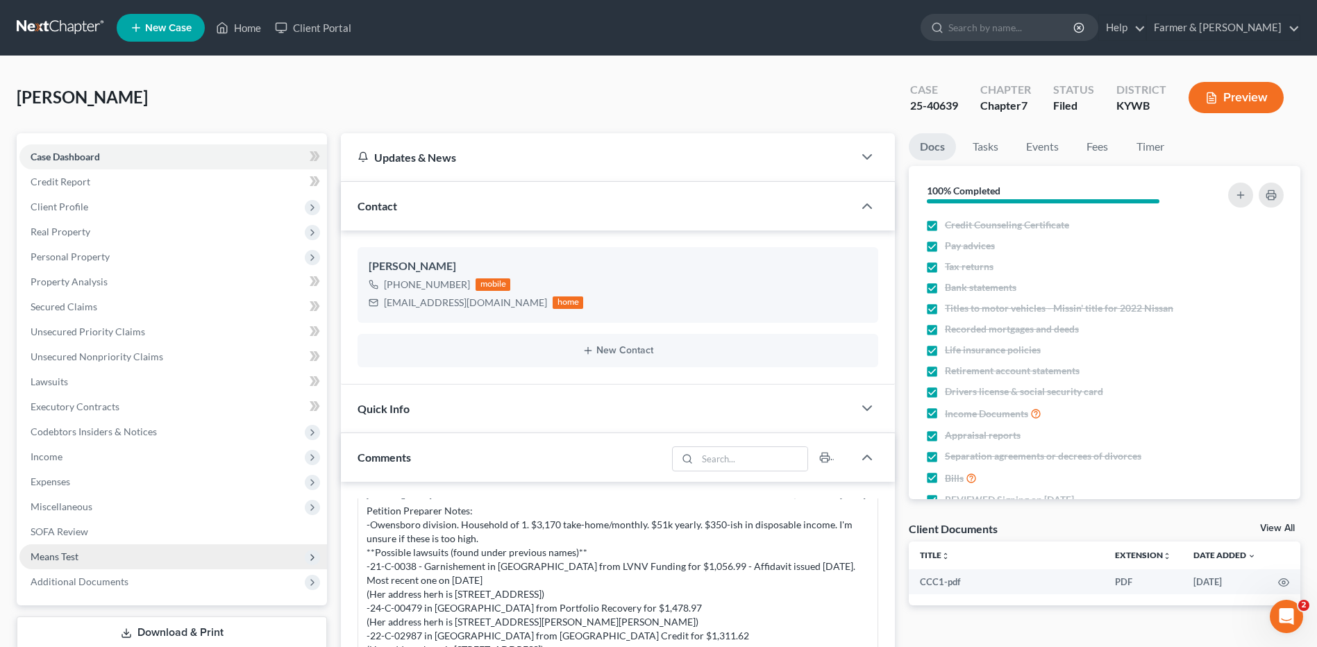
click at [59, 587] on span "Additional Documents" at bounding box center [172, 581] width 307 height 25
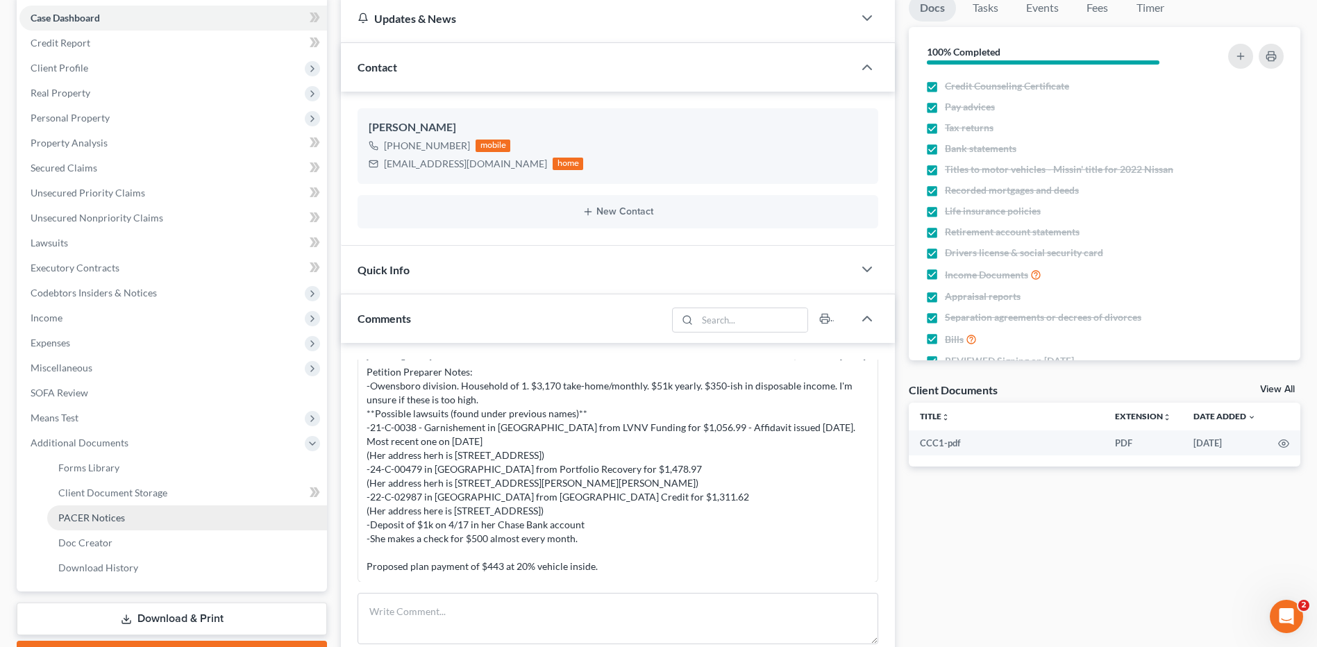
click at [109, 517] on span "PACER Notices" at bounding box center [91, 518] width 67 height 12
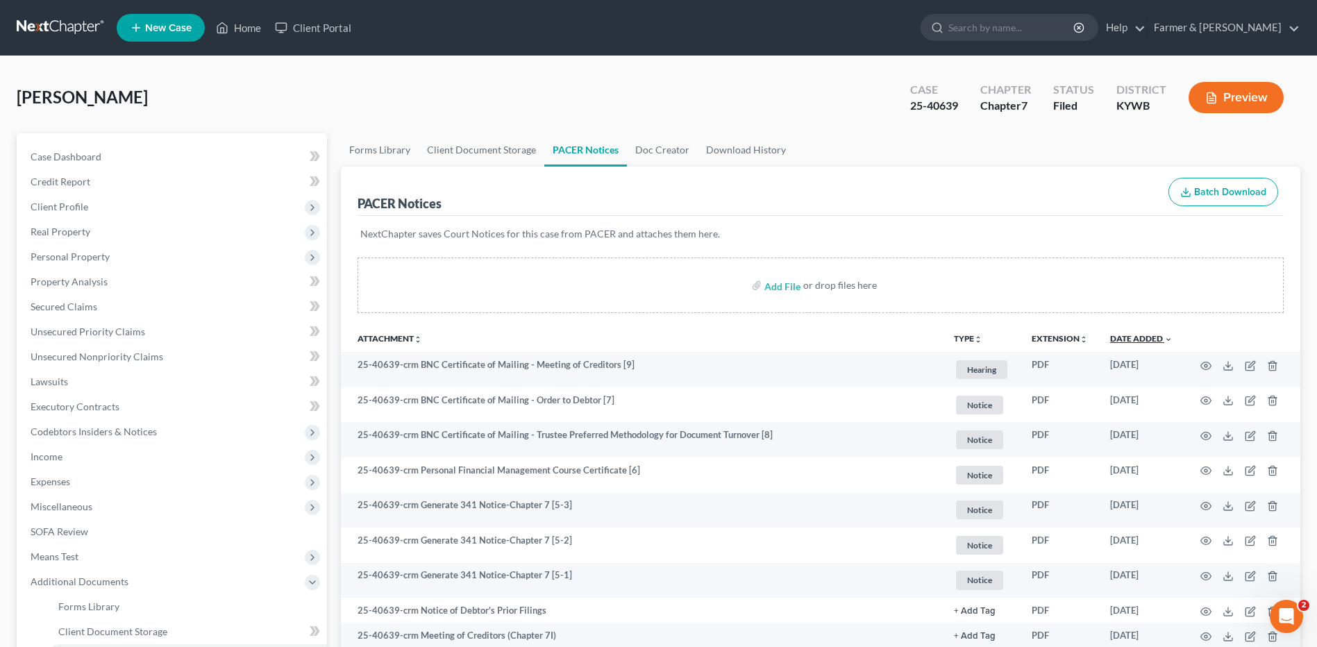
click at [1147, 339] on link "Date Added unfold_more expand_more expand_less" at bounding box center [1141, 338] width 62 height 10
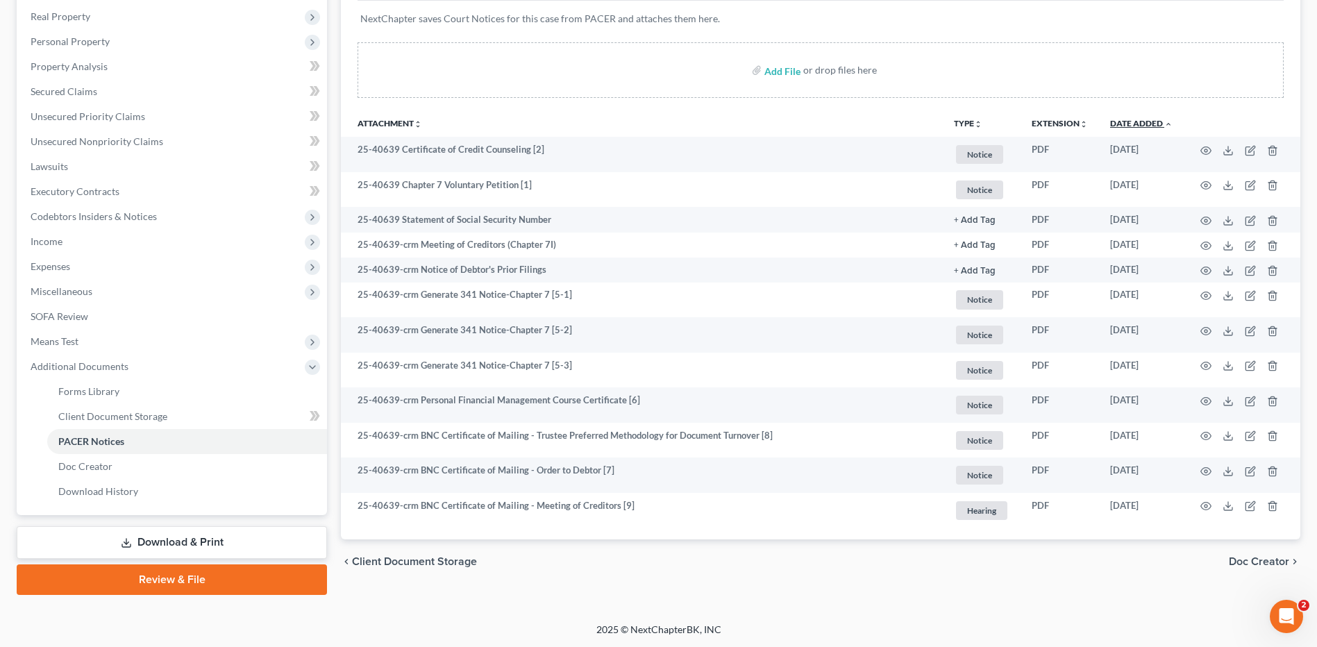
scroll to position [216, 0]
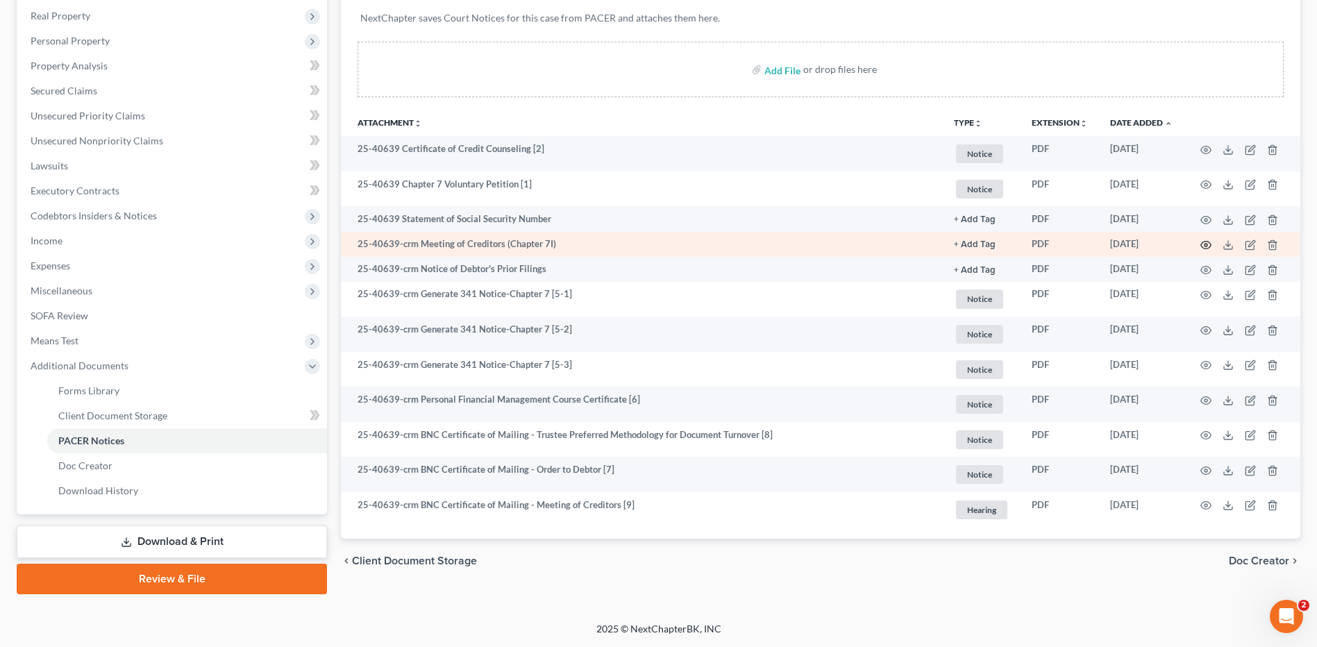
click at [1206, 245] on icon "button" at bounding box center [1205, 244] width 11 height 11
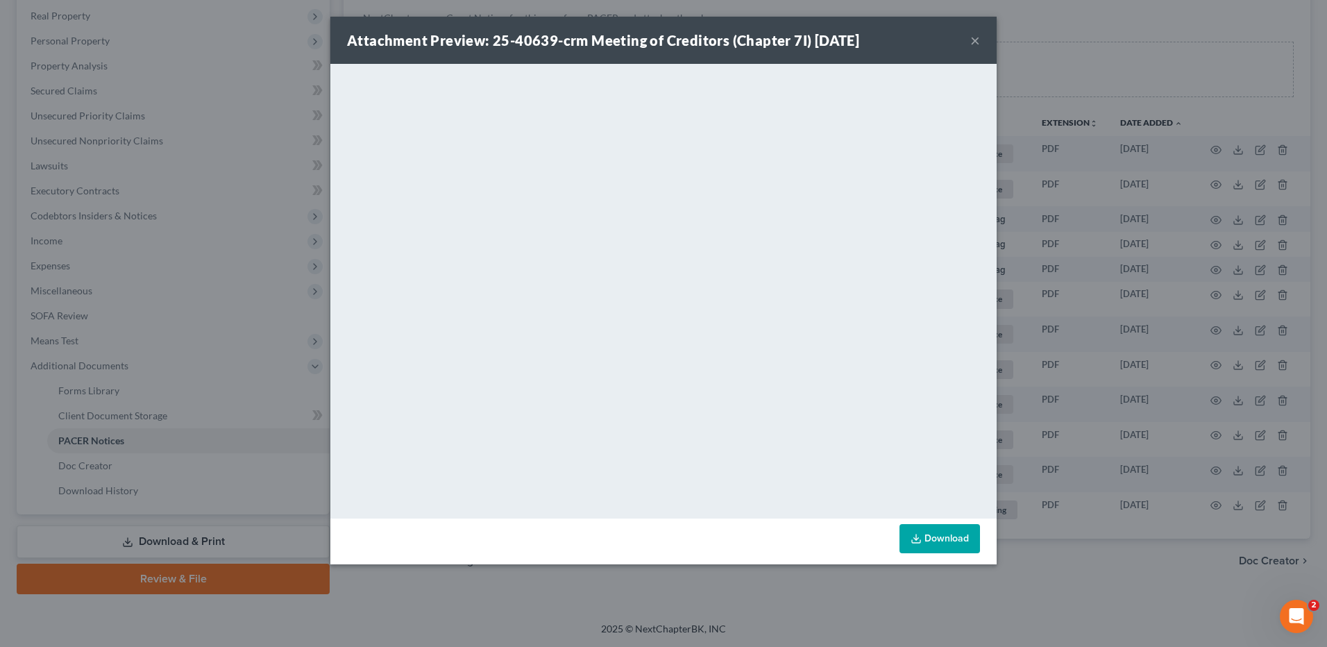
click at [974, 38] on button "×" at bounding box center [975, 40] width 10 height 17
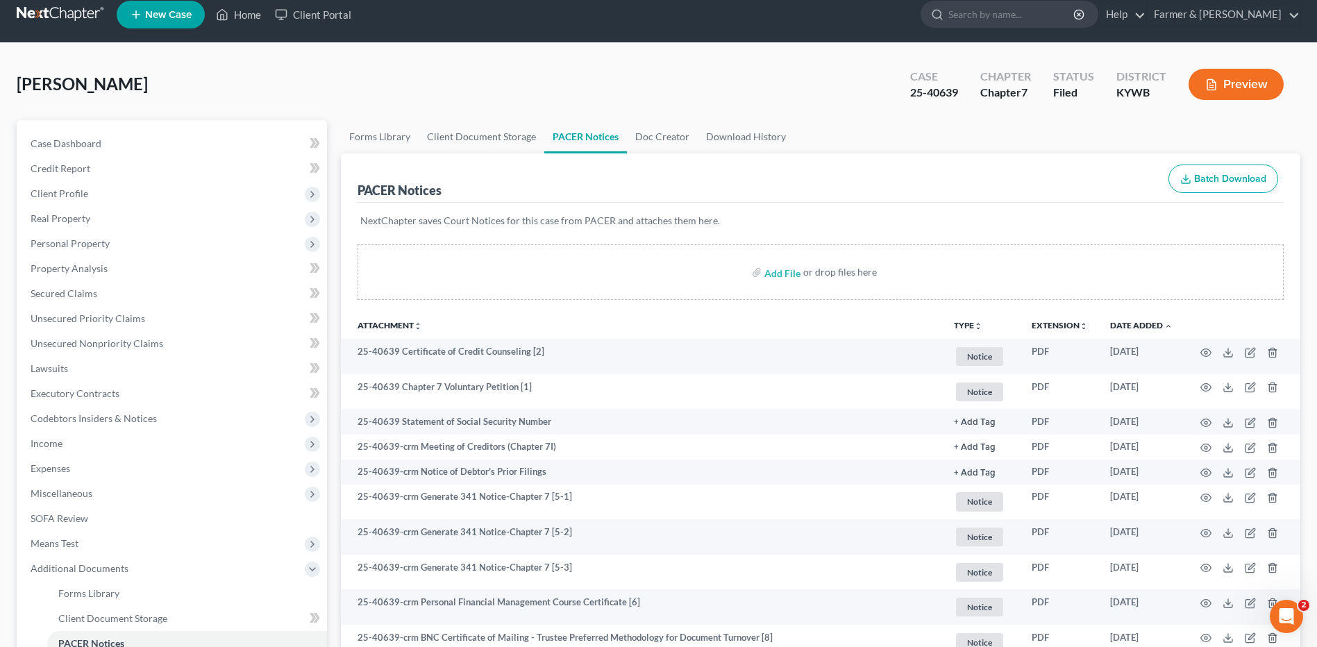
scroll to position [8, 0]
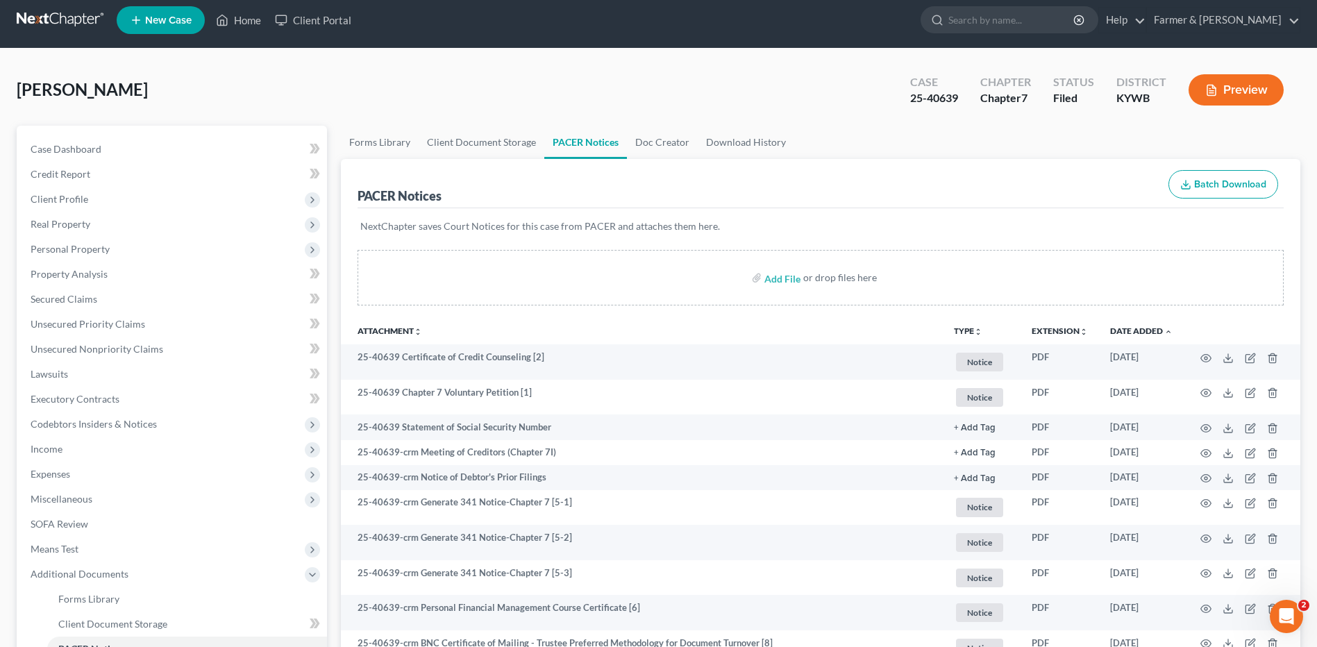
drag, startPoint x: 54, startPoint y: 21, endPoint x: 246, endPoint y: 0, distance: 193.4
click at [54, 21] on link at bounding box center [61, 20] width 89 height 25
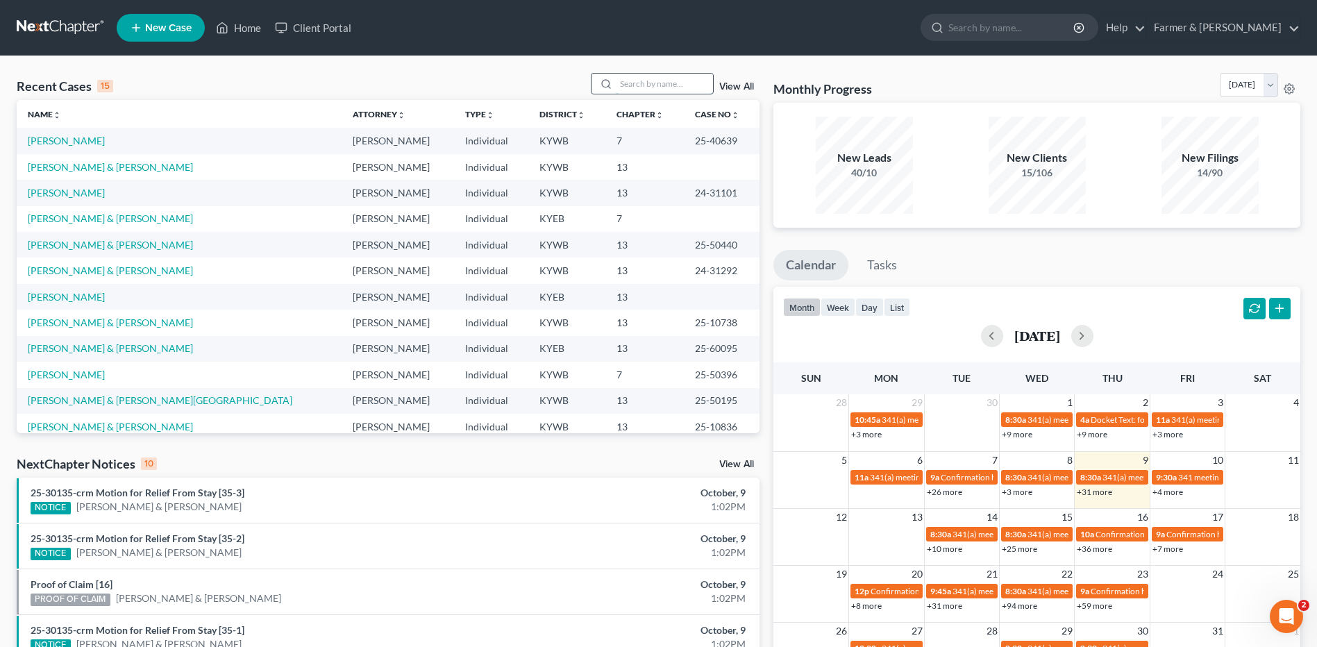
click at [677, 89] on input "search" at bounding box center [664, 84] width 97 height 20
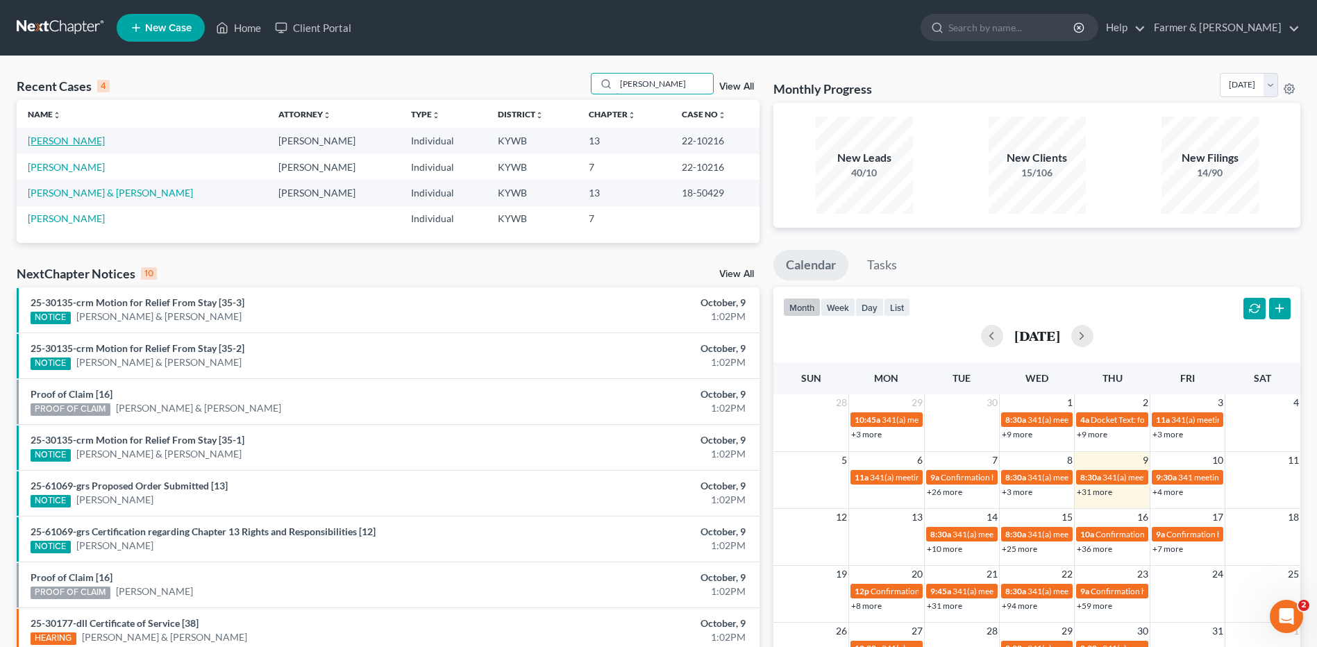
type input "[PERSON_NAME]"
click at [74, 144] on link "[PERSON_NAME]" at bounding box center [66, 141] width 77 height 12
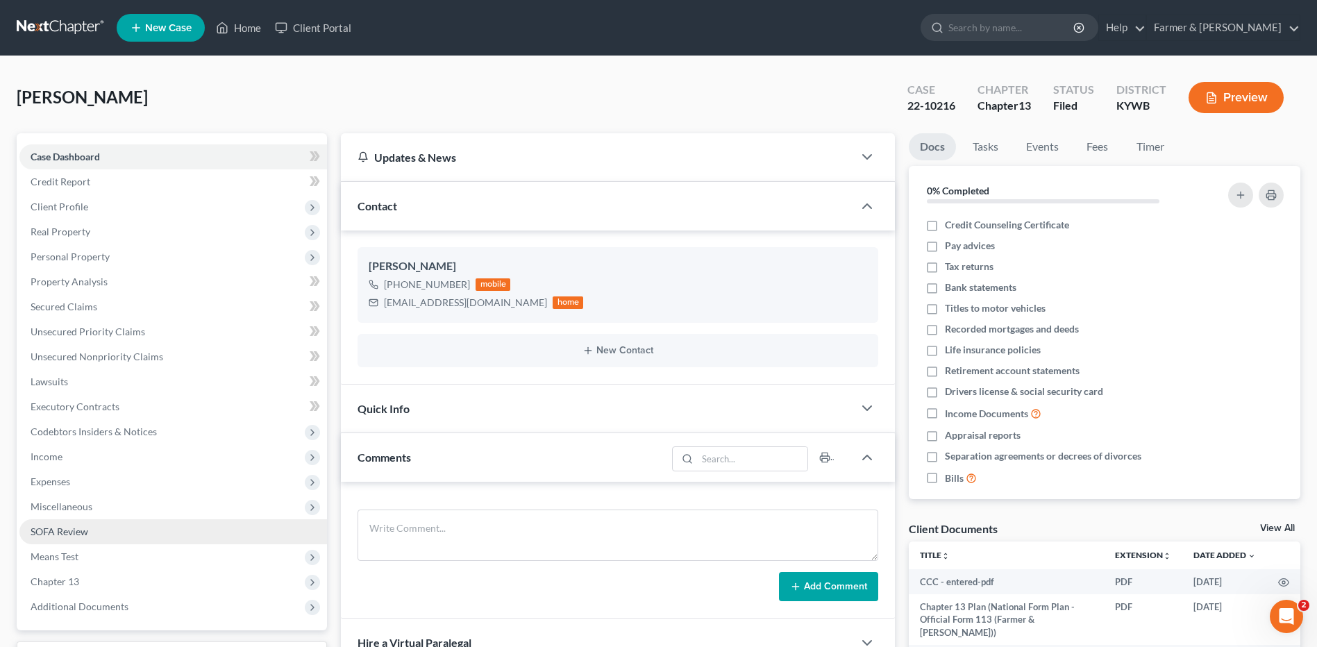
drag, startPoint x: 103, startPoint y: 610, endPoint x: 212, endPoint y: 539, distance: 129.4
click at [103, 610] on span "Additional Documents" at bounding box center [80, 606] width 98 height 12
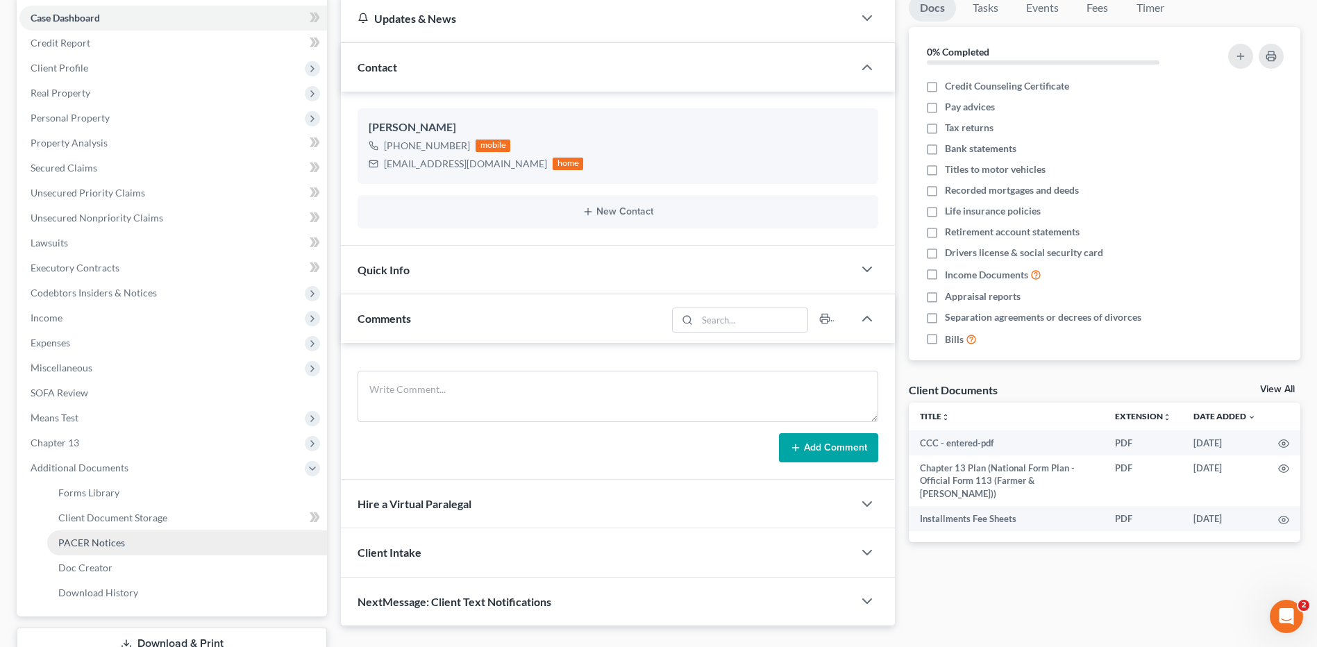
click at [152, 541] on link "PACER Notices" at bounding box center [187, 542] width 280 height 25
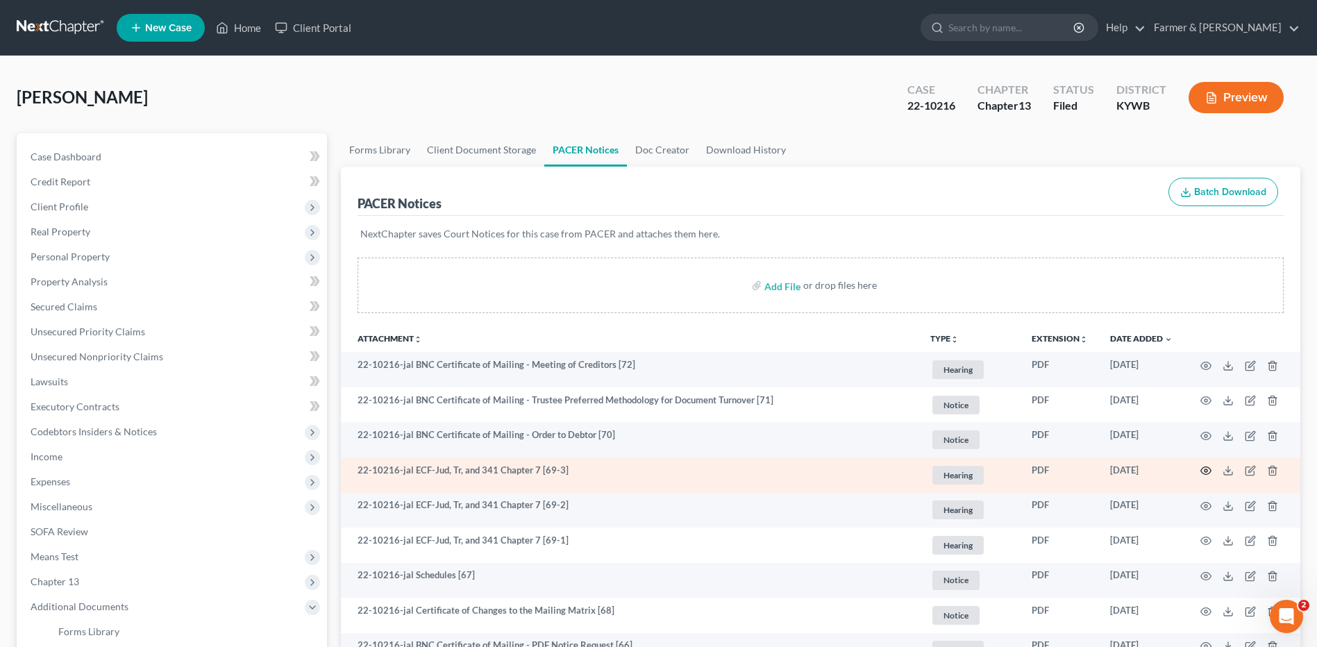
click at [1205, 473] on icon "button" at bounding box center [1205, 470] width 11 height 11
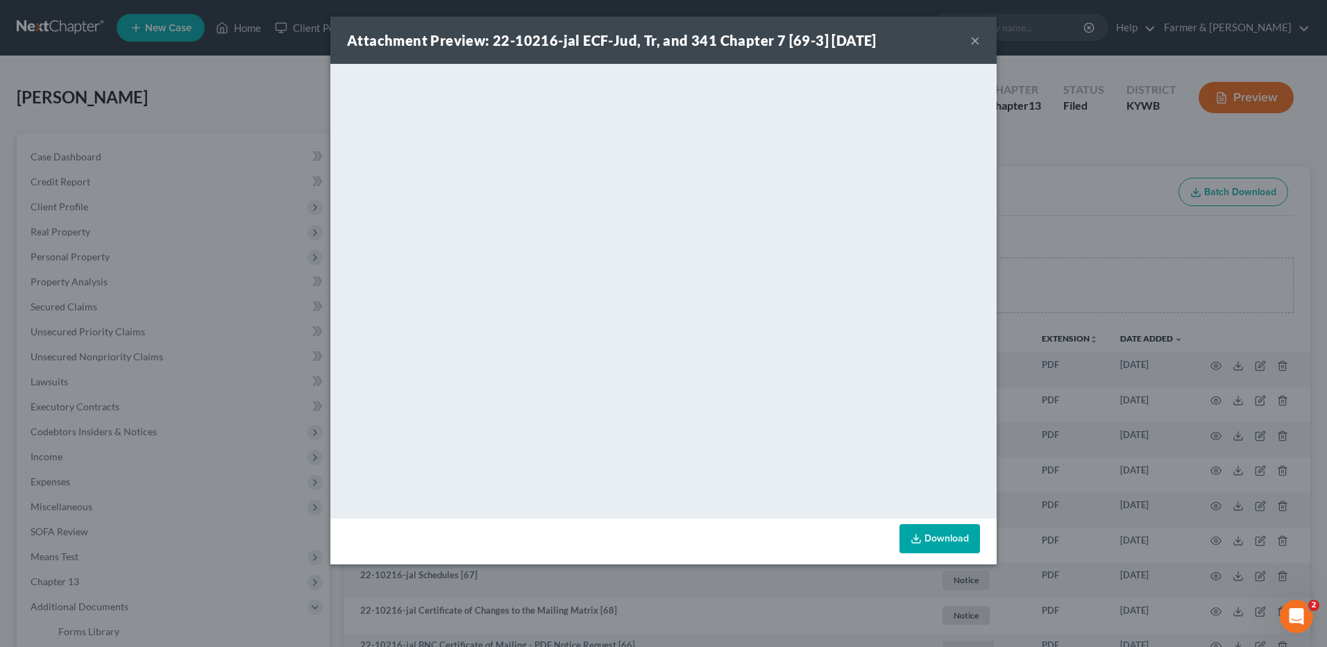
drag, startPoint x: 978, startPoint y: 42, endPoint x: 1042, endPoint y: 53, distance: 65.4
click at [978, 42] on button "×" at bounding box center [975, 40] width 10 height 17
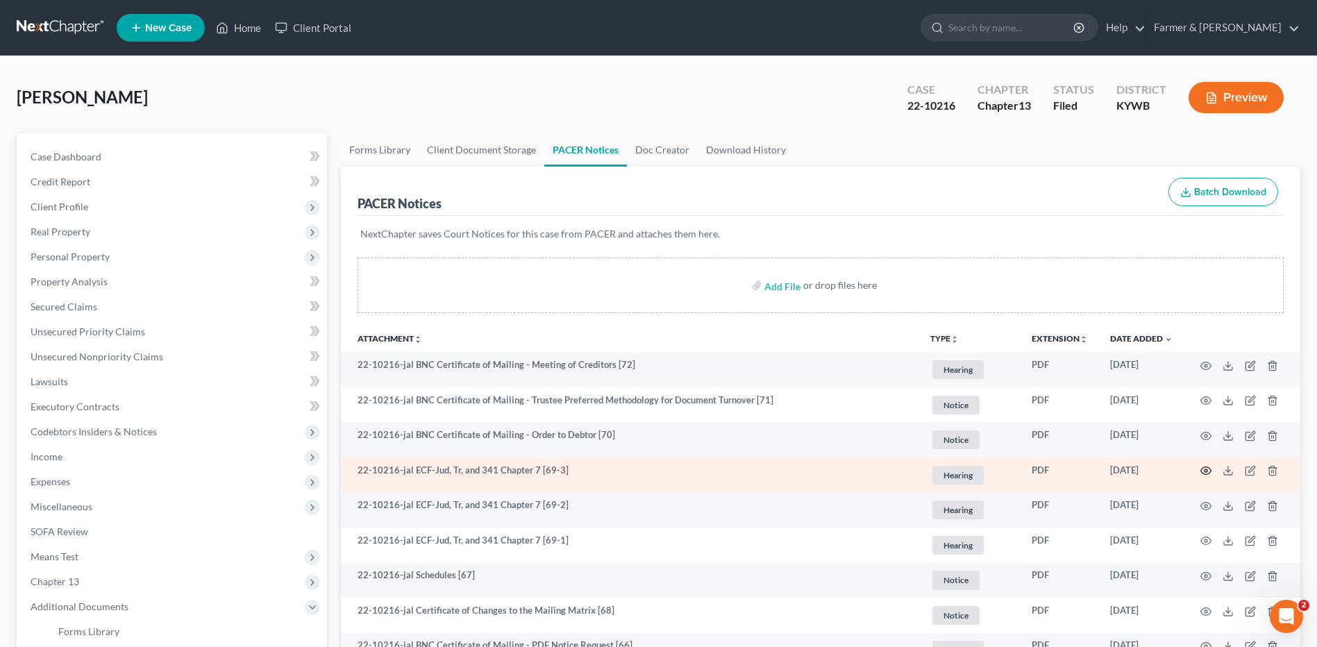
click at [1204, 471] on circle "button" at bounding box center [1205, 470] width 3 height 3
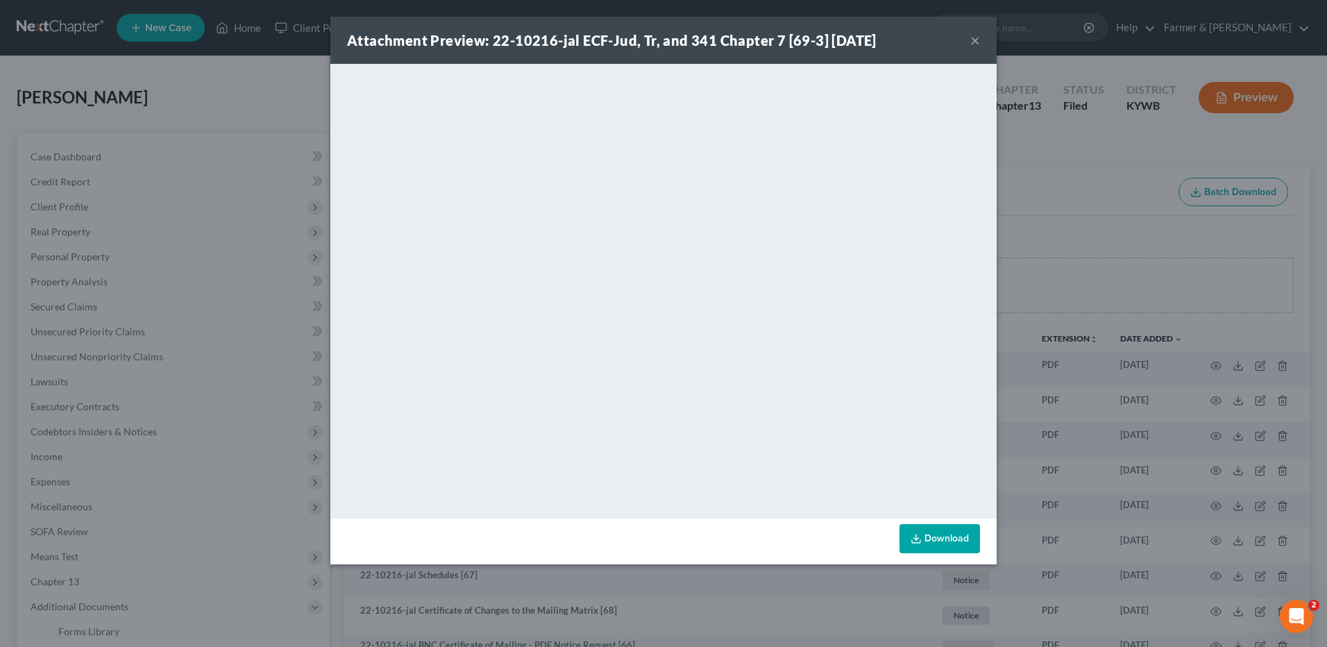
click at [974, 37] on button "×" at bounding box center [975, 40] width 10 height 17
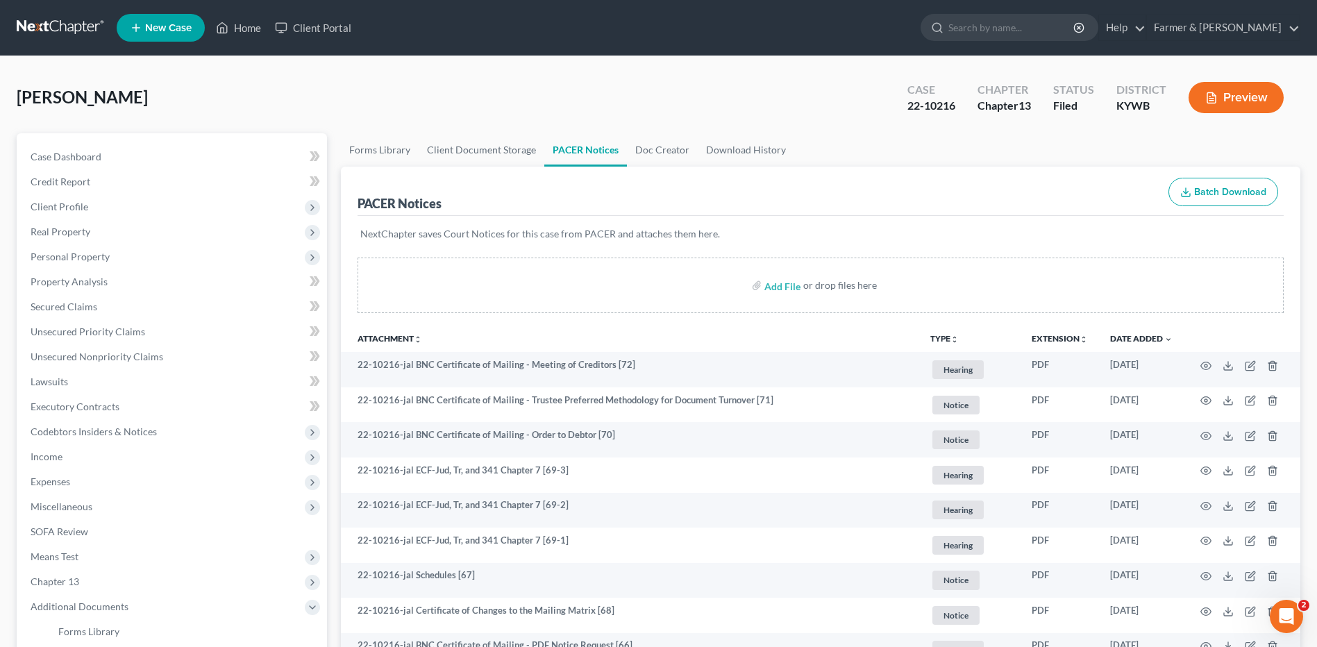
click at [49, 18] on link at bounding box center [61, 27] width 89 height 25
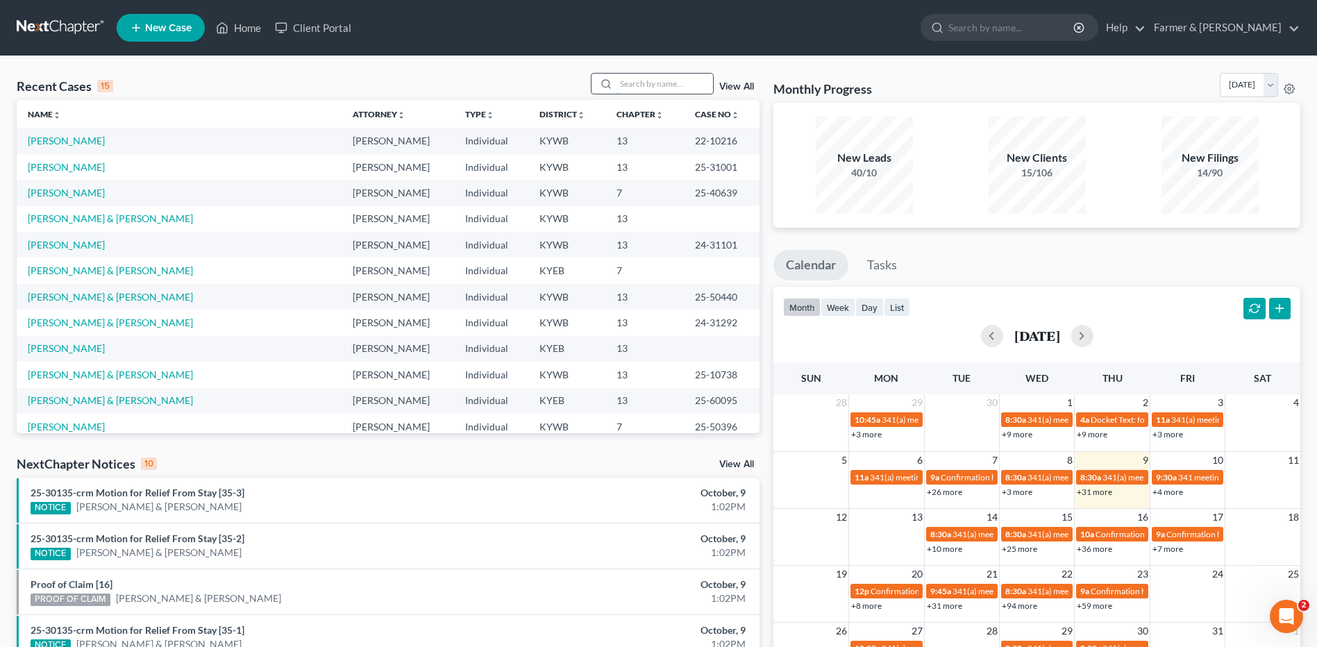
click at [643, 89] on input "search" at bounding box center [664, 84] width 97 height 20
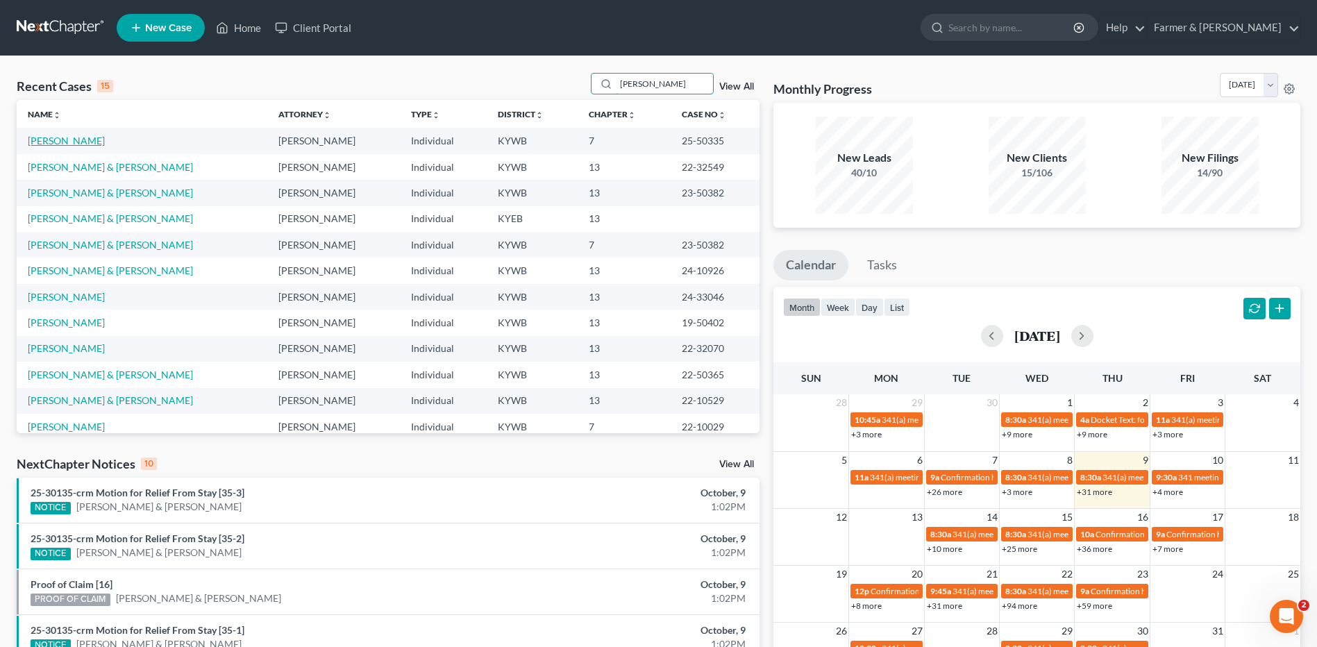
type input "cox"
click at [32, 142] on link "[PERSON_NAME]" at bounding box center [66, 141] width 77 height 12
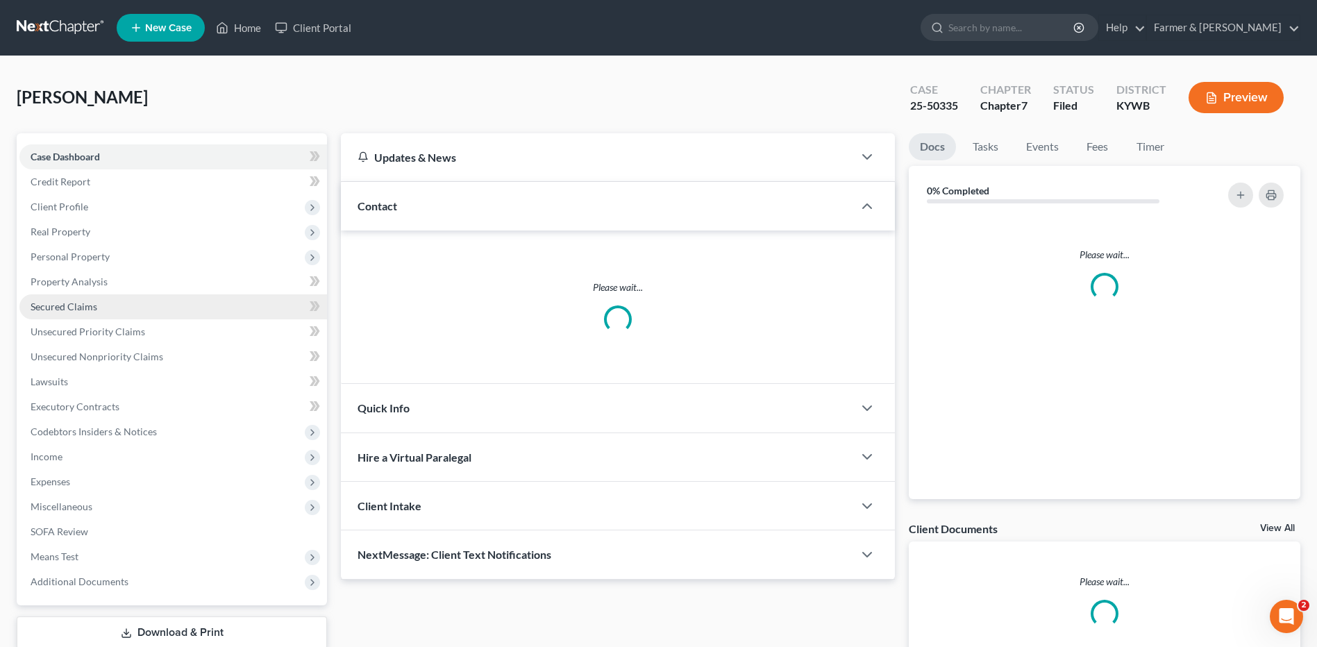
click at [60, 298] on link "Secured Claims" at bounding box center [172, 306] width 307 height 25
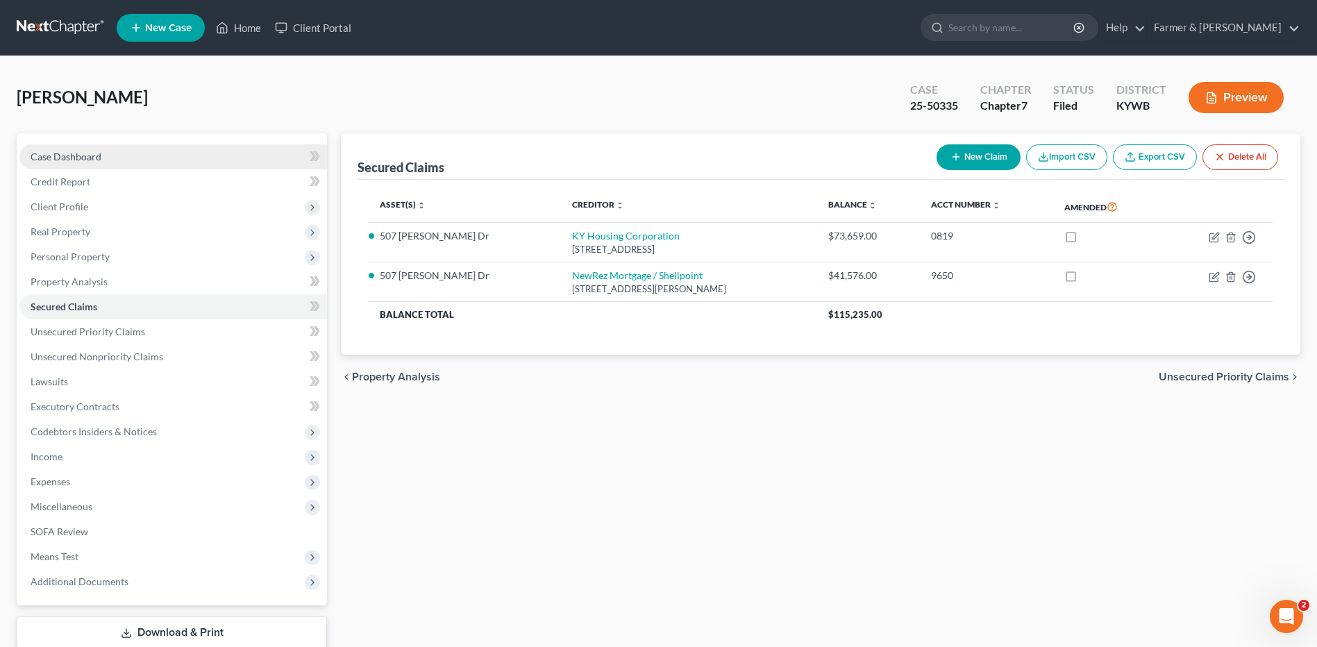
click at [119, 158] on link "Case Dashboard" at bounding box center [172, 156] width 307 height 25
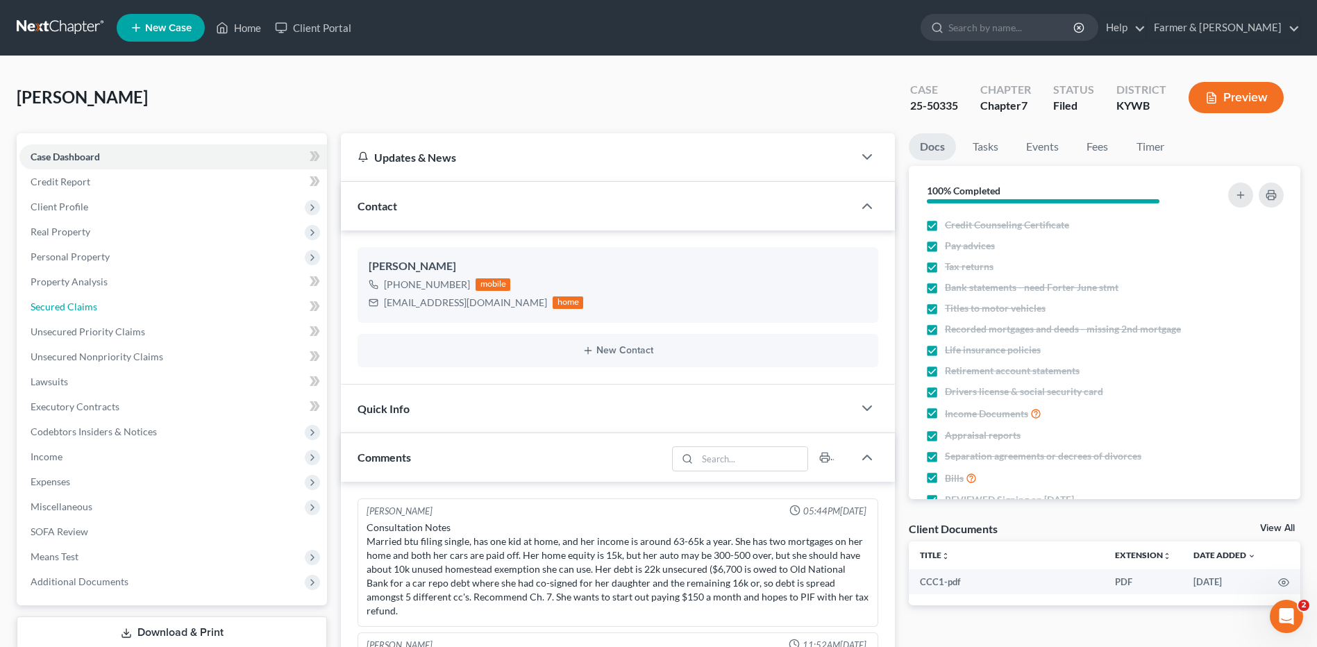
click at [110, 303] on link "Secured Claims" at bounding box center [172, 306] width 307 height 25
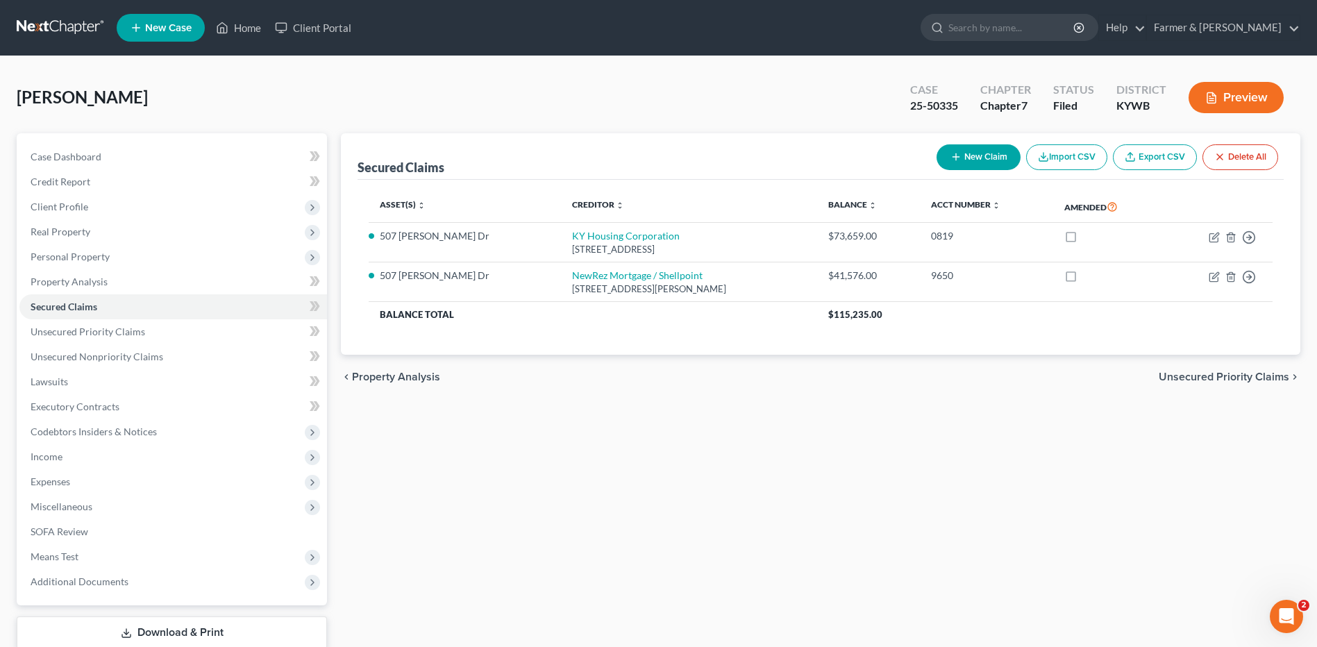
click at [74, 30] on link at bounding box center [61, 27] width 89 height 25
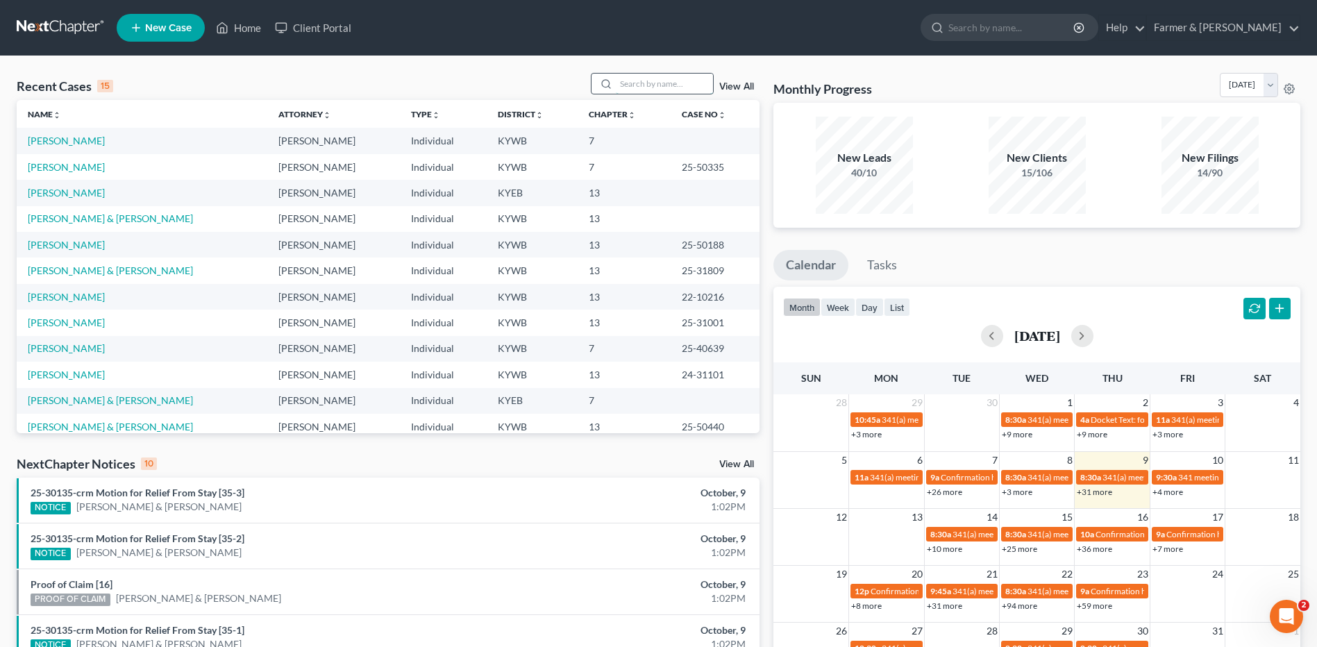
click at [663, 85] on input "search" at bounding box center [664, 84] width 97 height 20
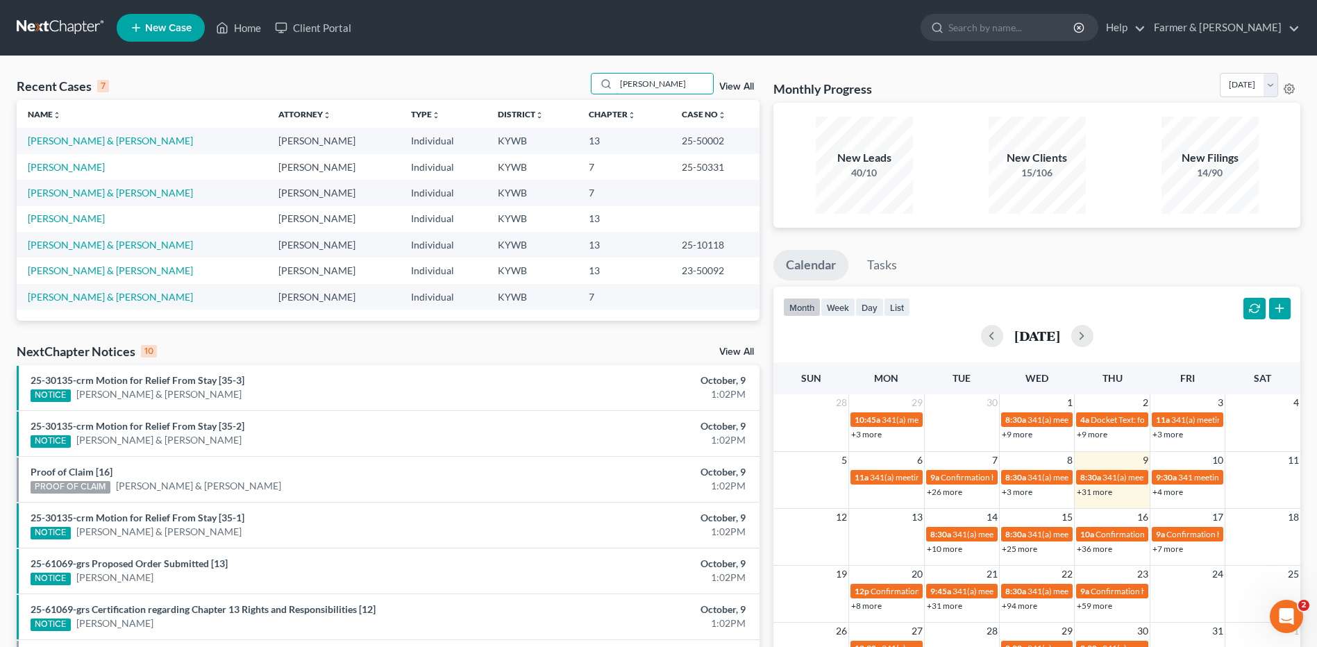
type input "[PERSON_NAME]"
drag, startPoint x: 90, startPoint y: 164, endPoint x: 127, endPoint y: 160, distance: 36.9
click at [90, 164] on link "[PERSON_NAME]" at bounding box center [66, 167] width 77 height 12
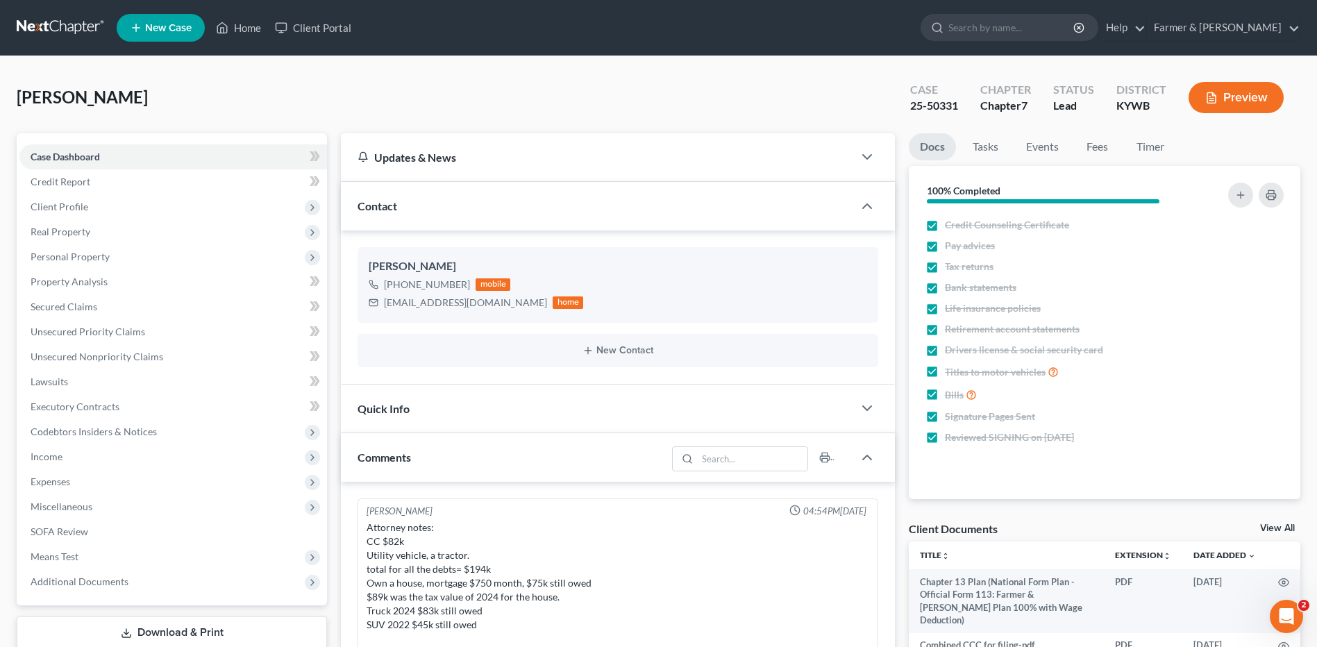
scroll to position [382, 0]
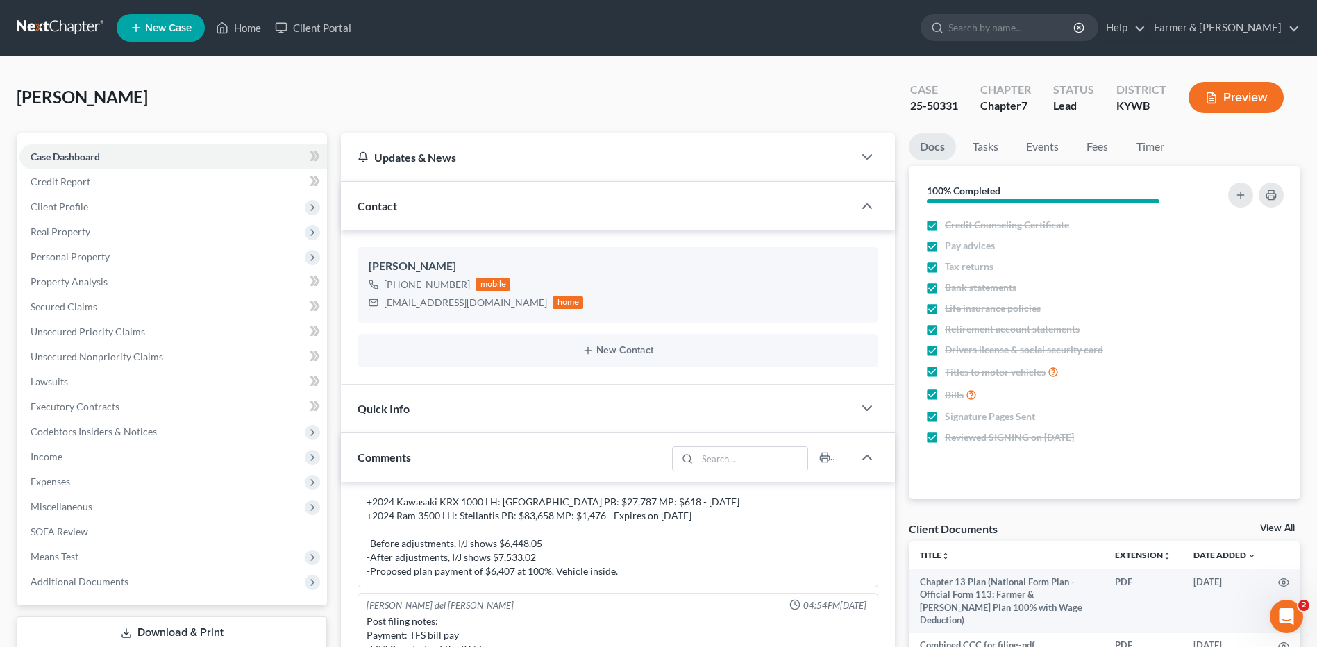
click at [72, 27] on link at bounding box center [61, 27] width 89 height 25
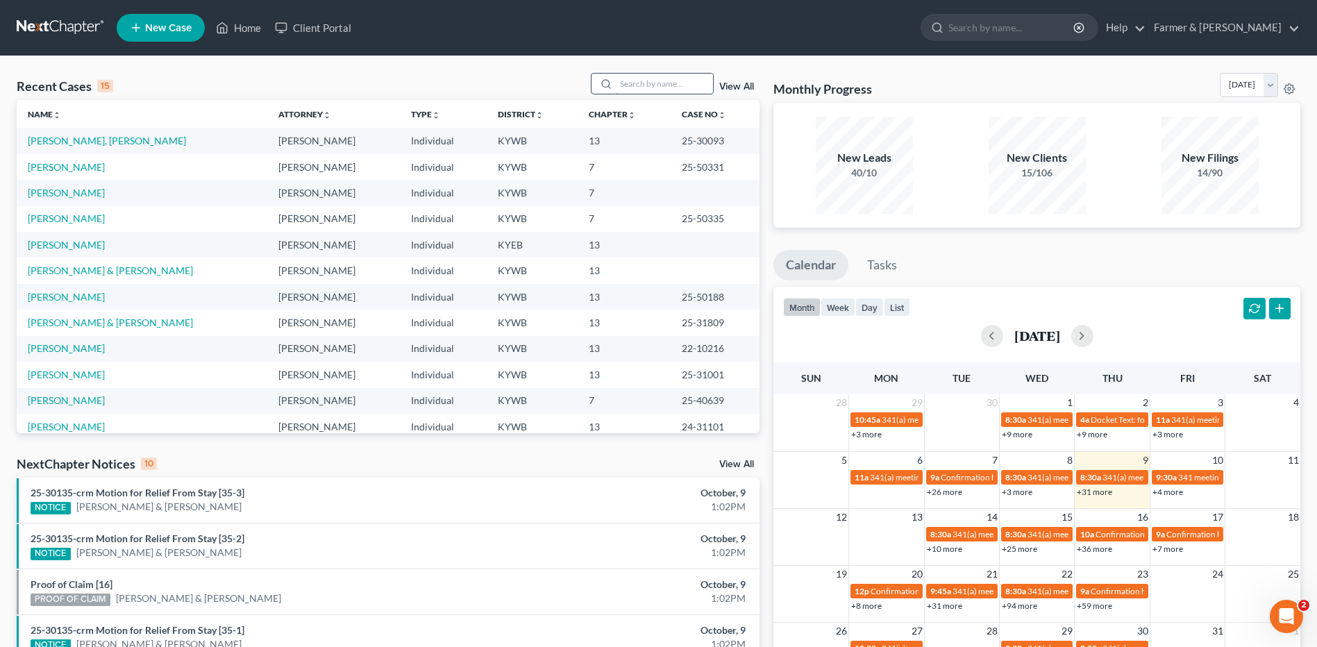
click at [664, 86] on input "search" at bounding box center [664, 84] width 97 height 20
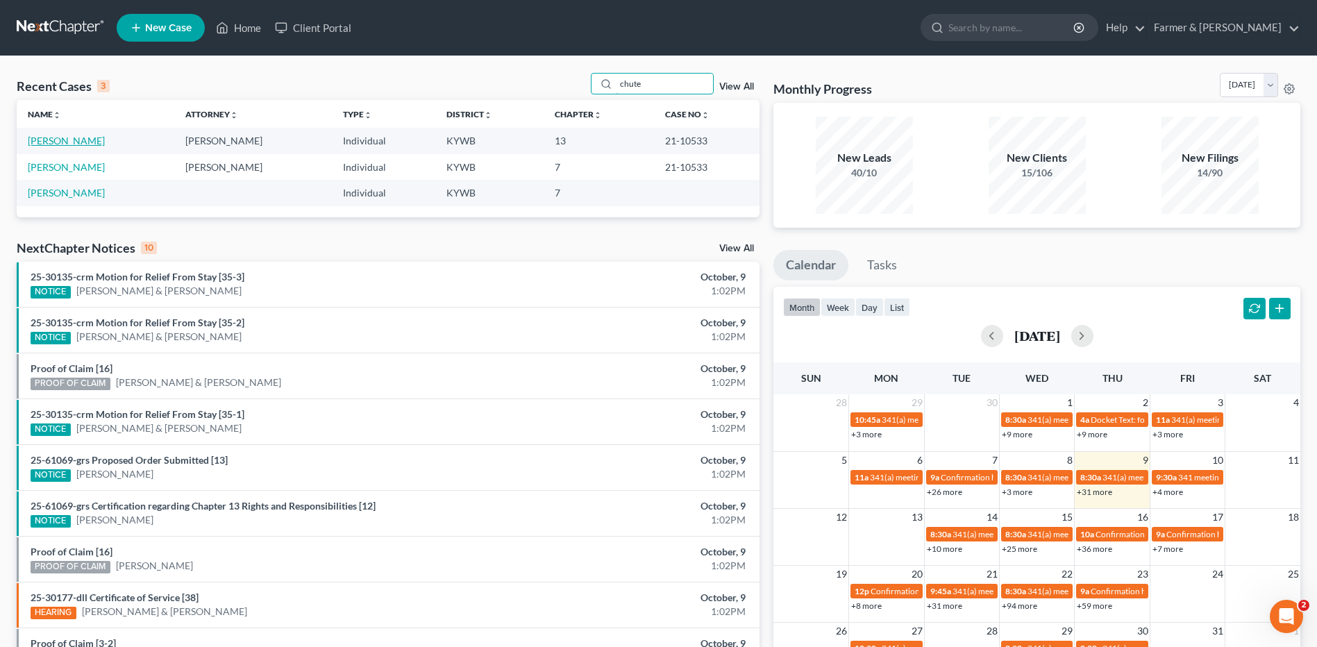
type input "chute"
click at [58, 139] on link "[PERSON_NAME]" at bounding box center [66, 141] width 77 height 12
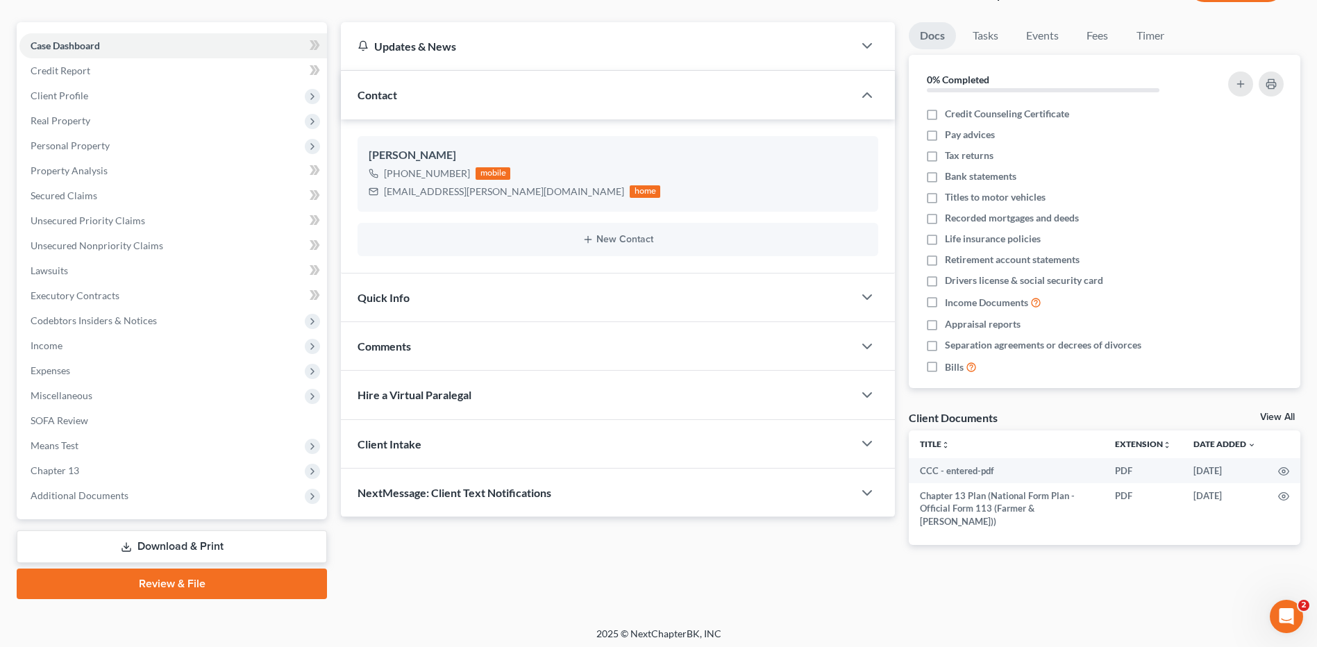
click at [93, 489] on span "Additional Documents" at bounding box center [80, 495] width 98 height 12
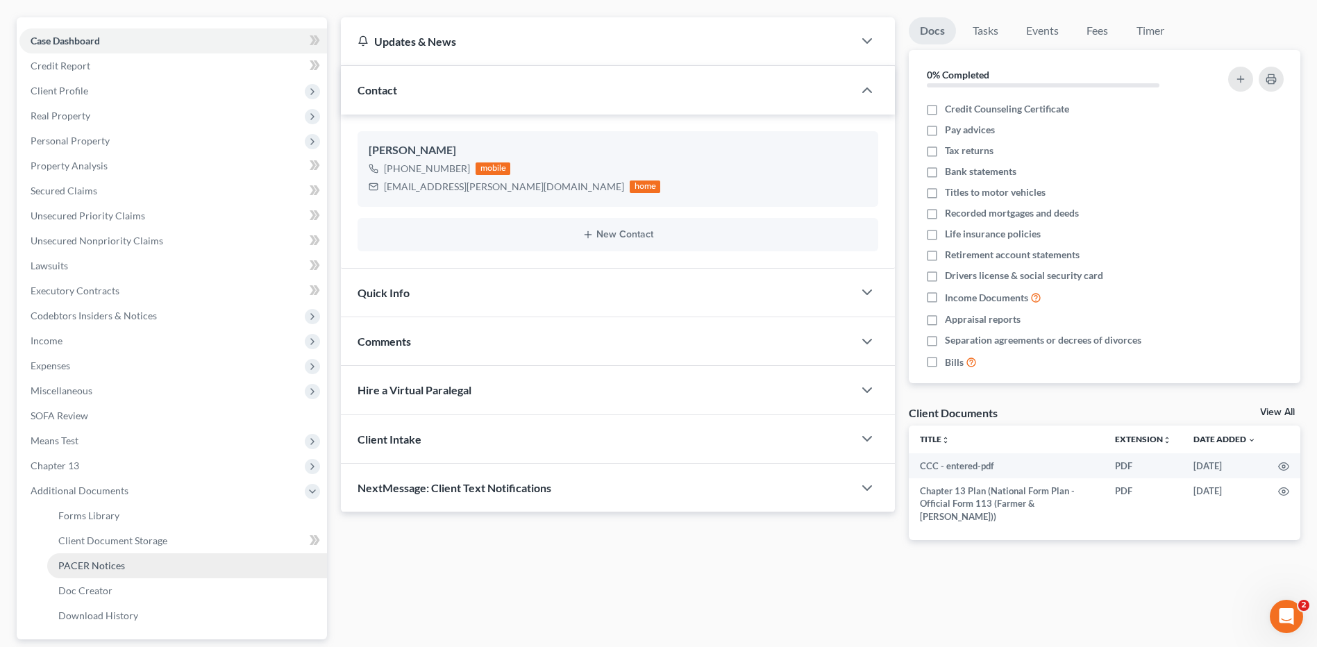
click at [112, 566] on span "PACER Notices" at bounding box center [91, 565] width 67 height 12
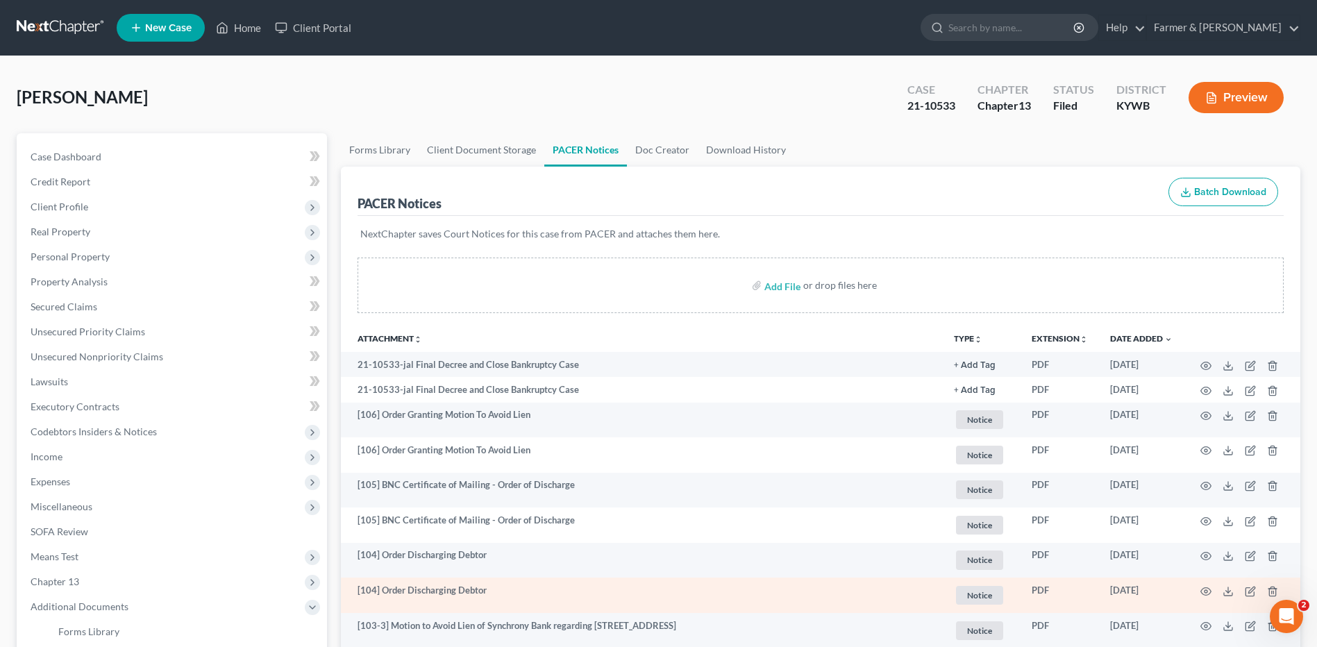
click at [1198, 590] on td at bounding box center [1241, 594] width 117 height 35
click at [1202, 593] on icon "button" at bounding box center [1206, 591] width 10 height 8
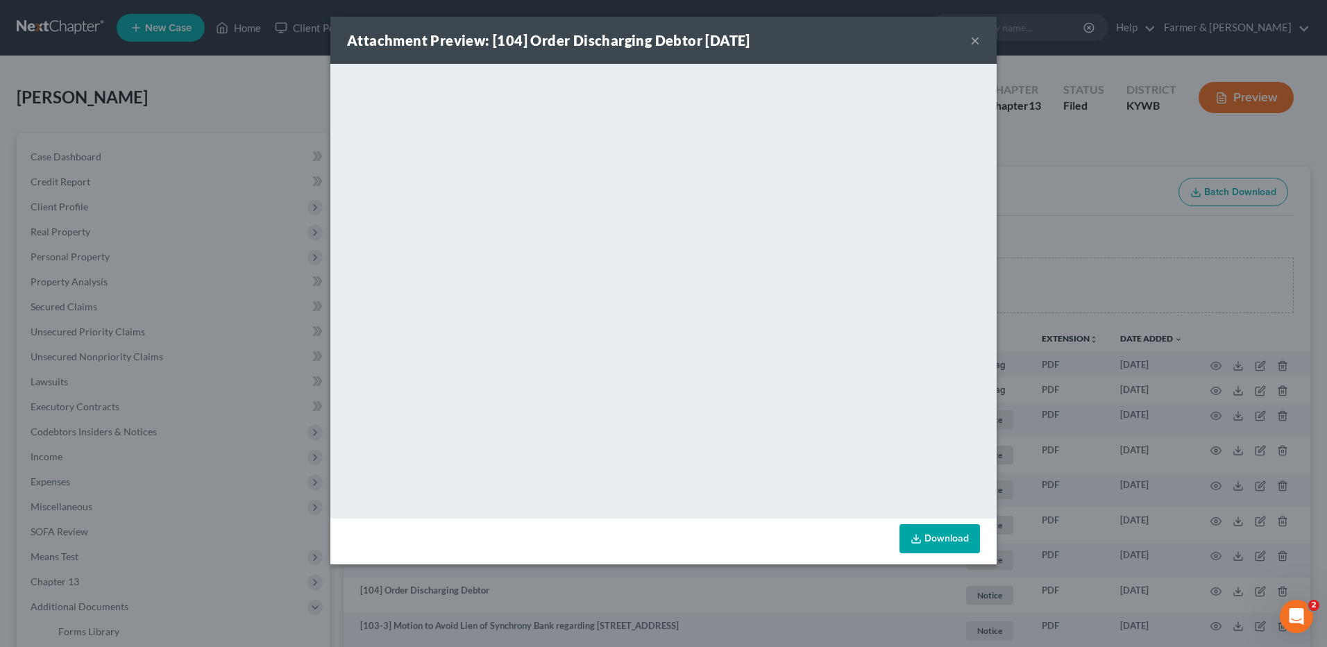
click at [974, 40] on button "×" at bounding box center [975, 40] width 10 height 17
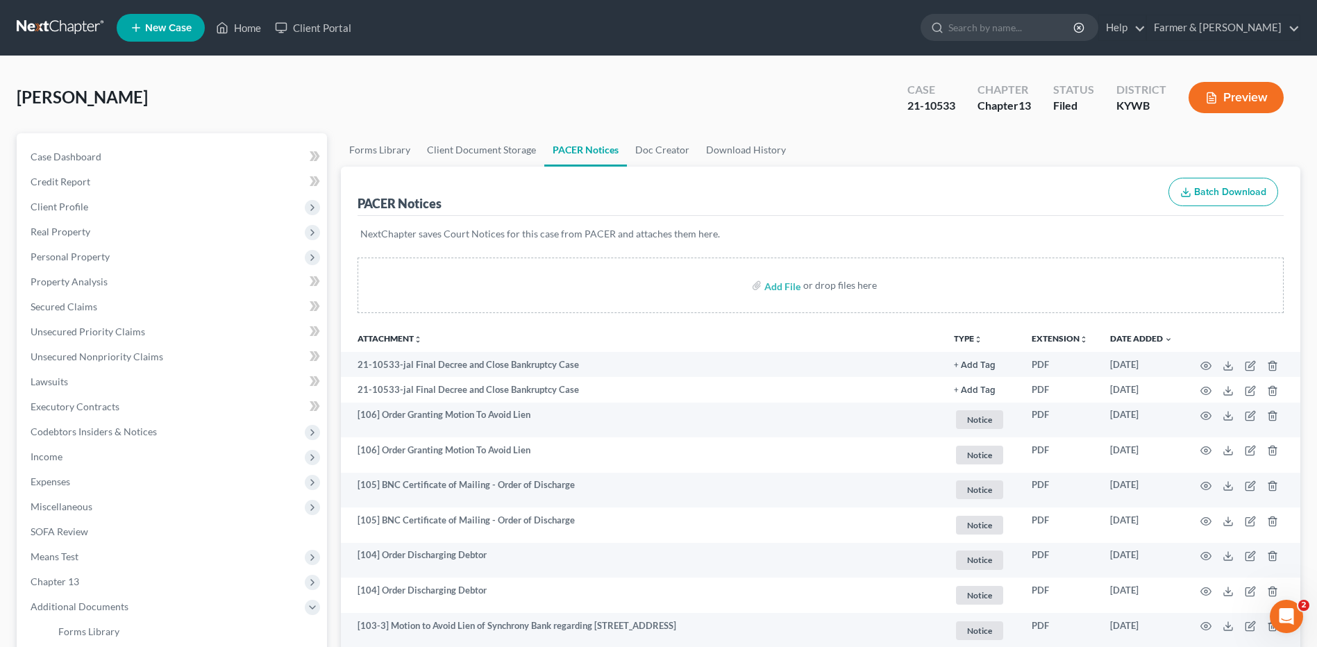
click at [58, 26] on link at bounding box center [61, 27] width 89 height 25
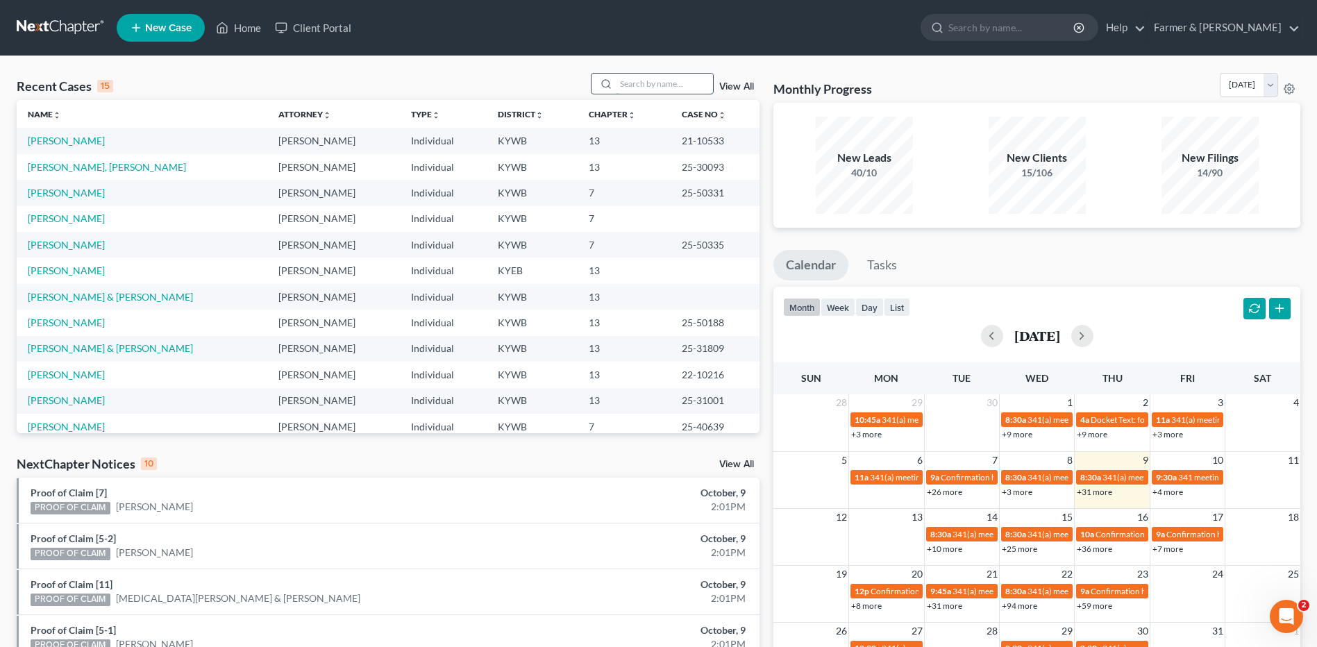
click at [676, 84] on input "search" at bounding box center [664, 84] width 97 height 20
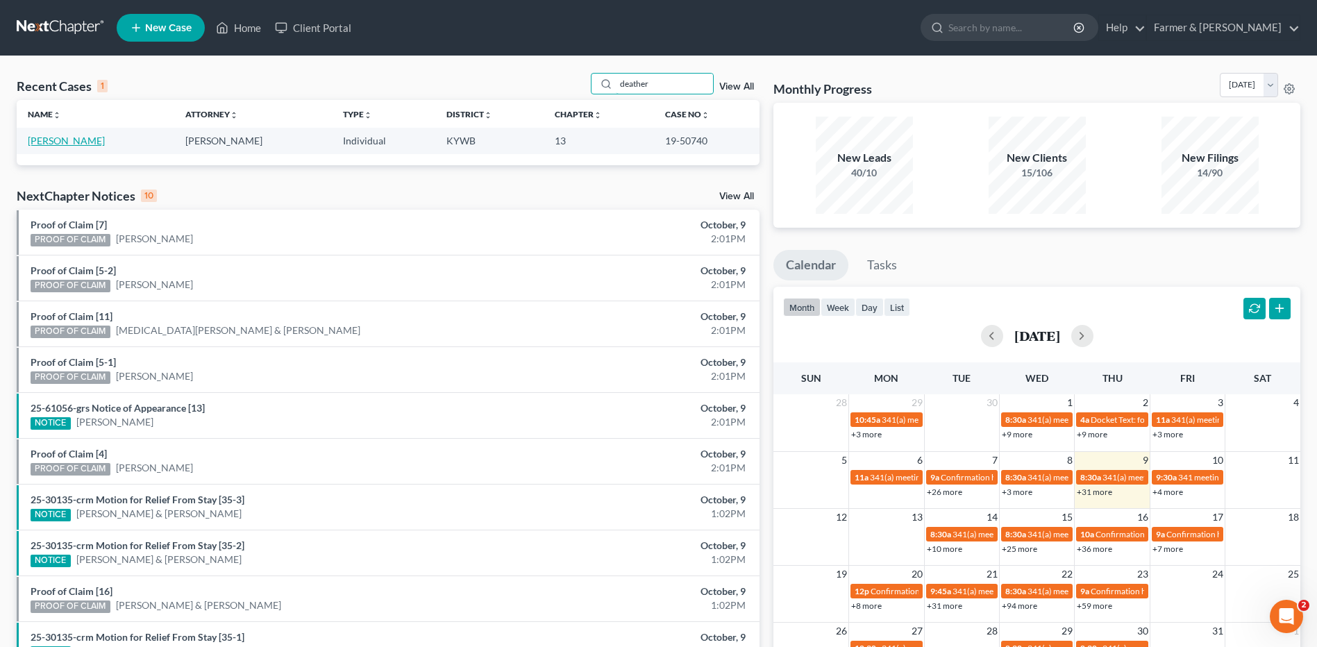
type input "deather"
click at [85, 136] on link "[PERSON_NAME]" at bounding box center [66, 141] width 77 height 12
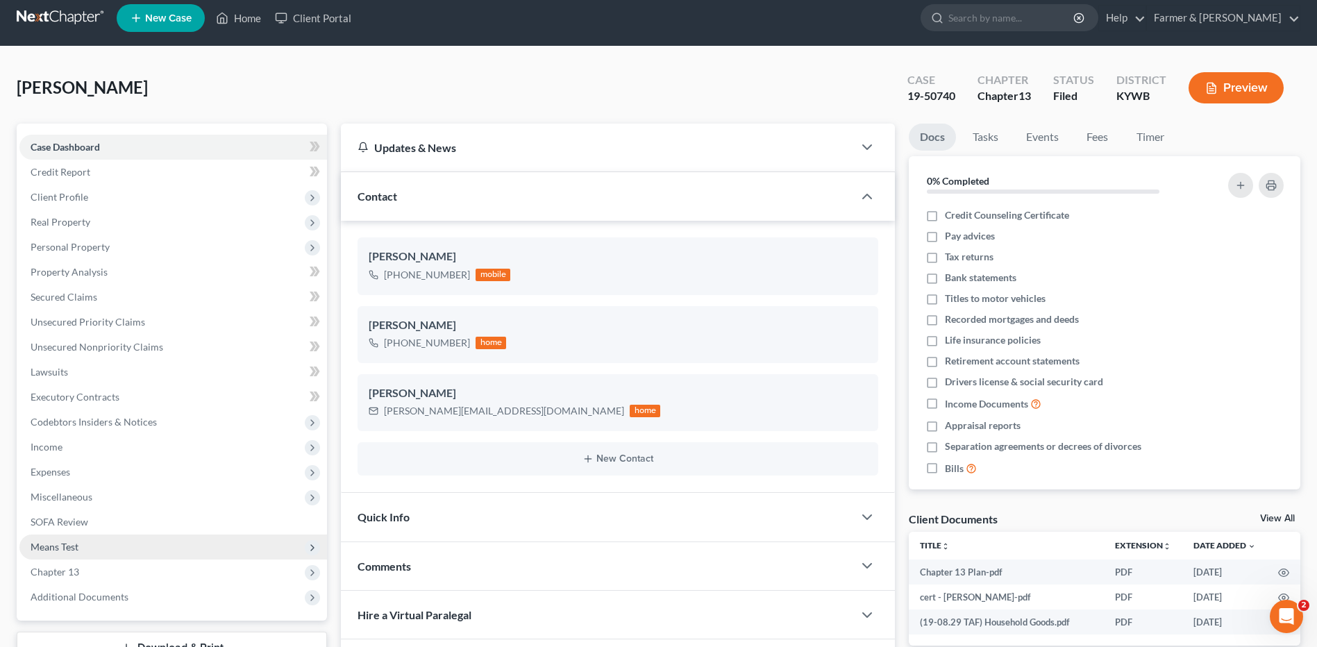
scroll to position [69, 0]
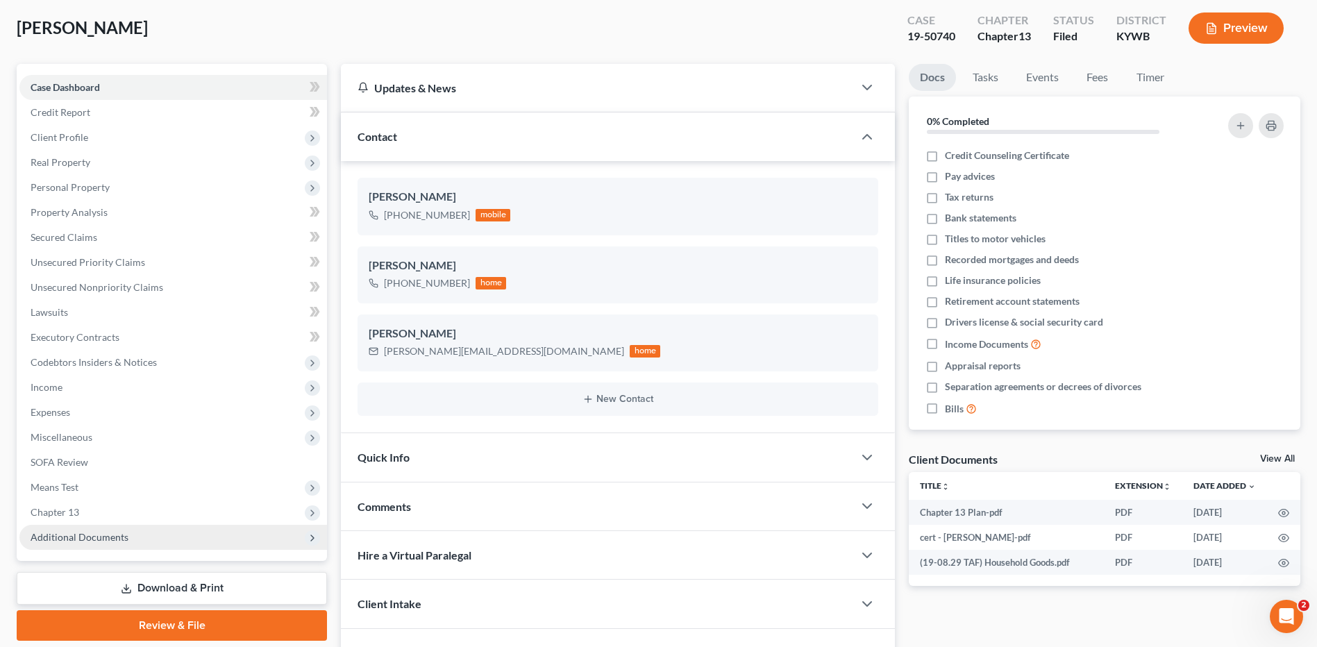
click at [117, 537] on span "Additional Documents" at bounding box center [80, 537] width 98 height 12
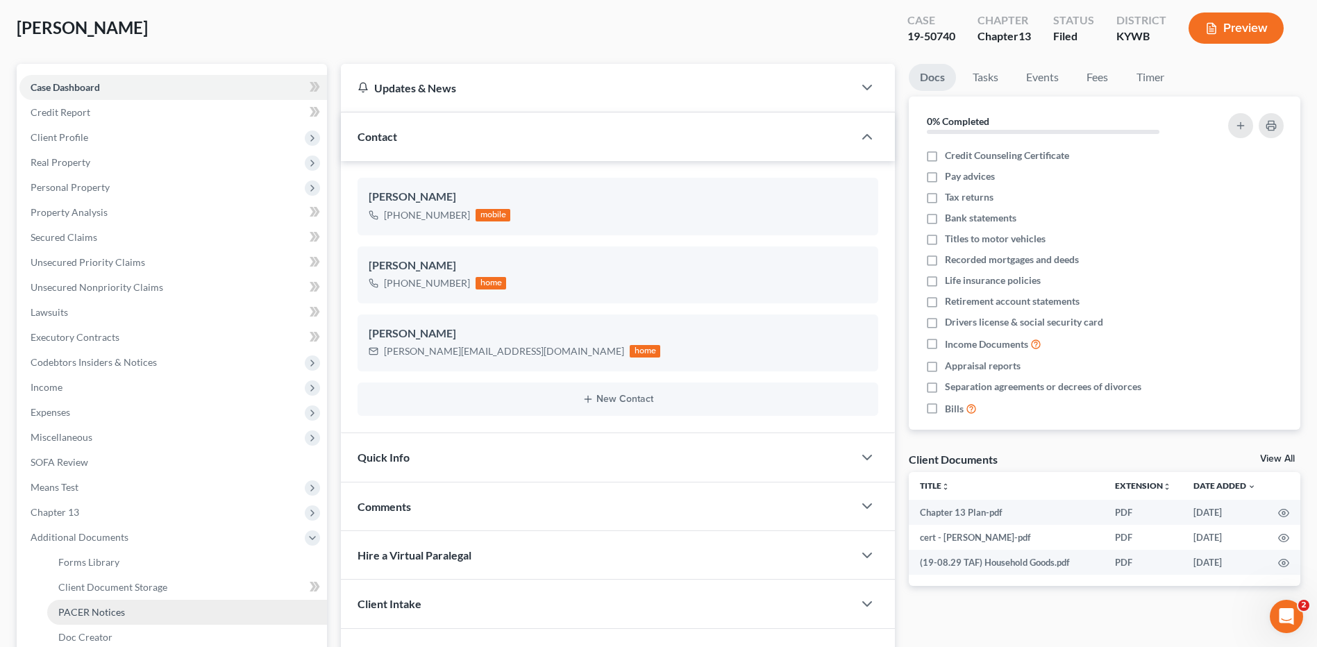
click at [115, 610] on span "PACER Notices" at bounding box center [91, 612] width 67 height 12
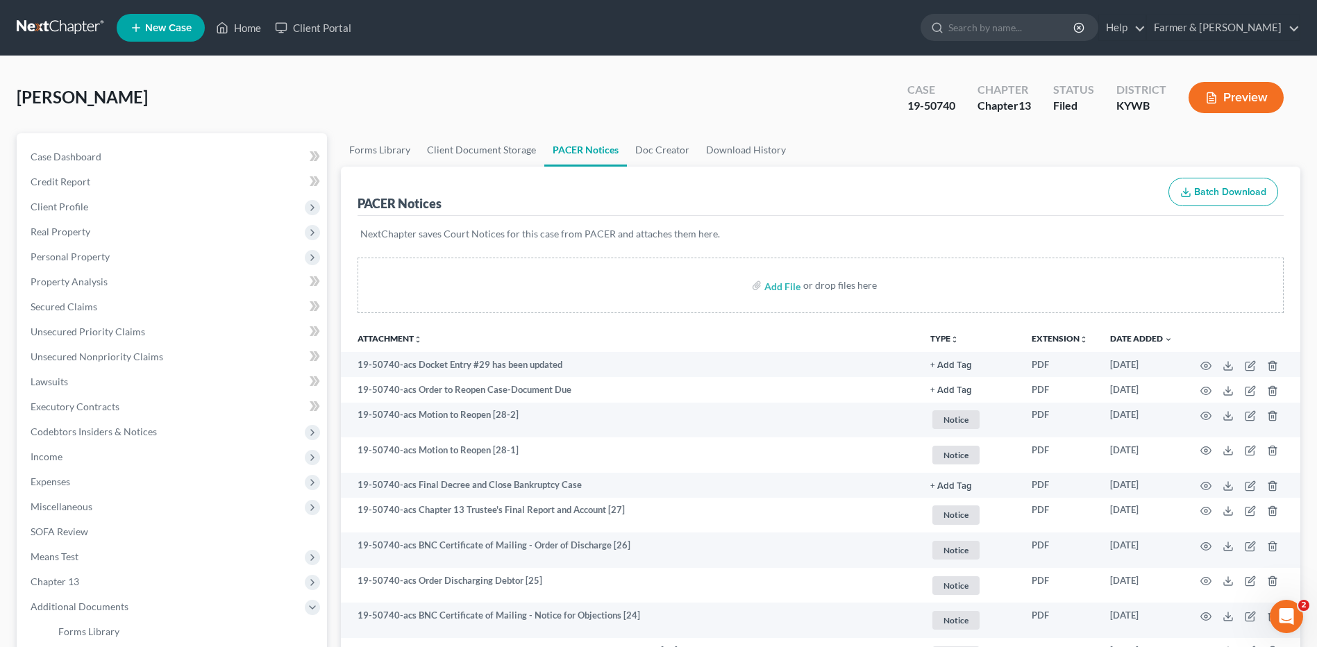
click at [64, 32] on link at bounding box center [61, 27] width 89 height 25
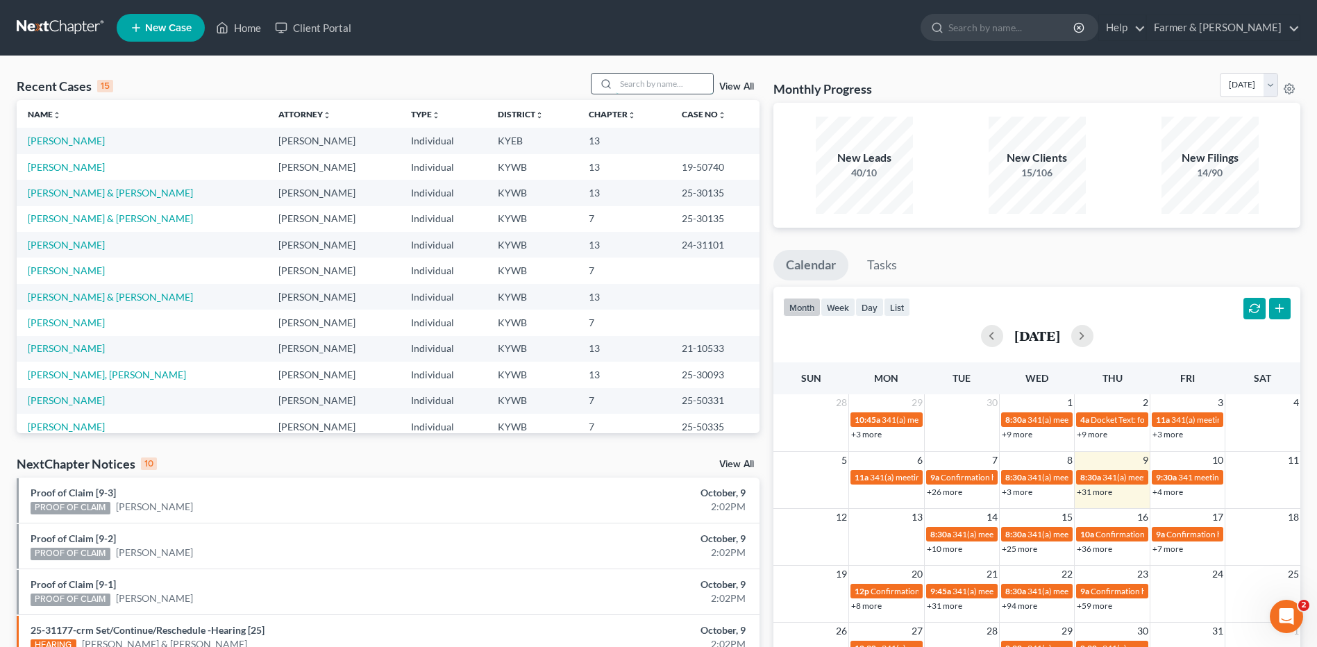
click at [661, 78] on input "search" at bounding box center [664, 84] width 97 height 20
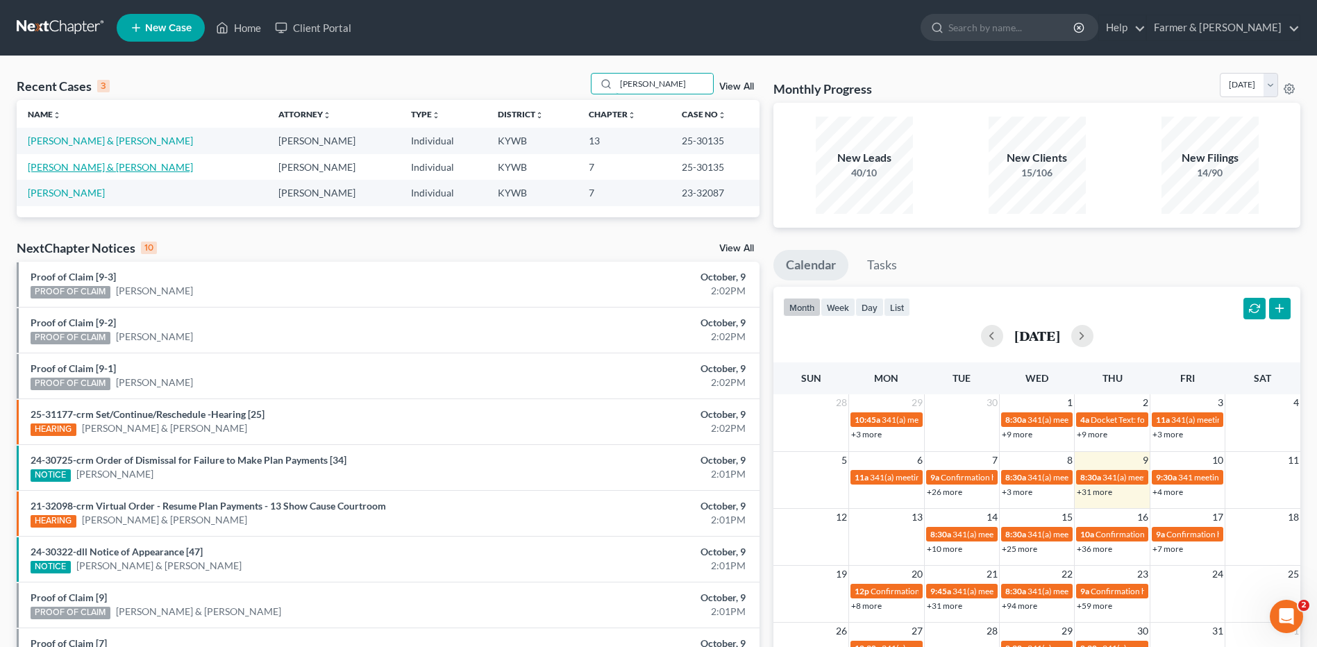
type input "[PERSON_NAME]"
click at [112, 164] on link "[PERSON_NAME] & [PERSON_NAME]" at bounding box center [110, 167] width 165 height 12
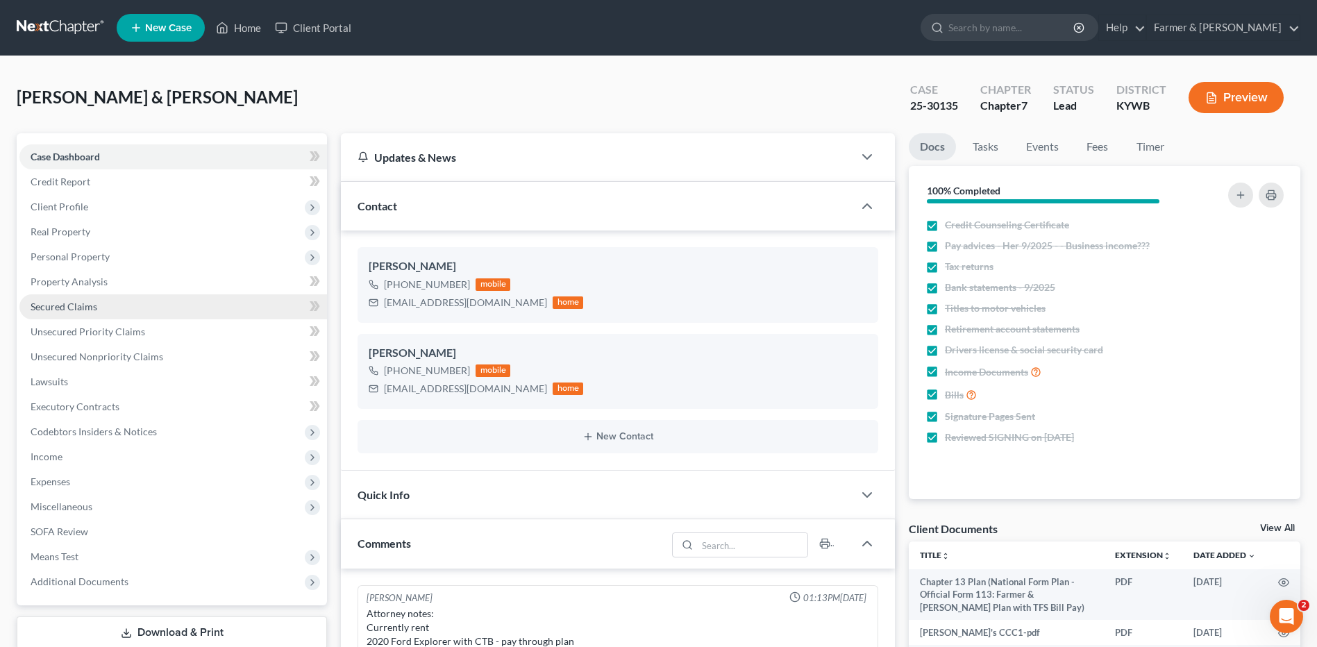
scroll to position [404, 0]
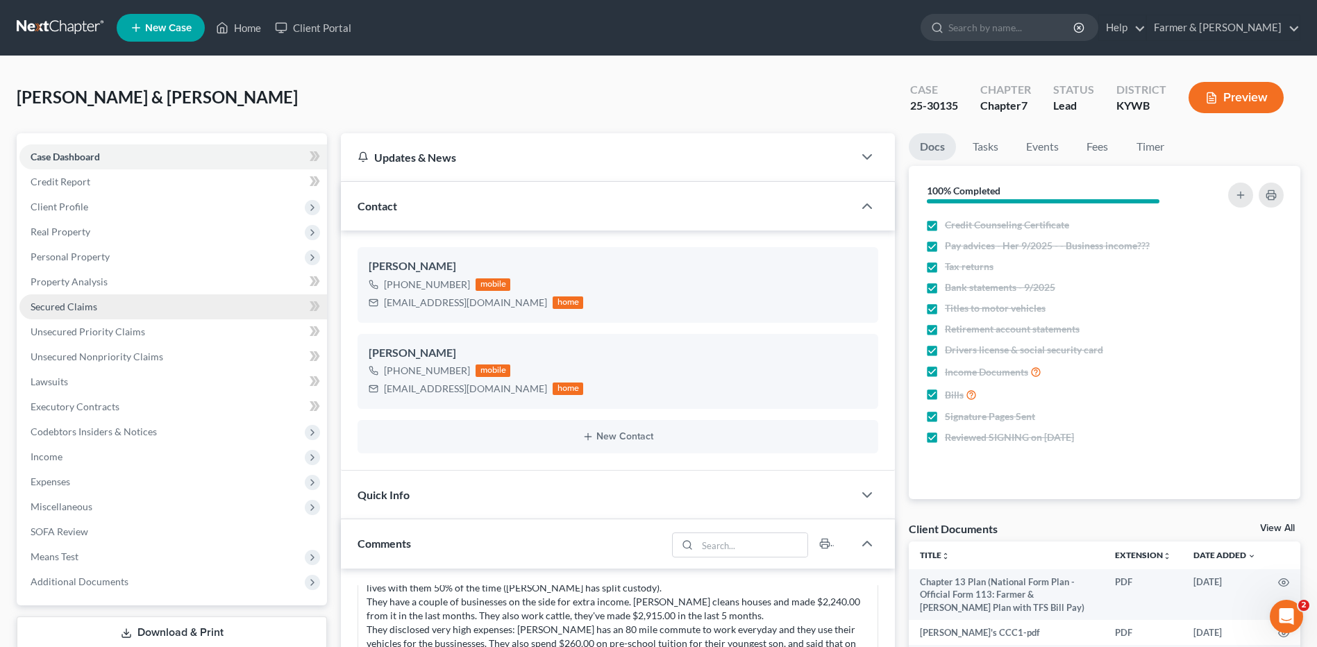
click at [98, 304] on link "Secured Claims" at bounding box center [172, 306] width 307 height 25
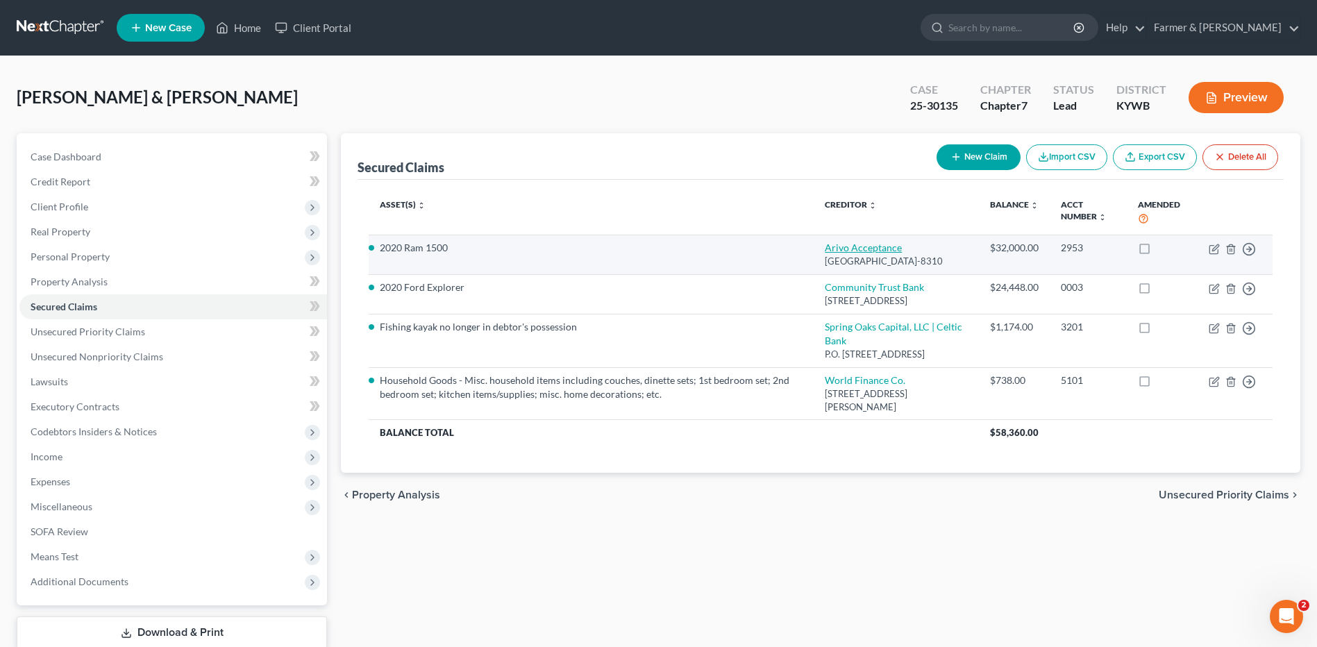
click at [865, 249] on link "Arivo Acceptance" at bounding box center [863, 248] width 77 height 12
select select "46"
select select "2"
select select "0"
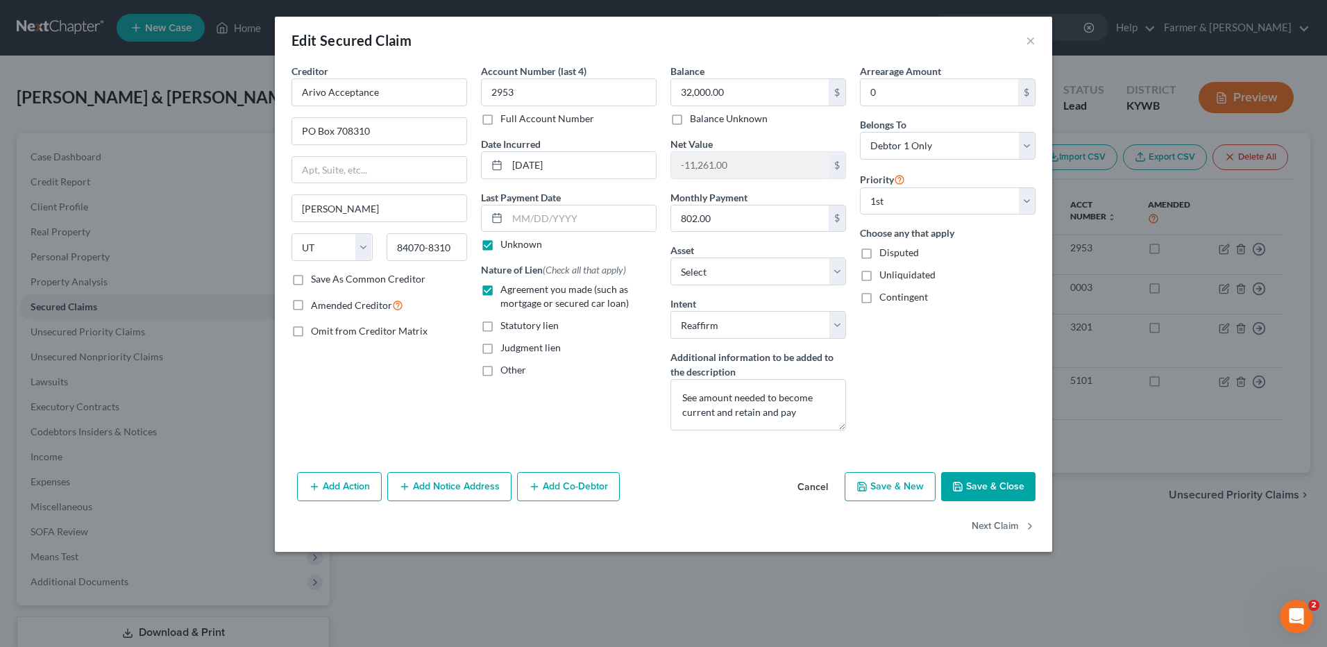
click at [808, 480] on button "Cancel" at bounding box center [812, 487] width 53 height 28
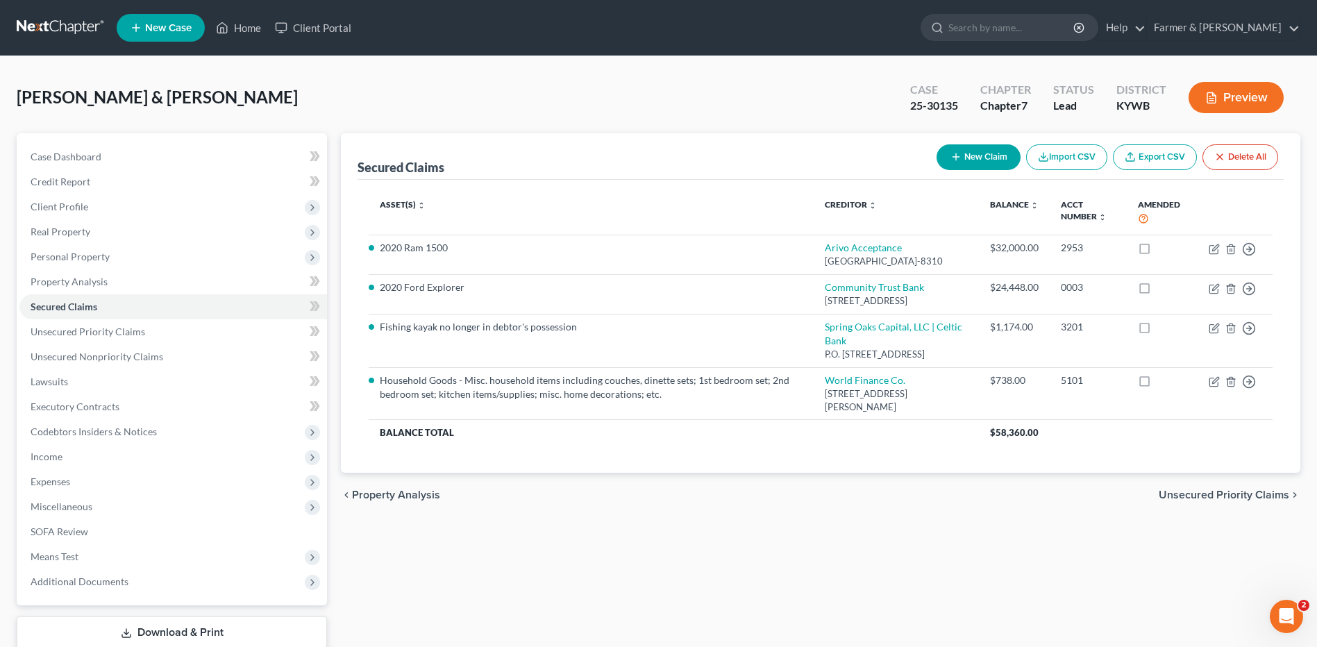
click at [49, 25] on link at bounding box center [61, 27] width 89 height 25
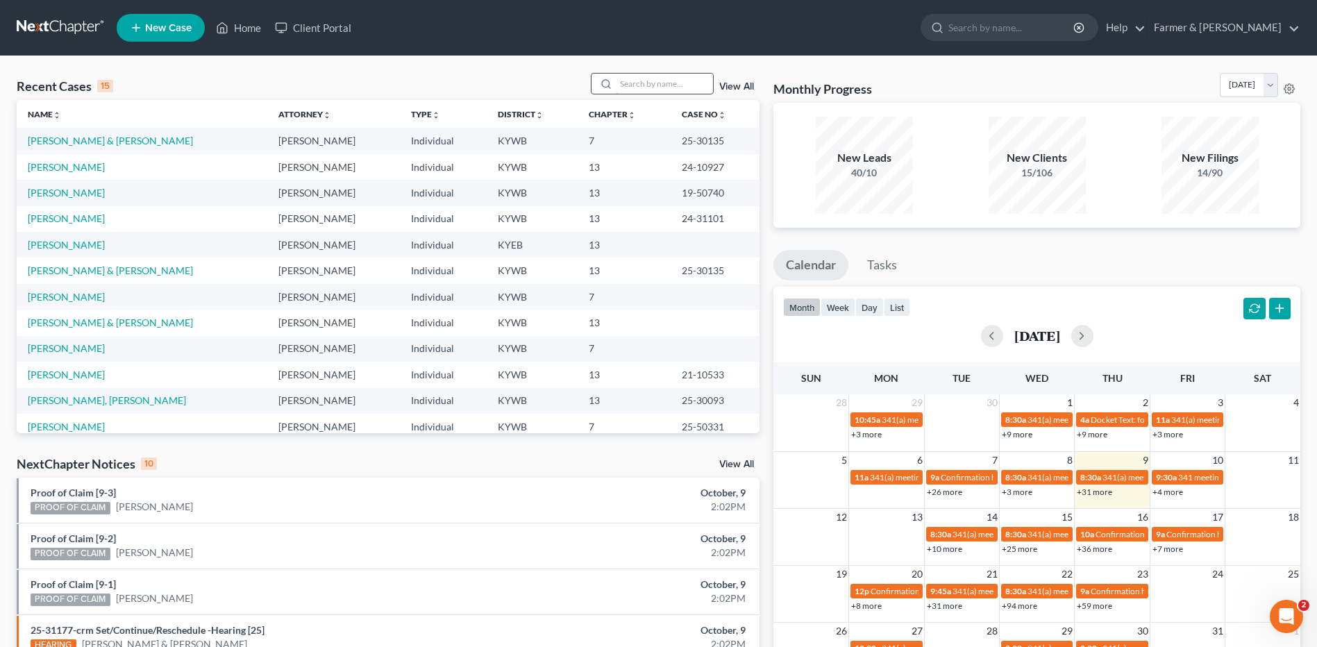
click at [643, 83] on input "search" at bounding box center [664, 84] width 97 height 20
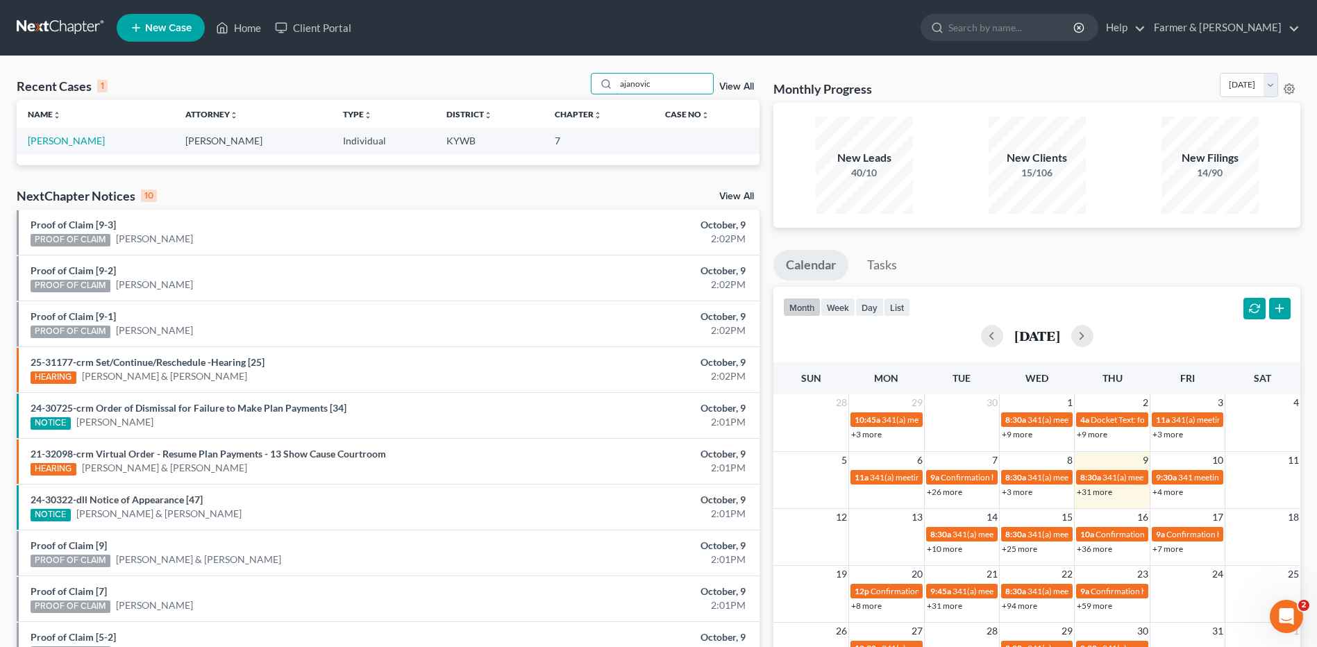
type input "ajanovic"
click at [78, 139] on link "[PERSON_NAME]" at bounding box center [66, 141] width 77 height 12
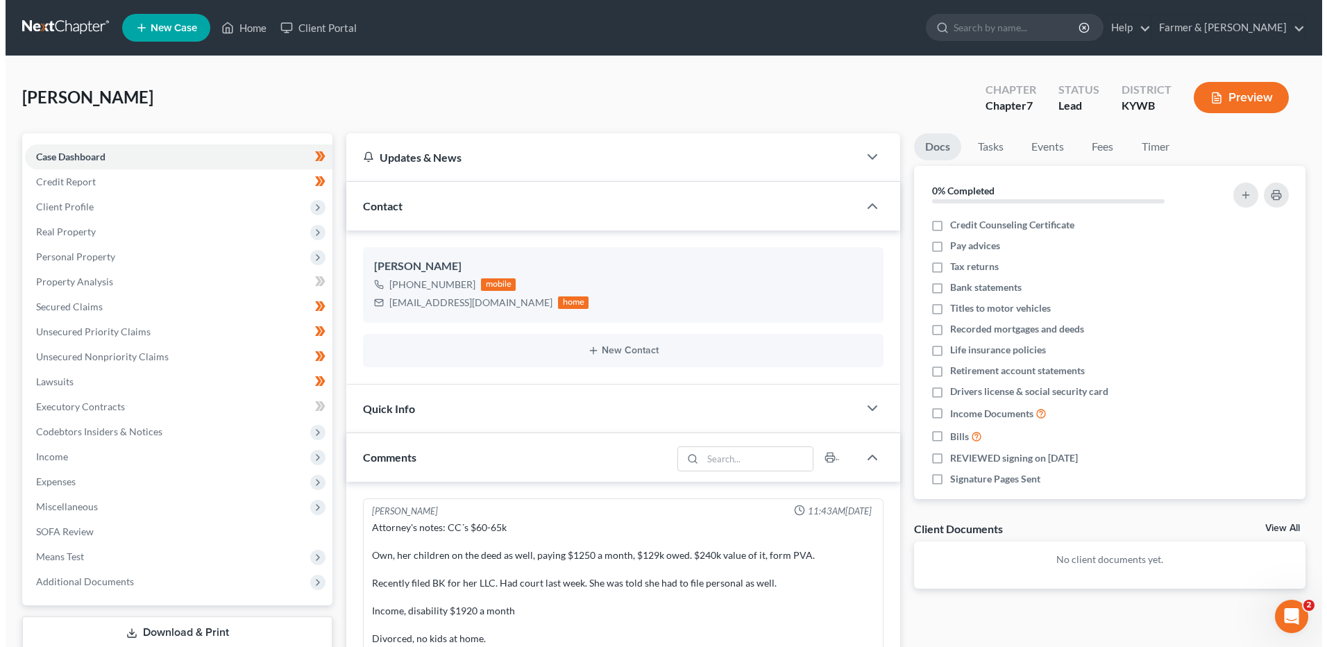
scroll to position [276, 0]
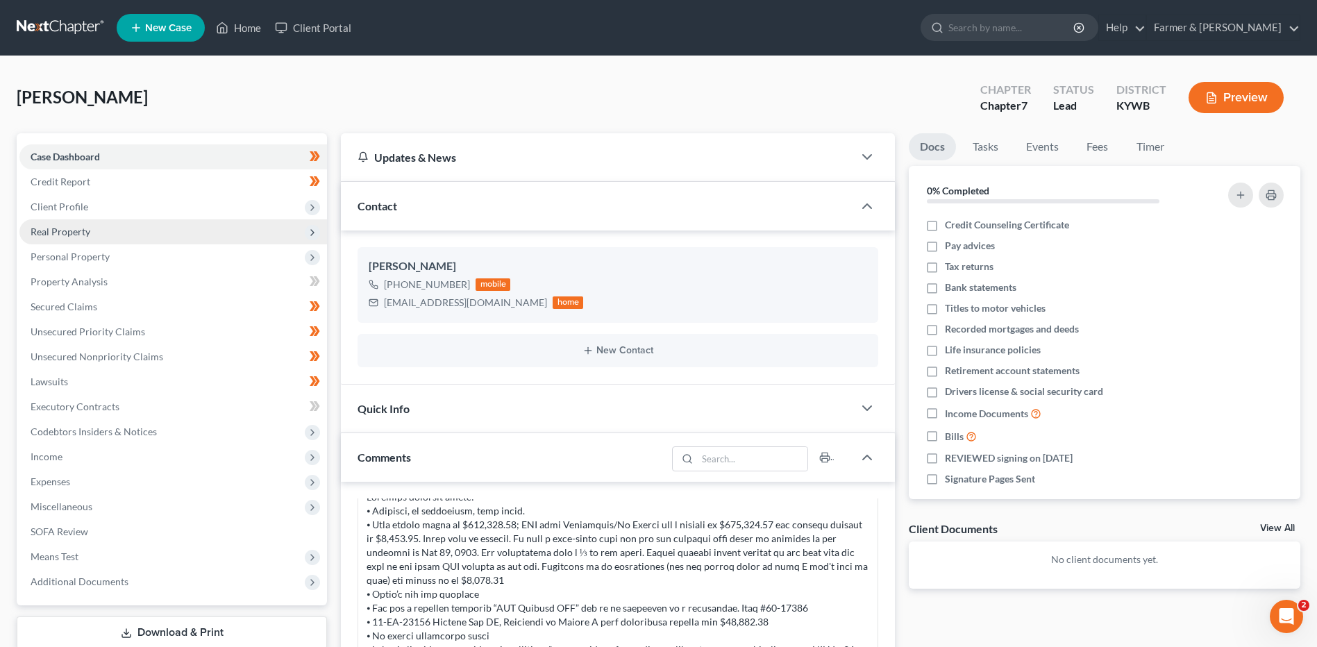
click at [56, 230] on span "Real Property" at bounding box center [61, 232] width 60 height 12
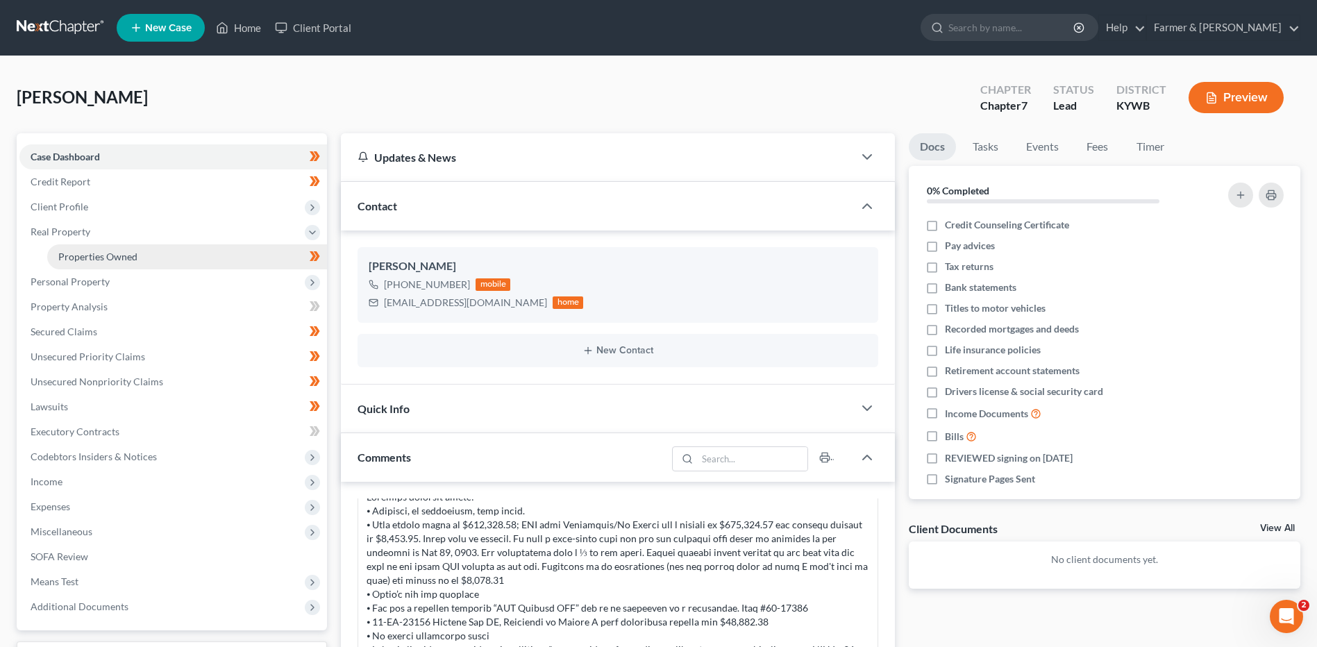
click at [89, 252] on span "Properties Owned" at bounding box center [97, 257] width 79 height 12
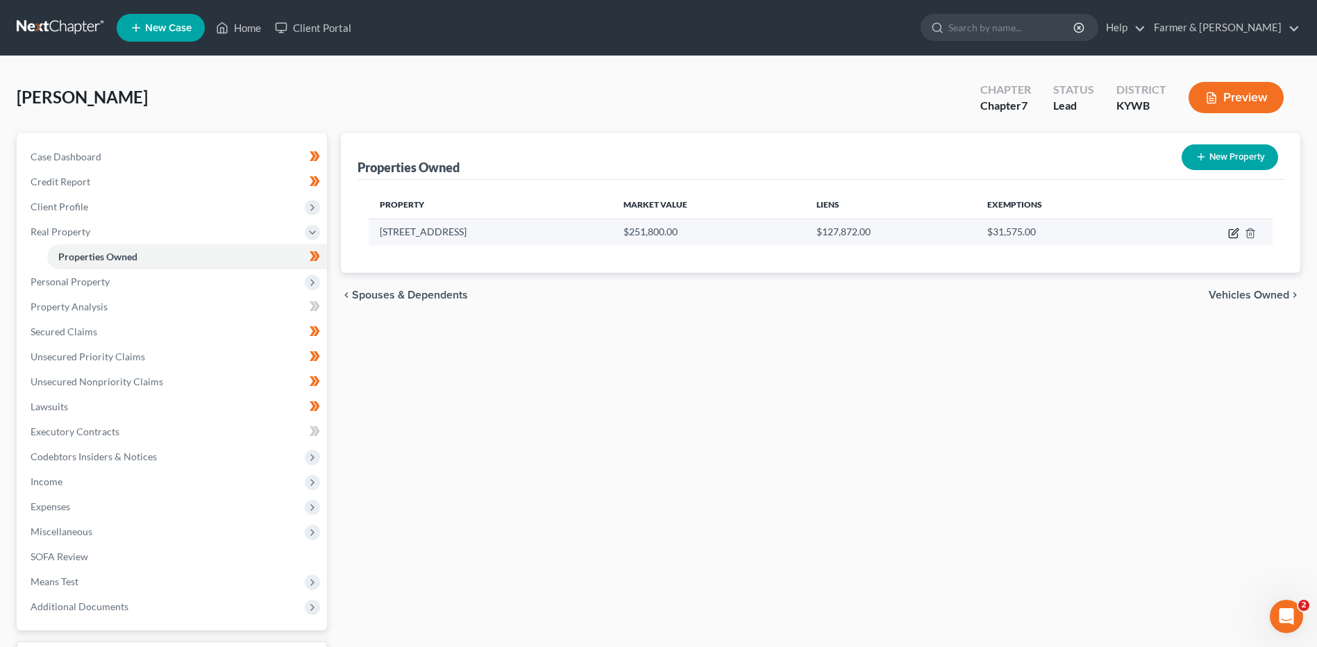
click at [1232, 233] on icon "button" at bounding box center [1234, 231] width 6 height 6
select select "18"
select select "3"
select select "1"
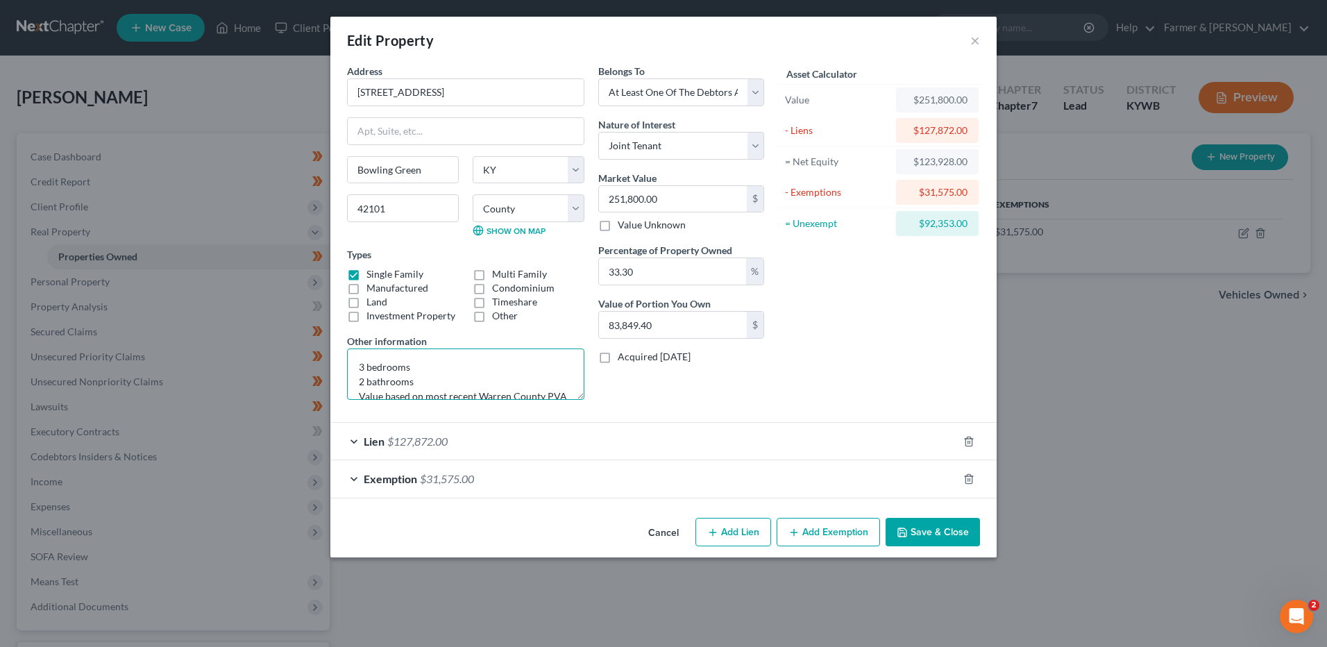
drag, startPoint x: 559, startPoint y: 389, endPoint x: 312, endPoint y: 298, distance: 262.4
click at [312, 298] on div "Edit Property × Address * 312 Brighton Avenue Bowling Green State AL AK AR AZ C…" at bounding box center [663, 323] width 1327 height 647
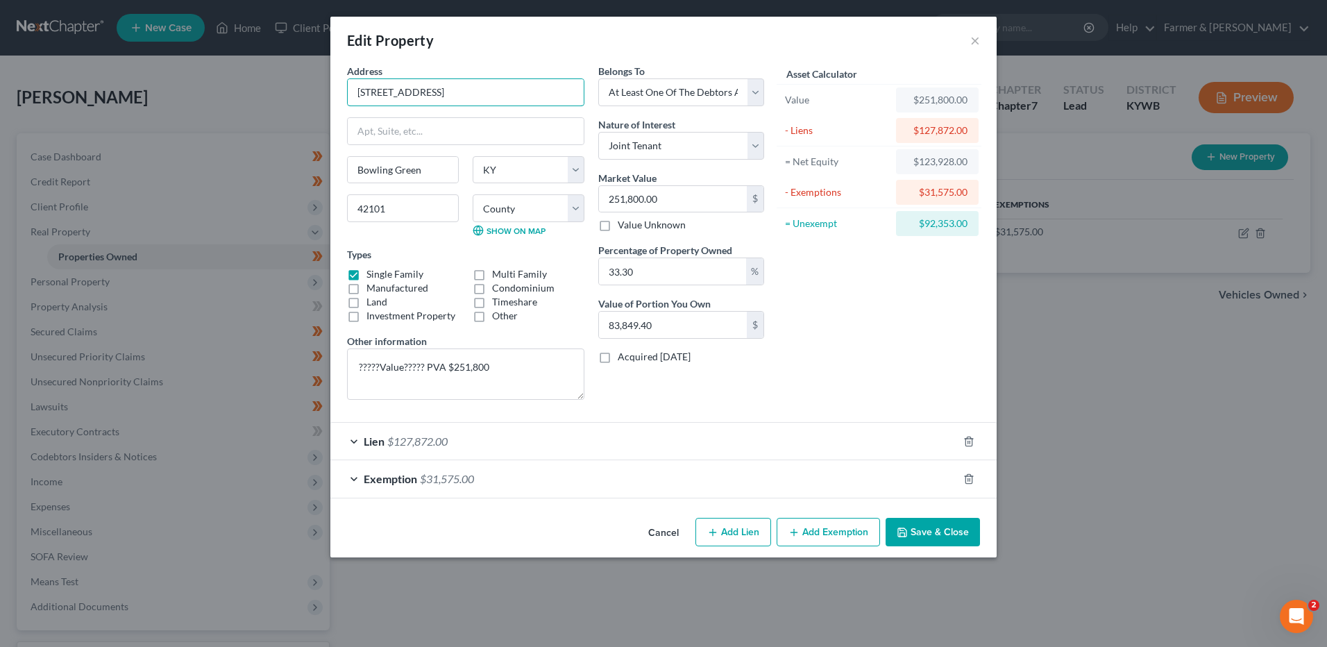
drag, startPoint x: 479, startPoint y: 97, endPoint x: 321, endPoint y: 97, distance: 158.2
click at [321, 97] on div "Edit Property × Address * 312 Brighton Avenue Bowling Green State AL AK AR AZ C…" at bounding box center [663, 323] width 1327 height 647
click at [509, 367] on textarea "?????Value????? PVA $251,800" at bounding box center [465, 373] width 237 height 51
drag, startPoint x: 480, startPoint y: 388, endPoint x: 312, endPoint y: 315, distance: 183.7
click at [312, 315] on div "Edit Property × Address * 312 Brighton Avenue Bowling Green State AL AK AR AZ C…" at bounding box center [663, 323] width 1327 height 647
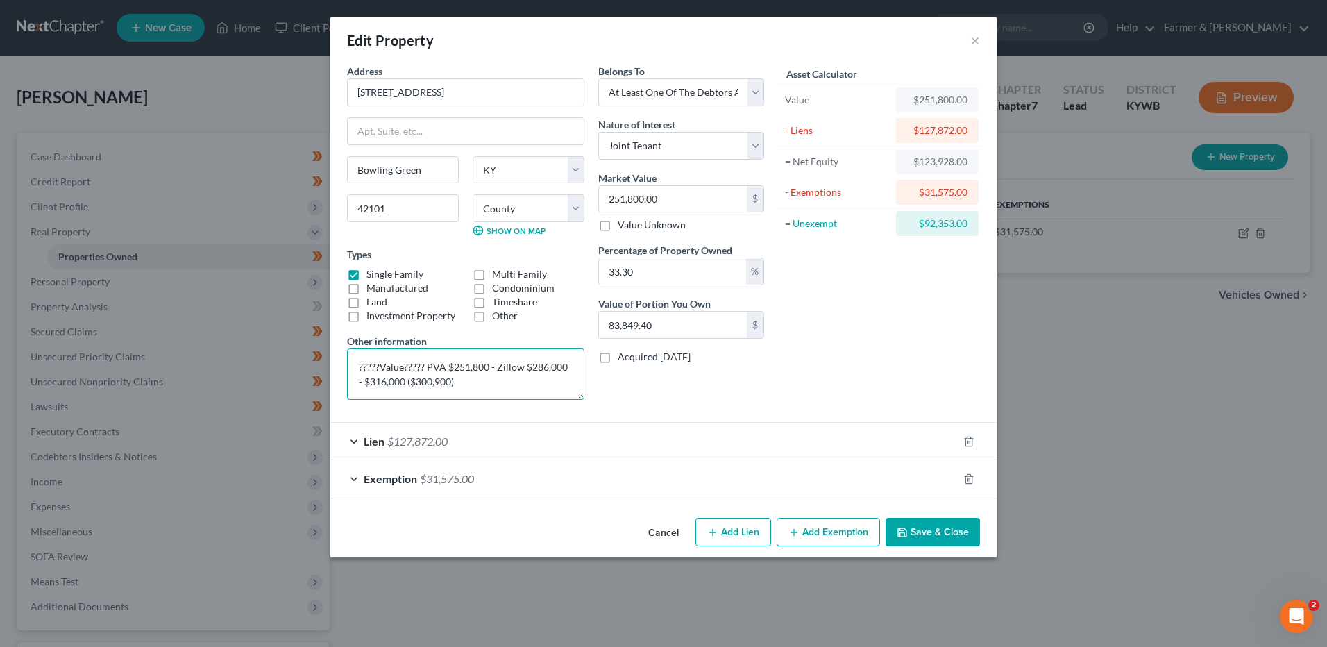
type textarea "?????Value????? PVA $251,800 - Zillow $286,000 - $316,000 ($300,900)"
click at [931, 539] on button "Save & Close" at bounding box center [933, 532] width 94 height 29
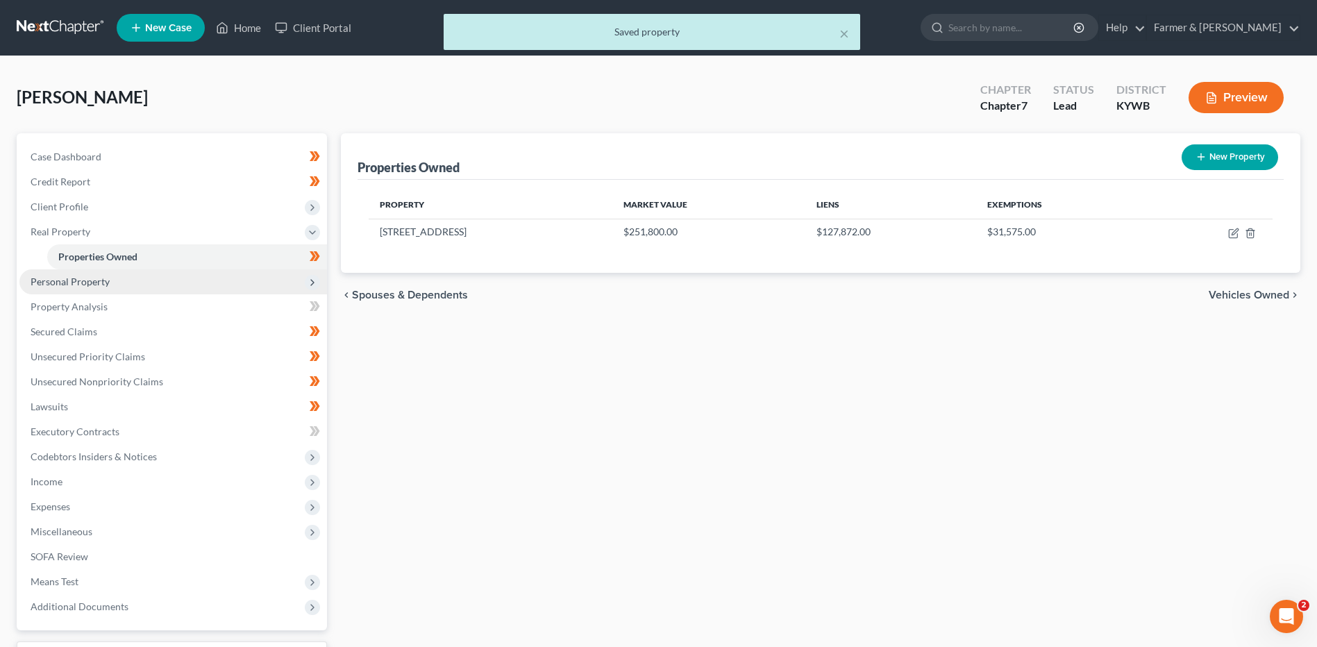
click at [76, 280] on span "Personal Property" at bounding box center [70, 282] width 79 height 12
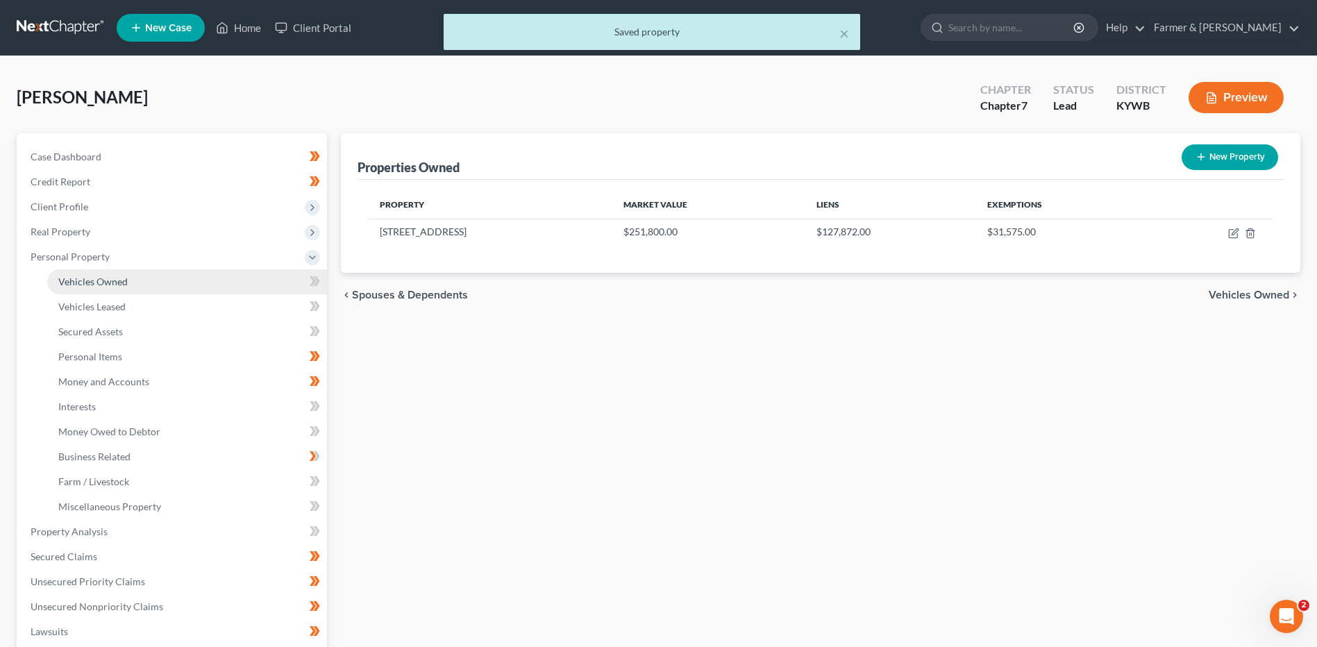
click at [76, 286] on span "Vehicles Owned" at bounding box center [92, 282] width 69 height 12
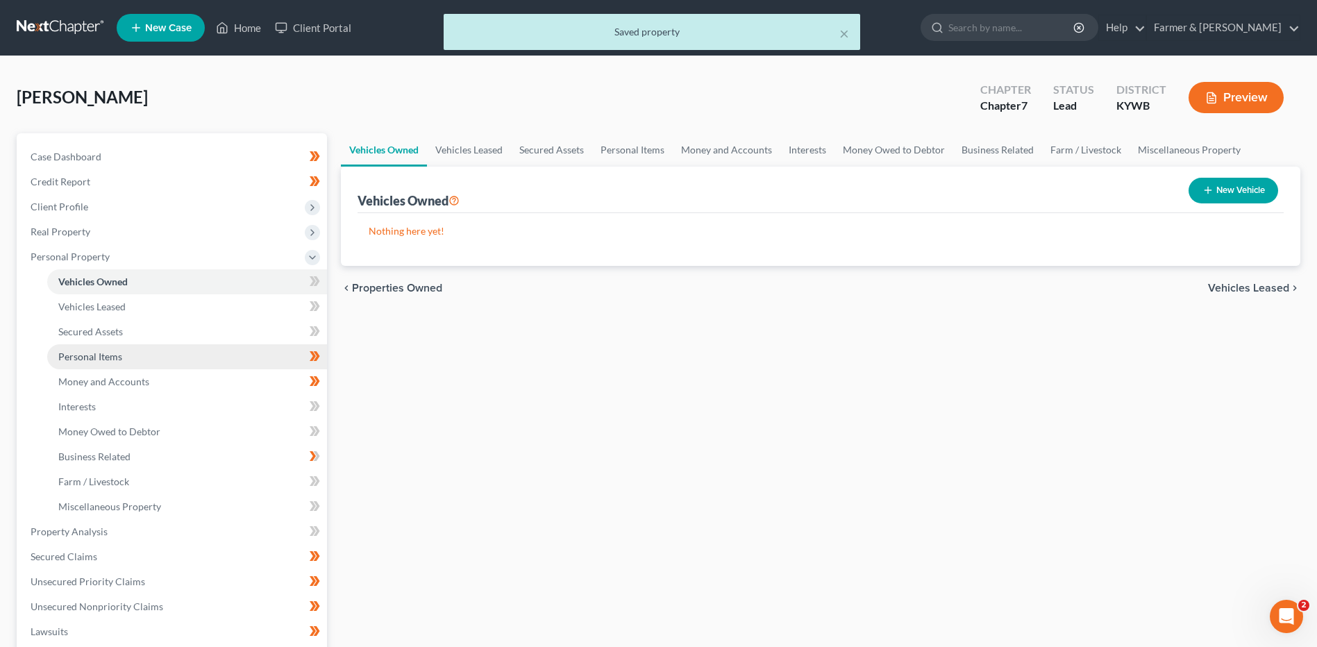
click at [110, 358] on span "Personal Items" at bounding box center [90, 356] width 64 height 12
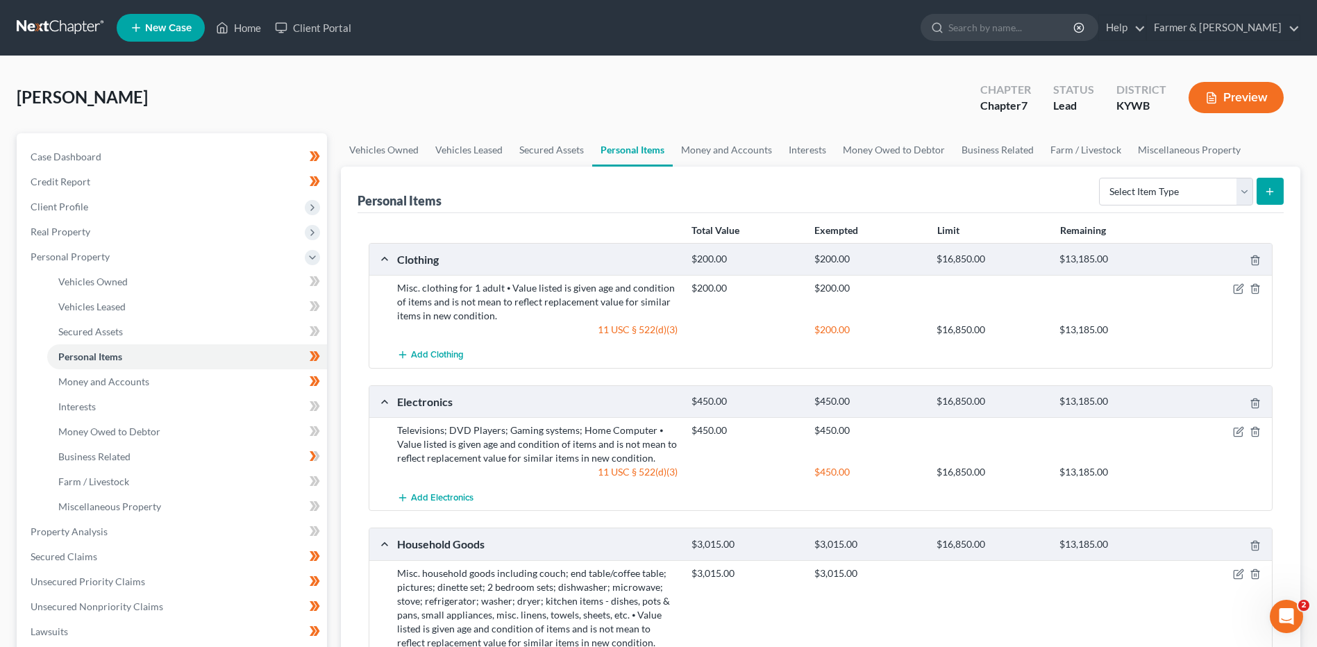
click at [67, 26] on link at bounding box center [61, 27] width 89 height 25
